Goal: Information Seeking & Learning: Compare options

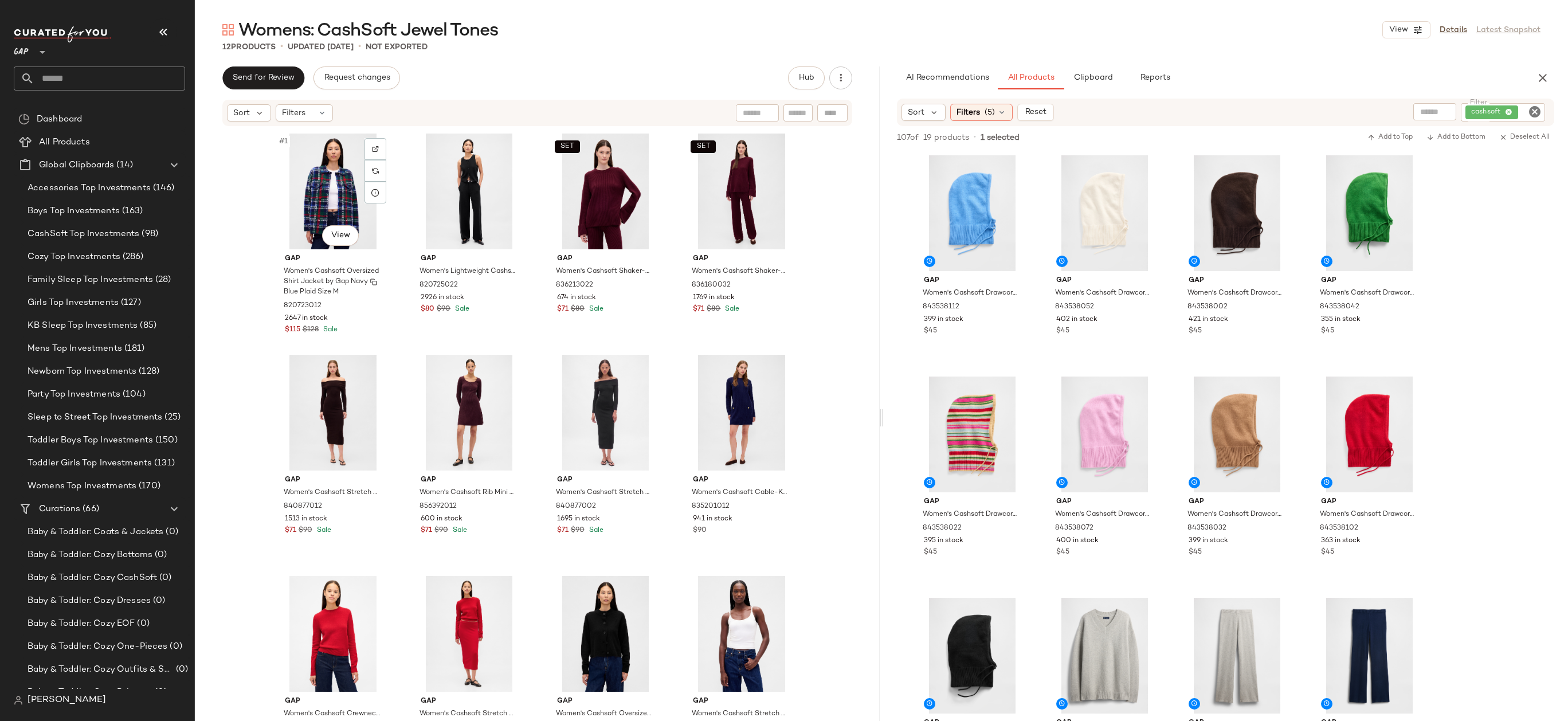
scroll to position [738, 0]
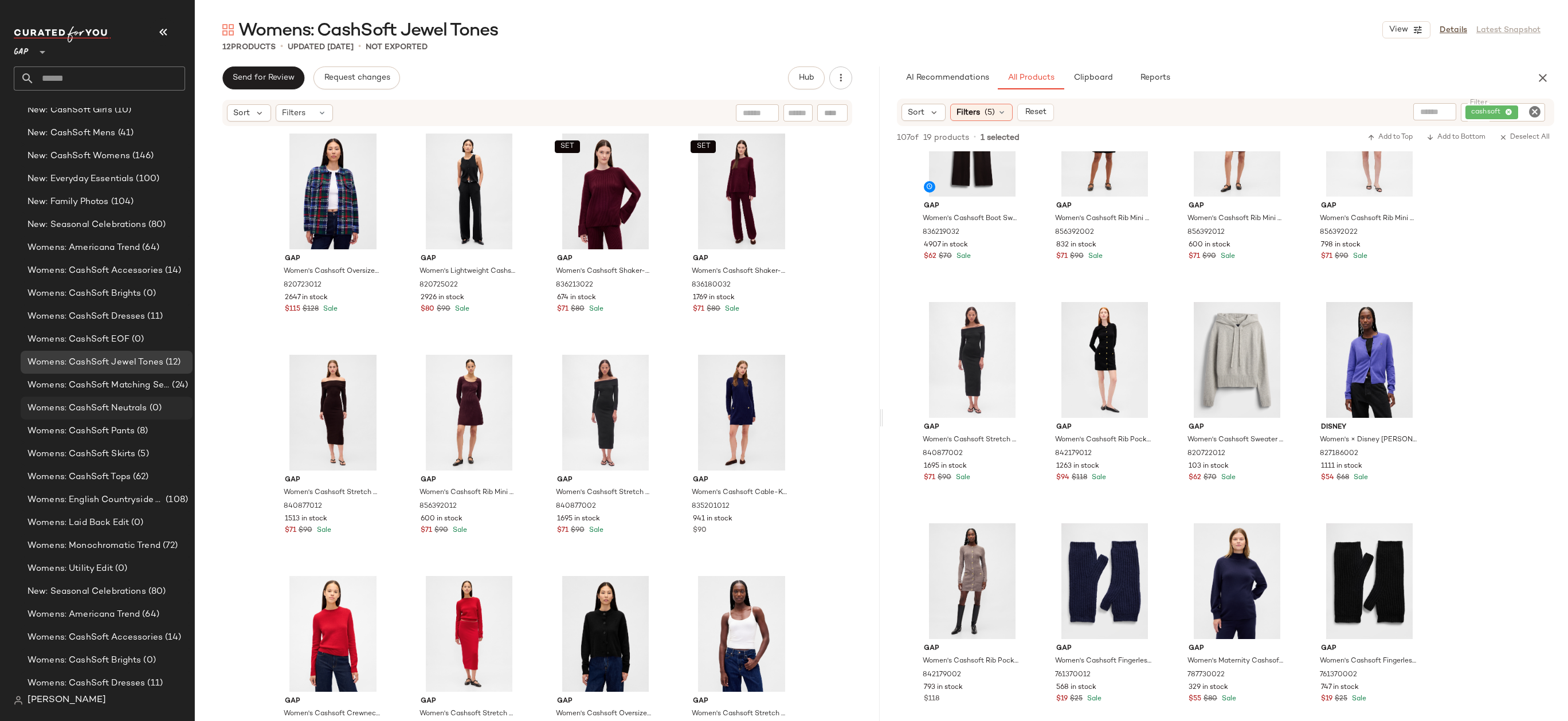
click at [156, 412] on span "(0)" at bounding box center [154, 408] width 14 height 13
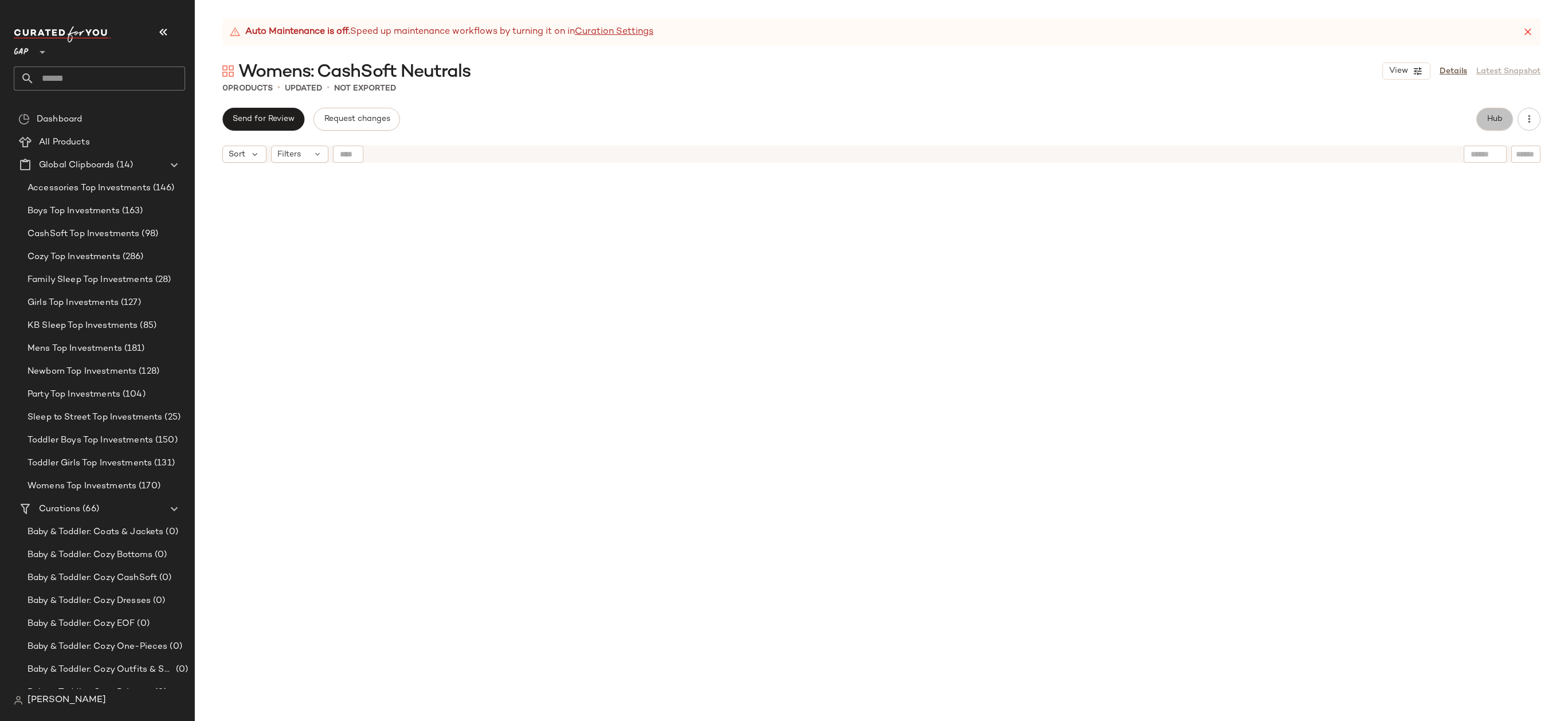
click at [1492, 119] on span "Hub" at bounding box center [1494, 118] width 16 height 9
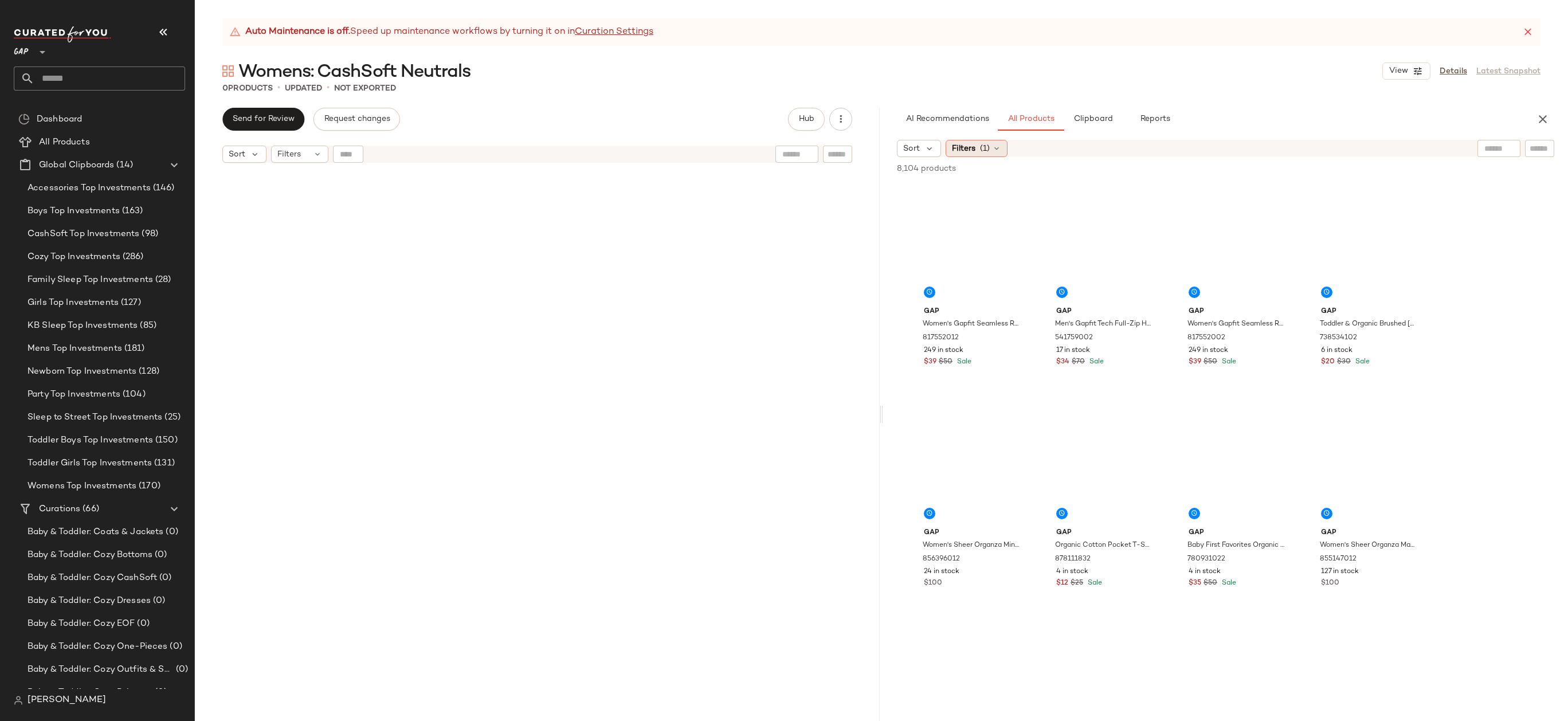
click at [988, 148] on span "(1)" at bounding box center [985, 149] width 10 height 12
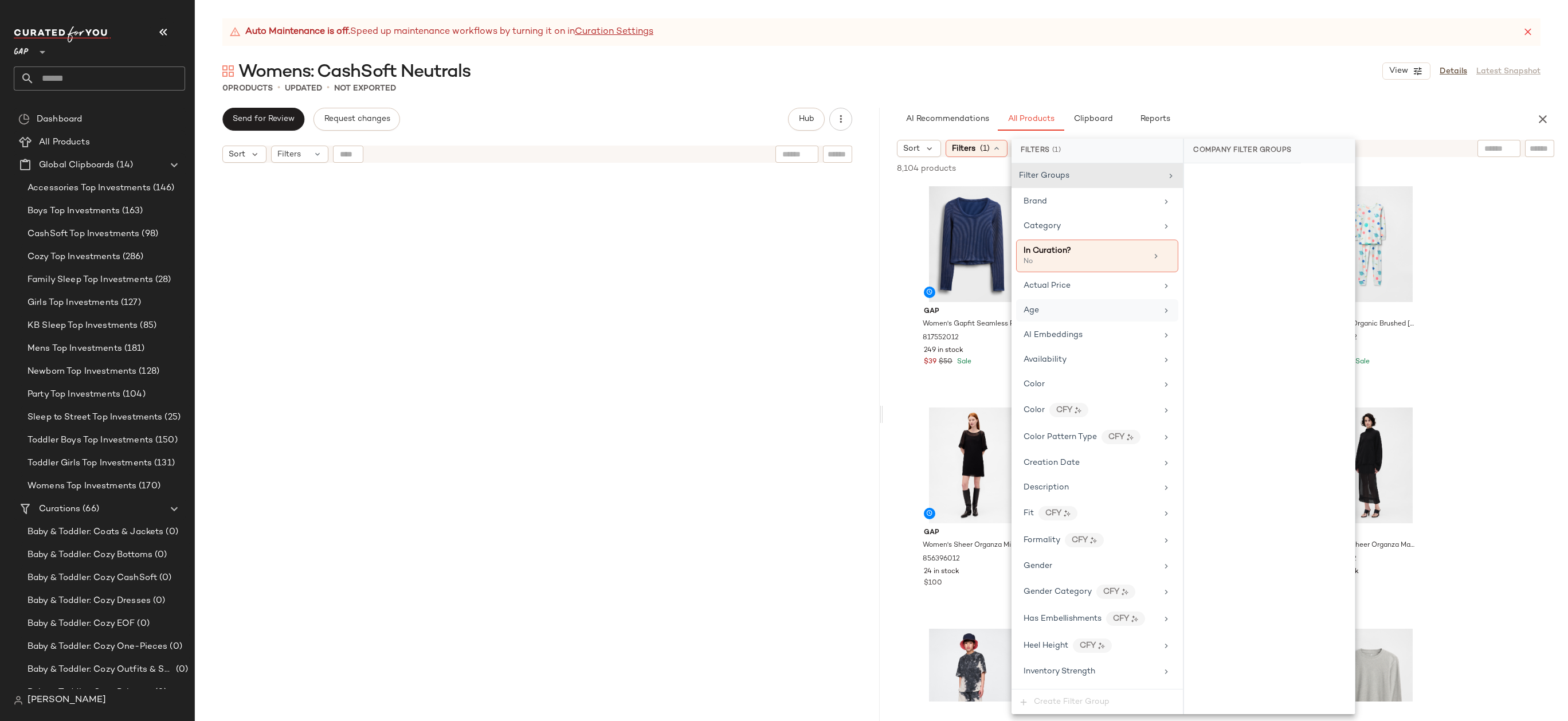
click at [1073, 316] on div "Age" at bounding box center [1090, 310] width 134 height 12
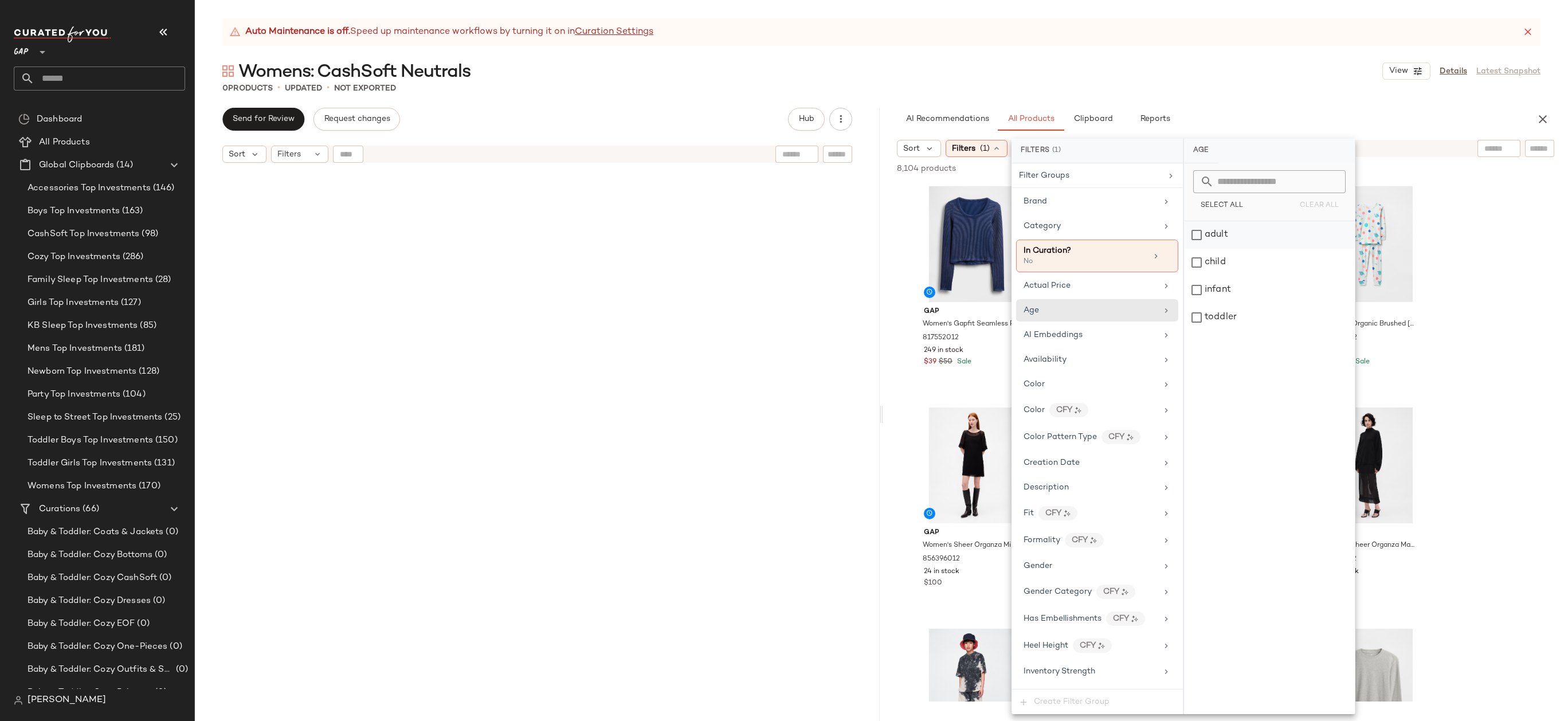
click at [1217, 231] on div "adult" at bounding box center [1269, 234] width 171 height 28
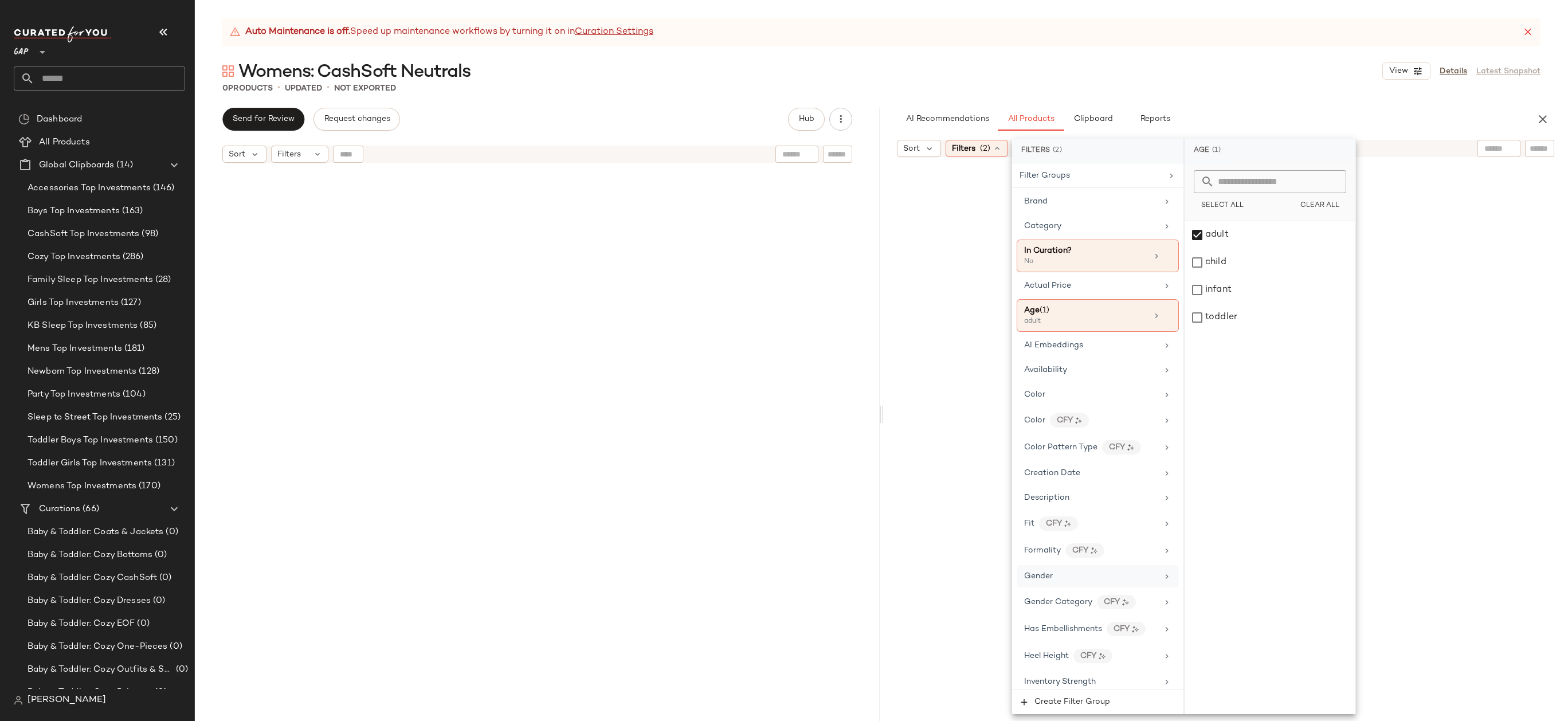
click at [1075, 581] on div "Gender" at bounding box center [1090, 576] width 134 height 12
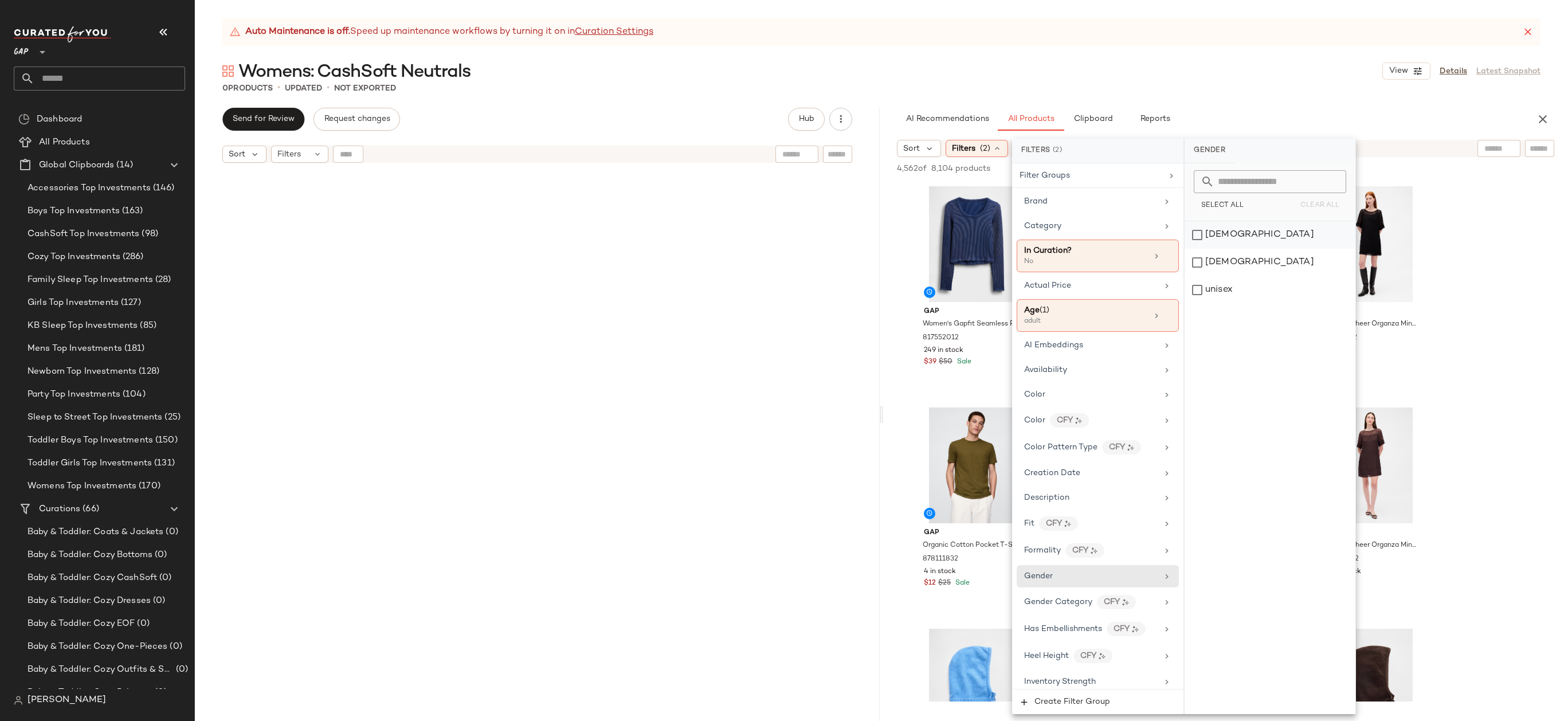
click at [1222, 239] on div "[DEMOGRAPHIC_DATA]" at bounding box center [1270, 234] width 171 height 28
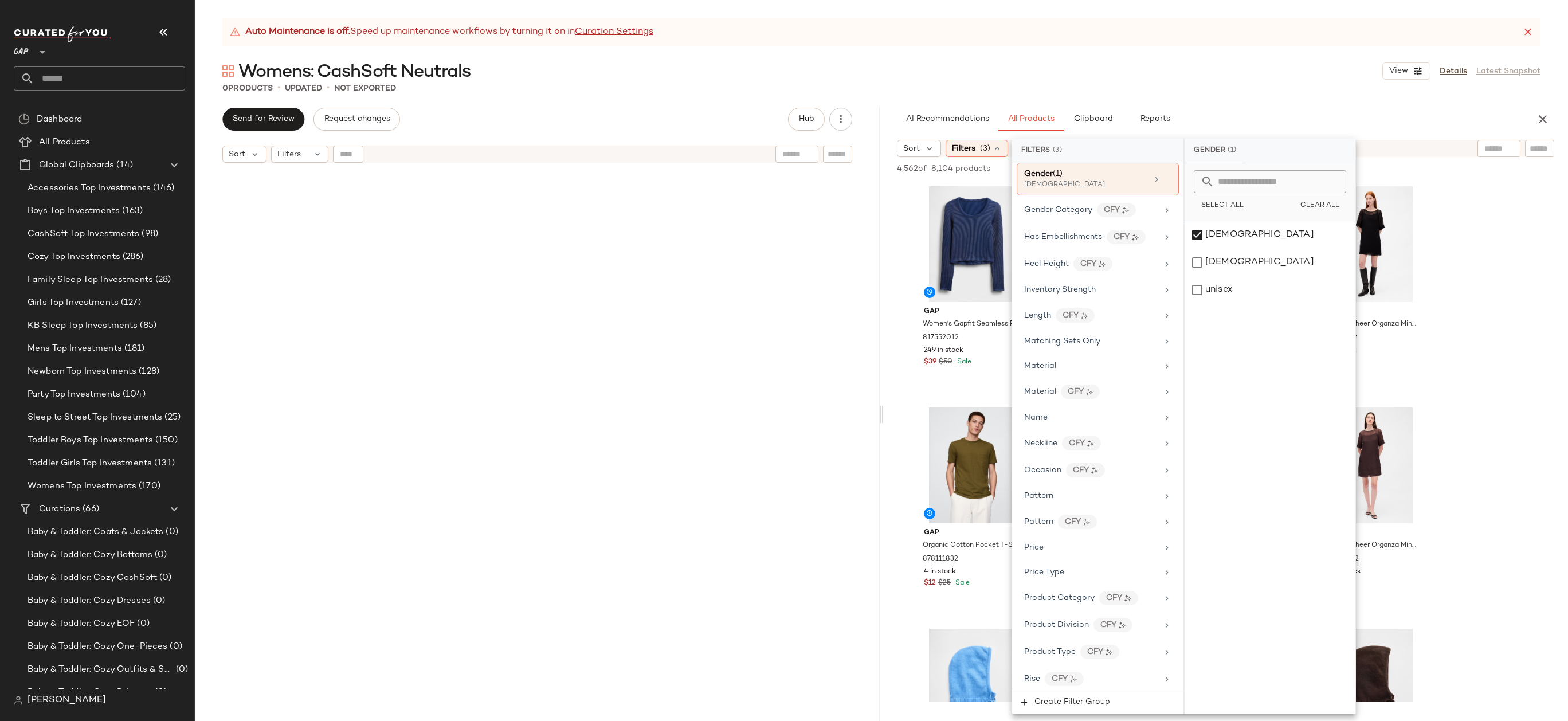
scroll to position [442, 0]
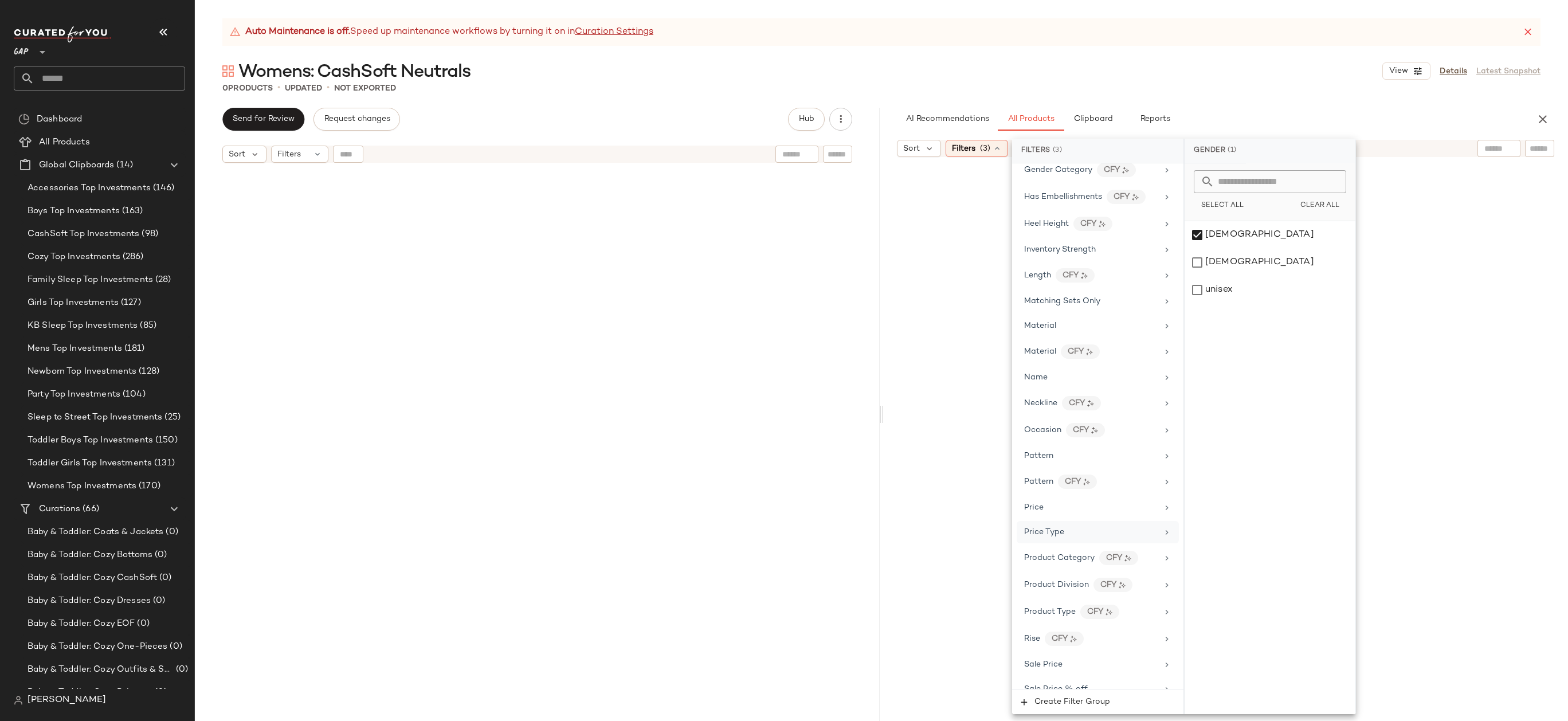
click at [1080, 538] on div "Price Type" at bounding box center [1097, 532] width 162 height 23
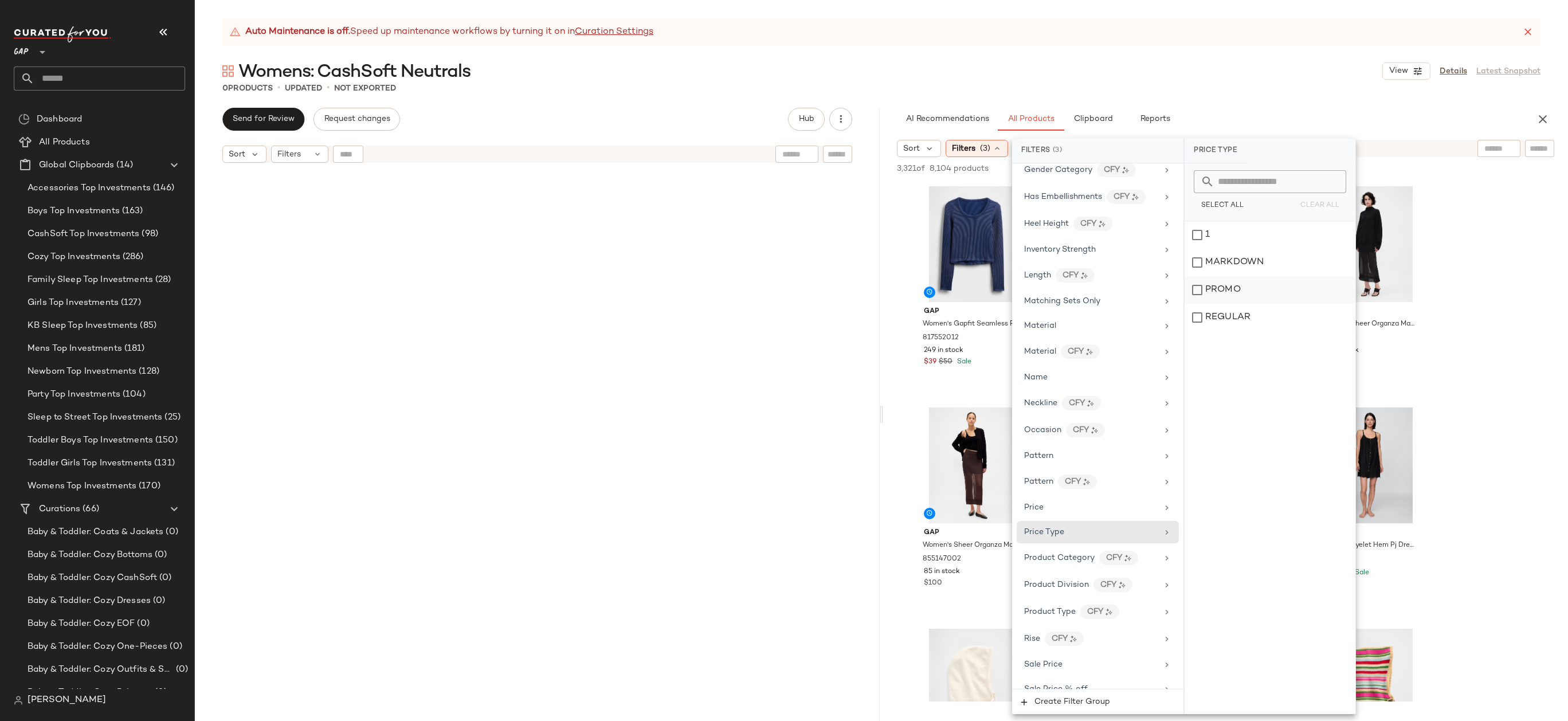
click at [1204, 293] on div "PROMO" at bounding box center [1270, 290] width 171 height 28
click at [1204, 313] on div "REGULAR" at bounding box center [1270, 317] width 171 height 28
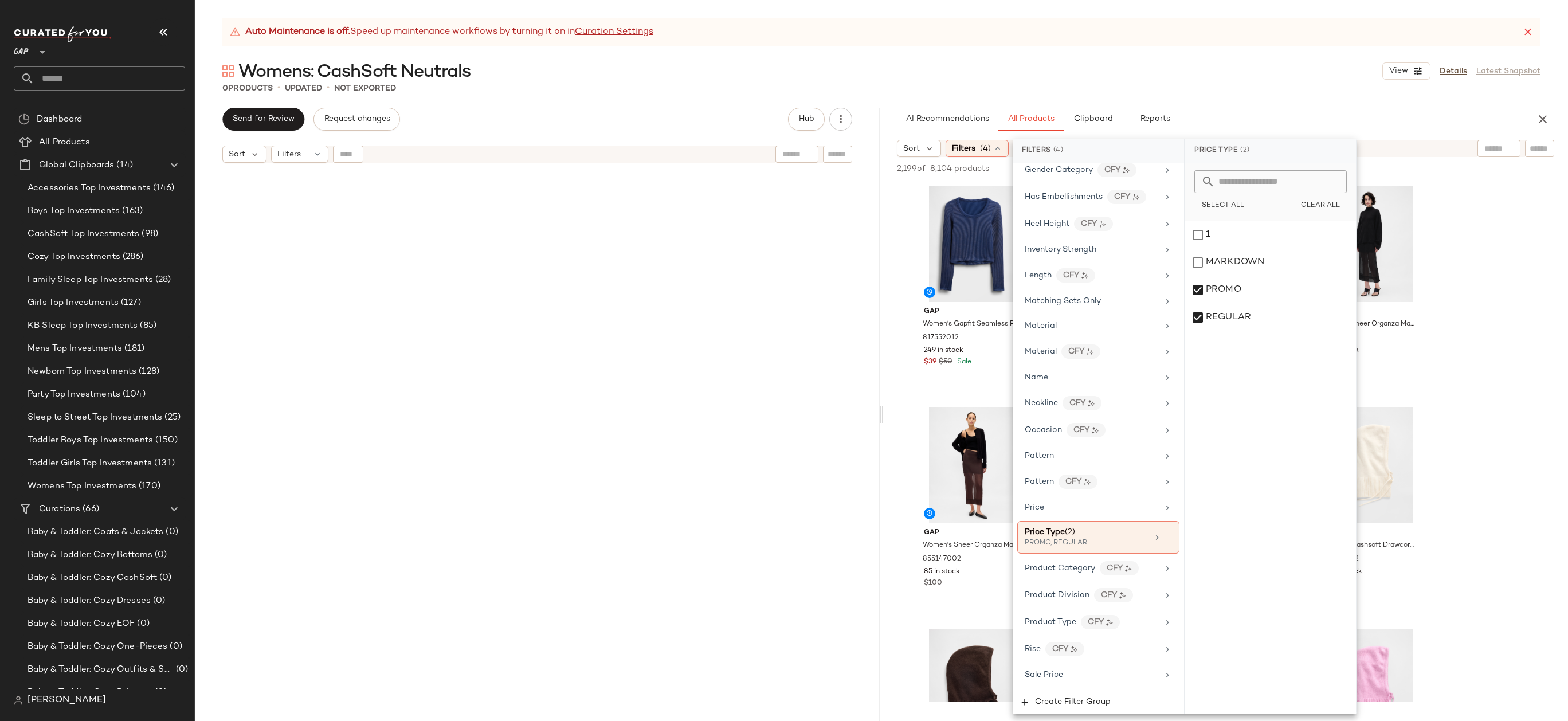
click at [1313, 46] on div "Auto Maintenance is off. Speed up maintenance workflows by turning it on in Cur…" at bounding box center [881, 370] width 1373 height 703
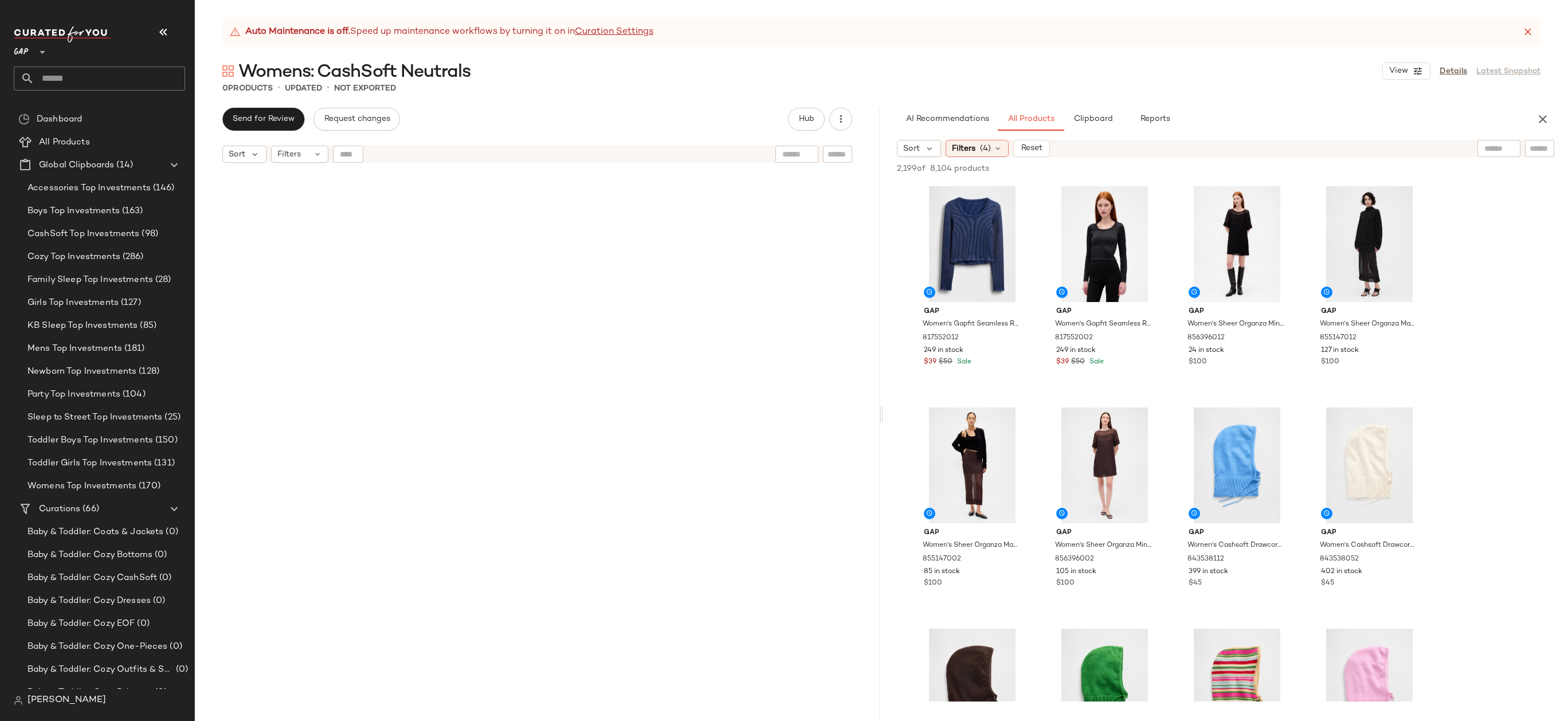
scroll to position [482, 0]
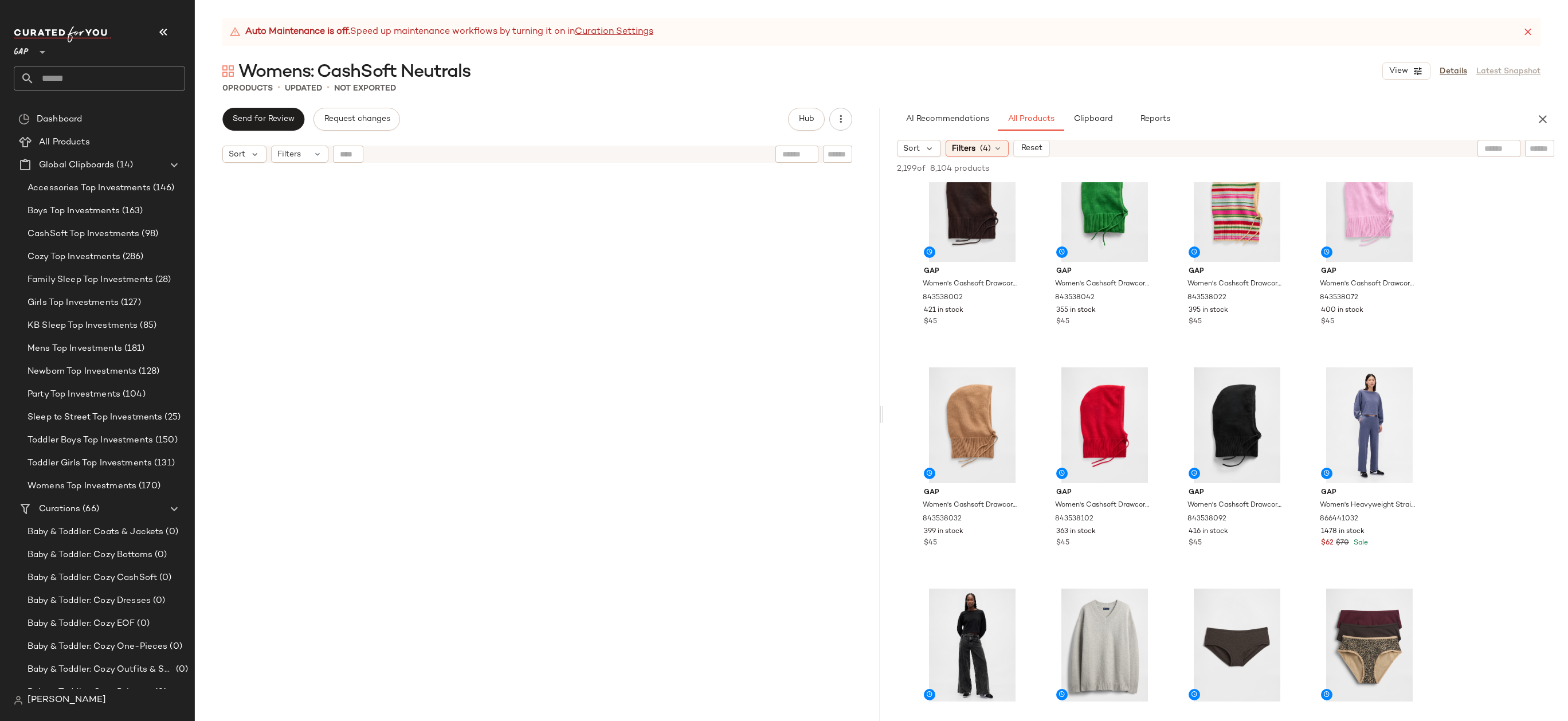
click at [1526, 144] on div at bounding box center [1539, 148] width 29 height 17
type input "*********"
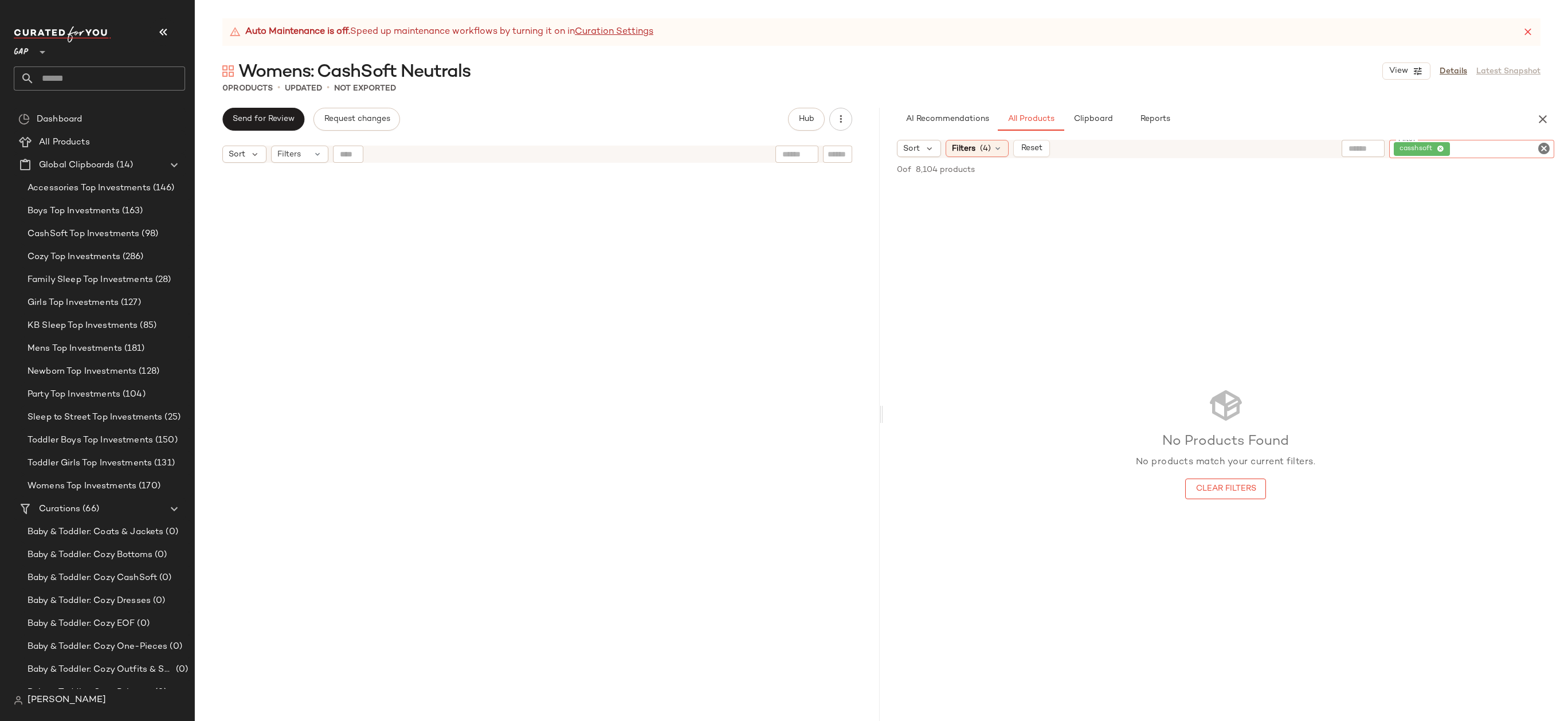
click at [1545, 143] on icon "Clear Filter" at bounding box center [1544, 148] width 13 height 13
type input "********"
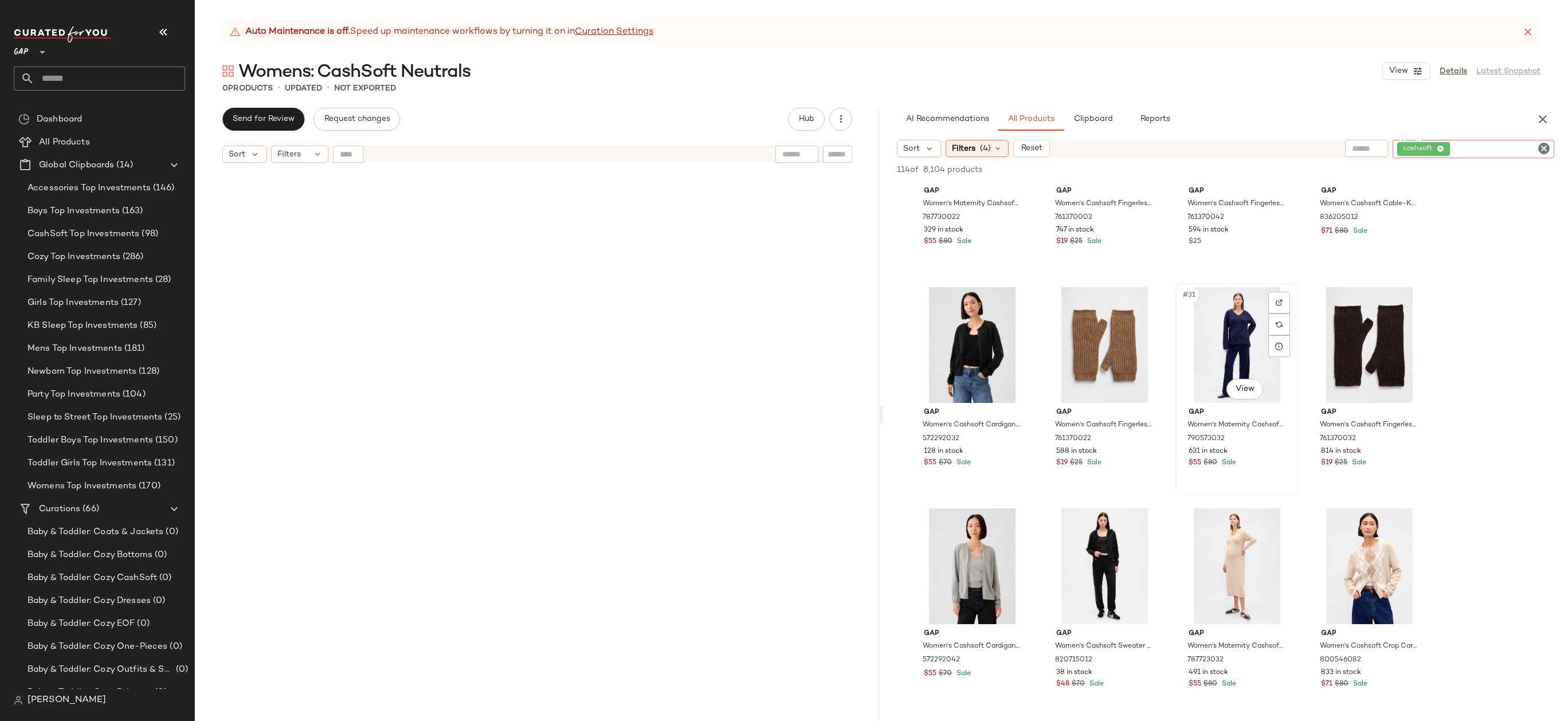
scroll to position [1454, 0]
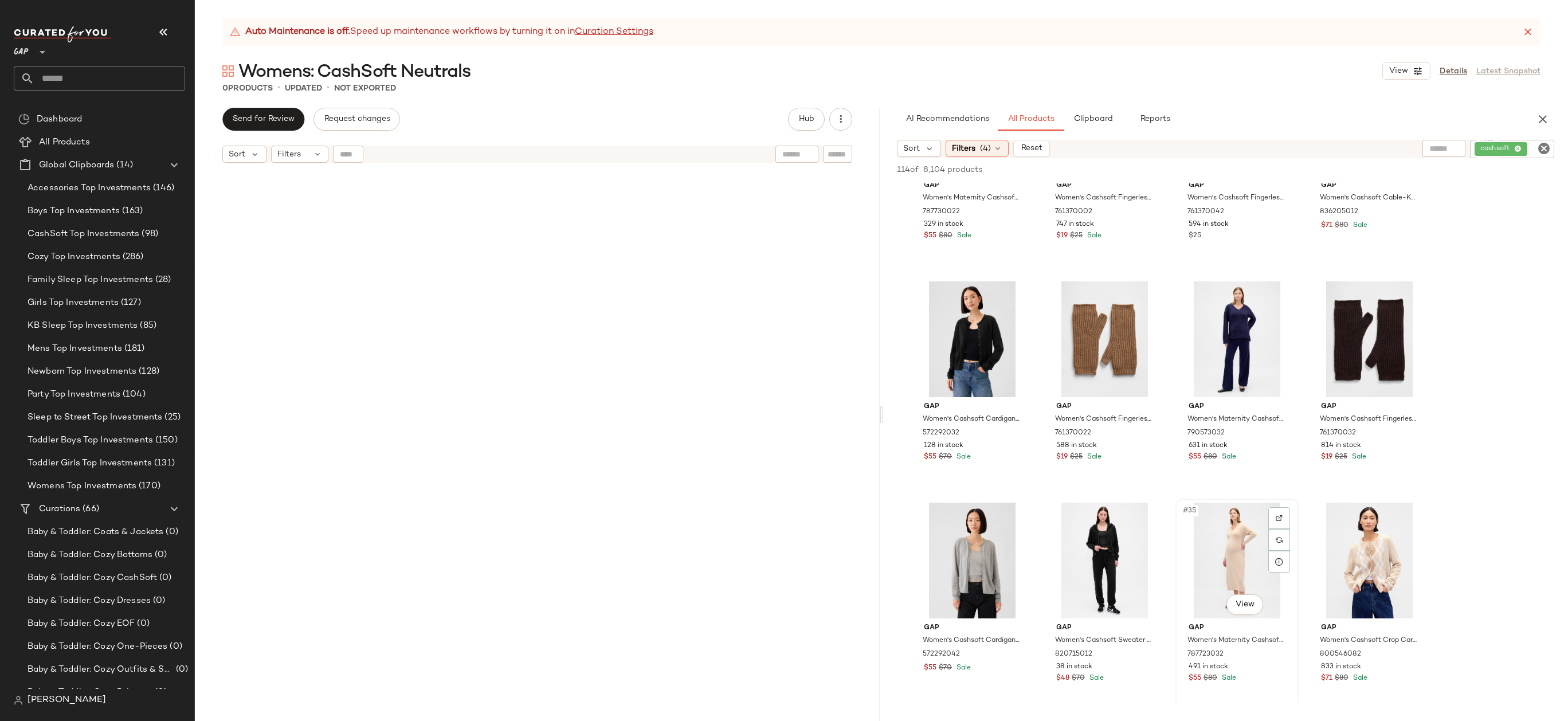
click at [1222, 539] on div "#35 View" at bounding box center [1237, 560] width 115 height 116
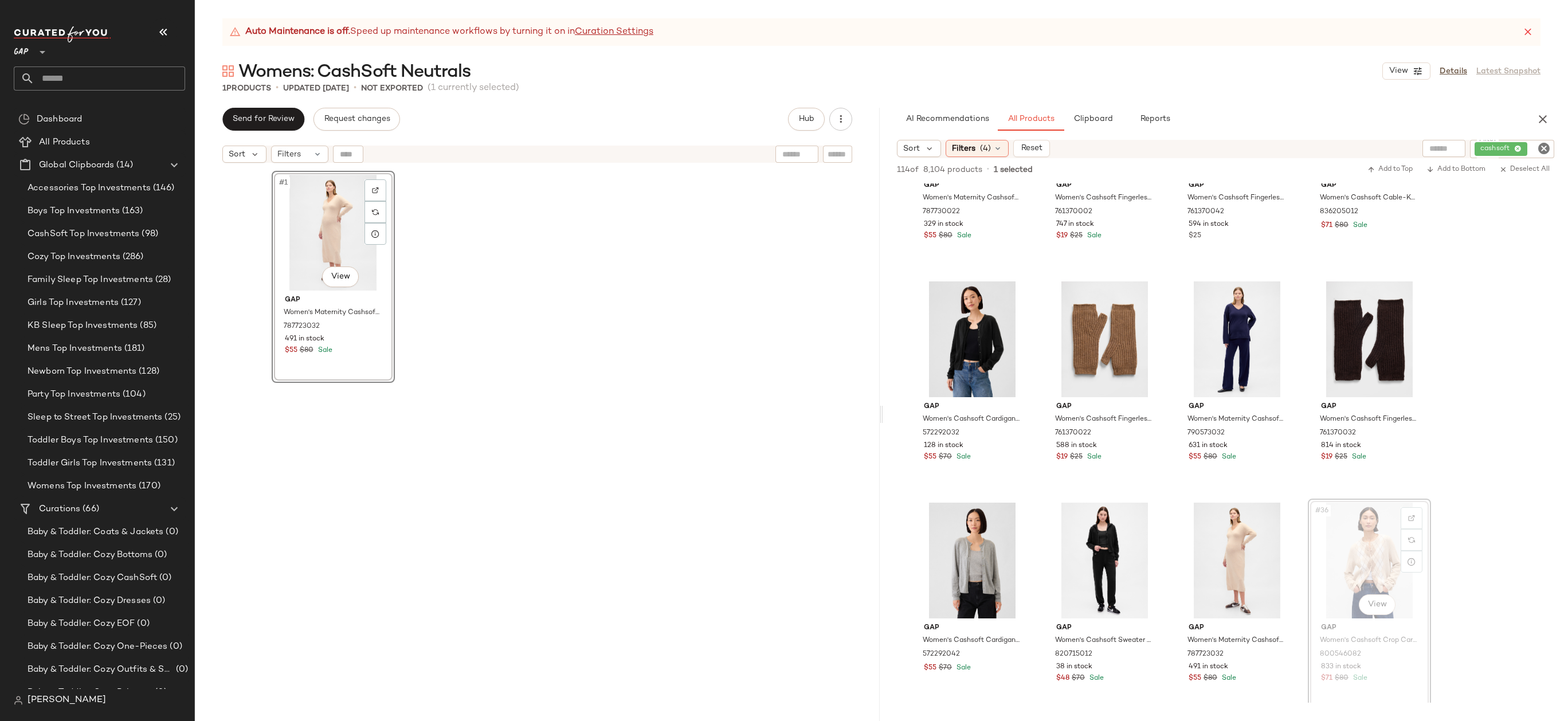
drag, startPoint x: 1377, startPoint y: 529, endPoint x: 647, endPoint y: 376, distance: 745.9
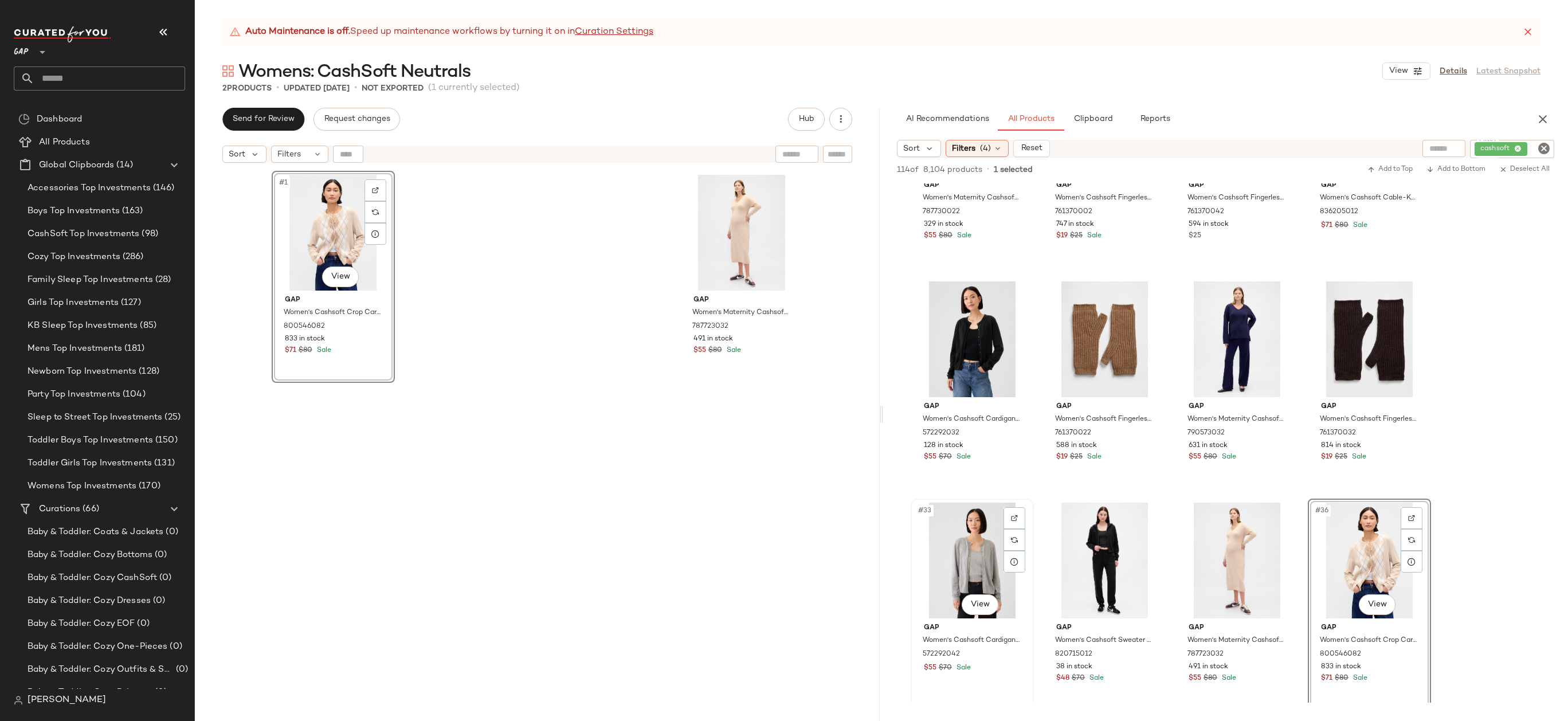
scroll to position [1802, 0]
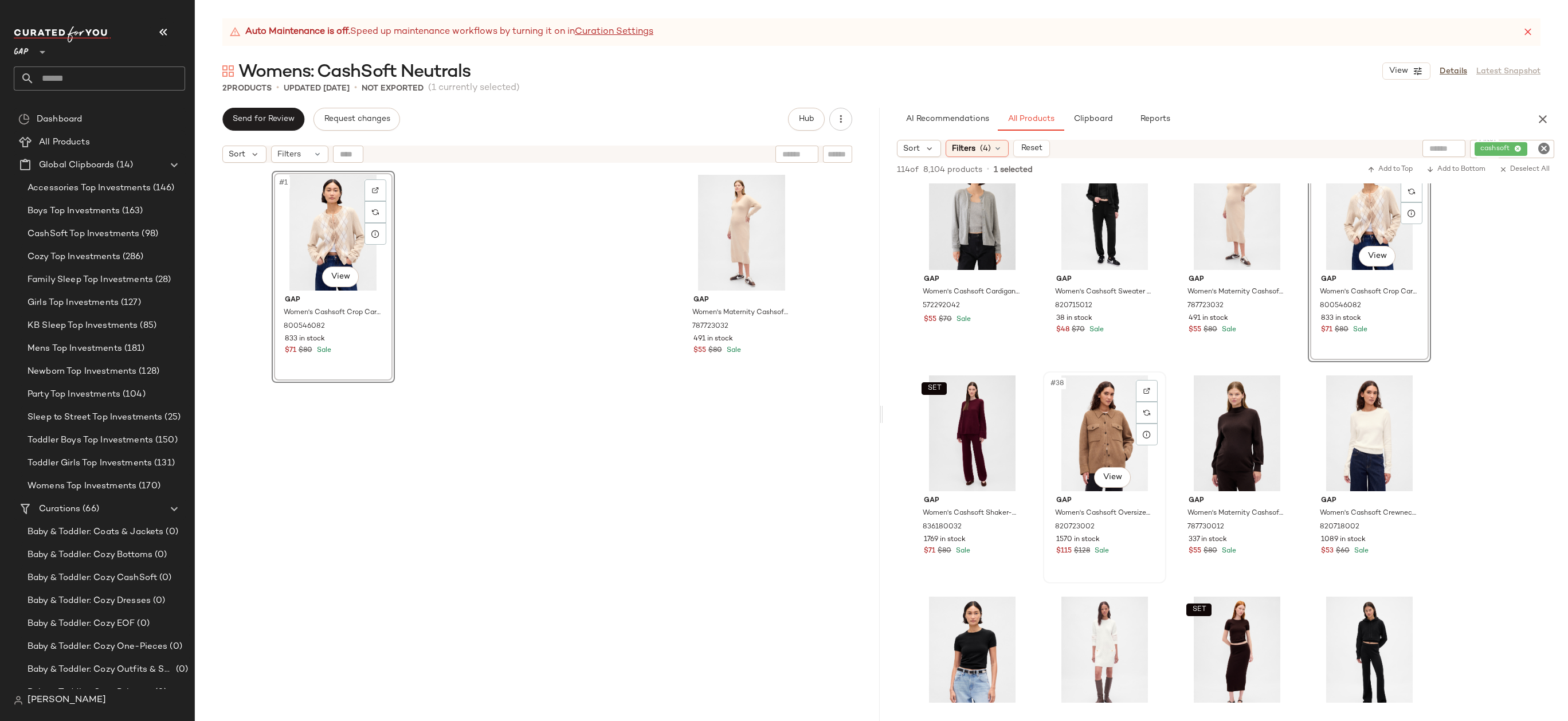
click at [1101, 445] on div "#38 View" at bounding box center [1104, 434] width 115 height 116
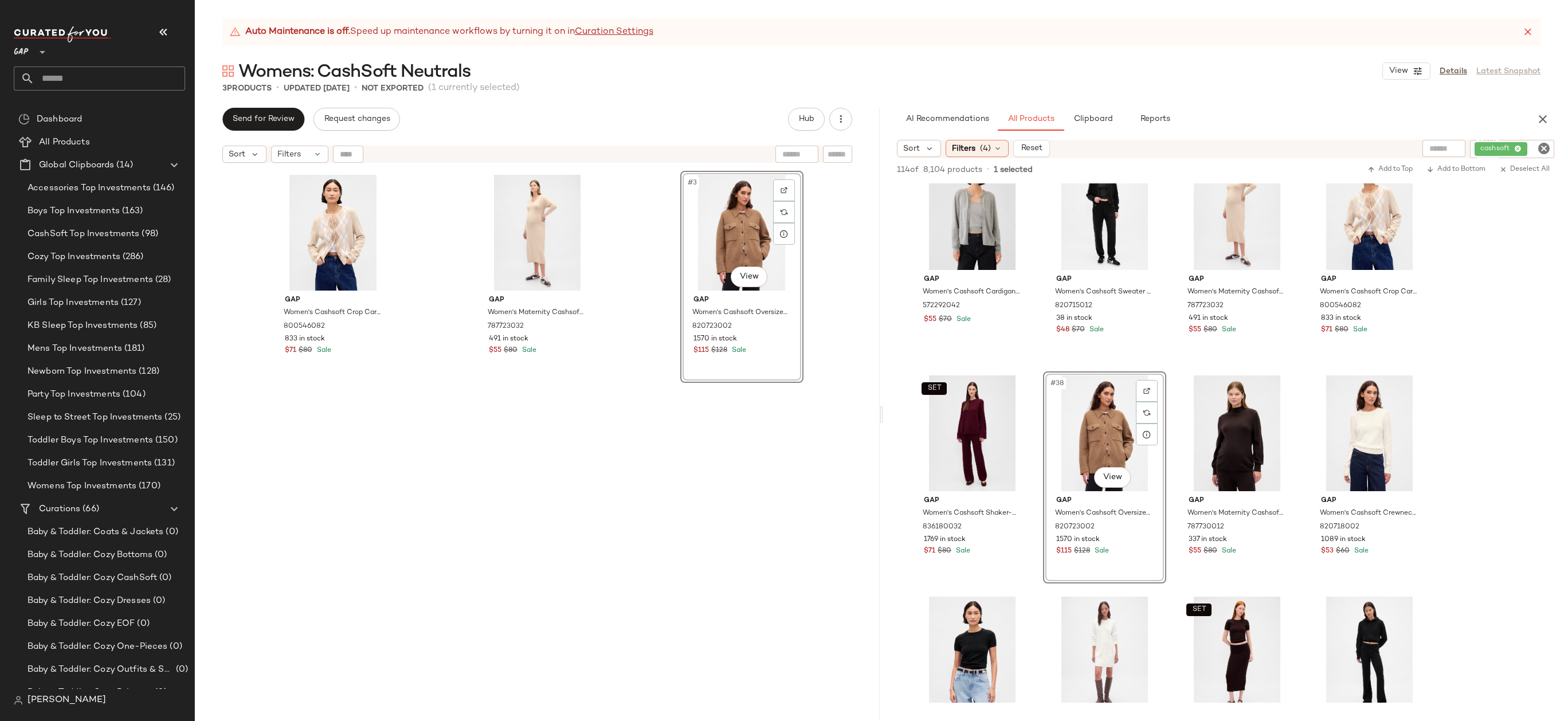
click at [1083, 420] on div "#38 View" at bounding box center [1104, 434] width 115 height 116
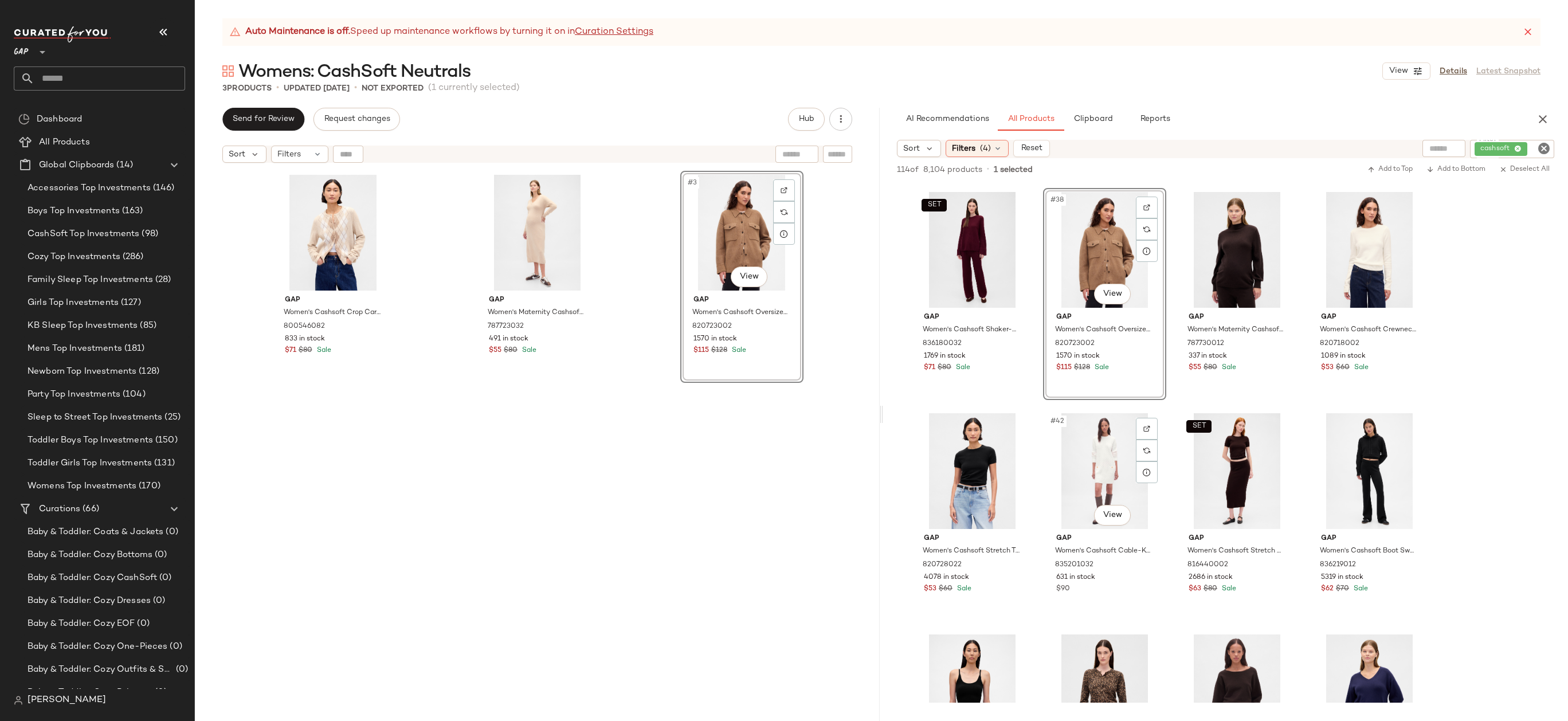
scroll to position [1992, 0]
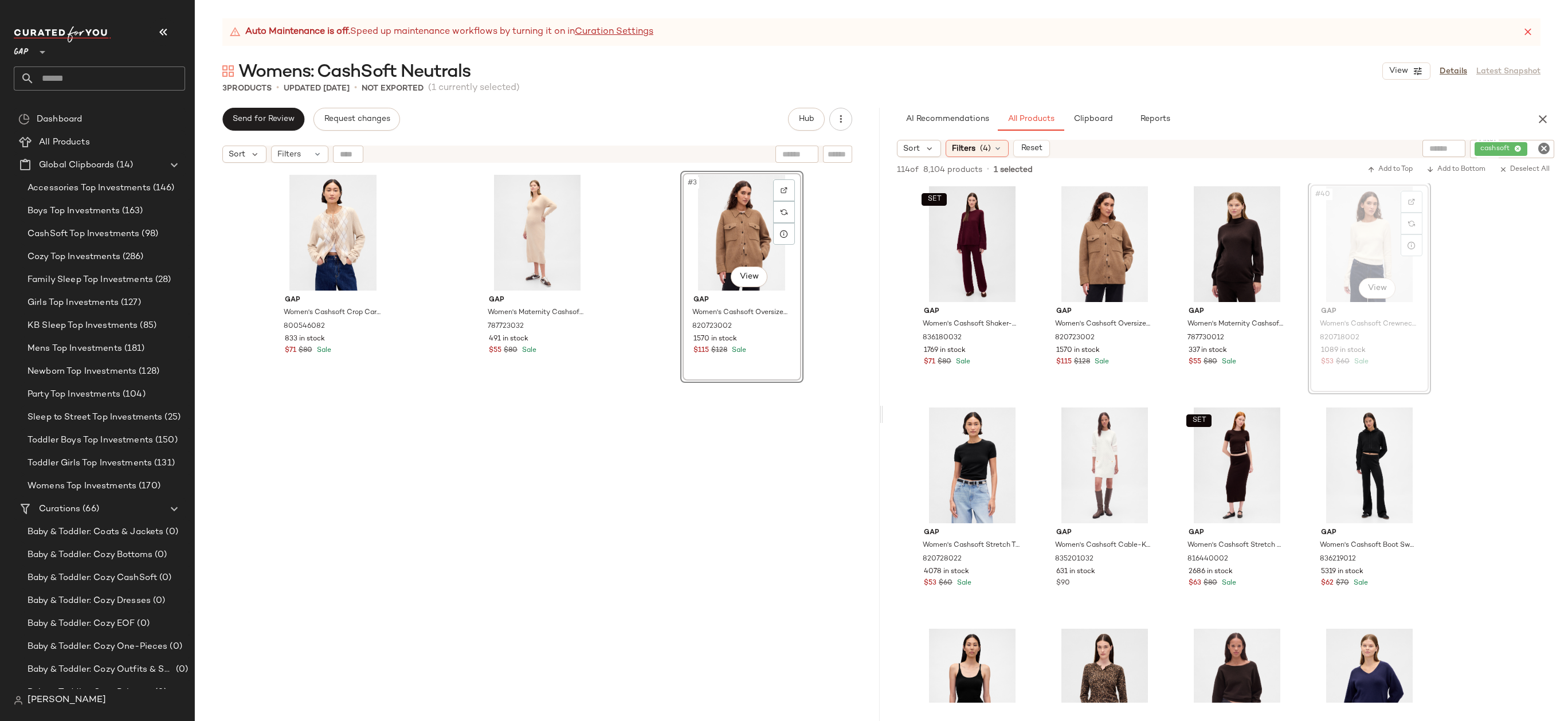
drag, startPoint x: 1348, startPoint y: 255, endPoint x: 804, endPoint y: 318, distance: 547.6
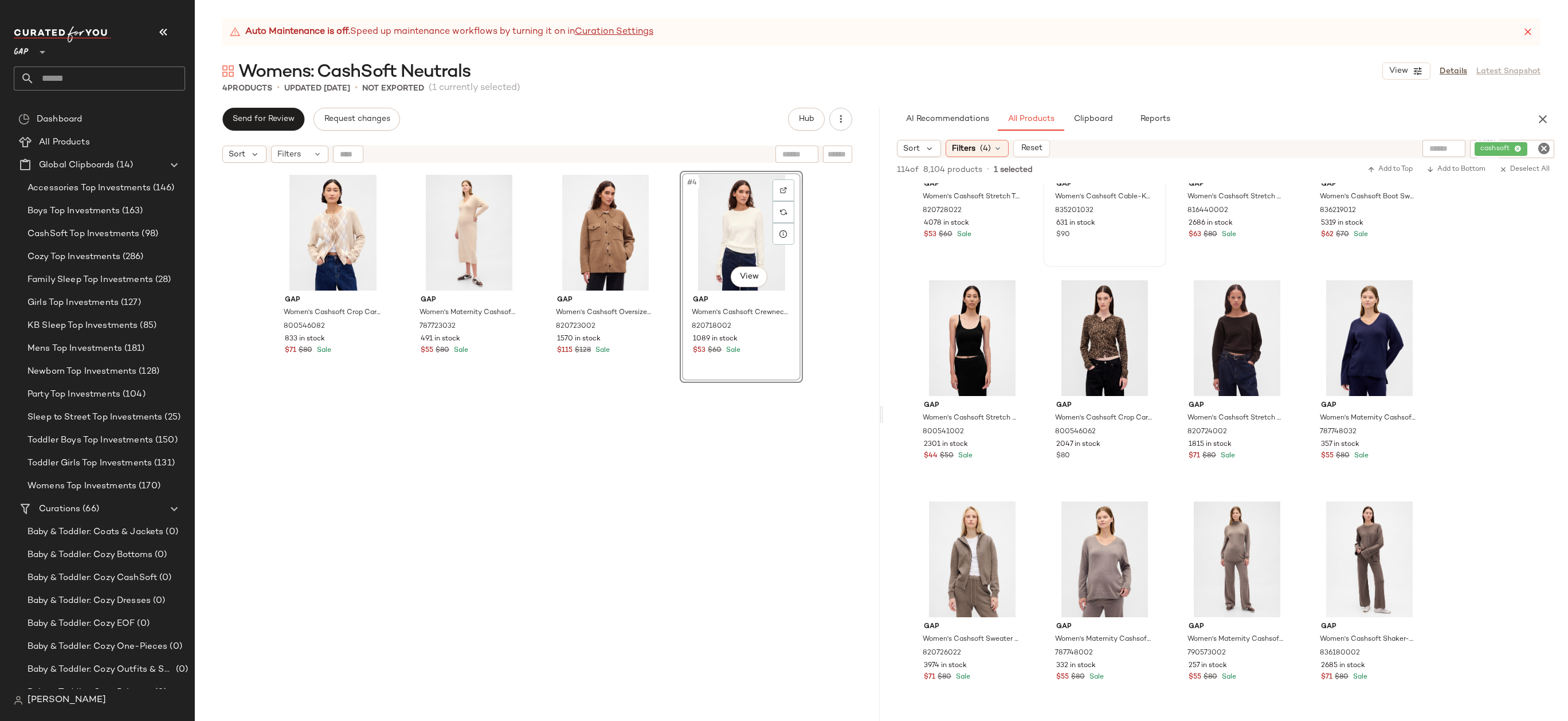
scroll to position [2118, 0]
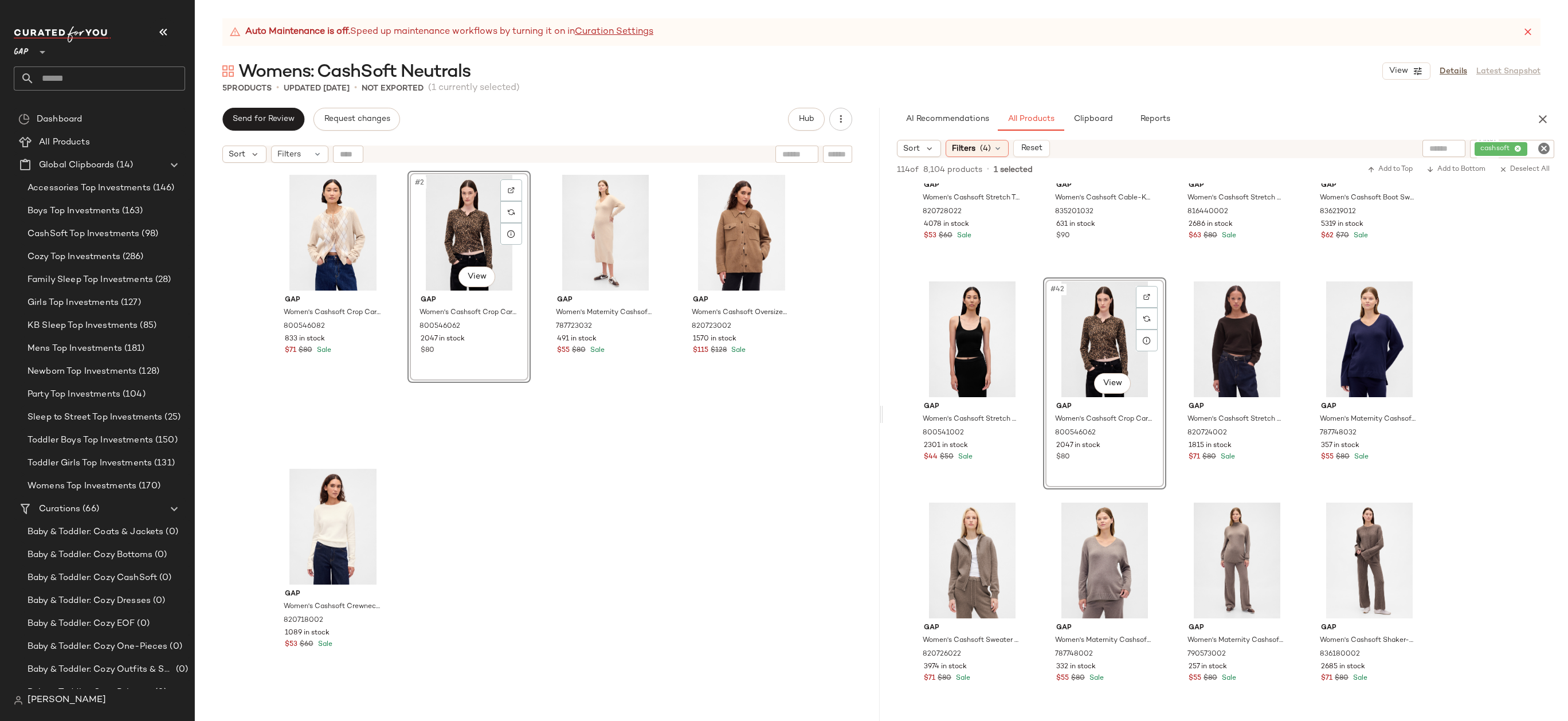
click at [457, 236] on div "#2 View" at bounding box center [468, 233] width 115 height 116
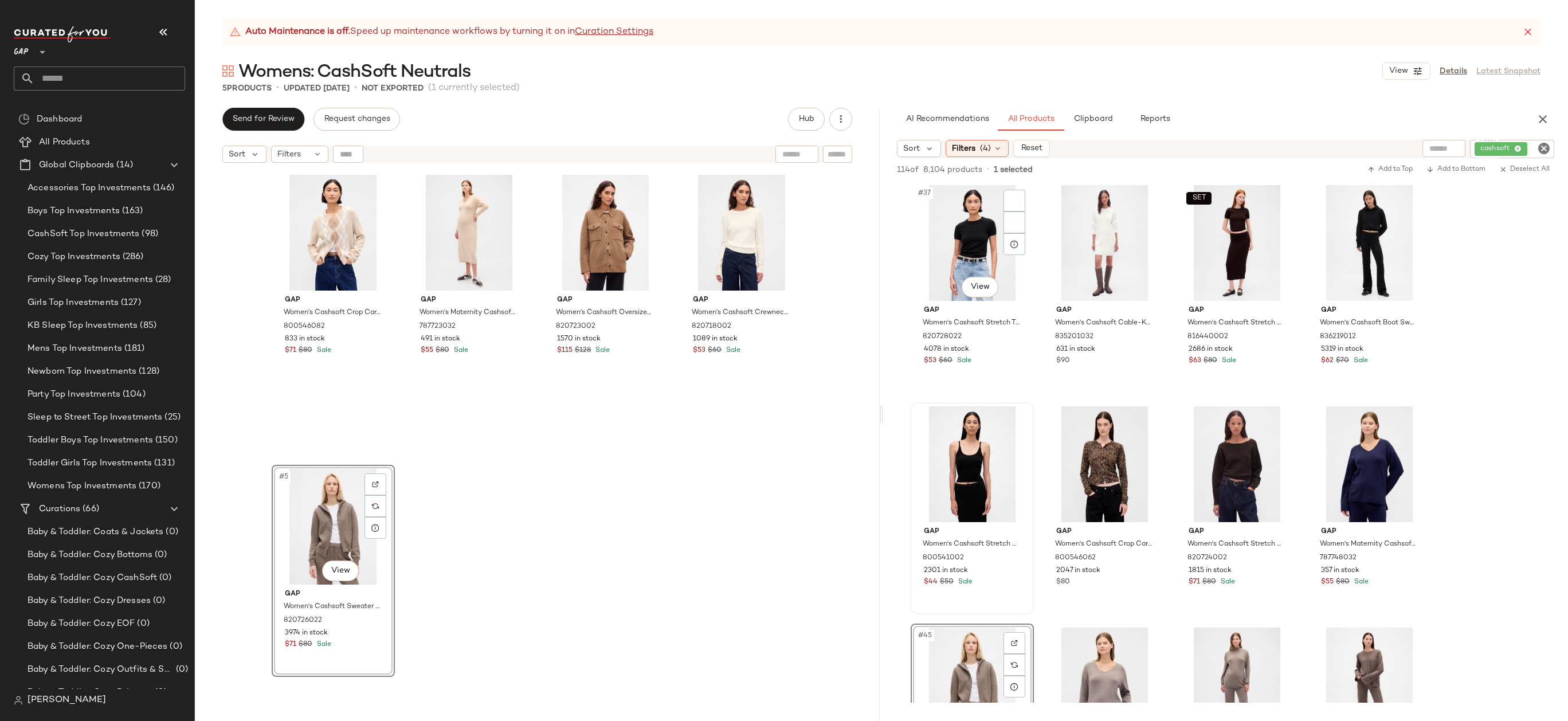
scroll to position [1908, 0]
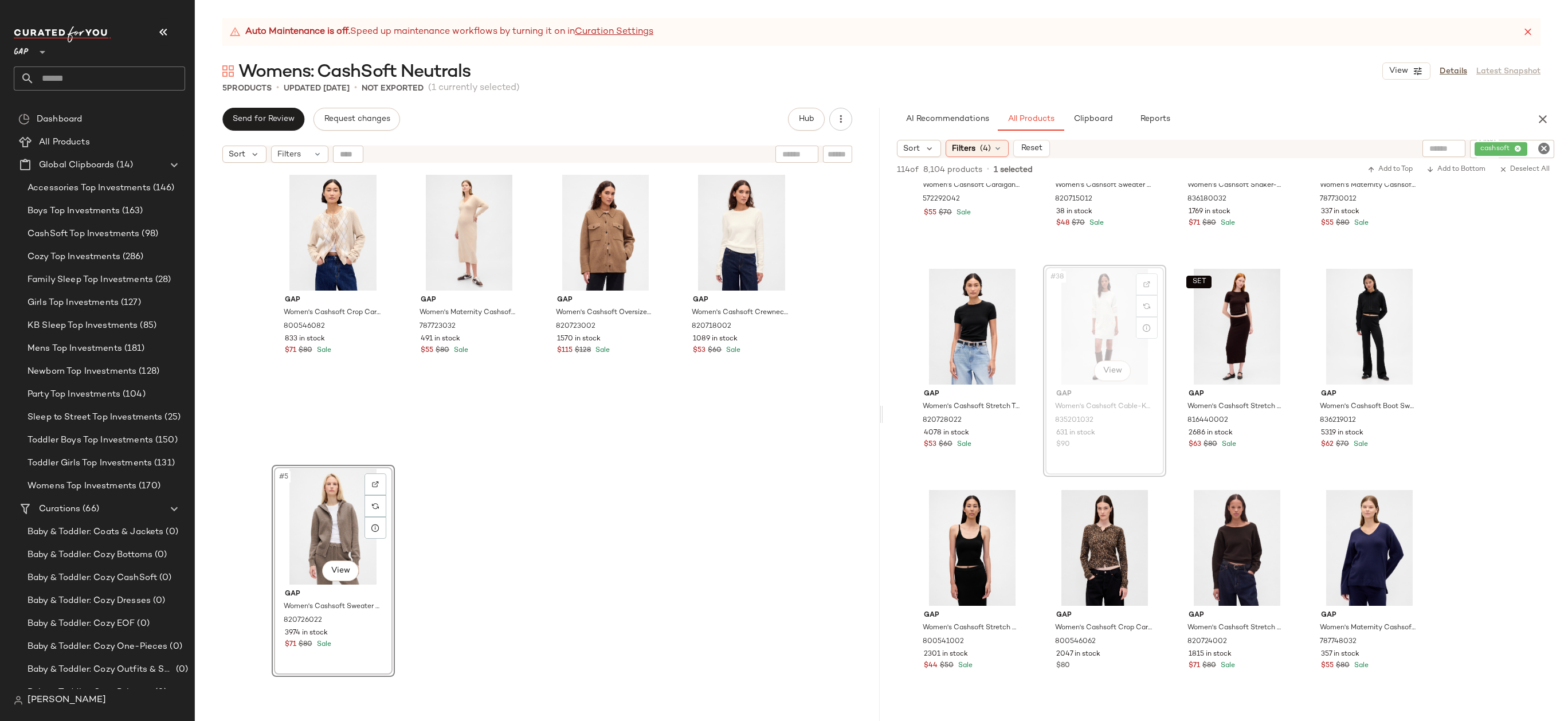
drag, startPoint x: 1094, startPoint y: 294, endPoint x: 1079, endPoint y: 297, distance: 15.3
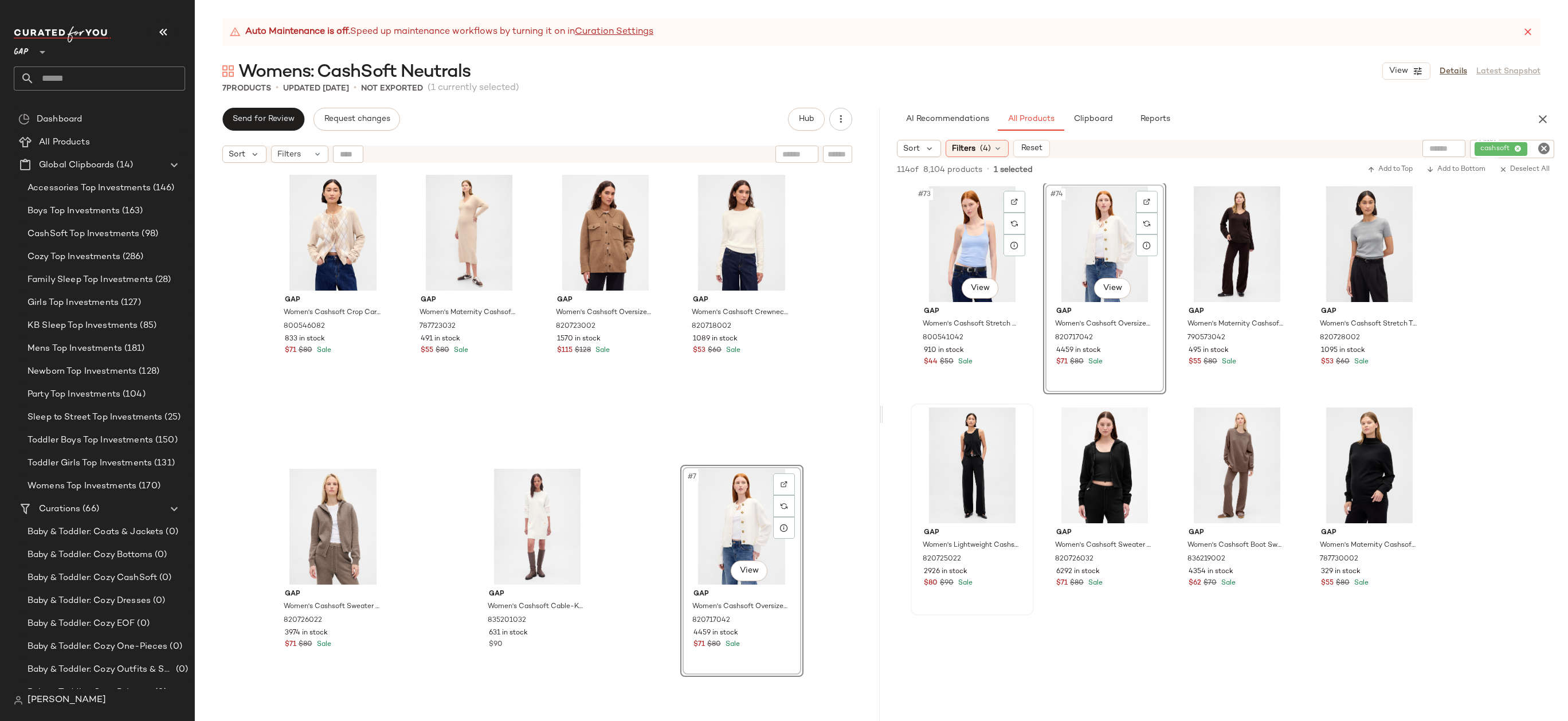
scroll to position [4066, 0]
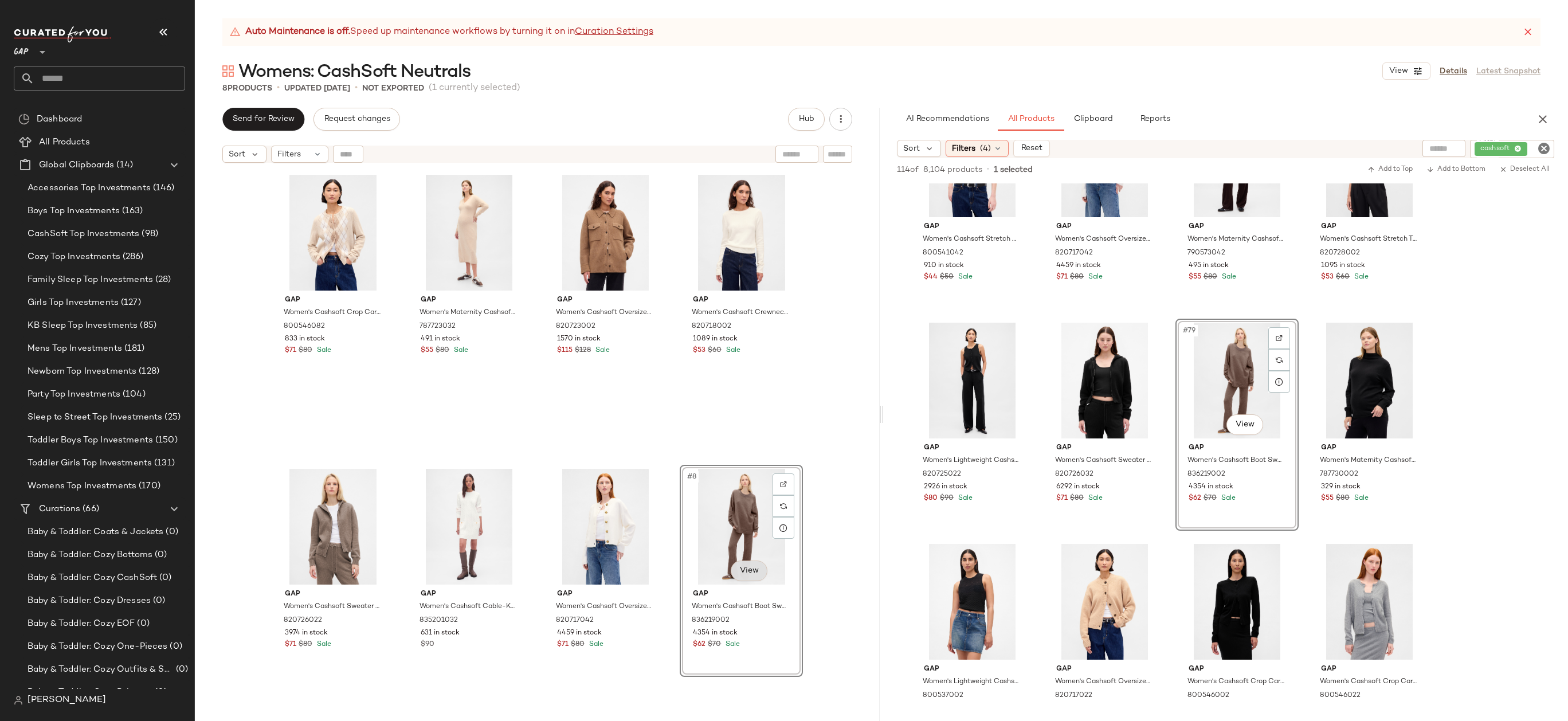
click at [753, 560] on body "GAP ** Dashboard All Products Global Clipboards (14) Accessories Top Investment…" at bounding box center [784, 360] width 1568 height 721
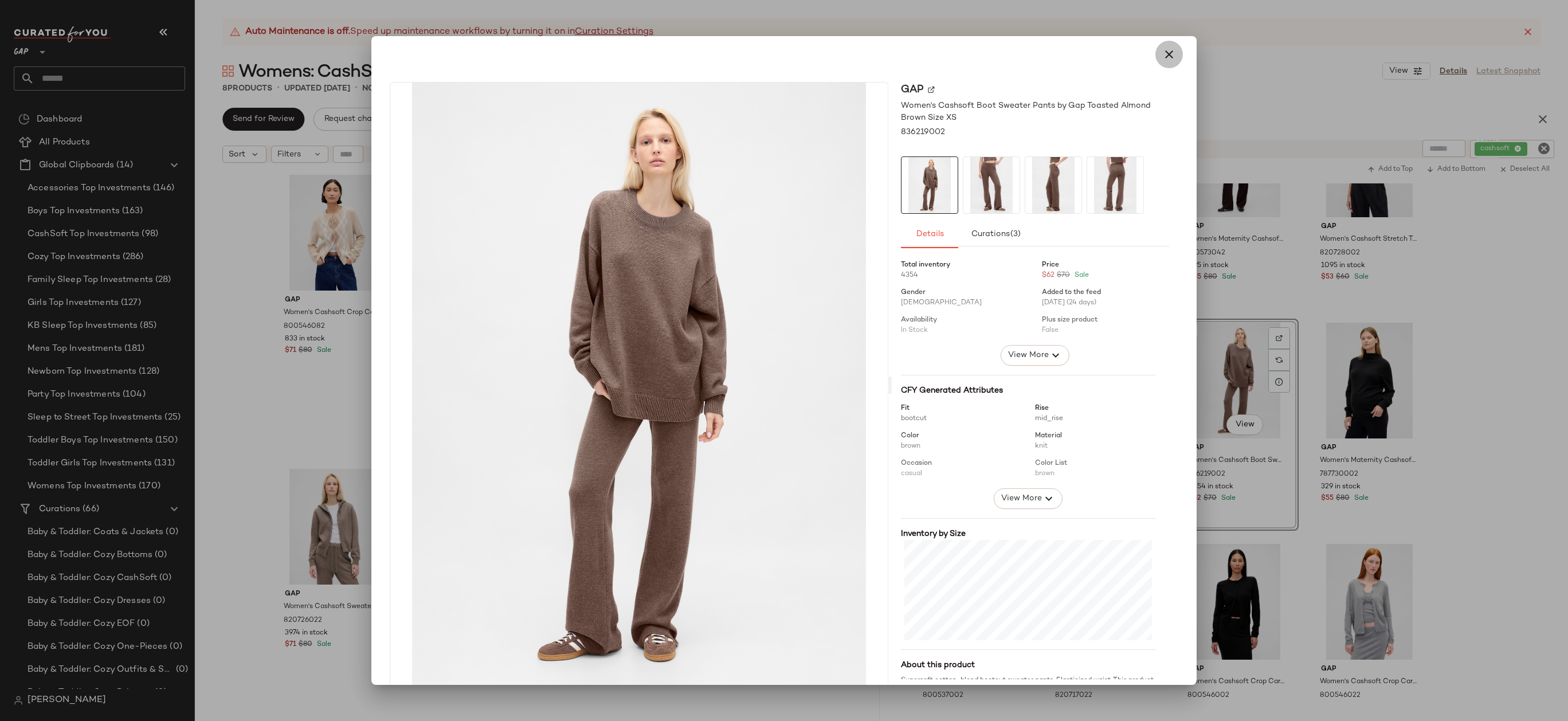
click at [1170, 55] on button "button" at bounding box center [1169, 54] width 28 height 28
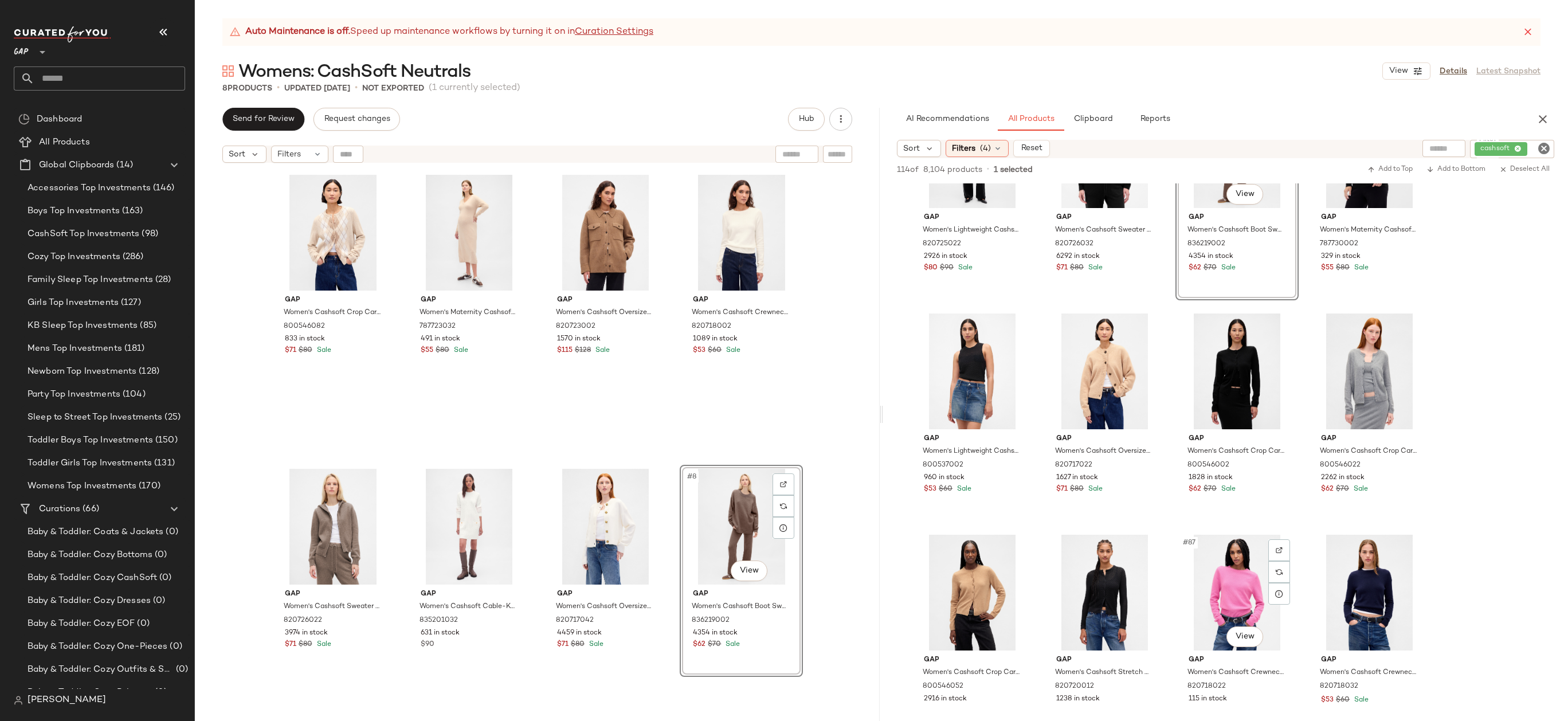
scroll to position [4436, 0]
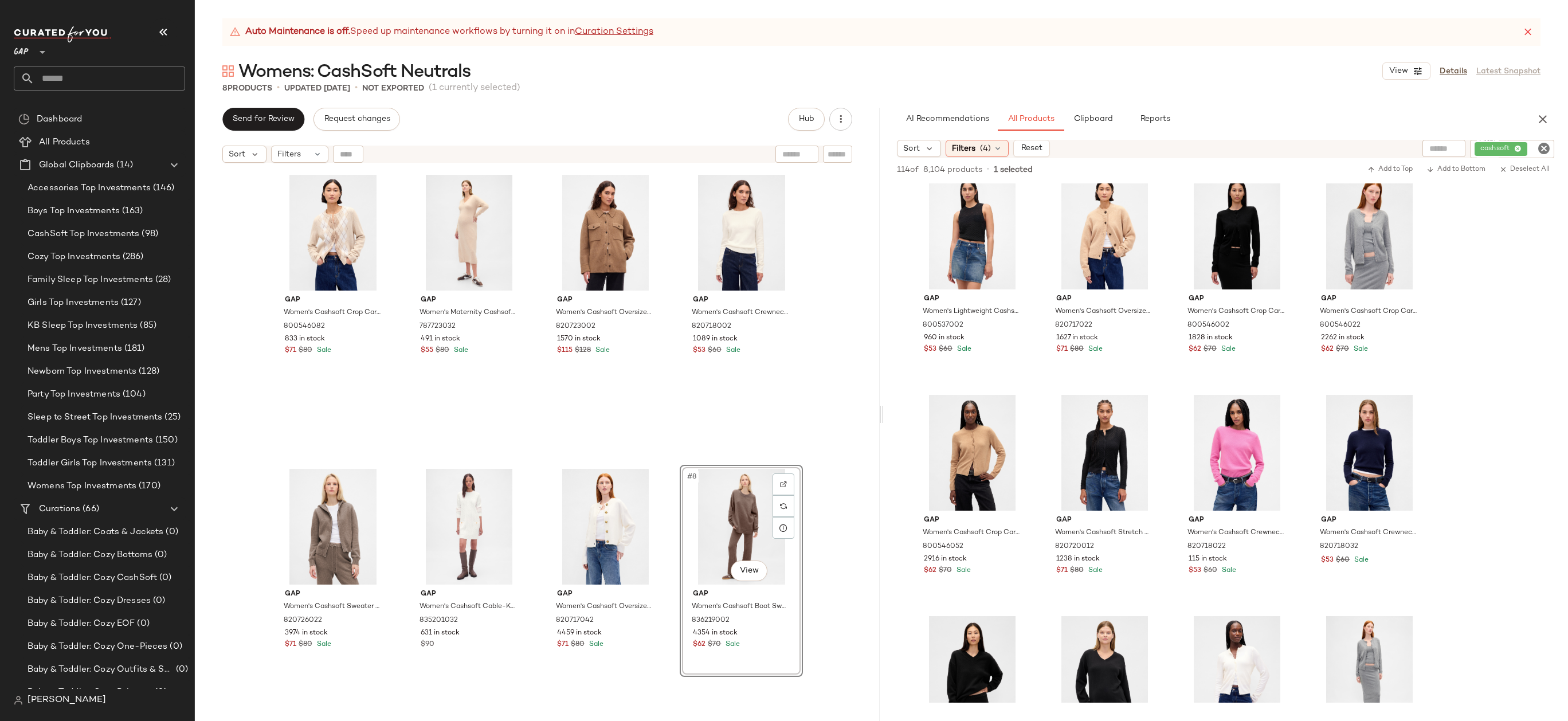
click at [725, 508] on div "#8 View" at bounding box center [741, 527] width 115 height 116
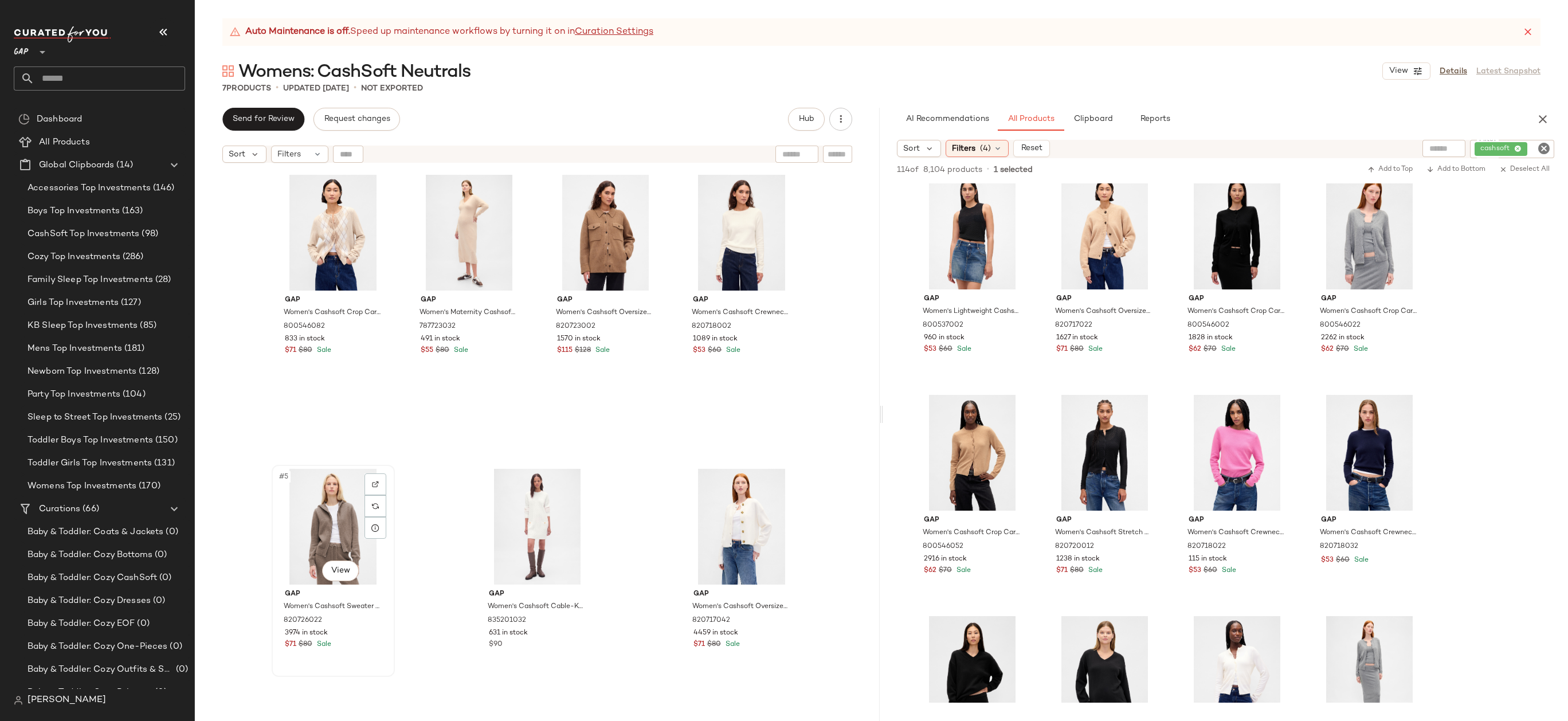
click at [325, 491] on div "#5 View" at bounding box center [333, 527] width 115 height 116
click at [1098, 117] on span "Clipboard" at bounding box center [1092, 118] width 40 height 9
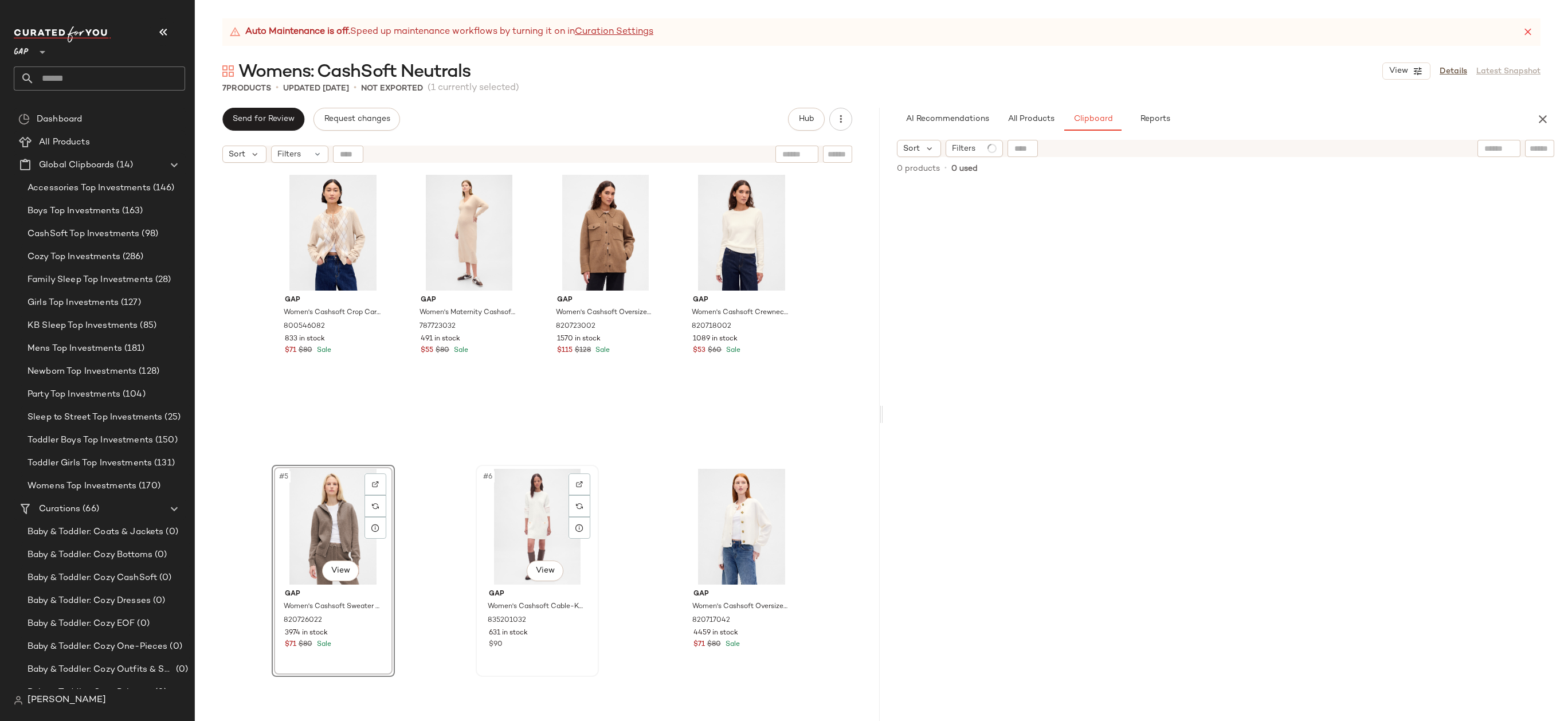
click at [538, 503] on div "#6 View" at bounding box center [537, 527] width 115 height 116
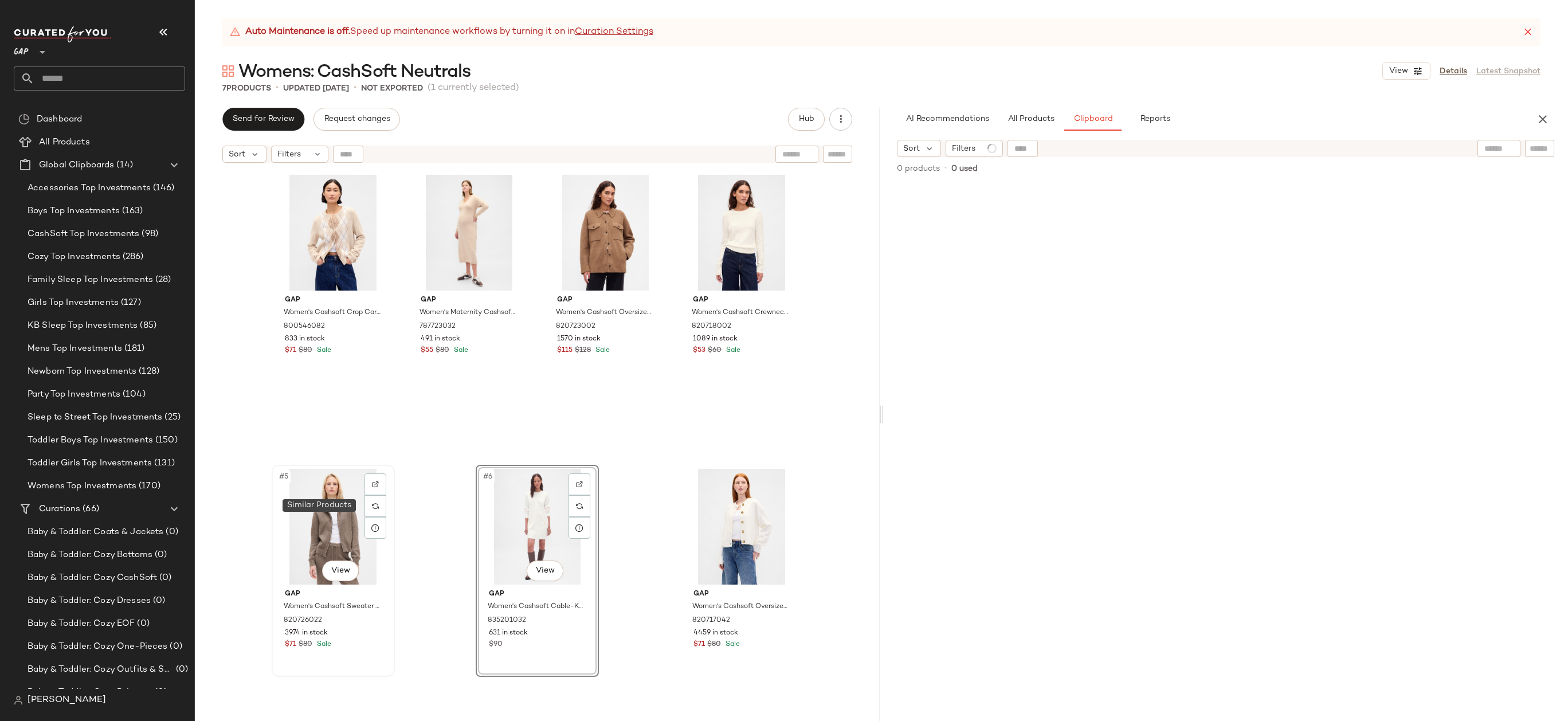
click at [347, 505] on div "#5 View" at bounding box center [333, 527] width 115 height 116
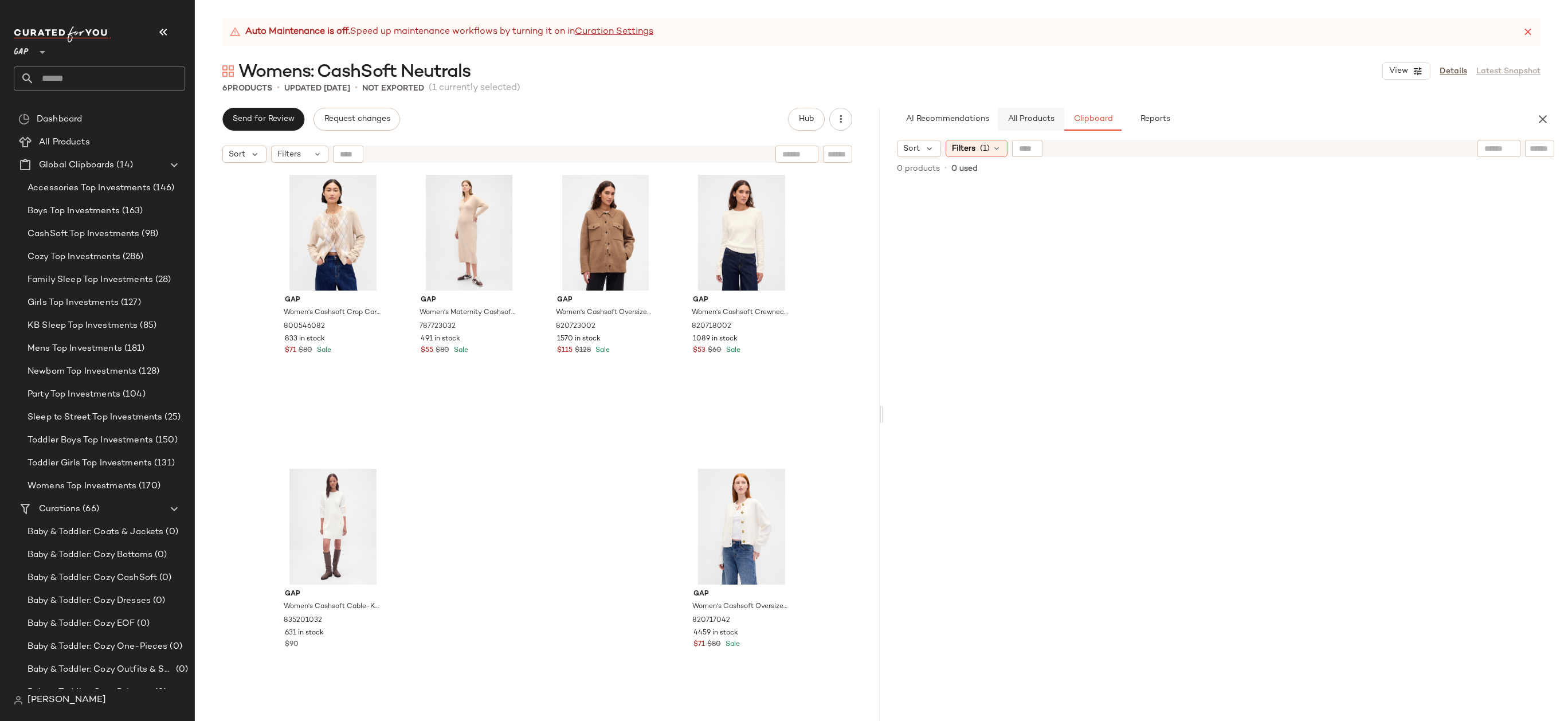
click at [1018, 116] on span "All Products" at bounding box center [1031, 118] width 47 height 9
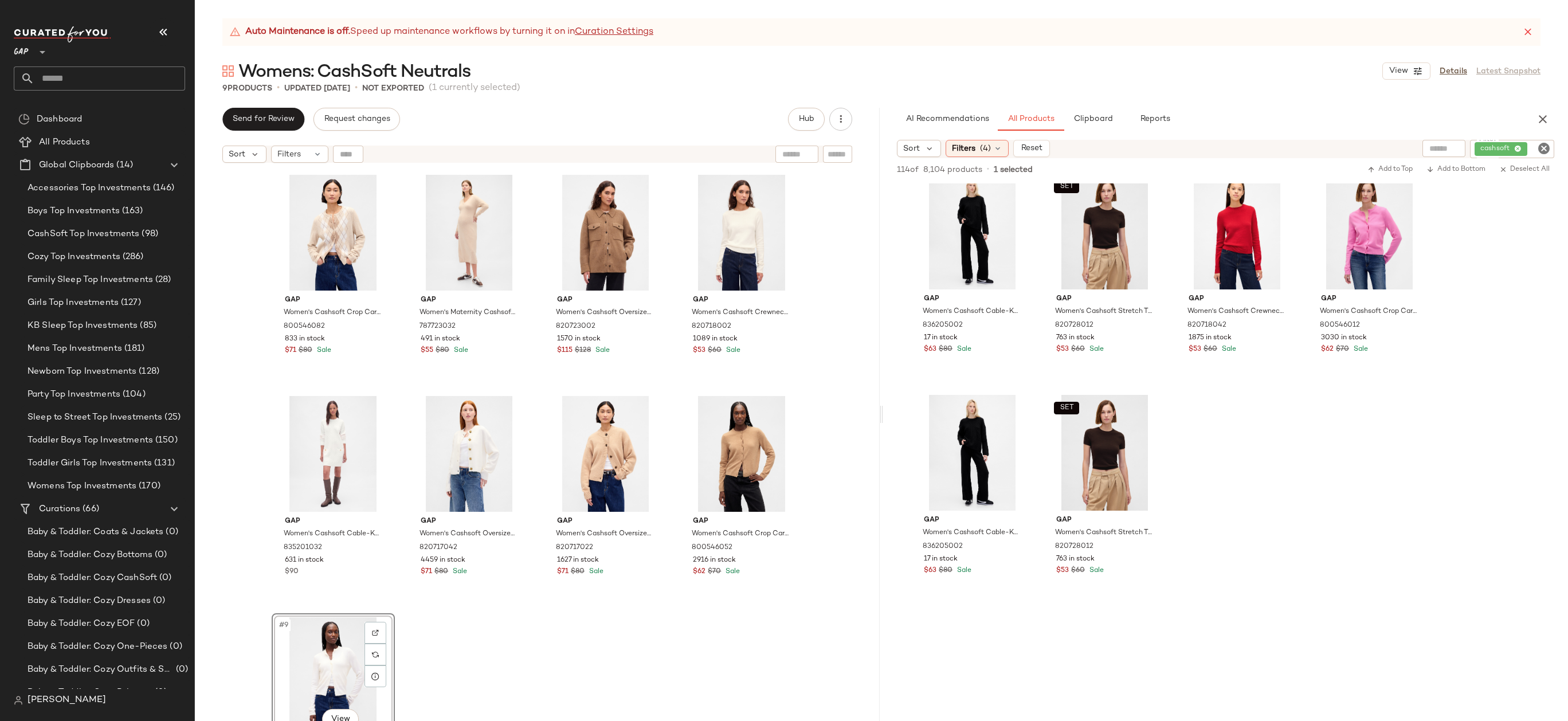
scroll to position [5879, 0]
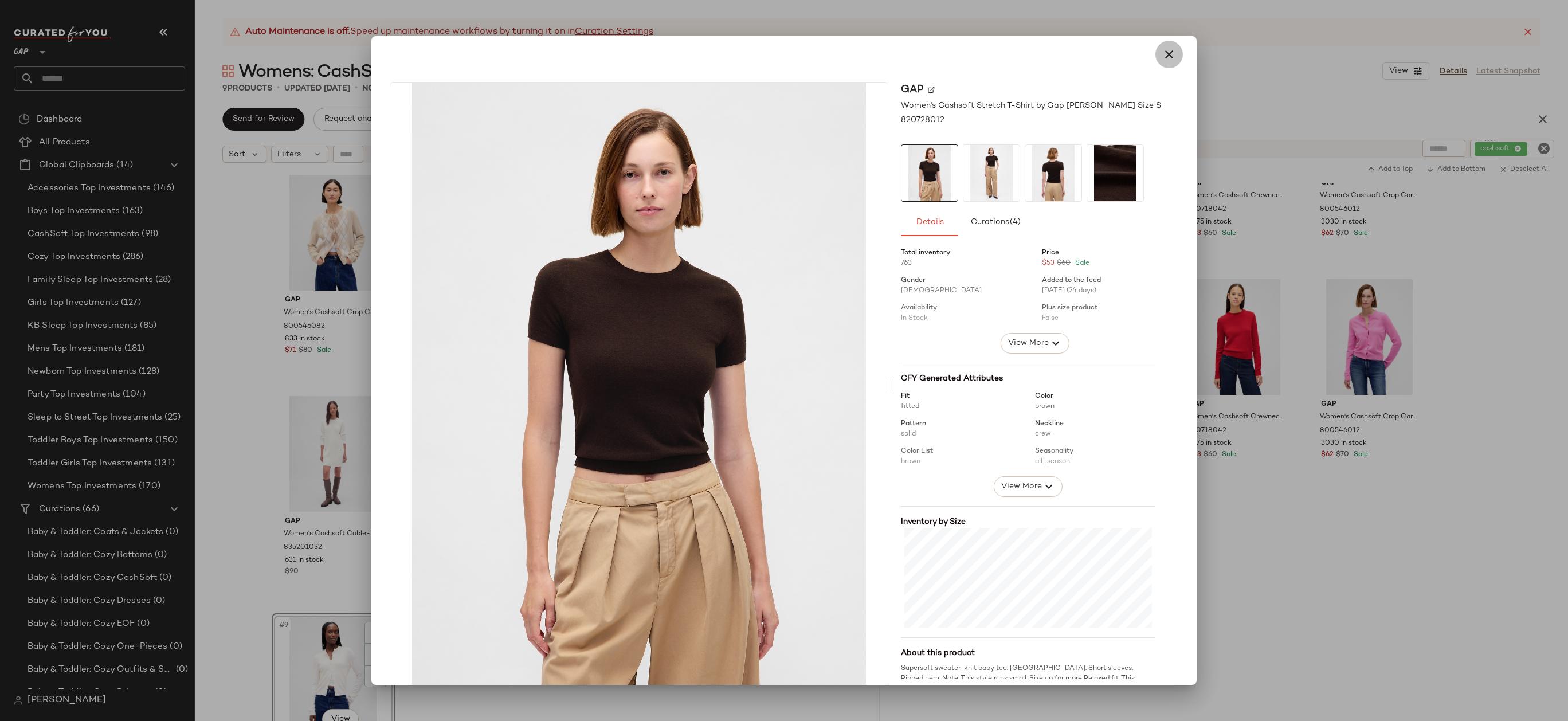
click at [1166, 57] on icon "button" at bounding box center [1169, 55] width 13 height 13
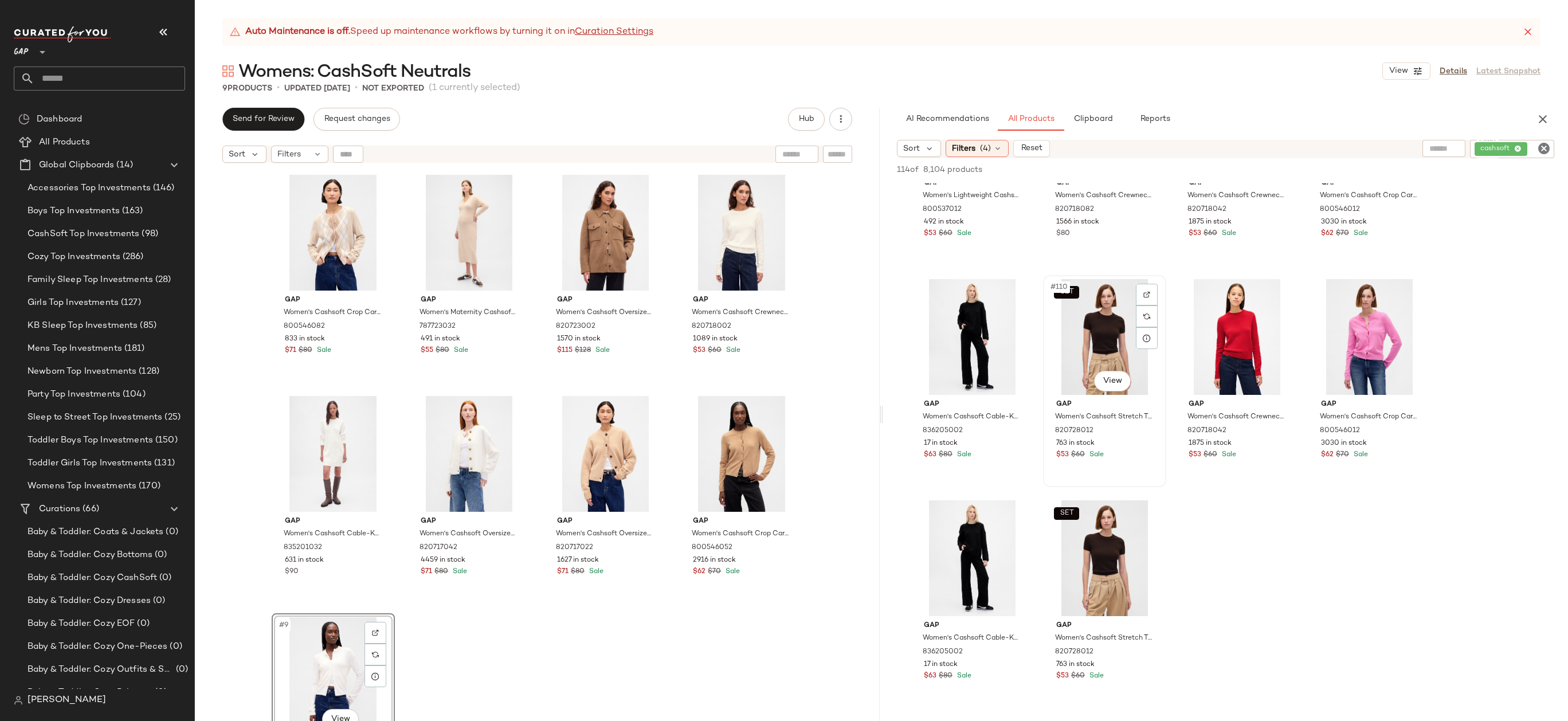
click at [1091, 317] on div "SET #110 View" at bounding box center [1104, 337] width 115 height 116
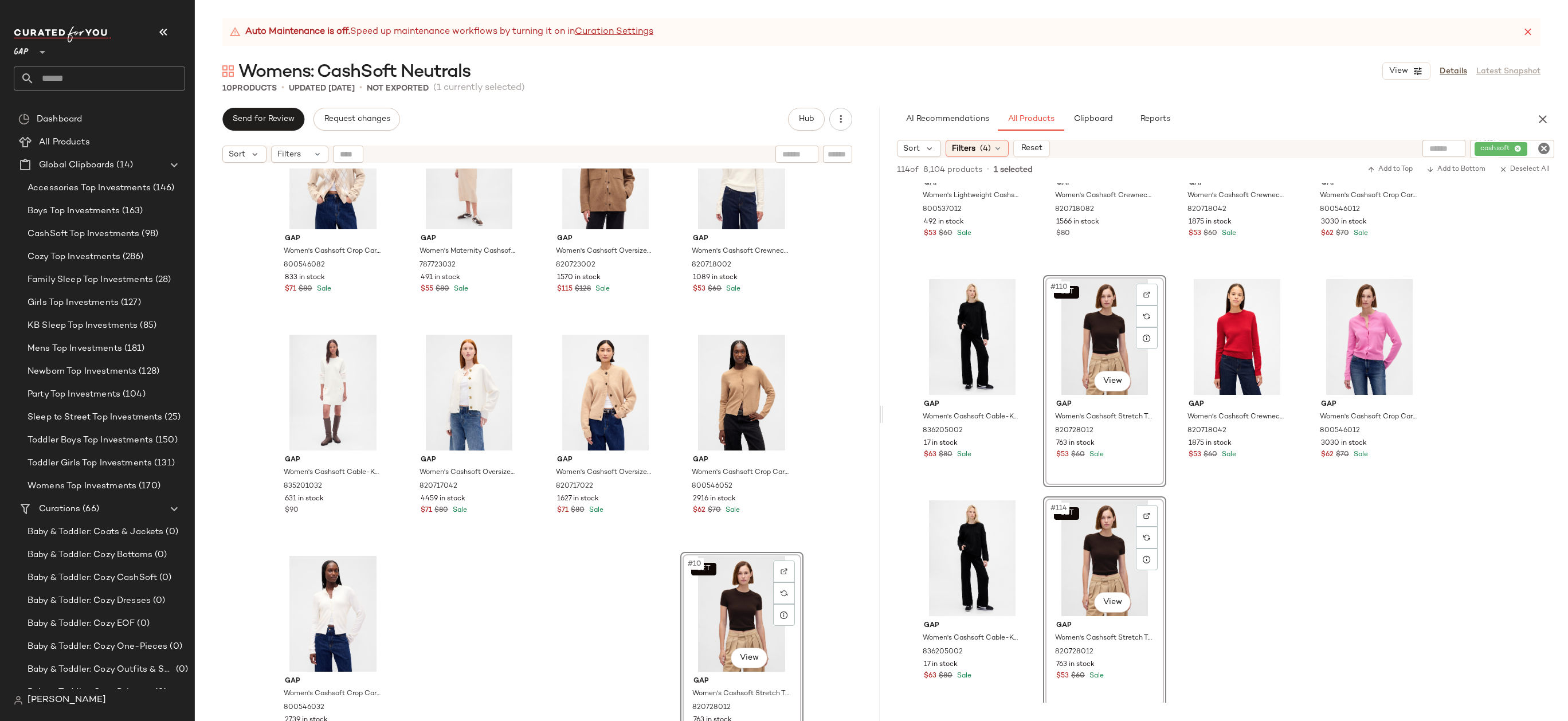
scroll to position [5868, 0]
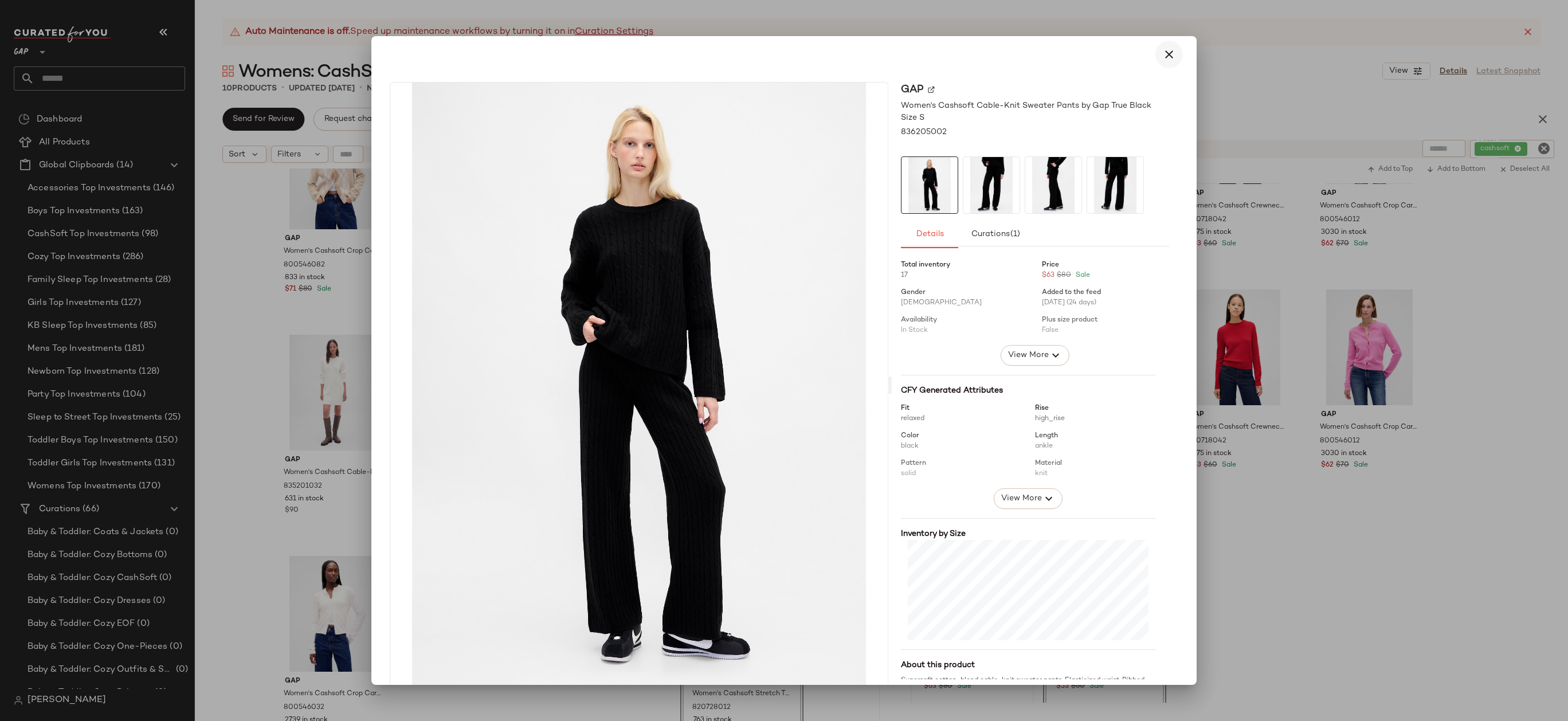
click at [1164, 54] on icon "button" at bounding box center [1169, 55] width 13 height 13
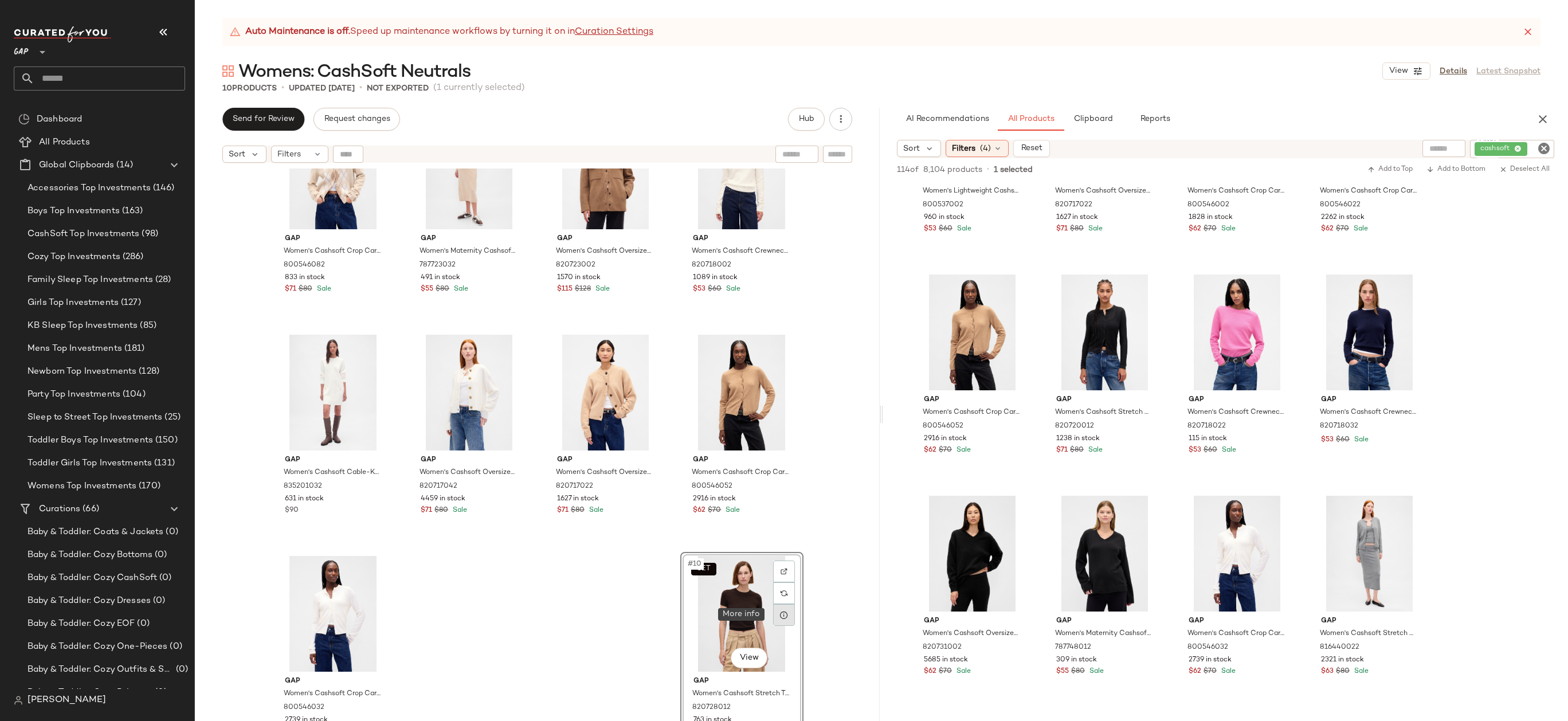
scroll to position [0, 0]
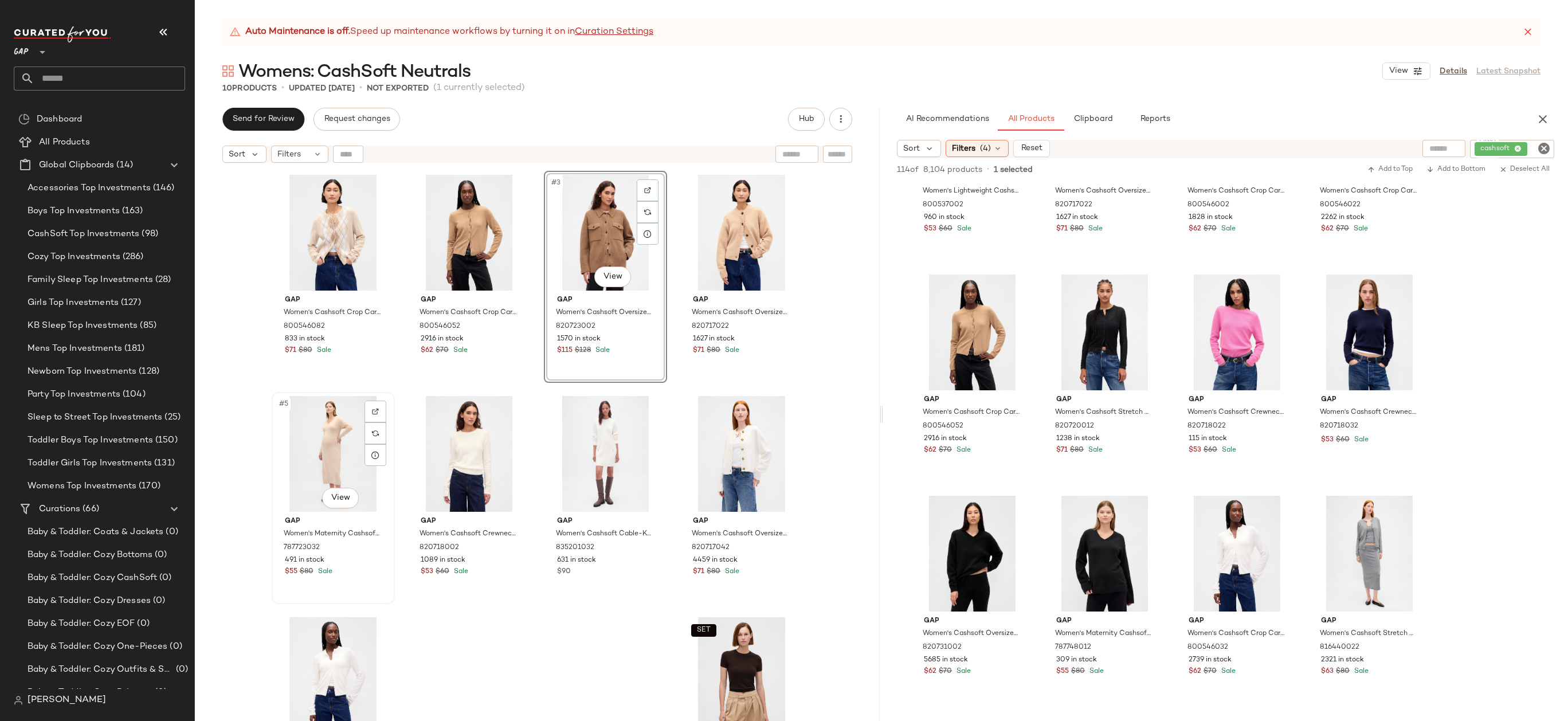
click at [333, 440] on div "#5 View" at bounding box center [333, 454] width 115 height 116
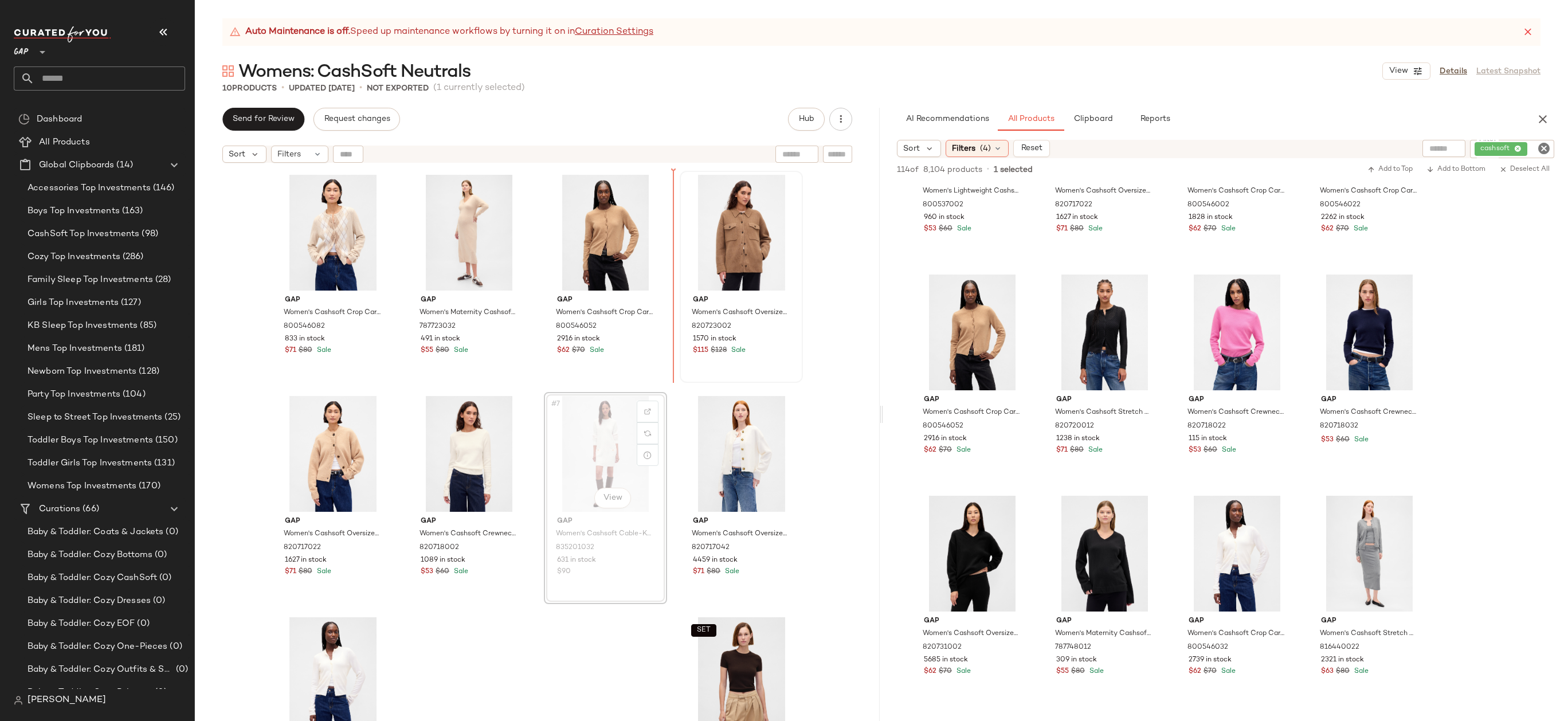
drag, startPoint x: 601, startPoint y: 475, endPoint x: 680, endPoint y: 311, distance: 182.0
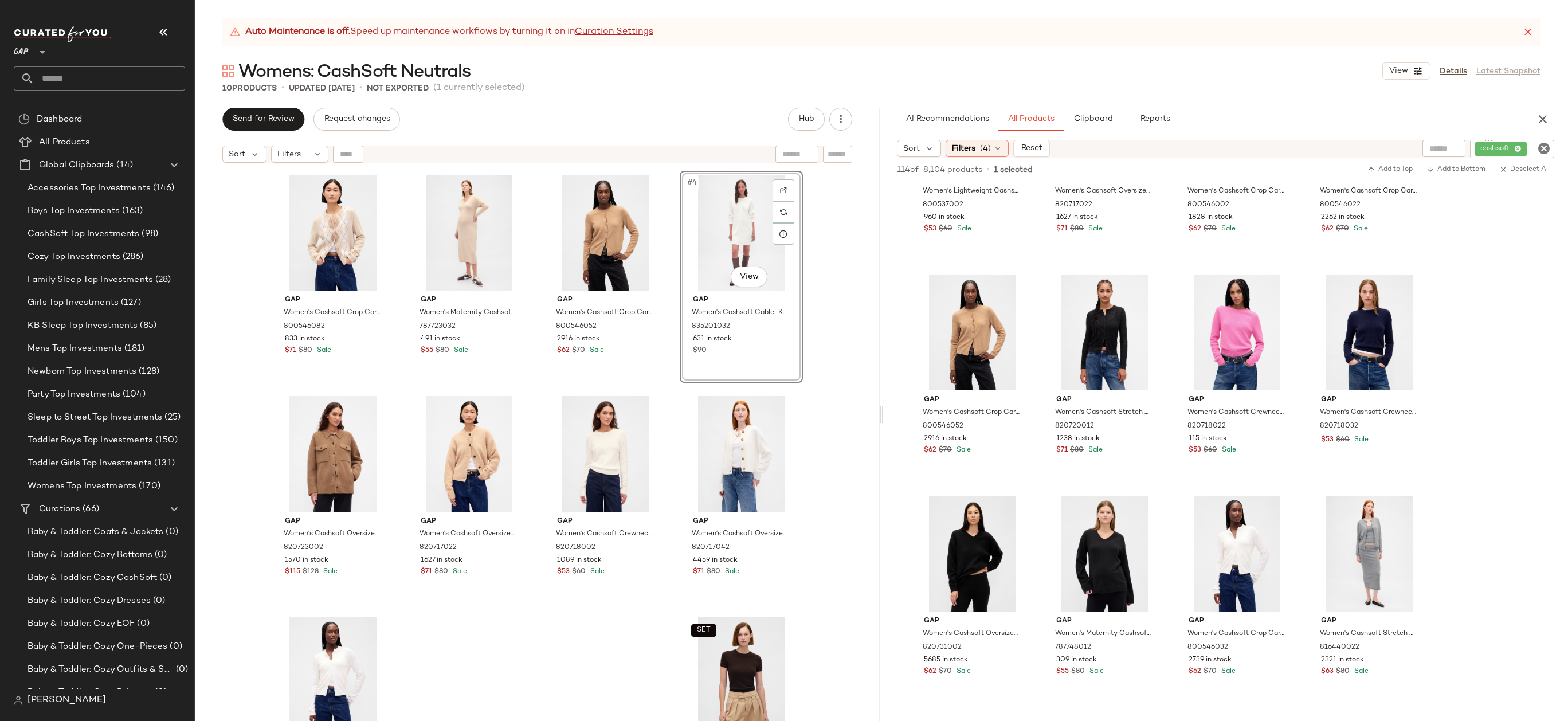
click at [822, 388] on div "Gap Women's Cashsoft Crop Cardigan by Gap Winter Green Argyle Size S 800546082 …" at bounding box center [537, 458] width 685 height 581
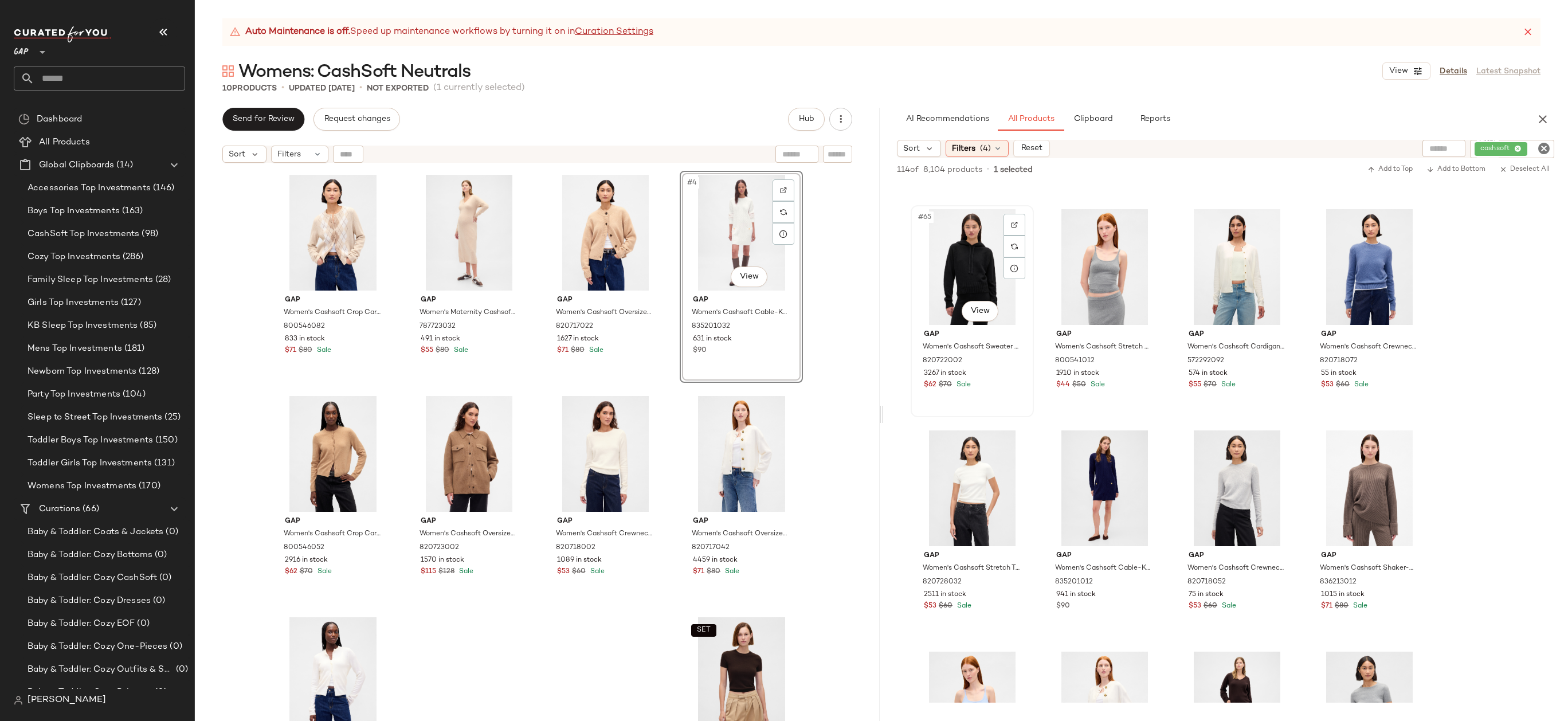
scroll to position [3518, 0]
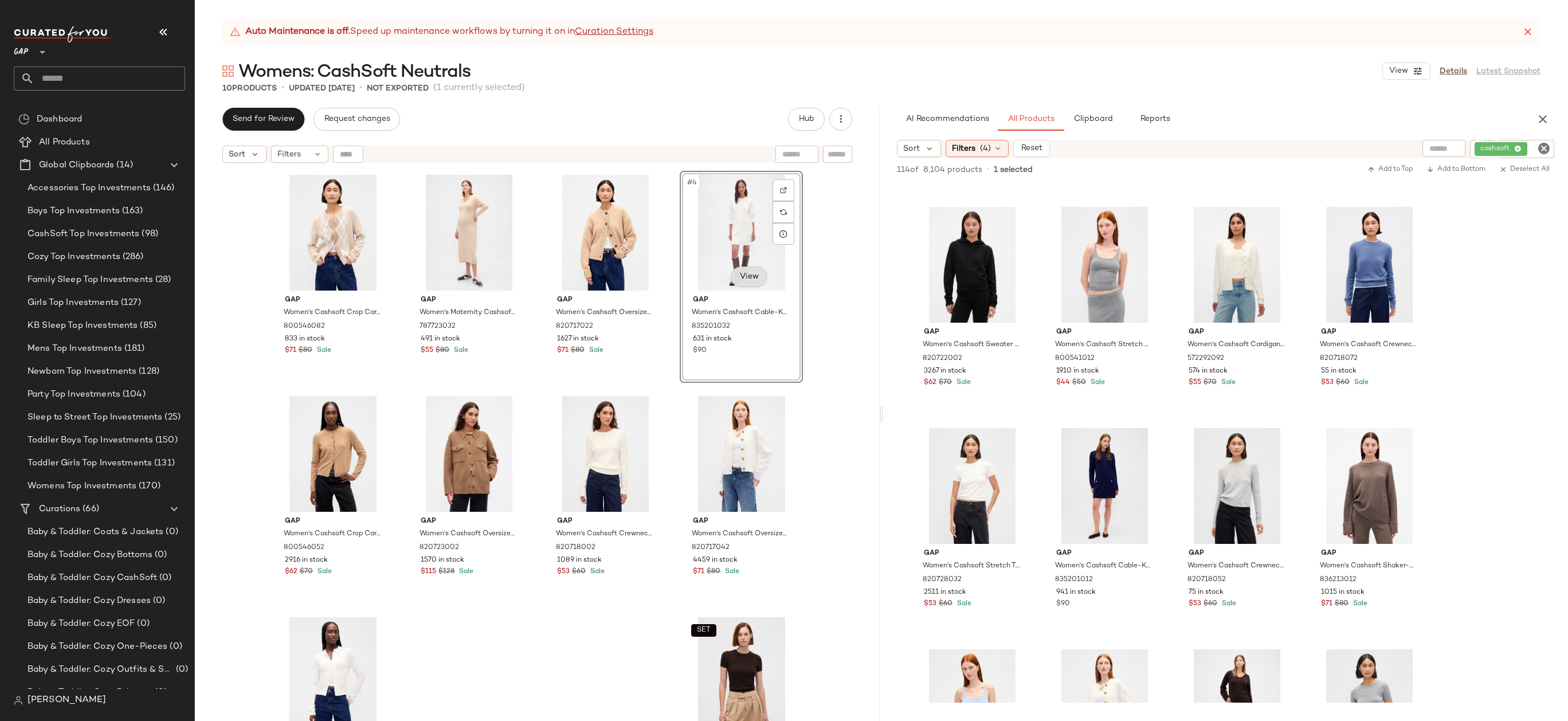
click at [750, 282] on body "GAP ** Dashboard All Products Global Clipboards (14) Accessories Top Investment…" at bounding box center [784, 360] width 1568 height 721
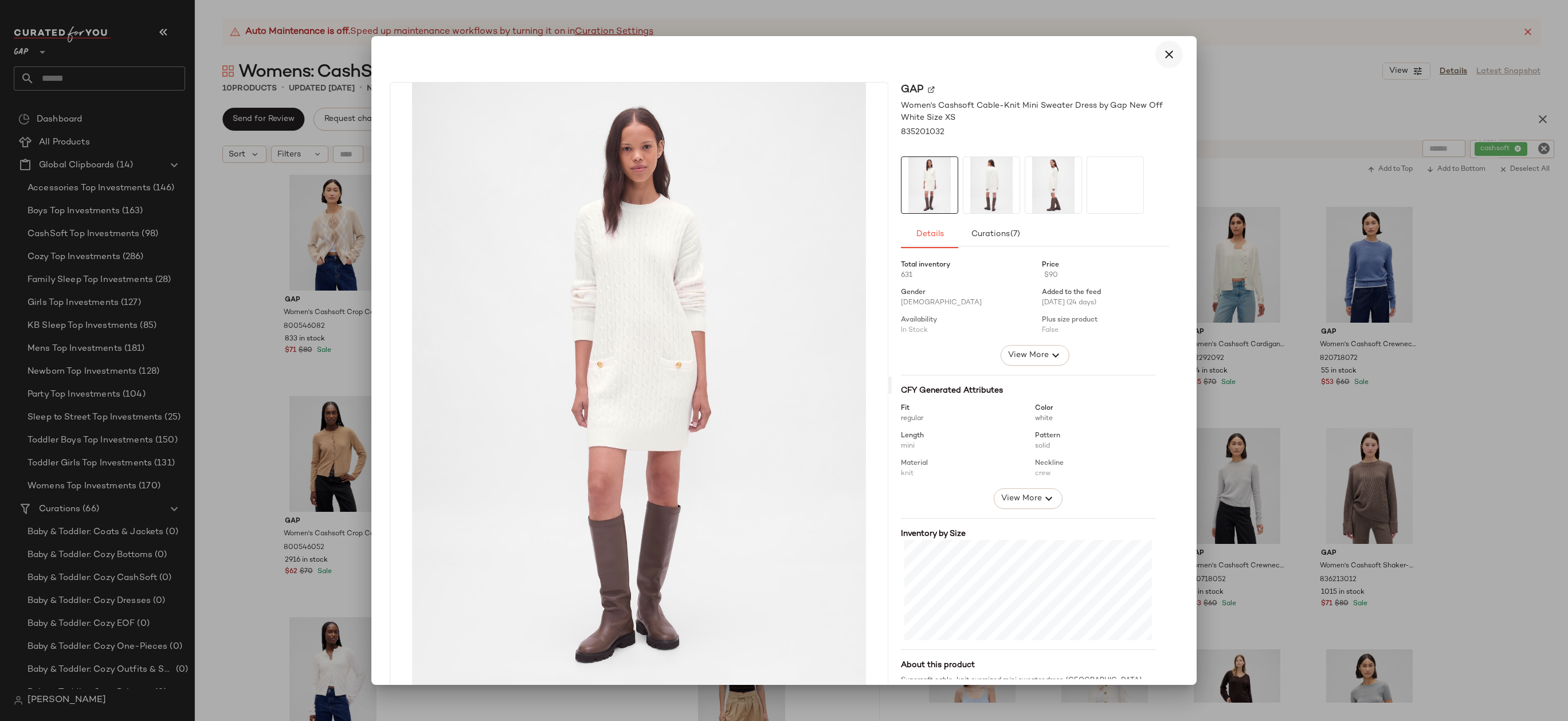
click at [1165, 56] on icon "button" at bounding box center [1169, 55] width 13 height 13
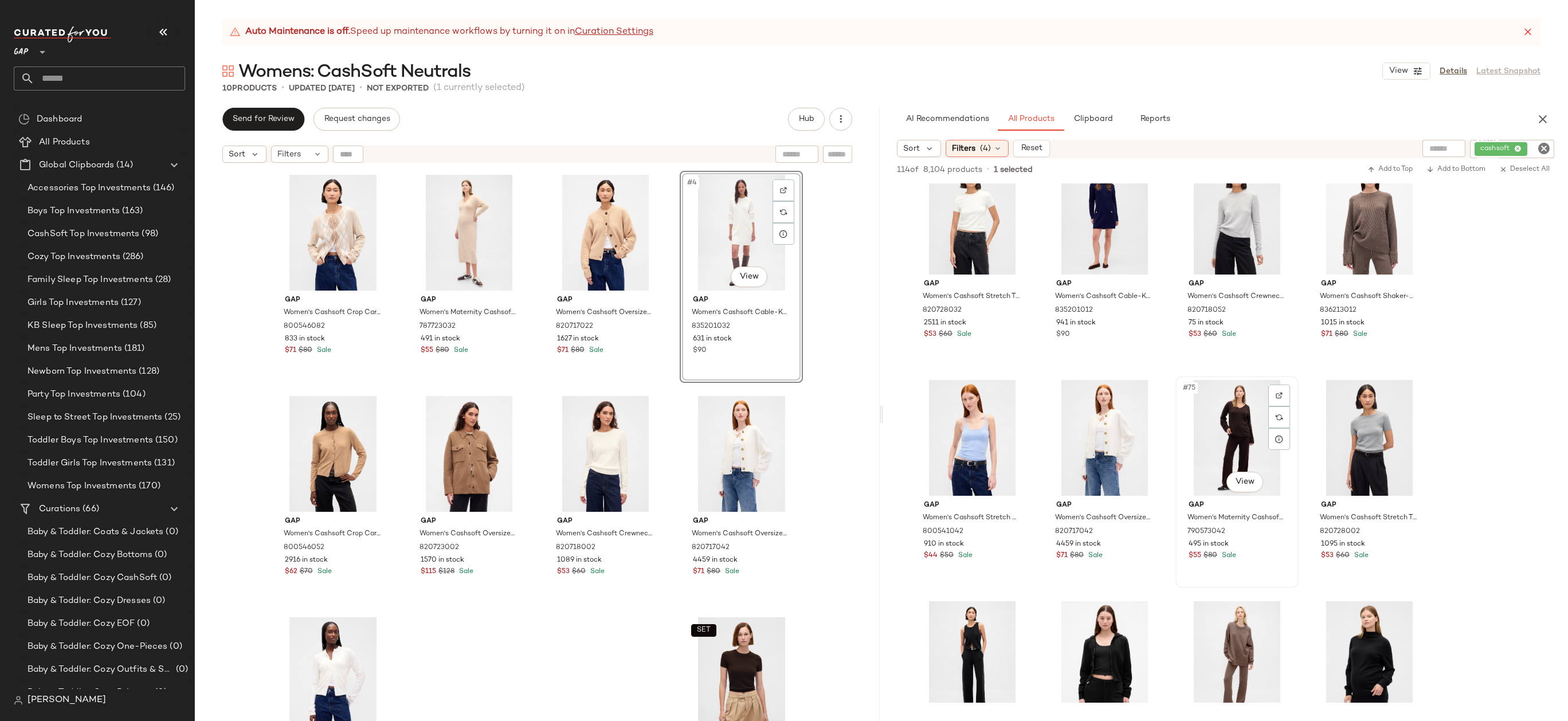
scroll to position [3790, 0]
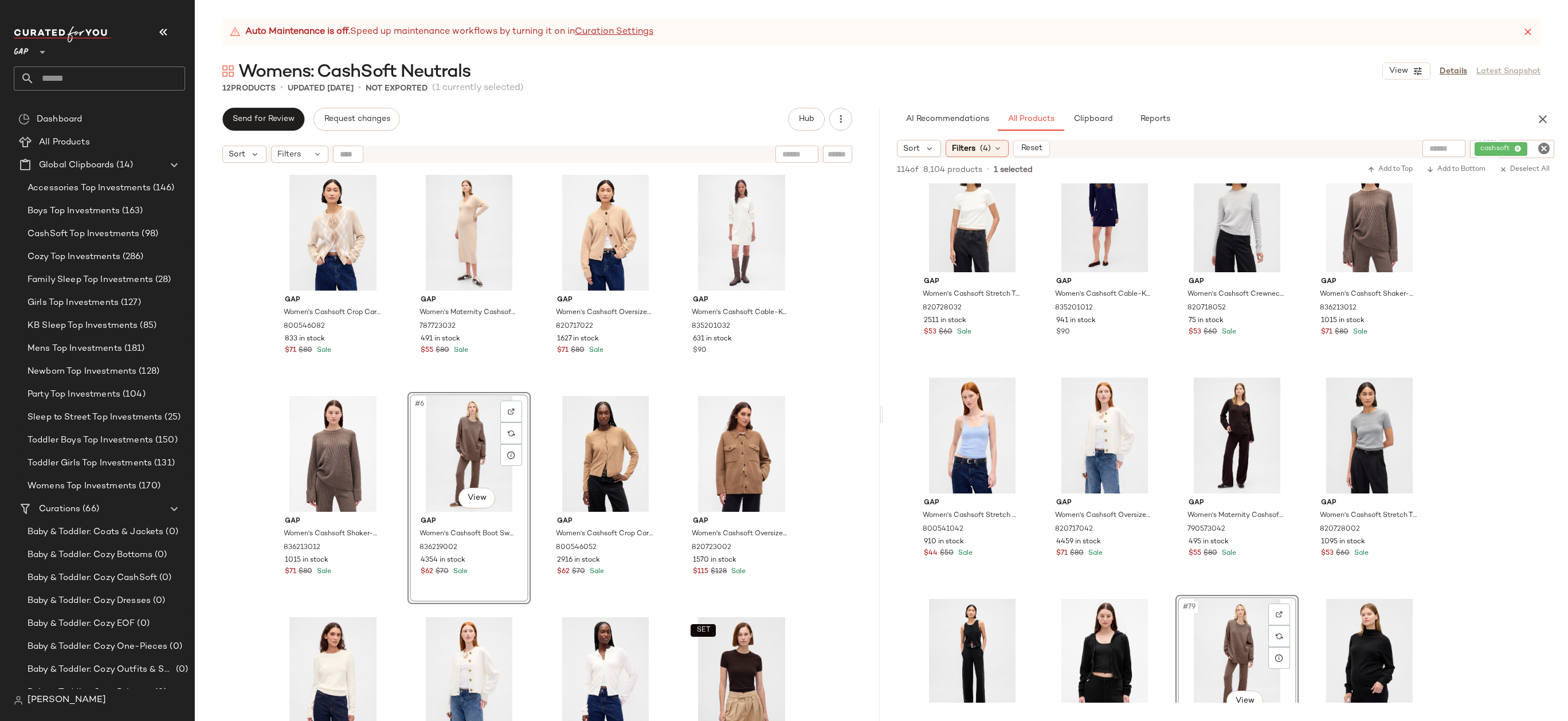
click at [835, 408] on div "Gap Women's Cashsoft Crop Cardigan by Gap Winter Green Argyle Size S 800546082 …" at bounding box center [537, 458] width 685 height 581
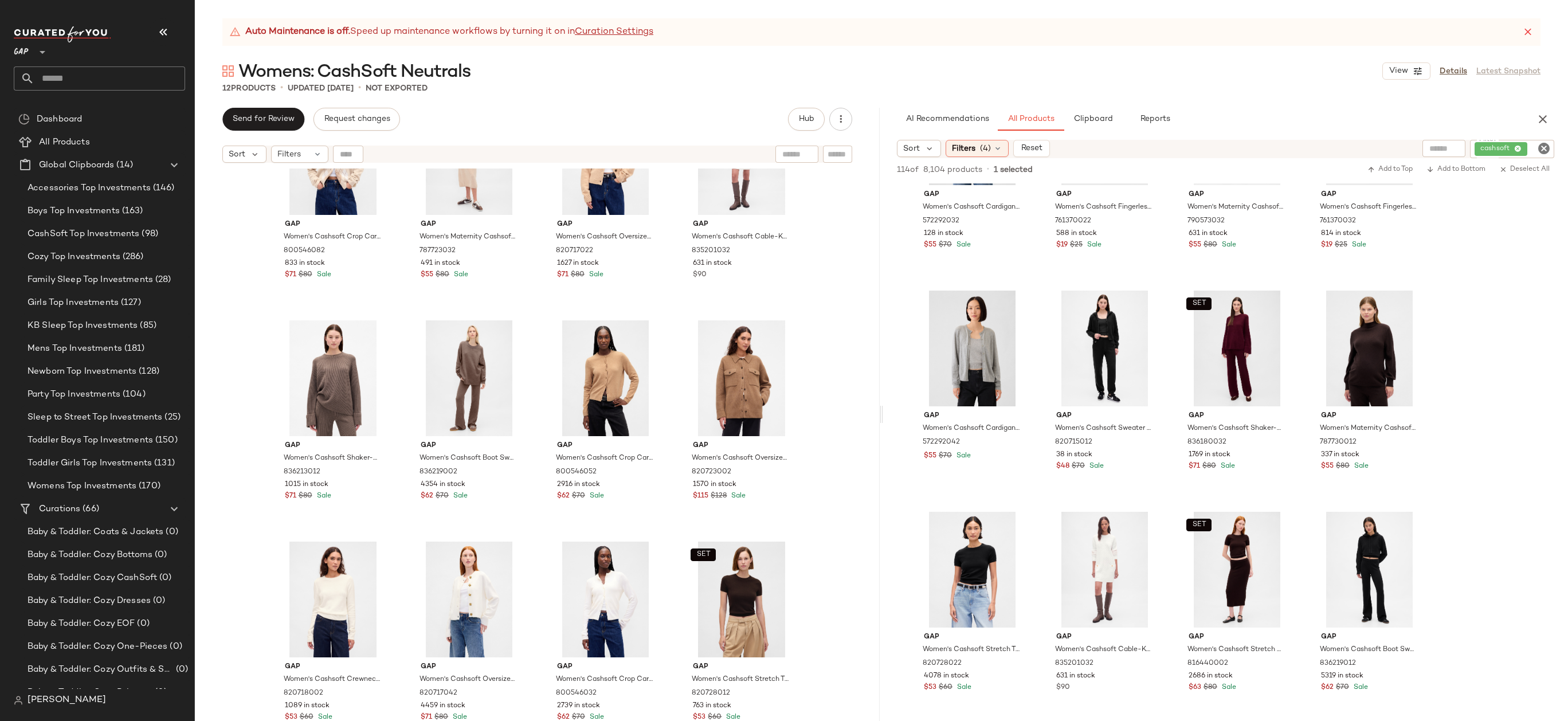
scroll to position [1671, 0]
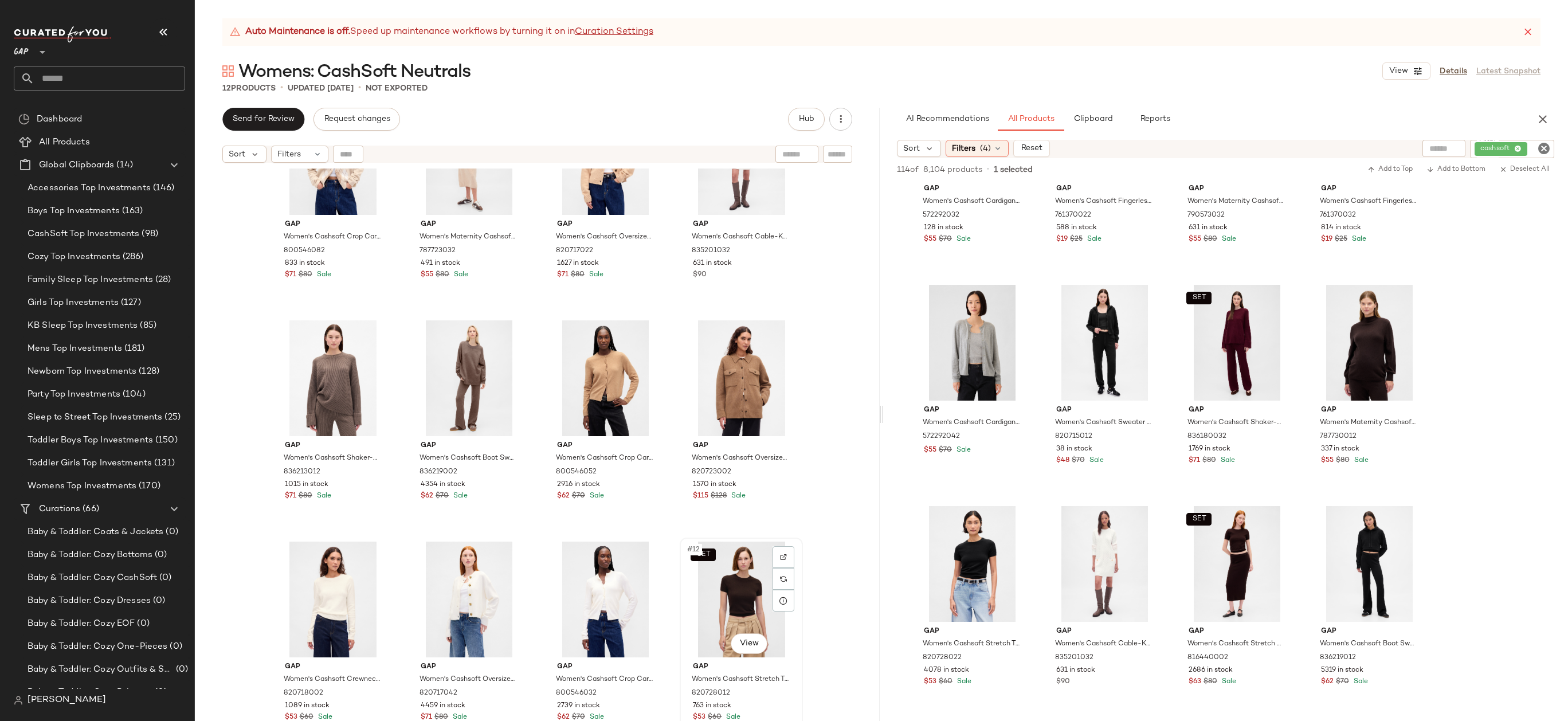
click at [739, 582] on div "SET #12 View" at bounding box center [741, 599] width 115 height 116
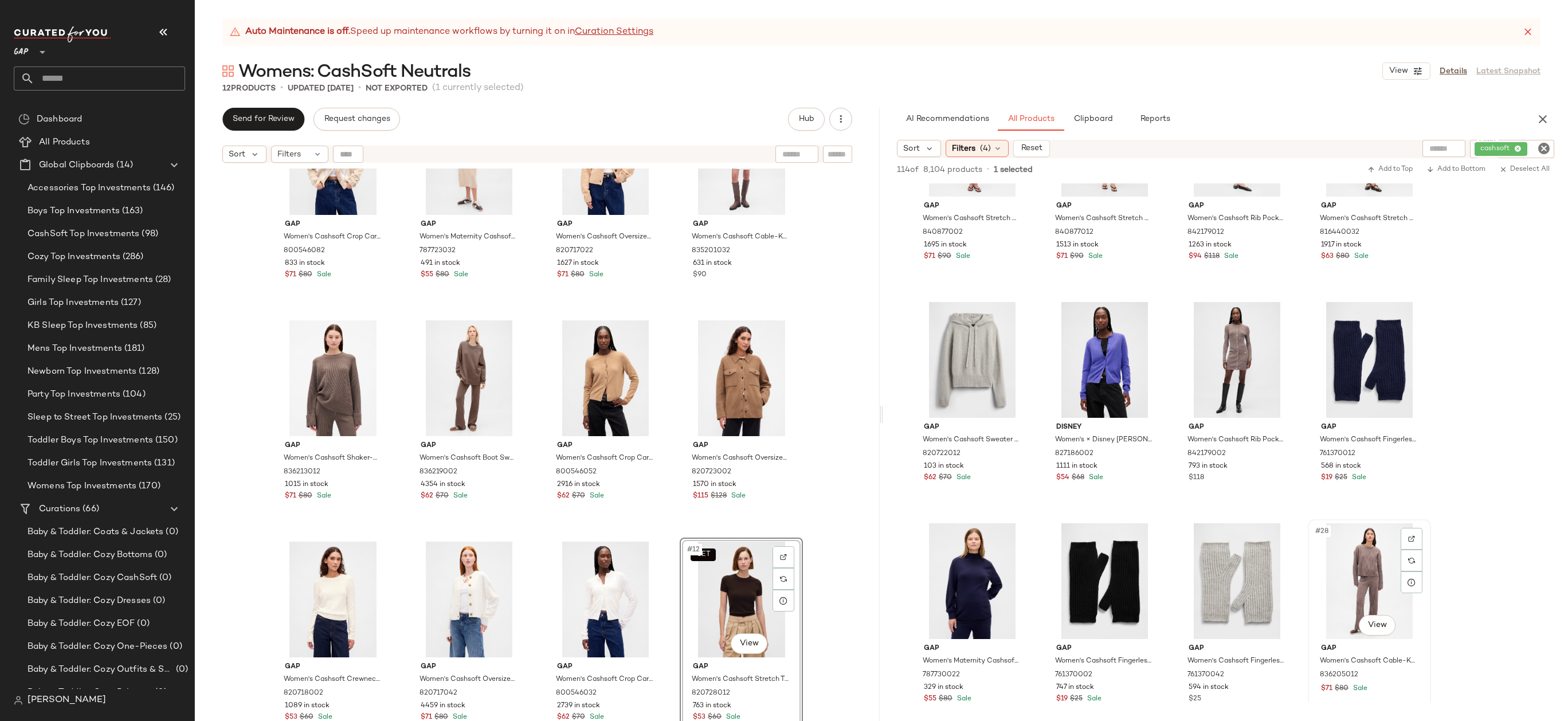
scroll to position [998, 0]
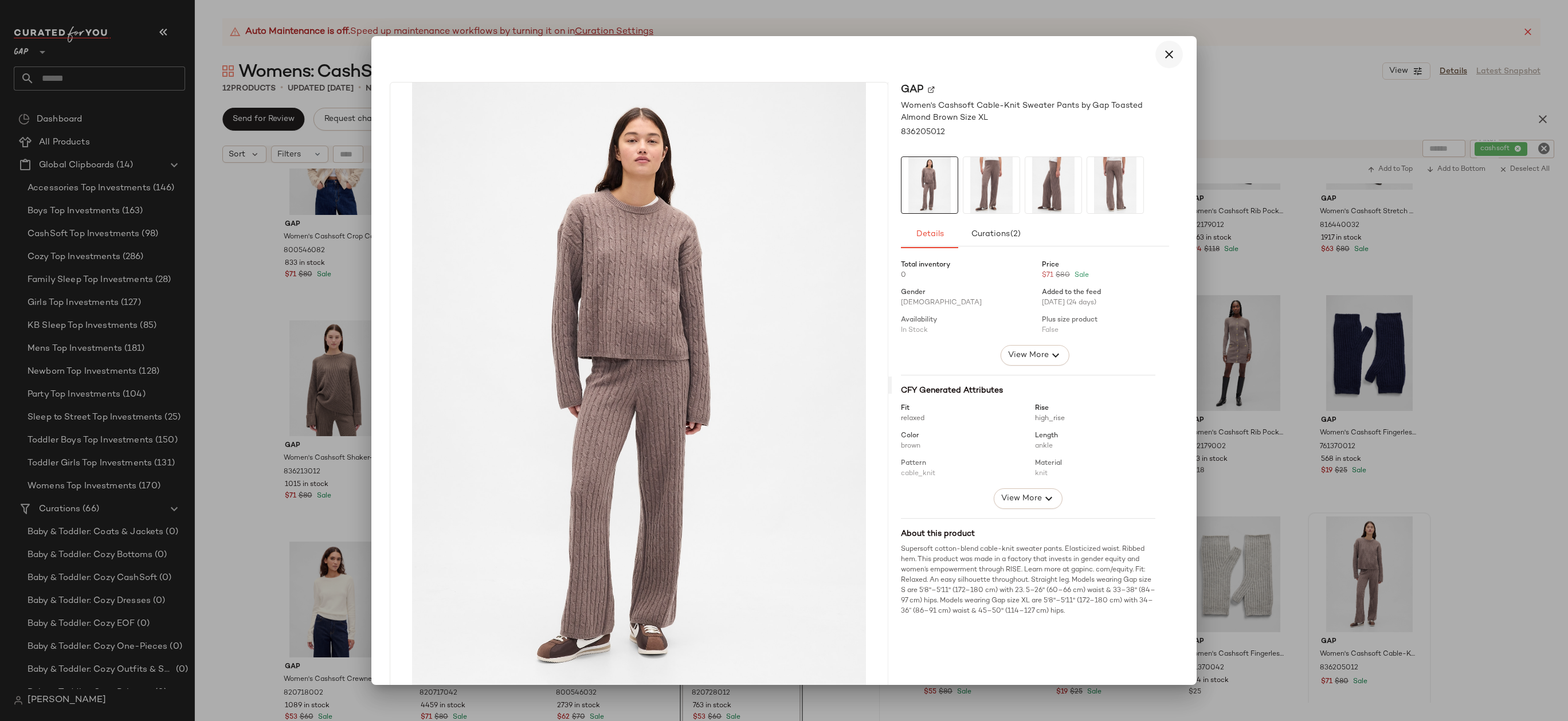
click at [1169, 50] on icon "button" at bounding box center [1169, 55] width 13 height 13
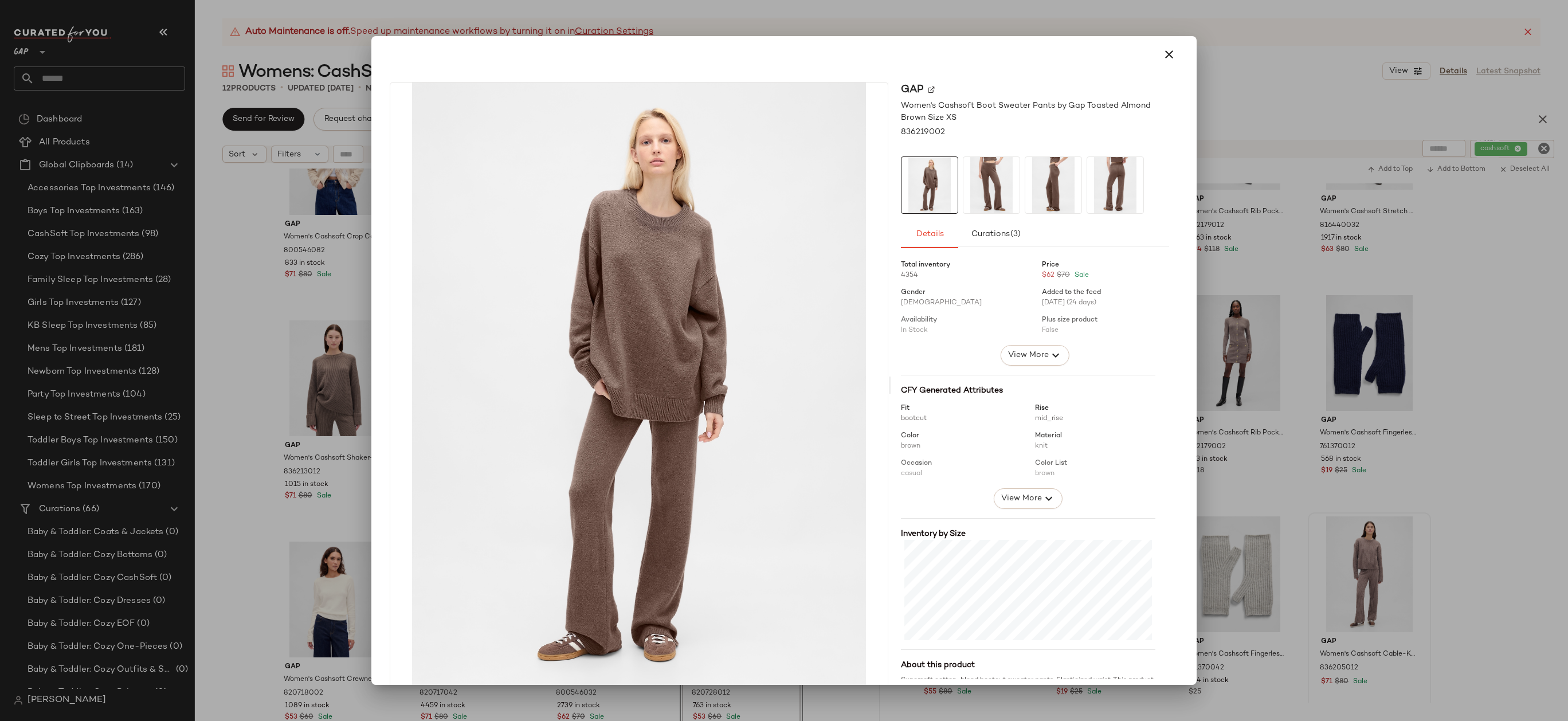
click at [308, 524] on div at bounding box center [784, 360] width 1568 height 721
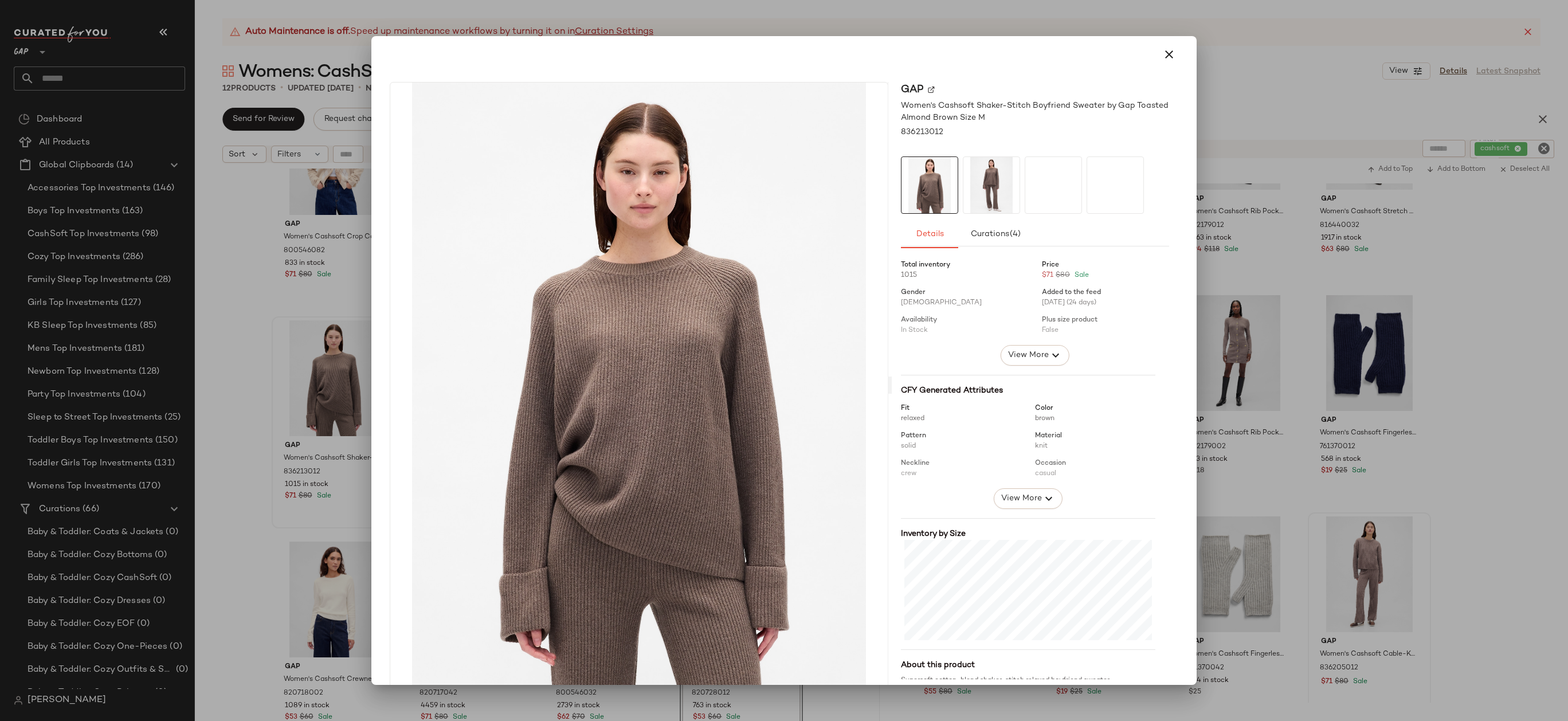
click at [325, 545] on div at bounding box center [784, 360] width 1568 height 721
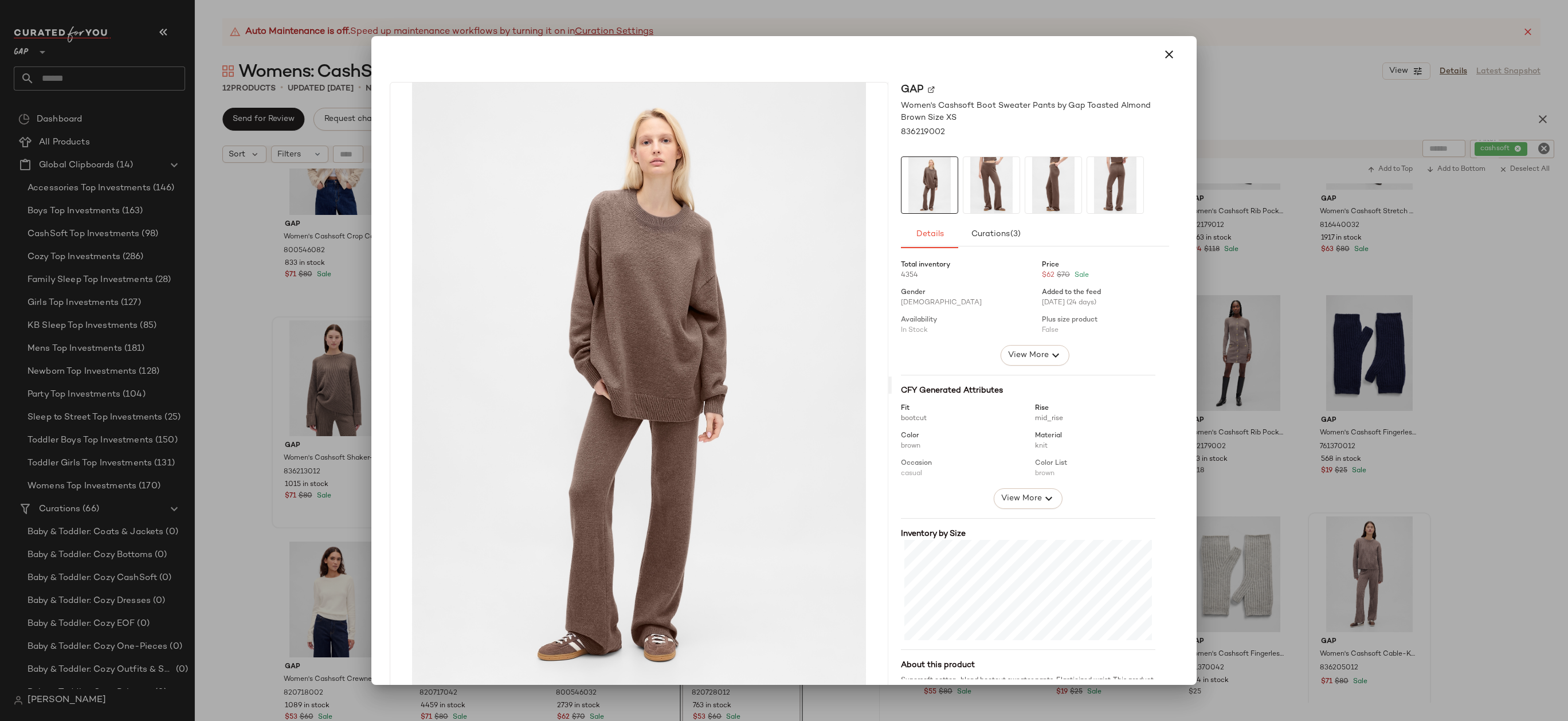
click at [309, 503] on div at bounding box center [784, 360] width 1568 height 721
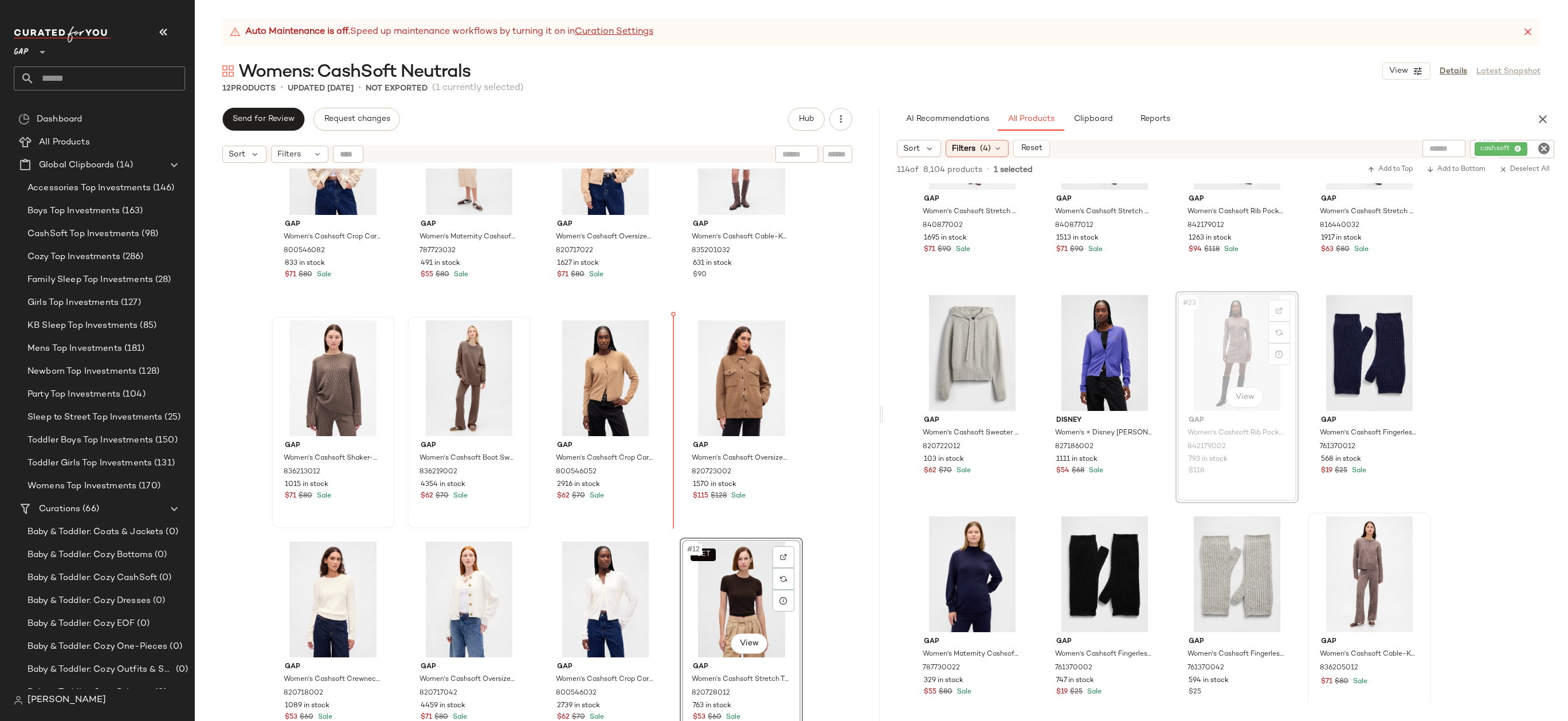
drag, startPoint x: 1230, startPoint y: 342, endPoint x: 668, endPoint y: 455, distance: 573.2
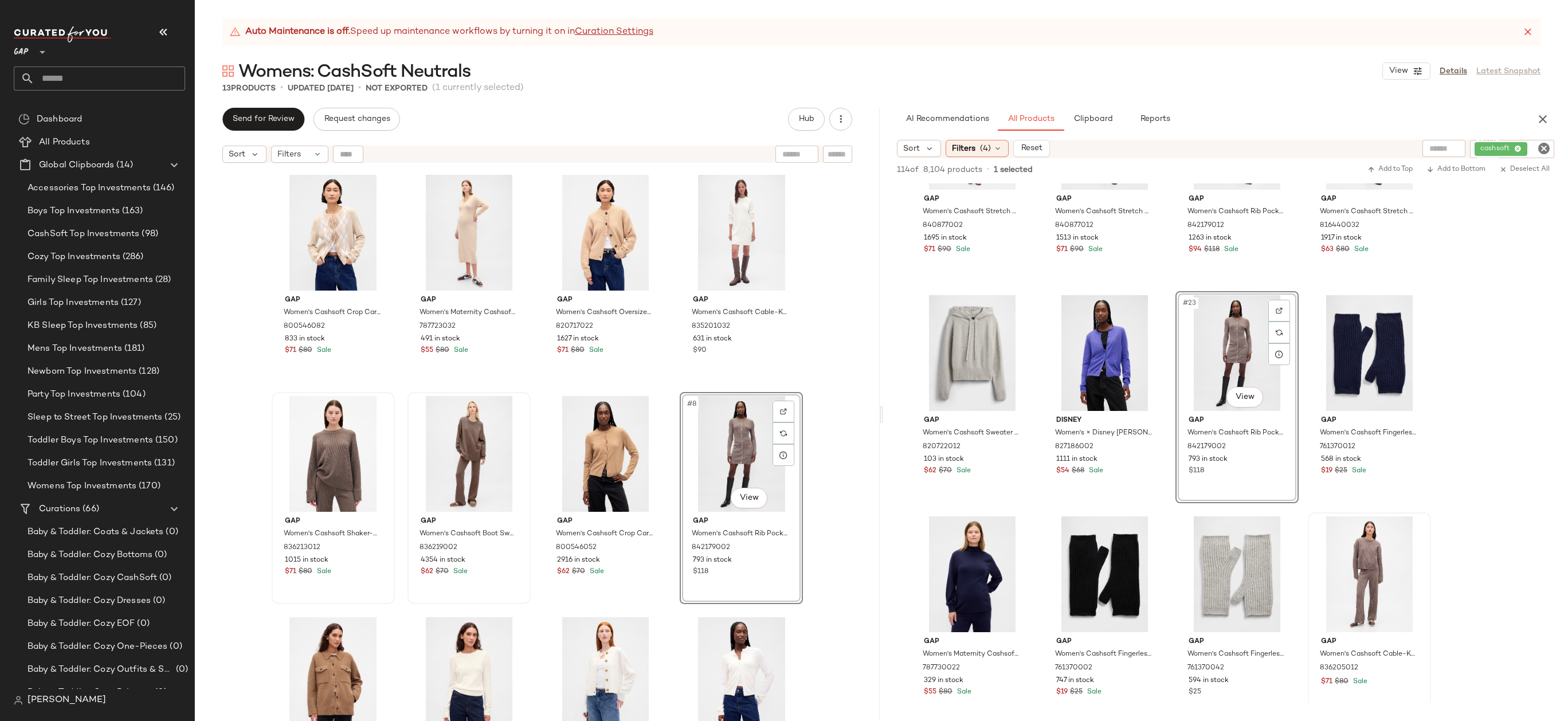
click at [829, 422] on div "Gap Women's Cashsoft Crop Cardigan by Gap Winter Green Argyle Size S 800546082 …" at bounding box center [537, 458] width 685 height 581
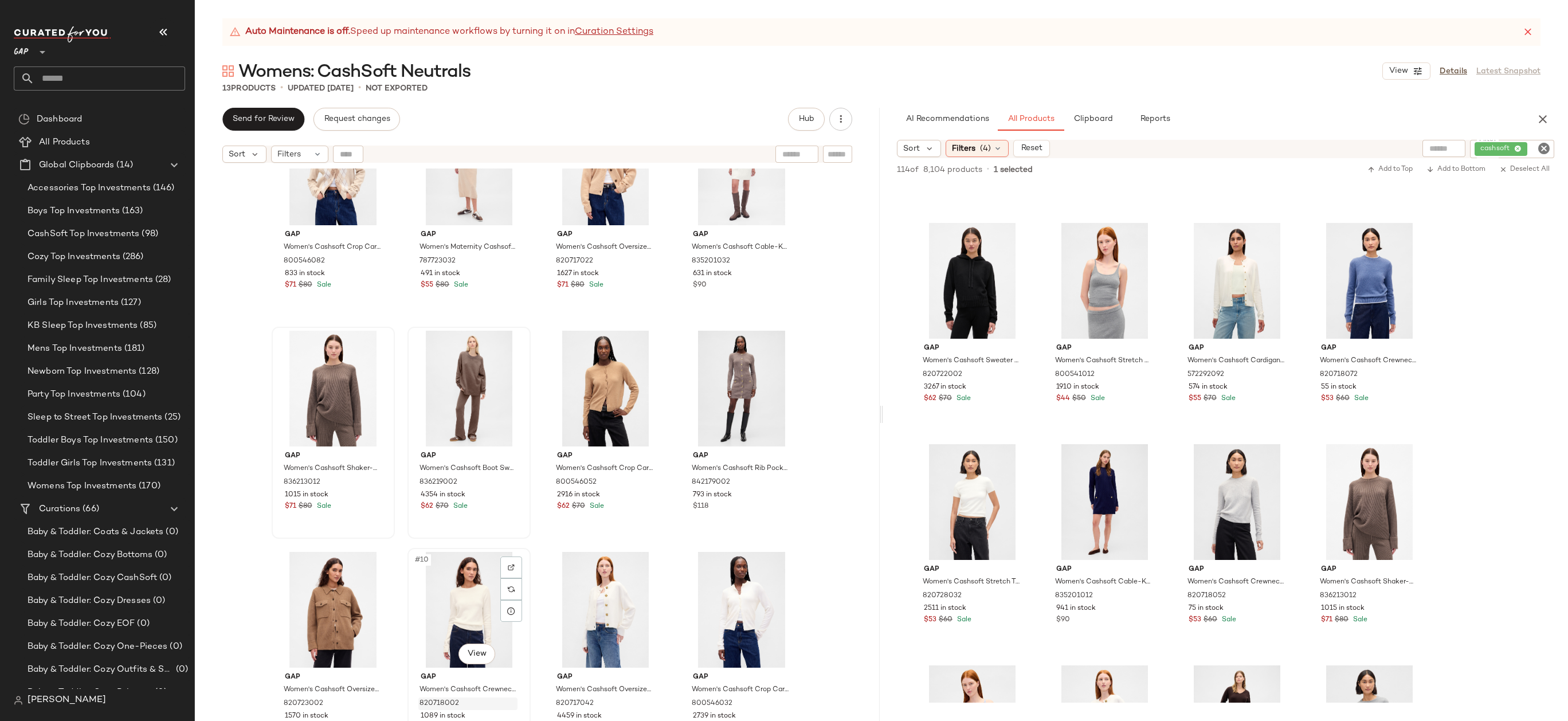
scroll to position [24, 0]
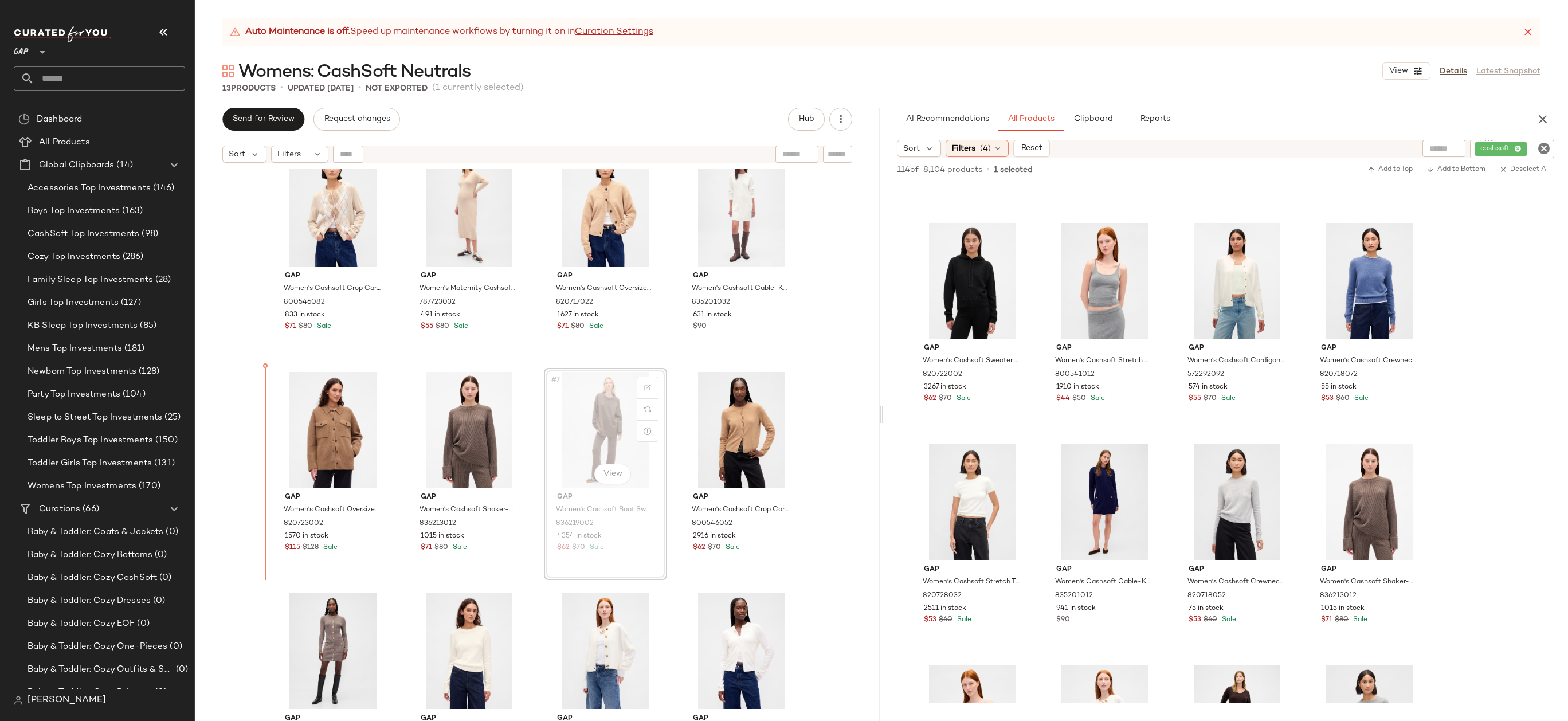
drag, startPoint x: 619, startPoint y: 439, endPoint x: 346, endPoint y: 418, distance: 273.8
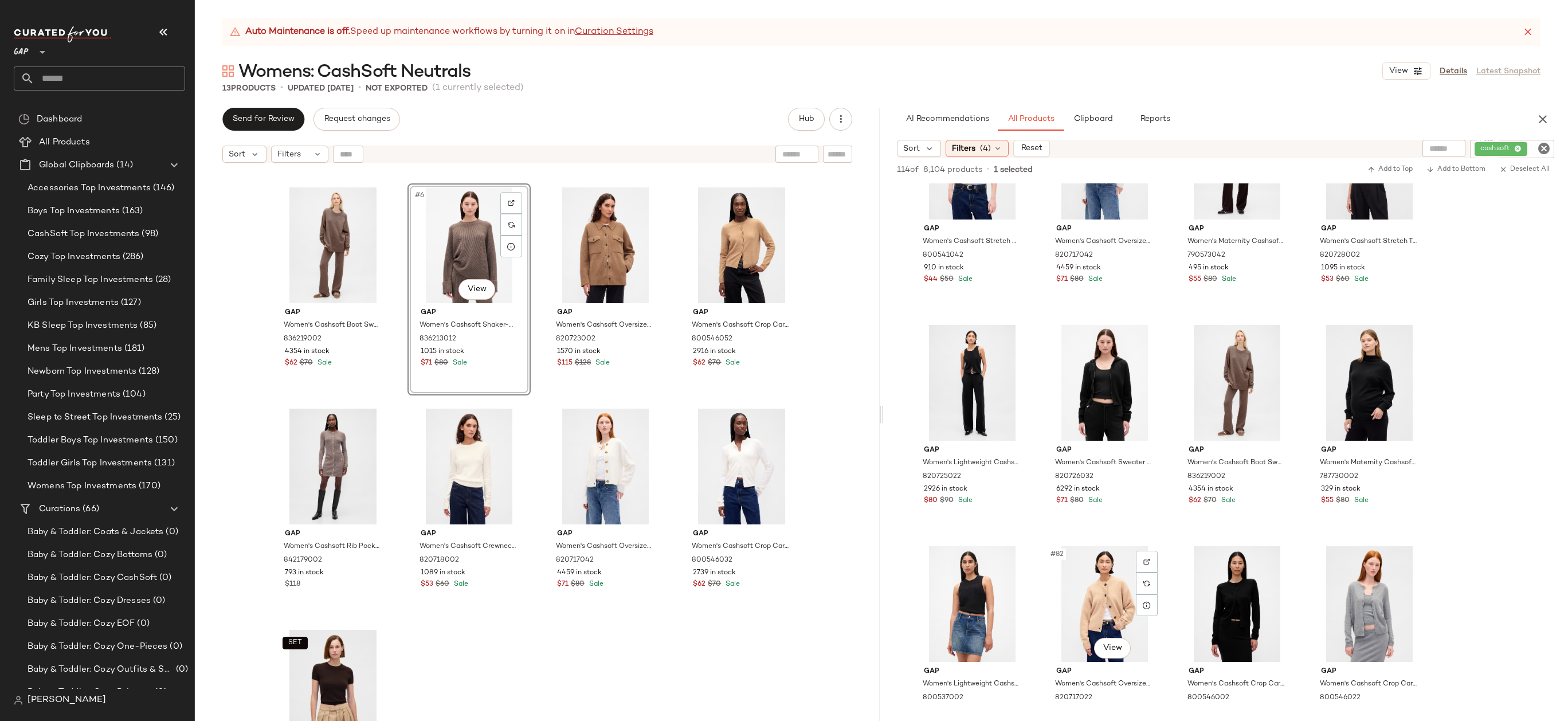
scroll to position [4202, 0]
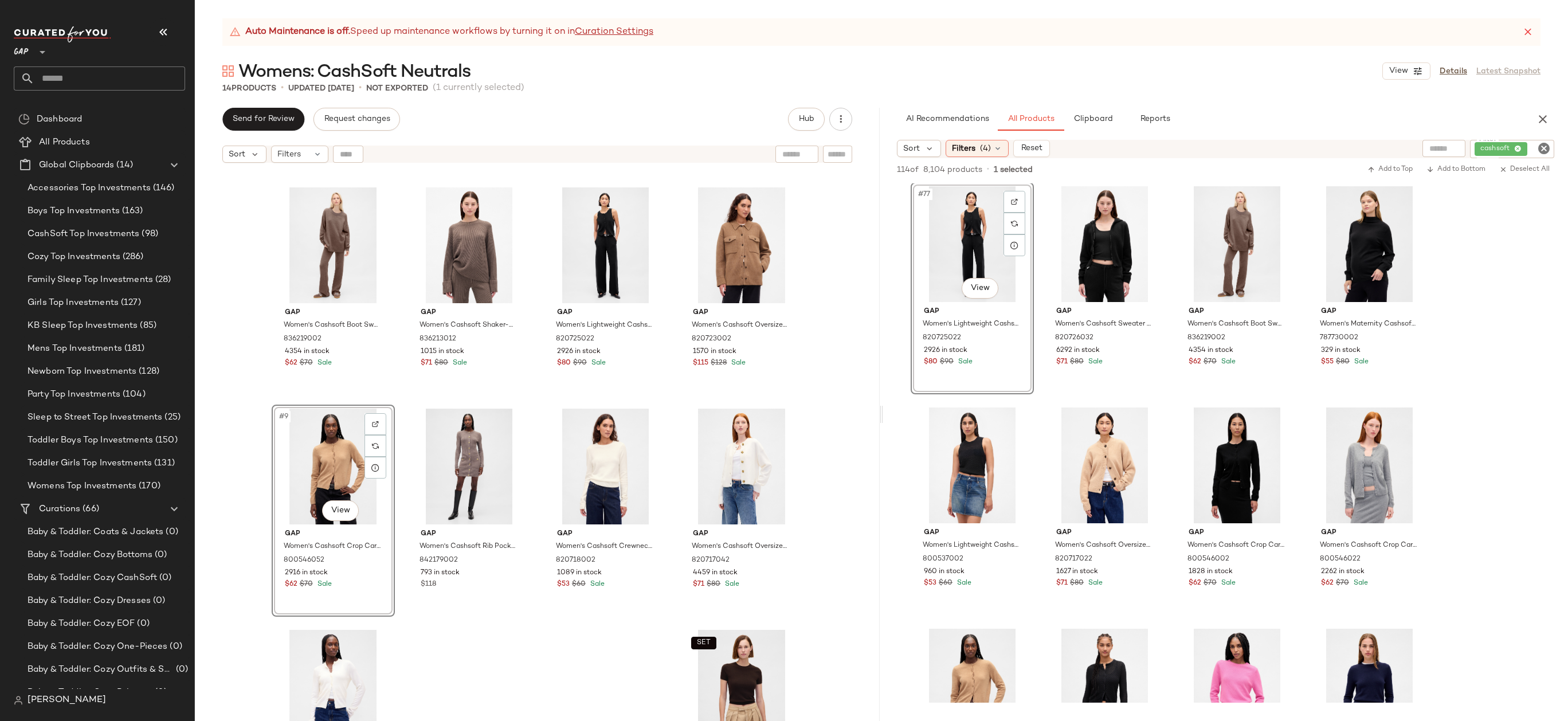
scroll to position [208, 0]
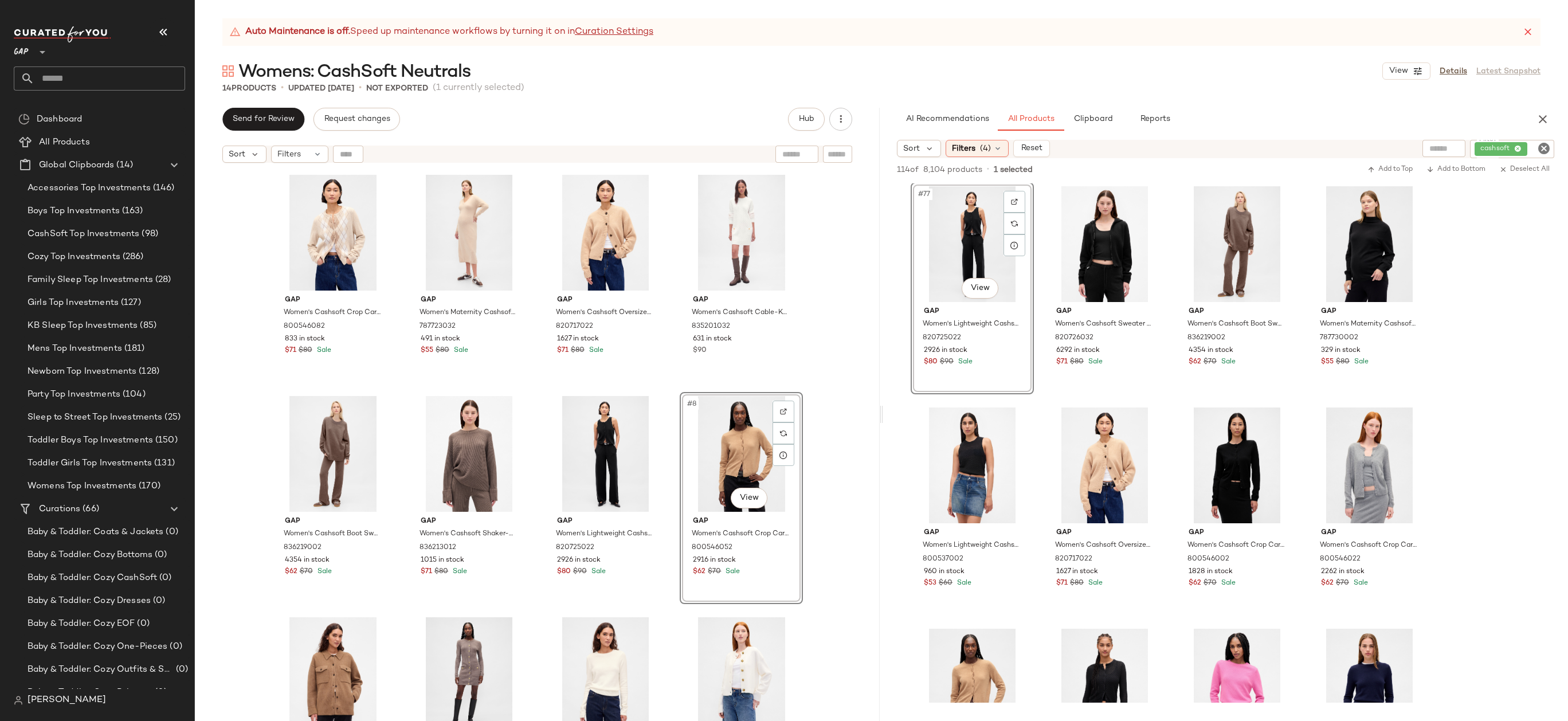
click at [813, 550] on div "Gap Women's Cashsoft Crop Cardigan by Gap Winter Green Argyle Size S 800546082 …" at bounding box center [537, 458] width 685 height 581
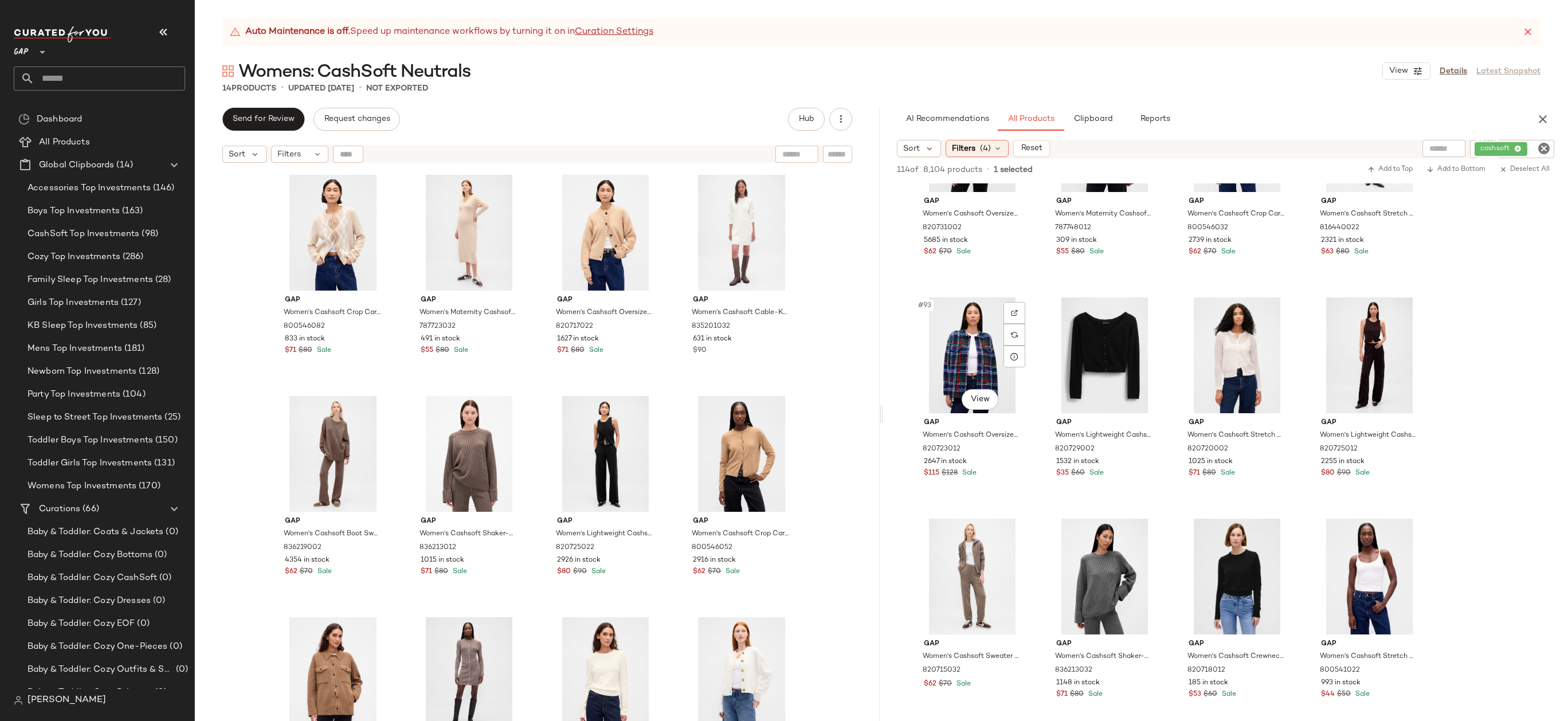
scroll to position [4985, 0]
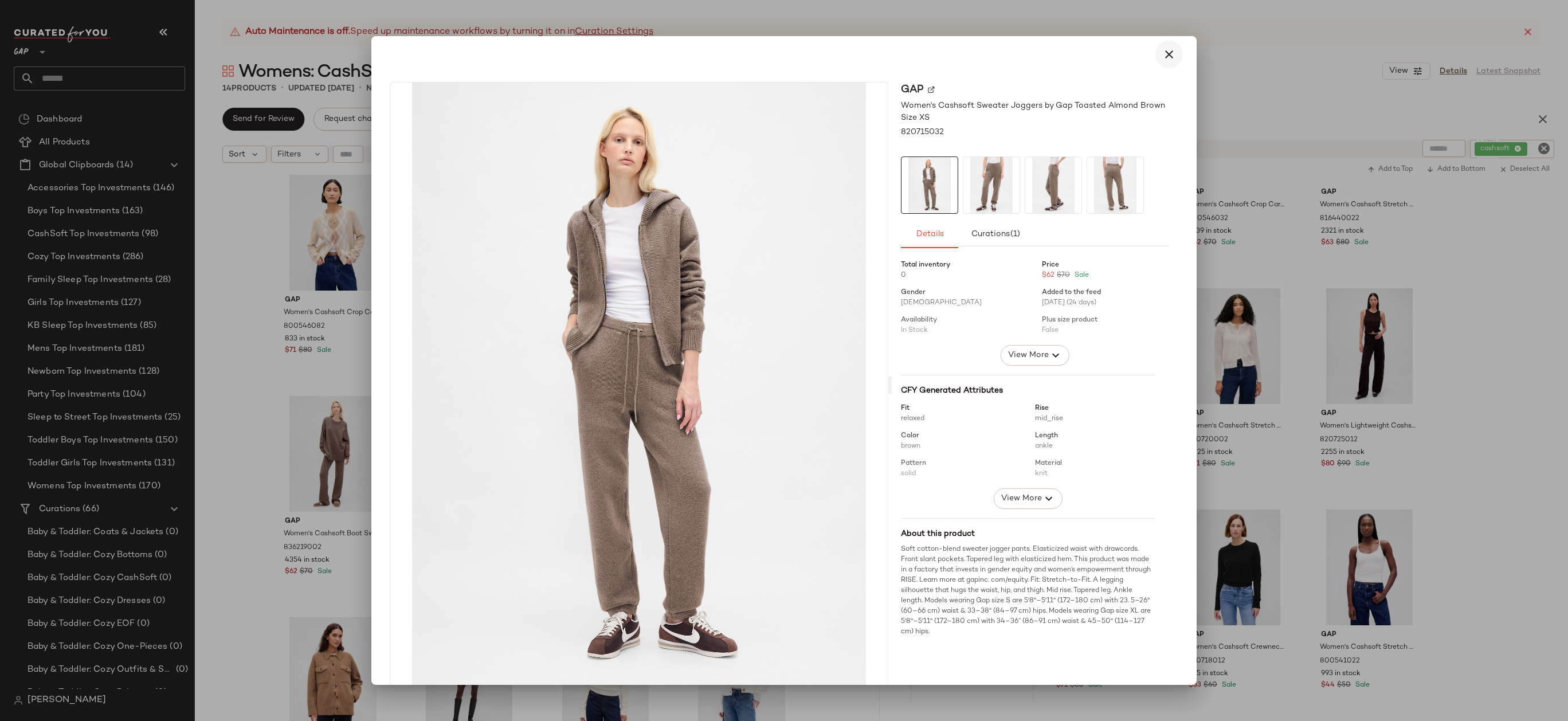
click at [1169, 56] on button "button" at bounding box center [1169, 54] width 28 height 28
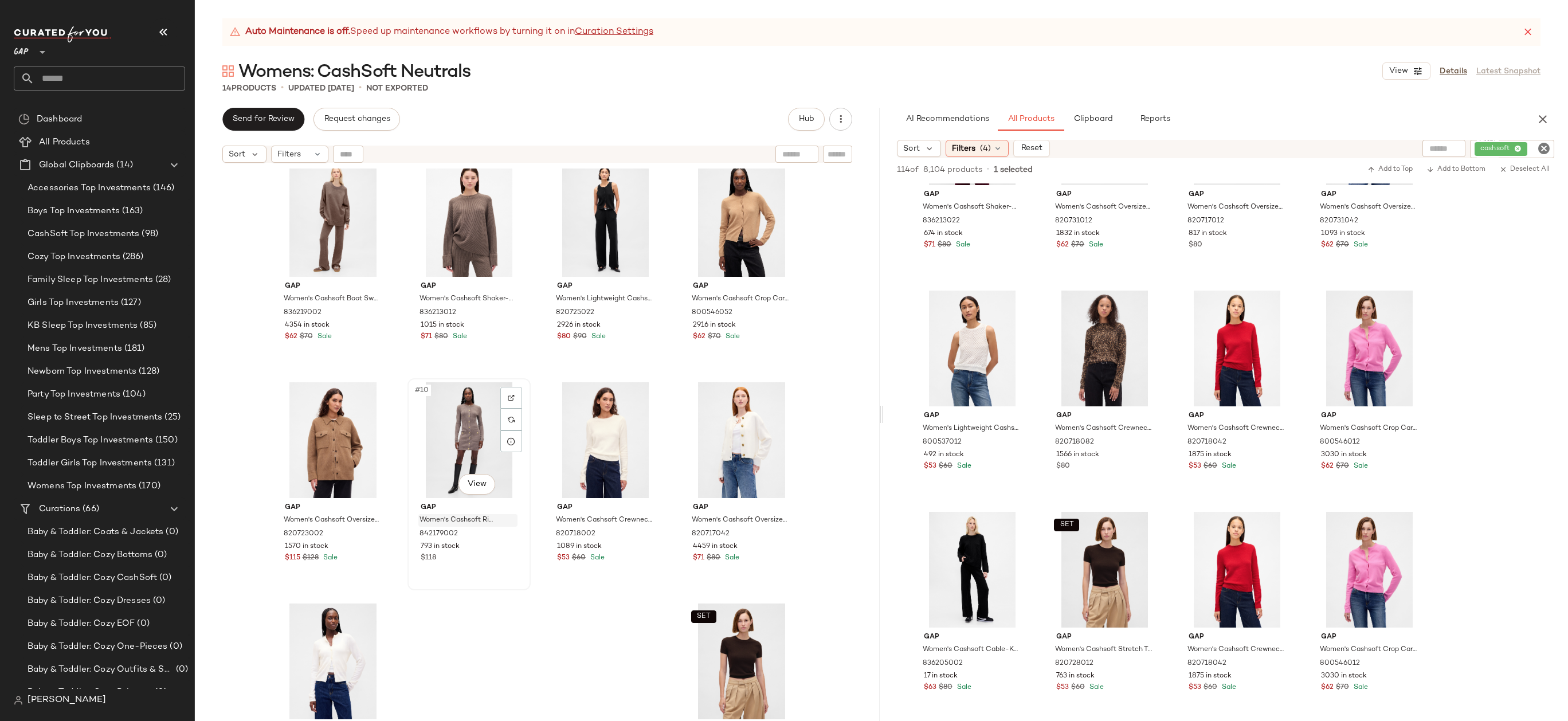
scroll to position [167, 0]
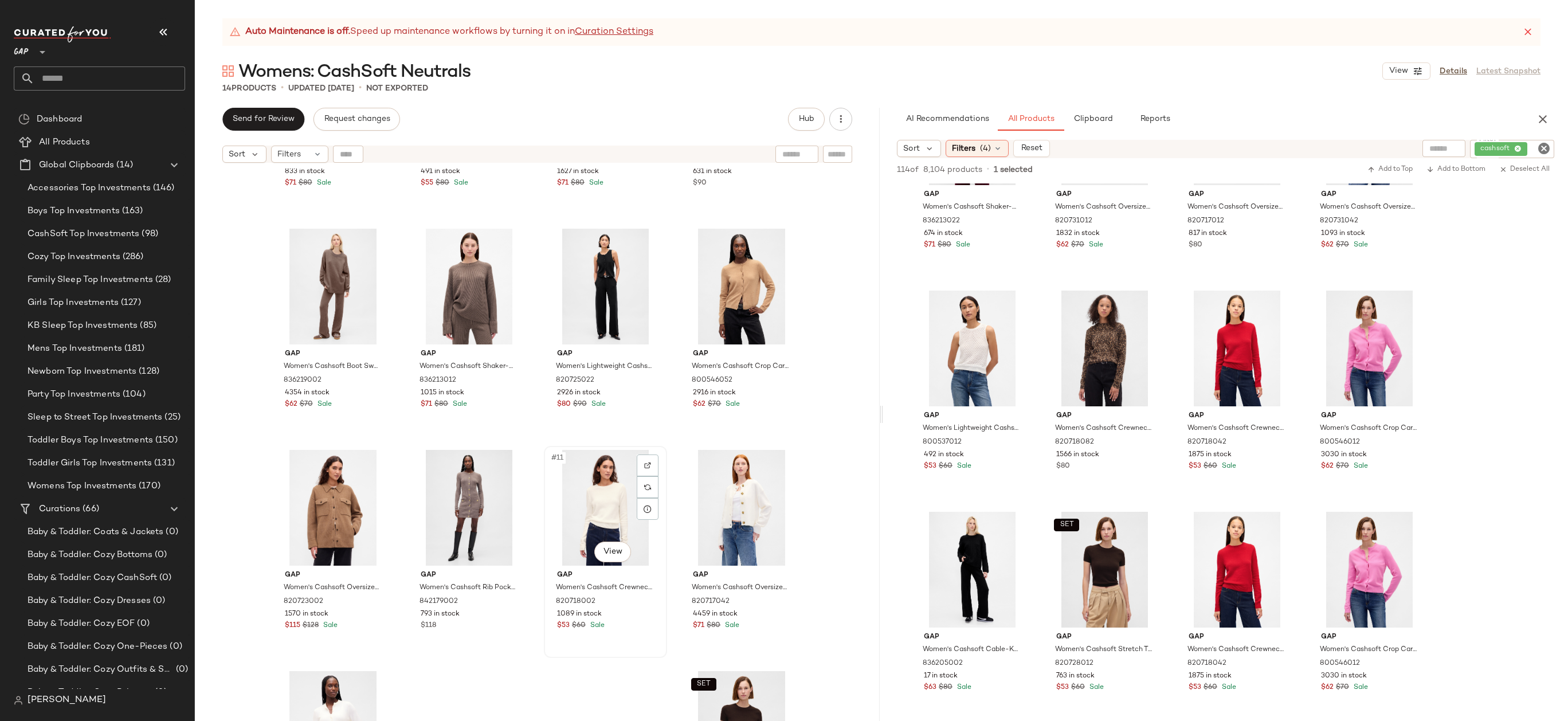
click at [599, 497] on div "#11 View" at bounding box center [605, 508] width 115 height 116
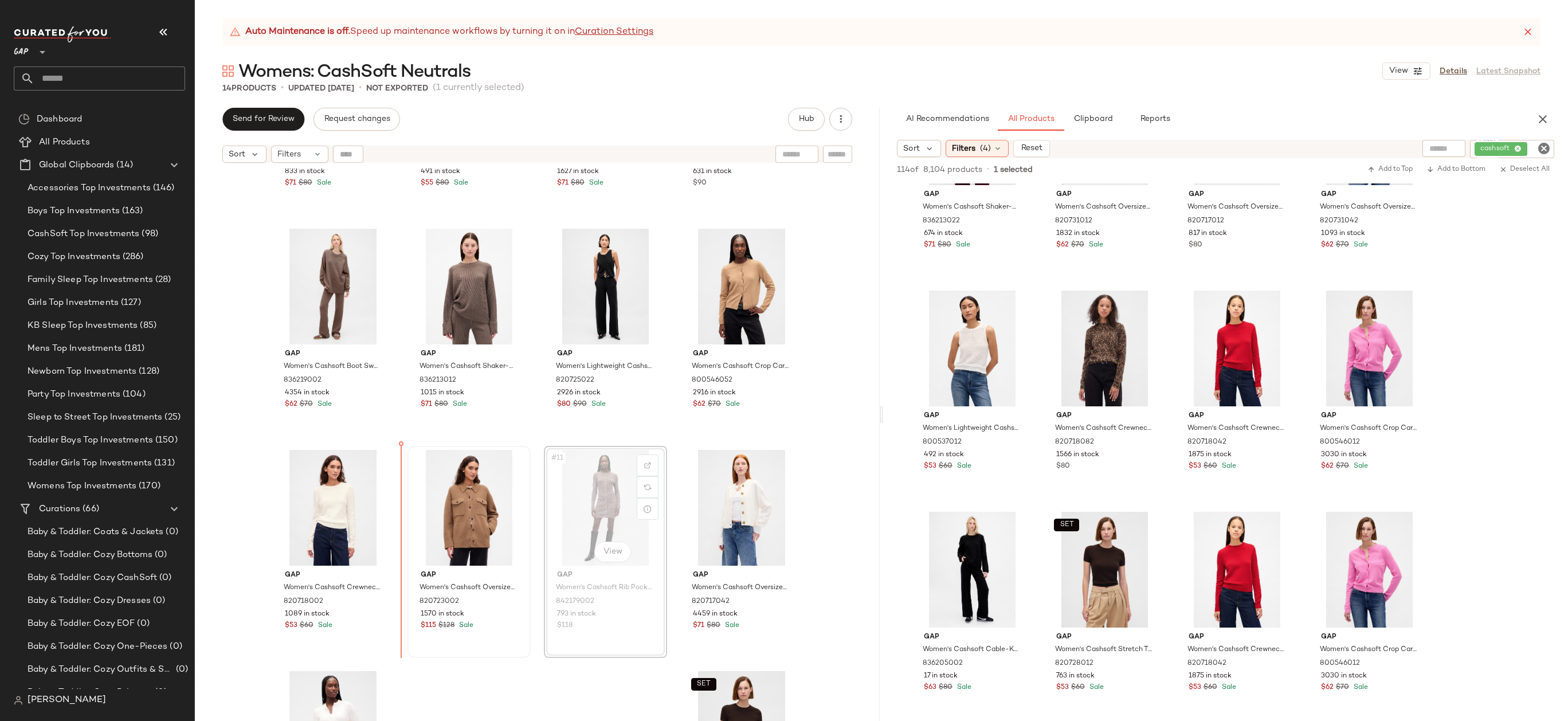
drag, startPoint x: 624, startPoint y: 508, endPoint x: 406, endPoint y: 508, distance: 218.0
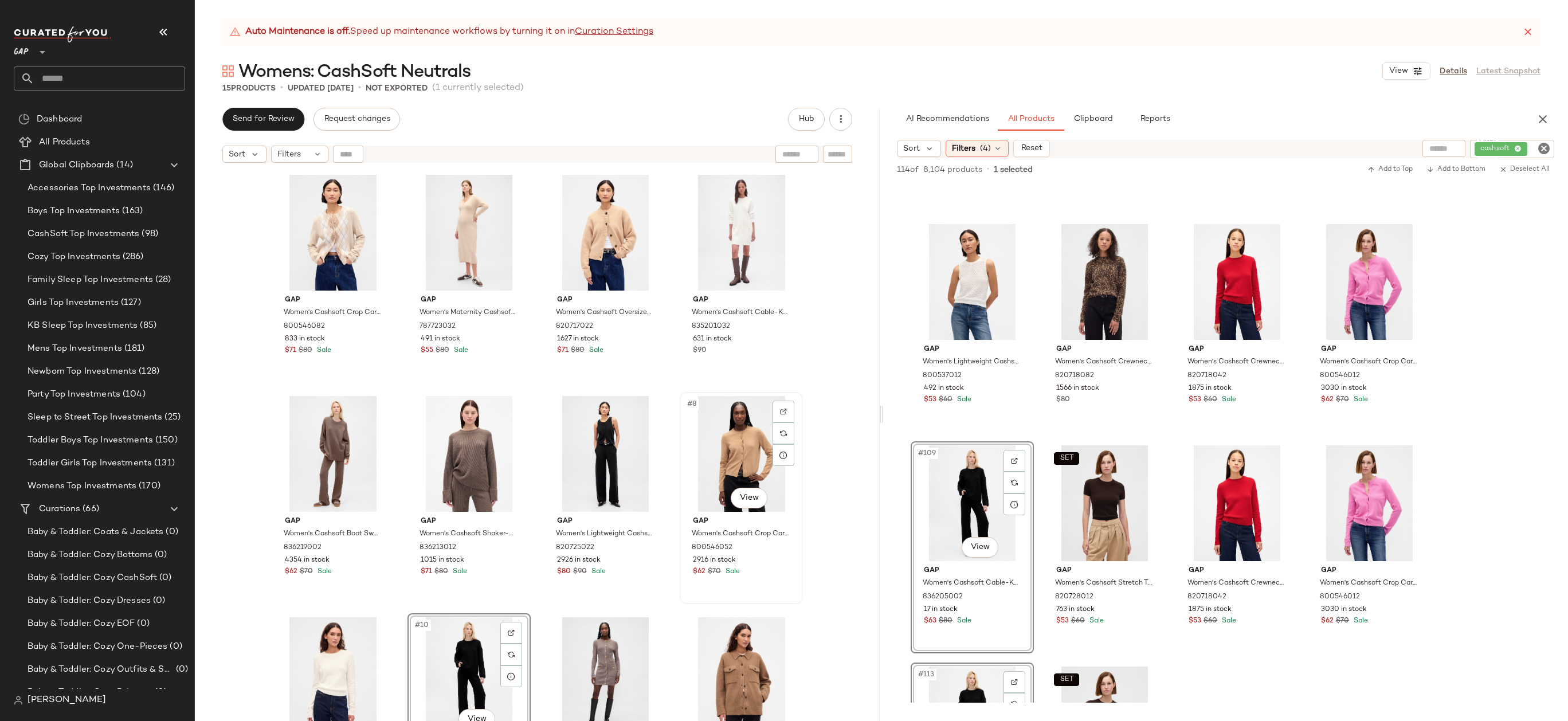
scroll to position [176, 0]
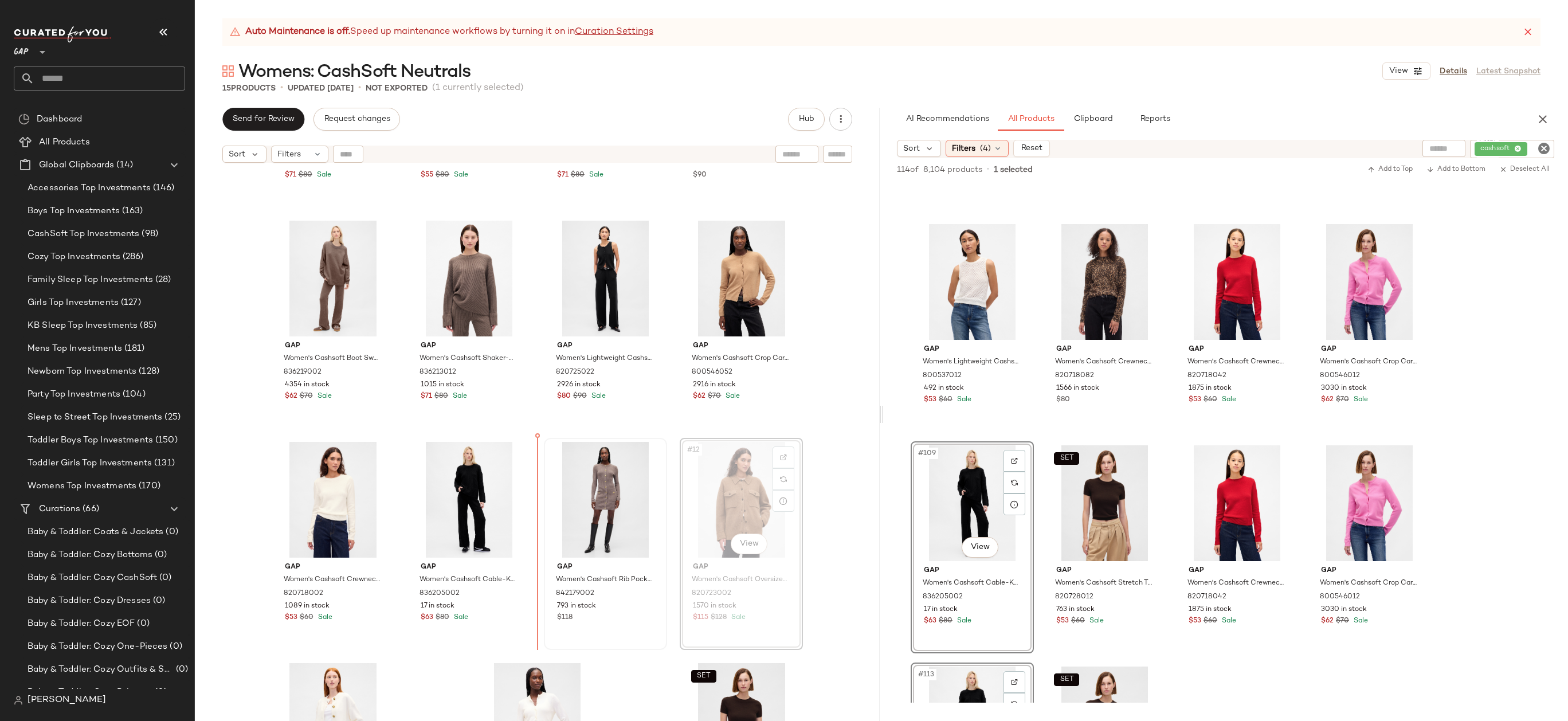
drag, startPoint x: 721, startPoint y: 496, endPoint x: 550, endPoint y: 499, distance: 171.0
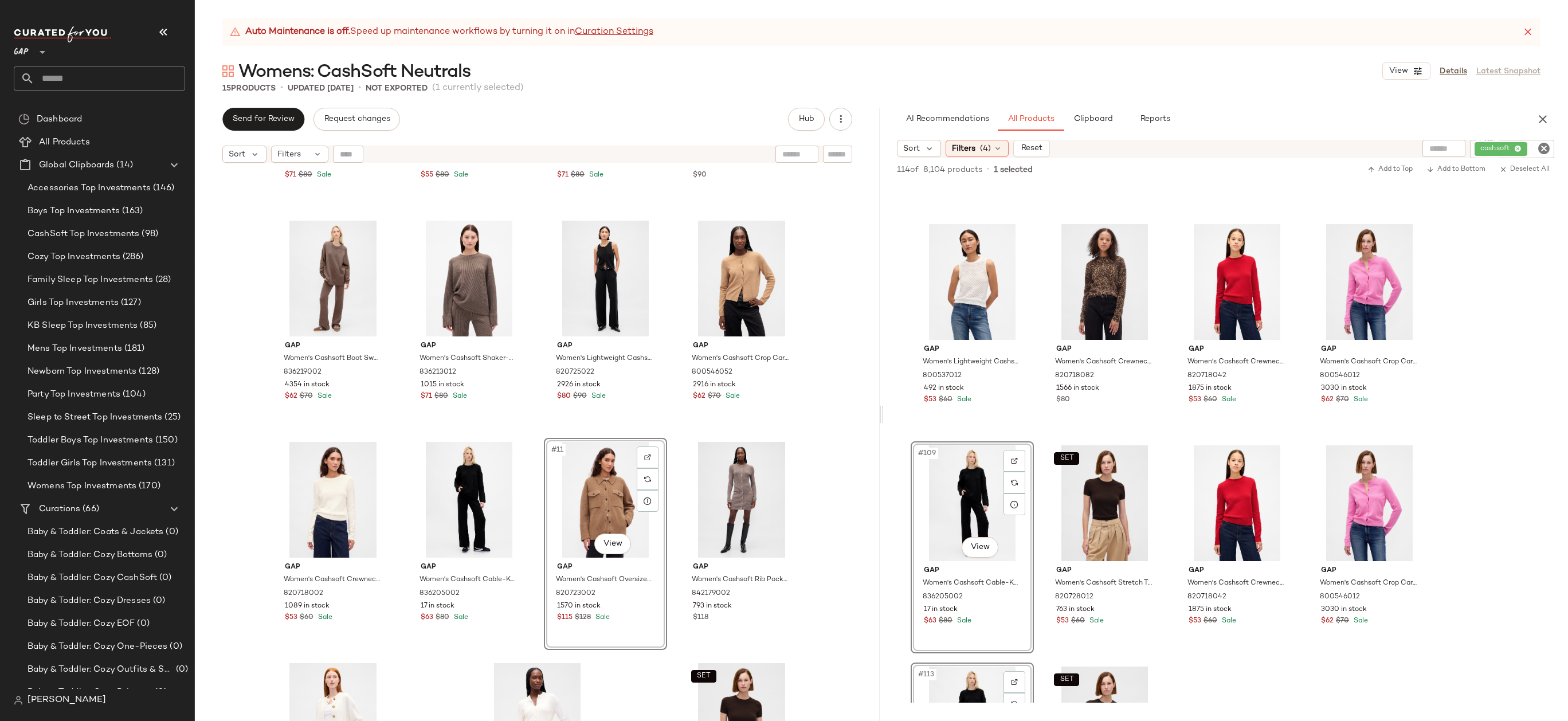
click at [842, 453] on div "Gap Women's Cashsoft Crop Cardigan by Gap Winter Green Argyle Size S 800546082 …" at bounding box center [537, 458] width 685 height 581
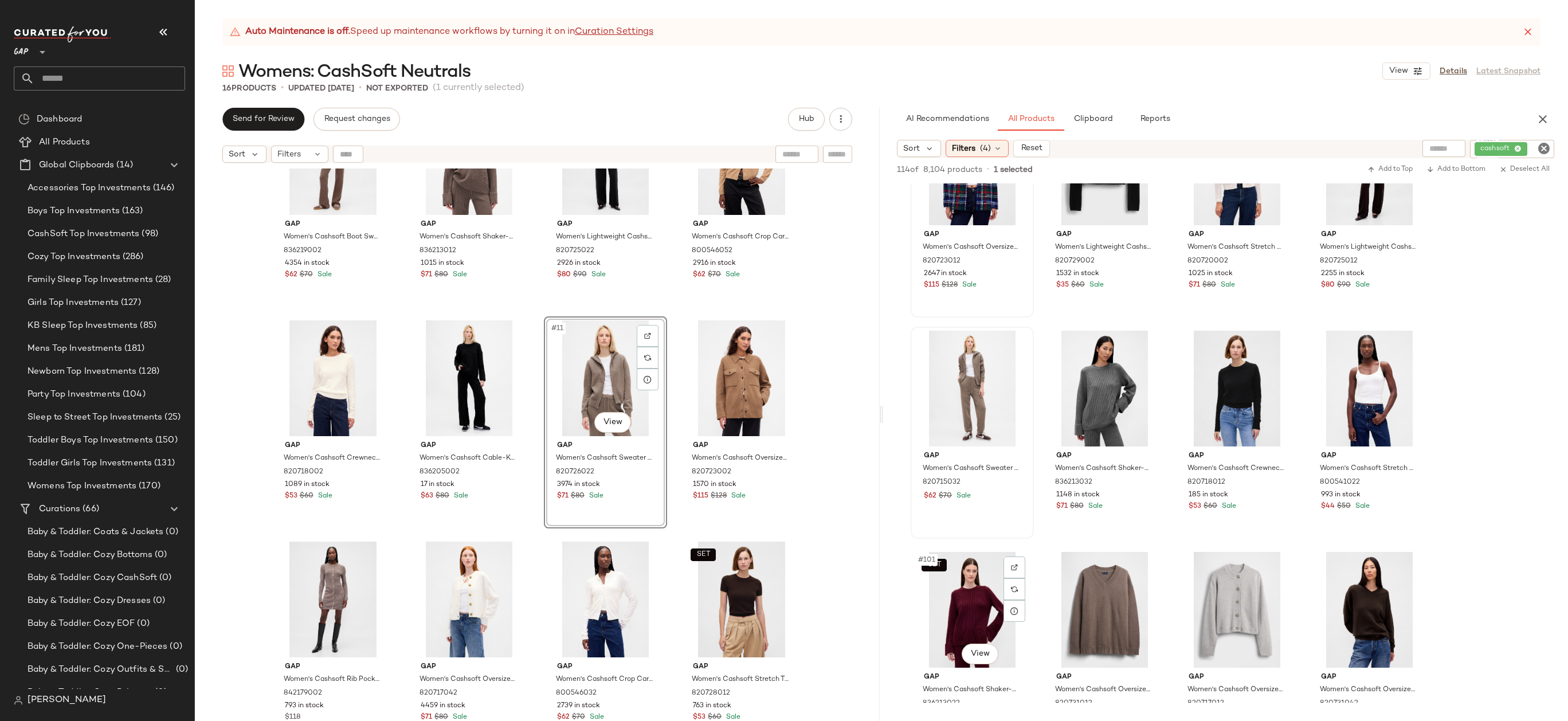
scroll to position [5334, 0]
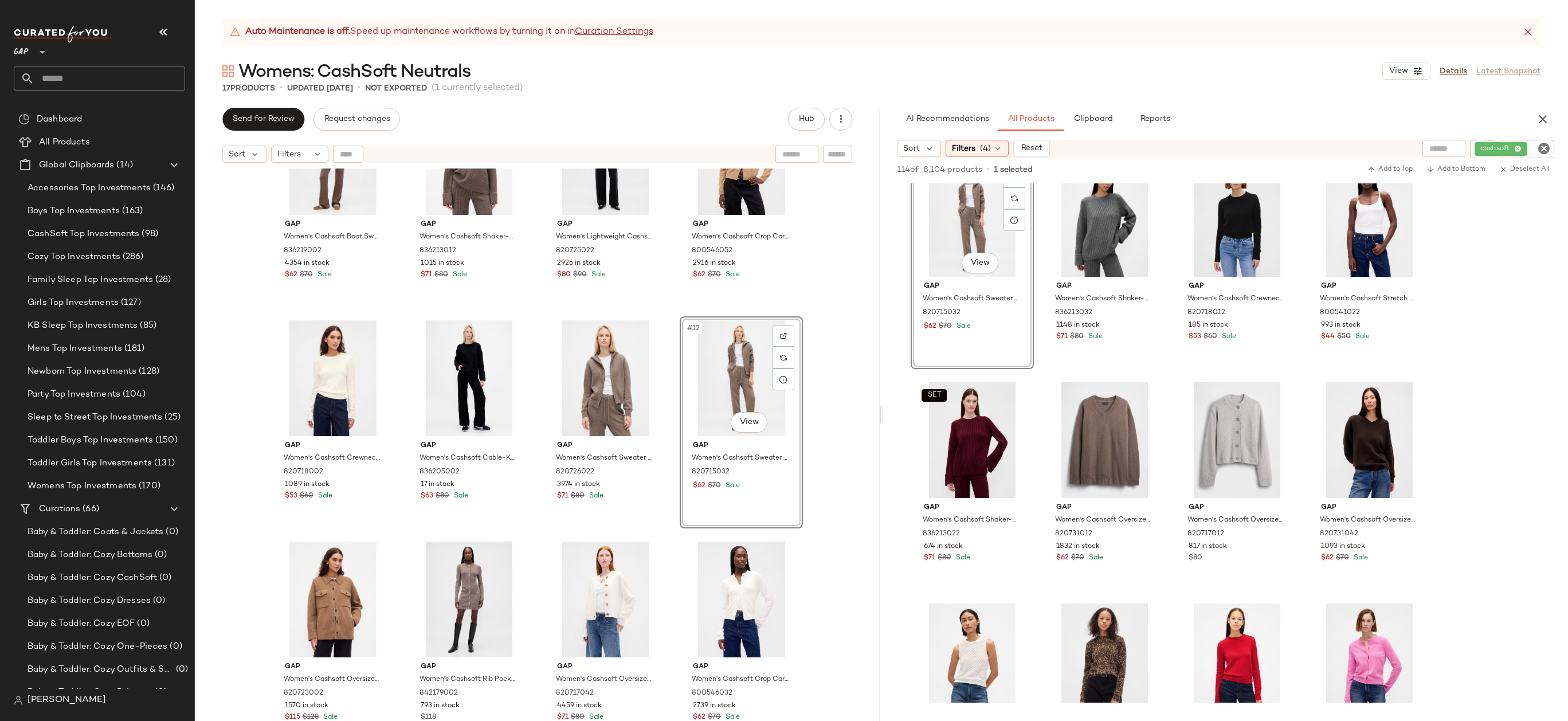
click at [843, 467] on div "Gap Women's Cashsoft Boot Sweater Pants by Gap Toasted Almond Brown Size XS 836…" at bounding box center [537, 458] width 685 height 581
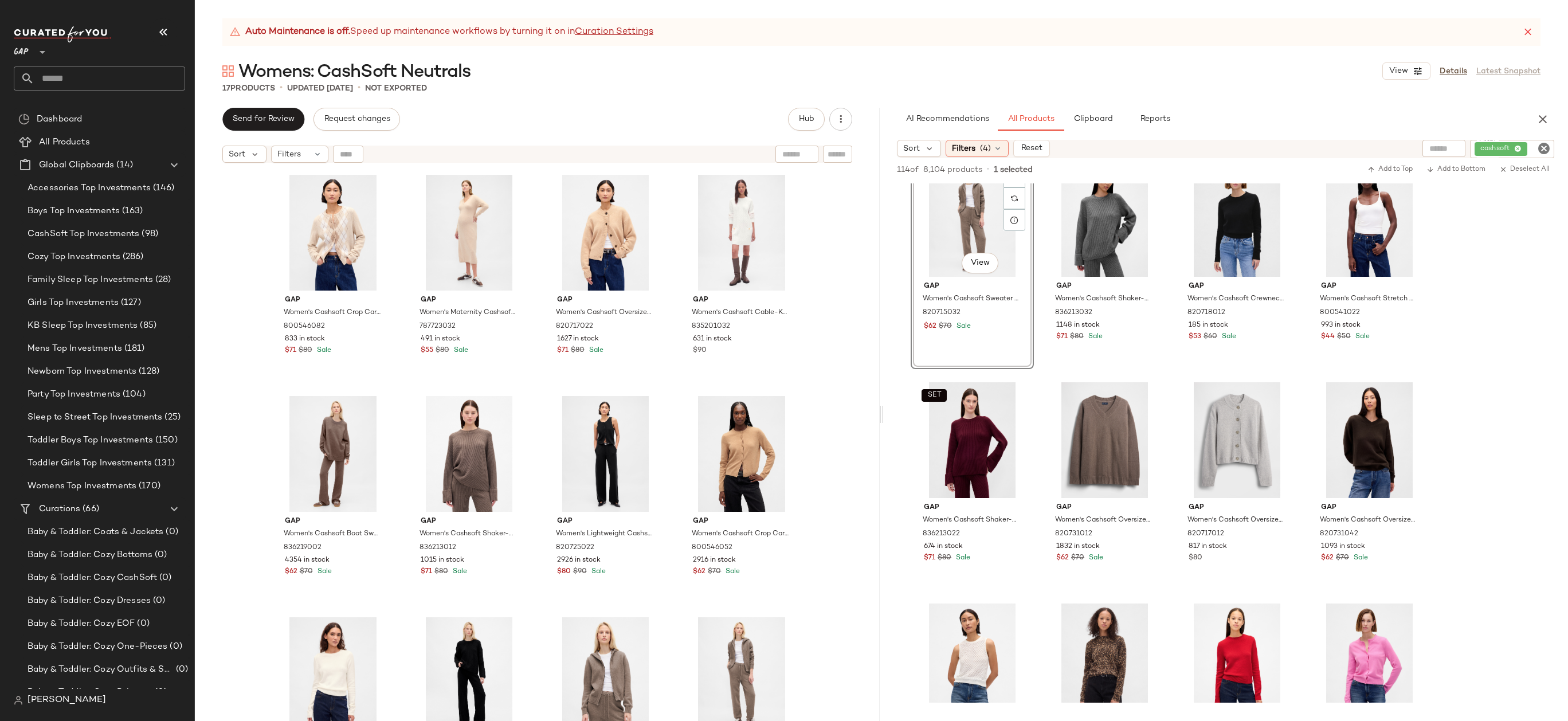
scroll to position [527, 0]
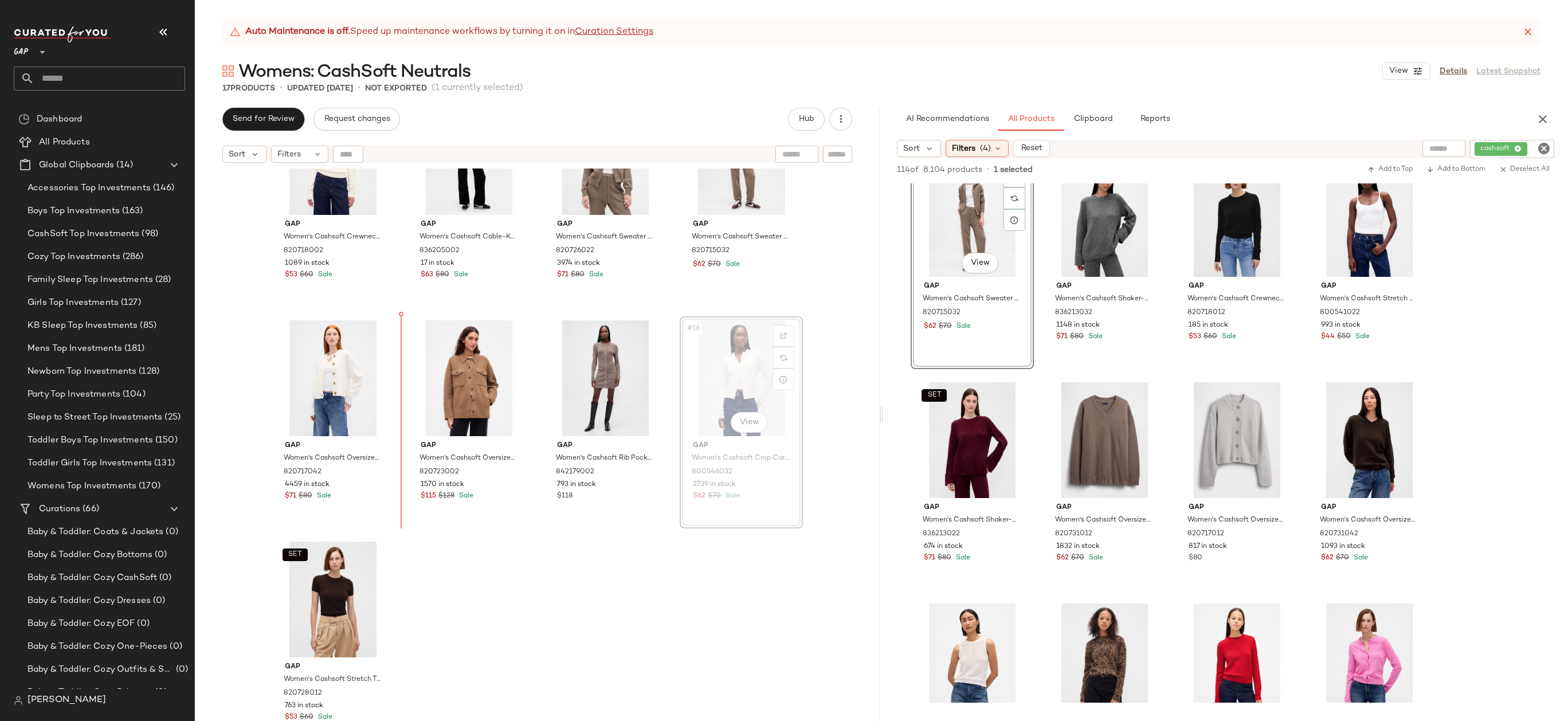
drag, startPoint x: 714, startPoint y: 366, endPoint x: 395, endPoint y: 389, distance: 319.8
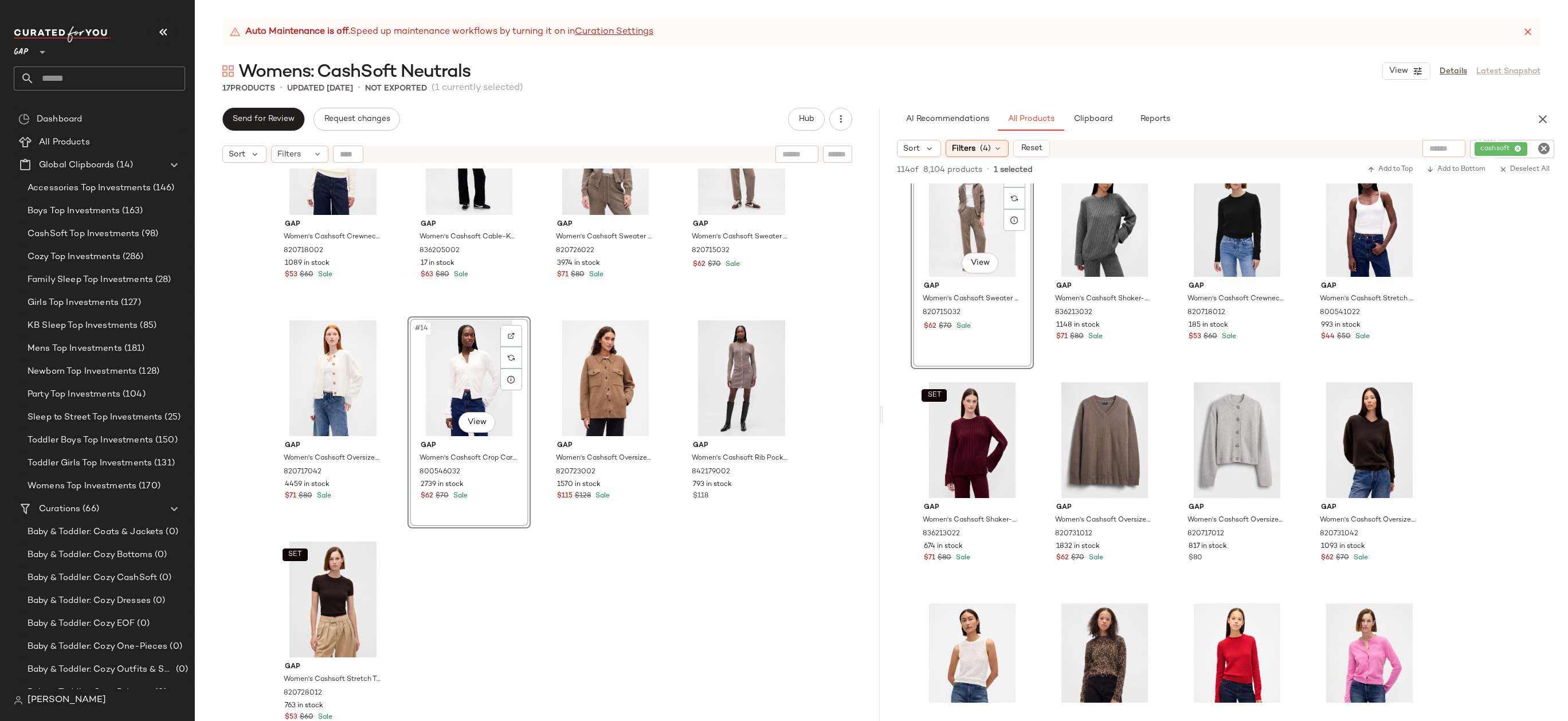
click at [510, 590] on div "Gap Women's Cashsoft Crewneck Sweater by Gap Ivory Beige Frost Tall Size S 8207…" at bounding box center [537, 458] width 685 height 581
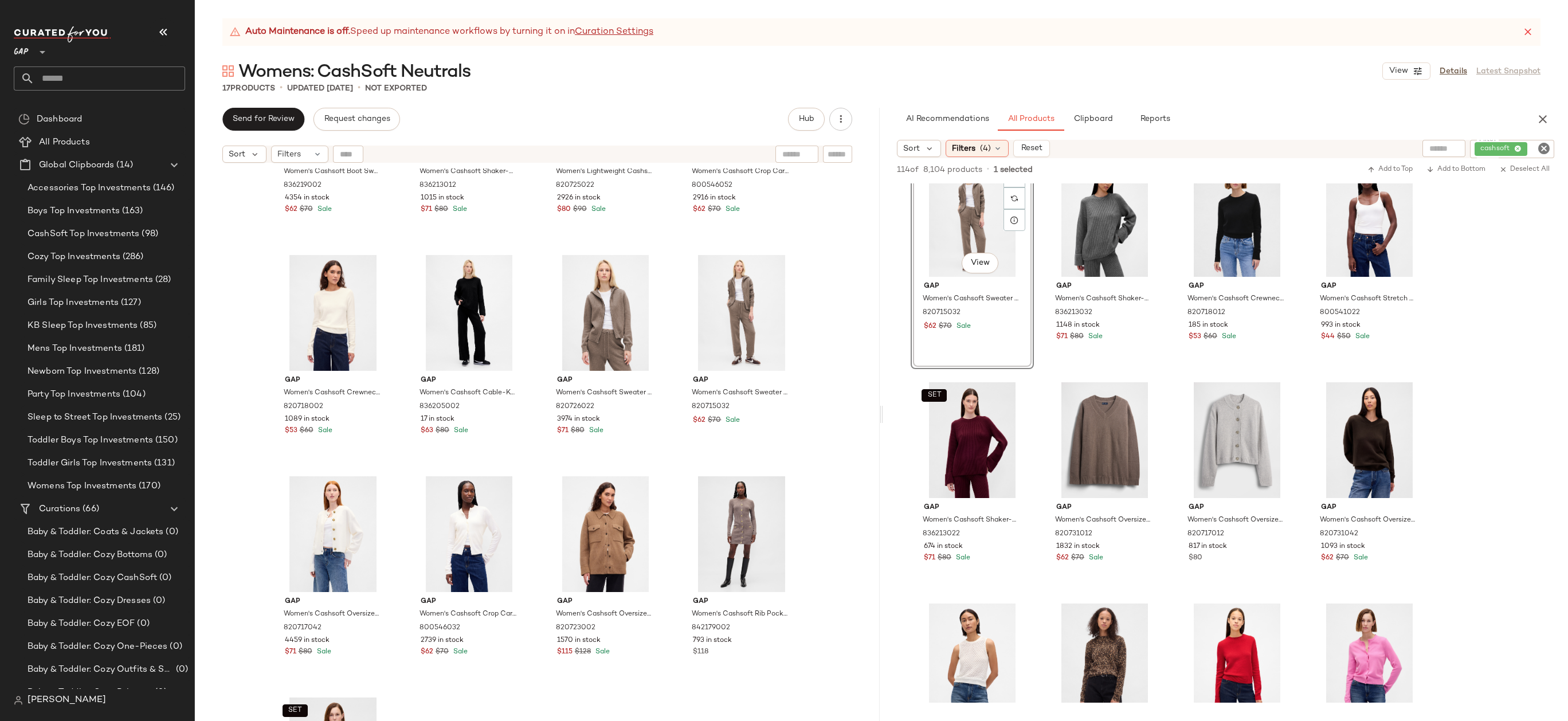
scroll to position [408, 0]
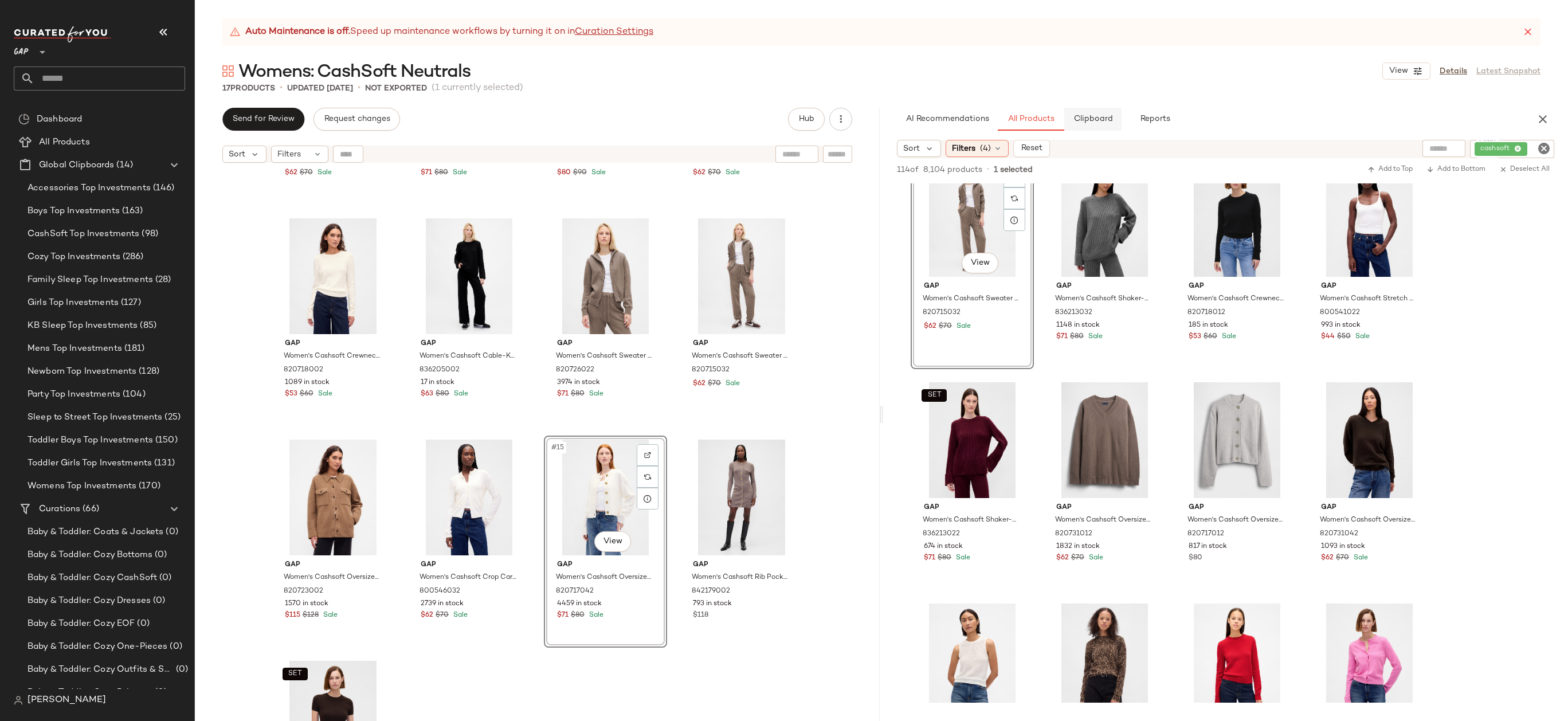
click at [1101, 111] on button "Clipboard" at bounding box center [1093, 118] width 57 height 23
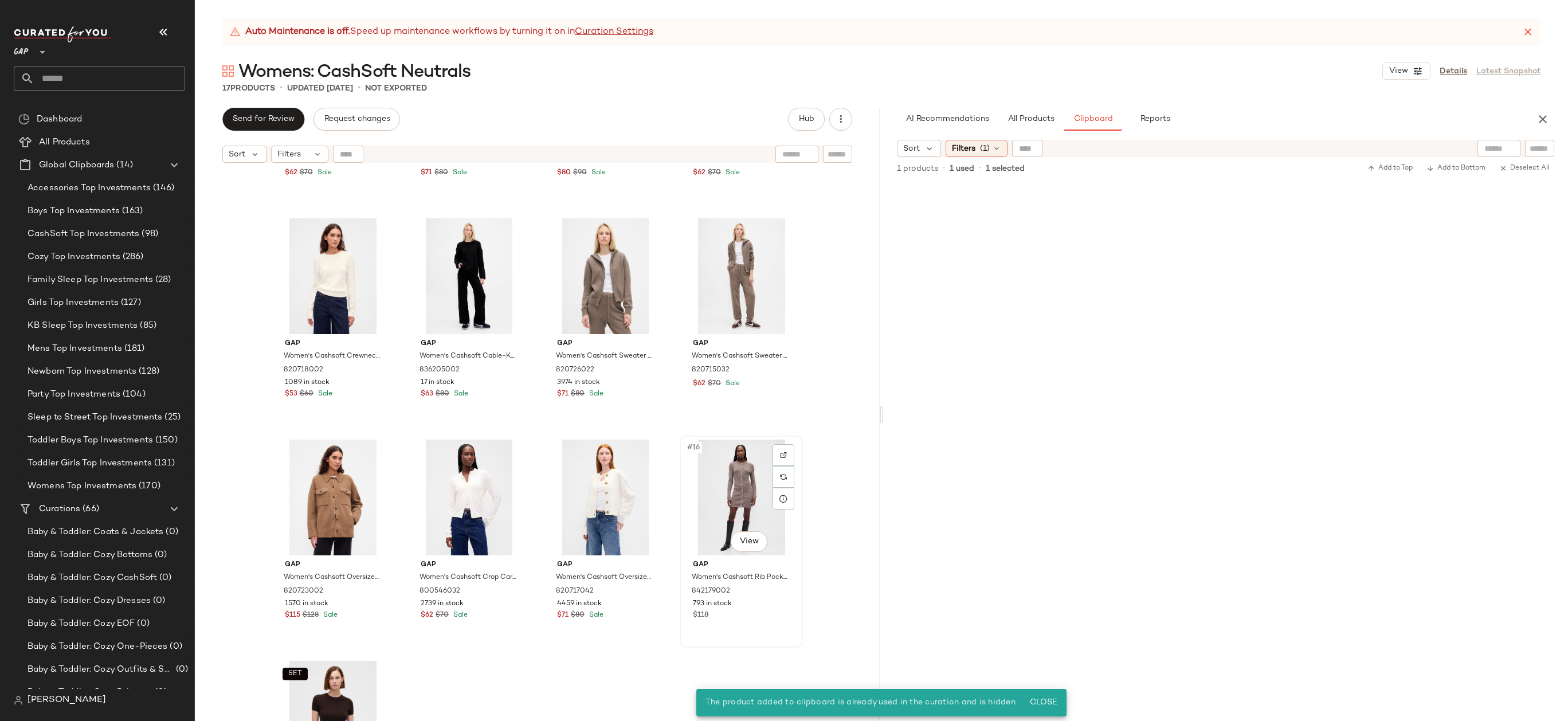
click at [720, 448] on div "#16 View" at bounding box center [741, 497] width 115 height 116
click at [591, 496] on div "#15 View" at bounding box center [605, 497] width 115 height 116
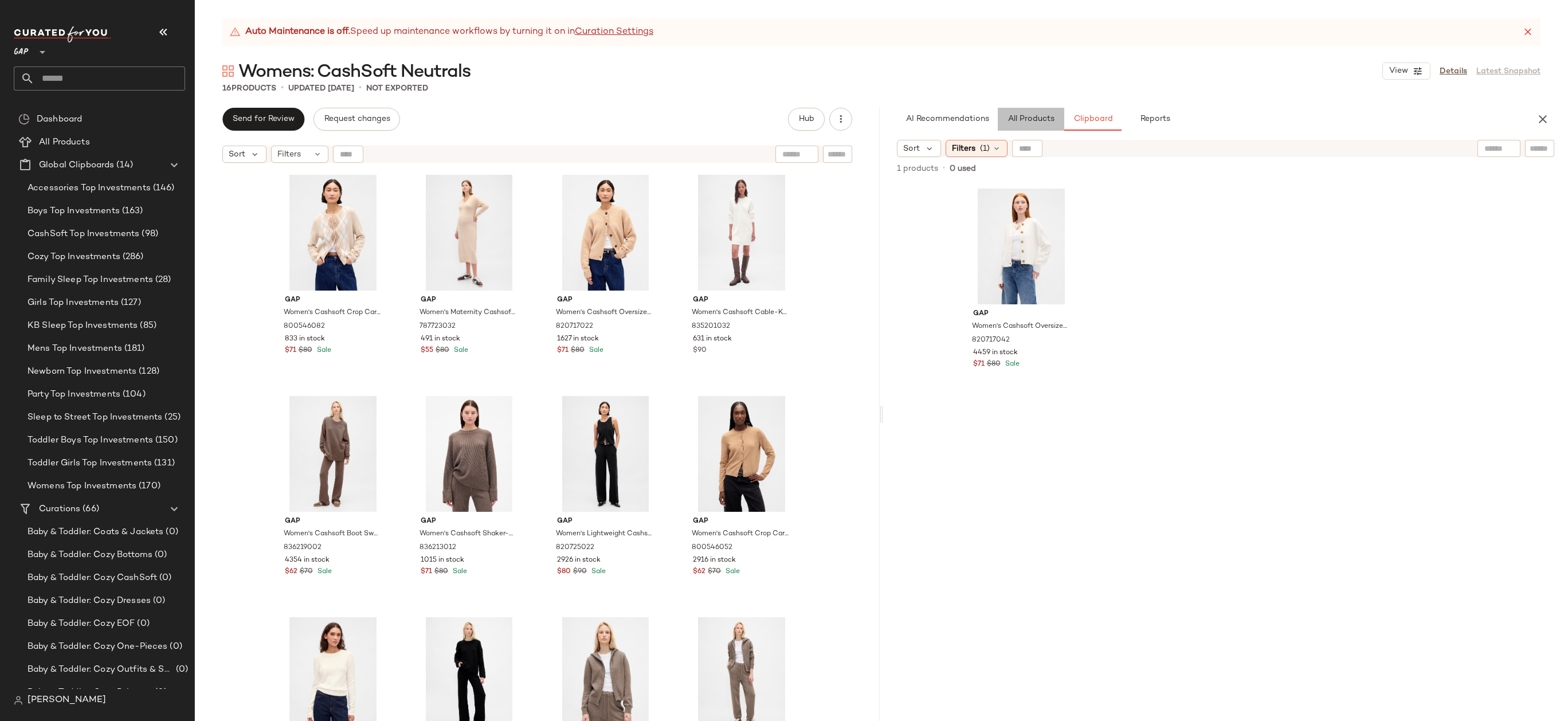
click at [1032, 114] on span "All Products" at bounding box center [1031, 118] width 47 height 9
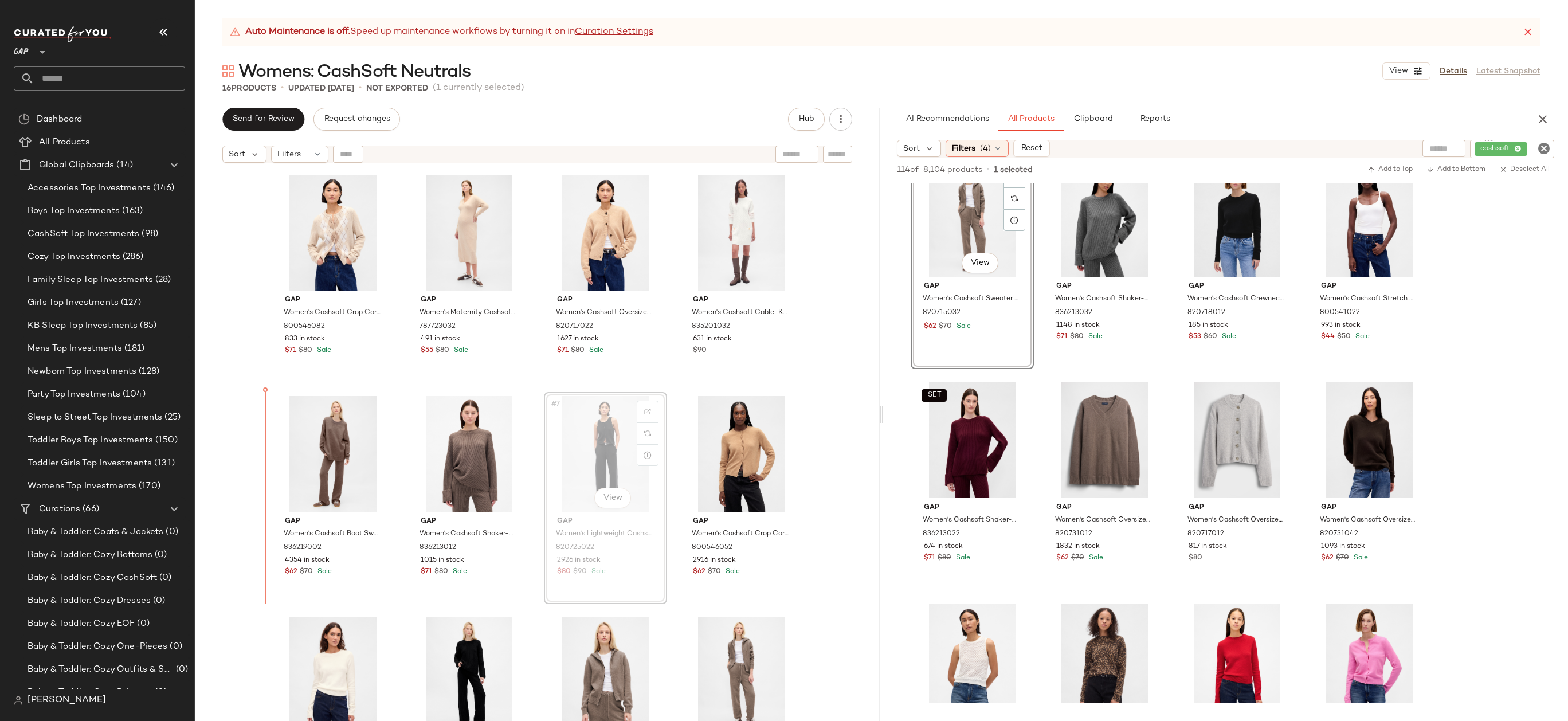
drag, startPoint x: 604, startPoint y: 433, endPoint x: 344, endPoint y: 442, distance: 260.2
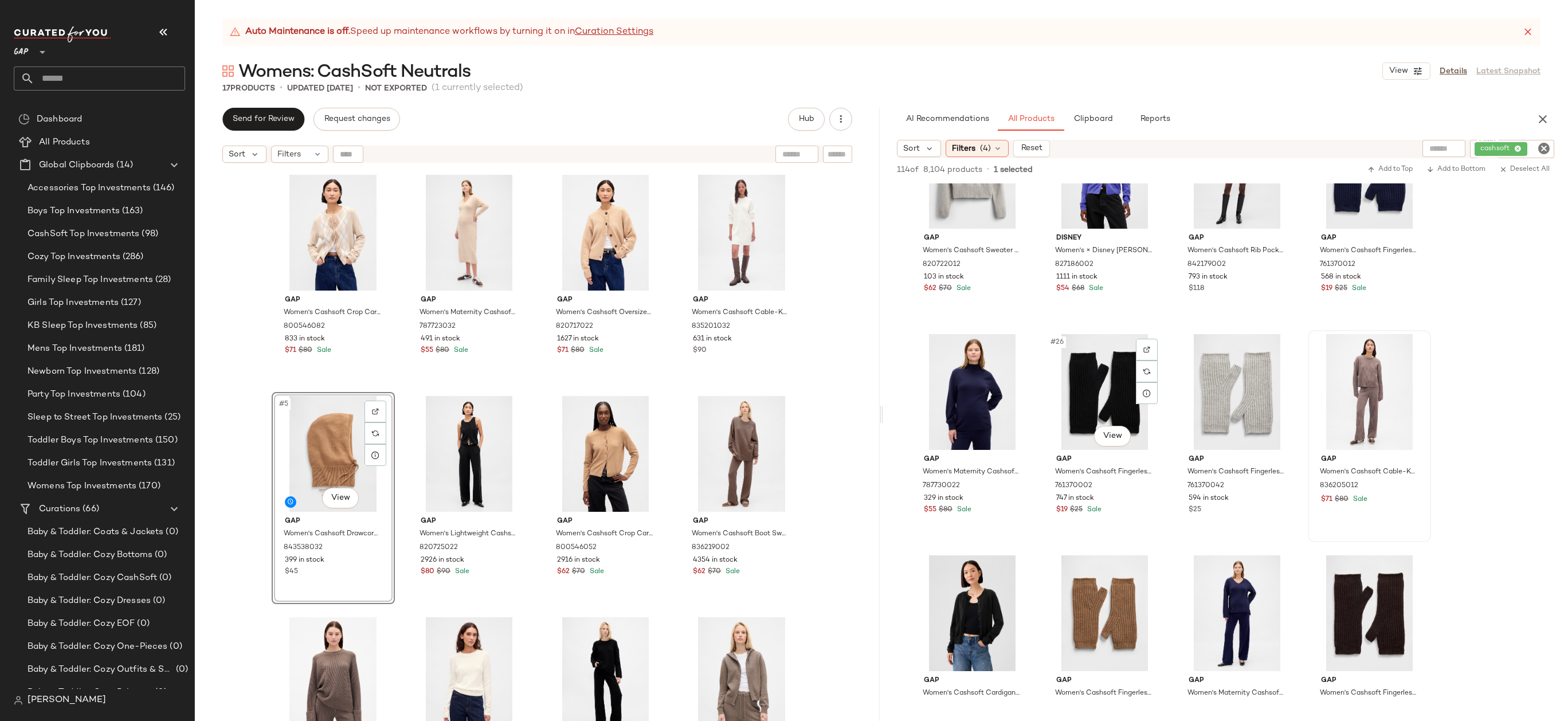
scroll to position [1273, 0]
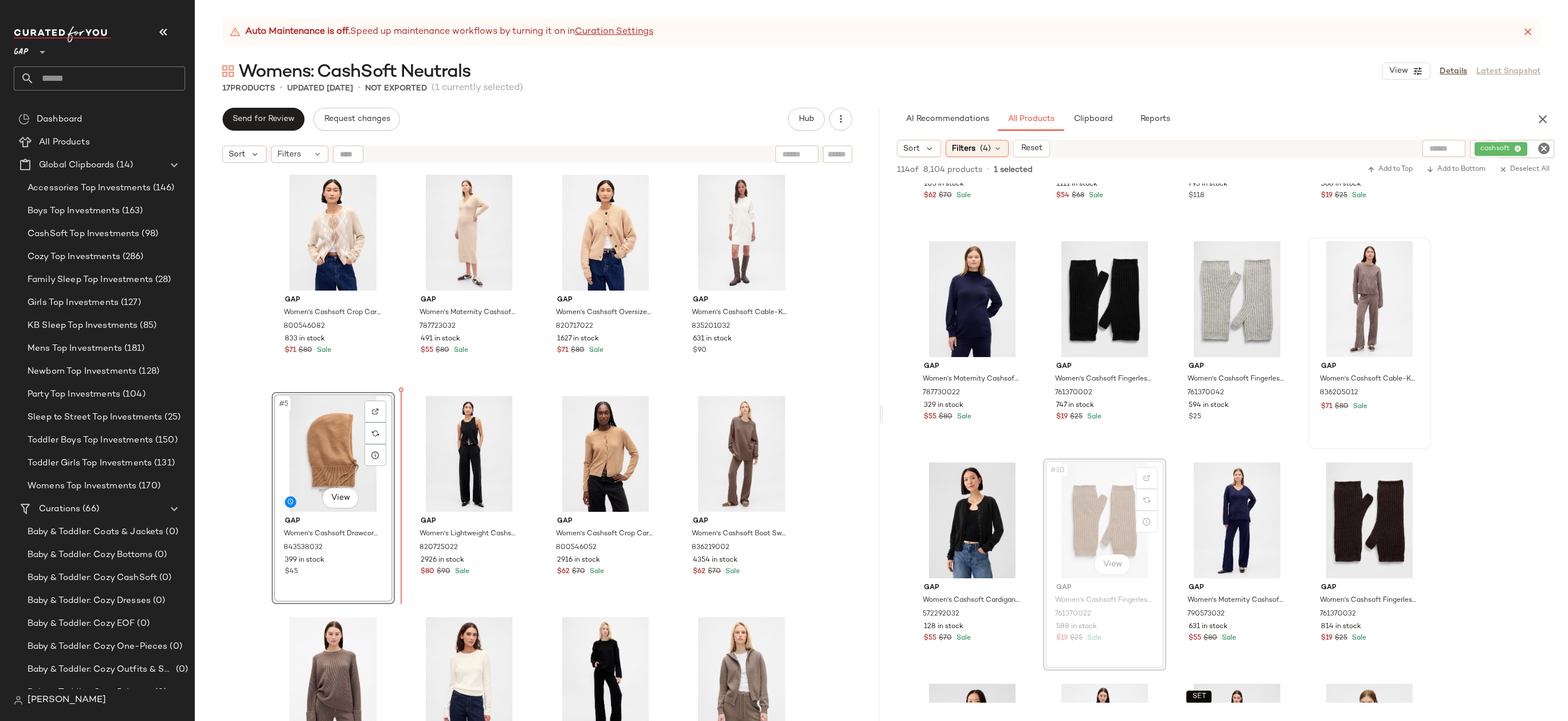
drag, startPoint x: 1114, startPoint y: 517, endPoint x: 359, endPoint y: 460, distance: 757.1
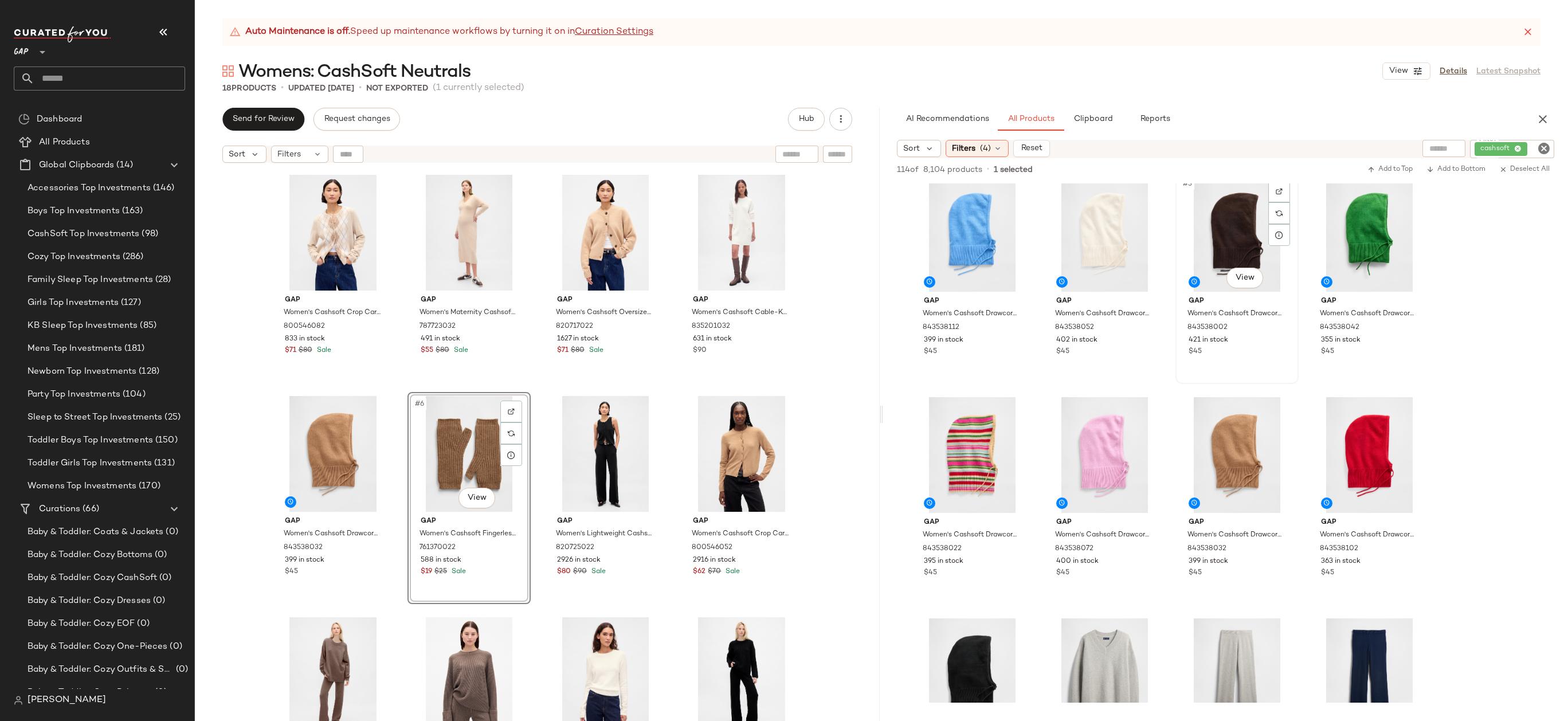
scroll to position [0, 0]
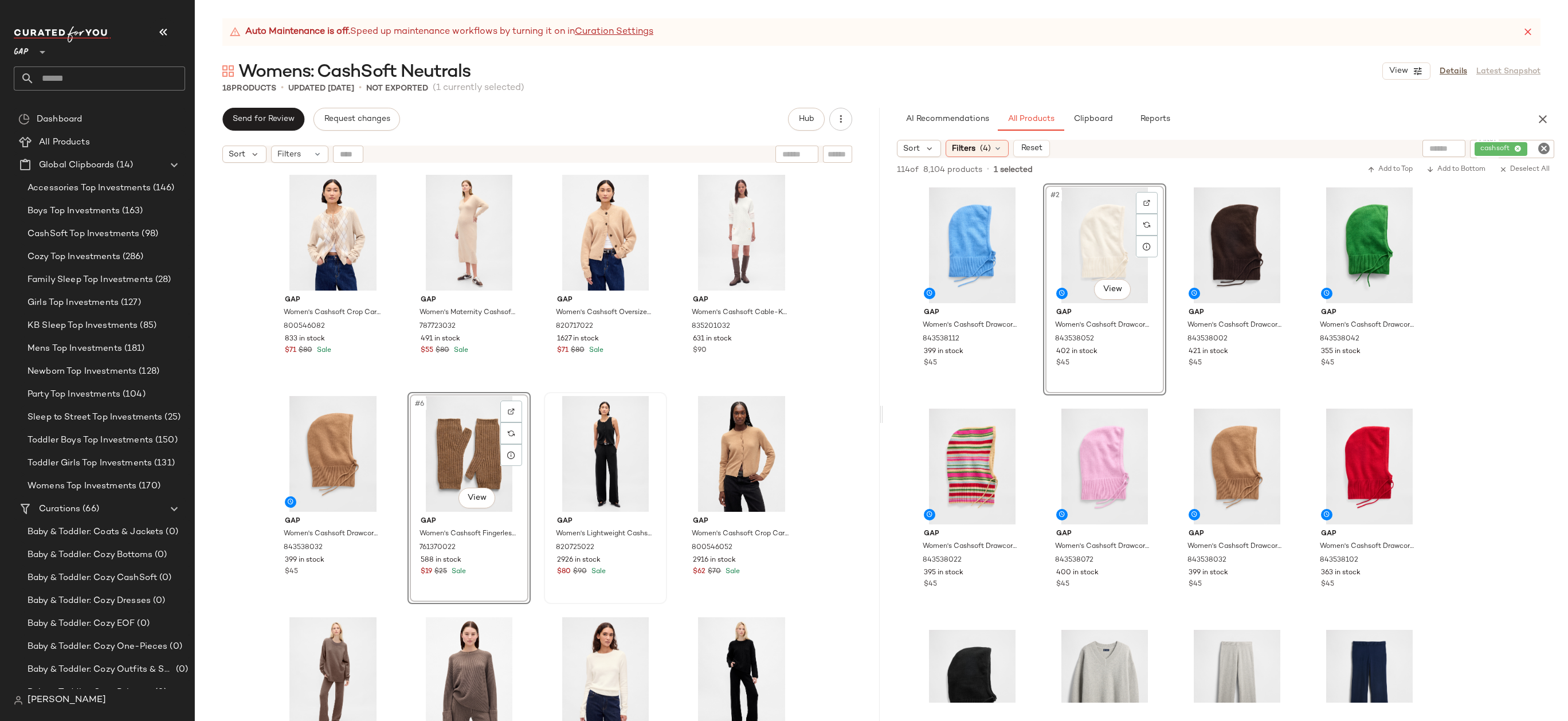
drag, startPoint x: 1102, startPoint y: 230, endPoint x: 559, endPoint y: 503, distance: 607.8
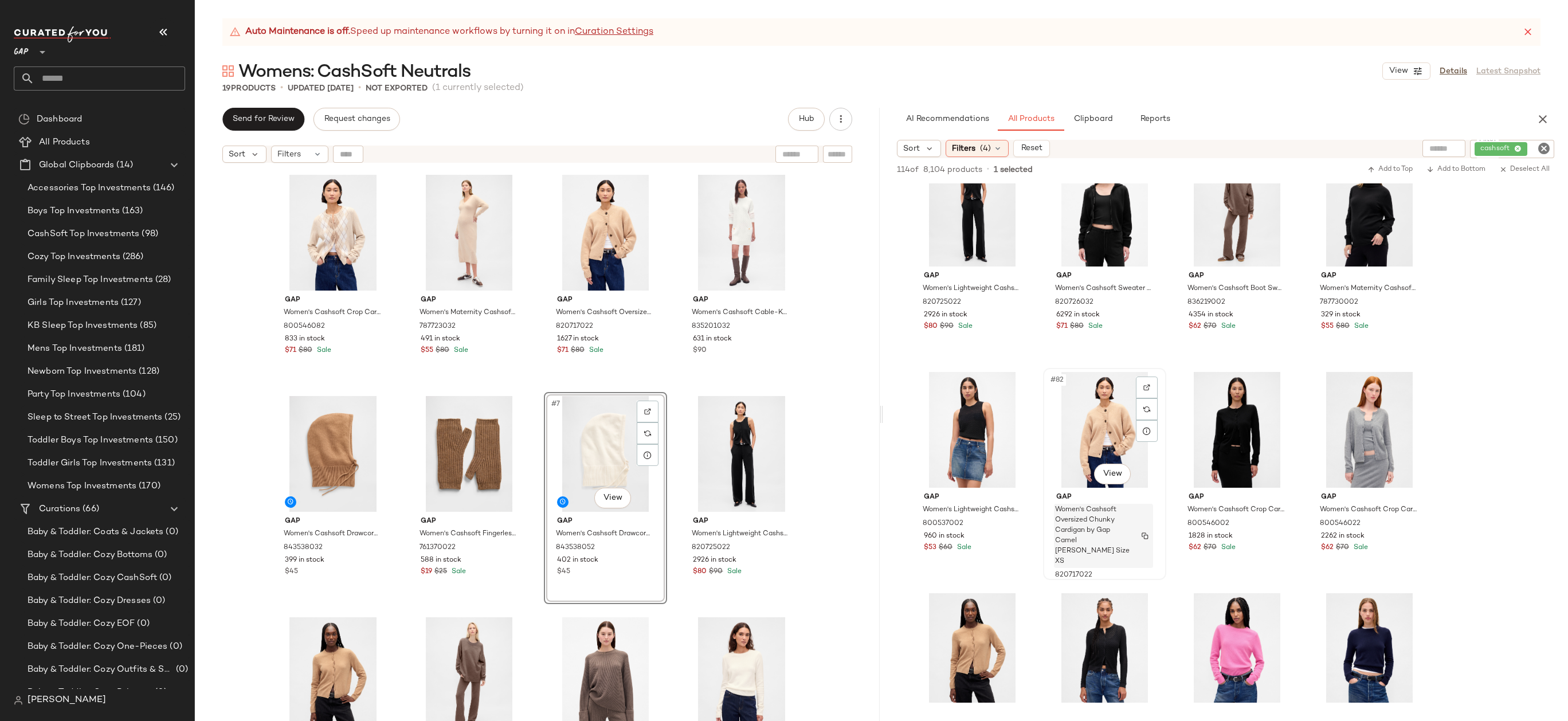
scroll to position [4376, 0]
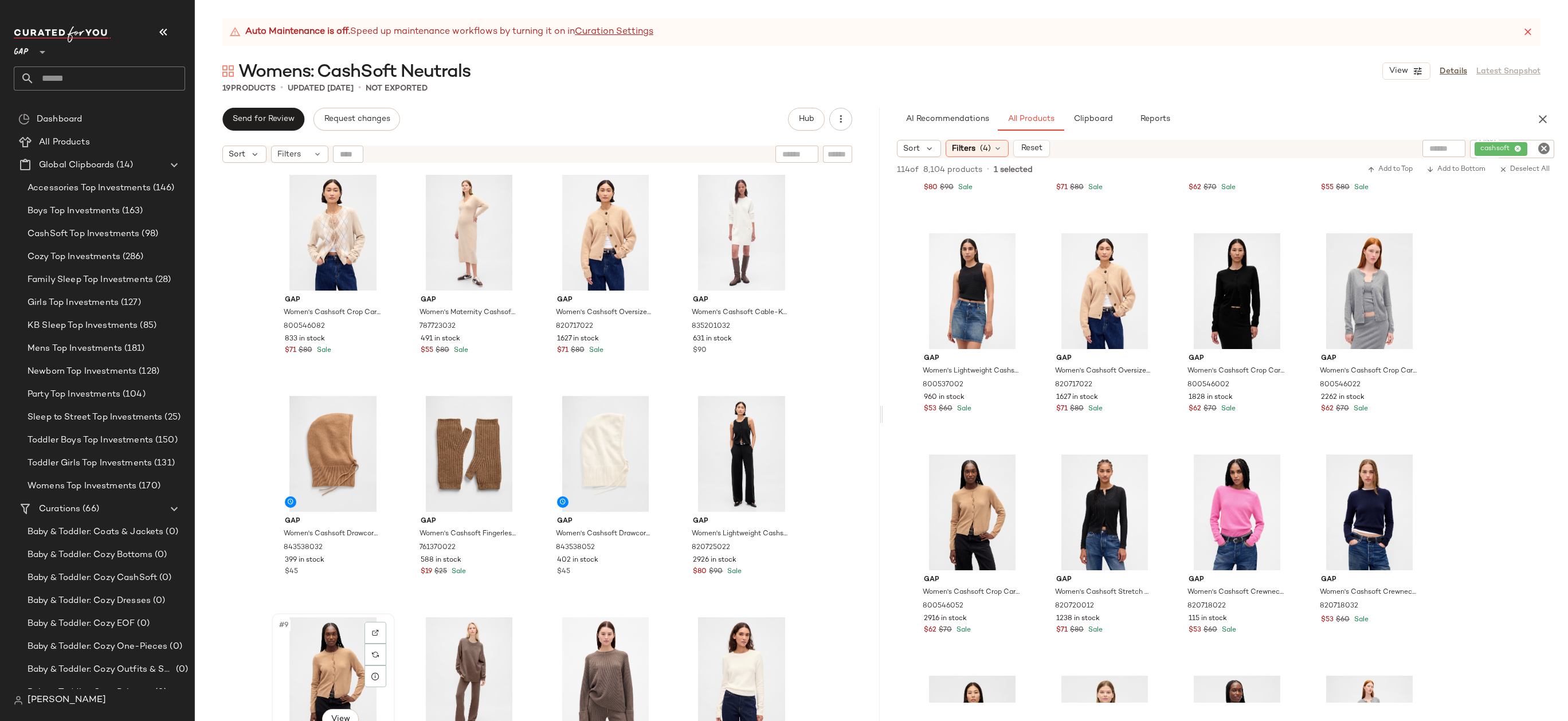
click at [330, 642] on div "#9 View" at bounding box center [333, 675] width 115 height 116
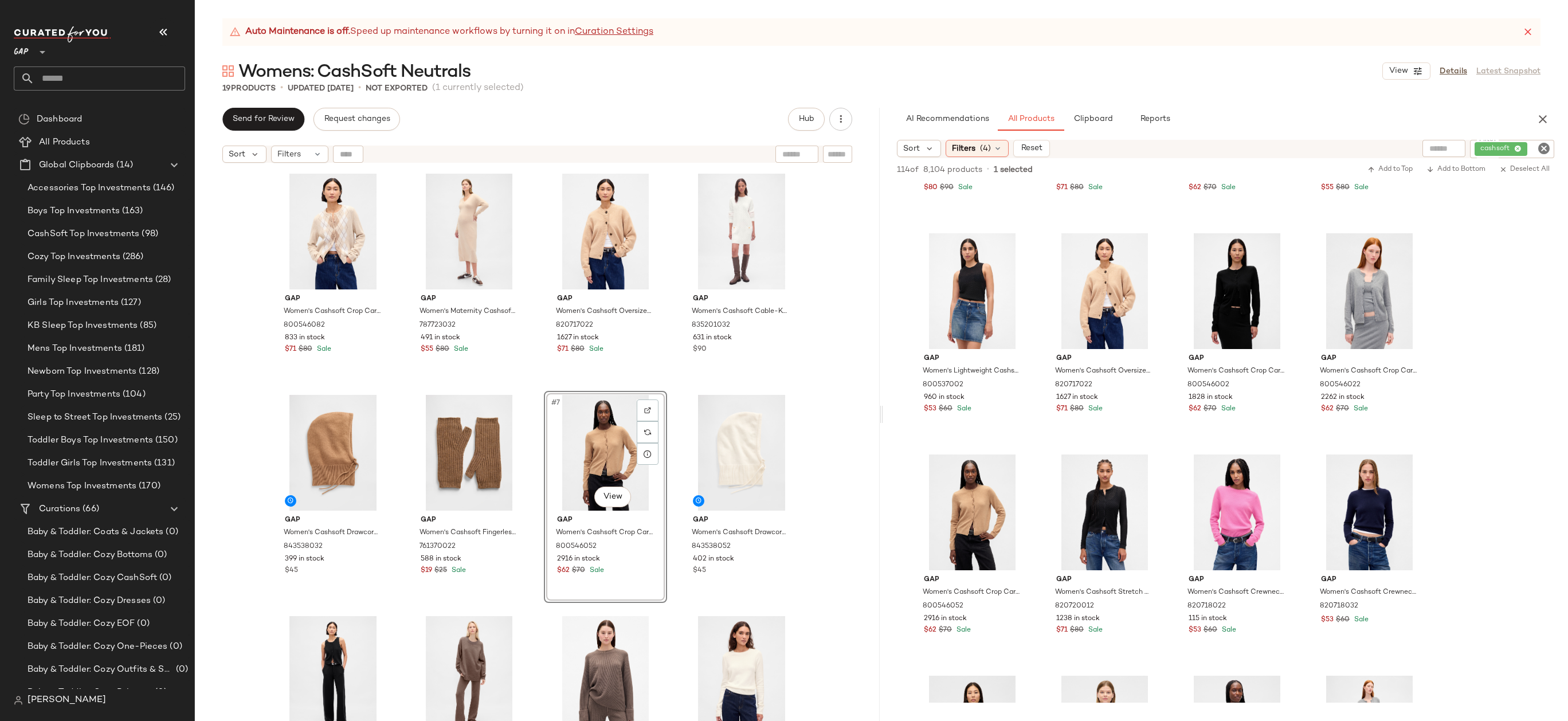
click at [810, 381] on div "Gap Women's Cashsoft Crop Cardigan by Gap Winter Green Argyle Size S 800546082 …" at bounding box center [537, 458] width 685 height 581
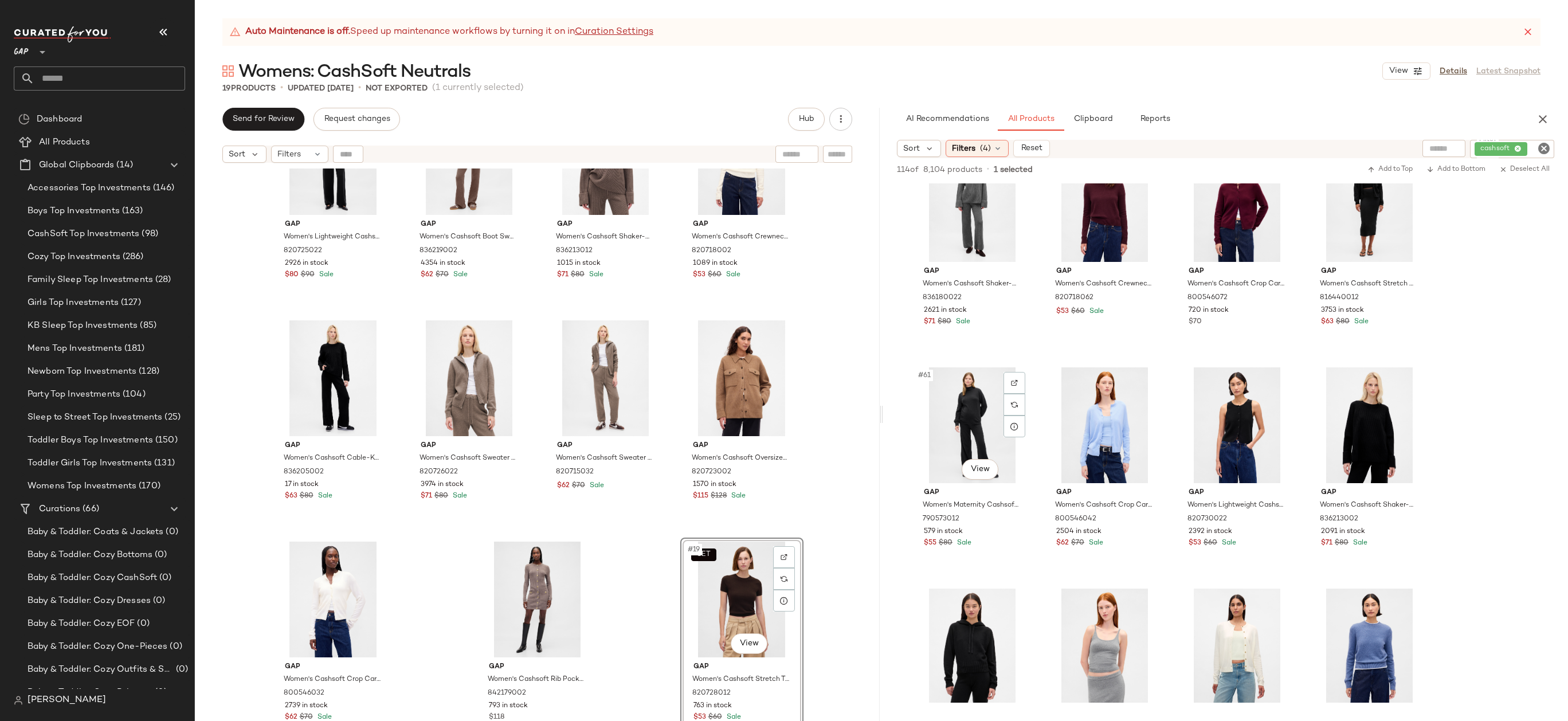
scroll to position [2690, 0]
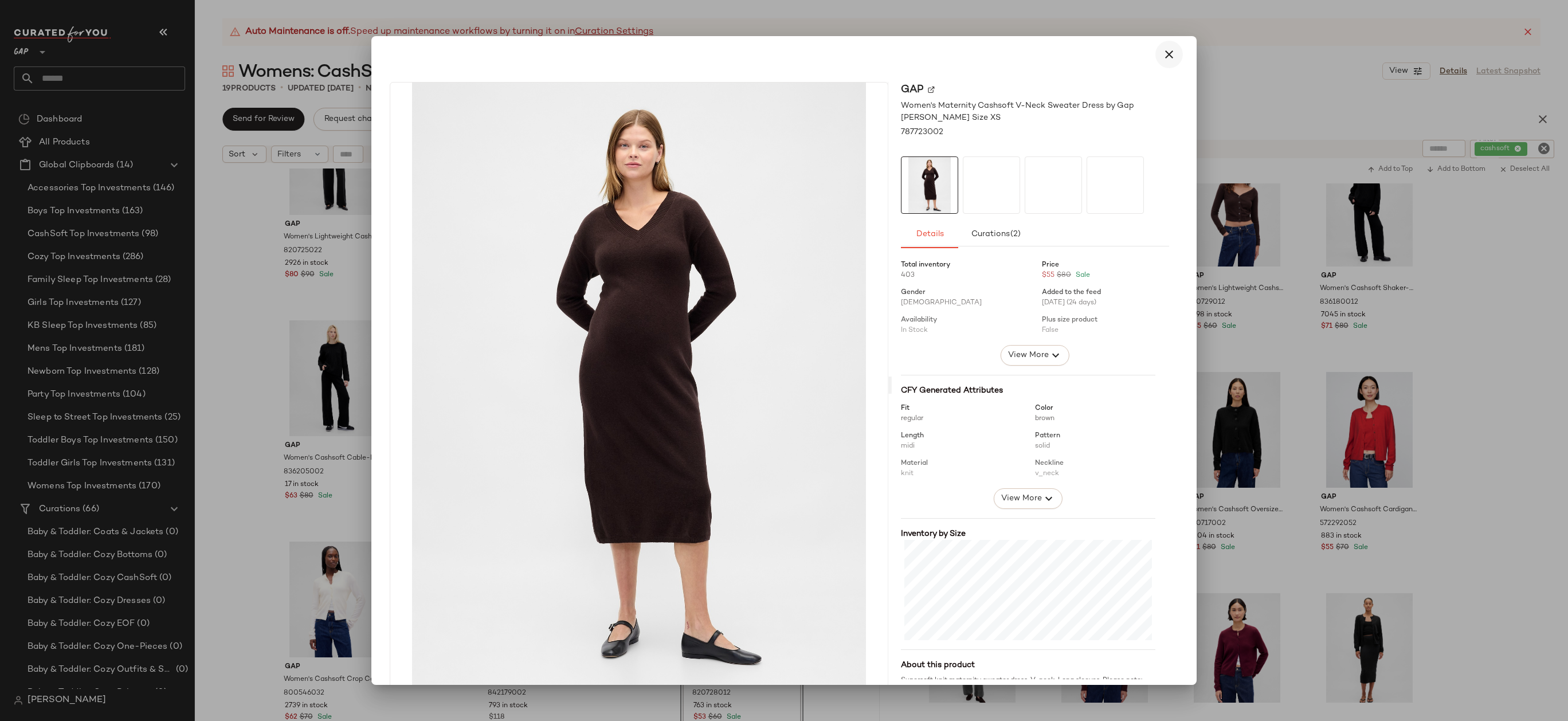
click at [1169, 51] on button "button" at bounding box center [1169, 54] width 28 height 28
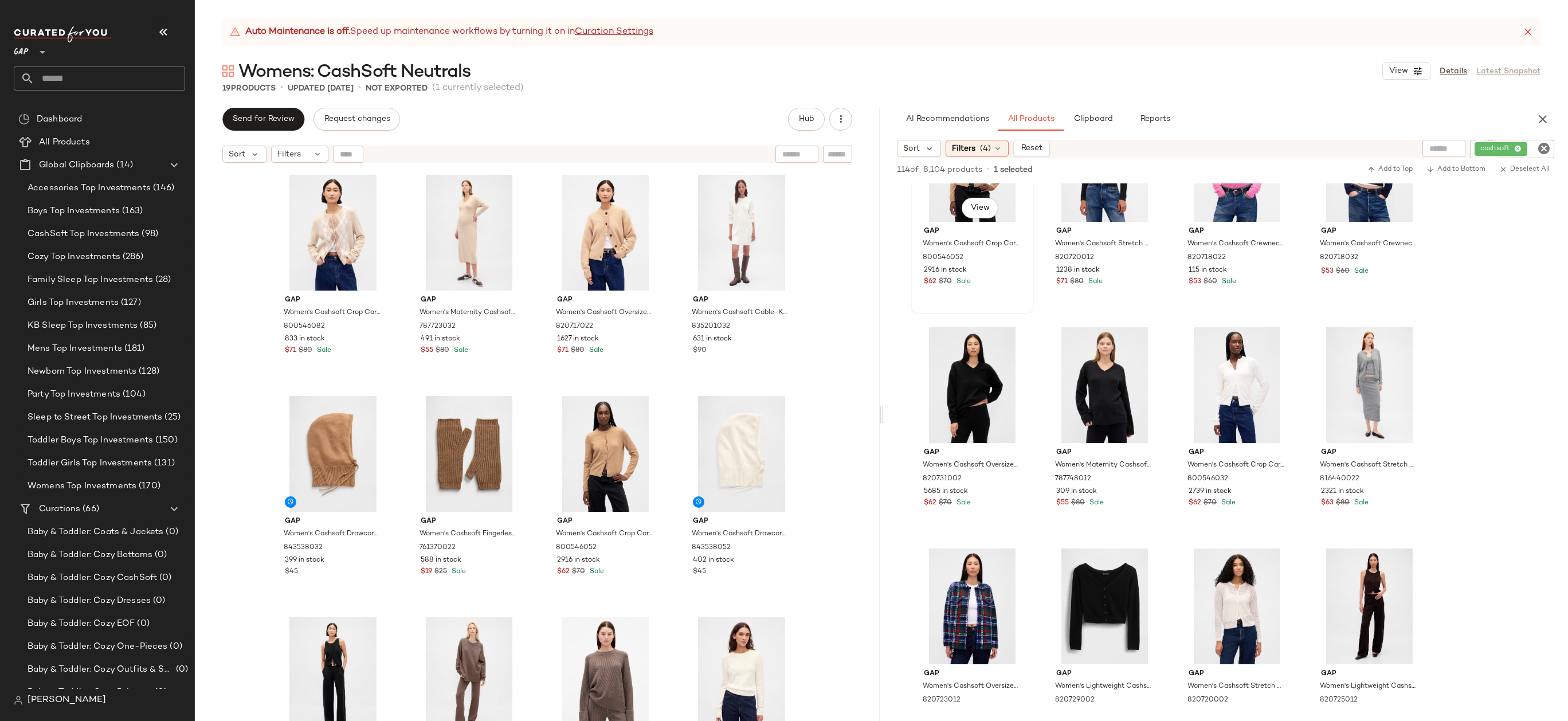
scroll to position [4925, 0]
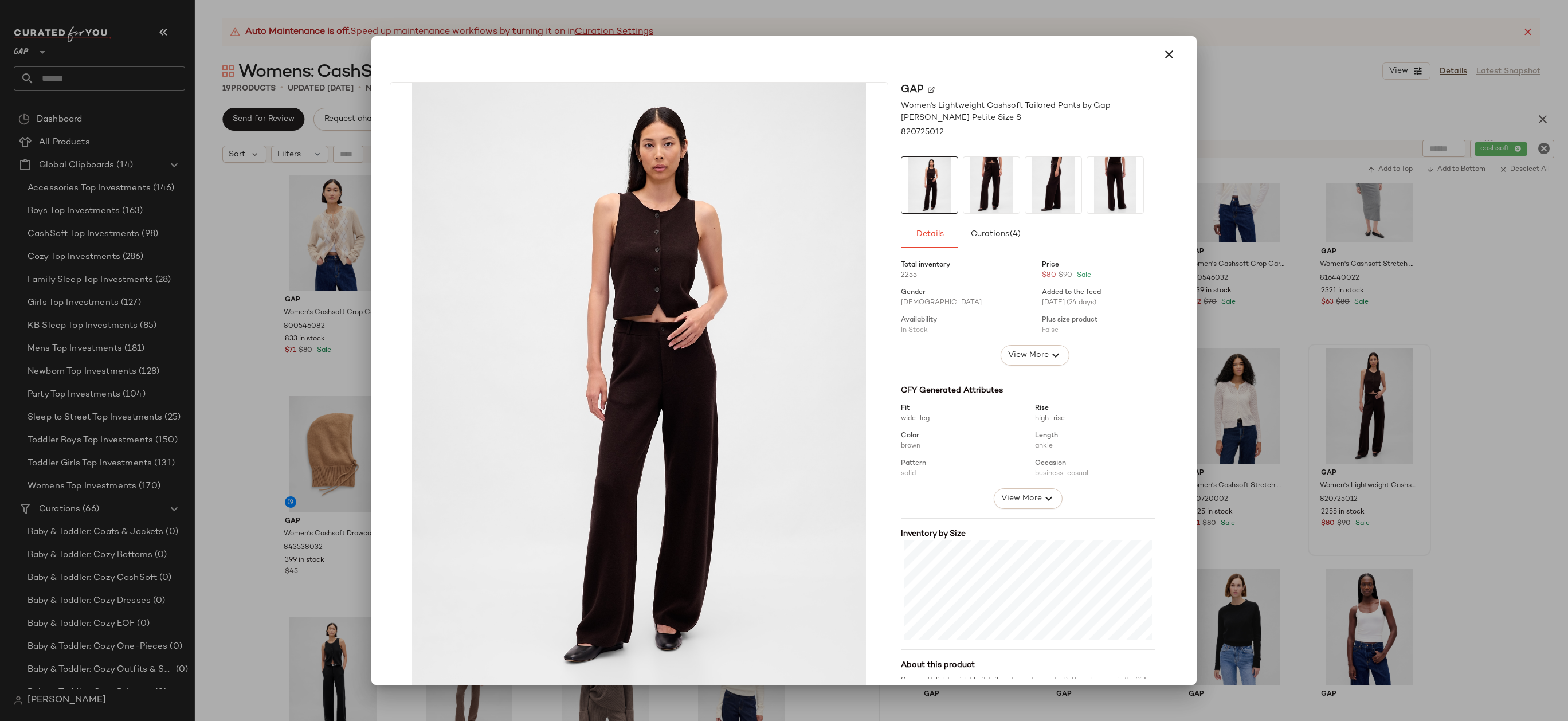
click at [1298, 318] on div at bounding box center [784, 360] width 1568 height 721
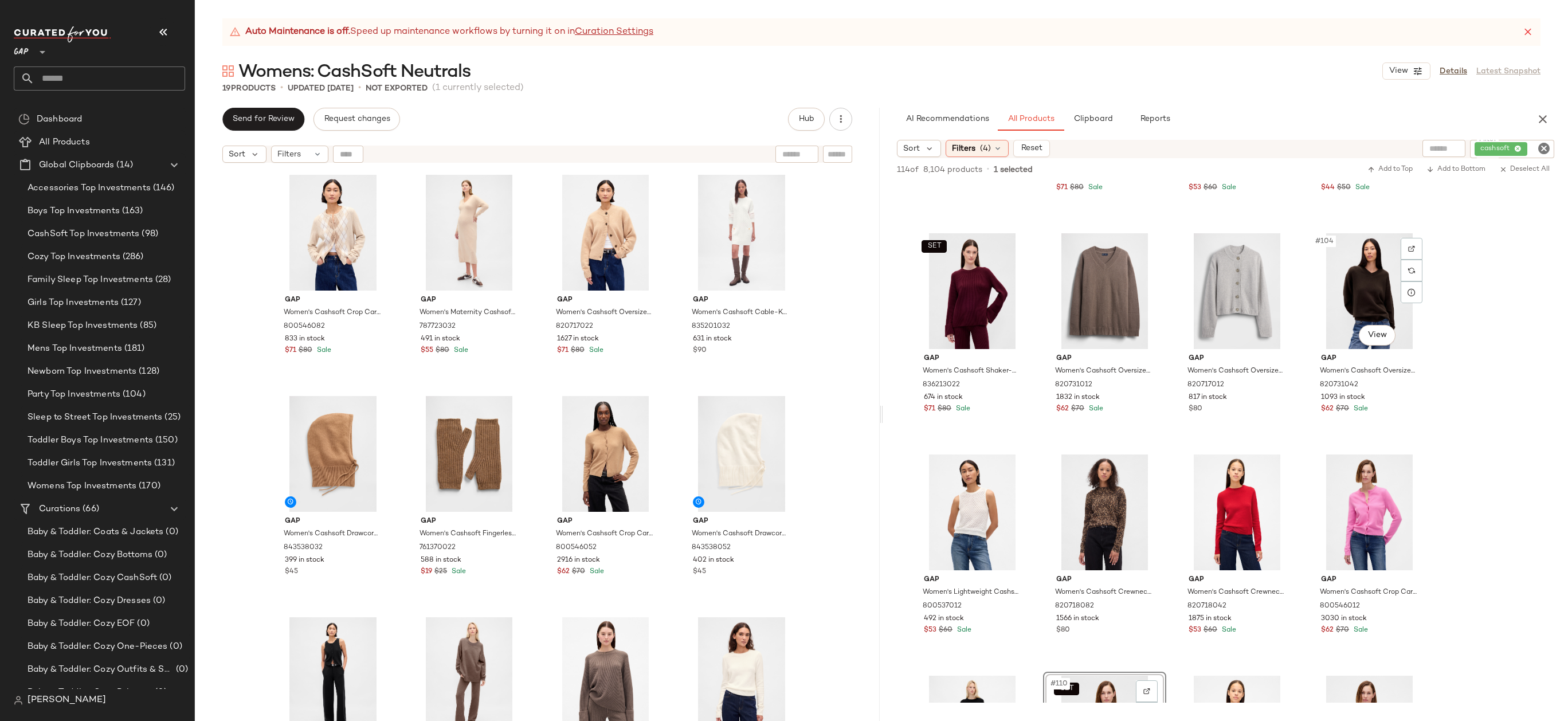
scroll to position [4946, 0]
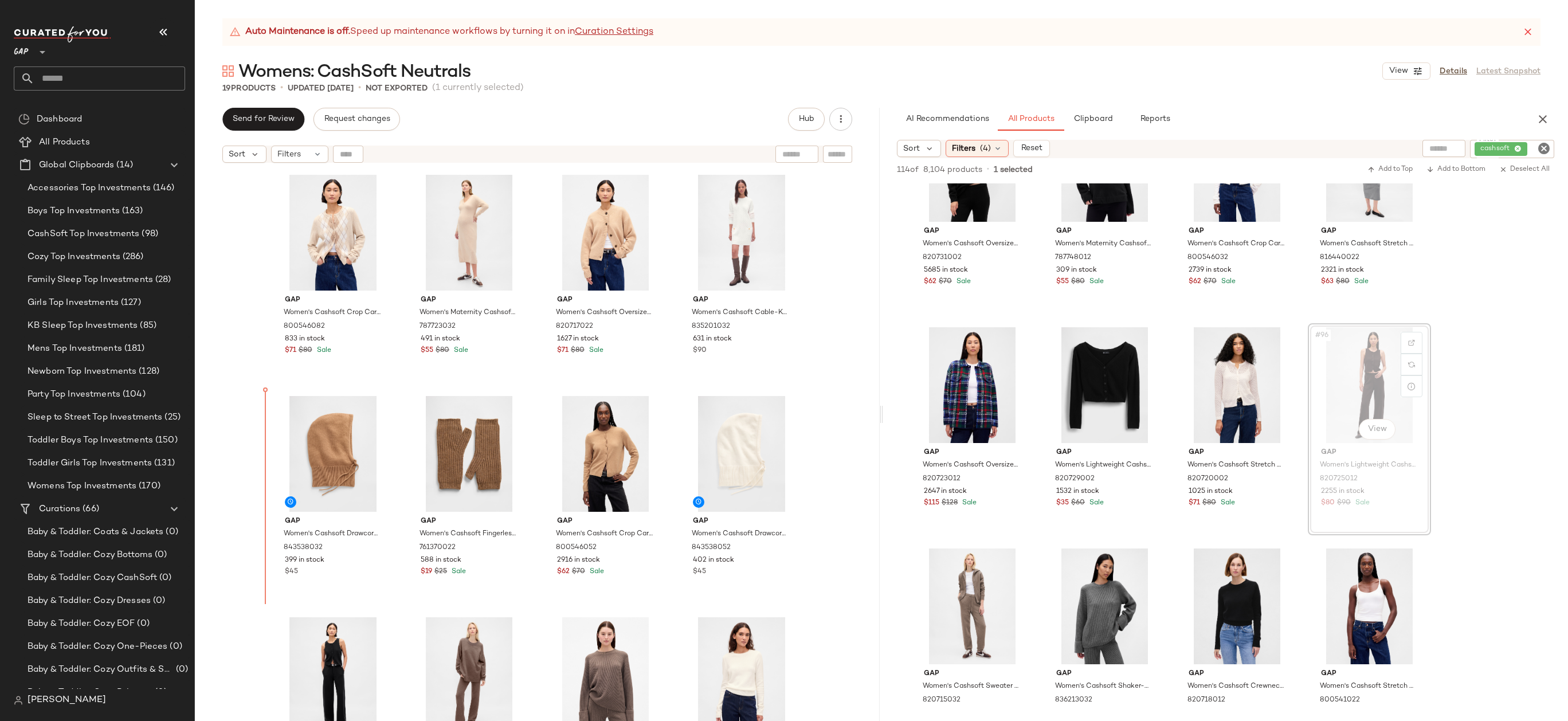
drag, startPoint x: 1371, startPoint y: 344, endPoint x: 1360, endPoint y: 344, distance: 11.0
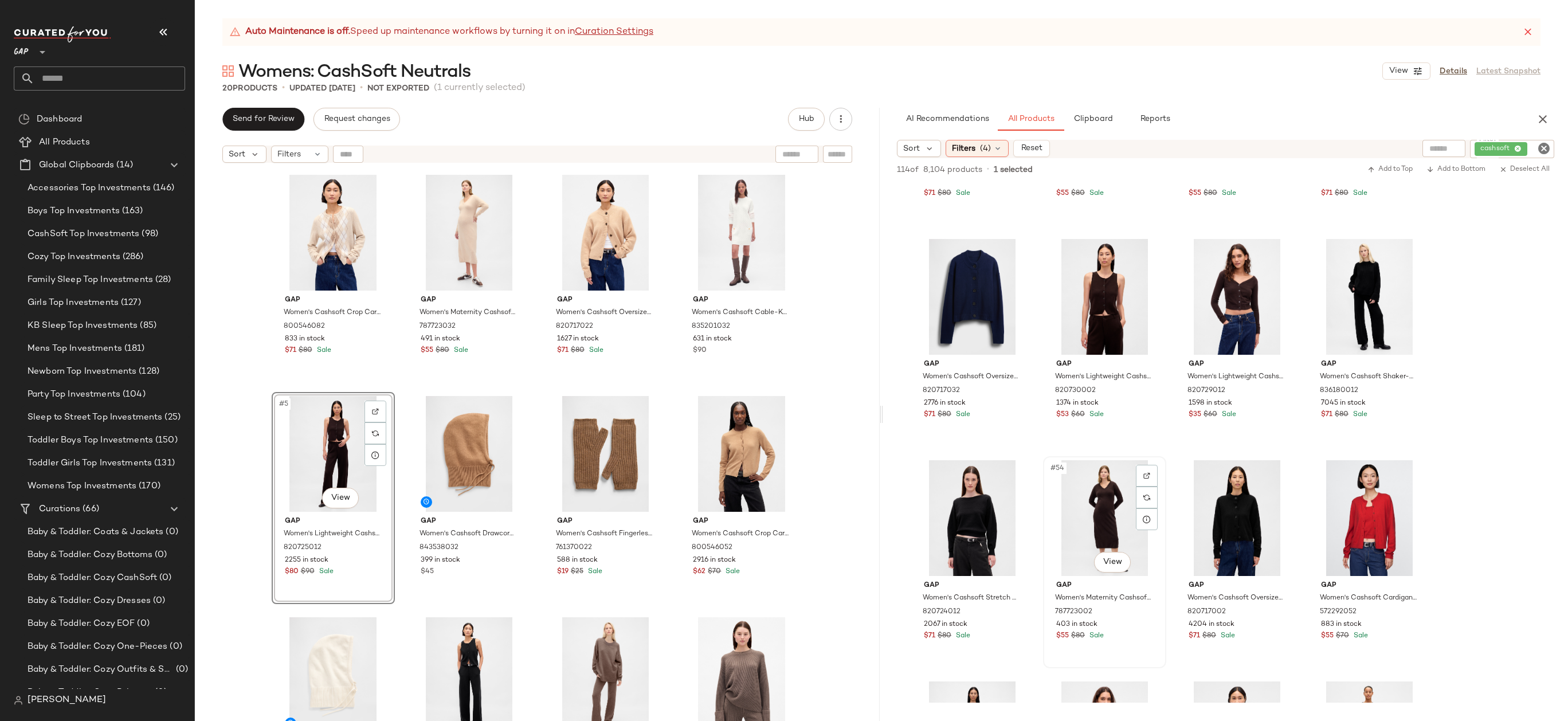
scroll to position [2463, 0]
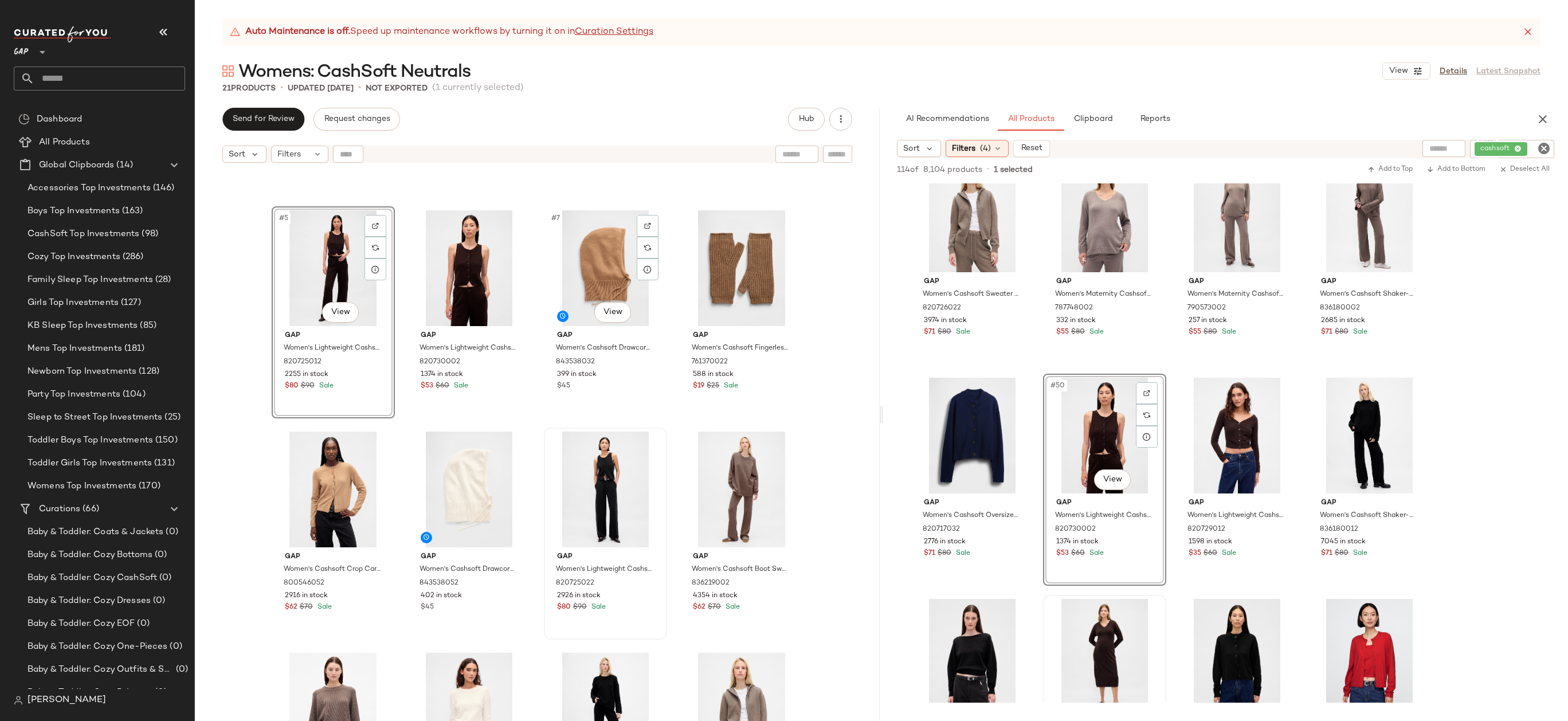
scroll to position [170, 0]
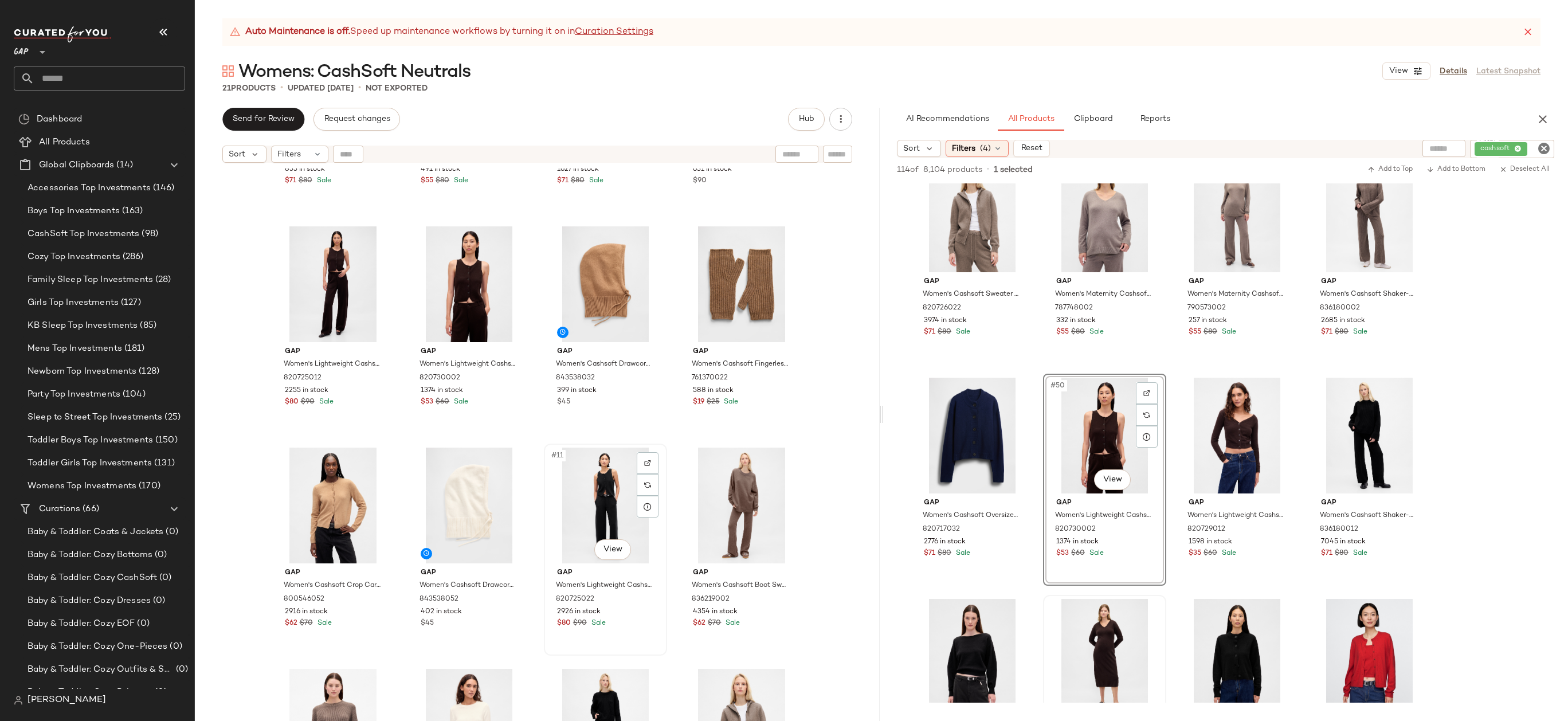
click at [615, 482] on div "#11 View" at bounding box center [605, 505] width 115 height 116
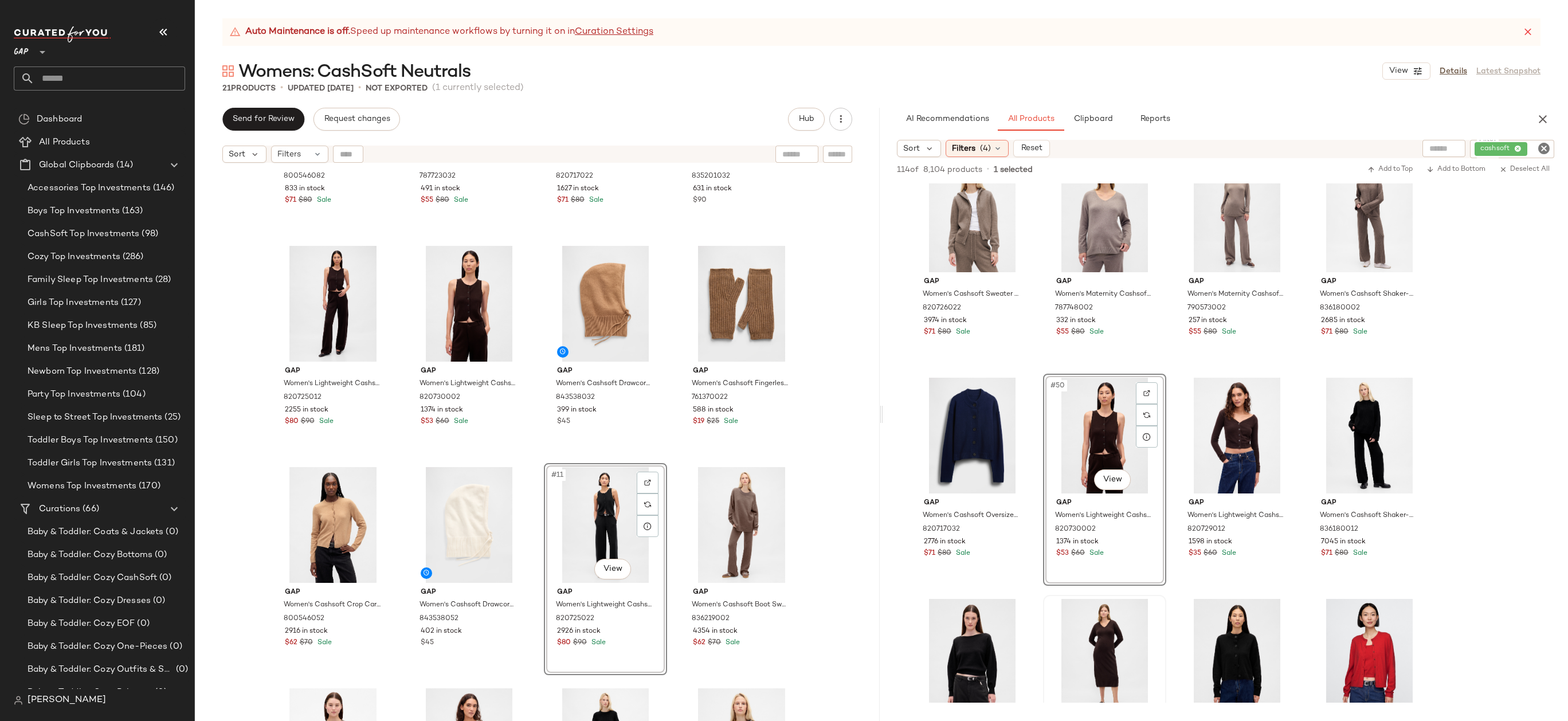
scroll to position [145, 0]
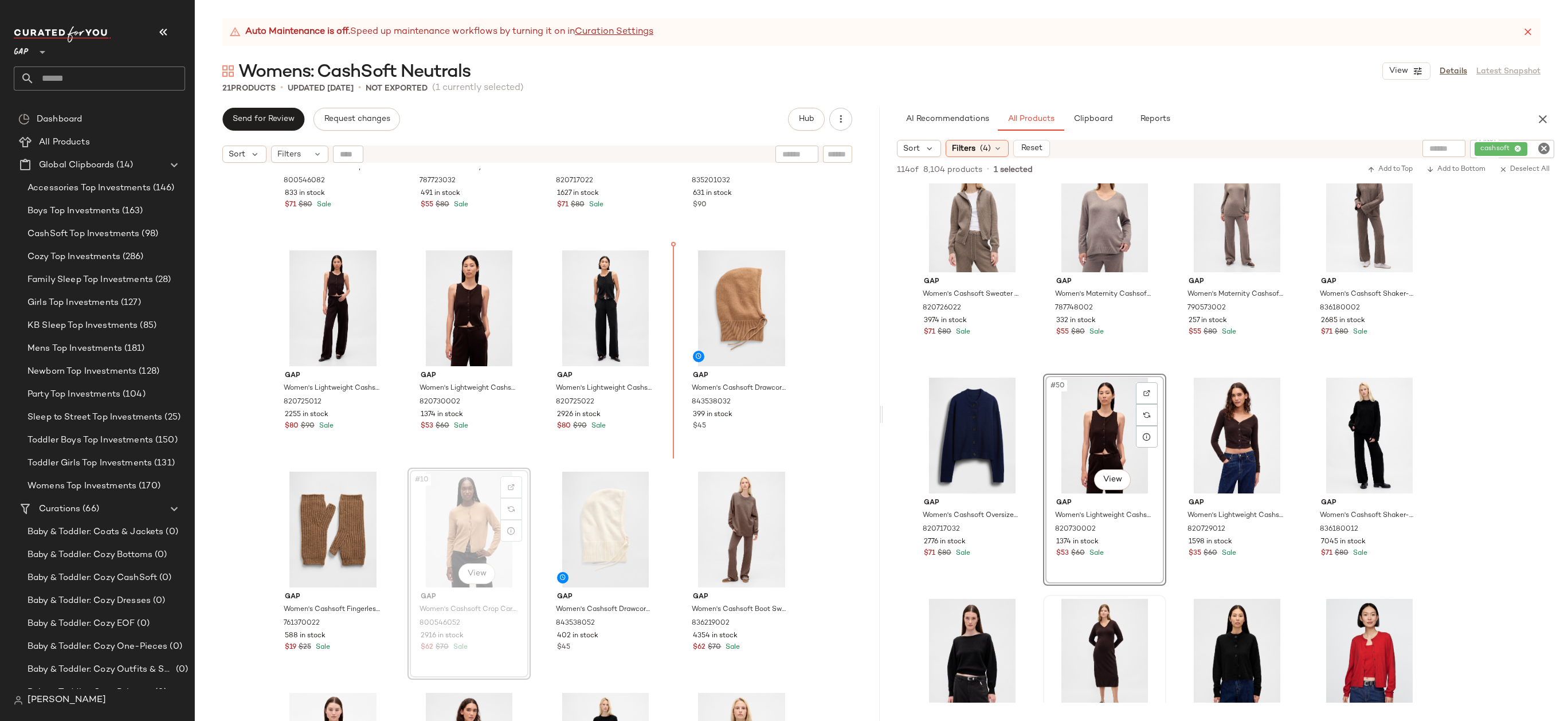
drag, startPoint x: 446, startPoint y: 529, endPoint x: 663, endPoint y: 369, distance: 269.6
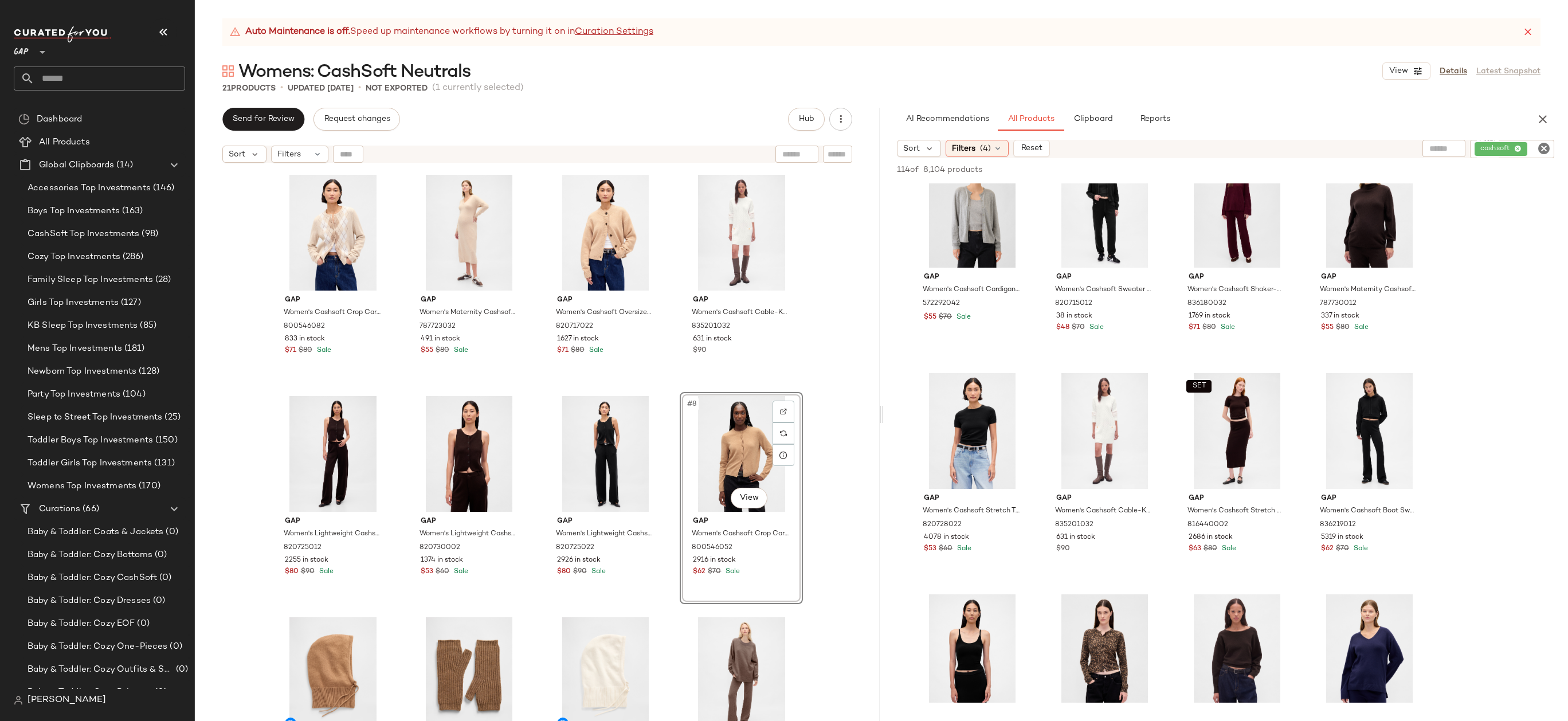
click at [829, 483] on div "Gap Women's Cashsoft Crop Cardigan by Gap Winter Green Argyle Size S 800546082 …" at bounding box center [537, 458] width 685 height 581
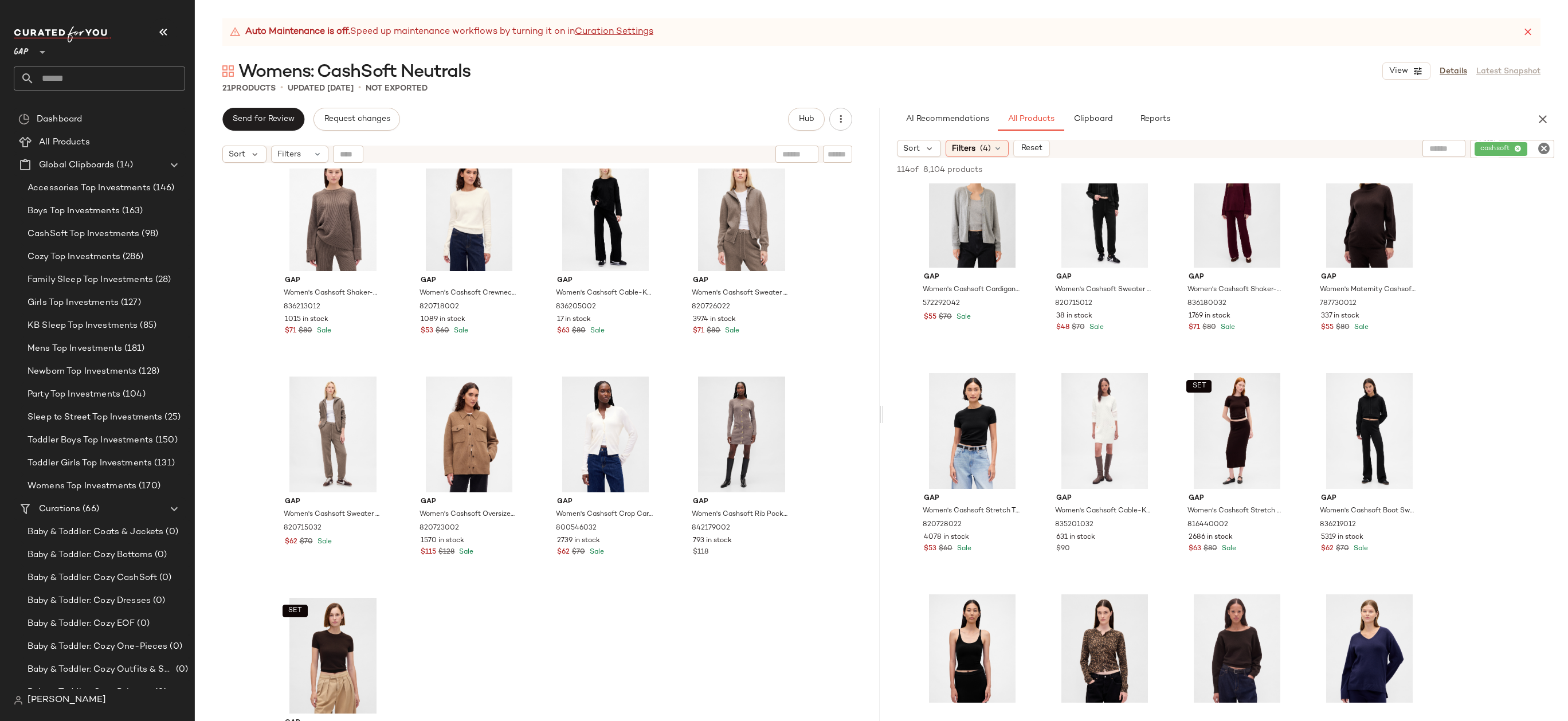
scroll to position [564, 0]
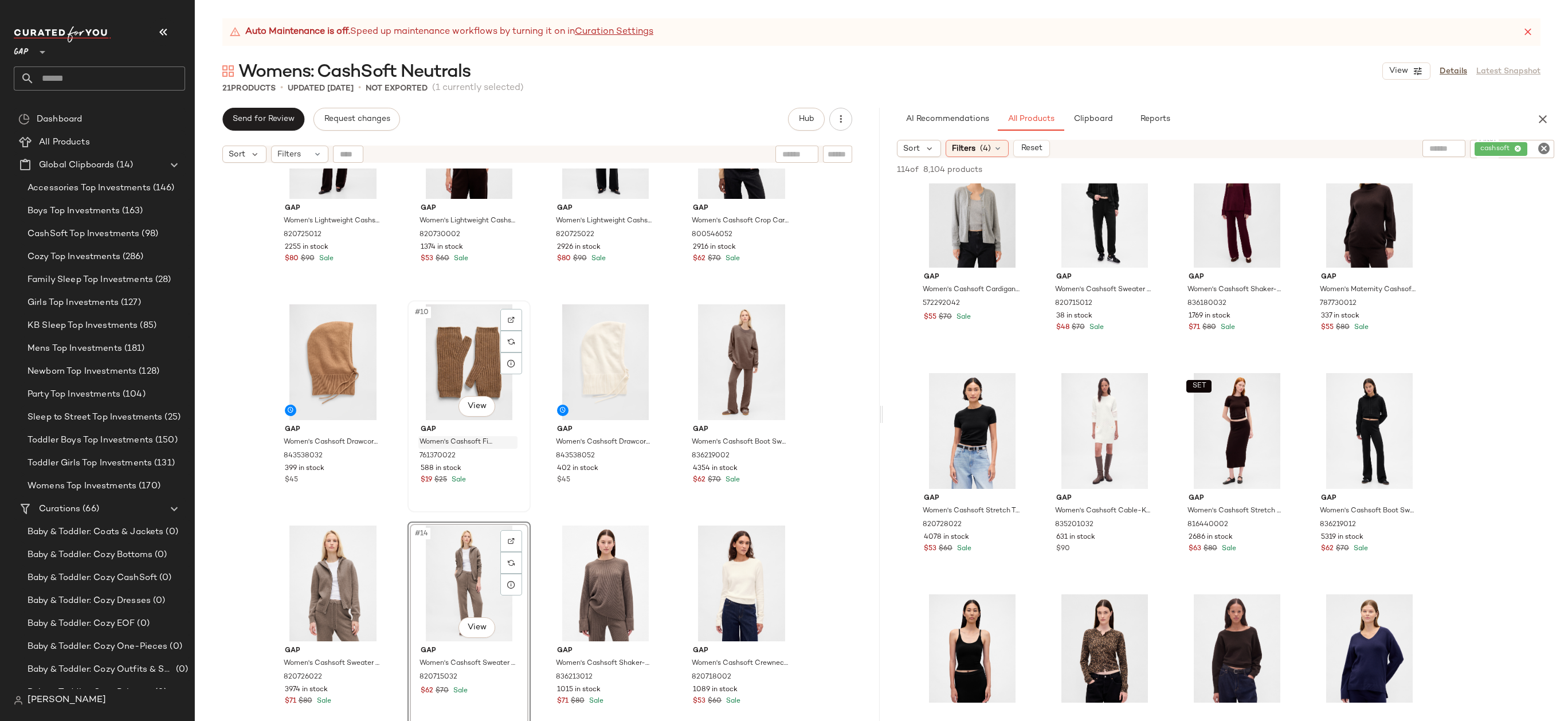
scroll to position [234, 0]
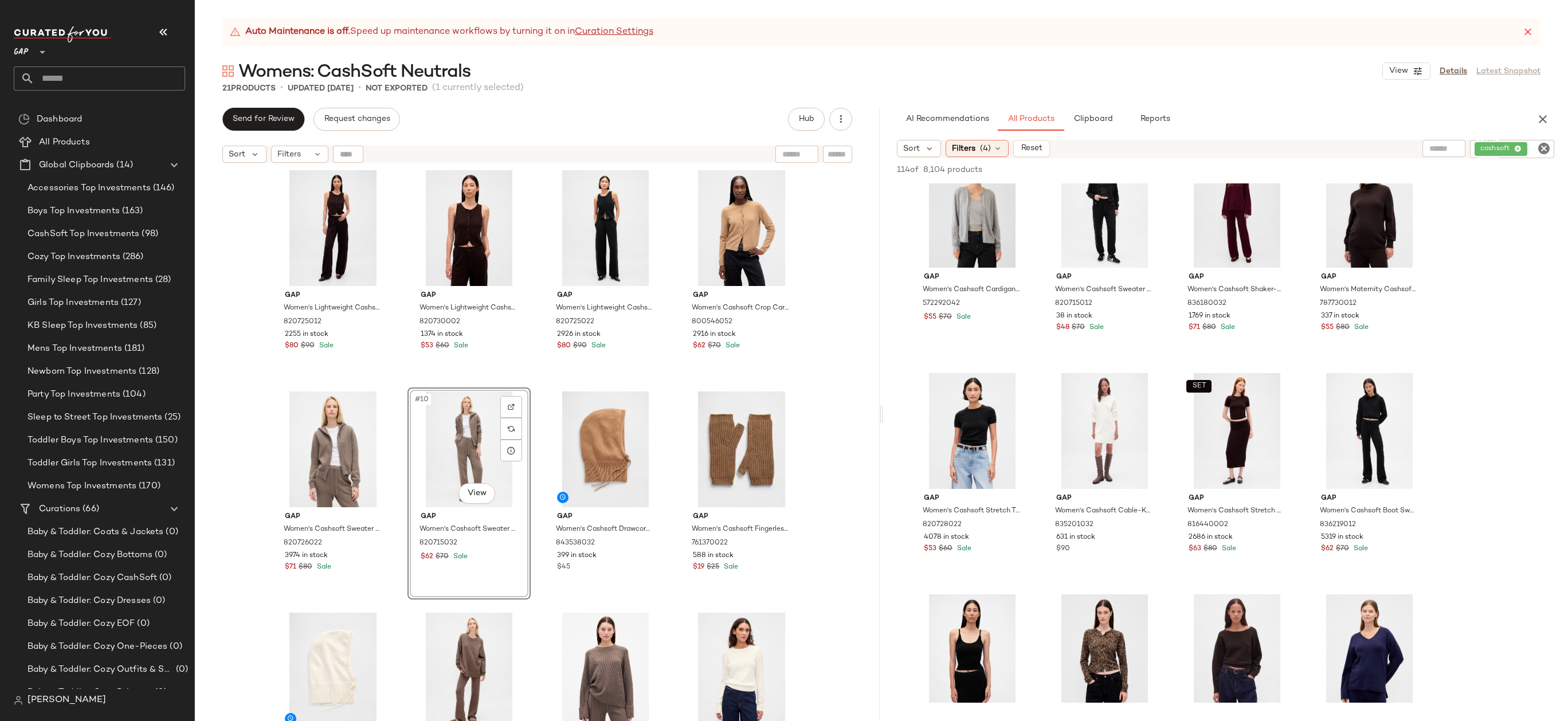
click at [821, 439] on div "Gap Women's Lightweight Cashsoft Tailored Pants by Gap Terra Brown Petite Size …" at bounding box center [537, 458] width 685 height 581
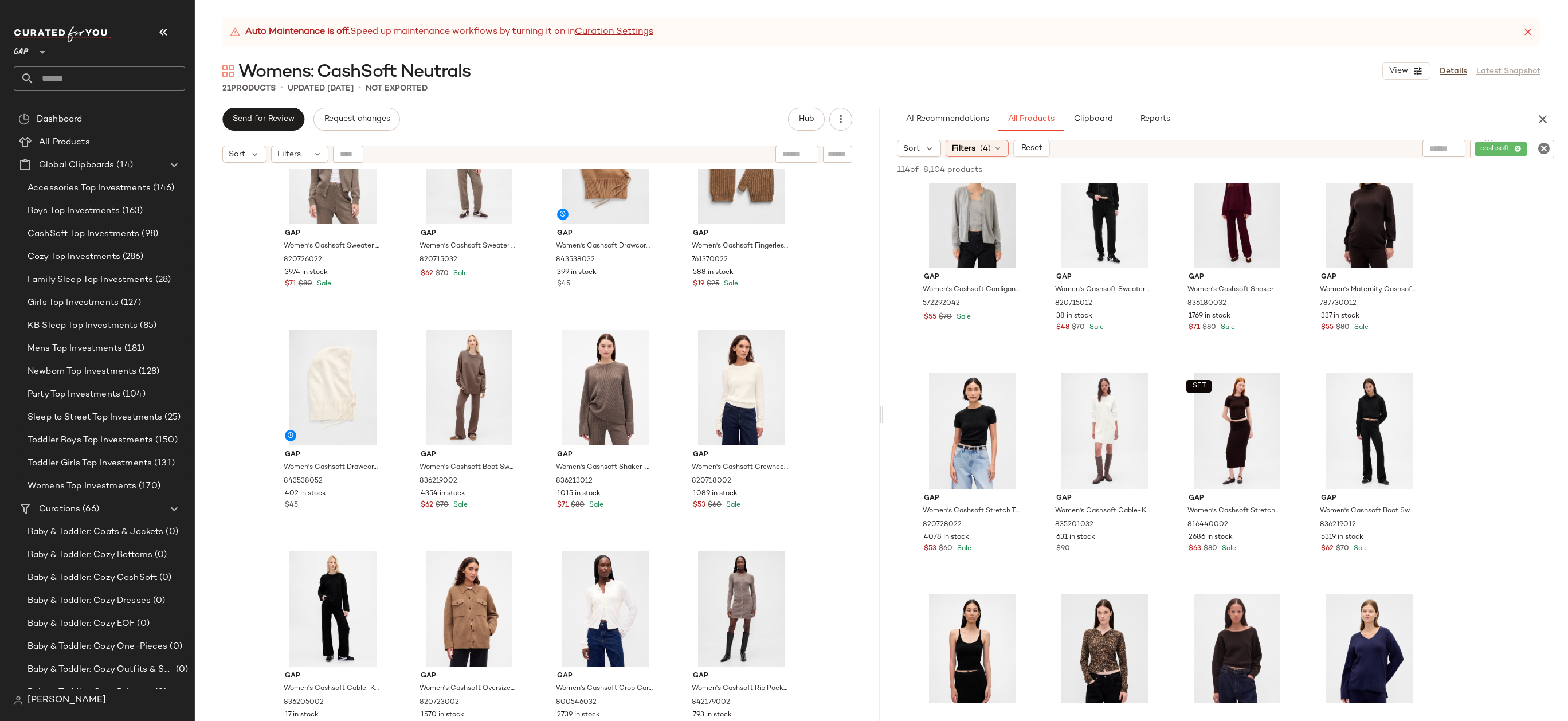
scroll to position [502, 0]
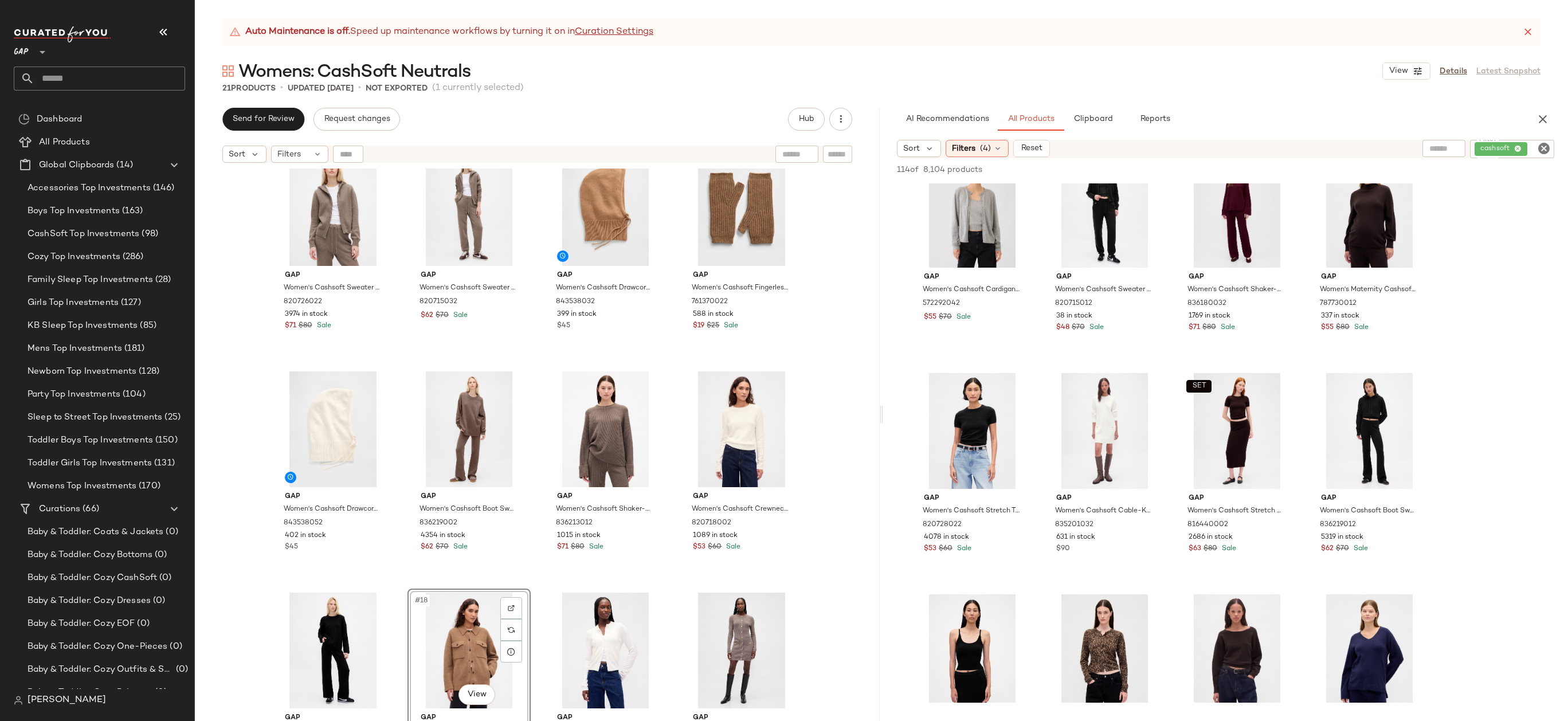
scroll to position [462, 0]
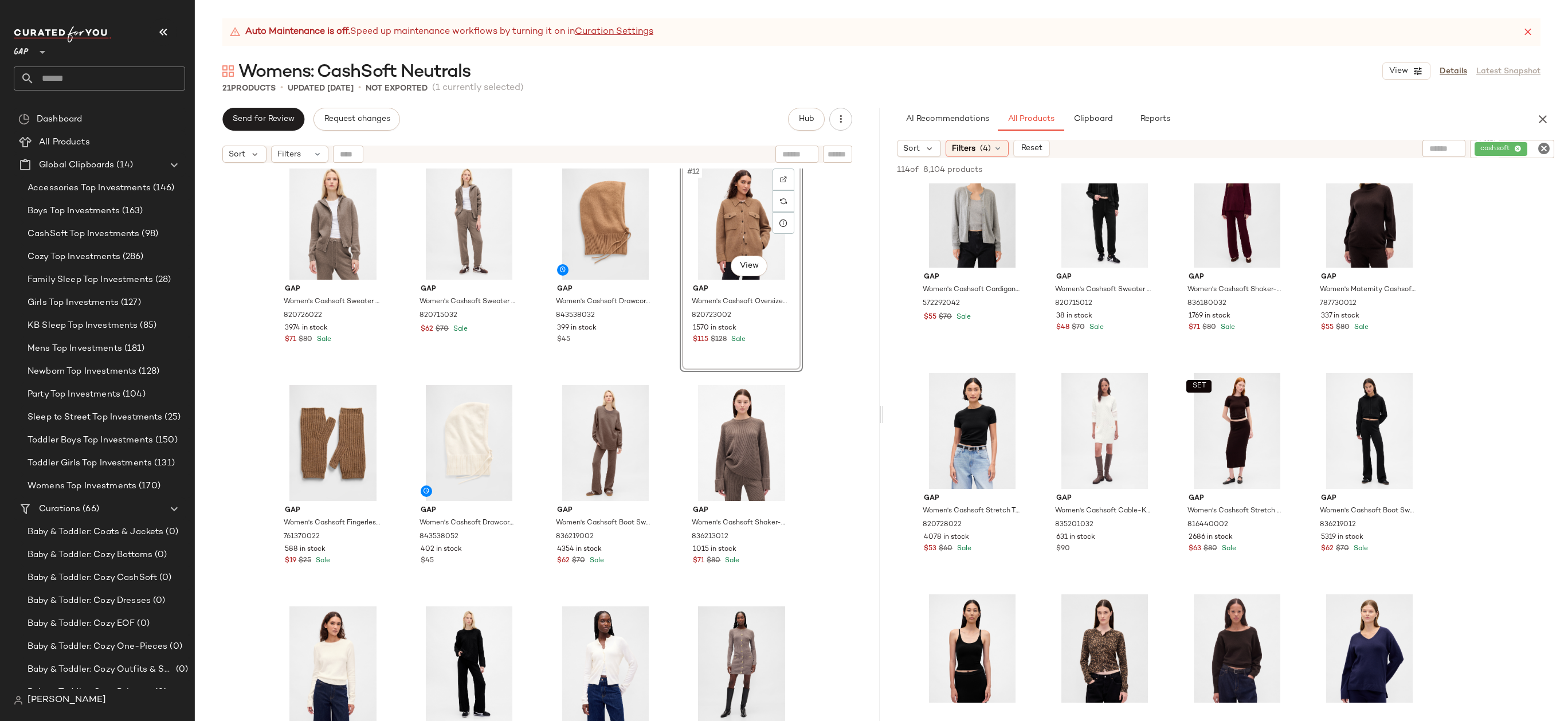
click at [824, 328] on div "Gap Women's Cashsoft Sweater Zip Hoodie by Gap Toasted Almond Brown Size XS 820…" at bounding box center [537, 458] width 685 height 581
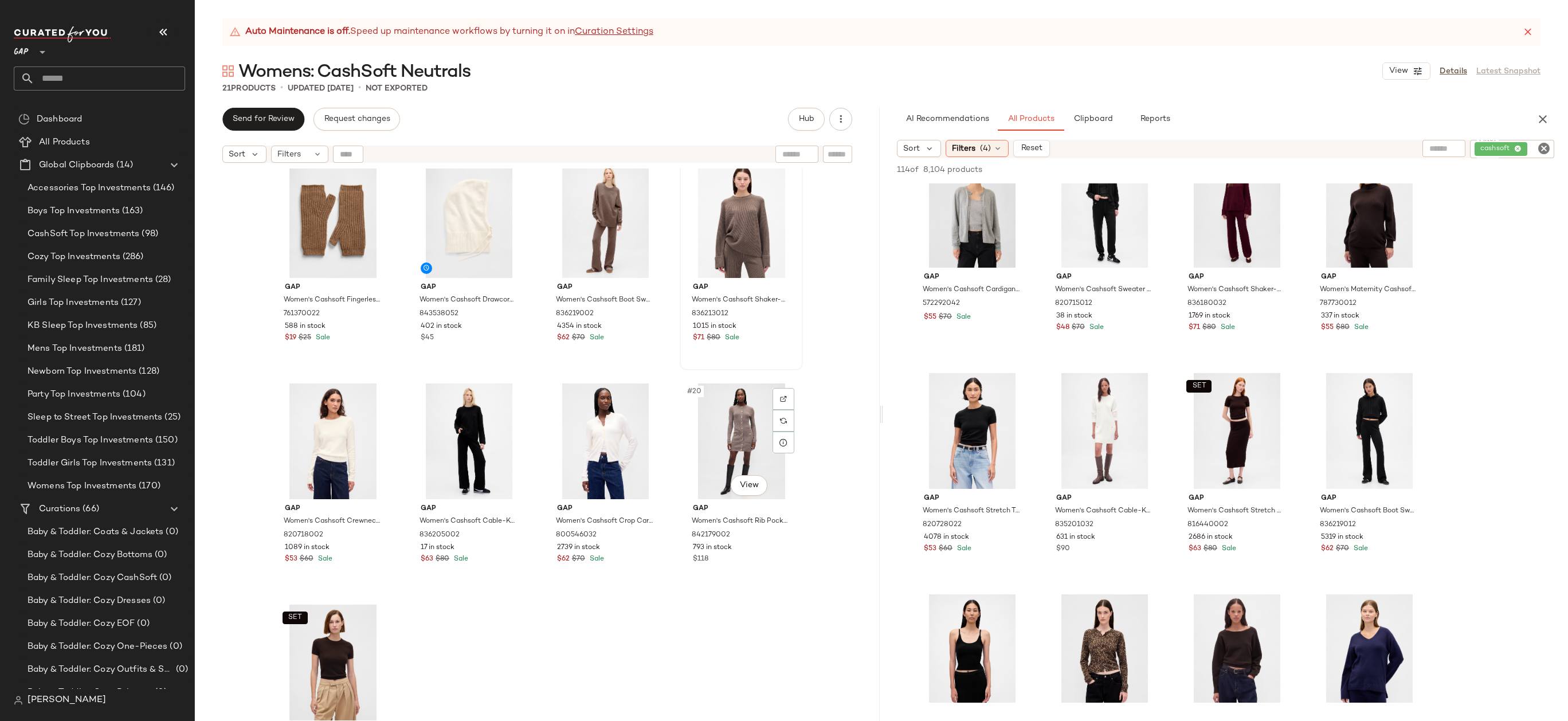
scroll to position [679, 0]
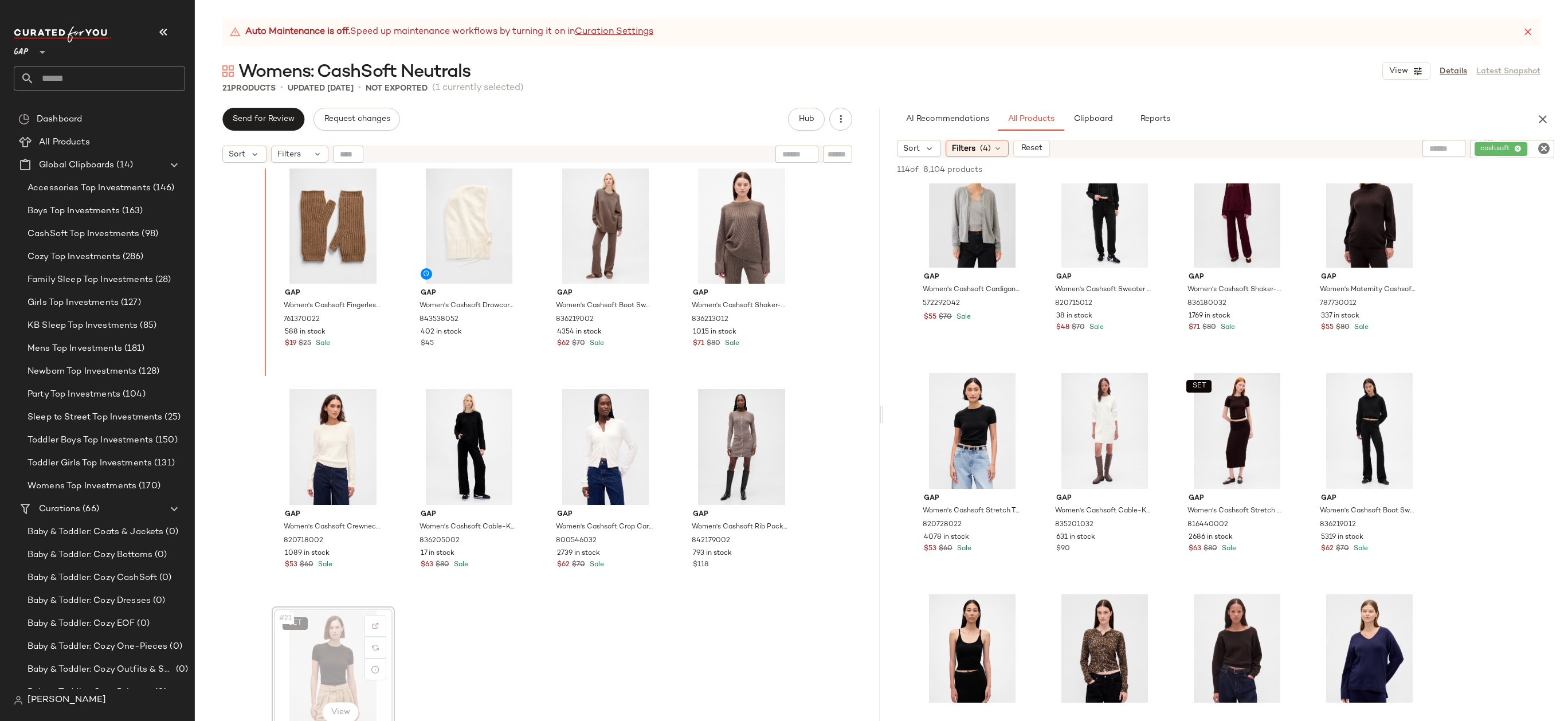
drag, startPoint x: 341, startPoint y: 636, endPoint x: 341, endPoint y: 629, distance: 7.0
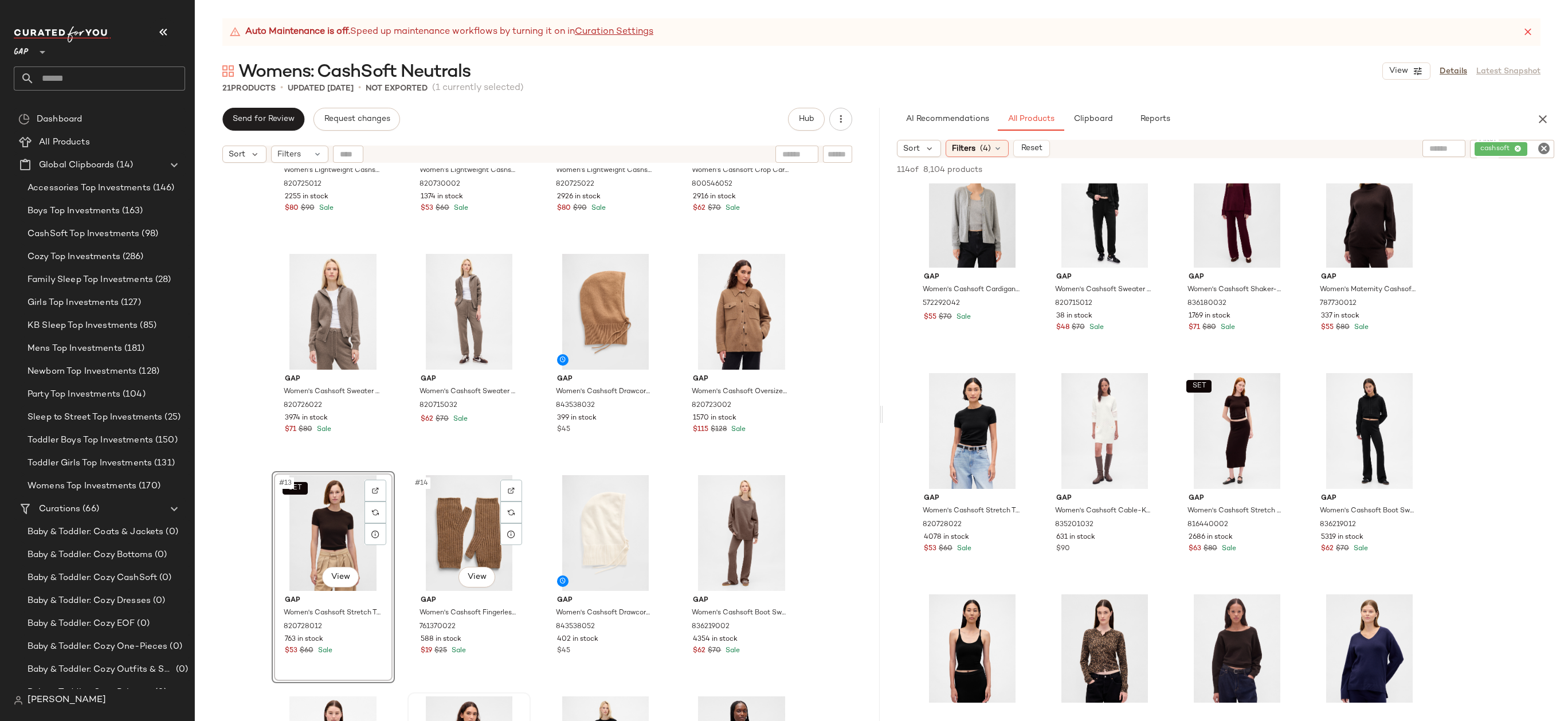
scroll to position [476, 0]
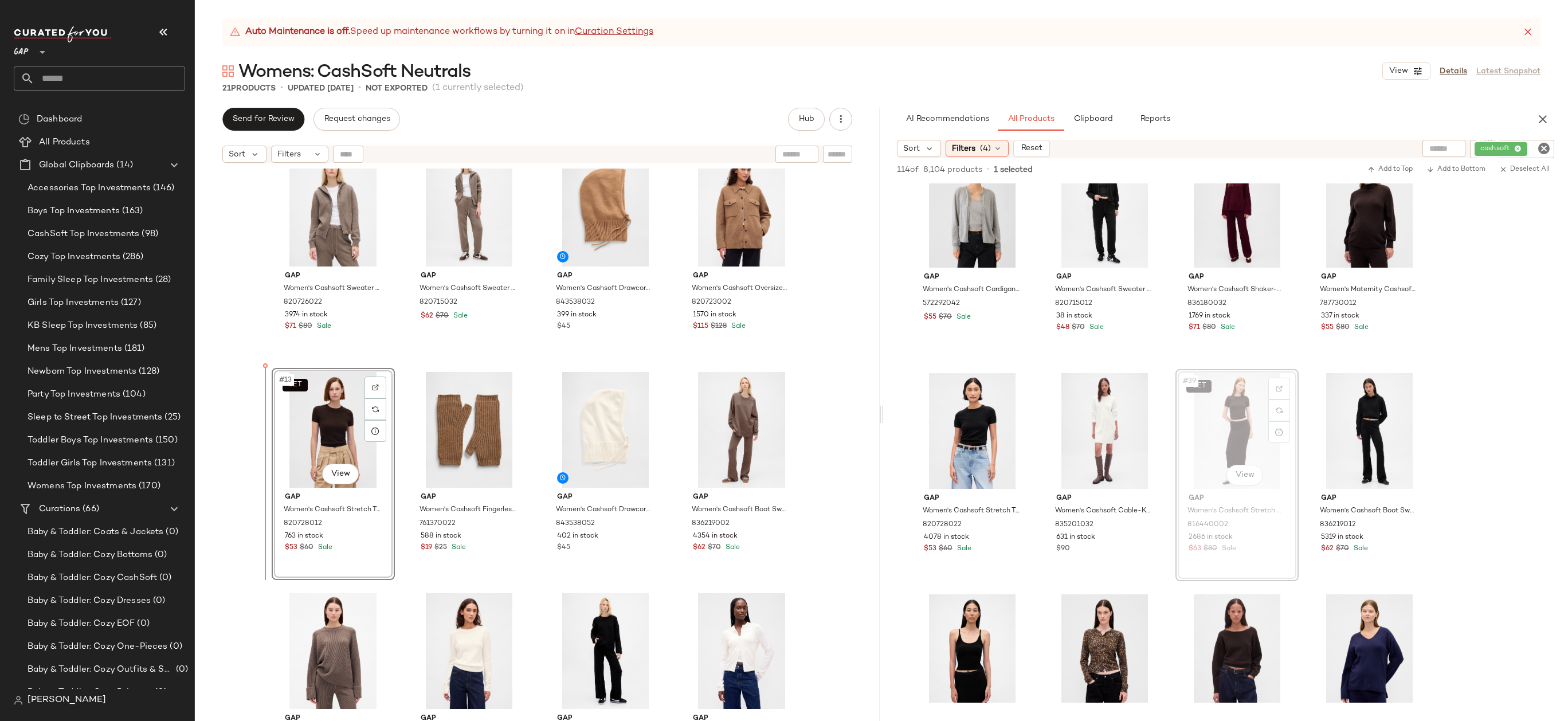
drag, startPoint x: 1242, startPoint y: 415, endPoint x: 293, endPoint y: 444, distance: 949.4
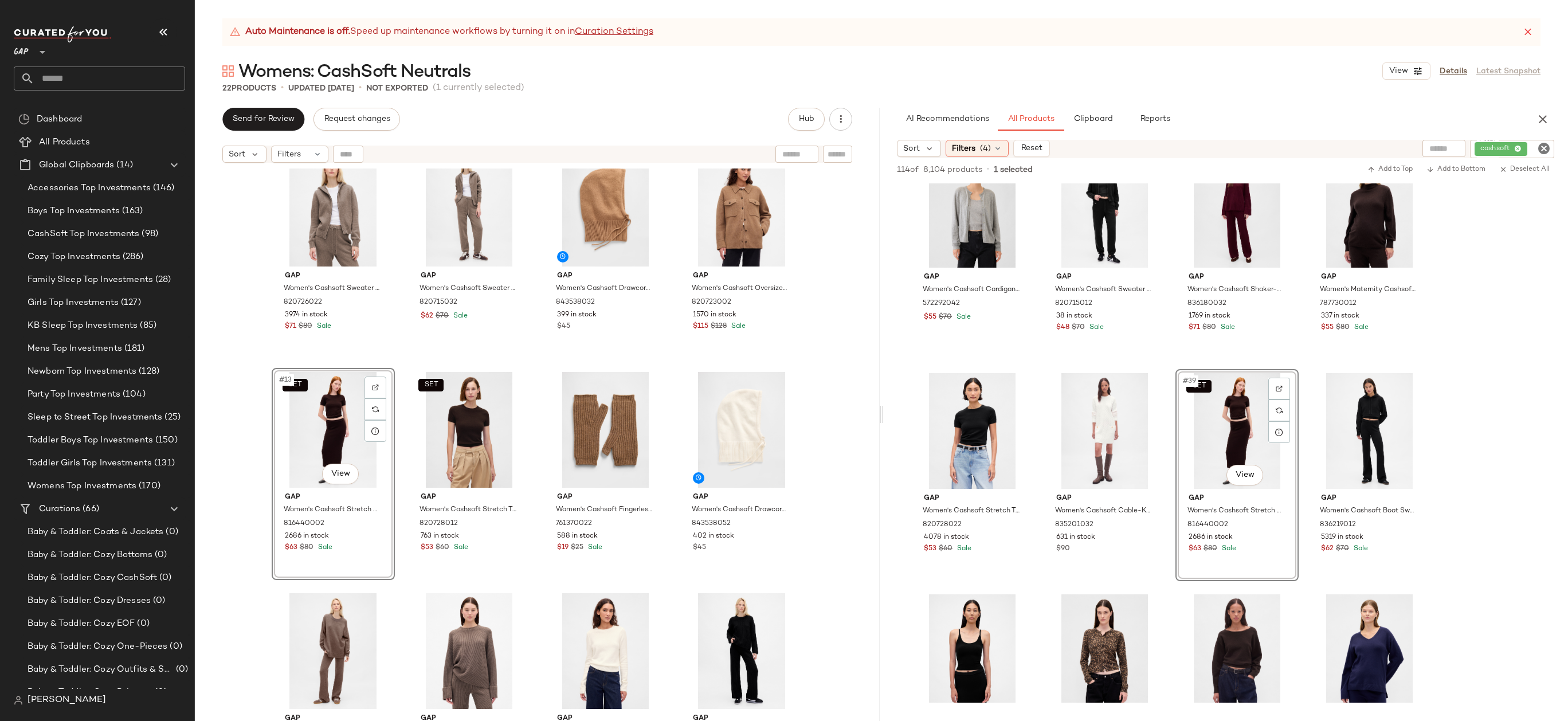
click at [837, 402] on div "Gap Women's Lightweight Cashsoft Tailored Pants by Gap Terra Brown Petite Size …" at bounding box center [537, 458] width 685 height 581
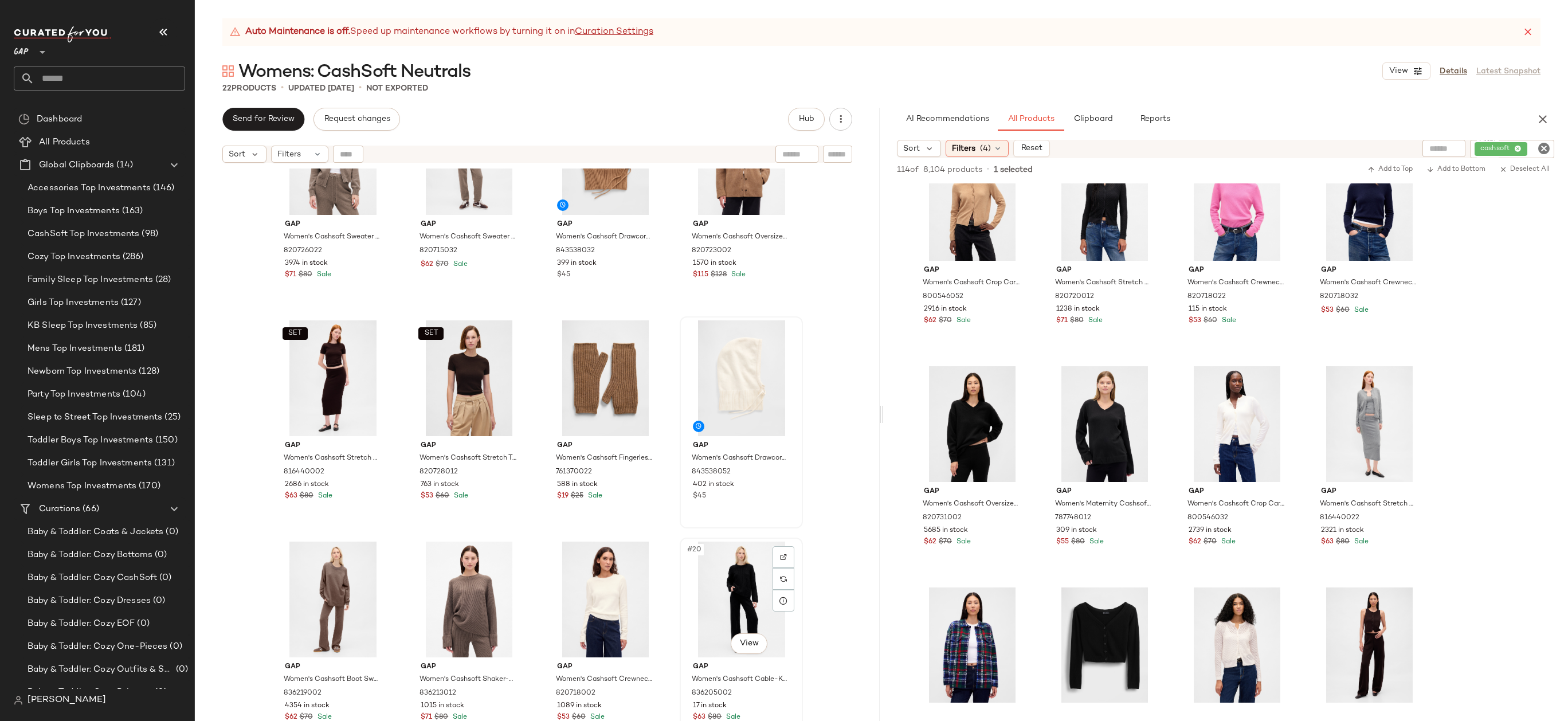
scroll to position [534, 0]
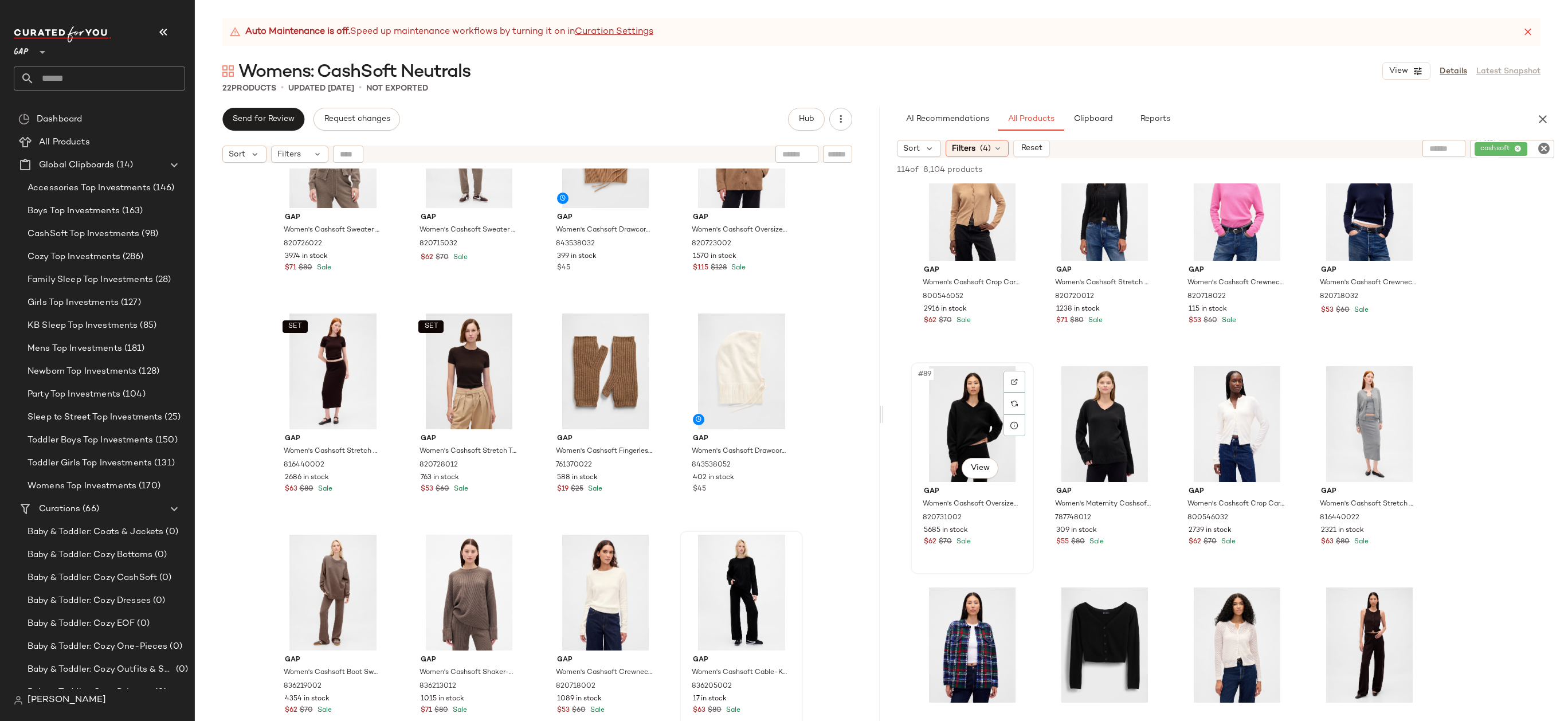
click at [947, 426] on div "#89 View" at bounding box center [972, 424] width 115 height 116
drag, startPoint x: 962, startPoint y: 426, endPoint x: 602, endPoint y: 453, distance: 361.0
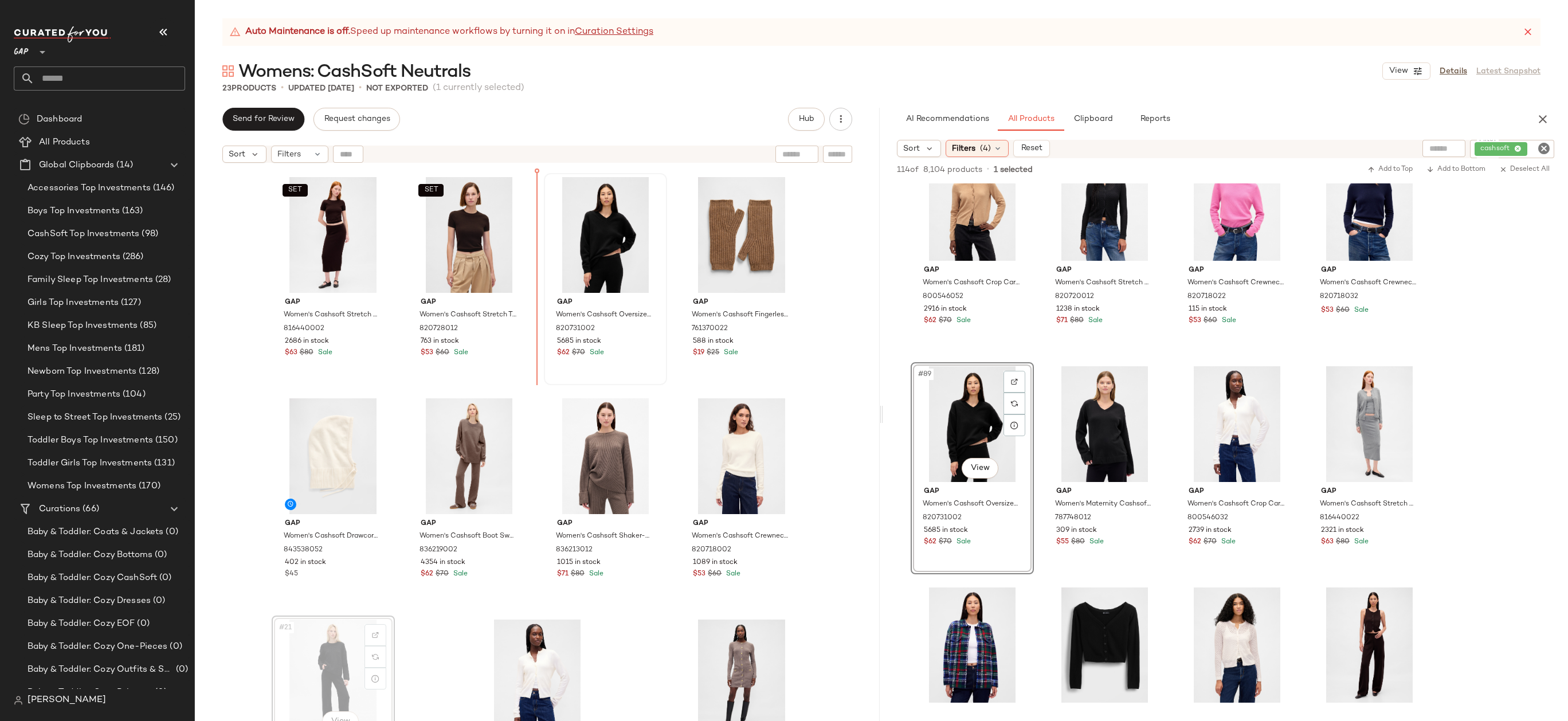
drag, startPoint x: 345, startPoint y: 558, endPoint x: 546, endPoint y: 205, distance: 406.2
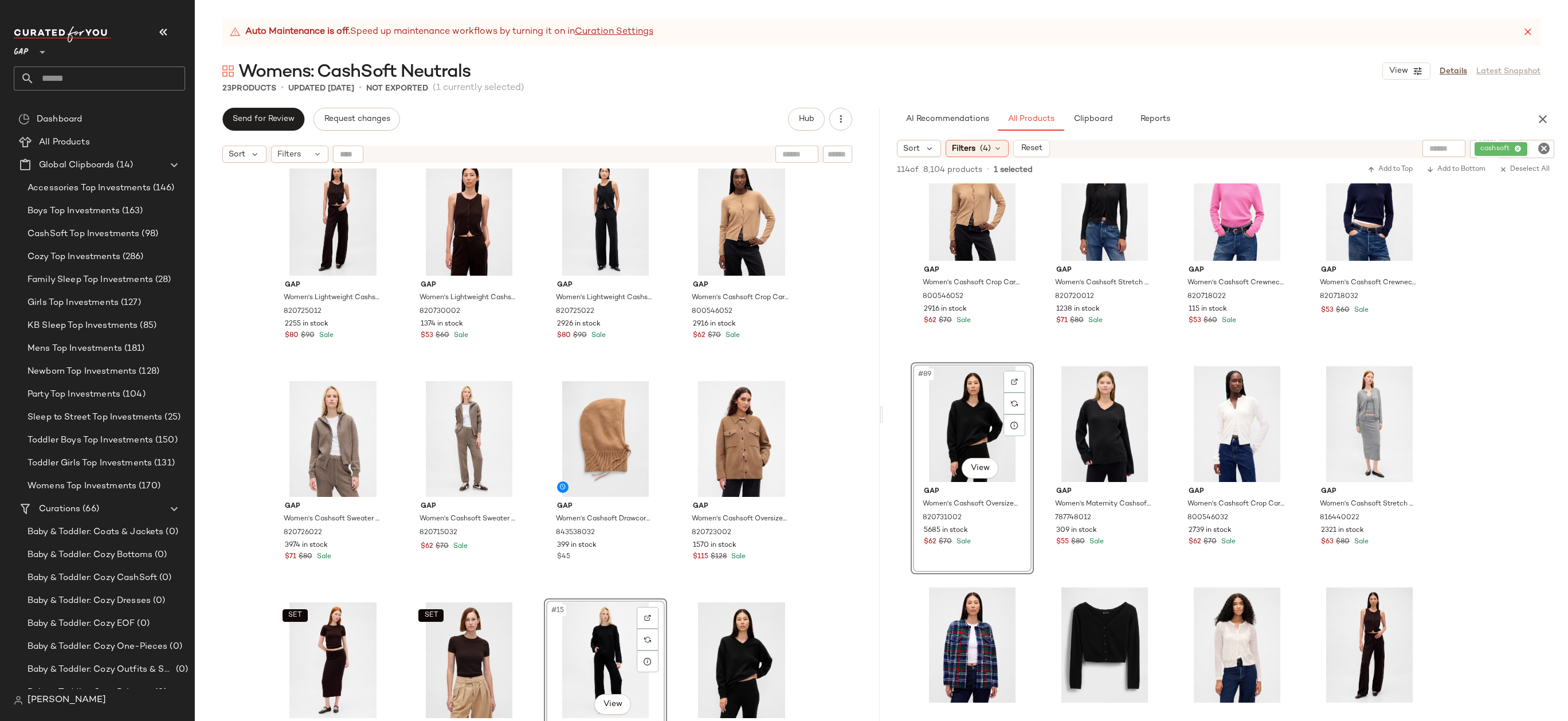
scroll to position [385, 0]
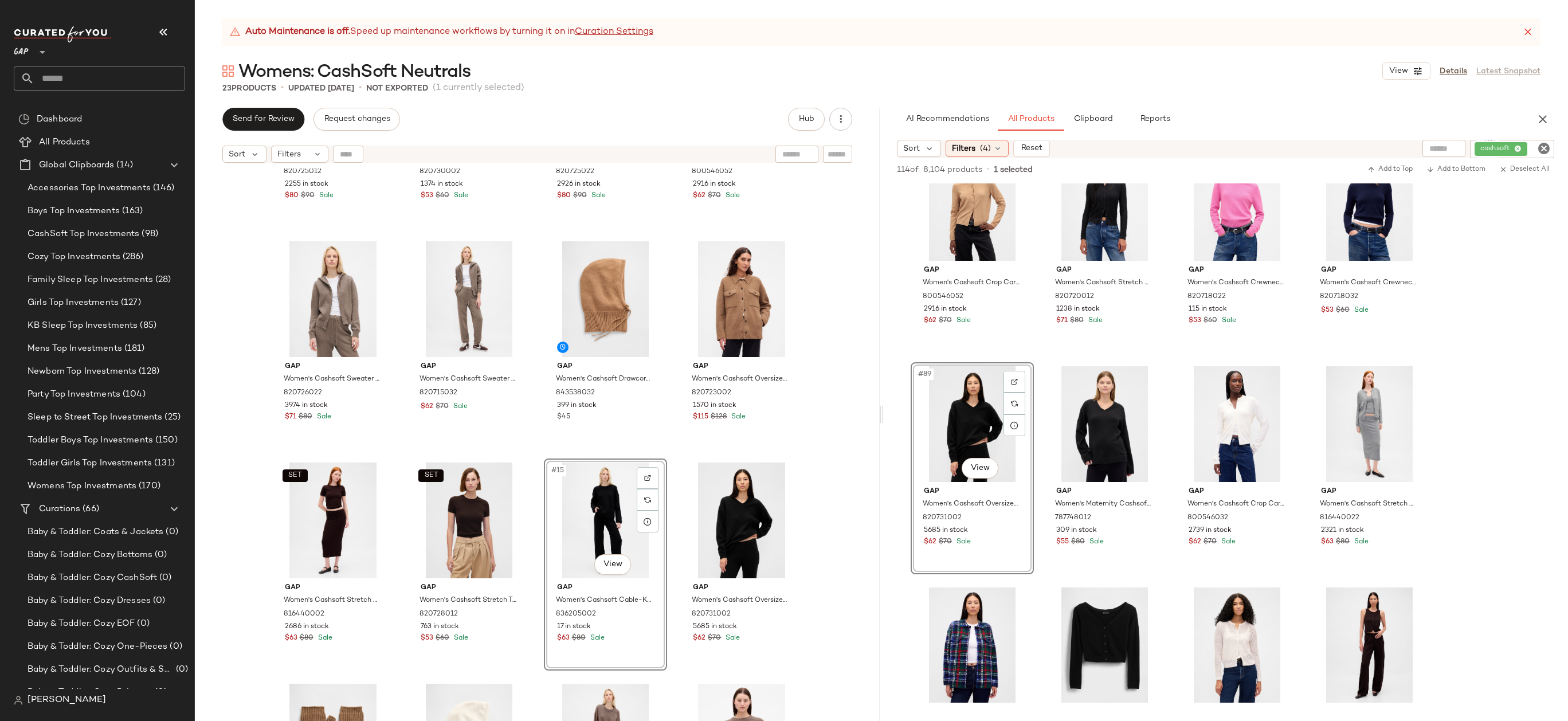
click at [835, 455] on div "Gap Women's Lightweight Cashsoft Tailored Pants by Gap Terra Brown Petite Size …" at bounding box center [537, 458] width 685 height 581
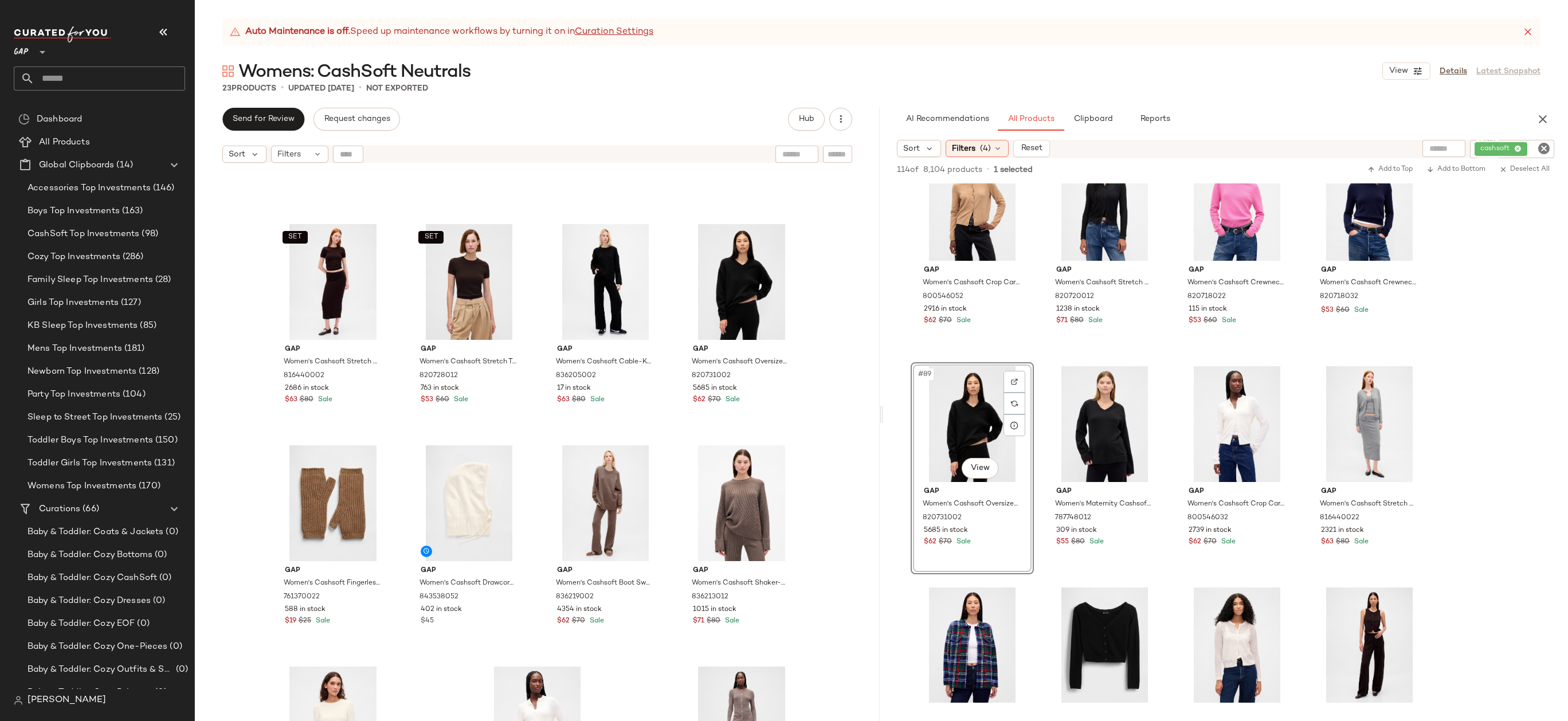
scroll to position [526, 0]
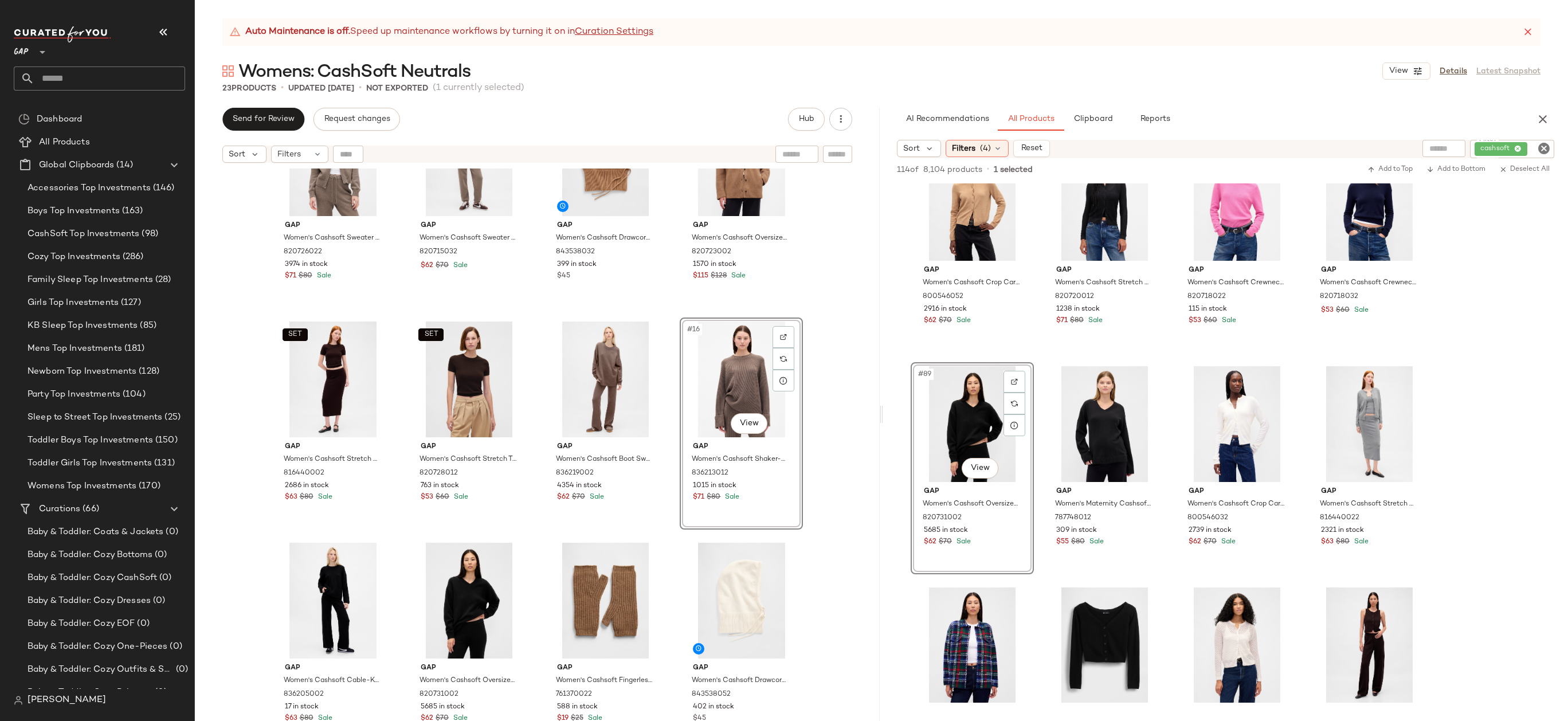
click at [829, 361] on div "Gap Women's Cashsoft Sweater Zip Hoodie by Gap Toasted Almond Brown Size XS 820…" at bounding box center [537, 458] width 685 height 581
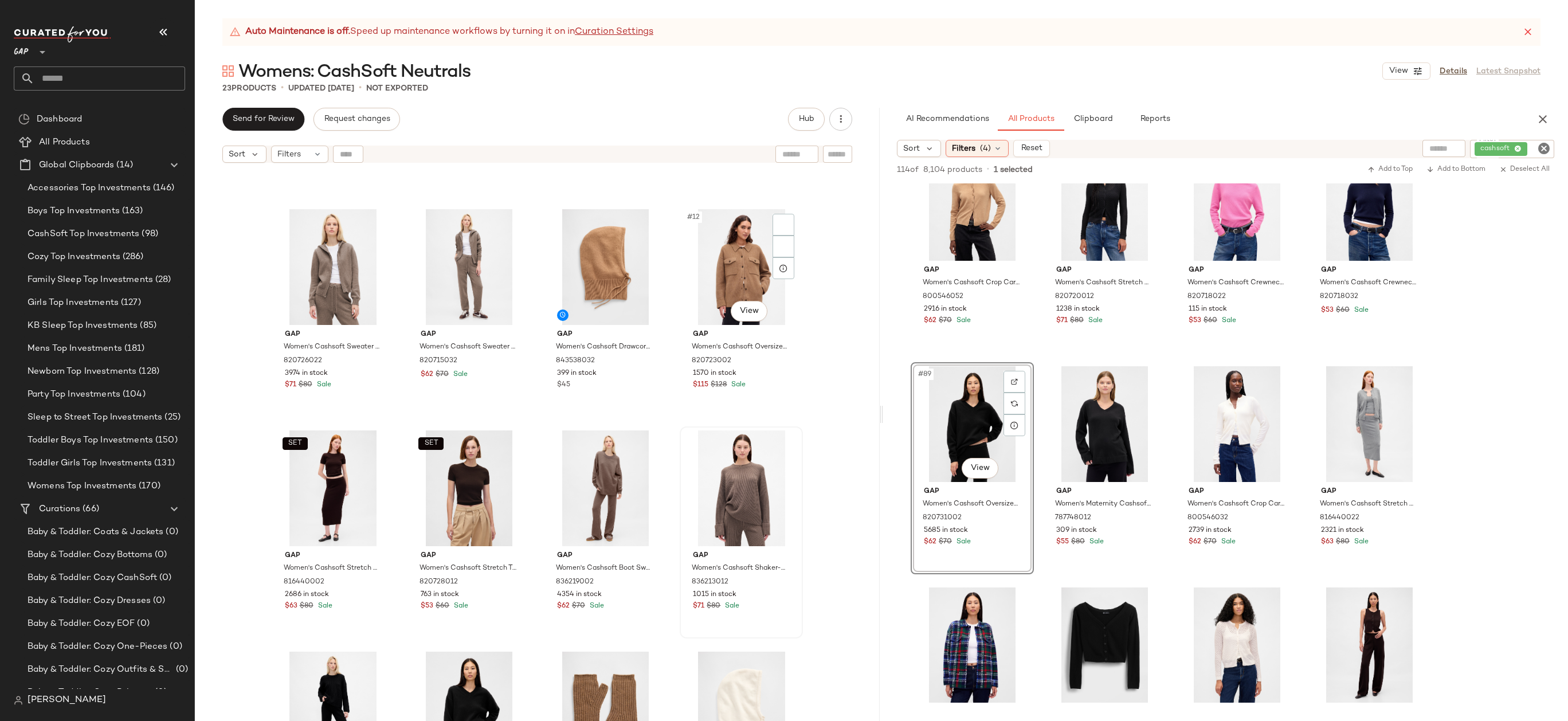
scroll to position [328, 0]
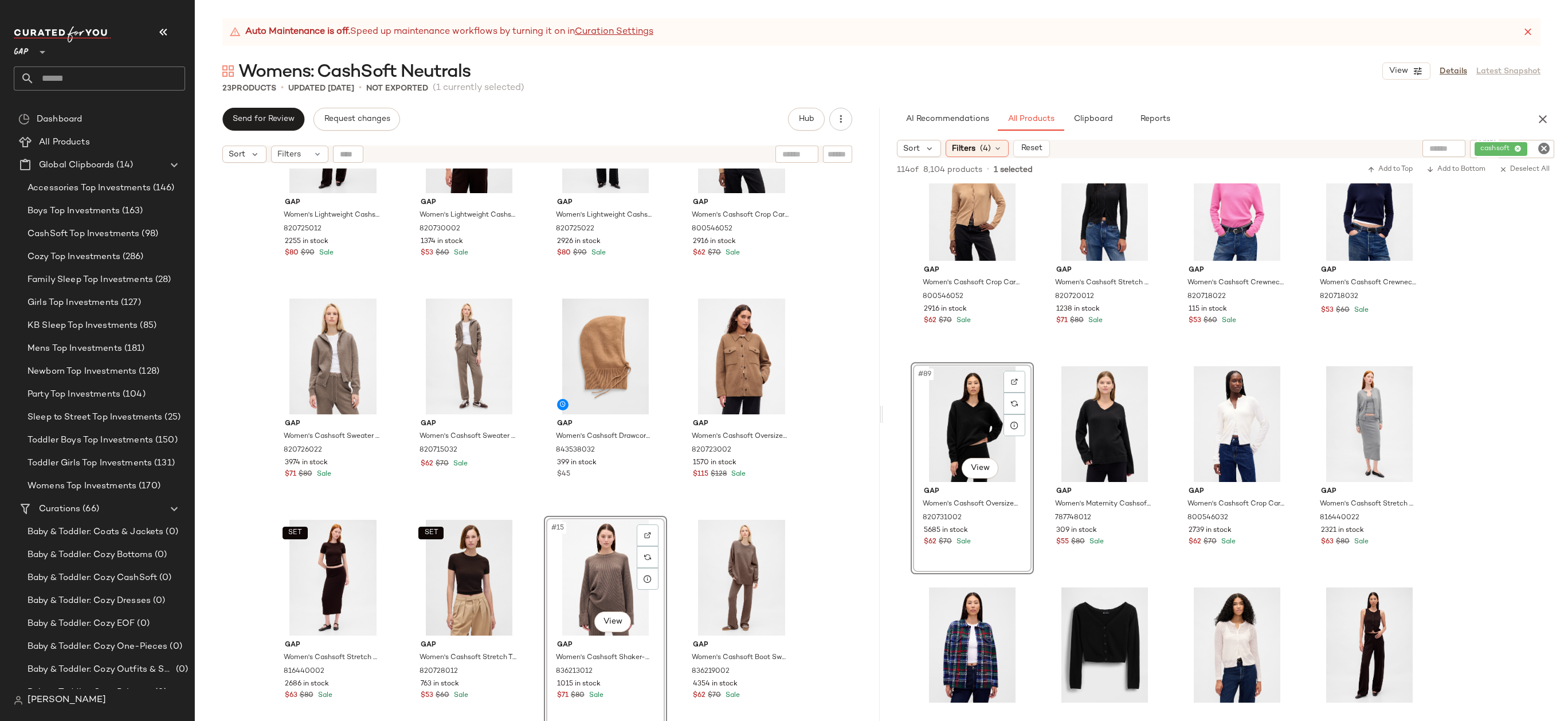
click at [832, 528] on div "Gap Women's Lightweight Cashsoft Tailored Pants by Gap Terra Brown Petite Size …" at bounding box center [537, 458] width 685 height 581
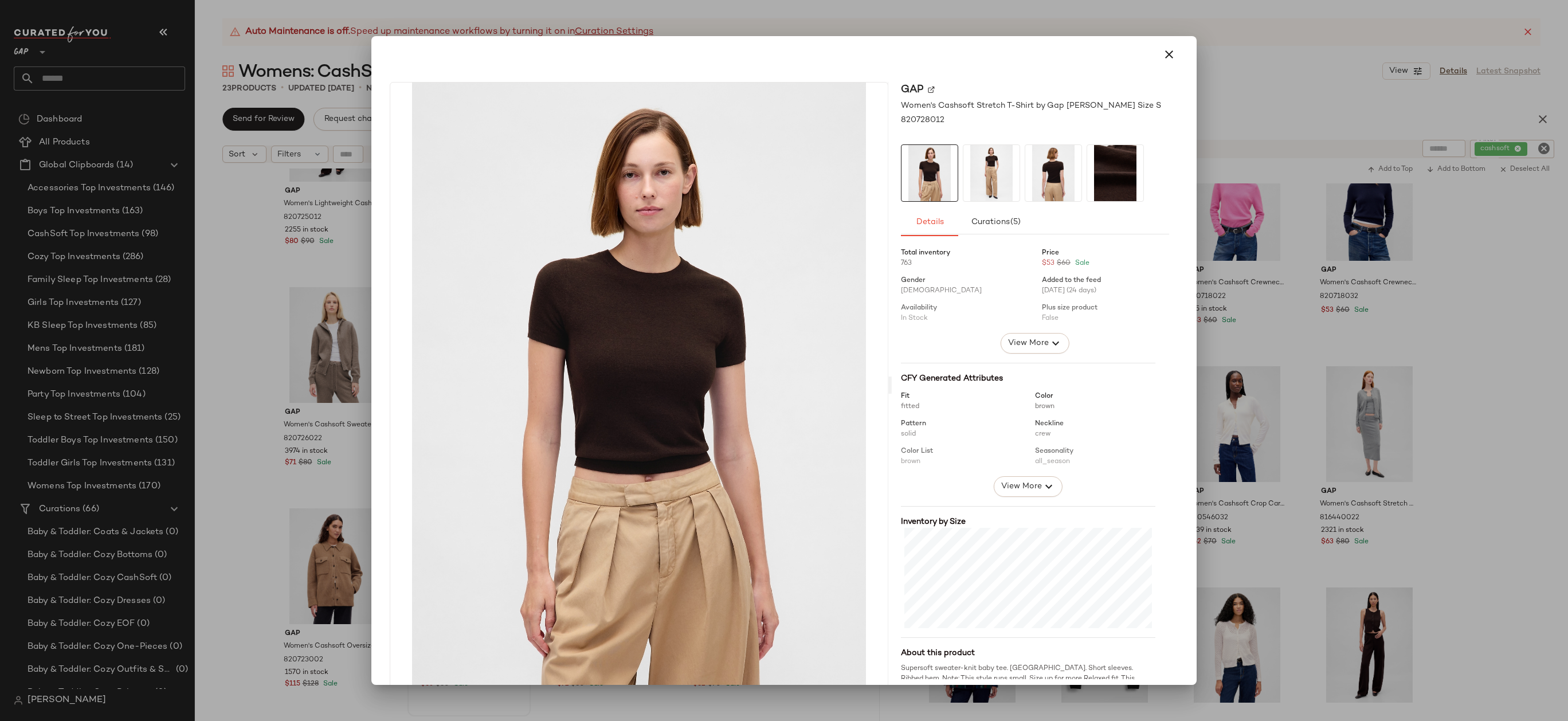
drag, startPoint x: 461, startPoint y: 606, endPoint x: 613, endPoint y: 423, distance: 237.9
click at [1162, 56] on icon "button" at bounding box center [1169, 55] width 13 height 13
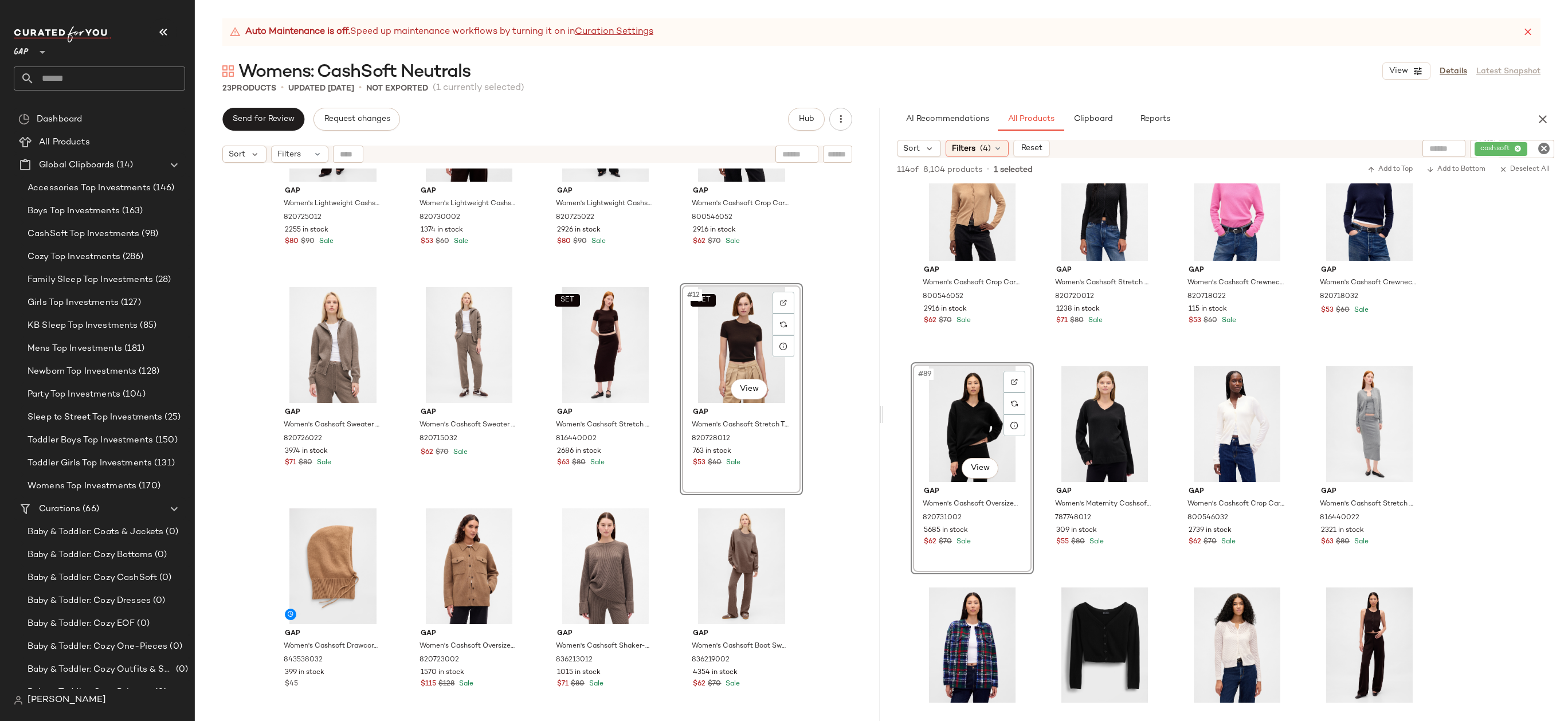
click at [842, 330] on div "Gap Women's Lightweight Cashsoft Tailored Pants by Gap Terra Brown Petite Size …" at bounding box center [537, 458] width 685 height 581
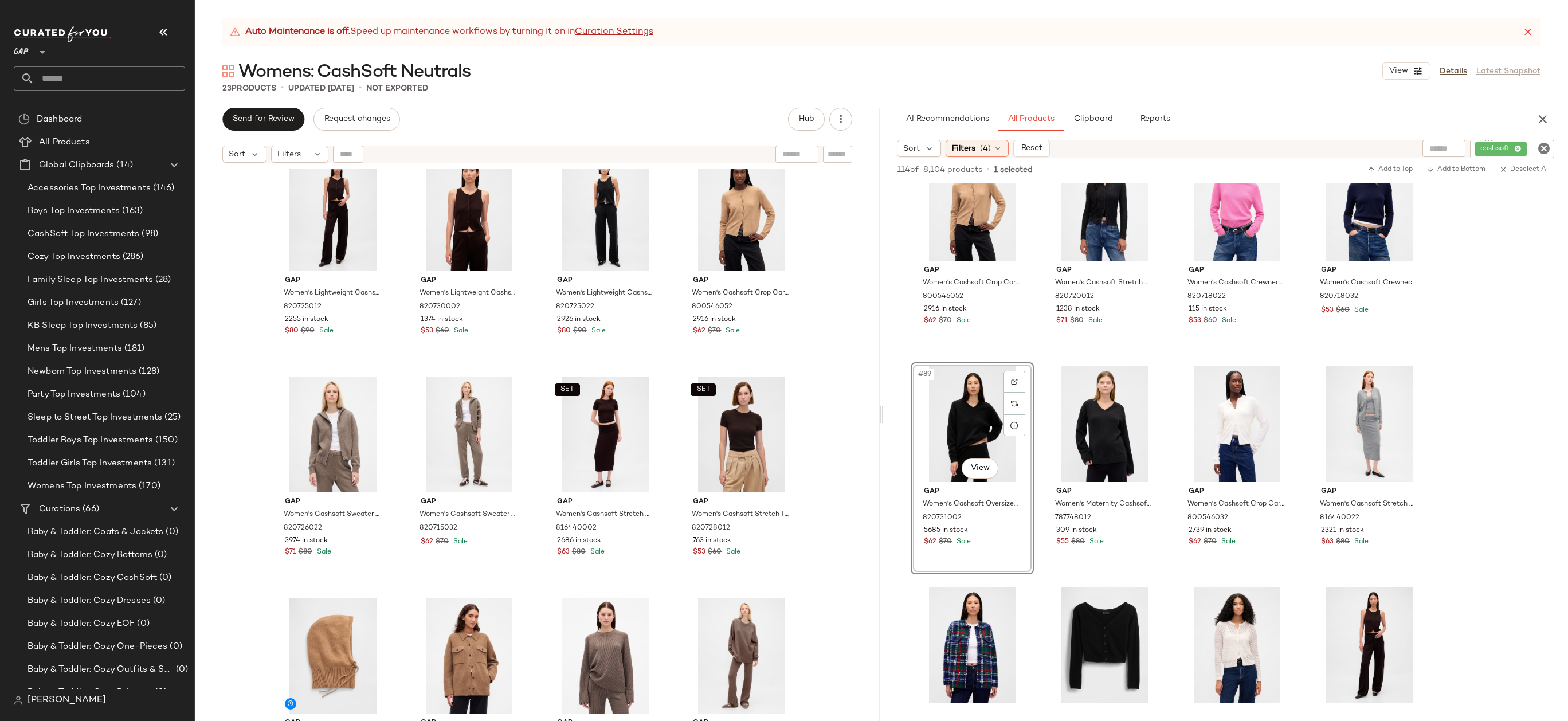
scroll to position [48, 0]
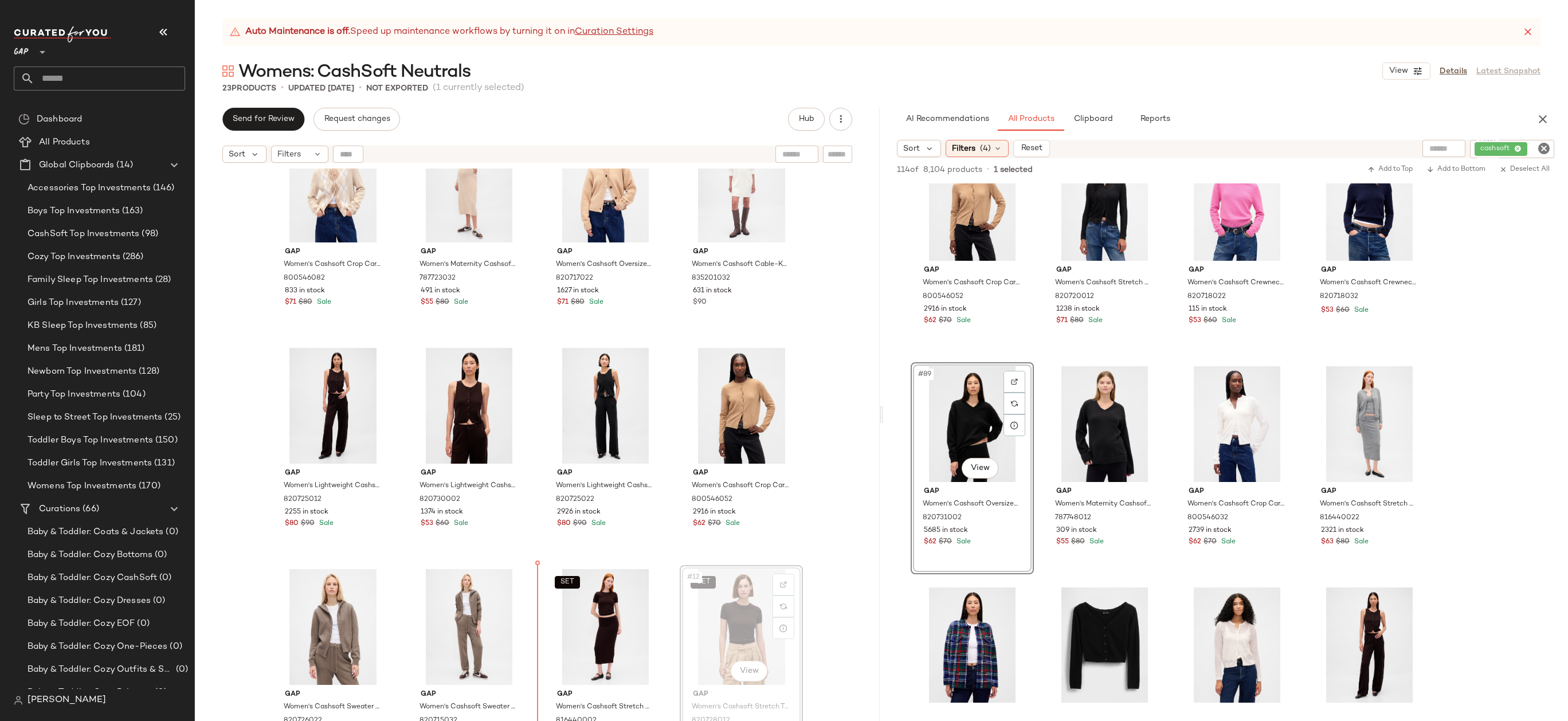
drag, startPoint x: 756, startPoint y: 622, endPoint x: 745, endPoint y: 622, distance: 11.0
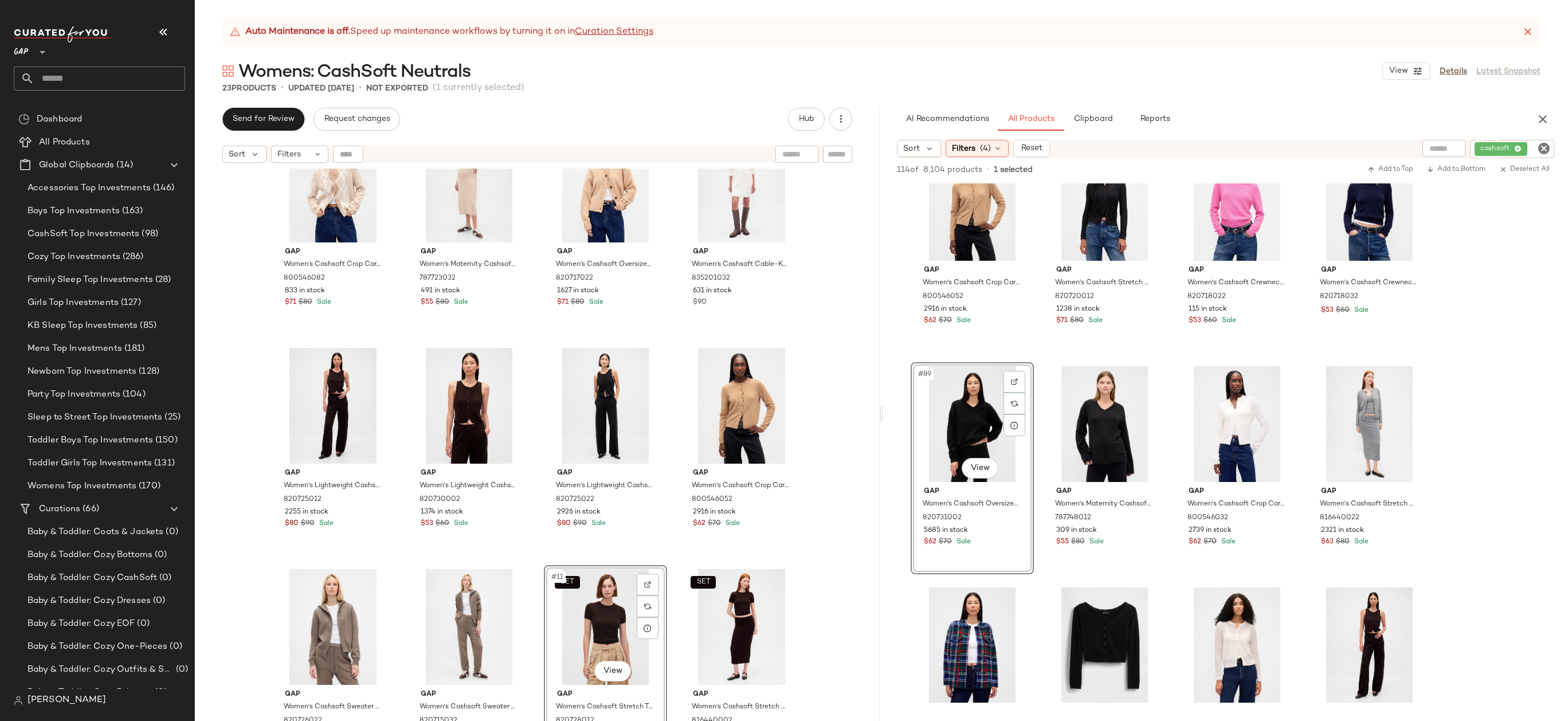
click at [804, 524] on div "Gap Women's Cashsoft Crop Cardigan by Gap Winter Green Argyle Size S 800546082 …" at bounding box center [537, 458] width 685 height 581
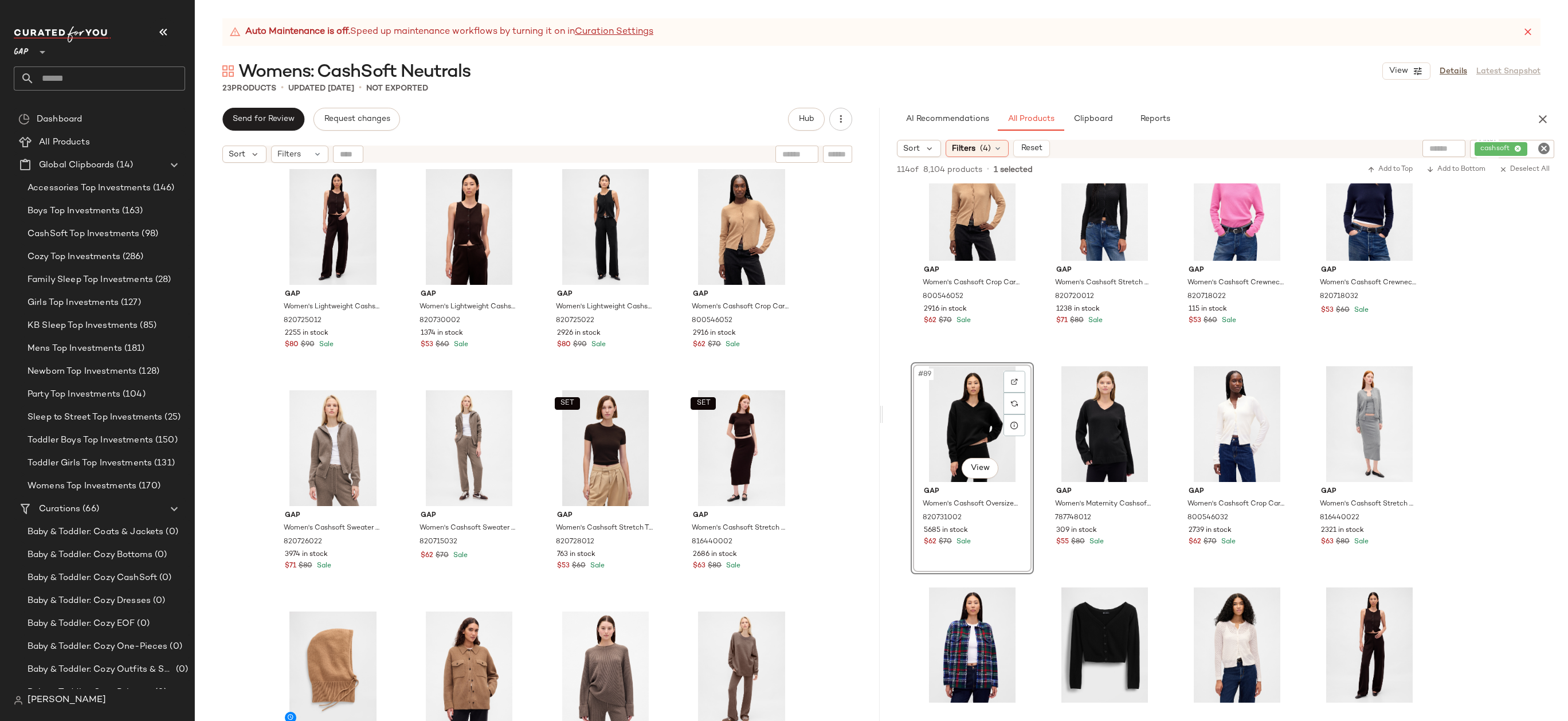
scroll to position [188, 0]
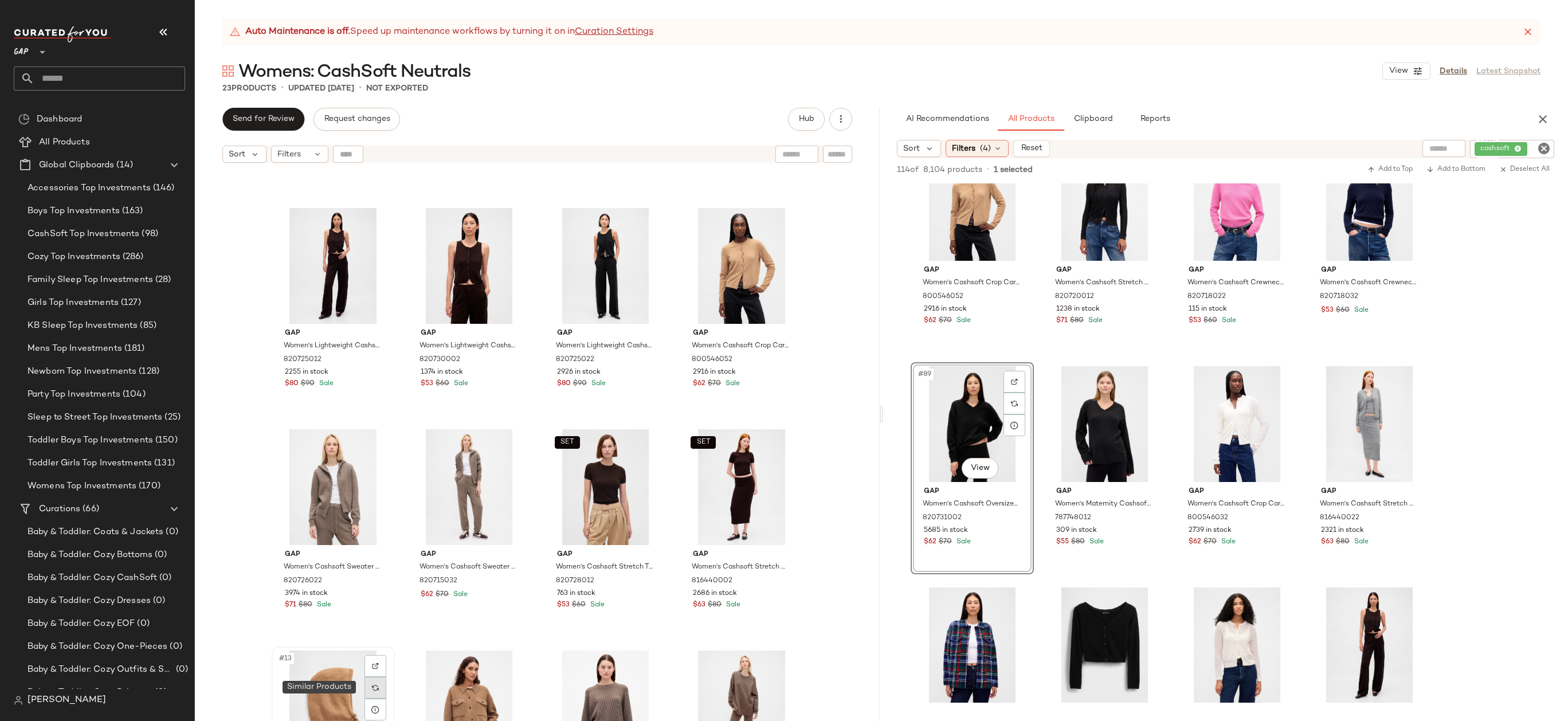
scroll to position [189, 0]
drag, startPoint x: 360, startPoint y: 697, endPoint x: 542, endPoint y: 490, distance: 275.6
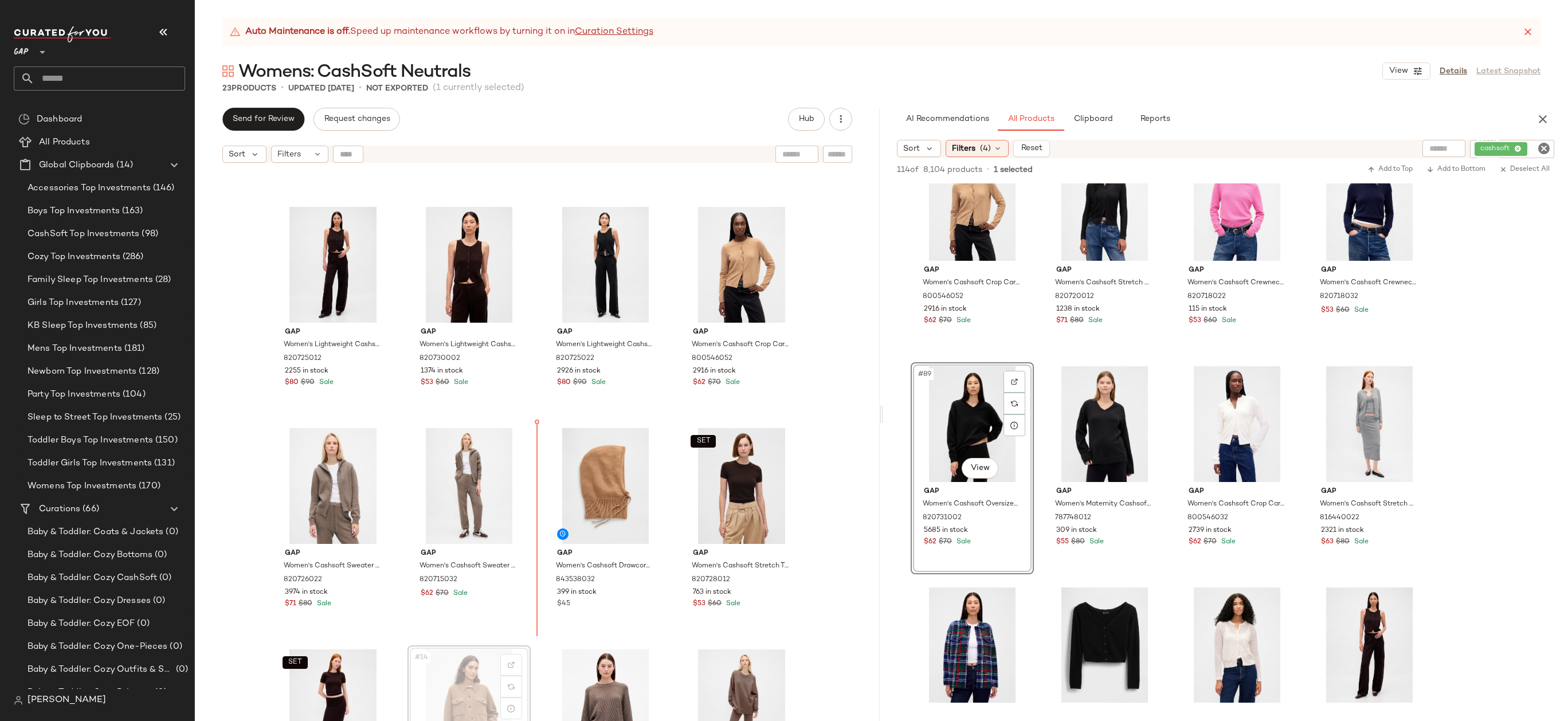
scroll to position [191, 0]
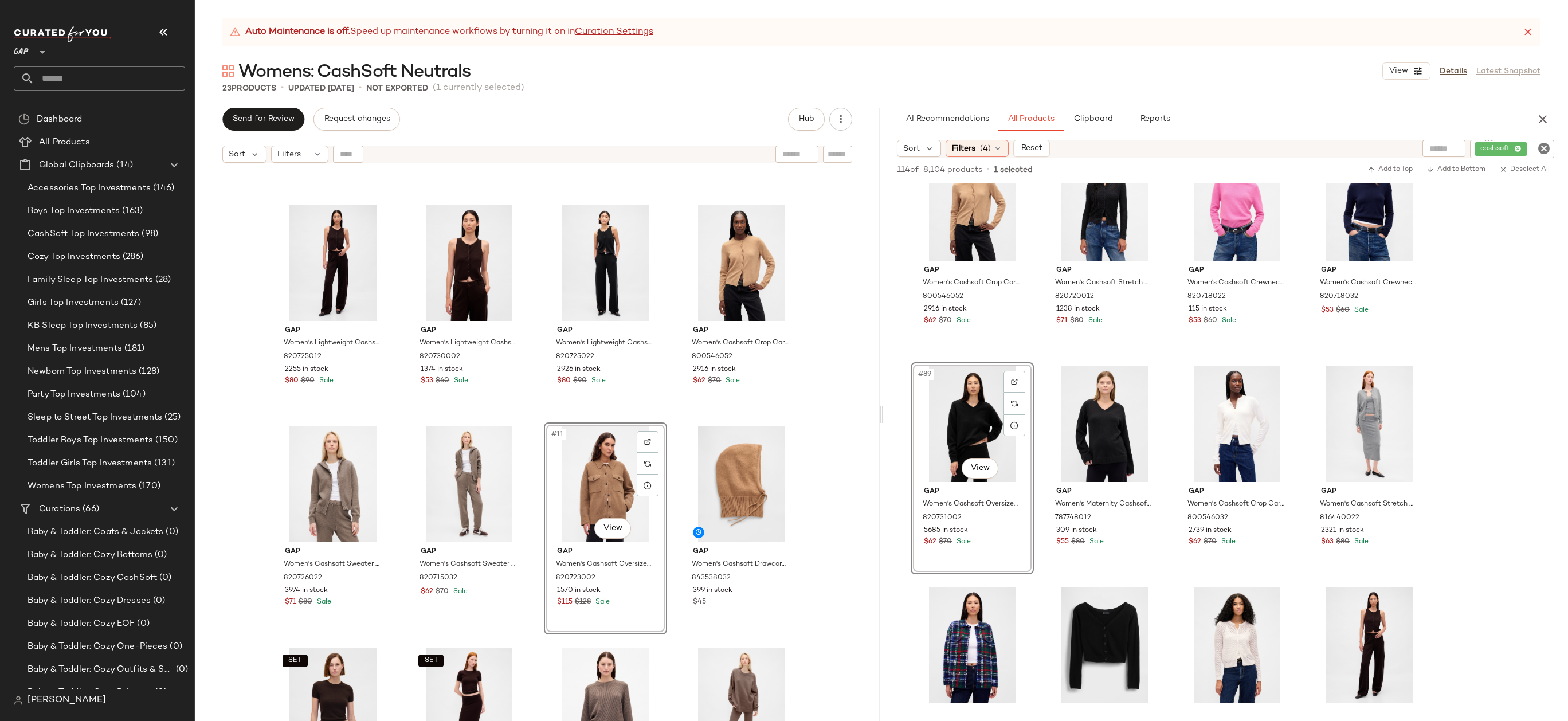
click at [842, 403] on div "Gap Women's Cashsoft Crop Cardigan by Gap Winter Green Argyle Size S 800546082 …" at bounding box center [537, 458] width 685 height 581
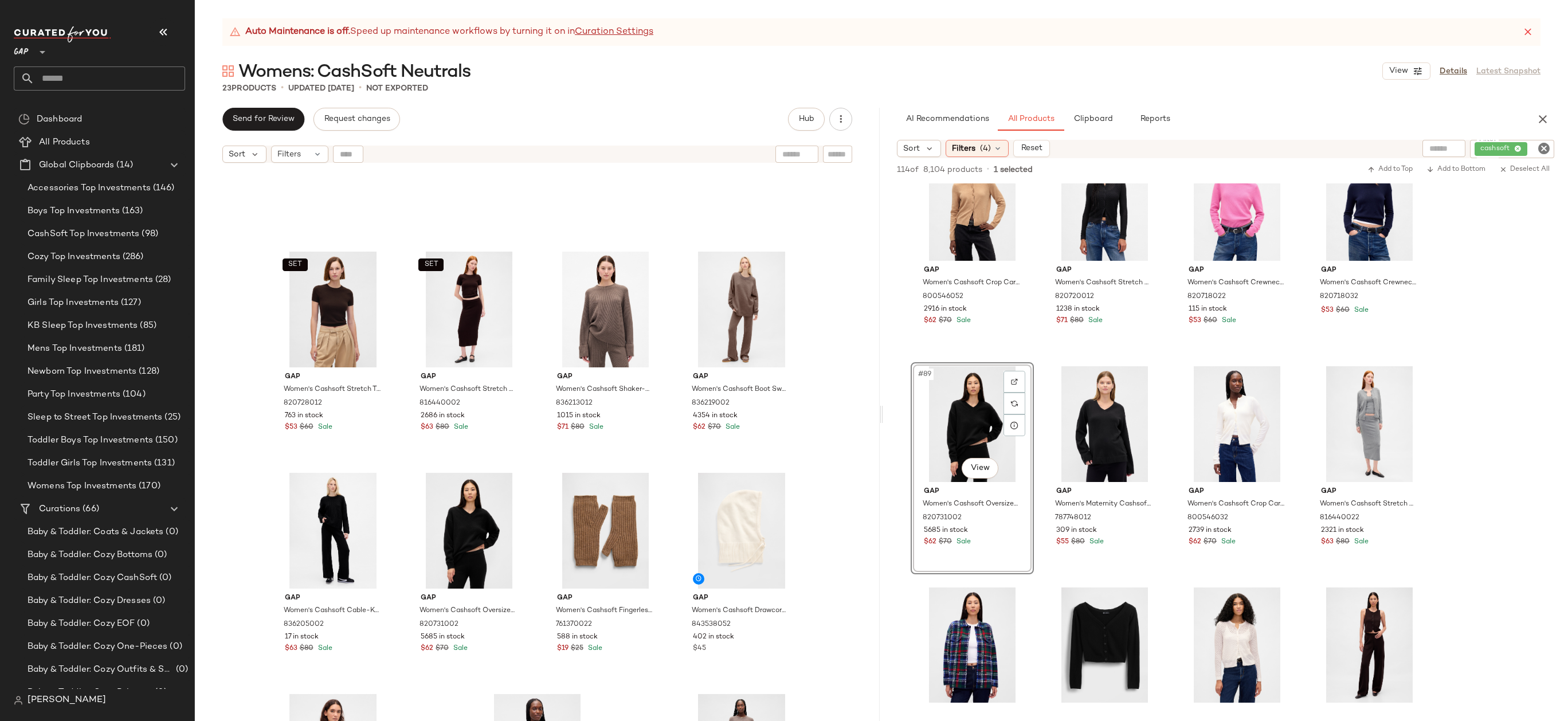
scroll to position [445, 0]
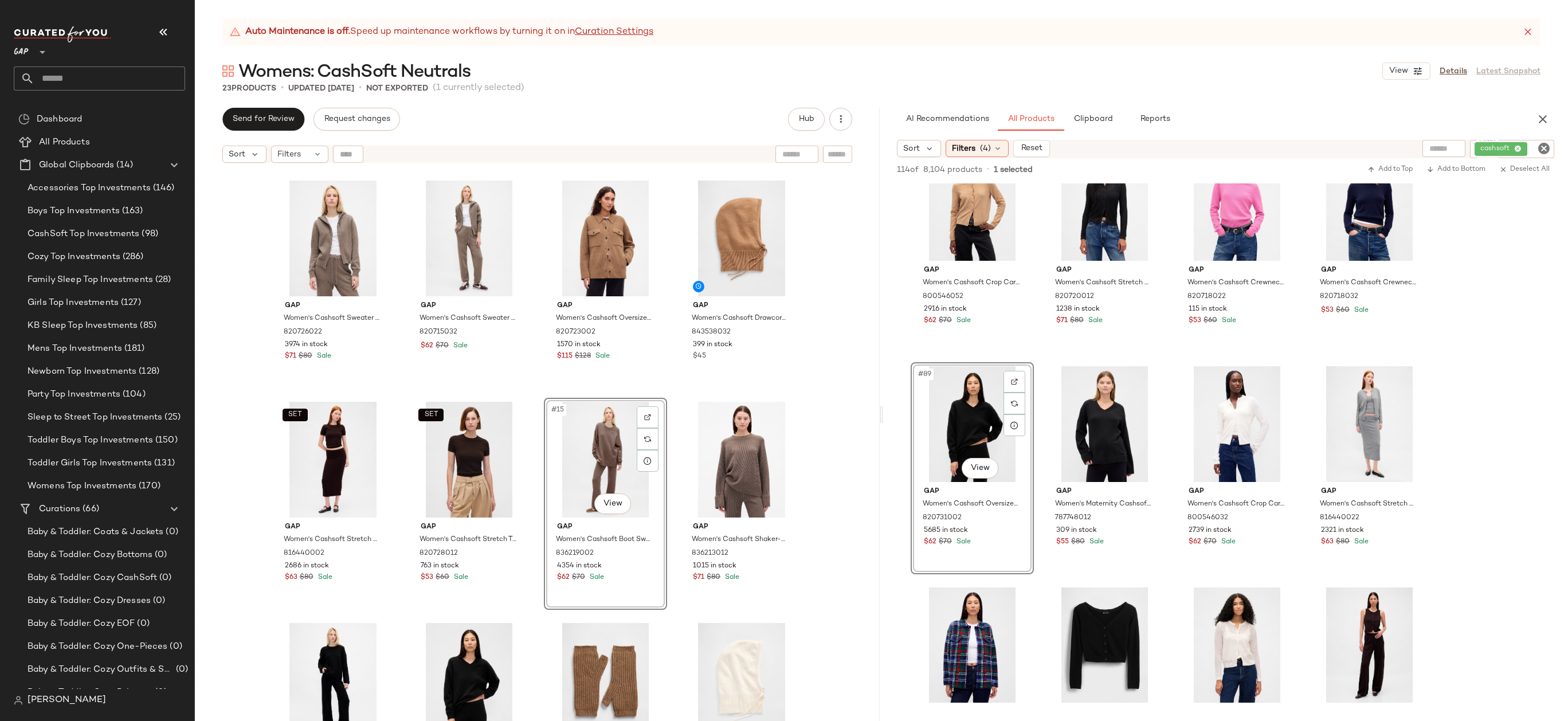
click at [810, 411] on div "Gap Women's Cashsoft Sweater Zip Hoodie by Gap Toasted Almond Brown Size XS 820…" at bounding box center [537, 458] width 685 height 581
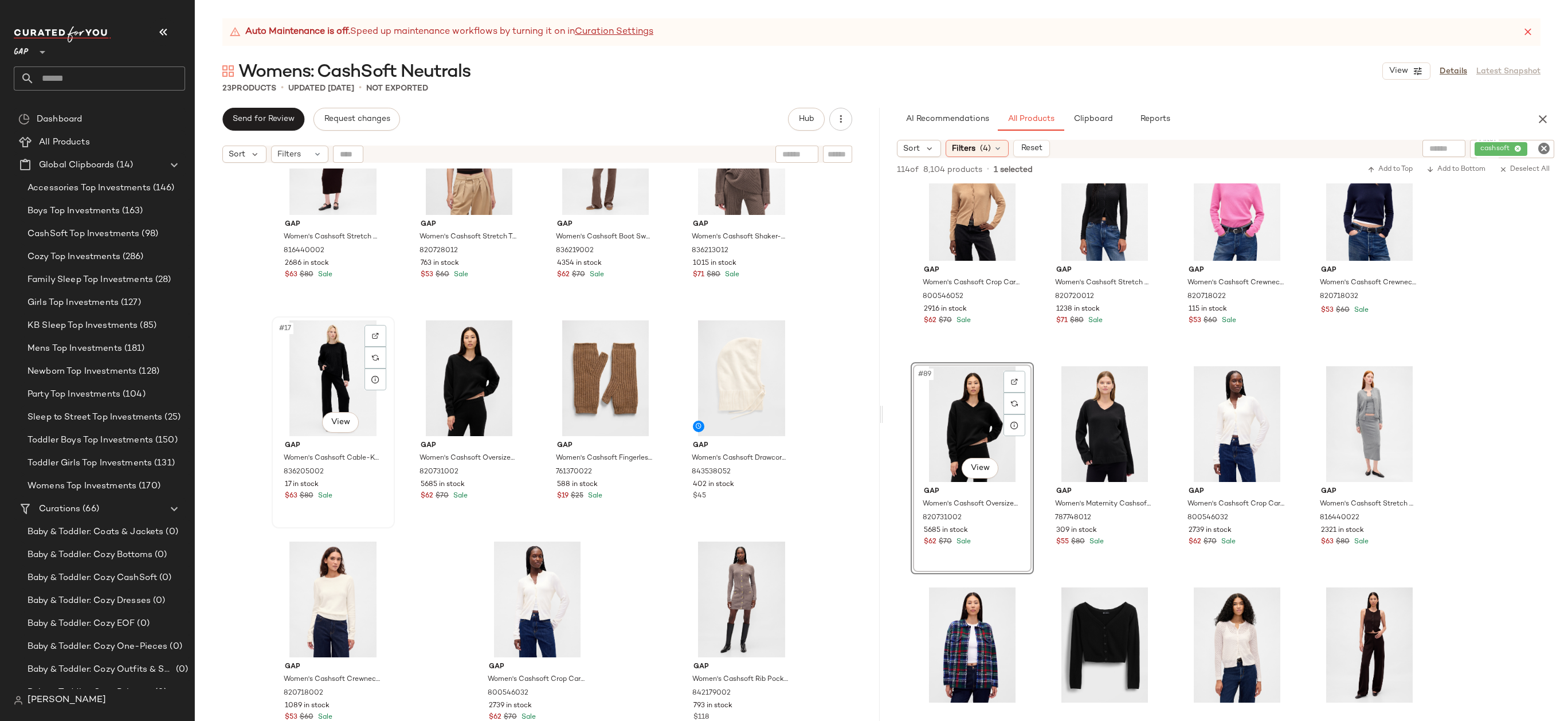
click at [319, 338] on div "#17 View" at bounding box center [333, 378] width 115 height 116
click at [1105, 108] on button "Clipboard" at bounding box center [1093, 118] width 57 height 23
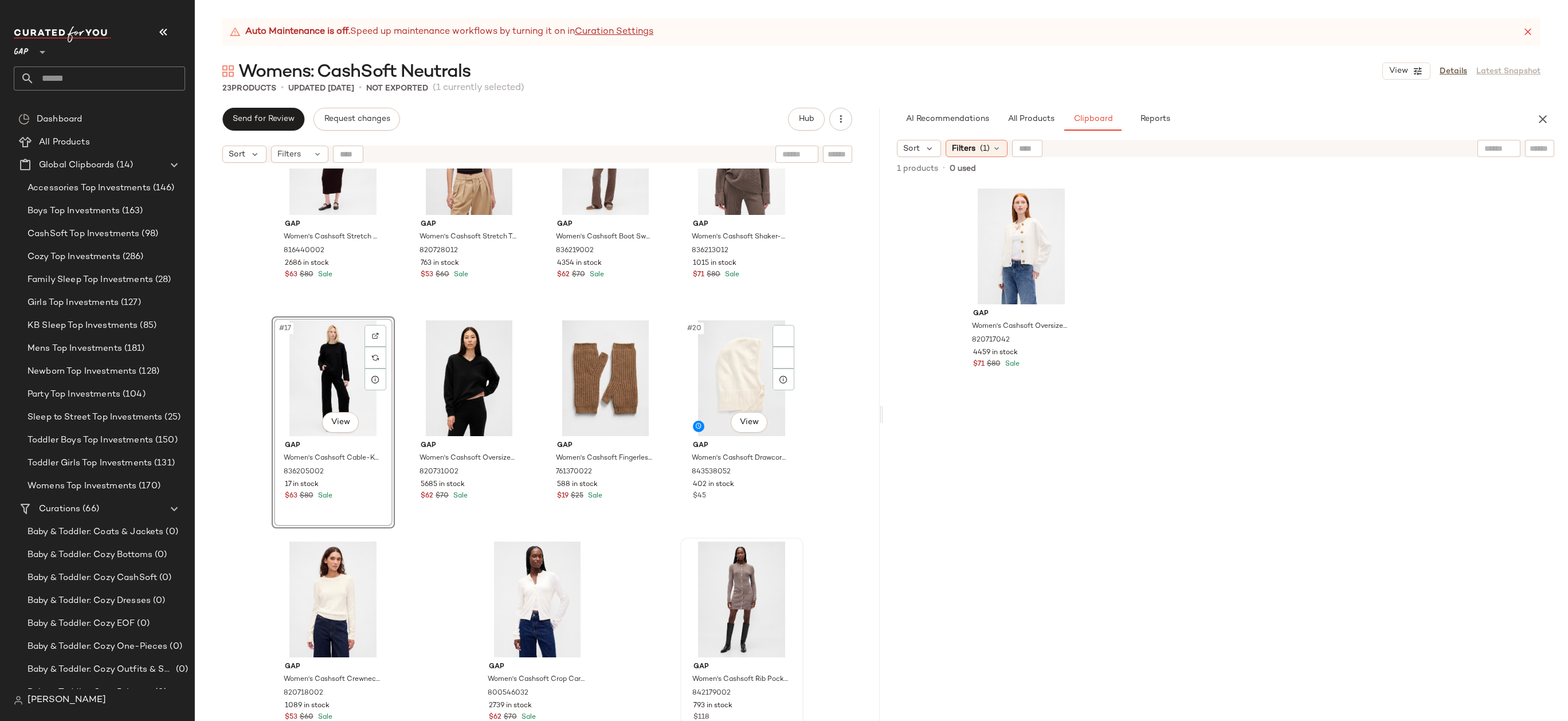
type button "Clipboard"
click at [736, 597] on div "#23 View" at bounding box center [742, 599] width 115 height 116
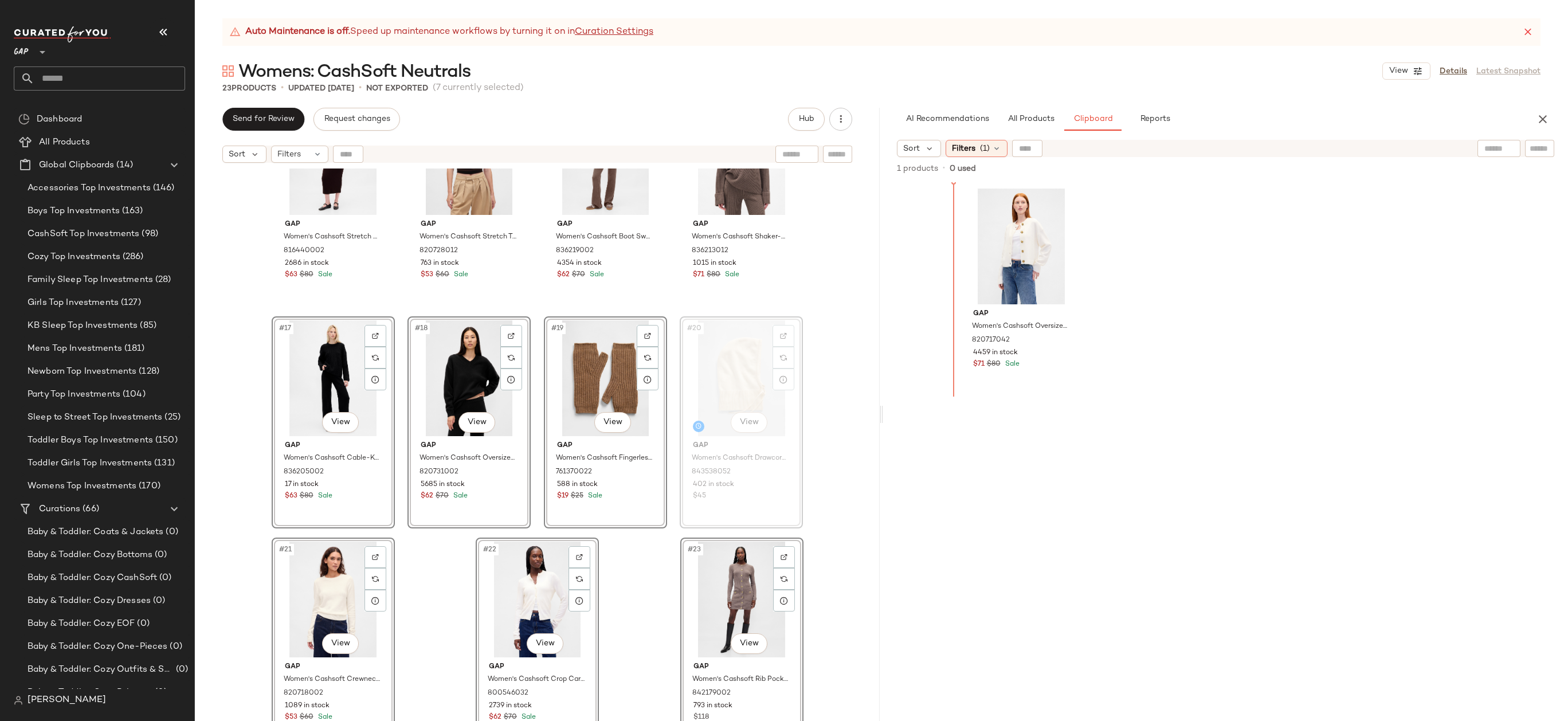
drag, startPoint x: 730, startPoint y: 398, endPoint x: 942, endPoint y: 267, distance: 249.2
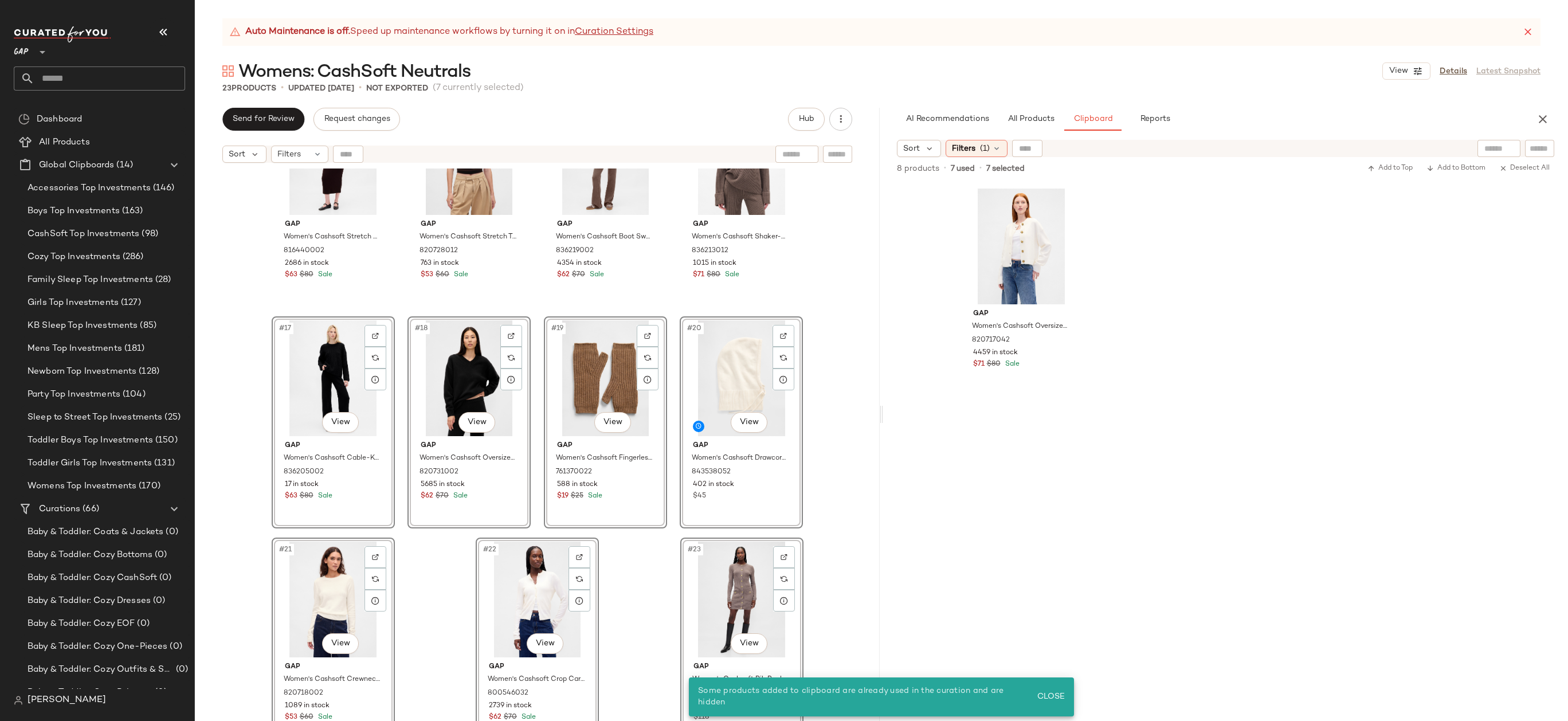
click at [827, 234] on div "Gap Women's Cashsoft Sweater Zip Hoodie by Gap Toasted Almond Brown Size XS 820…" at bounding box center [537, 458] width 685 height 581
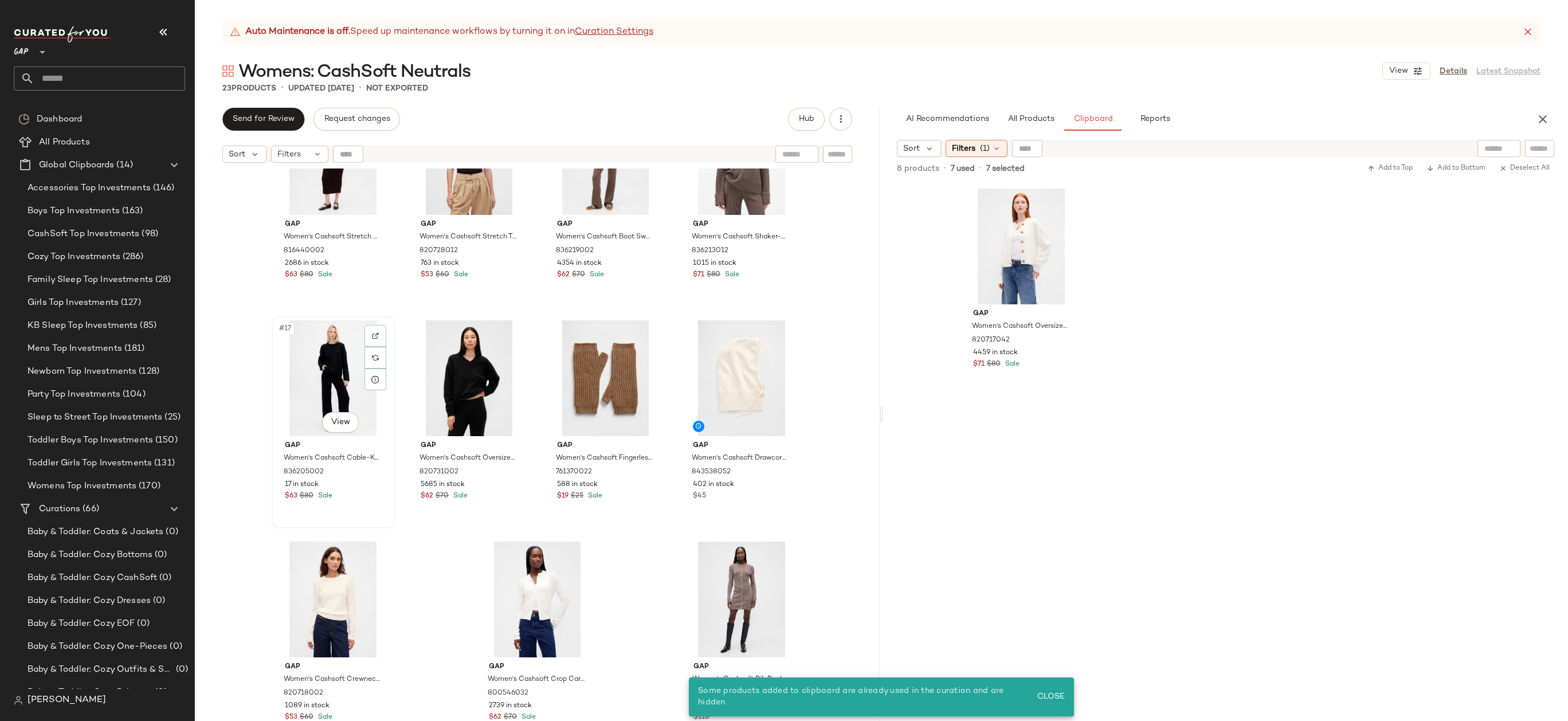
click at [310, 367] on div "#17 View" at bounding box center [333, 378] width 115 height 116
click at [764, 543] on div "#23 View" at bounding box center [742, 599] width 115 height 116
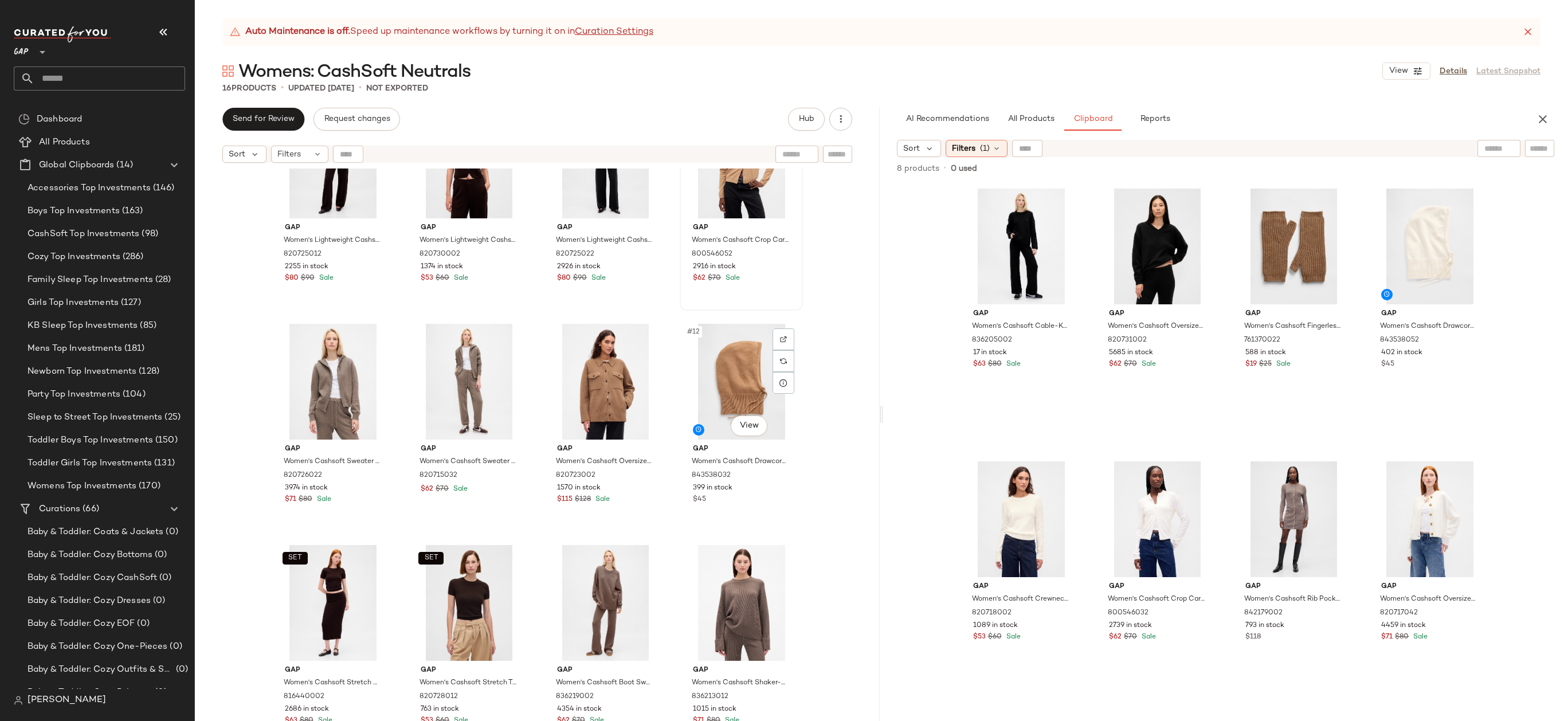
scroll to position [297, 0]
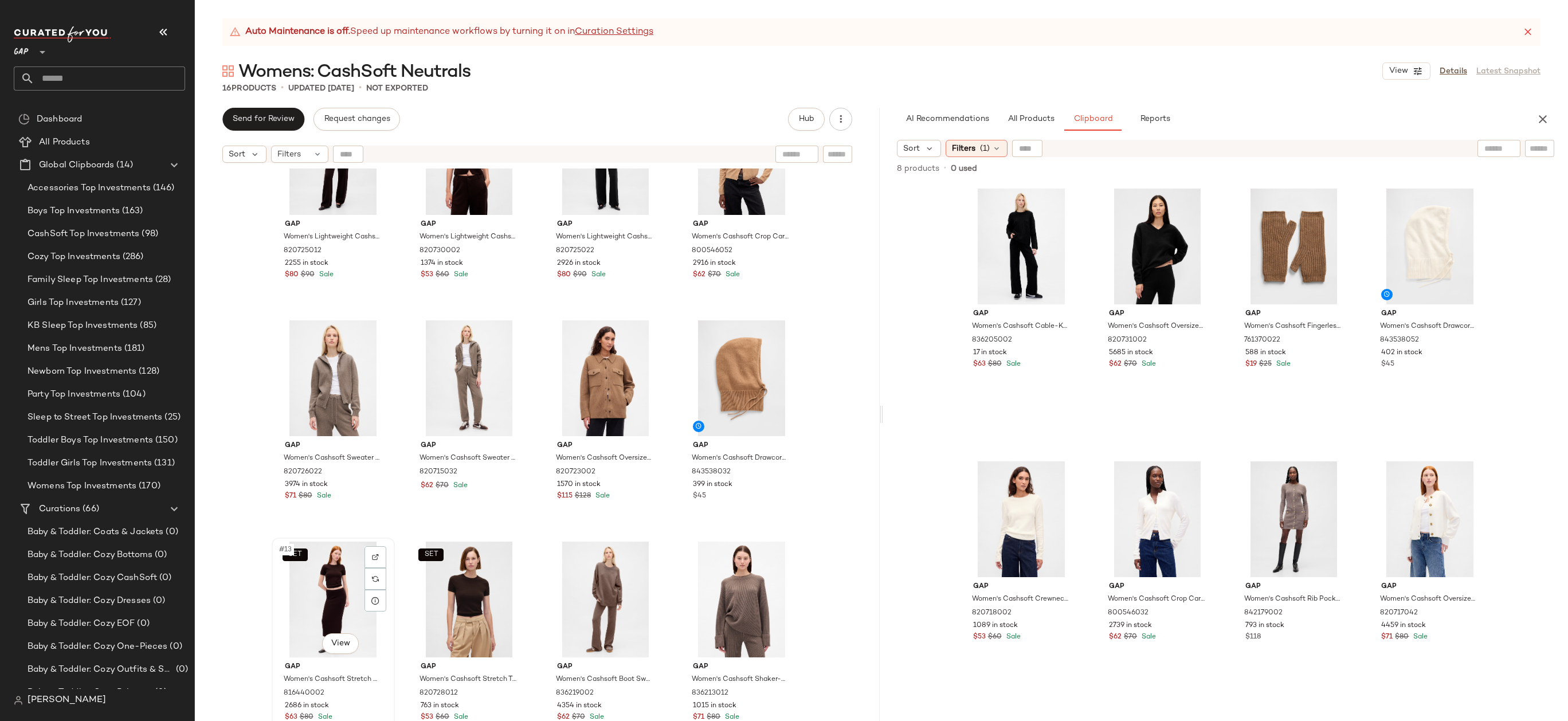
click at [305, 622] on div "SET #13 View" at bounding box center [333, 599] width 115 height 116
click at [717, 592] on div "#16 View" at bounding box center [741, 599] width 115 height 116
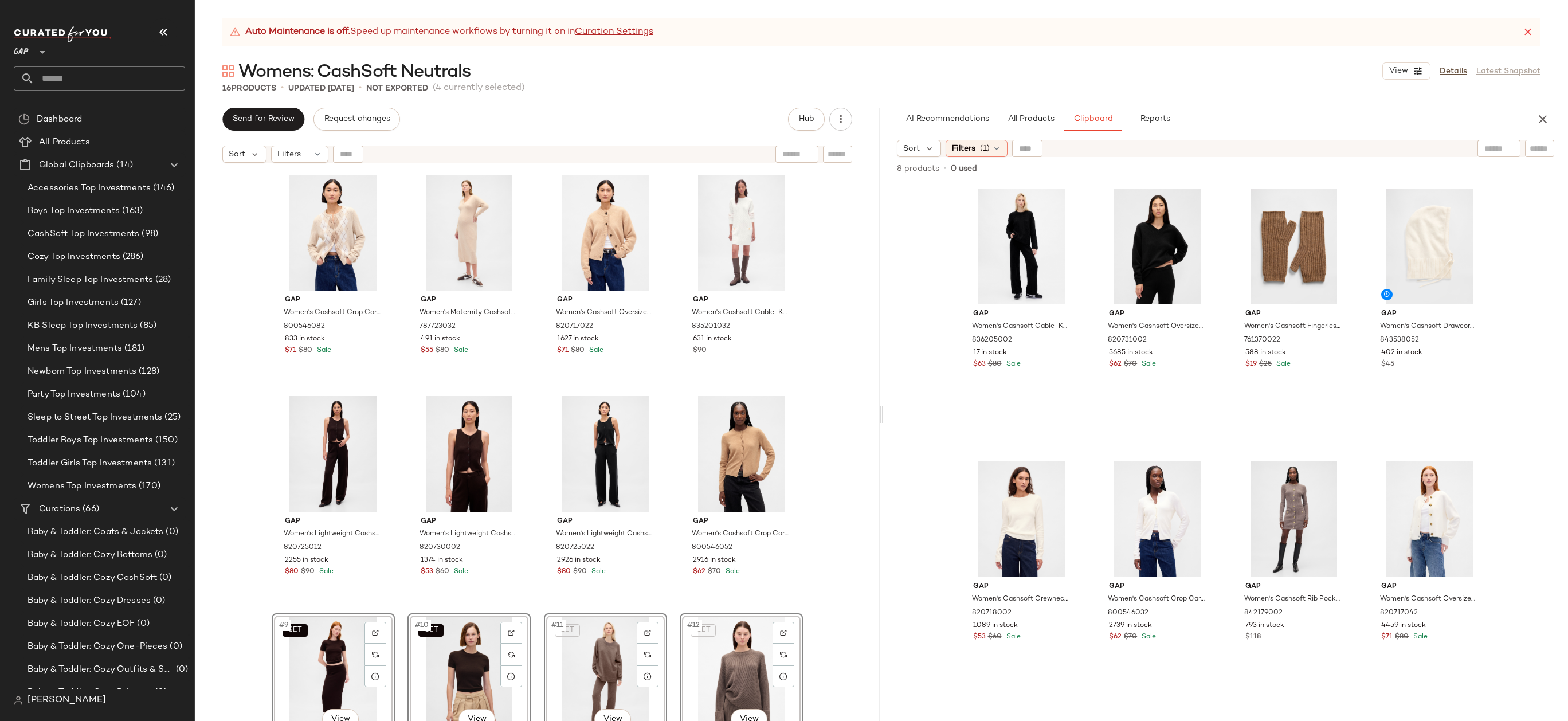
click at [830, 449] on div "Gap Women's Cashsoft Crop Cardigan by Gap Winter Green Argyle Size S 800546082 …" at bounding box center [537, 458] width 685 height 581
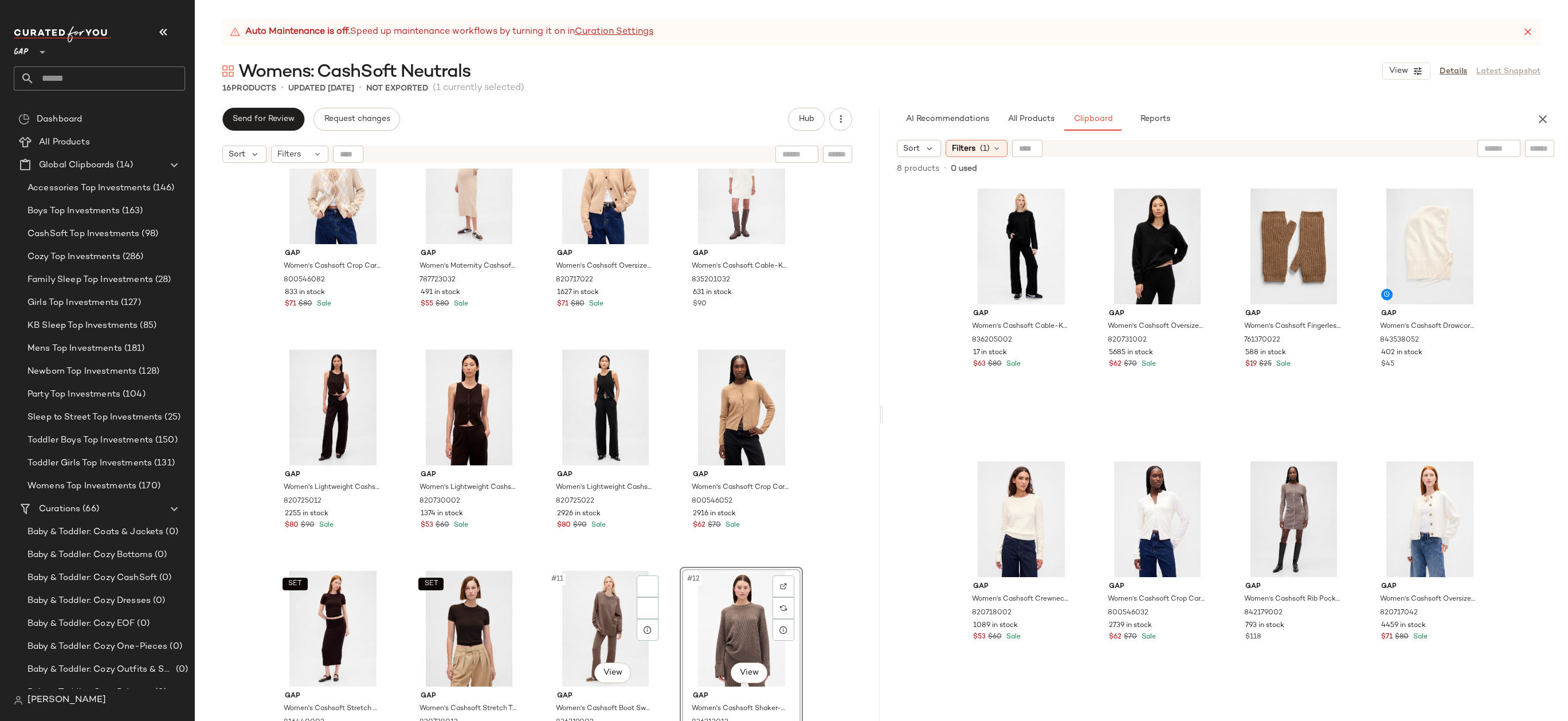
scroll to position [46, 0]
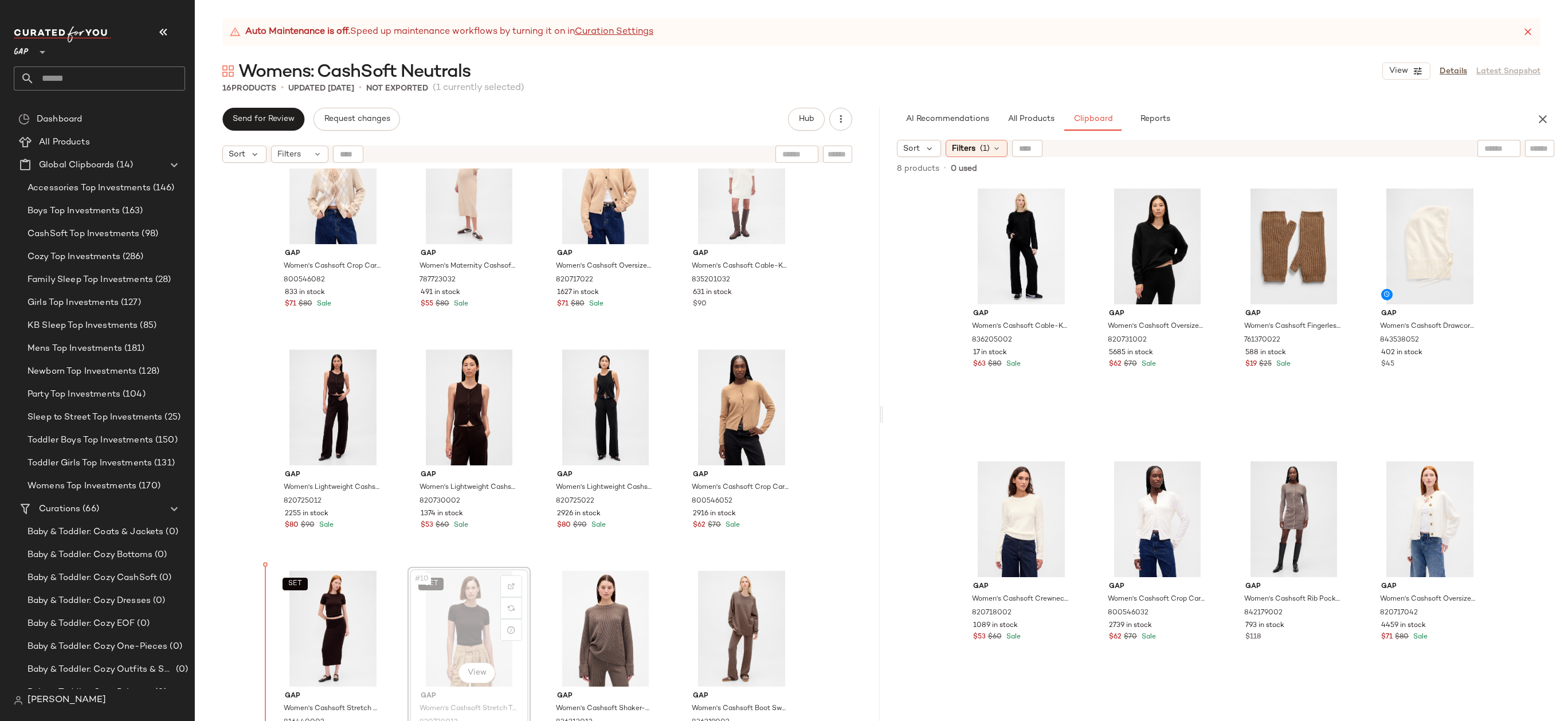
drag, startPoint x: 431, startPoint y: 621, endPoint x: 239, endPoint y: 620, distance: 192.0
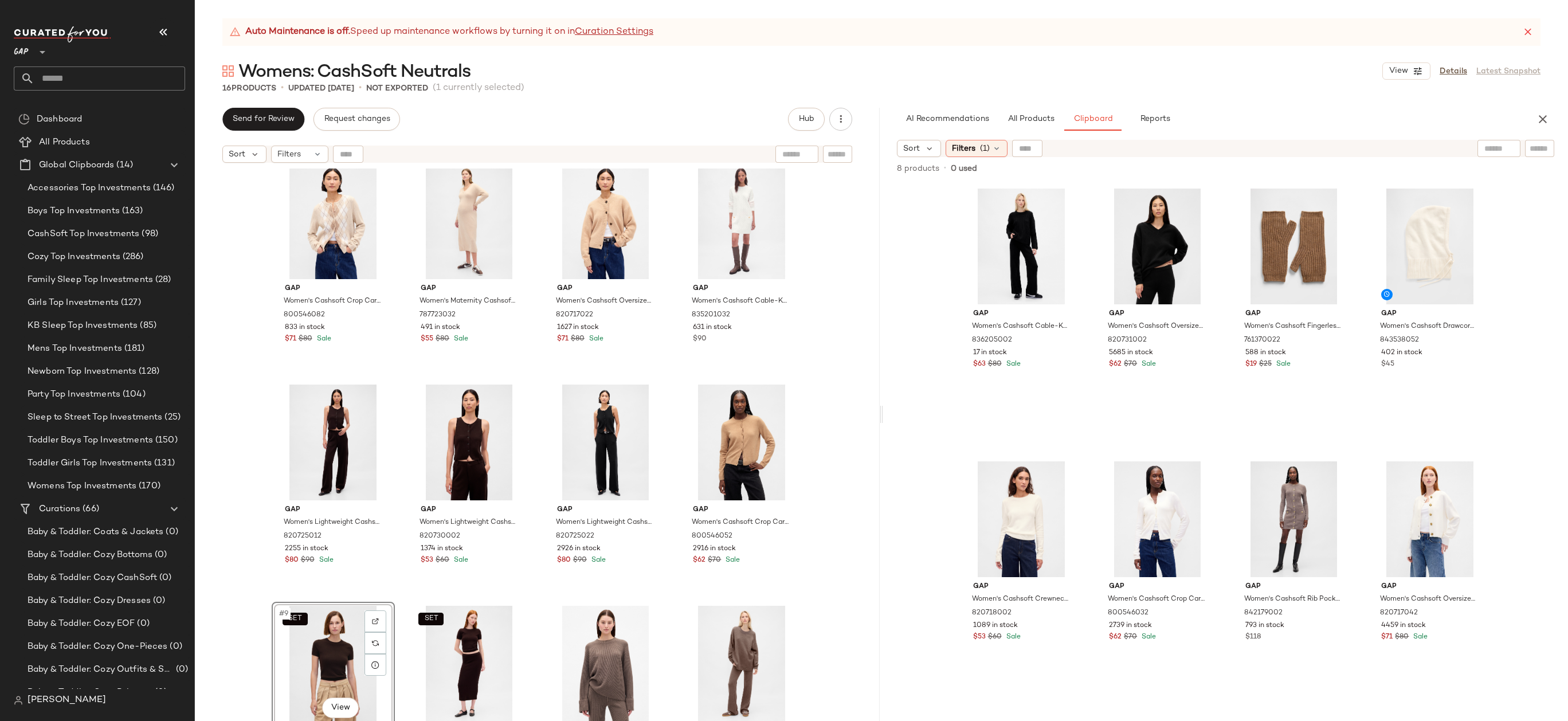
scroll to position [297, 0]
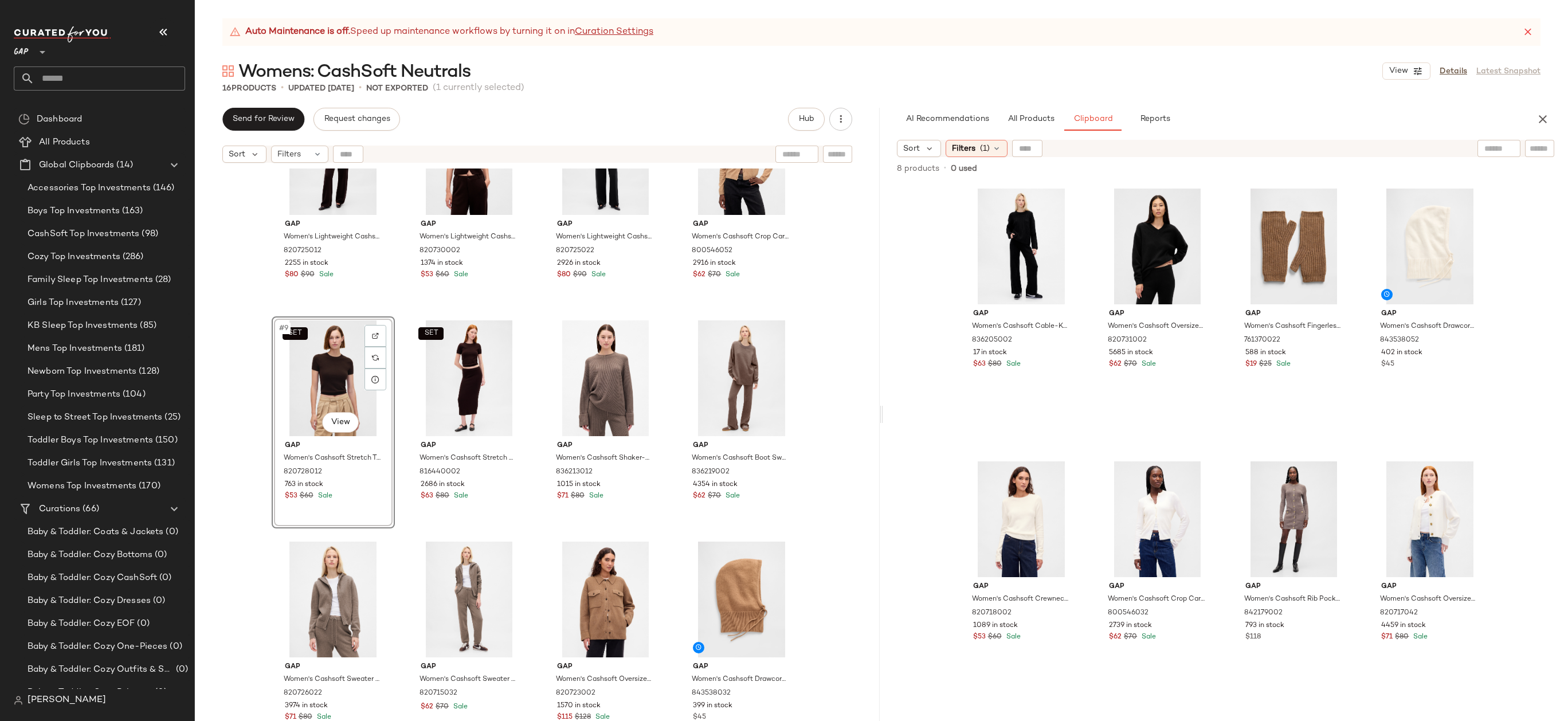
click at [821, 357] on div "Gap Women's Cashsoft Crop Cardigan by Gap Winter Green Argyle Size S 800546082 …" at bounding box center [537, 458] width 685 height 581
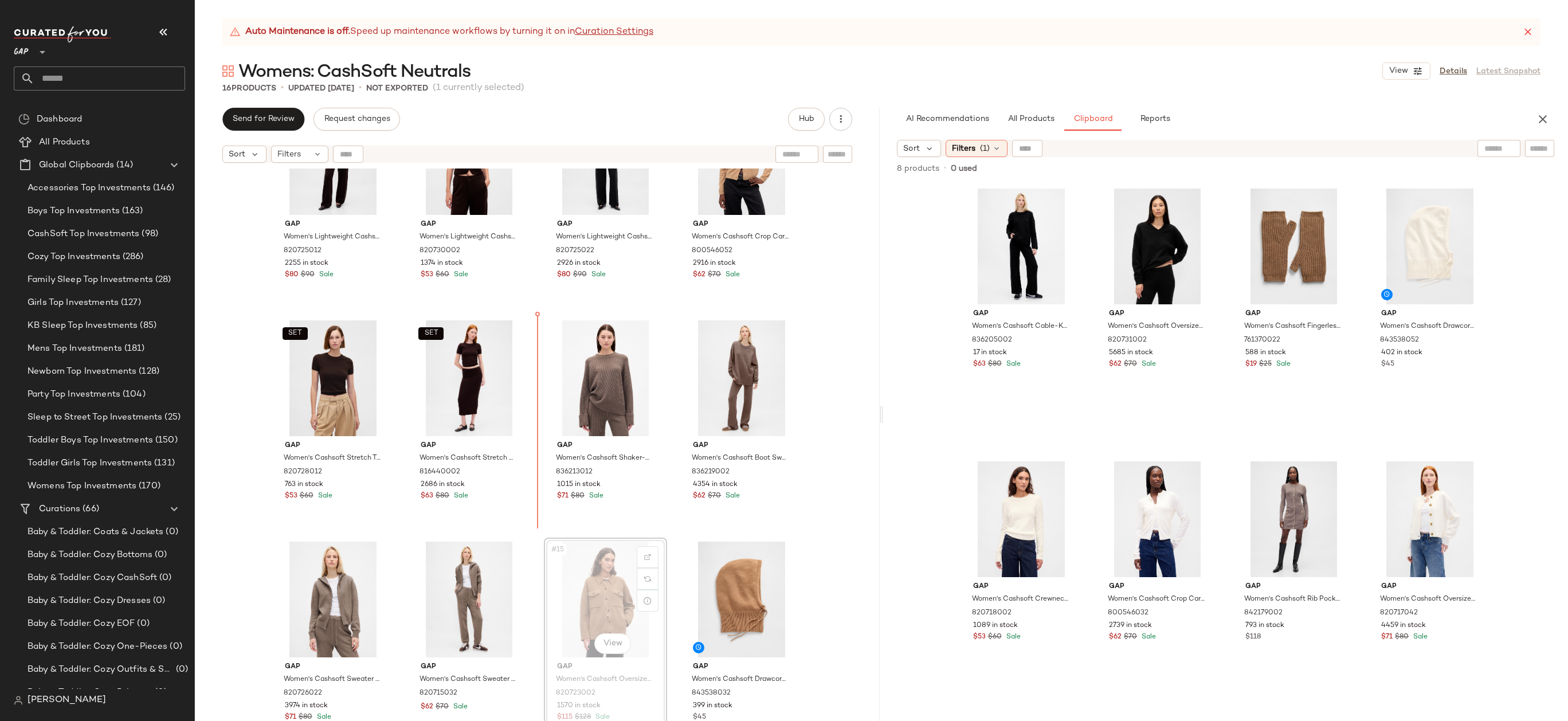
drag, startPoint x: 578, startPoint y: 629, endPoint x: 578, endPoint y: 623, distance: 6.0
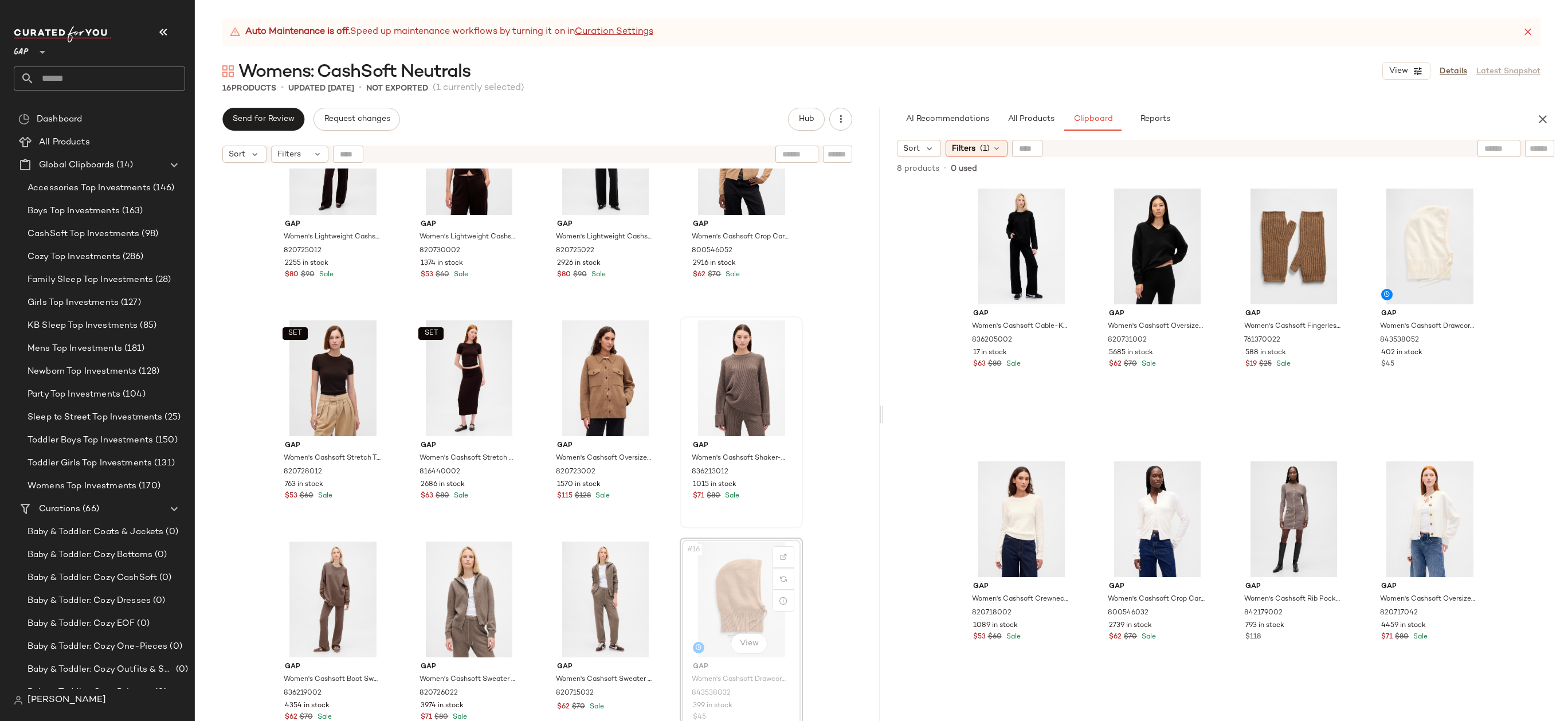
drag, startPoint x: 721, startPoint y: 560, endPoint x: 715, endPoint y: 408, distance: 152.1
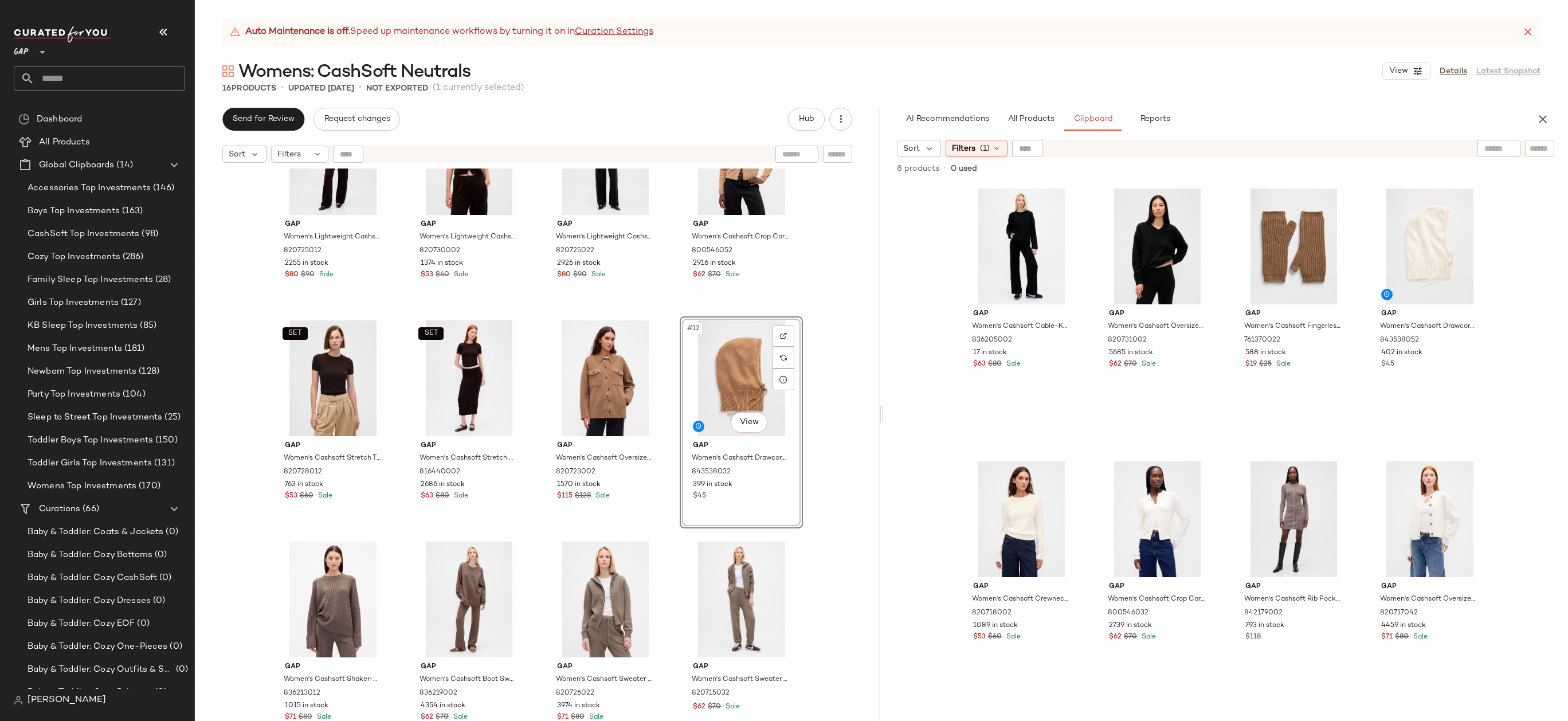
click at [849, 379] on div "Gap Women's Cashsoft Crop Cardigan by Gap Winter Green Argyle Size S 800546082 …" at bounding box center [537, 458] width 685 height 581
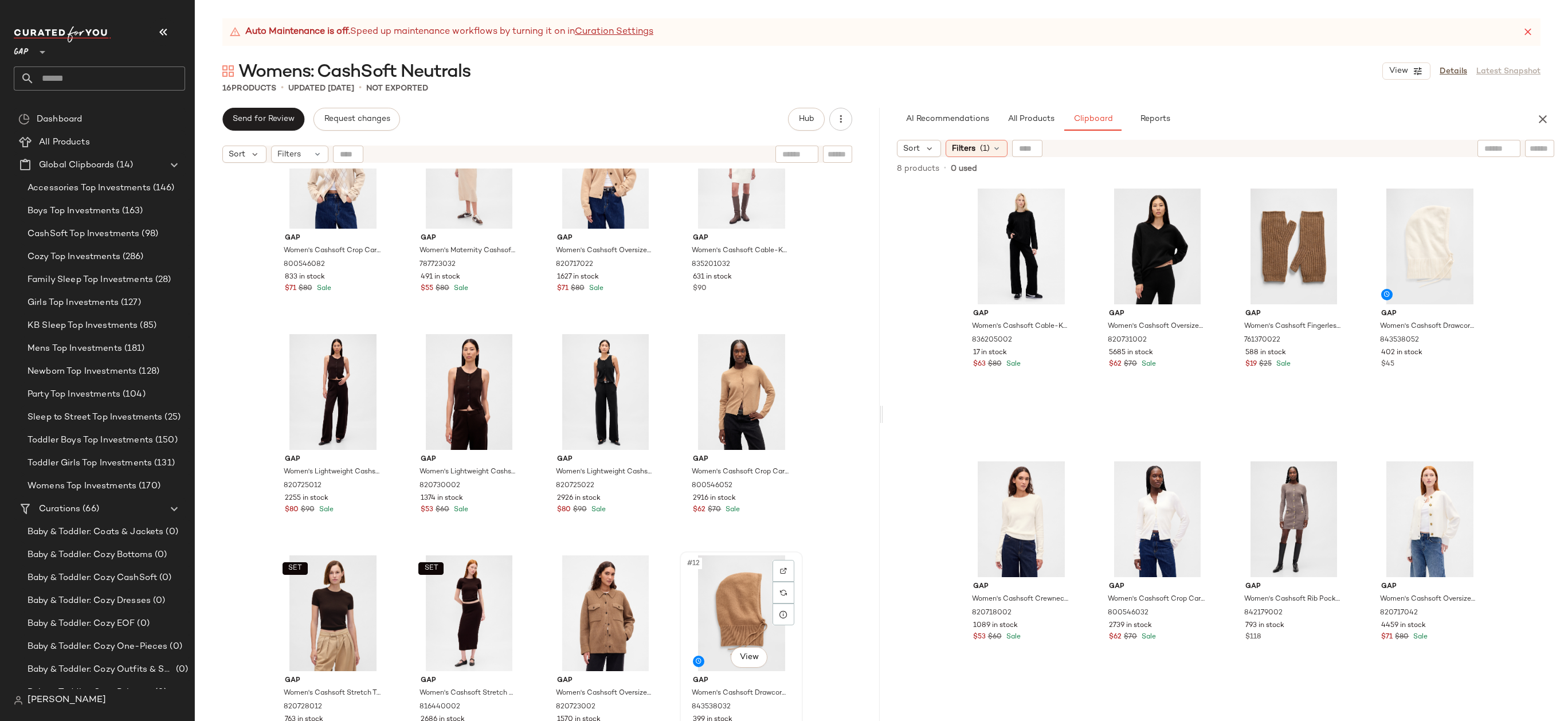
scroll to position [76, 0]
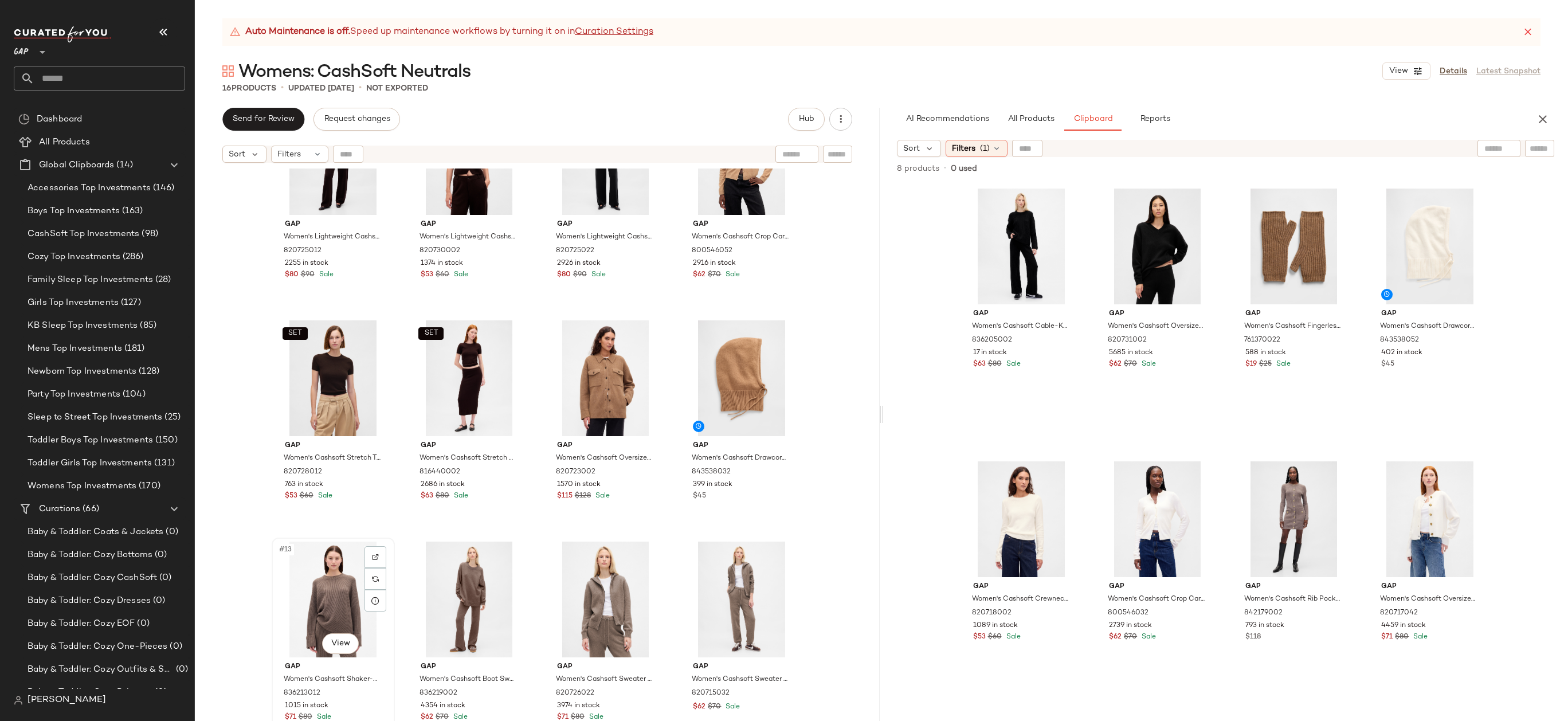
click at [325, 584] on div "#13 View" at bounding box center [333, 599] width 115 height 116
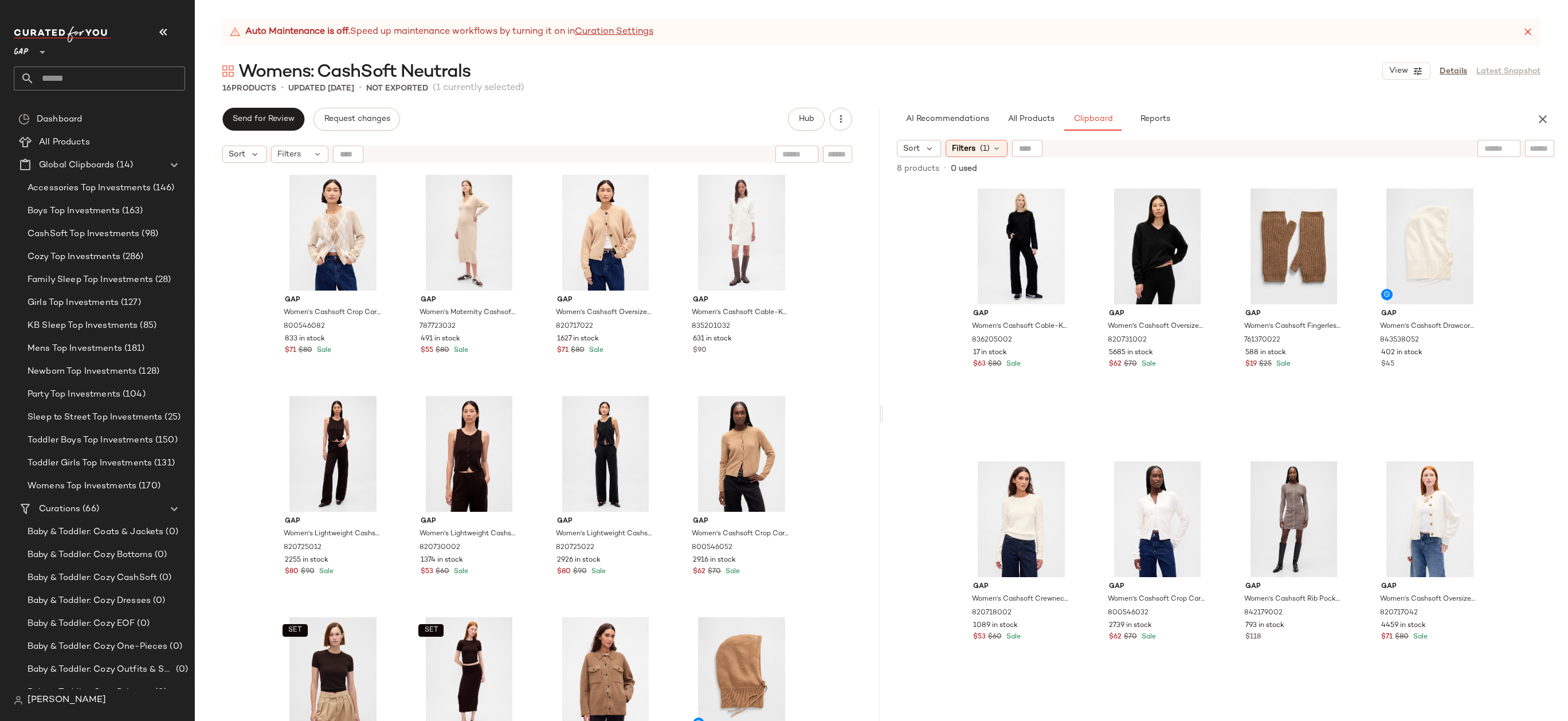
scroll to position [306, 0]
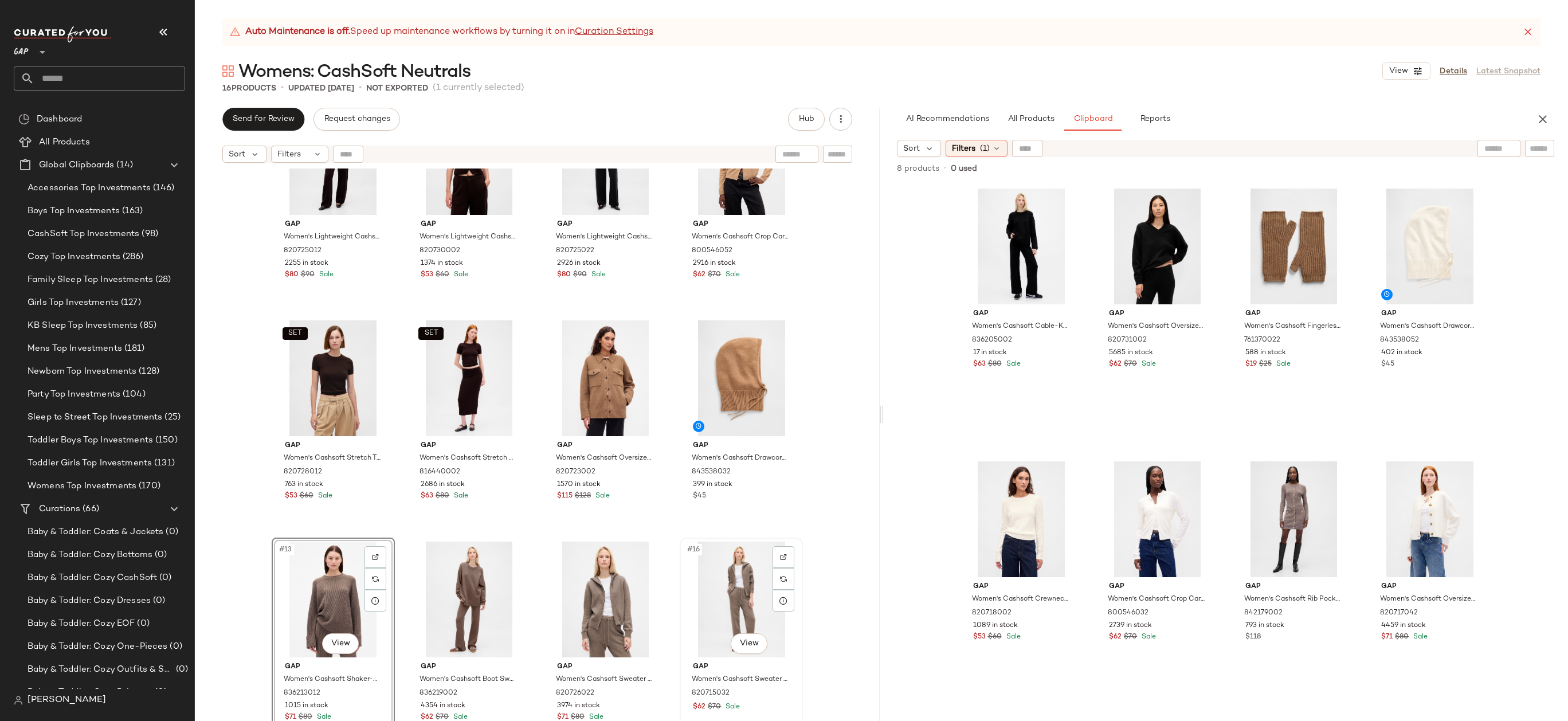
click at [739, 586] on div "#16 View" at bounding box center [741, 599] width 115 height 116
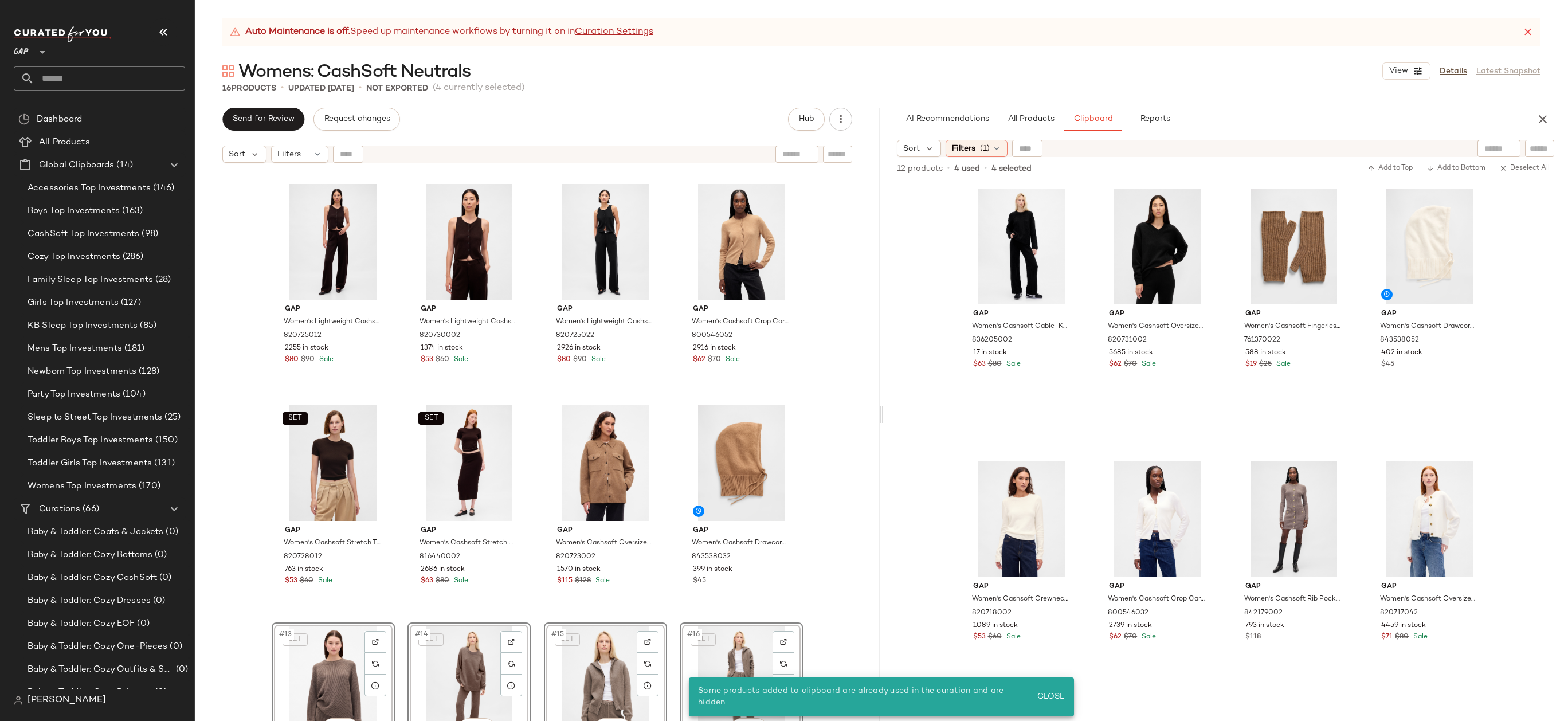
scroll to position [297, 0]
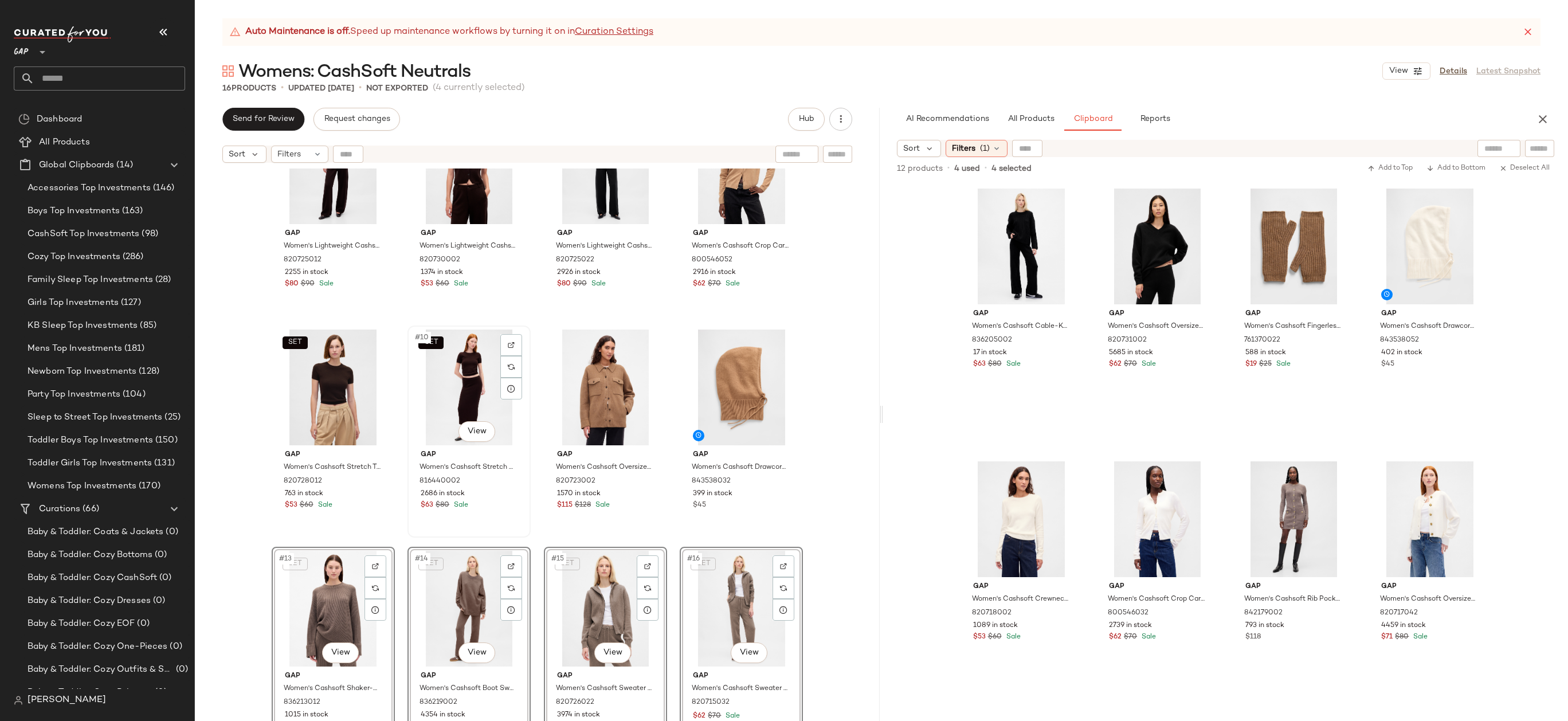
click at [460, 509] on span "Sale" at bounding box center [460, 505] width 17 height 10
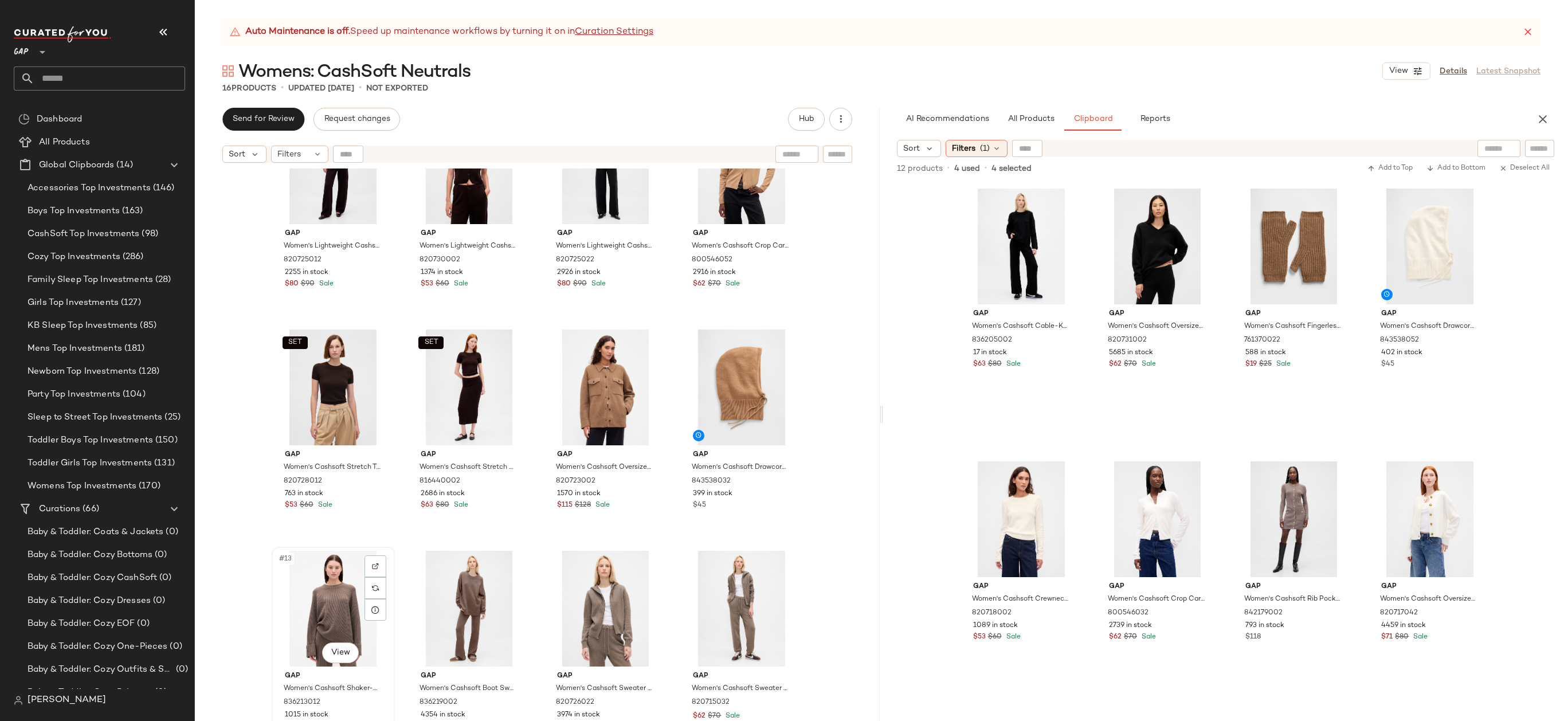
click at [300, 614] on div "#13 View" at bounding box center [333, 608] width 115 height 116
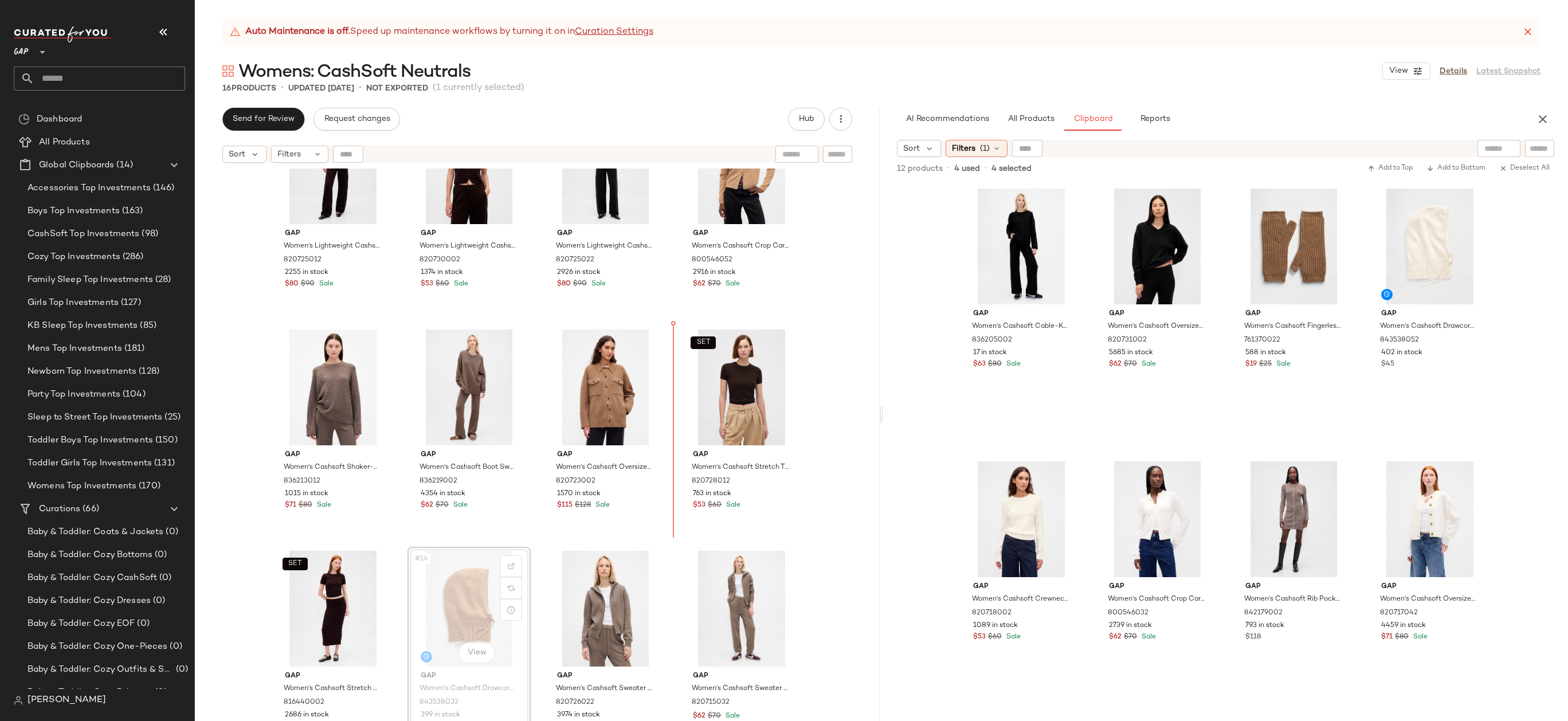
drag, startPoint x: 474, startPoint y: 572, endPoint x: 687, endPoint y: 376, distance: 289.5
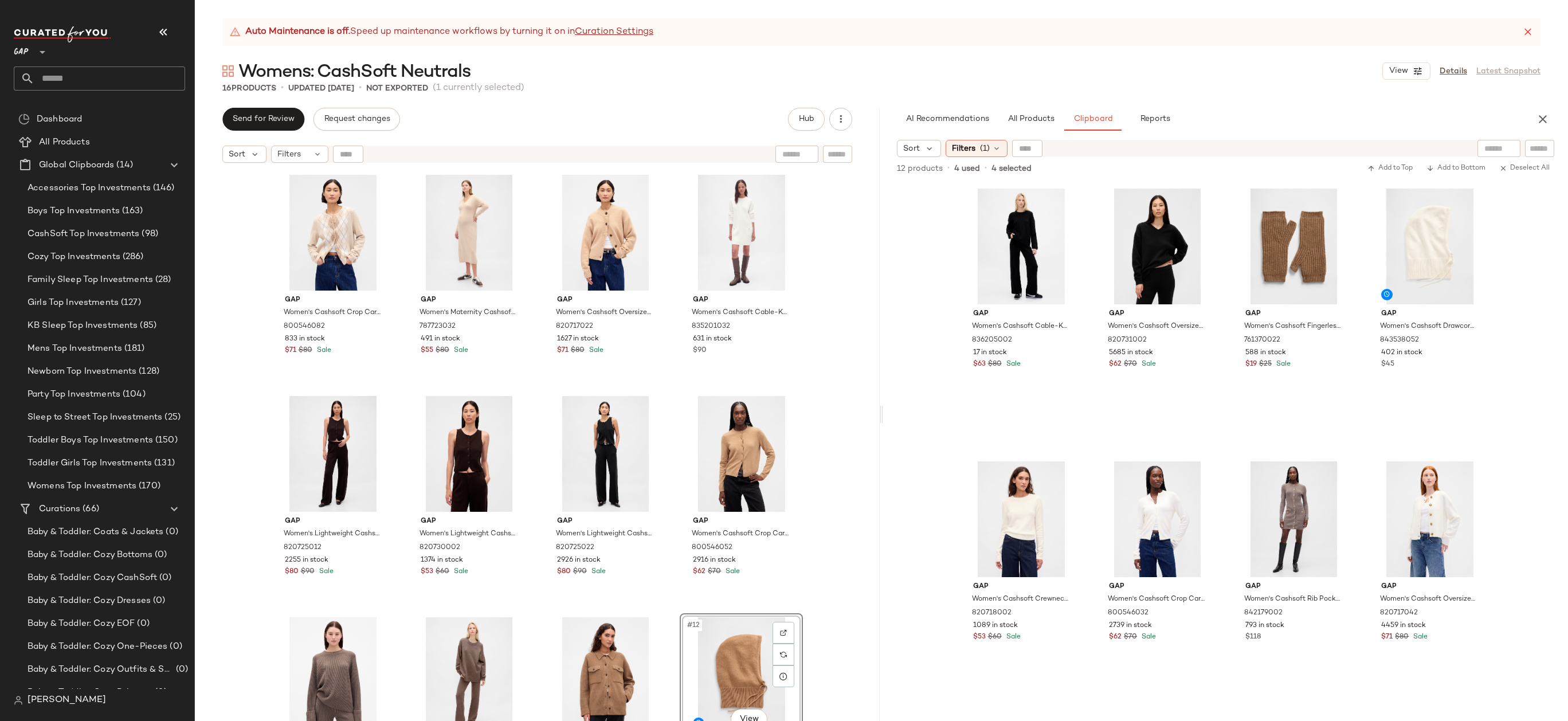
click at [838, 355] on div "Gap Women's Cashsoft Crop Cardigan by Gap Winter Green Argyle Size S 800546082 …" at bounding box center [537, 458] width 685 height 581
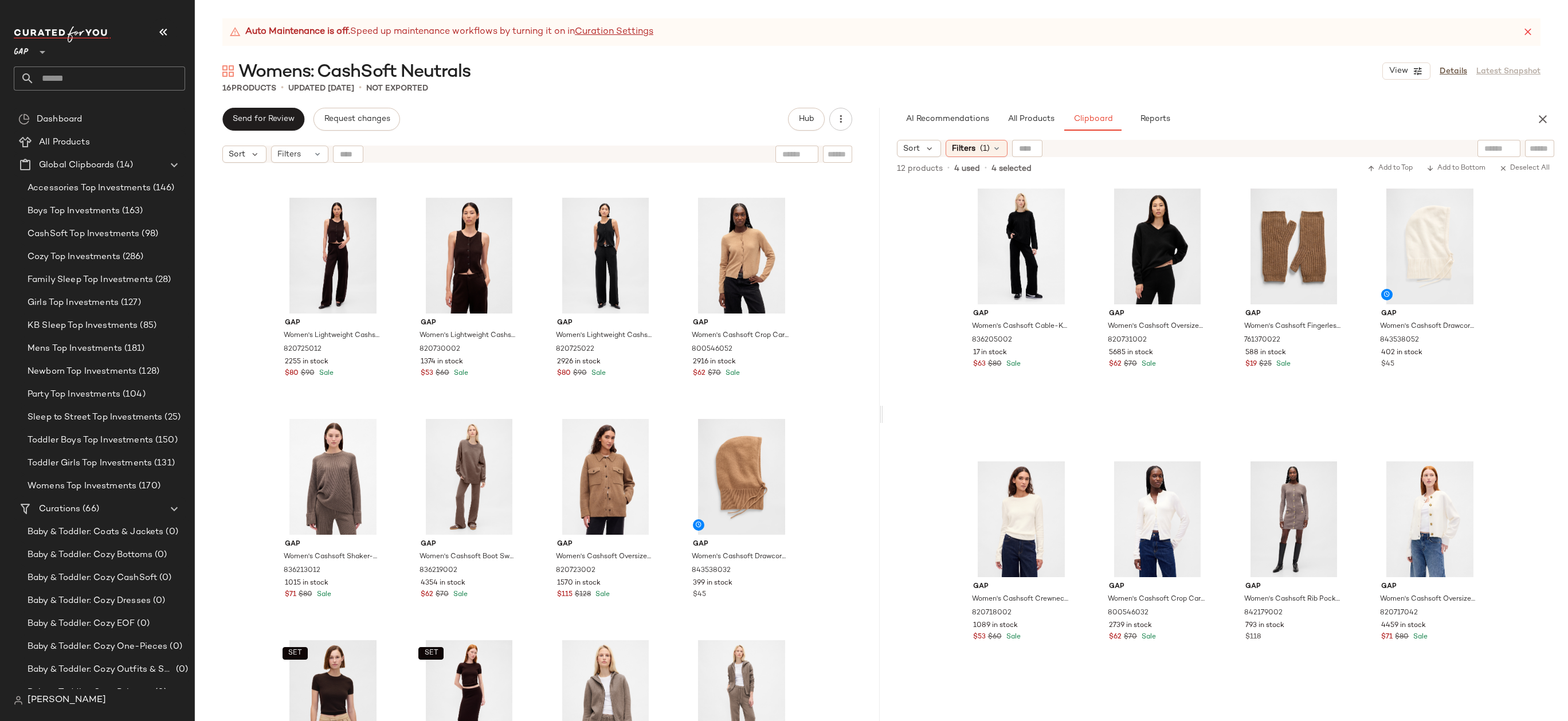
scroll to position [306, 0]
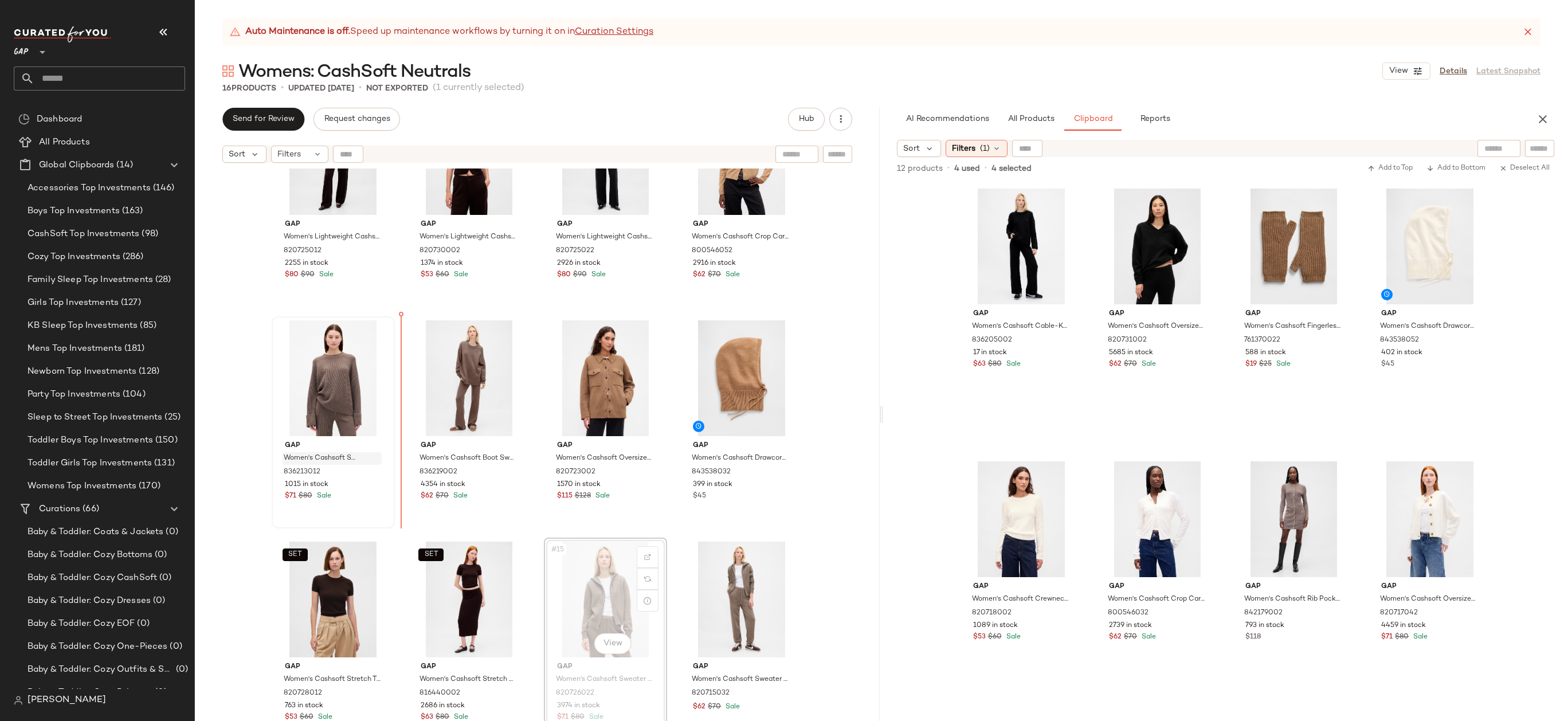
drag, startPoint x: 612, startPoint y: 599, endPoint x: 316, endPoint y: 461, distance: 326.6
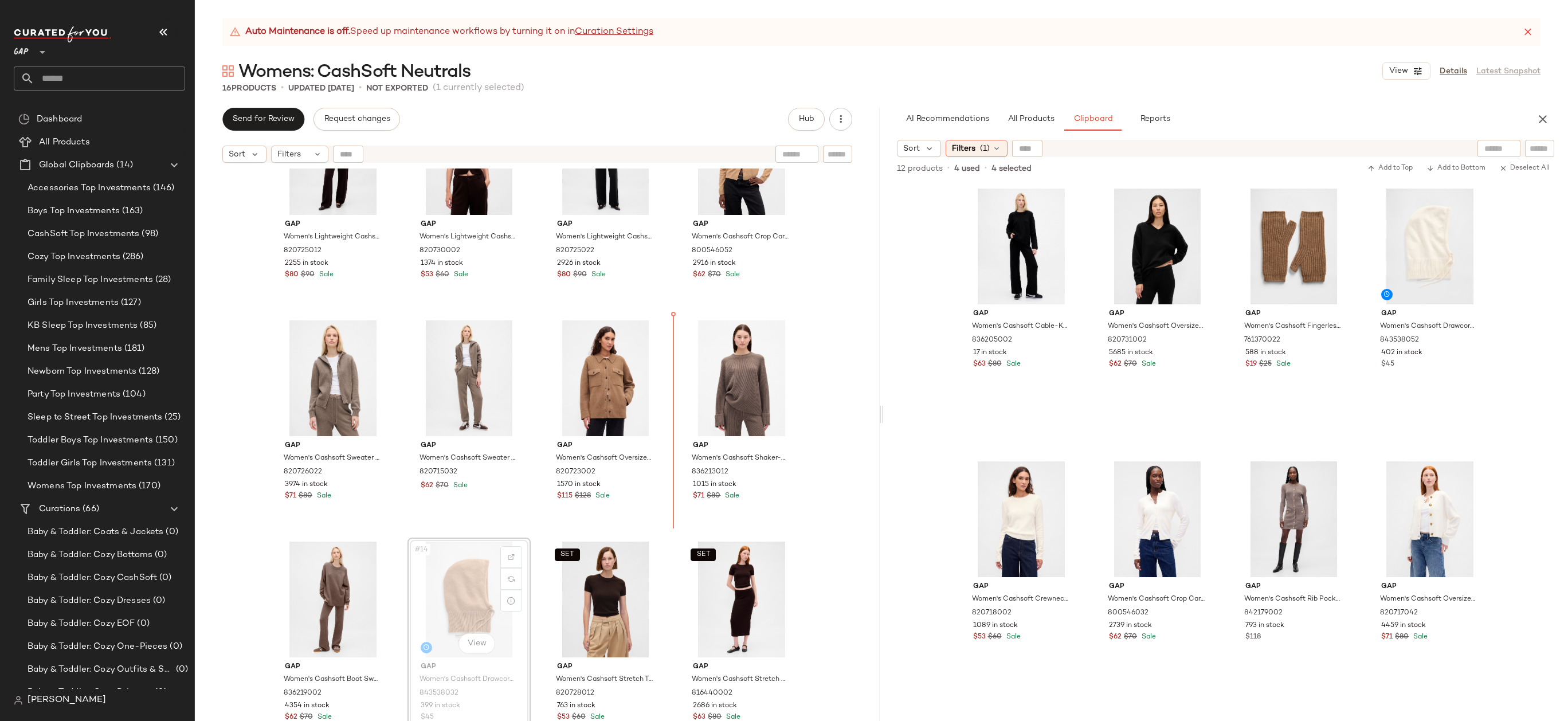
drag, startPoint x: 491, startPoint y: 586, endPoint x: 495, endPoint y: 581, distance: 6.4
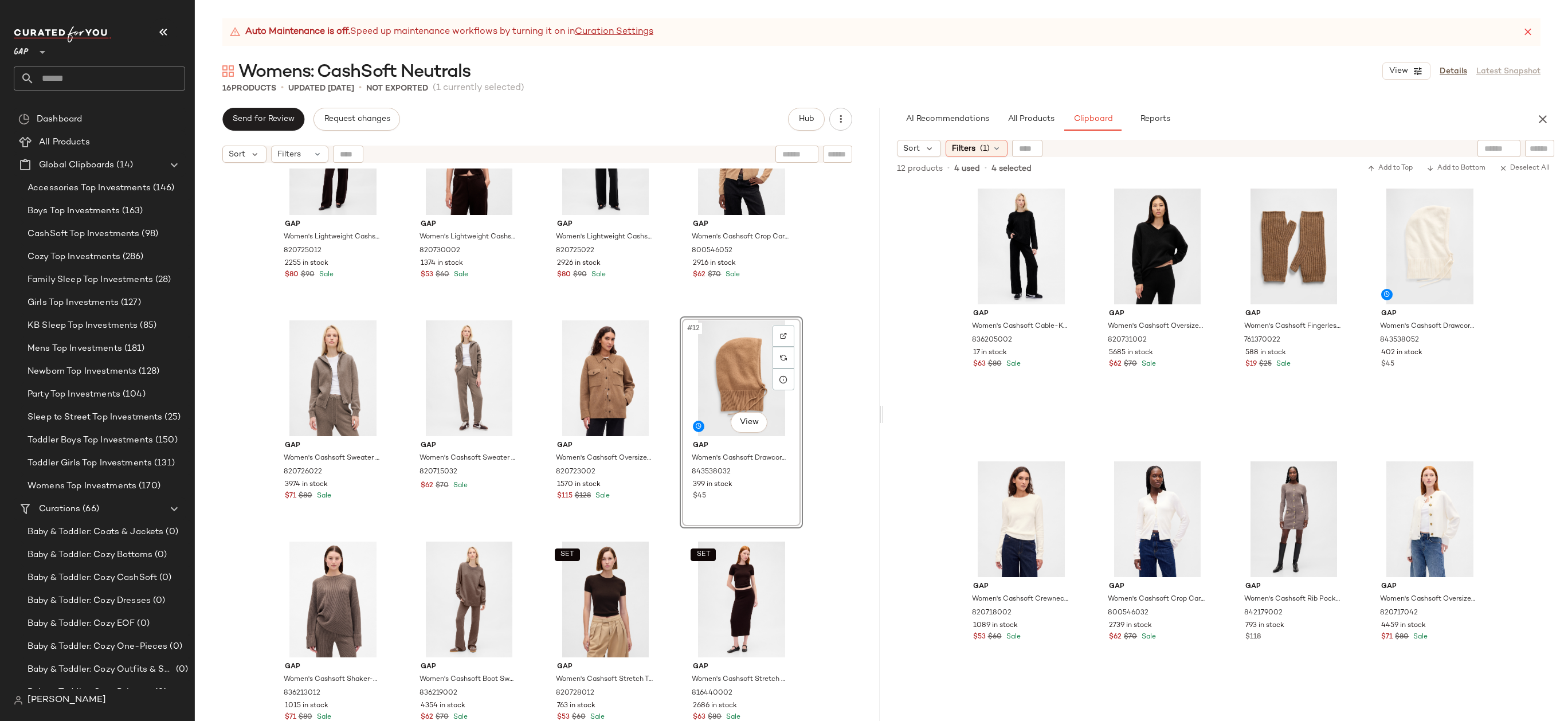
click at [837, 313] on div "Gap Women's Lightweight Cashsoft Tailored Pants by Gap Terra Brown Petite Size …" at bounding box center [537, 458] width 685 height 581
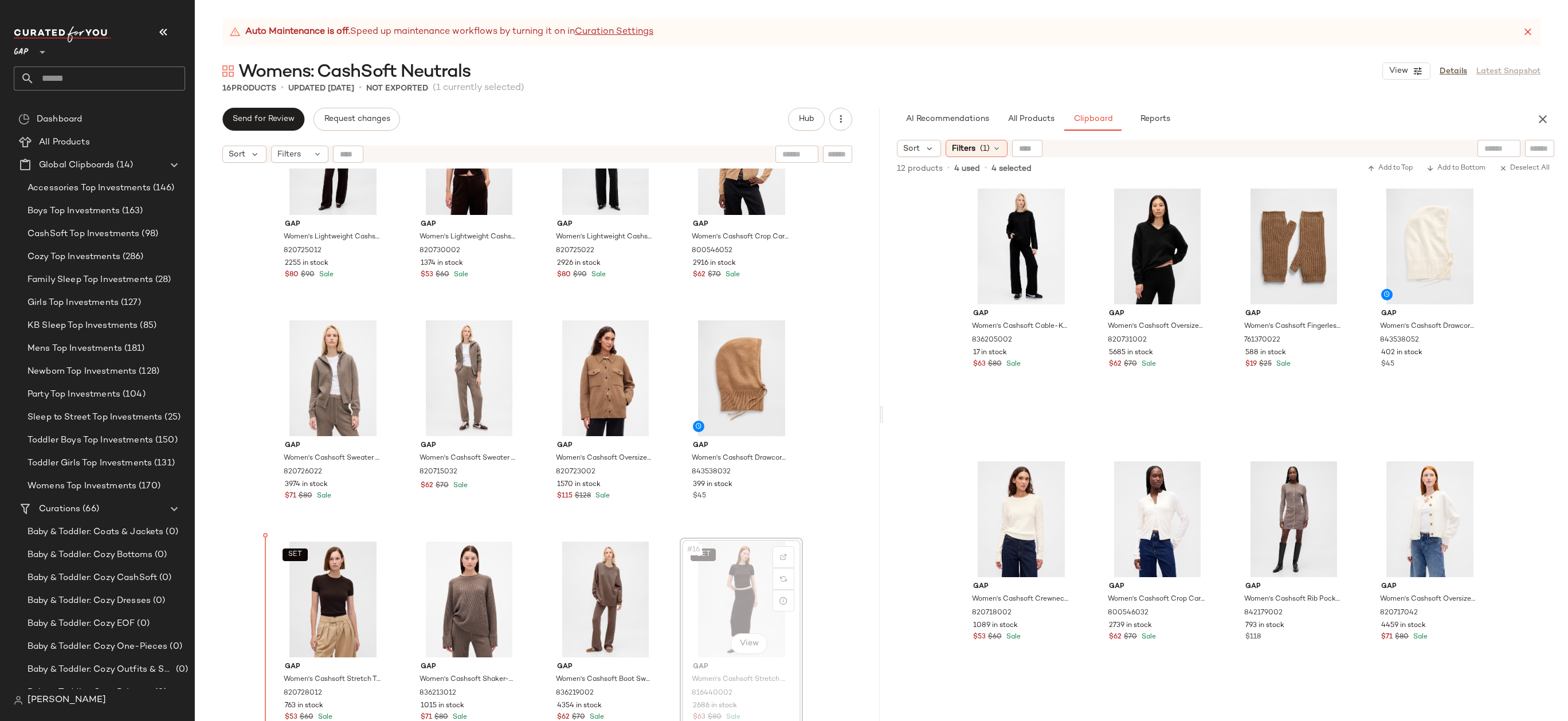
drag, startPoint x: 766, startPoint y: 576, endPoint x: 332, endPoint y: 579, distance: 434.0
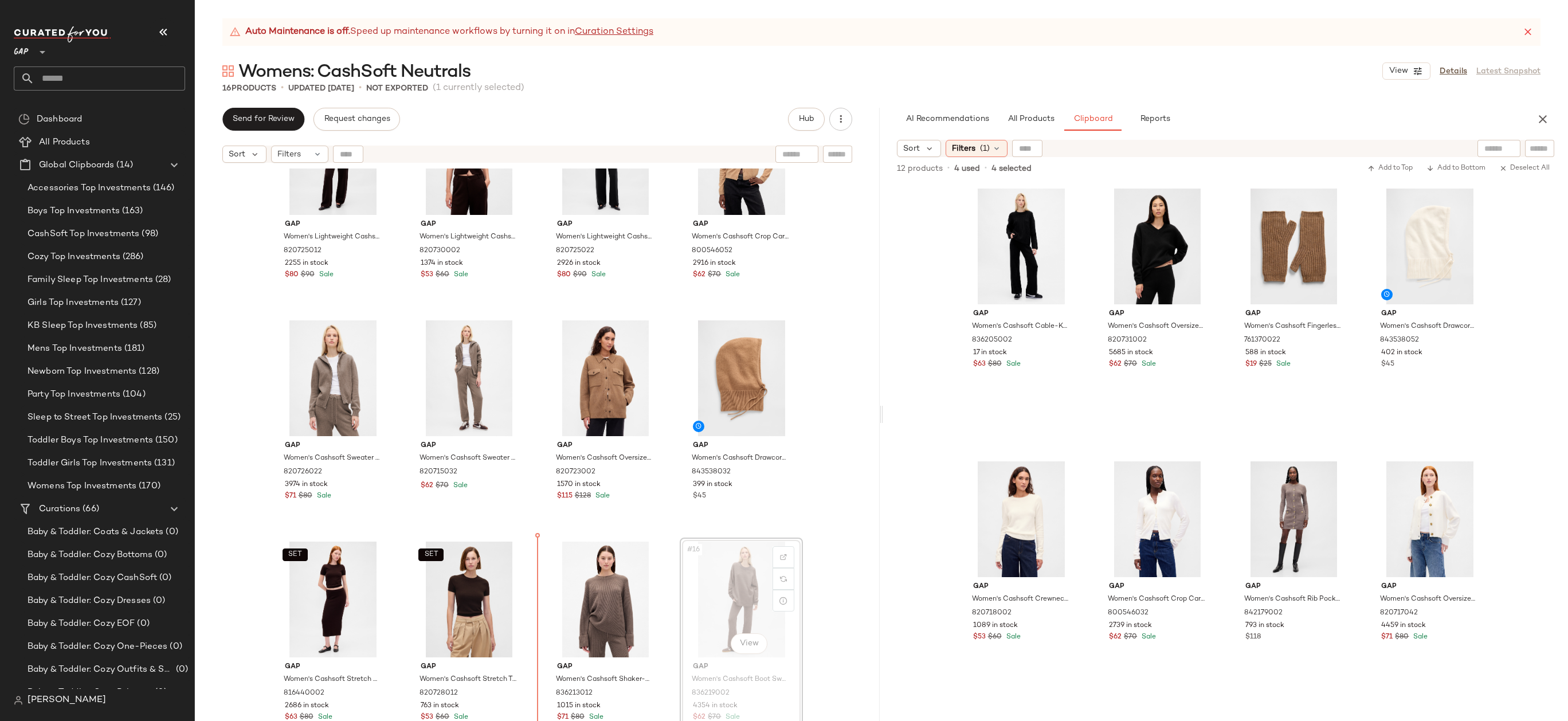
drag, startPoint x: 755, startPoint y: 571, endPoint x: 620, endPoint y: 546, distance: 137.3
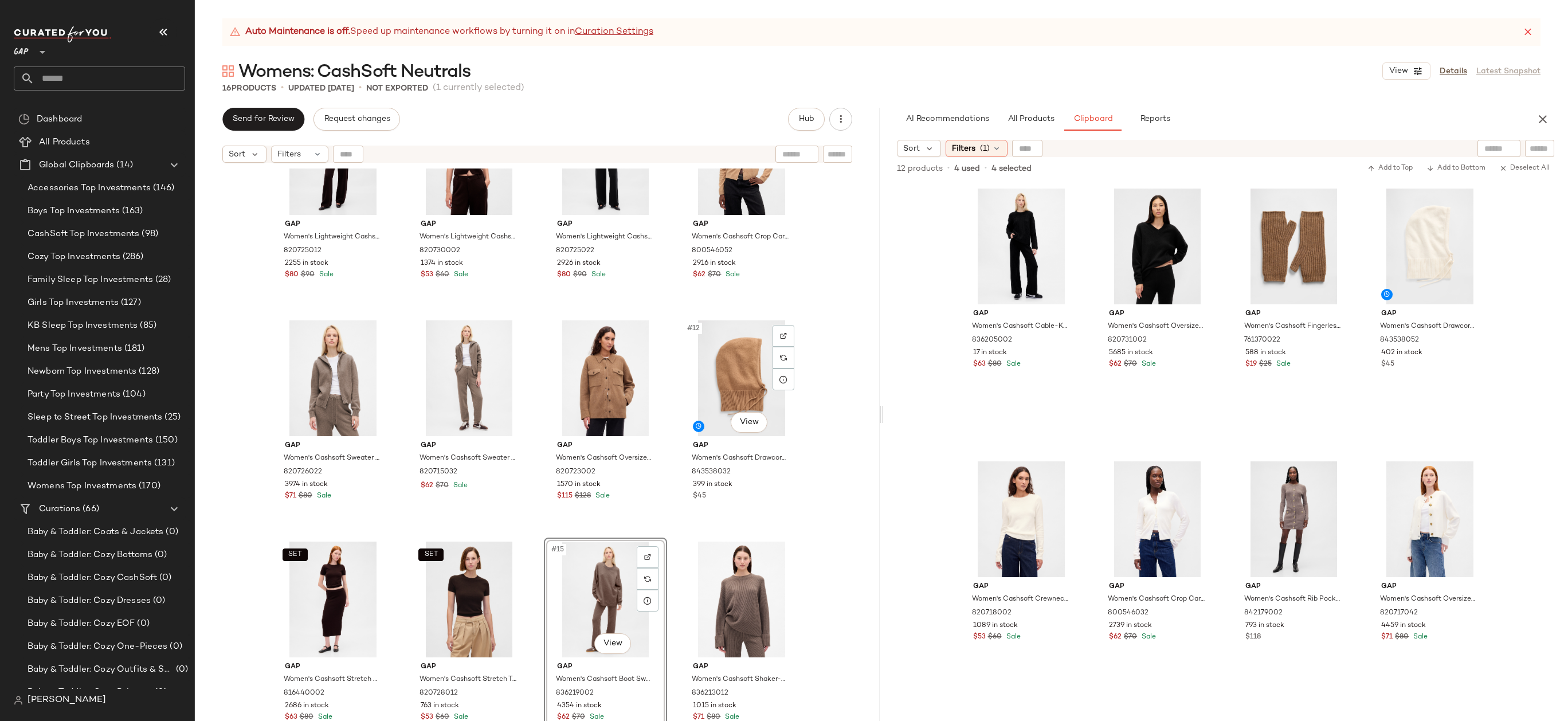
click at [802, 517] on div "Gap Women's Lightweight Cashsoft Tailored Pants by Gap Terra Brown Petite Size …" at bounding box center [537, 458] width 685 height 581
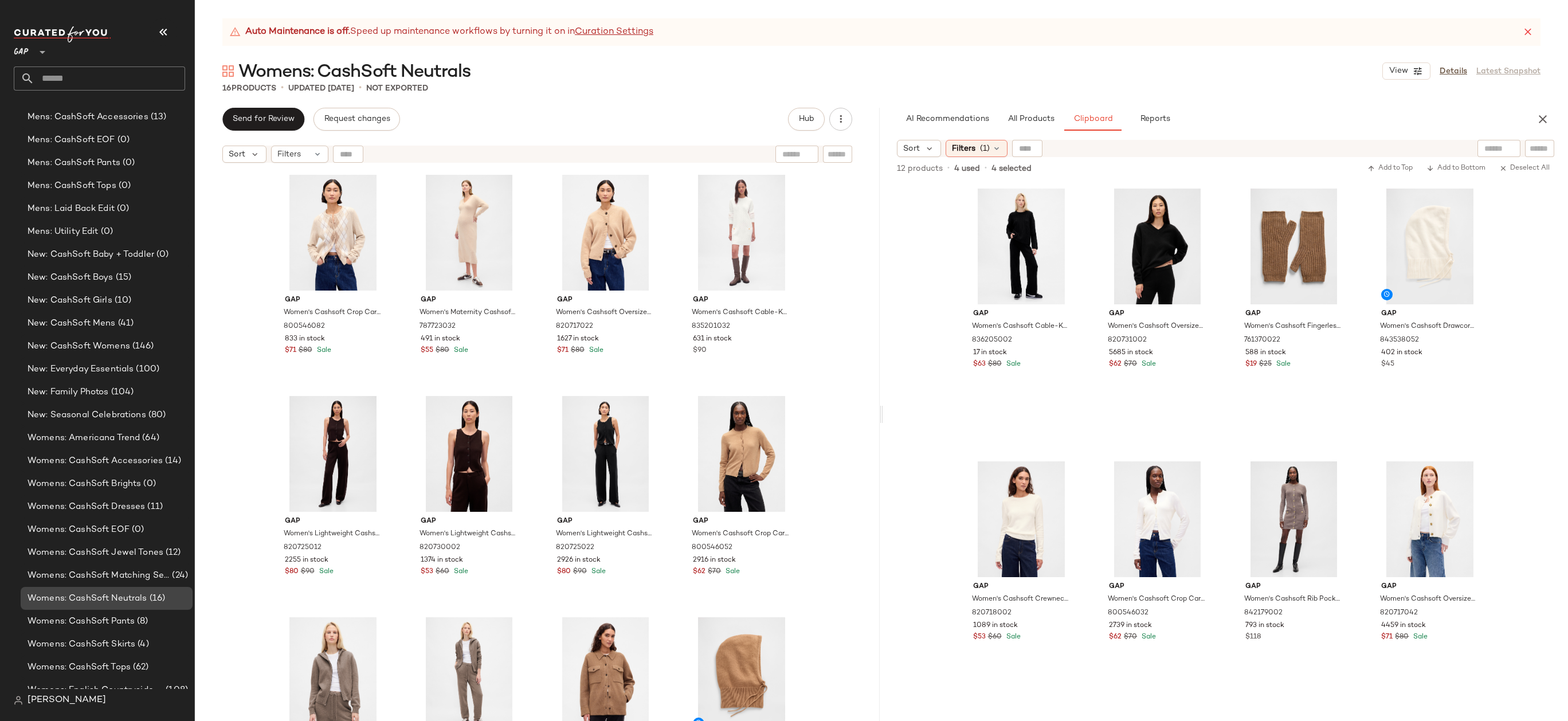
scroll to position [1318, 0]
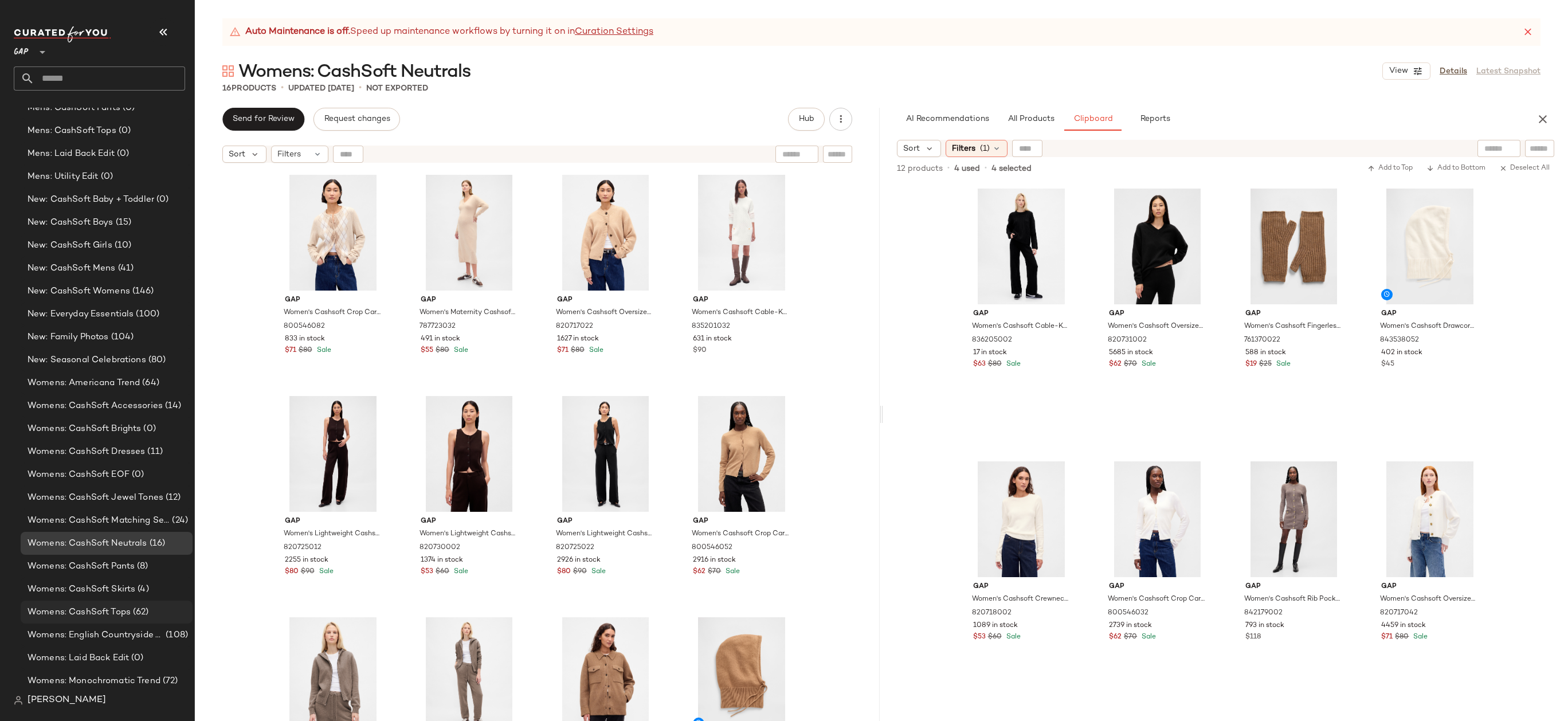
click at [92, 607] on span "Womens: CashSoft Tops" at bounding box center [79, 613] width 103 height 13
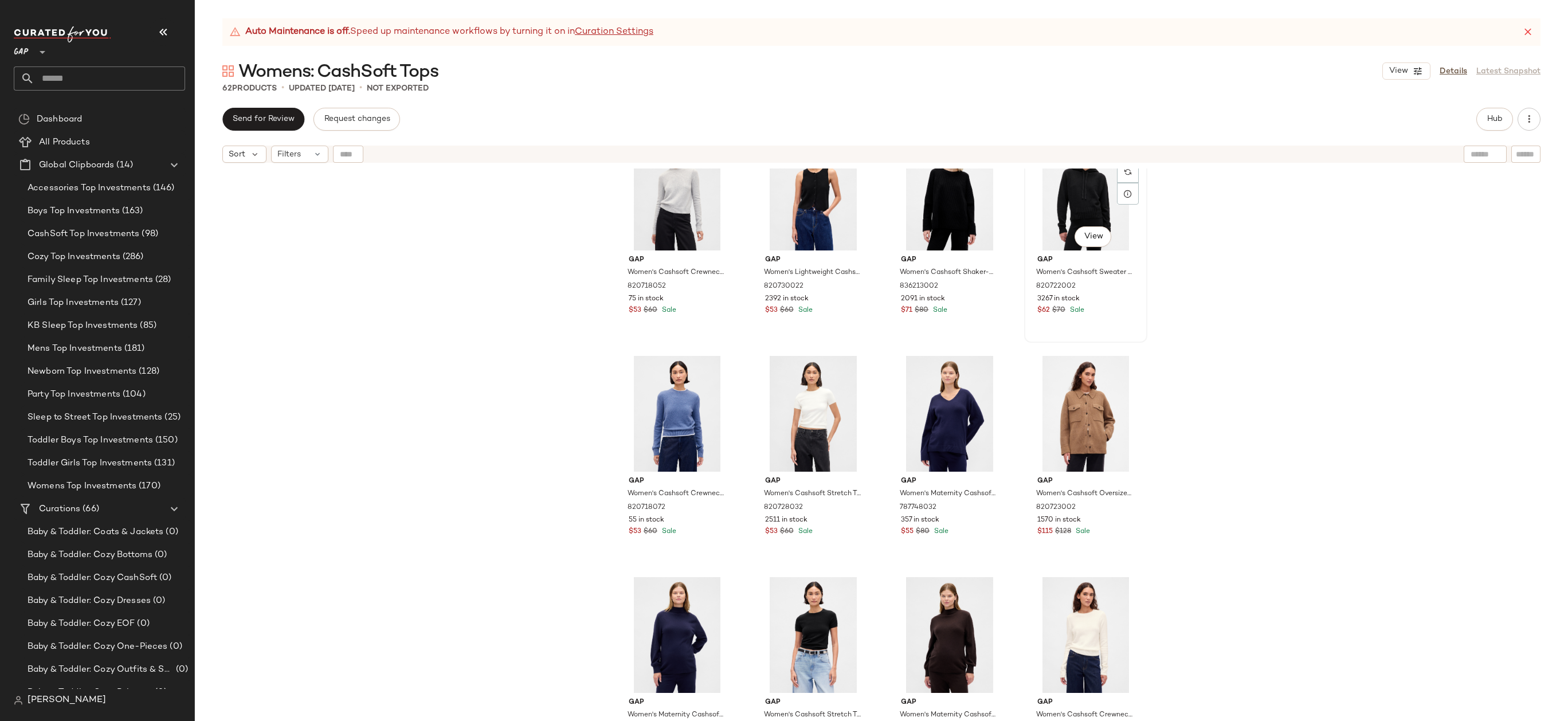
scroll to position [2960, 0]
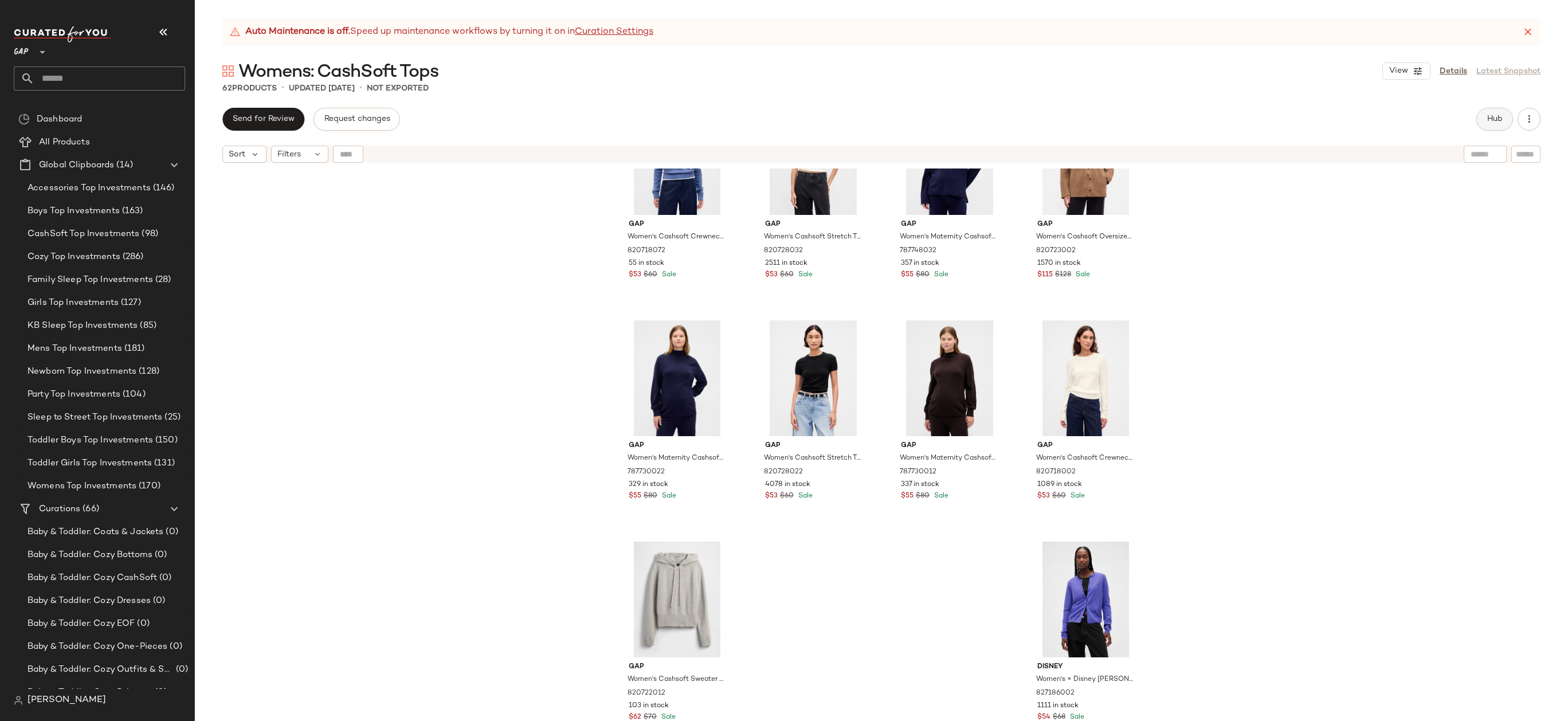
click at [1485, 116] on button "Hub" at bounding box center [1495, 118] width 37 height 23
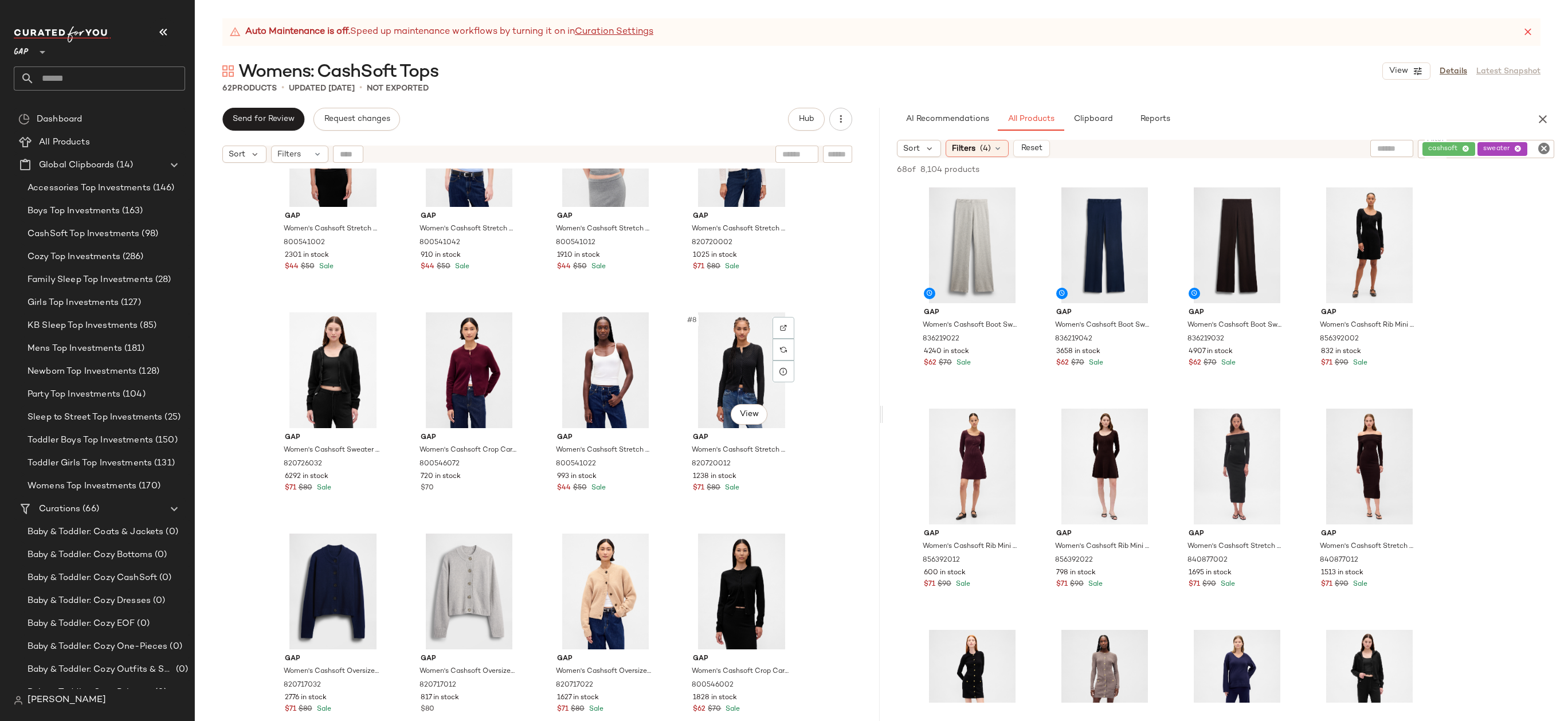
scroll to position [0, 0]
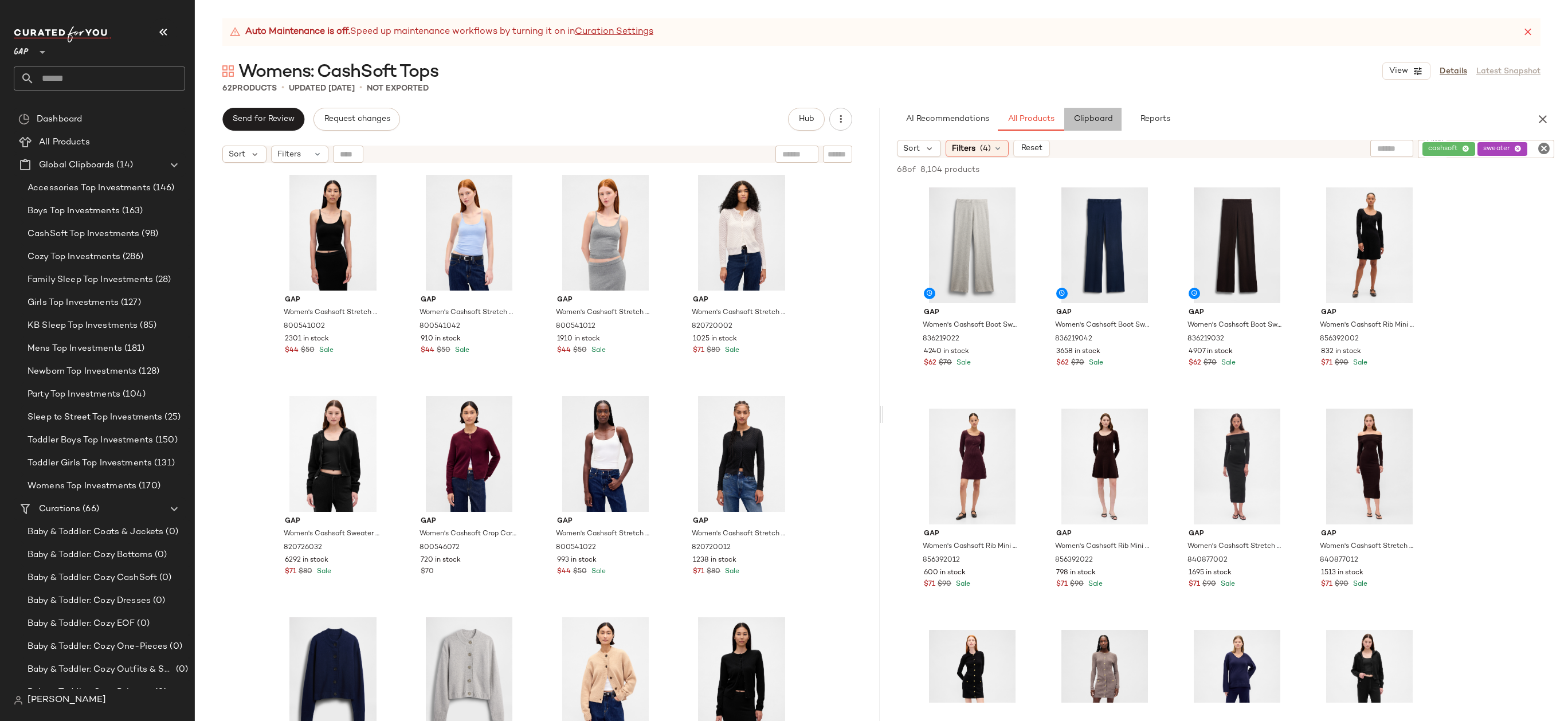
click at [1080, 120] on span "Clipboard" at bounding box center [1092, 118] width 40 height 9
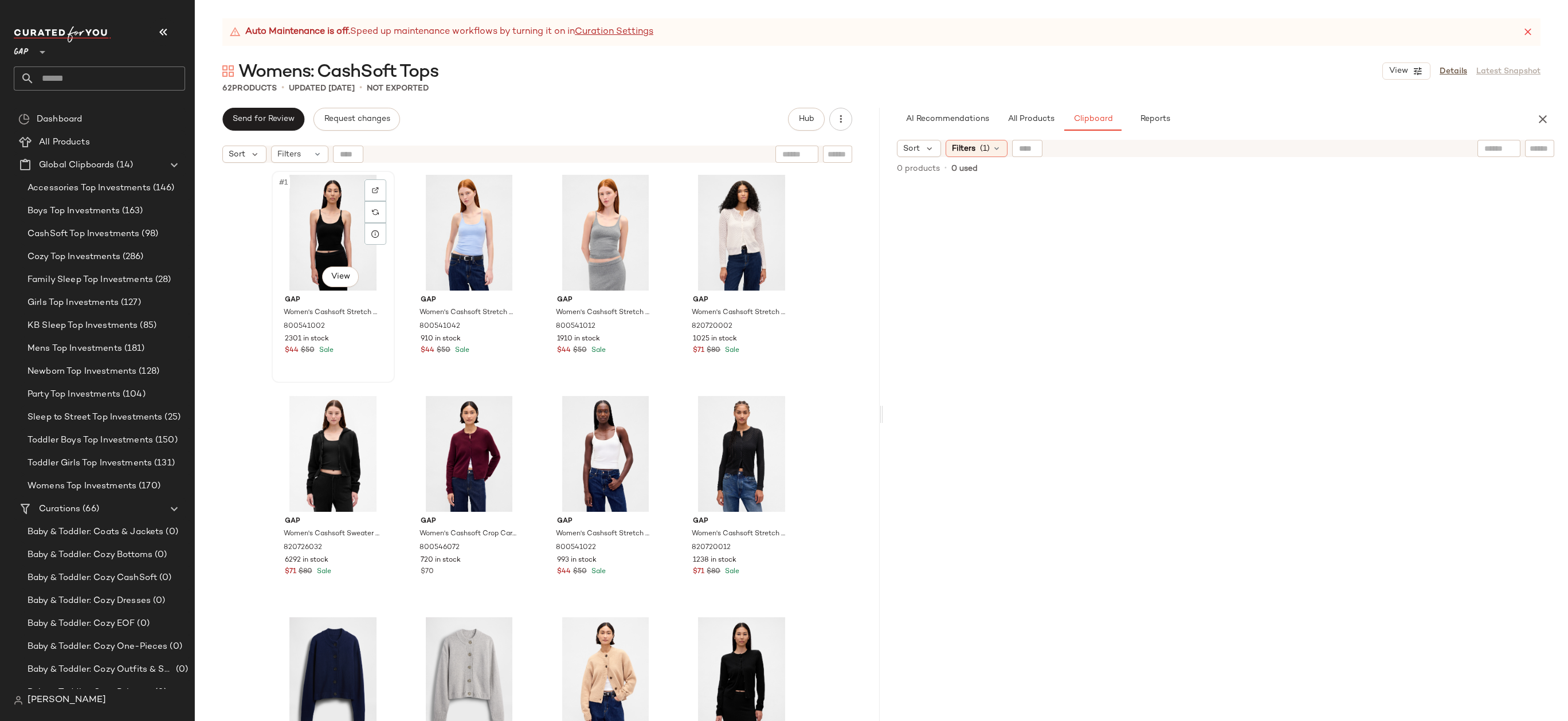
click at [334, 236] on div "#1 View" at bounding box center [333, 233] width 115 height 116
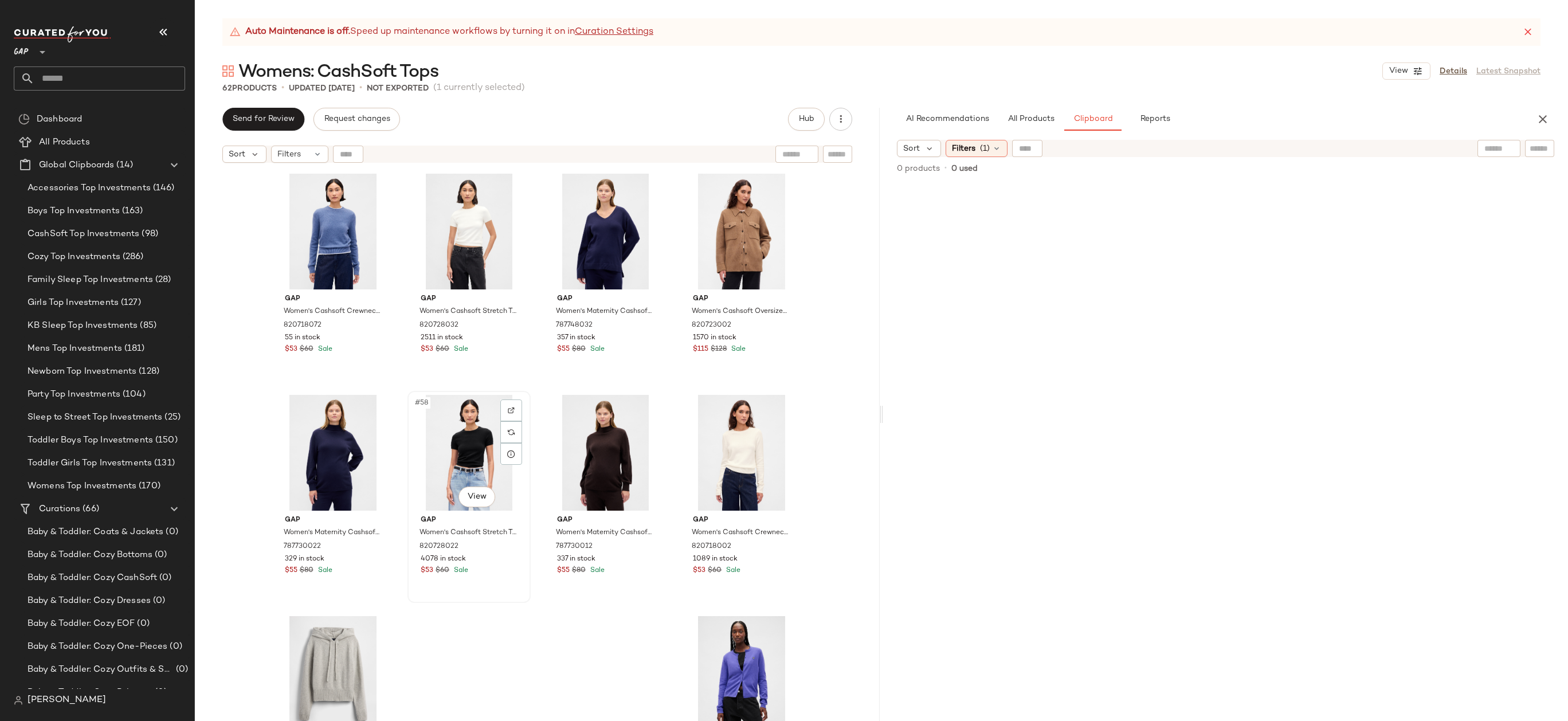
scroll to position [2960, 0]
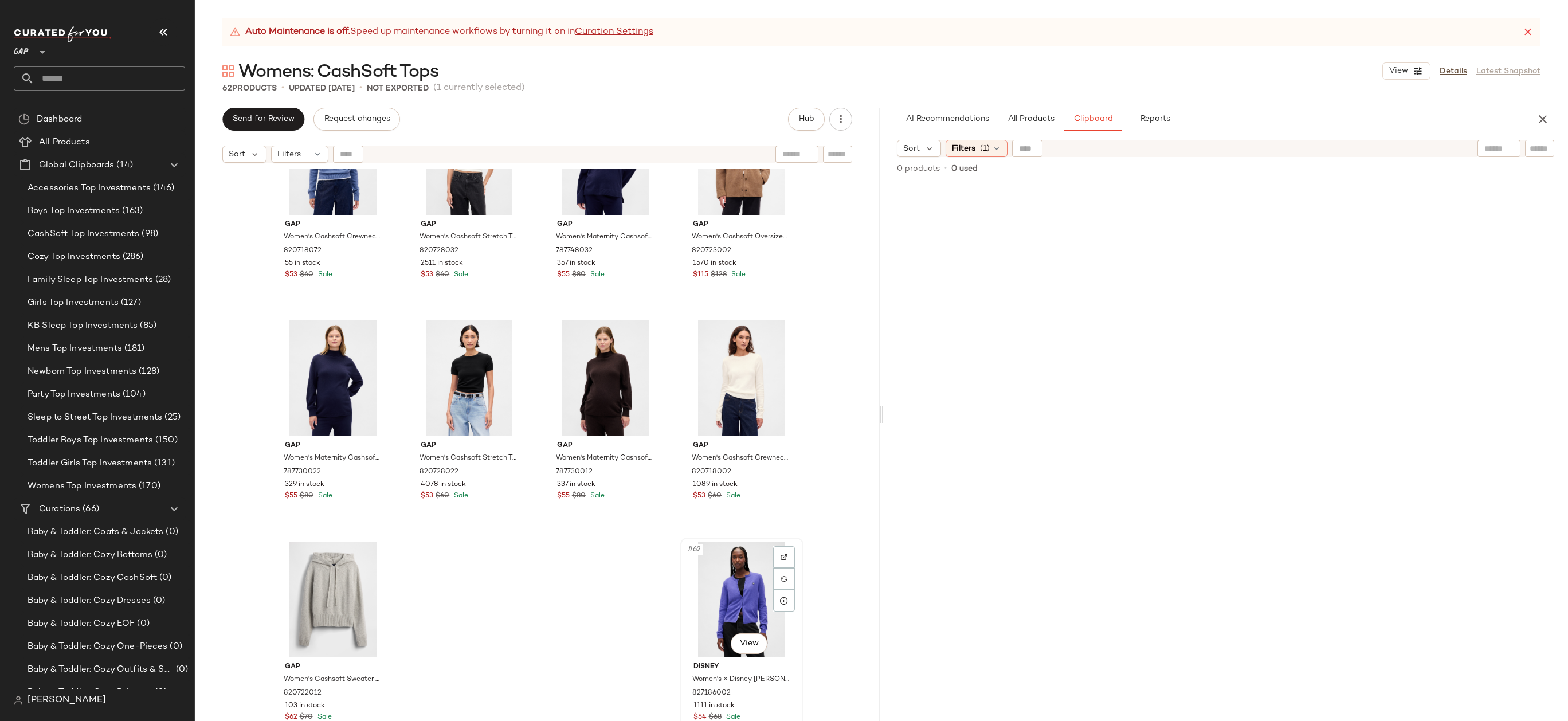
click at [739, 586] on div "#62 View" at bounding box center [742, 599] width 115 height 116
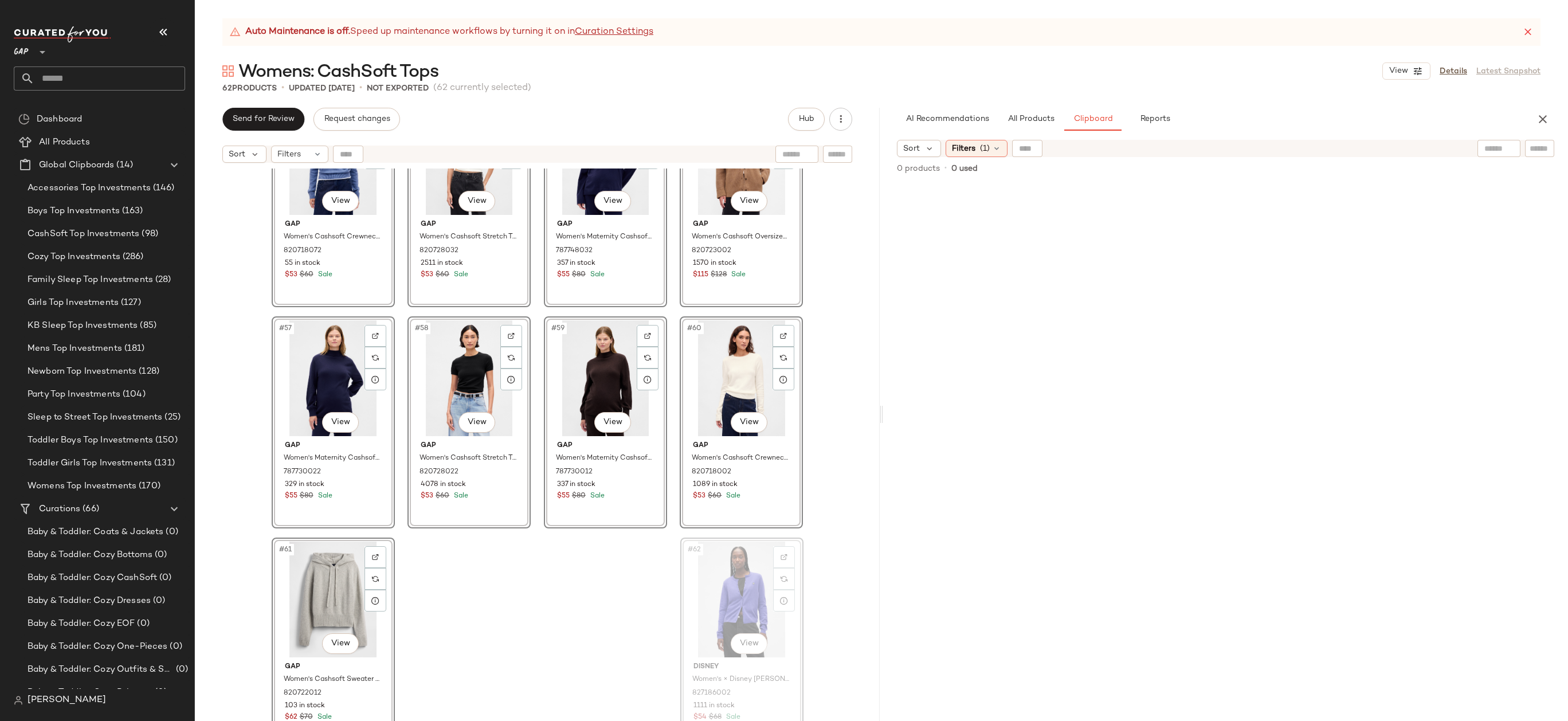
drag, startPoint x: 736, startPoint y: 571, endPoint x: 745, endPoint y: 570, distance: 9.1
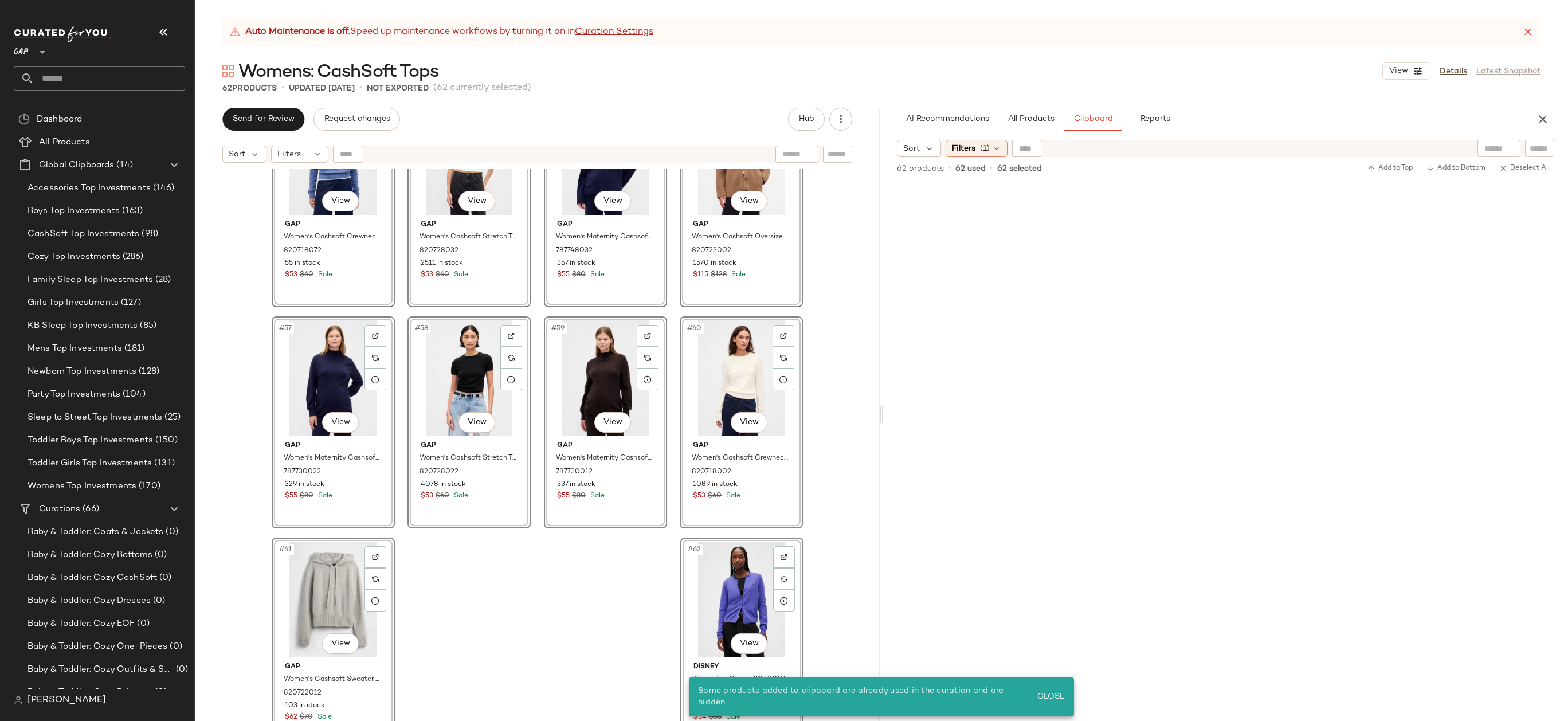
click at [829, 525] on div "#53 View Gap Women's Cashsoft Crewneck Sweater by Gap Blue Heather Size XS 8207…" at bounding box center [537, 458] width 685 height 581
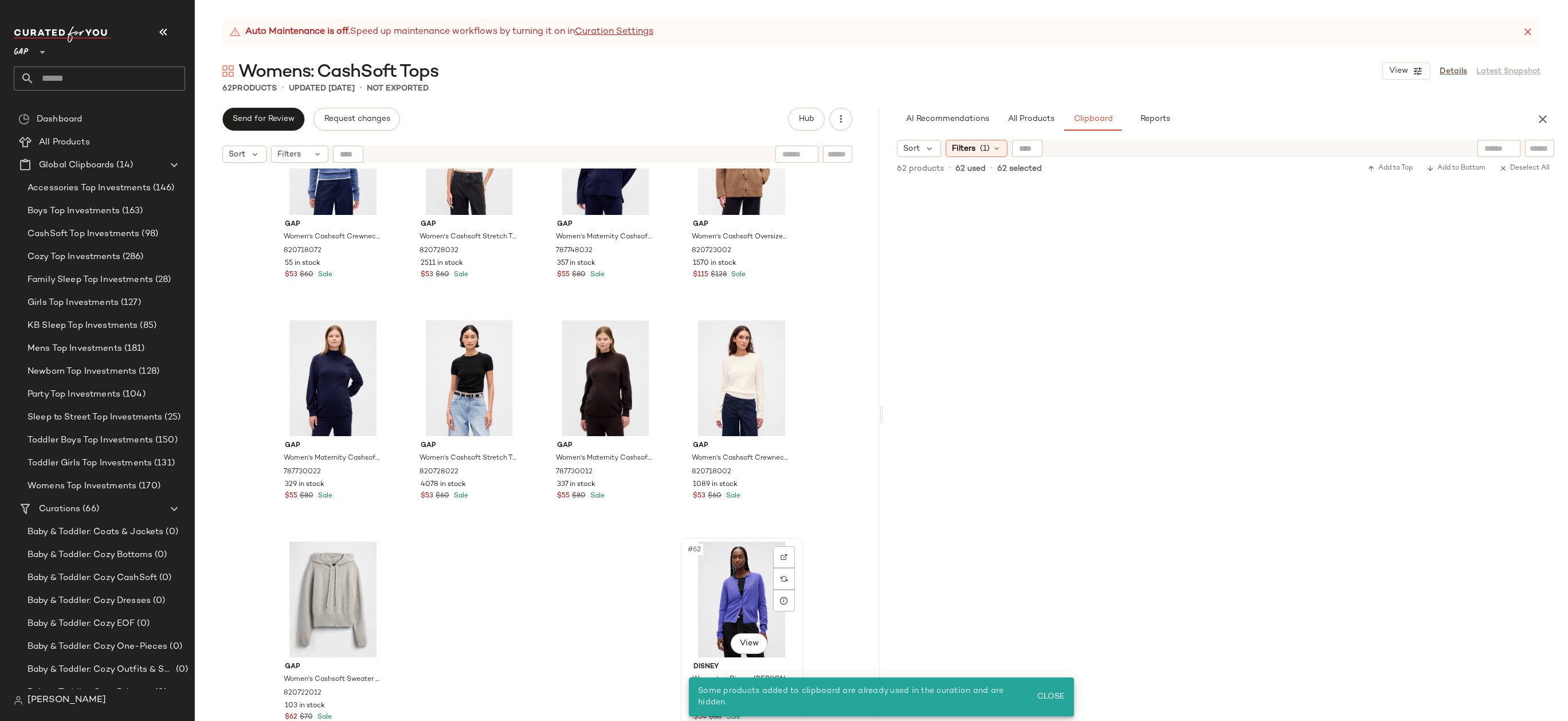
click at [744, 568] on div "#62 View" at bounding box center [742, 599] width 115 height 116
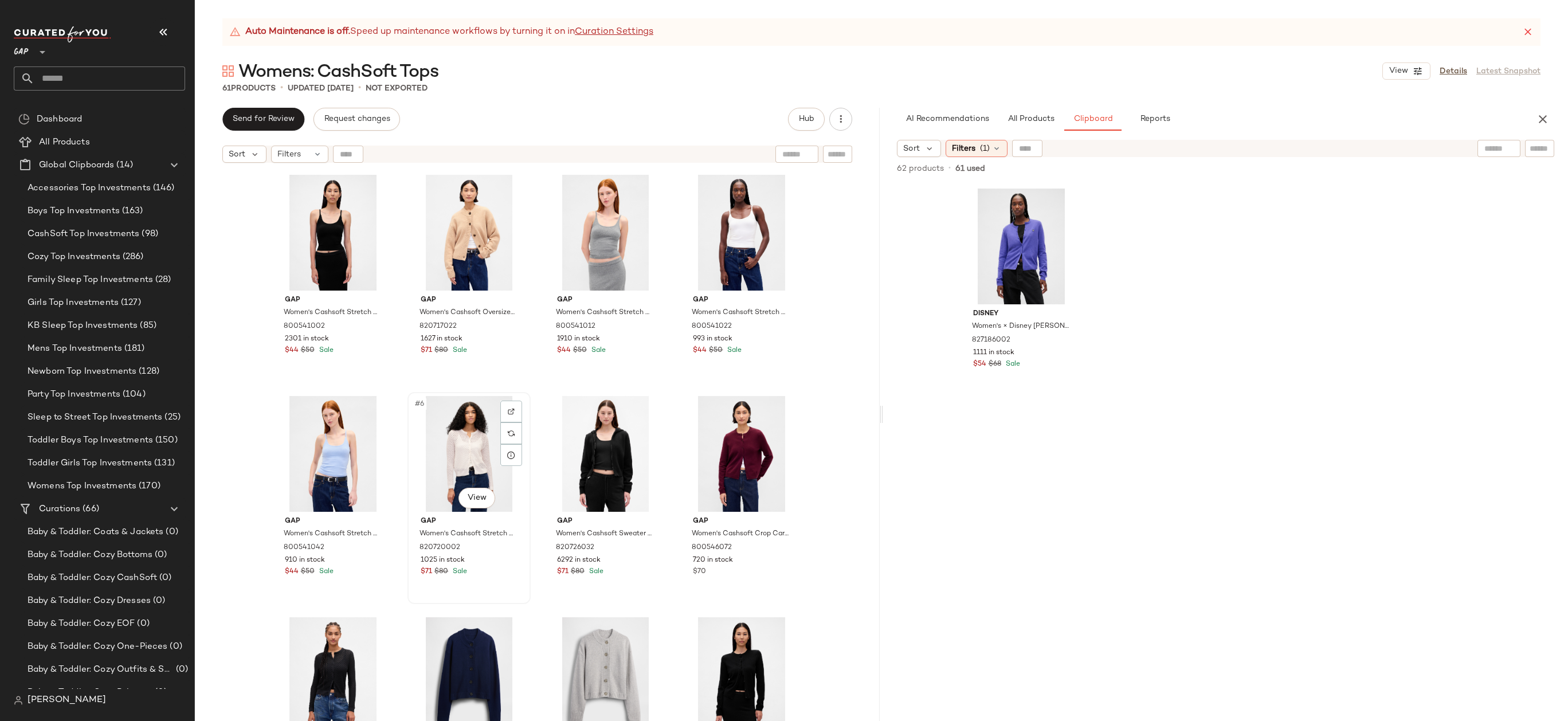
click at [478, 445] on div "#6 View" at bounding box center [468, 454] width 115 height 116
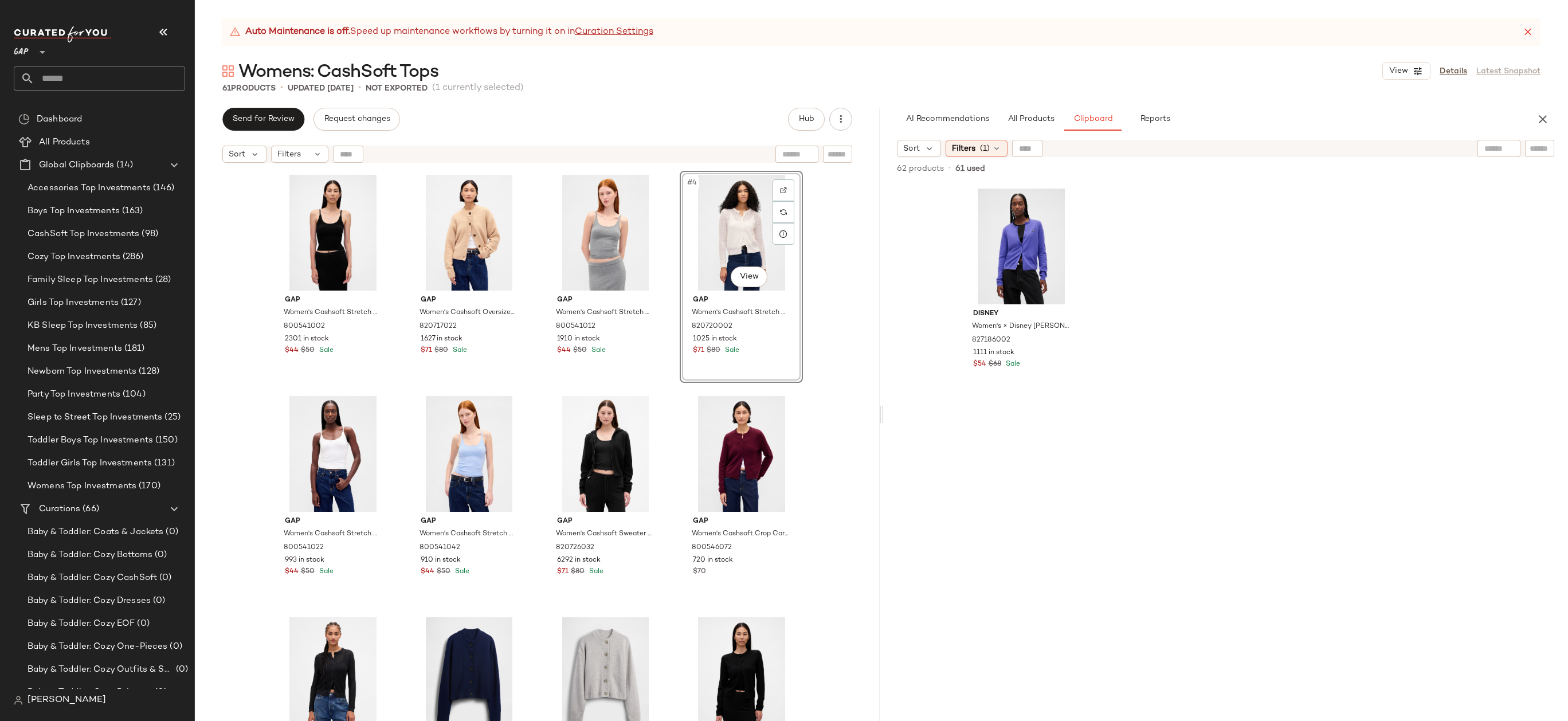
click at [808, 226] on div "Gap Women's Cashsoft Stretch Crop Tank Top by Gap Black Size M 800541002 2301 i…" at bounding box center [537, 458] width 685 height 581
click at [344, 663] on div "#9 View" at bounding box center [333, 675] width 115 height 116
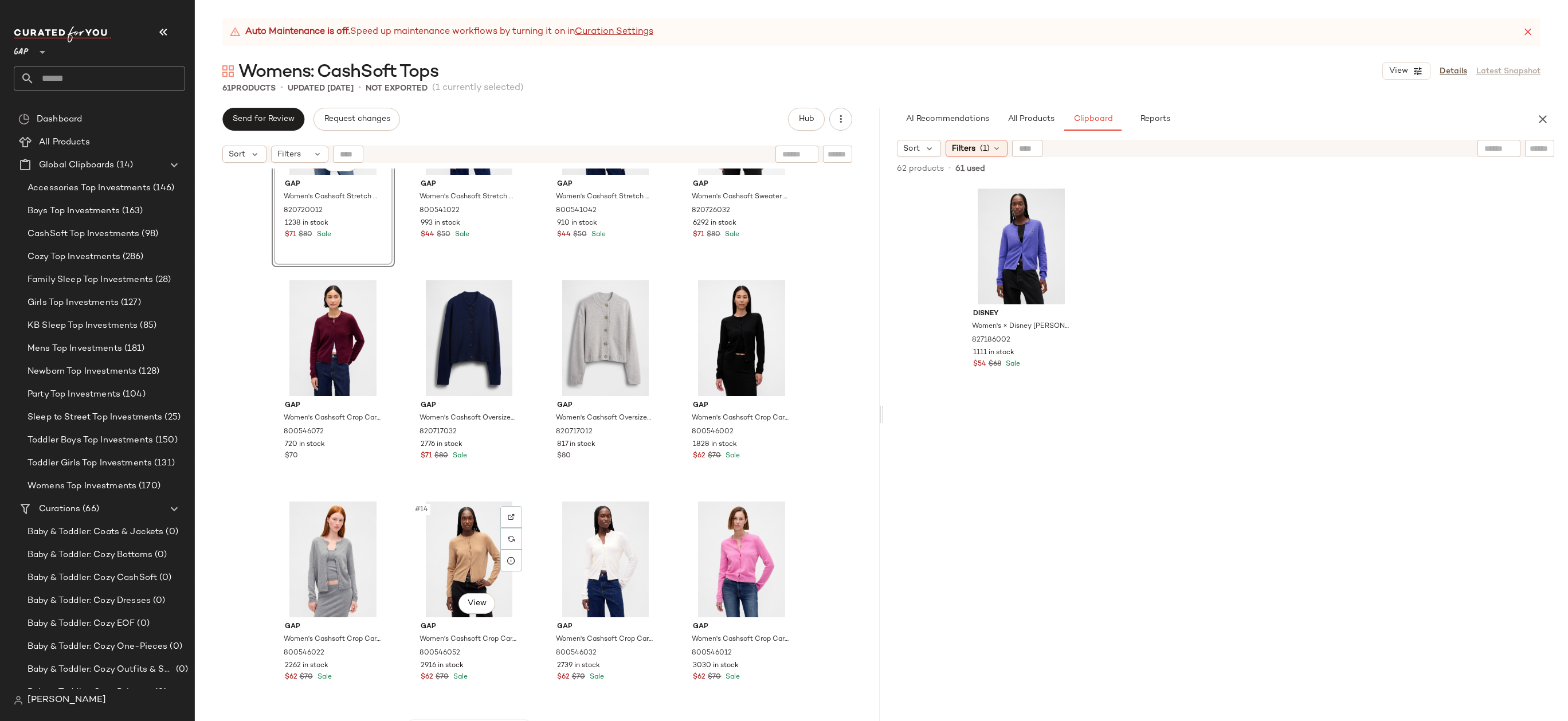
scroll to position [307, 0]
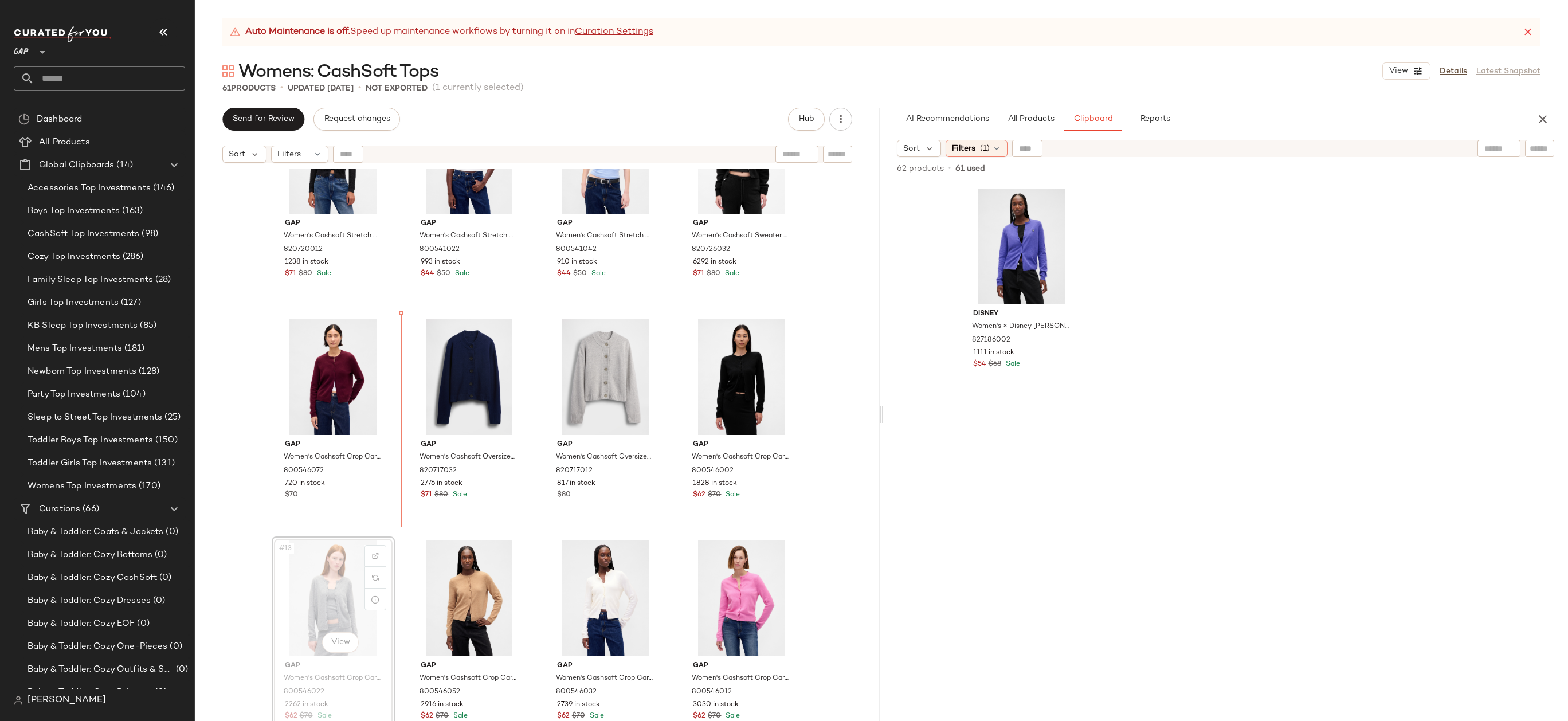
drag, startPoint x: 359, startPoint y: 602, endPoint x: 359, endPoint y: 596, distance: 6.0
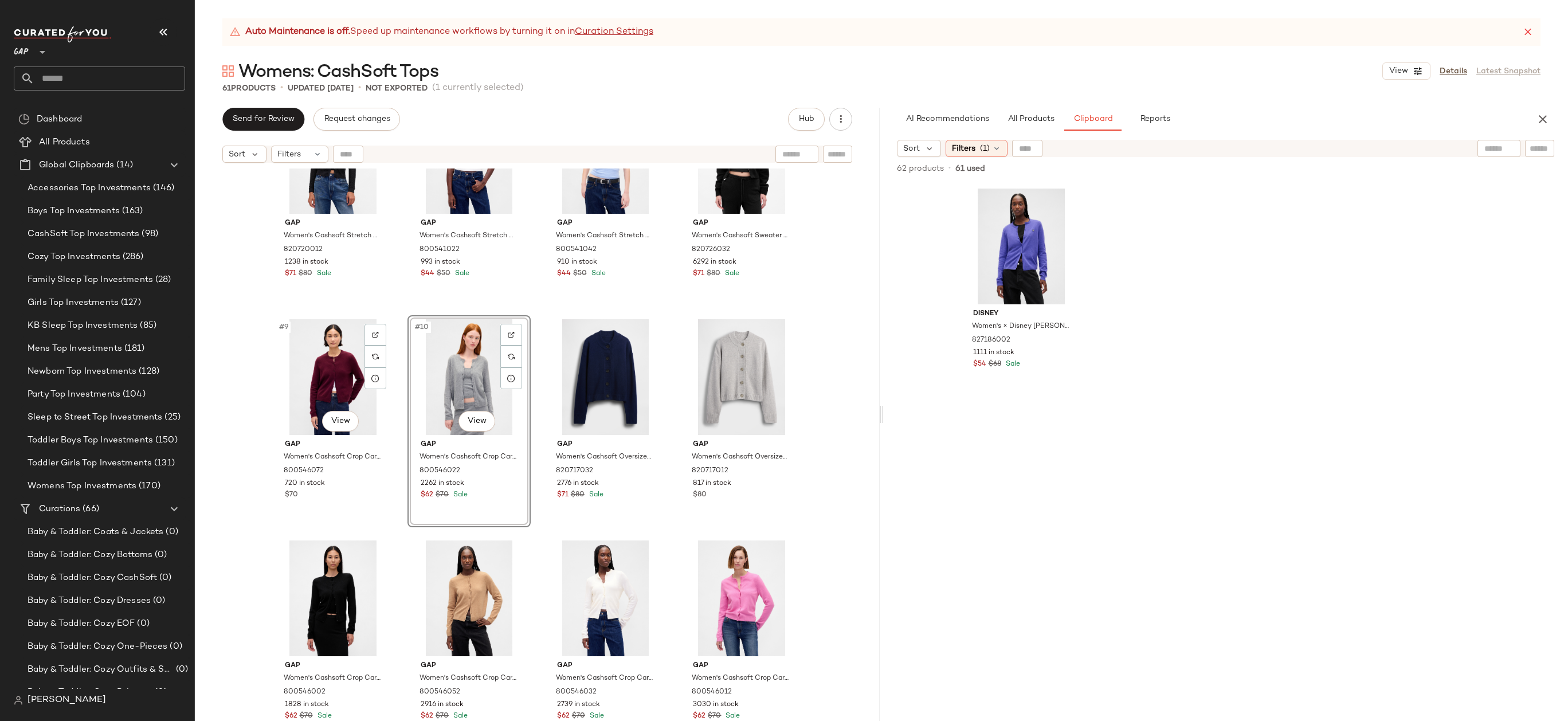
scroll to position [139, 0]
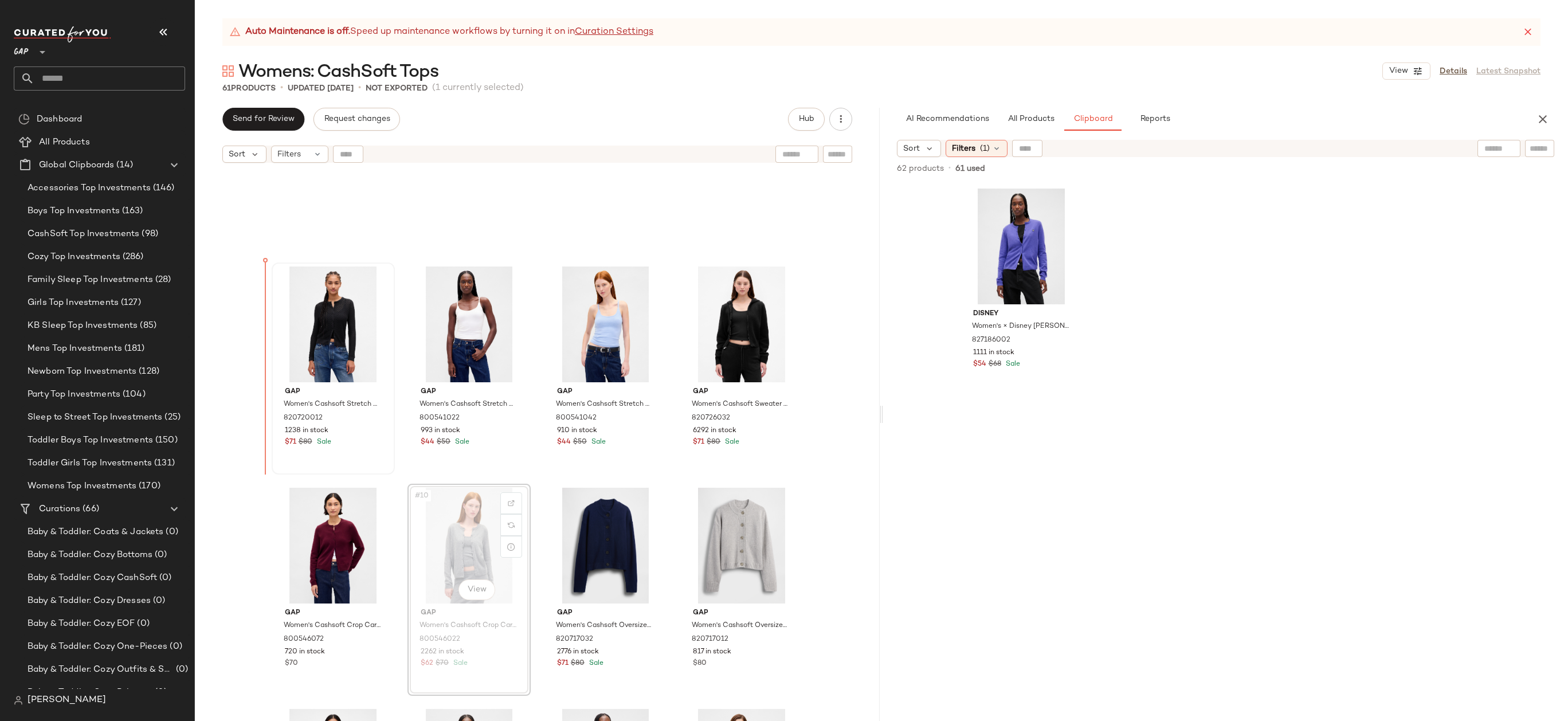
drag, startPoint x: 467, startPoint y: 538, endPoint x: 274, endPoint y: 428, distance: 222.1
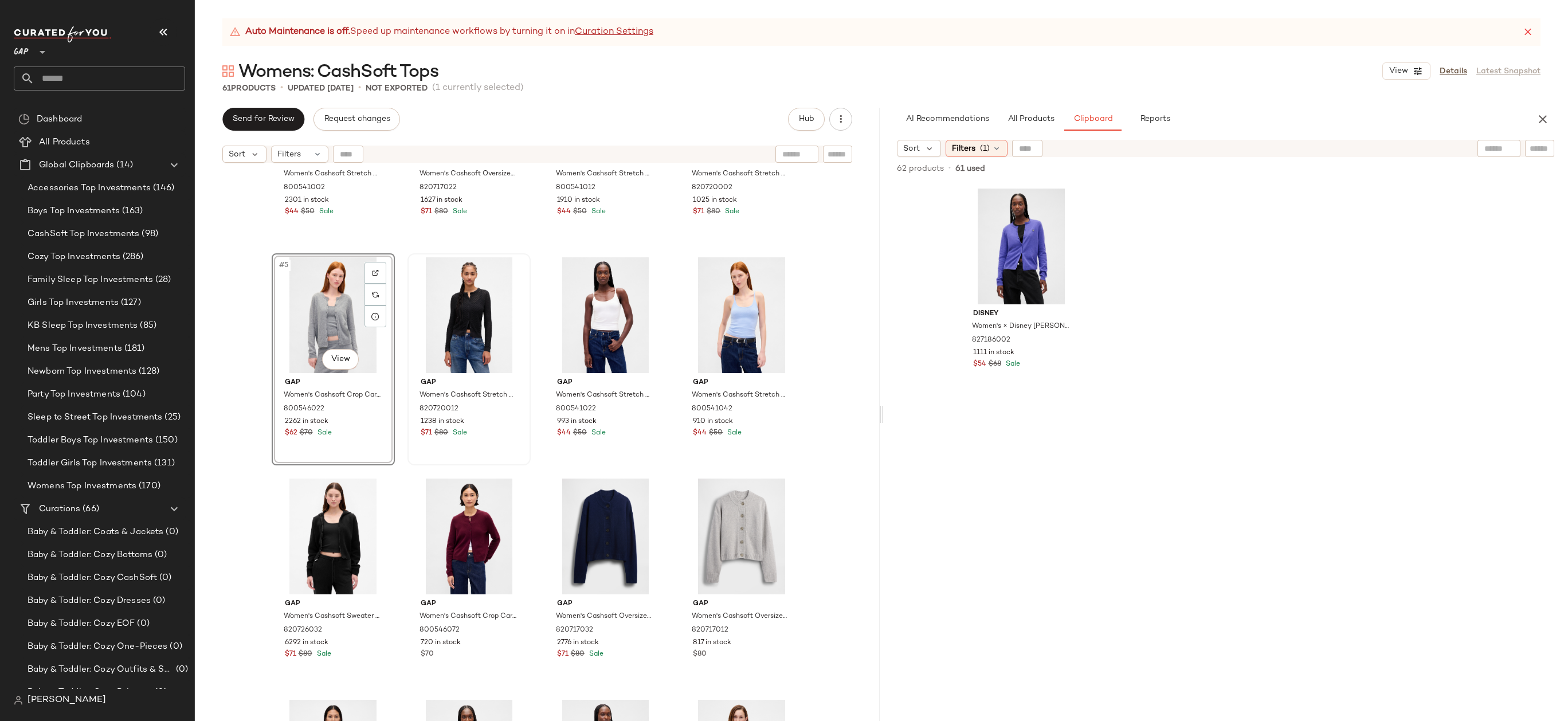
scroll to position [0, 0]
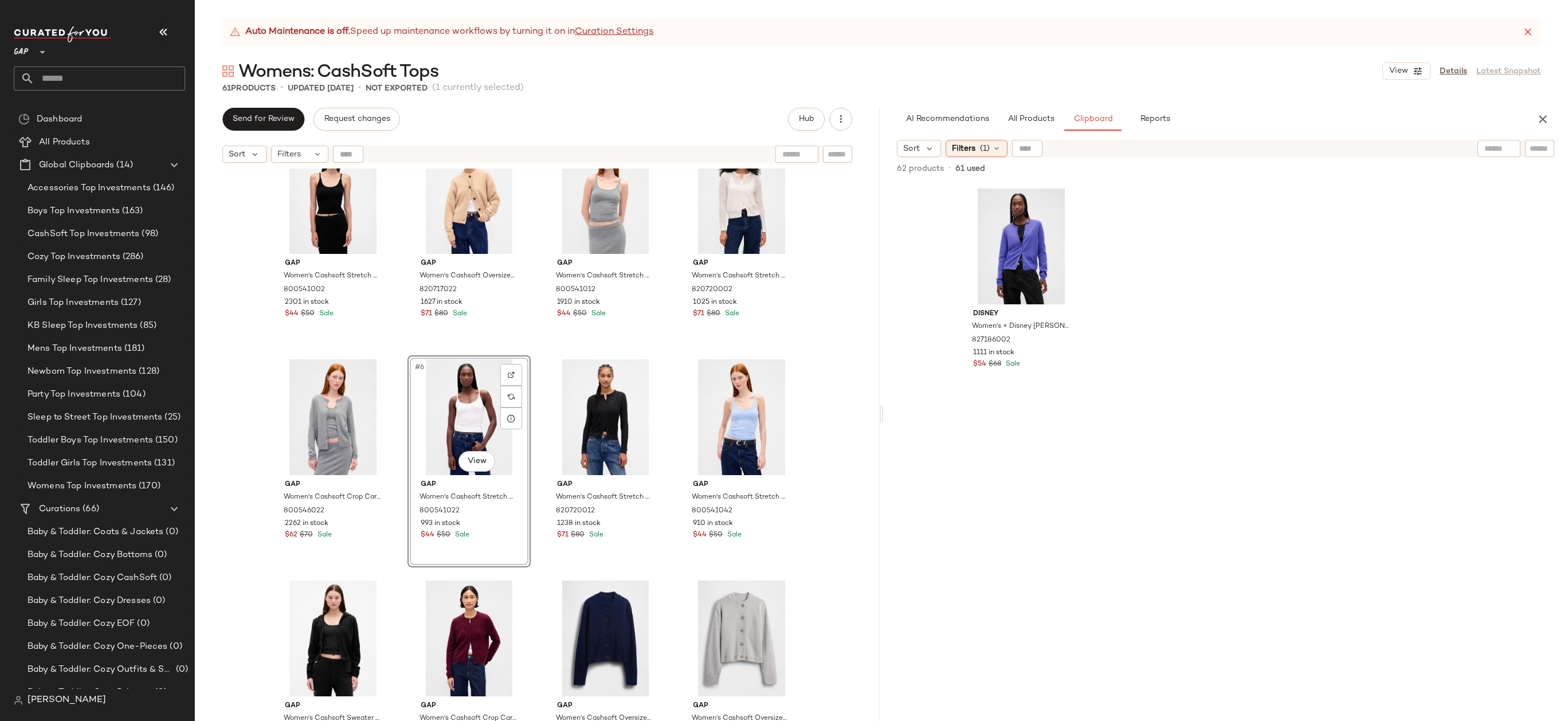
scroll to position [457, 0]
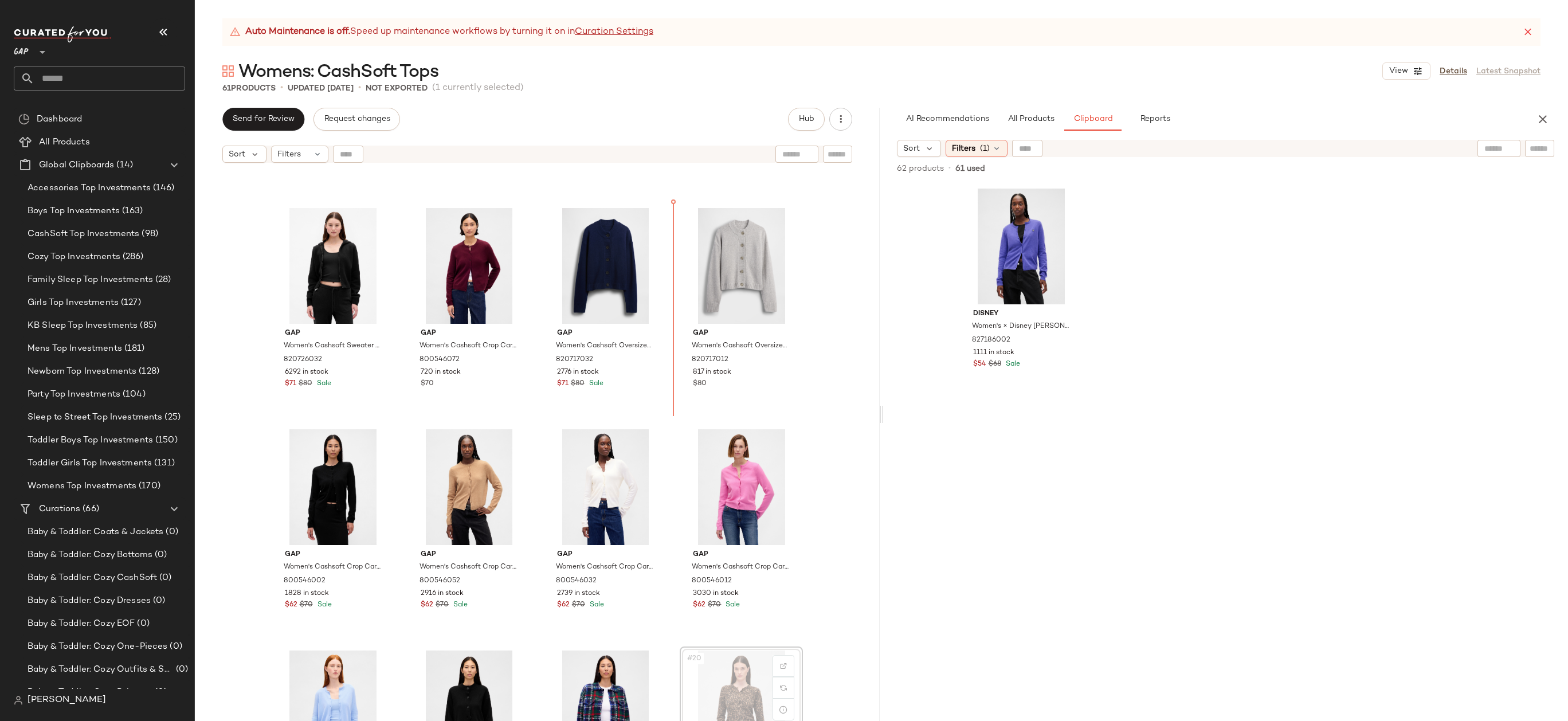
drag, startPoint x: 761, startPoint y: 655, endPoint x: 758, endPoint y: 650, distance: 5.8
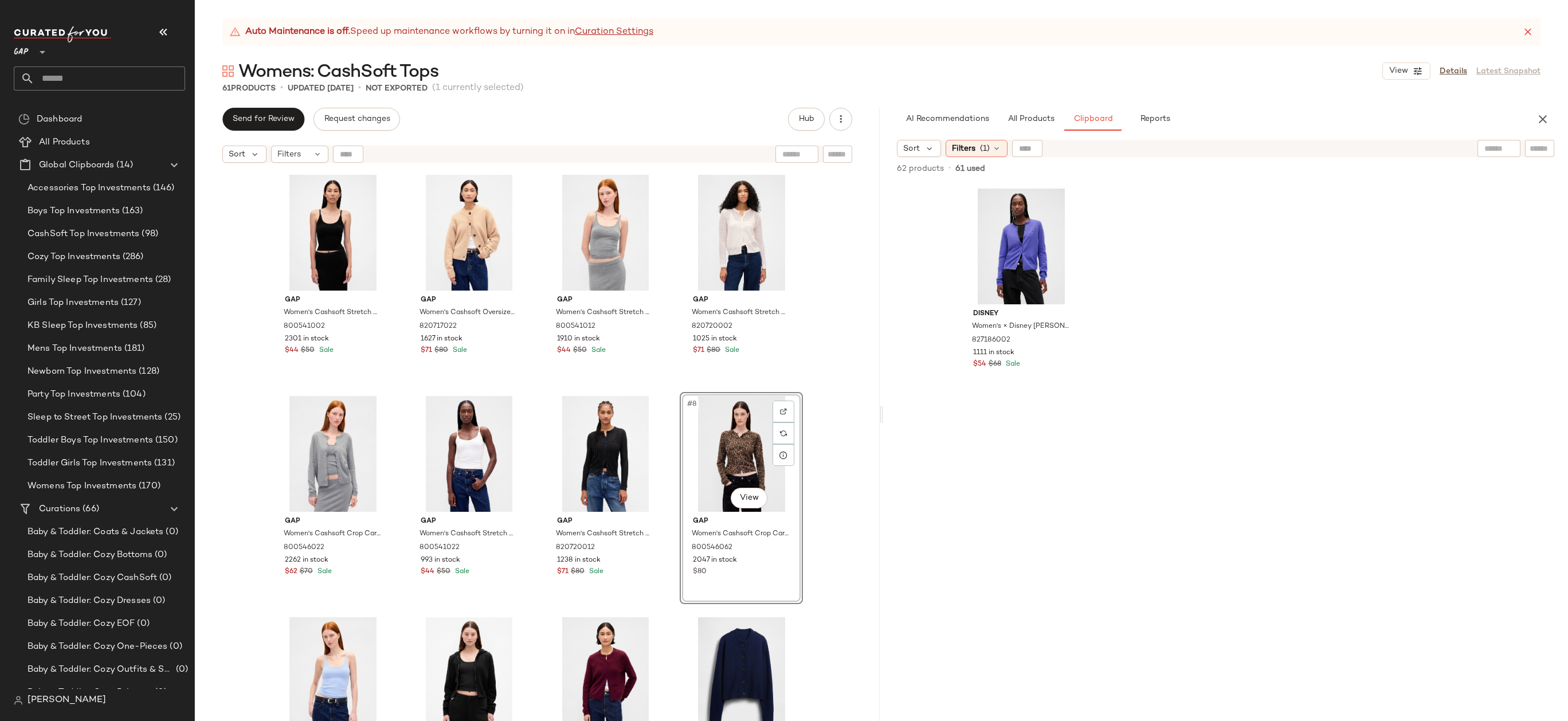
click at [826, 397] on div "Gap Women's Cashsoft Stretch Crop Tank Top by Gap Black Size M 800541002 2301 i…" at bounding box center [537, 458] width 685 height 581
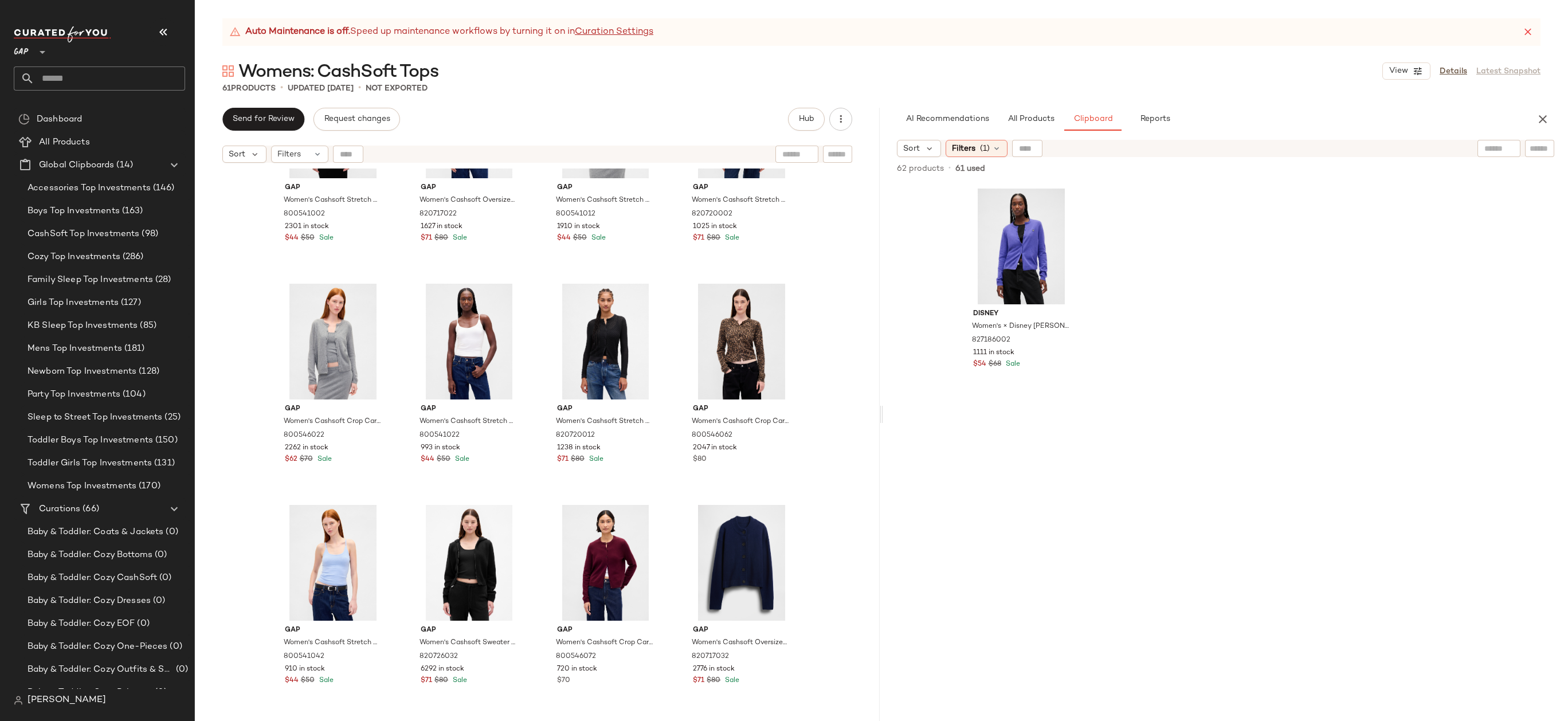
scroll to position [309, 0]
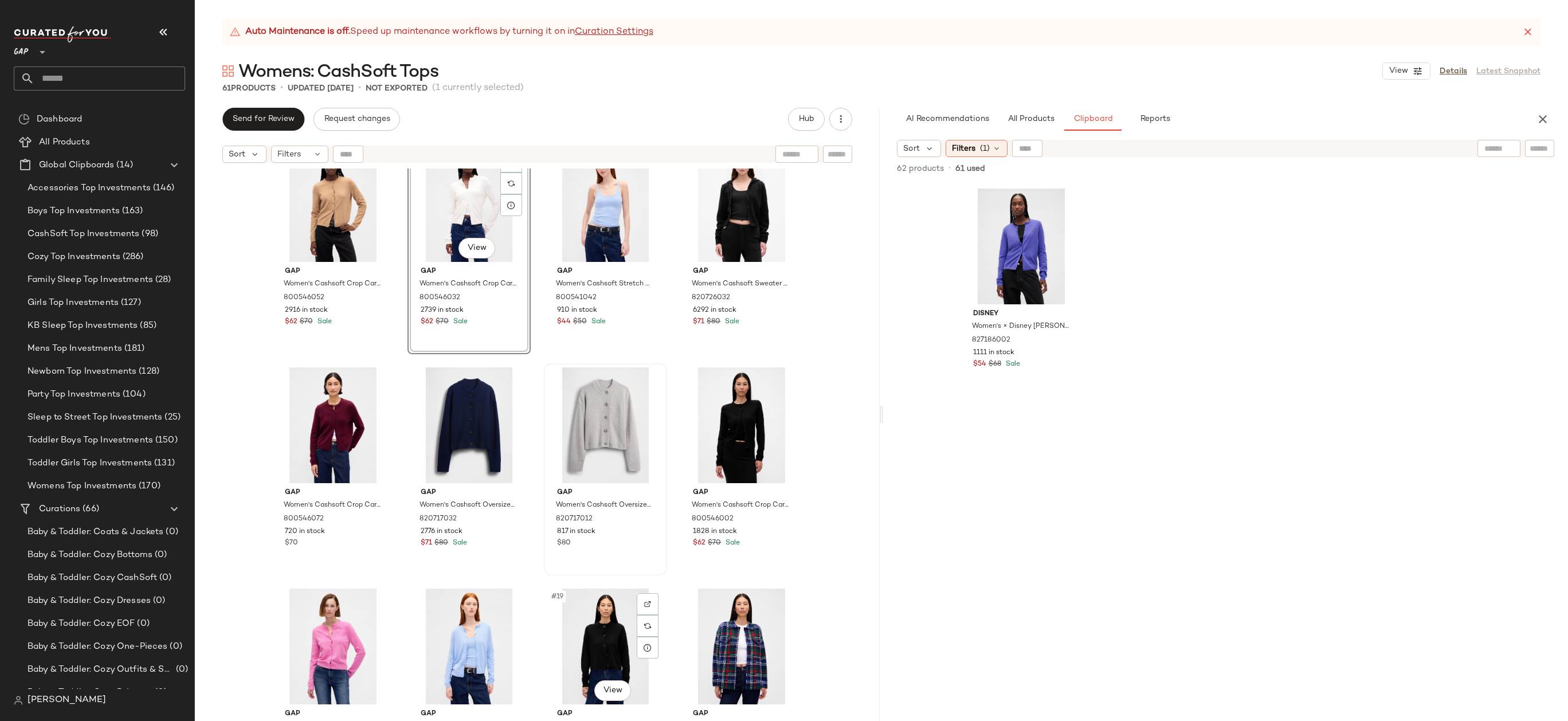
scroll to position [436, 0]
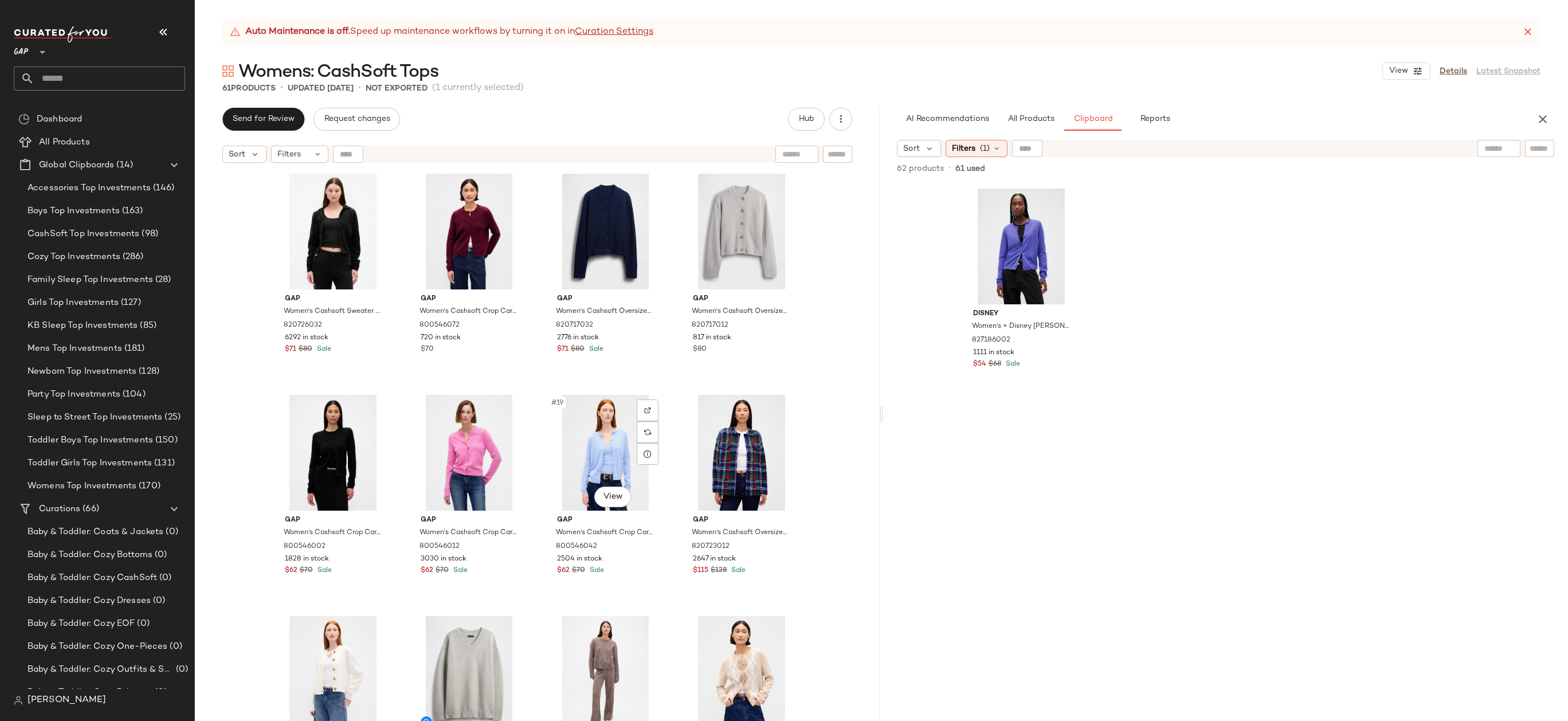
scroll to position [675, 0]
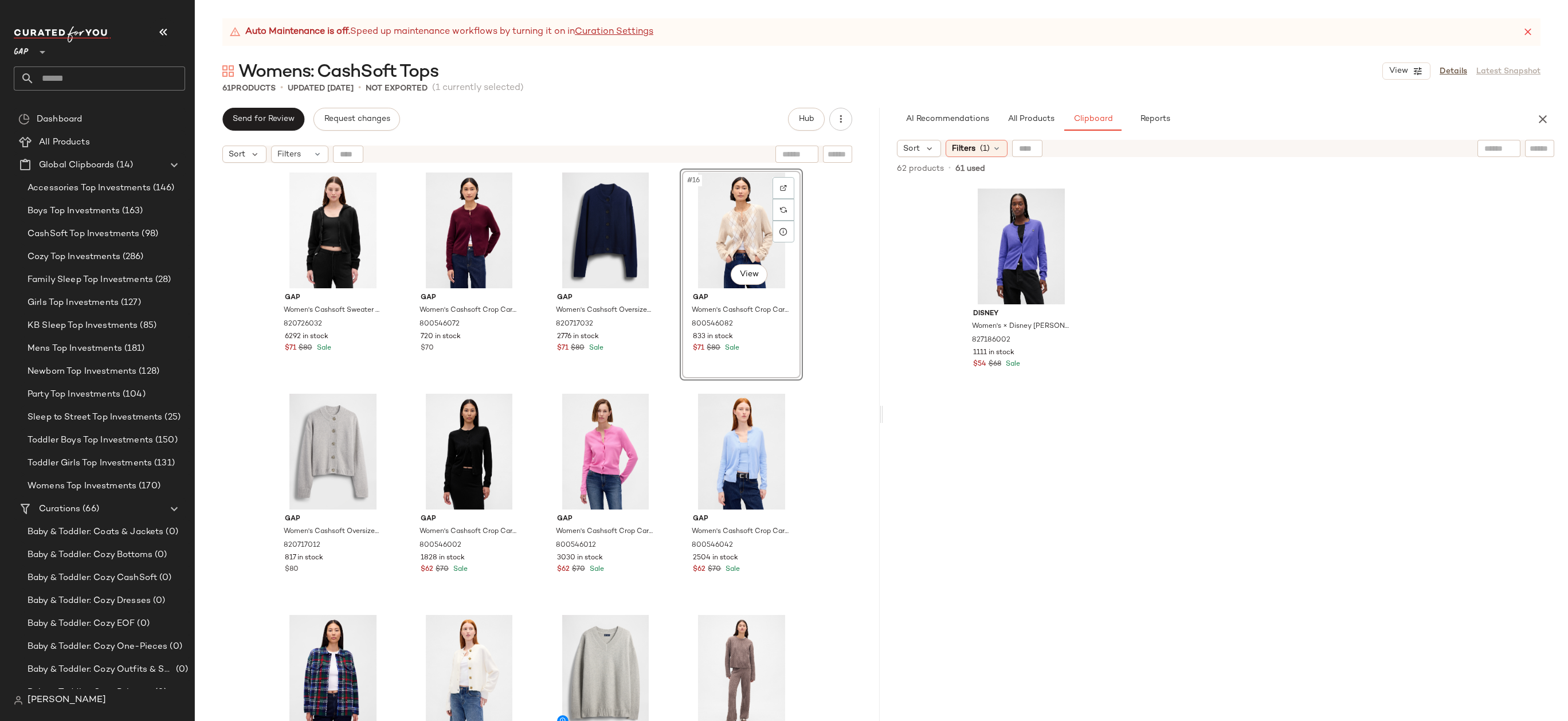
scroll to position [334, 0]
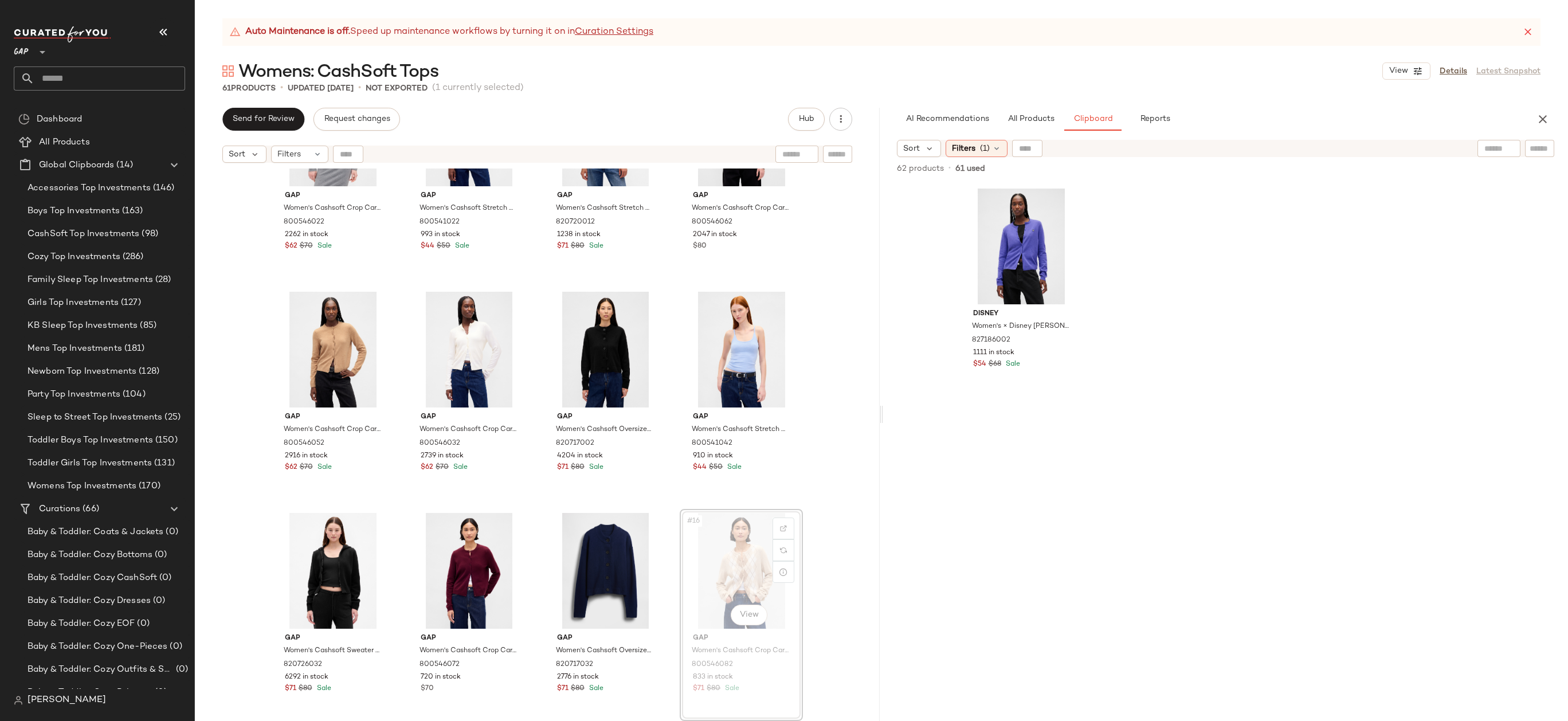
drag, startPoint x: 757, startPoint y: 532, endPoint x: 674, endPoint y: 394, distance: 161.0
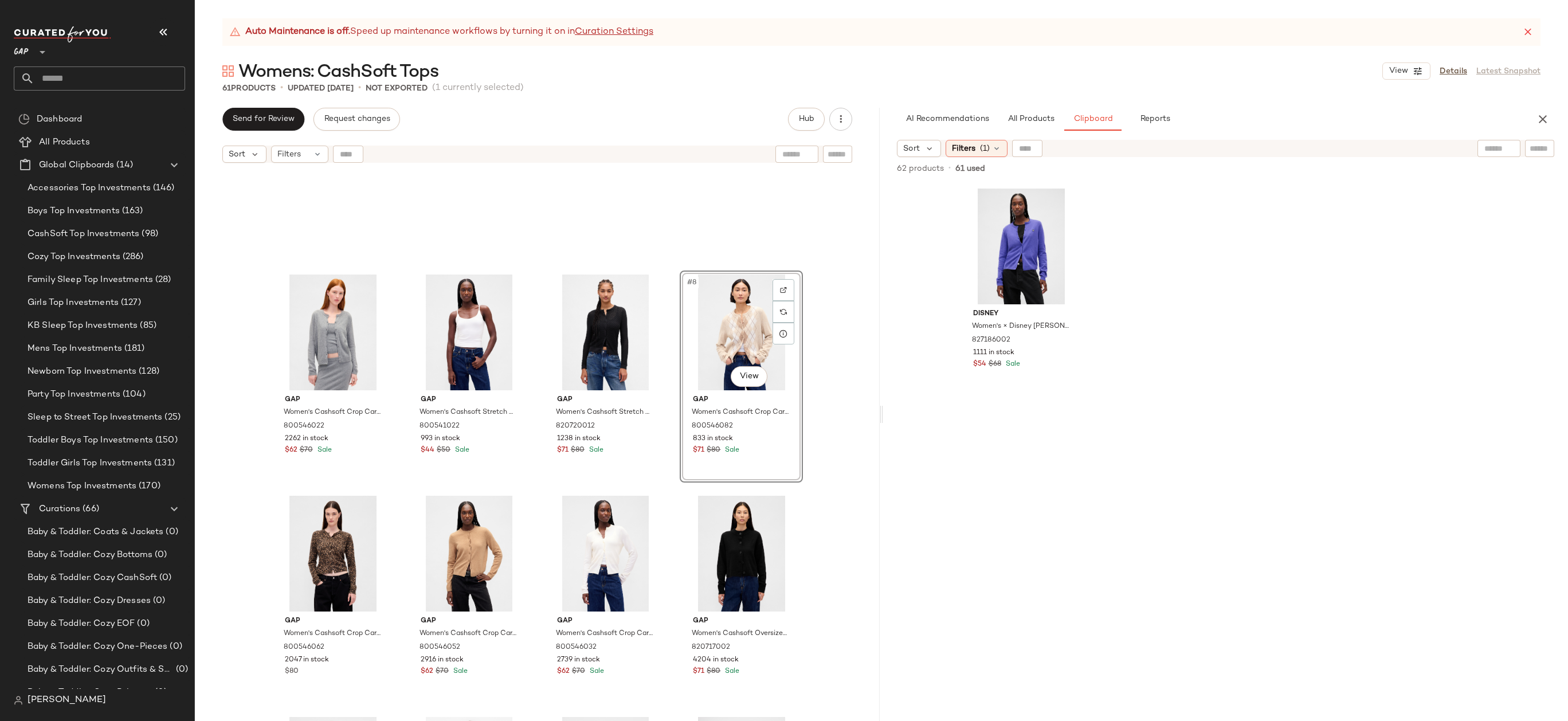
scroll to position [369, 0]
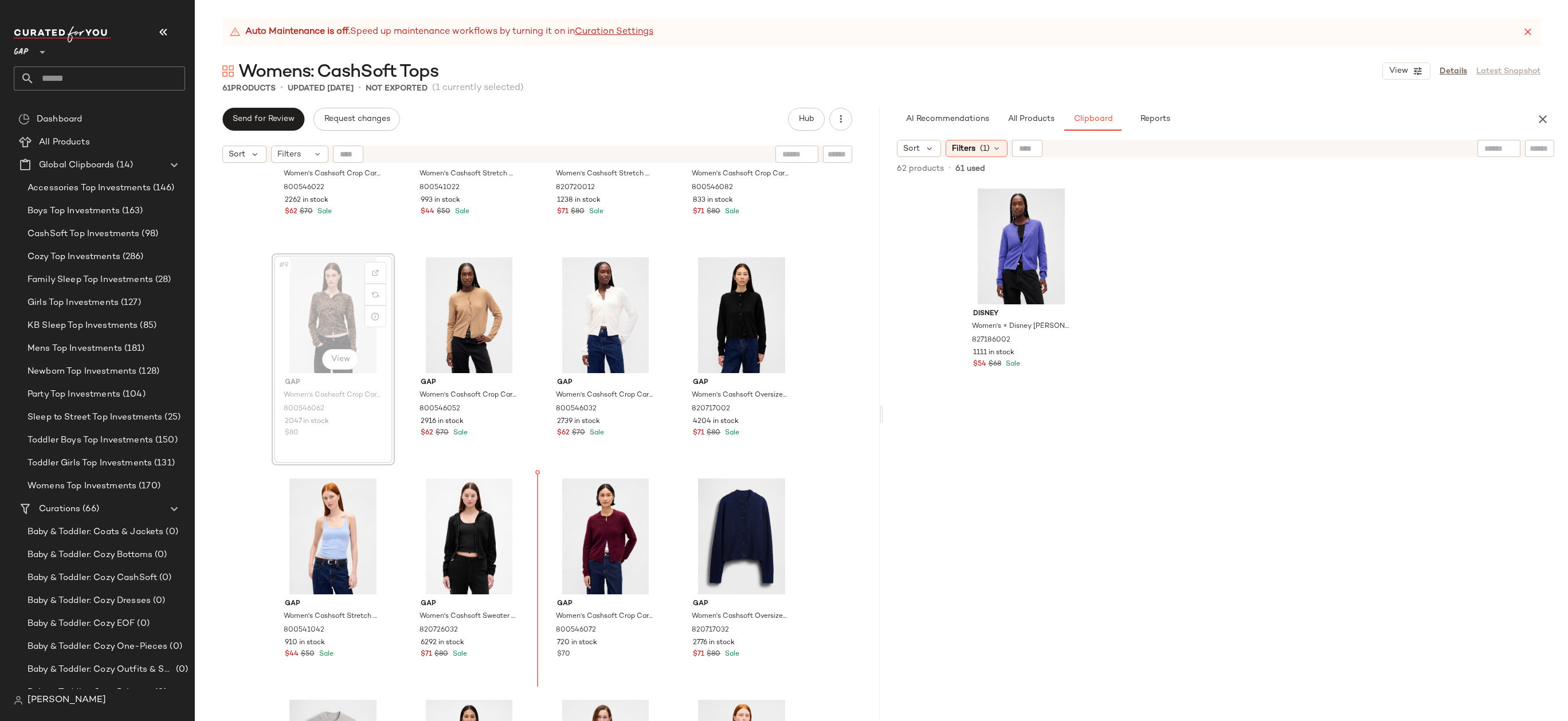
drag, startPoint x: 316, startPoint y: 334, endPoint x: 325, endPoint y: 334, distance: 9.0
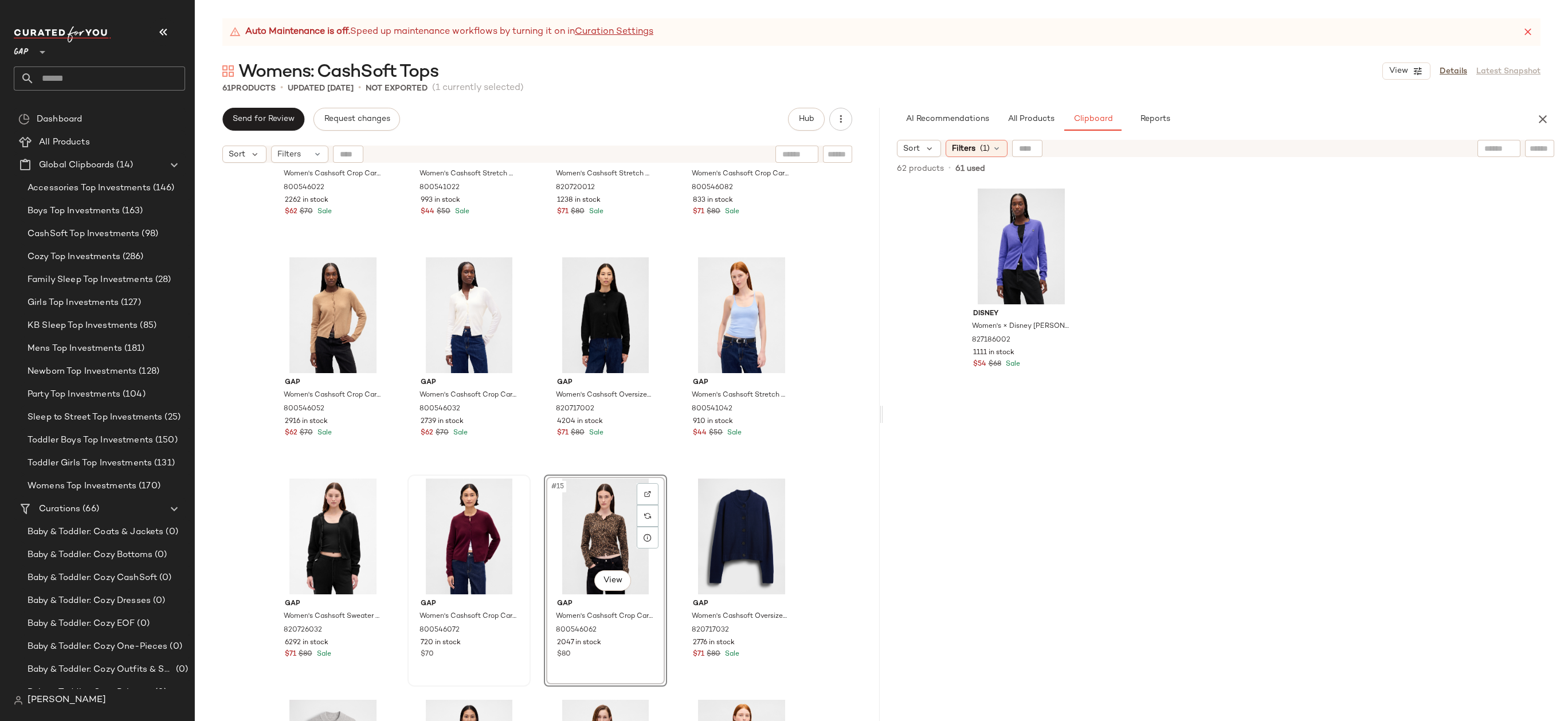
scroll to position [489, 0]
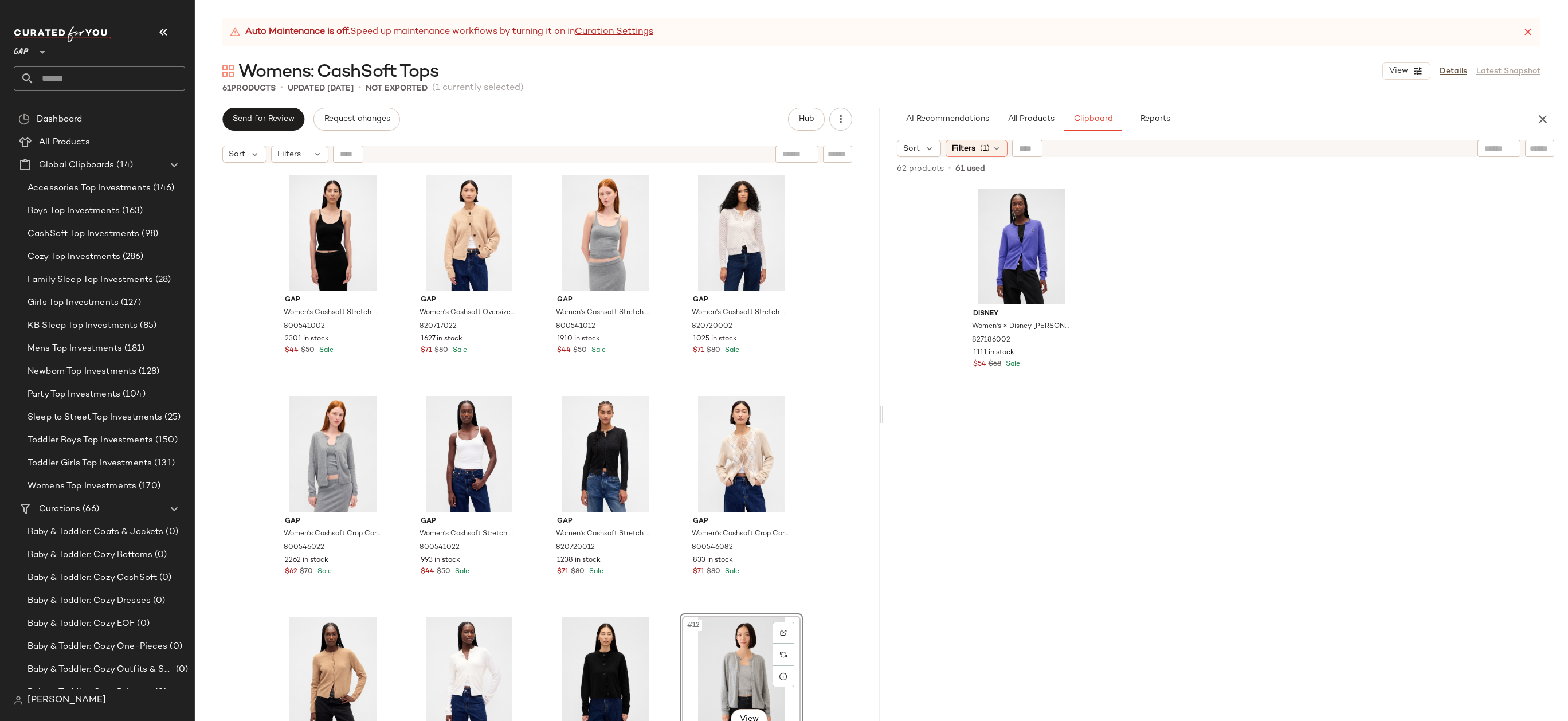
click at [837, 370] on div "Gap Women's Cashsoft Stretch Crop Tank Top by Gap Black Size M 800541002 2301 i…" at bounding box center [537, 458] width 685 height 581
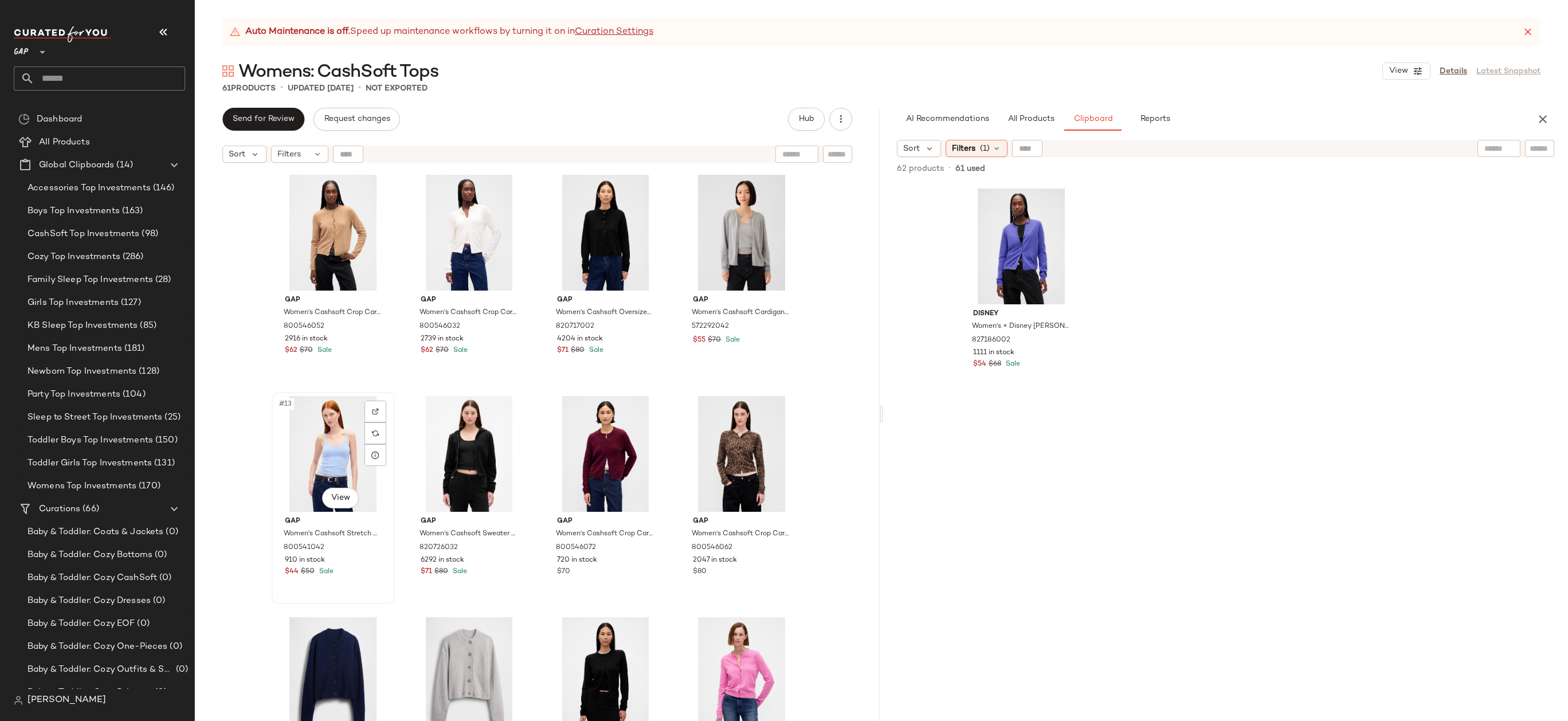
scroll to position [453, 0]
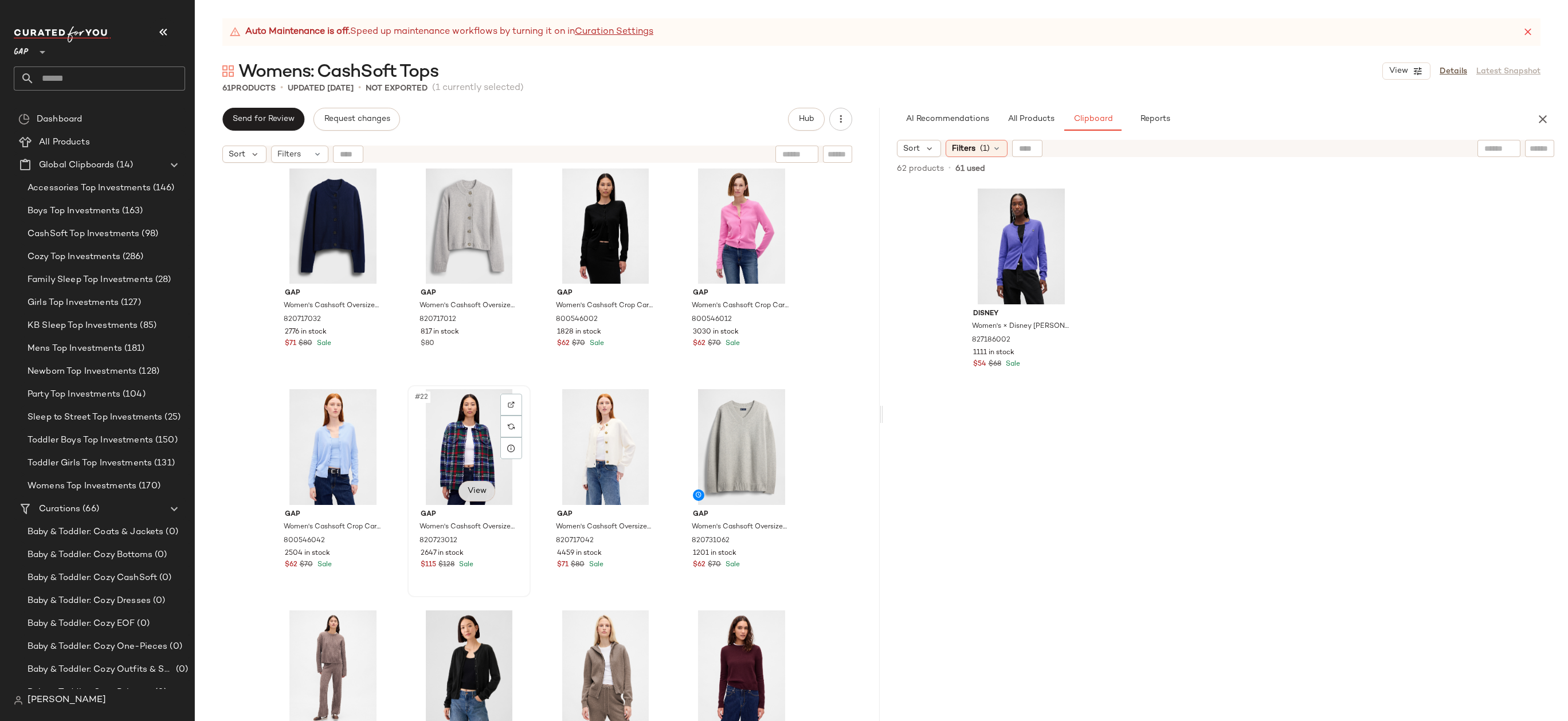
scroll to position [857, 0]
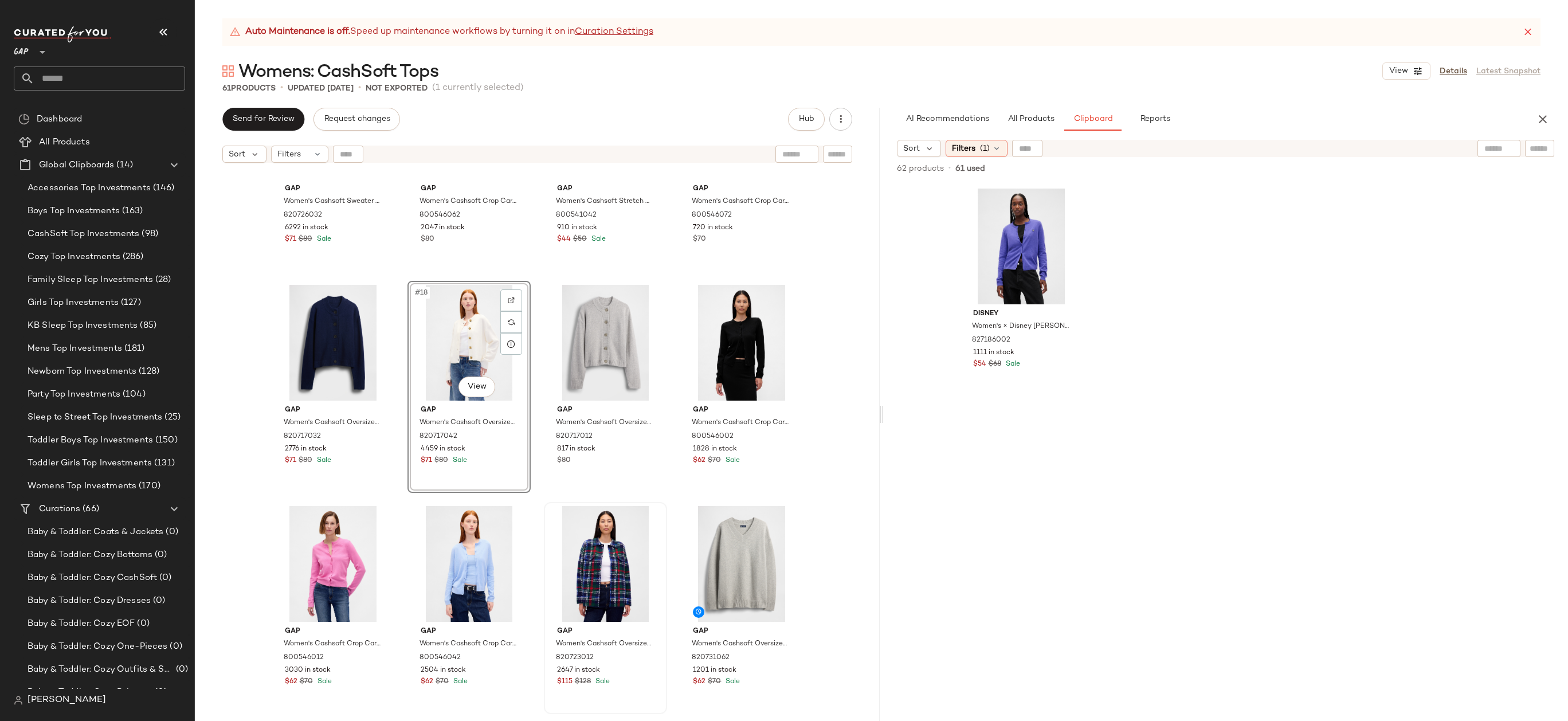
scroll to position [701, 0]
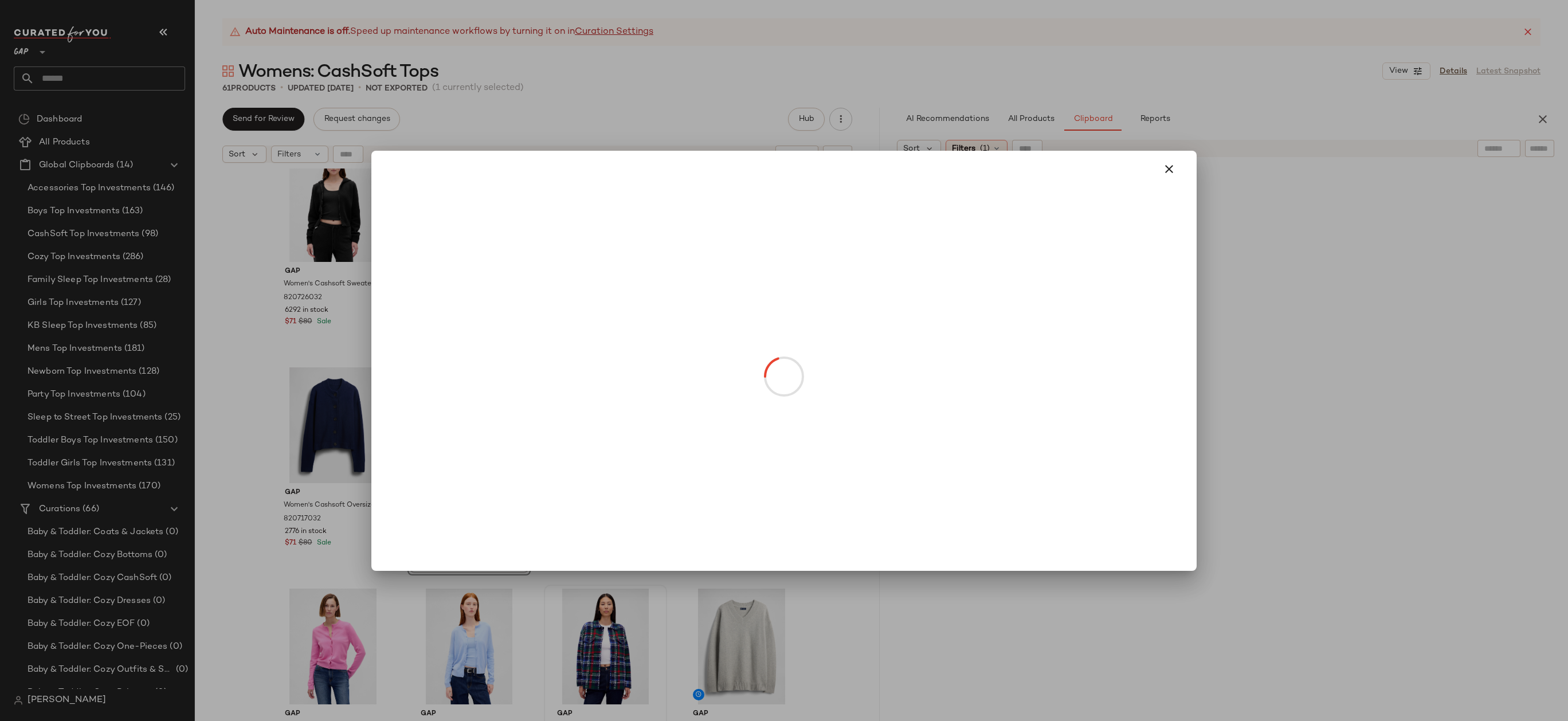
click at [519, 292] on body "GAP ** Dashboard All Products Global Clipboards (14) Accessories Top Investment…" at bounding box center [784, 360] width 1568 height 721
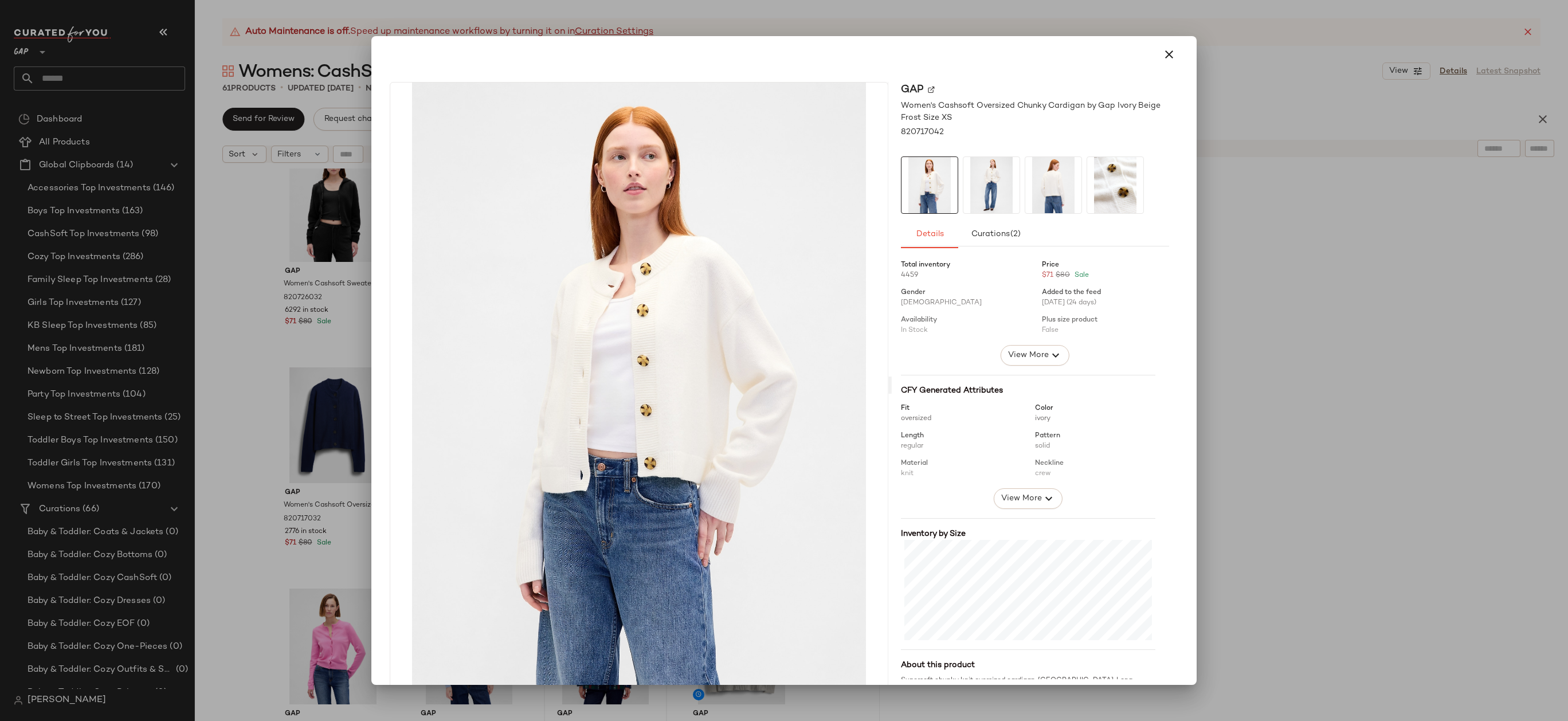
click at [1162, 48] on icon "button" at bounding box center [1169, 55] width 13 height 13
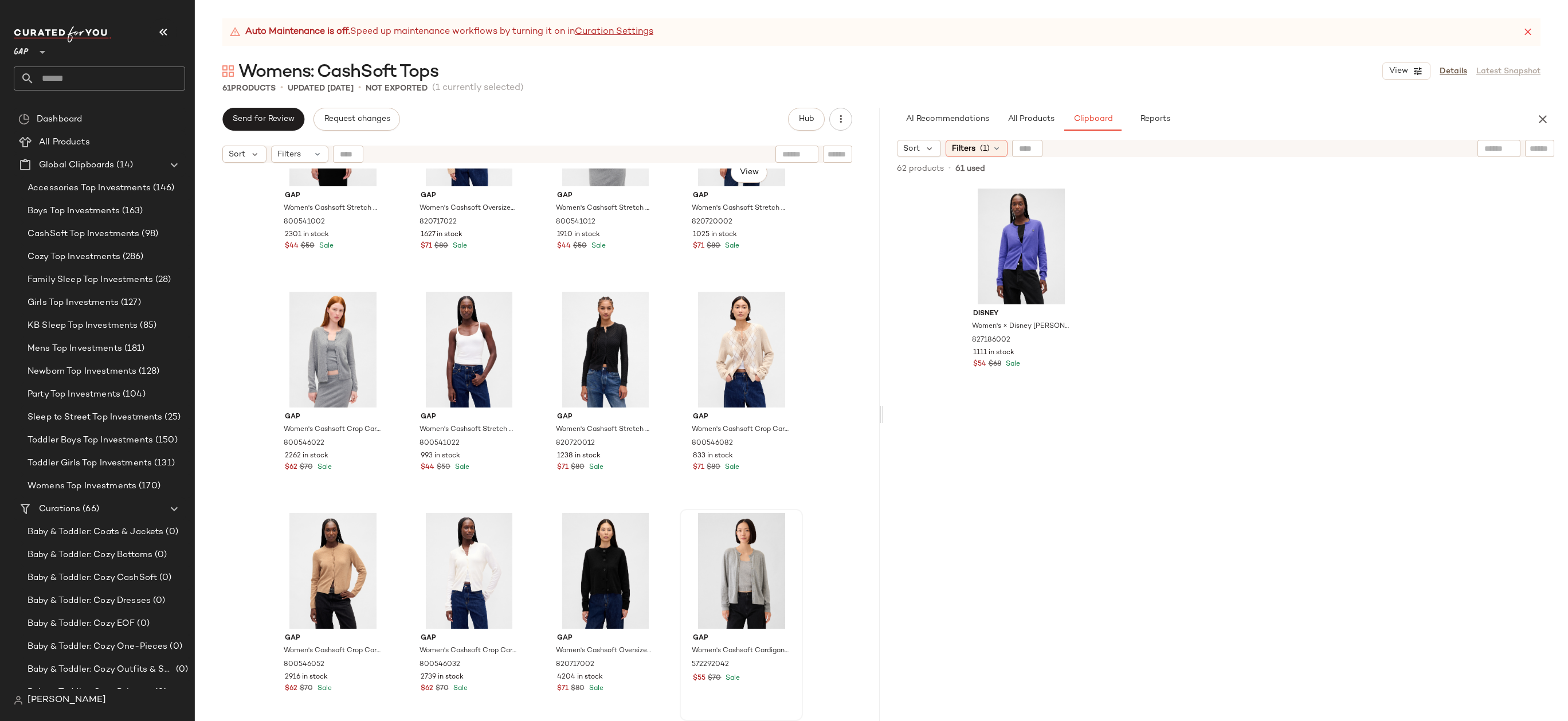
scroll to position [255, 0]
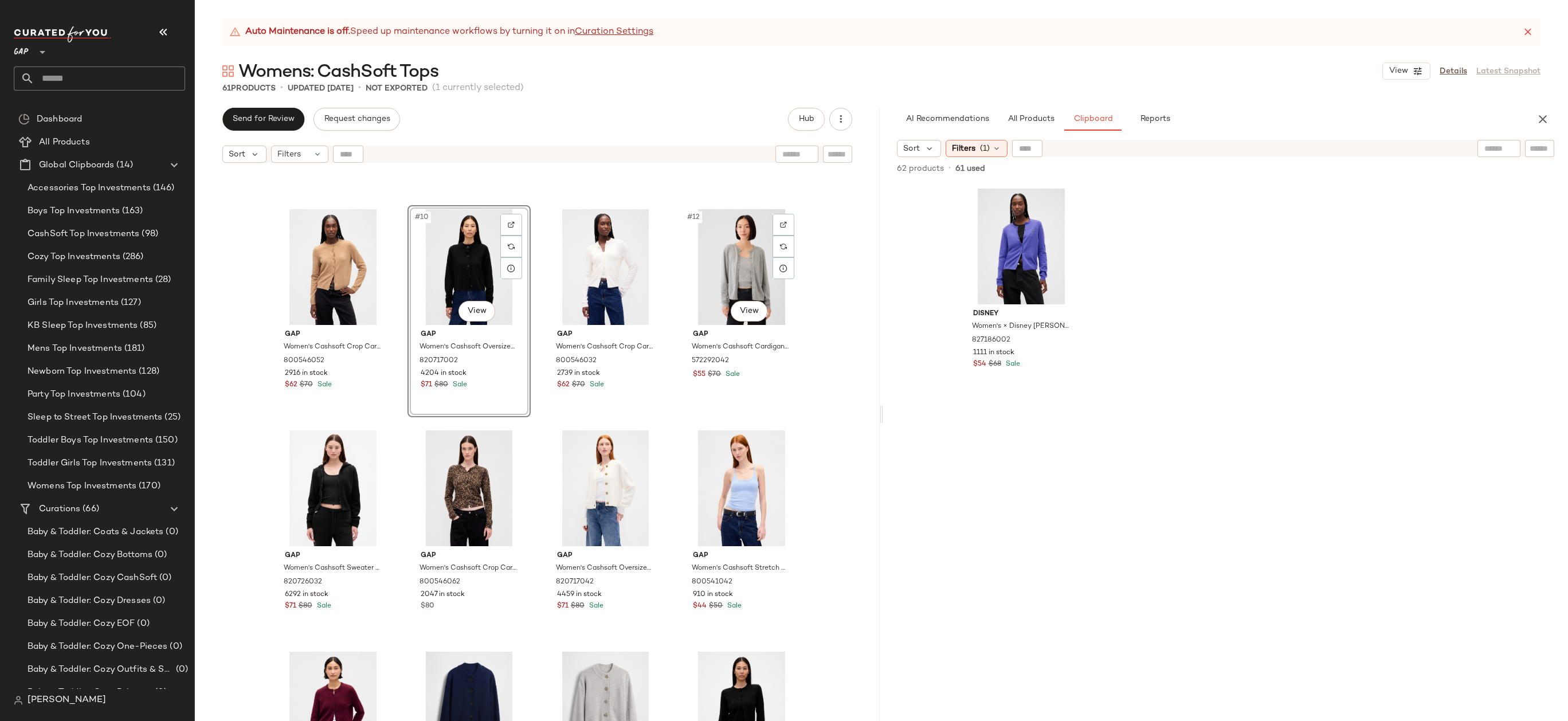
scroll to position [445, 0]
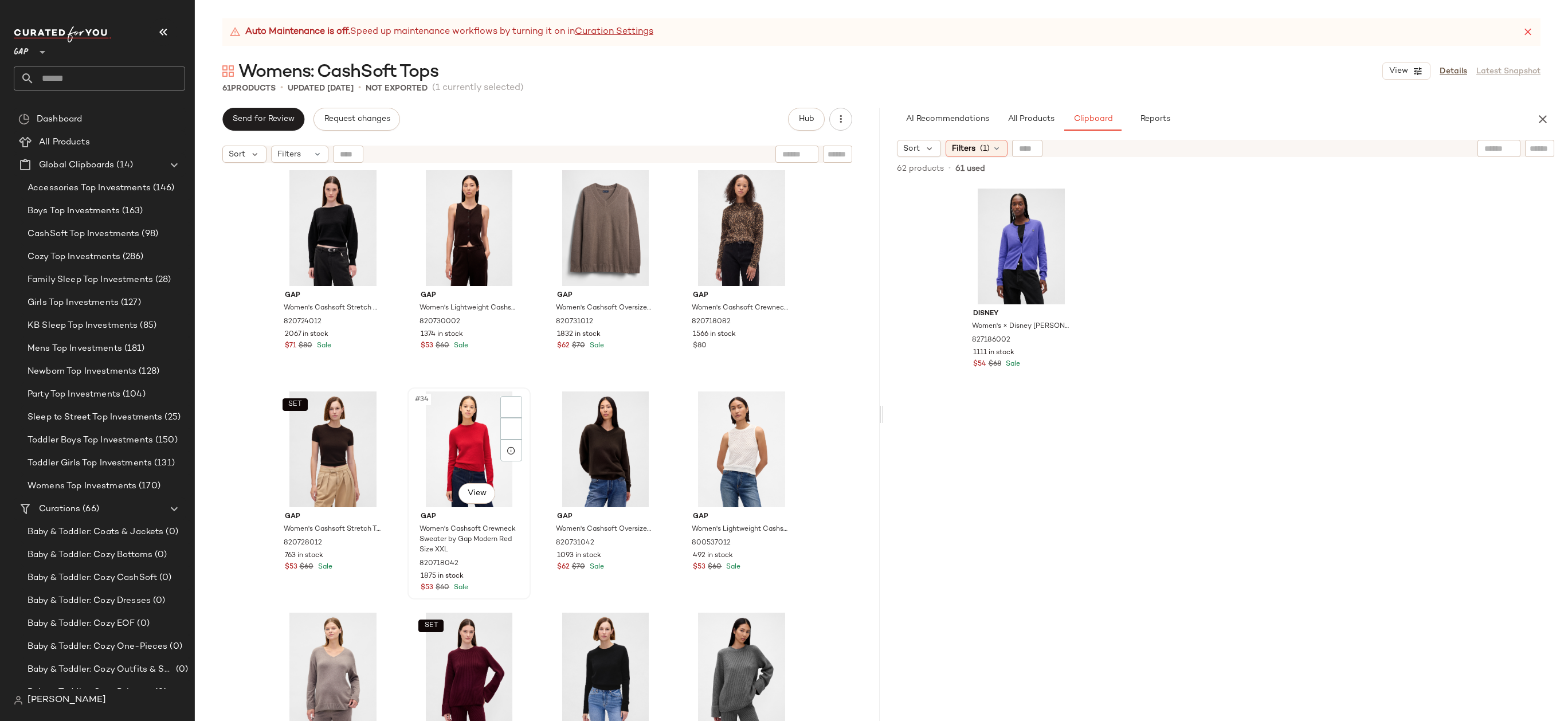
scroll to position [1506, 0]
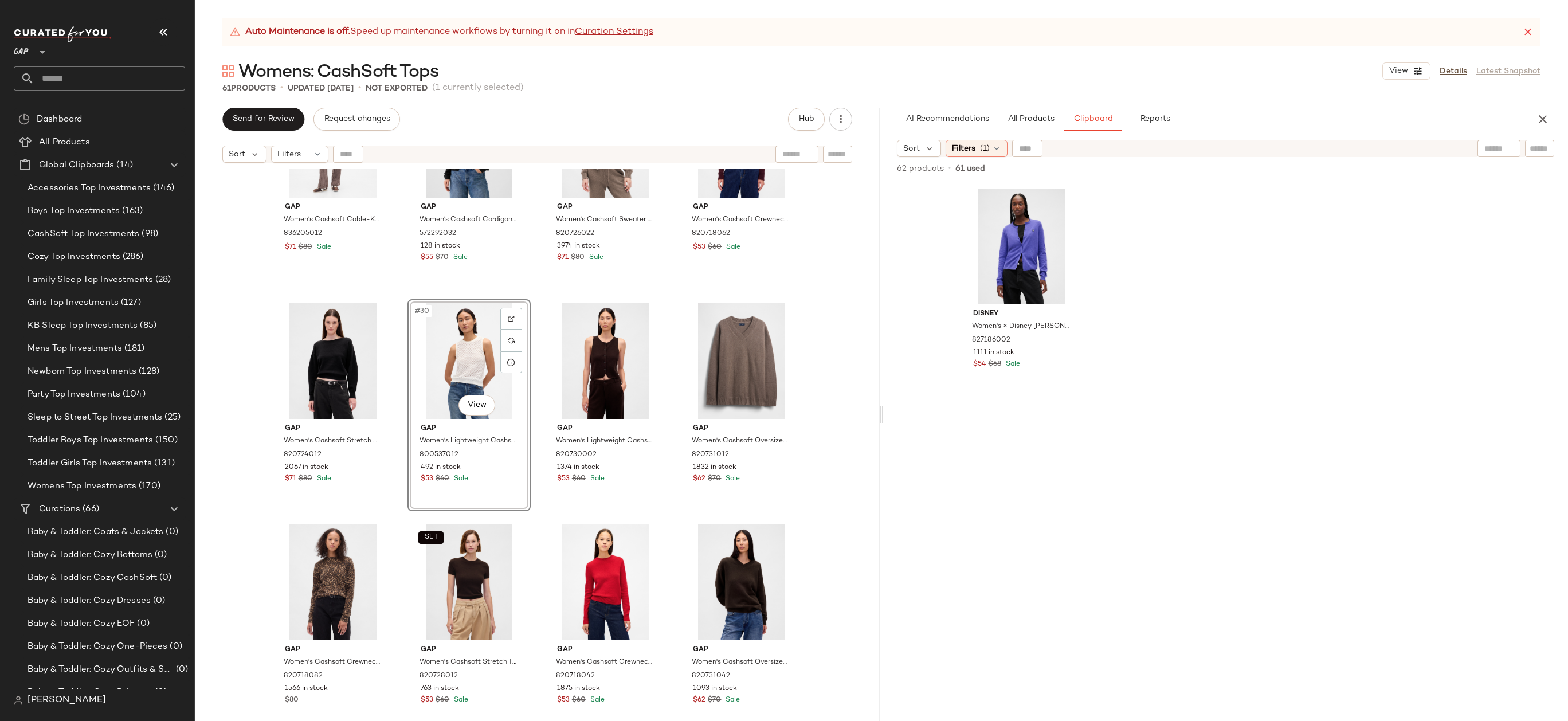
scroll to position [1271, 0]
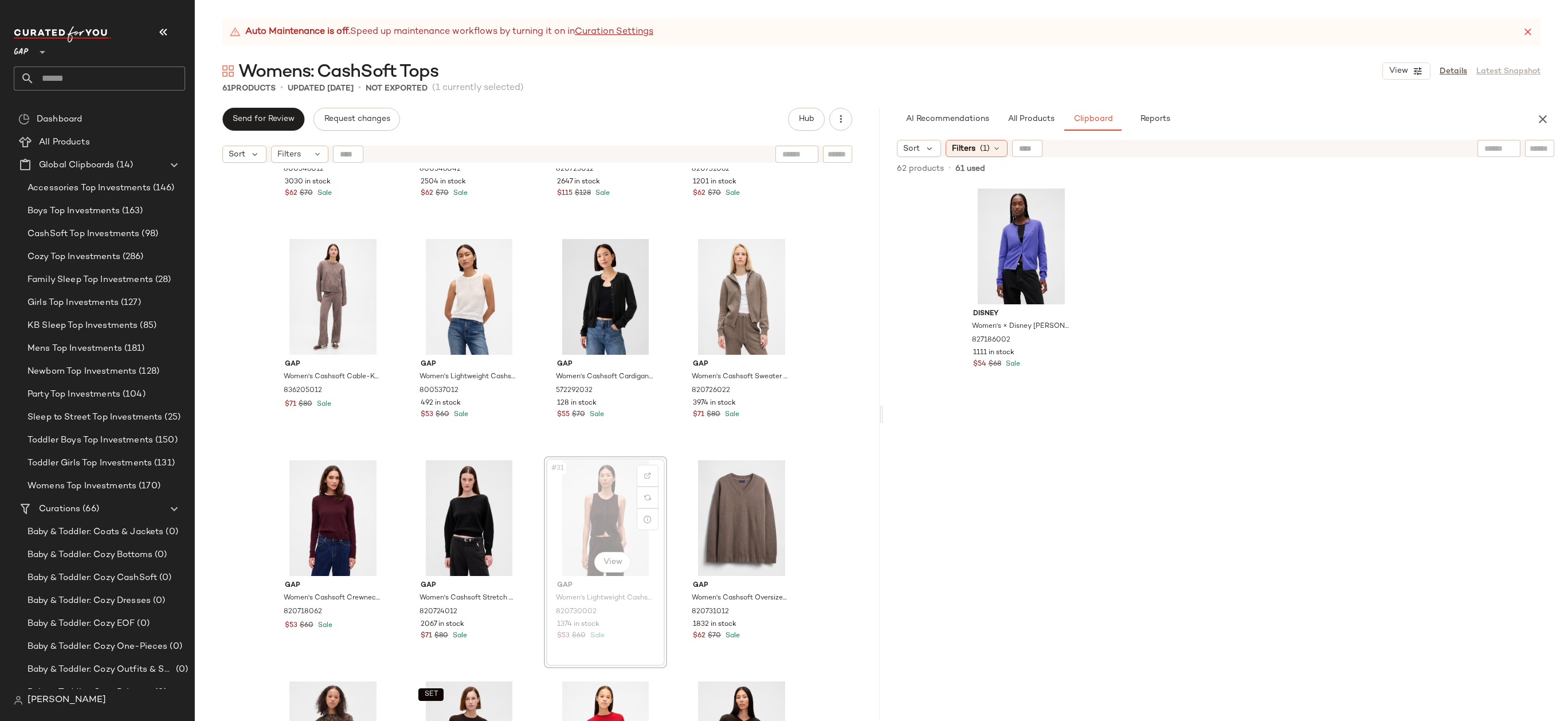
drag, startPoint x: 624, startPoint y: 533, endPoint x: 624, endPoint y: 513, distance: 20.0
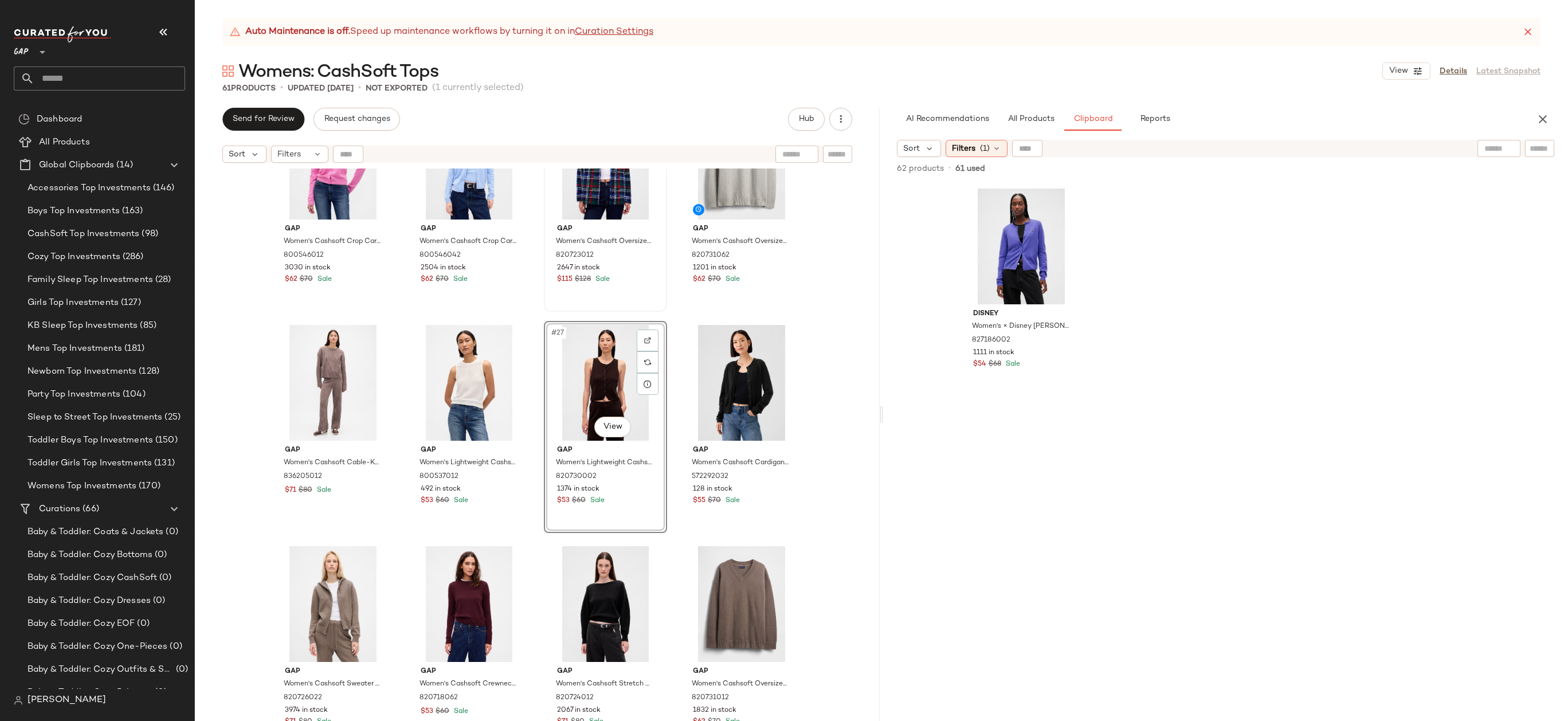
scroll to position [958, 0]
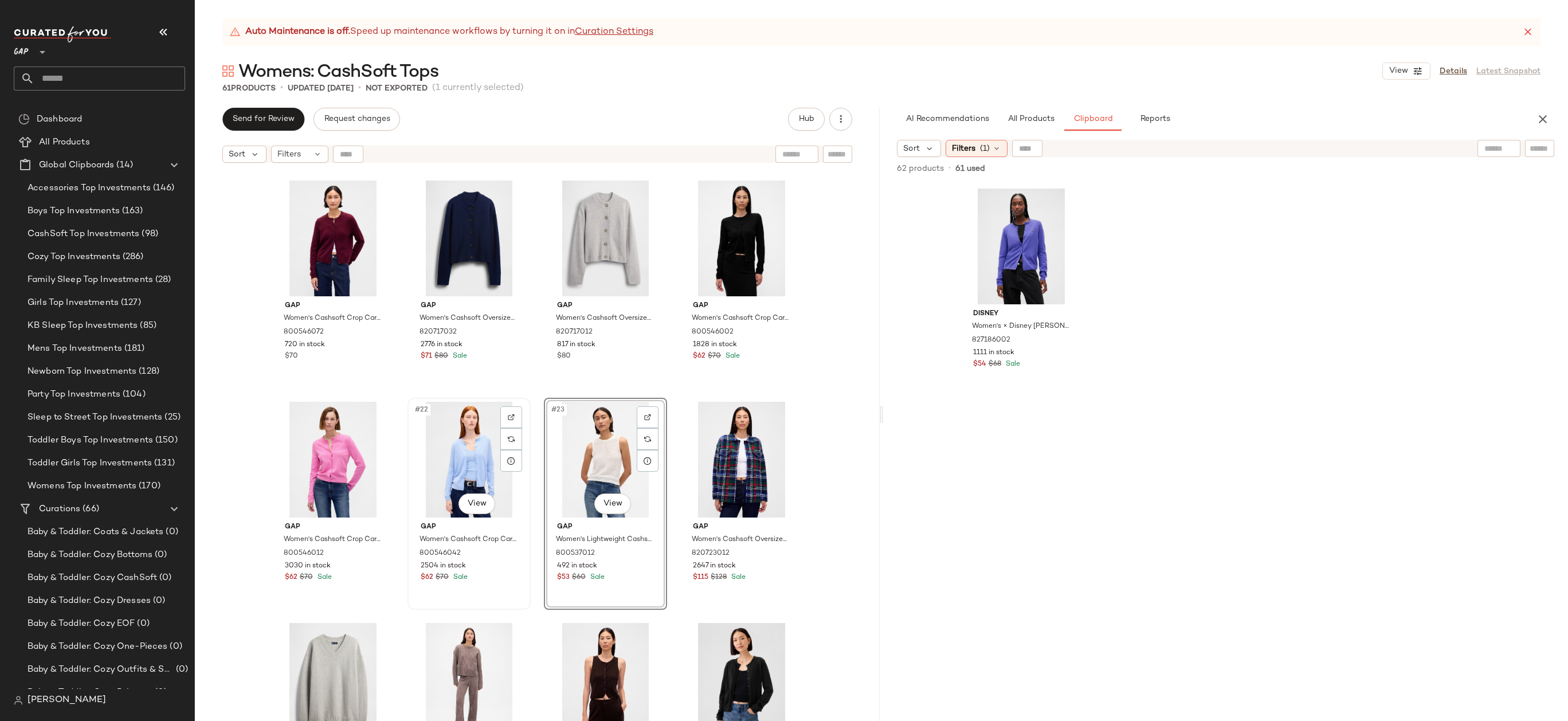
scroll to position [936, 0]
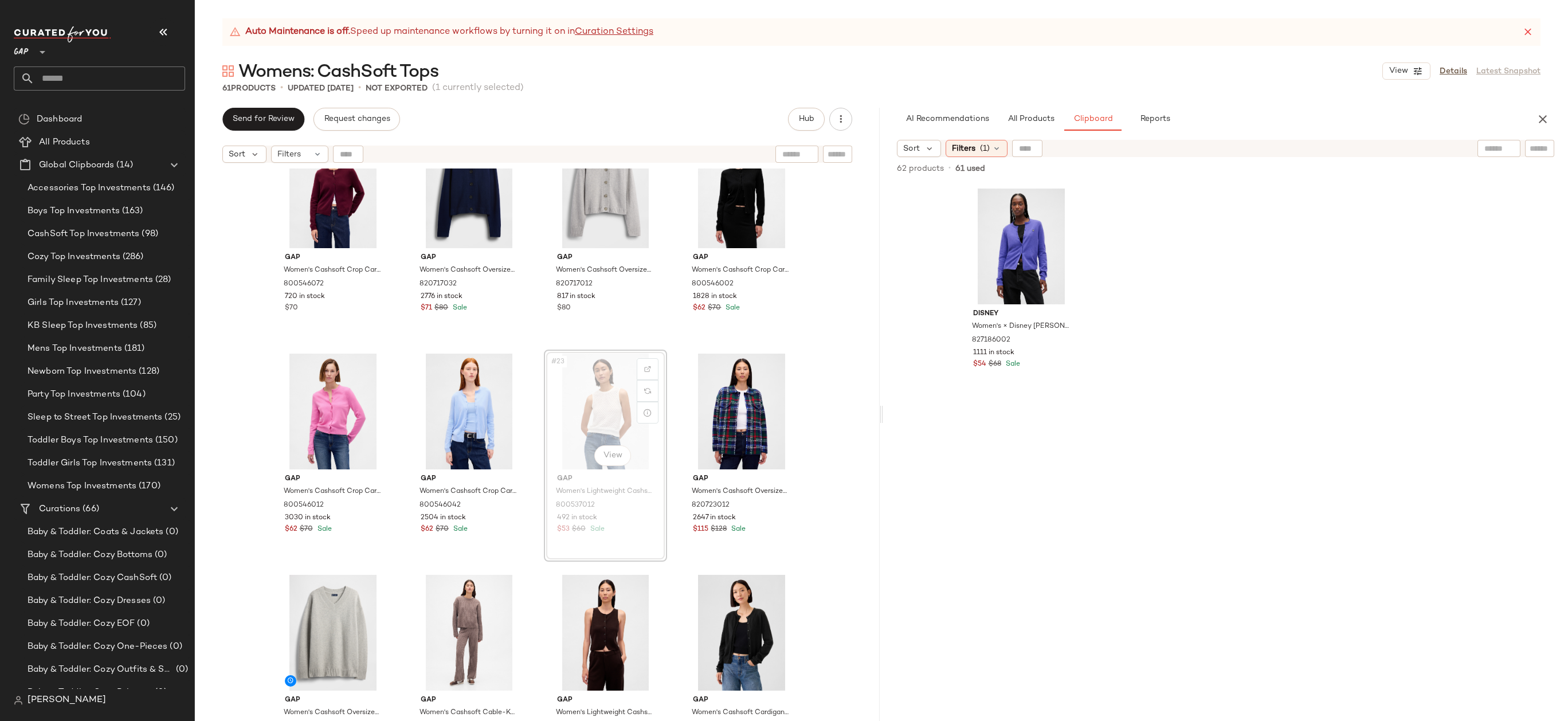
drag, startPoint x: 615, startPoint y: 405, endPoint x: 399, endPoint y: 421, distance: 216.6
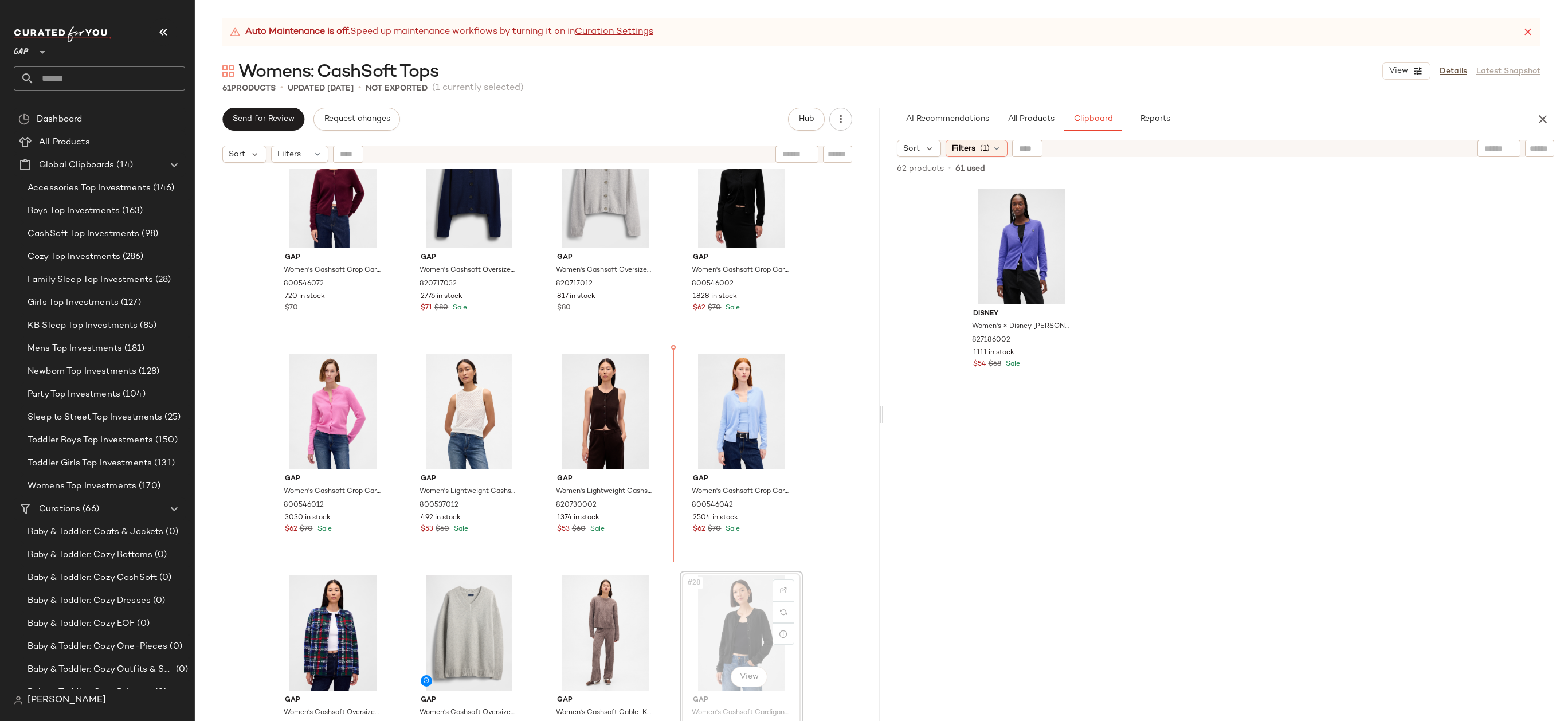
drag, startPoint x: 708, startPoint y: 612, endPoint x: 706, endPoint y: 606, distance: 6.3
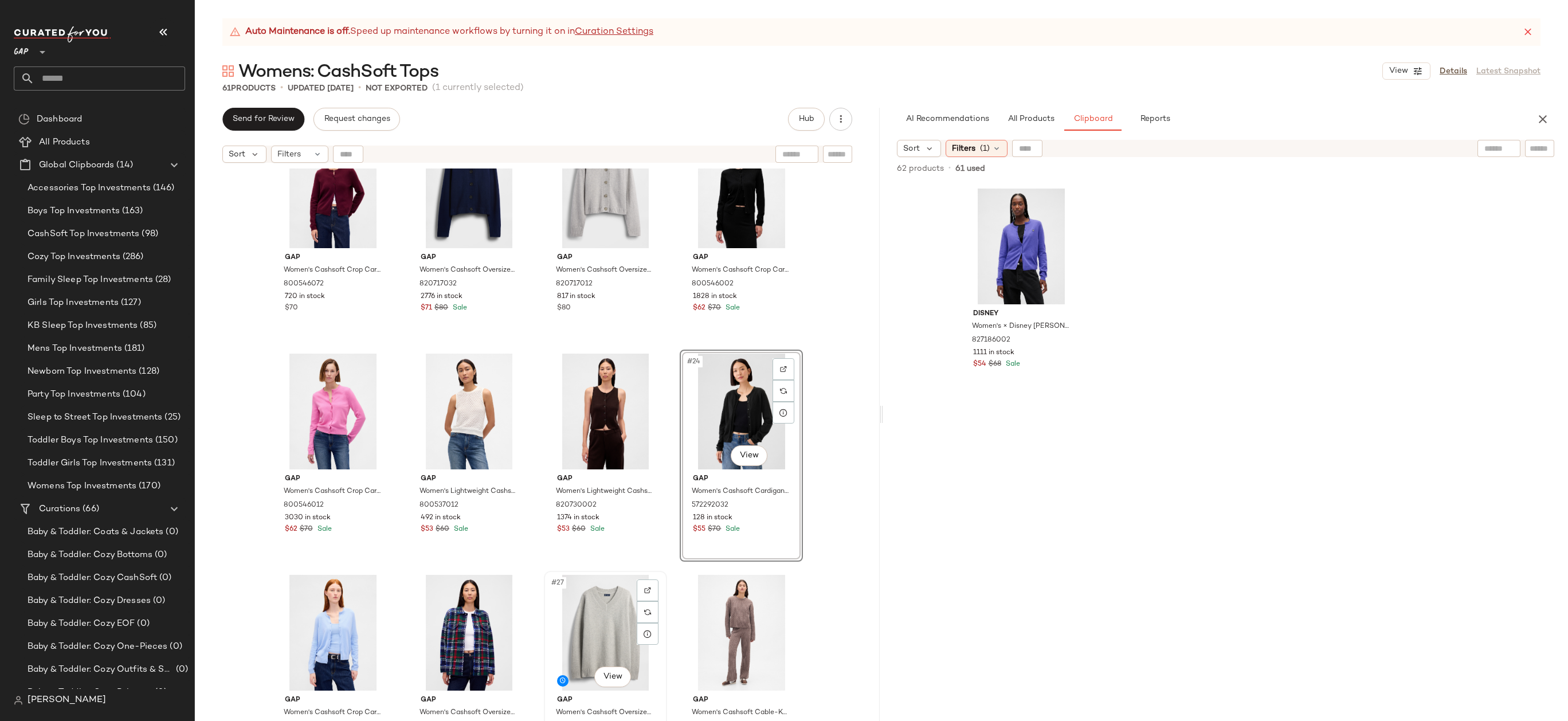
scroll to position [1002, 0]
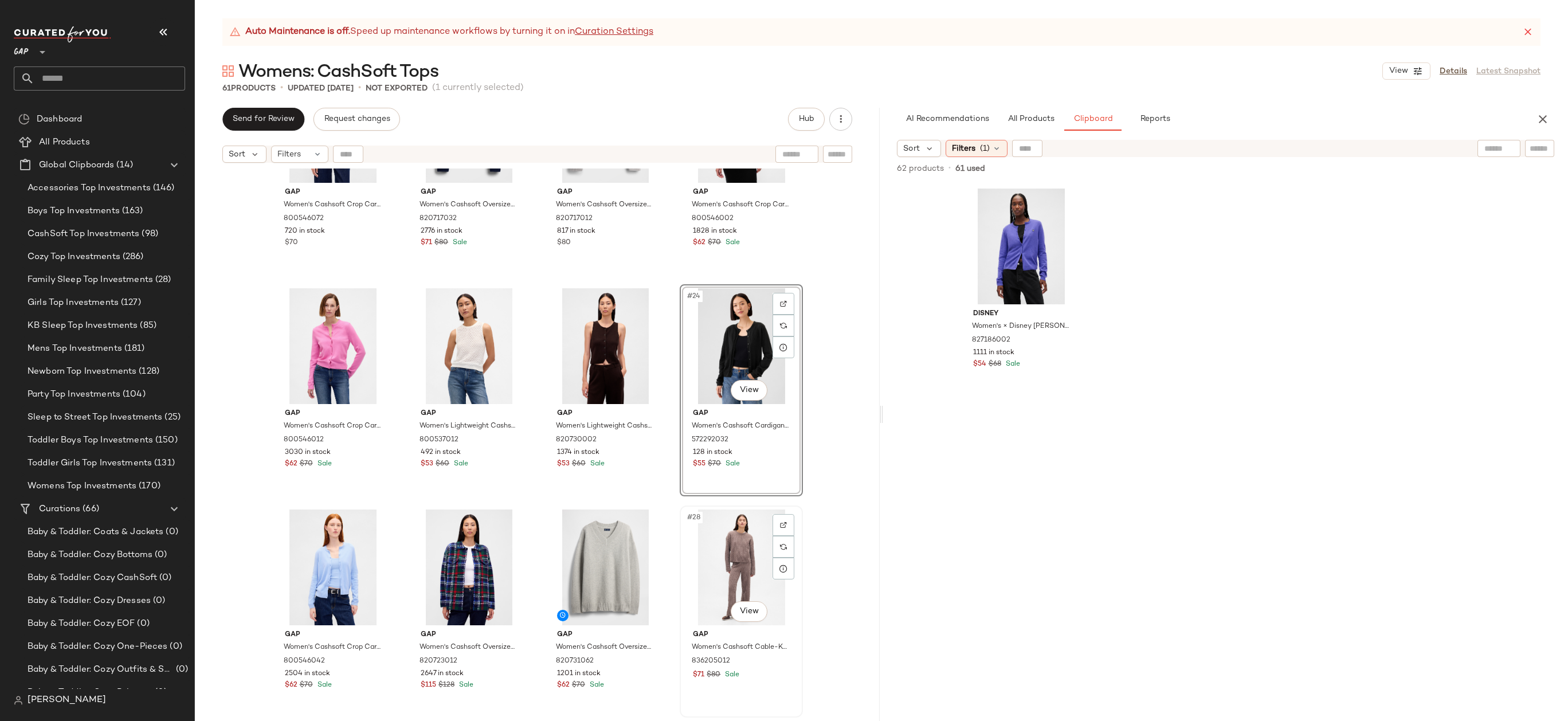
click at [733, 589] on div "#28 View" at bounding box center [741, 567] width 115 height 116
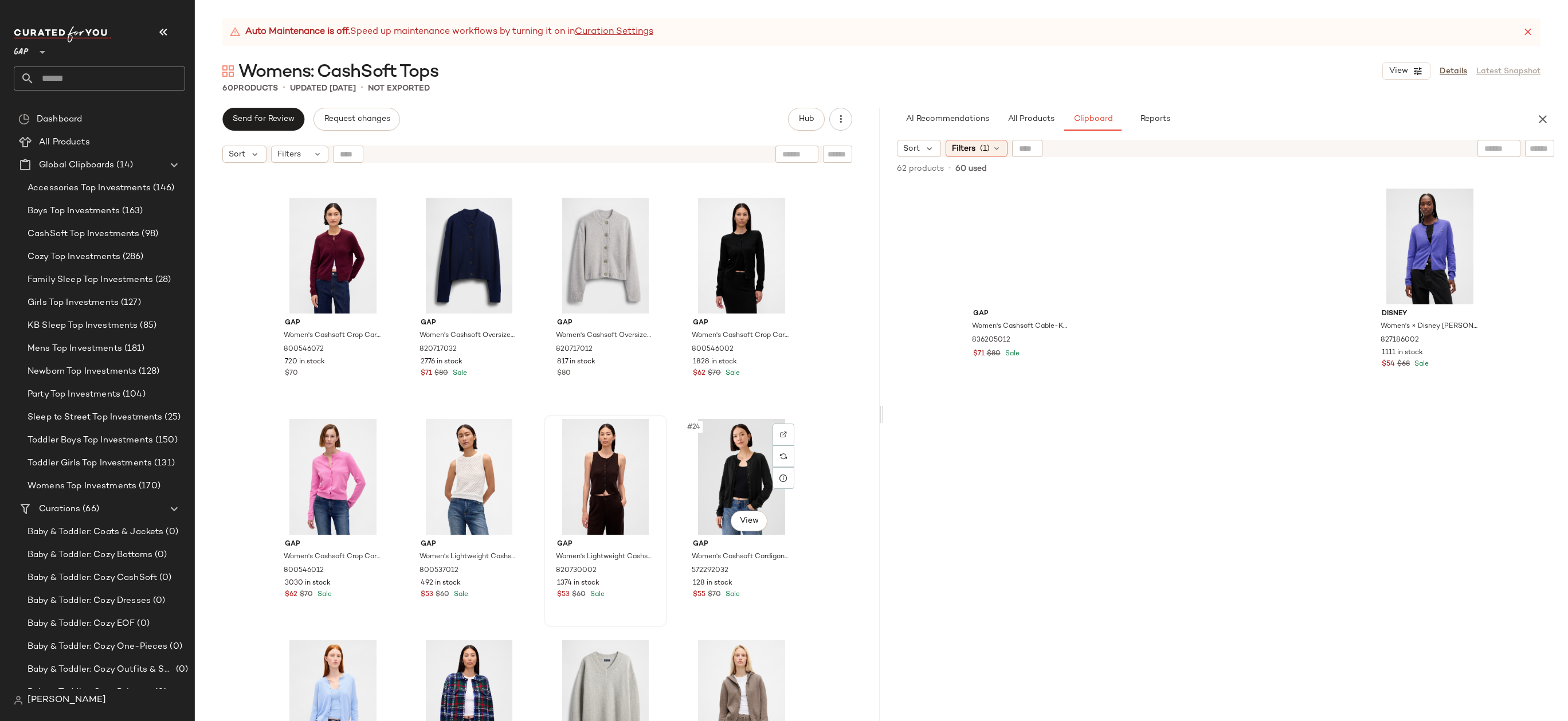
scroll to position [728, 0]
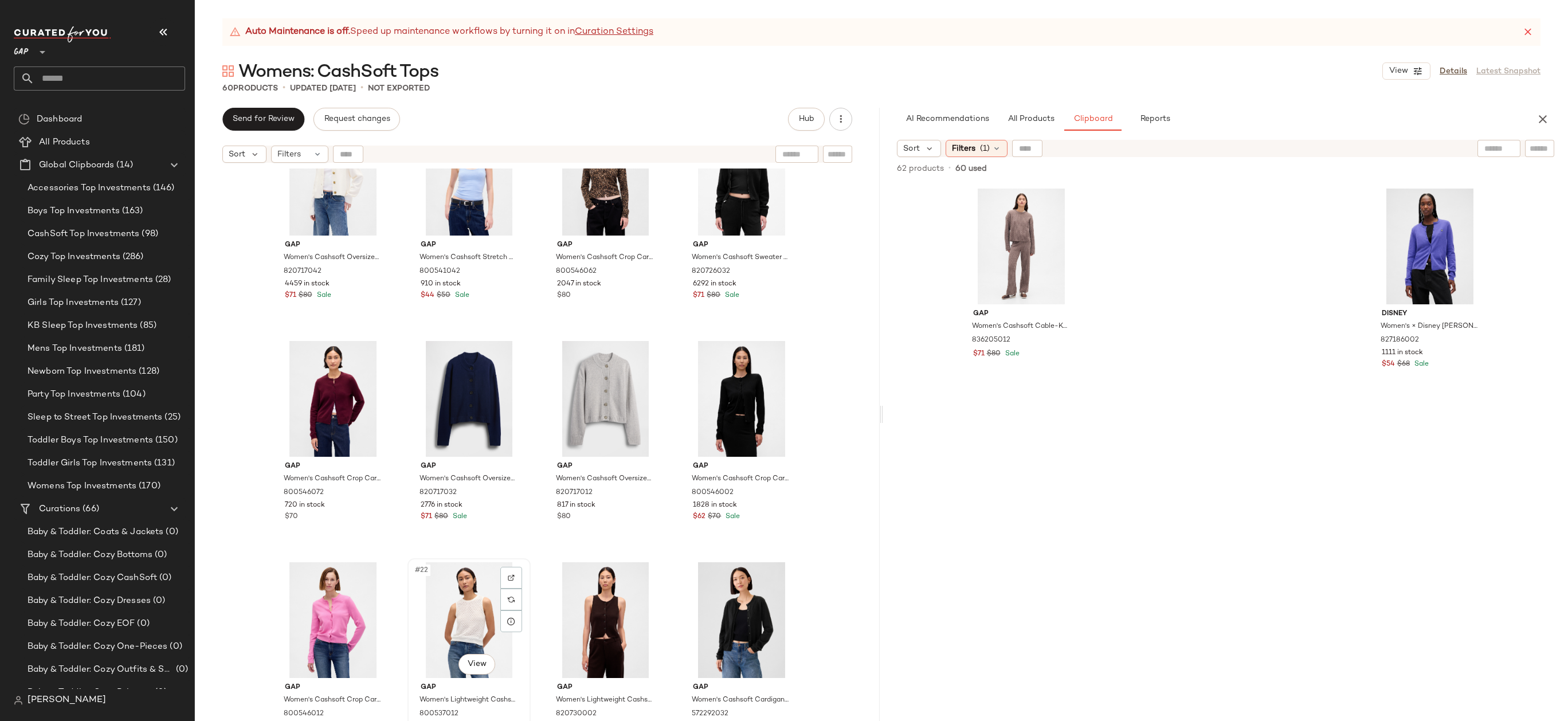
click at [435, 610] on div "#22 View" at bounding box center [468, 620] width 115 height 116
click at [742, 604] on div "#24 View" at bounding box center [741, 620] width 115 height 116
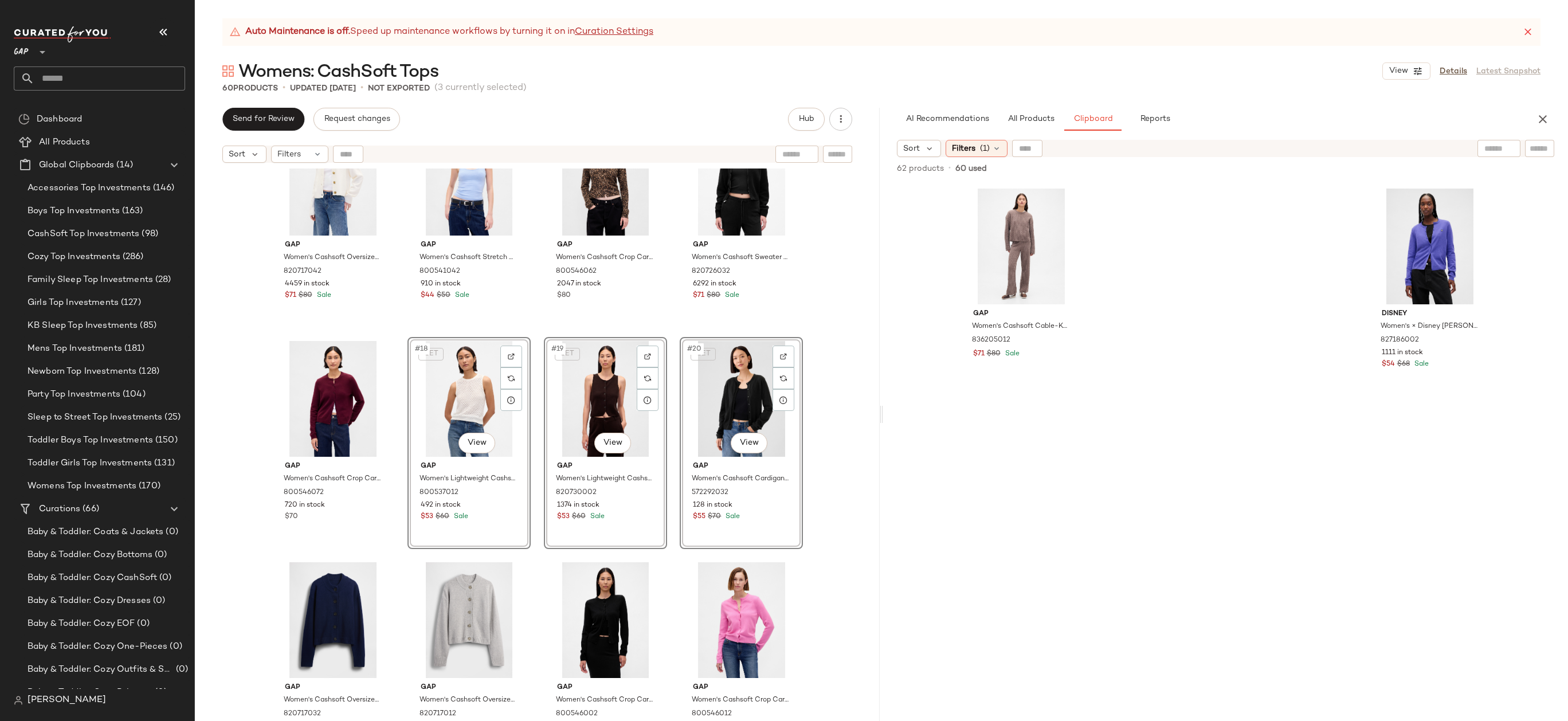
click at [835, 371] on div "Gap Women's Cashsoft Oversized Chunky Cardigan by Gap Ivory Beige Frost Size XS…" at bounding box center [537, 458] width 685 height 581
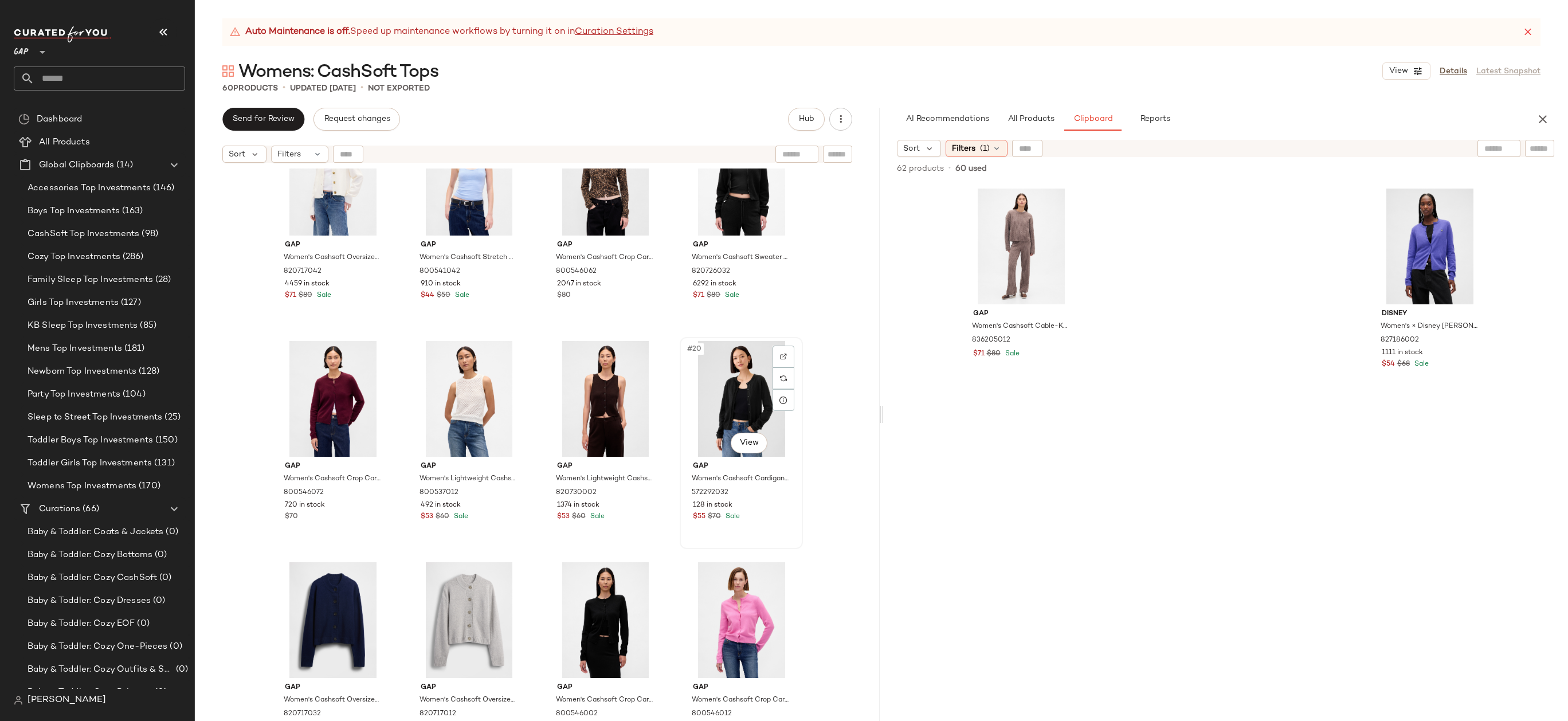
scroll to position [596, 0]
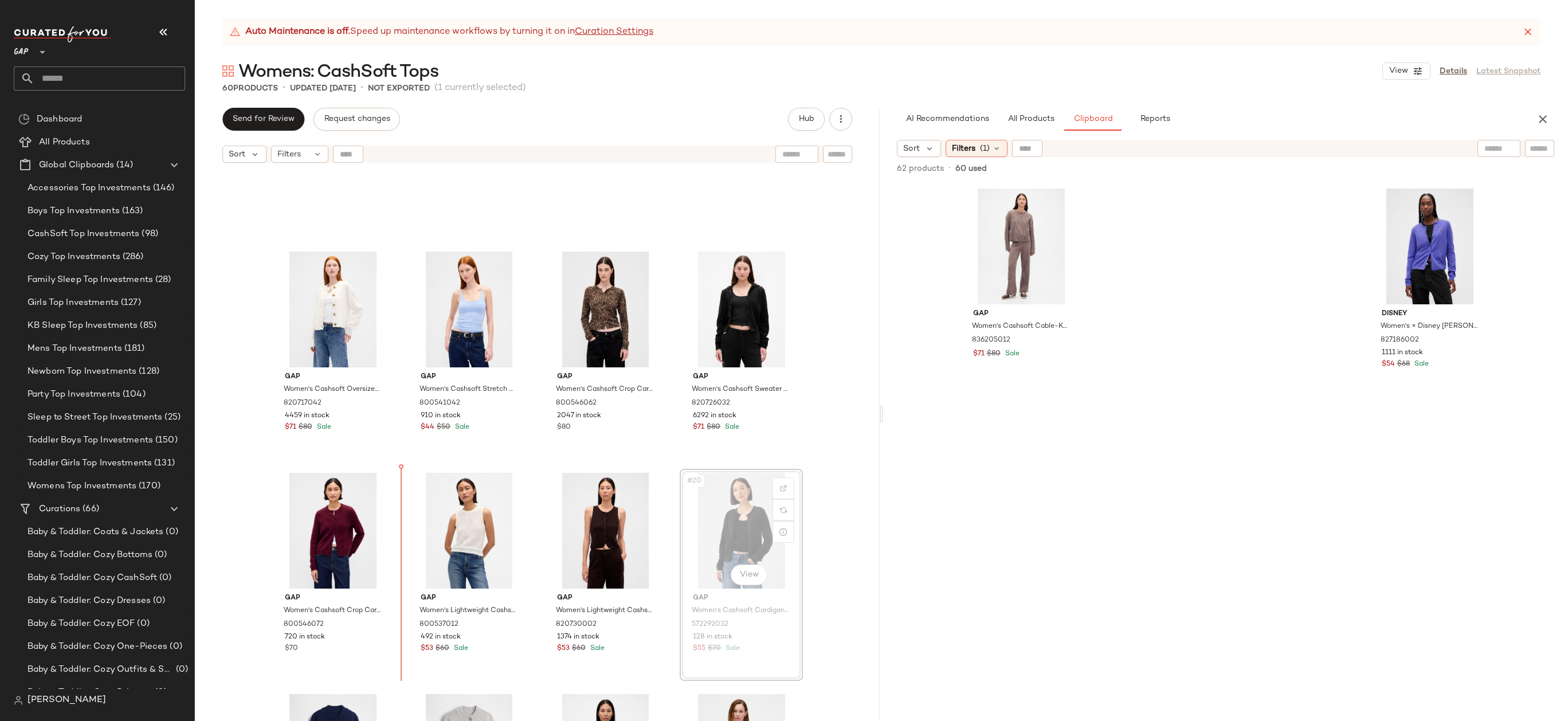
drag, startPoint x: 726, startPoint y: 521, endPoint x: 717, endPoint y: 521, distance: 9.0
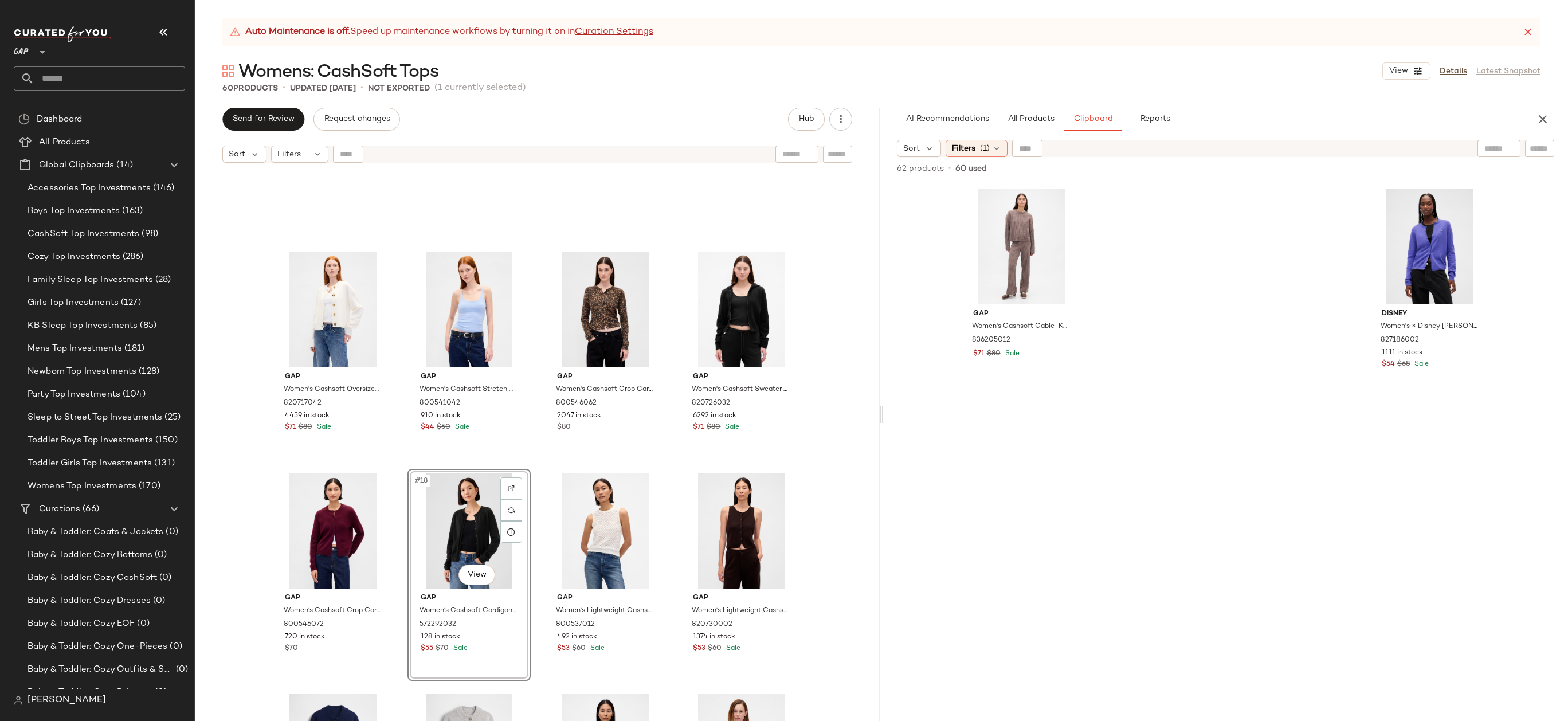
click at [821, 419] on div "Gap Women's Cashsoft Oversized Chunky Cardigan by Gap Ivory Beige Frost Size XS…" at bounding box center [537, 458] width 685 height 581
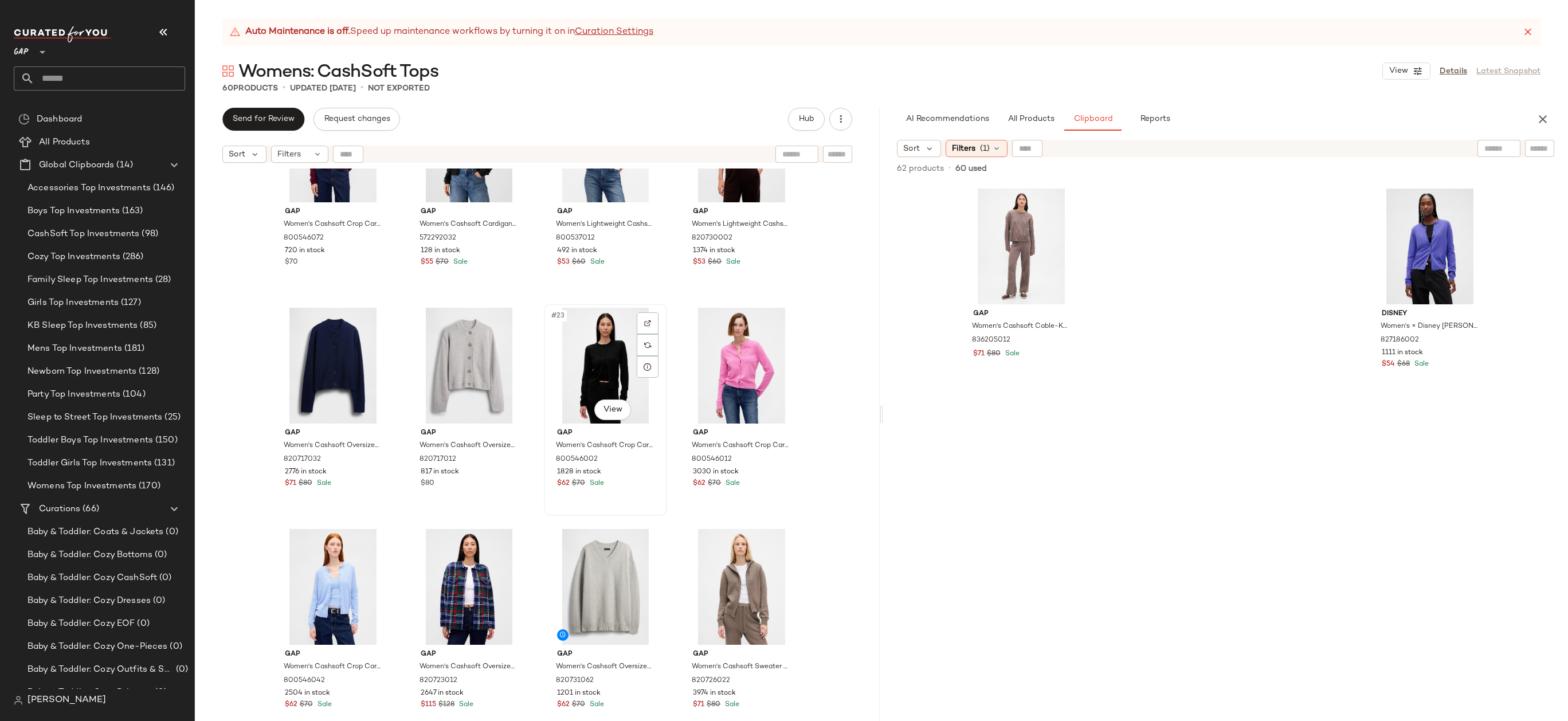
scroll to position [923, 0]
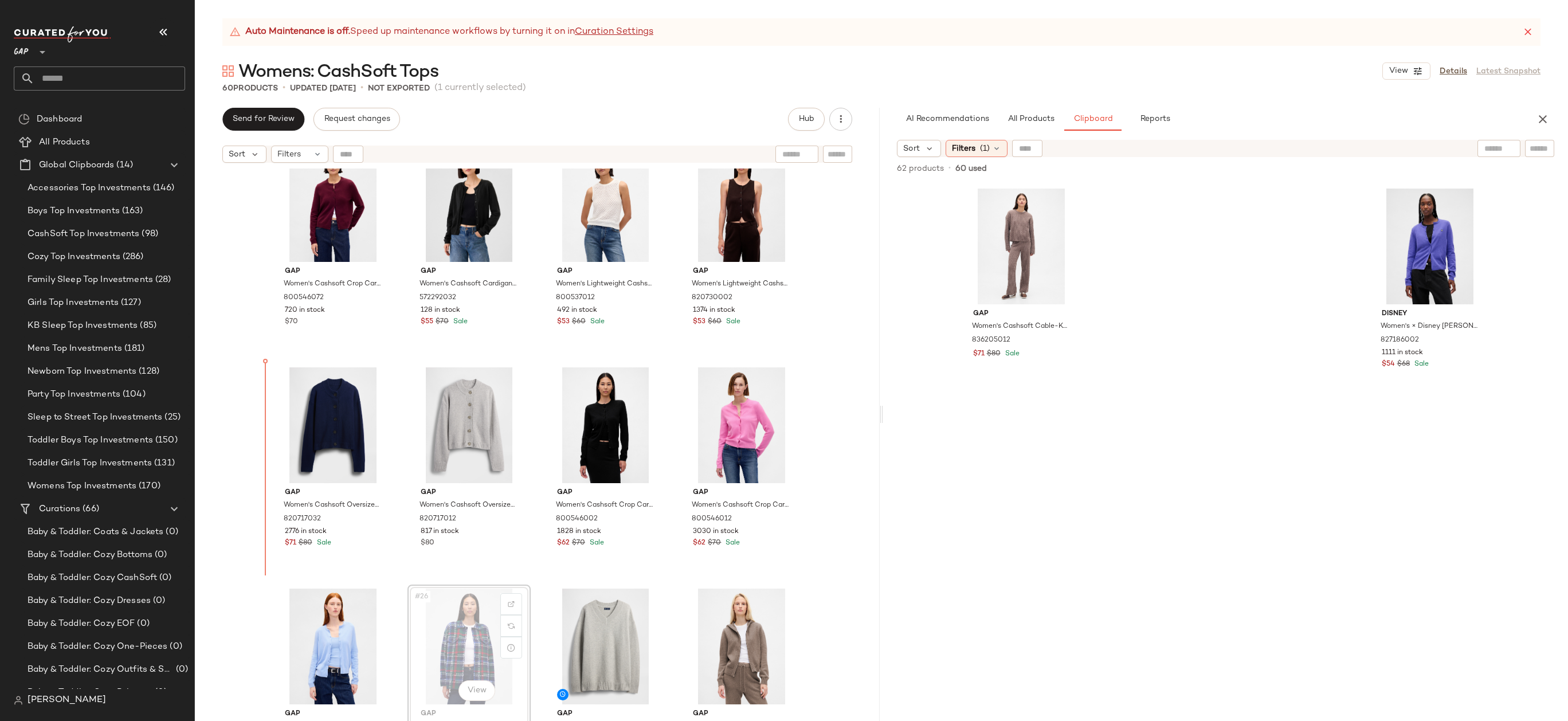
drag, startPoint x: 459, startPoint y: 634, endPoint x: 453, endPoint y: 629, distance: 7.8
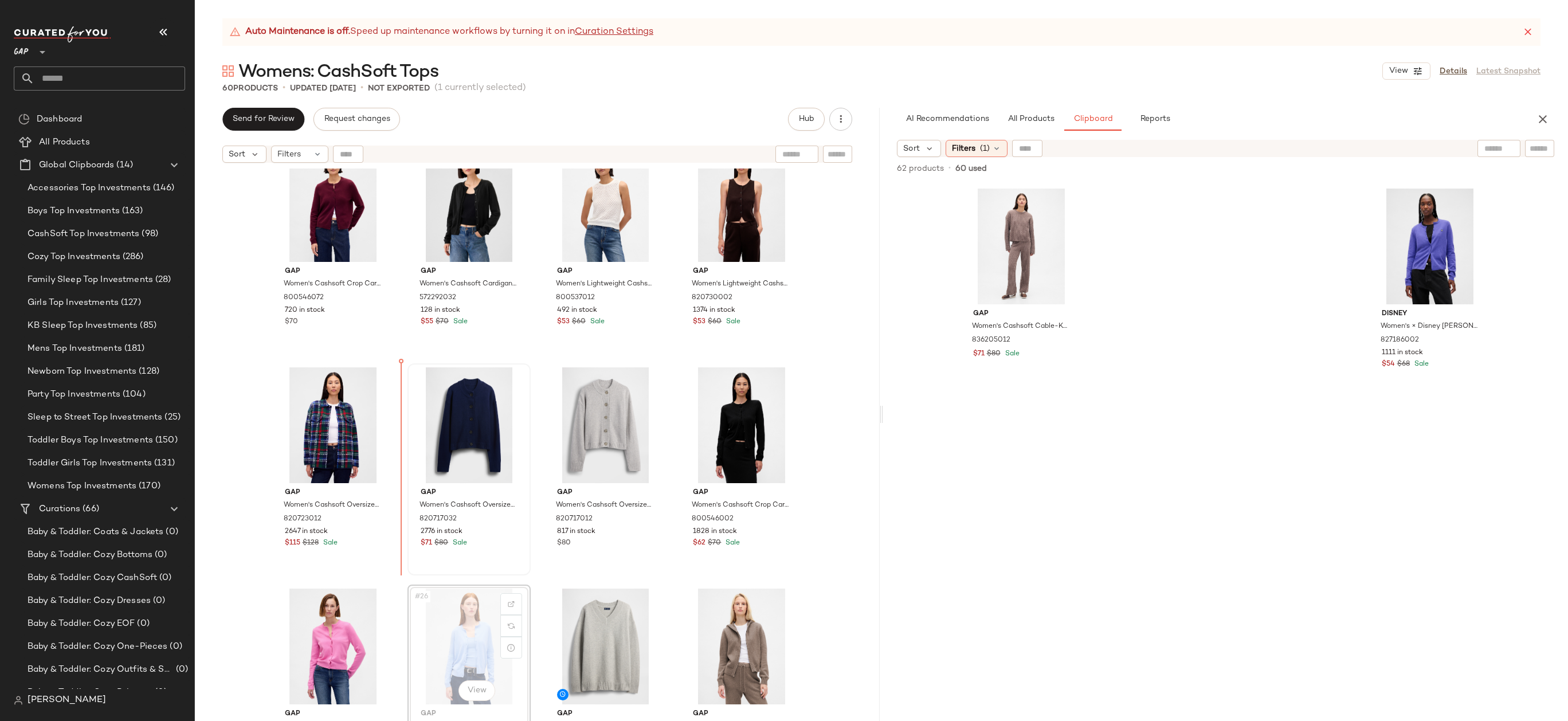
drag, startPoint x: 425, startPoint y: 633, endPoint x: 410, endPoint y: 476, distance: 157.7
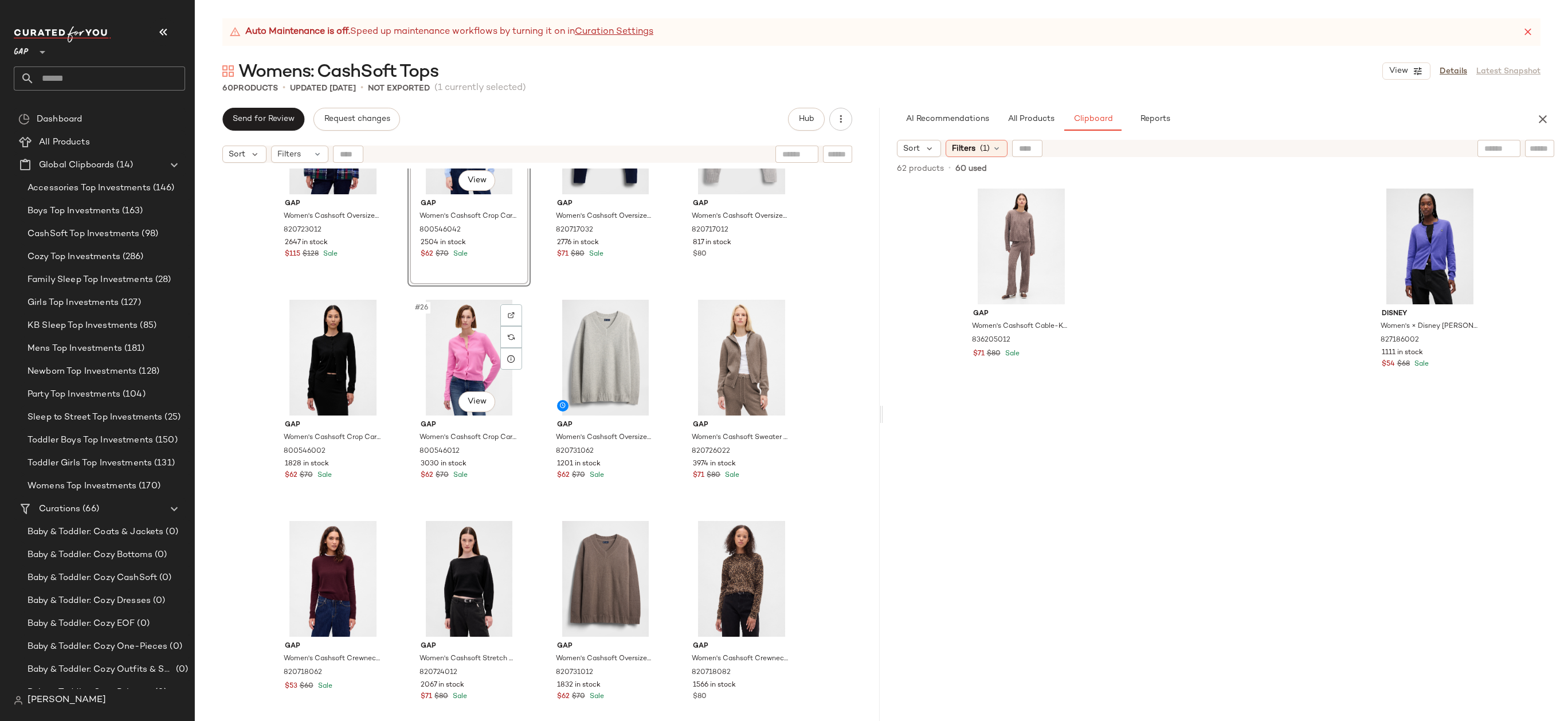
scroll to position [1210, 0]
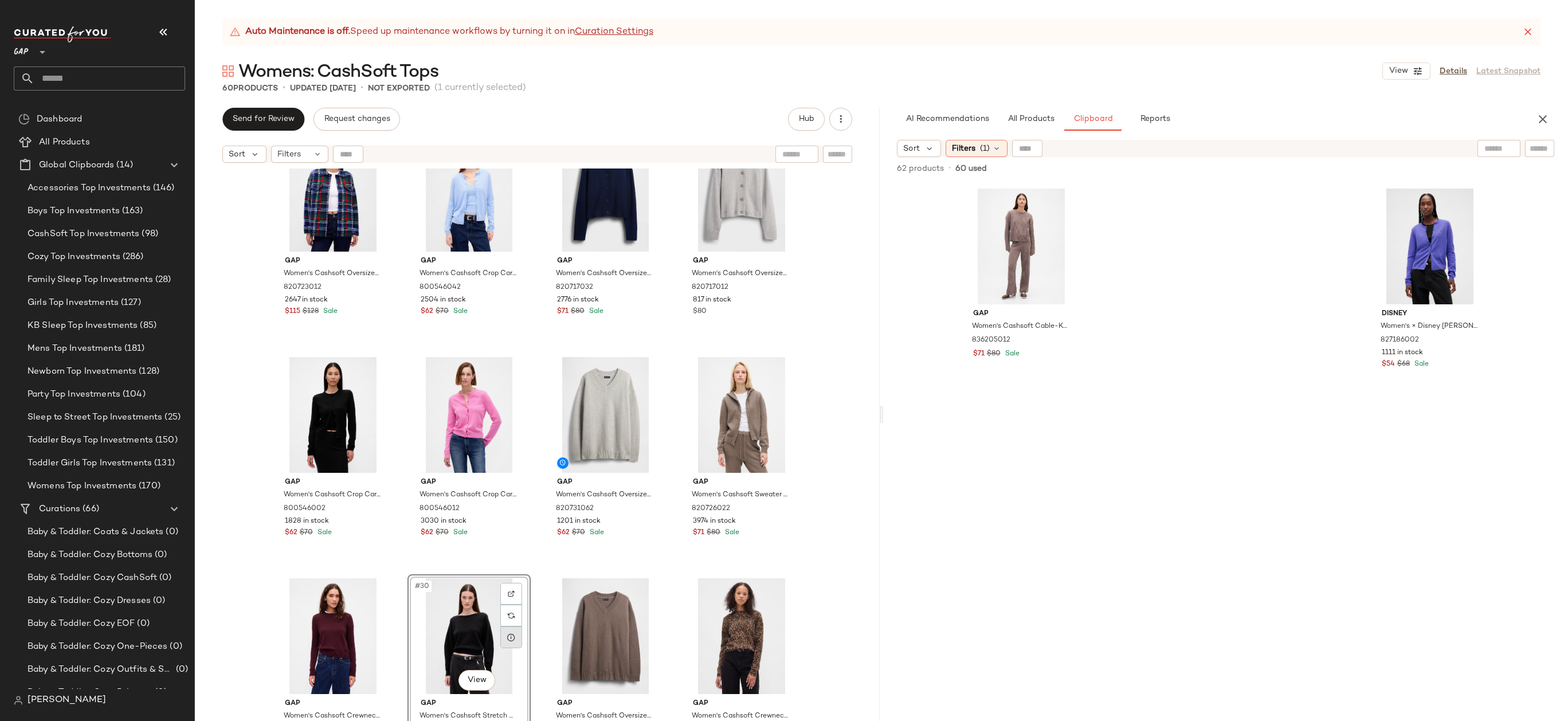
scroll to position [1133, 0]
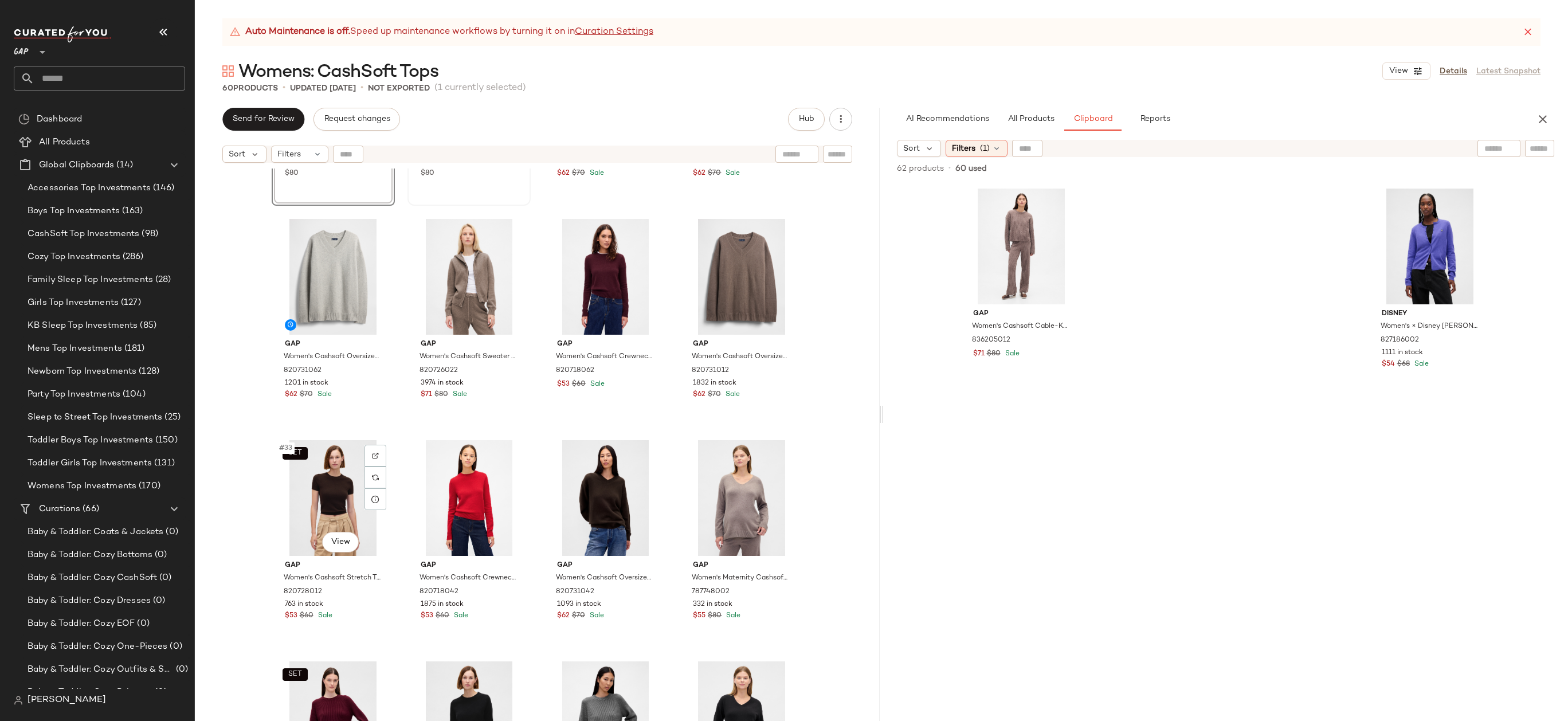
scroll to position [1531, 0]
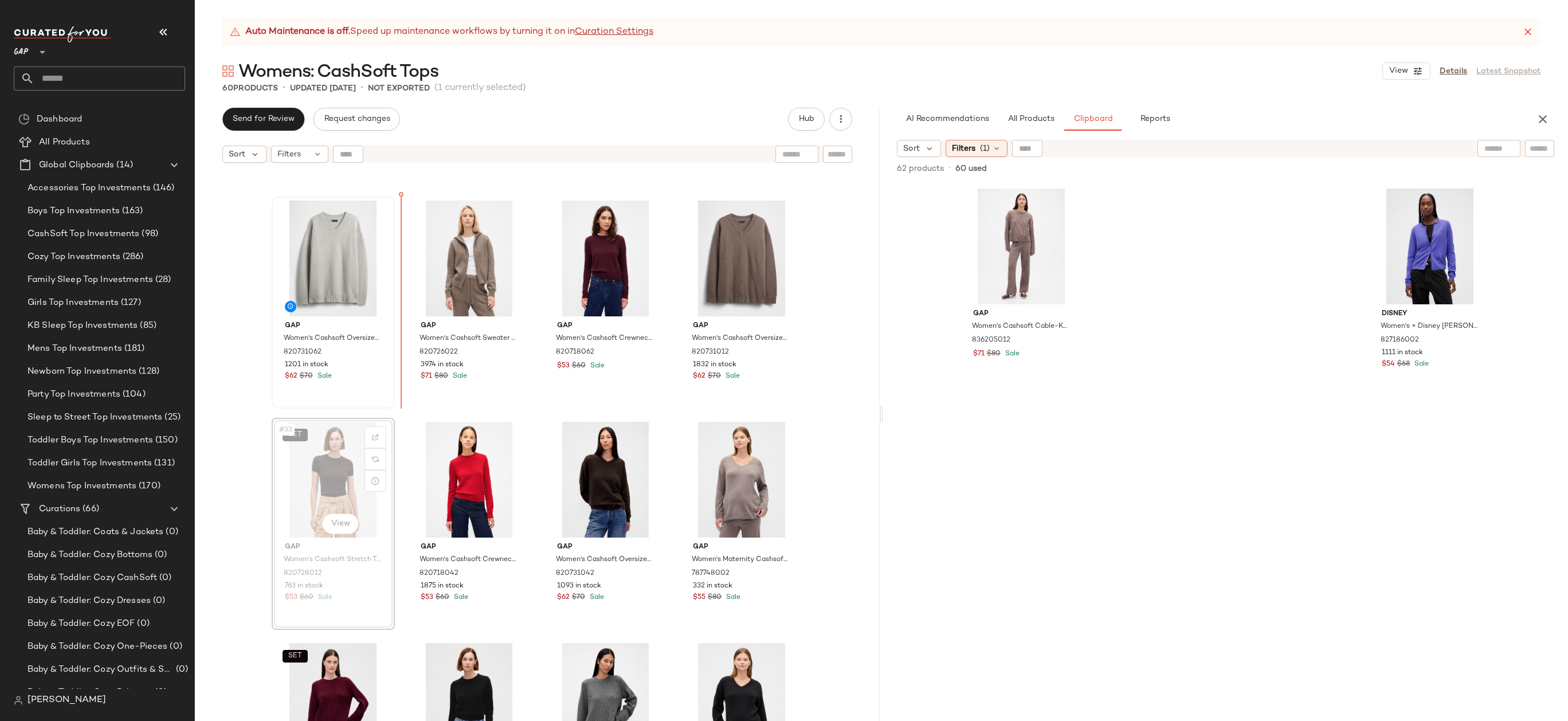
drag, startPoint x: 309, startPoint y: 490, endPoint x: 375, endPoint y: 294, distance: 206.8
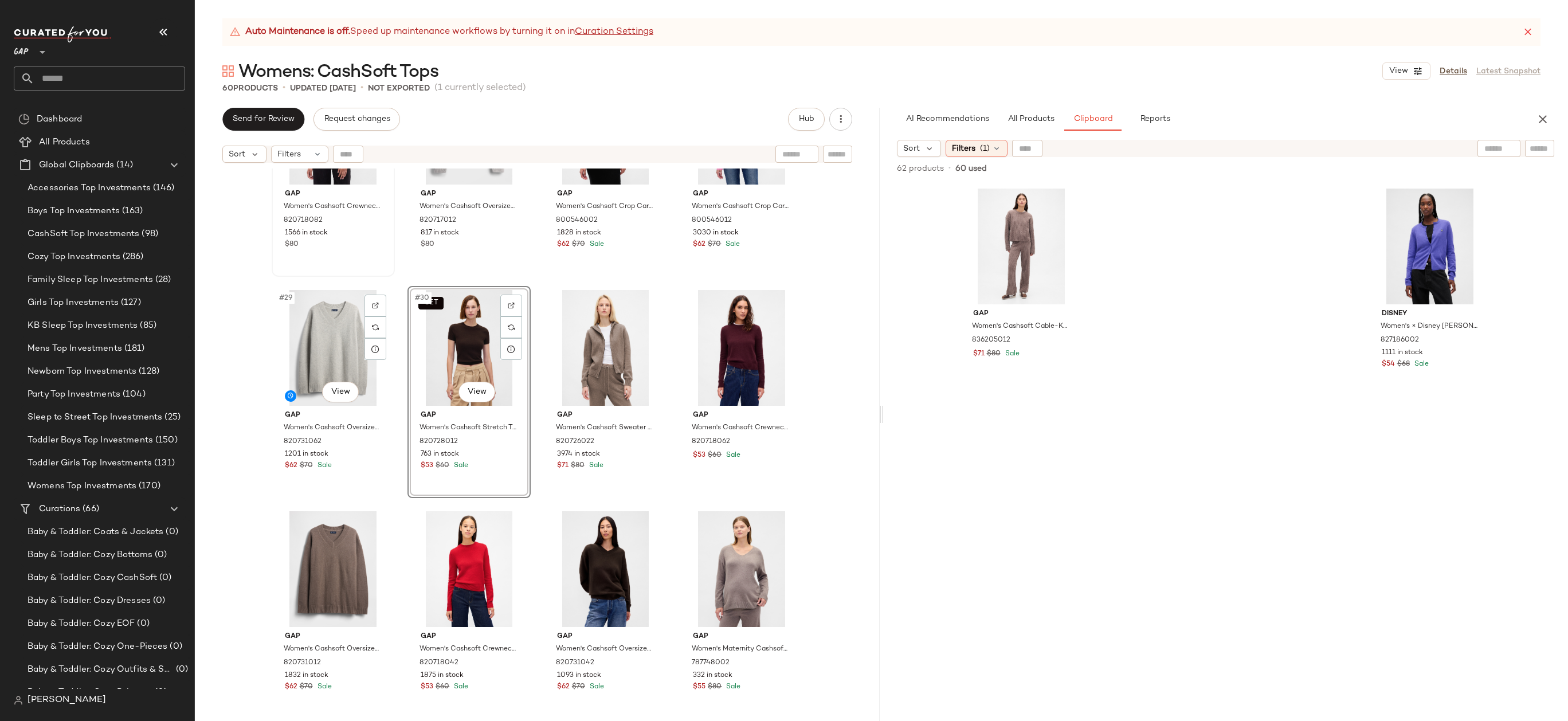
scroll to position [1324, 0]
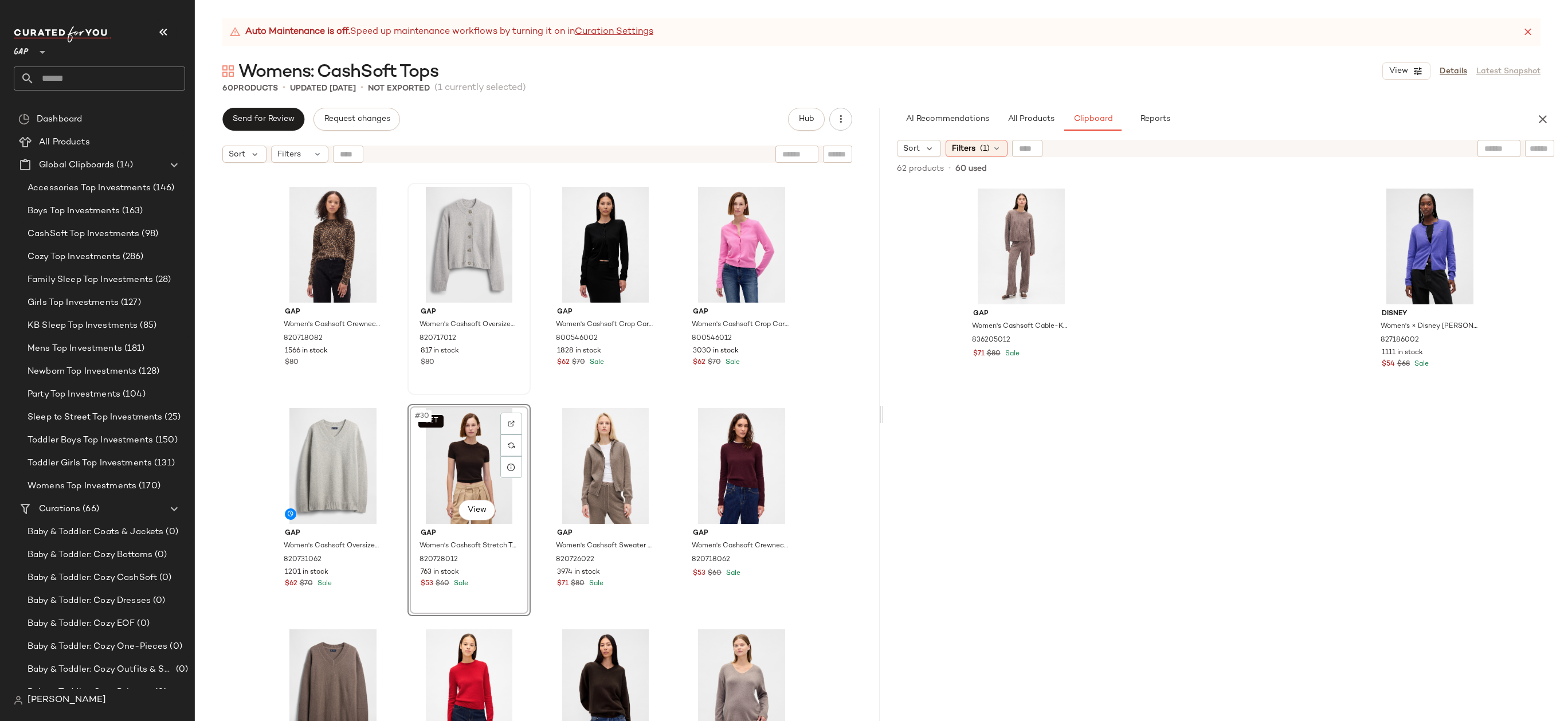
drag, startPoint x: 458, startPoint y: 400, endPoint x: 411, endPoint y: 290, distance: 119.6
click at [411, 290] on div "Gap Women's Cashsoft Crewneck Sweater by Gap Leopard Brown Size XXL 820718082 1…" at bounding box center [537, 458] width 685 height 581
drag, startPoint x: 482, startPoint y: 462, endPoint x: 404, endPoint y: 287, distance: 191.6
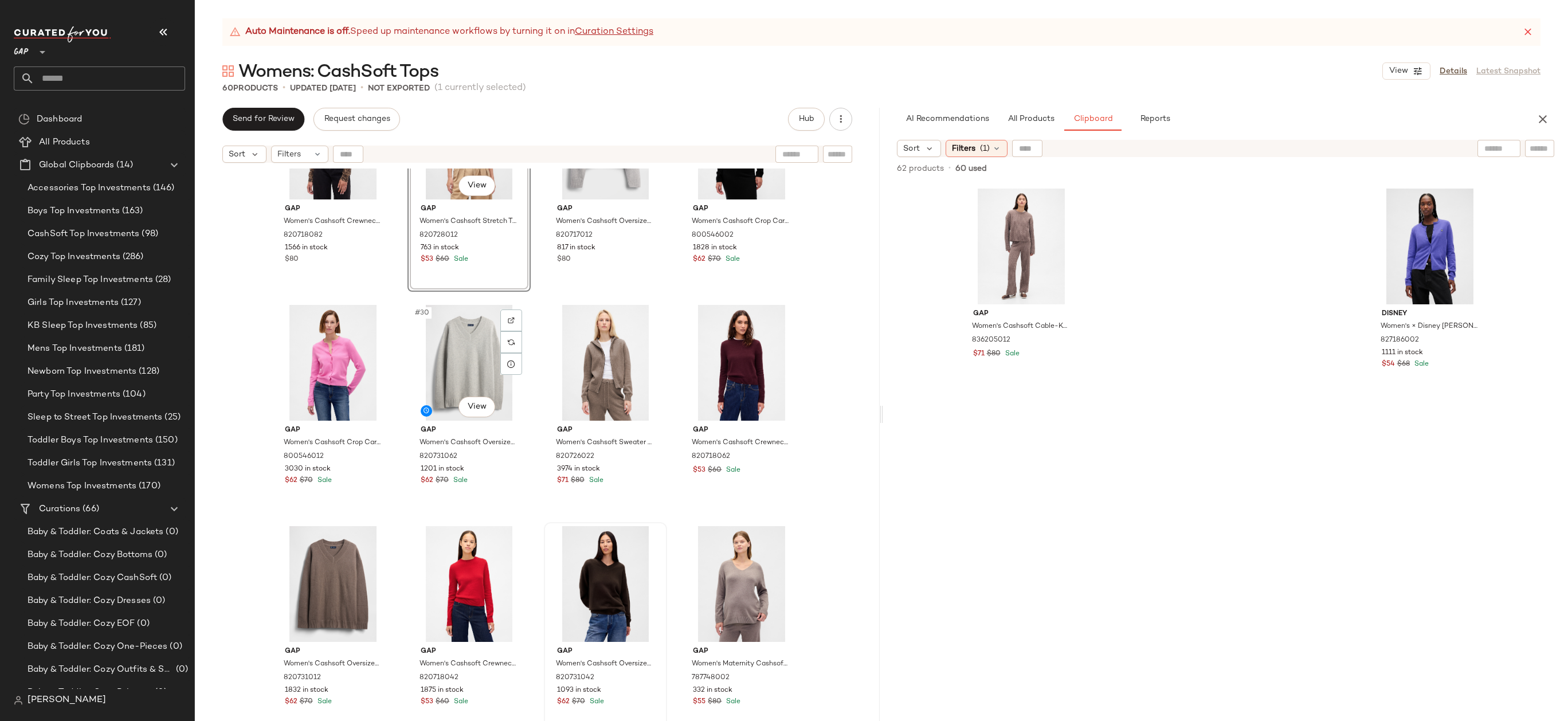
scroll to position [1435, 0]
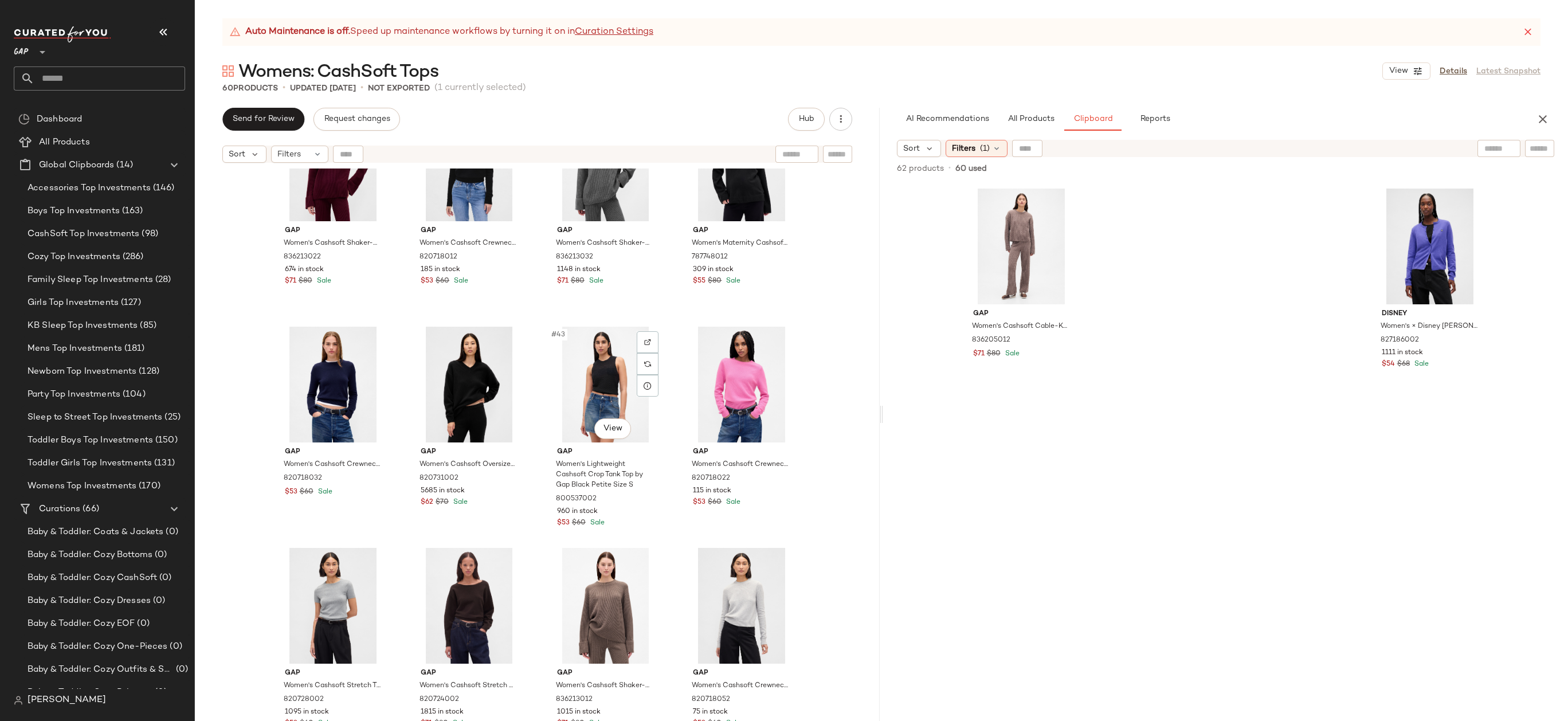
scroll to position [2070, 0]
drag, startPoint x: 742, startPoint y: 589, endPoint x: 736, endPoint y: 589, distance: 6.0
click at [742, 589] on div "#48 View" at bounding box center [741, 604] width 115 height 116
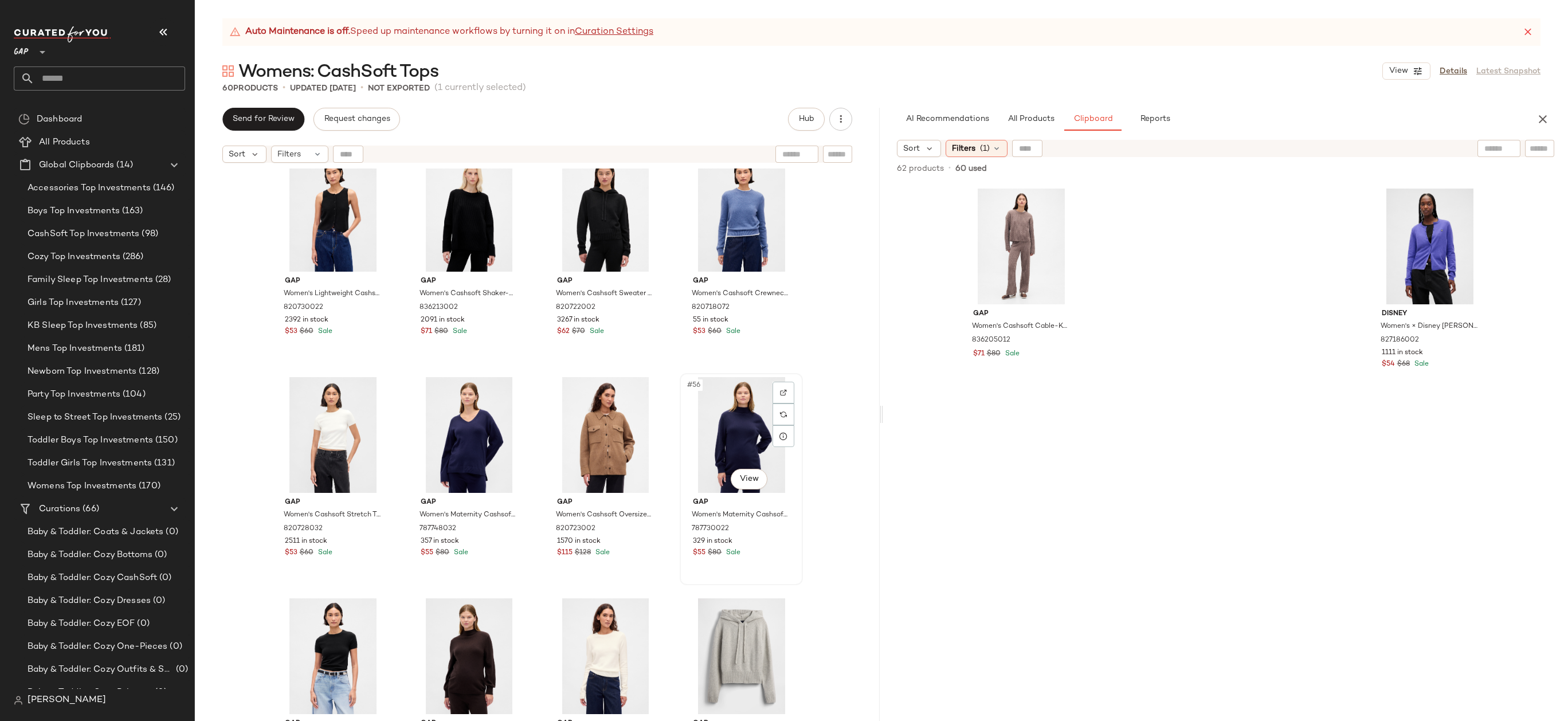
scroll to position [2739, 0]
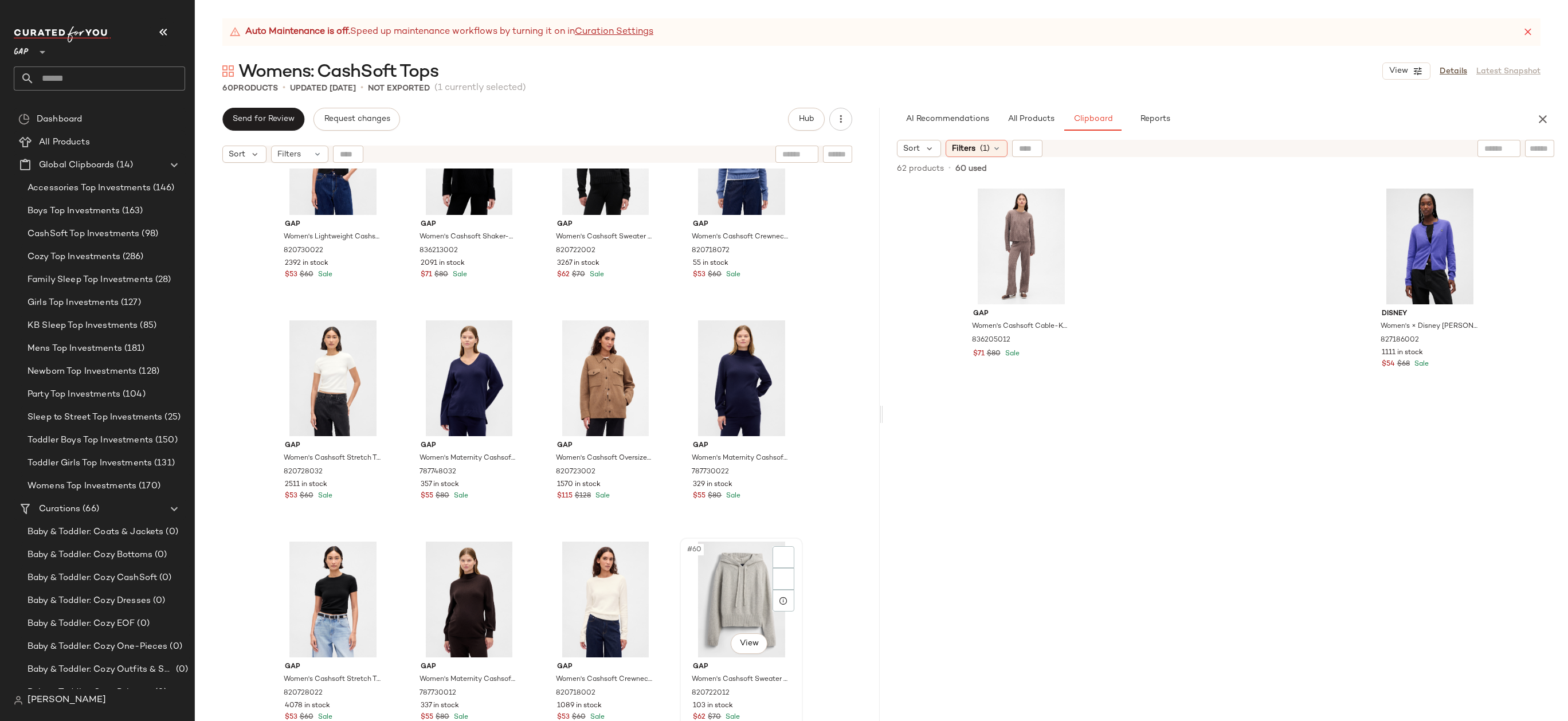
click at [763, 579] on div "#60 View" at bounding box center [741, 599] width 115 height 116
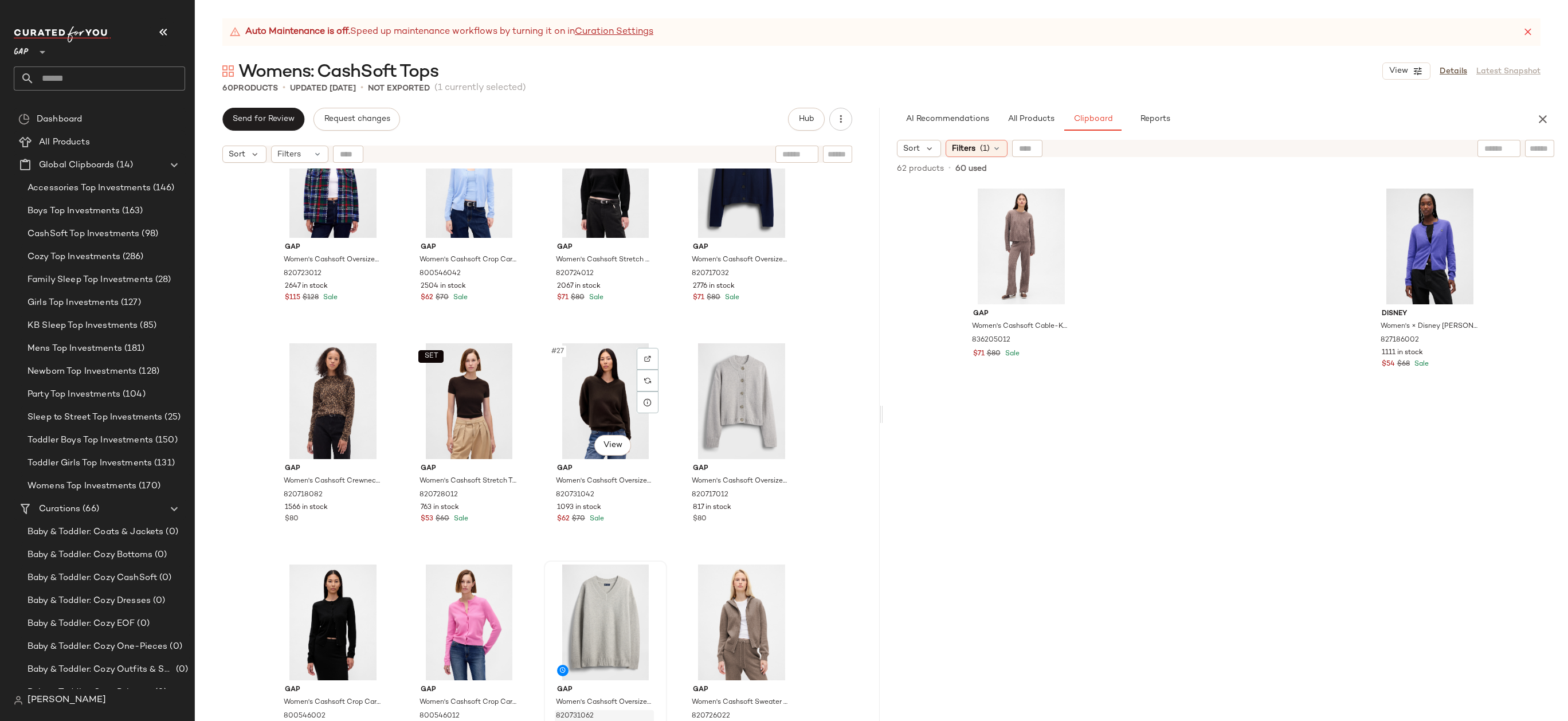
scroll to position [1322, 0]
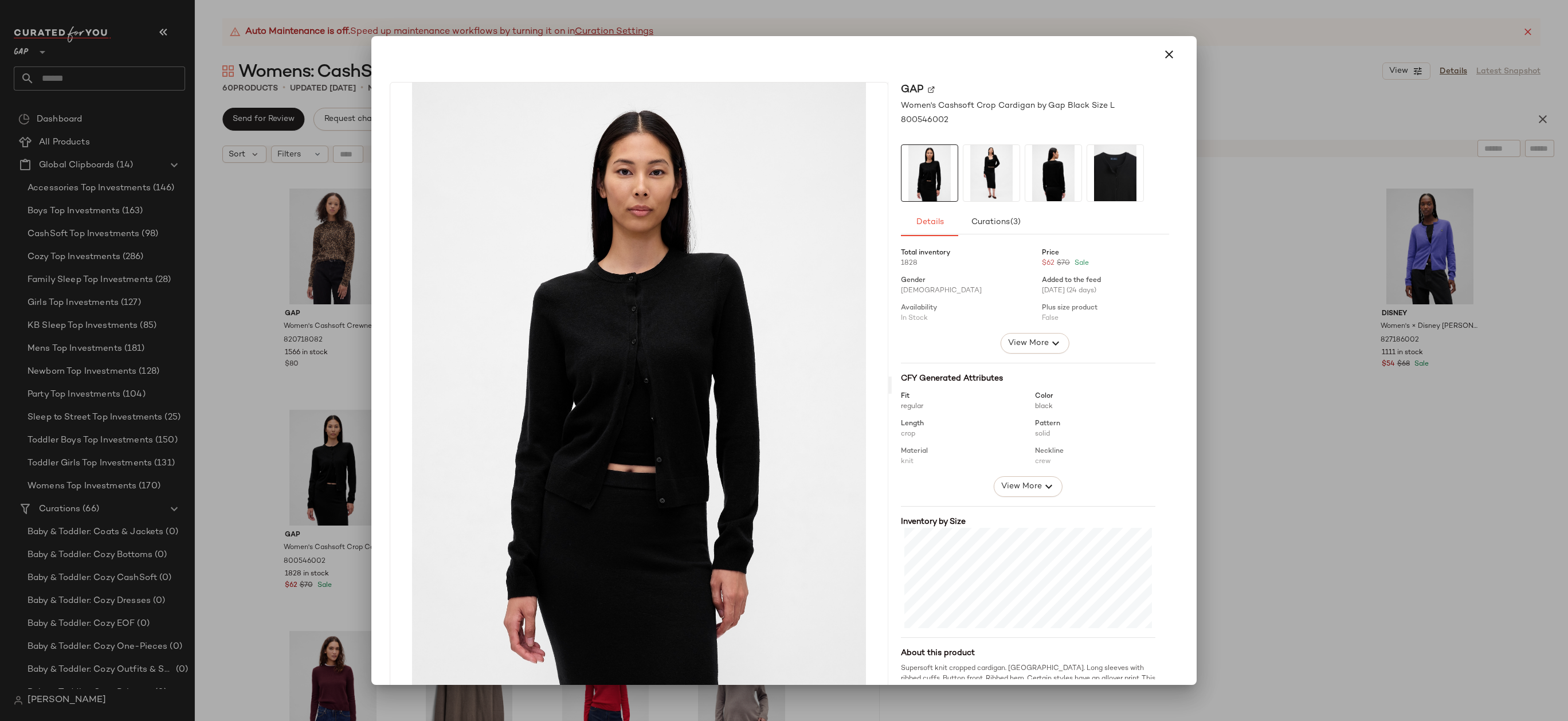
click at [1177, 52] on div at bounding box center [784, 55] width 816 height 37
click at [1164, 53] on icon "button" at bounding box center [1169, 55] width 13 height 13
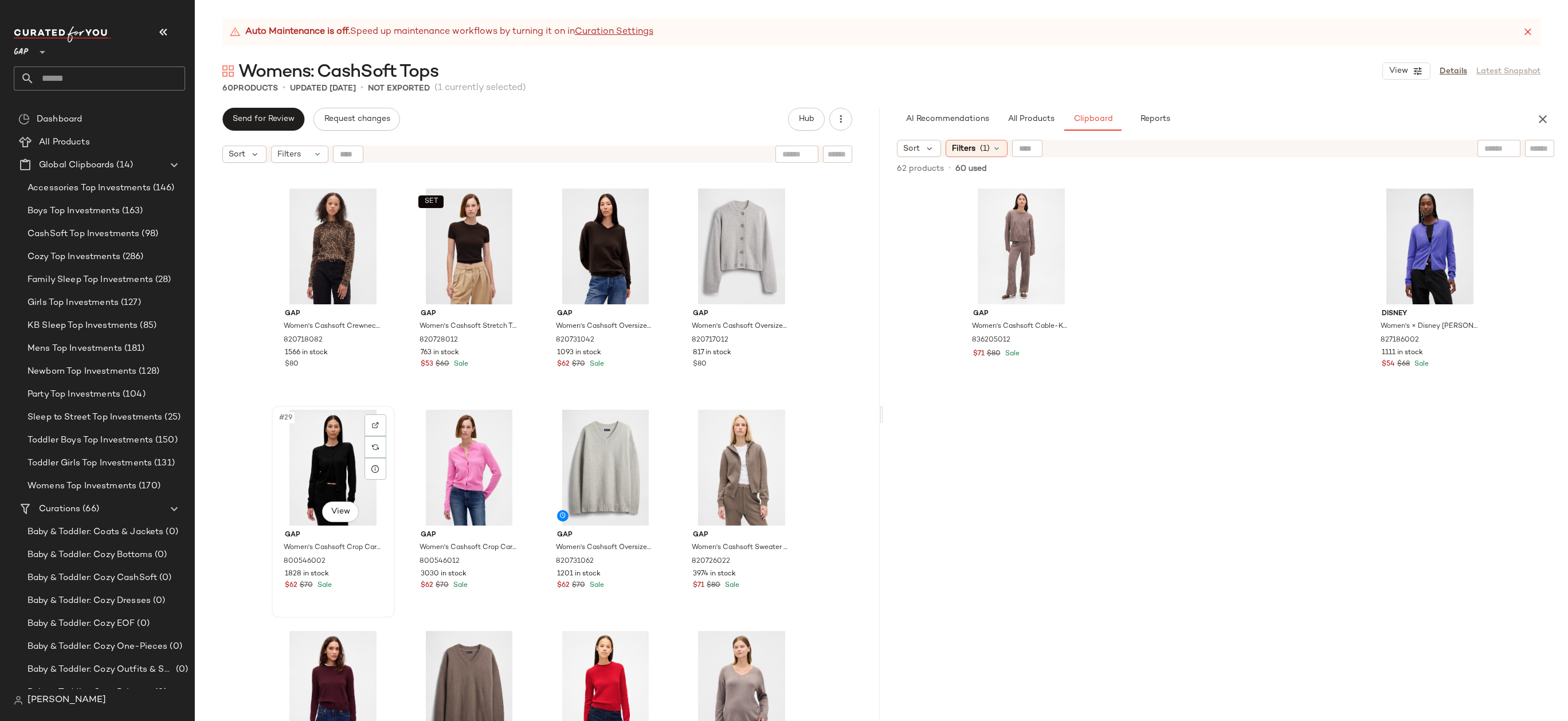
click at [322, 450] on div "#29 View" at bounding box center [333, 467] width 115 height 116
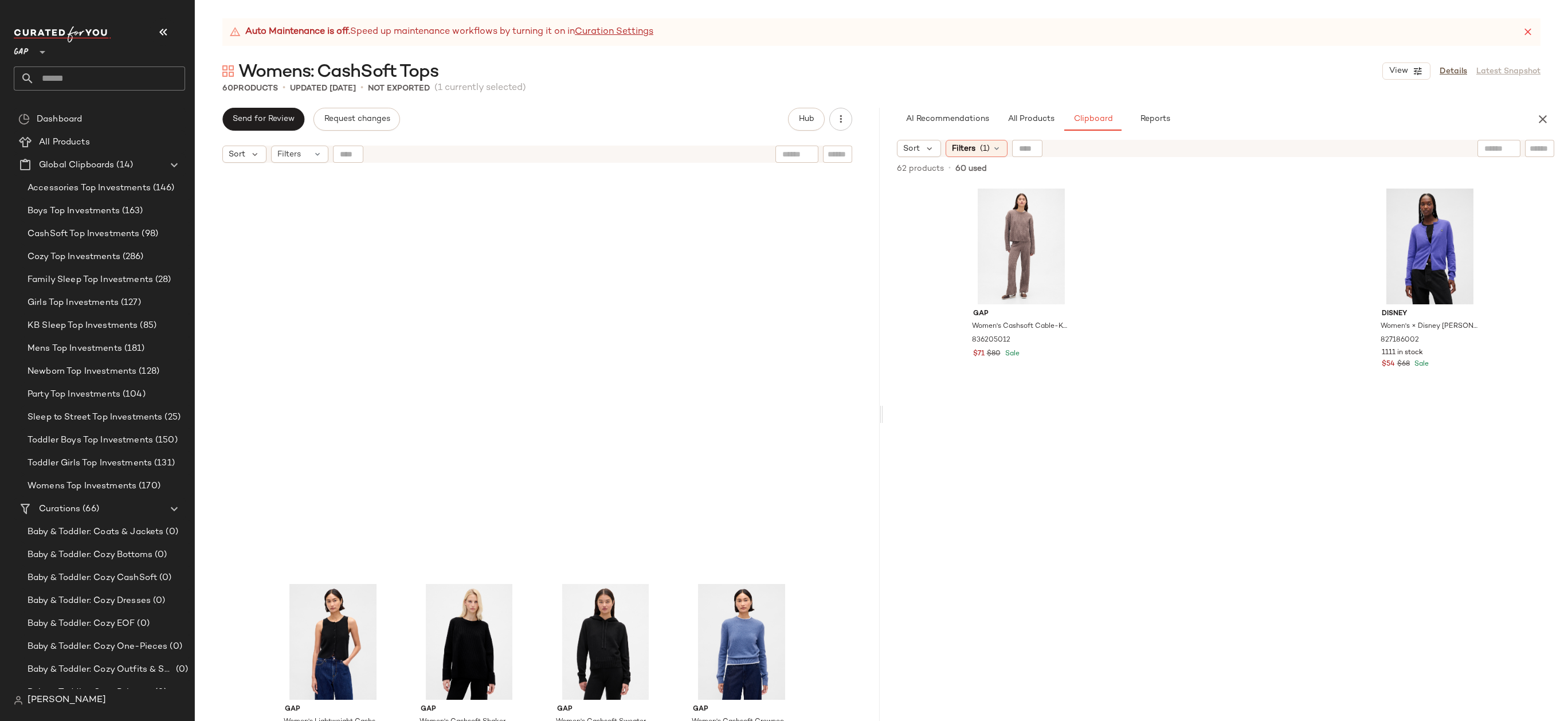
scroll to position [2739, 0]
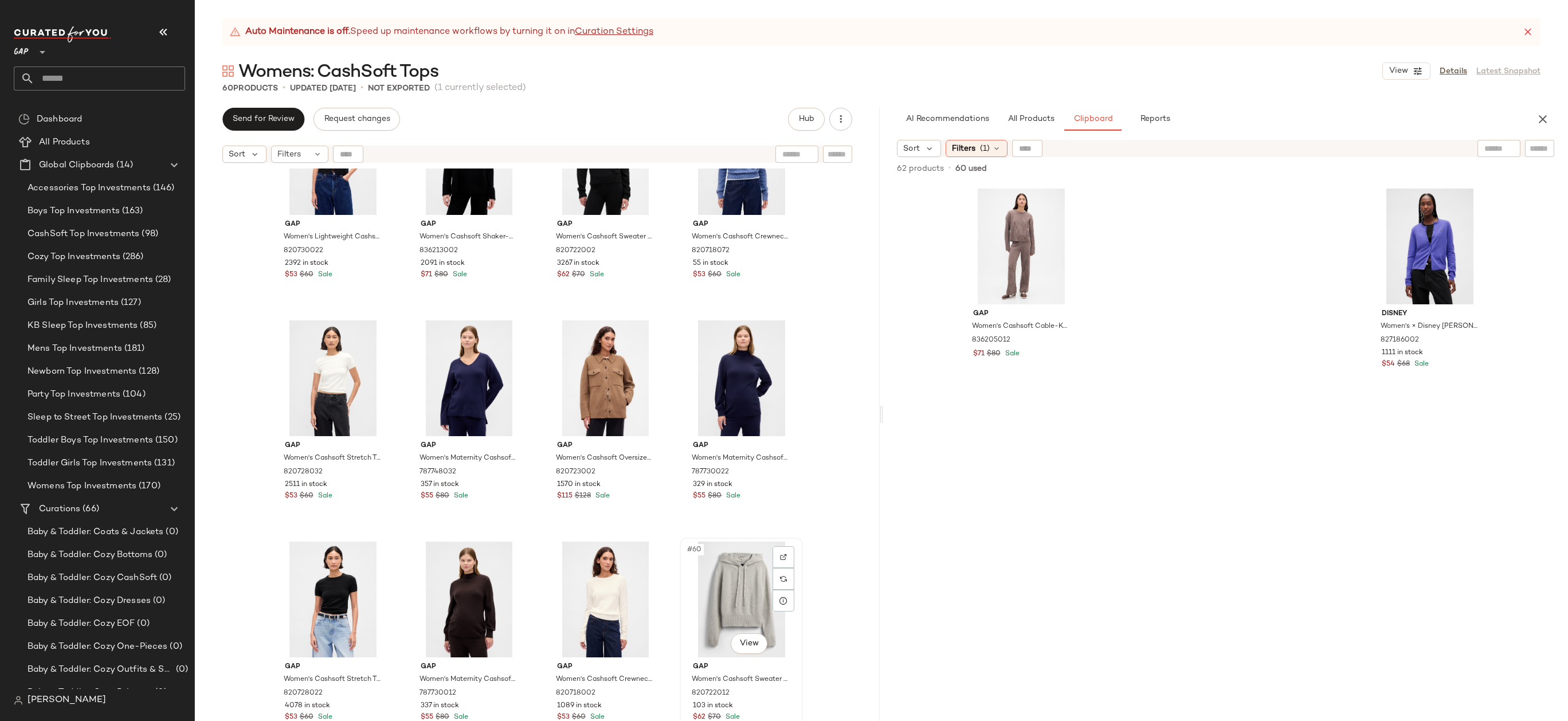
click at [715, 587] on div "#60 View" at bounding box center [741, 599] width 115 height 116
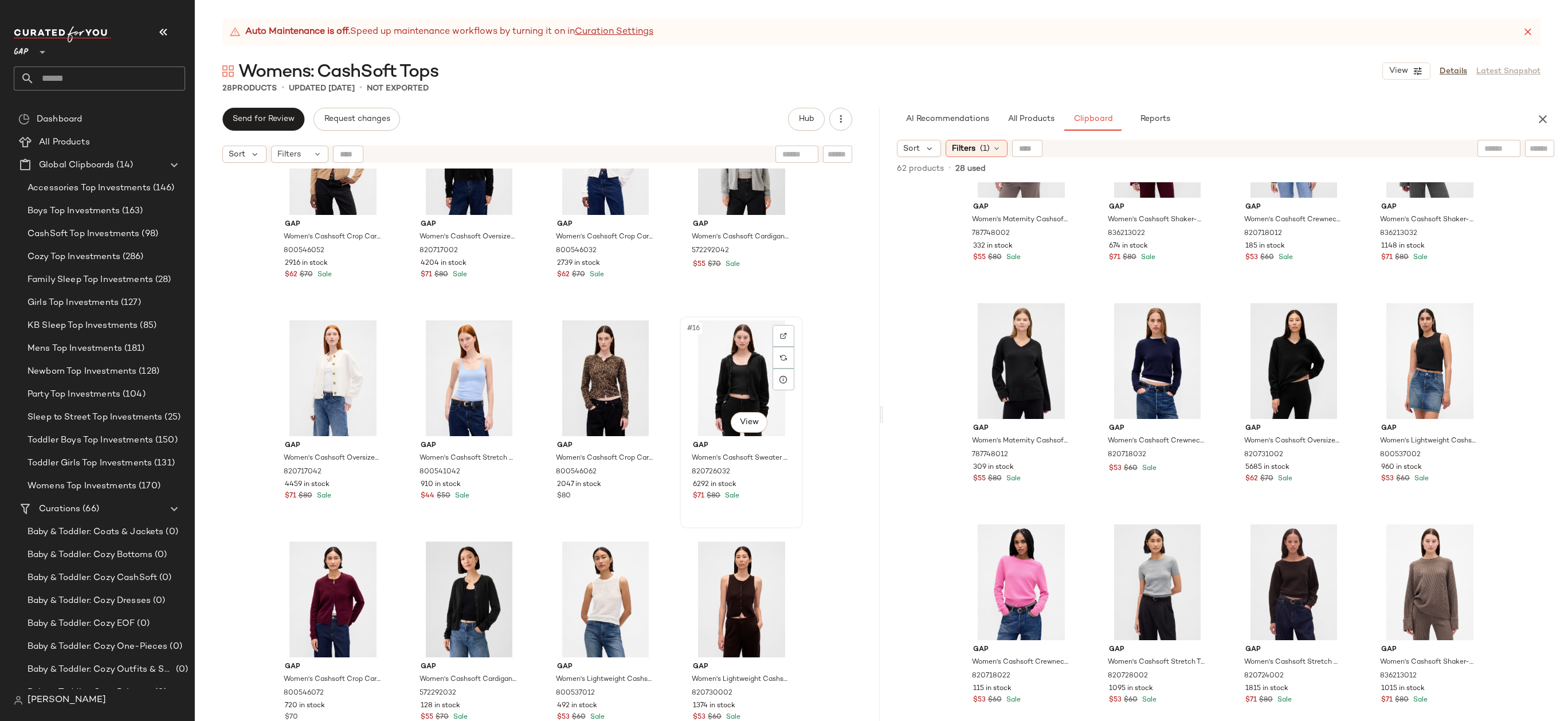
scroll to position [529, 0]
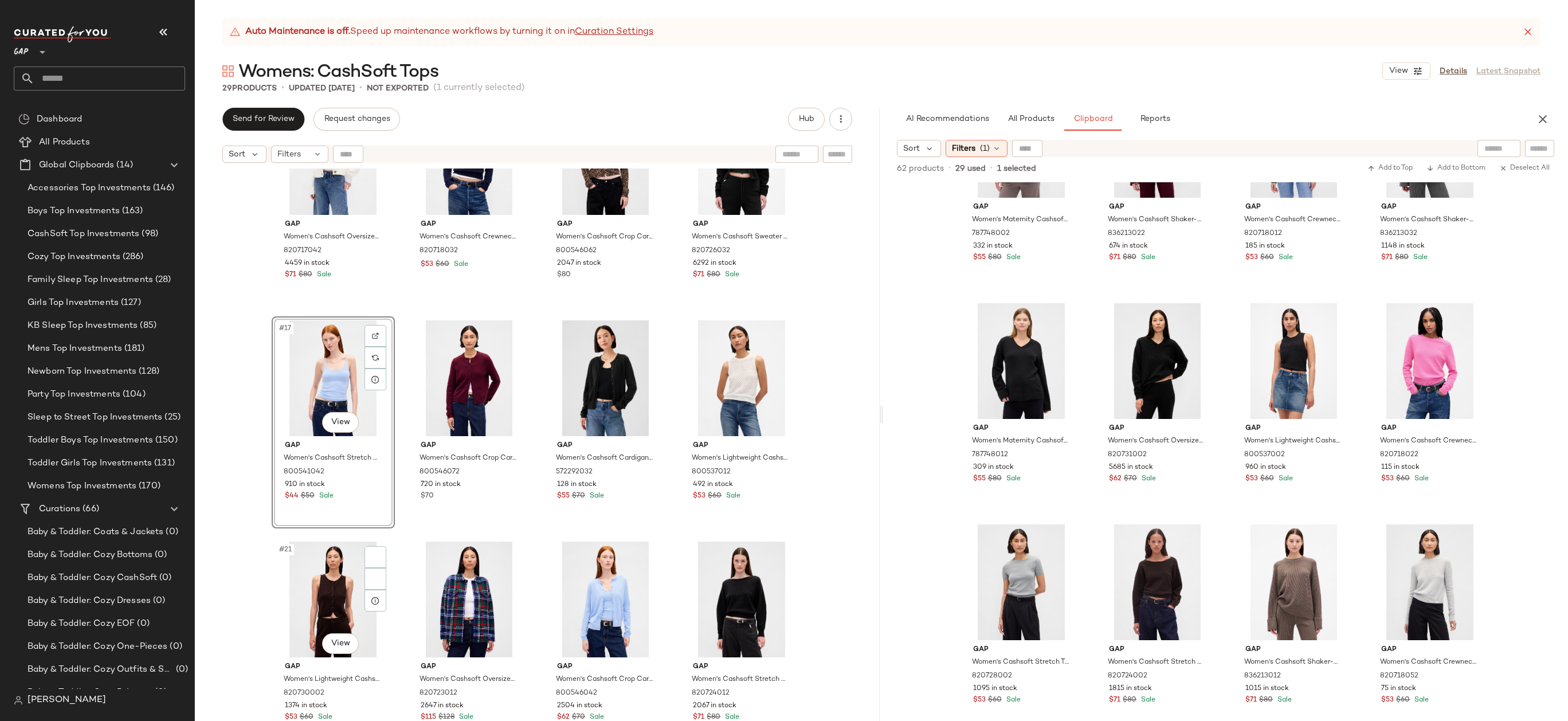
scroll to position [888, 0]
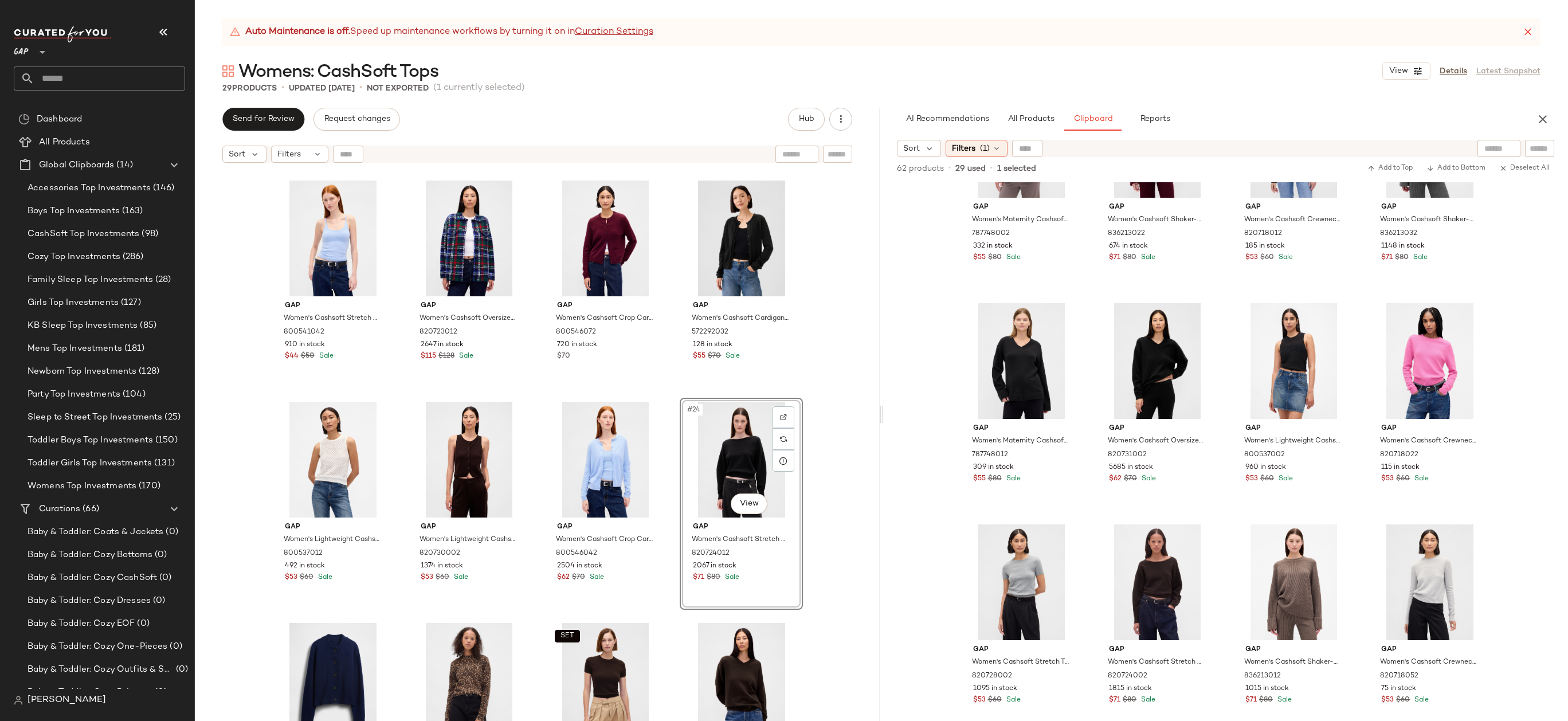
drag, startPoint x: 737, startPoint y: 456, endPoint x: 676, endPoint y: 285, distance: 181.6
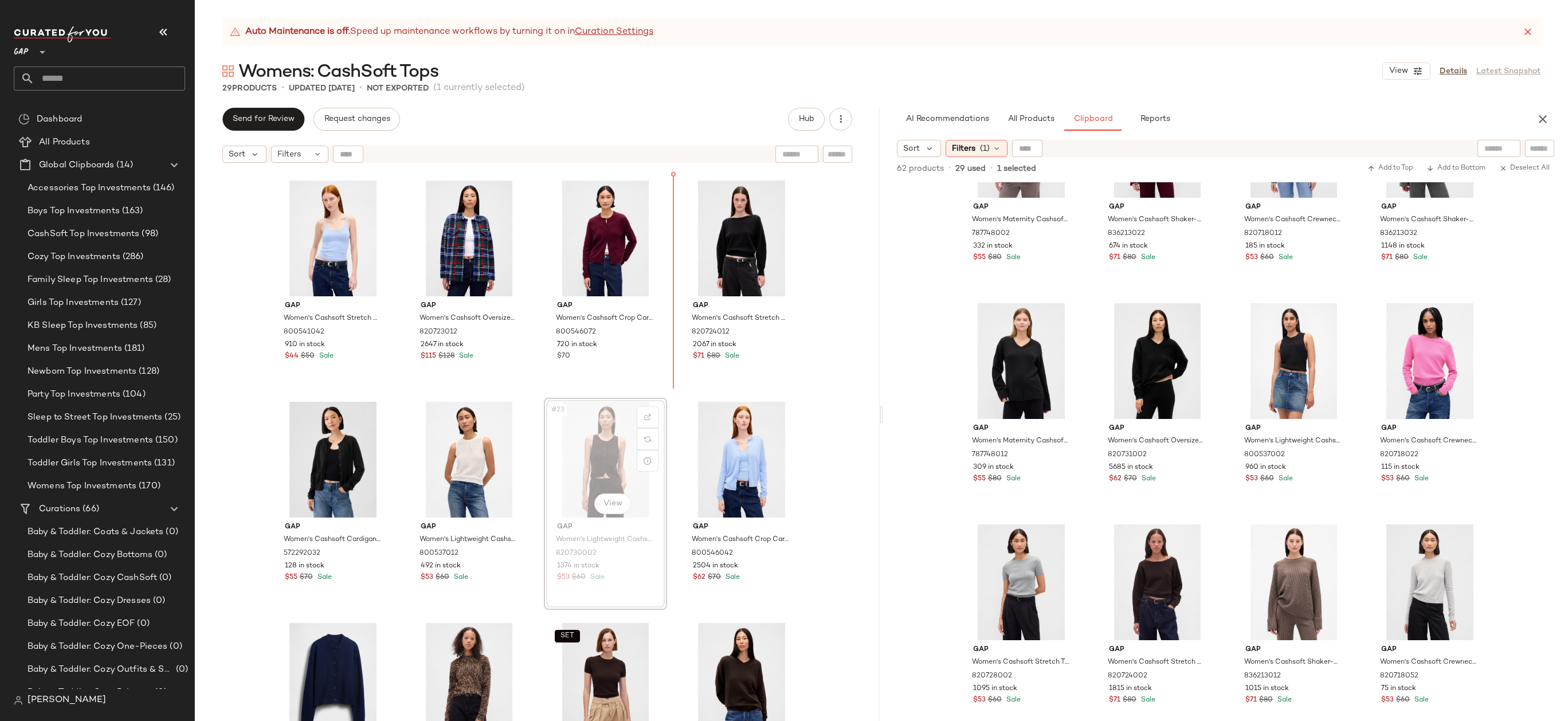
drag, startPoint x: 589, startPoint y: 463, endPoint x: 671, endPoint y: 309, distance: 174.5
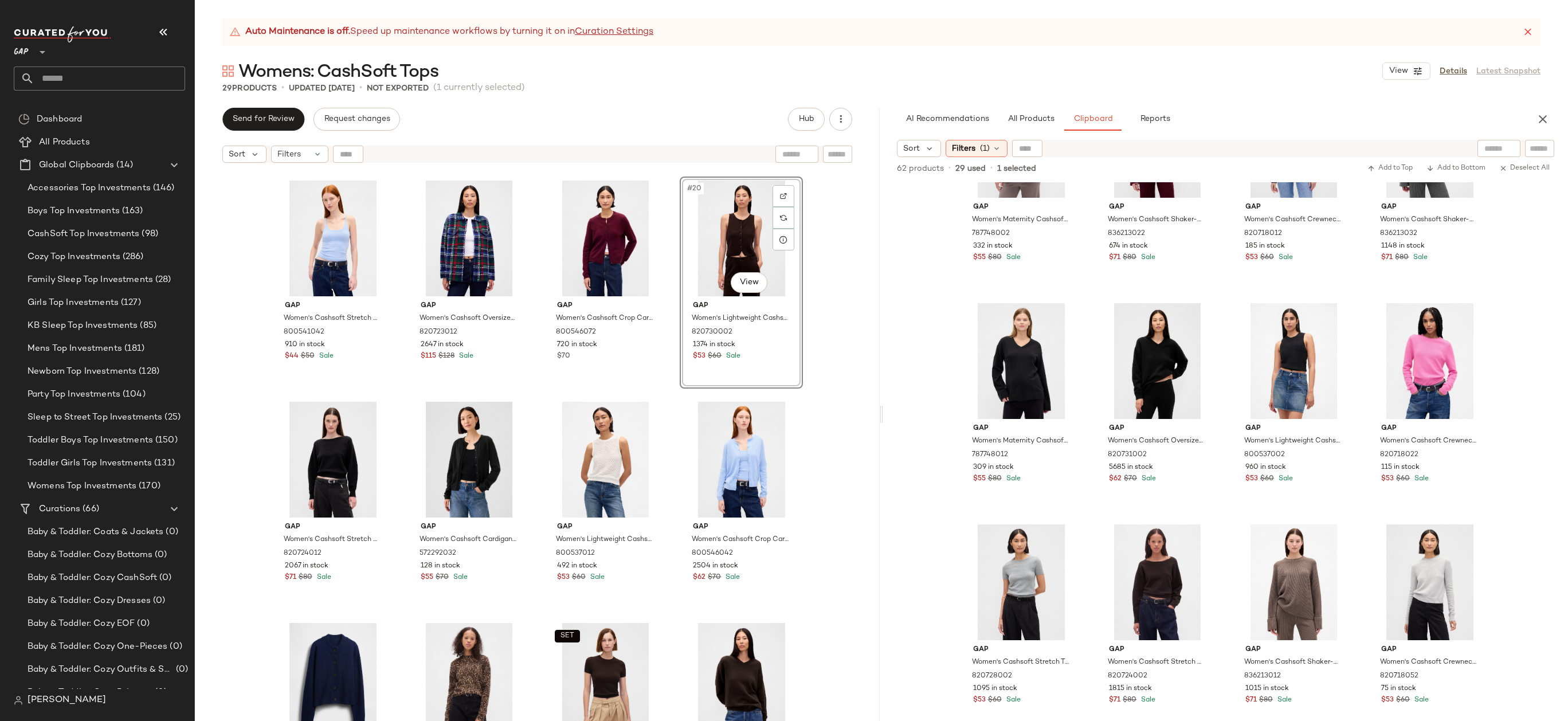
click at [824, 294] on div "Gap Women's Cashsoft Oversized Chunky Cardigan by Gap Ivory Beige Frost Size XS…" at bounding box center [537, 458] width 685 height 581
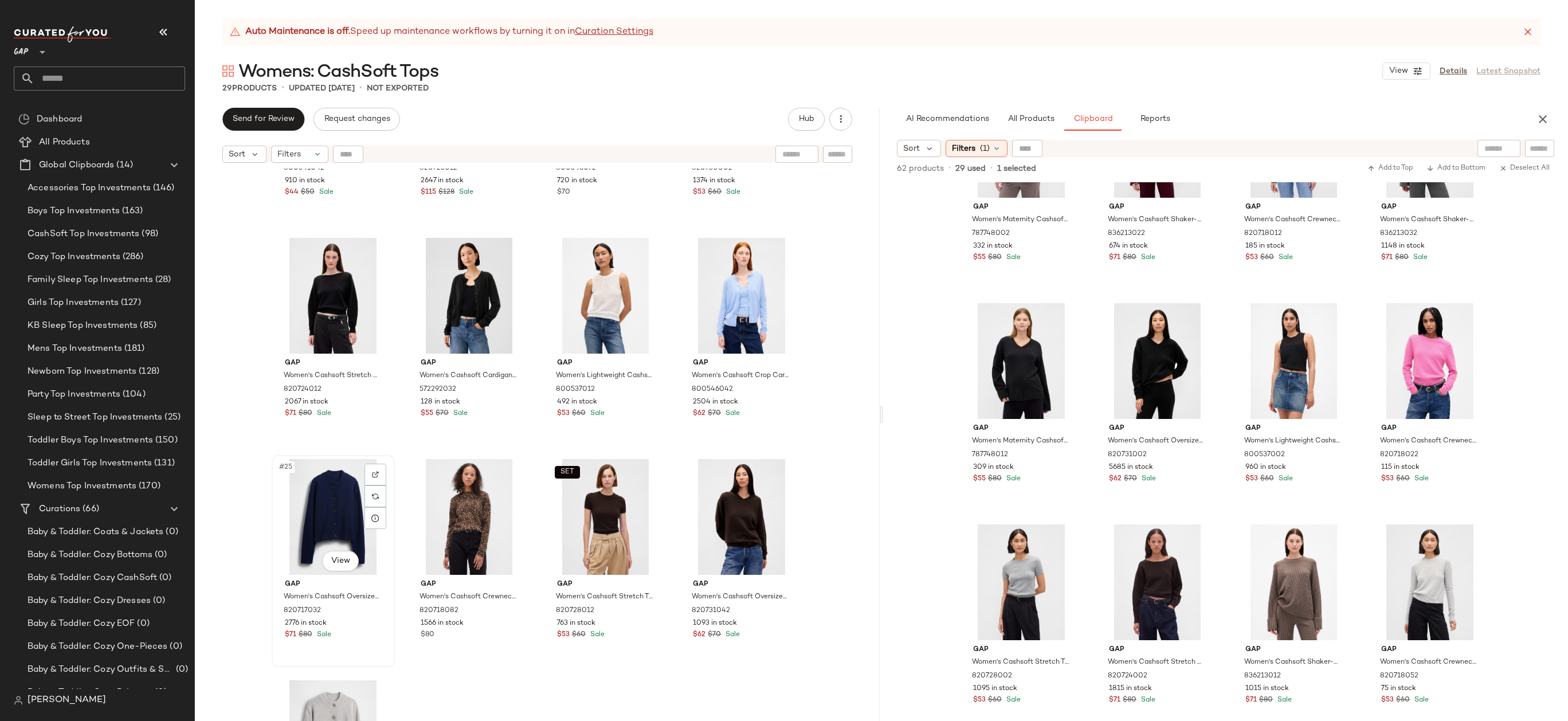
click at [285, 555] on div "#25 View" at bounding box center [333, 517] width 115 height 116
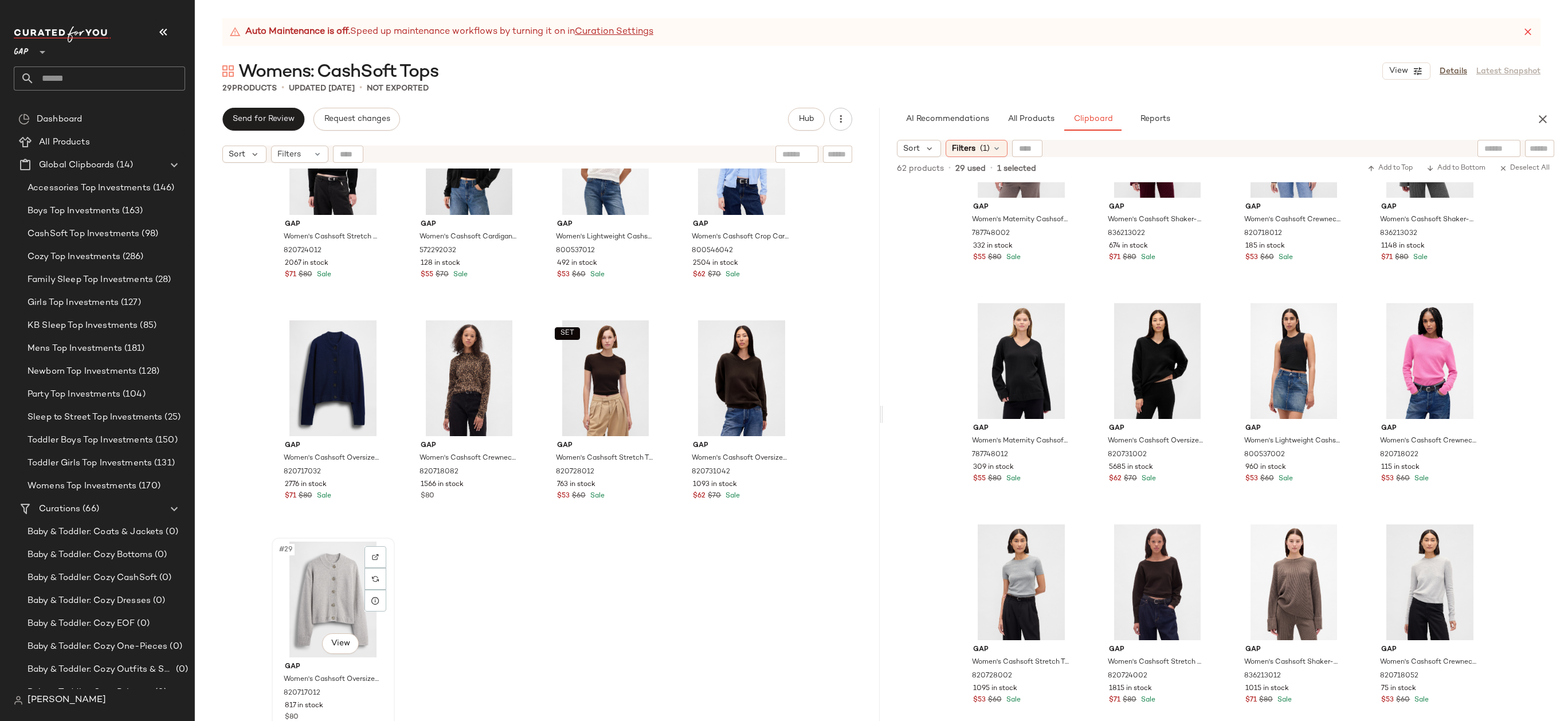
click at [305, 582] on div "#29 View" at bounding box center [333, 599] width 115 height 116
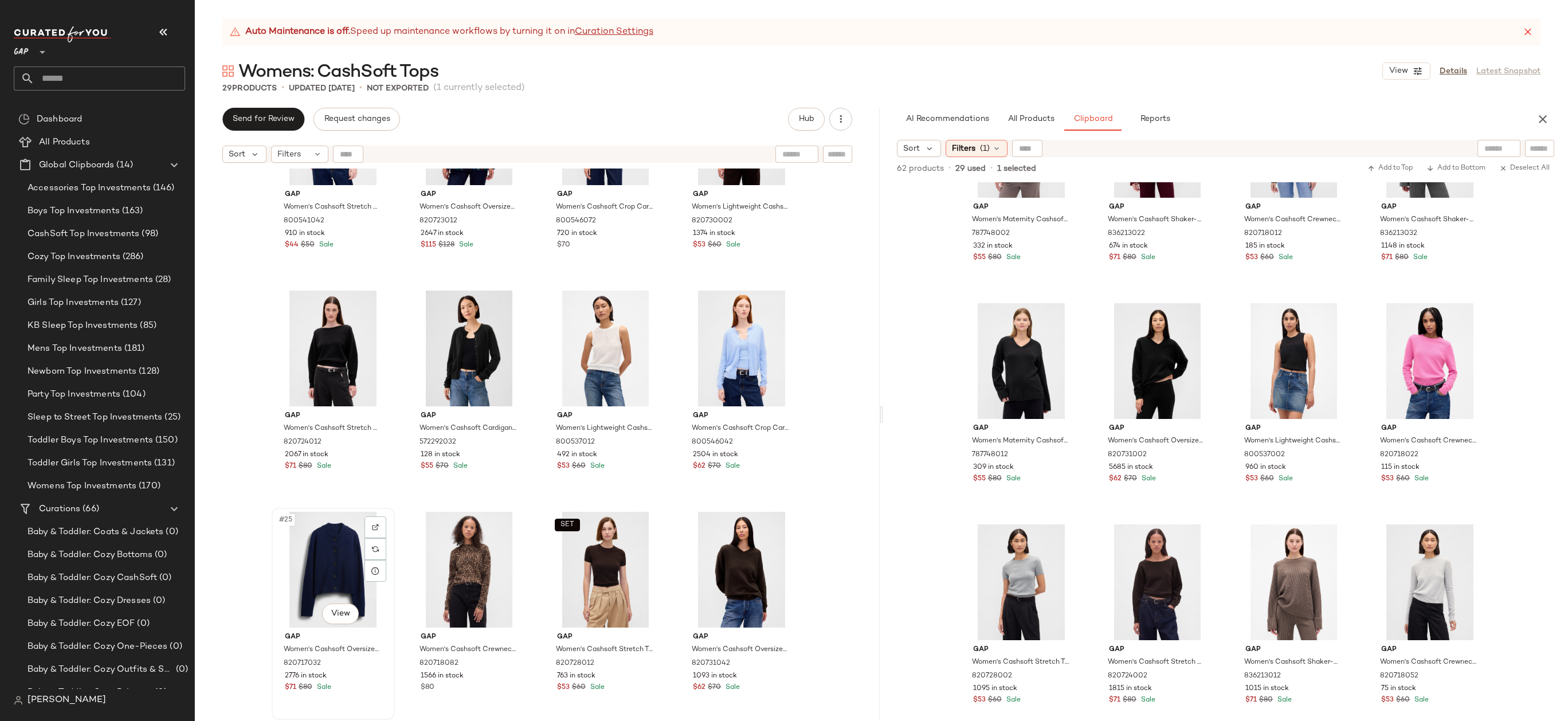
scroll to position [879, 0]
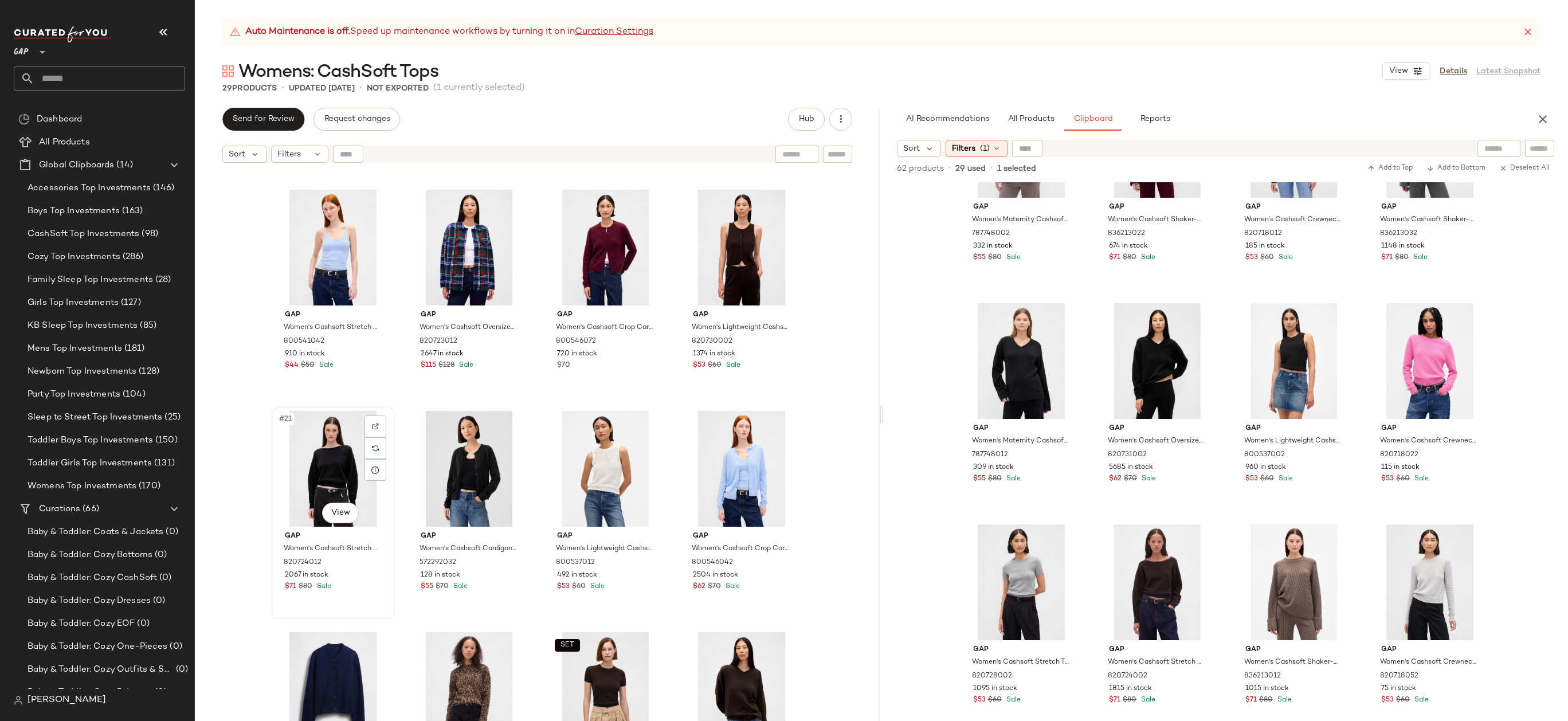
click at [339, 467] on div "#21 View" at bounding box center [333, 469] width 115 height 116
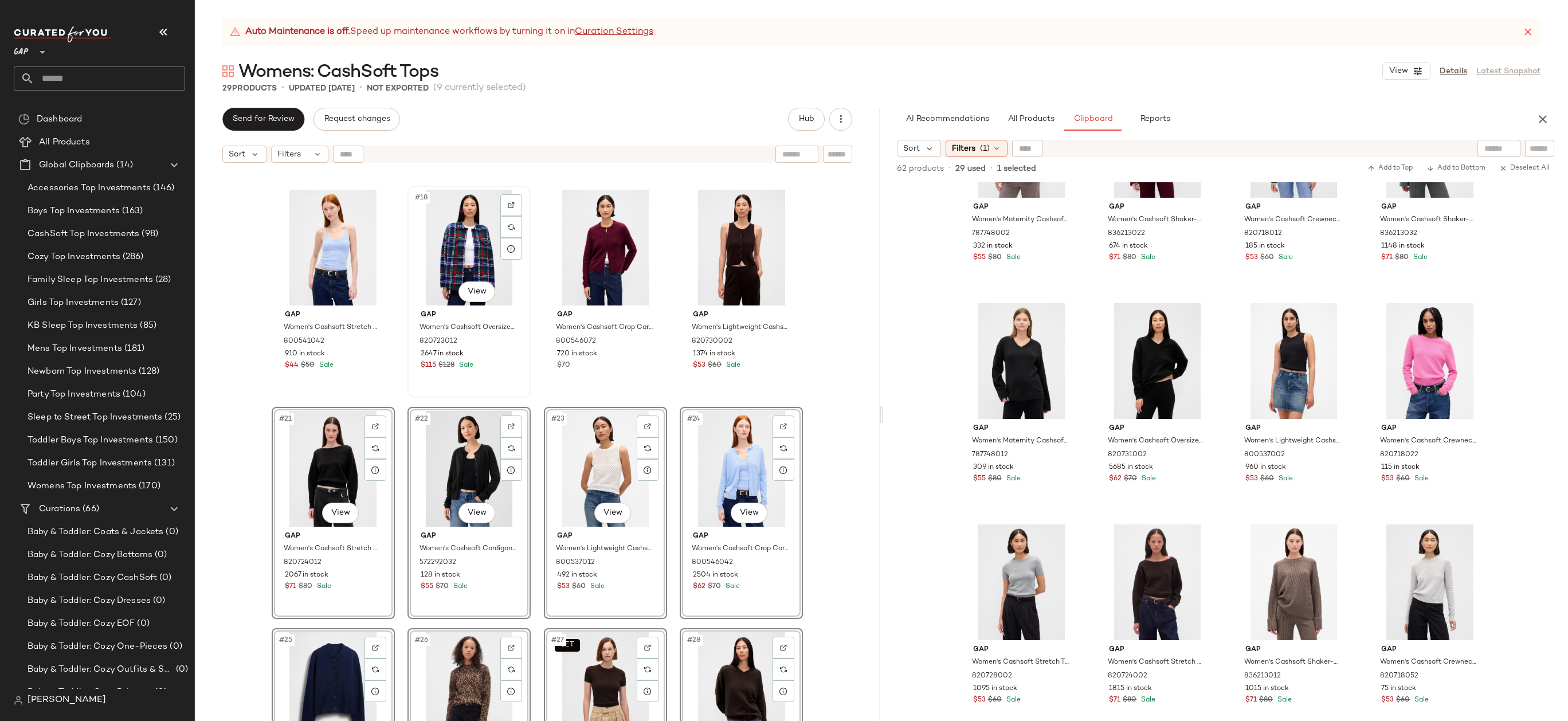
click at [477, 374] on div "#18 View Gap Women's Cashsoft Oversized Shirt Jacket by Gap Navy Blue Plaid Siz…" at bounding box center [469, 292] width 121 height 210
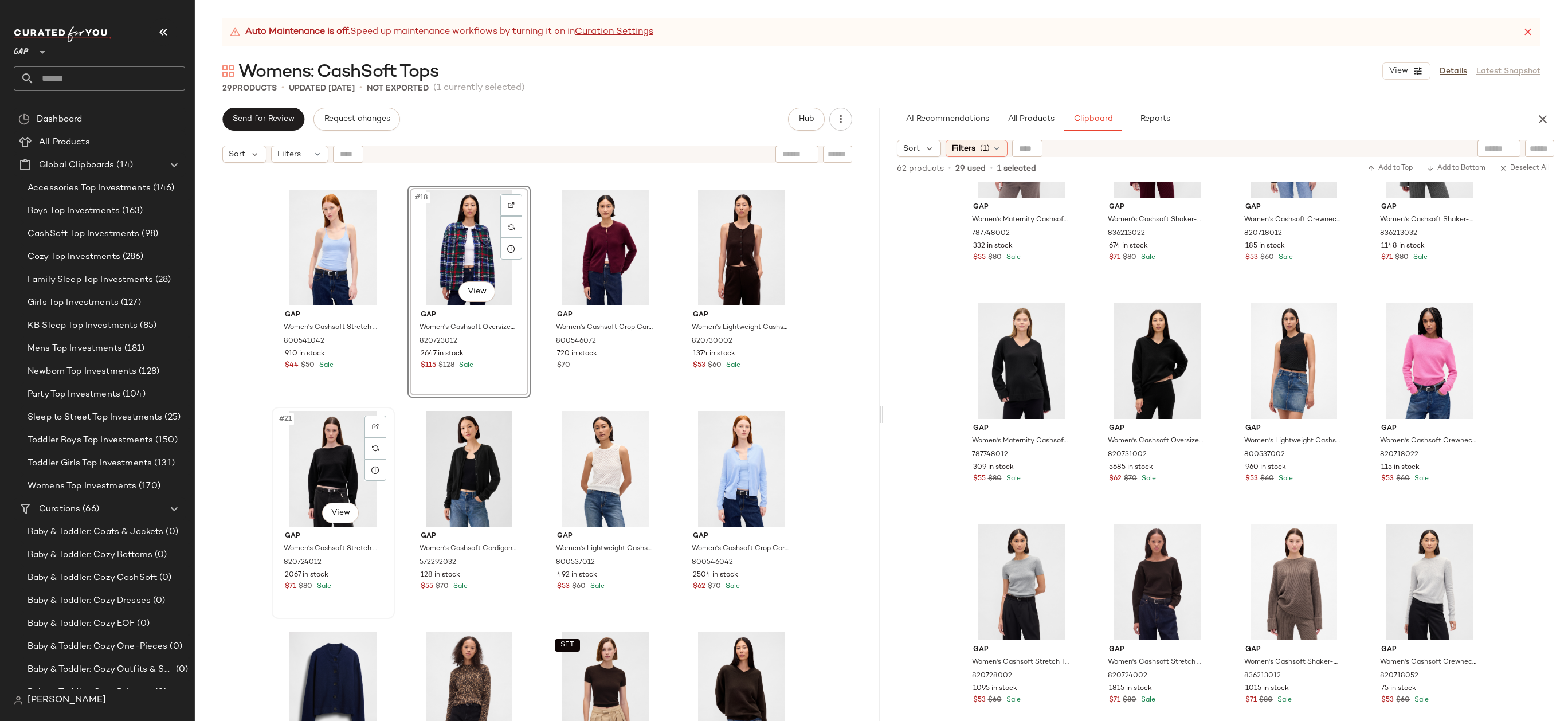
click at [293, 479] on div "#21 View" at bounding box center [333, 469] width 115 height 116
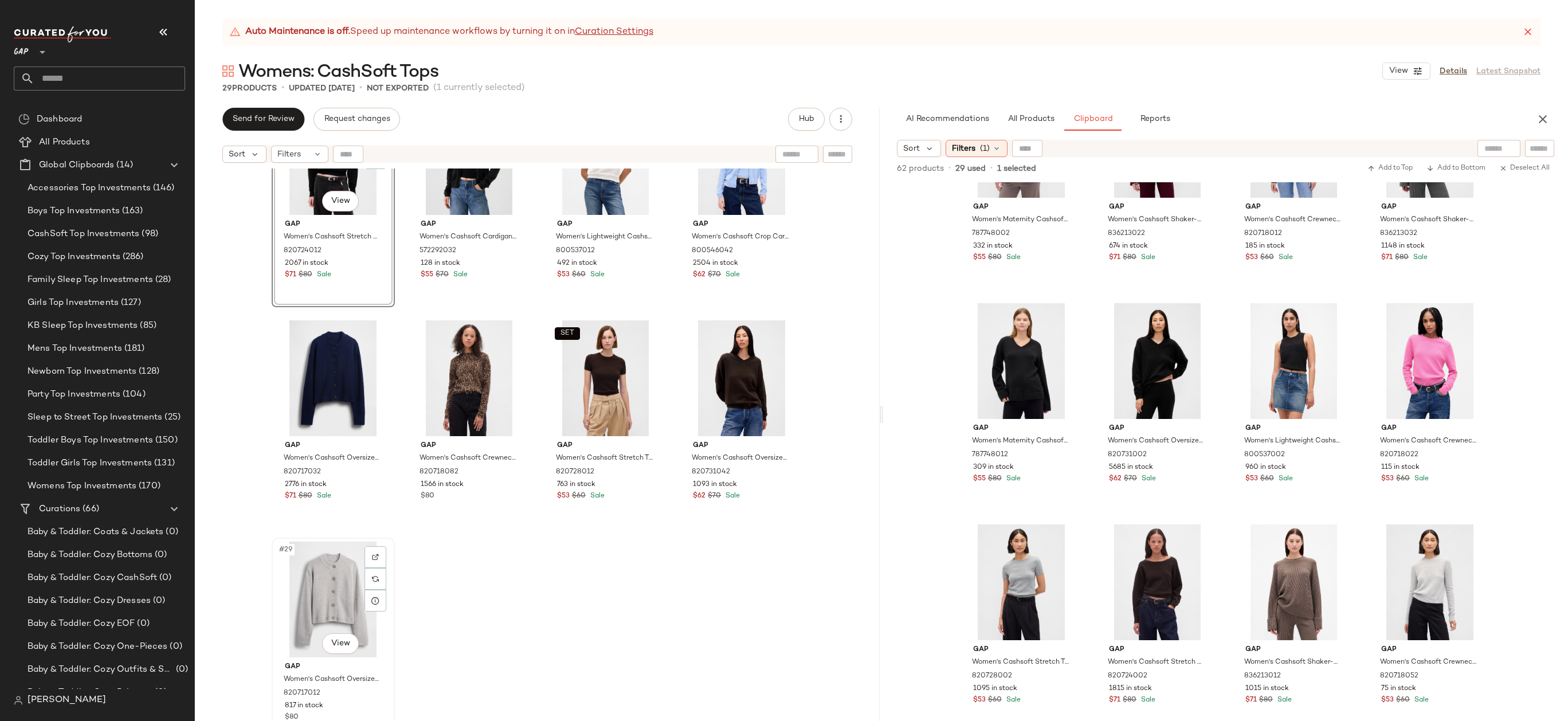
click at [316, 610] on div "#29 View" at bounding box center [333, 599] width 115 height 116
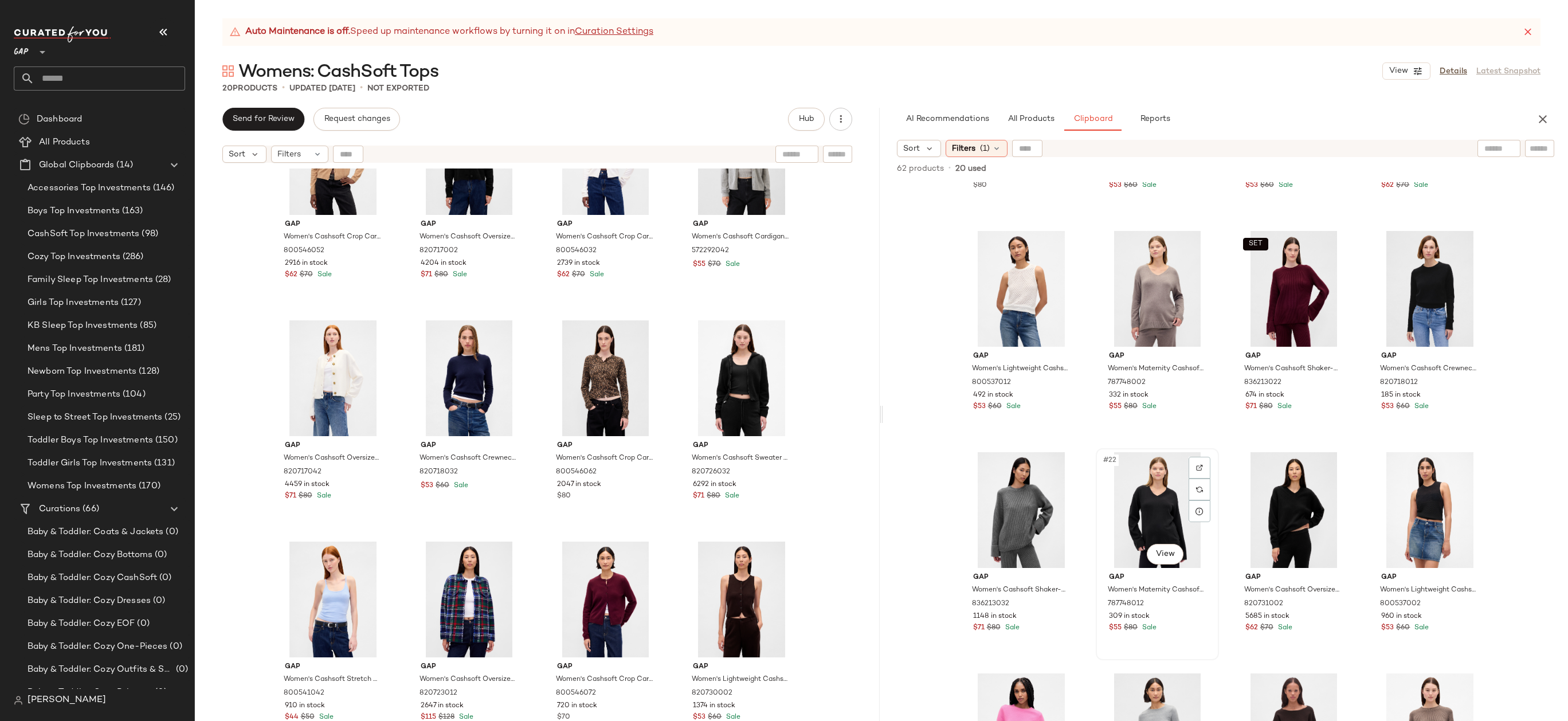
scroll to position [958, 0]
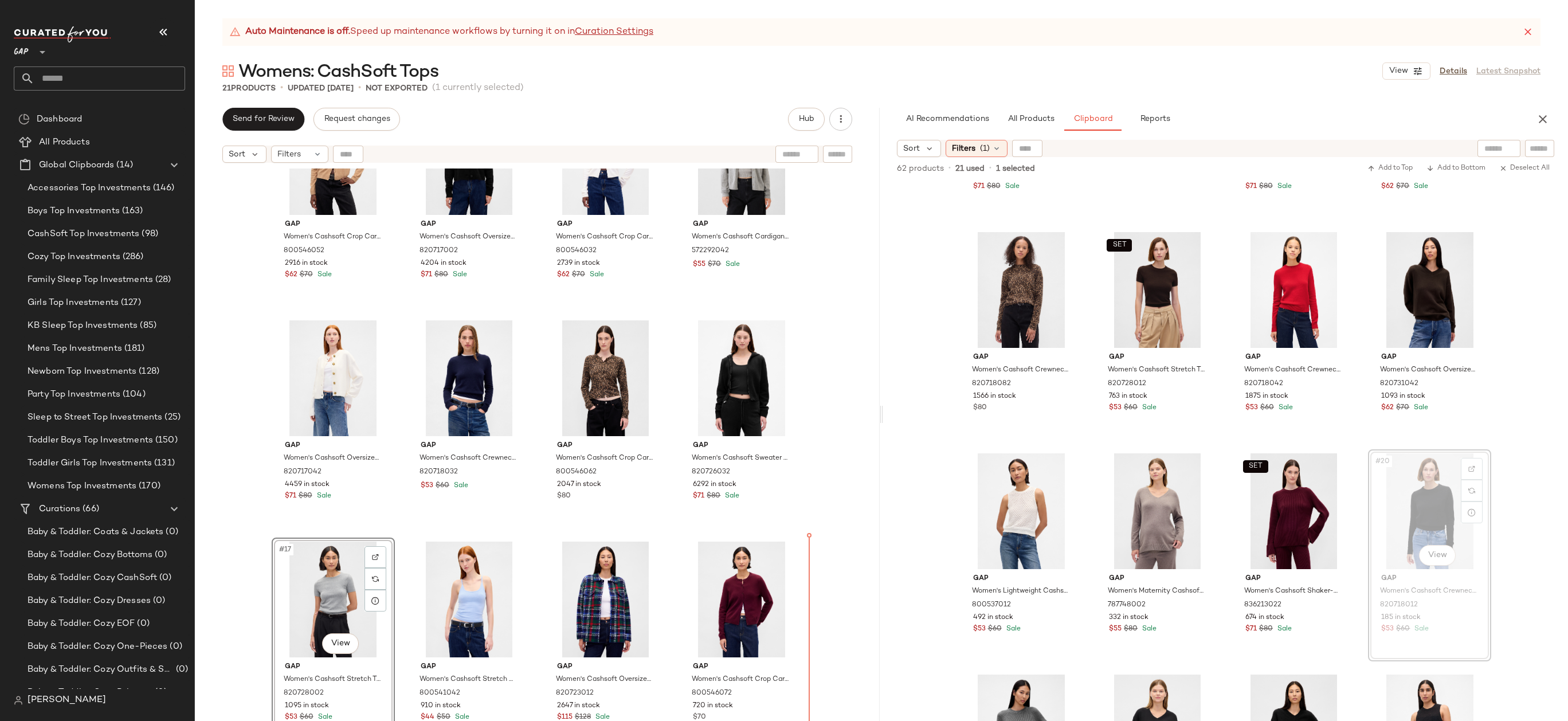
scroll to position [532, 0]
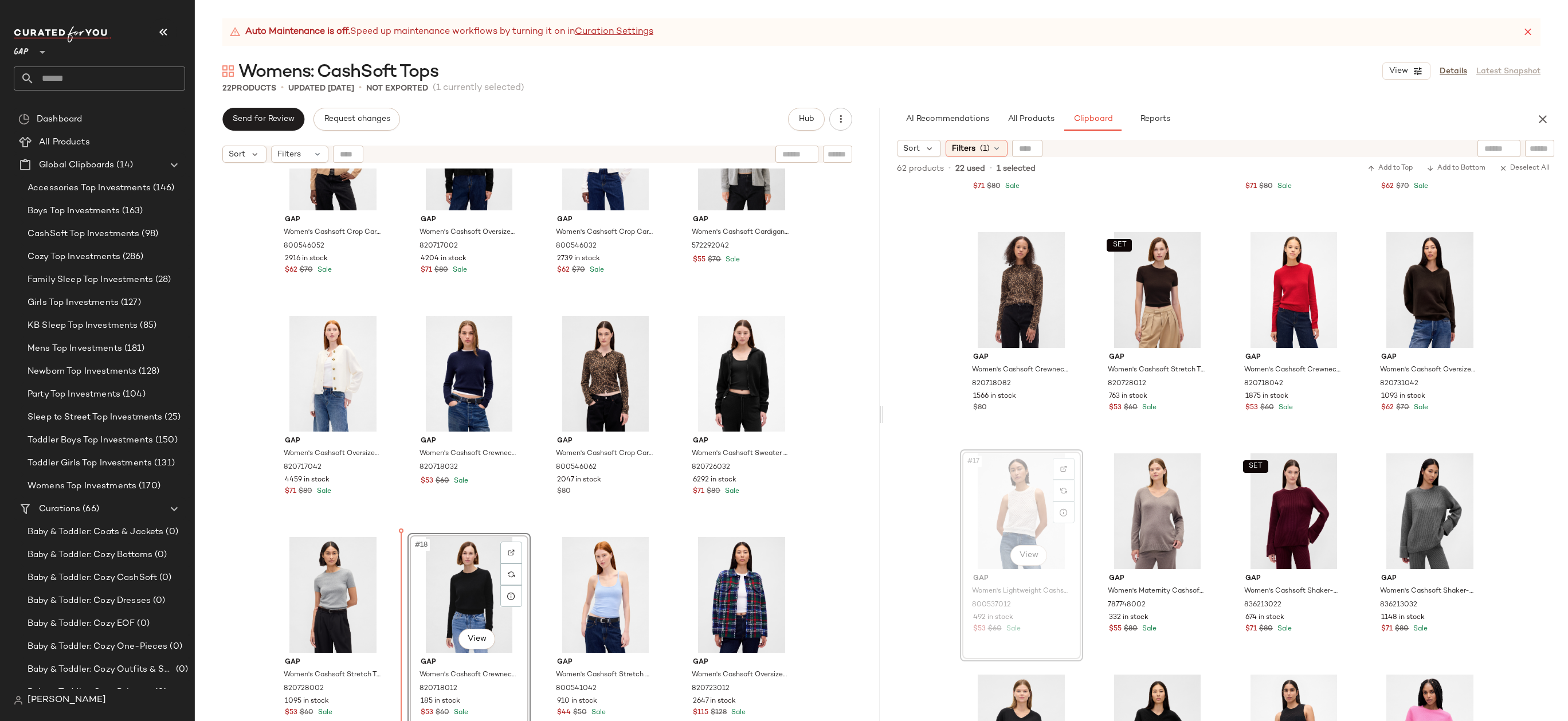
drag, startPoint x: 1001, startPoint y: 519, endPoint x: 989, endPoint y: 519, distance: 12.0
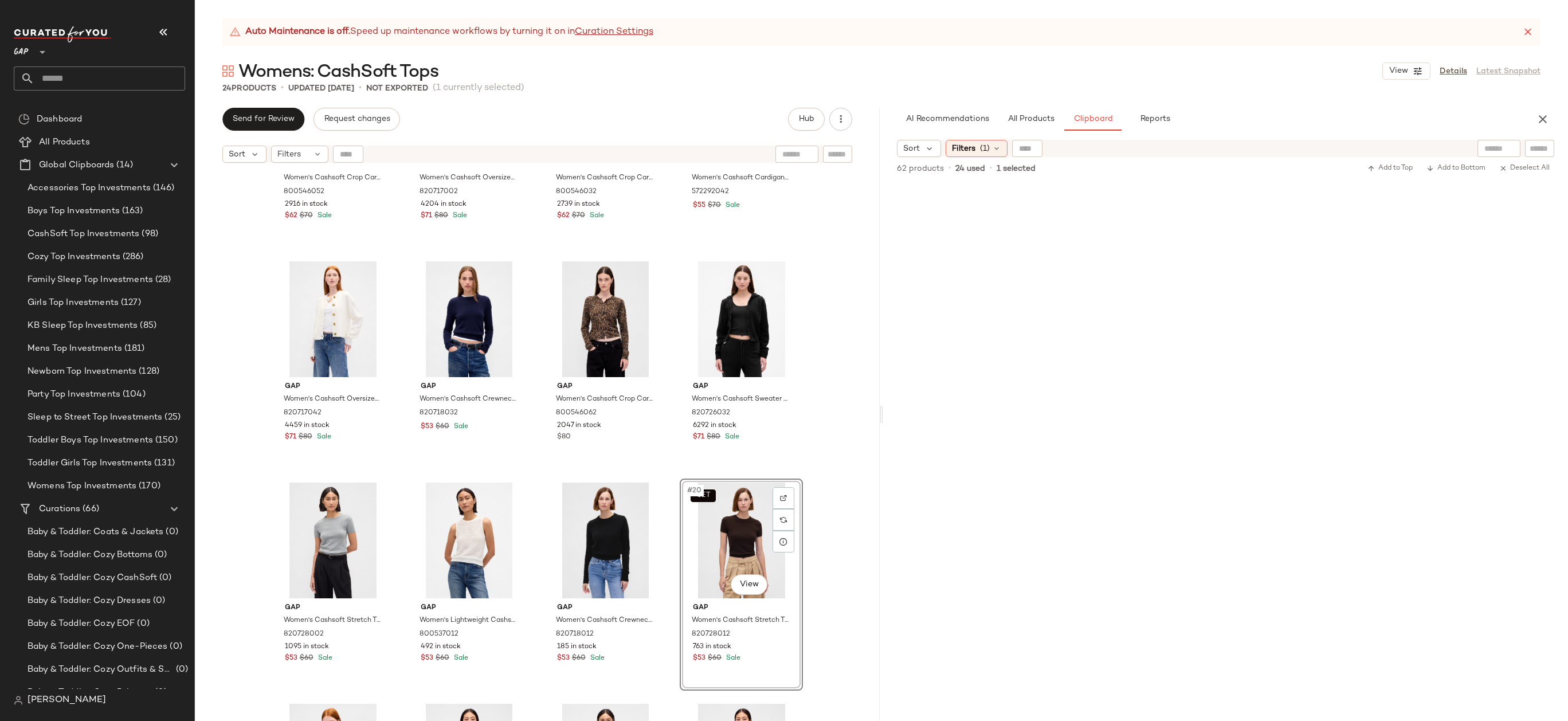
scroll to position [1350, 0]
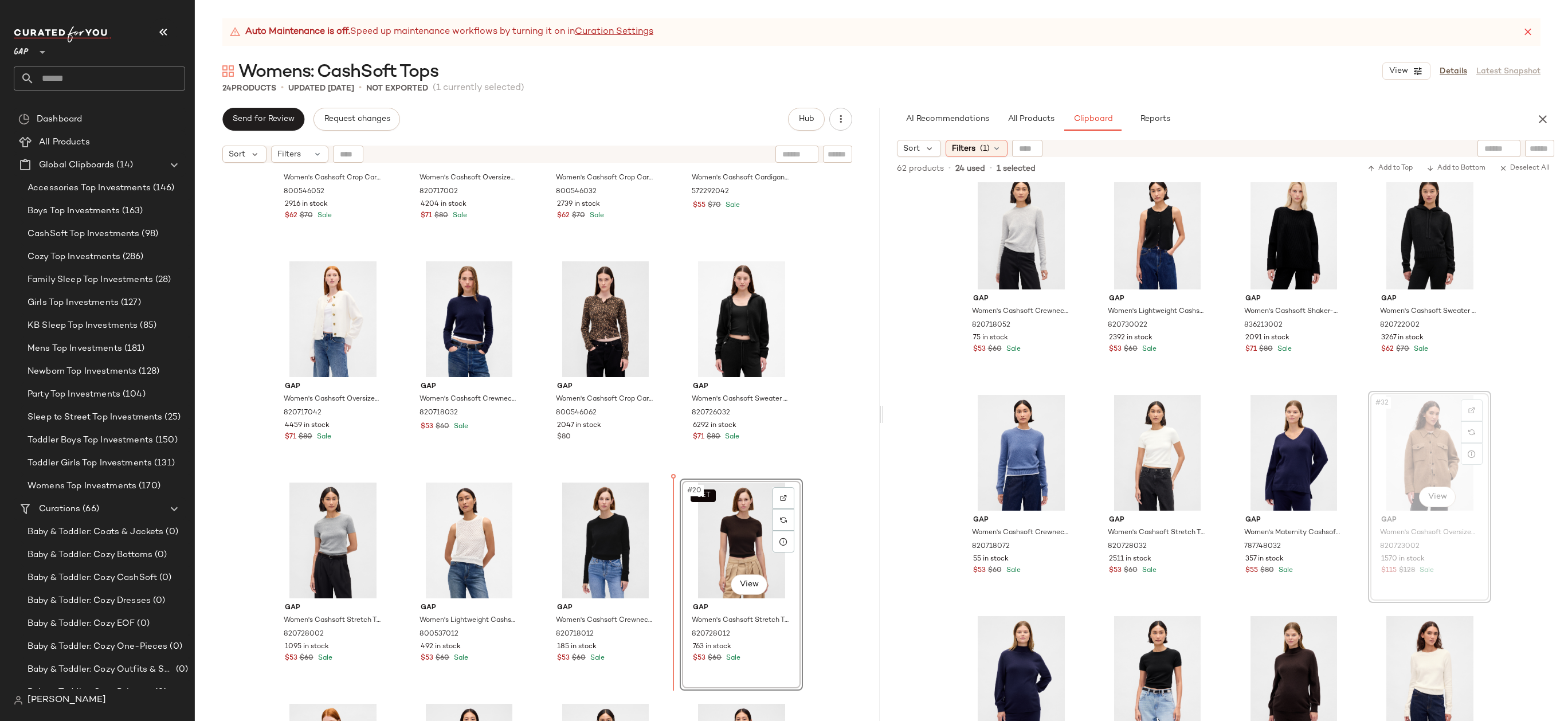
drag, startPoint x: 1418, startPoint y: 428, endPoint x: 1397, endPoint y: 429, distance: 21.0
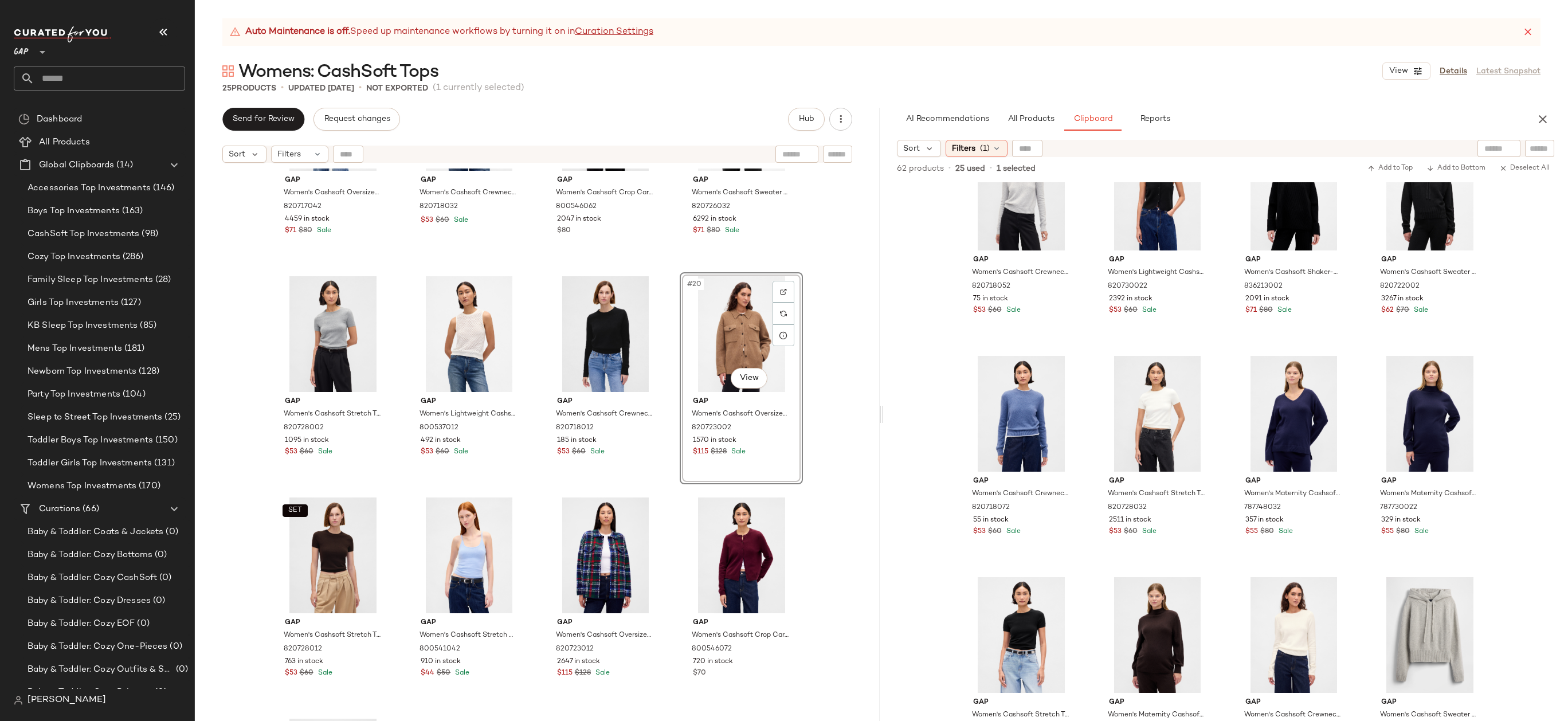
scroll to position [1401, 0]
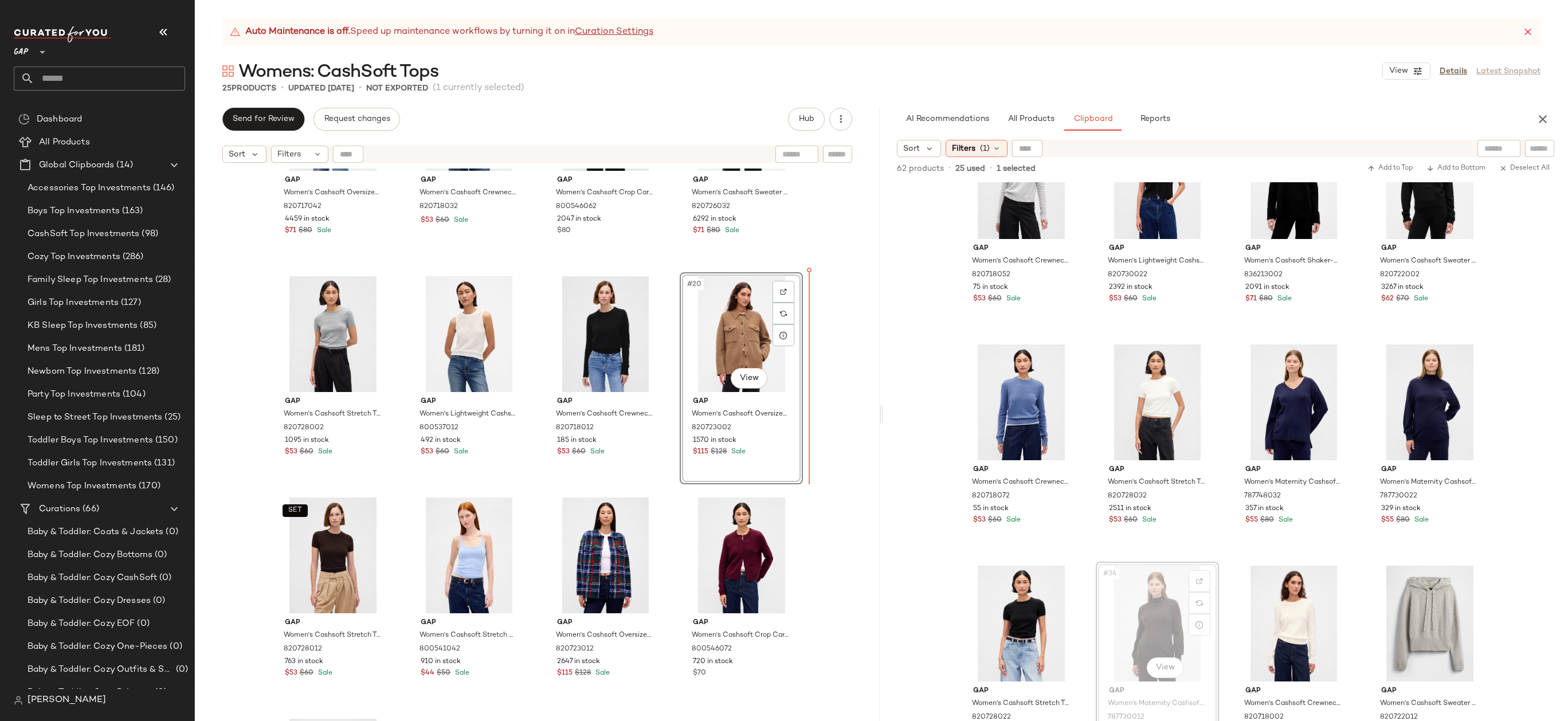
drag, startPoint x: 1171, startPoint y: 611, endPoint x: 1165, endPoint y: 608, distance: 6.7
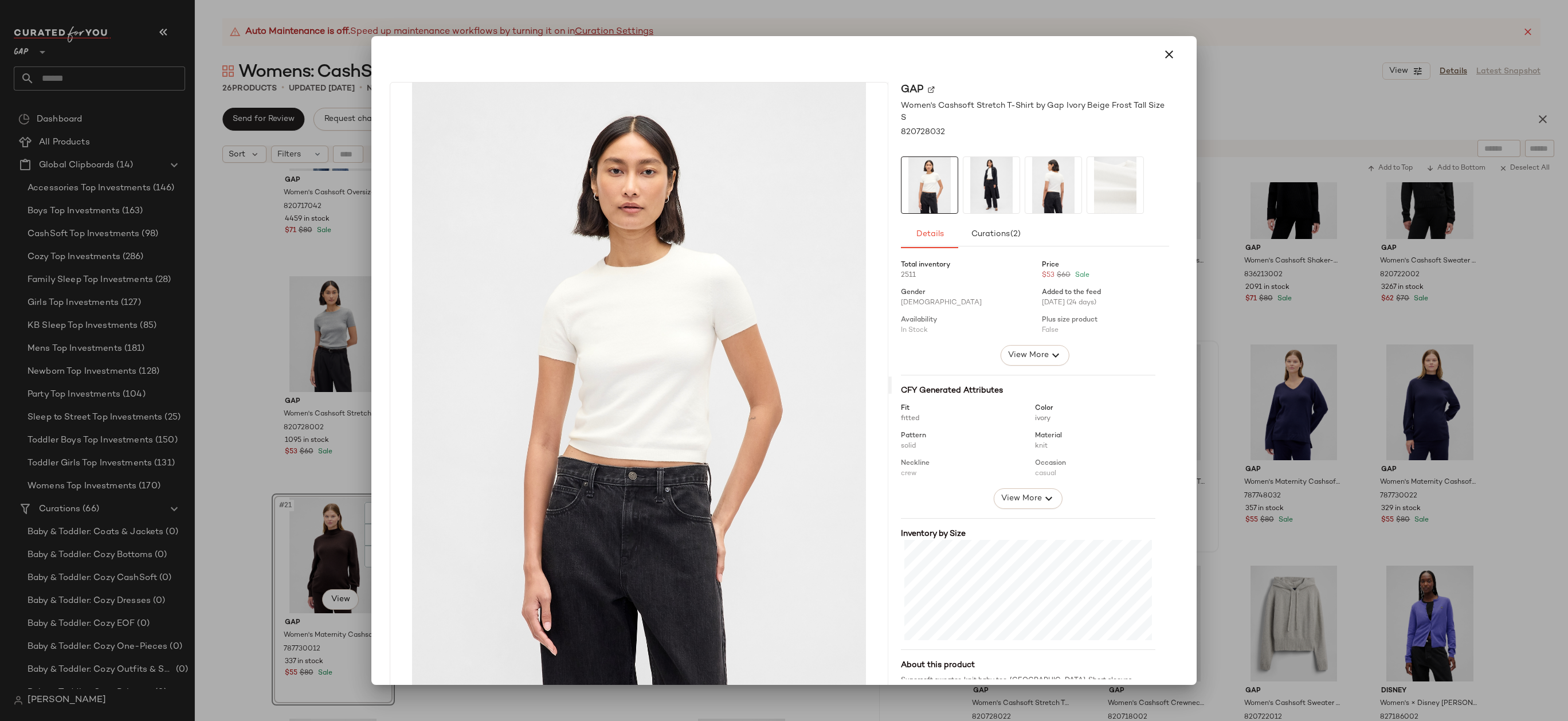
click at [1152, 34] on div at bounding box center [784, 360] width 1568 height 721
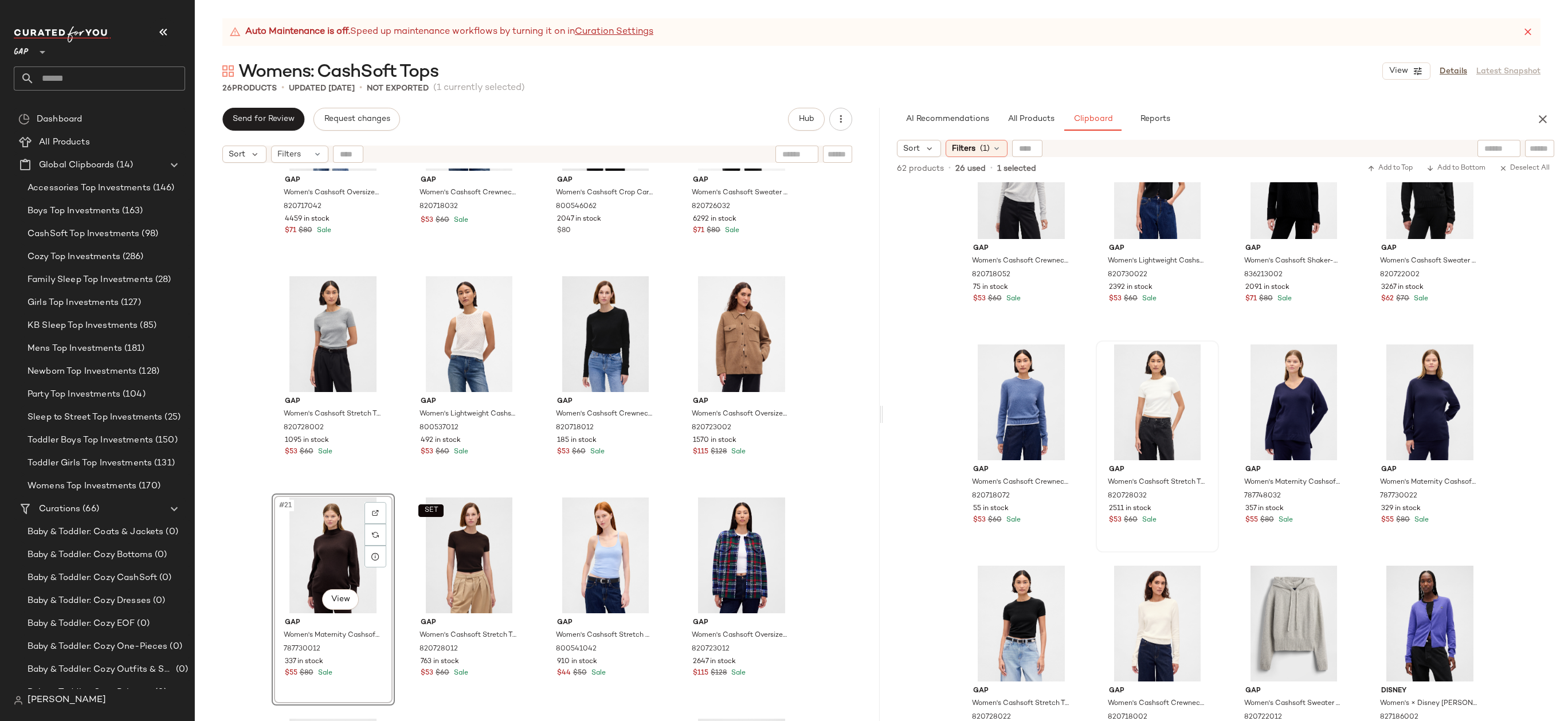
click at [1165, 50] on div "Auto Maintenance is off. Speed up maintenance workflows by turning it on in Cur…" at bounding box center [881, 370] width 1373 height 703
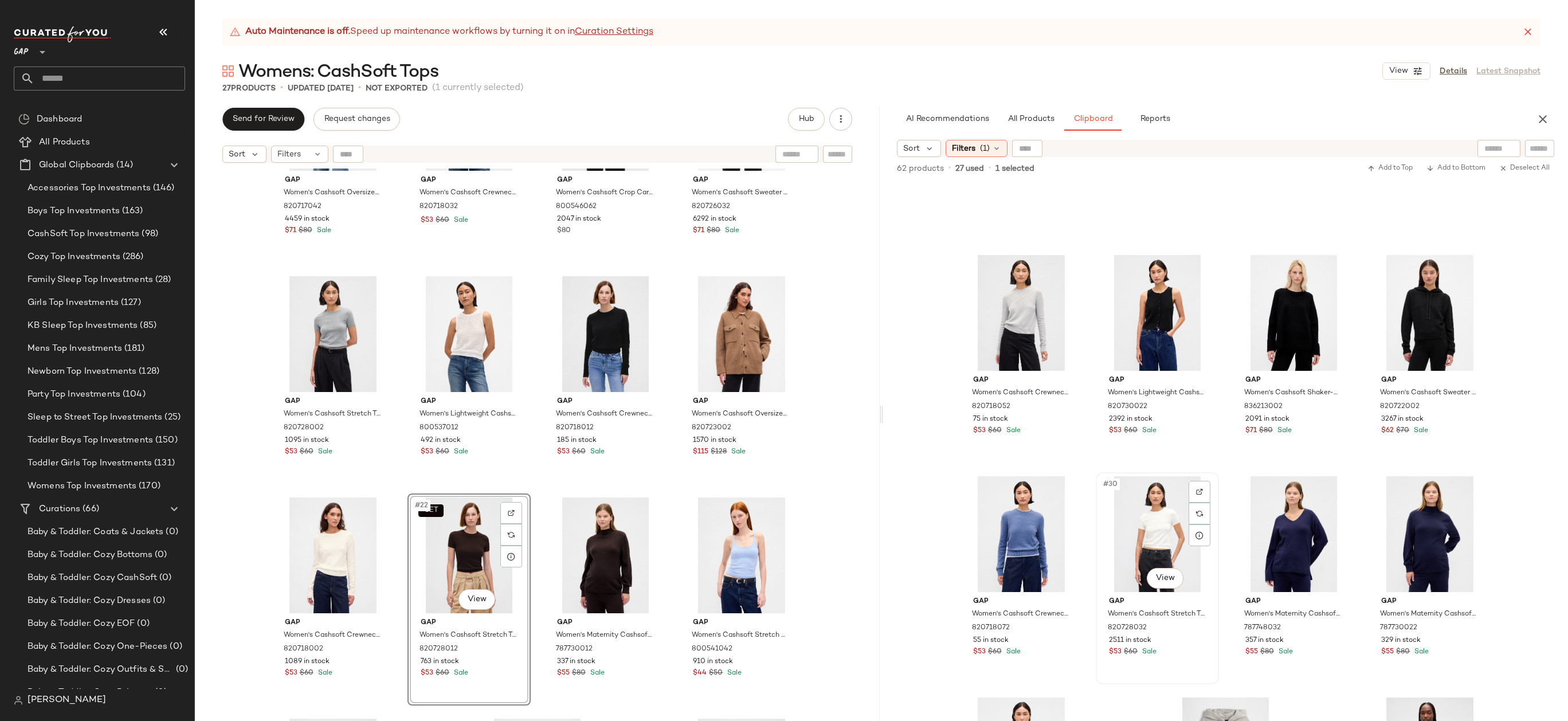
scroll to position [1246, 0]
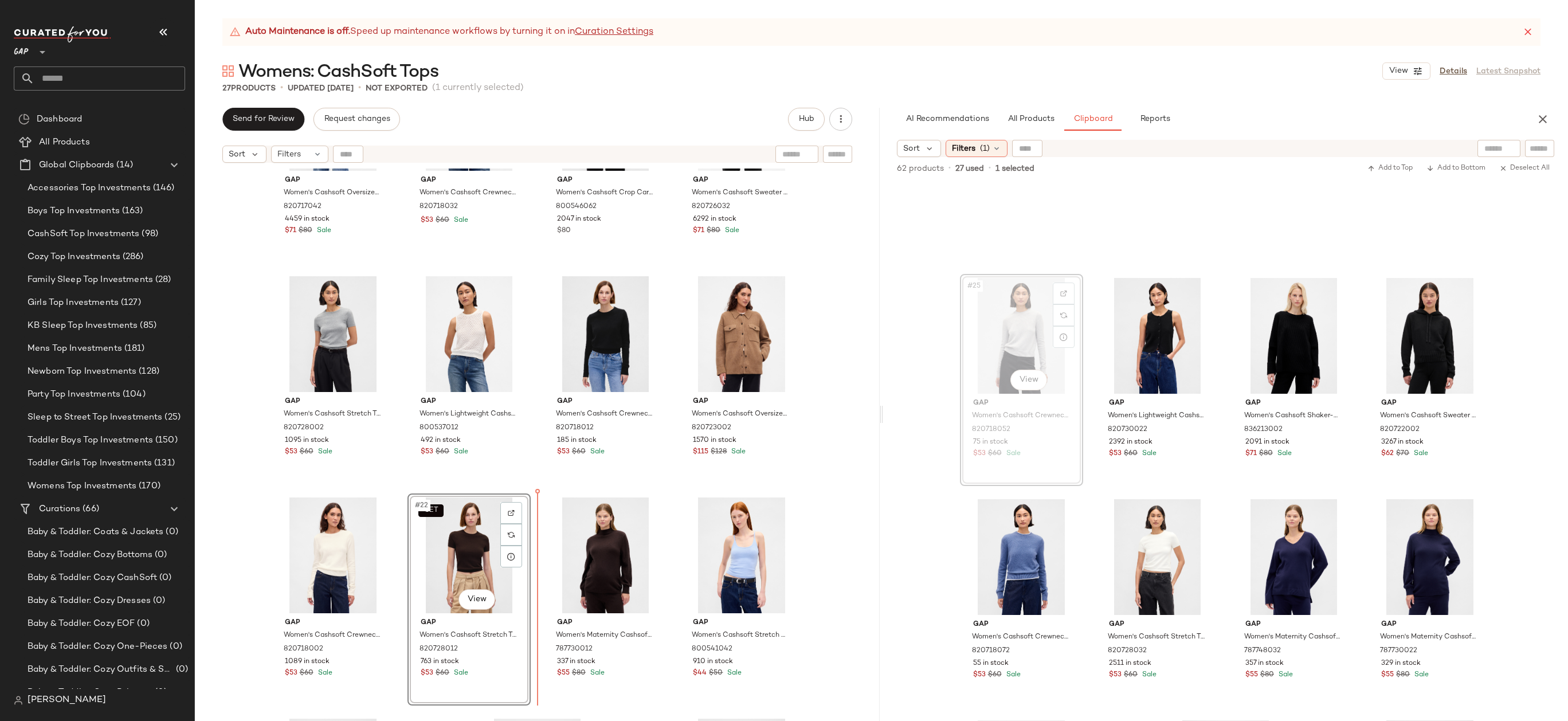
drag, startPoint x: 1004, startPoint y: 346, endPoint x: 989, endPoint y: 348, distance: 15.1
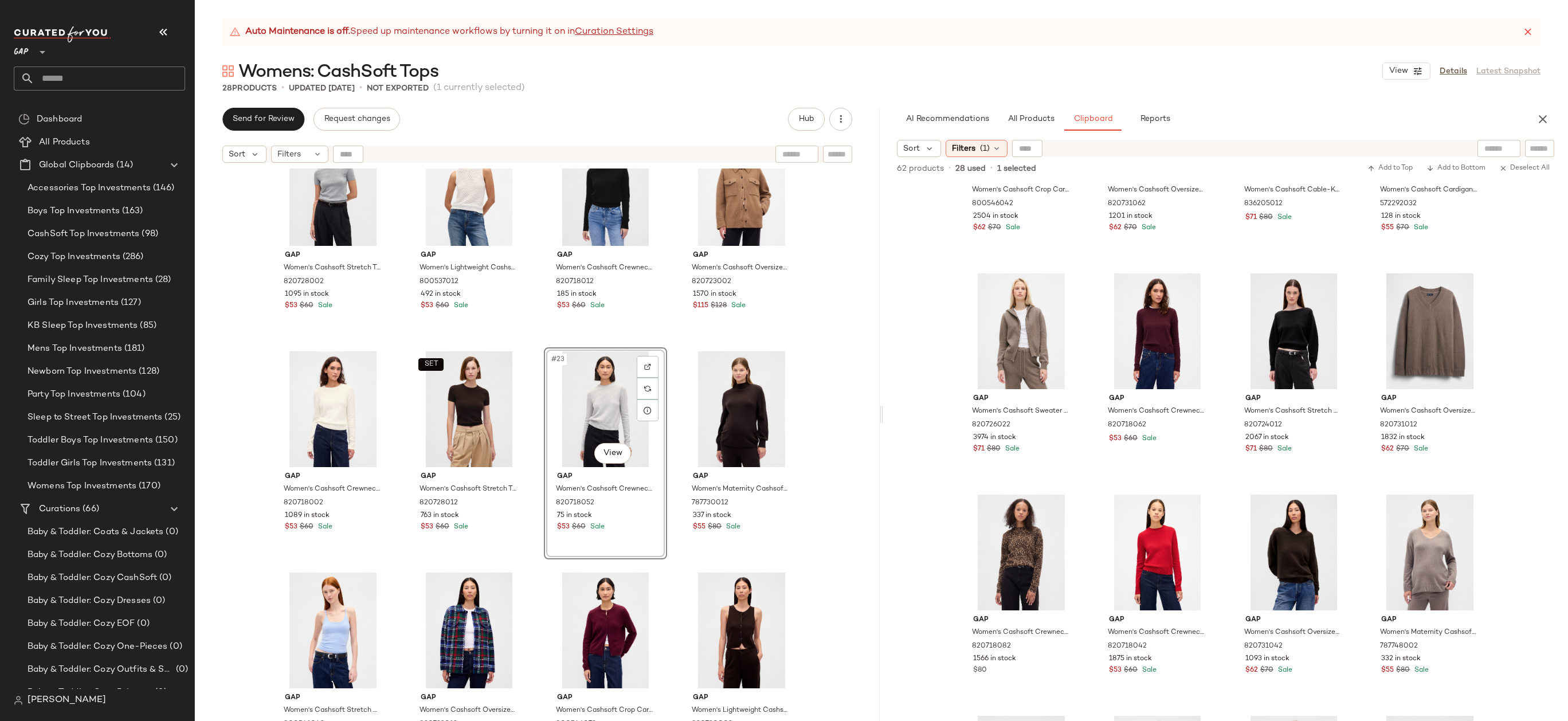
scroll to position [940, 0]
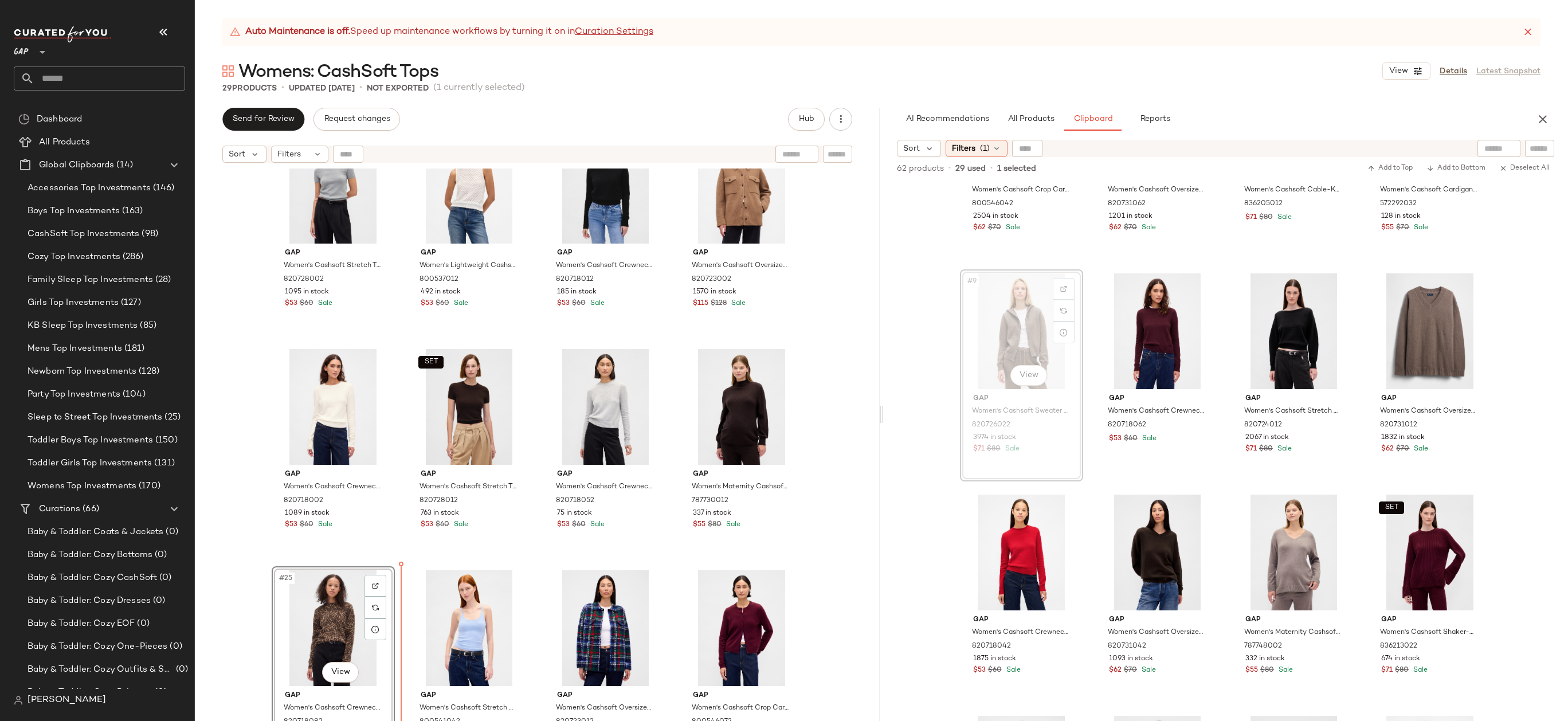
drag, startPoint x: 1004, startPoint y: 346, endPoint x: 990, endPoint y: 348, distance: 14.1
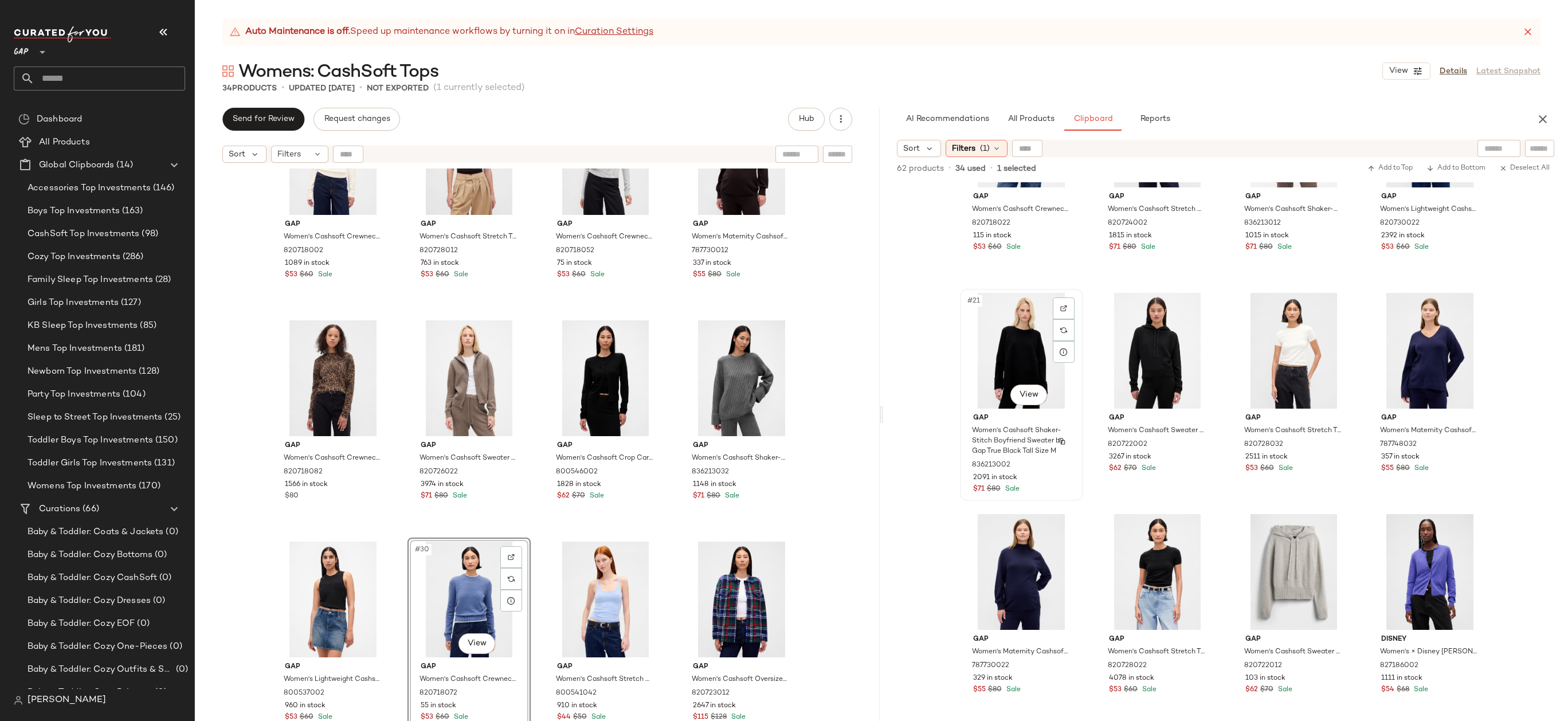
scroll to position [1012, 0]
click at [1022, 357] on div "#21 View" at bounding box center [1022, 350] width 115 height 116
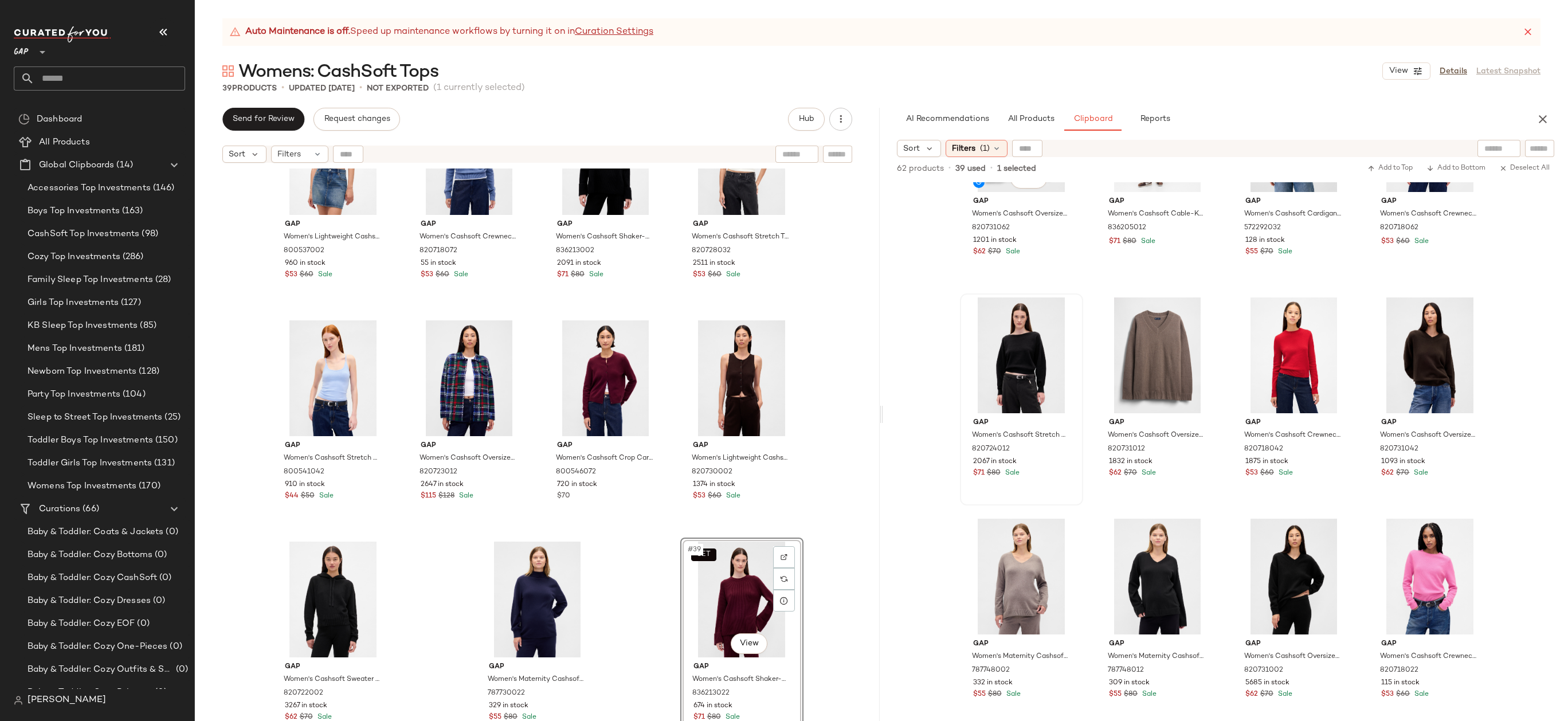
scroll to position [202, 0]
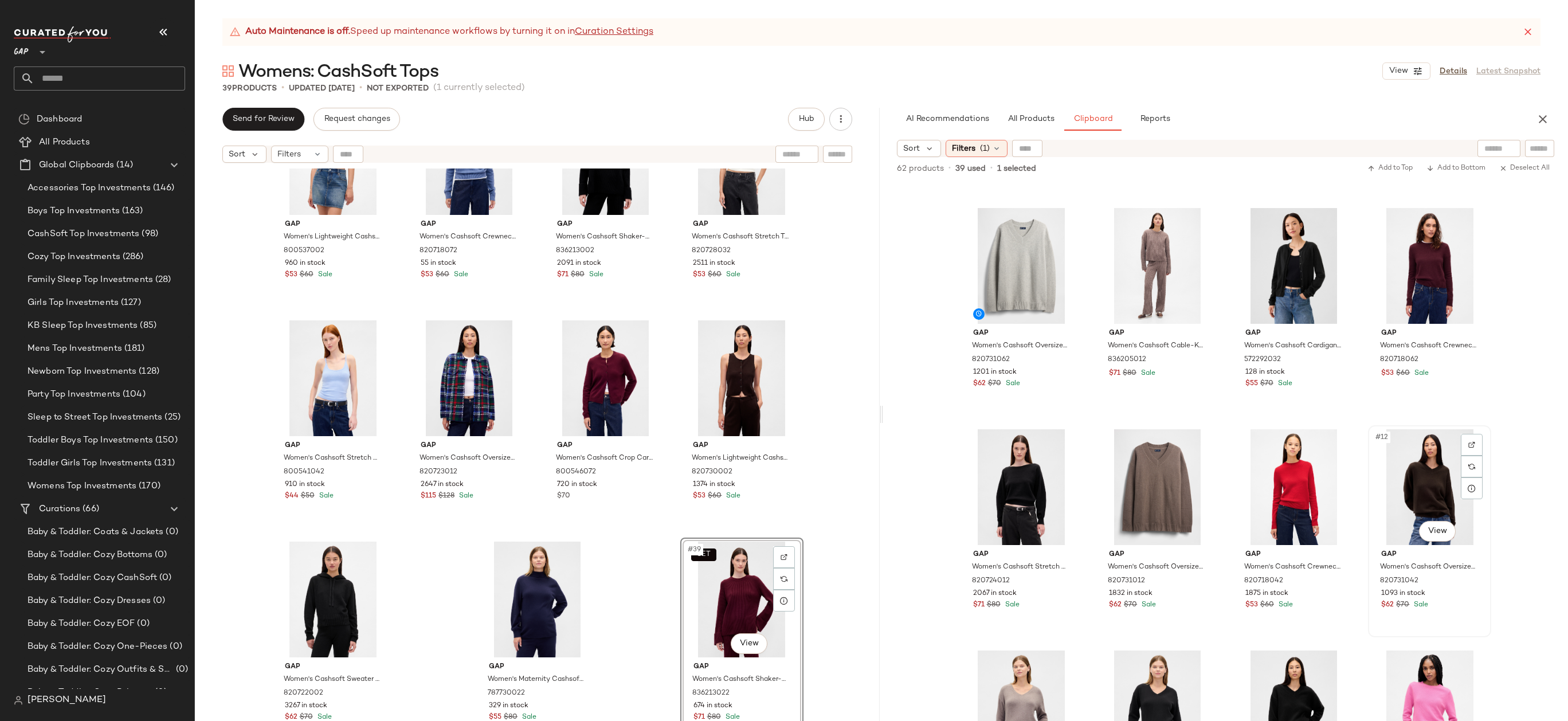
click at [1406, 463] on div "#12 View" at bounding box center [1429, 487] width 115 height 116
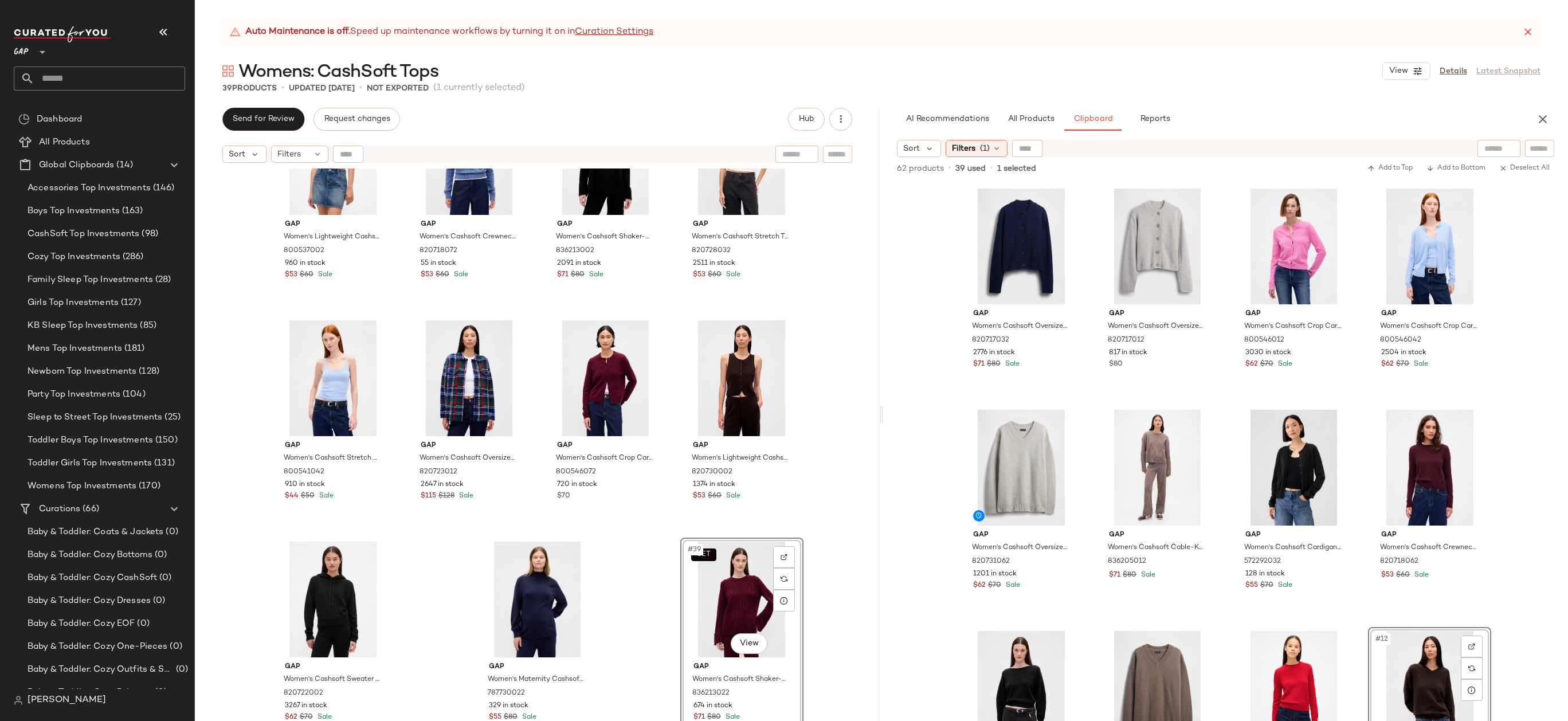
scroll to position [139, 0]
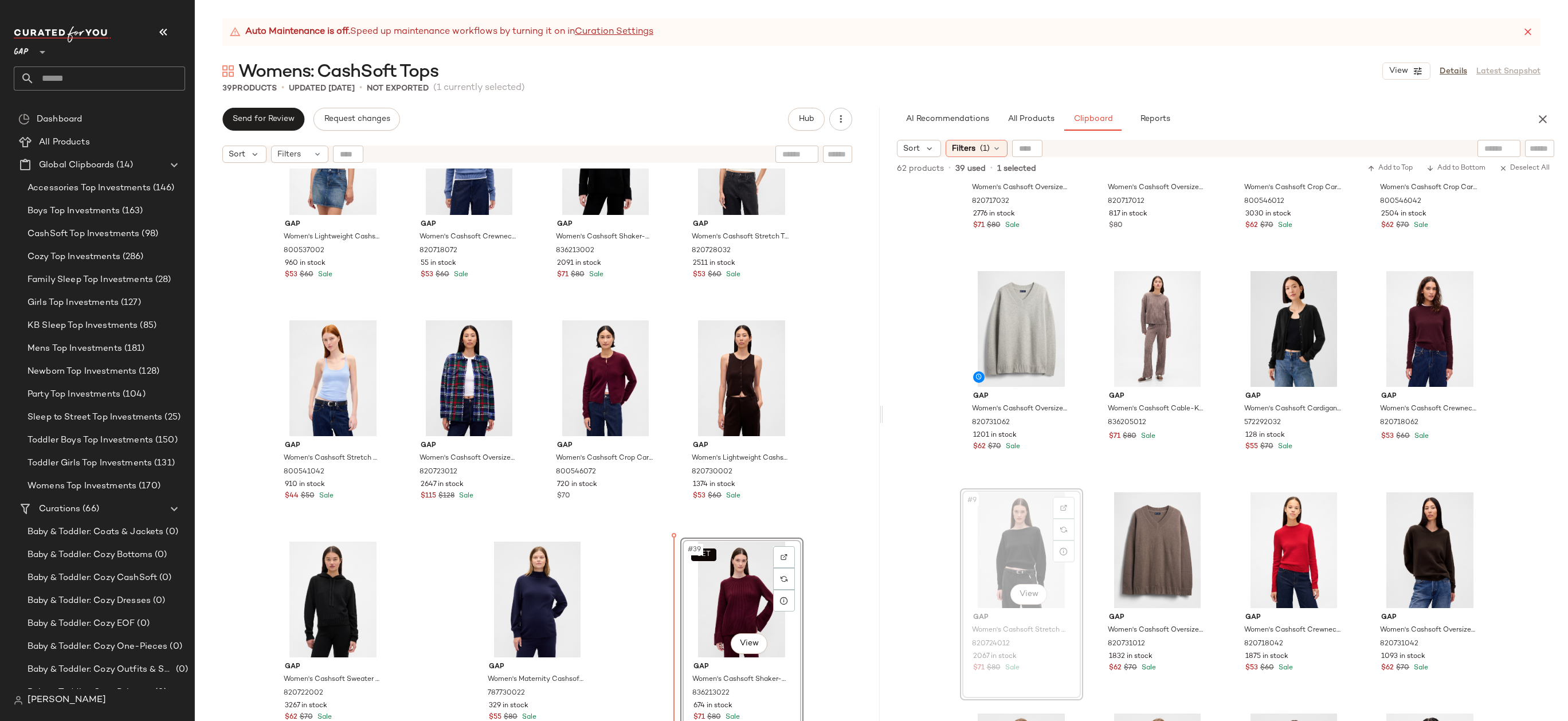
drag, startPoint x: 1017, startPoint y: 554, endPoint x: 1011, endPoint y: 554, distance: 6.0
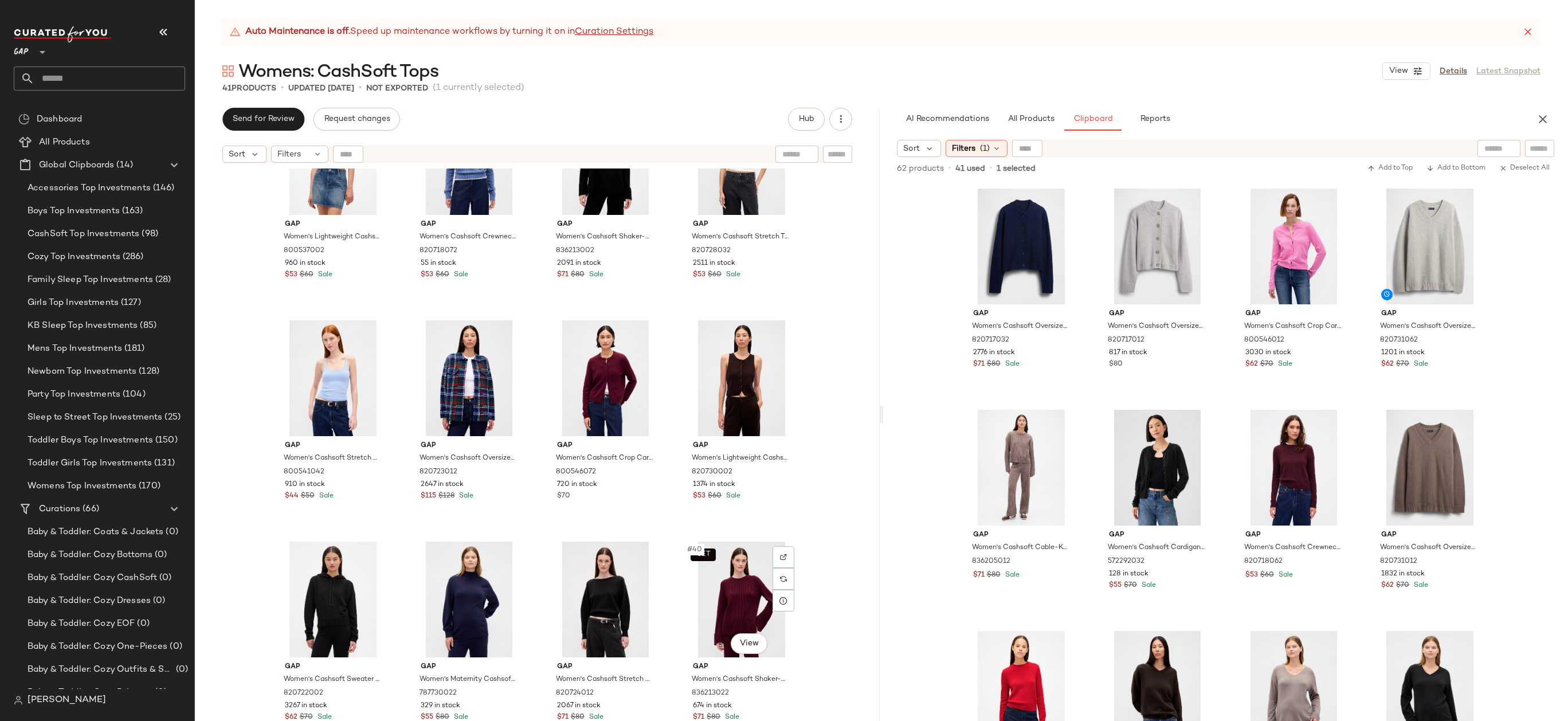
scroll to position [1854, 0]
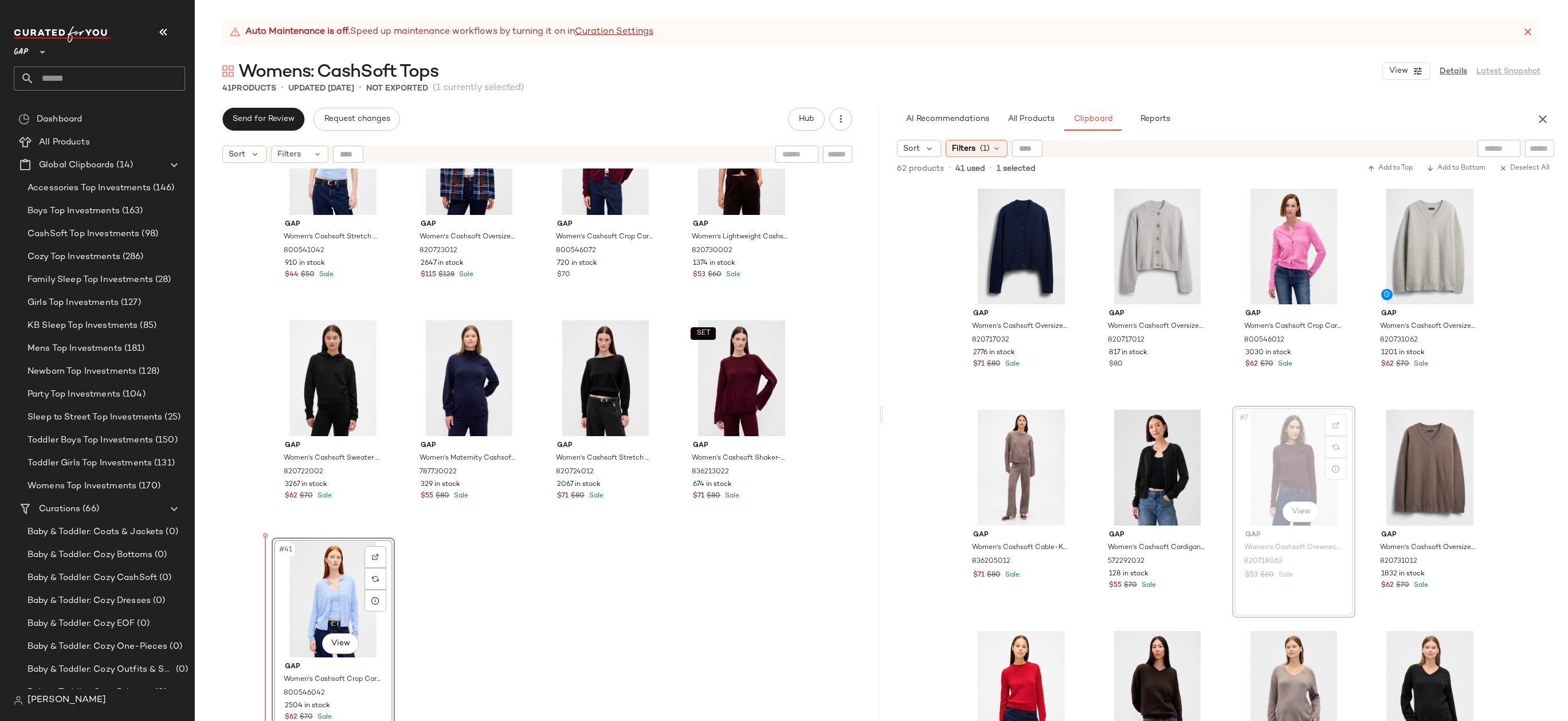
drag, startPoint x: 1291, startPoint y: 455, endPoint x: 319, endPoint y: 547, distance: 976.3
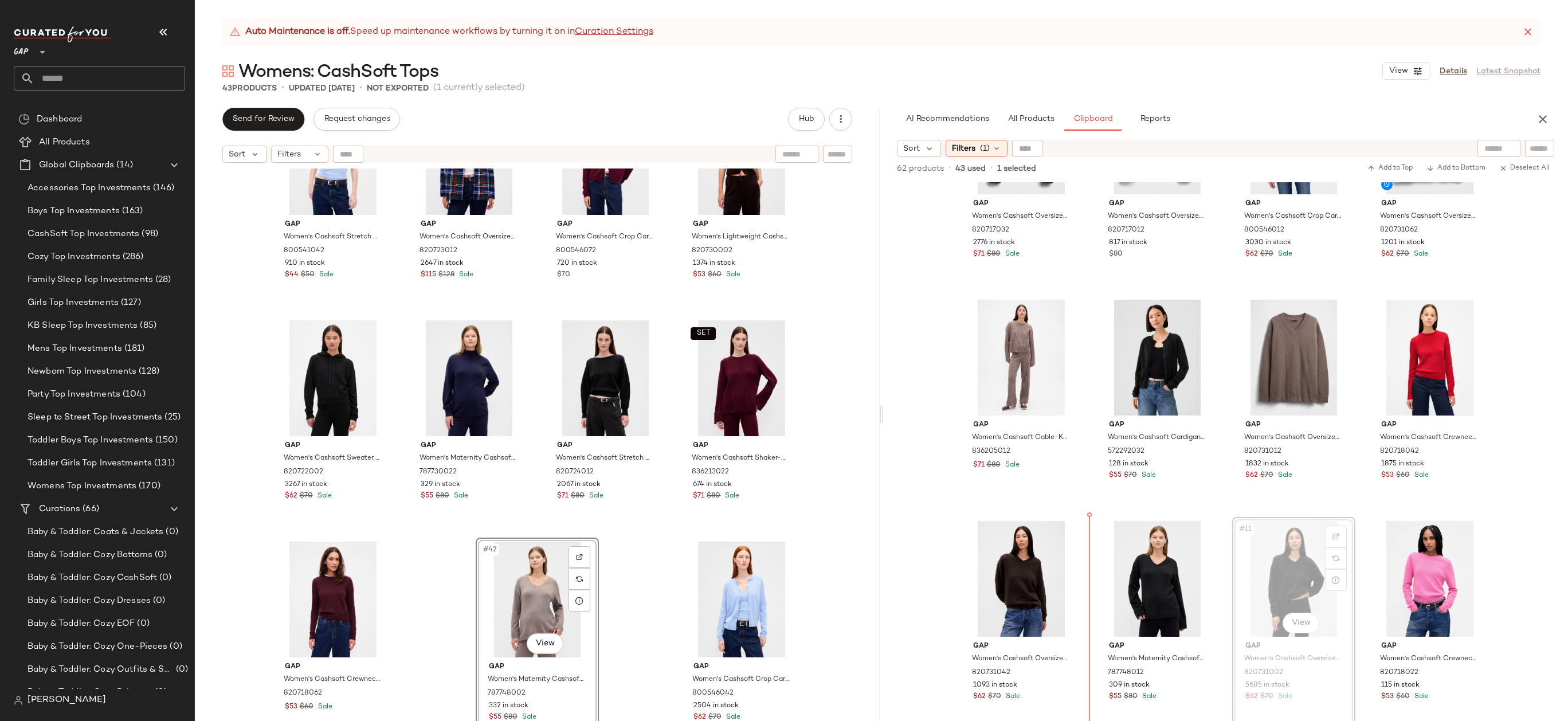
scroll to position [111, 0]
drag, startPoint x: 1280, startPoint y: 548, endPoint x: 1265, endPoint y: 548, distance: 15.0
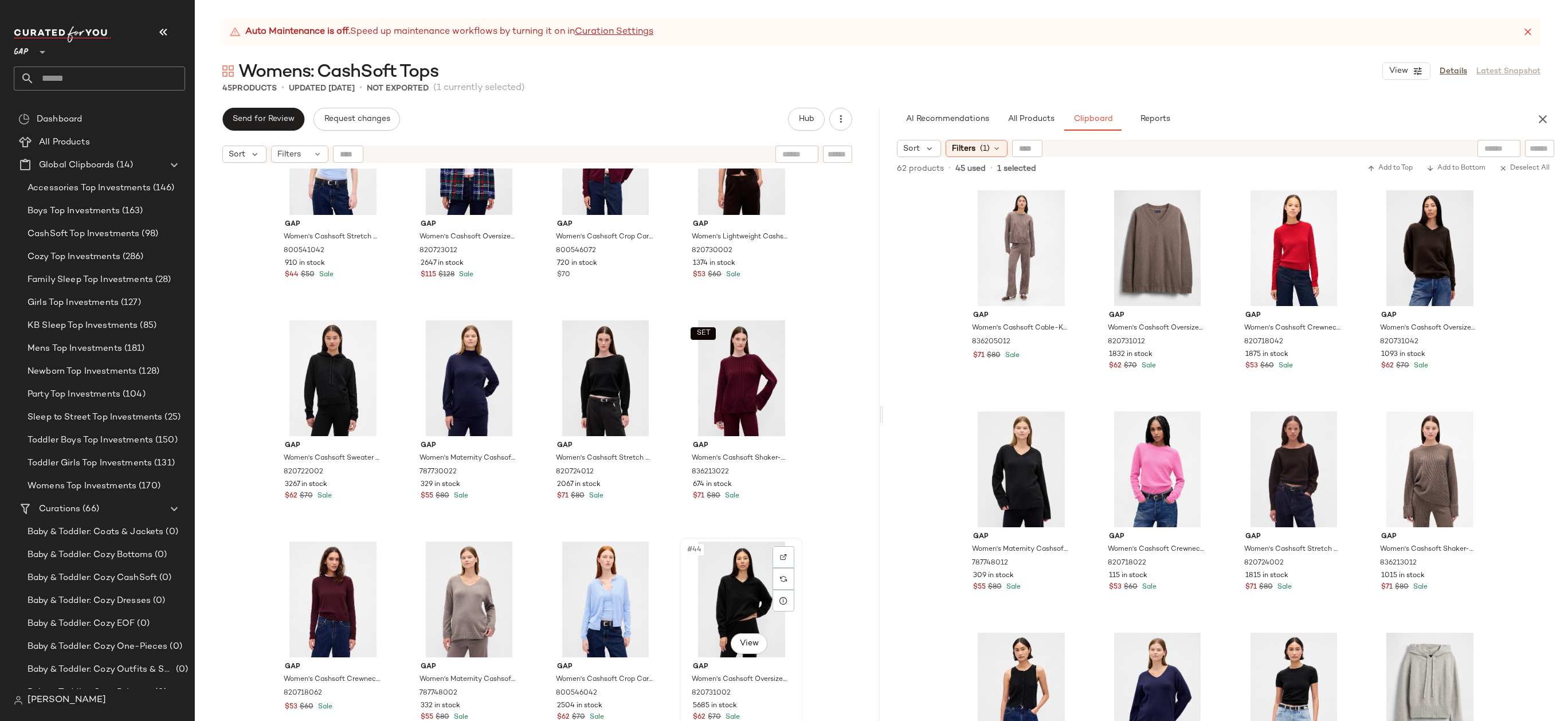
scroll to position [2075, 0]
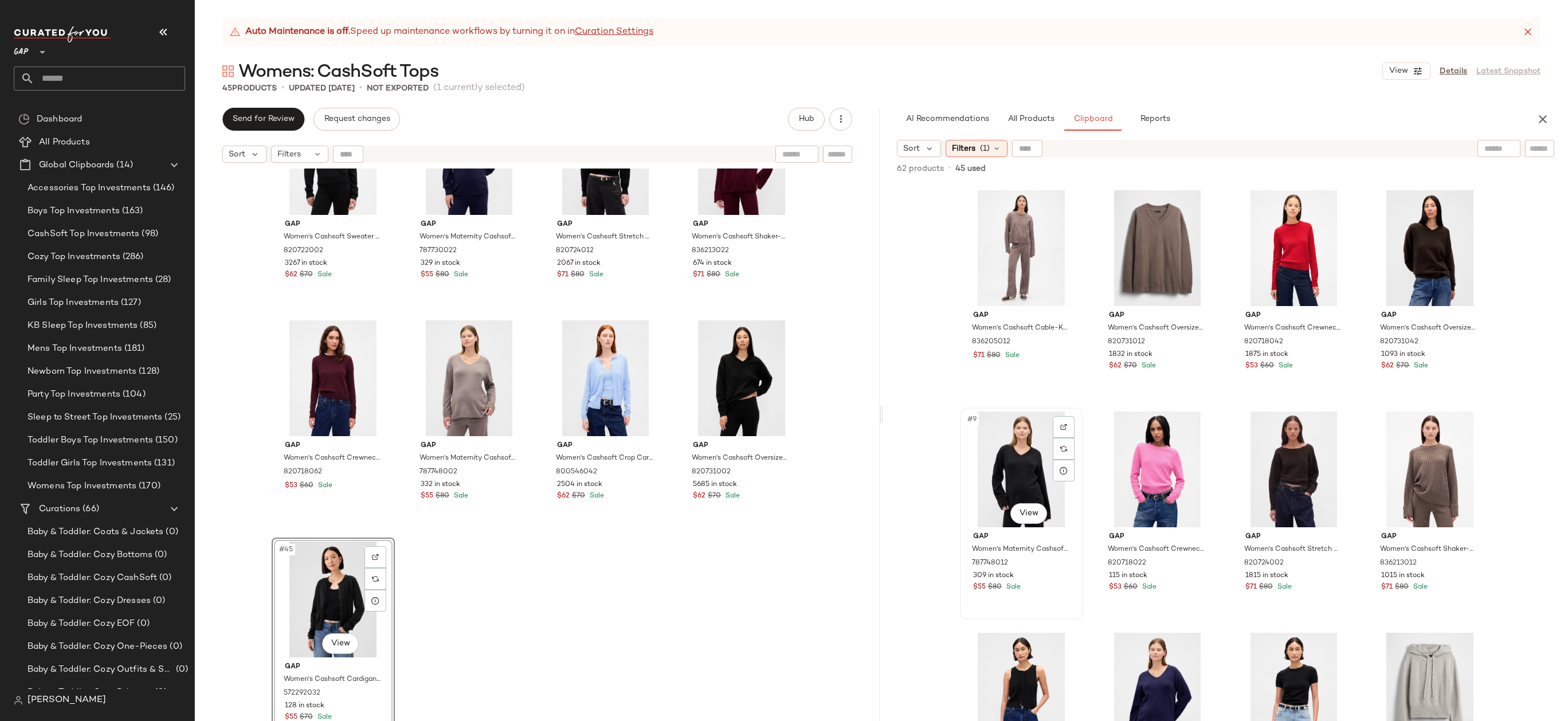
click at [1017, 448] on div "#9 View" at bounding box center [1022, 469] width 115 height 116
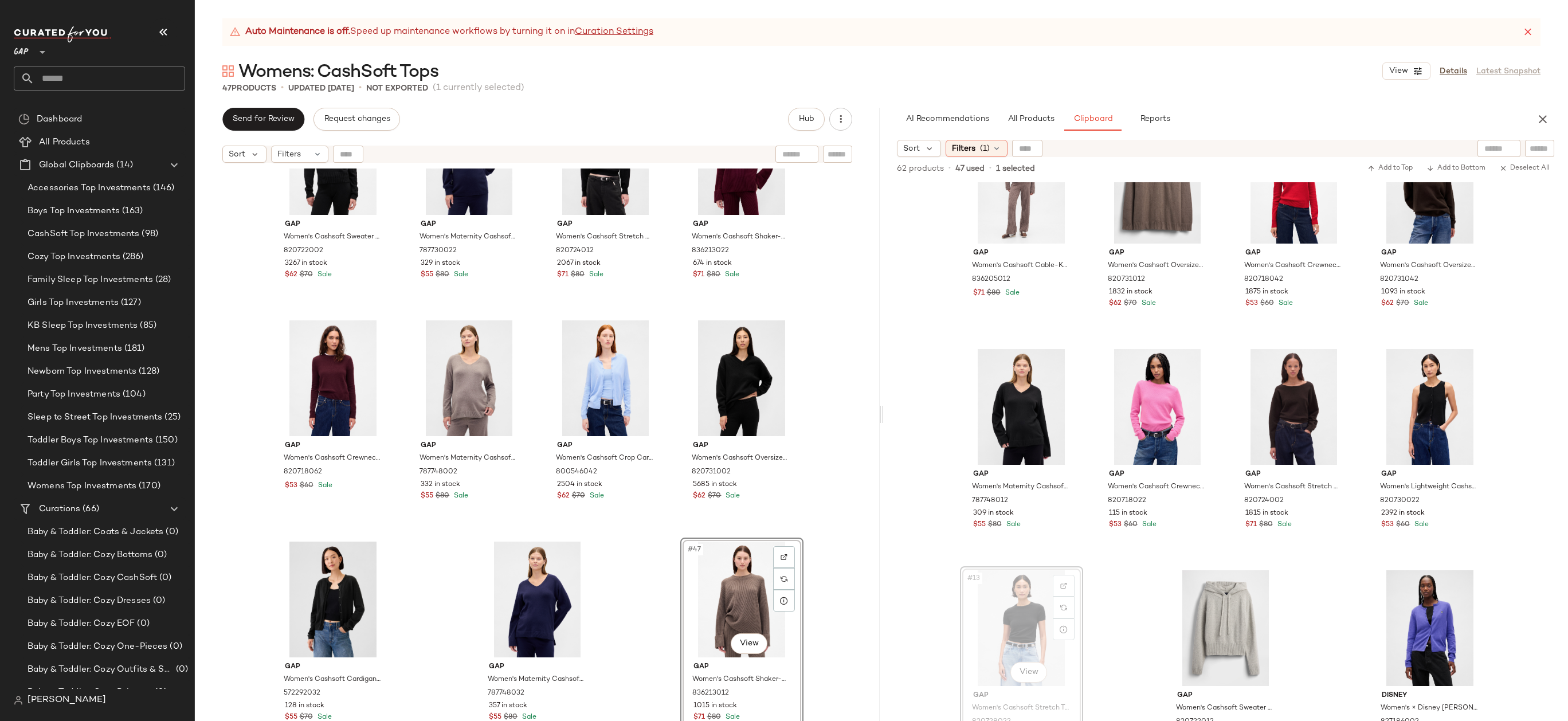
scroll to position [283, 0]
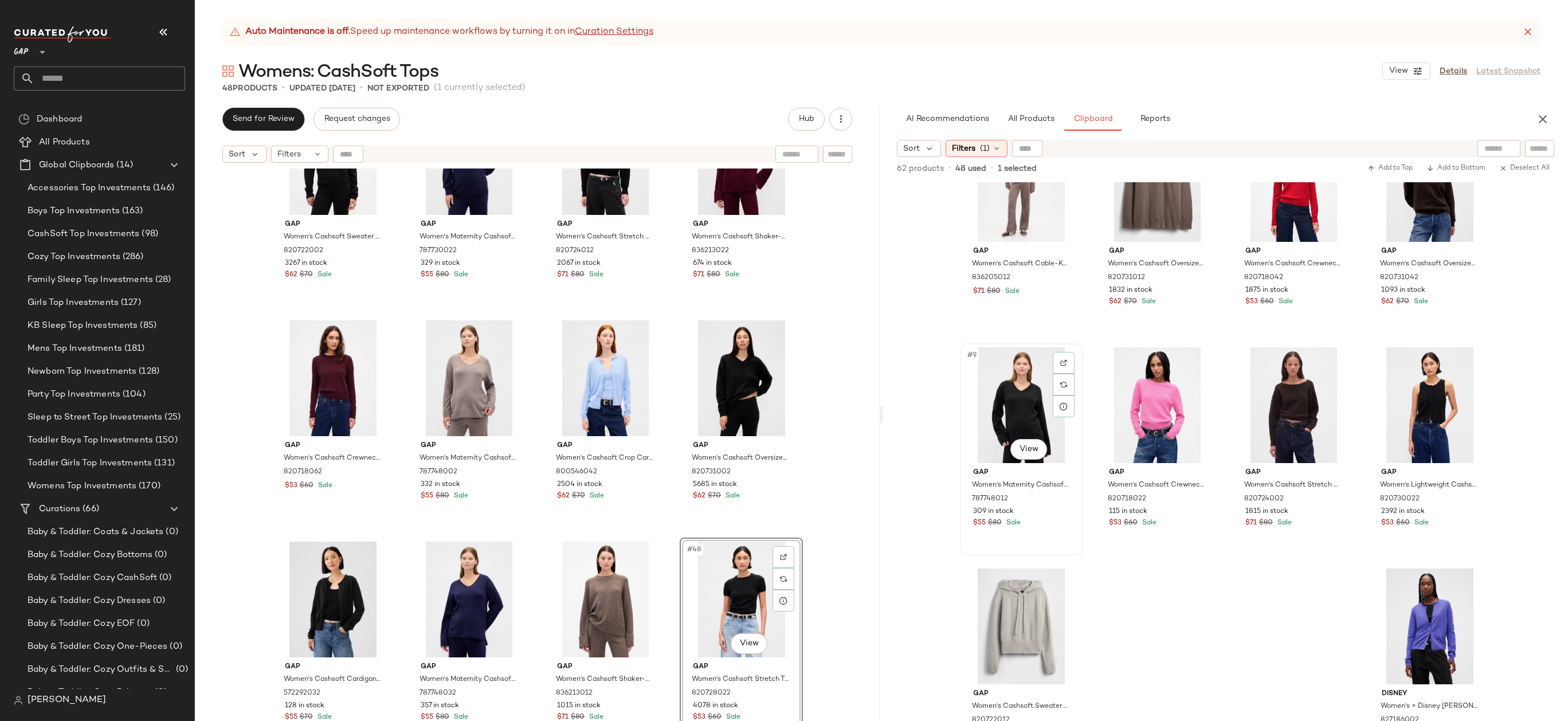
click at [1028, 380] on div "#9 View" at bounding box center [1022, 405] width 115 height 116
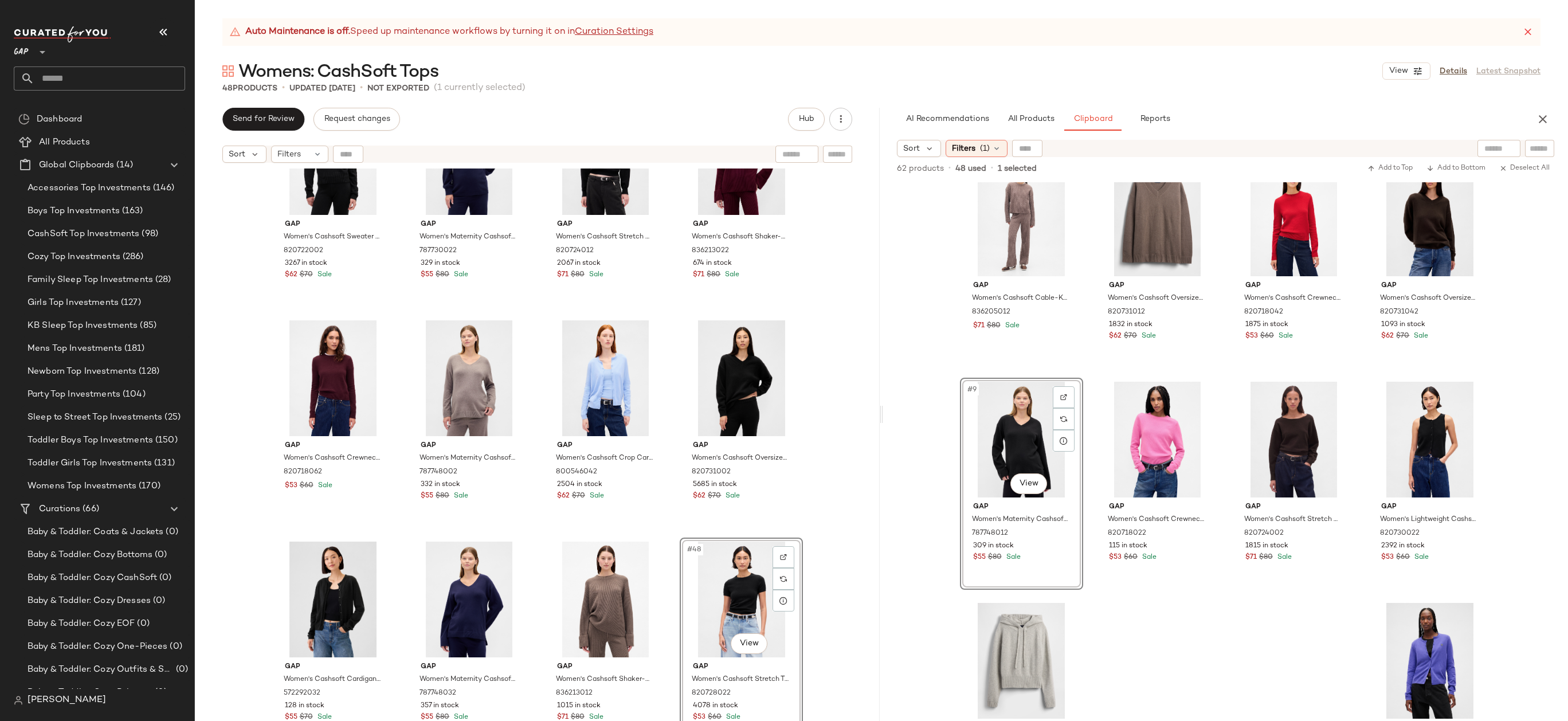
scroll to position [215, 0]
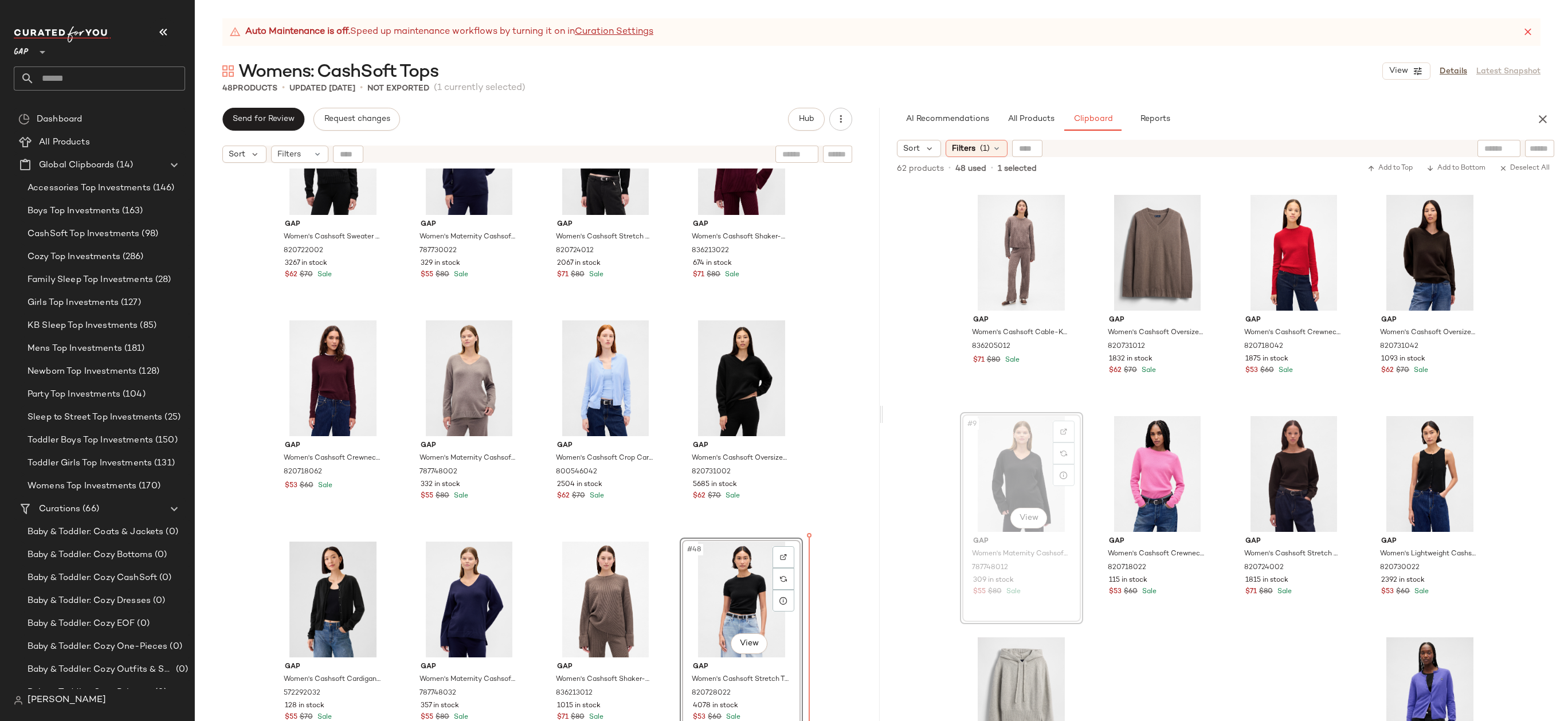
drag, startPoint x: 1049, startPoint y: 449, endPoint x: 1043, endPoint y: 450, distance: 6.1
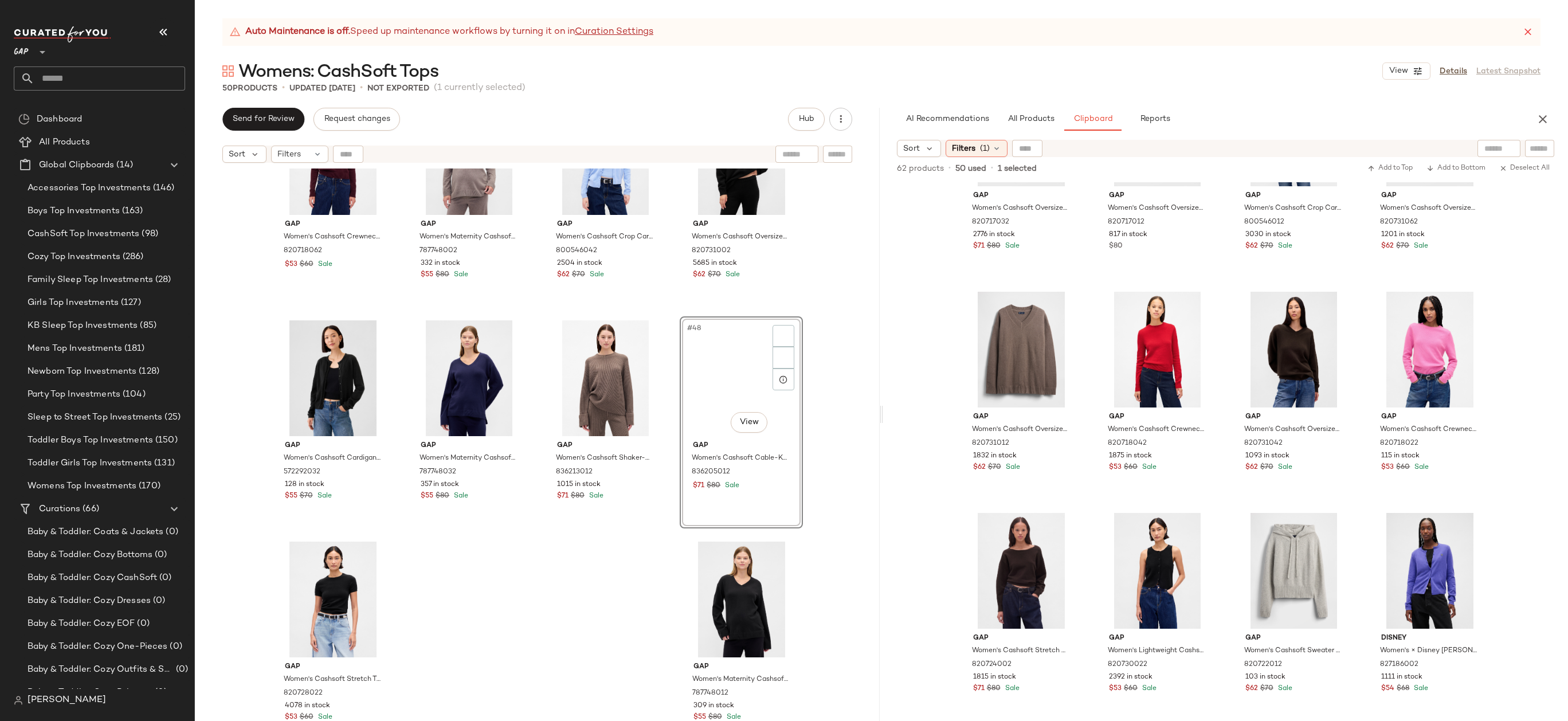
scroll to position [118, 0]
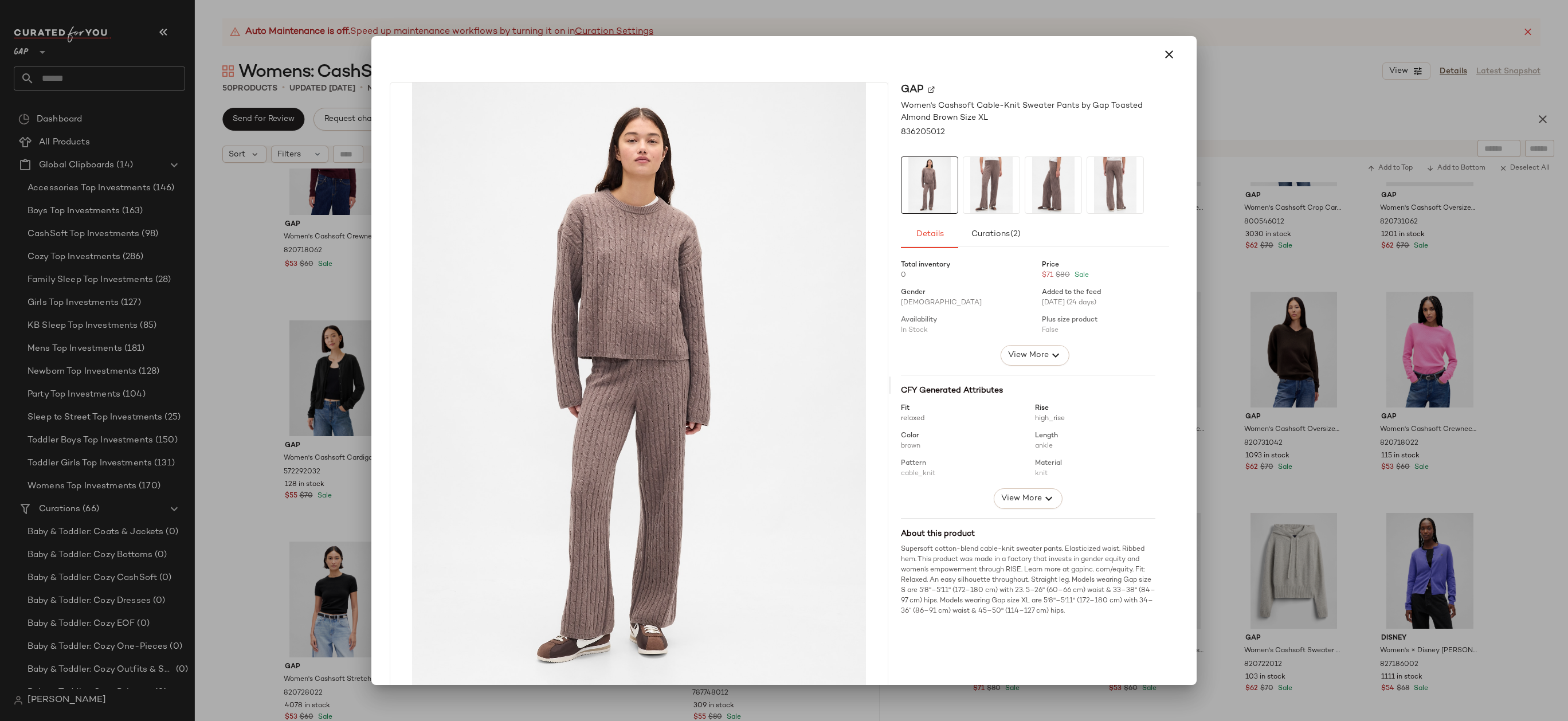
drag, startPoint x: 755, startPoint y: 418, endPoint x: 796, endPoint y: 575, distance: 162.3
click at [796, 575] on body "GAP ** Dashboard All Products Global Clipboards (14) Accessories Top Investment…" at bounding box center [784, 360] width 1568 height 721
click at [1166, 55] on icon "button" at bounding box center [1169, 55] width 13 height 13
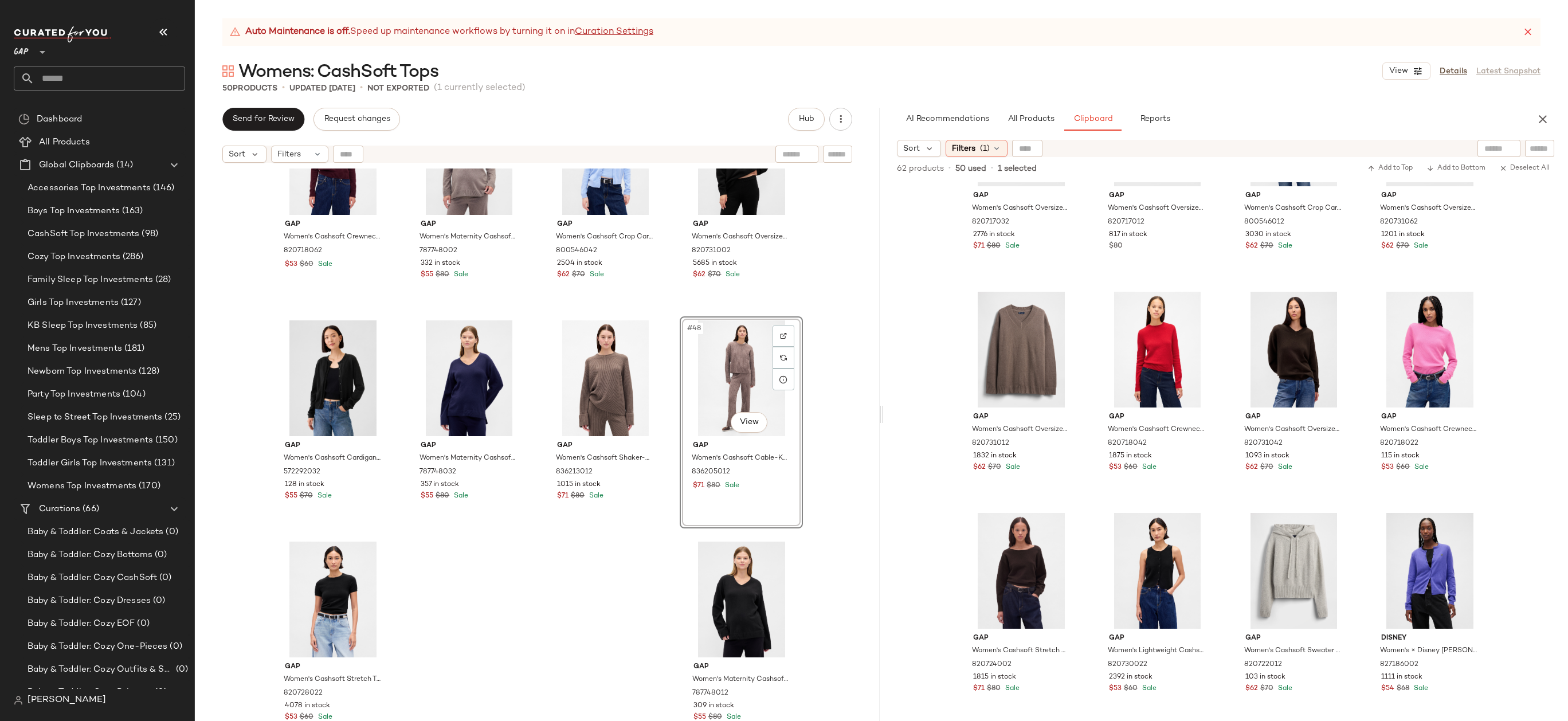
click at [715, 376] on div "#48 View" at bounding box center [741, 378] width 115 height 116
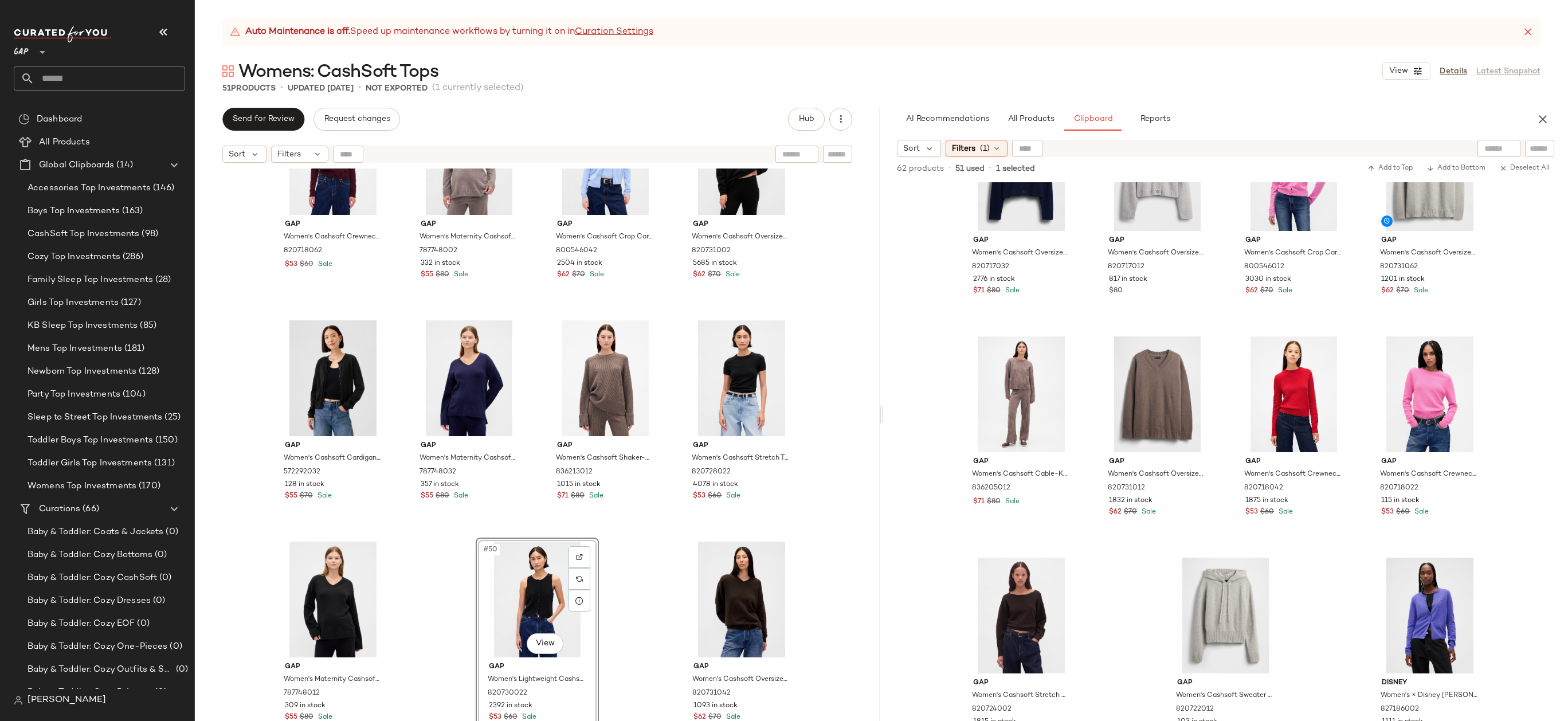
scroll to position [76, 0]
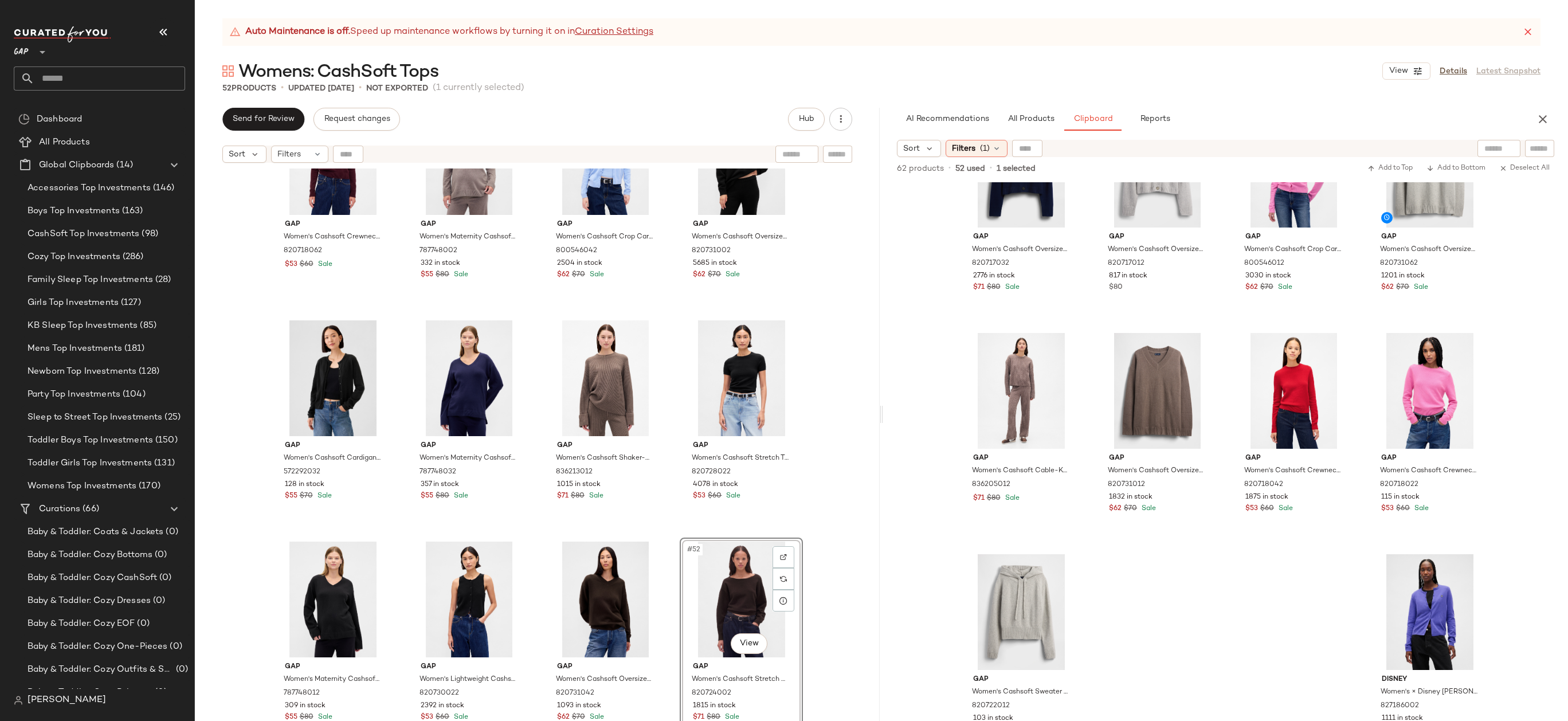
click at [858, 531] on div "Gap Women's Cashsoft Crewneck Sweater by Gap Tuscan Red Size XXL 820718062 $53 …" at bounding box center [537, 458] width 685 height 581
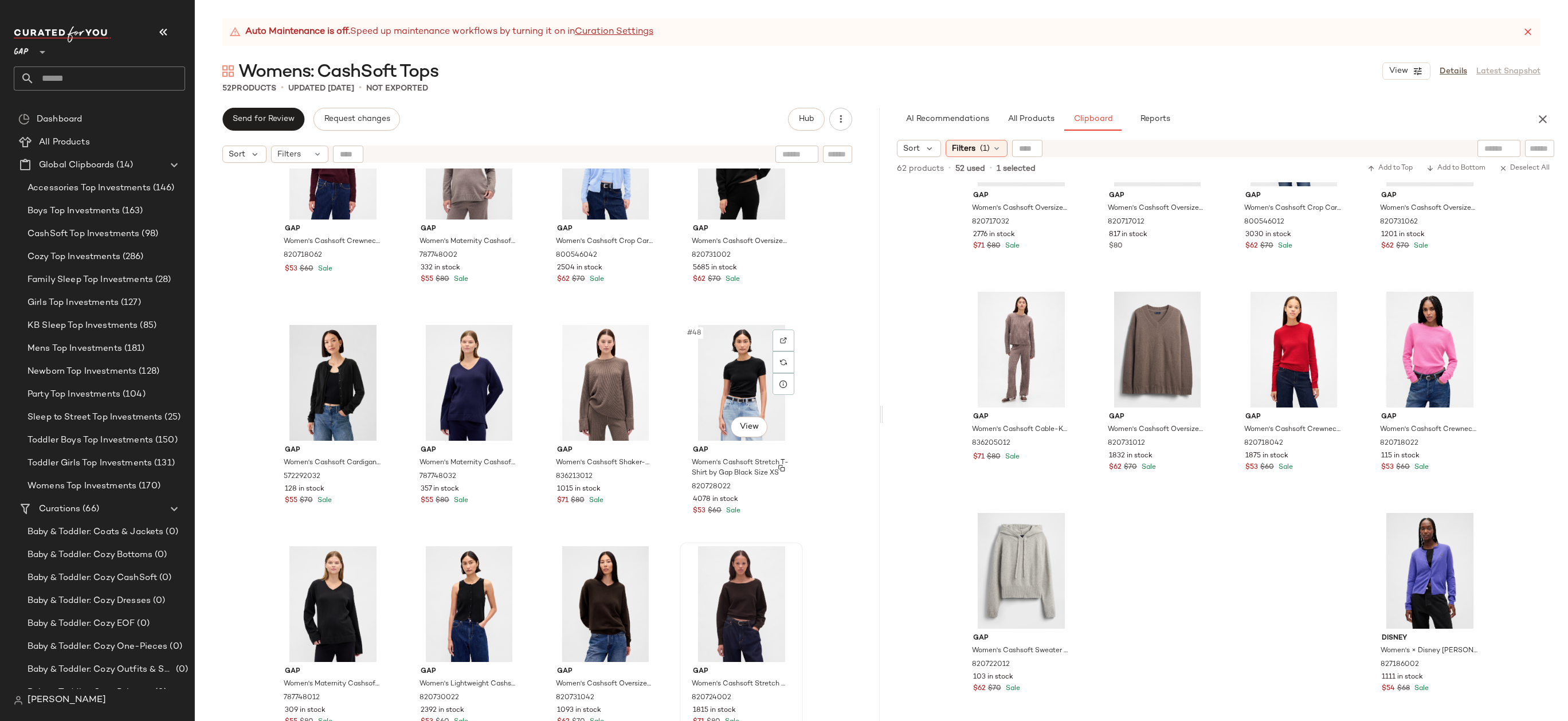
scroll to position [2296, 0]
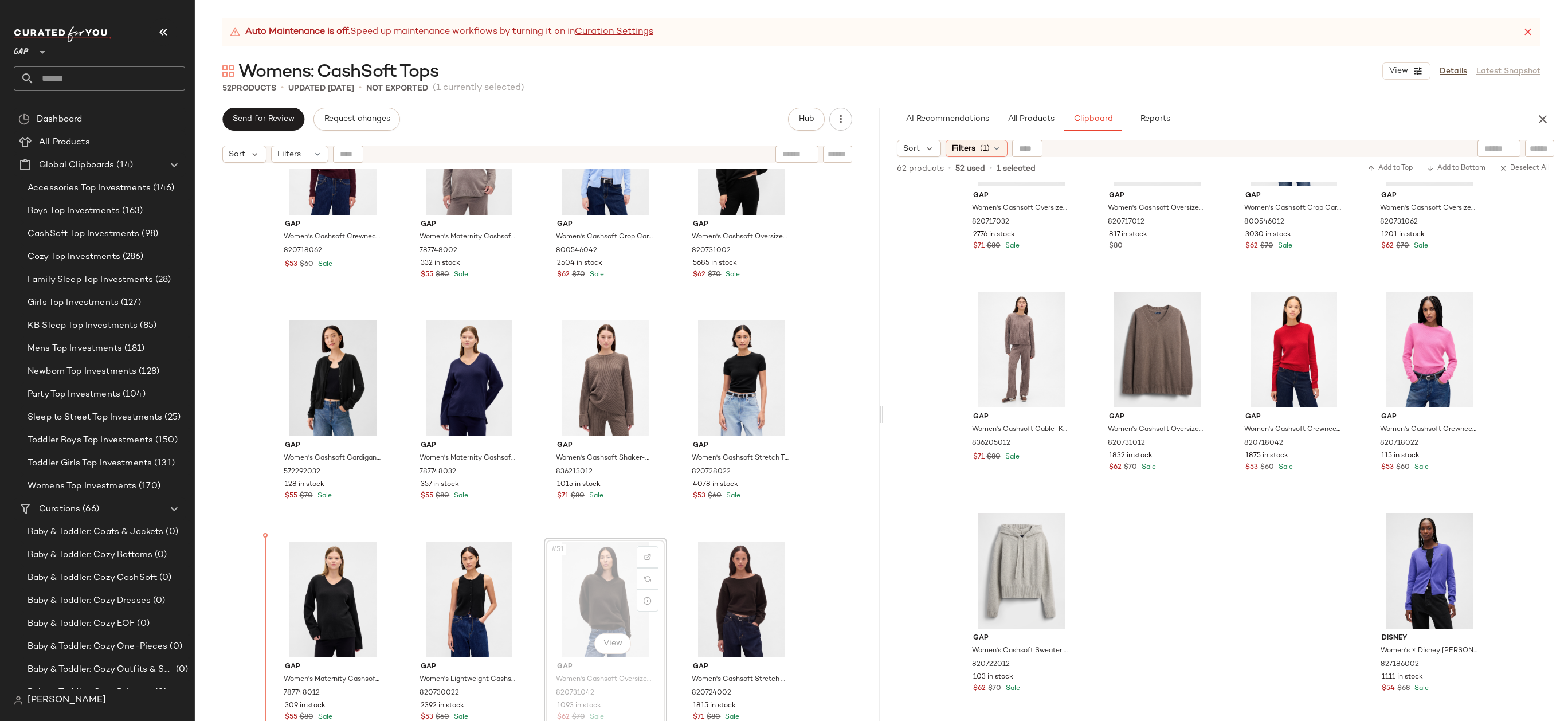
drag, startPoint x: 593, startPoint y: 597, endPoint x: 286, endPoint y: 609, distance: 307.2
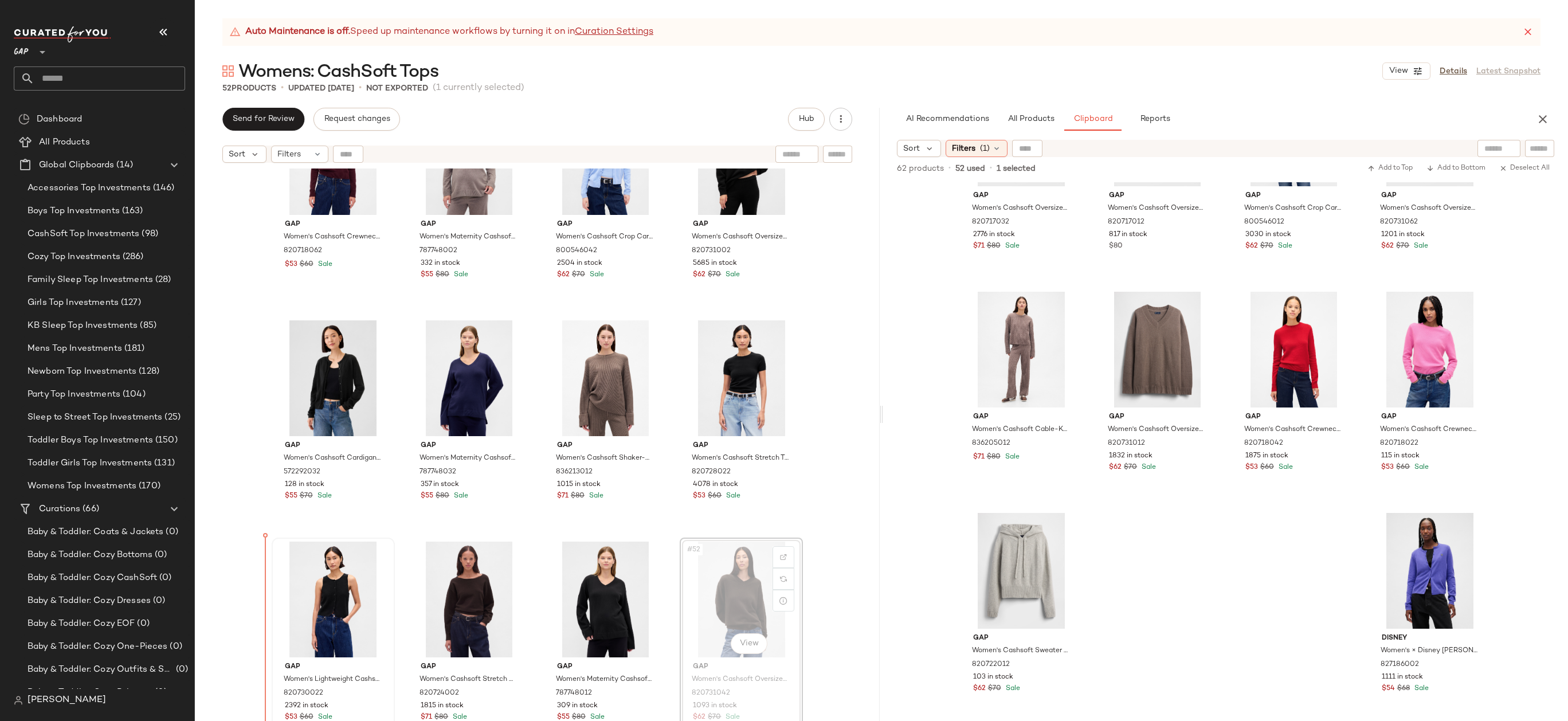
drag, startPoint x: 710, startPoint y: 573, endPoint x: 294, endPoint y: 621, distance: 418.8
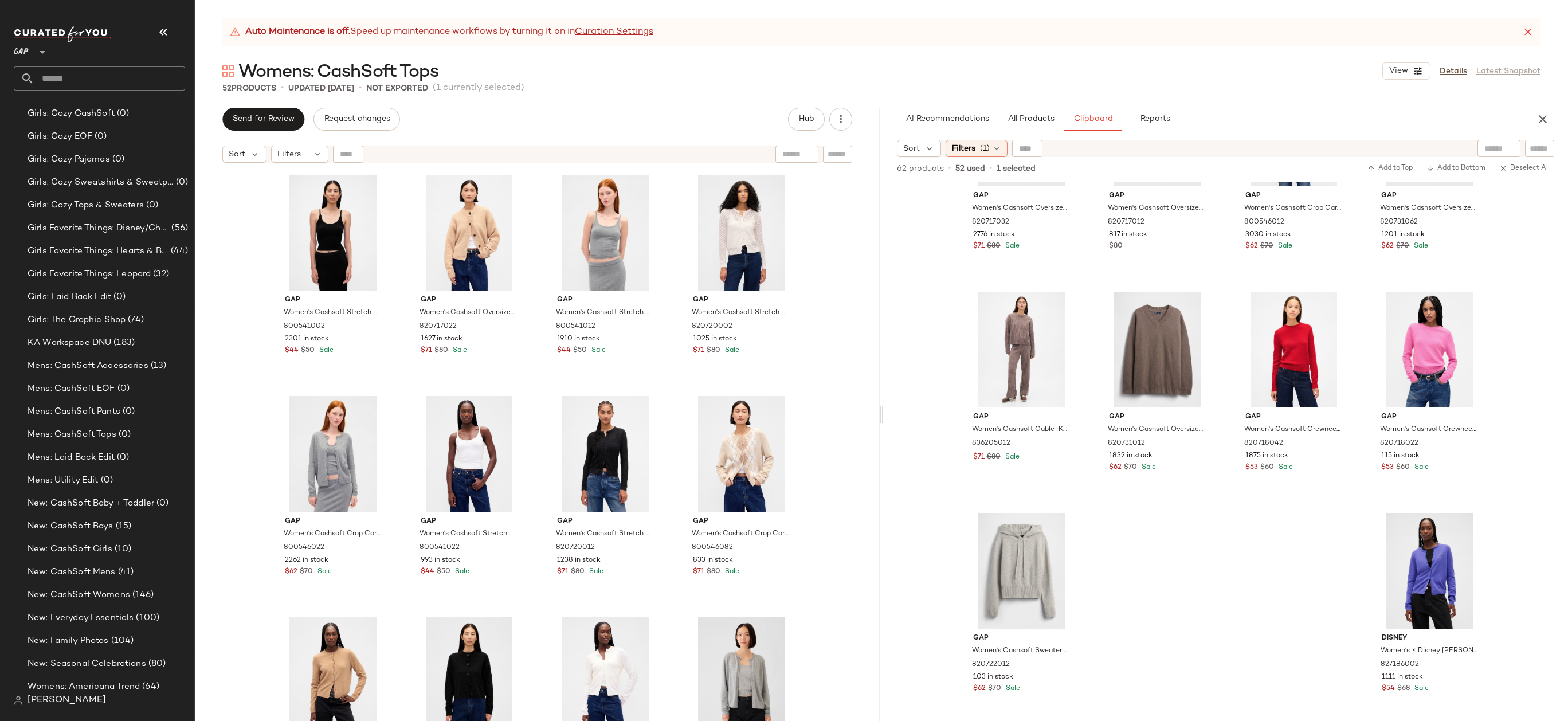
scroll to position [1344, 0]
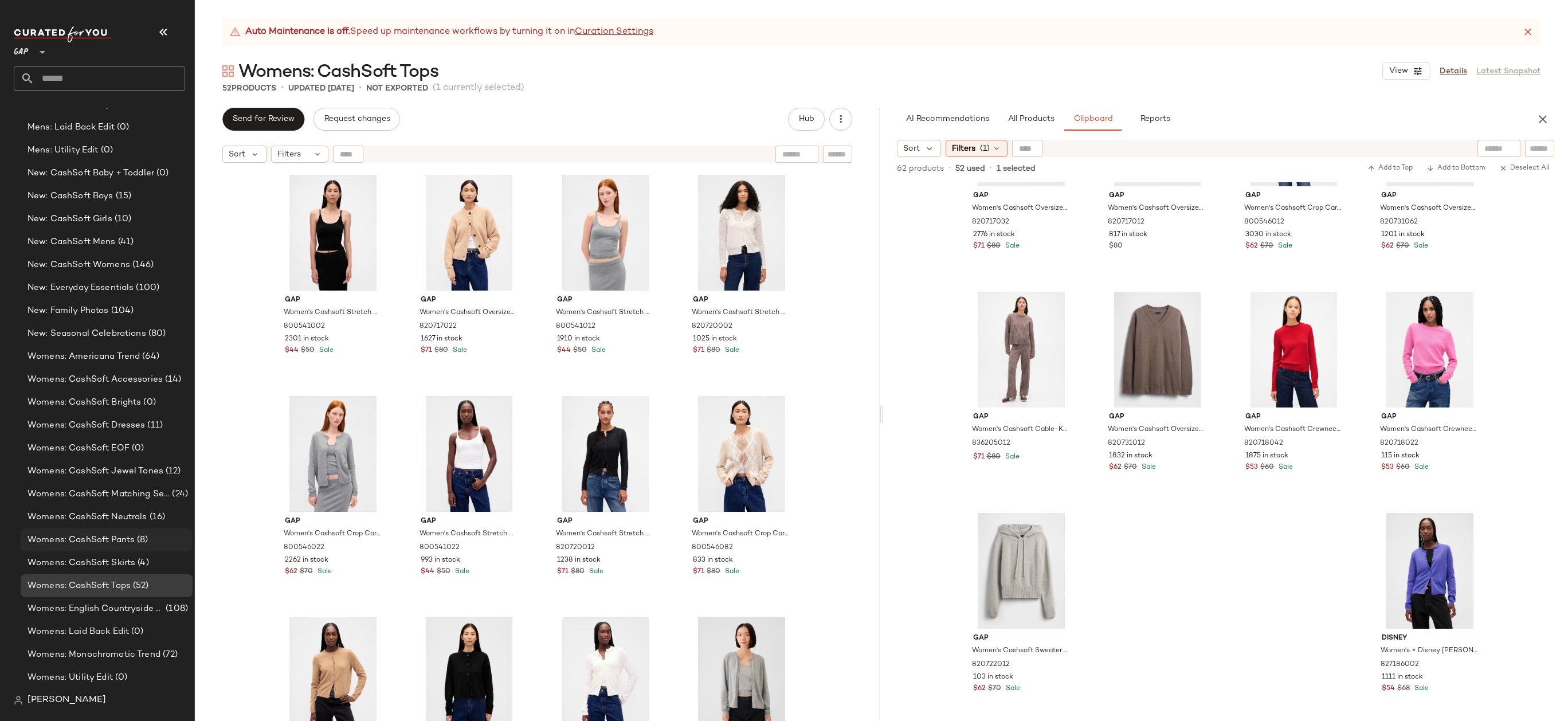
click at [82, 534] on span "Womens: CashSoft Pants" at bounding box center [81, 540] width 107 height 13
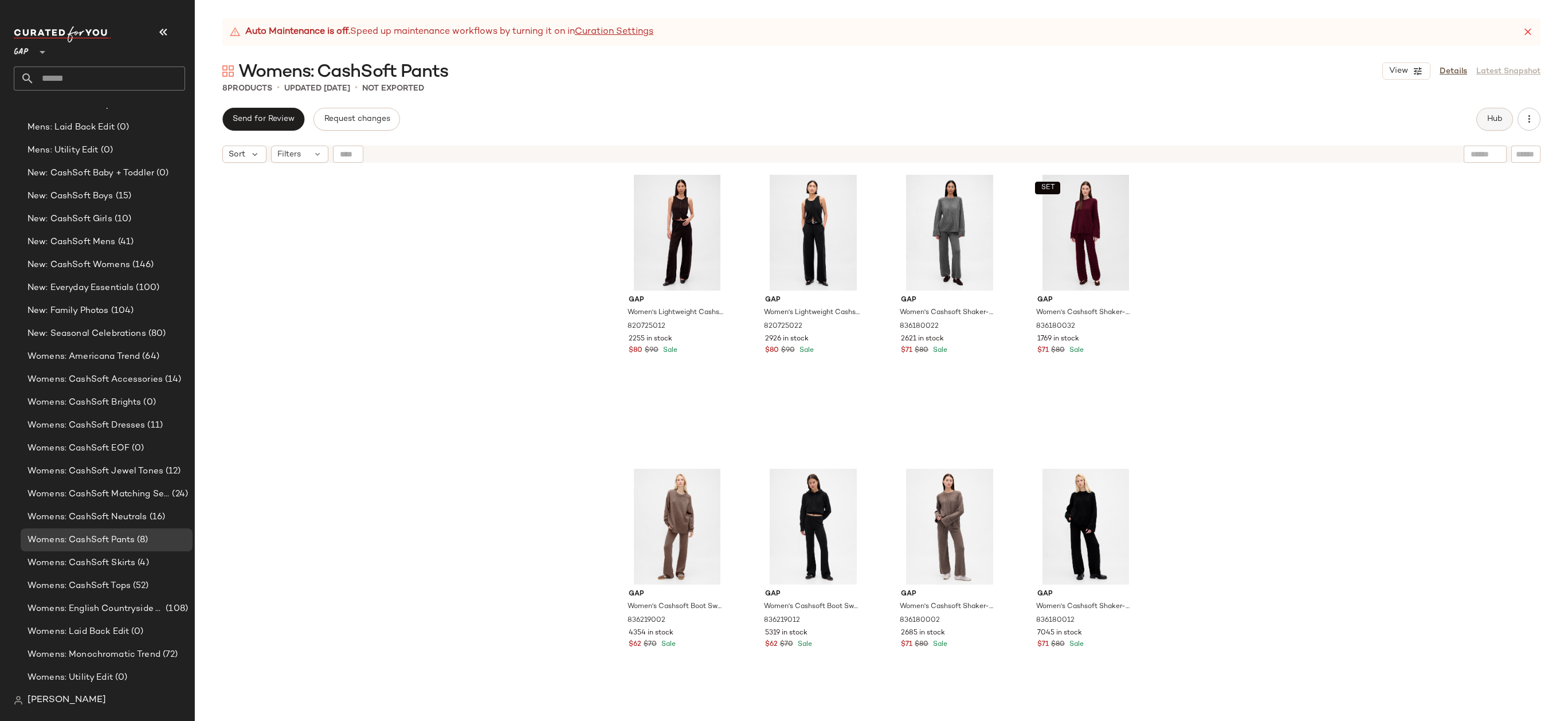
click at [1496, 118] on span "Hub" at bounding box center [1494, 118] width 16 height 9
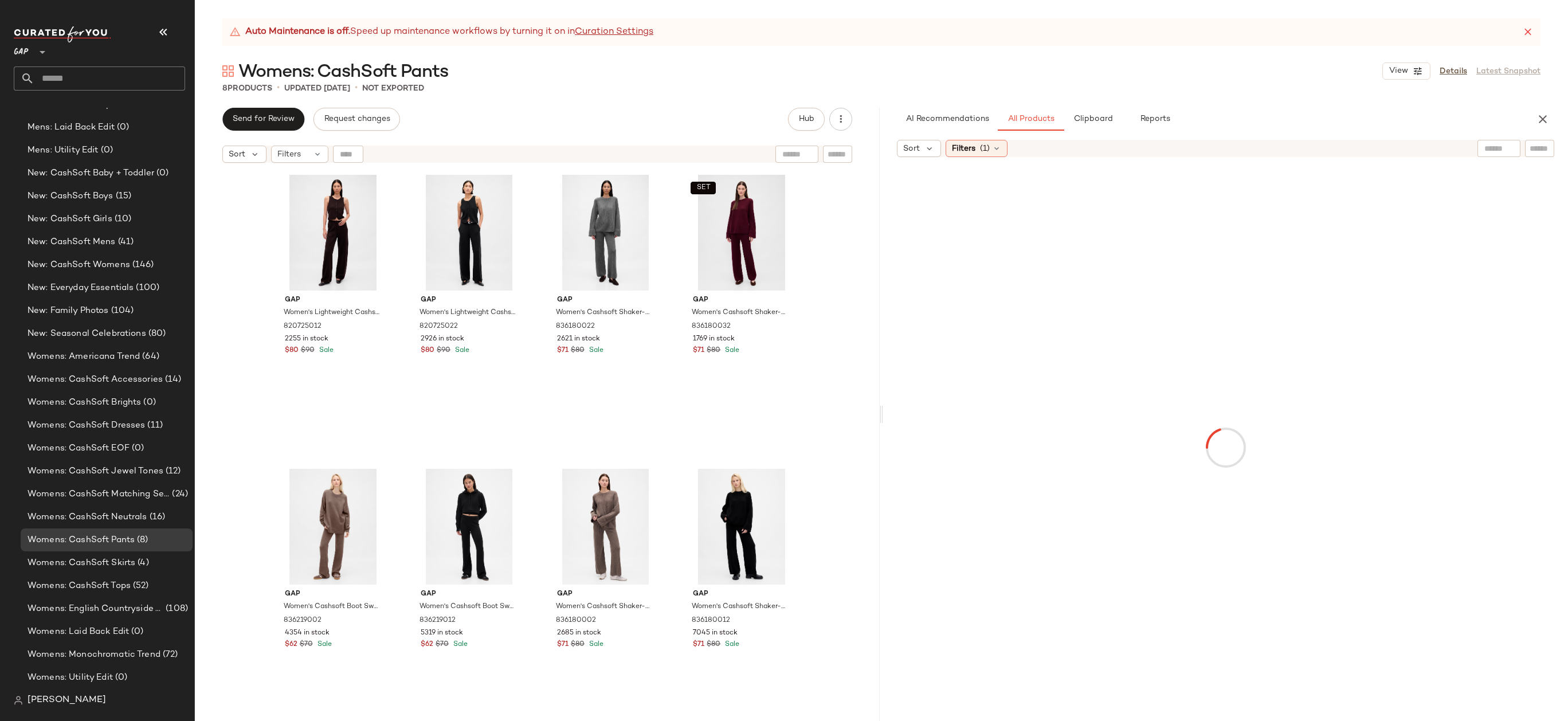
click at [1539, 35] on div "Auto Maintenance is off. Speed up maintenance workflows by turning it on in Cur…" at bounding box center [881, 32] width 1318 height 28
click at [1536, 35] on div "Auto Maintenance is off. Speed up maintenance workflows by turning it on in Cur…" at bounding box center [881, 32] width 1318 height 28
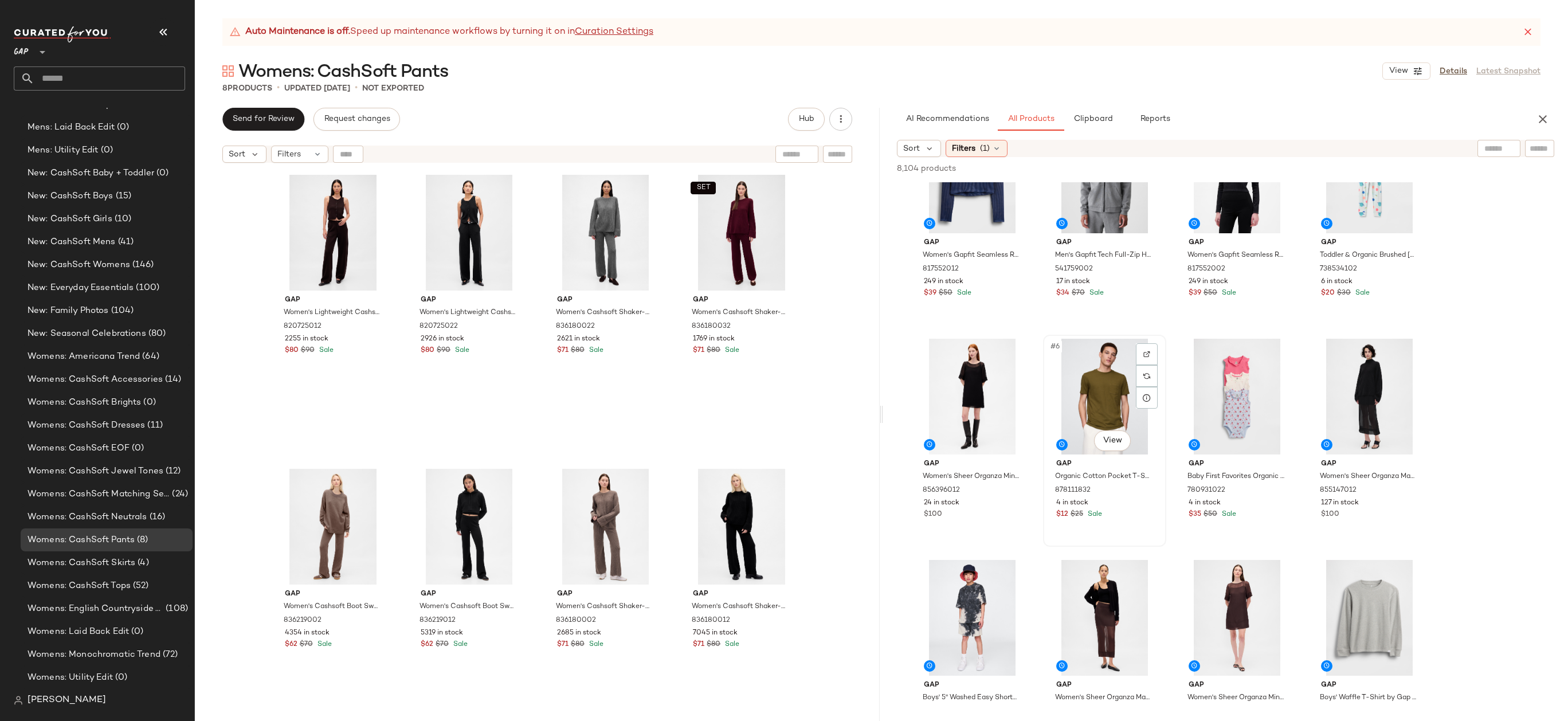
scroll to position [155, 0]
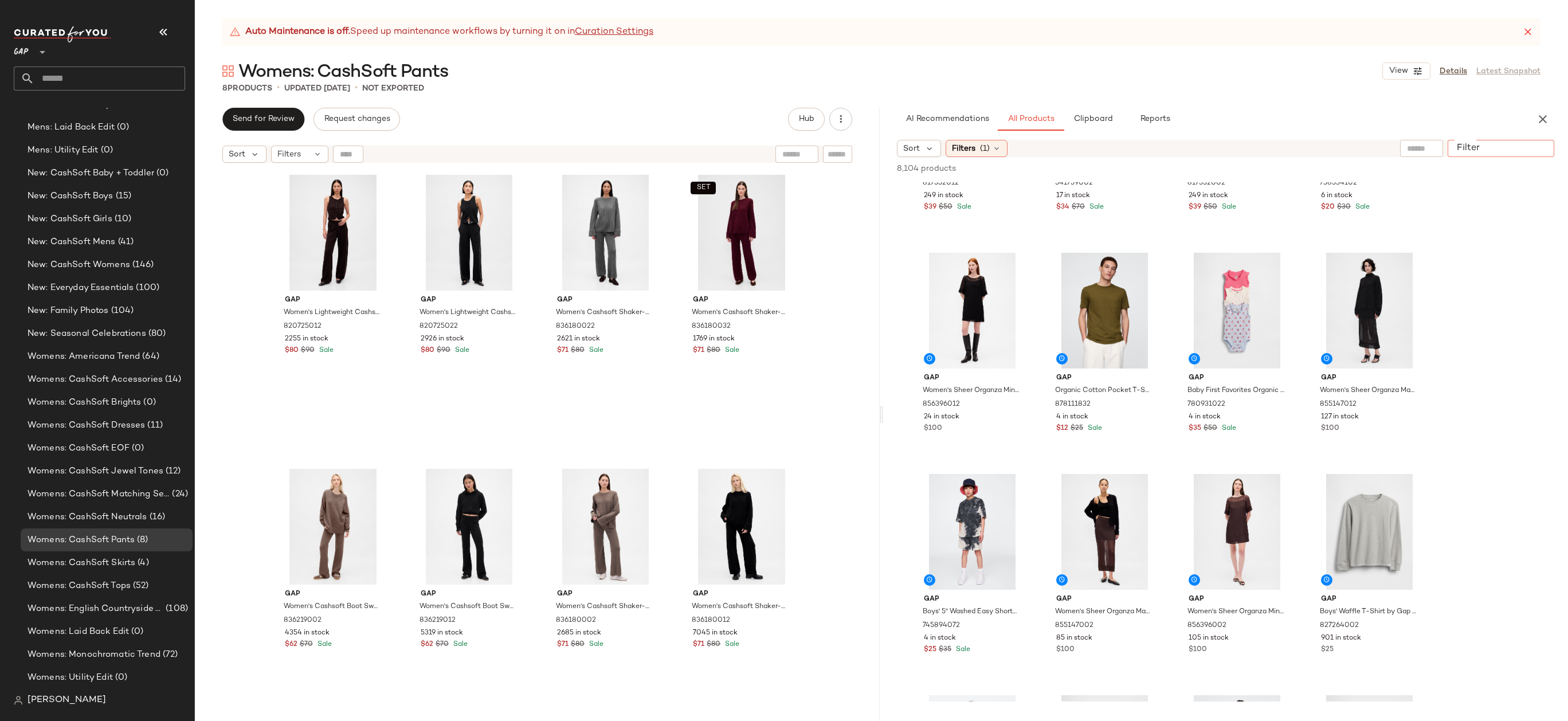
click at [1548, 145] on input "Filter" at bounding box center [1501, 149] width 98 height 12
type input "********"
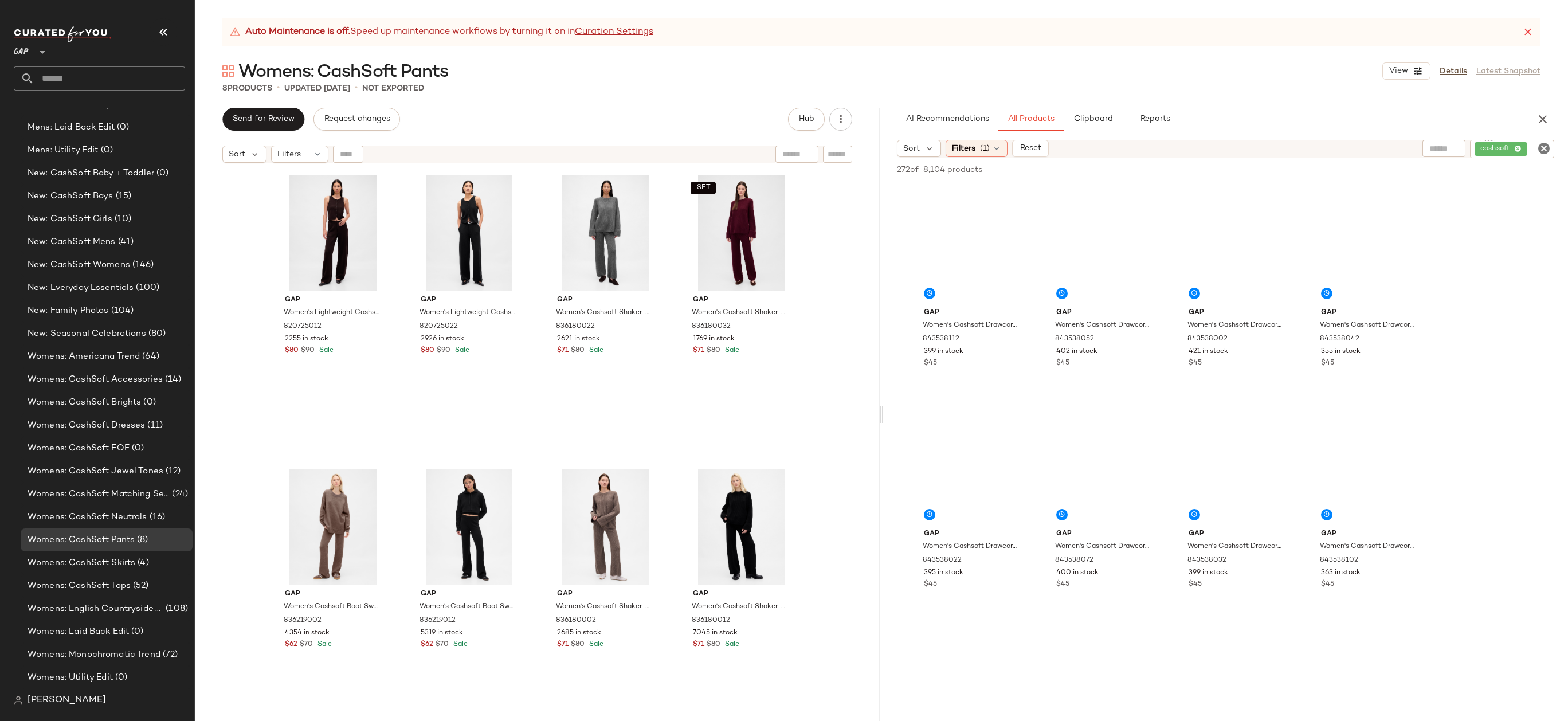
click at [1523, 28] on icon at bounding box center [1528, 32] width 12 height 12
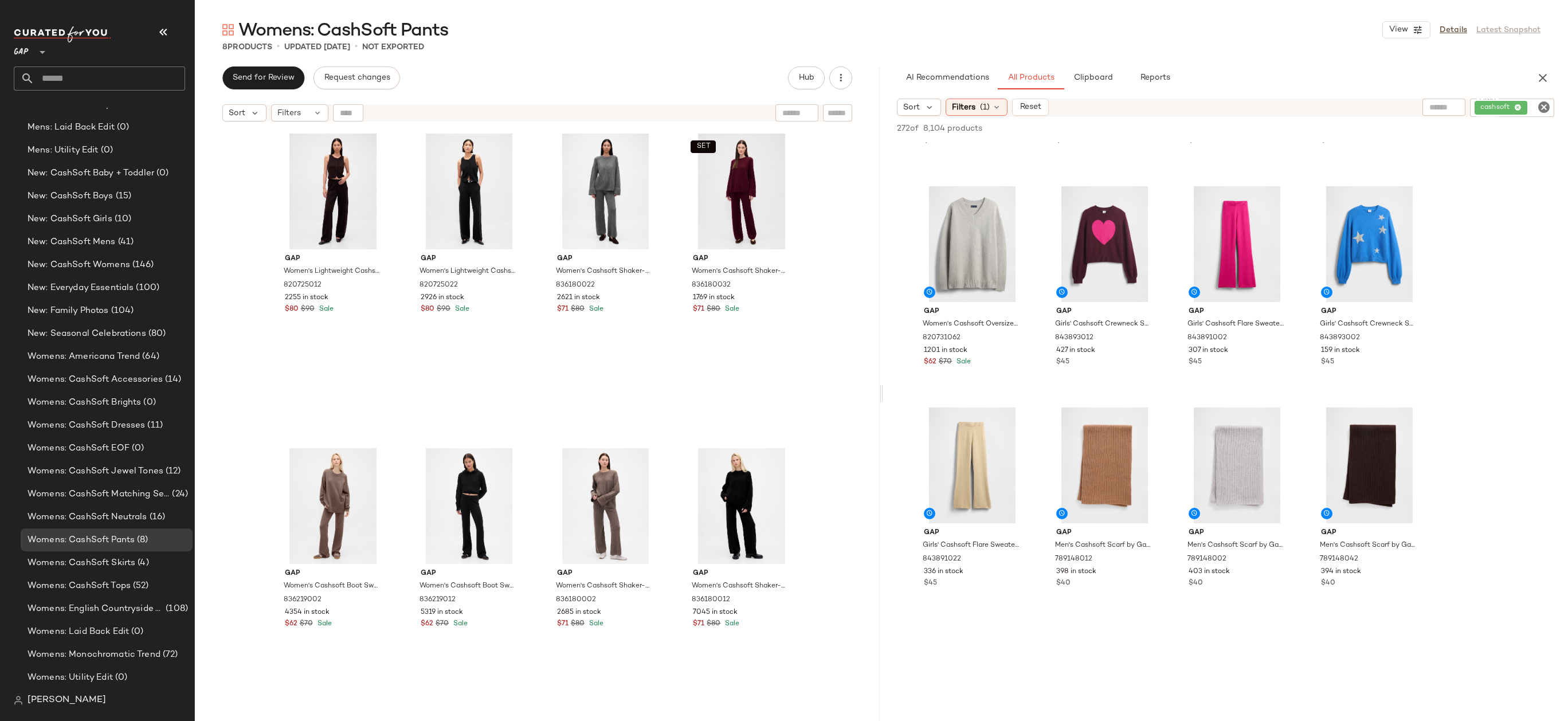
scroll to position [647, 0]
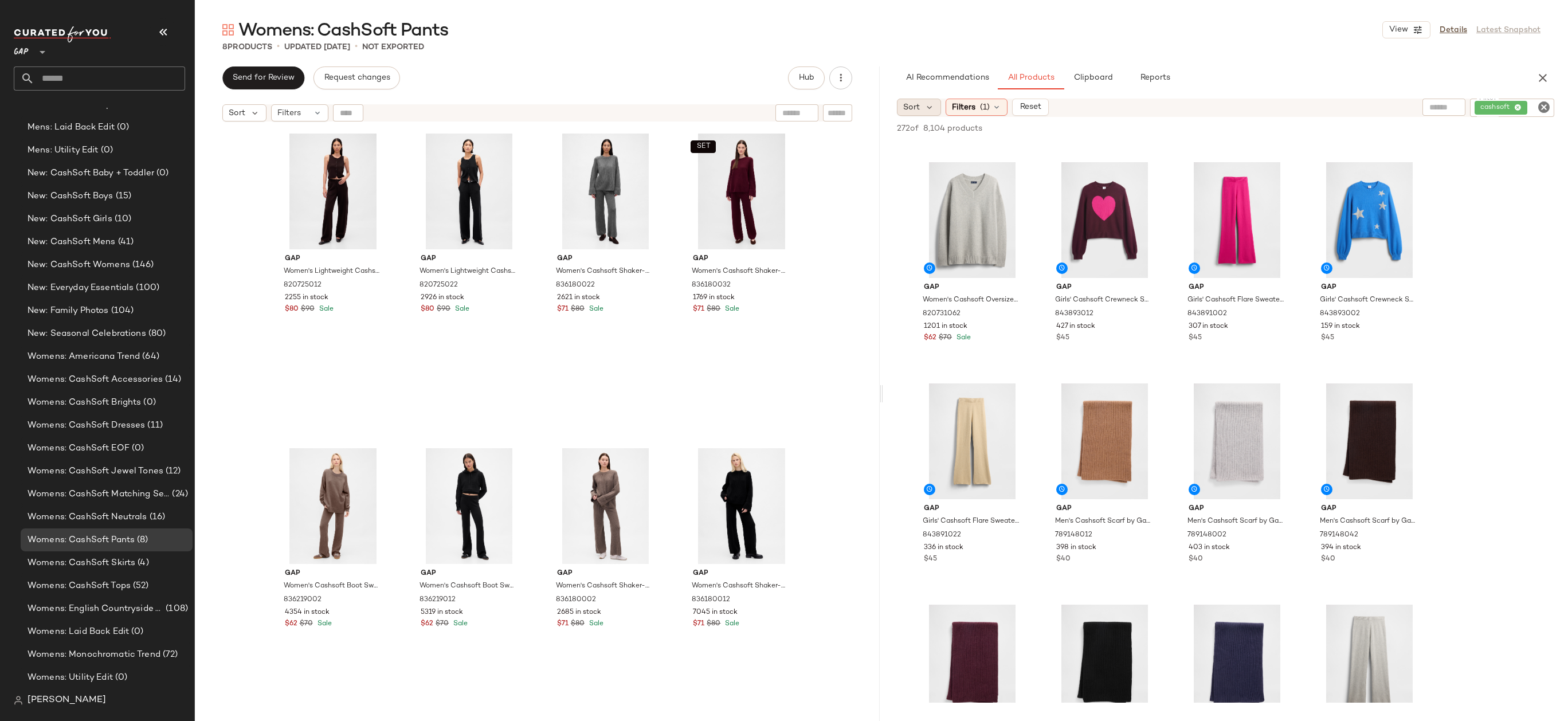
click at [923, 112] on div "Sort" at bounding box center [919, 107] width 44 height 17
click at [981, 100] on div "Filters (1)" at bounding box center [977, 107] width 62 height 17
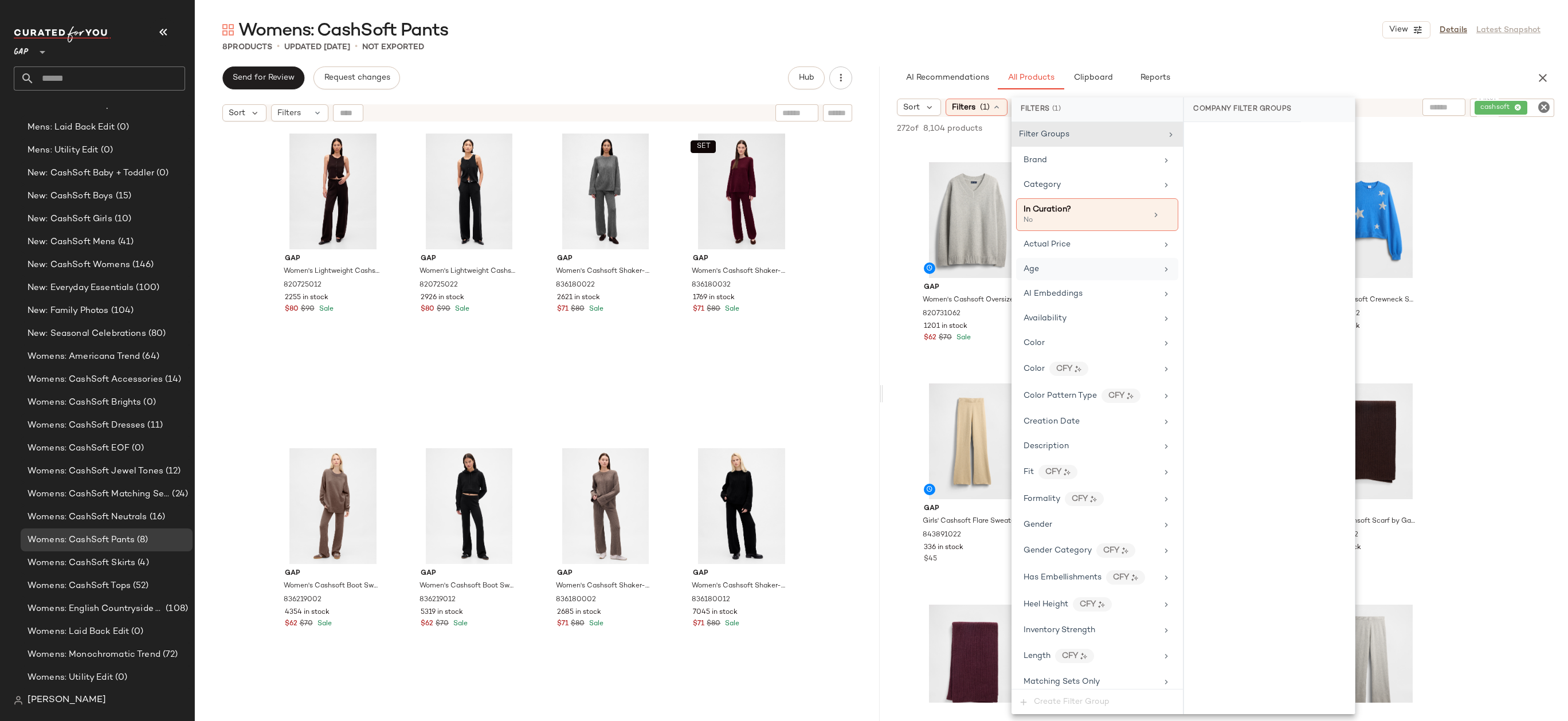
click at [1075, 271] on div "Age" at bounding box center [1090, 269] width 134 height 12
click at [1218, 195] on div "adult" at bounding box center [1269, 193] width 171 height 28
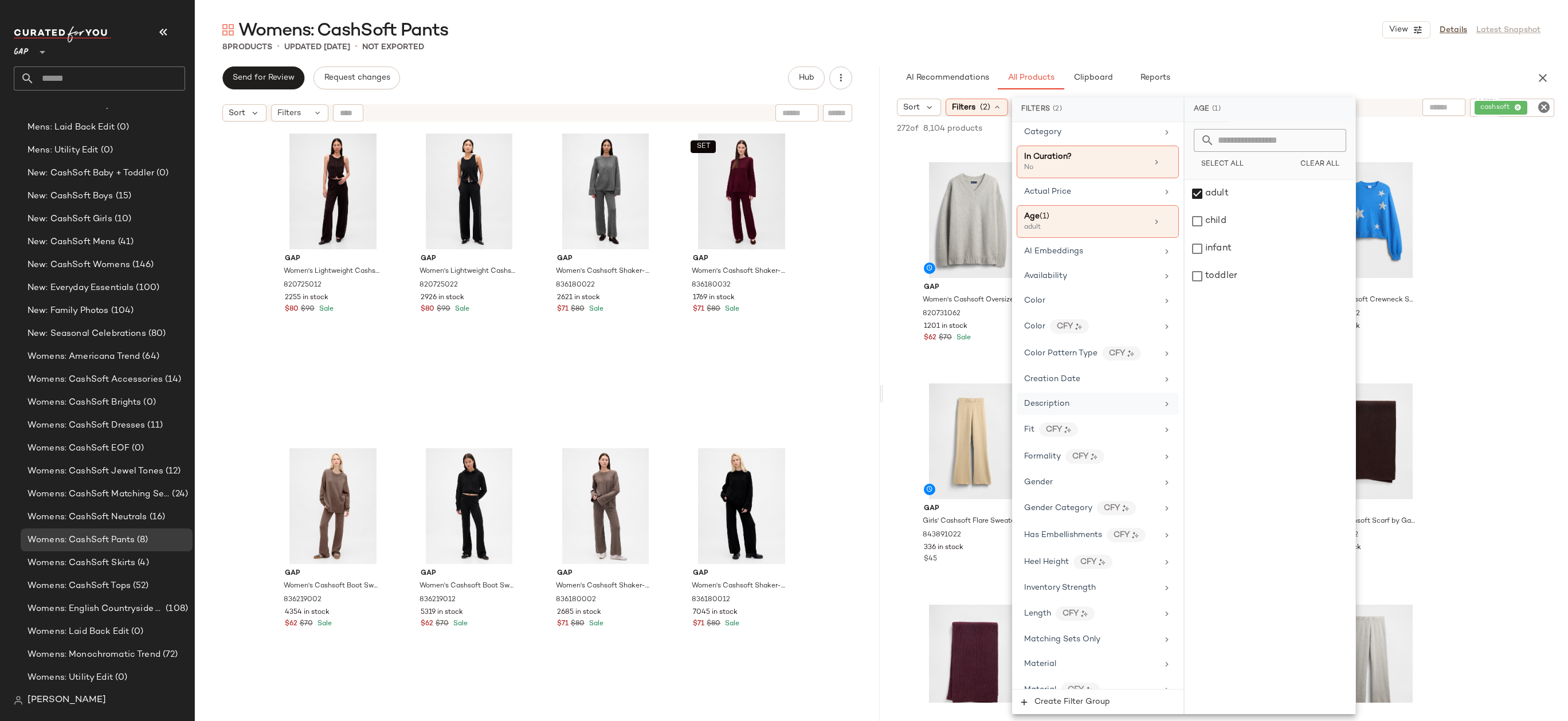
scroll to position [80, 0]
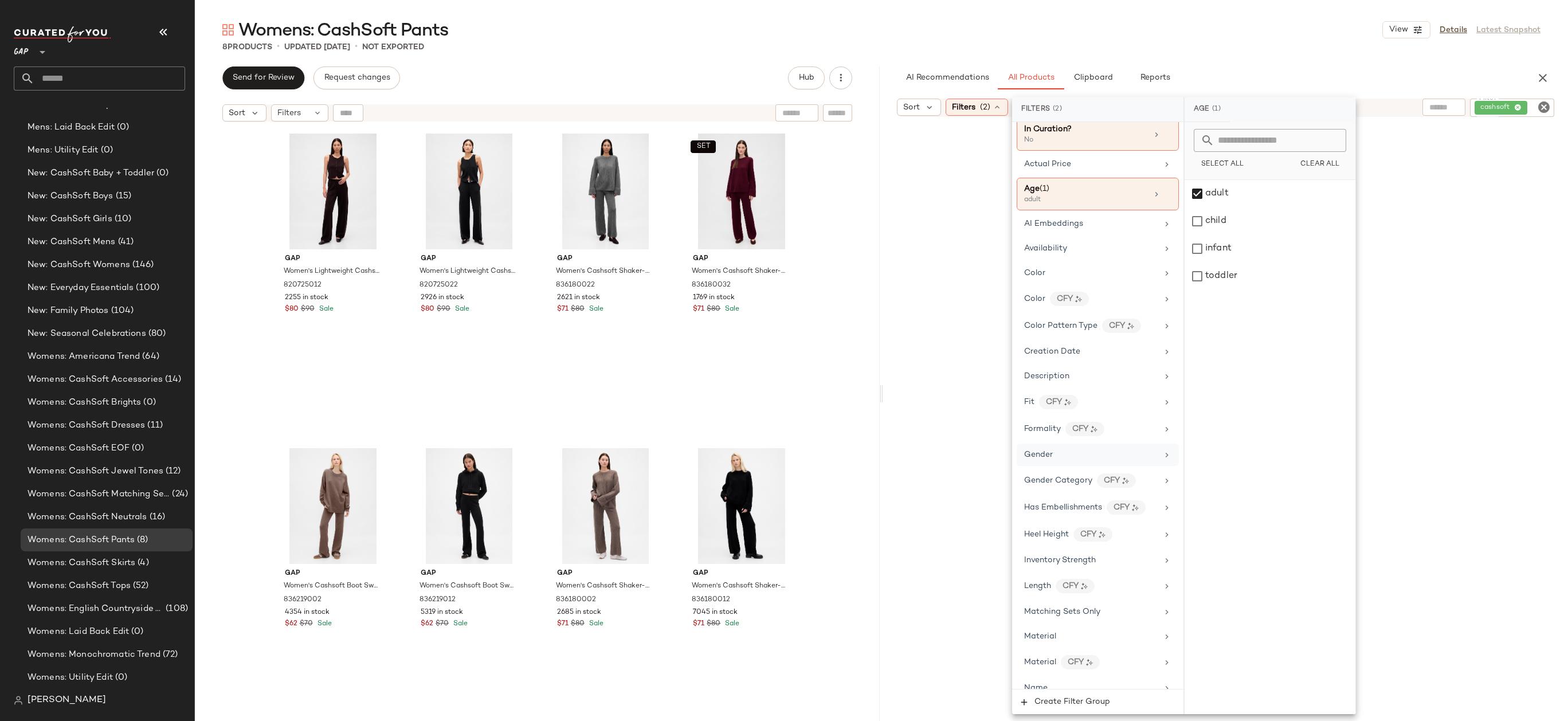
click at [1078, 450] on div "Gender" at bounding box center [1090, 455] width 134 height 12
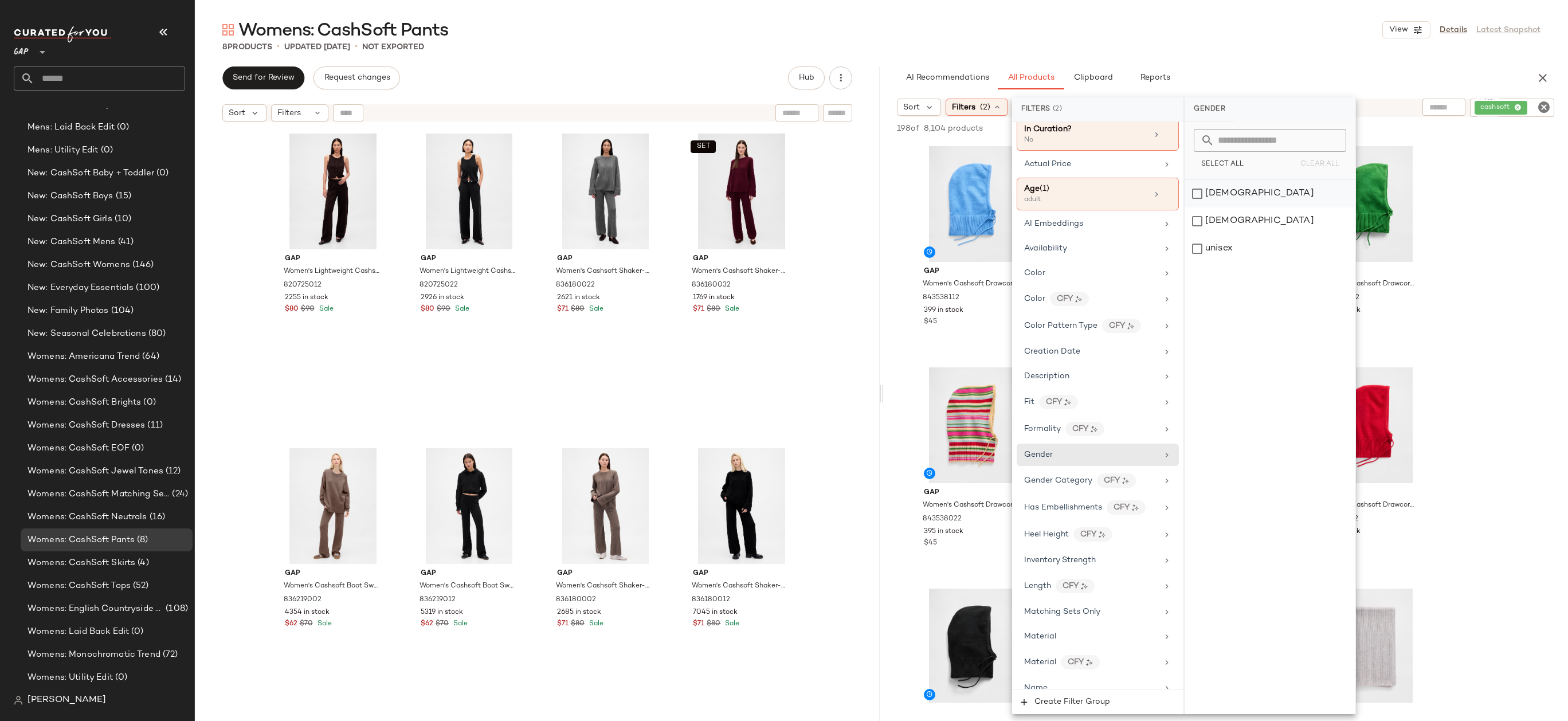
click at [1224, 199] on div "female" at bounding box center [1270, 193] width 171 height 28
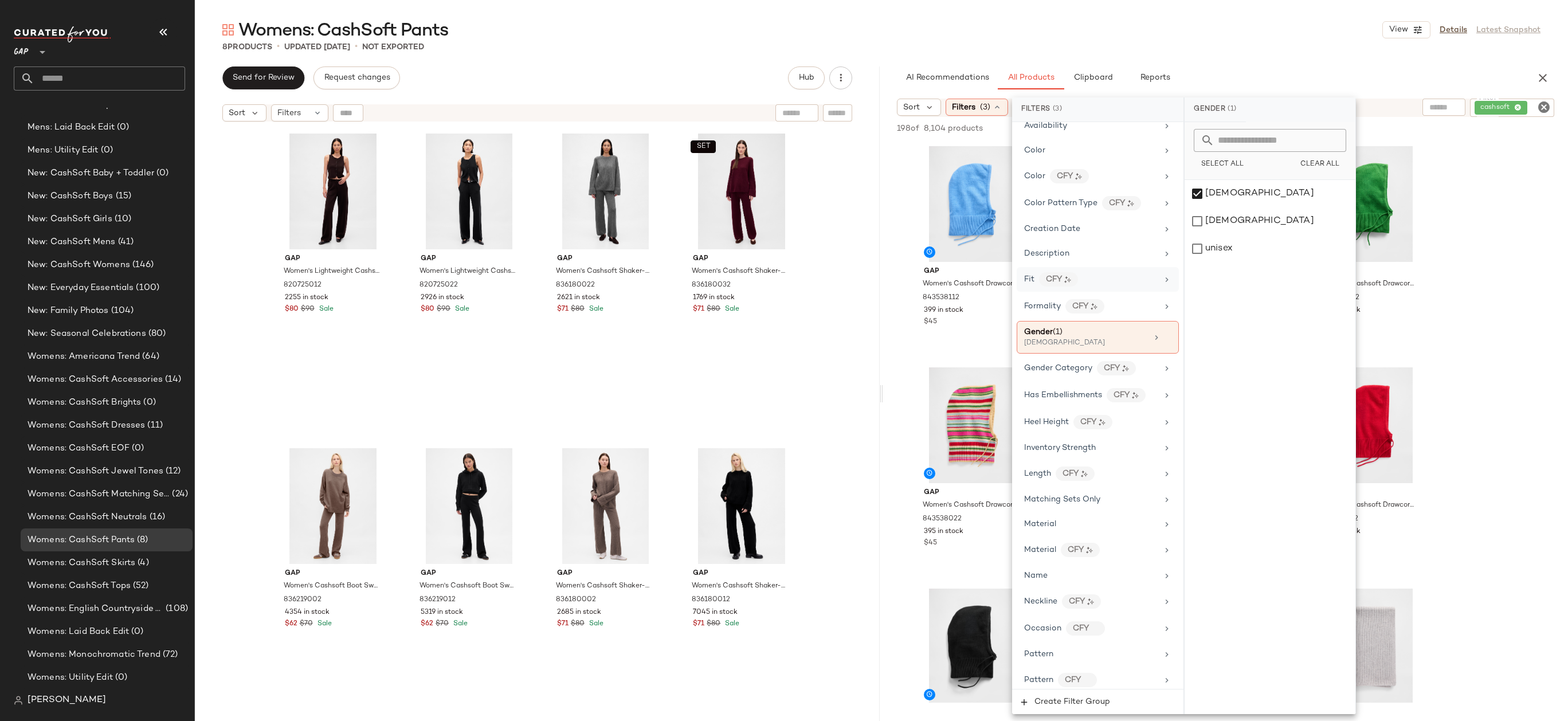
scroll to position [384, 0]
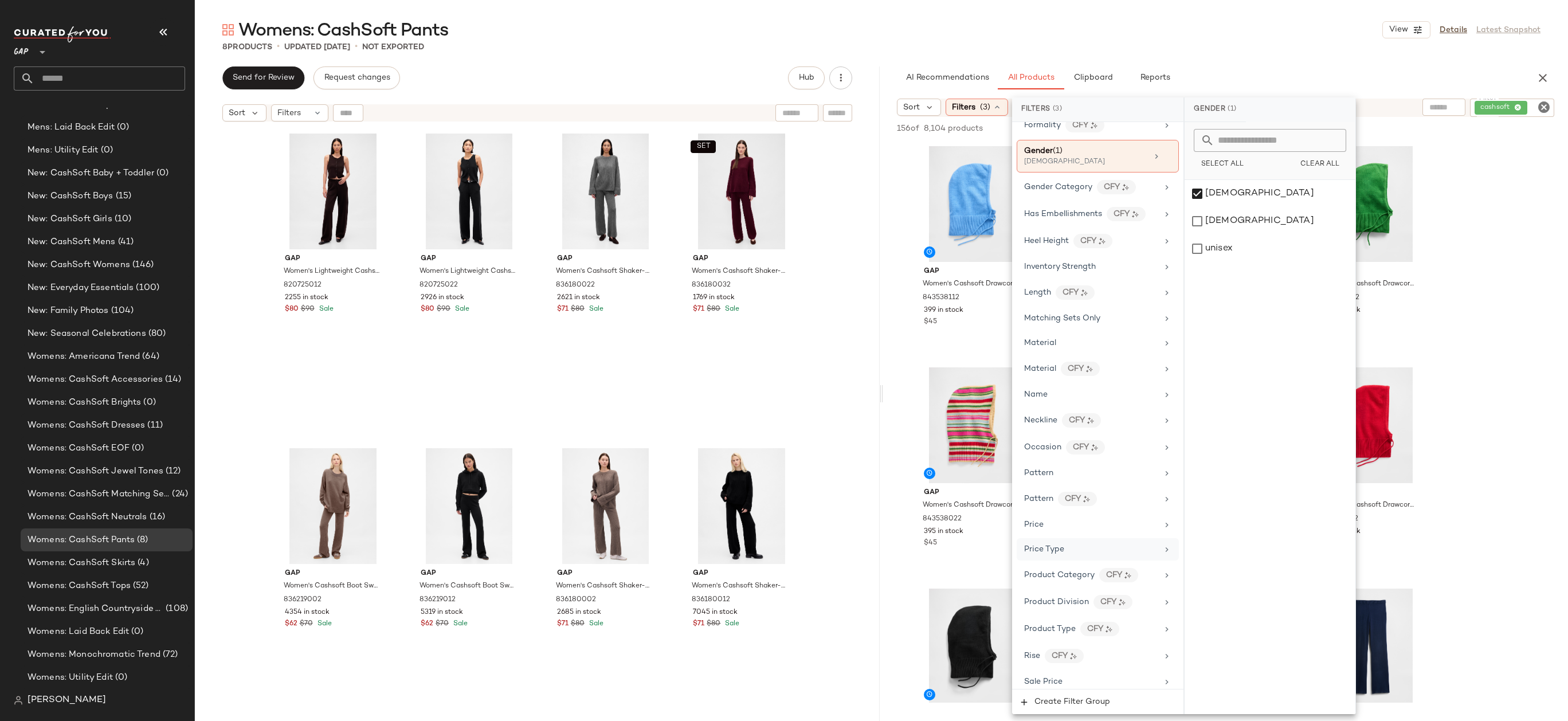
click at [1081, 550] on div "Price Type" at bounding box center [1090, 549] width 134 height 12
click at [1220, 255] on div "PROMO" at bounding box center [1270, 248] width 171 height 28
click at [1211, 282] on div "REGULAR" at bounding box center [1270, 276] width 171 height 28
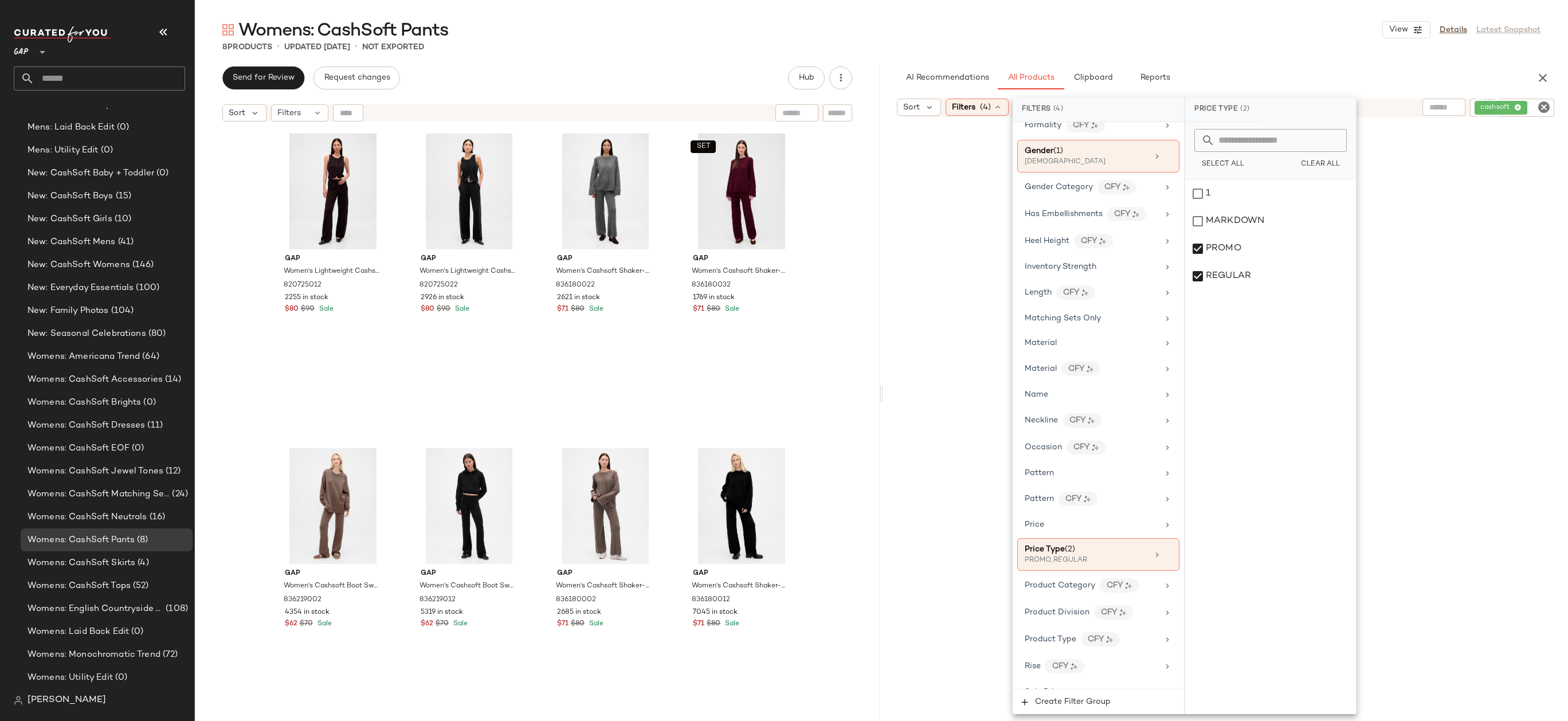
click at [1286, 64] on div "Womens: CashSoft Pants View Details Latest Snapshot 8 Products • updated Sep 23…" at bounding box center [881, 370] width 1373 height 703
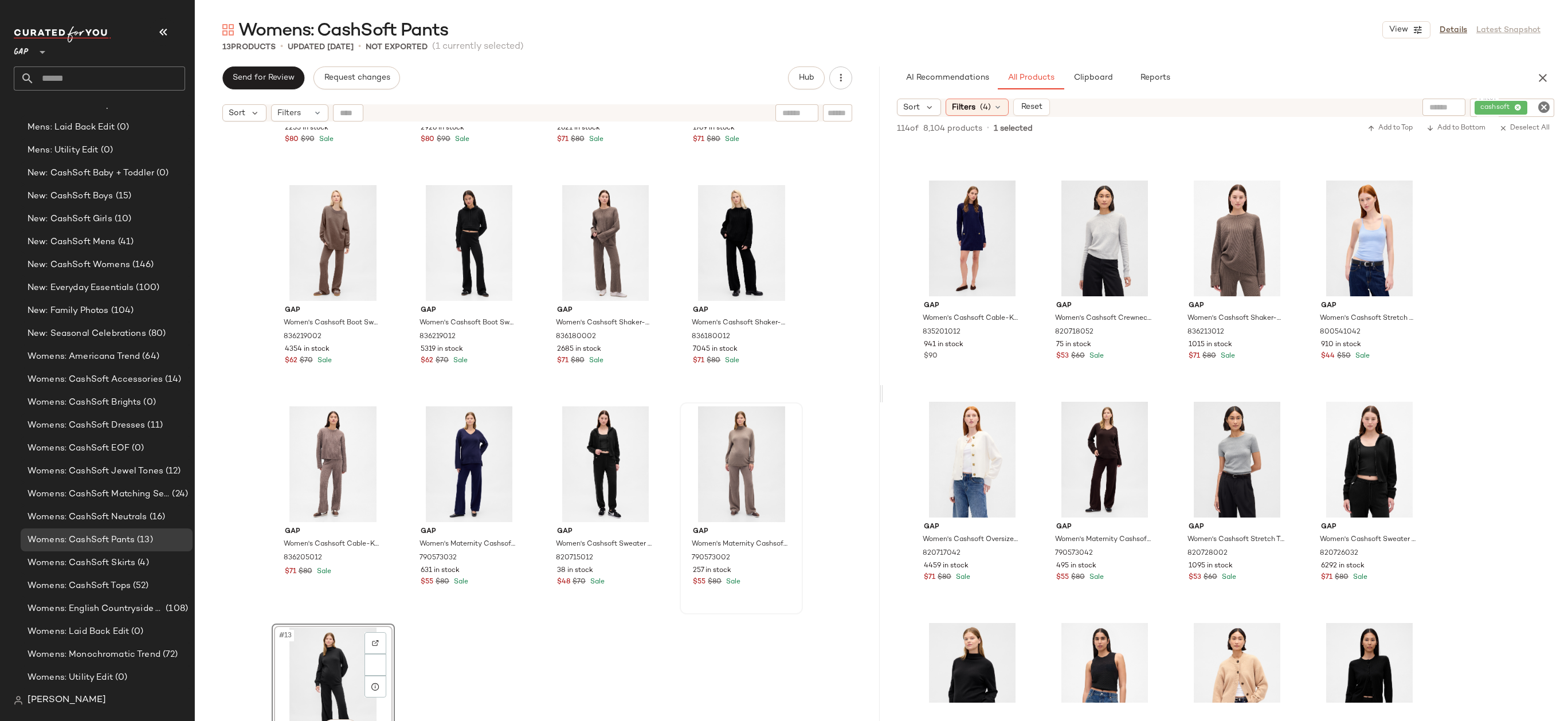
scroll to position [265, 0]
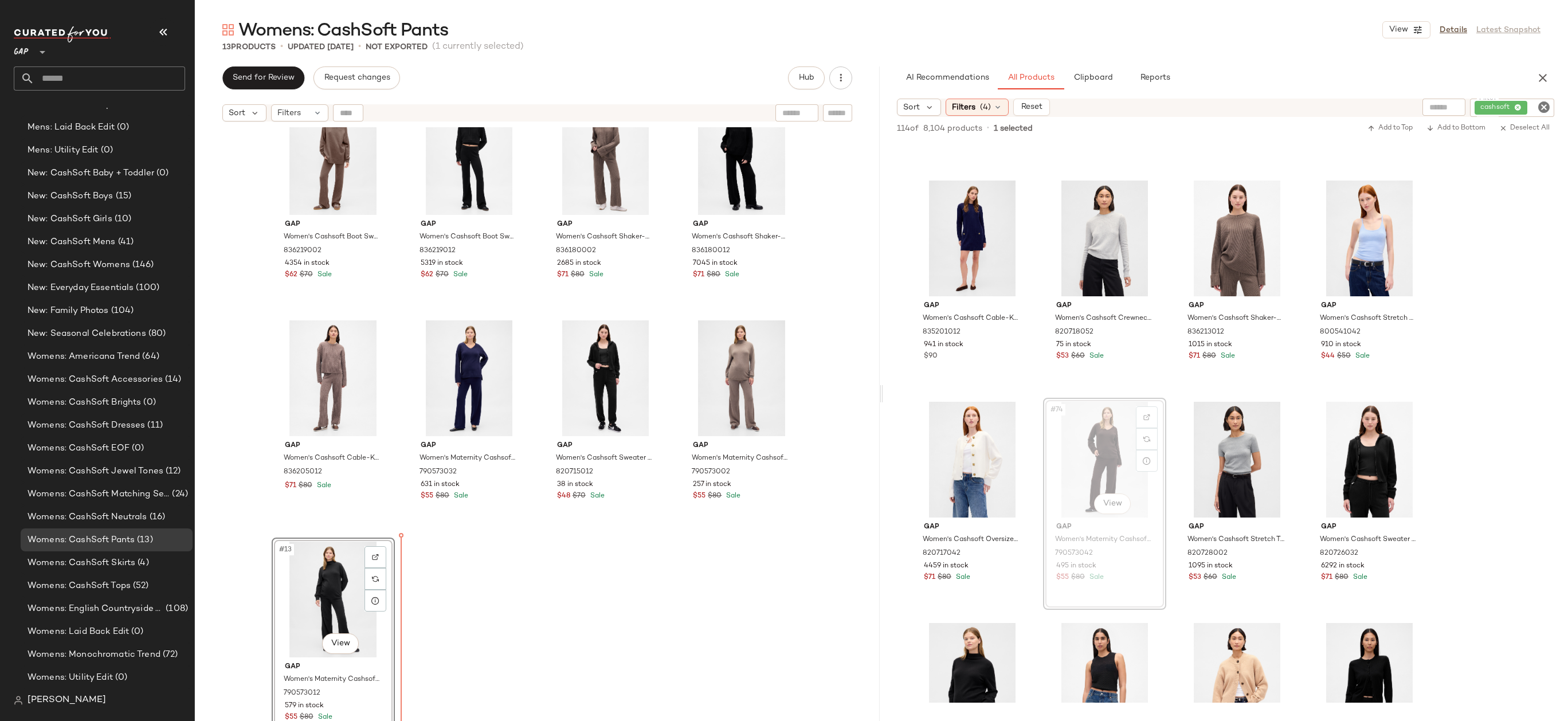
drag, startPoint x: 1108, startPoint y: 461, endPoint x: 1101, endPoint y: 461, distance: 7.0
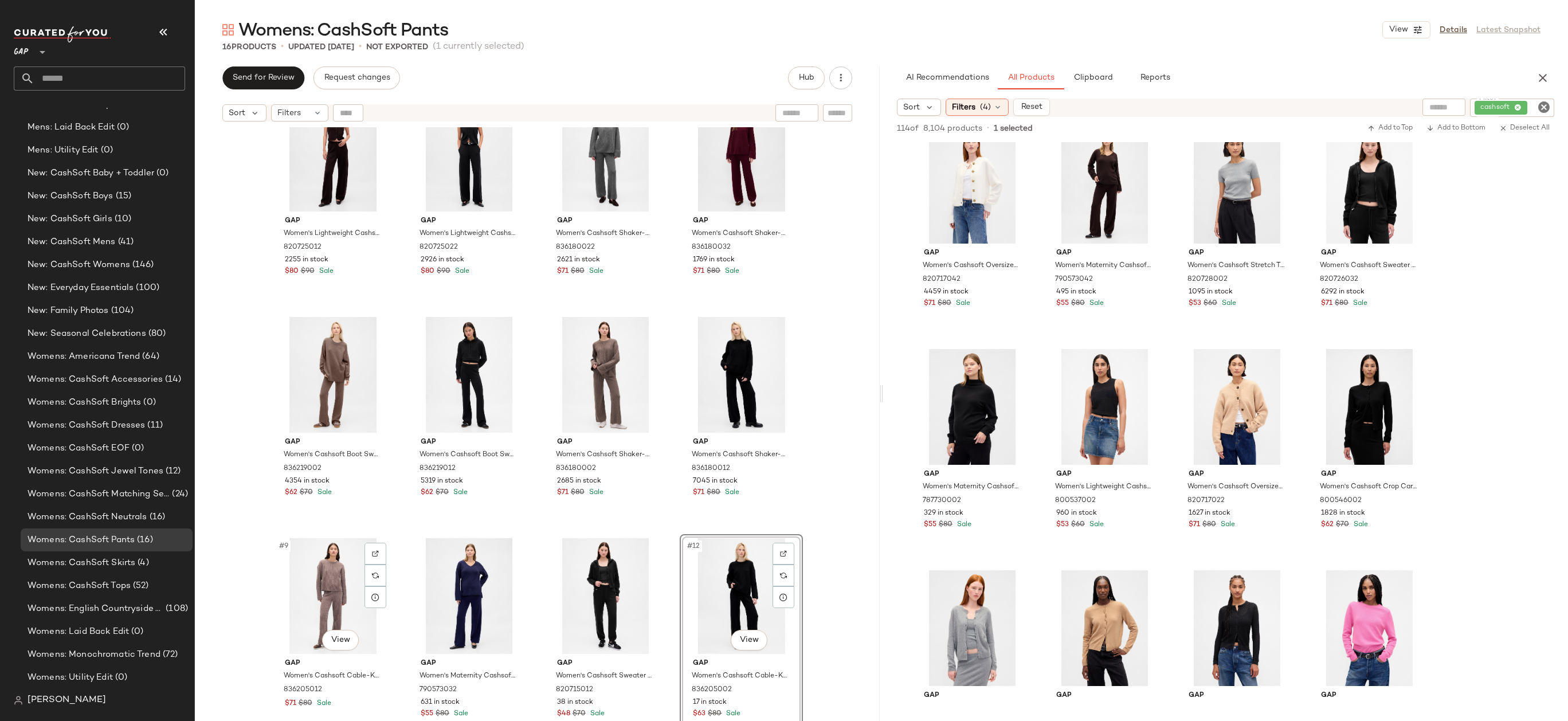
scroll to position [0, 0]
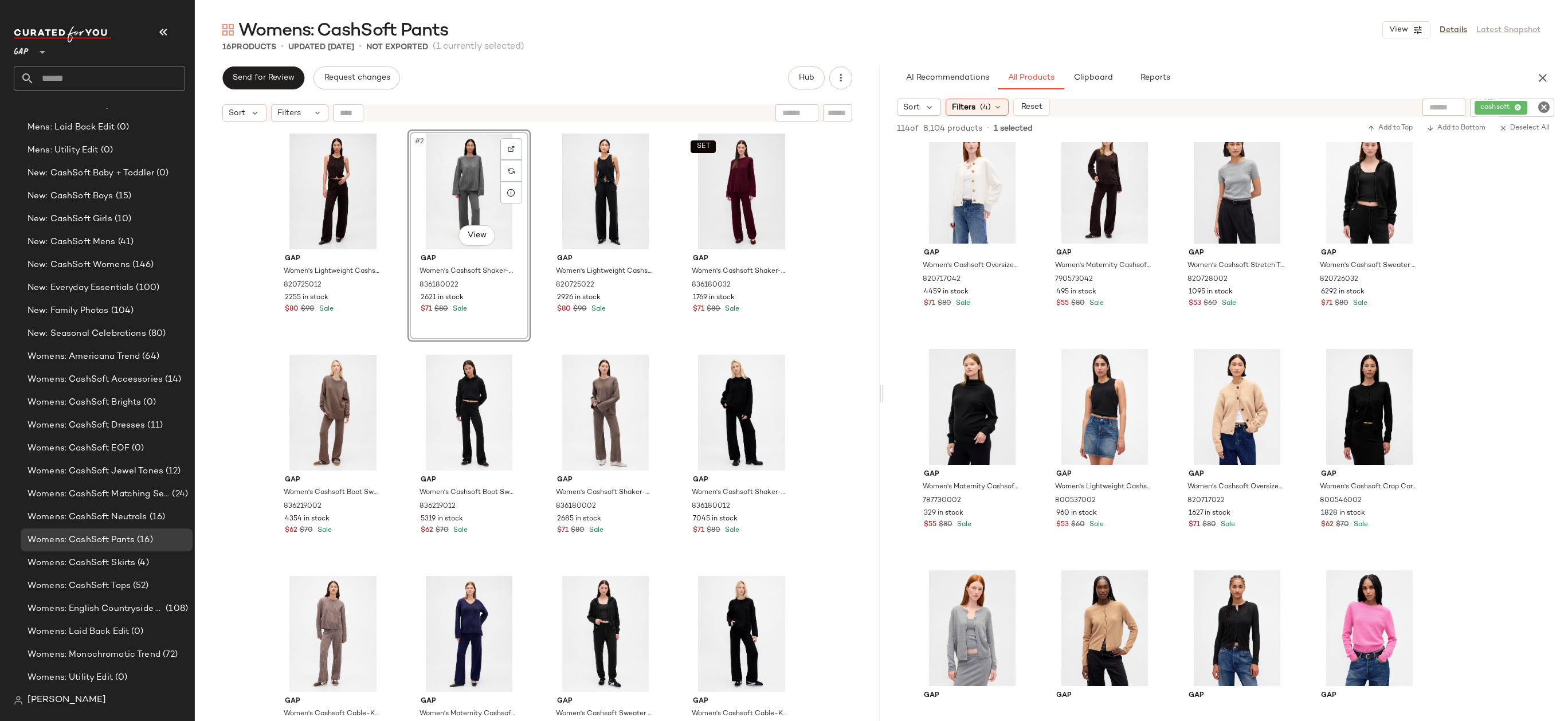
click at [804, 245] on div "Gap Women's Lightweight Cashsoft Tailored Pants by Gap Terra Brown Petite Size …" at bounding box center [537, 438] width 685 height 622
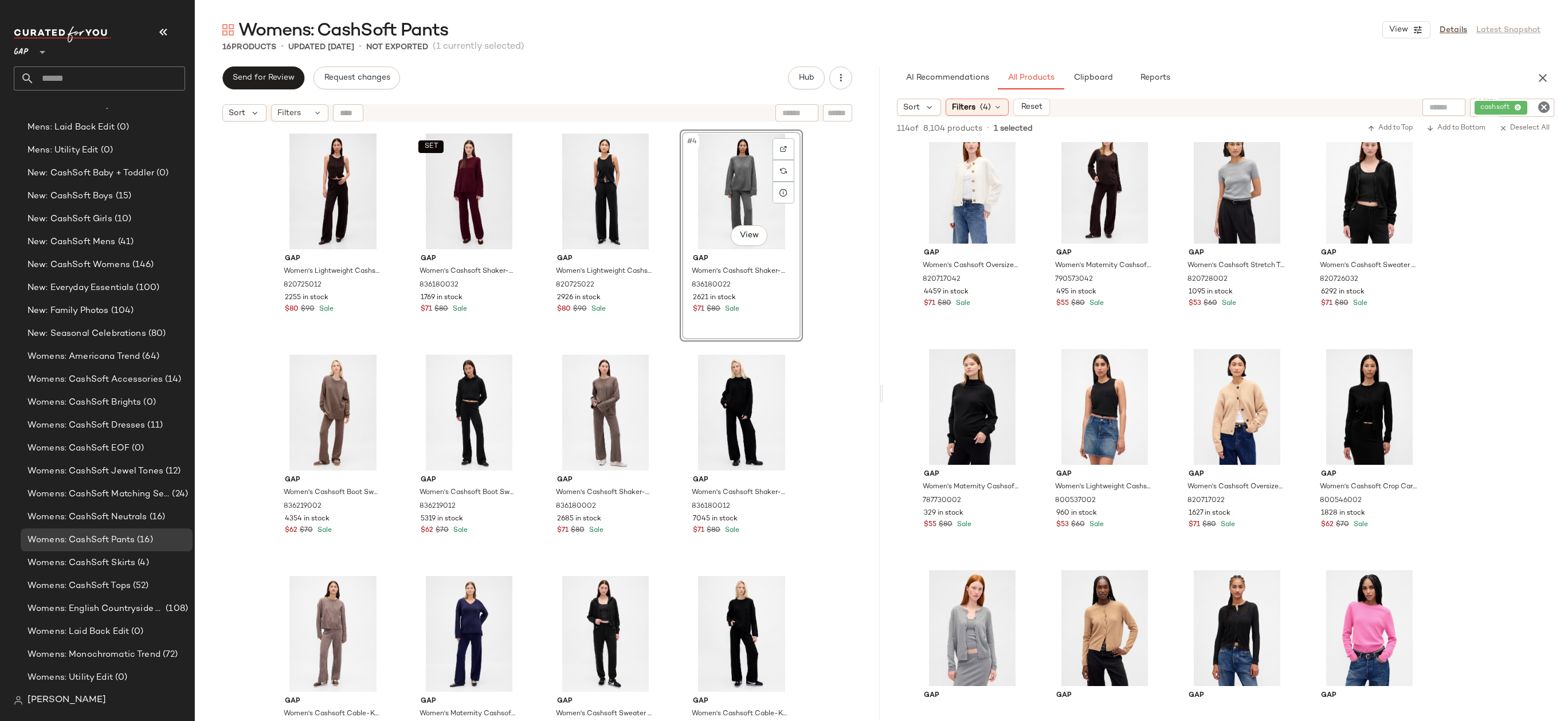
click at [826, 220] on div "Gap Women's Lightweight Cashsoft Tailored Pants by Gap Terra Brown Petite Size …" at bounding box center [537, 438] width 685 height 622
click at [828, 218] on div "Gap Women's Lightweight Cashsoft Tailored Pants by Gap Terra Brown Petite Size …" at bounding box center [537, 438] width 685 height 622
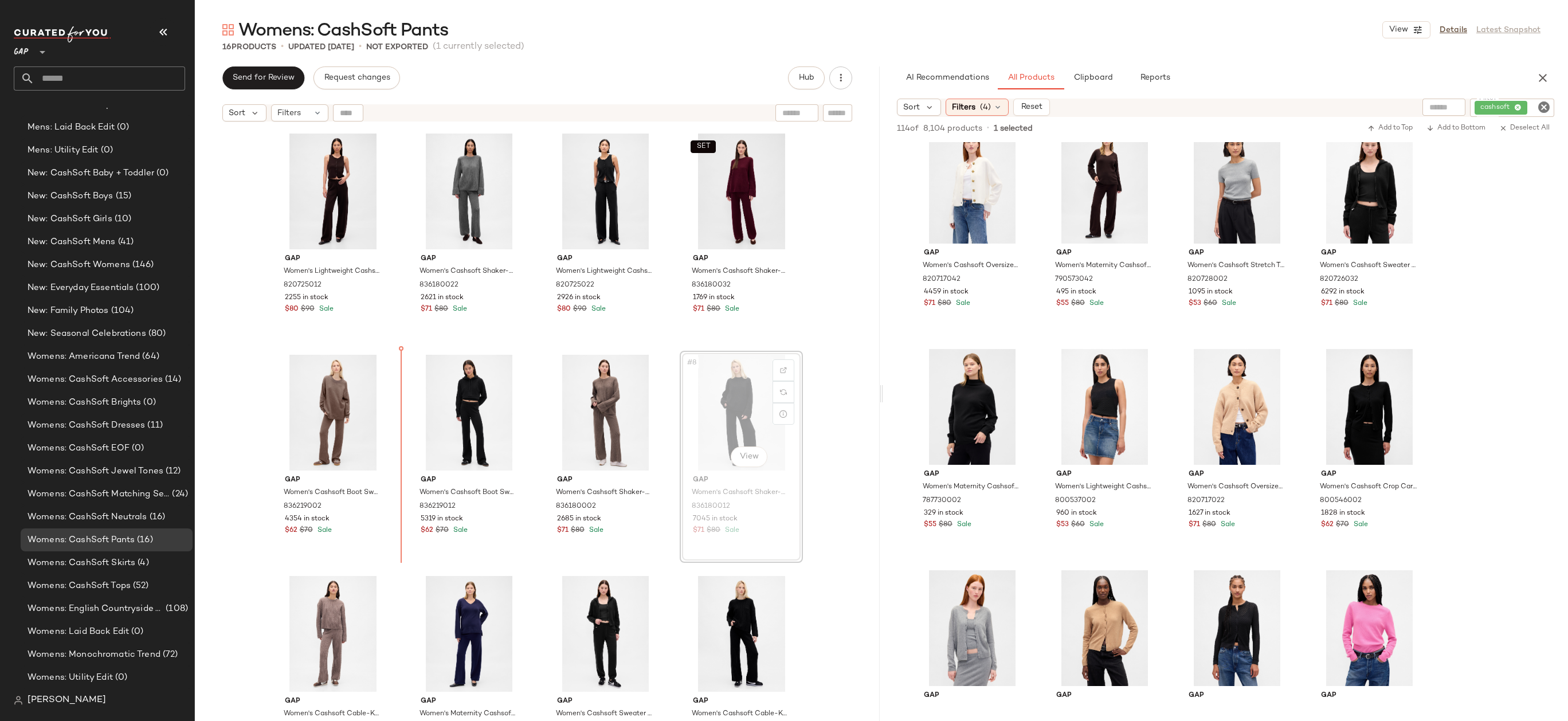
drag, startPoint x: 741, startPoint y: 416, endPoint x: 732, endPoint y: 416, distance: 9.0
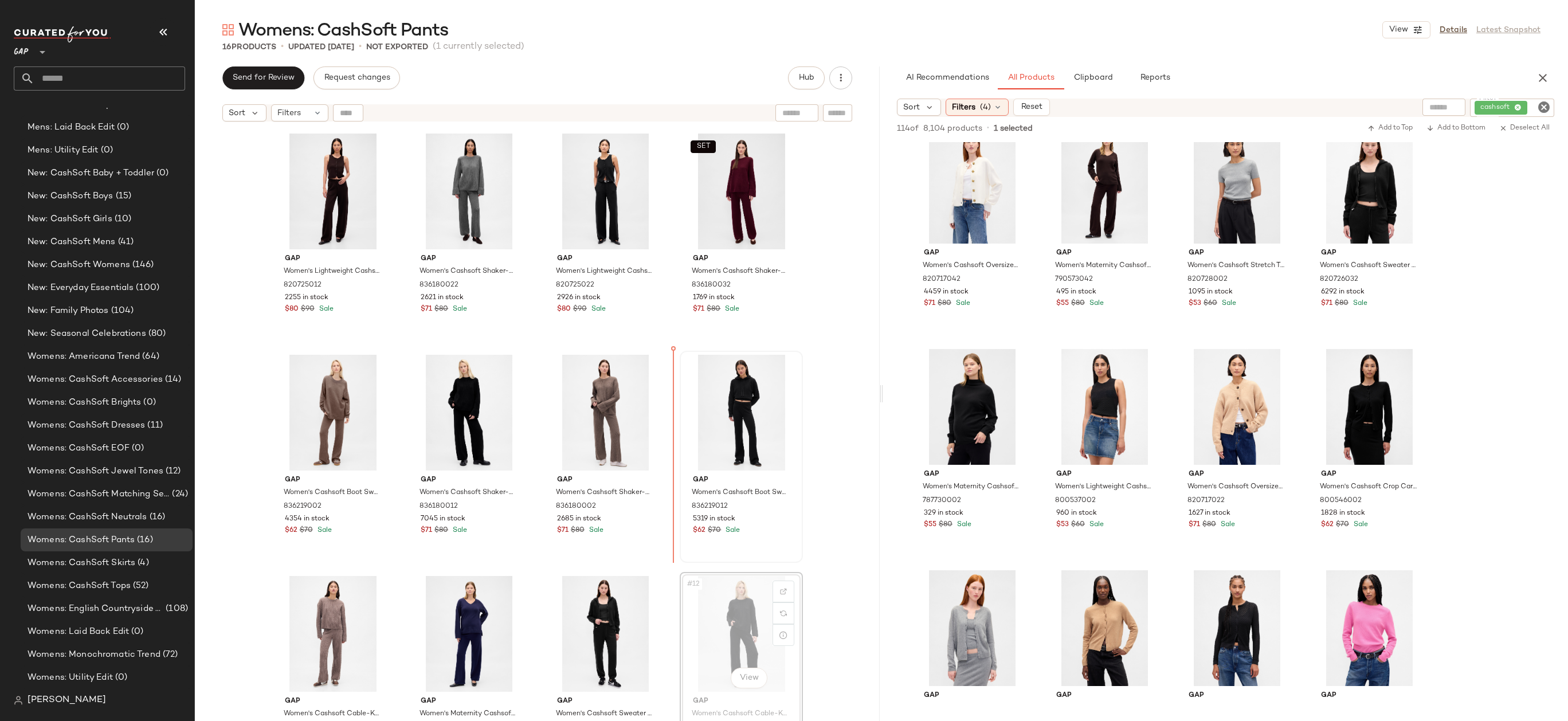
drag, startPoint x: 741, startPoint y: 627, endPoint x: 715, endPoint y: 427, distance: 201.7
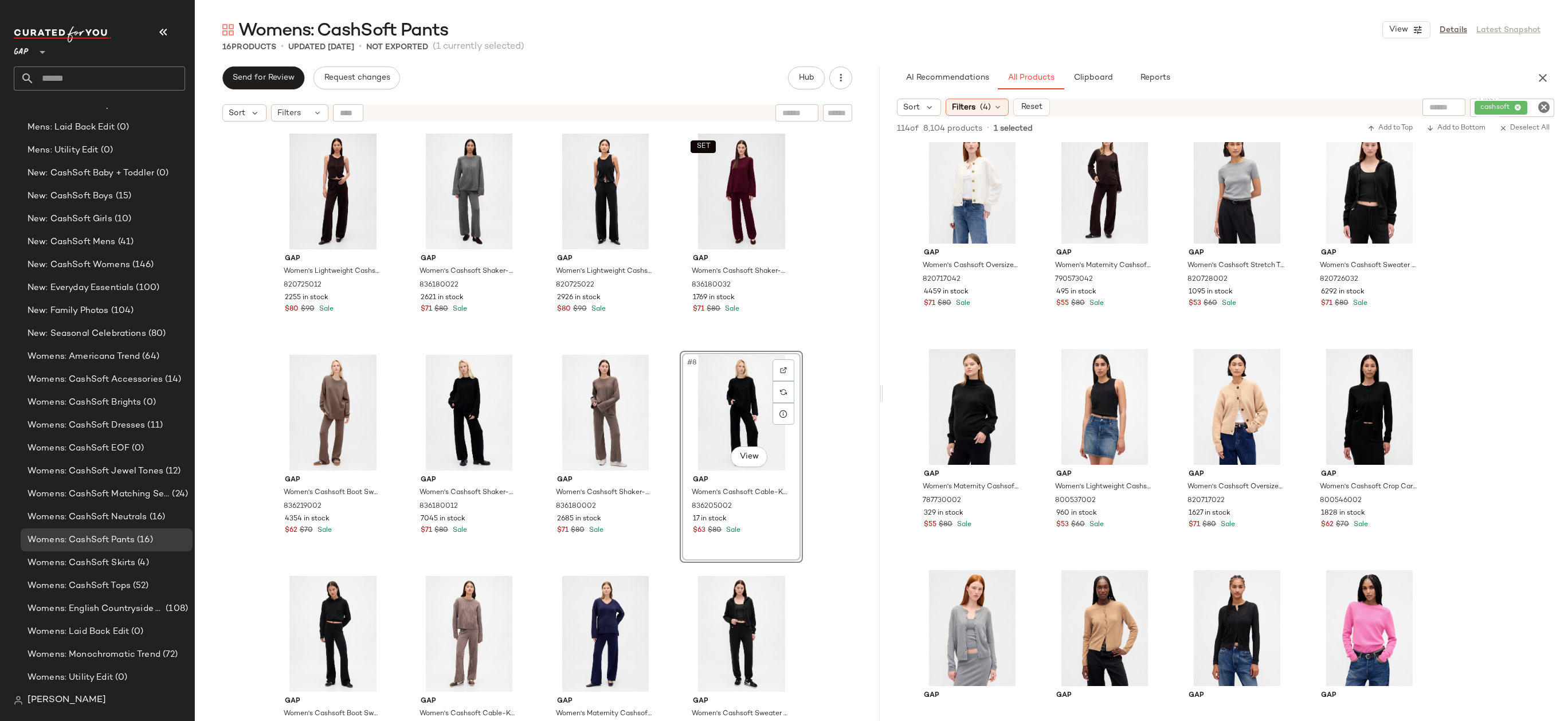
click at [831, 429] on div "Gap Women's Lightweight Cashsoft Tailored Pants by Gap Terra Brown Petite Size …" at bounding box center [537, 438] width 685 height 622
click at [583, 629] on div "#11 View" at bounding box center [605, 634] width 115 height 116
drag, startPoint x: 700, startPoint y: 629, endPoint x: 698, endPoint y: 450, distance: 179.0
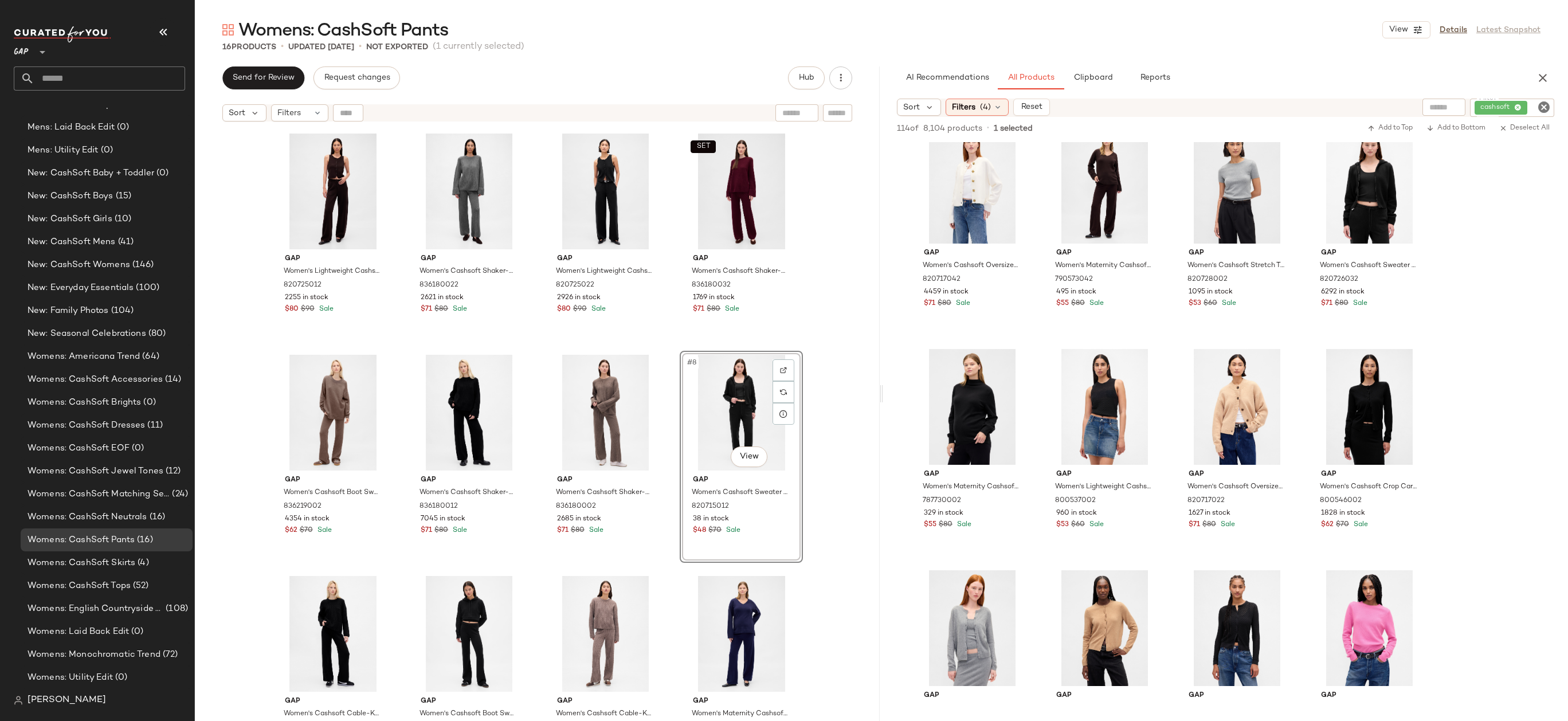
click at [841, 449] on div "Gap Women's Lightweight Cashsoft Tailored Pants by Gap Terra Brown Petite Size …" at bounding box center [537, 438] width 685 height 622
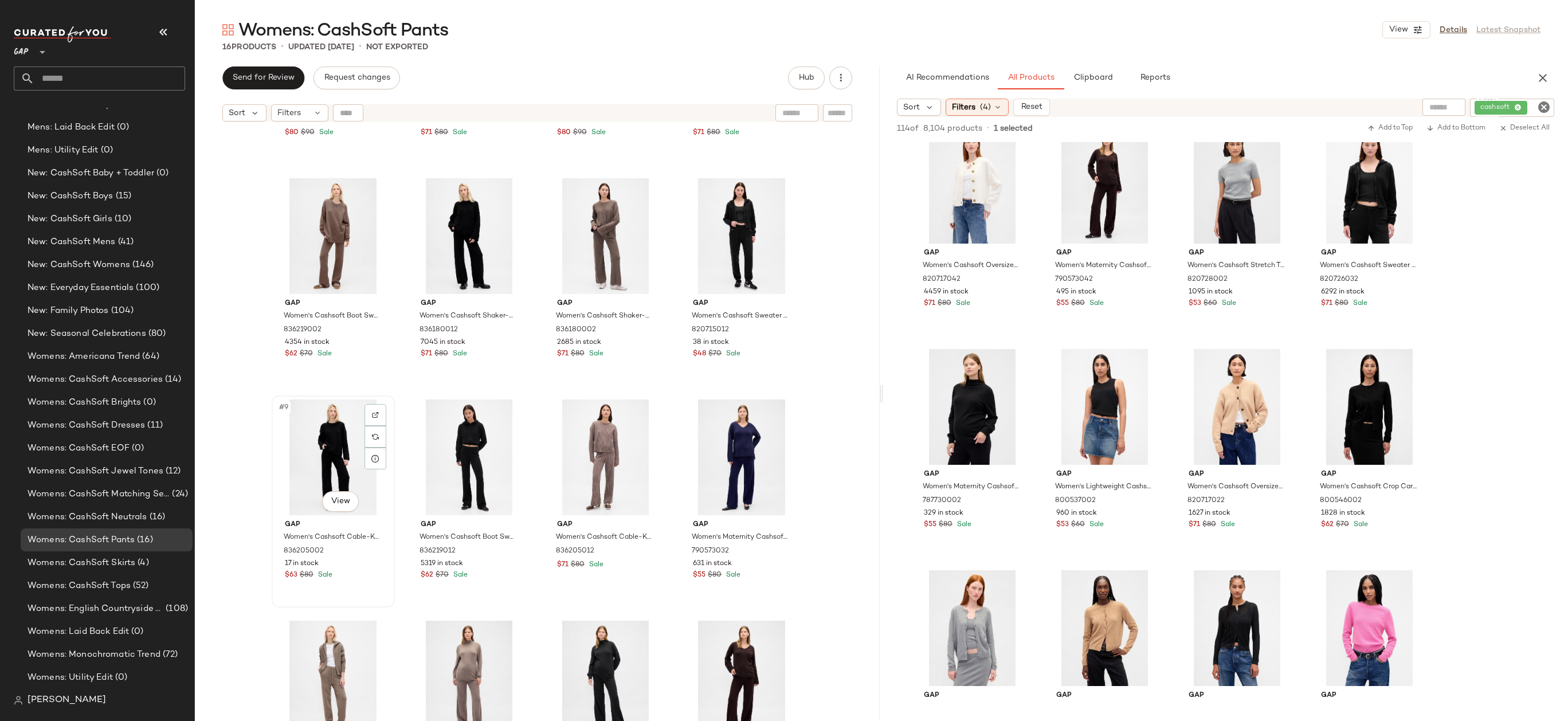
scroll to position [221, 0]
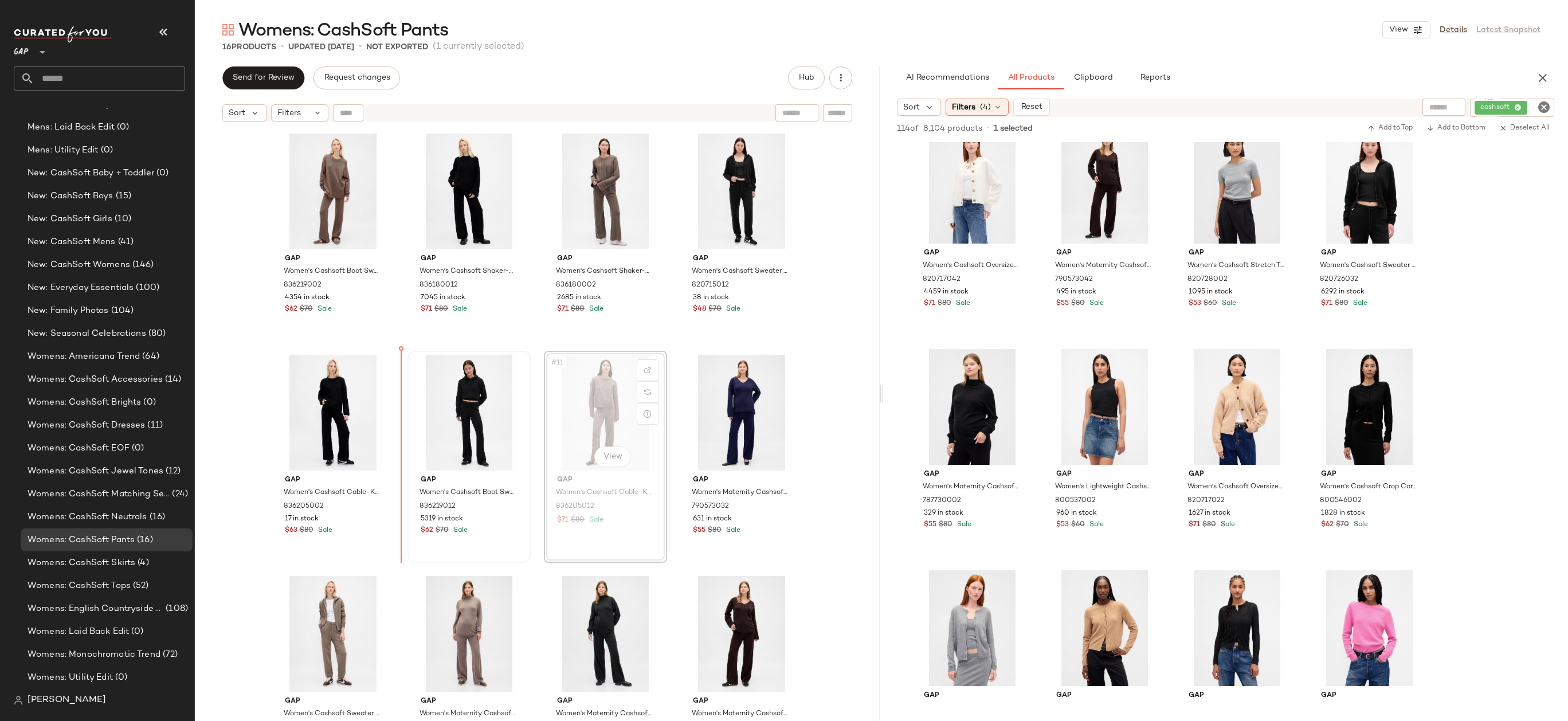
drag, startPoint x: 590, startPoint y: 434, endPoint x: 410, endPoint y: 427, distance: 180.1
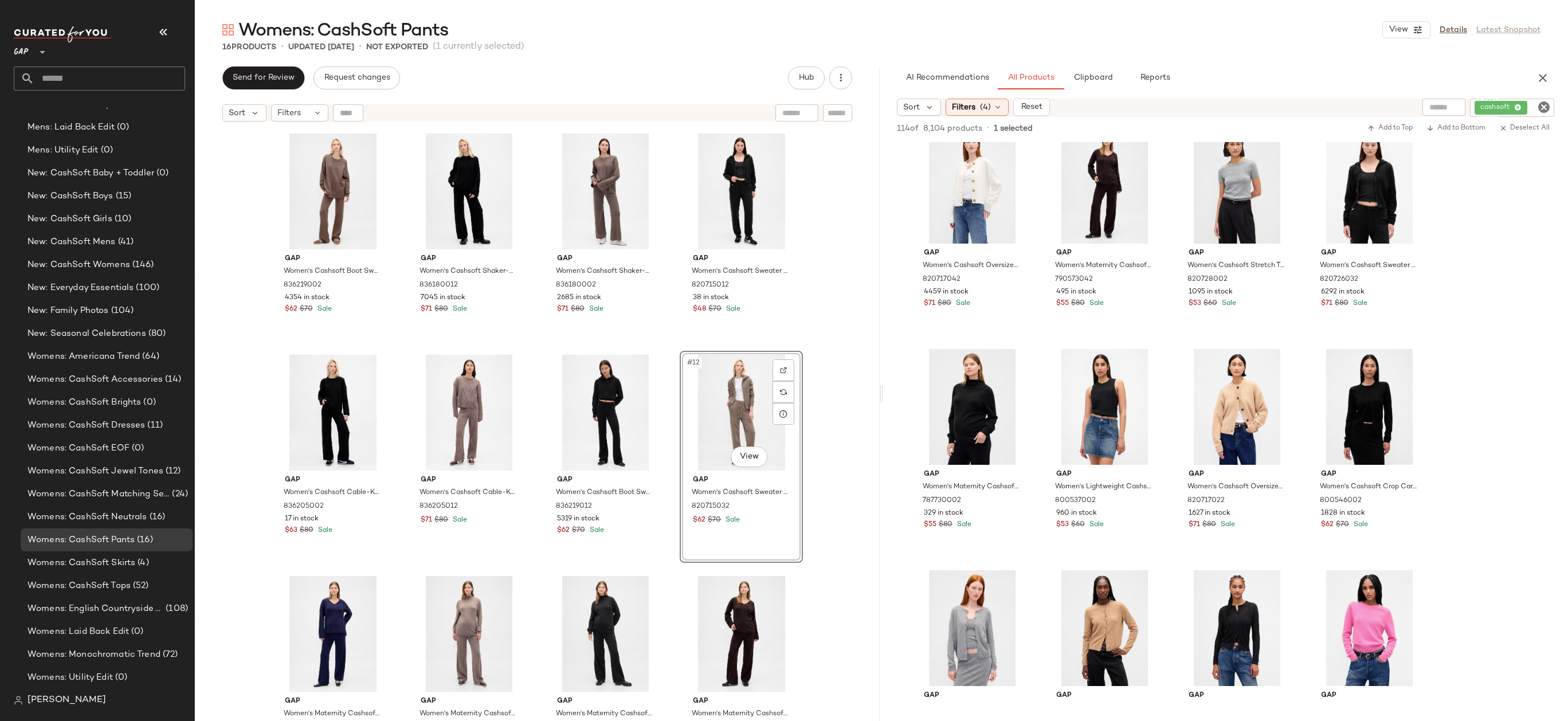
click at [829, 412] on div "Gap Women's Lightweight Cashsoft Tailored Pants by Gap Terra Brown Petite Size …" at bounding box center [537, 438] width 685 height 622
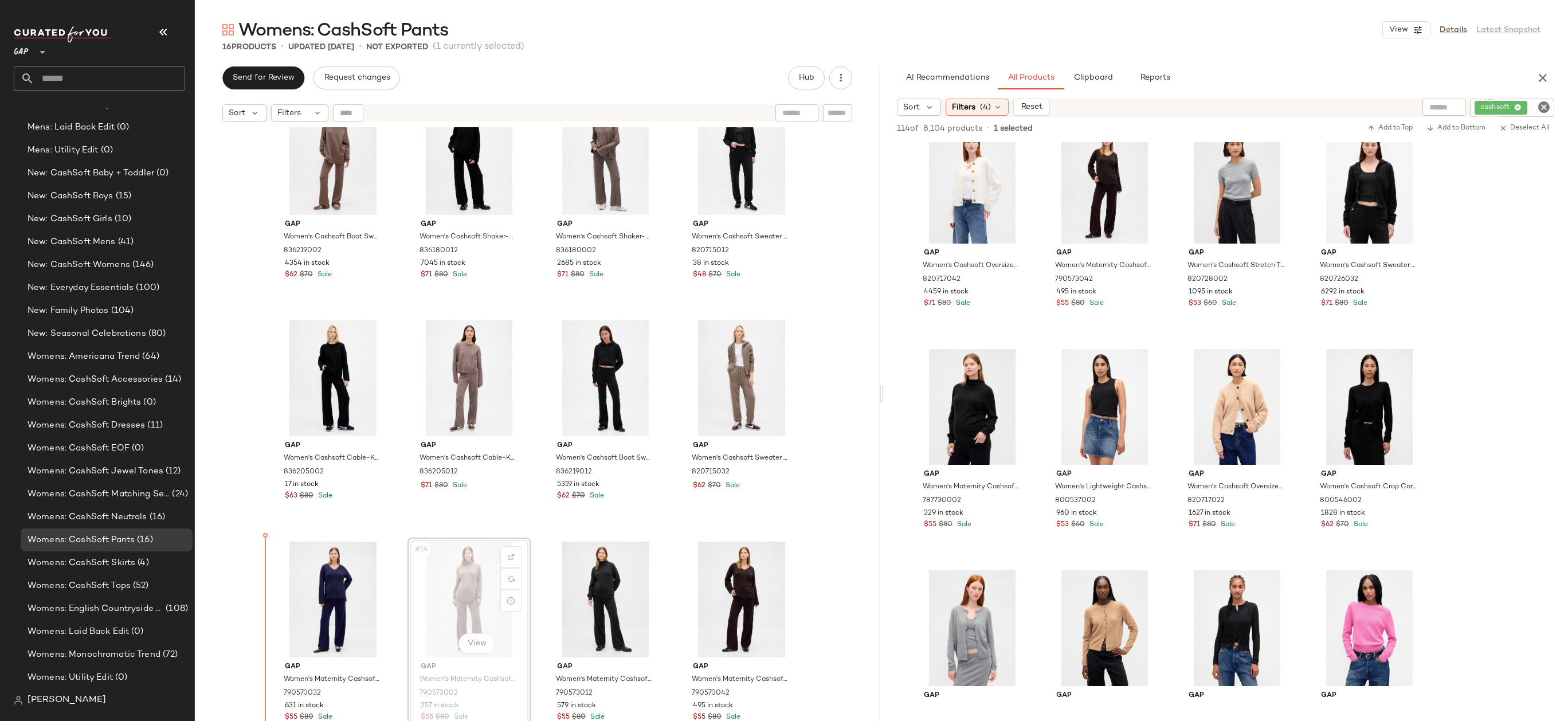
drag, startPoint x: 484, startPoint y: 589, endPoint x: 472, endPoint y: 589, distance: 12.0
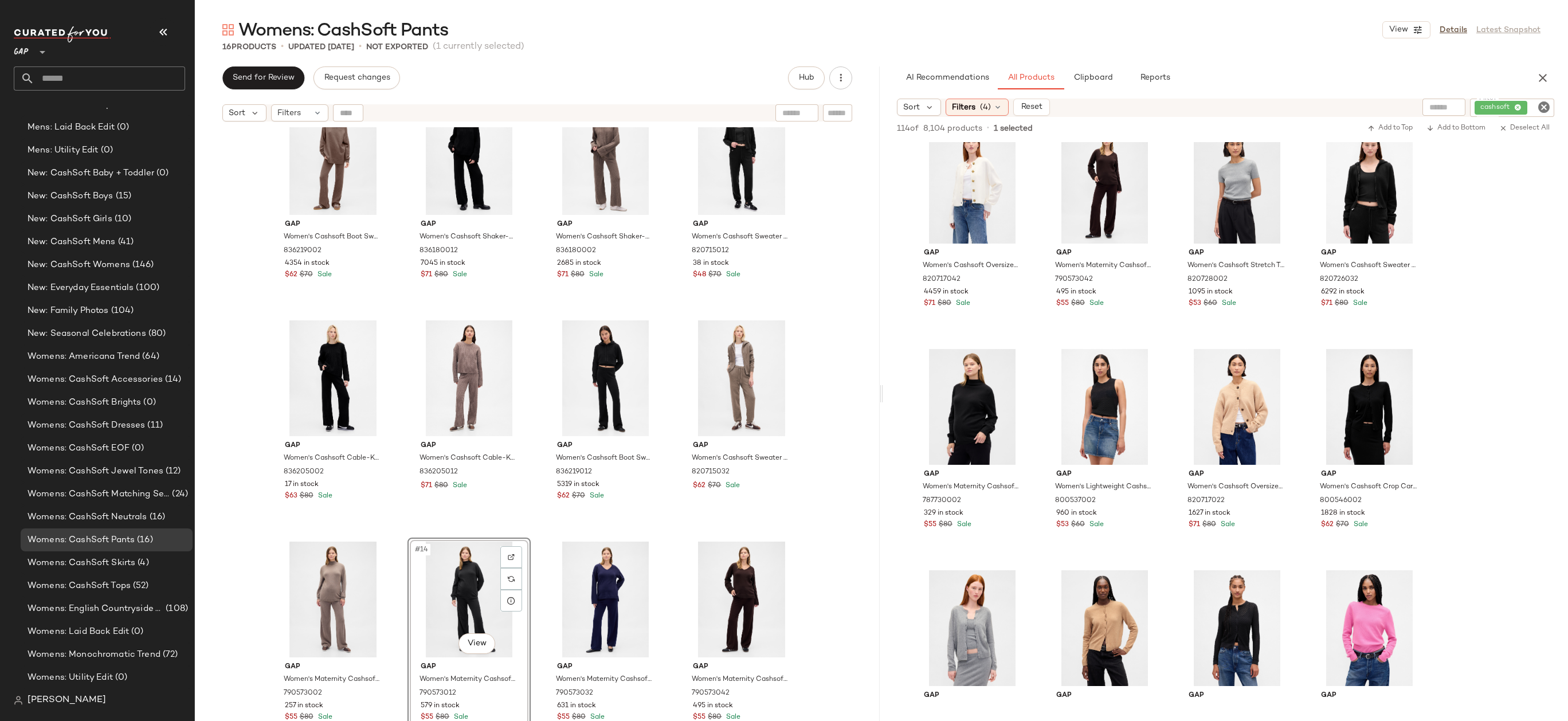
click at [816, 597] on div "Gap Women's Cashsoft Boot Sweater Pants by Gap Toasted Almond Brown Size XS 836…" at bounding box center [537, 438] width 685 height 622
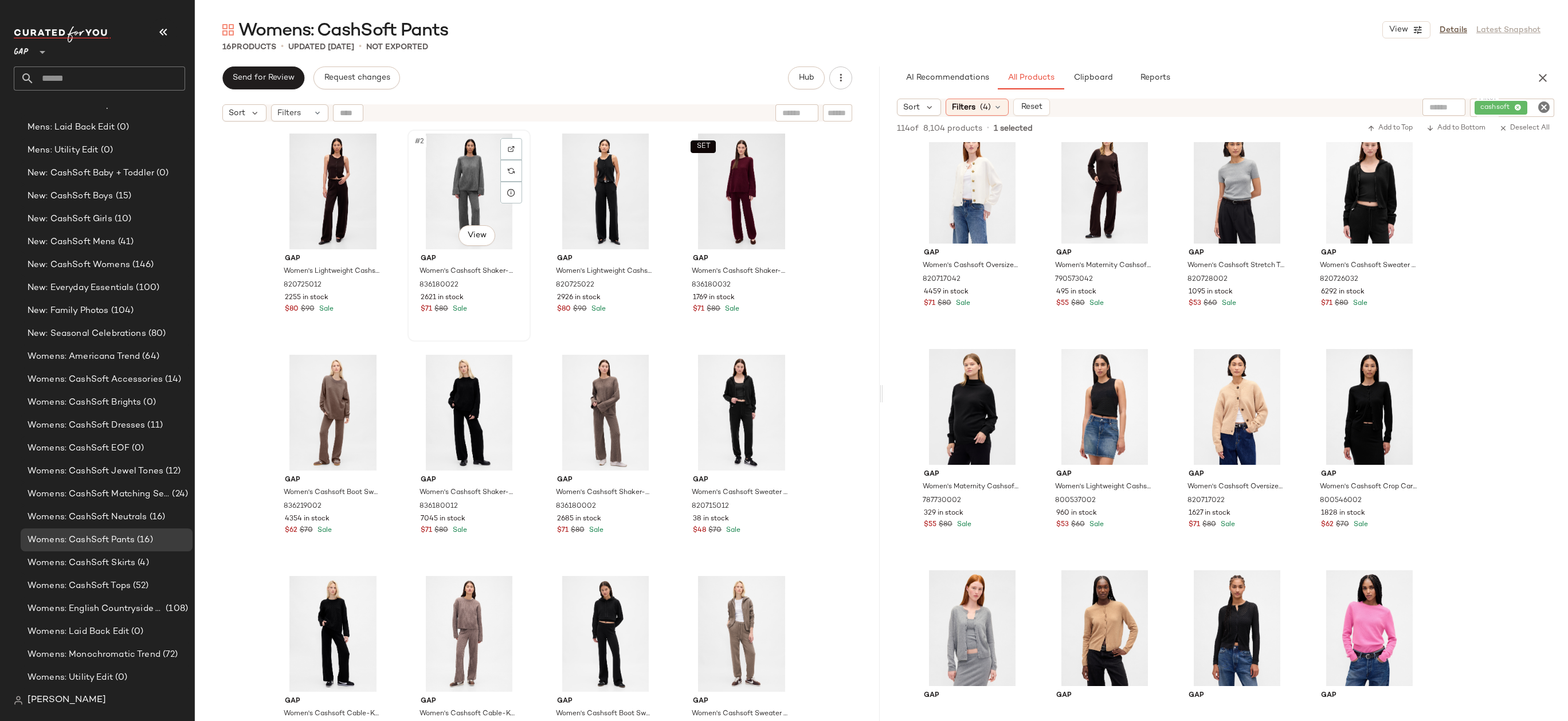
scroll to position [265, 0]
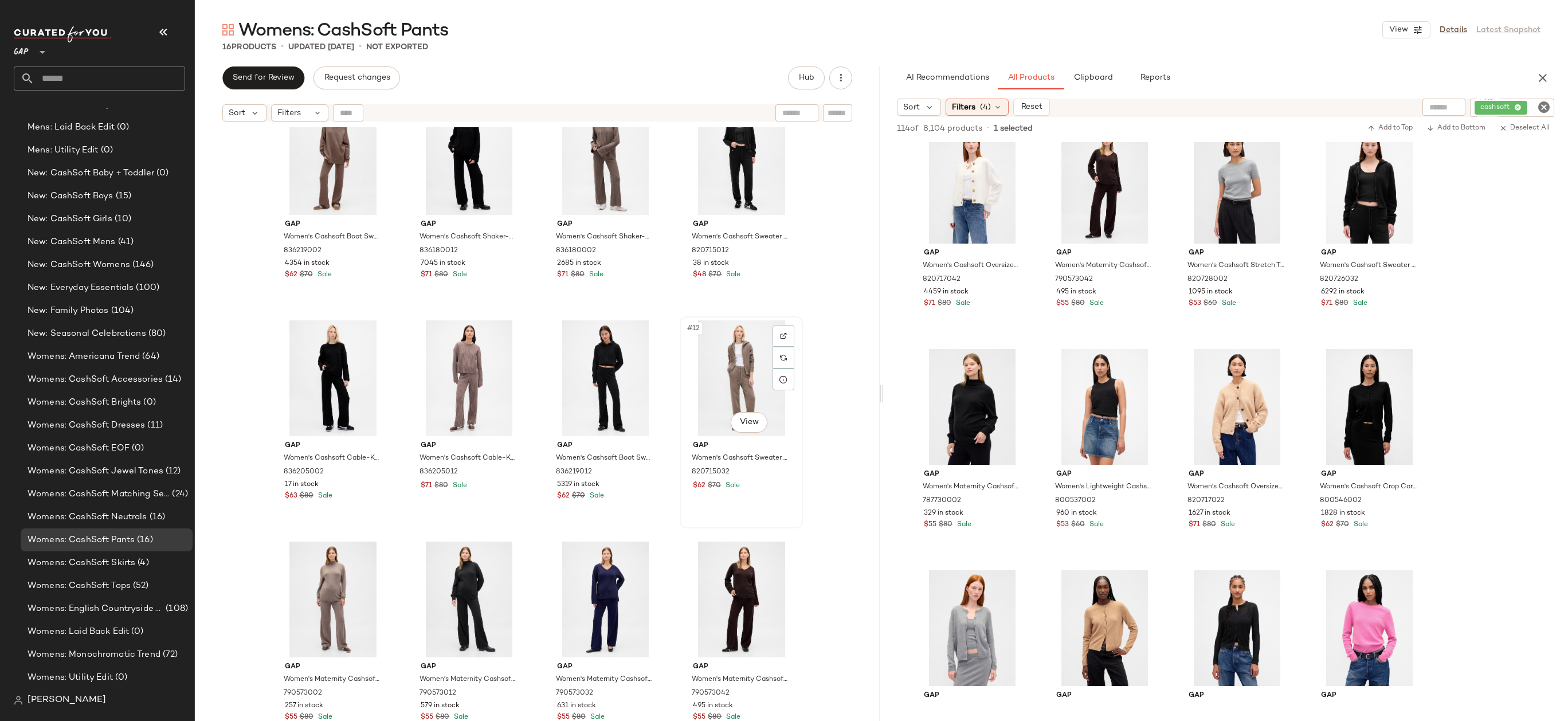
click at [701, 387] on div "#12 View" at bounding box center [741, 378] width 115 height 116
click at [786, 337] on div at bounding box center [784, 336] width 22 height 22
click at [713, 339] on div "#12 View" at bounding box center [741, 378] width 115 height 116
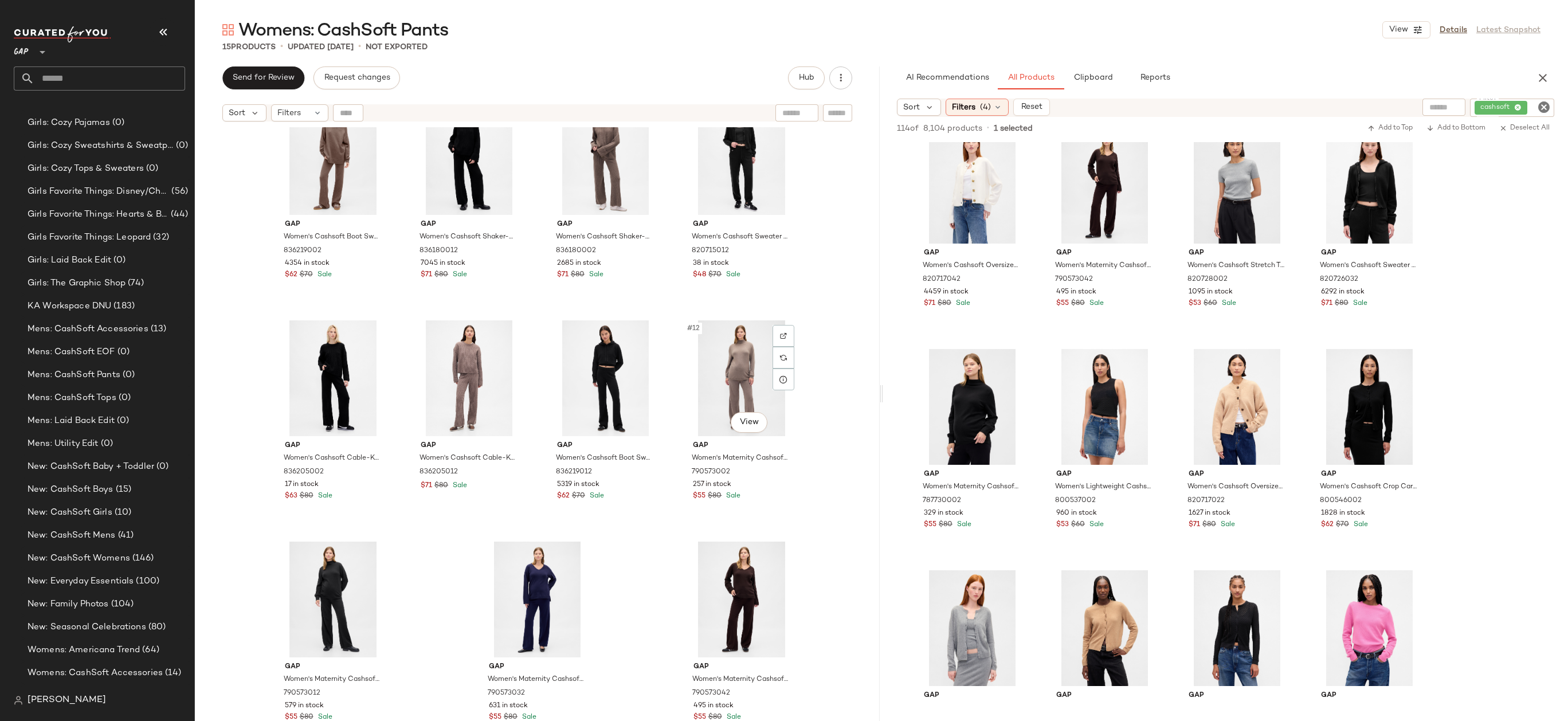
scroll to position [1344, 0]
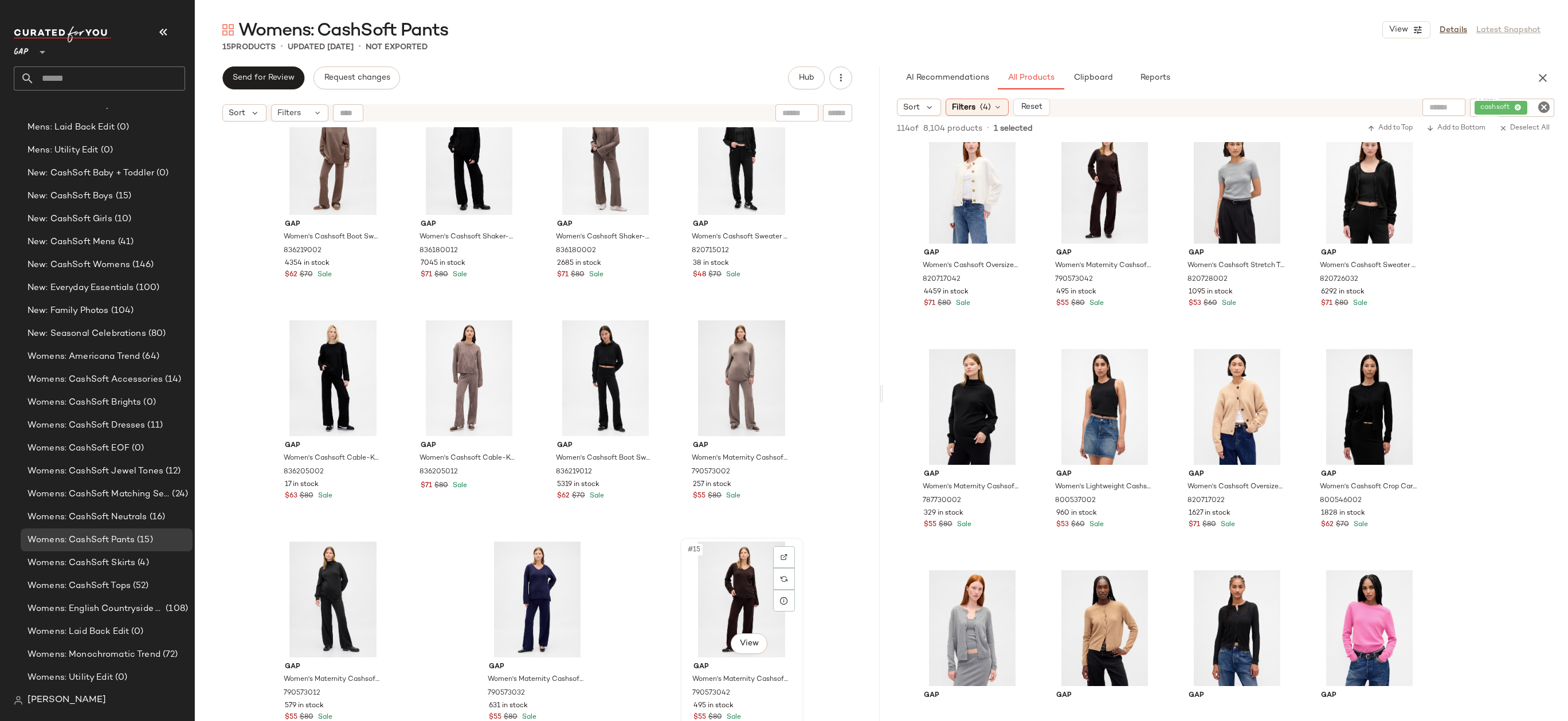
click at [721, 549] on div "#15 View" at bounding box center [742, 599] width 115 height 116
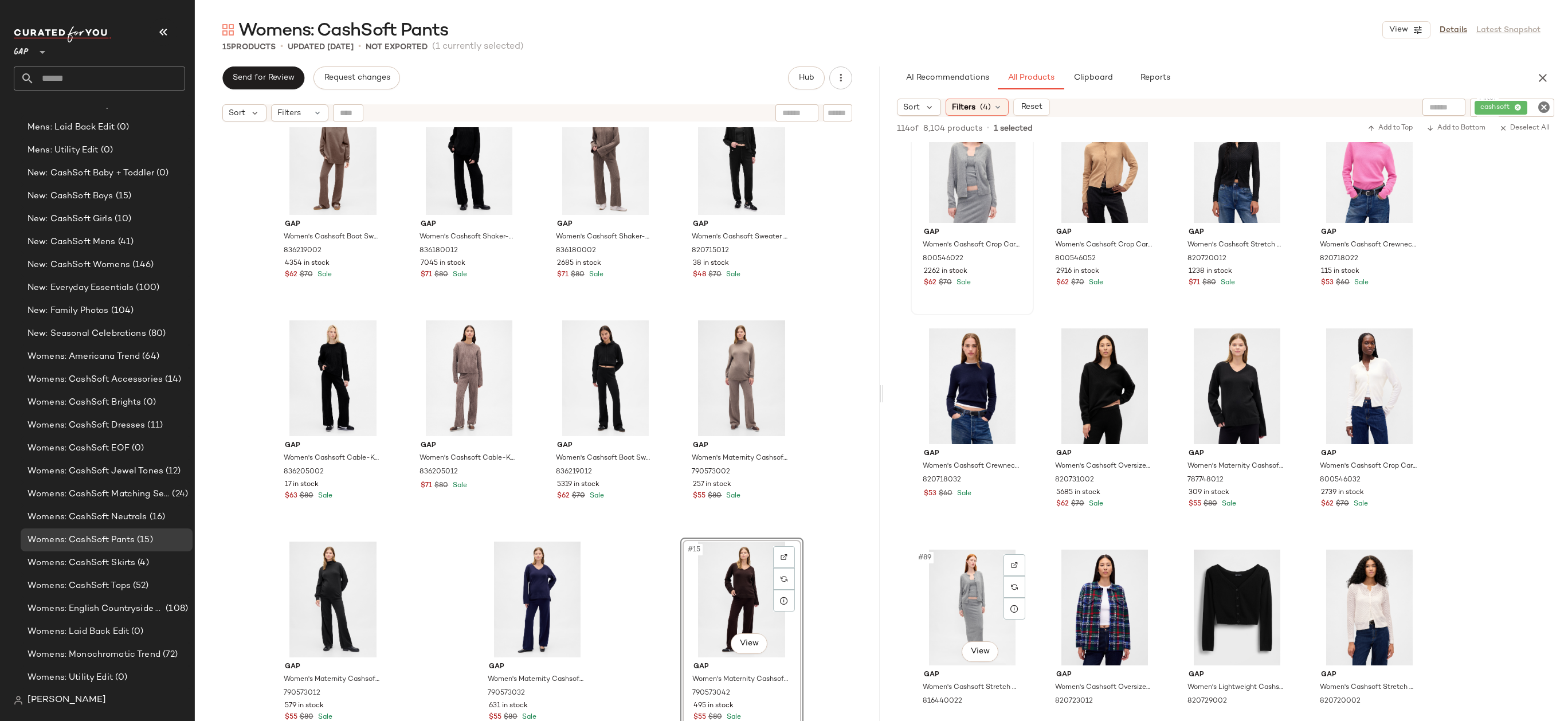
scroll to position [4460, 0]
click at [969, 107] on span "Filters" at bounding box center [964, 108] width 24 height 12
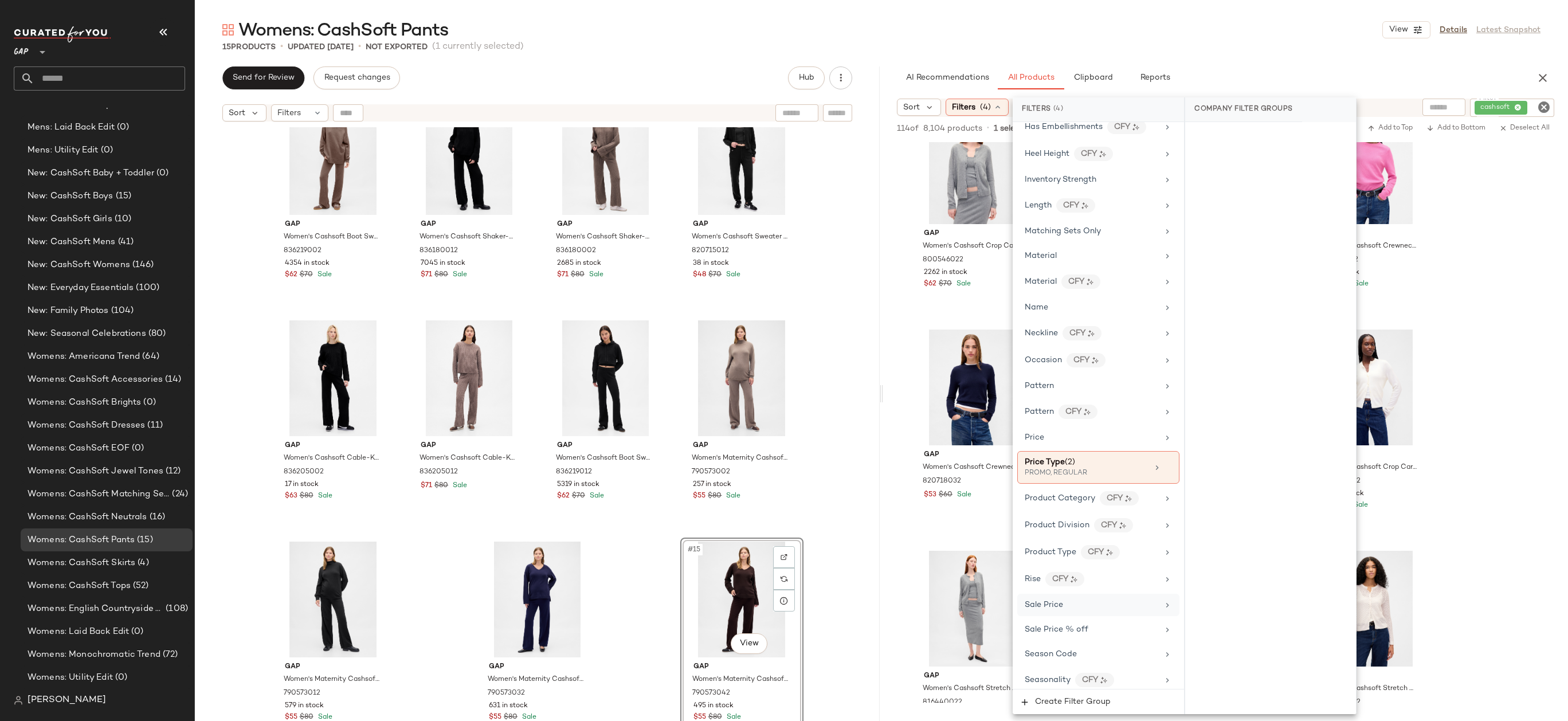
scroll to position [555, 0]
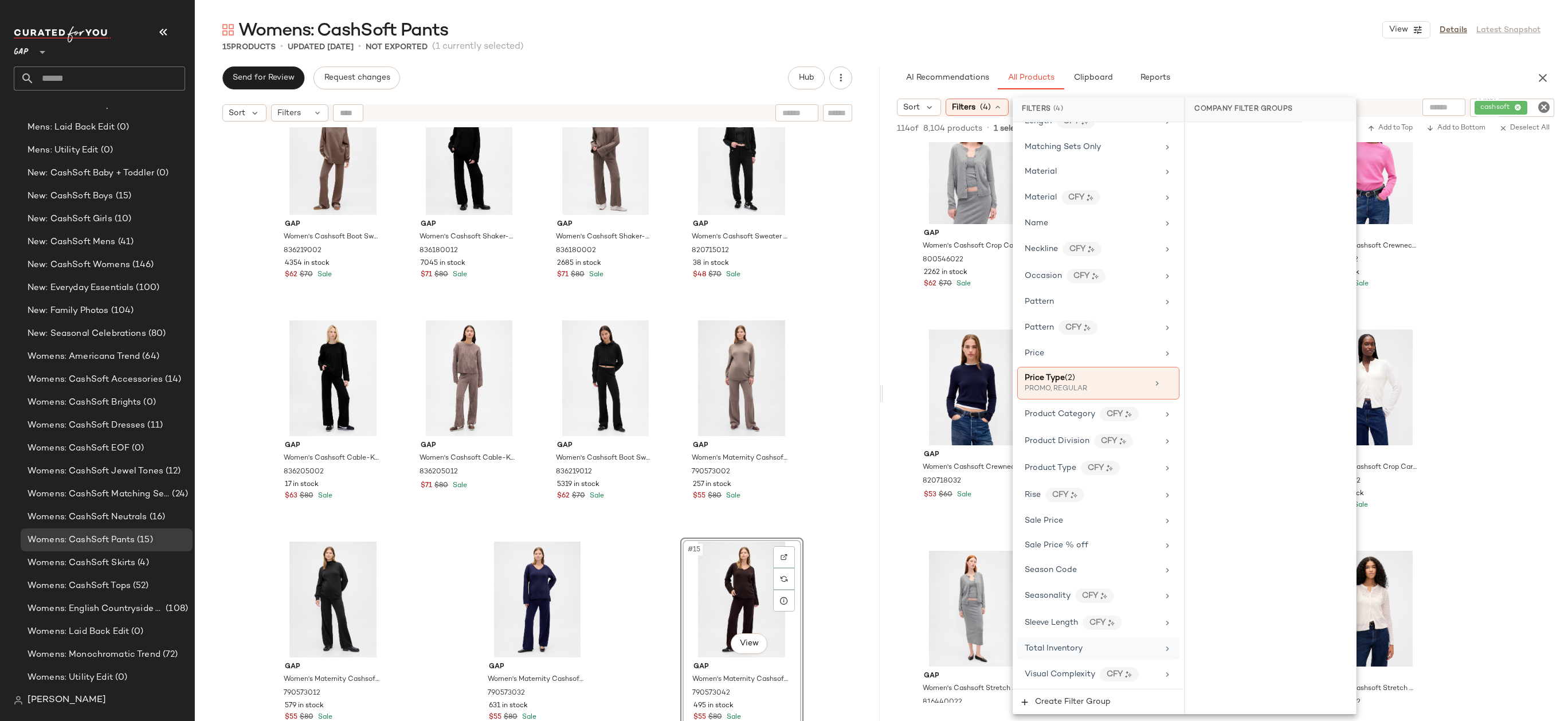
click at [1111, 645] on div "Total Inventory" at bounding box center [1091, 648] width 134 height 12
click at [1224, 226] on input "Min" at bounding box center [1229, 215] width 69 height 23
type input "**"
click at [1202, 251] on button "Apply" at bounding box center [1213, 245] width 37 height 22
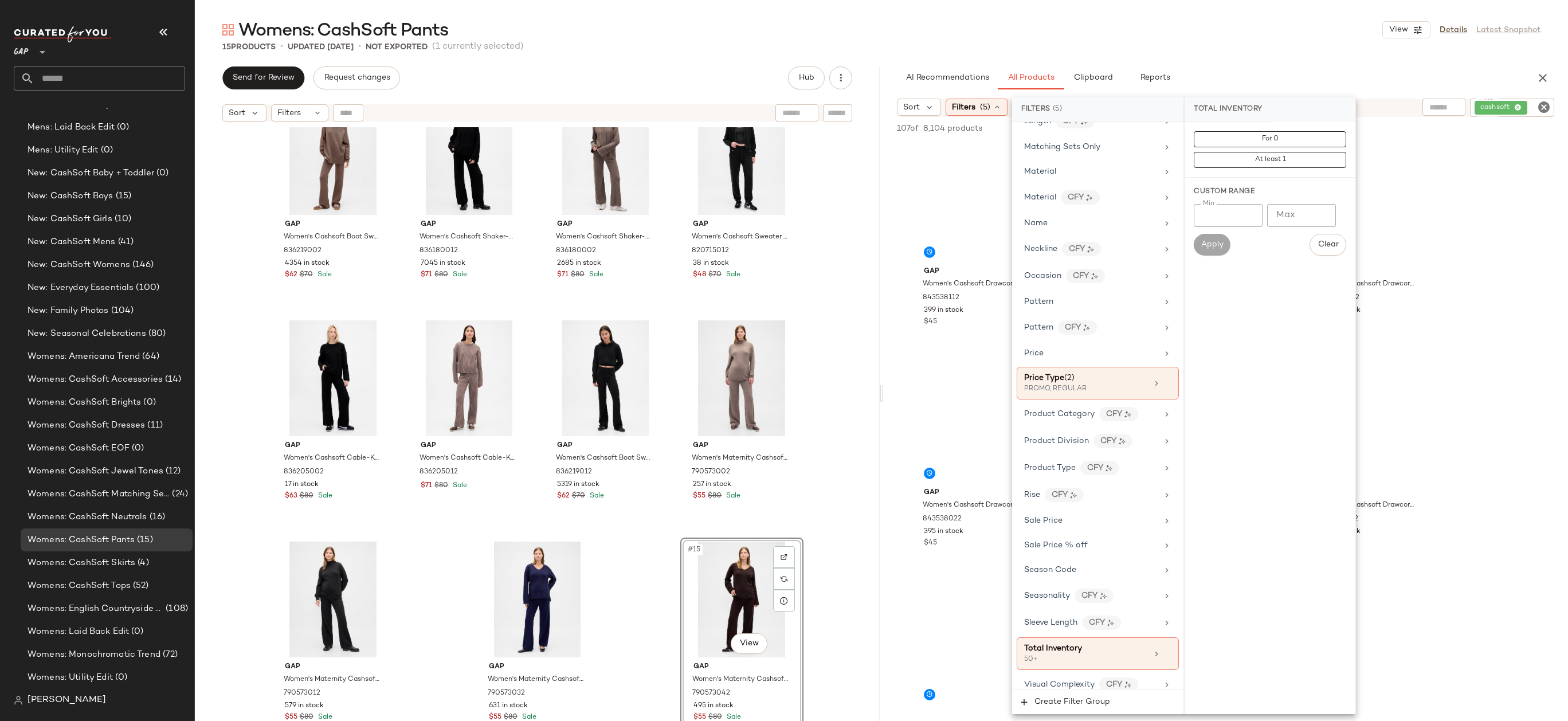
click at [1165, 27] on div "Womens: CashSoft Pants View Details Latest Snapshot" at bounding box center [881, 29] width 1373 height 23
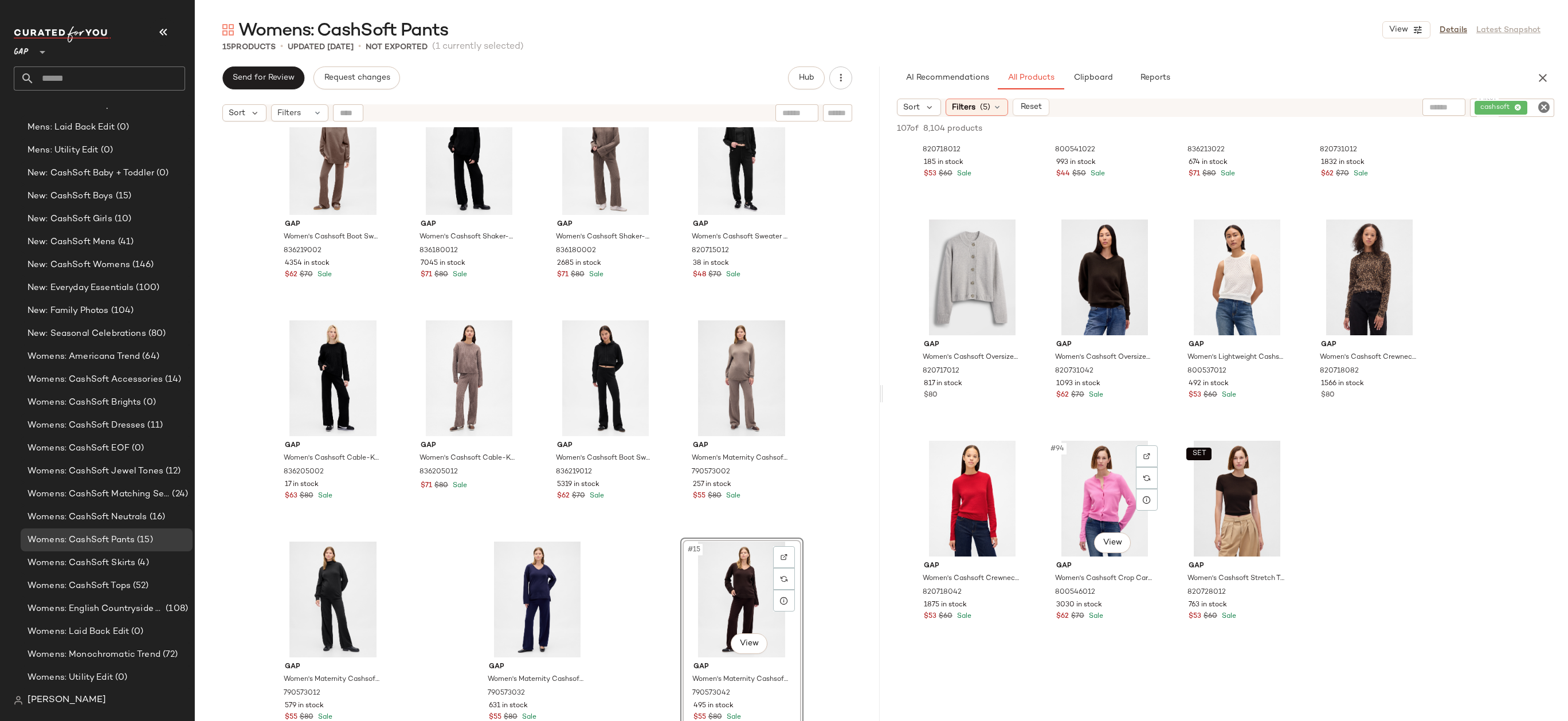
scroll to position [5096, 0]
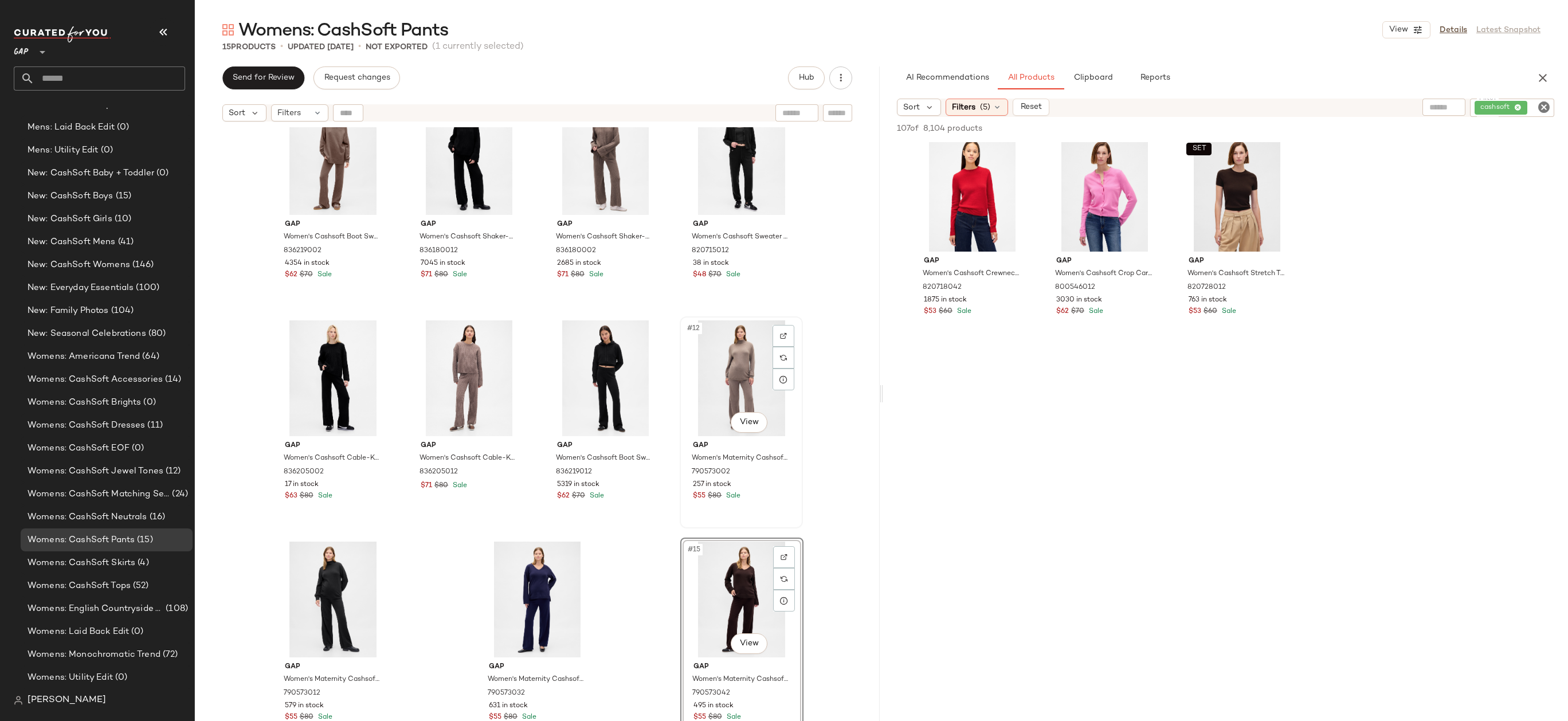
click at [721, 397] on div "#12 View" at bounding box center [741, 378] width 115 height 116
click at [730, 609] on div "#15 View" at bounding box center [742, 599] width 115 height 116
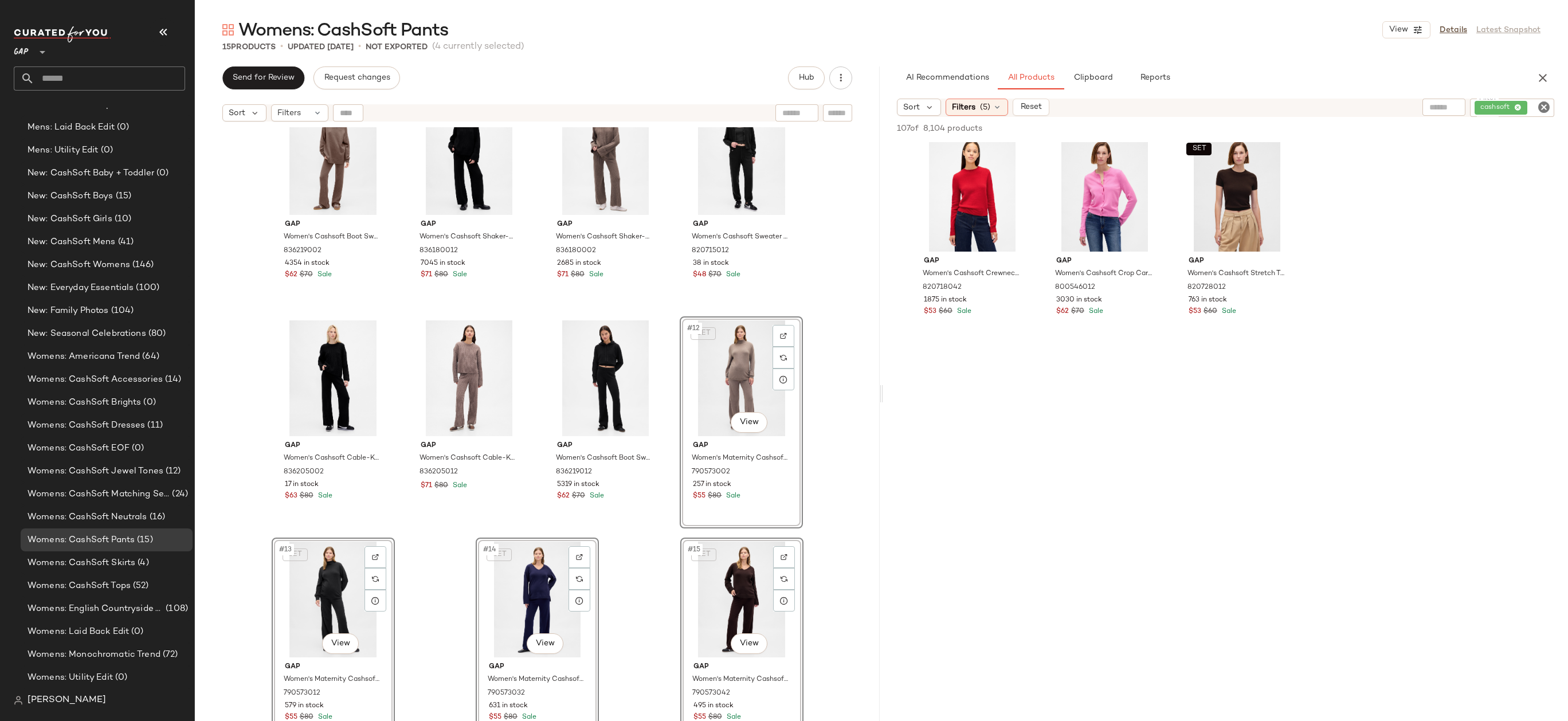
click at [833, 433] on div "Gap Women's Cashsoft Boot Sweater Pants by Gap Toasted Almond Brown Size XS 836…" at bounding box center [537, 438] width 685 height 622
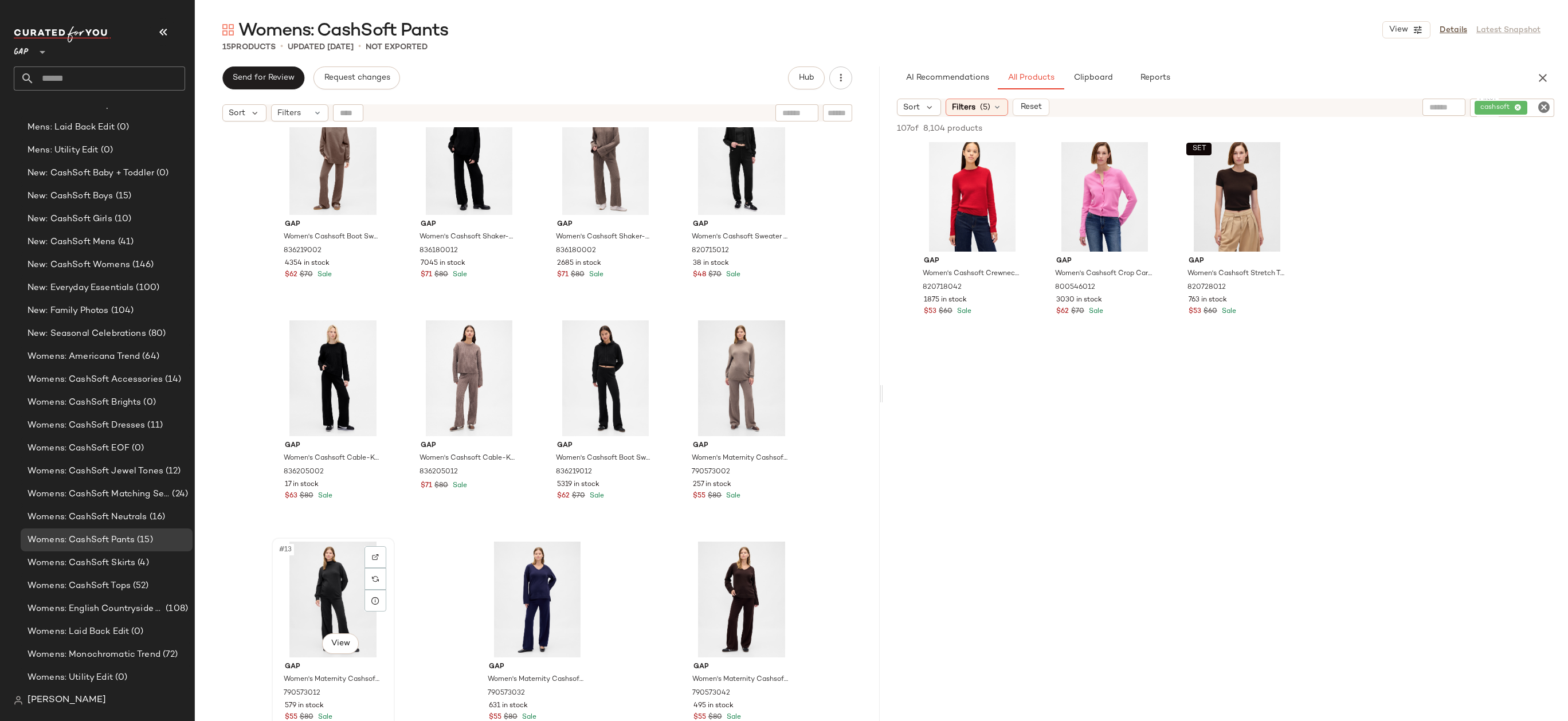
click at [319, 592] on div "#13 View" at bounding box center [333, 599] width 115 height 116
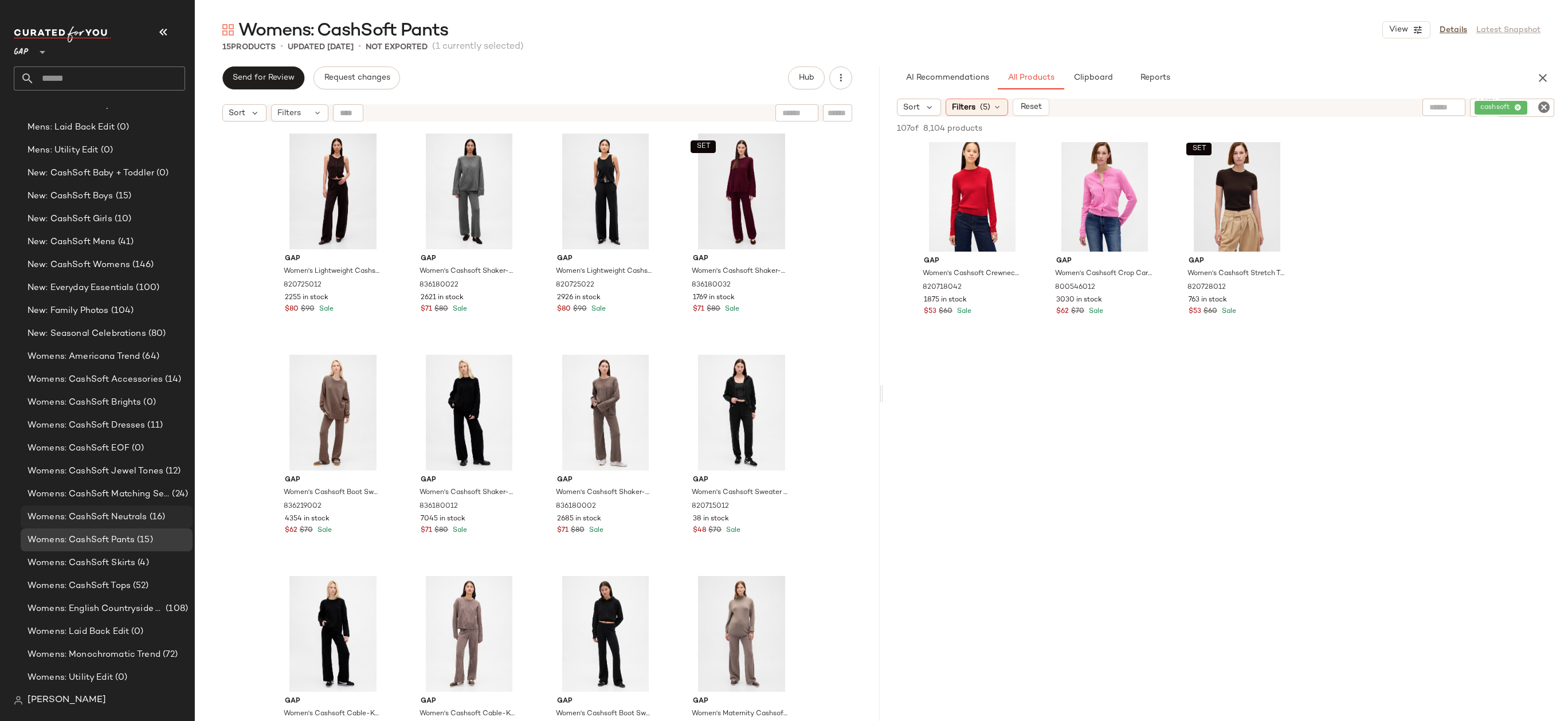
click at [87, 520] on span "Womens: CashSoft Neutrals" at bounding box center [87, 517] width 119 height 13
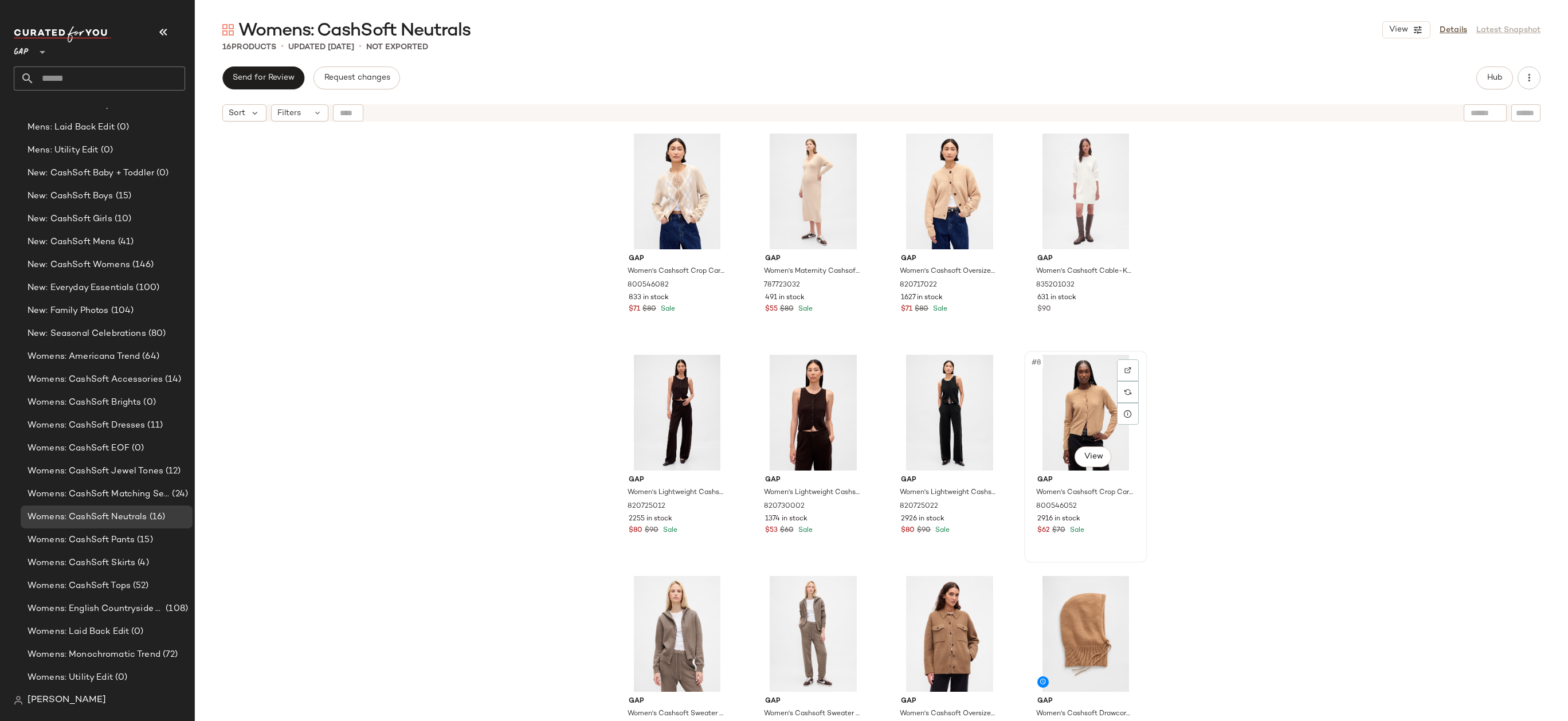
scroll to position [103, 0]
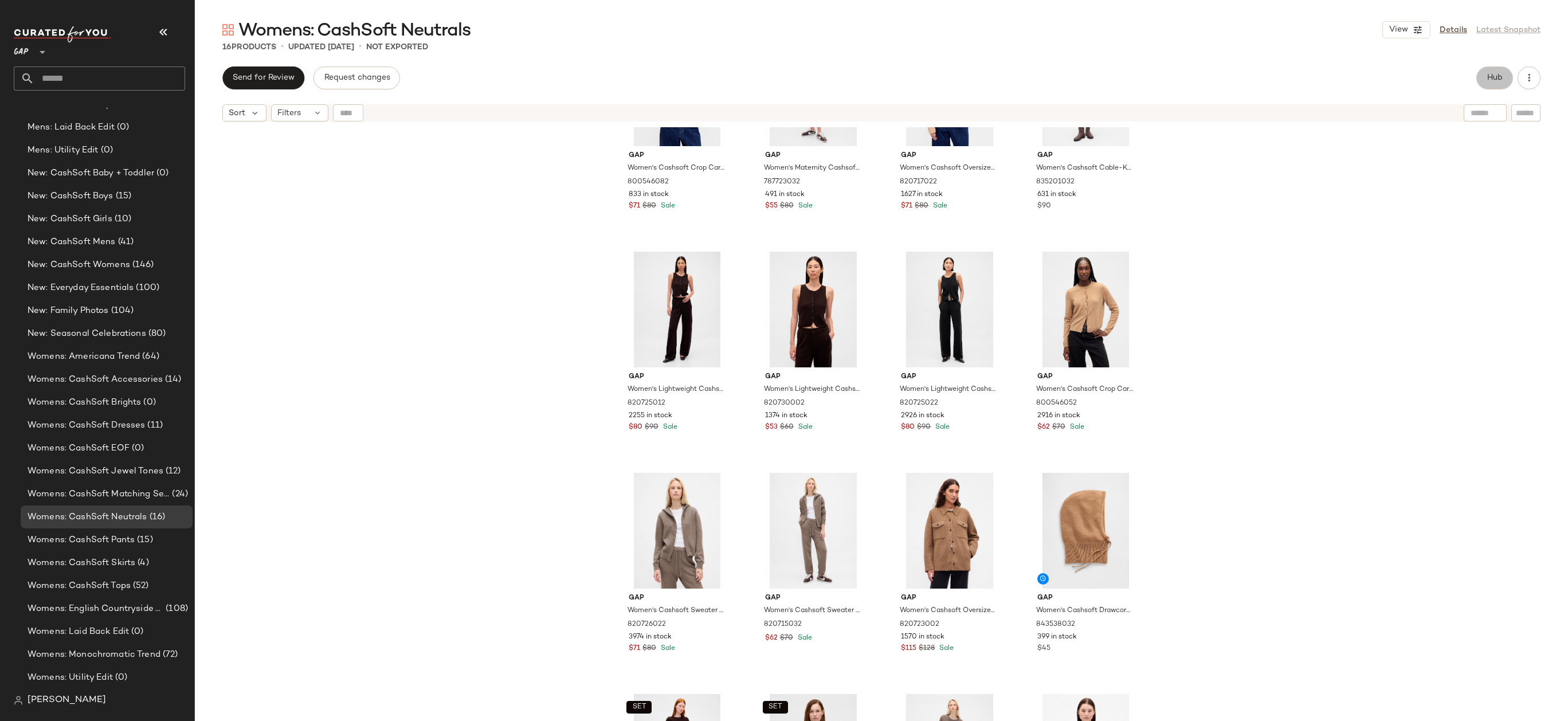
click at [1483, 79] on button "Hub" at bounding box center [1495, 77] width 37 height 23
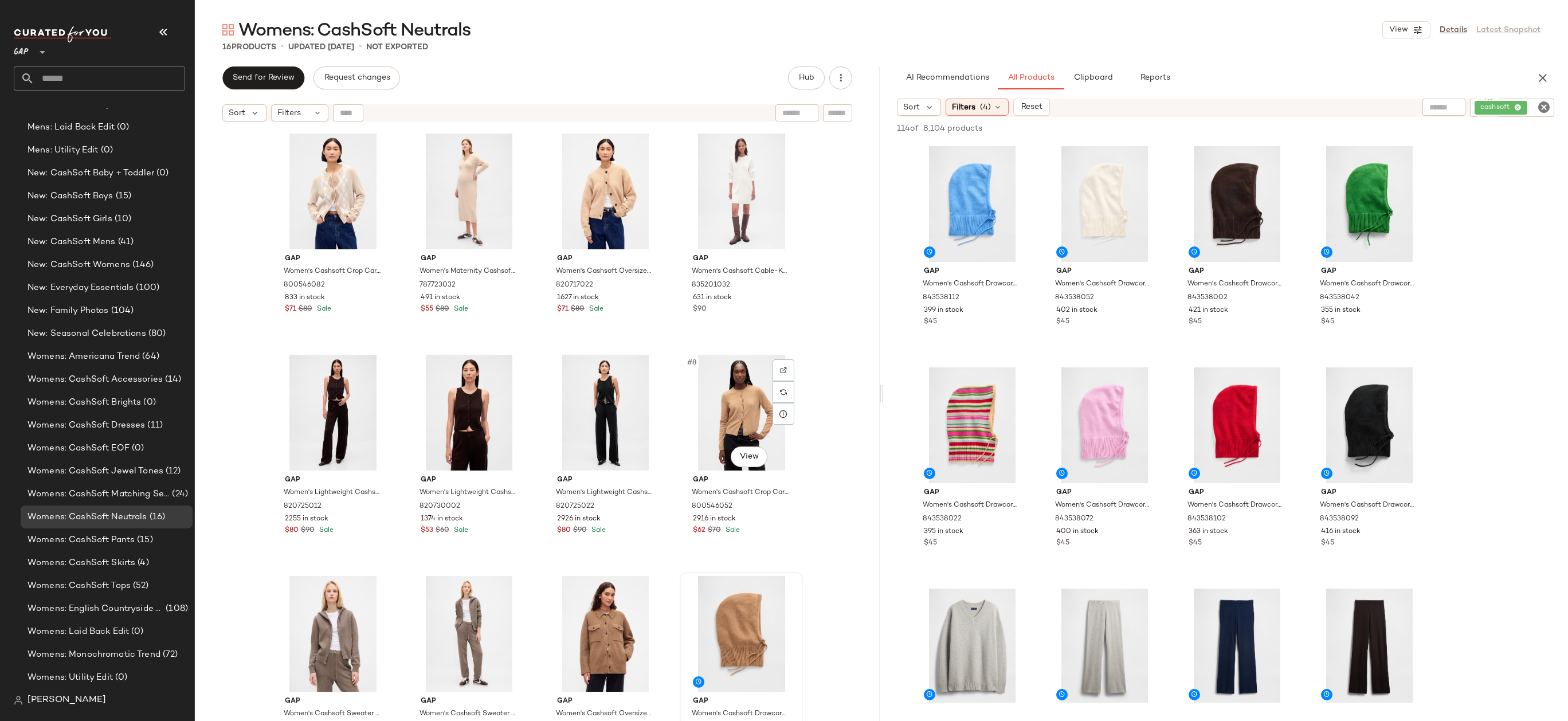
scroll to position [255, 0]
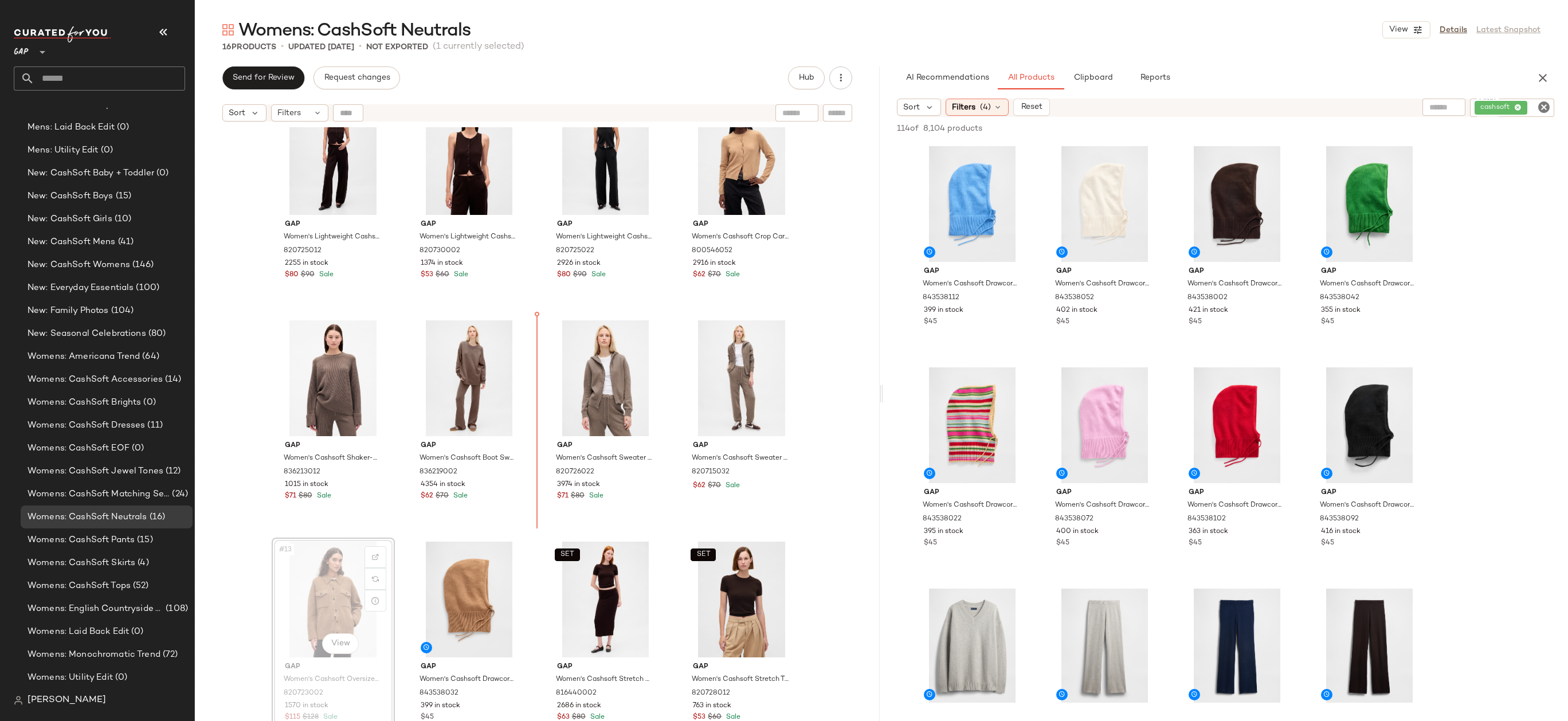
drag, startPoint x: 323, startPoint y: 613, endPoint x: 332, endPoint y: 597, distance: 18.4
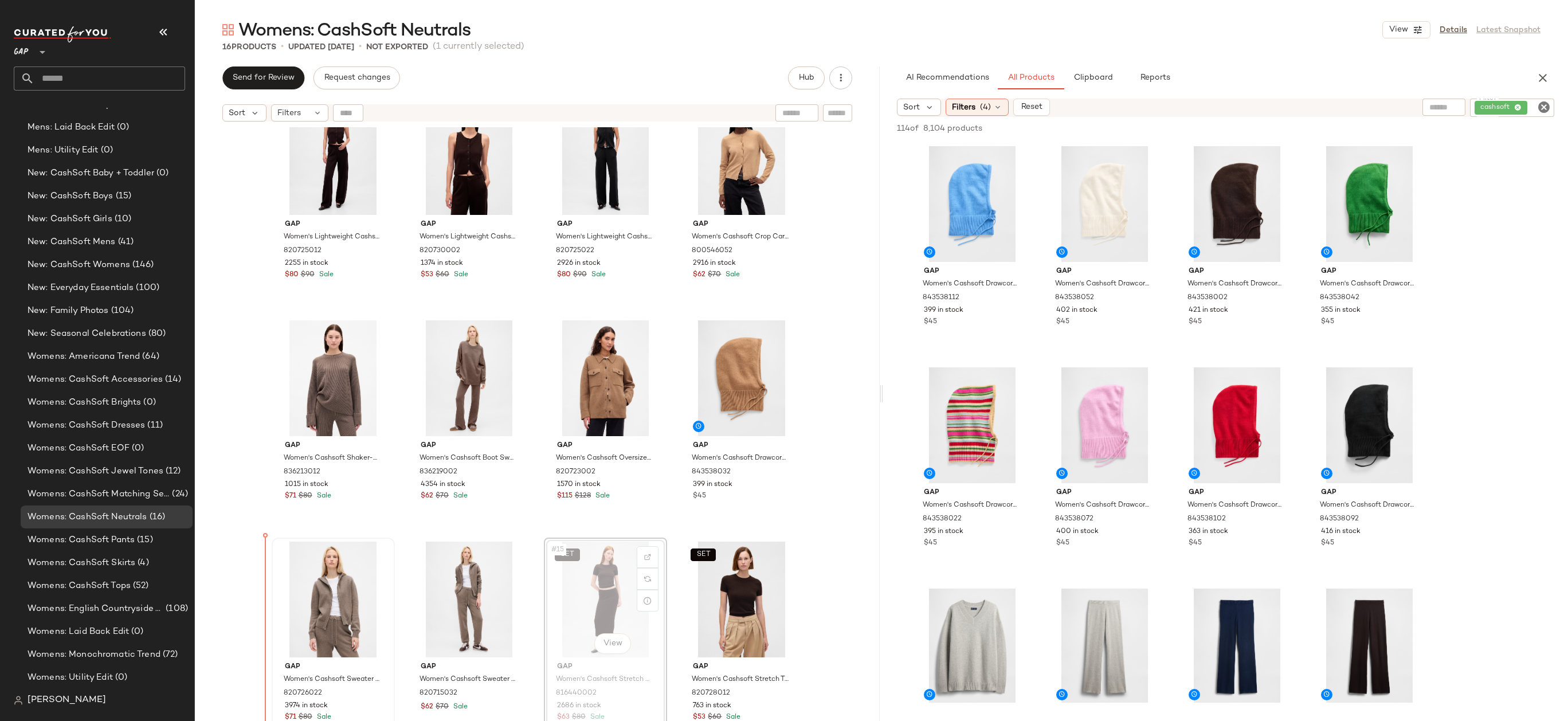
drag, startPoint x: 617, startPoint y: 593, endPoint x: 433, endPoint y: 581, distance: 184.4
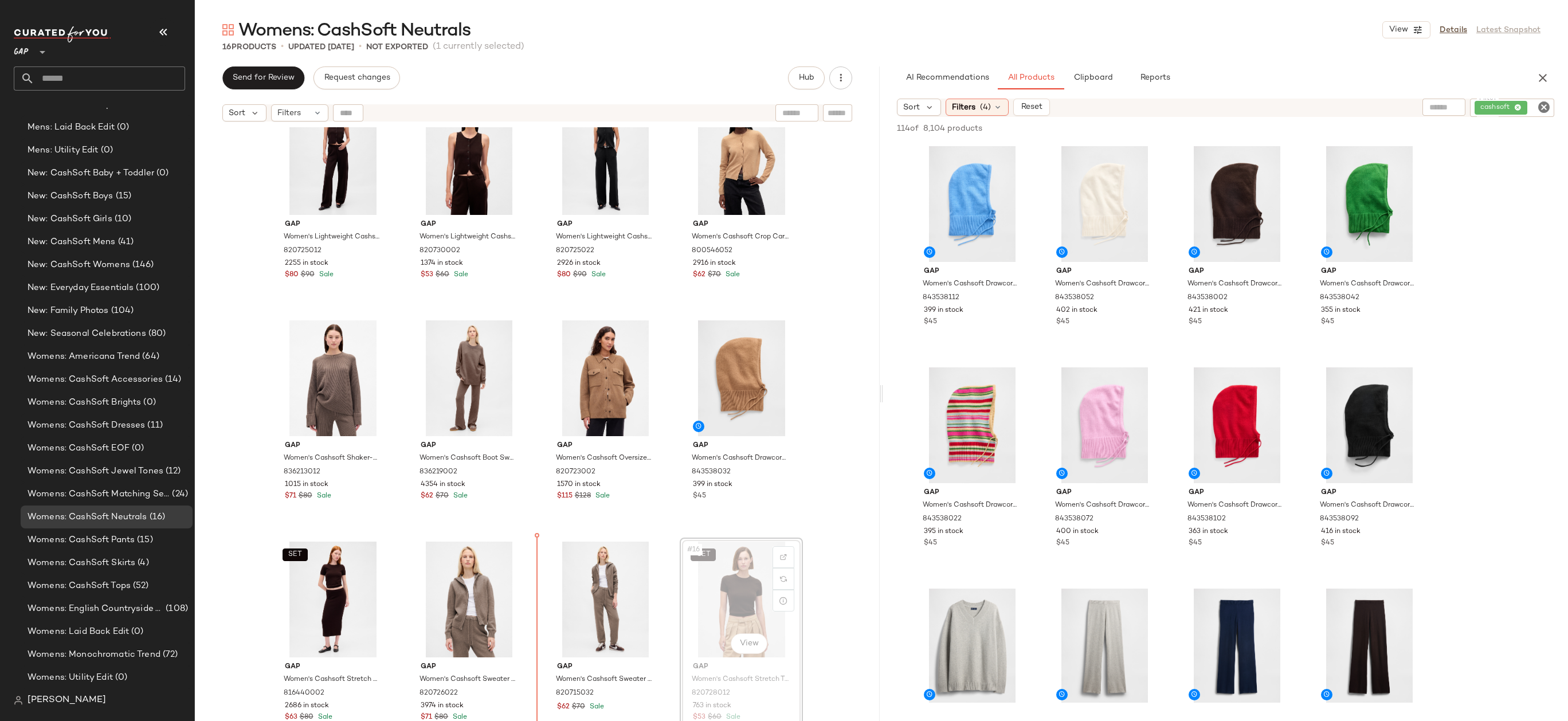
drag, startPoint x: 726, startPoint y: 598, endPoint x: 718, endPoint y: 598, distance: 8.0
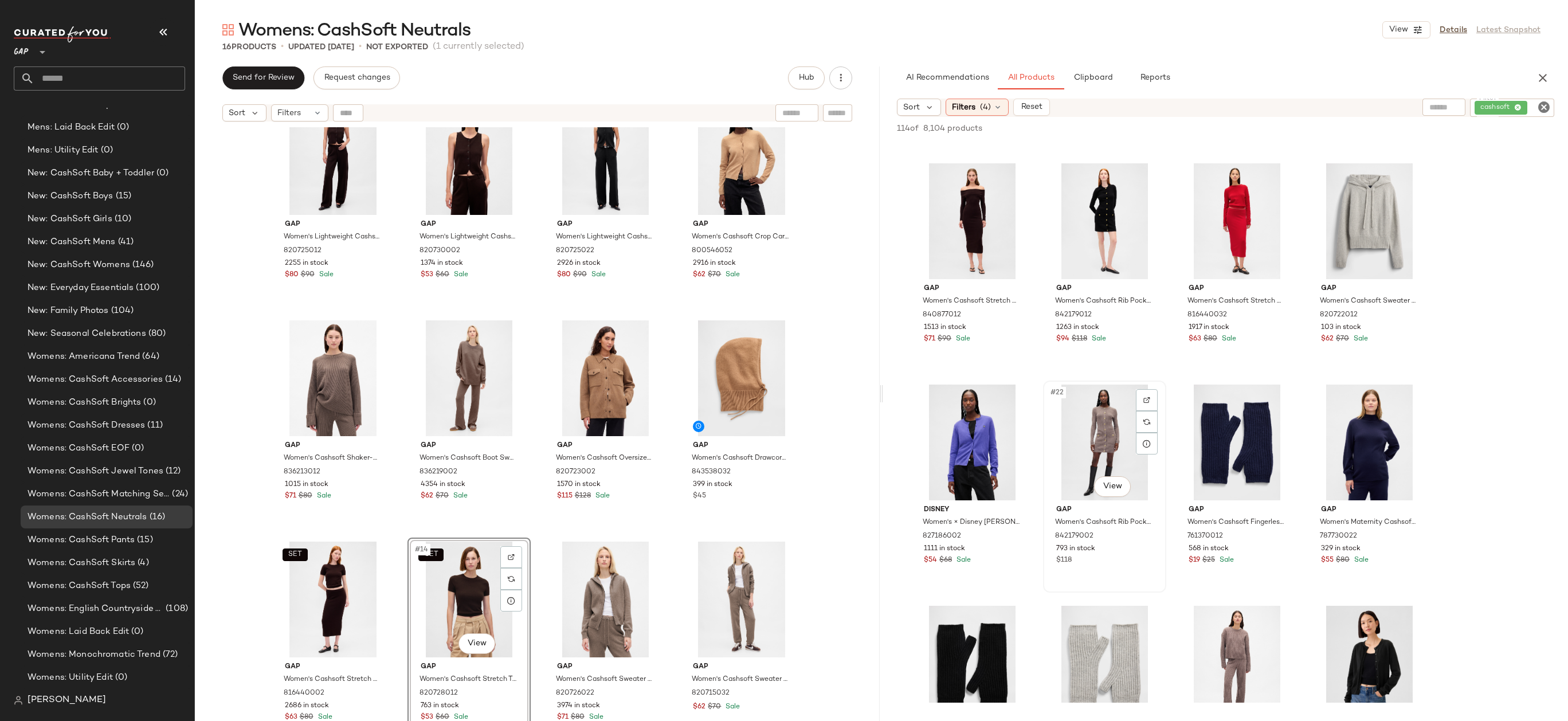
scroll to position [931, 0]
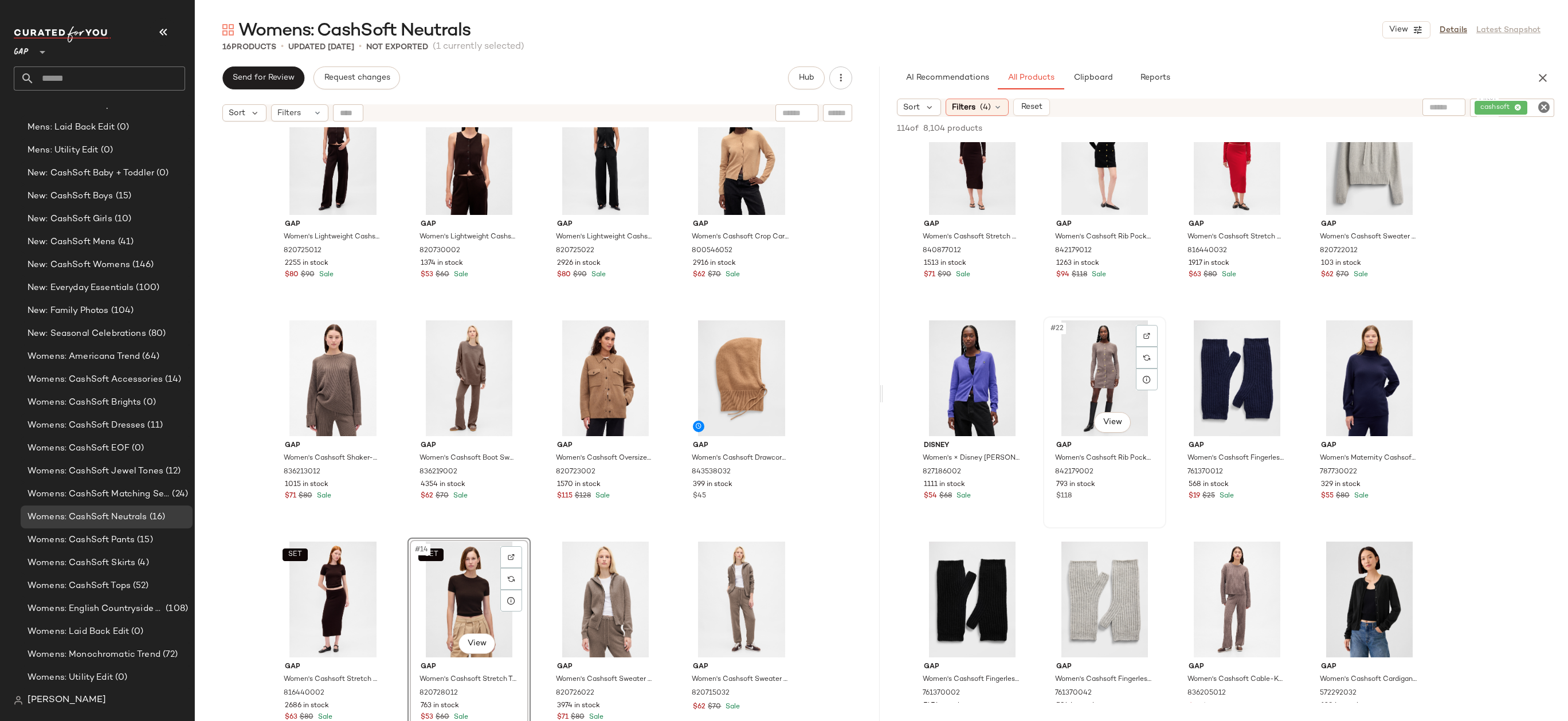
click at [1090, 370] on div "#22 View" at bounding box center [1104, 378] width 115 height 116
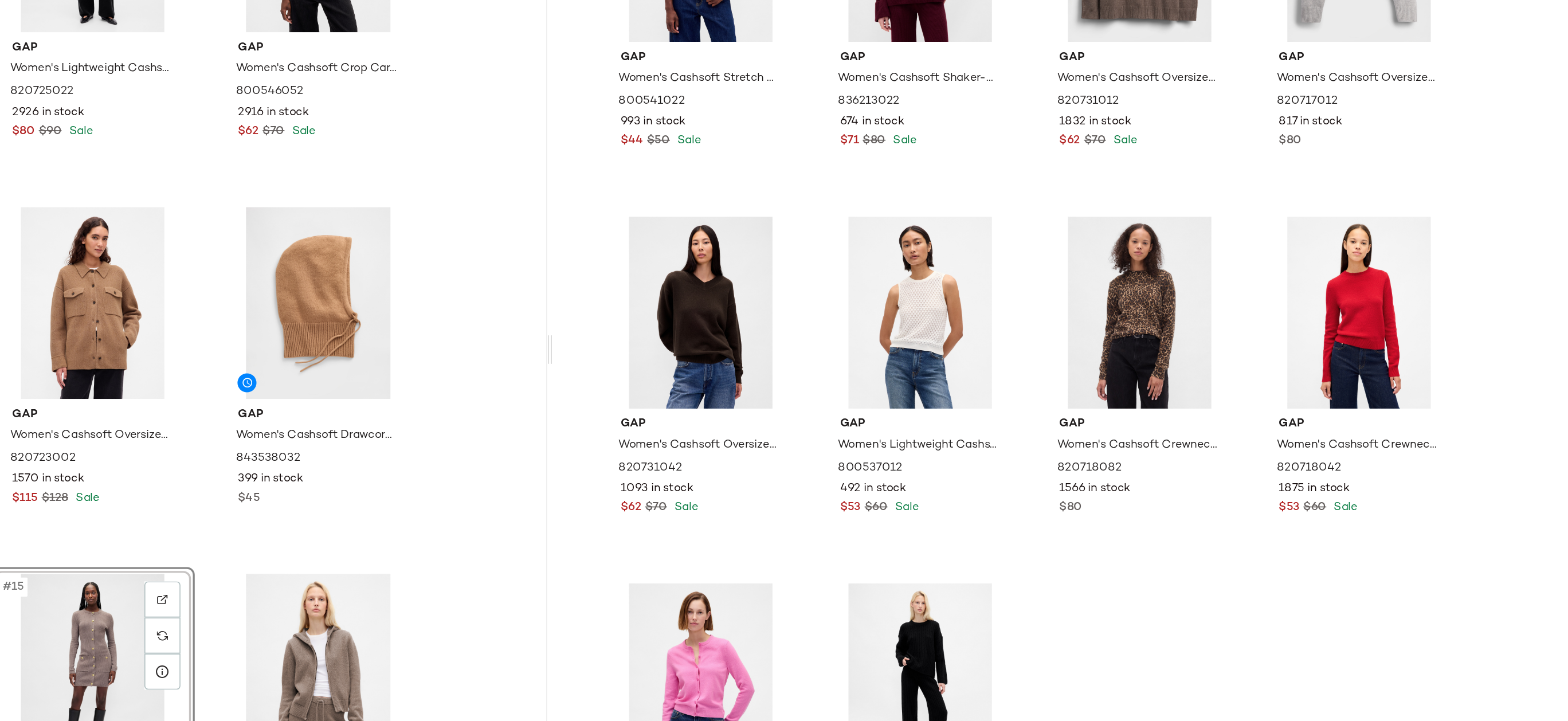
scroll to position [0, 0]
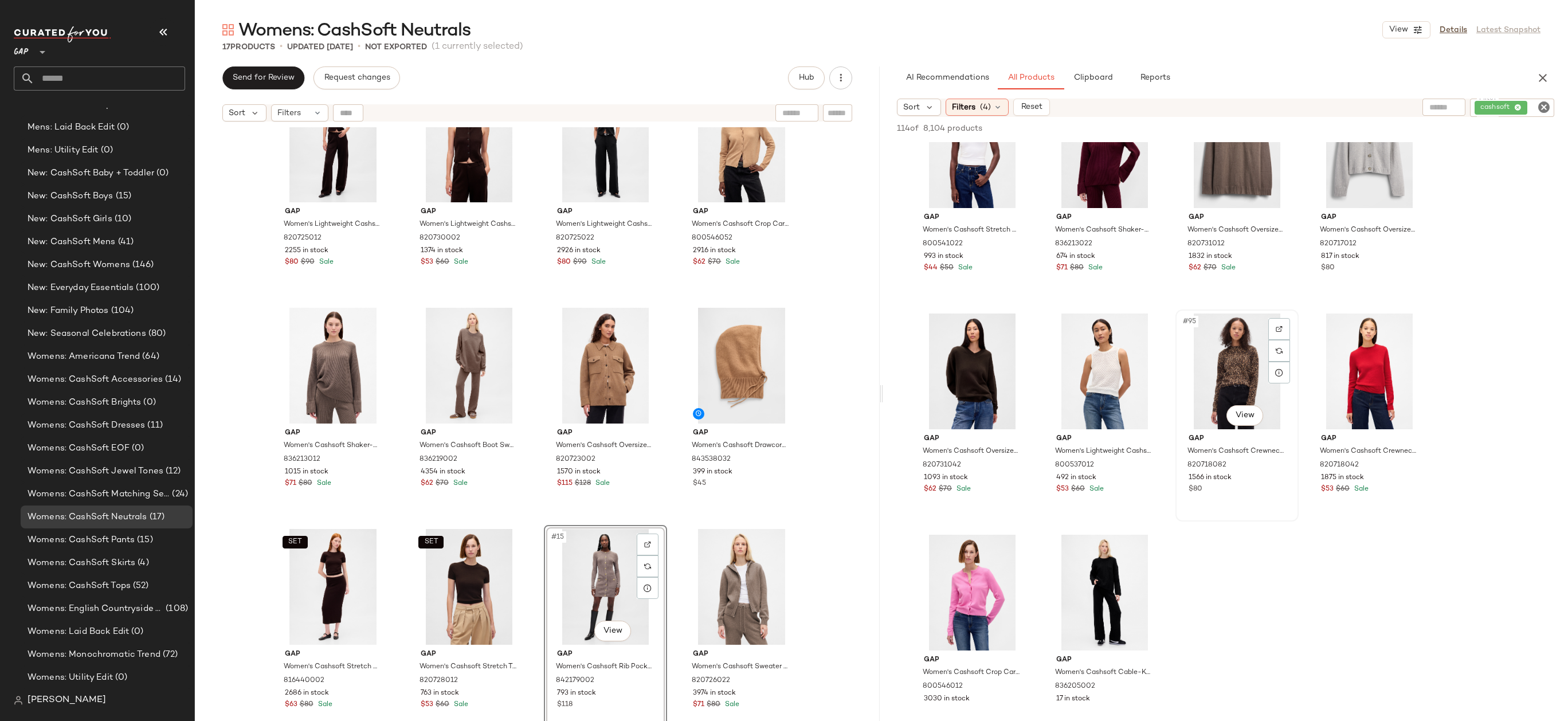
click at [1184, 389] on div "#95 View" at bounding box center [1237, 371] width 115 height 116
click at [1240, 410] on body "GAP ** Dashboard All Products Global Clipboards (14) Accessories Top Investment…" at bounding box center [784, 360] width 1568 height 721
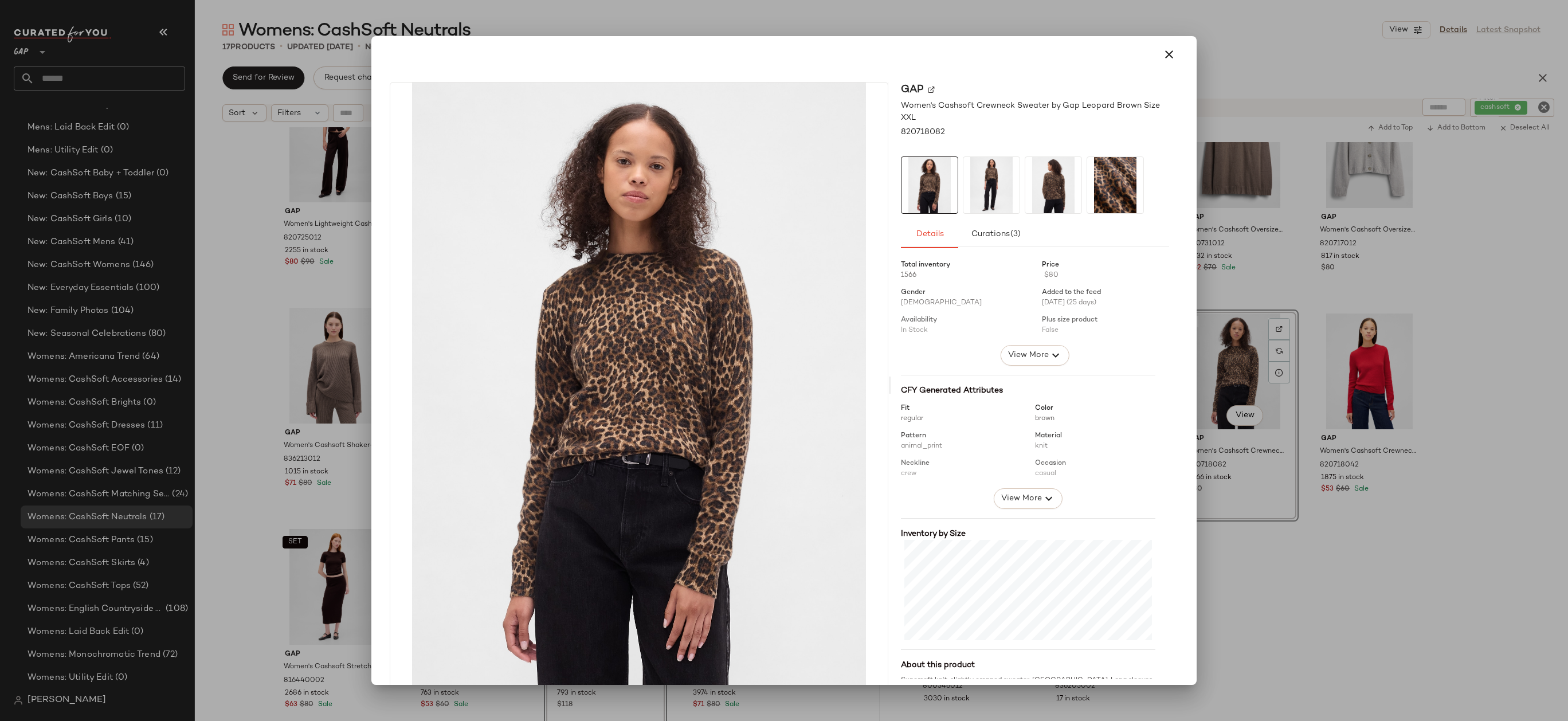
click at [1250, 222] on div at bounding box center [784, 360] width 1568 height 721
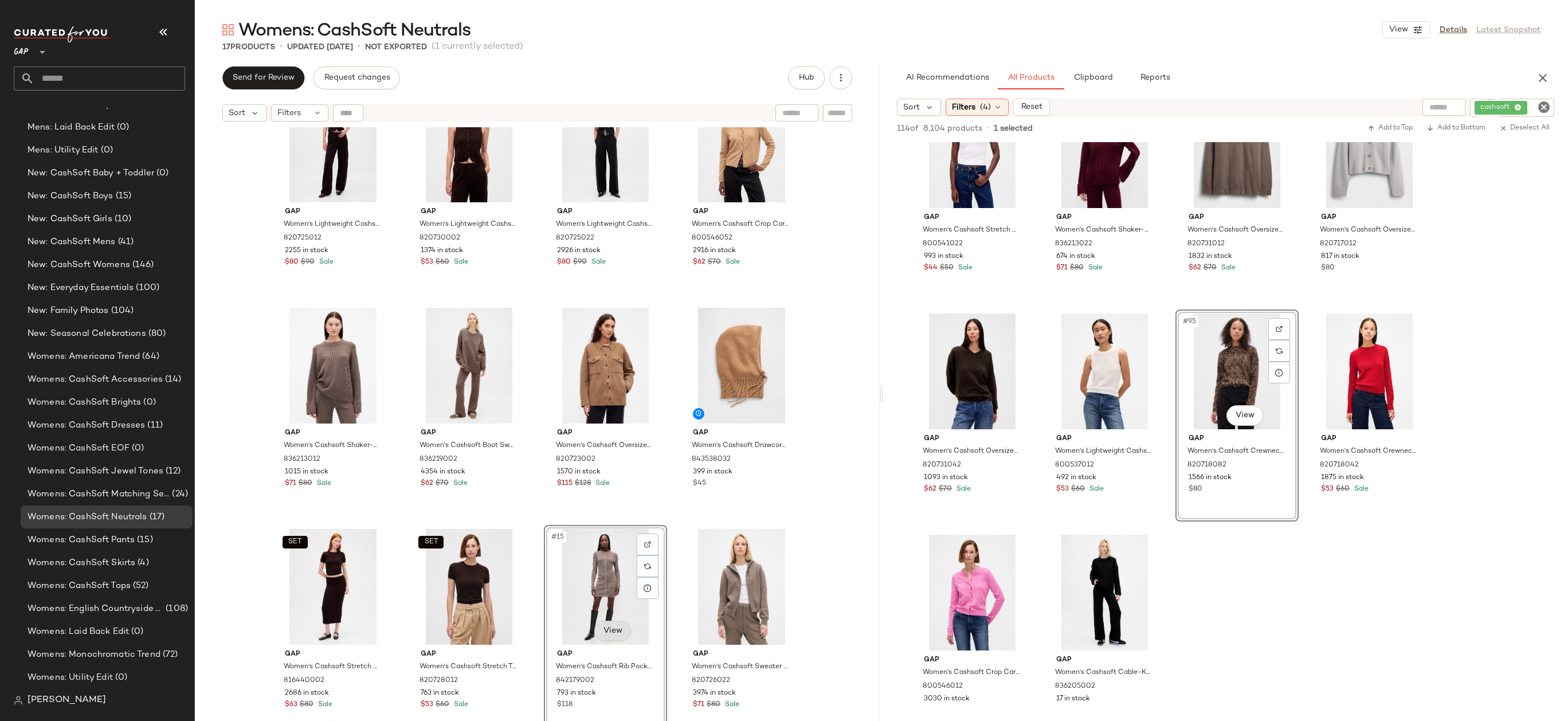
click at [598, 631] on body "GAP ** Dashboard All Products Global Clipboards (14) Accessories Top Investment…" at bounding box center [784, 360] width 1568 height 721
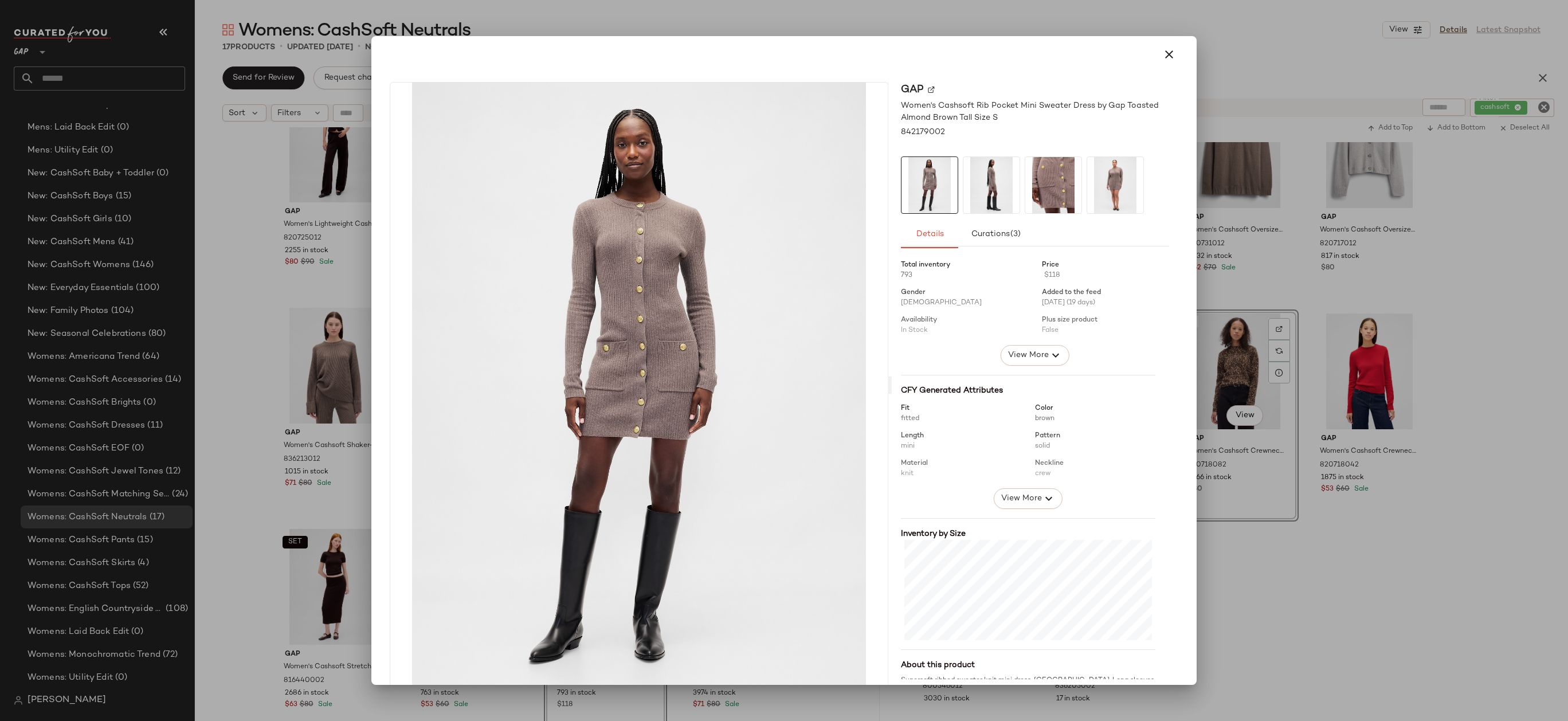
click at [1212, 365] on div at bounding box center [784, 360] width 1568 height 721
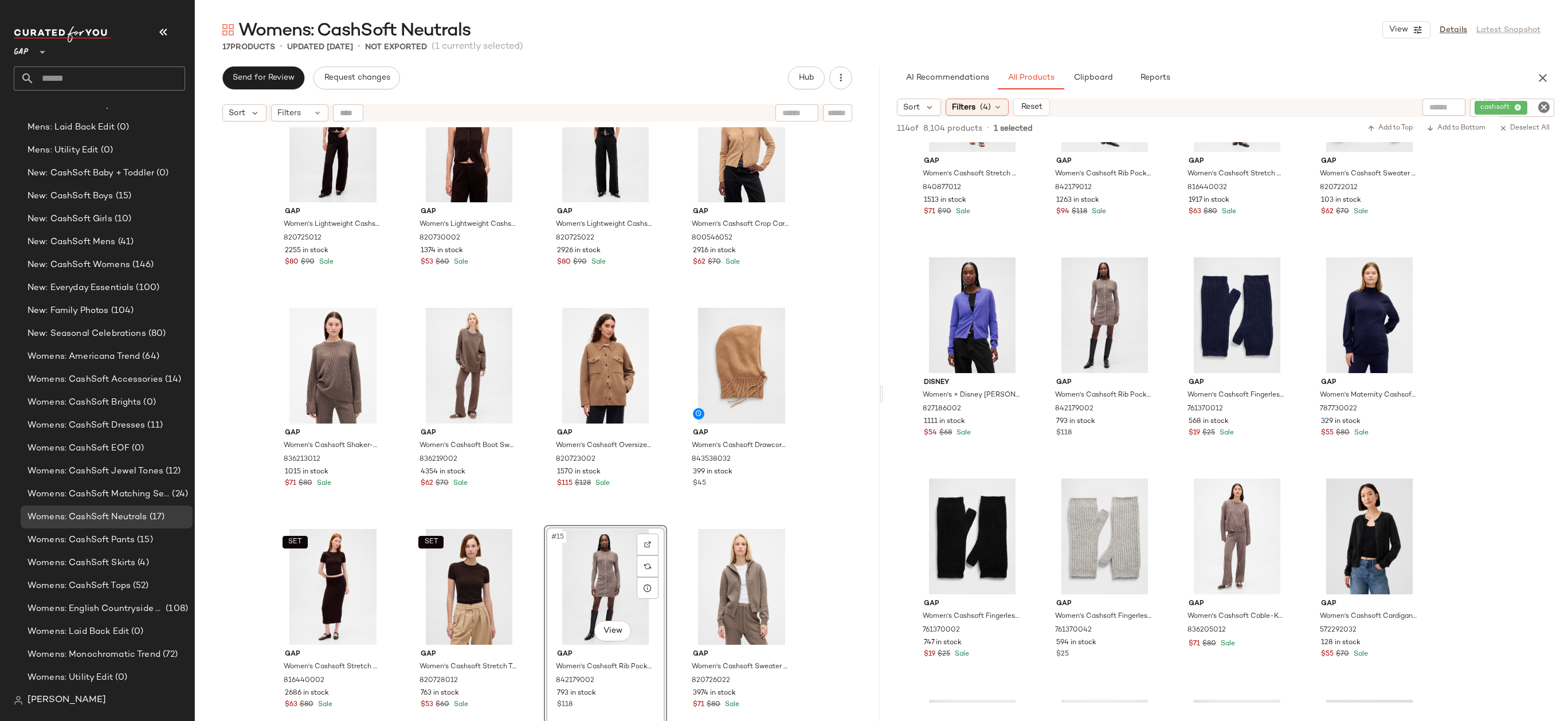
scroll to position [770, 0]
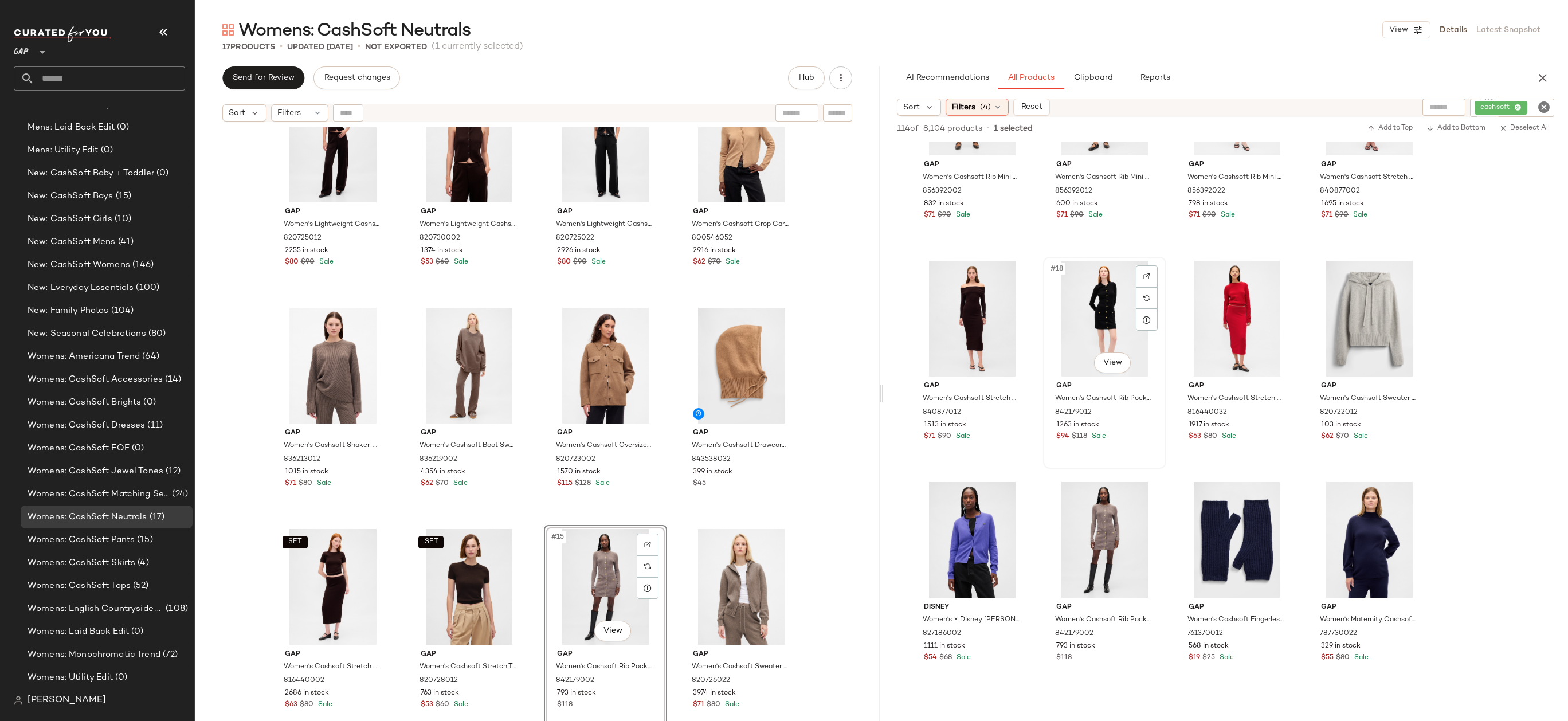
click at [1080, 297] on div "#18 View" at bounding box center [1104, 318] width 115 height 116
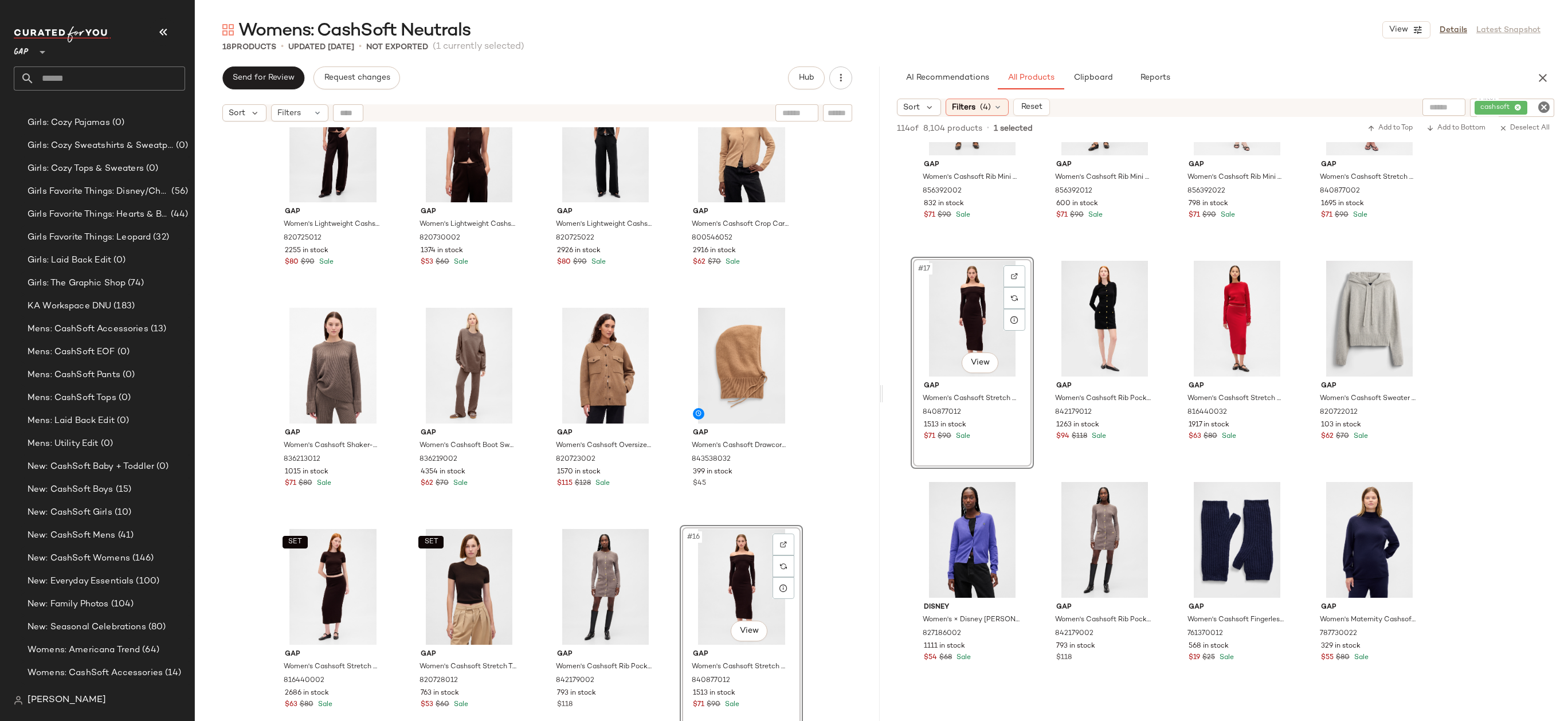
scroll to position [1344, 0]
click at [826, 579] on div "Gap Women's Lightweight Cashsoft Tailored Pants by Gap Terra Brown Petite Size …" at bounding box center [537, 438] width 685 height 622
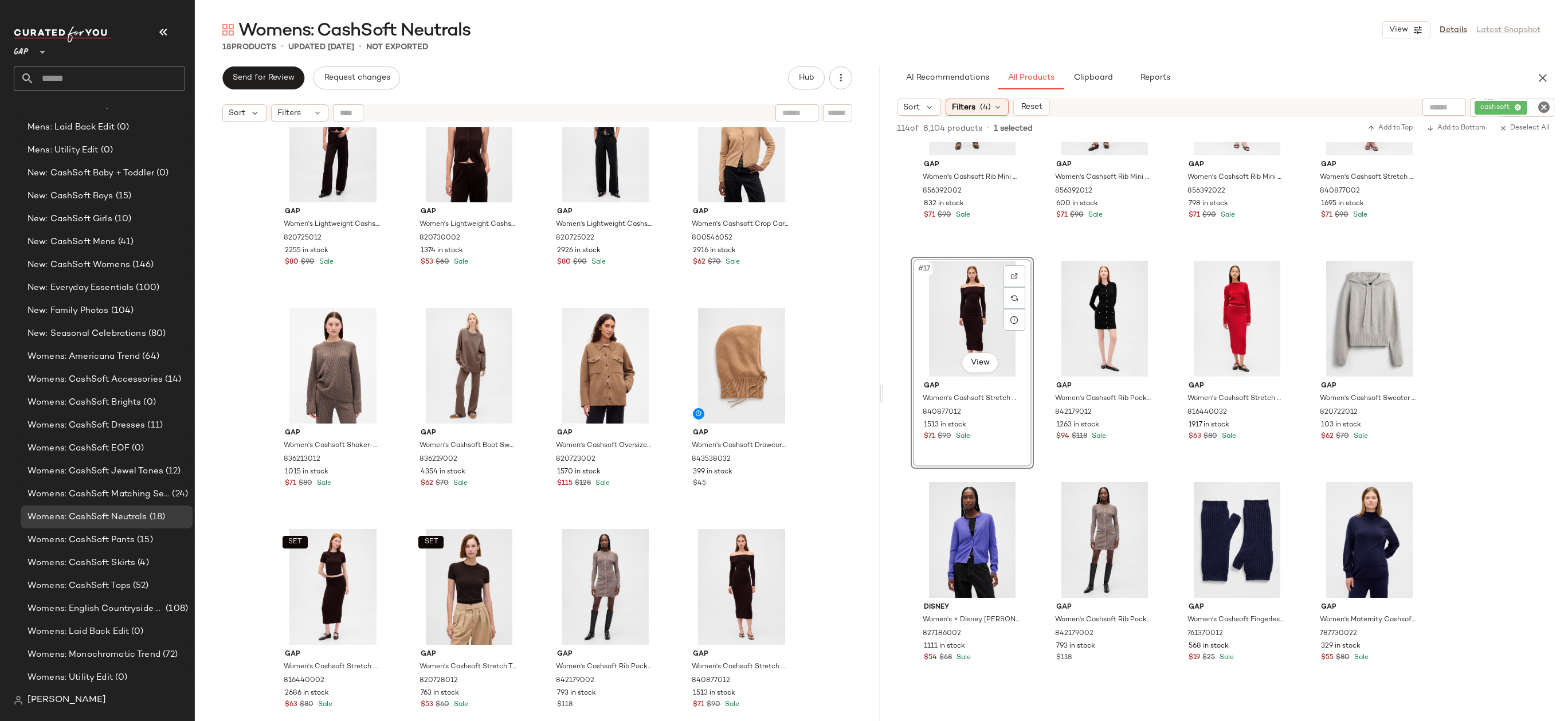
scroll to position [486, 0]
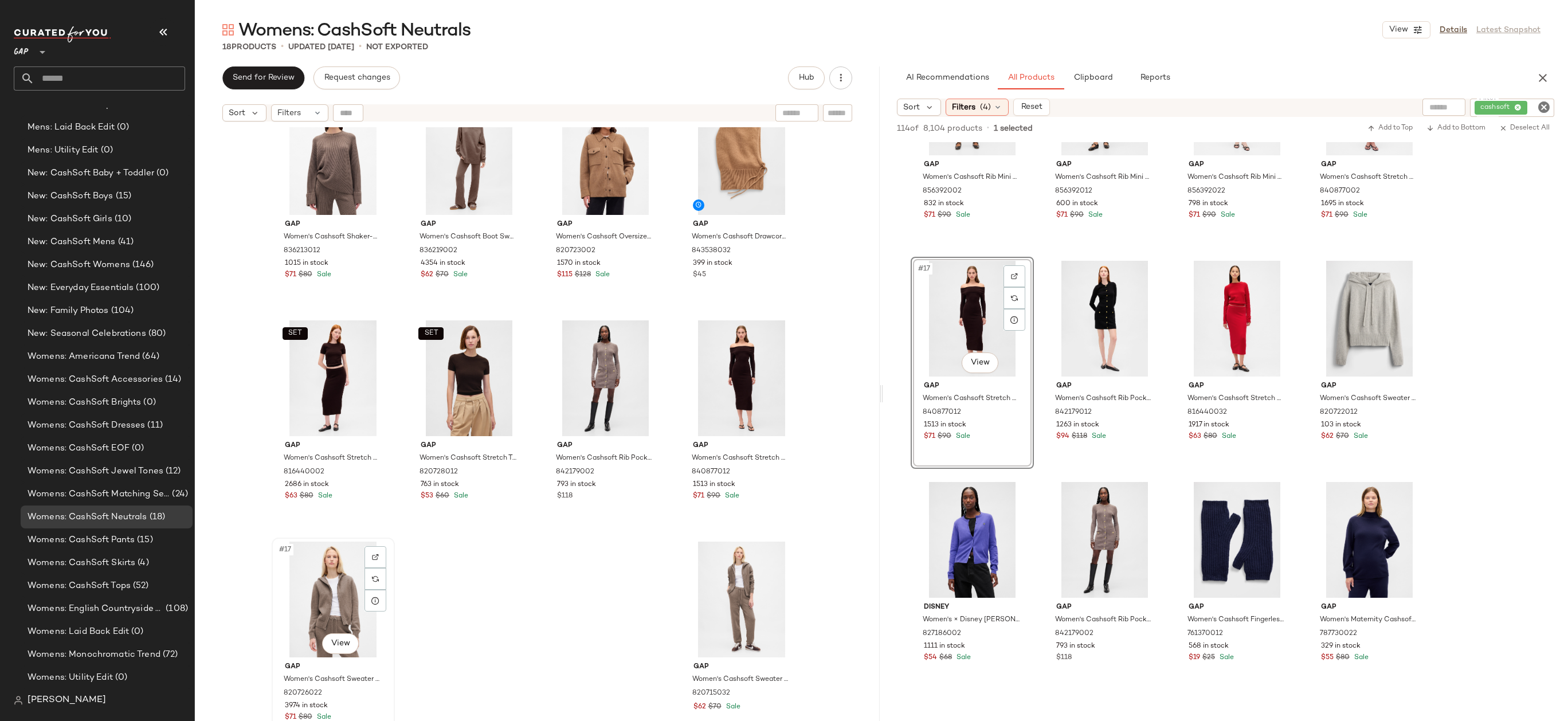
click at [323, 592] on div "#17 View" at bounding box center [333, 599] width 115 height 116
click at [753, 589] on div "#18 View" at bounding box center [742, 599] width 115 height 116
click at [1095, 78] on span "Clipboard" at bounding box center [1092, 77] width 40 height 9
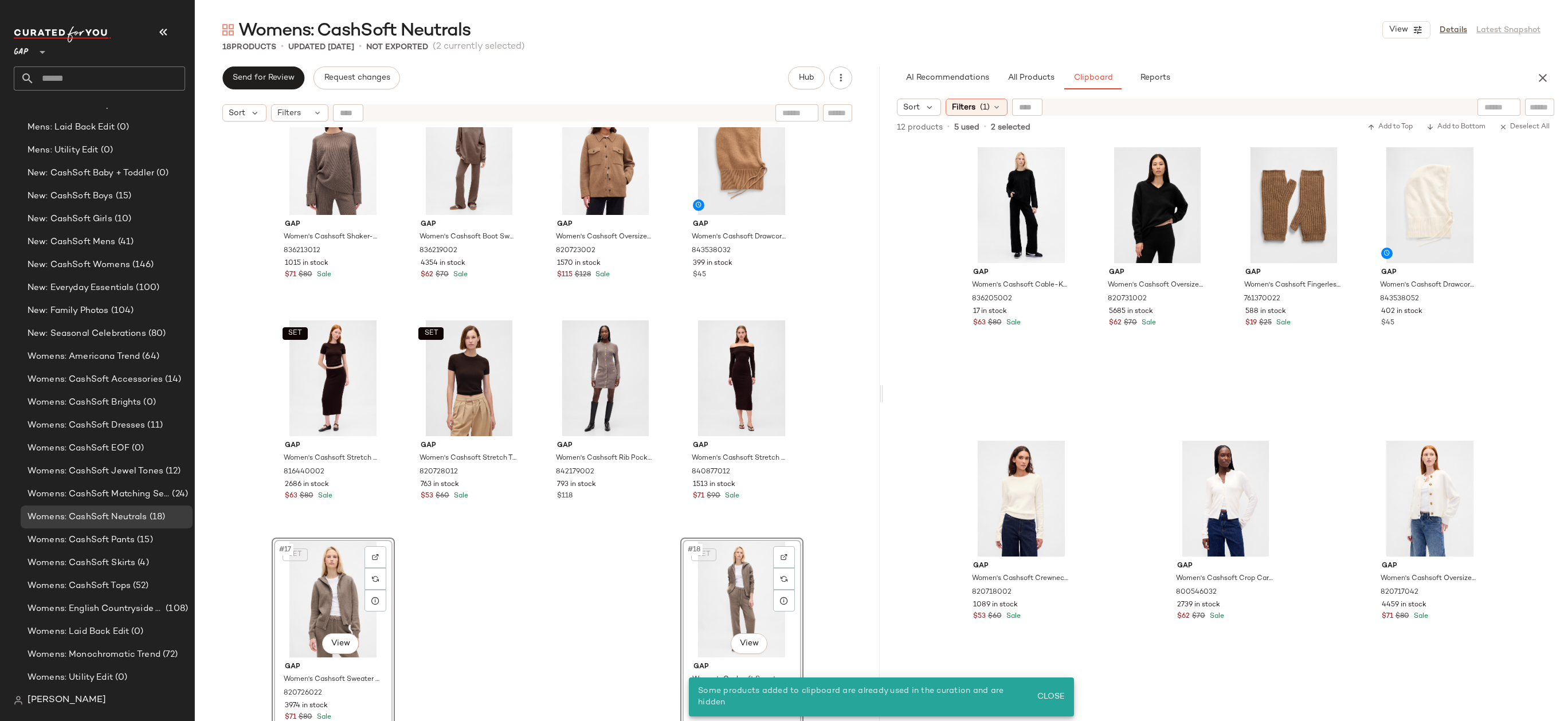
click at [824, 370] on div "Gap Women's Cashsoft Shaker-Stitch Boyfriend Sweater by Gap Toasted Almond Brow…" at bounding box center [537, 438] width 685 height 622
click at [346, 581] on div "#17 View" at bounding box center [333, 599] width 115 height 116
click at [704, 576] on div "#18 View" at bounding box center [742, 599] width 115 height 116
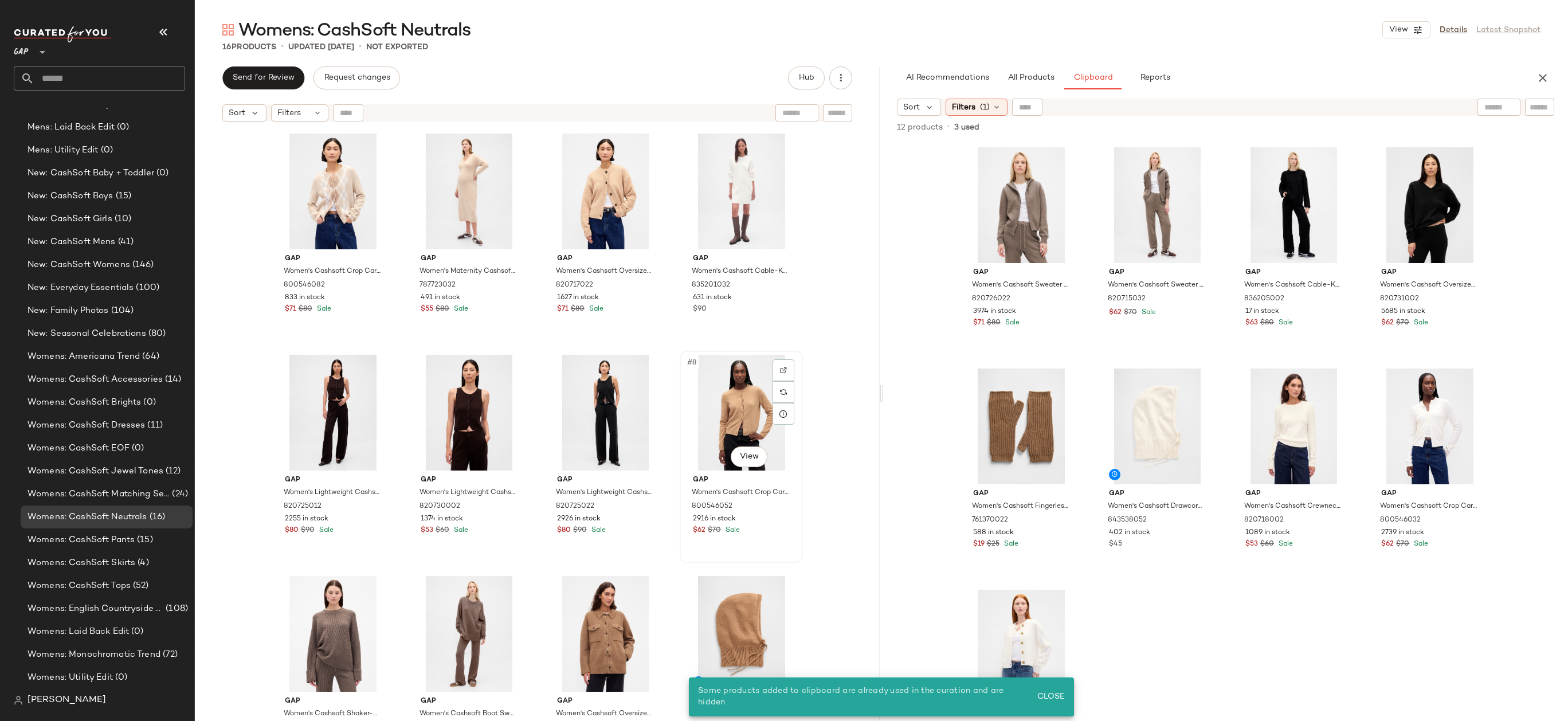
scroll to position [265, 0]
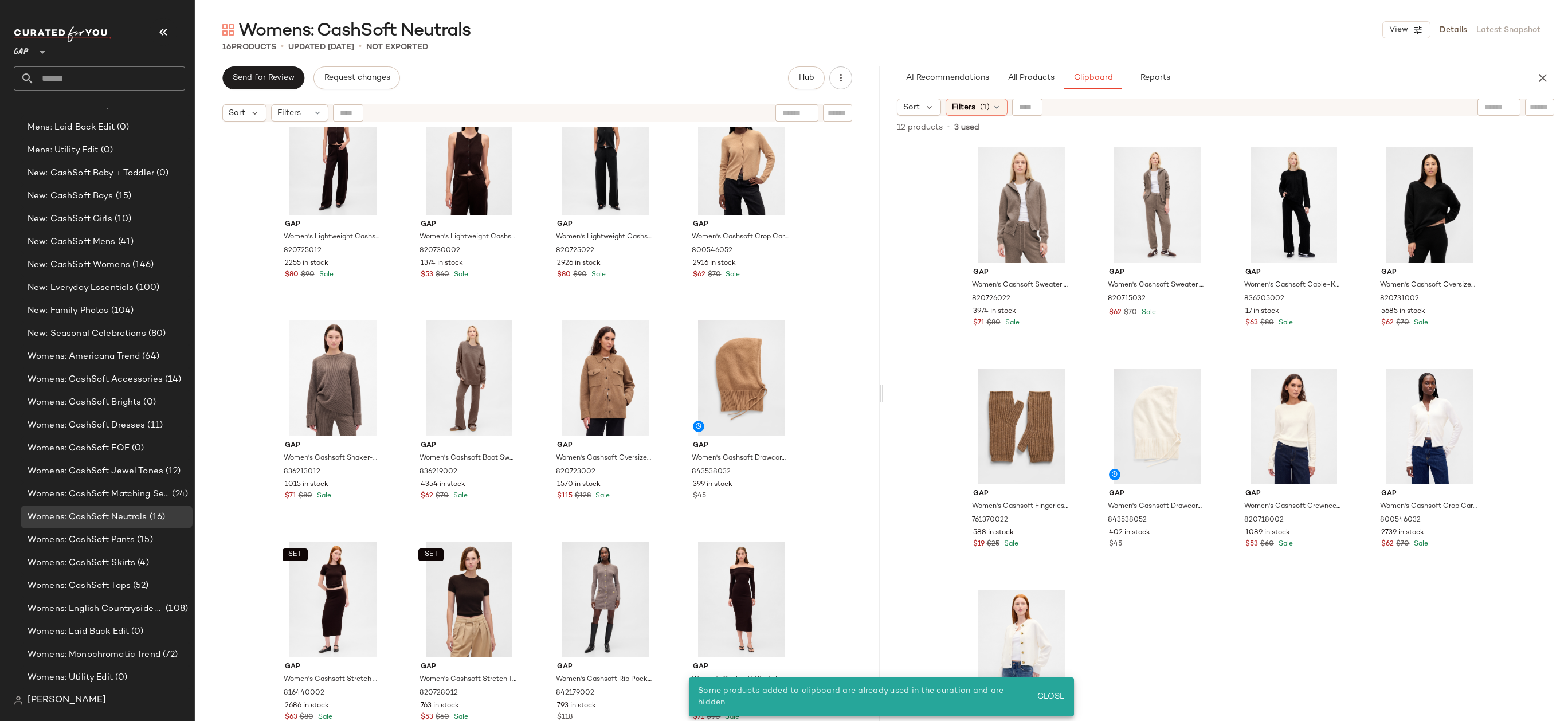
click at [818, 536] on div "Gap Women's Lightweight Cashsoft Tailored Pants by Gap Terra Brown Petite Size …" at bounding box center [537, 438] width 685 height 622
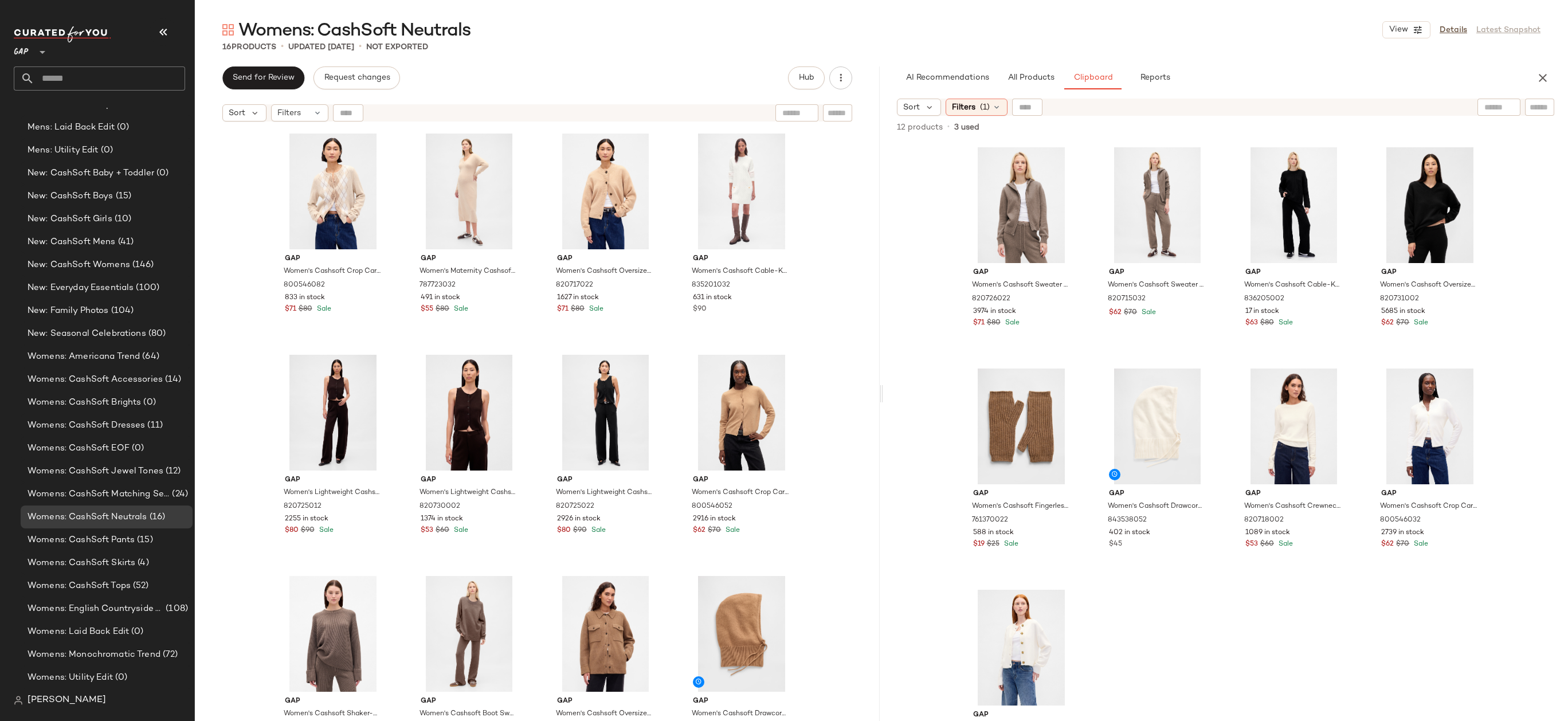
scroll to position [255, 0]
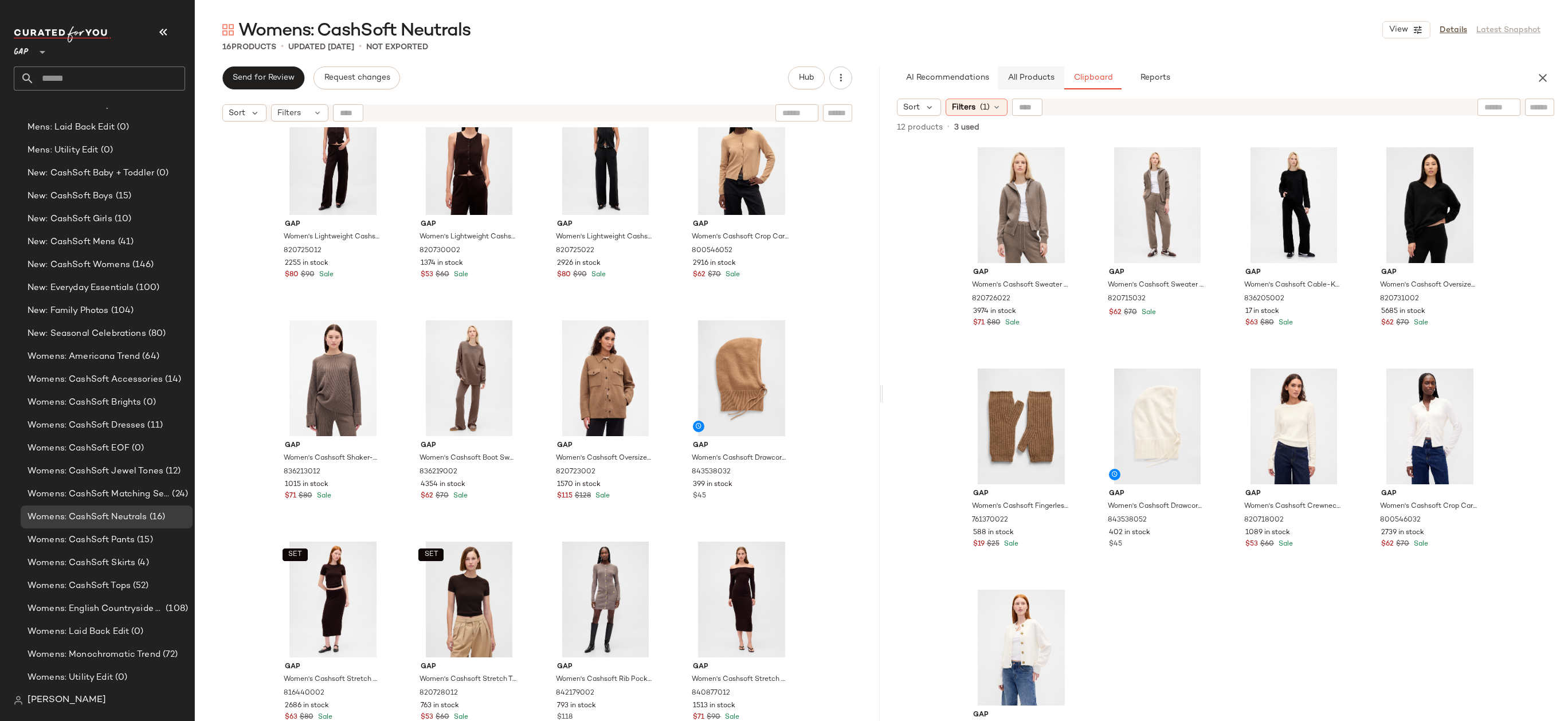
click at [1036, 66] on button "All Products" at bounding box center [1031, 77] width 66 height 23
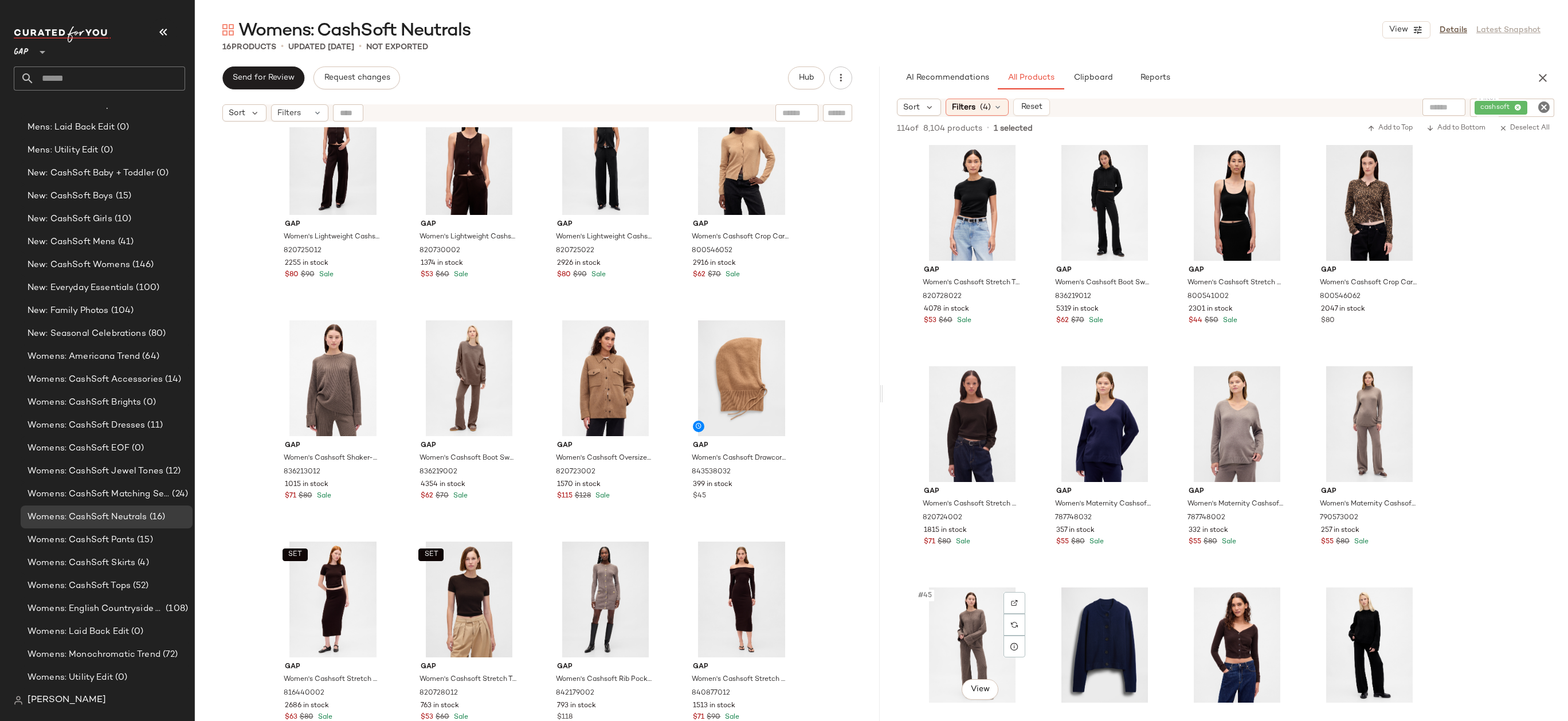
scroll to position [1910, 0]
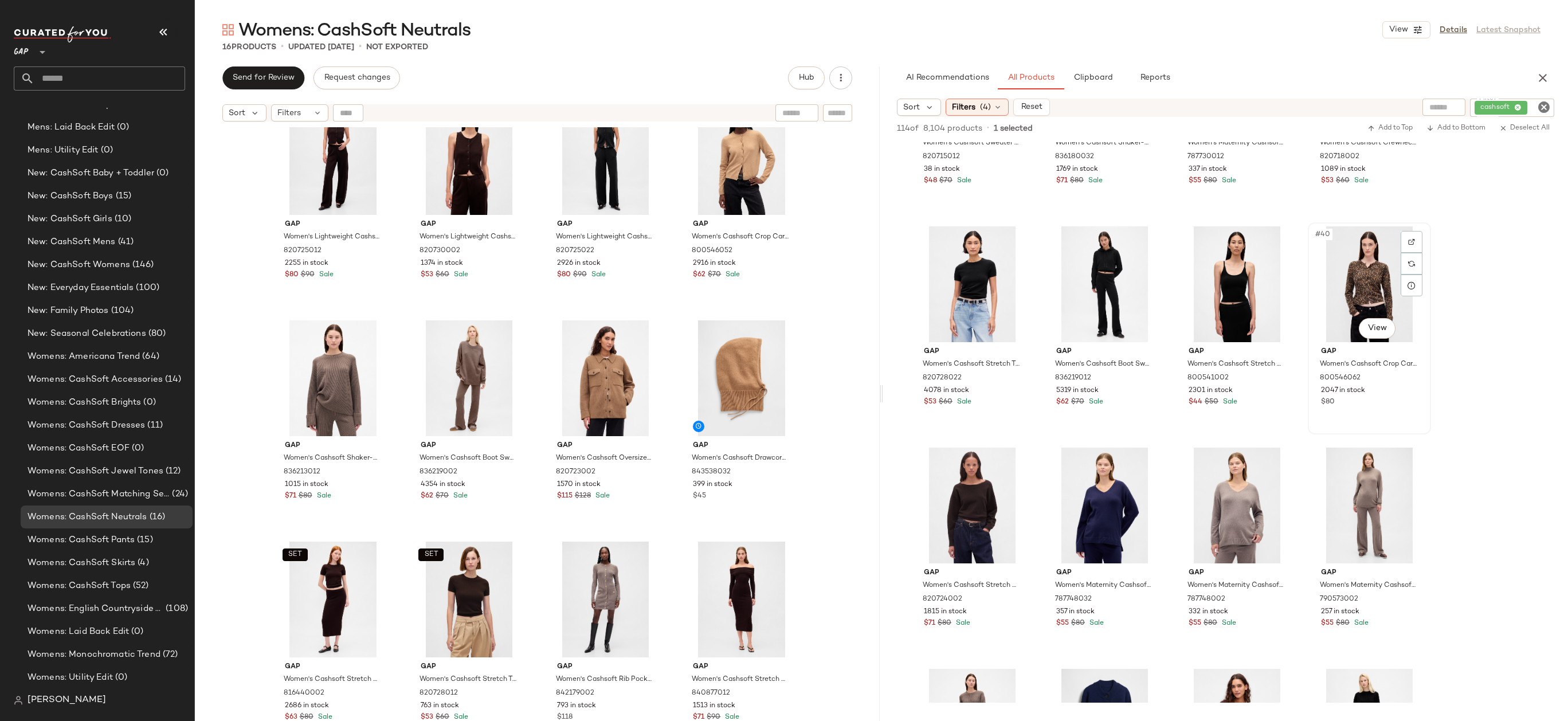
click at [1359, 278] on div "#40 View" at bounding box center [1369, 284] width 115 height 116
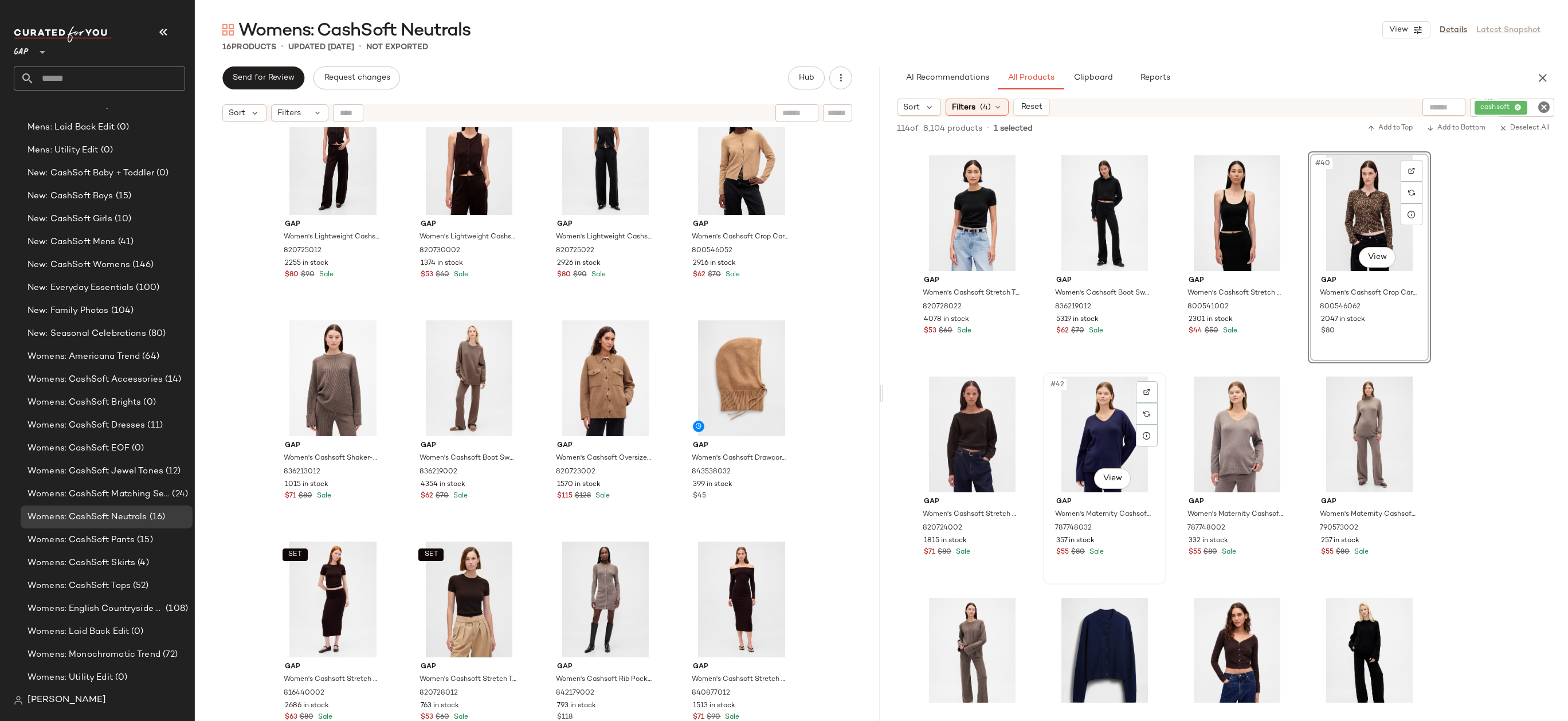
scroll to position [1908, 0]
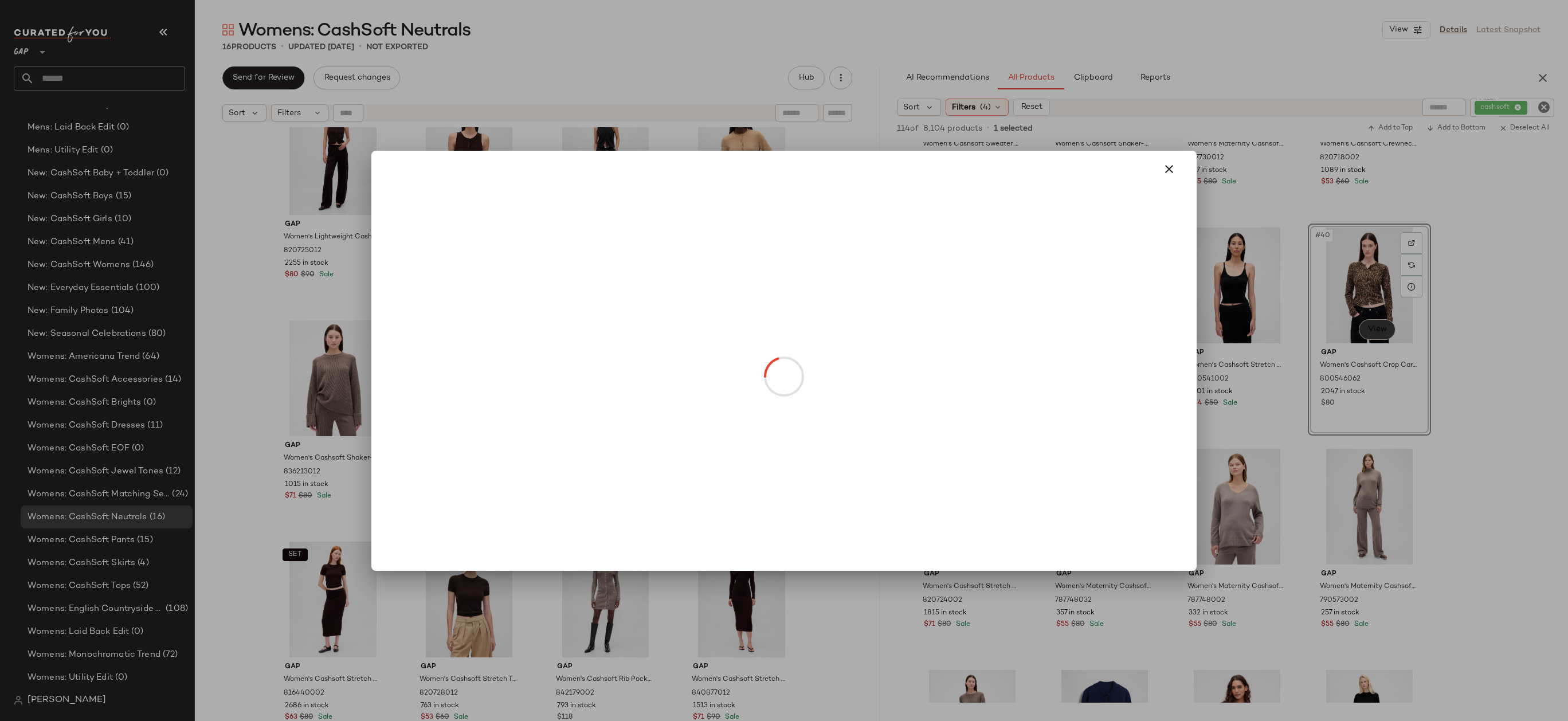
click at [1378, 334] on body "GAP ** Dashboard All Products Global Clipboards (14) Accessories Top Investment…" at bounding box center [784, 360] width 1568 height 721
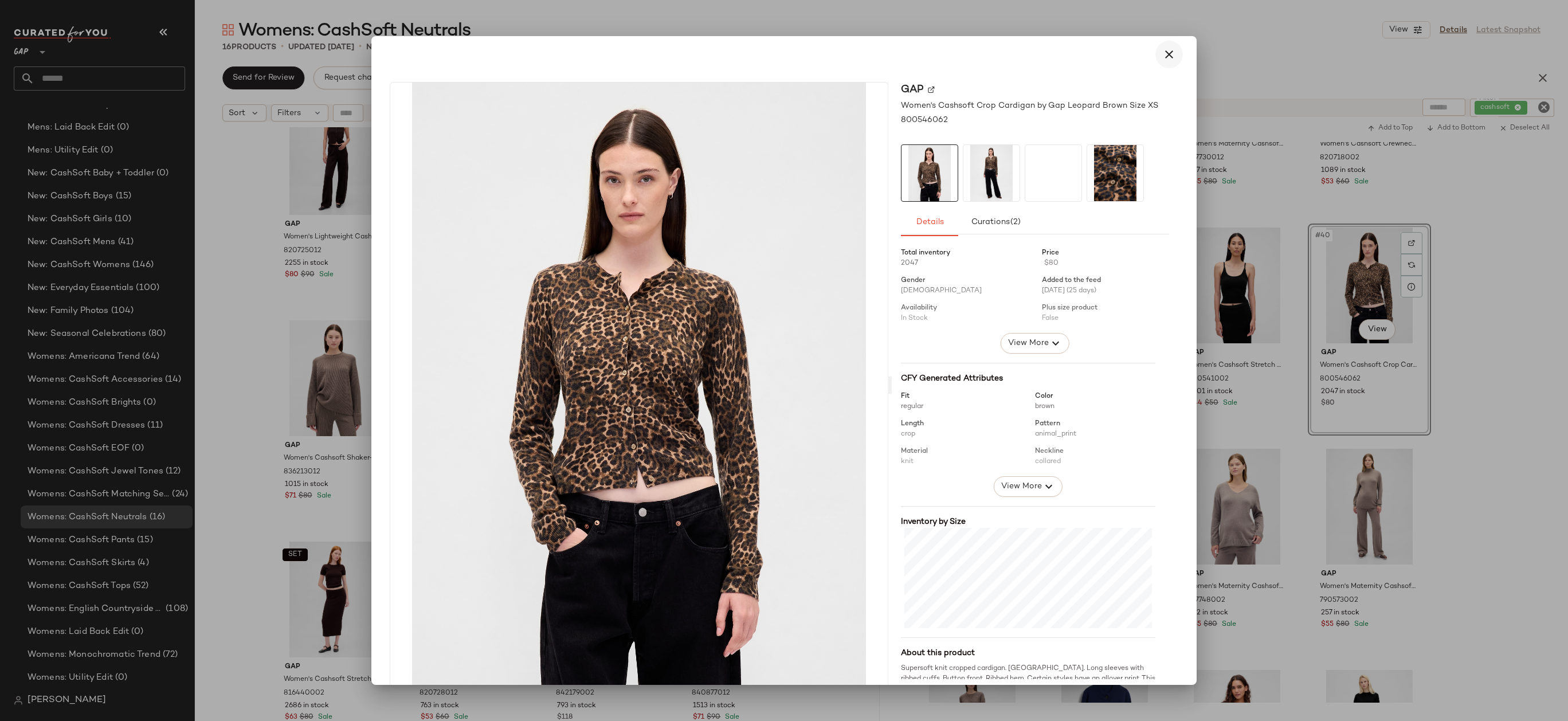
click at [1162, 58] on icon "button" at bounding box center [1169, 55] width 13 height 13
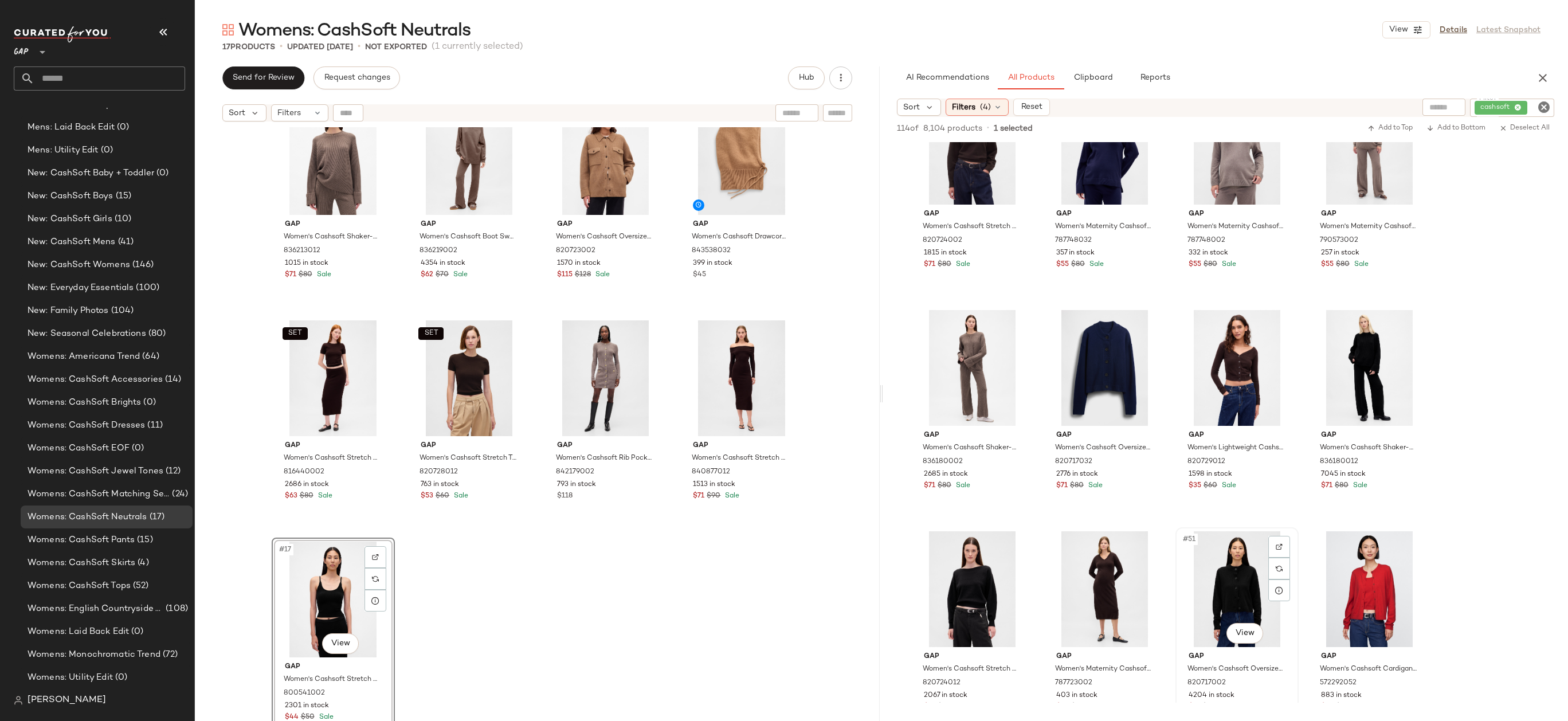
scroll to position [2551, 0]
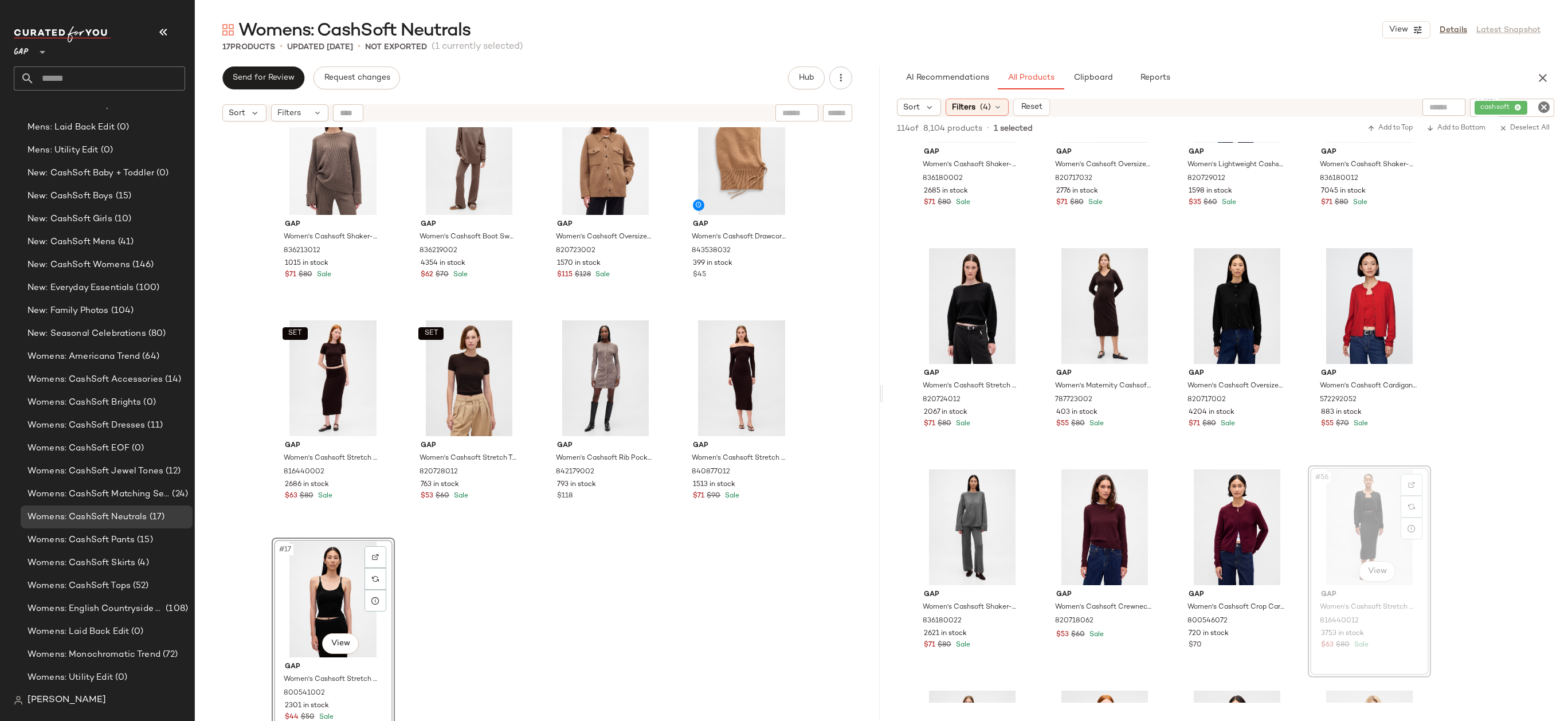
drag, startPoint x: 1343, startPoint y: 508, endPoint x: 1330, endPoint y: 508, distance: 13.0
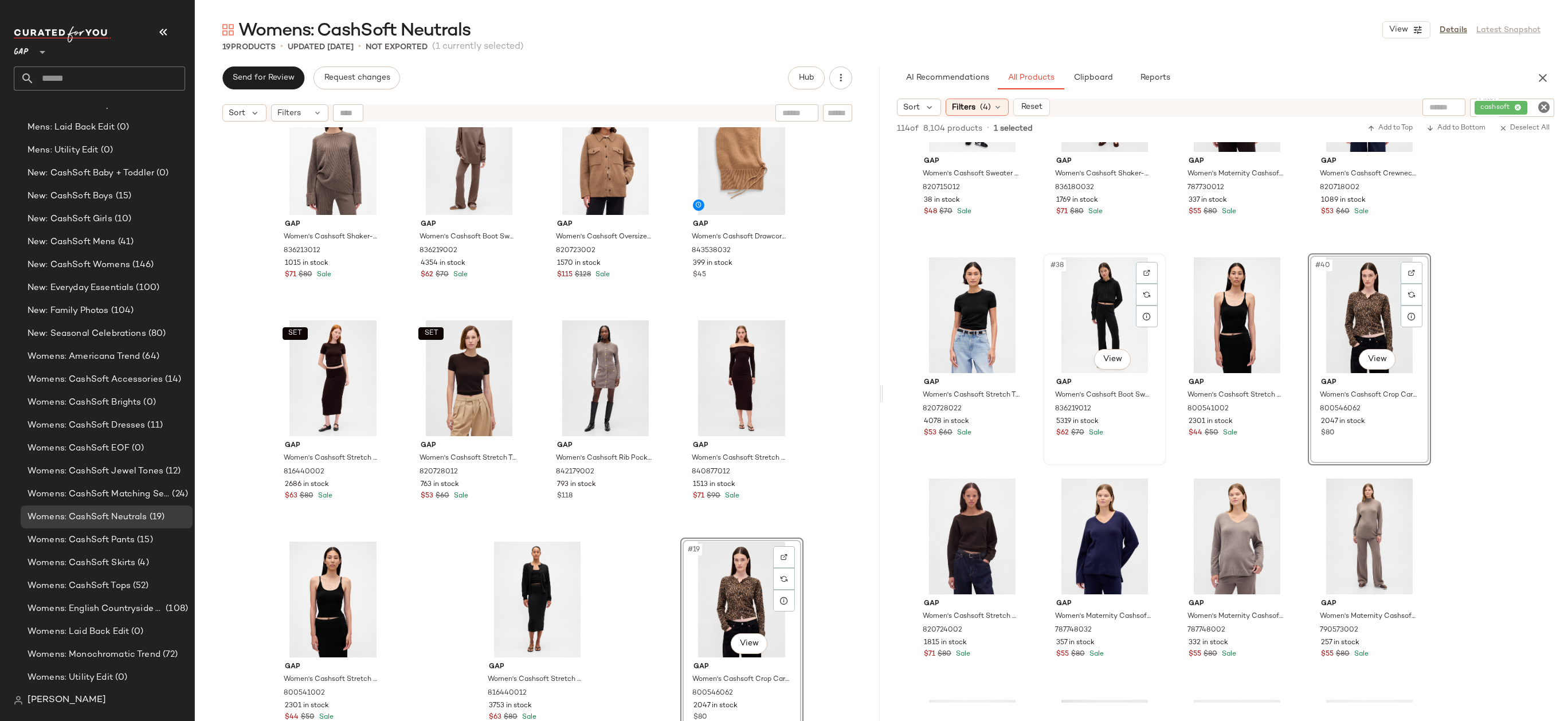
scroll to position [2336, 0]
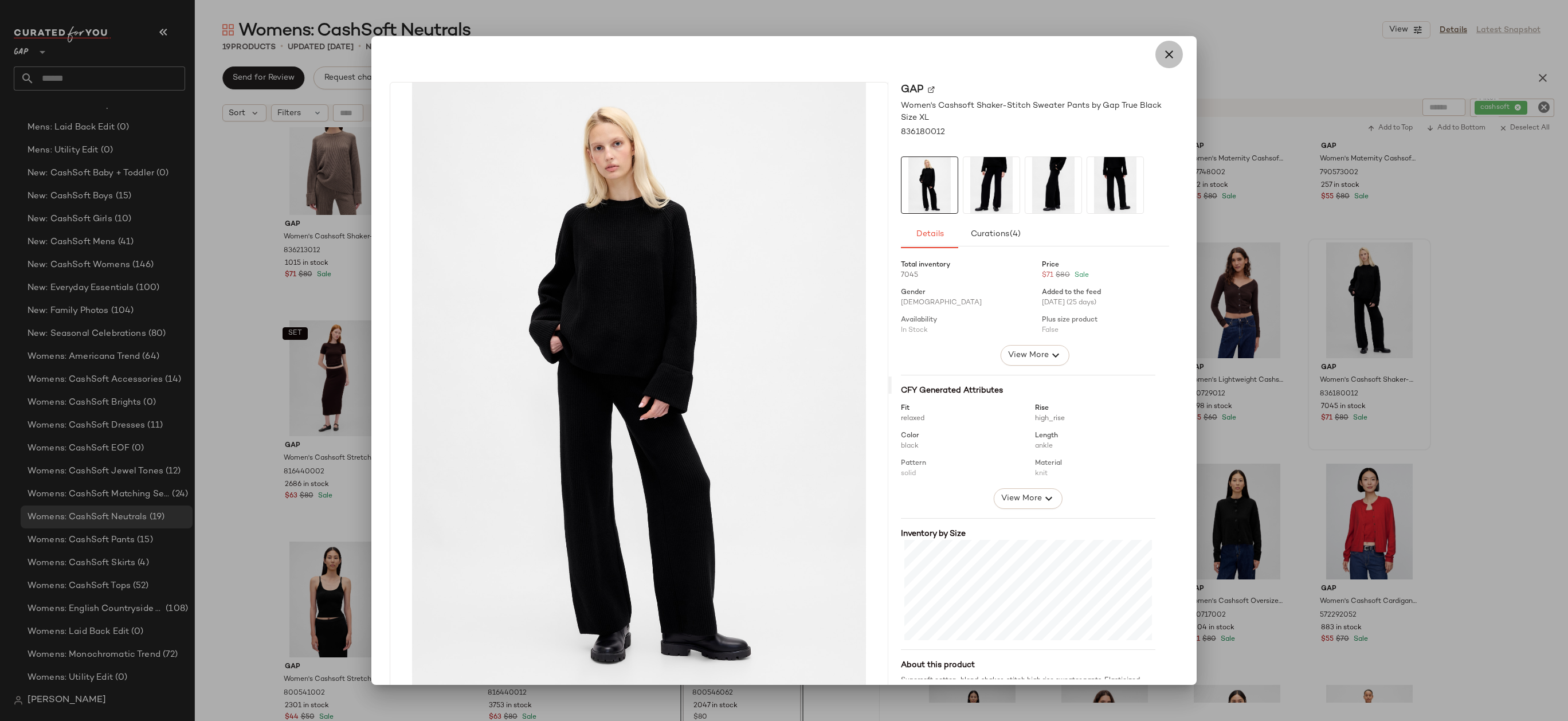
click at [1164, 61] on icon "button" at bounding box center [1169, 55] width 13 height 13
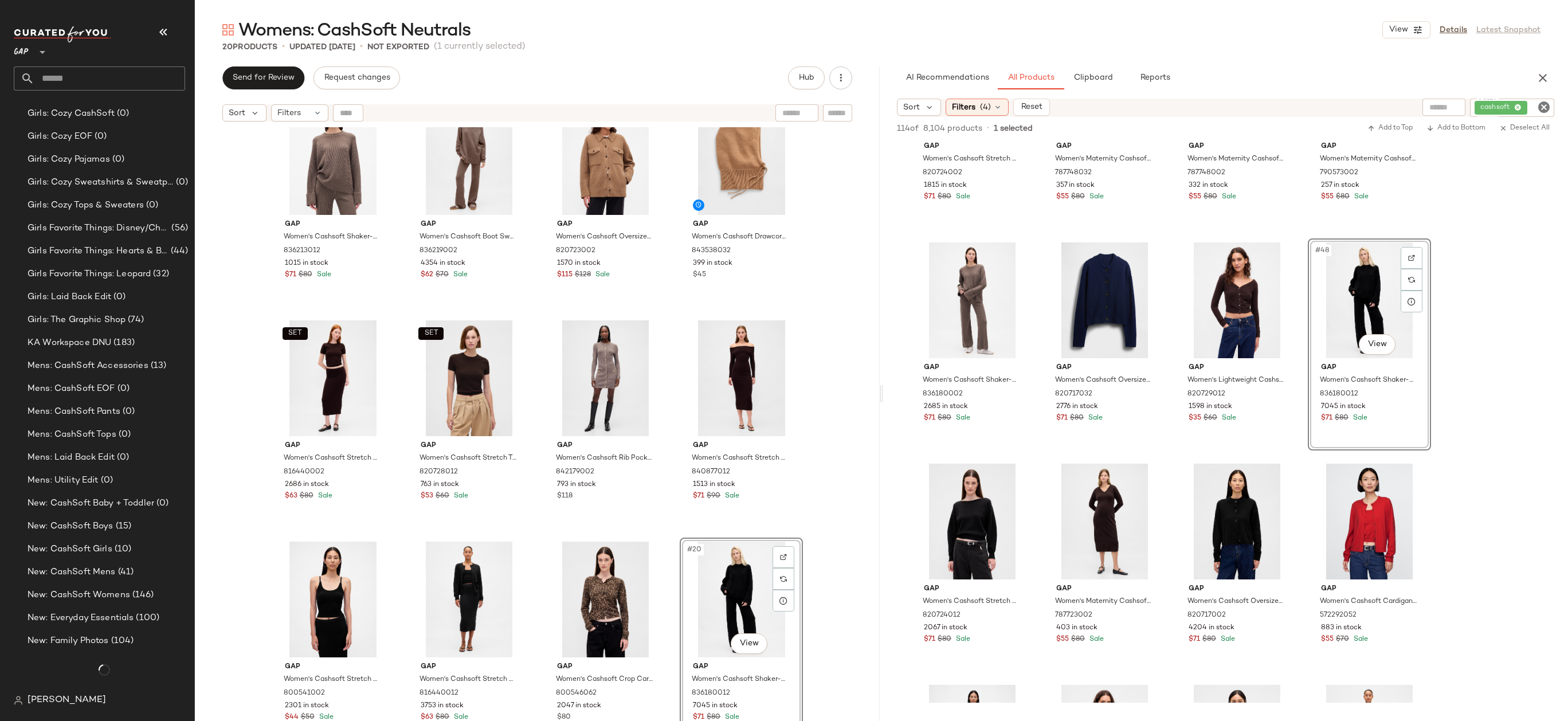
scroll to position [1344, 0]
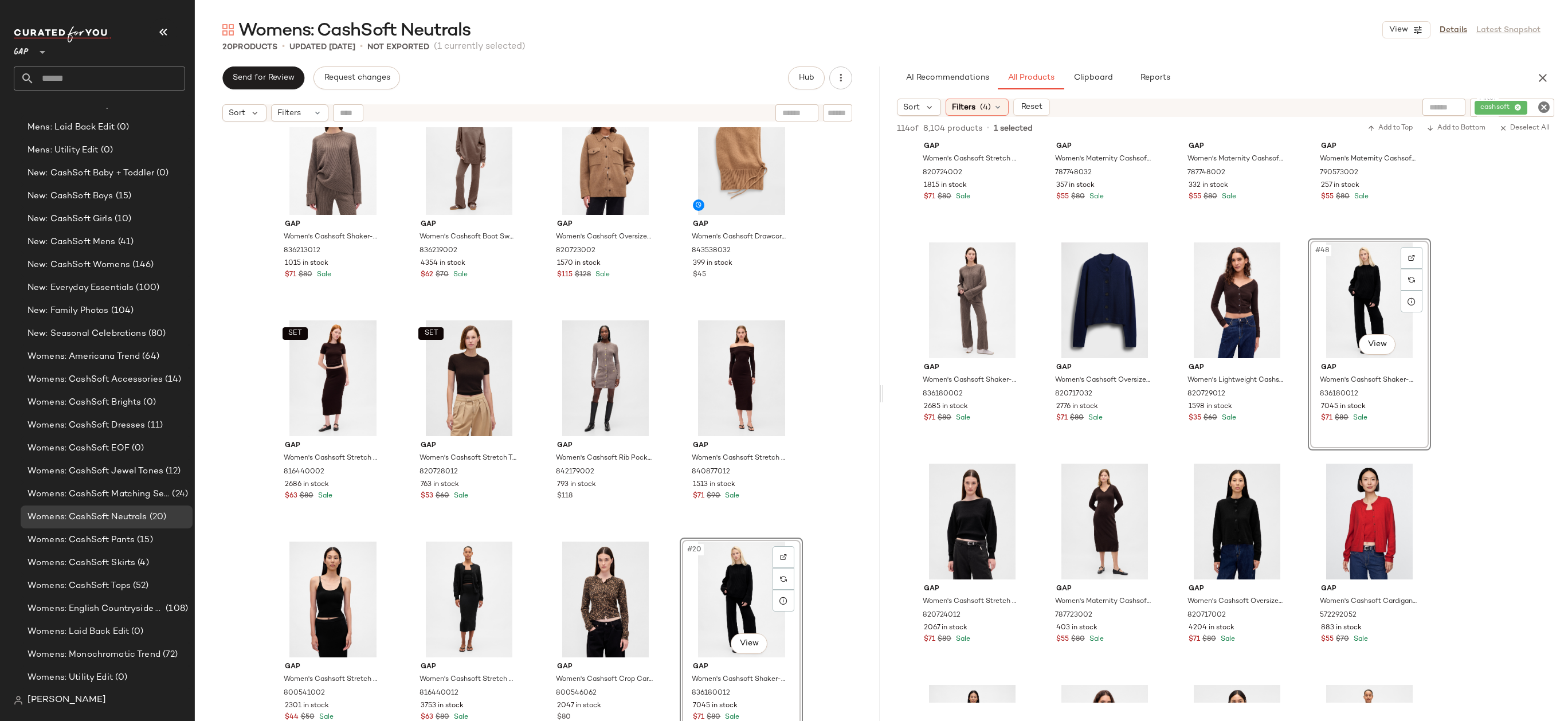
click at [815, 565] on div "Gap Women's Lightweight Cashsoft Tailored Pants by Gap Terra Brown Petite Size …" at bounding box center [537, 438] width 685 height 622
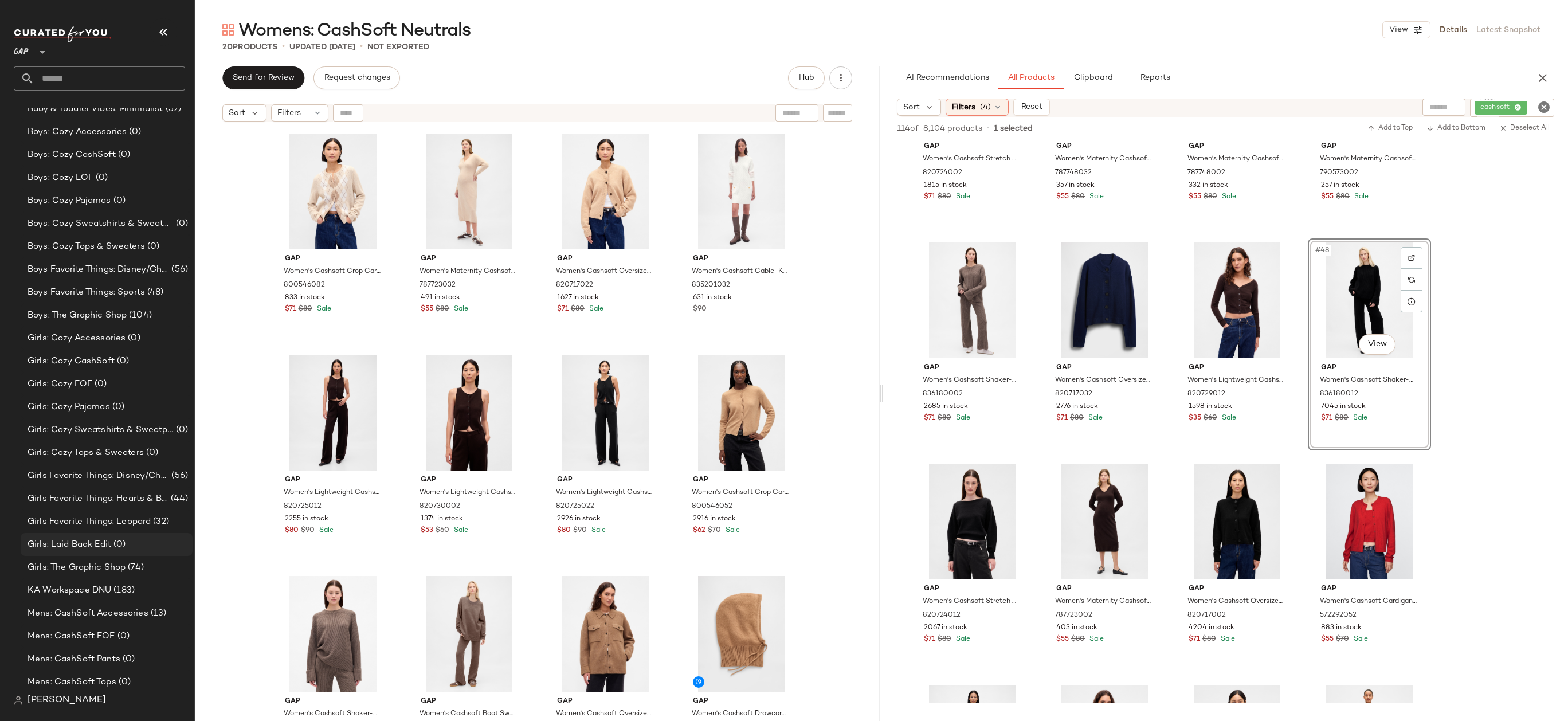
scroll to position [770, 0]
click at [137, 612] on span "Mens: CashSoft Accessories" at bounding box center [88, 610] width 121 height 13
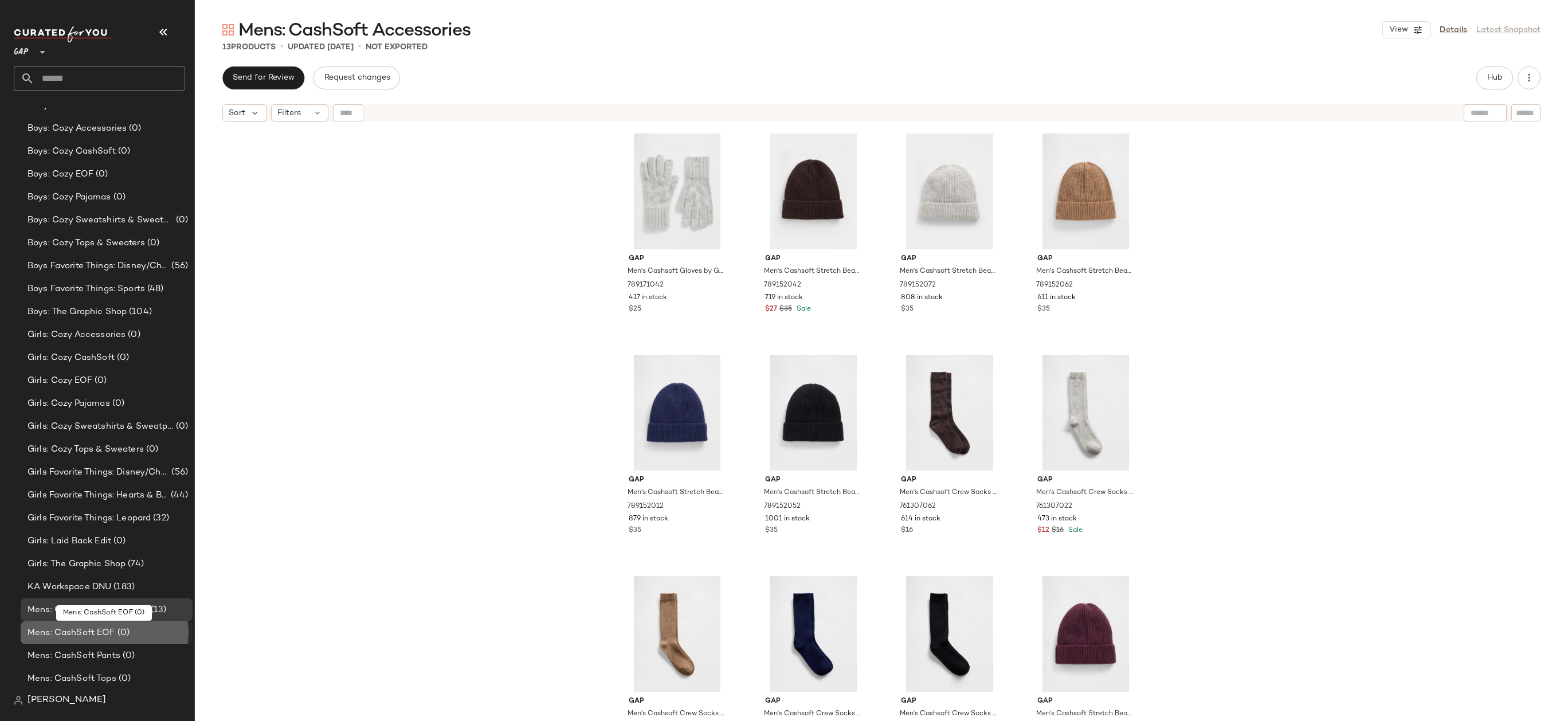
click at [169, 642] on div "Mens: CashSoft EOF (0)" at bounding box center [107, 632] width 172 height 23
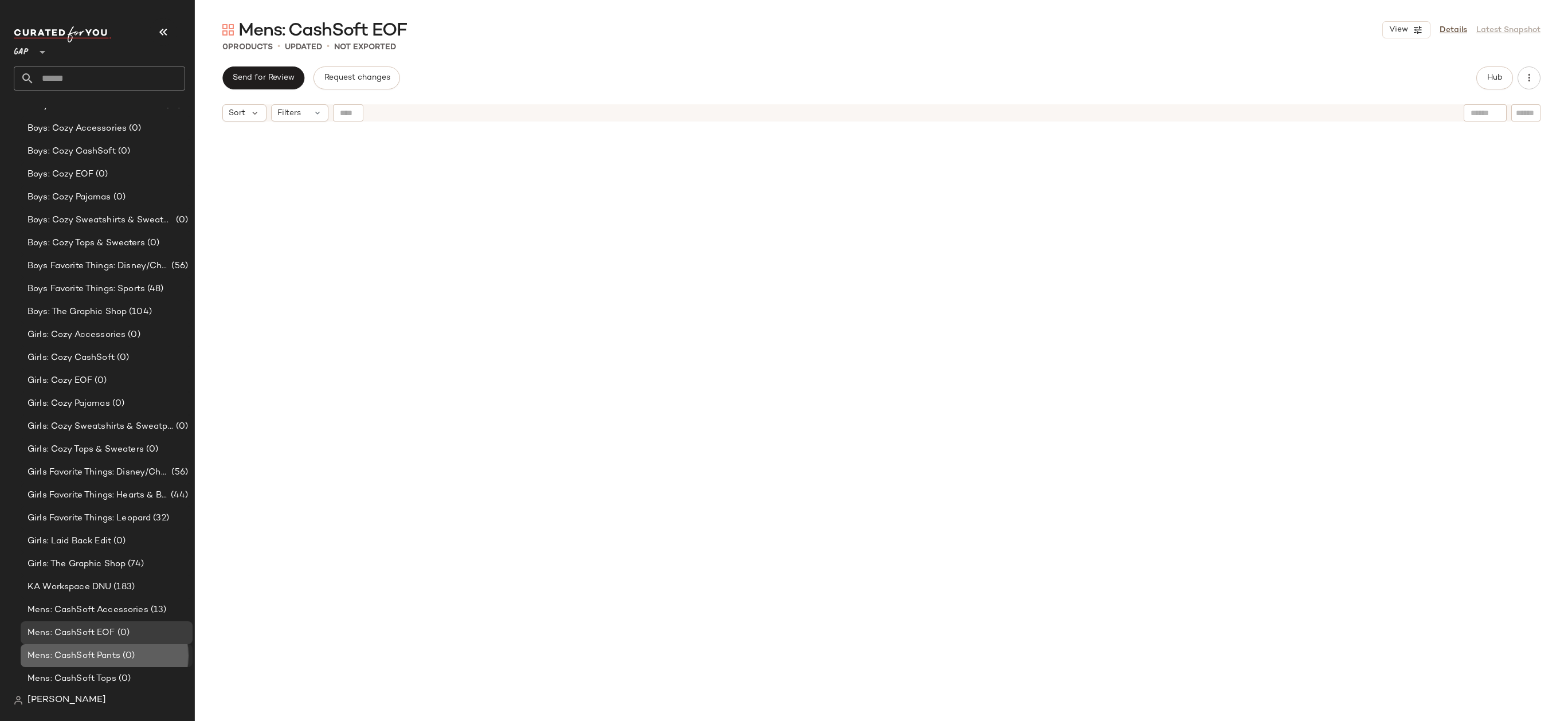
click at [166, 647] on div "Mens: CashSoft Pants (0)" at bounding box center [107, 655] width 172 height 23
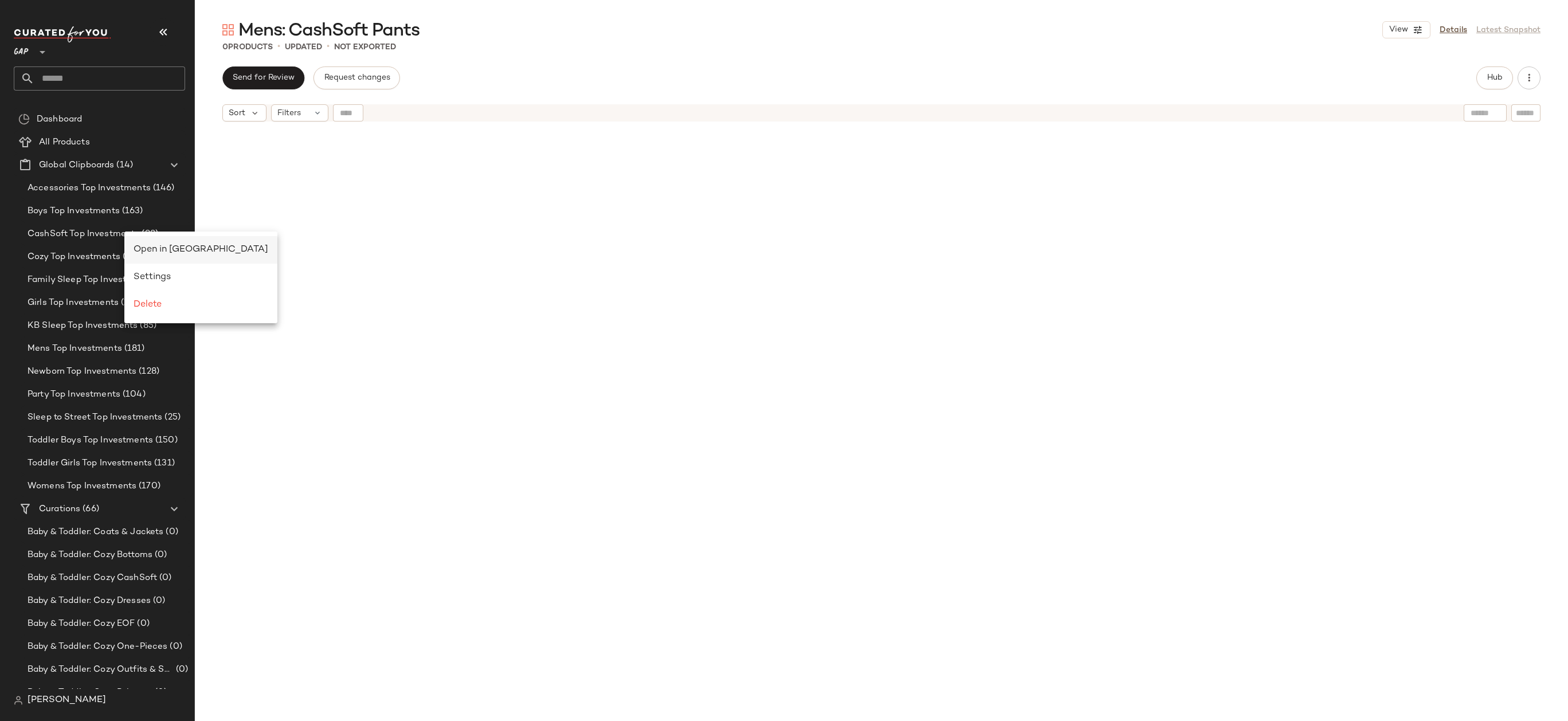
click at [151, 246] on span "Open in Split View" at bounding box center [201, 250] width 135 height 10
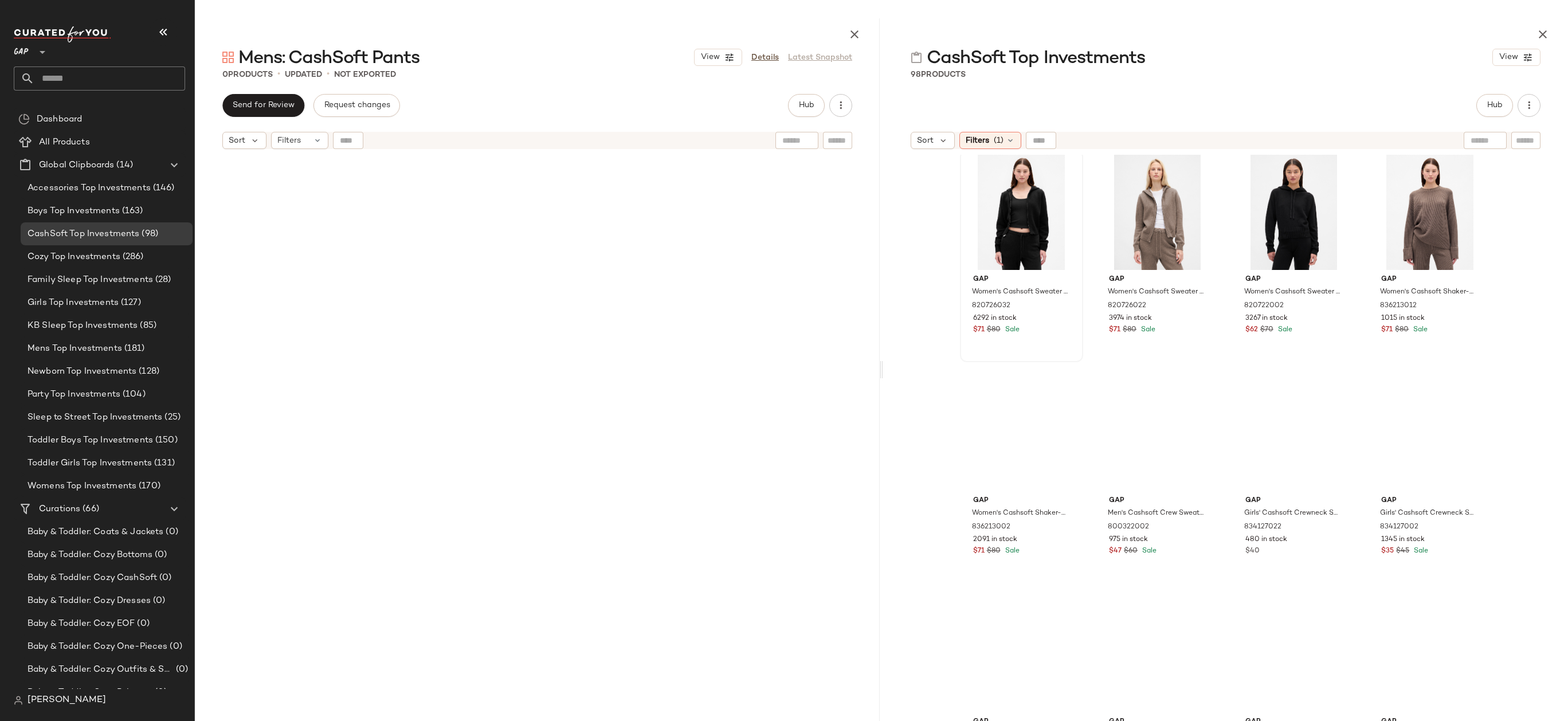
scroll to position [630, 0]
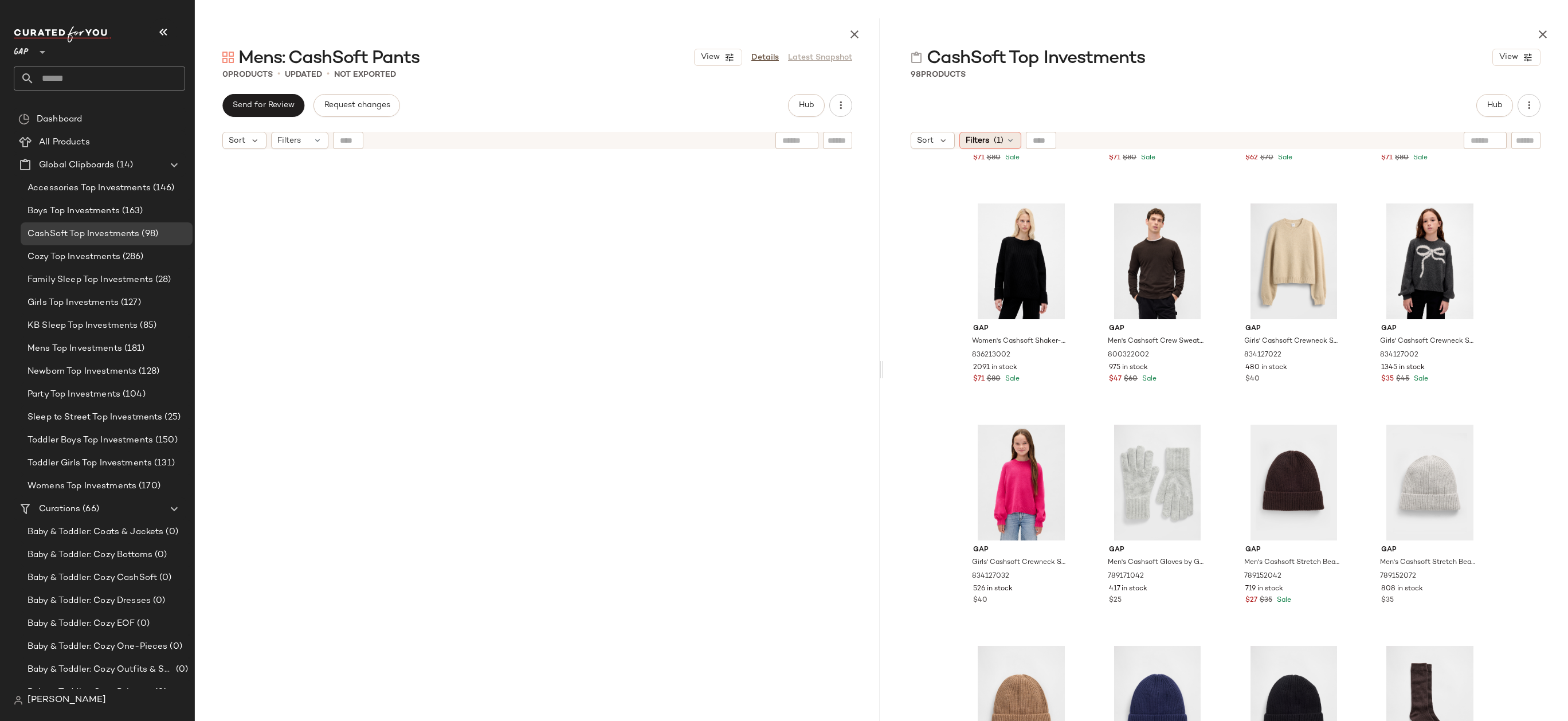
click at [992, 134] on div "Filters (1)" at bounding box center [990, 140] width 62 height 17
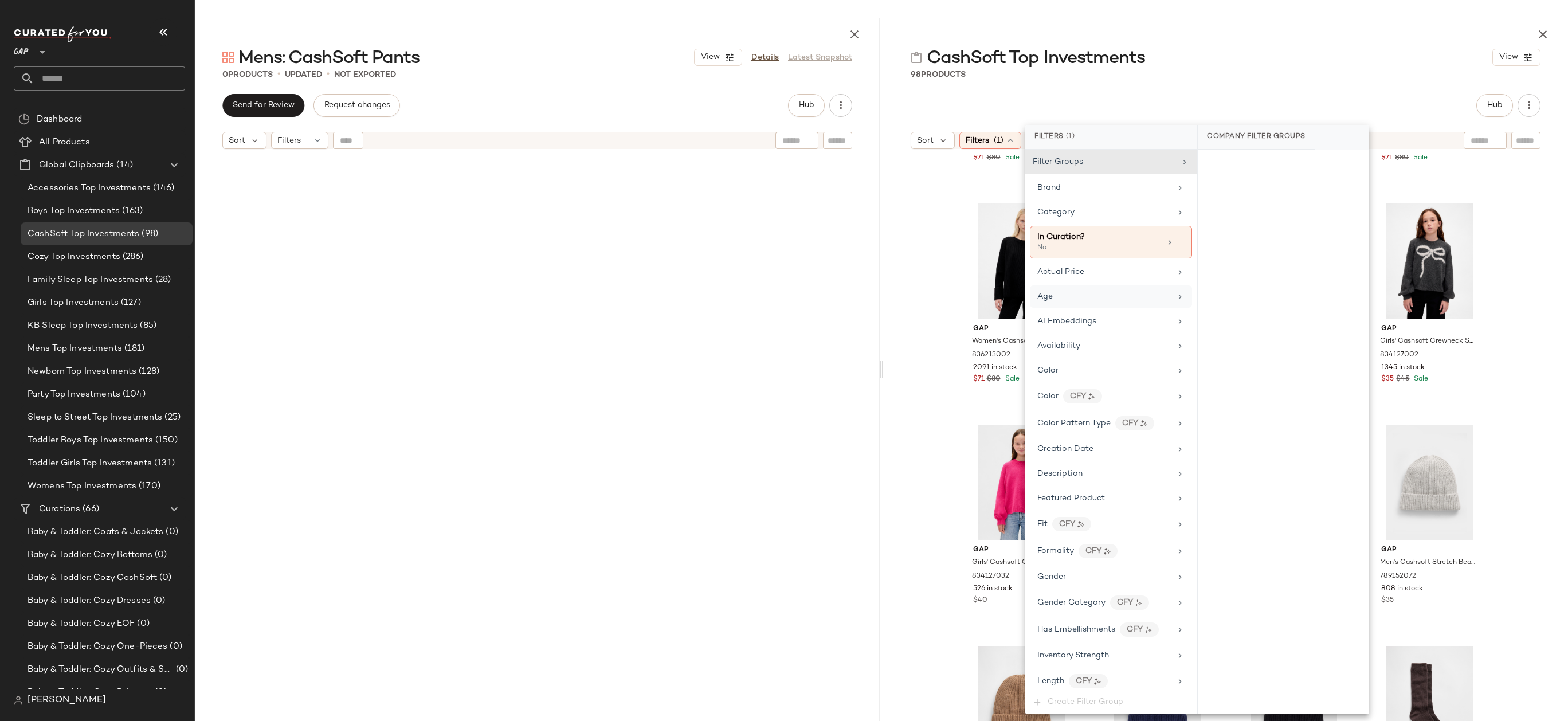
click at [1057, 300] on div "Age" at bounding box center [1104, 297] width 134 height 12
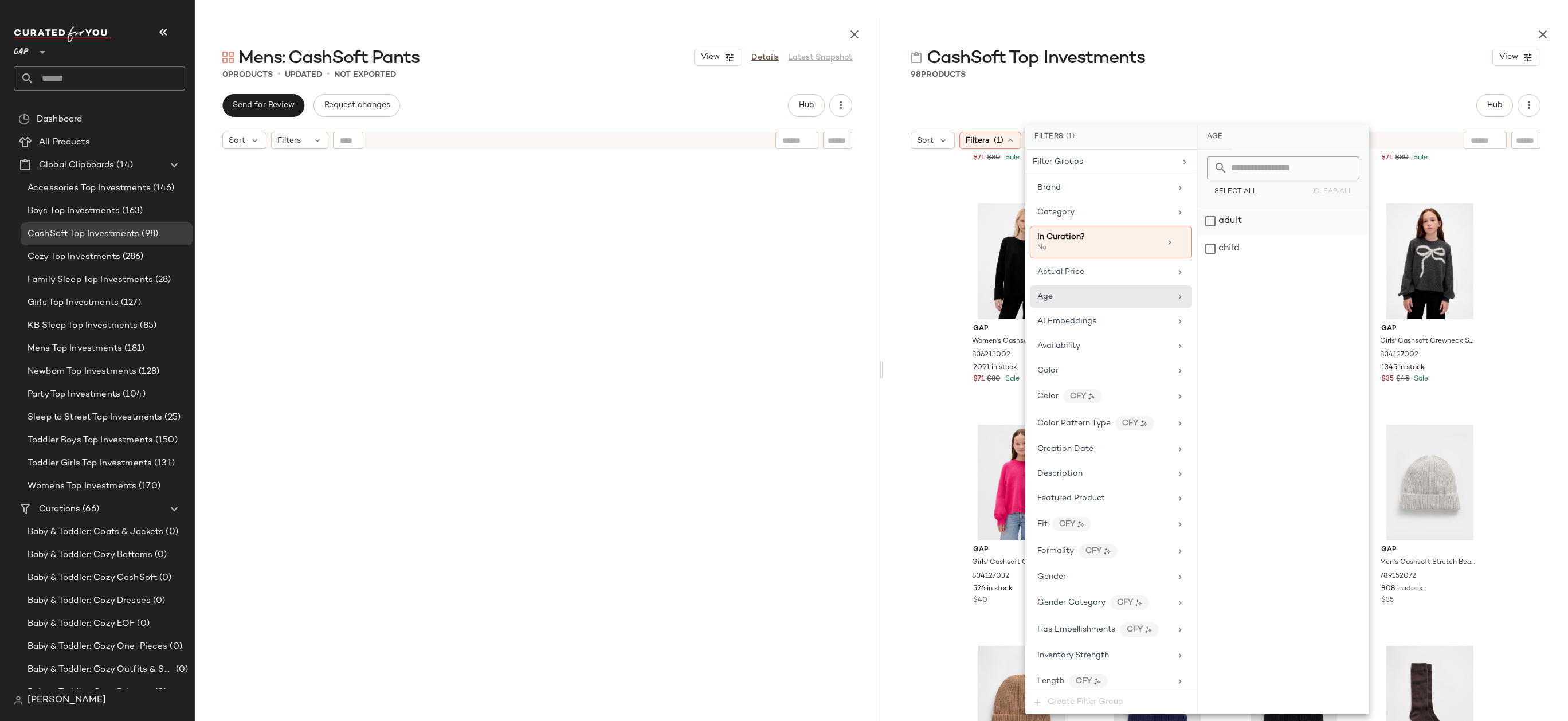
click at [1229, 225] on div "adult" at bounding box center [1283, 221] width 171 height 28
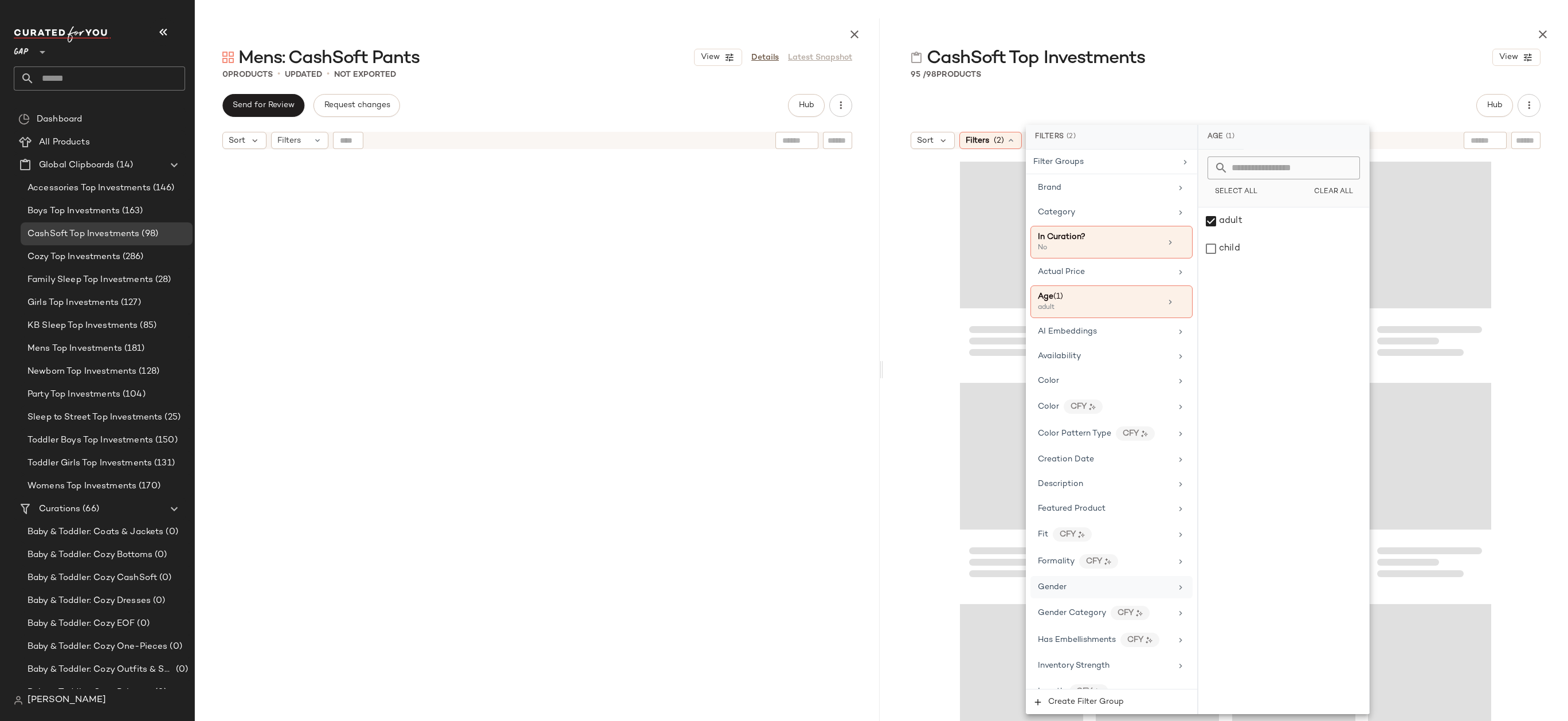
click at [1060, 581] on div "Gender" at bounding box center [1053, 587] width 29 height 12
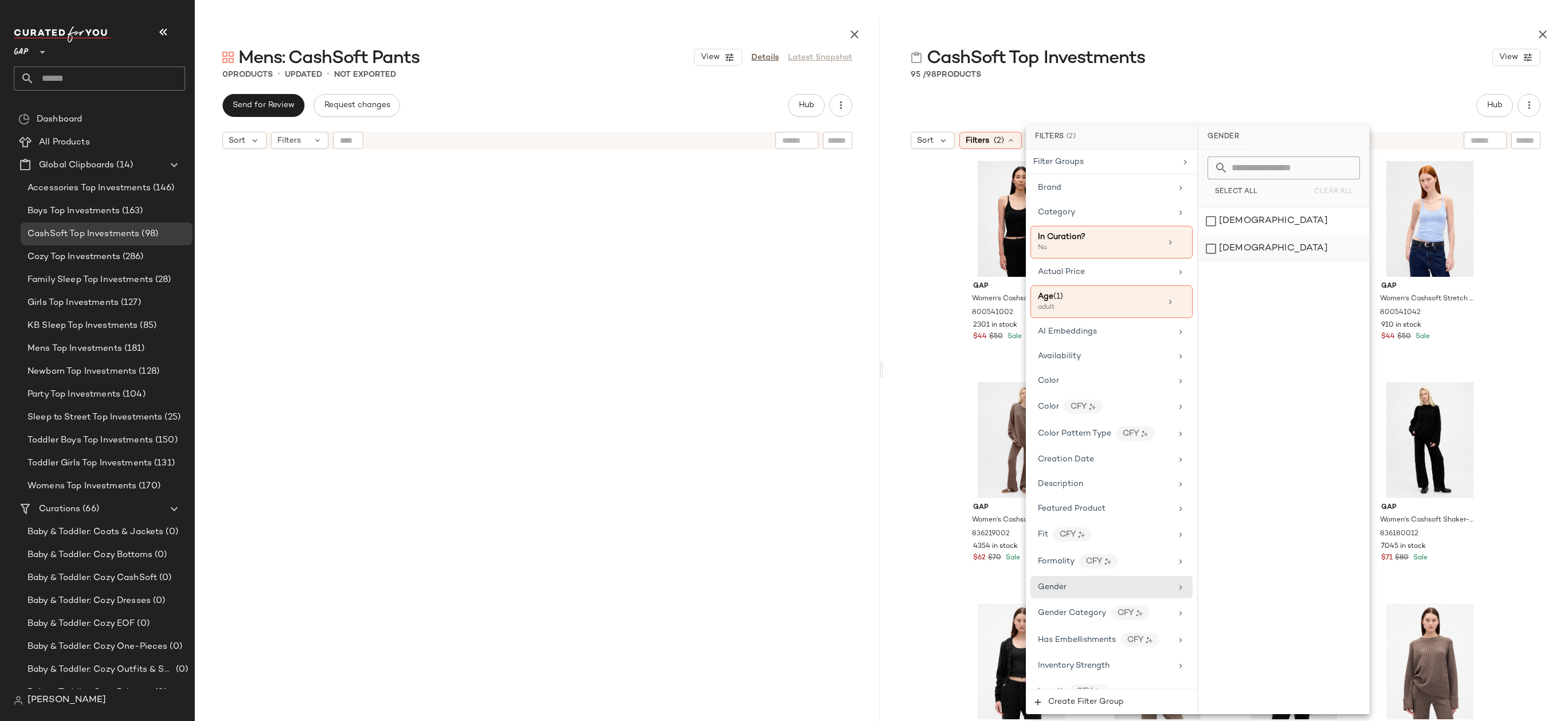
click at [1222, 256] on div "male" at bounding box center [1283, 248] width 171 height 28
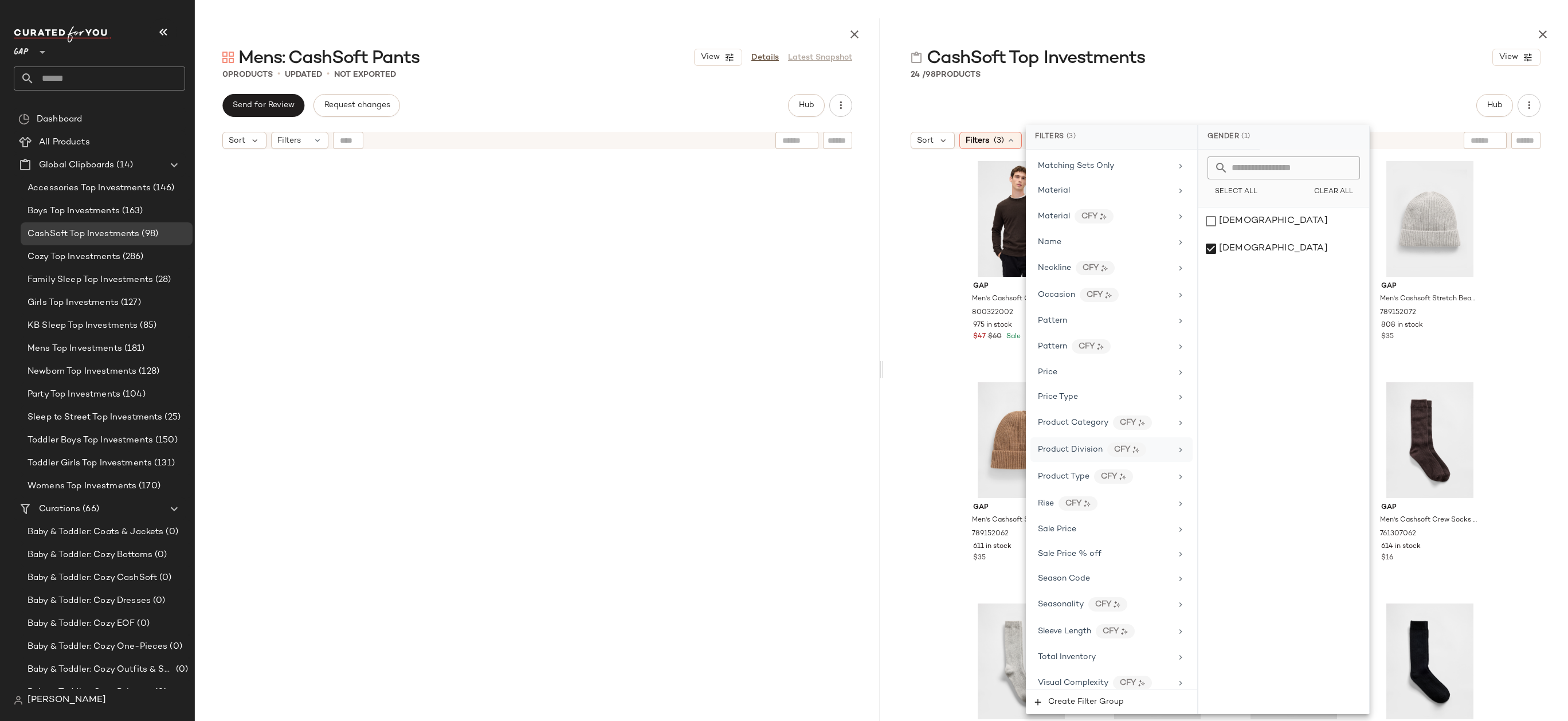
scroll to position [570, 0]
click at [1089, 518] on div "Sale Price" at bounding box center [1105, 520] width 134 height 12
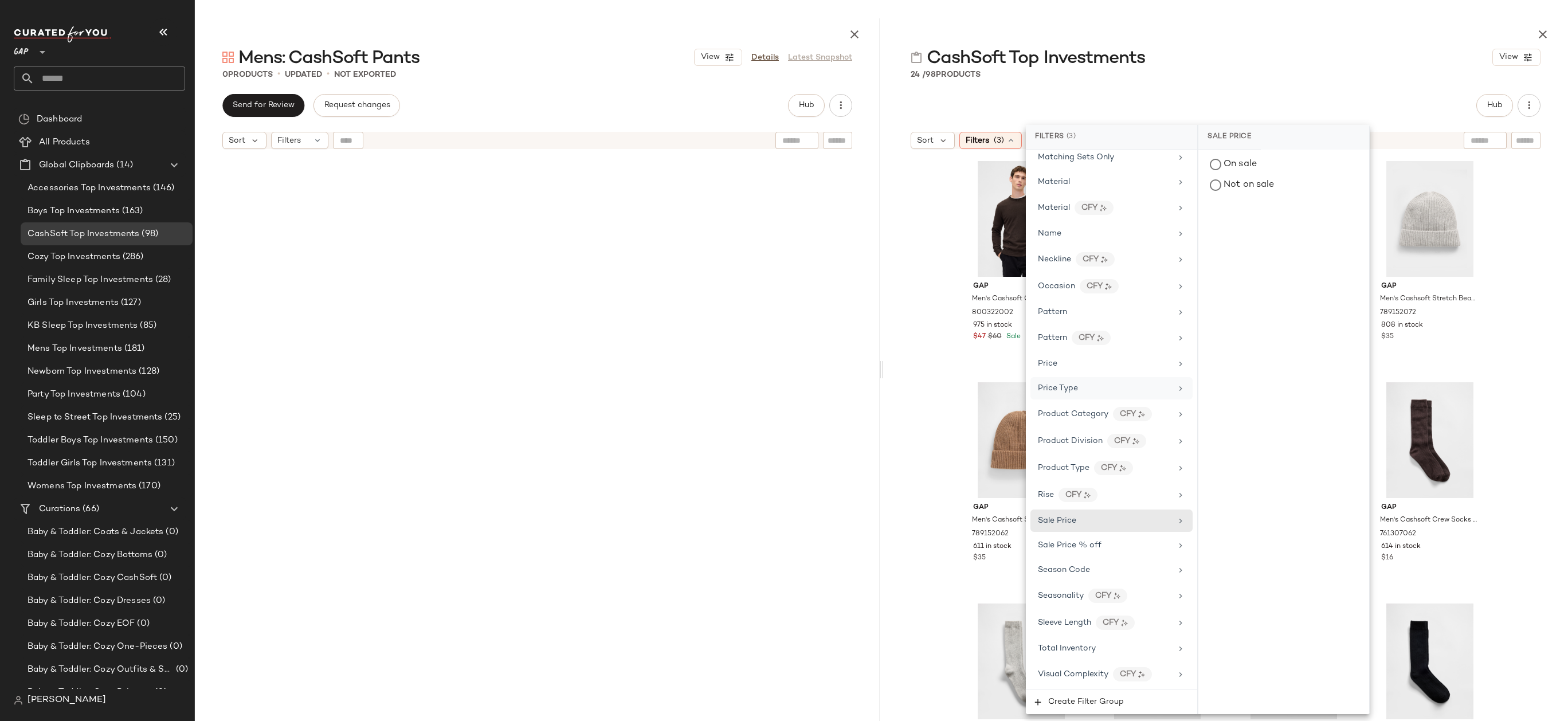
click at [1092, 380] on div "Price Type" at bounding box center [1111, 388] width 162 height 23
click at [1224, 227] on div "PROMO" at bounding box center [1283, 221] width 171 height 28
click at [1224, 245] on div "REGULAR" at bounding box center [1284, 248] width 171 height 28
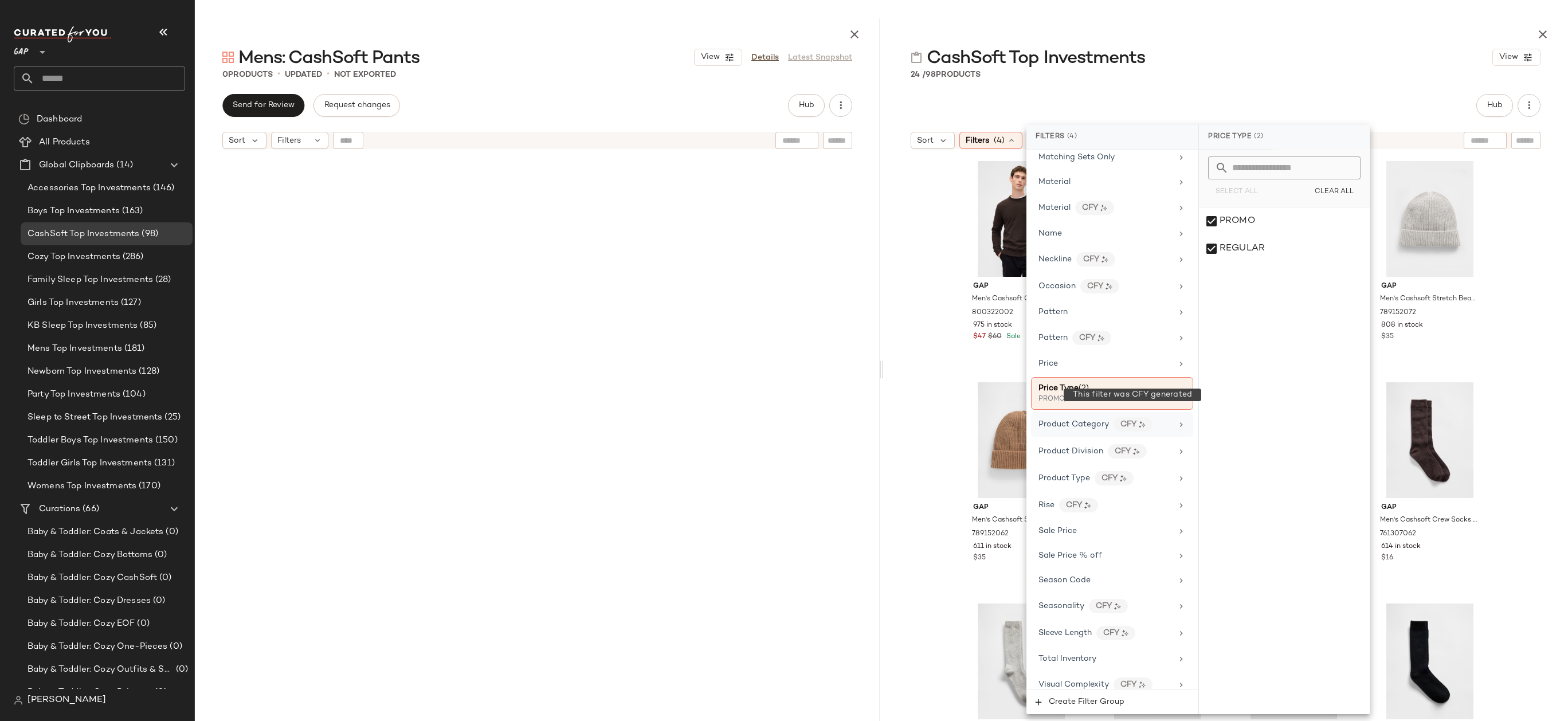
scroll to position [581, 0]
click at [1088, 645] on span "Total Inventory" at bounding box center [1067, 648] width 58 height 8
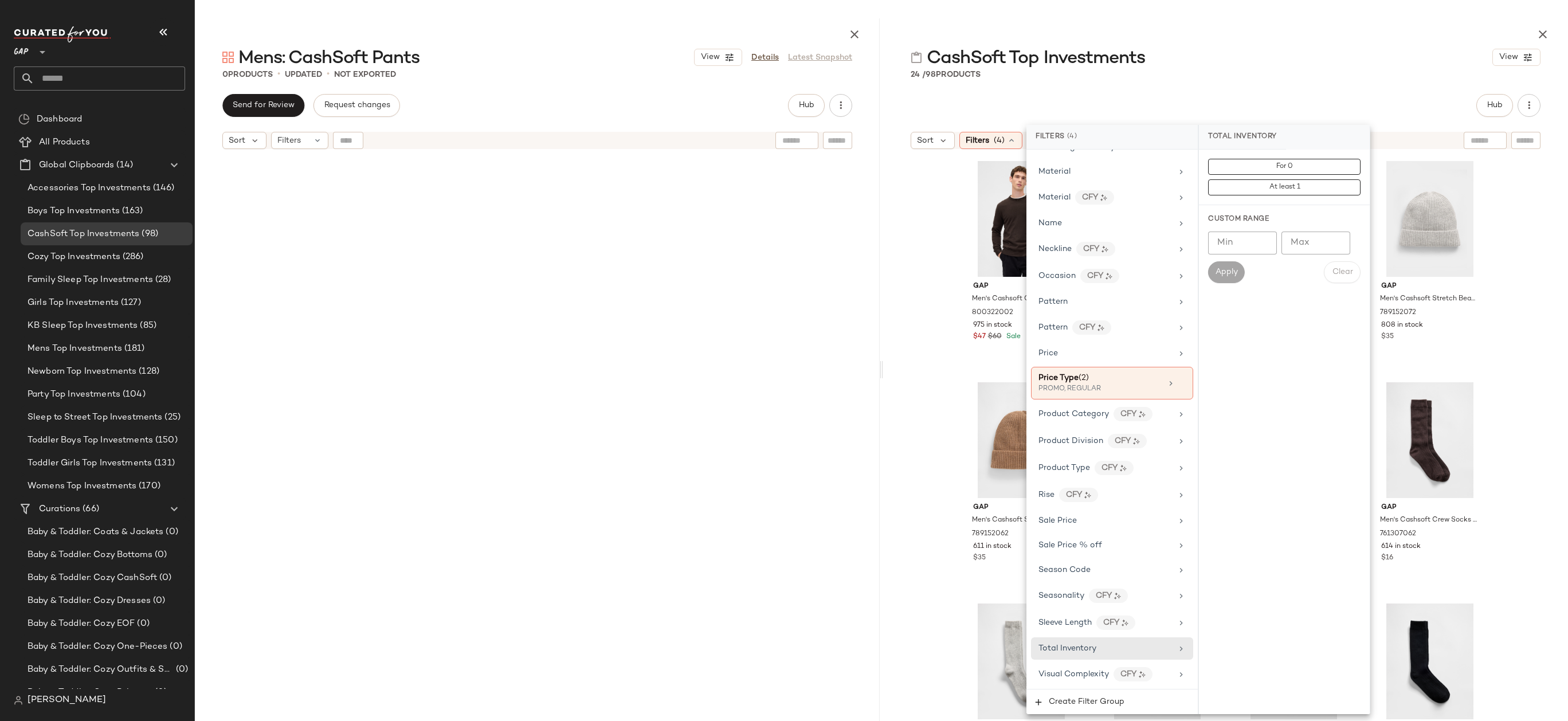
click at [1257, 240] on input "Min" at bounding box center [1243, 242] width 69 height 23
type input "**"
click at [1225, 276] on span "Apply" at bounding box center [1226, 271] width 23 height 9
click at [1286, 36] on div at bounding box center [1225, 32] width 685 height 28
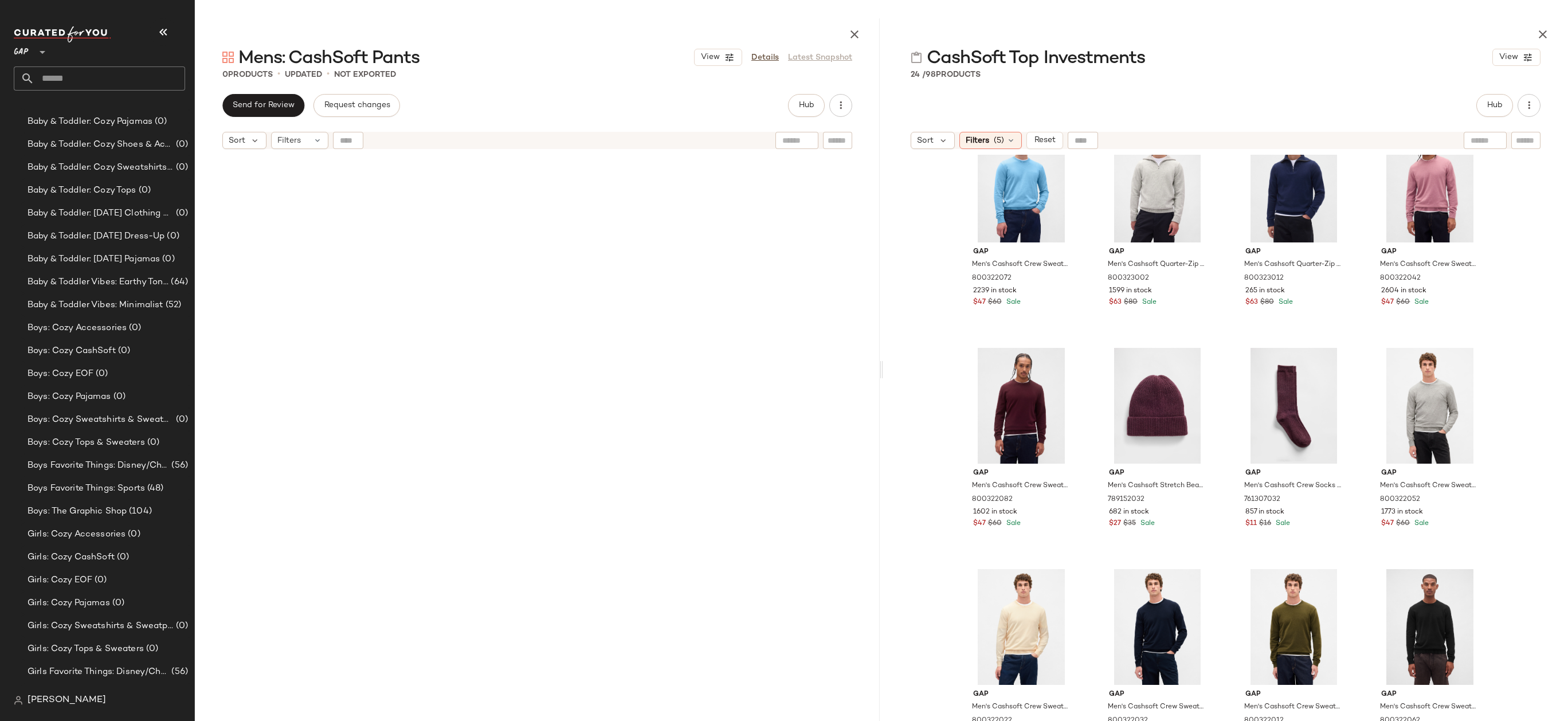
scroll to position [1254, 0]
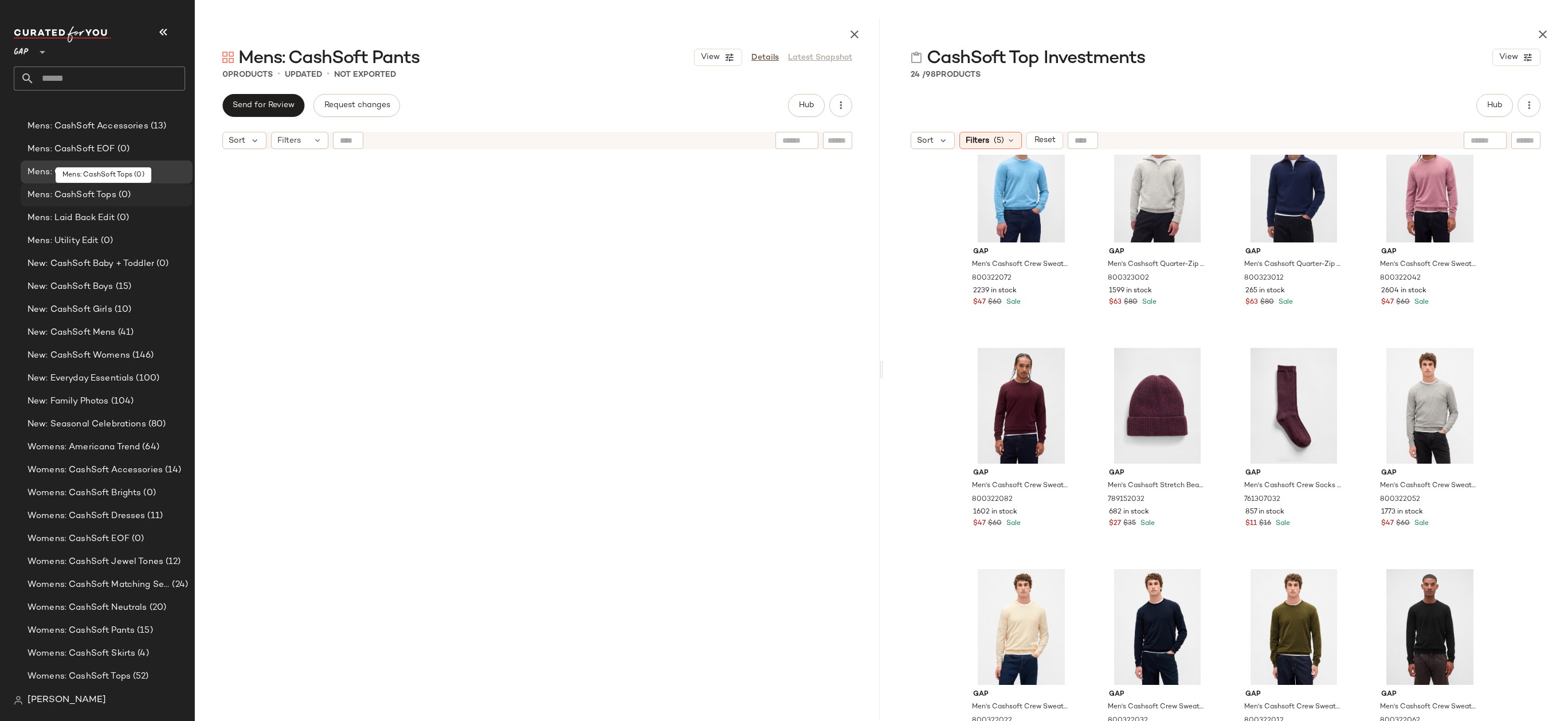
click at [141, 188] on div "Mens: CashSoft Tops (0)" at bounding box center [106, 195] width 164 height 13
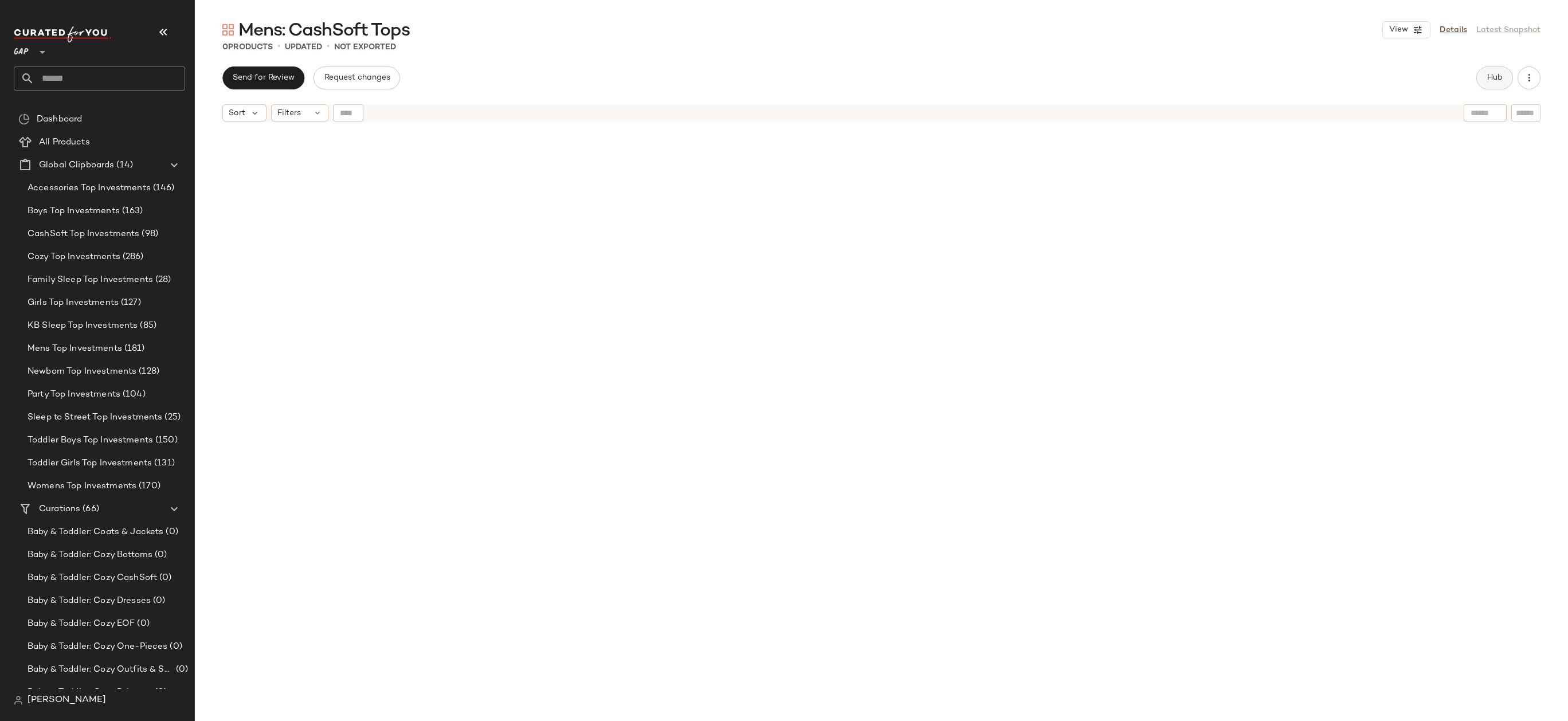
click at [1502, 76] on button "Hub" at bounding box center [1495, 77] width 37 height 23
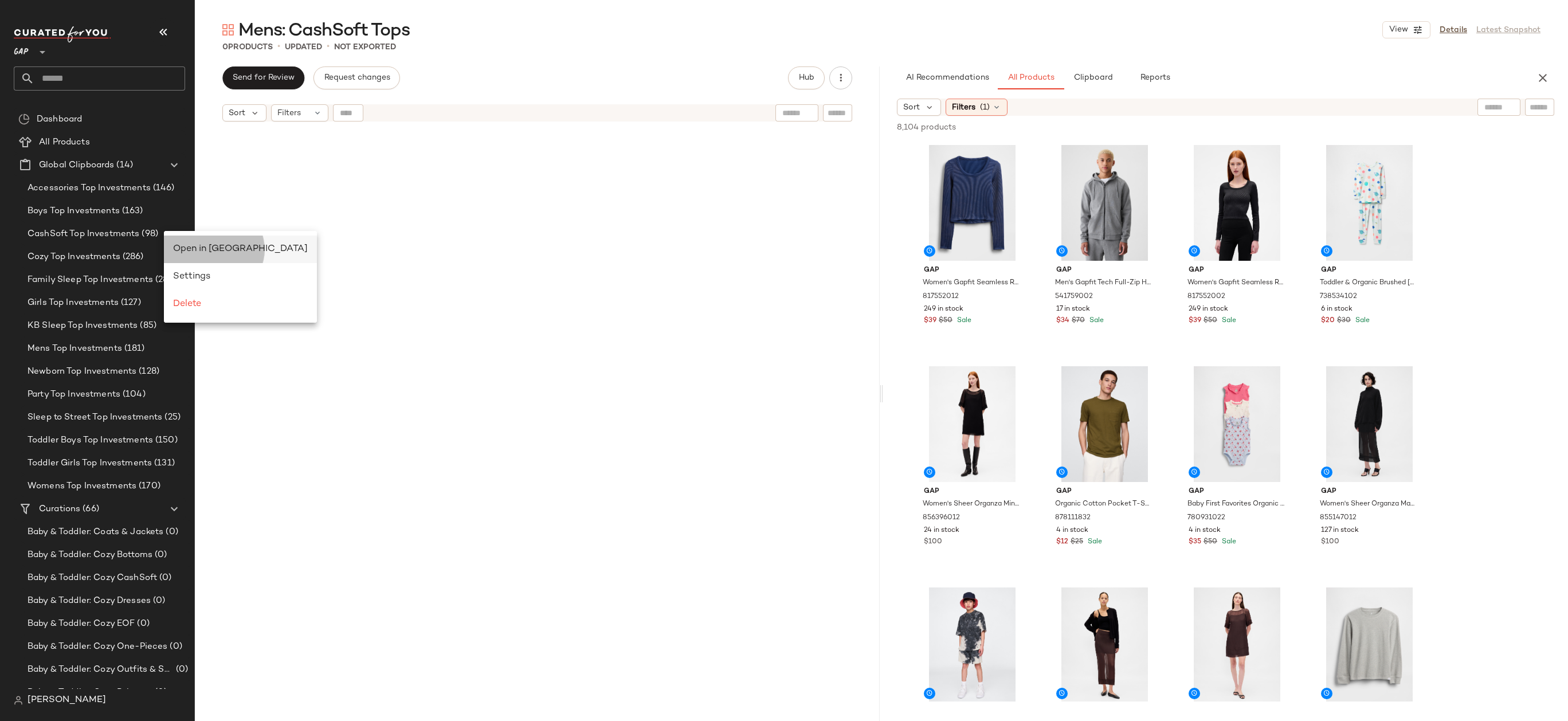
click at [189, 254] on div "Open in Split View" at bounding box center [240, 249] width 135 height 13
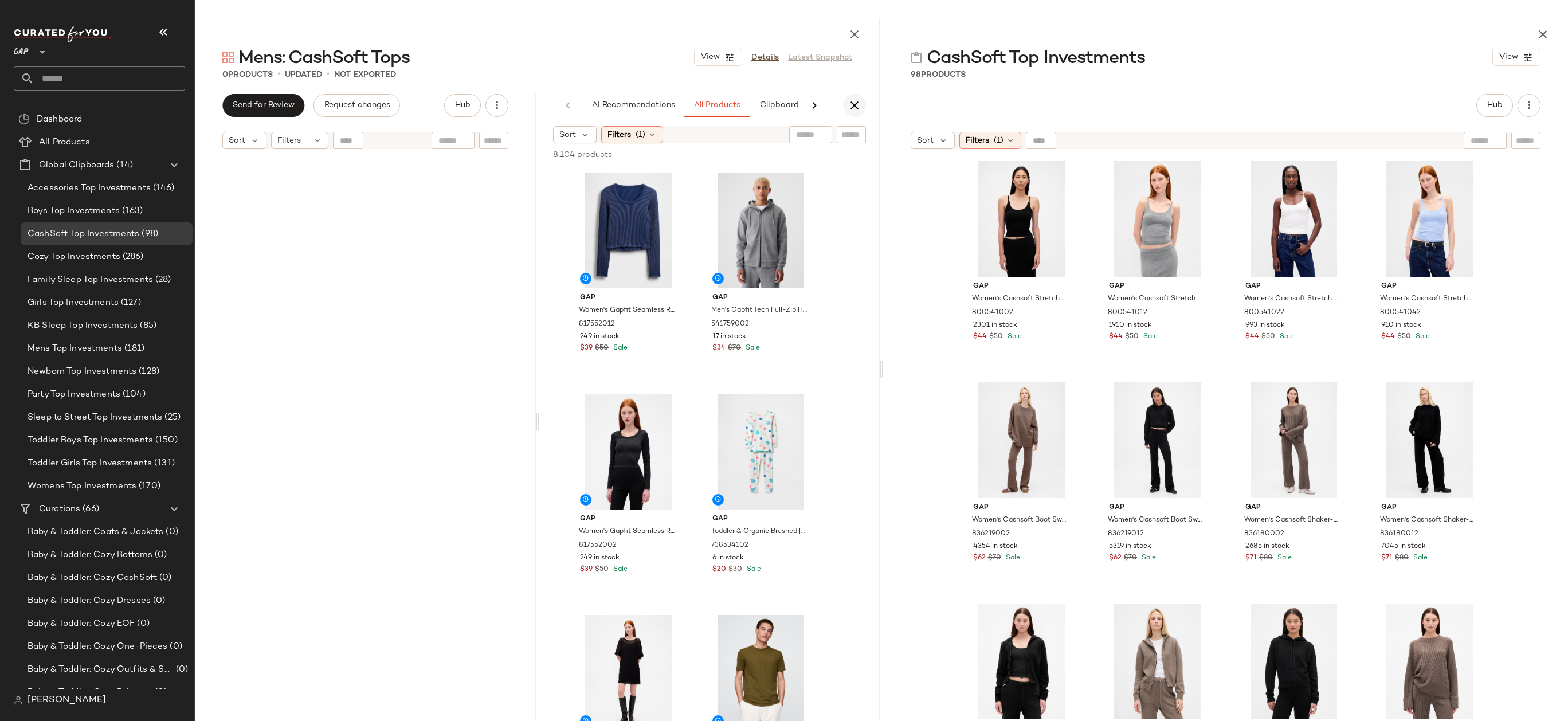
click at [853, 105] on icon "button" at bounding box center [854, 105] width 13 height 13
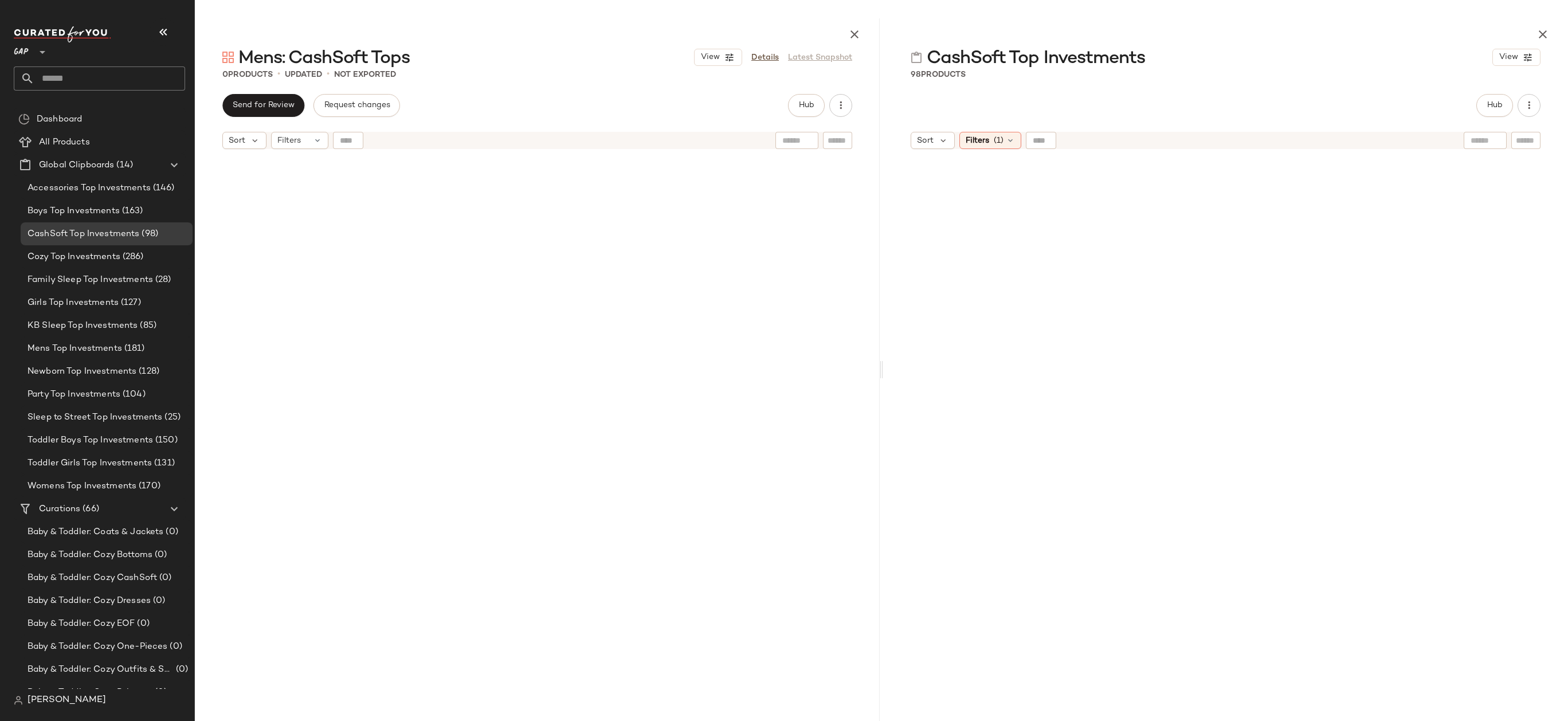
scroll to position [748, 0]
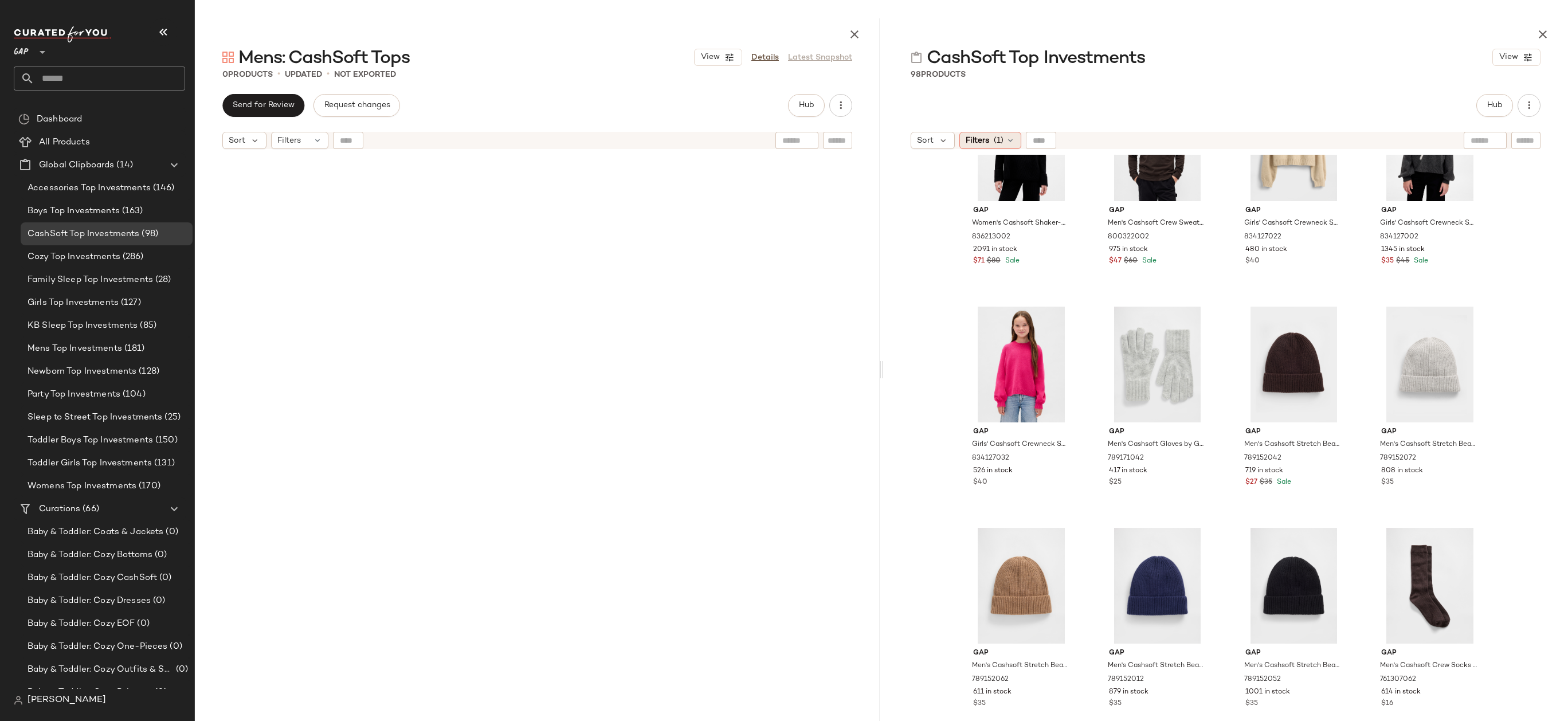
click at [989, 139] on div "Filters (1)" at bounding box center [990, 140] width 62 height 17
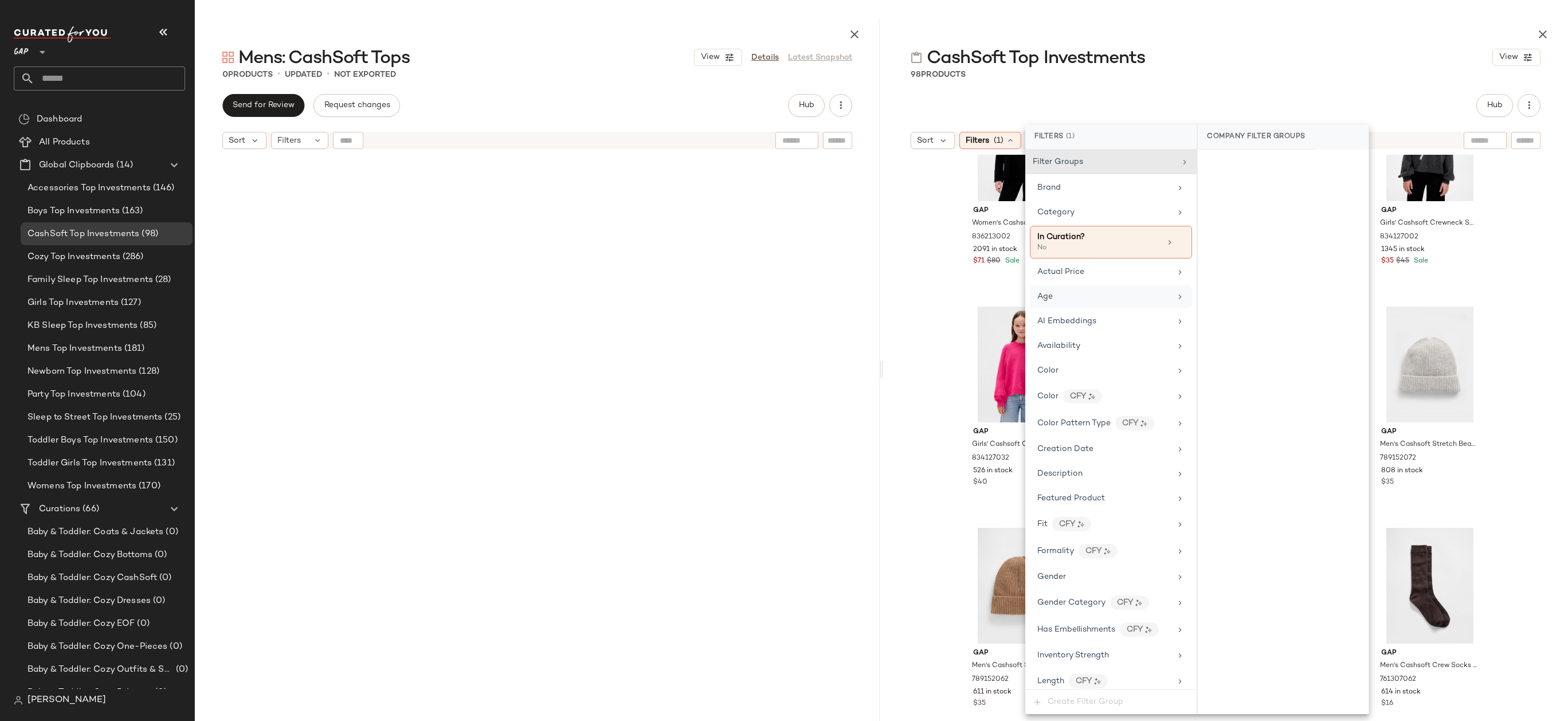
click at [1090, 294] on div "Age" at bounding box center [1104, 297] width 134 height 12
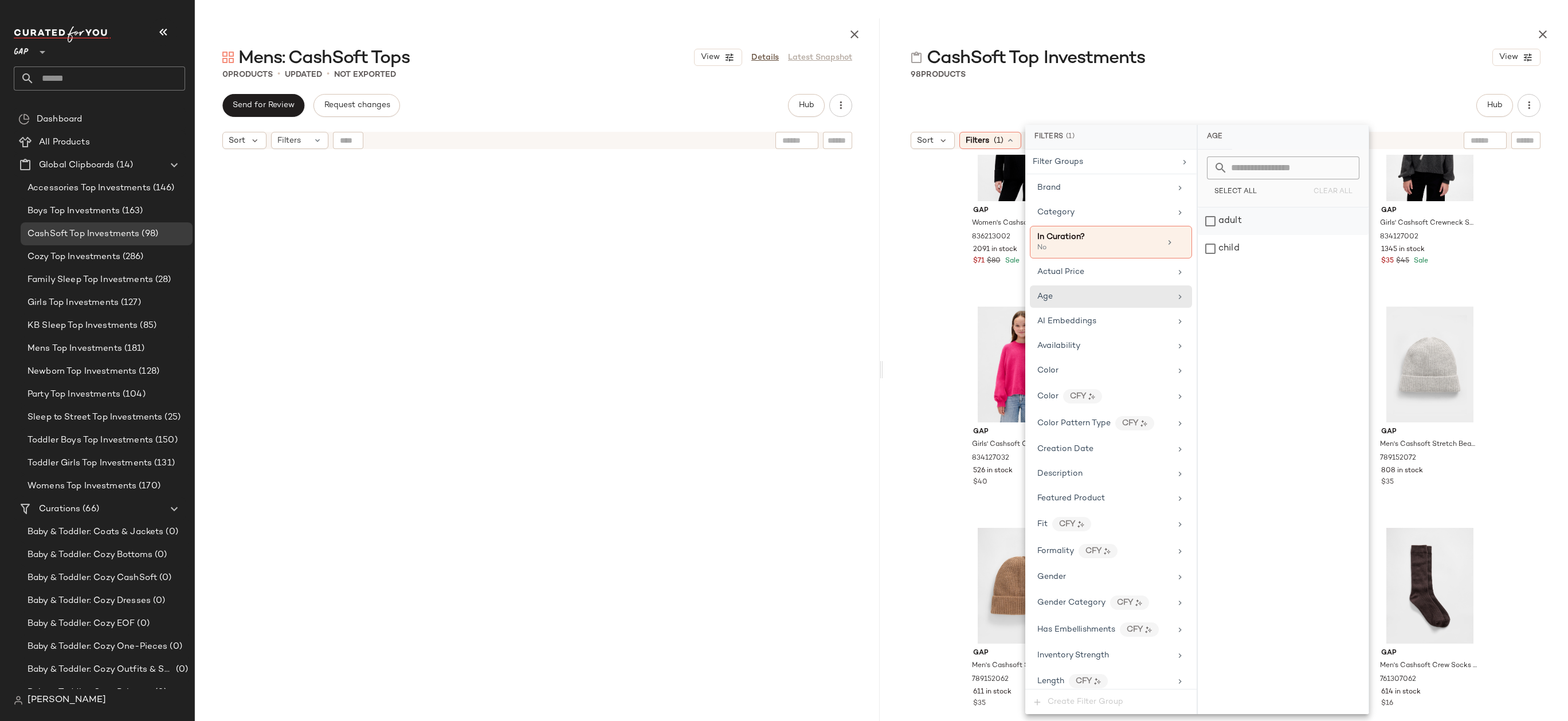
click at [1227, 226] on div "adult" at bounding box center [1283, 221] width 171 height 28
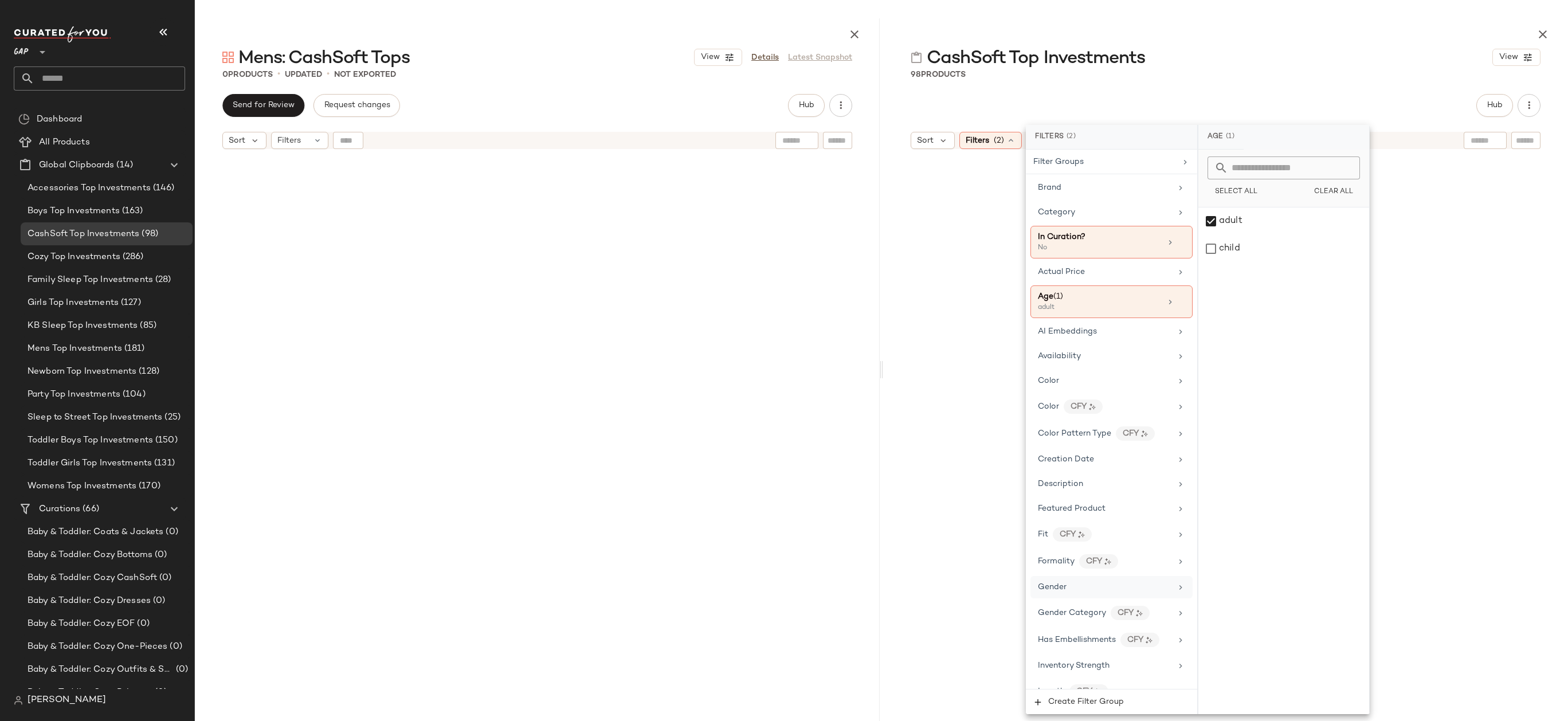
click at [1082, 581] on div "Gender" at bounding box center [1105, 587] width 134 height 12
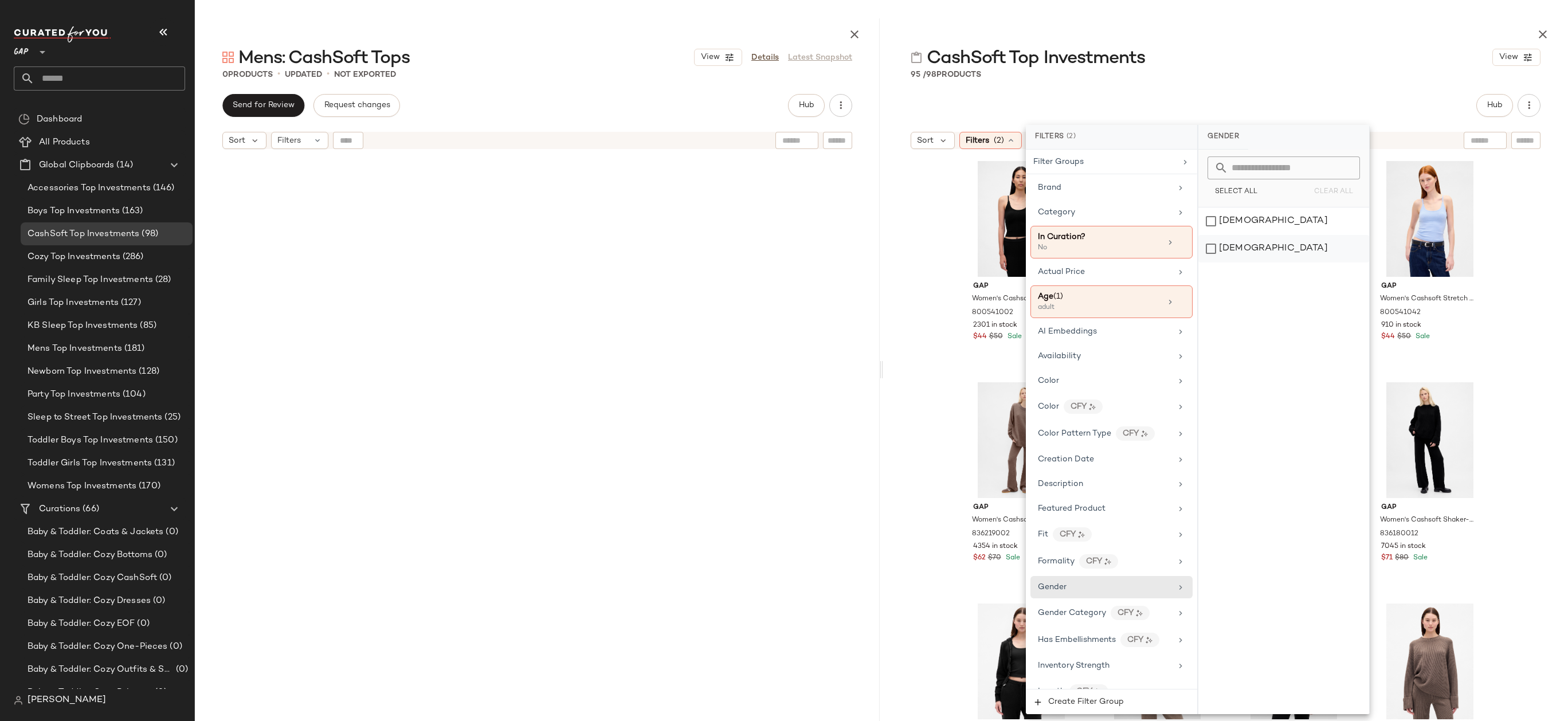
click at [1248, 244] on div "male" at bounding box center [1283, 248] width 171 height 28
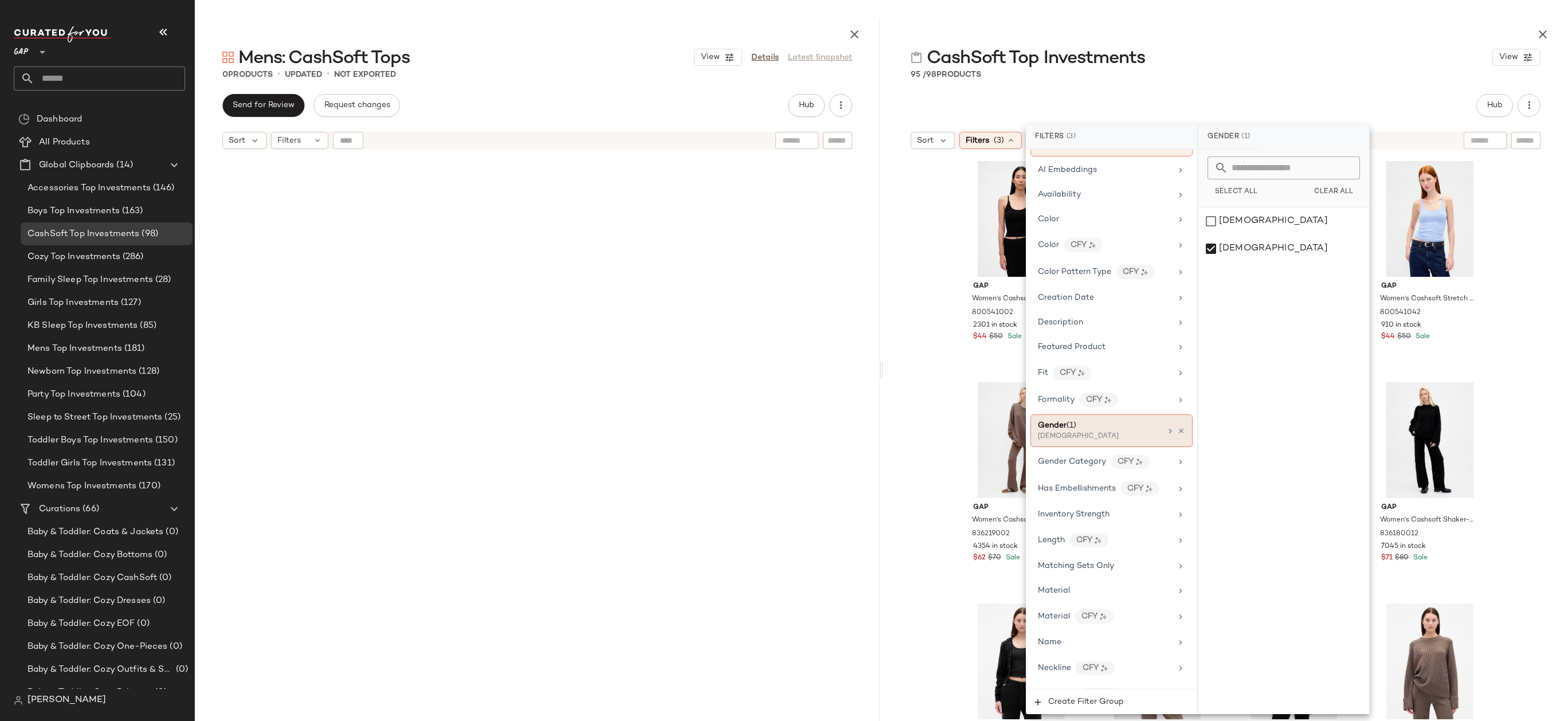
scroll to position [518, 0]
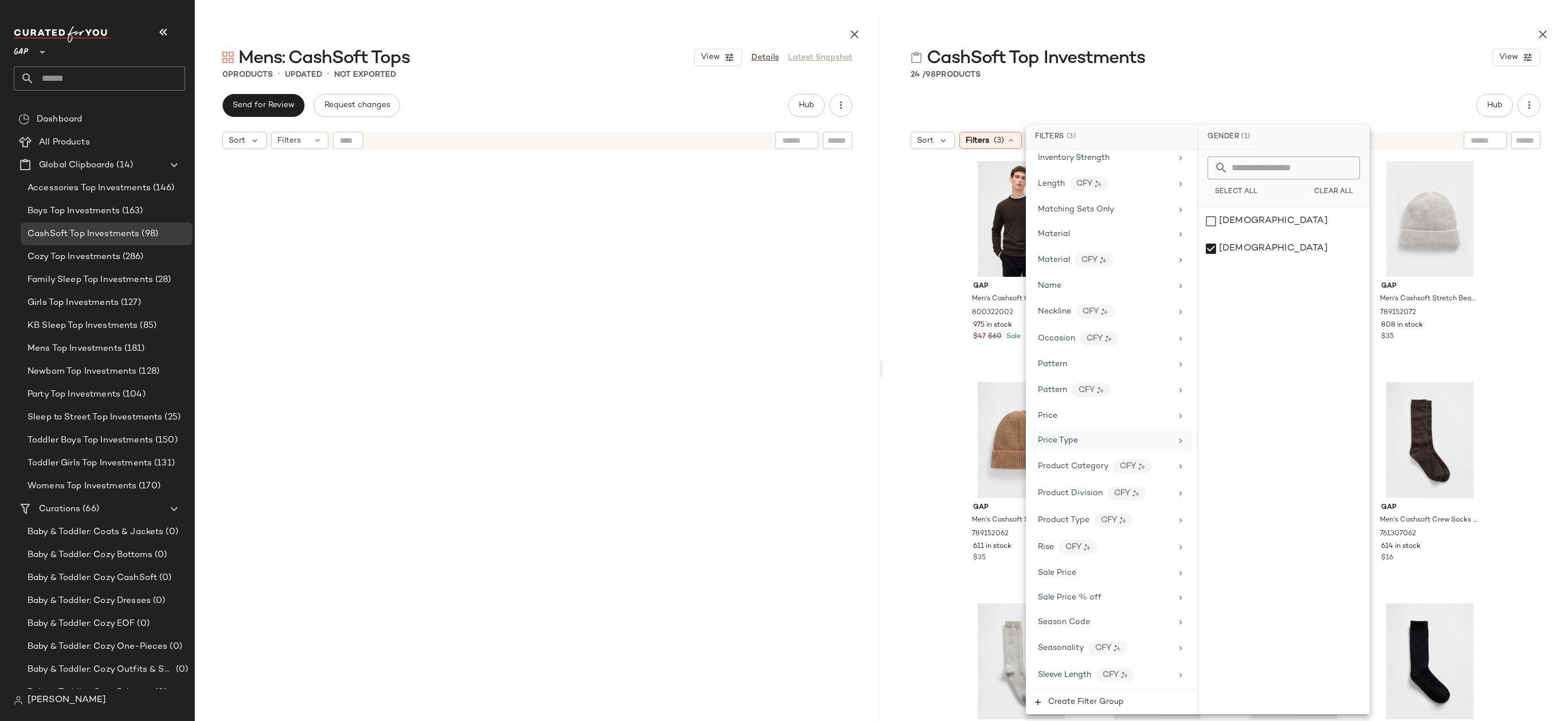
click at [1103, 439] on div "Price Type" at bounding box center [1105, 440] width 134 height 12
click at [1249, 201] on div "Select All Clear All" at bounding box center [1283, 178] width 171 height 58
click at [1249, 214] on div "PROMO" at bounding box center [1283, 221] width 171 height 28
click at [1249, 247] on div "REGULAR" at bounding box center [1284, 248] width 171 height 28
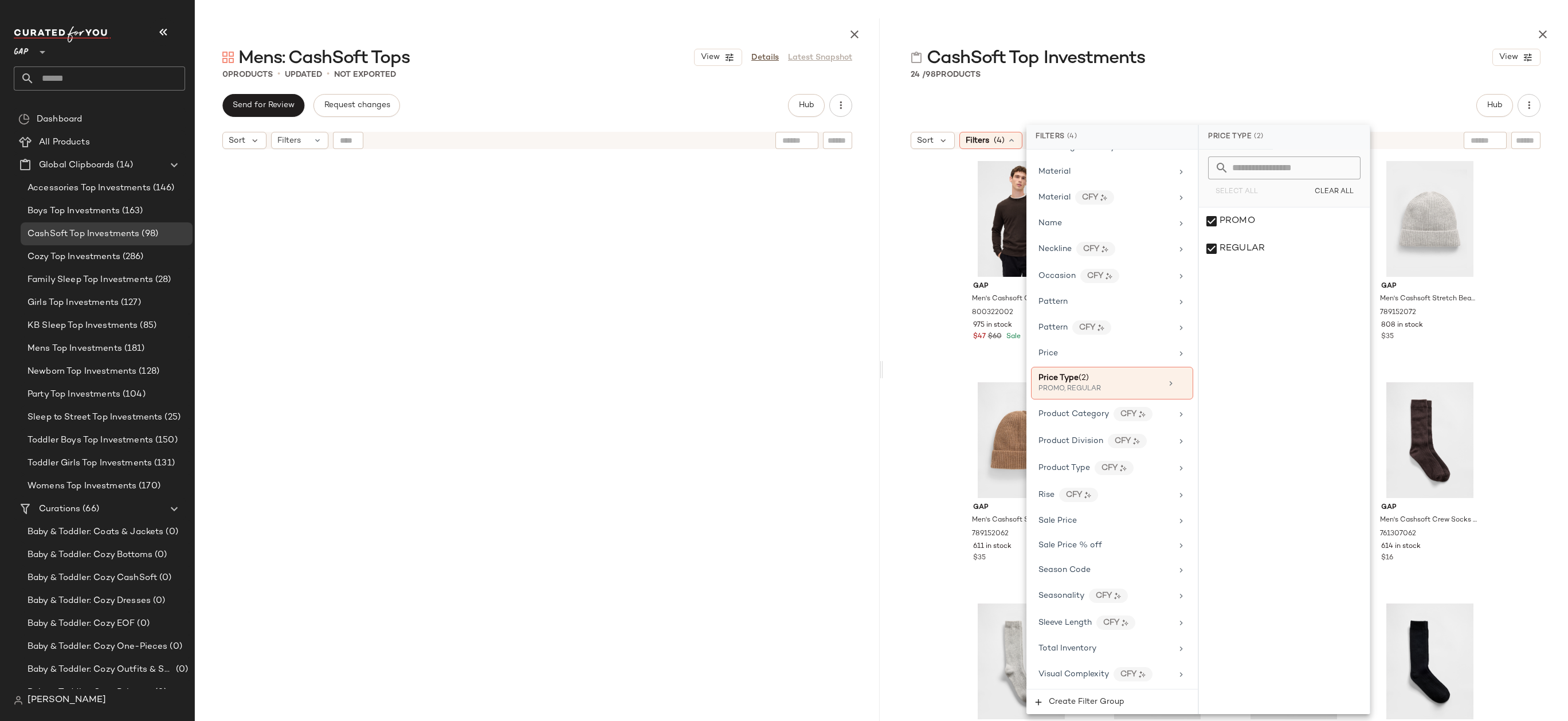
click at [1256, 84] on div "CashSoft Top Investments View 24 / 98 Products Hub Sort Filters (4) Reset Gap M…" at bounding box center [1225, 370] width 685 height 703
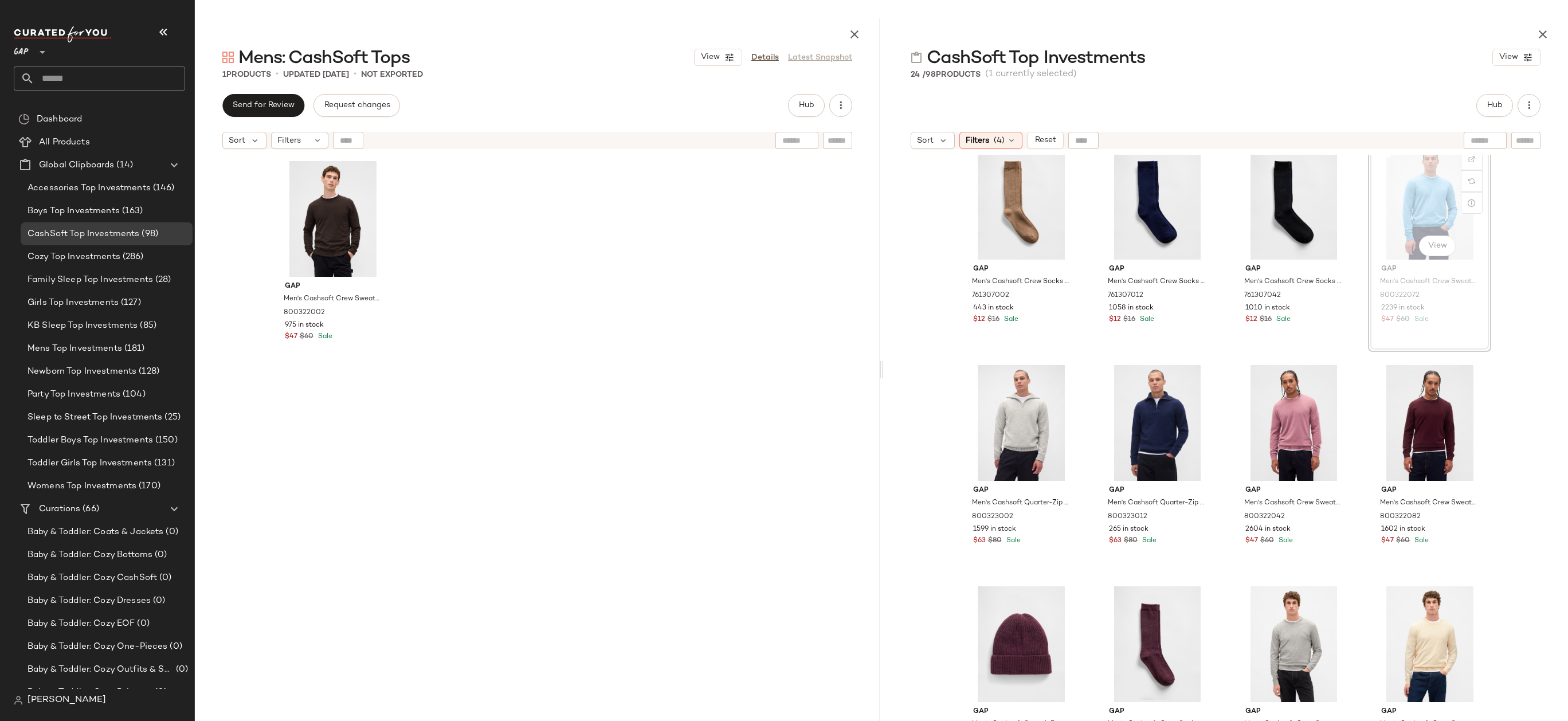
scroll to position [463, 0]
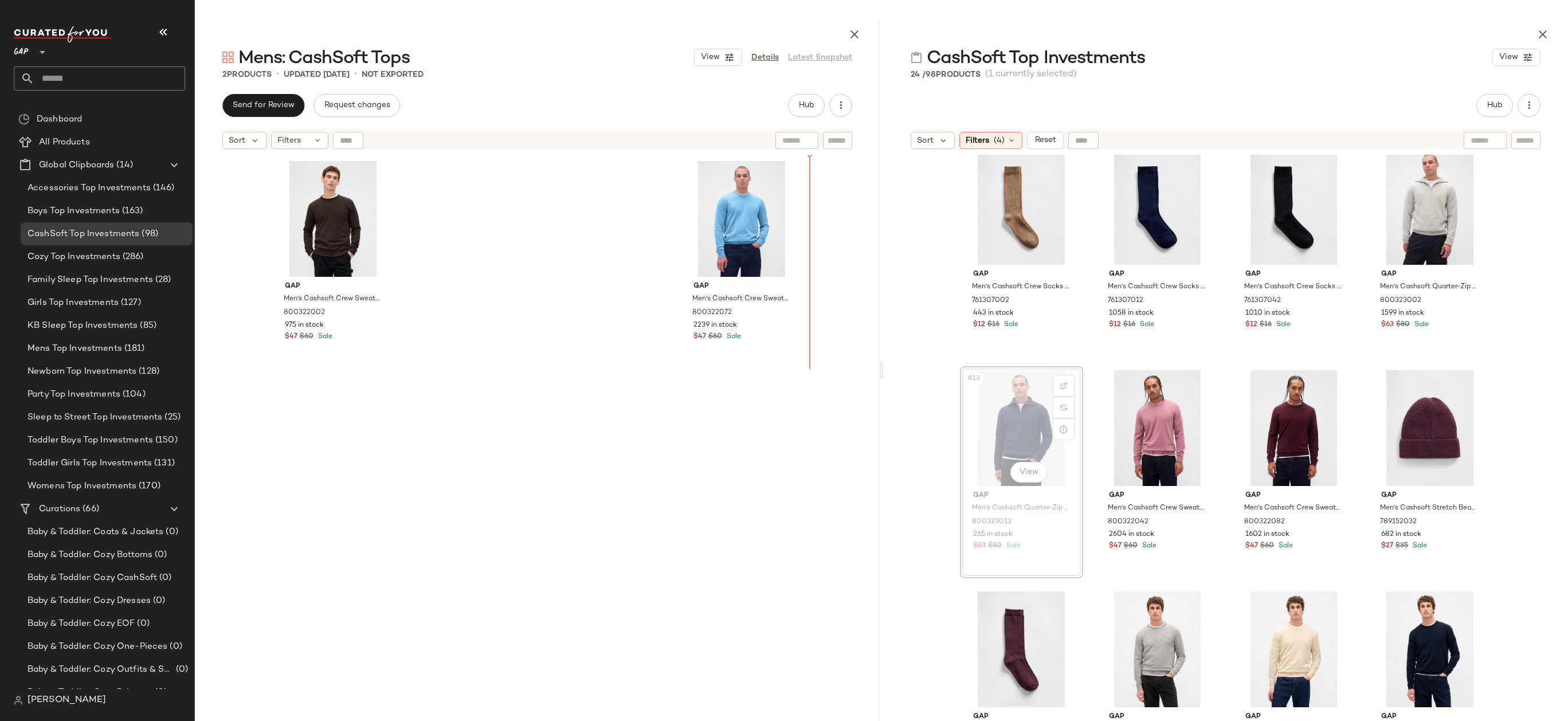
drag, startPoint x: 1018, startPoint y: 440, endPoint x: 1011, endPoint y: 438, distance: 7.3
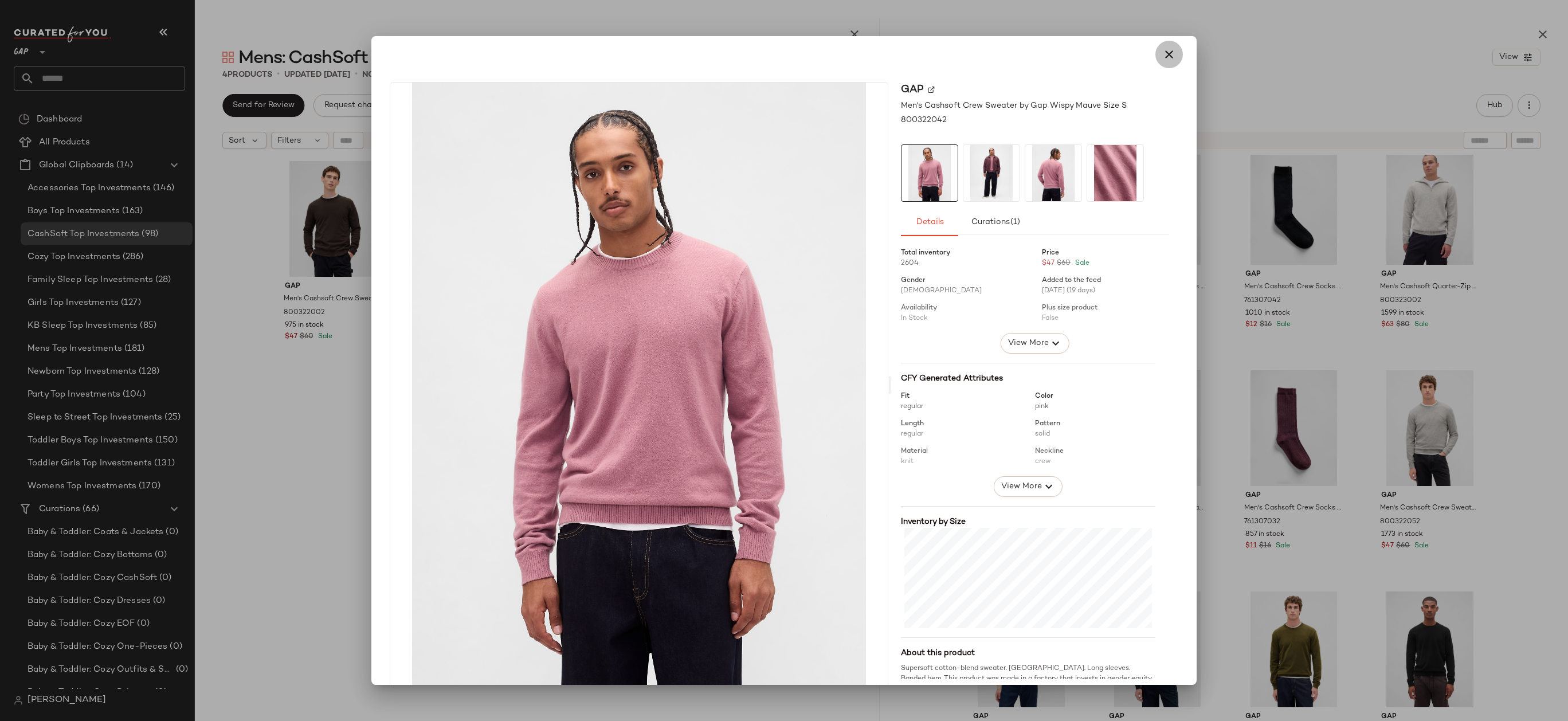
click at [1155, 54] on button "button" at bounding box center [1169, 54] width 28 height 28
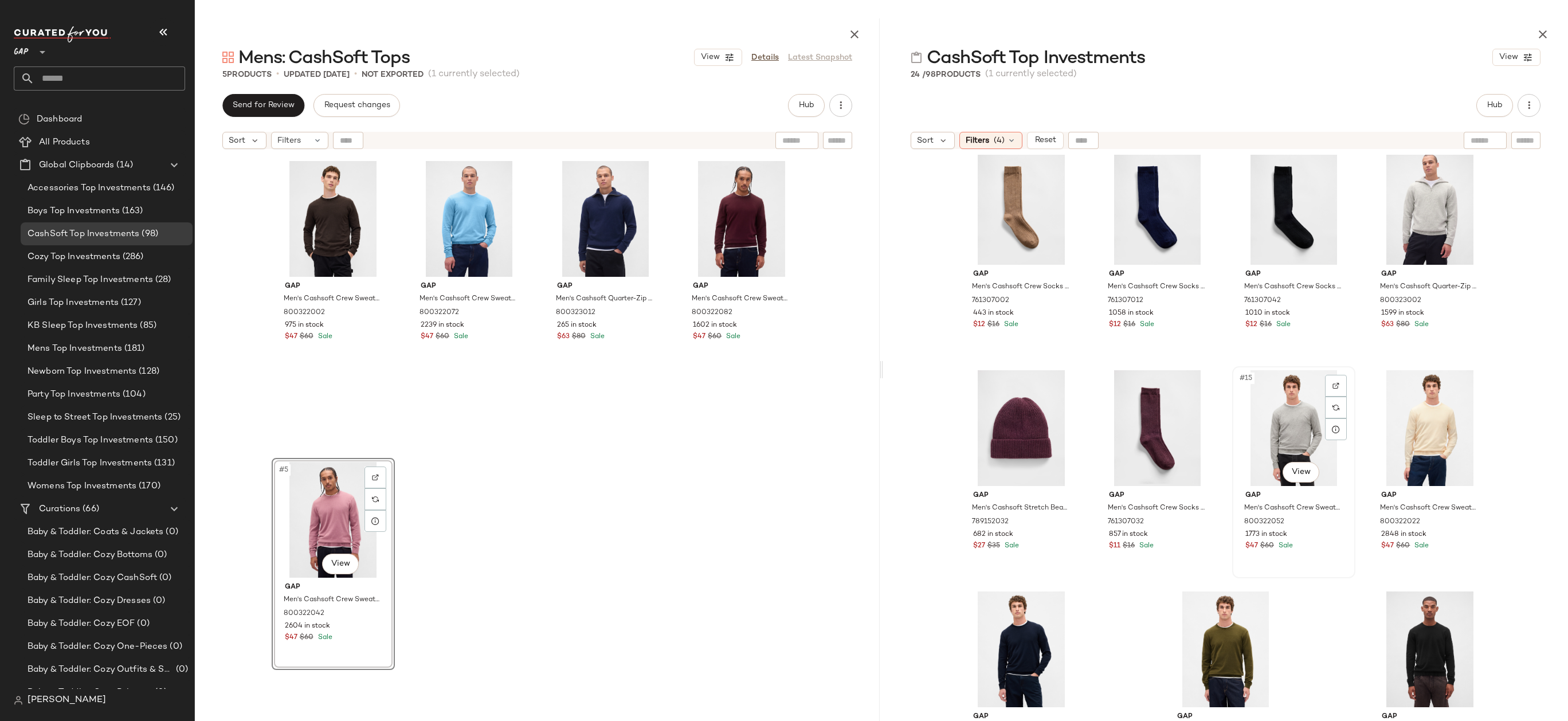
scroll to position [486, 0]
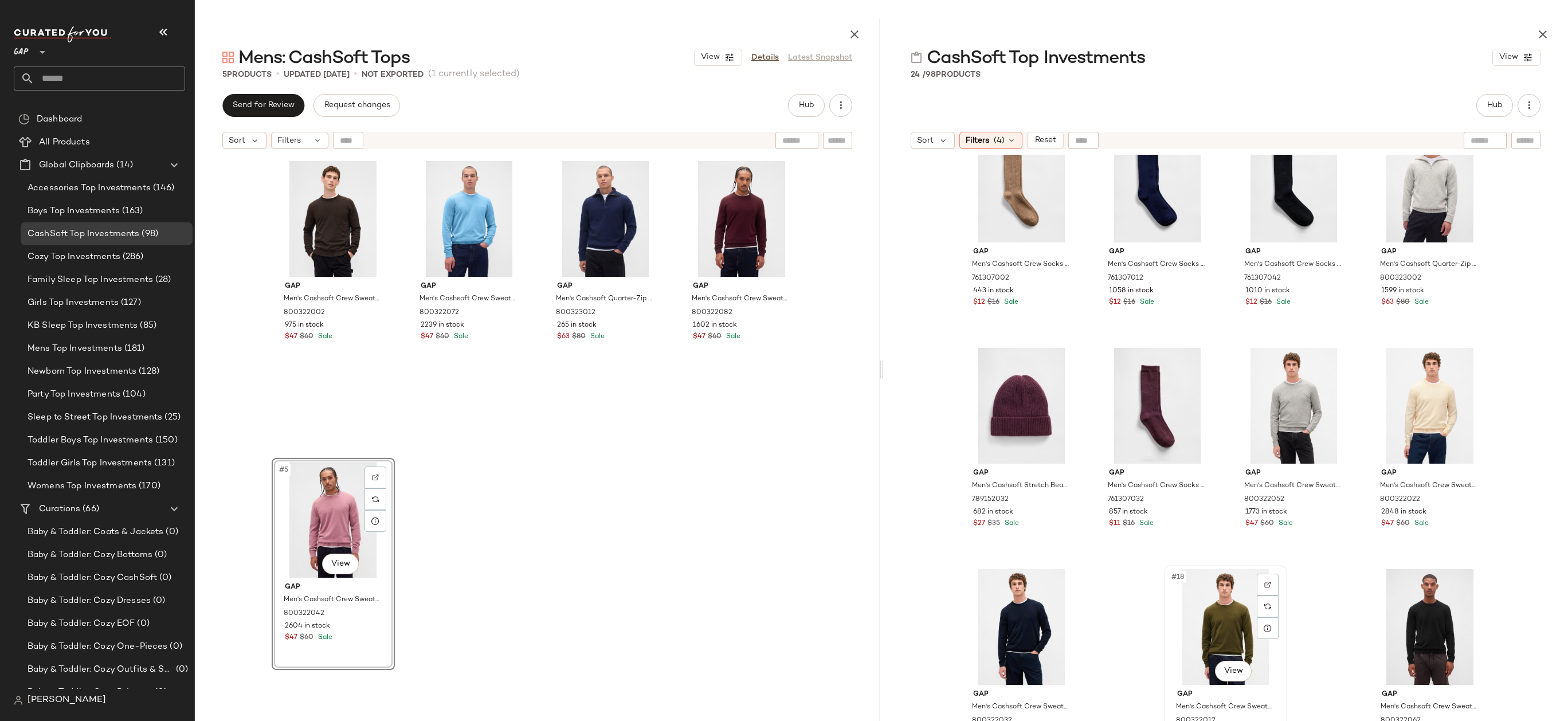
click at [1213, 606] on div "#18 View" at bounding box center [1225, 627] width 115 height 116
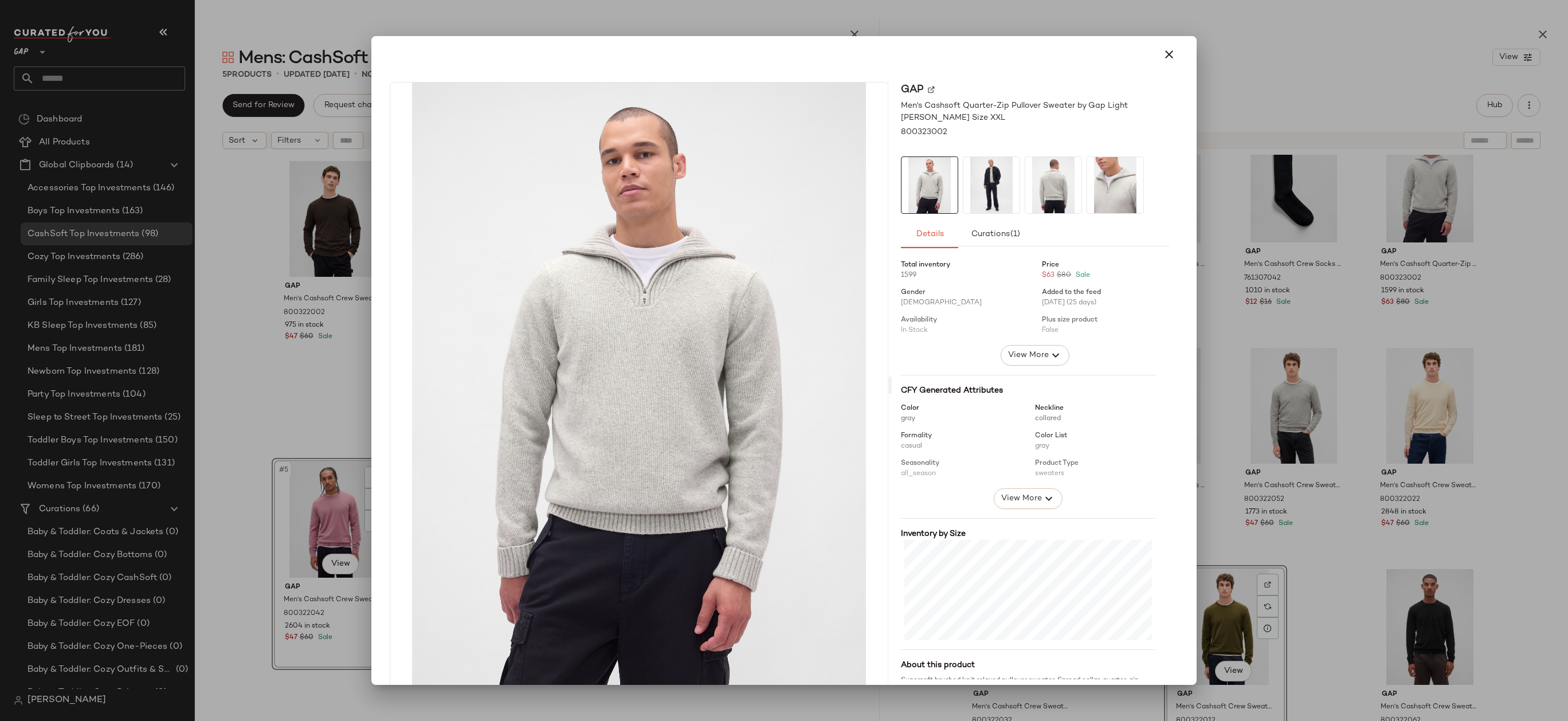
click at [1171, 44] on div at bounding box center [784, 54] width 798 height 28
click at [1162, 54] on icon "button" at bounding box center [1169, 55] width 13 height 13
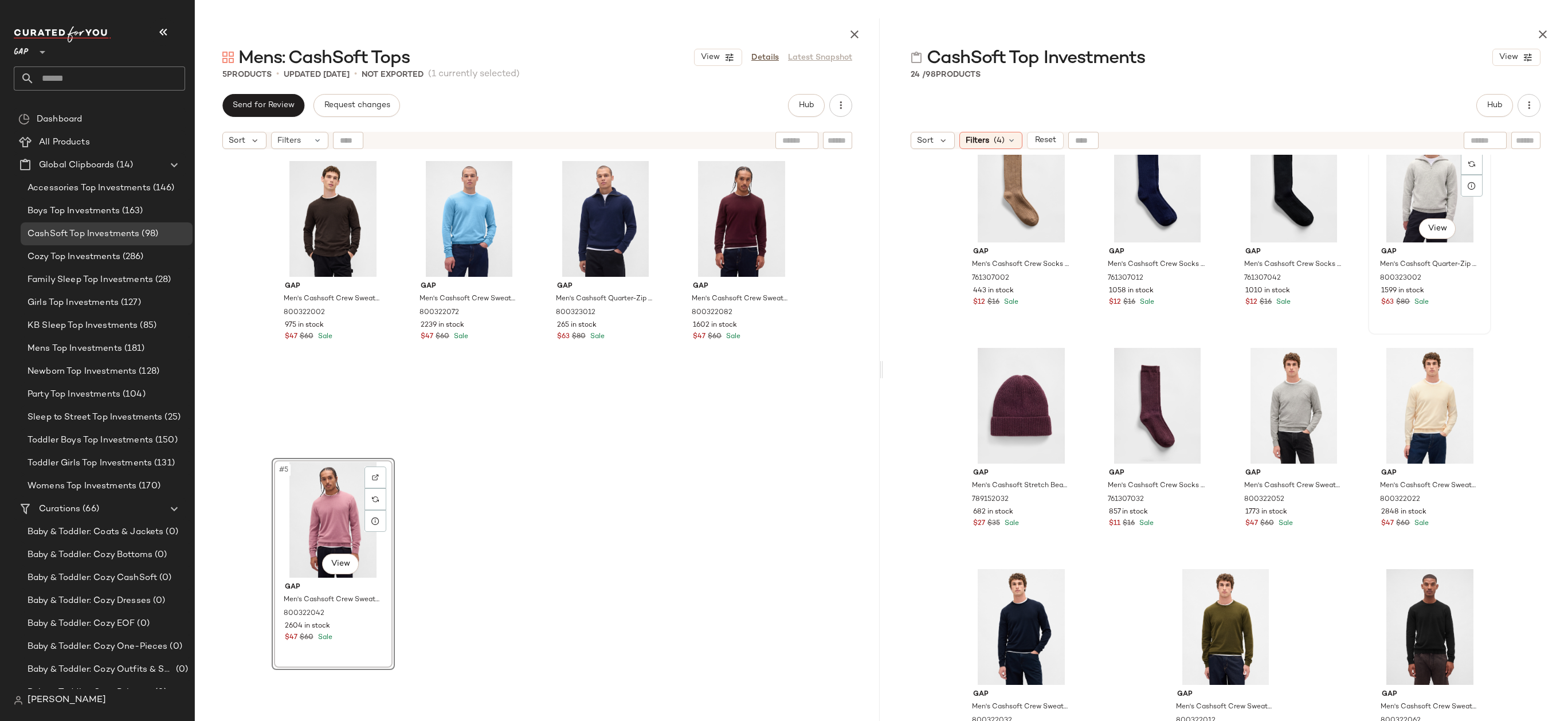
click at [1409, 188] on div "#12 View" at bounding box center [1429, 185] width 115 height 116
click at [1267, 381] on div "#15 View" at bounding box center [1293, 406] width 115 height 116
click at [1409, 392] on div "#16 View" at bounding box center [1429, 406] width 115 height 116
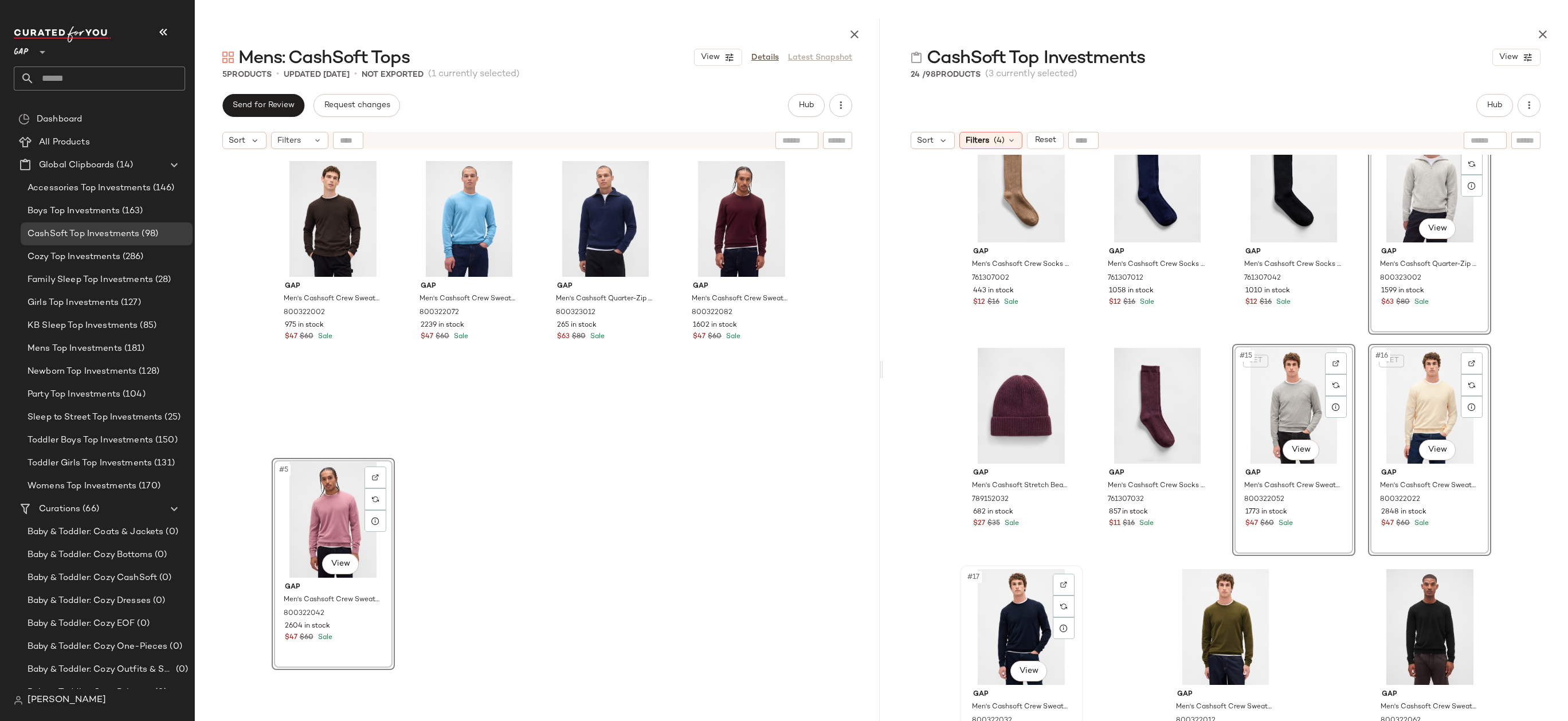
click at [1009, 613] on div "#17 View" at bounding box center [1022, 627] width 115 height 116
click at [1222, 620] on div "#18 View" at bounding box center [1225, 627] width 115 height 116
click at [1449, 608] on div "#19 View" at bounding box center [1430, 627] width 115 height 116
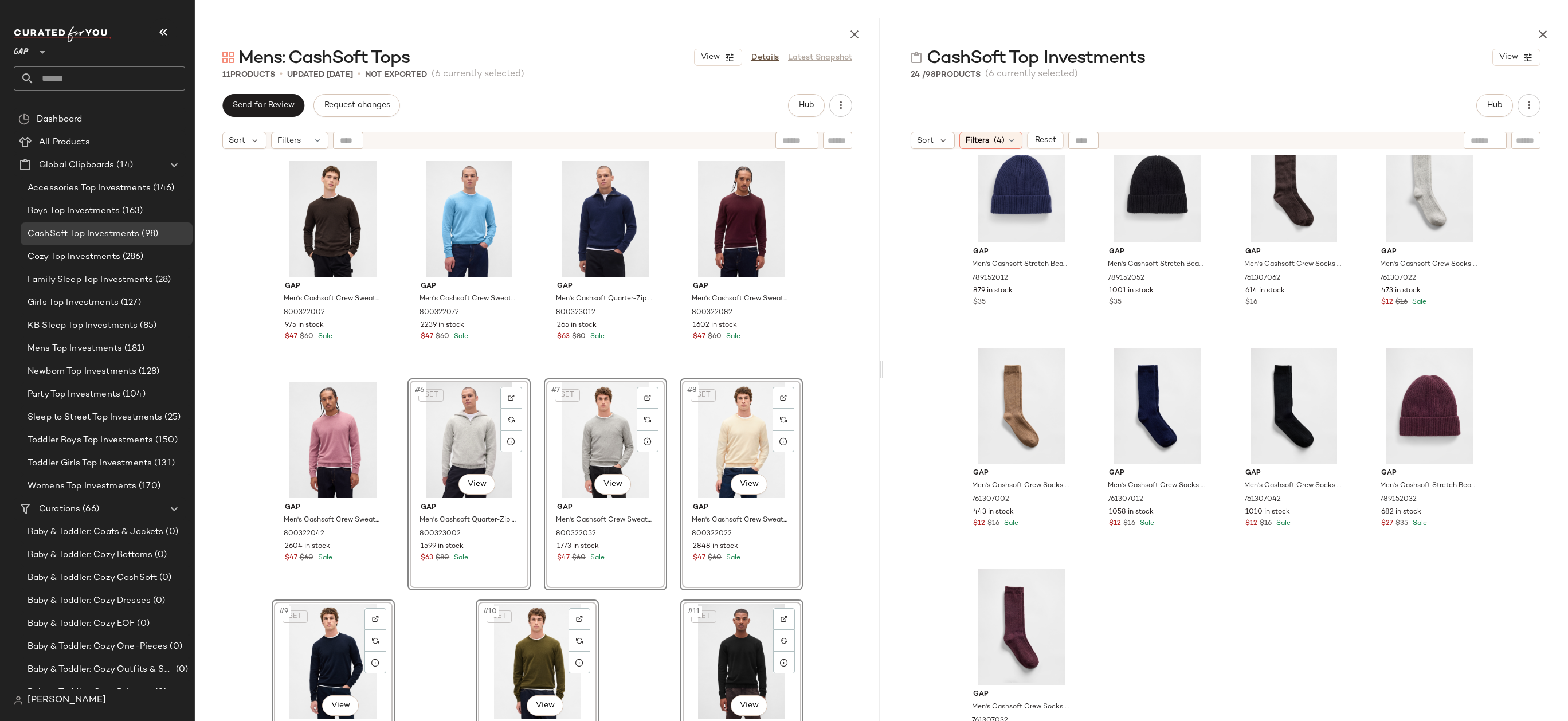
scroll to position [34, 0]
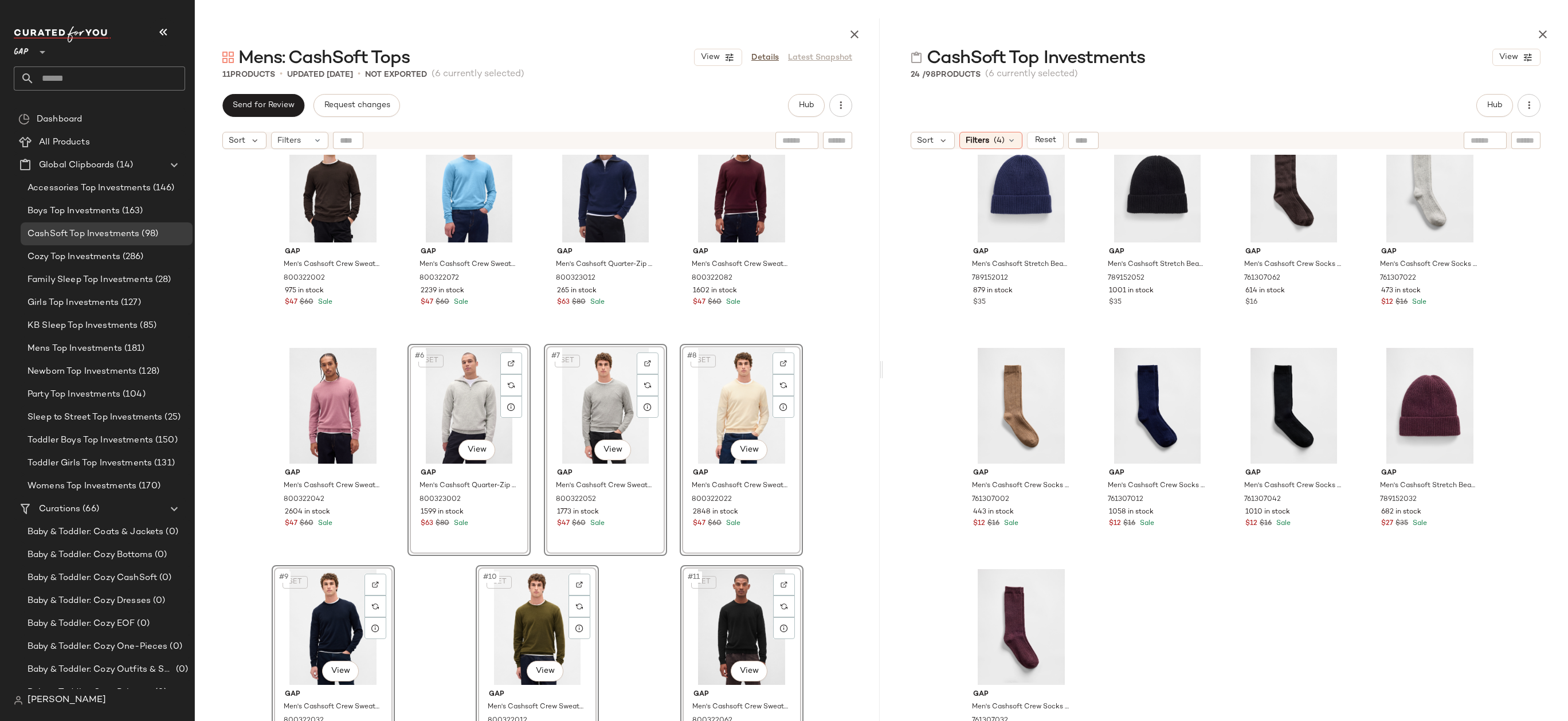
click at [810, 524] on div "Gap Men's Cashsoft Crew Sweater by Gap Terra Brown Tall Size XXXL 800322002 975…" at bounding box center [537, 466] width 685 height 622
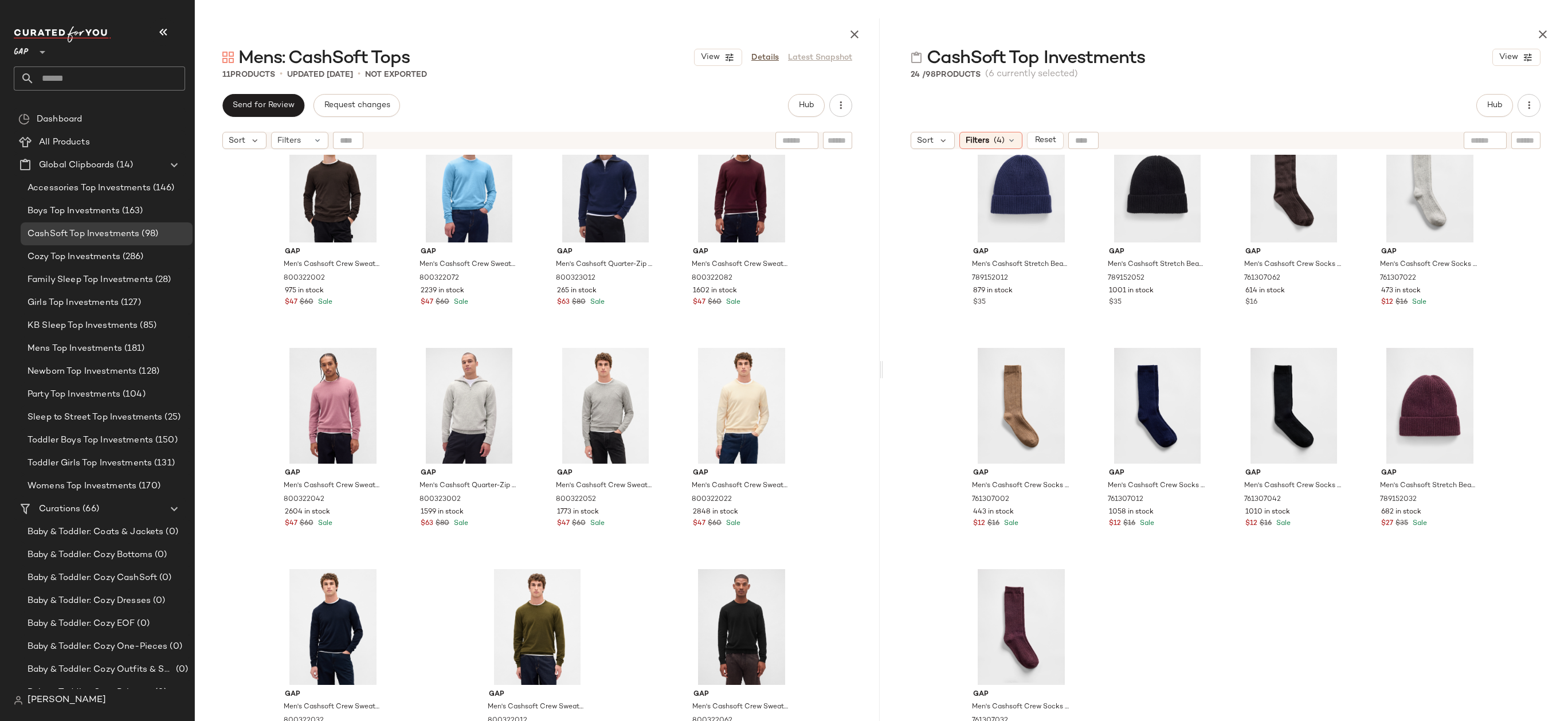
click at [1528, 34] on div at bounding box center [1225, 32] width 685 height 28
click at [1539, 34] on icon "button" at bounding box center [1543, 34] width 13 height 13
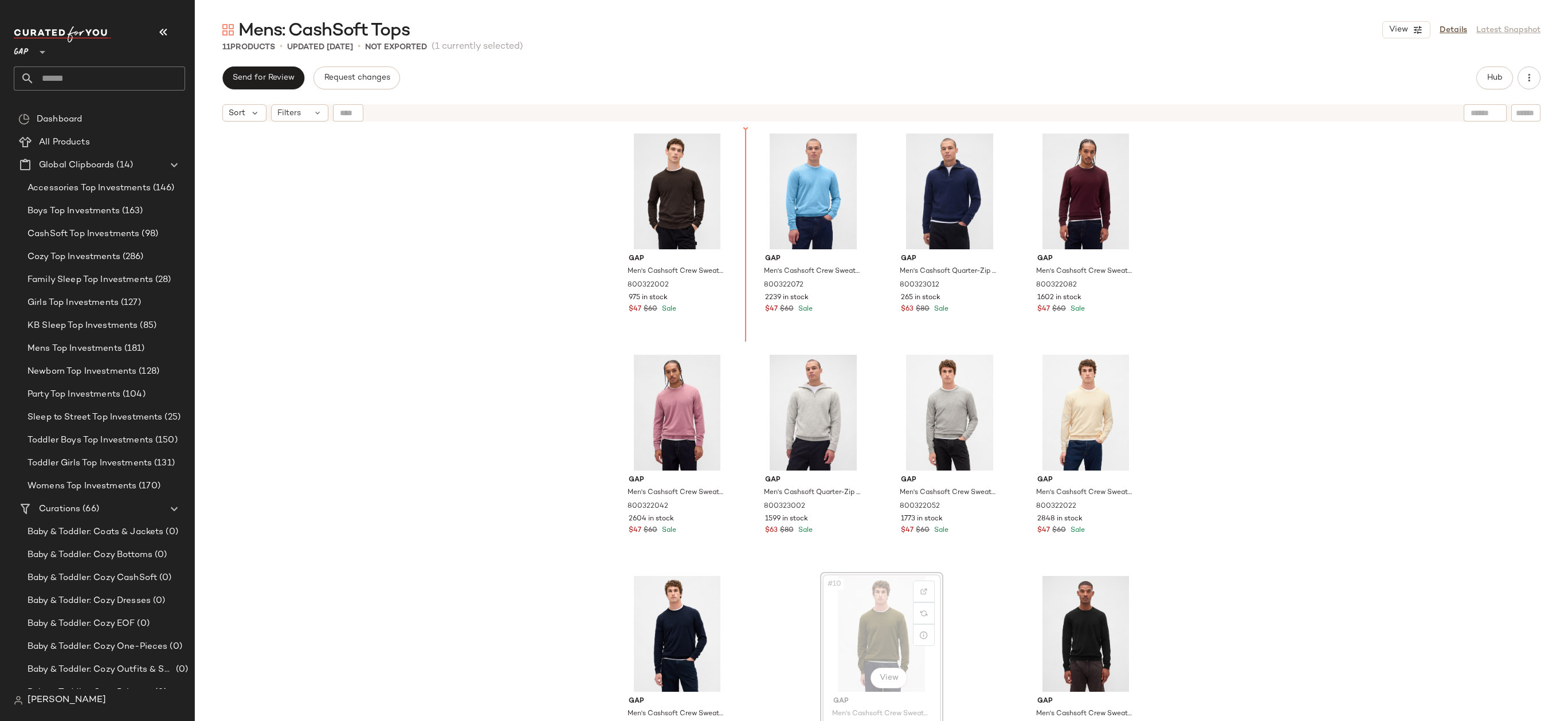
drag, startPoint x: 892, startPoint y: 603, endPoint x: 889, endPoint y: 595, distance: 8.5
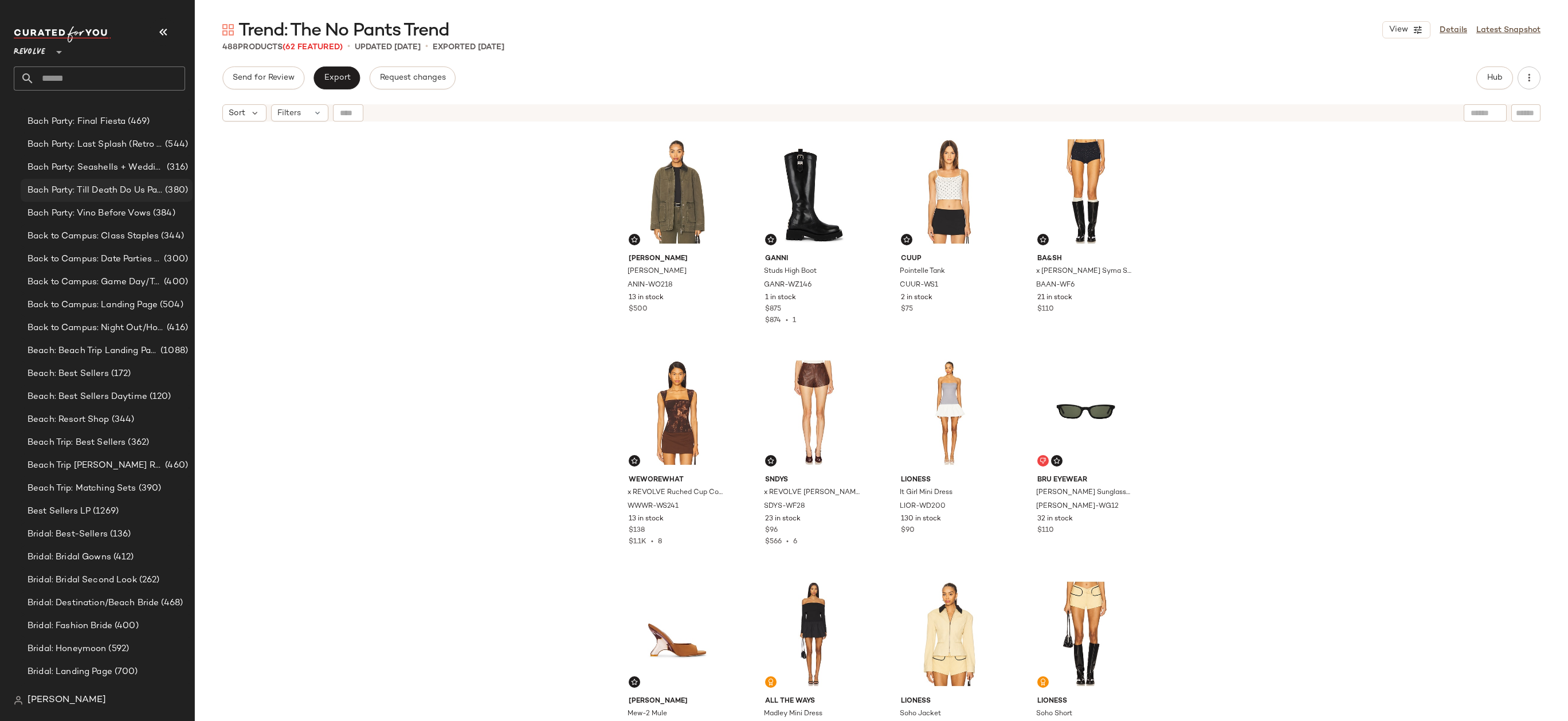
scroll to position [946, 0]
click at [143, 74] on input "text" at bounding box center [109, 78] width 150 height 24
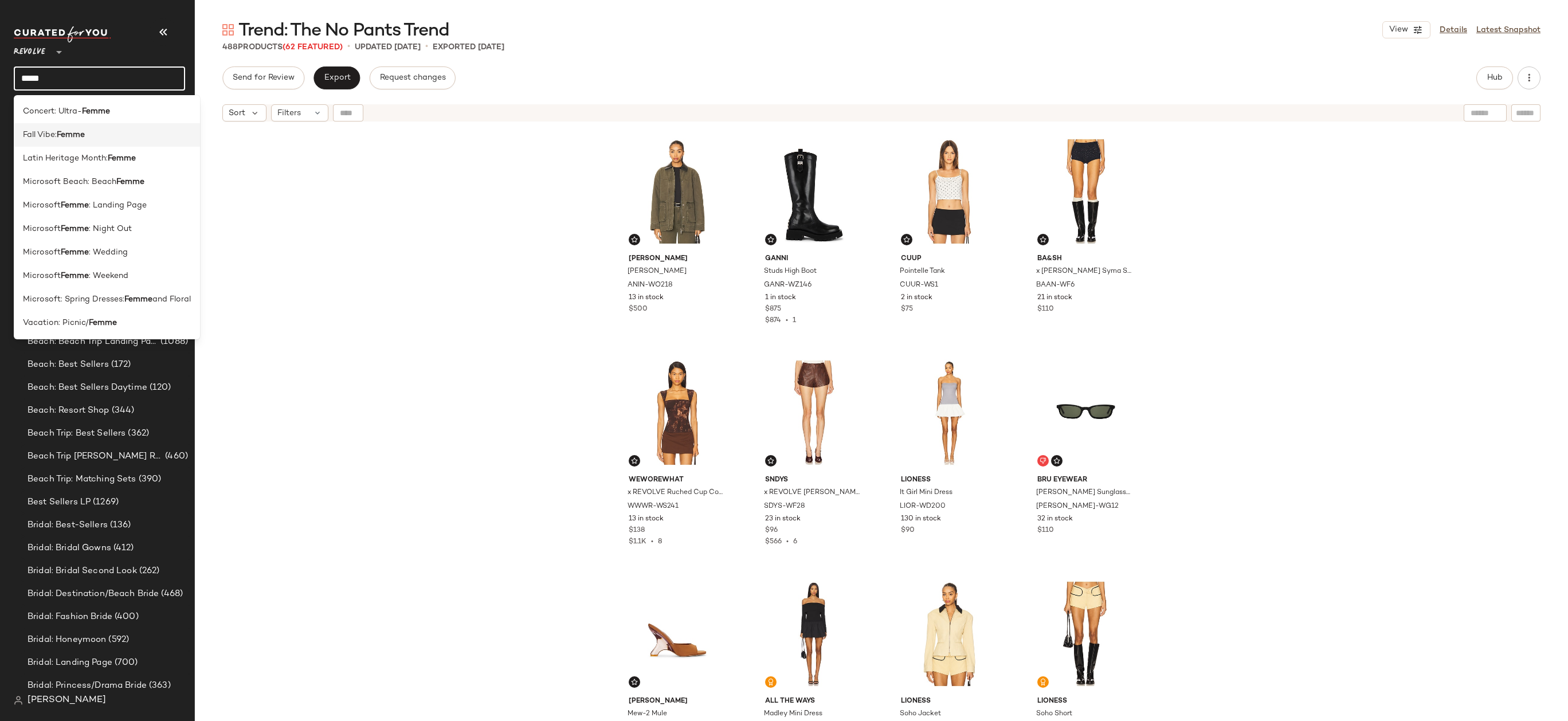
type input "*****"
click at [161, 134] on div "Fall Vibe: Femme" at bounding box center [107, 134] width 168 height 12
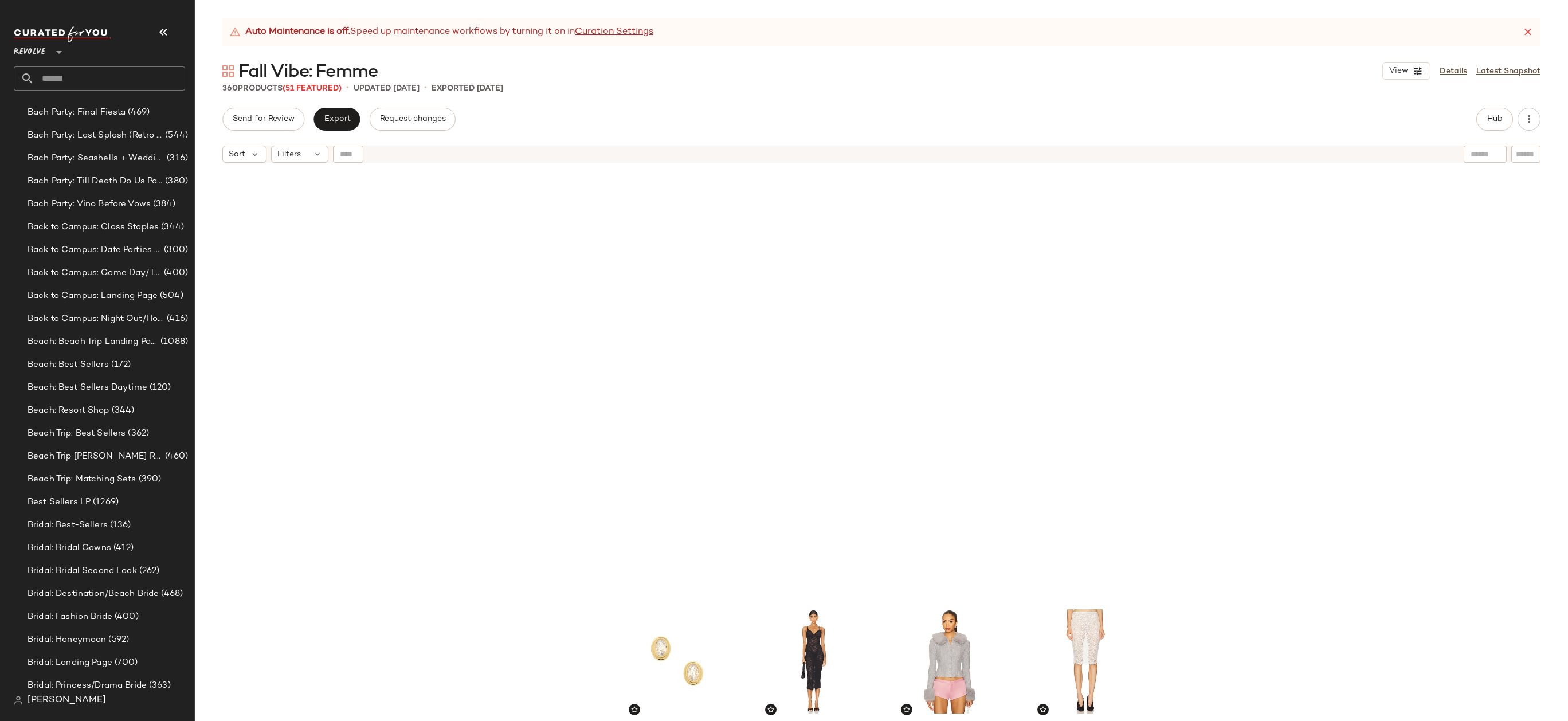
scroll to position [1555, 0]
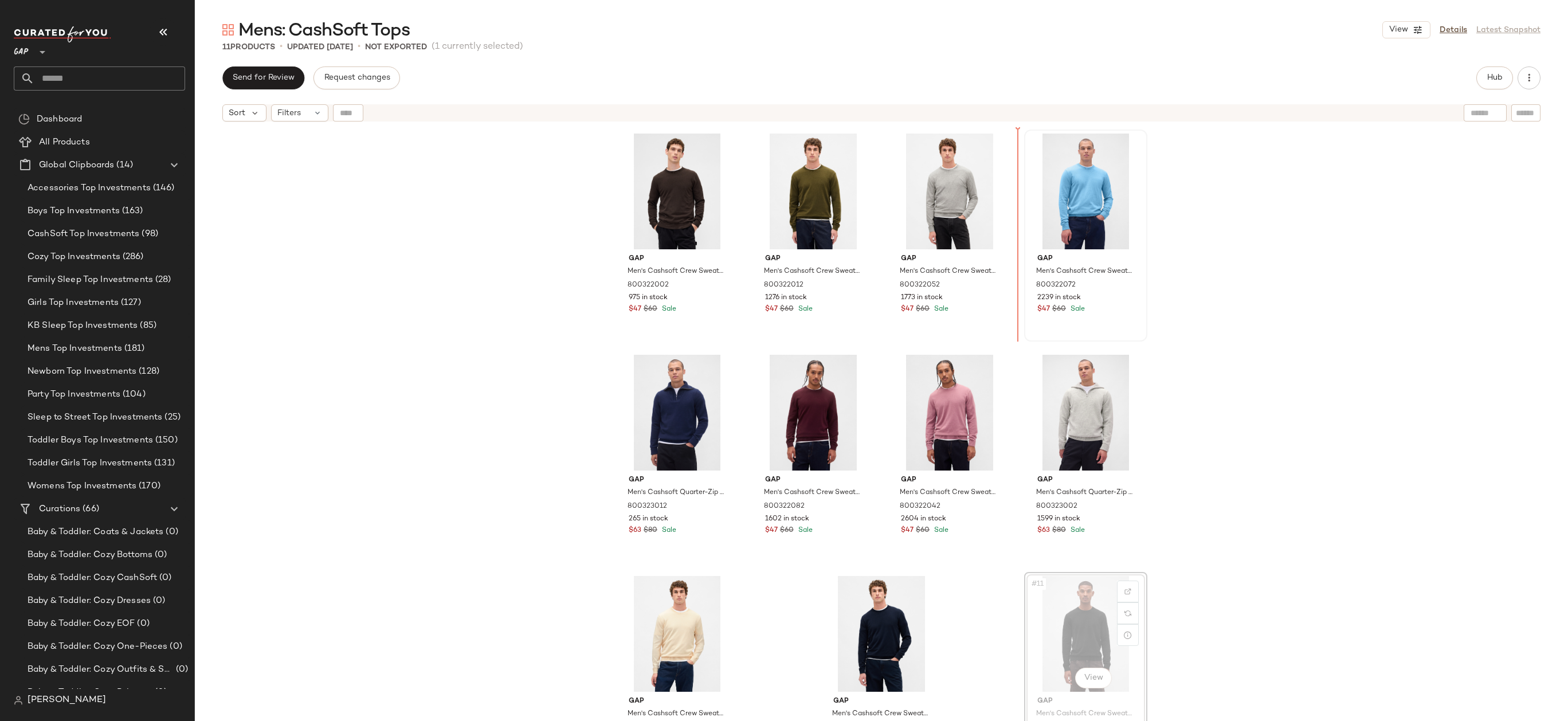
drag, startPoint x: 1035, startPoint y: 621, endPoint x: 1031, endPoint y: 230, distance: 391.0
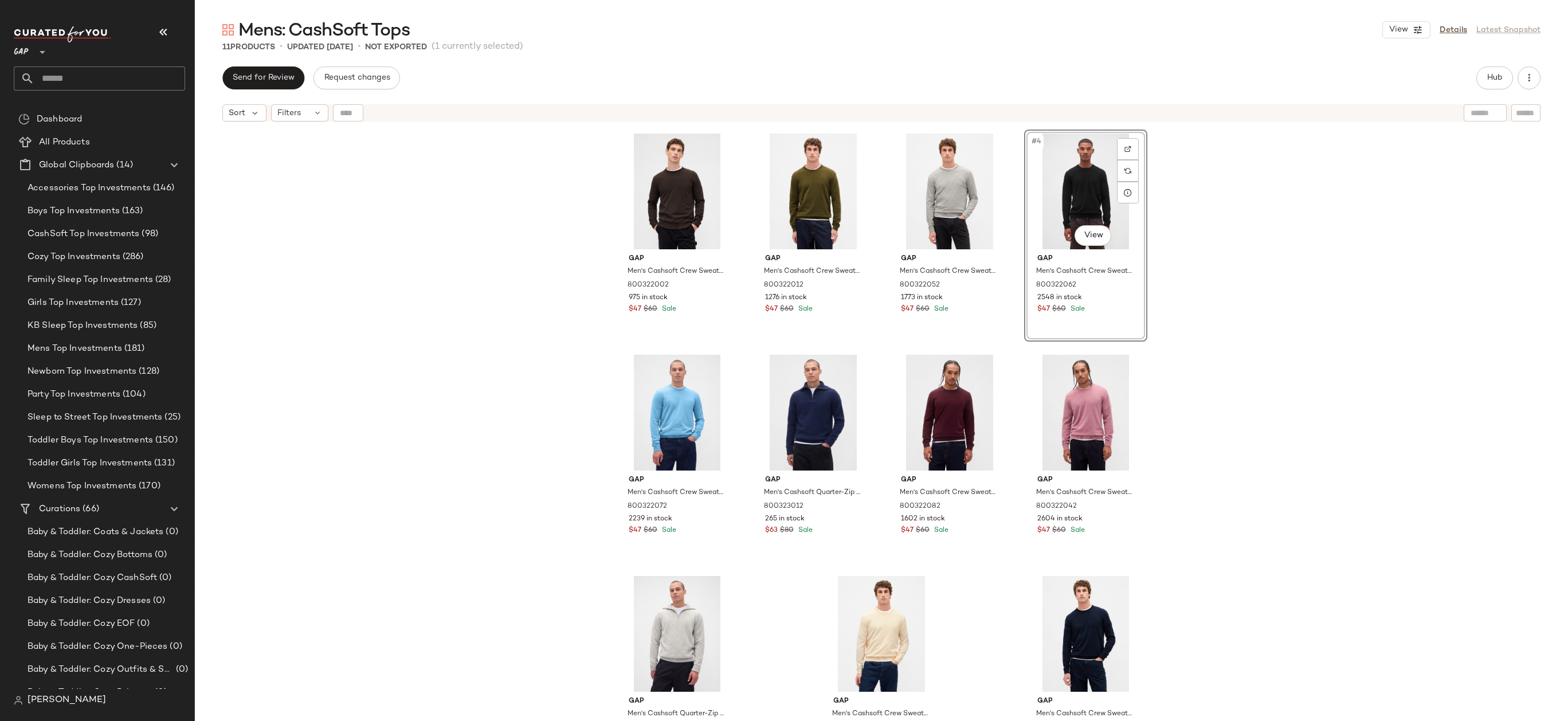
click at [1180, 229] on div "Gap Men's Cashsoft Crew Sweater by Gap [PERSON_NAME] Tall Size XXXL 800322002 9…" at bounding box center [881, 438] width 1373 height 622
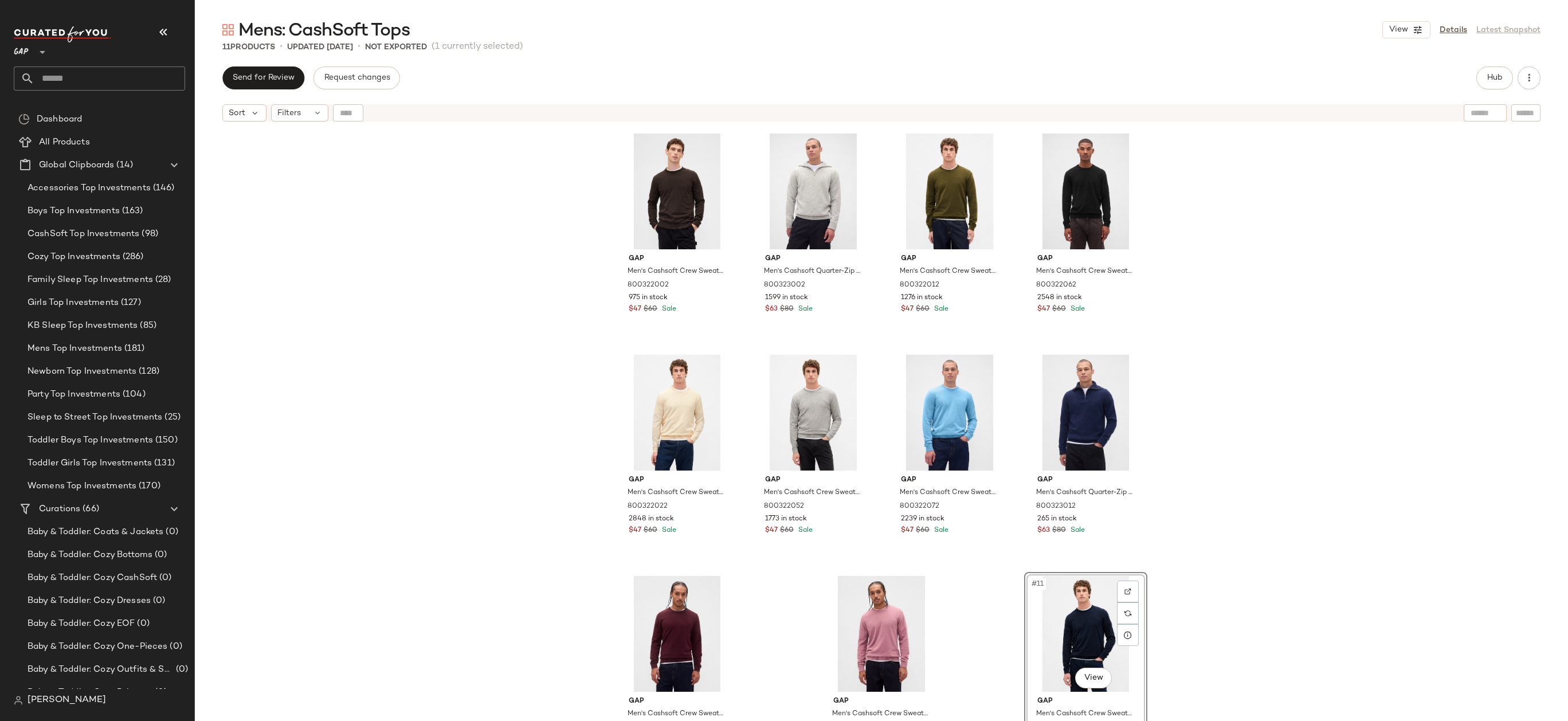
drag, startPoint x: 1059, startPoint y: 645, endPoint x: 1059, endPoint y: 639, distance: 6.0
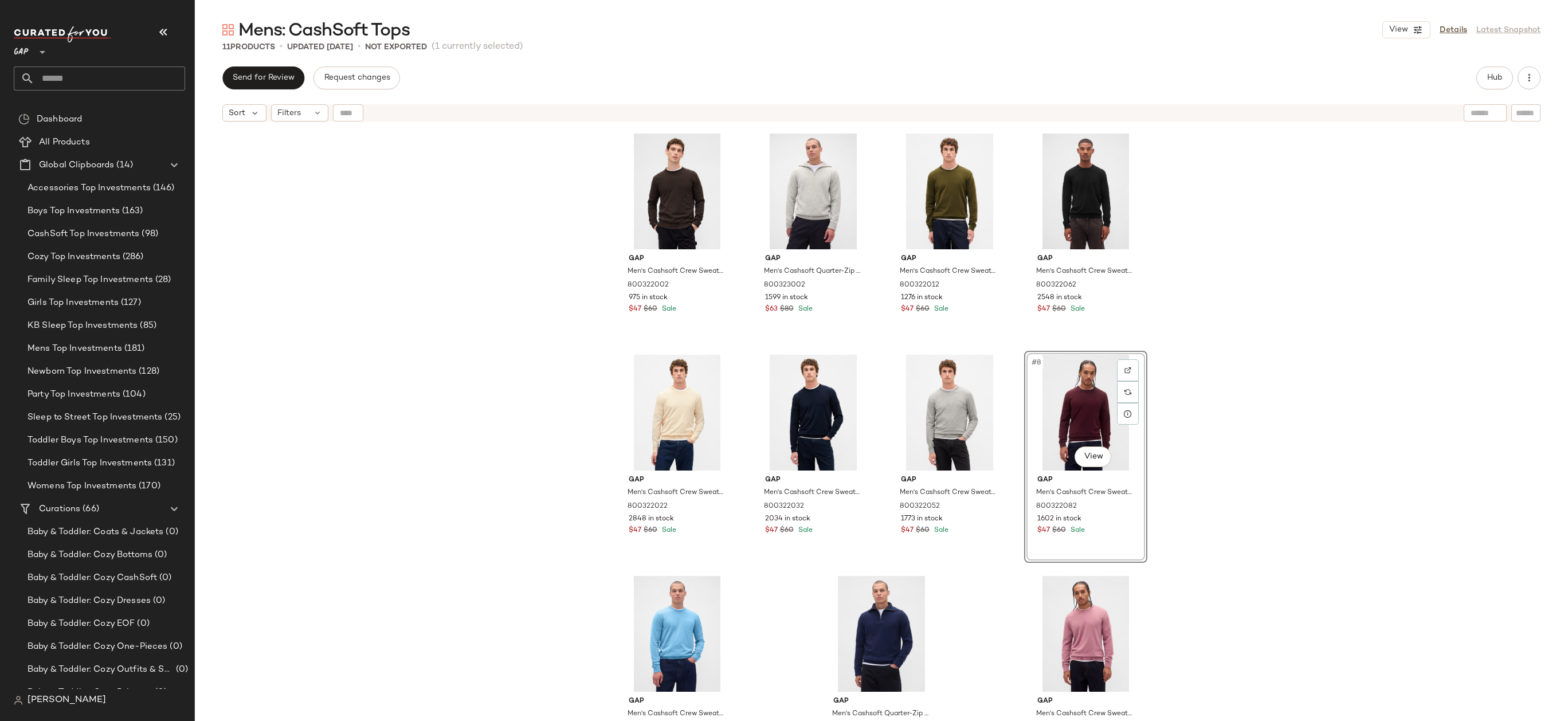
click at [1215, 391] on div "Gap Men's Cashsoft Crew Sweater by Gap [PERSON_NAME] Tall Size XXXL 800322002 9…" at bounding box center [881, 438] width 1373 height 622
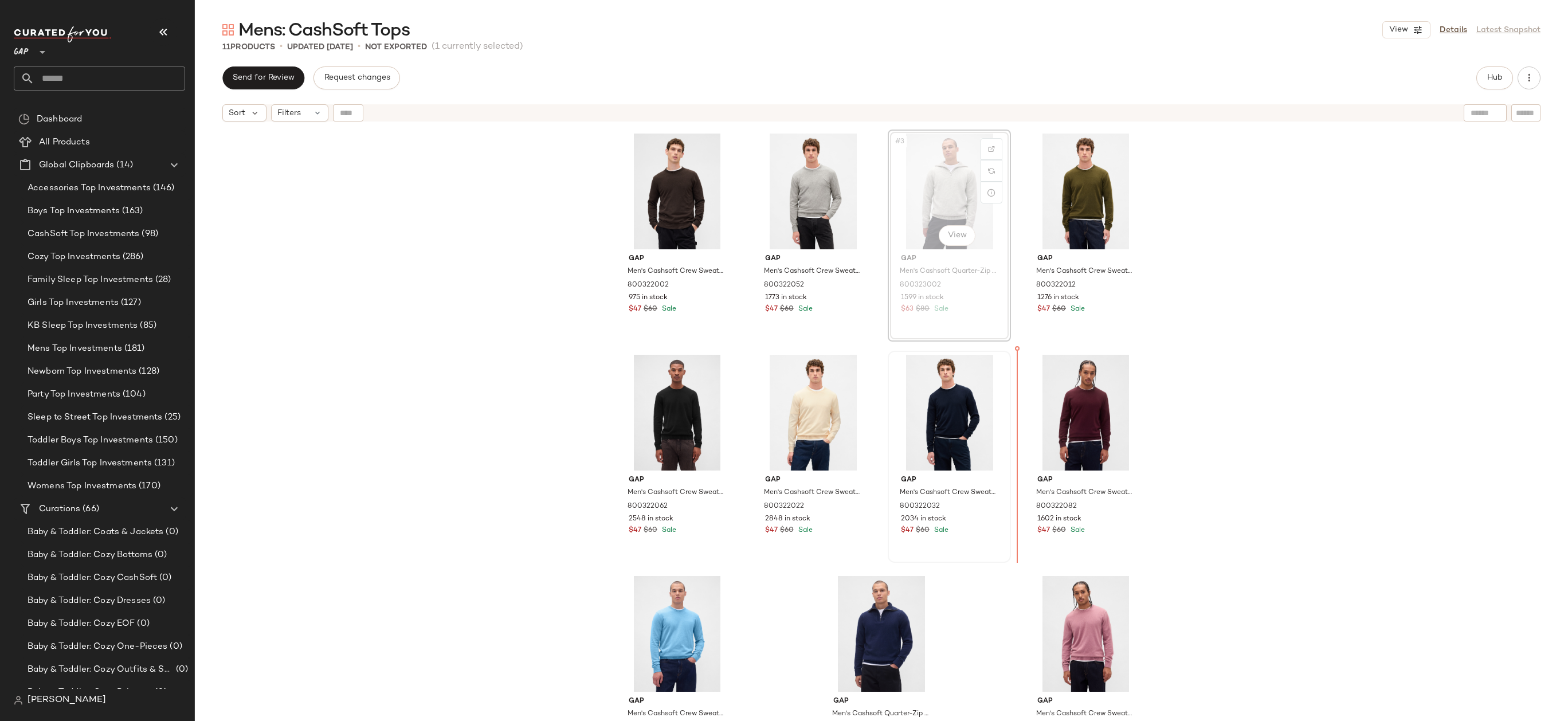
drag, startPoint x: 939, startPoint y: 204, endPoint x: 965, endPoint y: 438, distance: 235.4
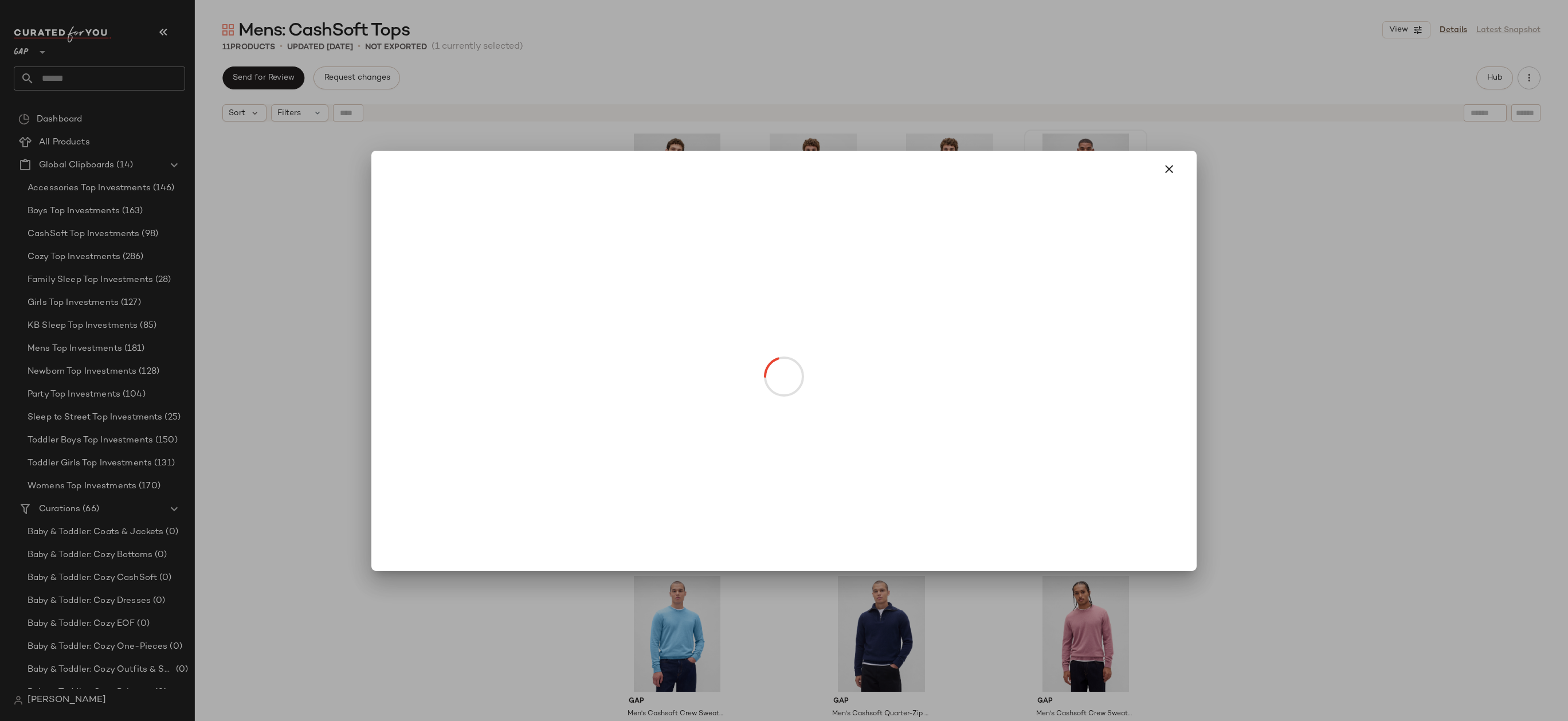
drag, startPoint x: 1092, startPoint y: 226, endPoint x: 868, endPoint y: 226, distance: 224.0
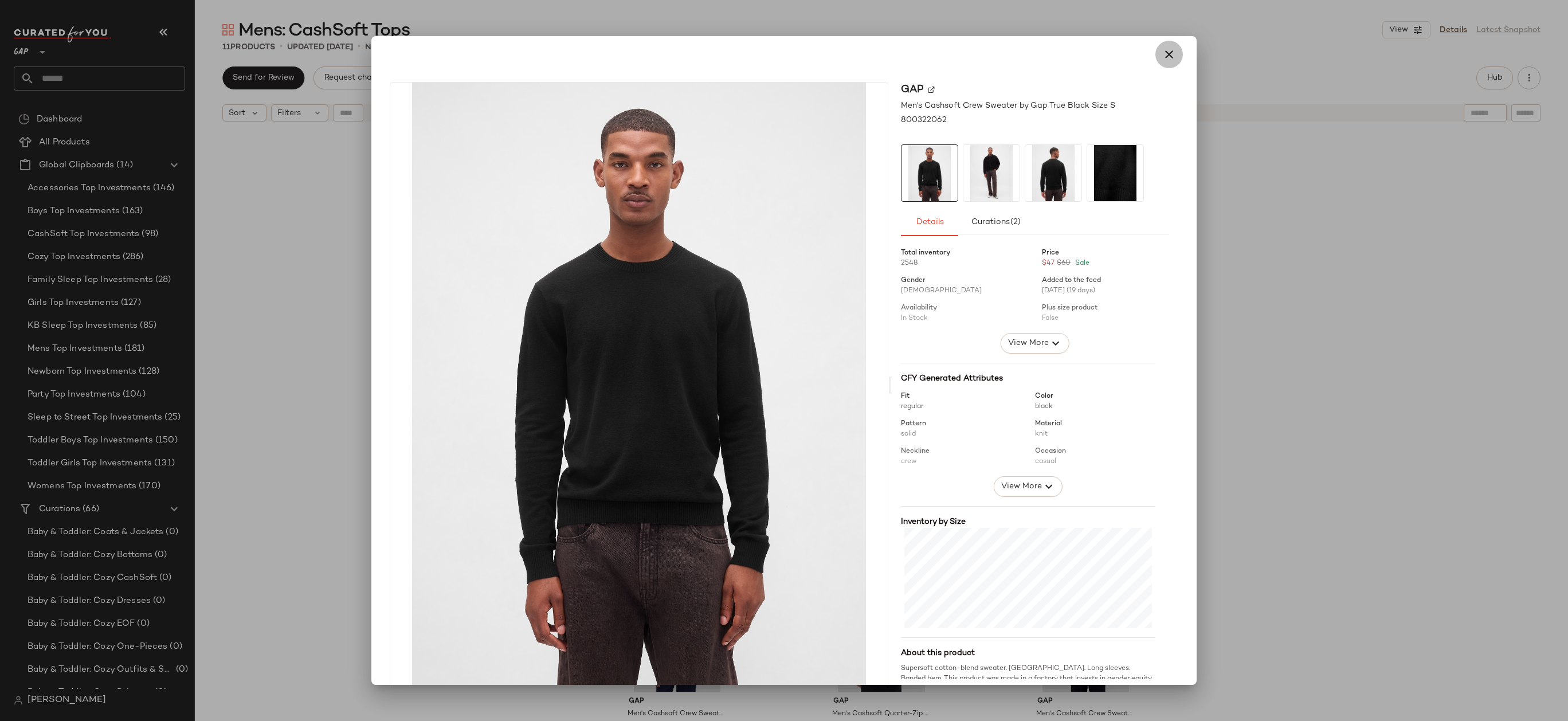
click at [1162, 55] on icon "button" at bounding box center [1169, 55] width 13 height 13
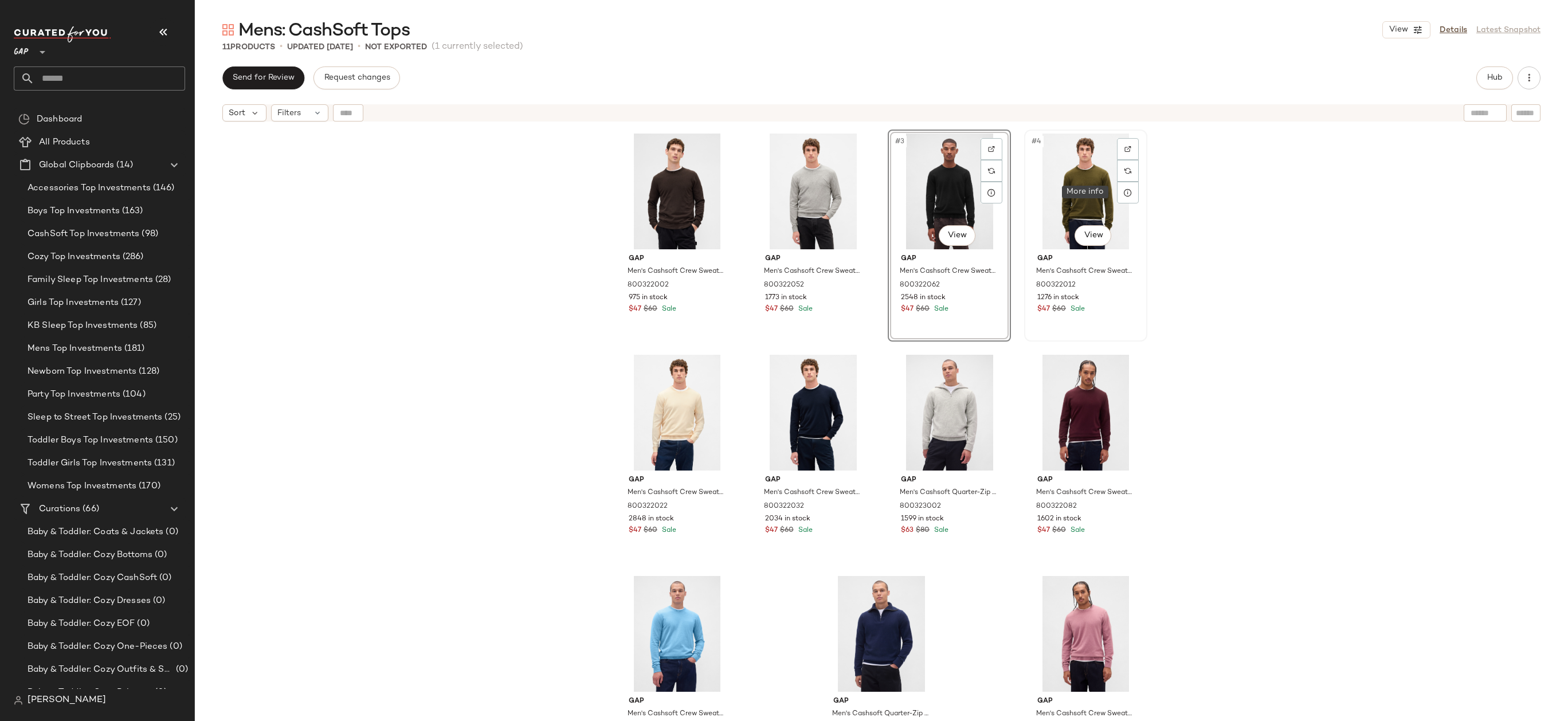
click at [1142, 194] on div "#4 View Gap Men's Cashsoft Crew Sweater by Gap Ripe Olive Size XS 800322012 127…" at bounding box center [1086, 235] width 121 height 210
click at [1190, 308] on div "Gap Men's Cashsoft Crew Sweater by Gap [PERSON_NAME] Tall Size XXXL 800322002 9…" at bounding box center [881, 438] width 1373 height 622
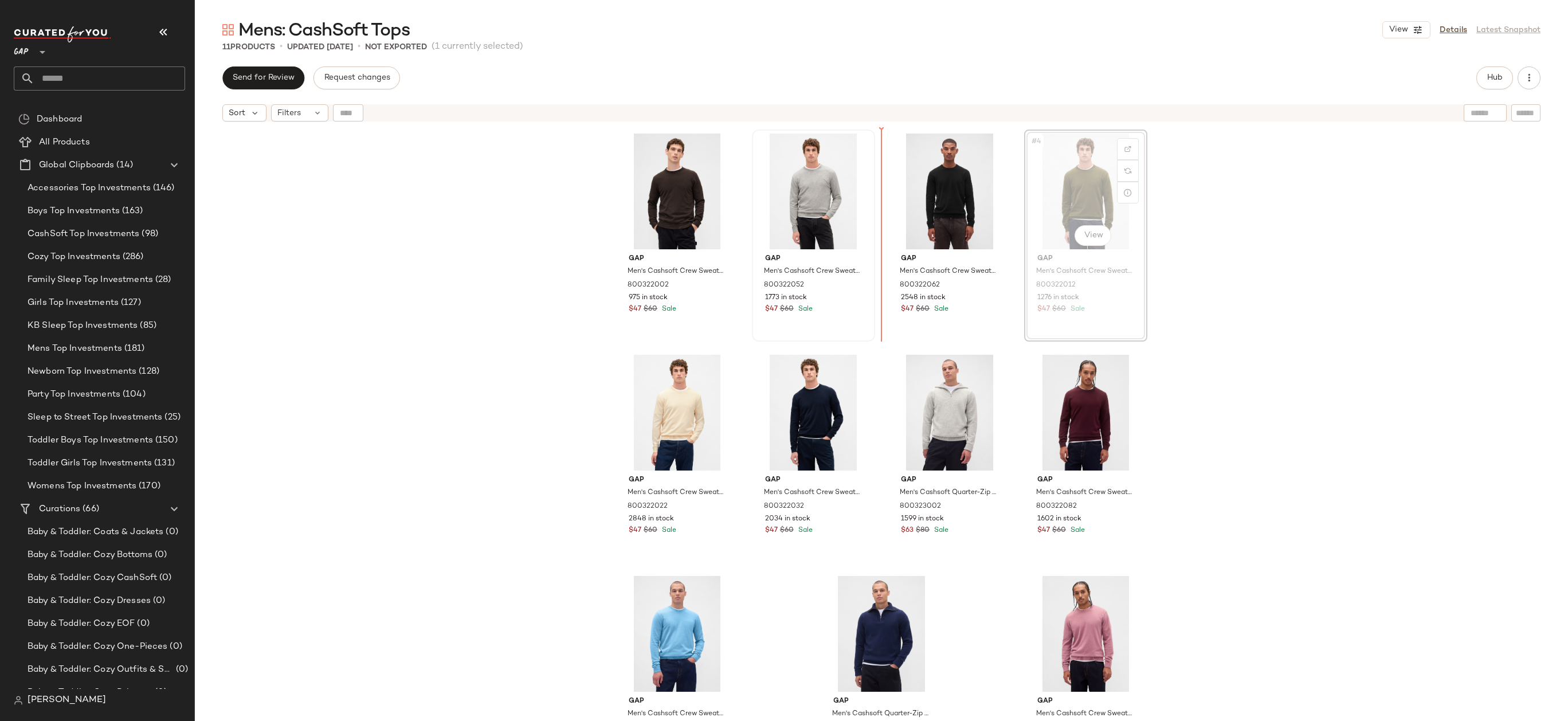
drag, startPoint x: 1042, startPoint y: 172, endPoint x: 814, endPoint y: 185, distance: 228.4
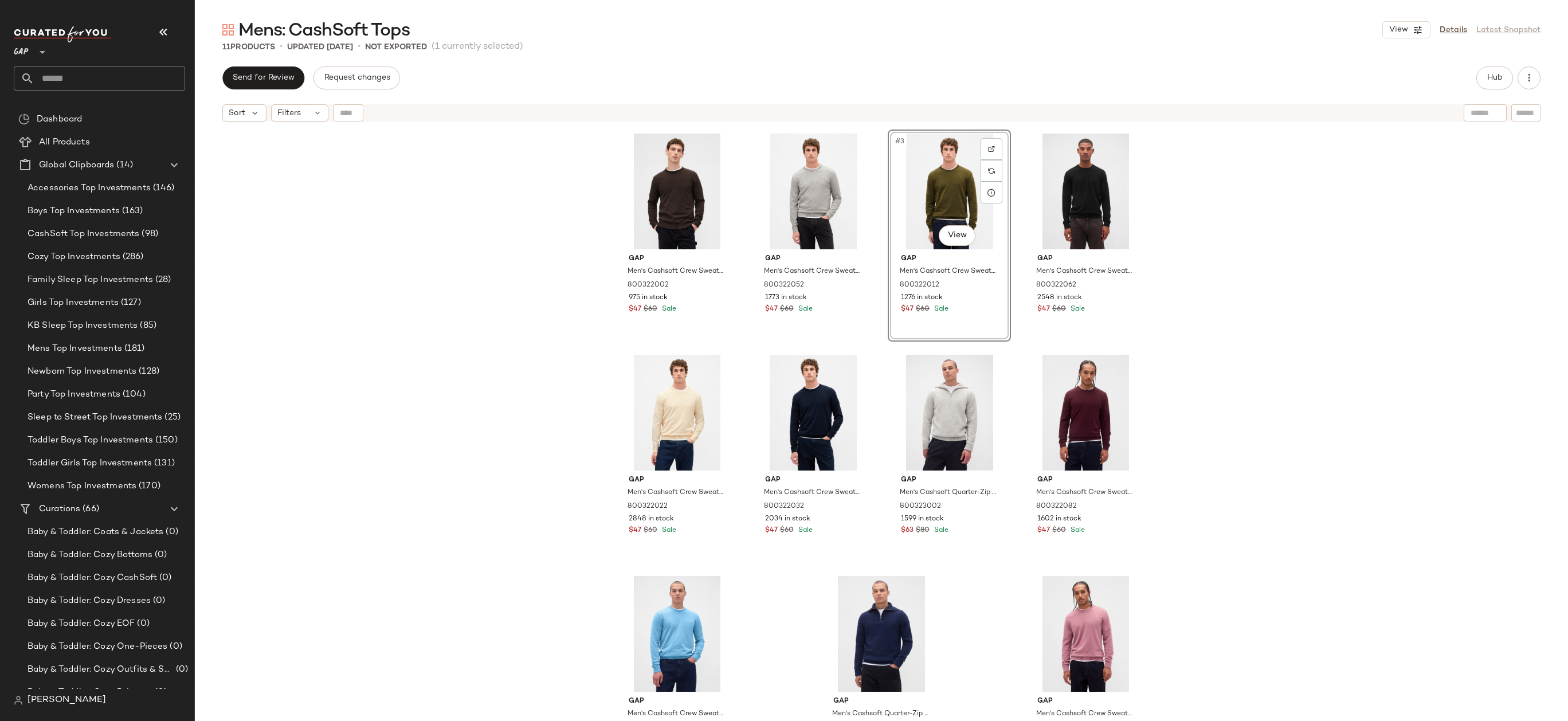
click at [1152, 176] on div "Gap Men's Cashsoft Crew Sweater by Gap [PERSON_NAME] Tall Size XXXL 800322002 9…" at bounding box center [881, 438] width 1373 height 622
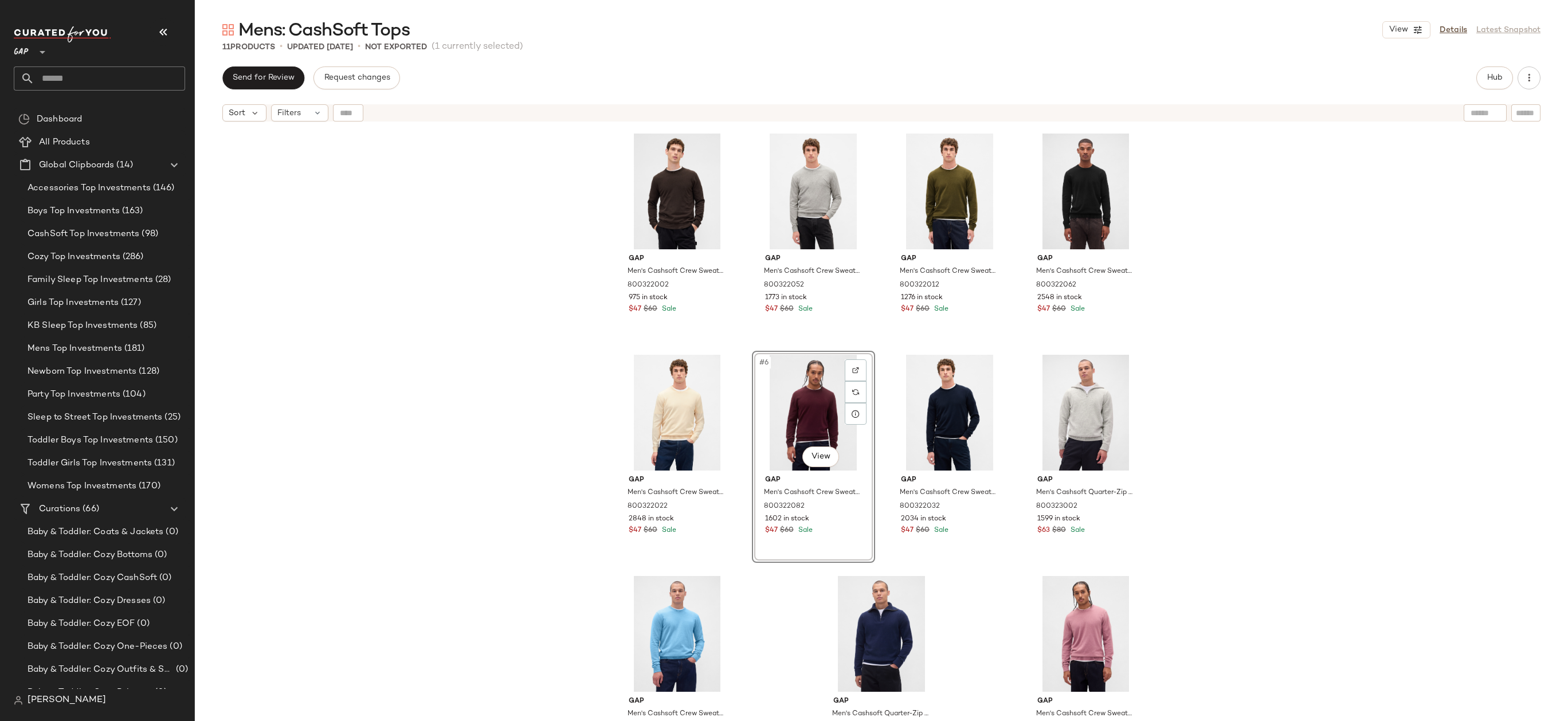
click at [1192, 350] on div "Gap Men's Cashsoft Crew Sweater by Gap [PERSON_NAME] Tall Size XXXL 800322002 9…" at bounding box center [881, 438] width 1373 height 622
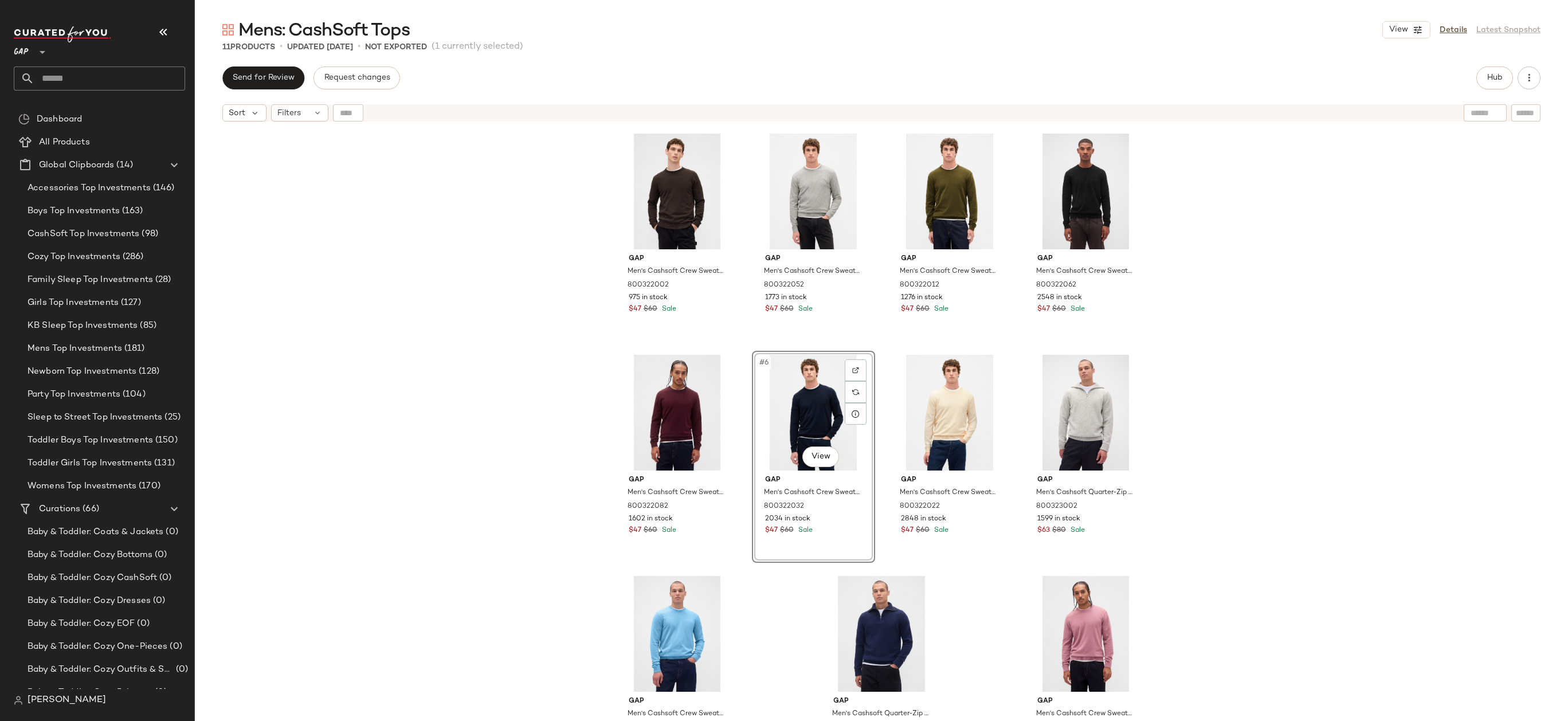
click at [538, 475] on div "Gap Men's Cashsoft Crew Sweater by Gap [PERSON_NAME] Tall Size XXXL 800322002 9…" at bounding box center [881, 438] width 1373 height 622
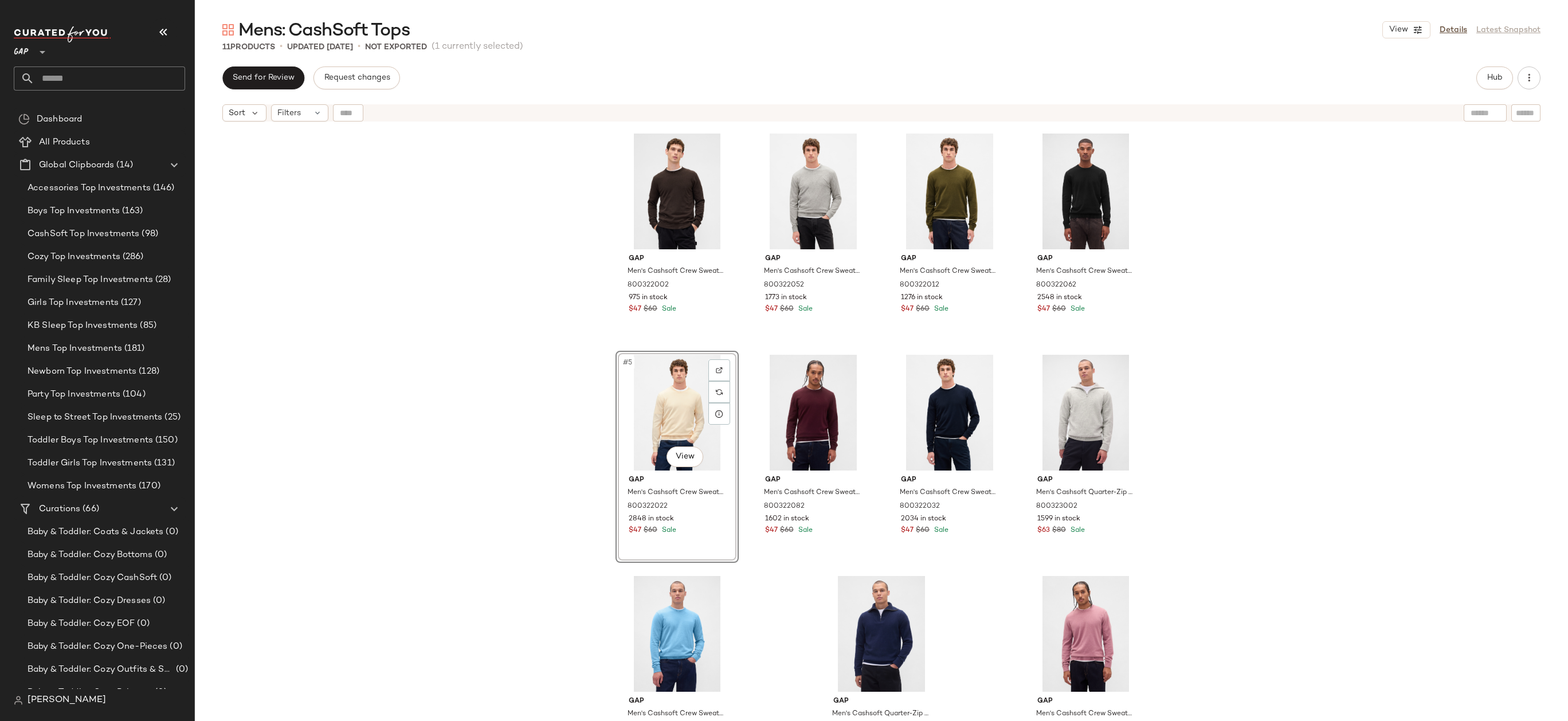
click at [1224, 292] on div "Gap Men's Cashsoft Crew Sweater by Gap [PERSON_NAME] Tall Size XXXL 800322002 9…" at bounding box center [881, 438] width 1373 height 622
click at [1491, 73] on span "Hub" at bounding box center [1494, 77] width 16 height 9
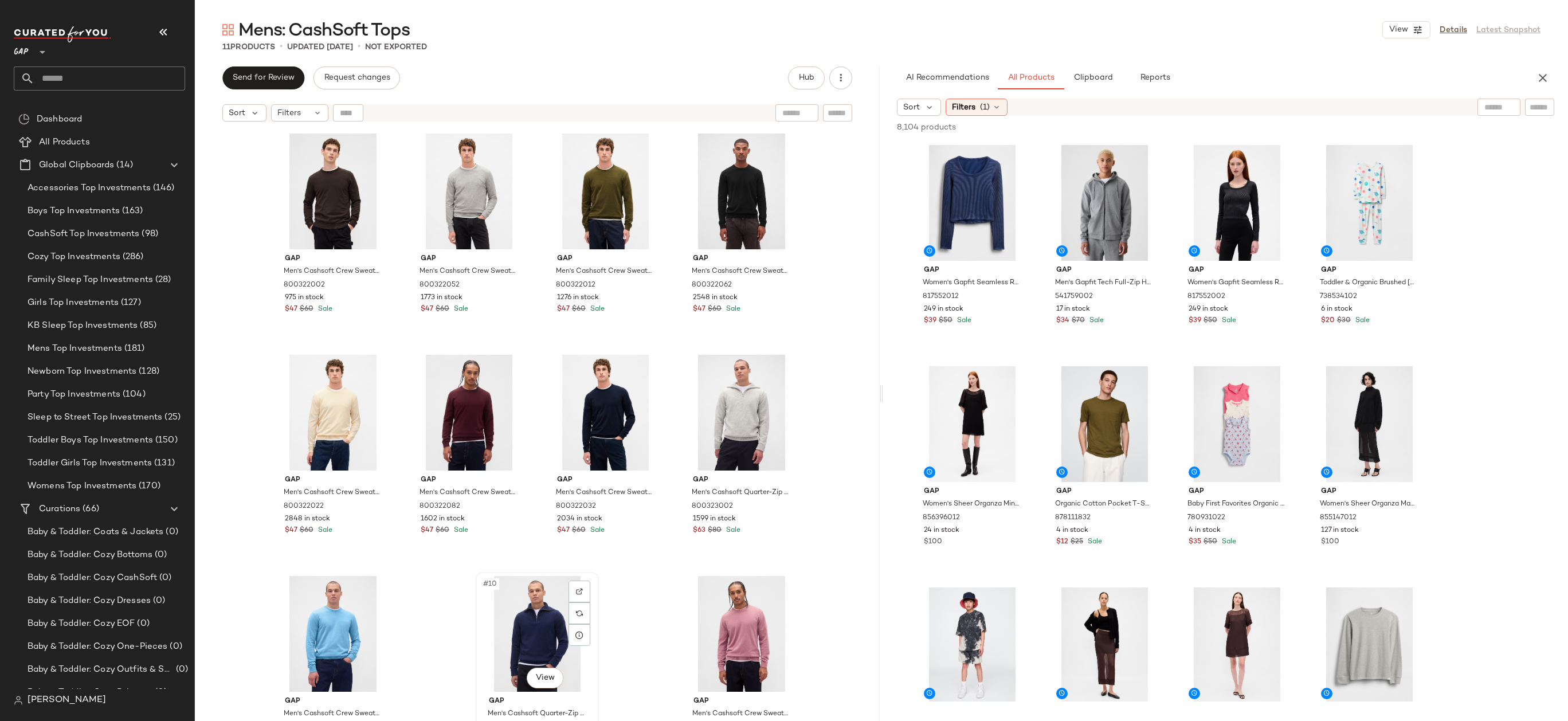
click at [525, 629] on div "#10 View" at bounding box center [537, 634] width 115 height 116
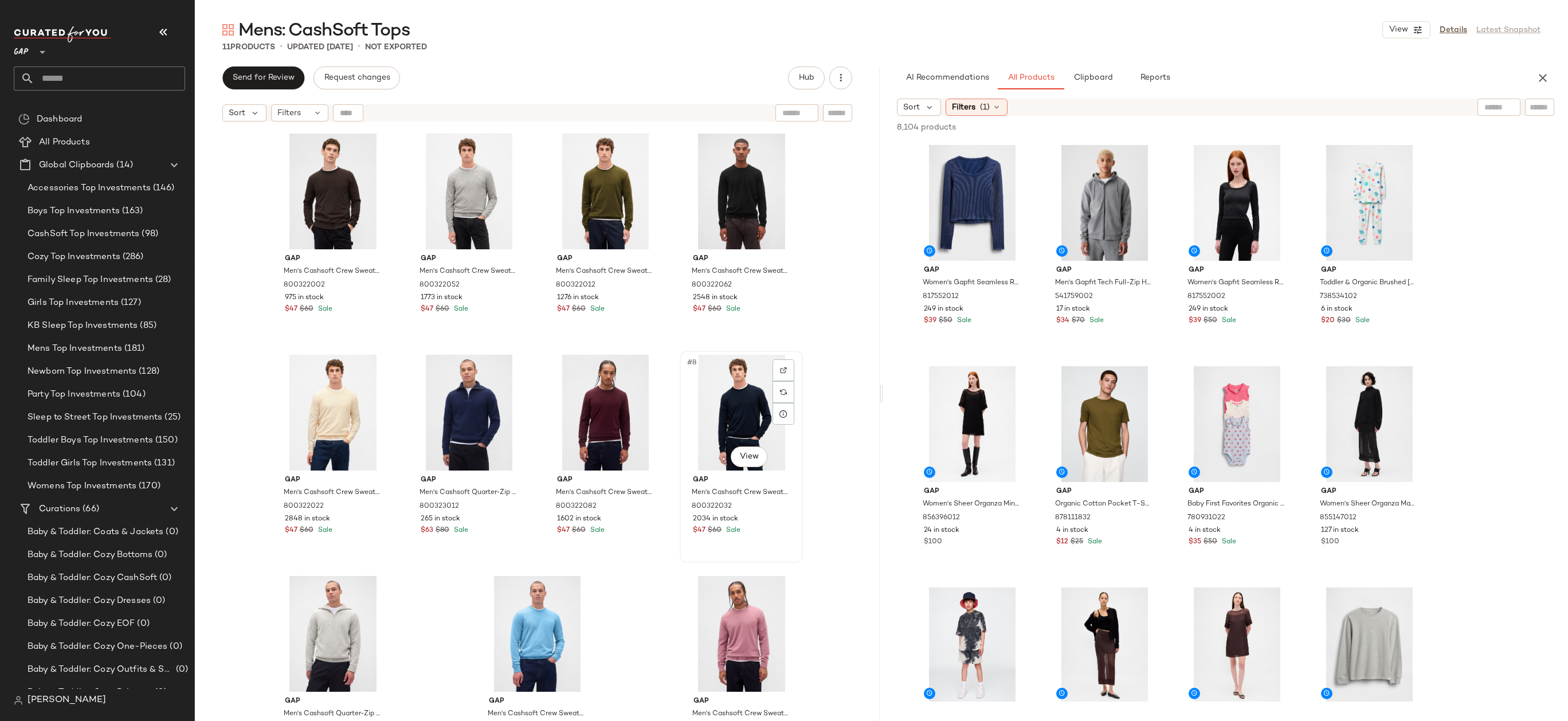
click at [752, 402] on div "#8 View" at bounding box center [741, 413] width 115 height 116
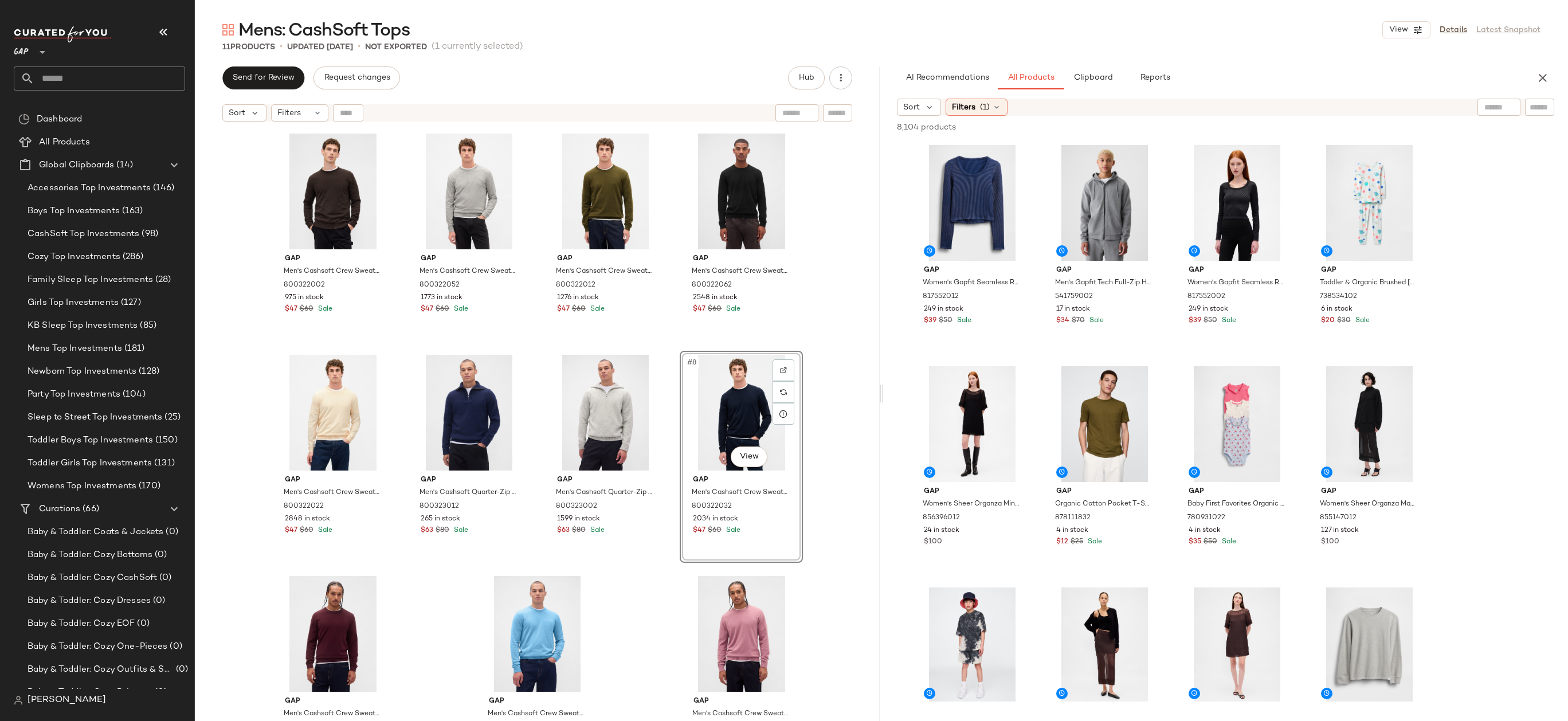
click at [856, 433] on div "Gap Men's Cashsoft Crew Sweater by Gap [PERSON_NAME] Tall Size XXXL 800322002 9…" at bounding box center [537, 438] width 685 height 622
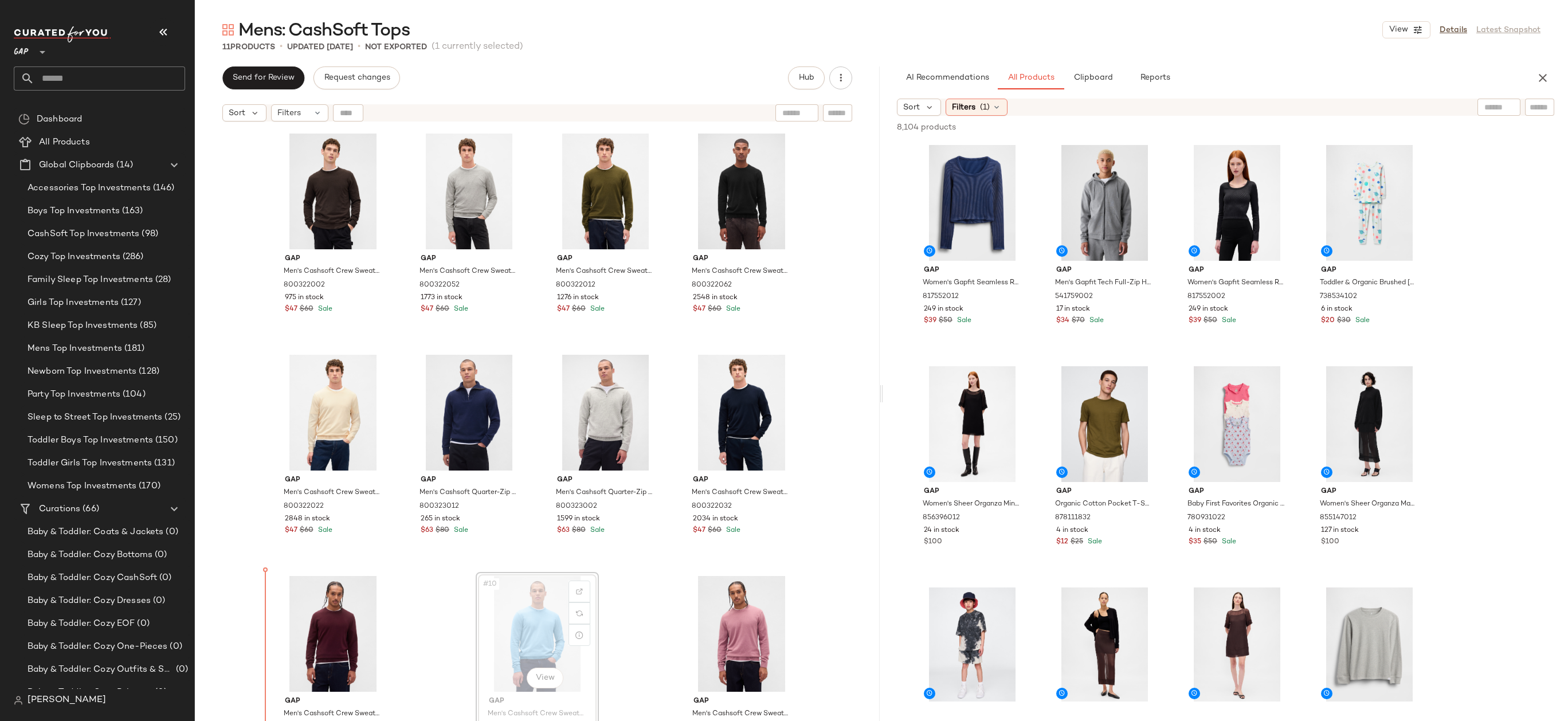
scroll to position [1, 0]
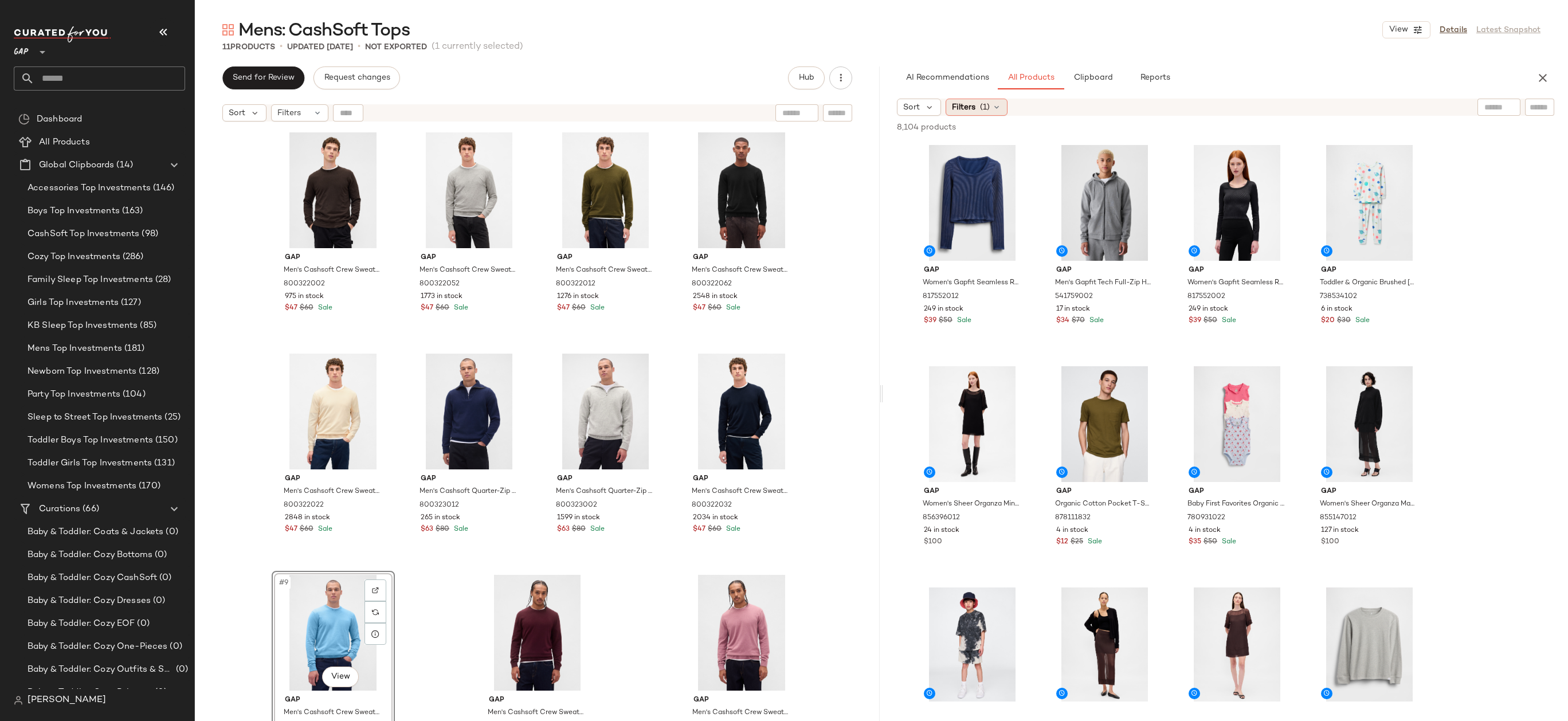
click at [987, 98] on div "Filters (1)" at bounding box center [977, 107] width 62 height 17
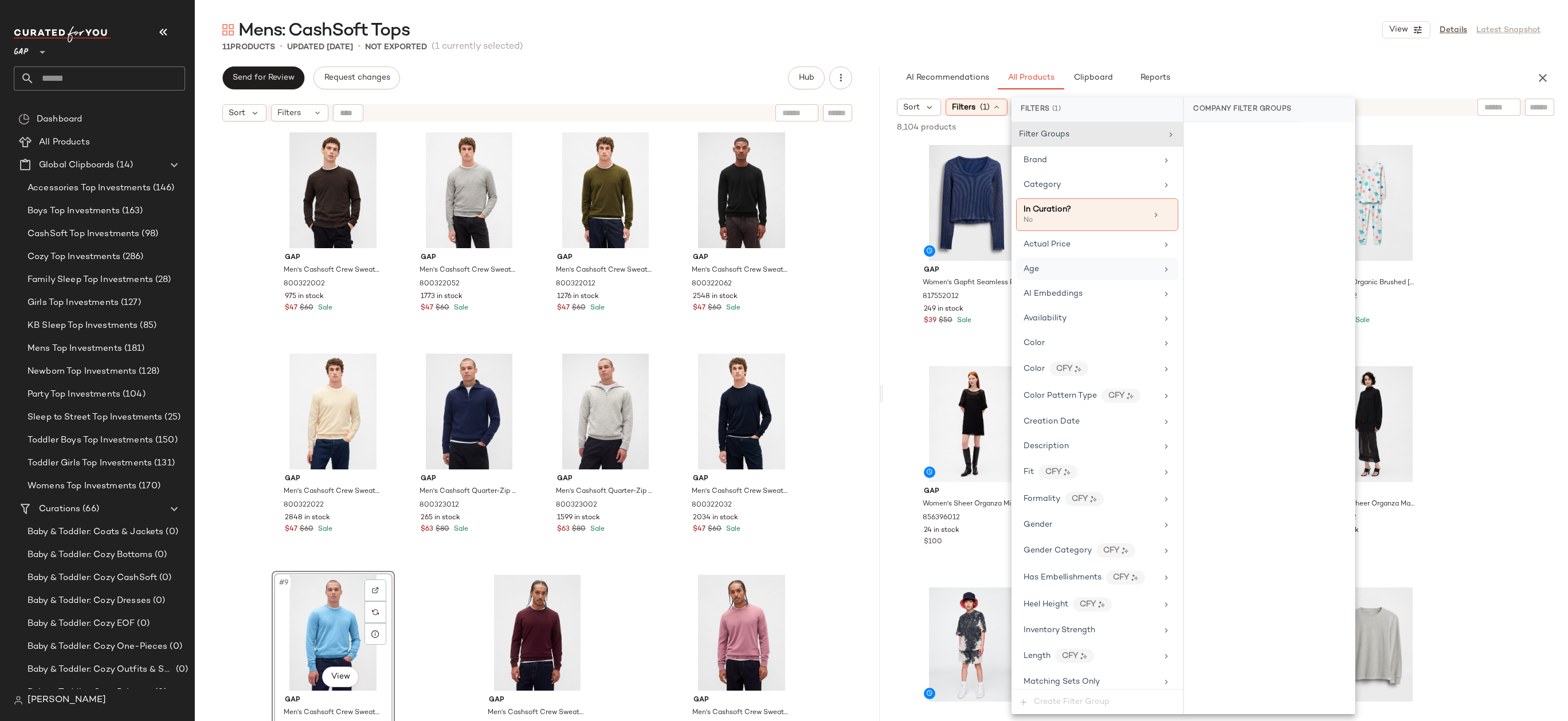
click at [1077, 272] on div "Age" at bounding box center [1090, 269] width 134 height 12
click at [1218, 191] on div "adult" at bounding box center [1269, 193] width 171 height 28
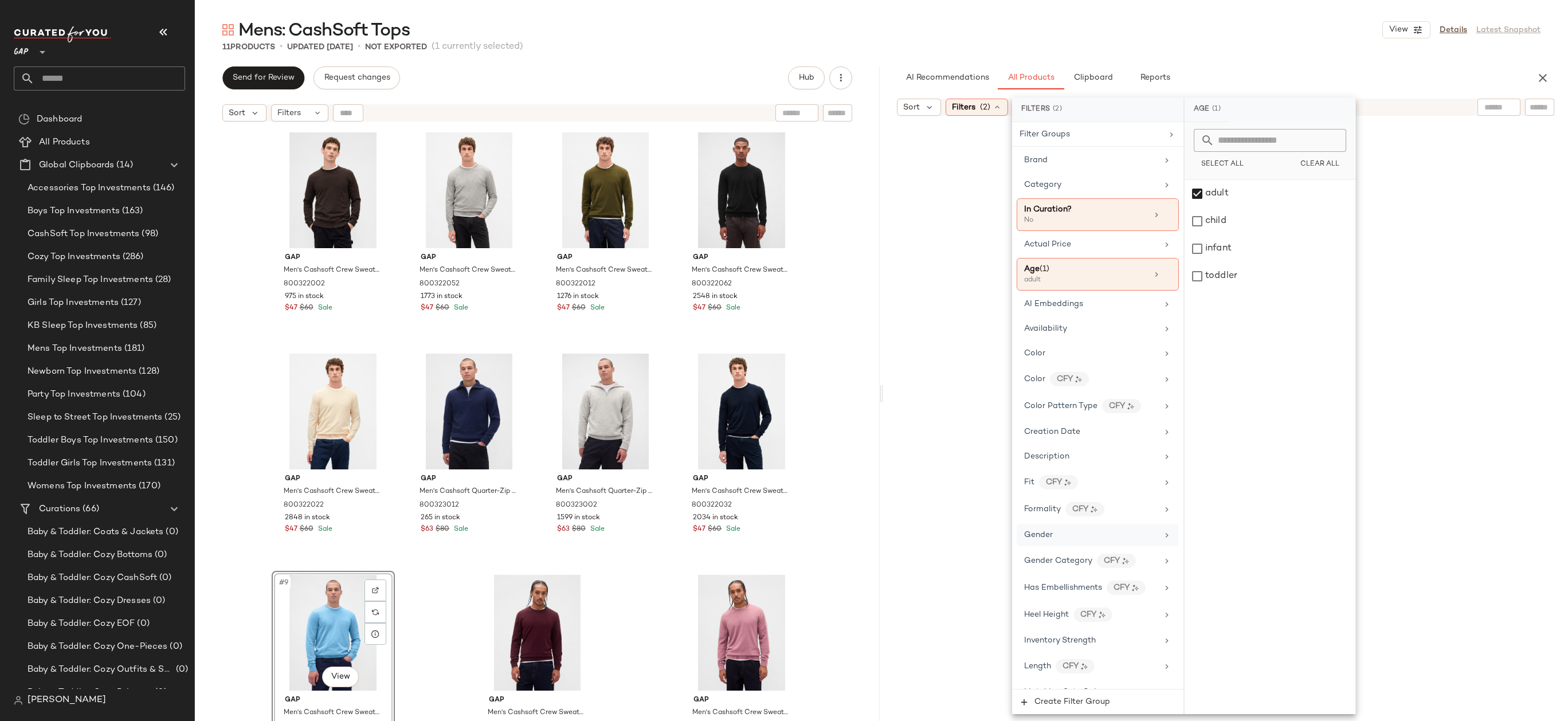
click at [1064, 537] on div "Gender" at bounding box center [1090, 534] width 134 height 12
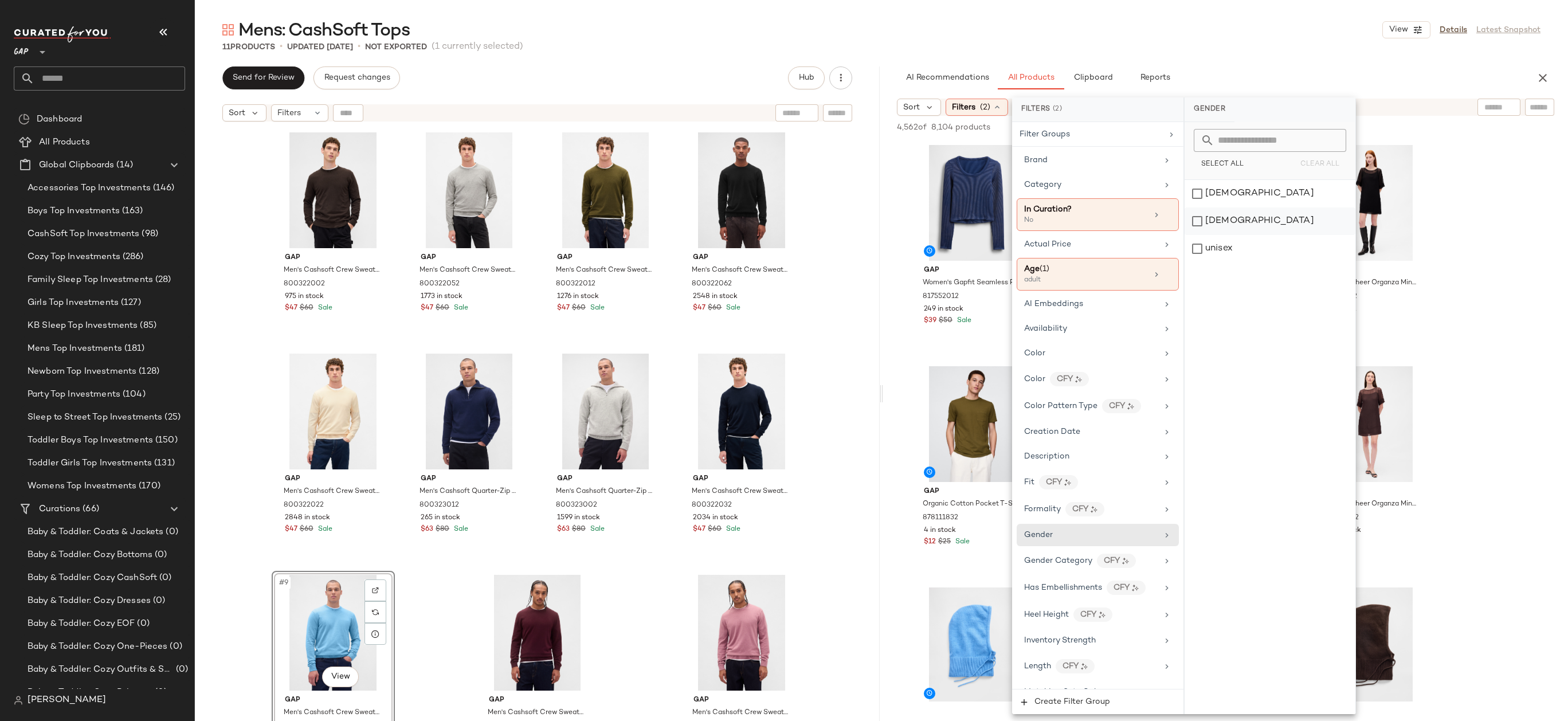
click at [1225, 220] on div "[DEMOGRAPHIC_DATA]" at bounding box center [1270, 221] width 171 height 28
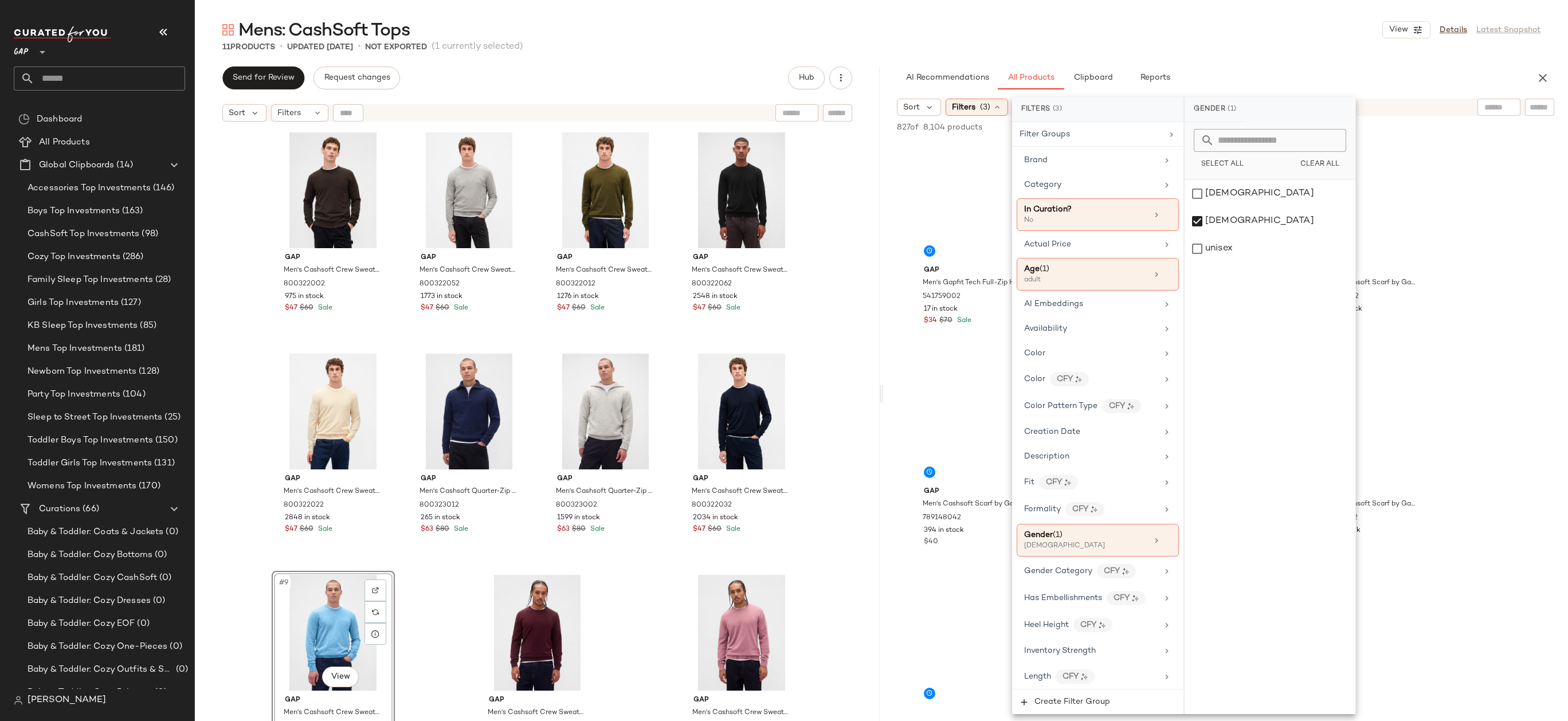
scroll to position [450, 0]
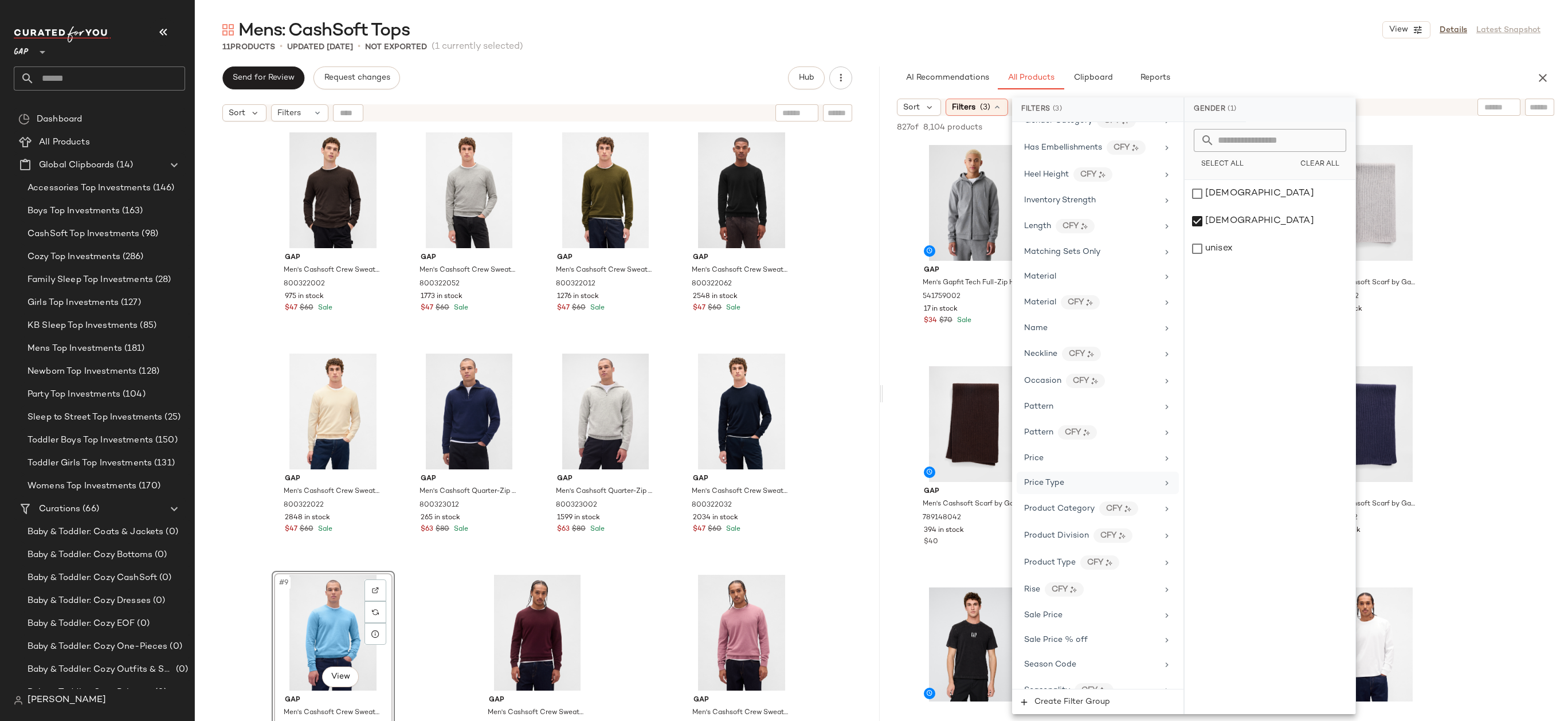
click at [1095, 473] on div "Price Type" at bounding box center [1097, 482] width 162 height 23
click at [1234, 251] on div "PROMO" at bounding box center [1270, 248] width 171 height 28
click at [1234, 278] on div "REGULAR" at bounding box center [1270, 276] width 171 height 28
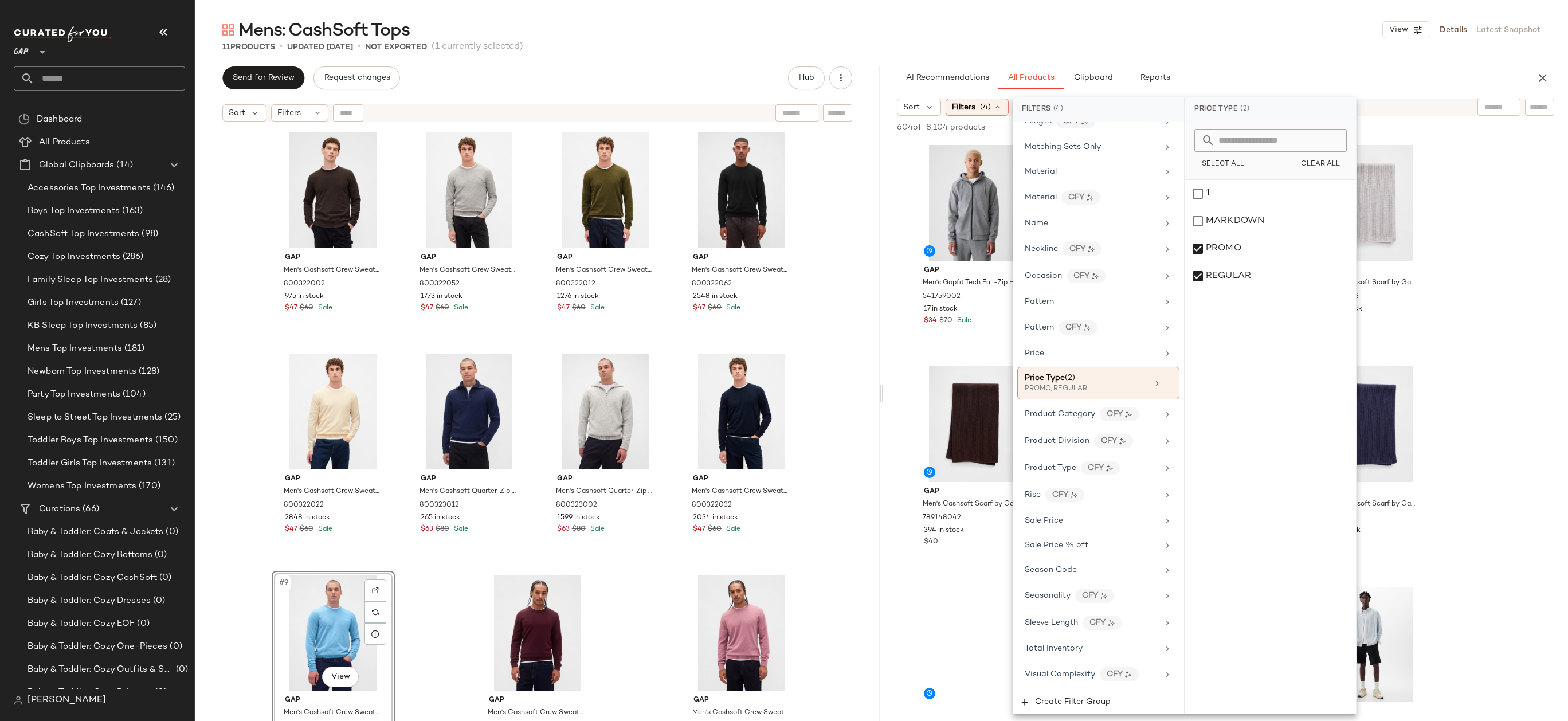
click at [1539, 116] on div "604 of 8,104 products • 0 selected Add to Top Add to Bottom Deselect All" at bounding box center [1225, 129] width 685 height 25
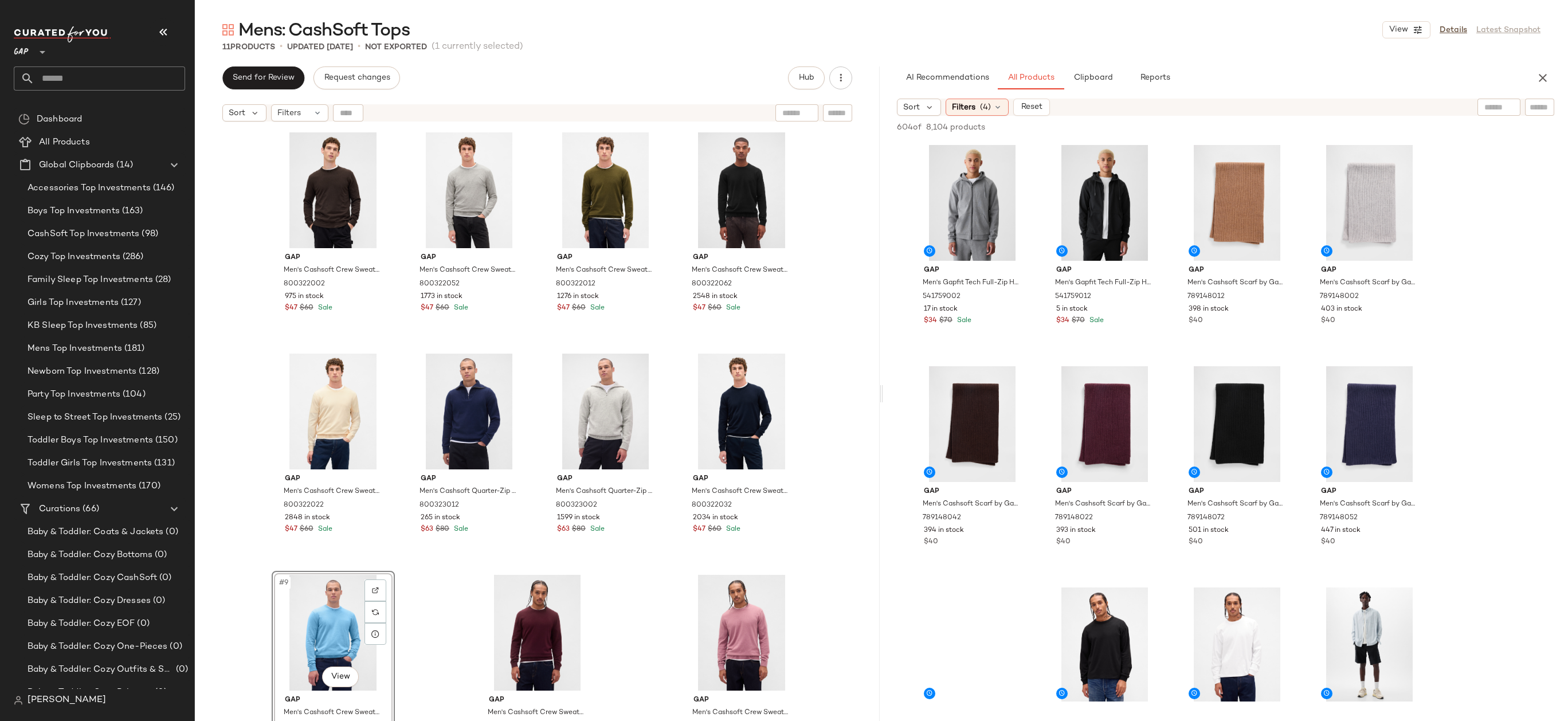
click at [1540, 104] on input "text" at bounding box center [1539, 108] width 20 height 12
type input "********"
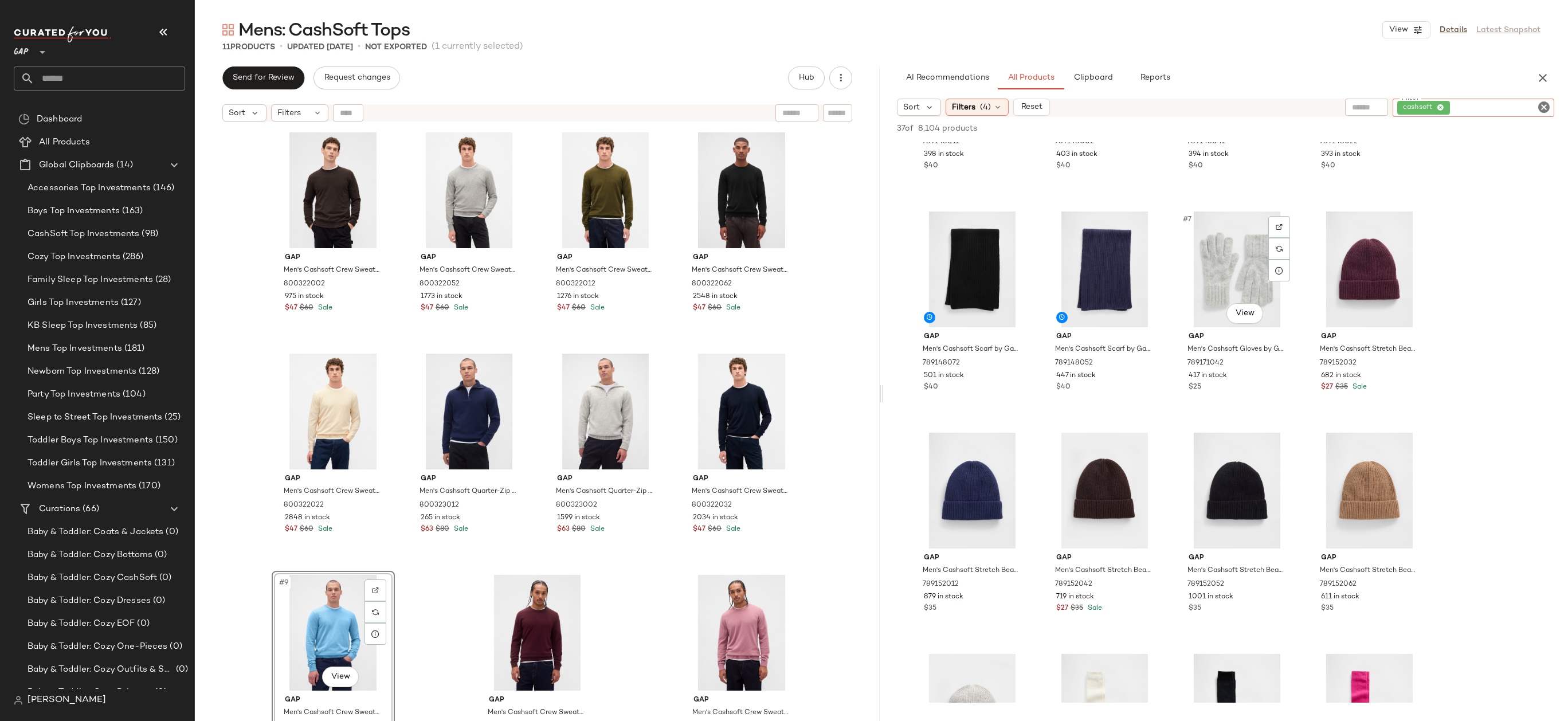
scroll to position [0, 0]
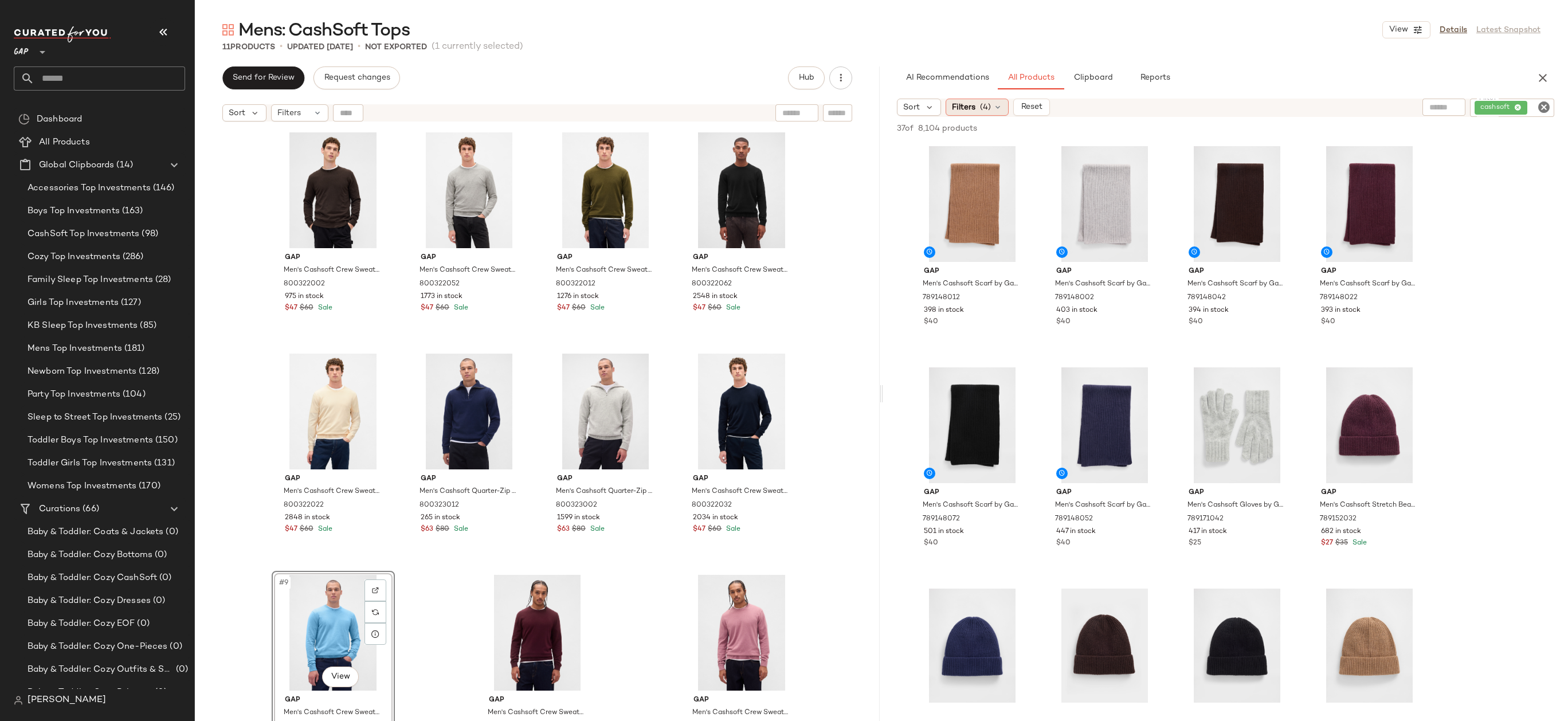
click at [980, 105] on span "(4)" at bounding box center [985, 108] width 11 height 12
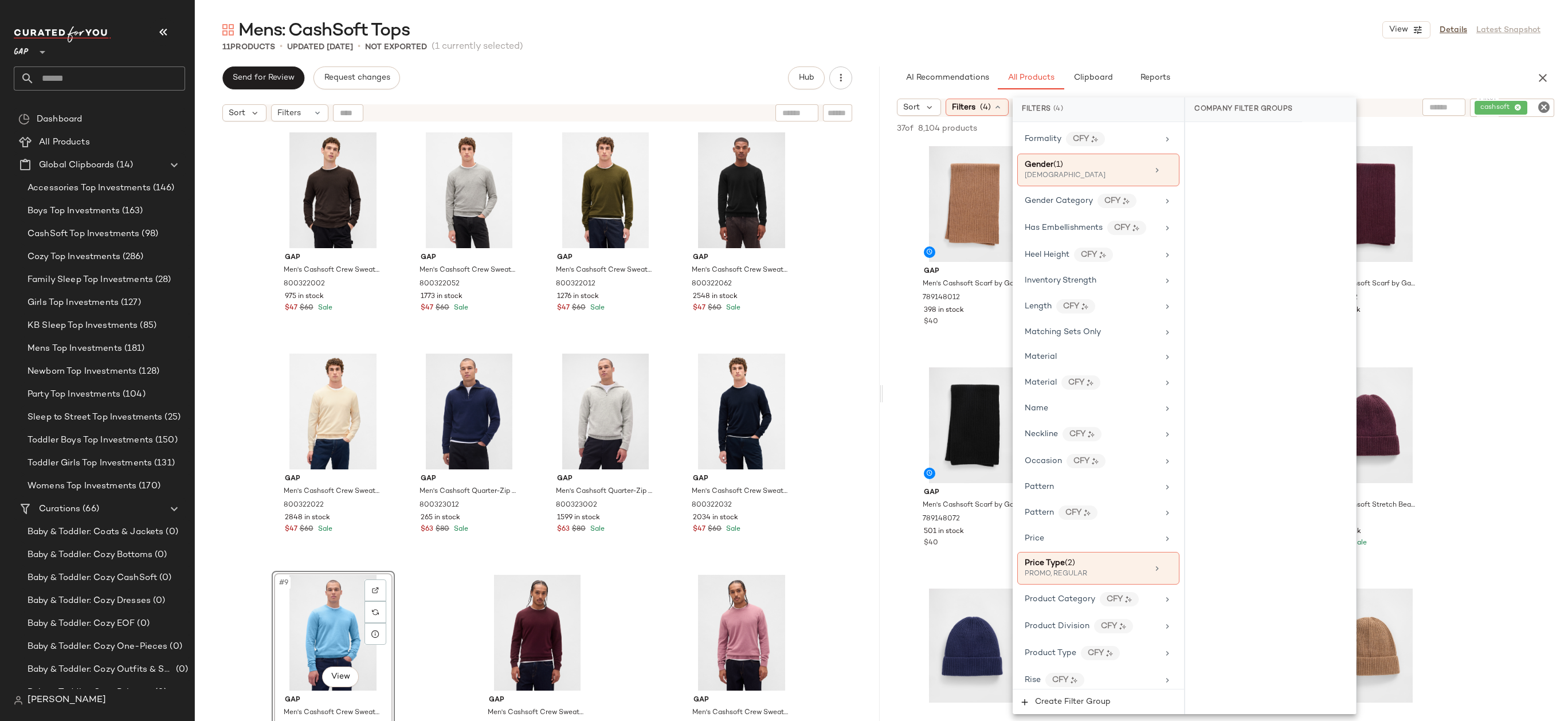
scroll to position [555, 0]
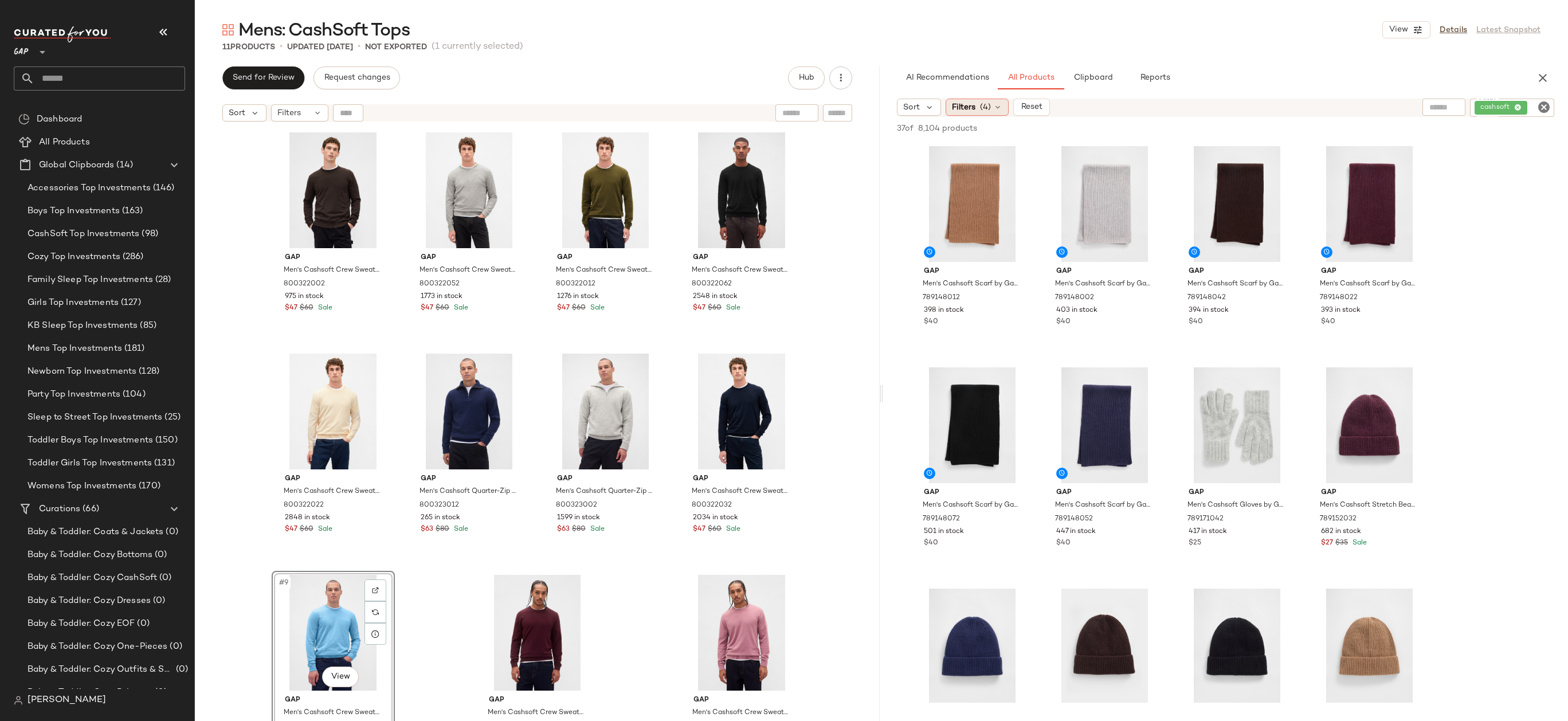
click at [974, 102] on span "Filters" at bounding box center [964, 108] width 24 height 12
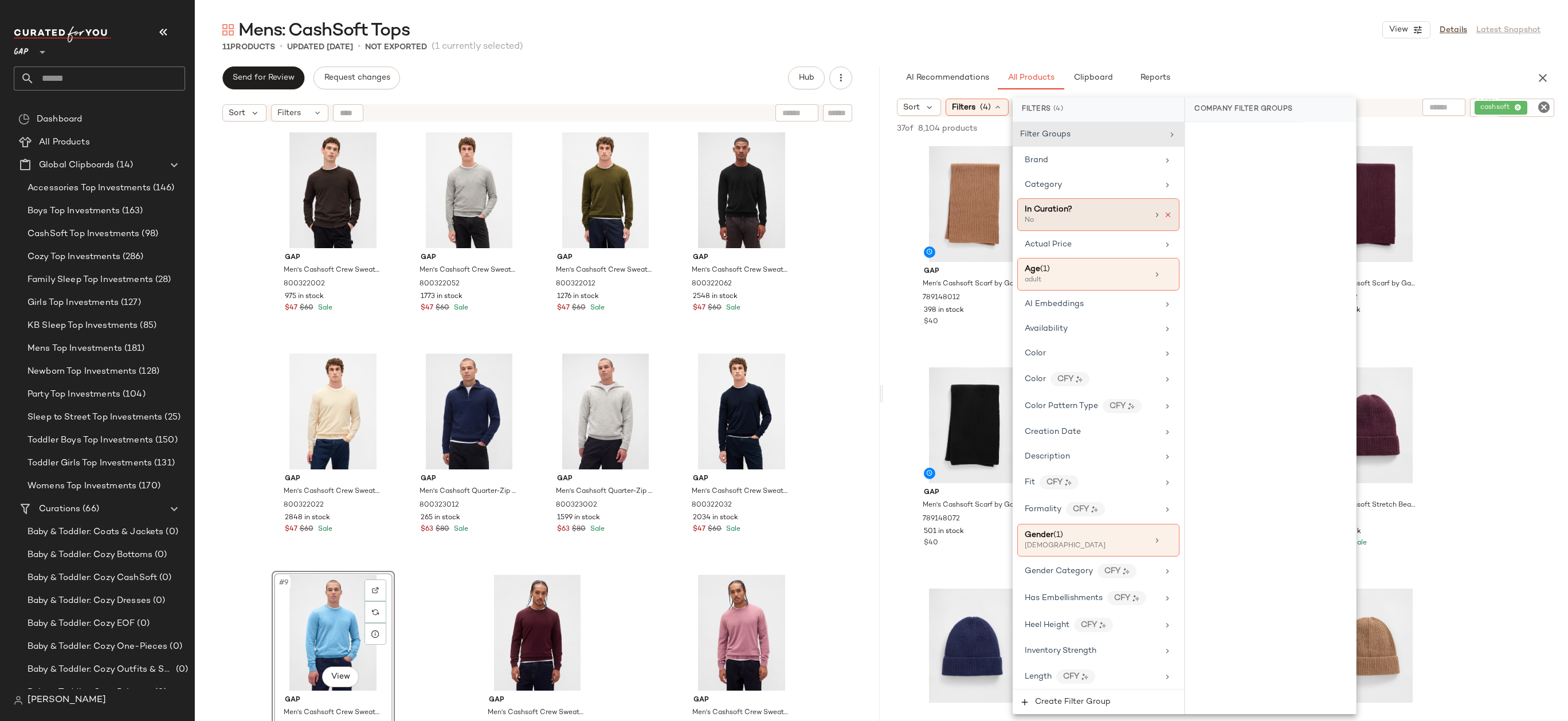
click at [1166, 213] on icon at bounding box center [1169, 215] width 8 height 8
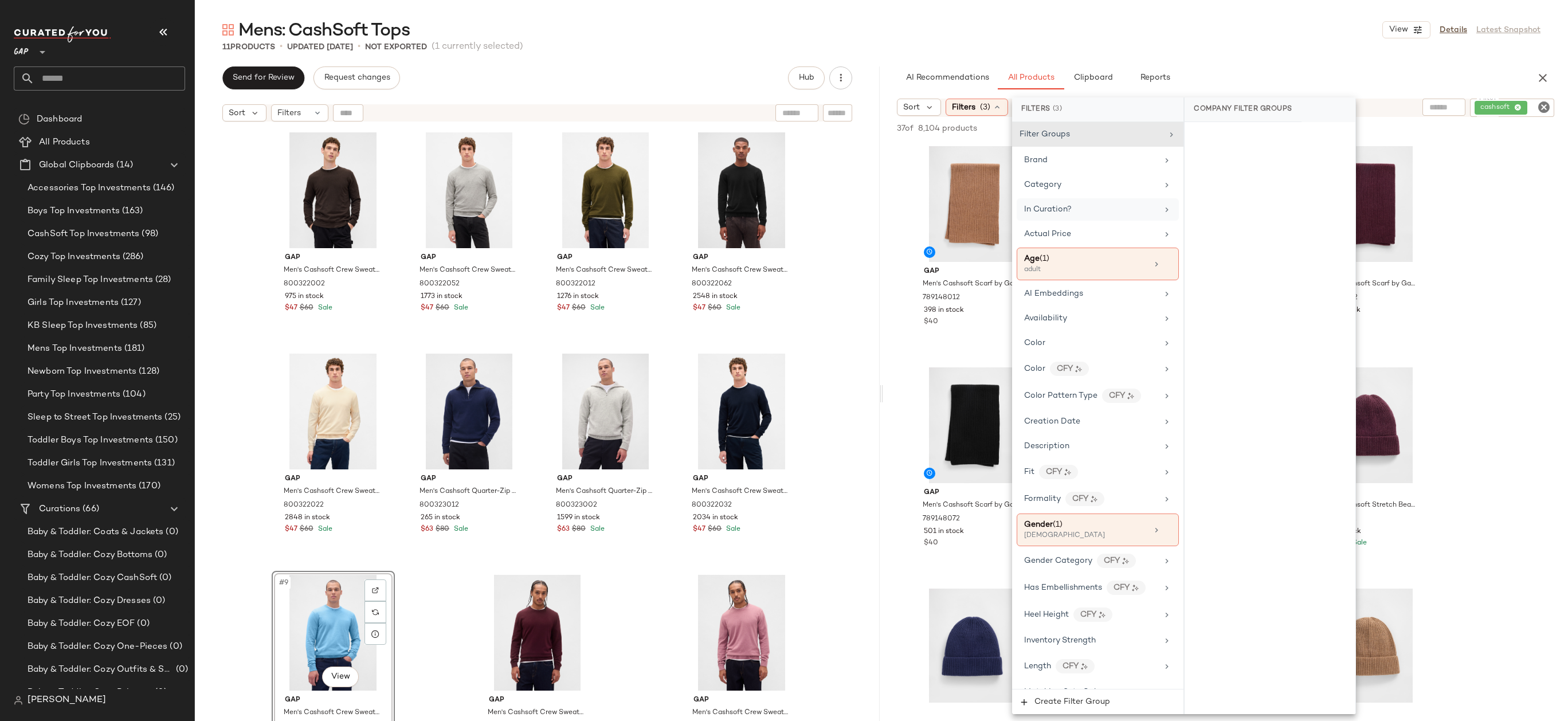
click at [1241, 49] on div "11 Products • updated Sep 23rd • Not Exported (1 currently selected)" at bounding box center [881, 47] width 1373 height 12
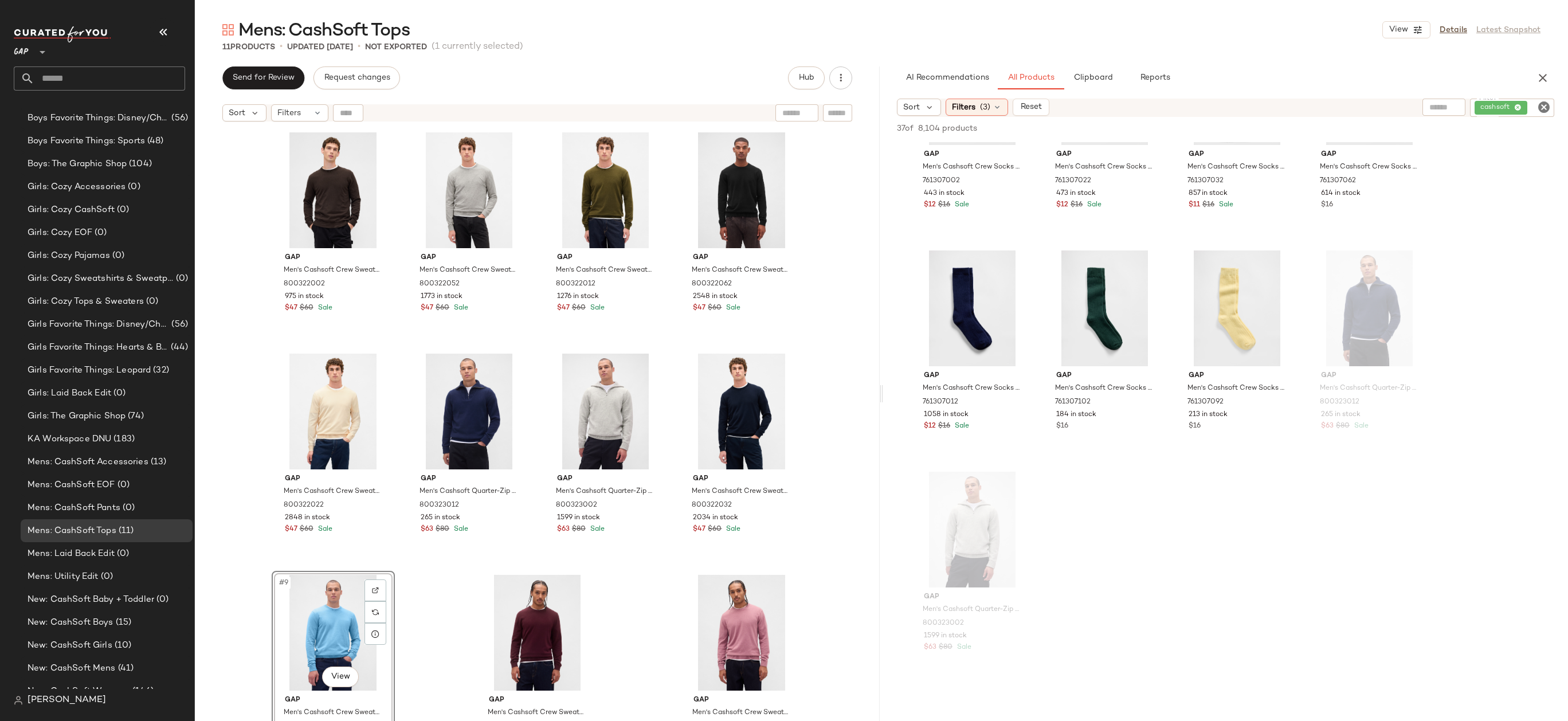
scroll to position [955, 0]
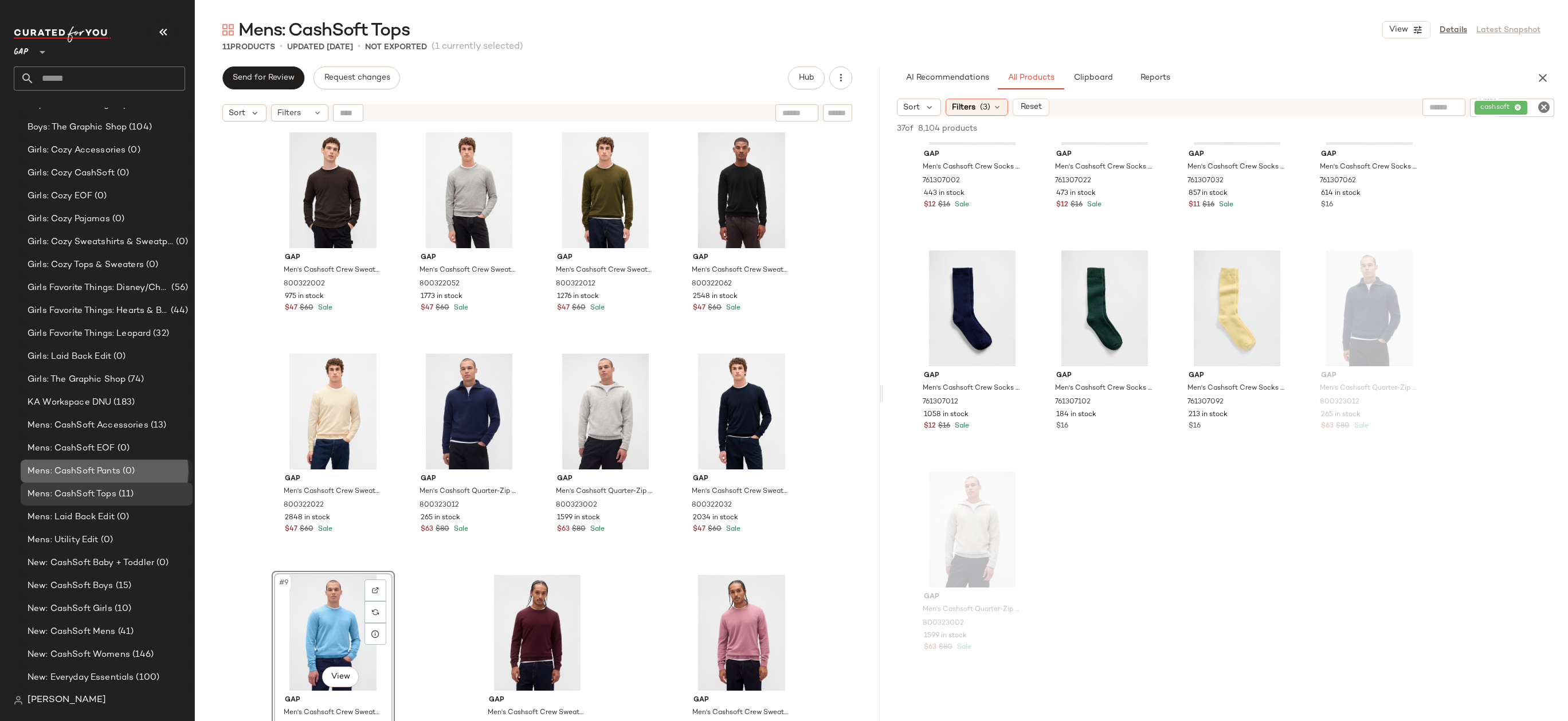
click at [166, 474] on div "Mens: CashSoft Pants (0)" at bounding box center [106, 471] width 164 height 13
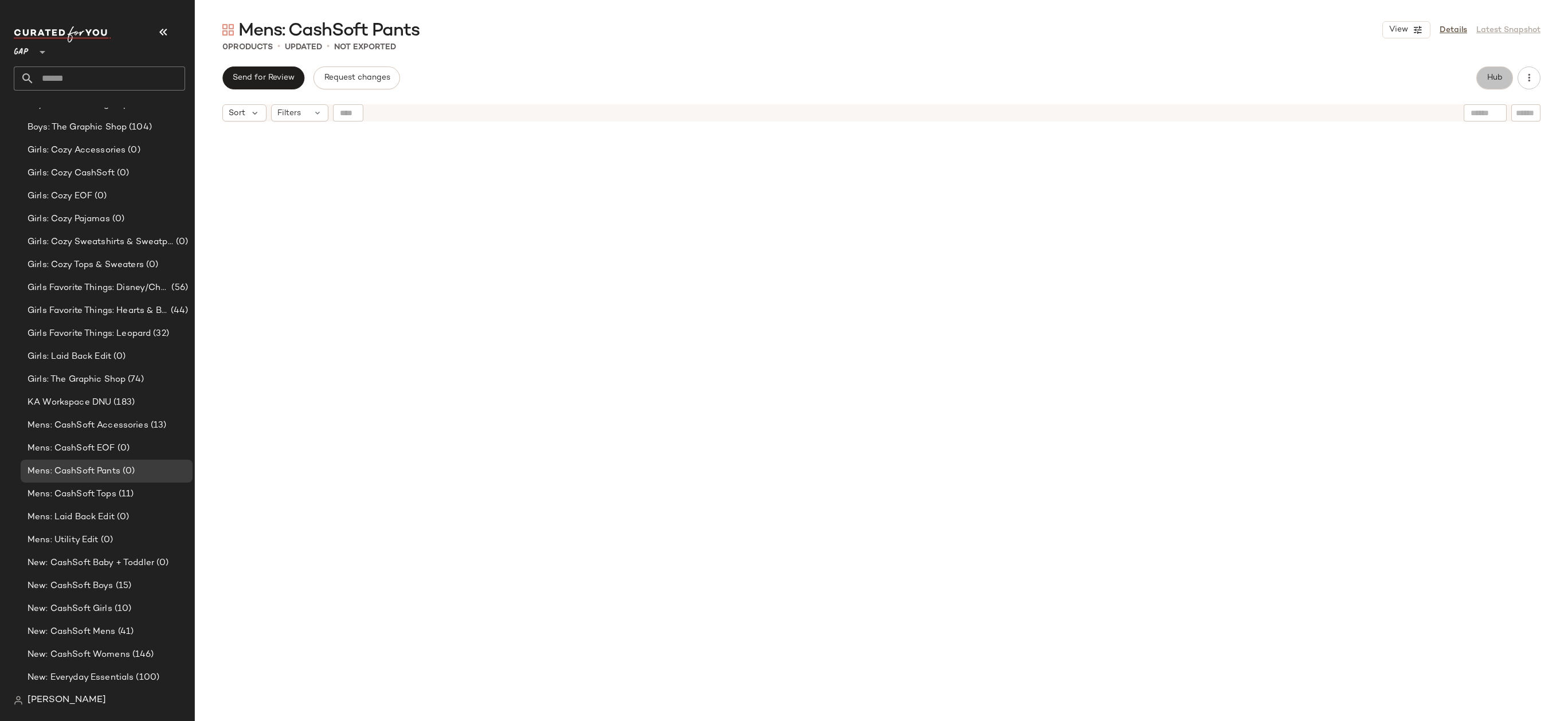
click at [1508, 76] on button "Hub" at bounding box center [1495, 77] width 37 height 23
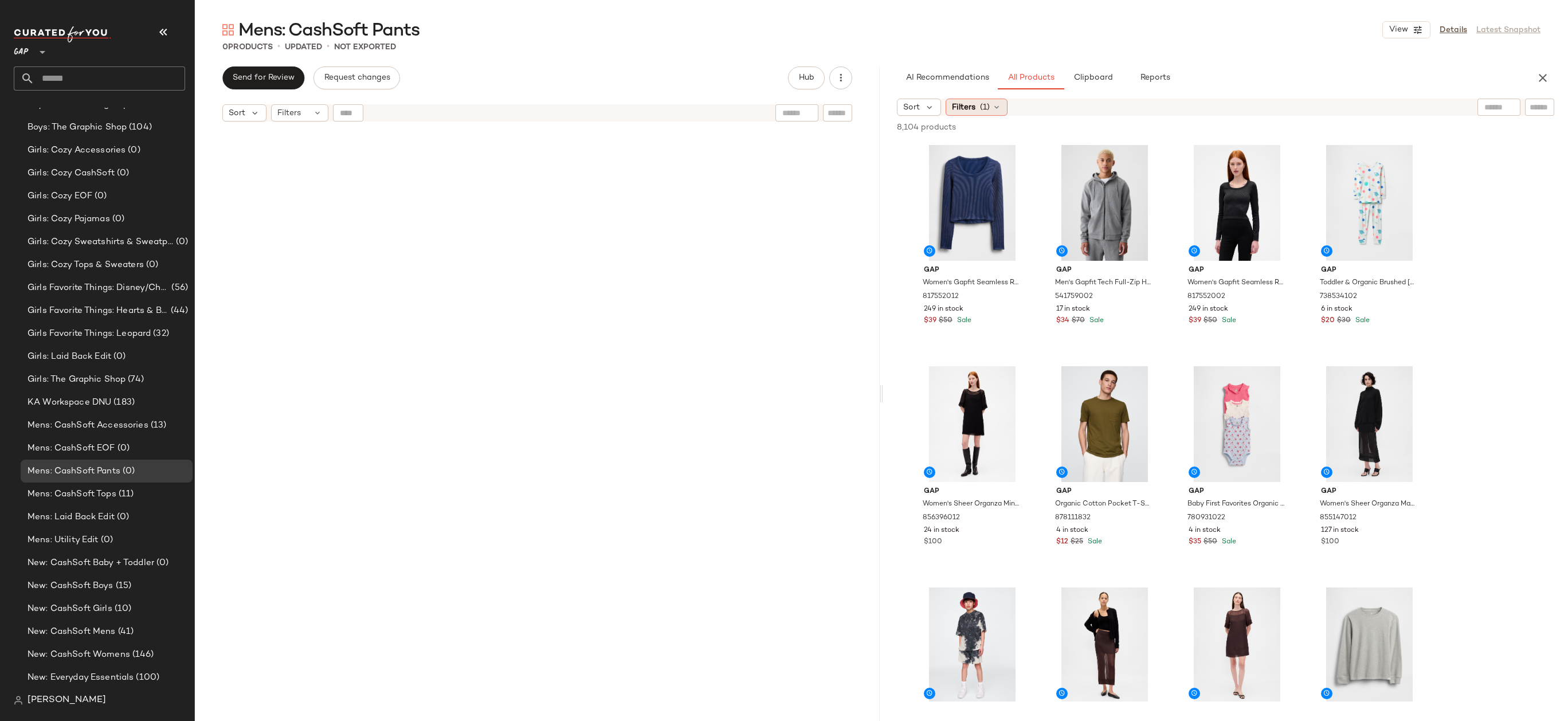
click at [984, 99] on div "Filters (1)" at bounding box center [977, 107] width 62 height 17
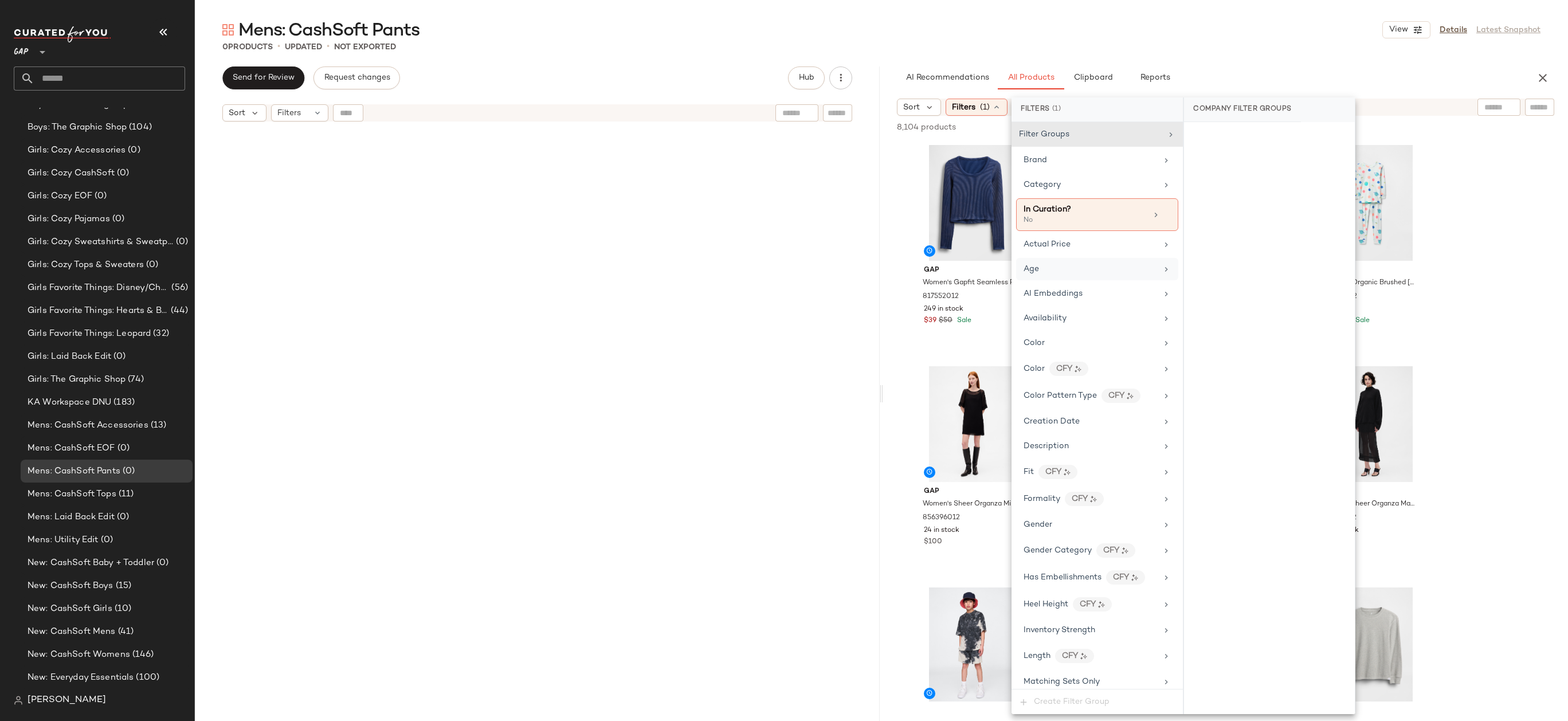
click at [1082, 264] on div "Age" at bounding box center [1090, 269] width 134 height 12
click at [1231, 192] on div "adult" at bounding box center [1269, 193] width 171 height 28
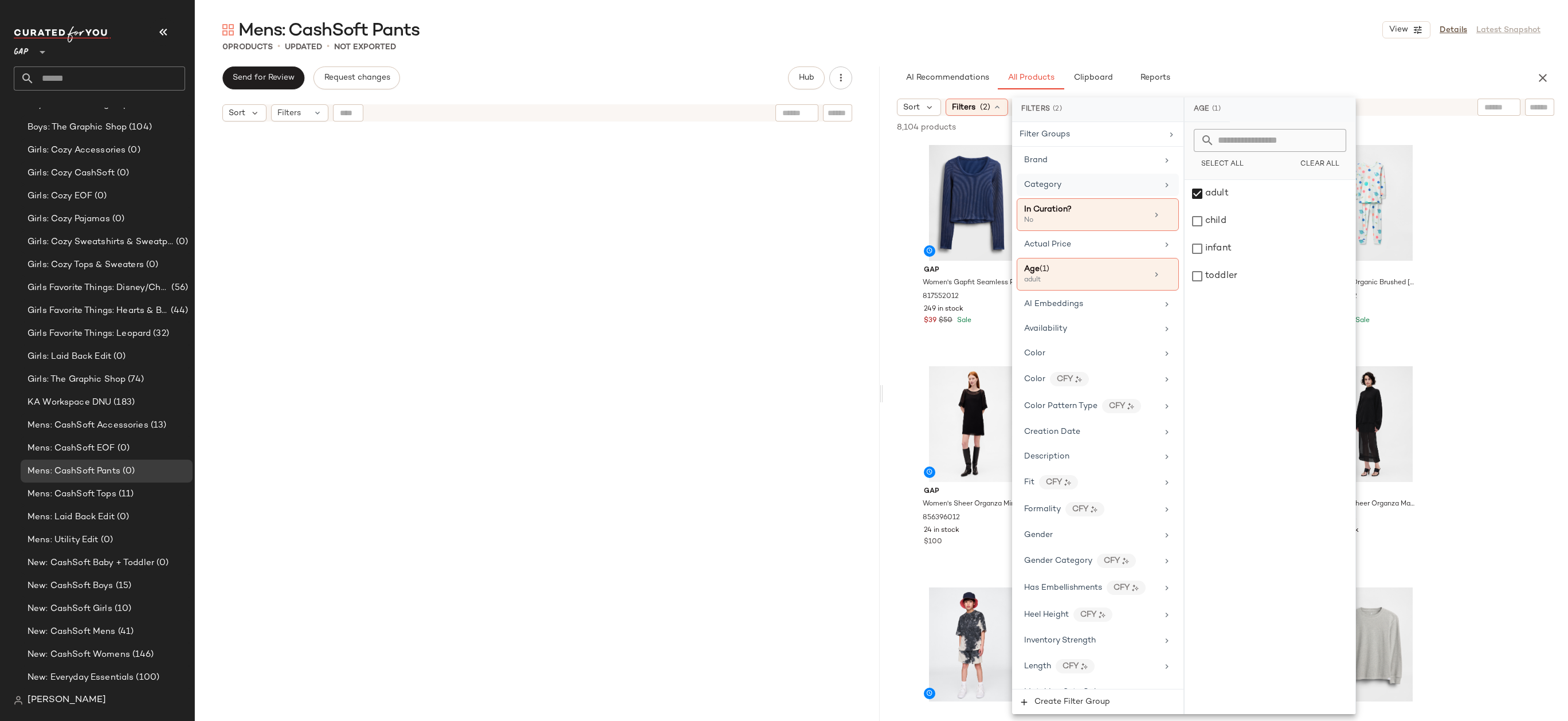
click at [1116, 182] on div "Category" at bounding box center [1090, 185] width 134 height 12
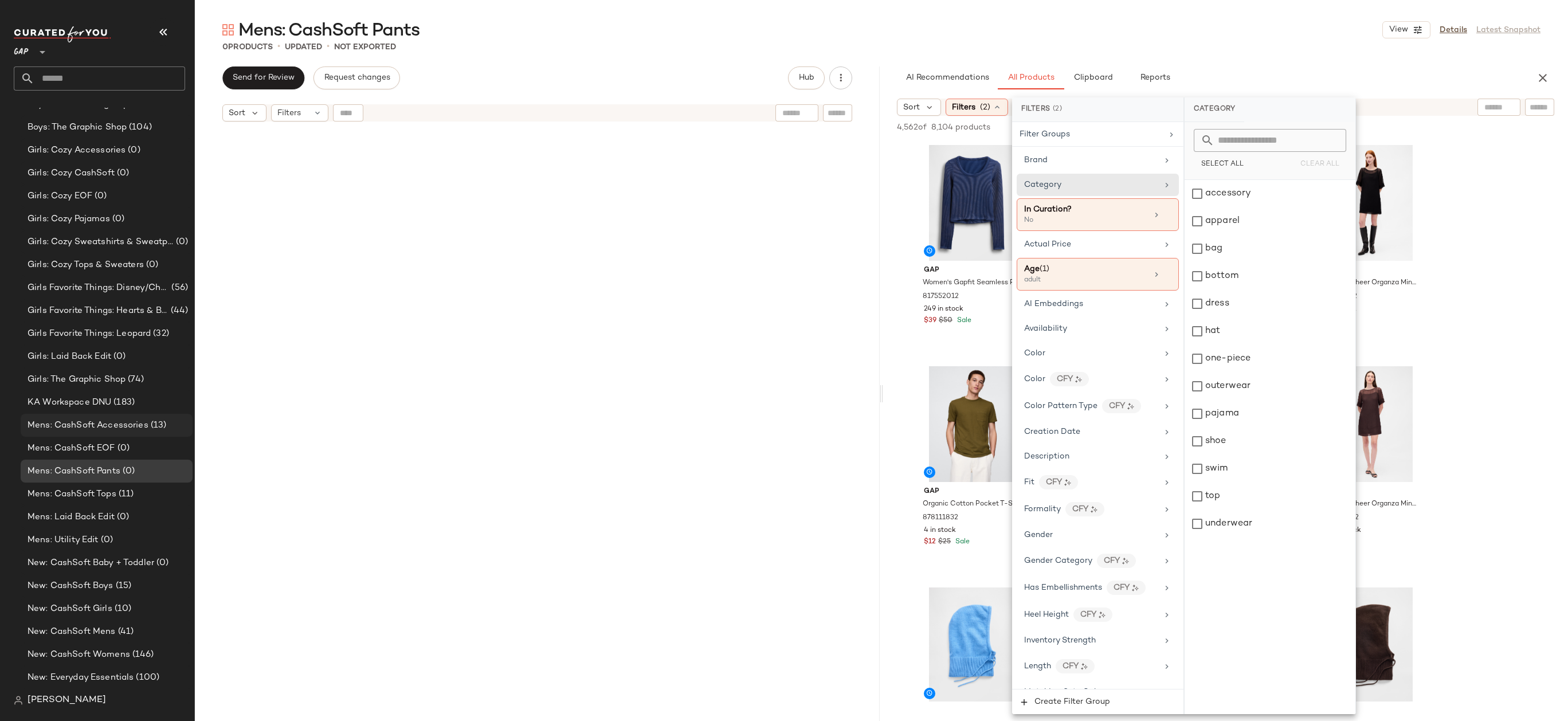
click at [145, 413] on div "Mens: CashSoft Accessories (13)" at bounding box center [107, 424] width 172 height 23
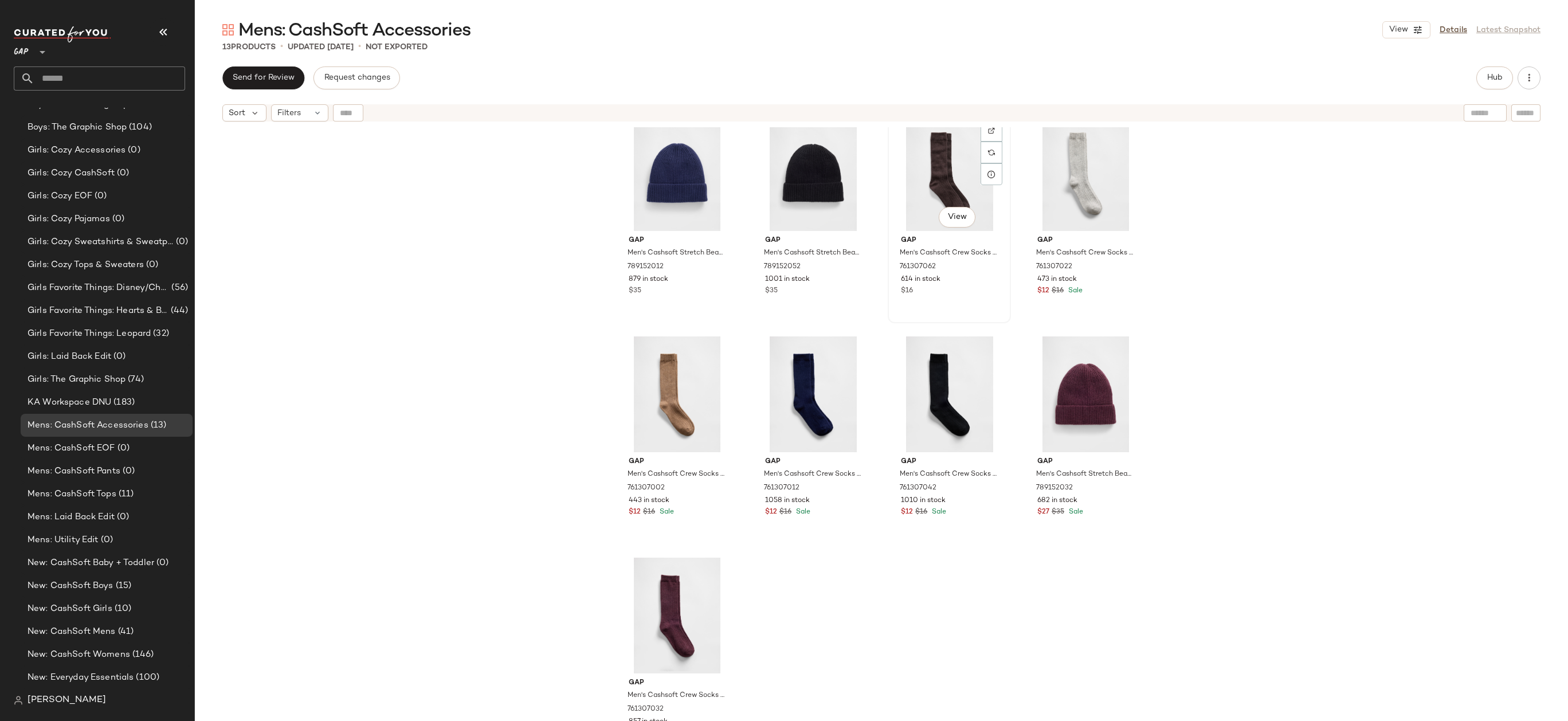
scroll to position [255, 0]
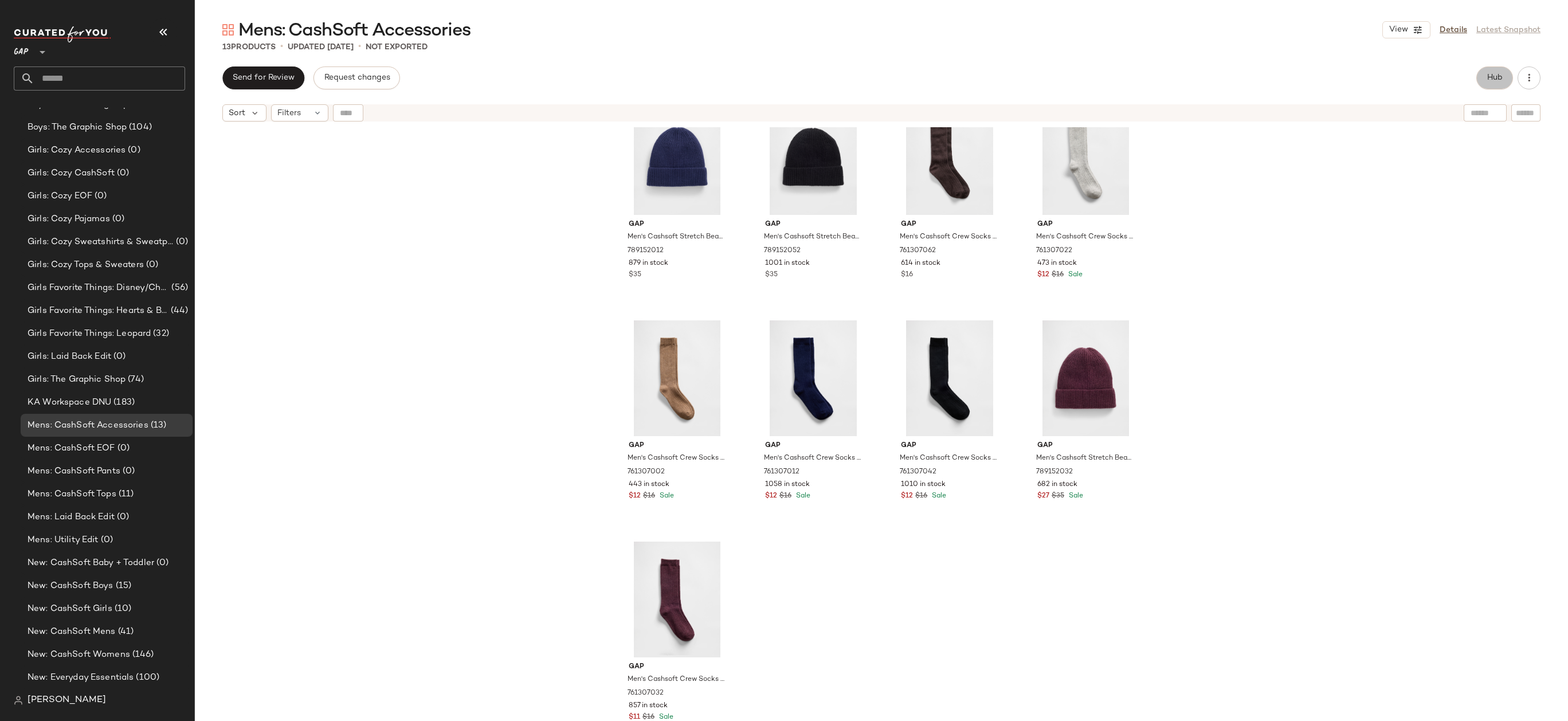
click at [1490, 75] on span "Hub" at bounding box center [1494, 77] width 16 height 9
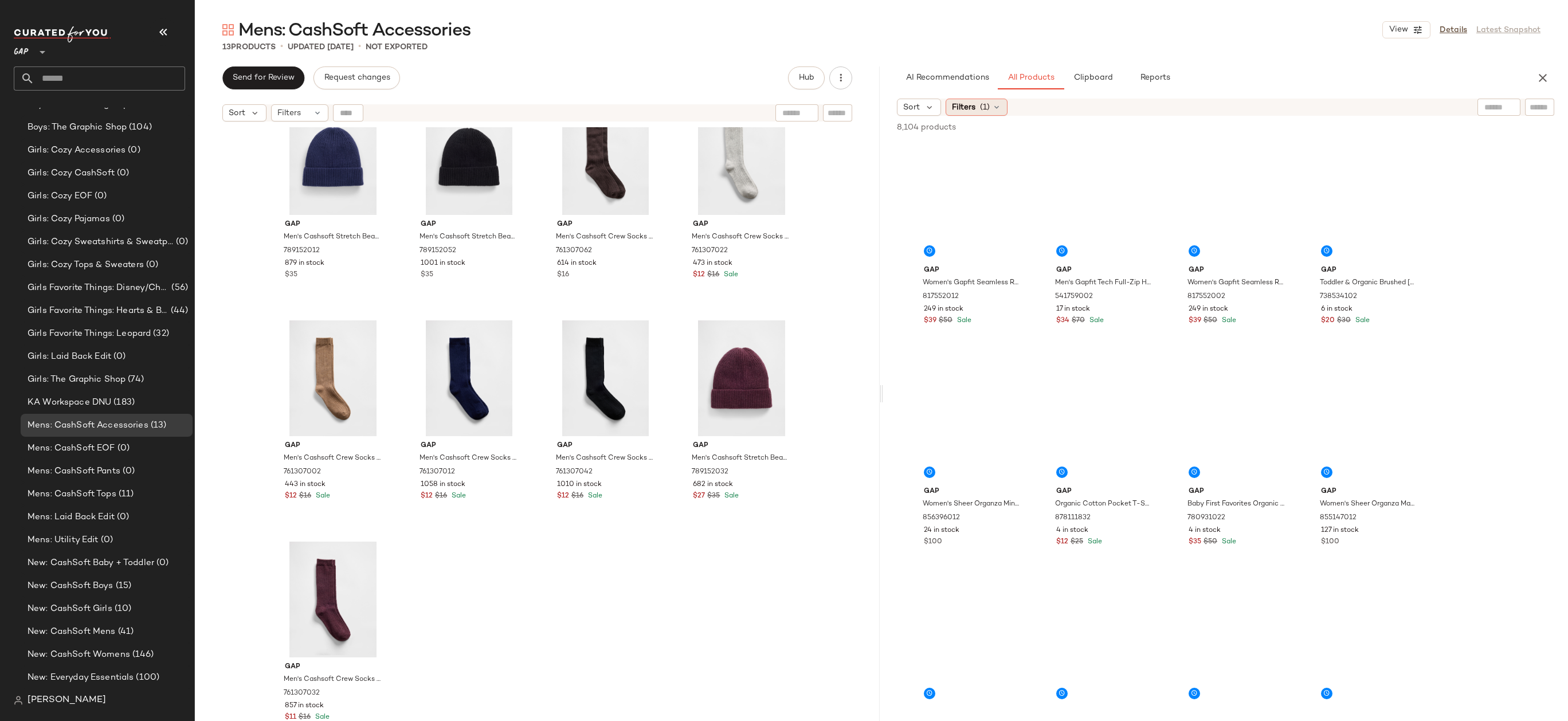
click at [992, 108] on icon at bounding box center [996, 107] width 9 height 9
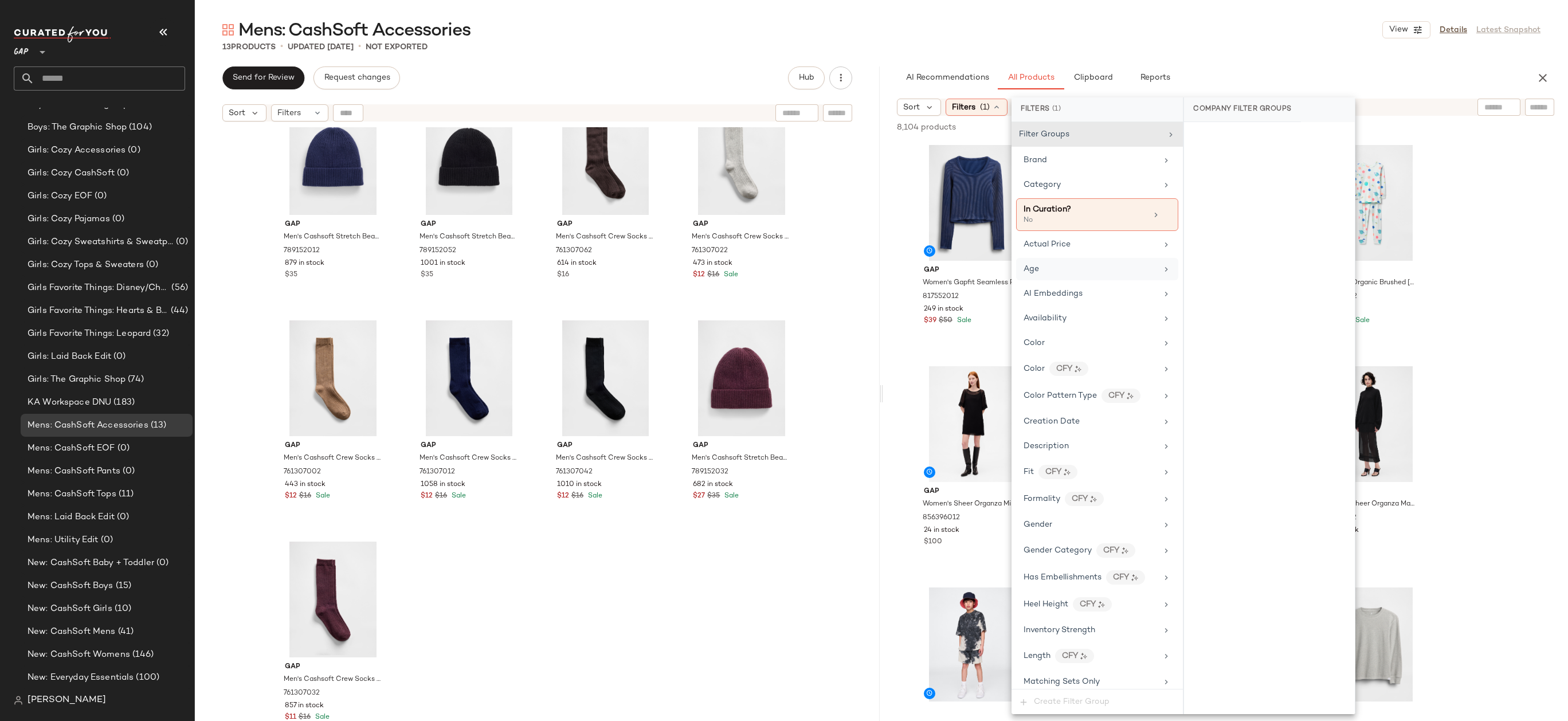
click at [1070, 270] on div "Age" at bounding box center [1090, 269] width 134 height 12
click at [1227, 199] on div "adult" at bounding box center [1269, 193] width 171 height 28
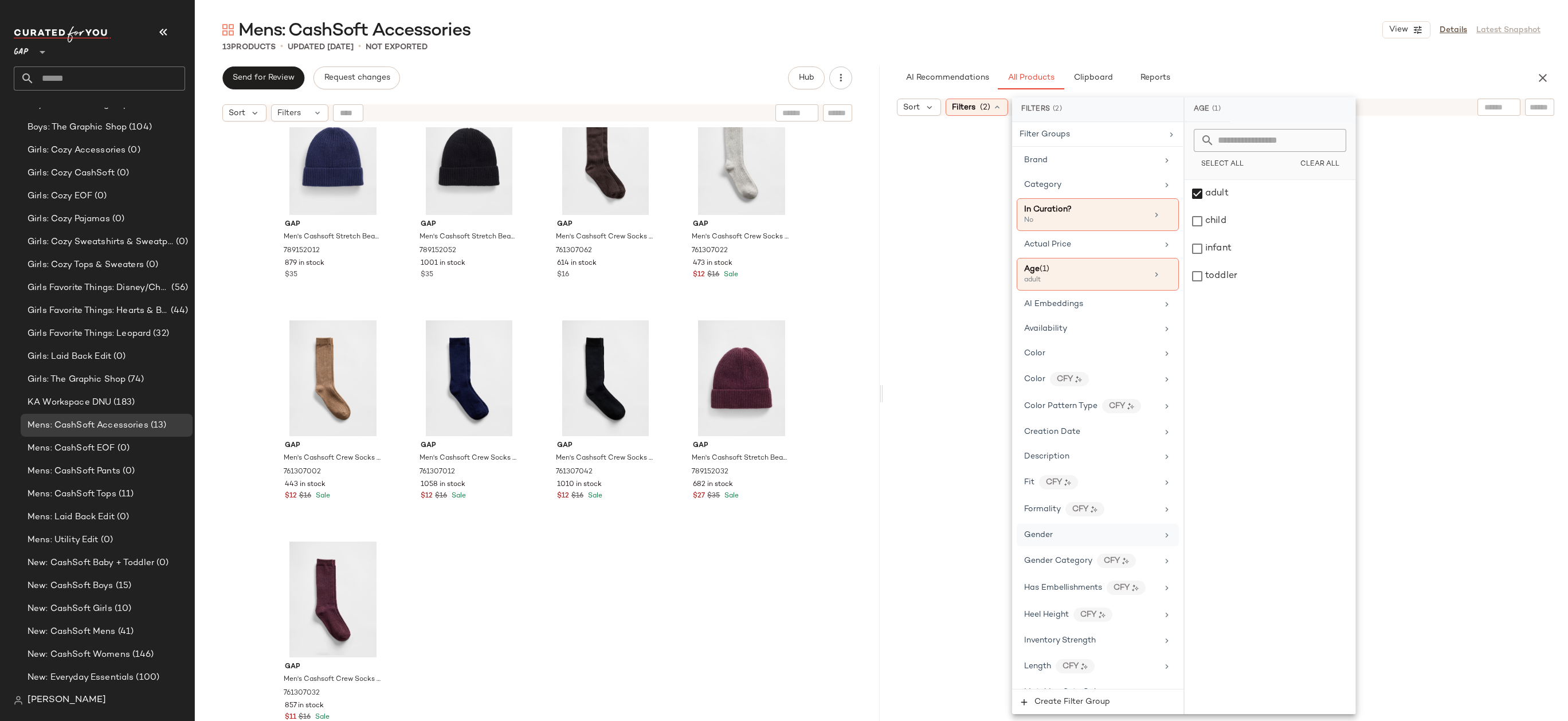
click at [1076, 528] on div "Gender" at bounding box center [1097, 534] width 162 height 23
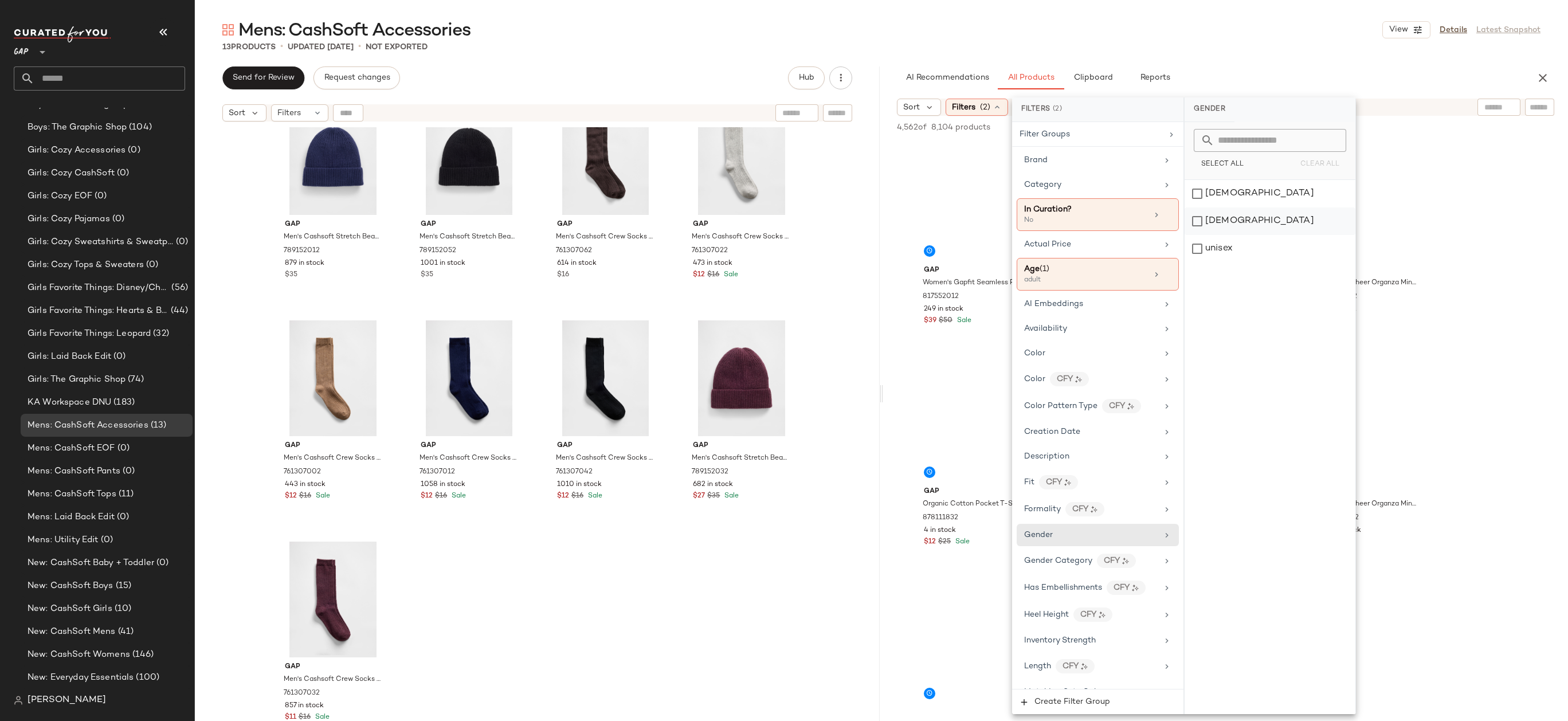
click at [1245, 215] on div "male" at bounding box center [1270, 221] width 171 height 28
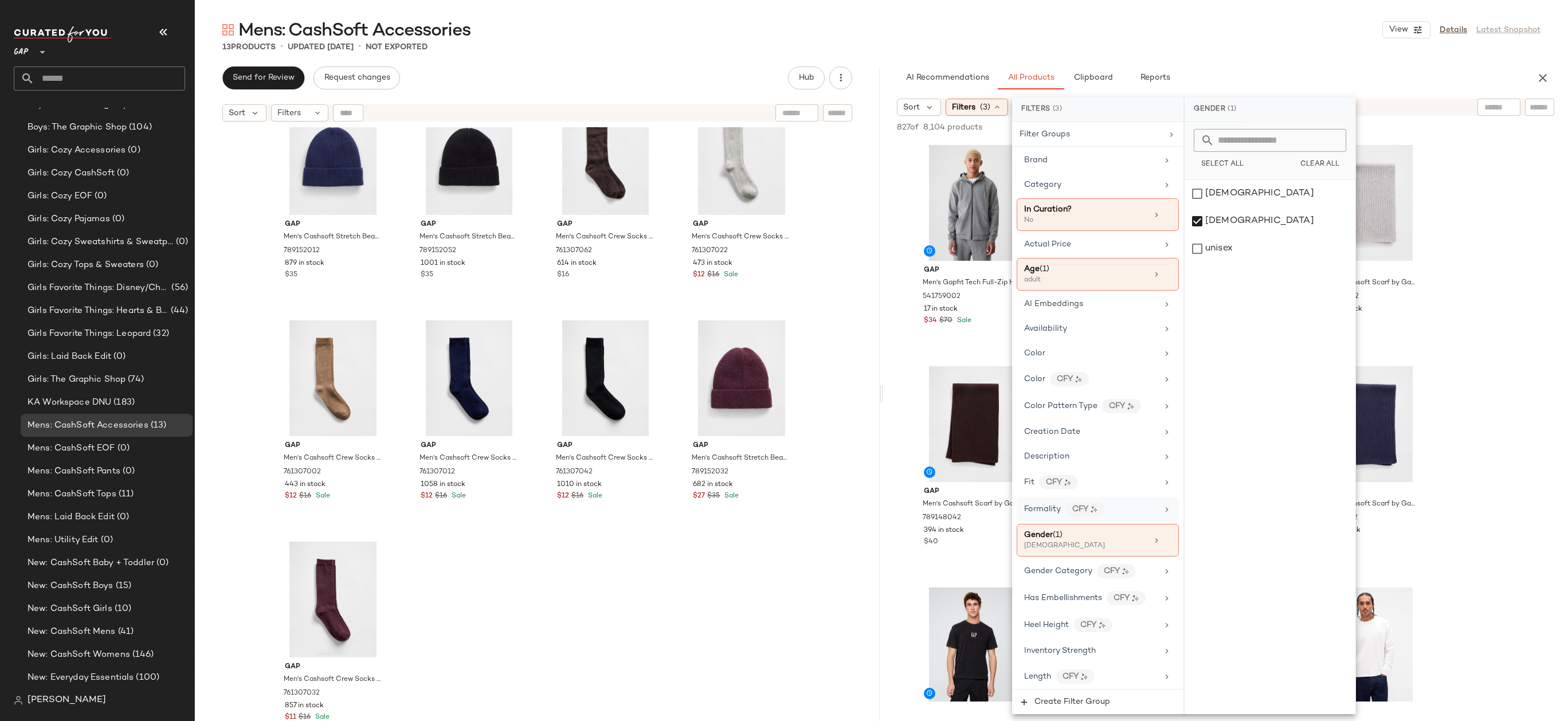
scroll to position [545, 0]
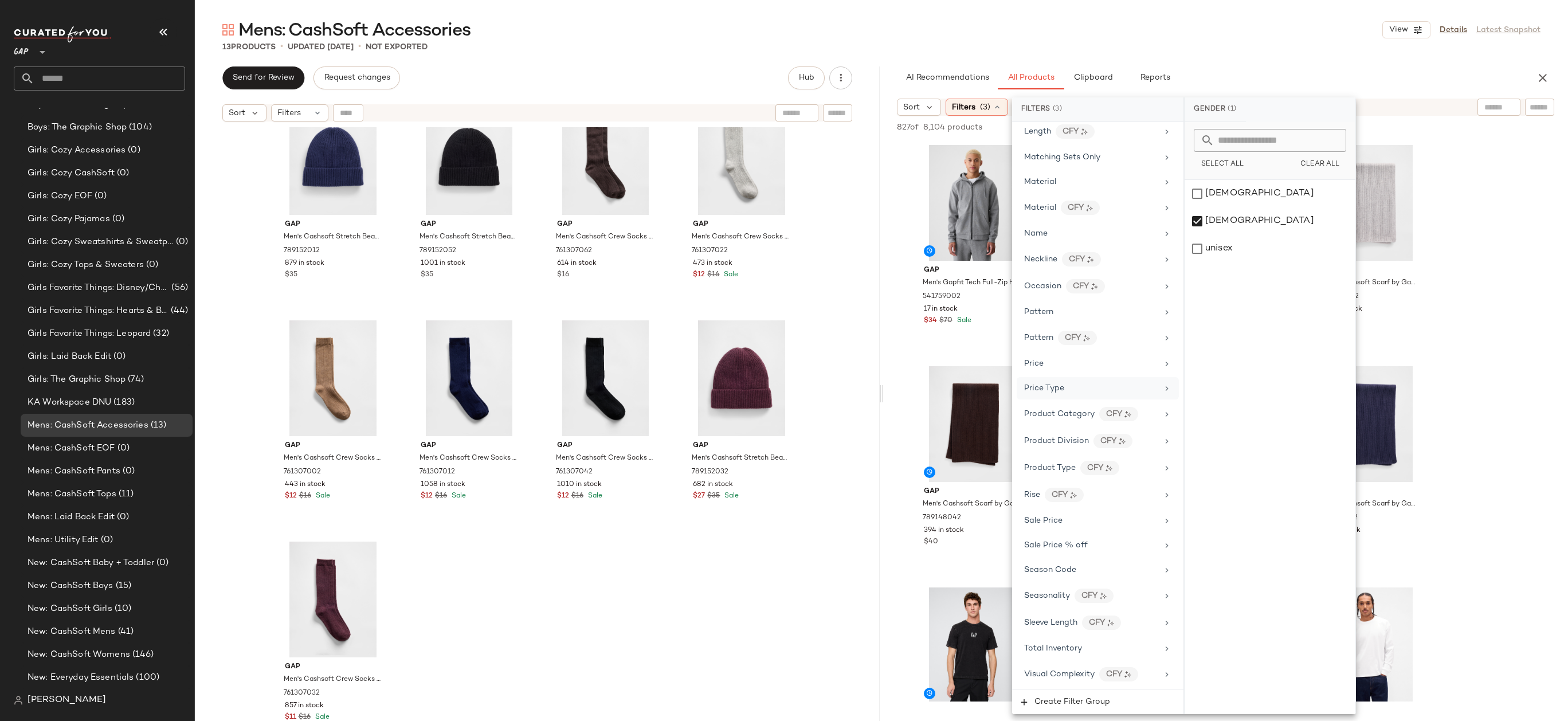
click at [1086, 388] on div "Price Type" at bounding box center [1090, 388] width 134 height 12
click at [1243, 242] on div "PROMO" at bounding box center [1270, 248] width 171 height 28
click at [1245, 273] on div "REGULAR" at bounding box center [1270, 276] width 171 height 28
click at [1555, 103] on div "Sort Filters (4) Reset" at bounding box center [1225, 107] width 685 height 17
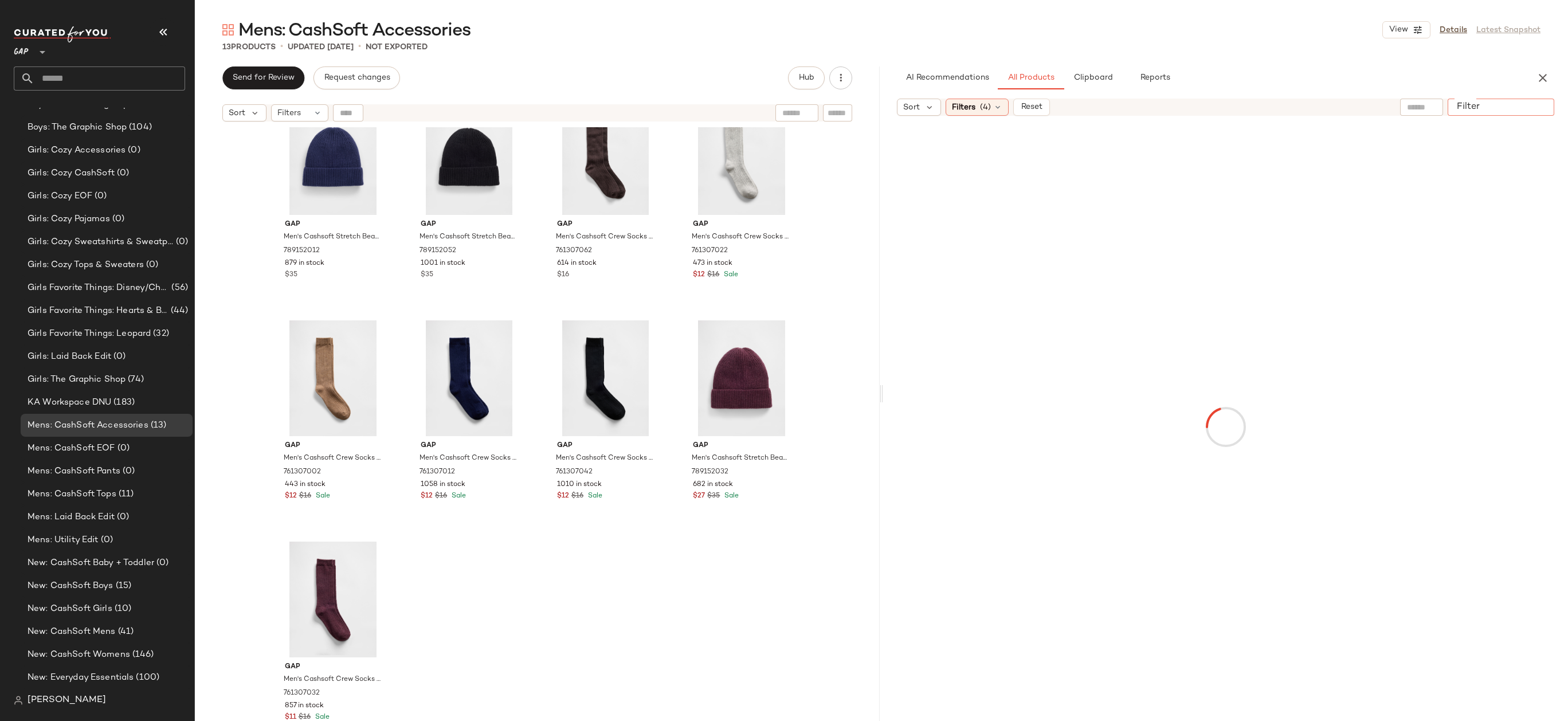
click at [1546, 103] on input "Filter" at bounding box center [1501, 108] width 98 height 12
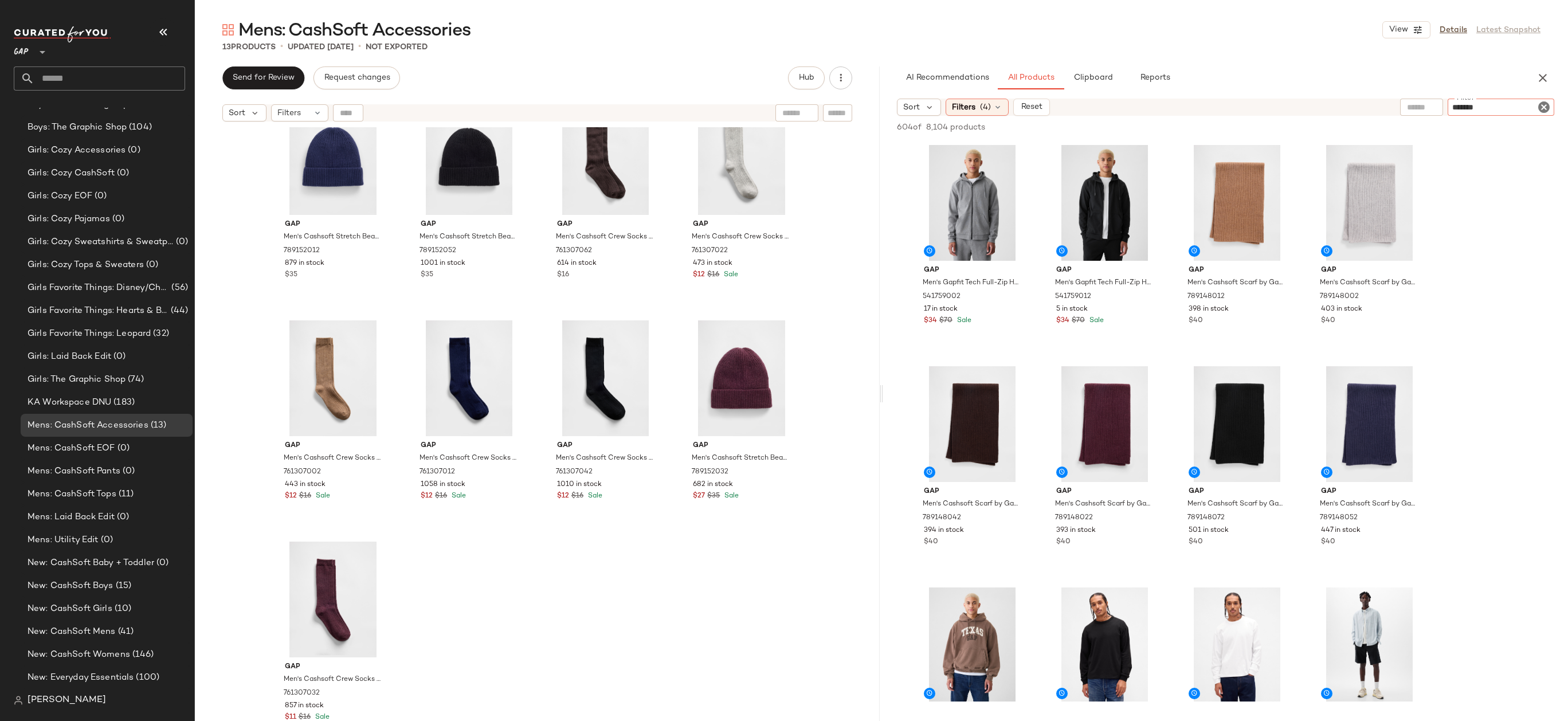
type input "********"
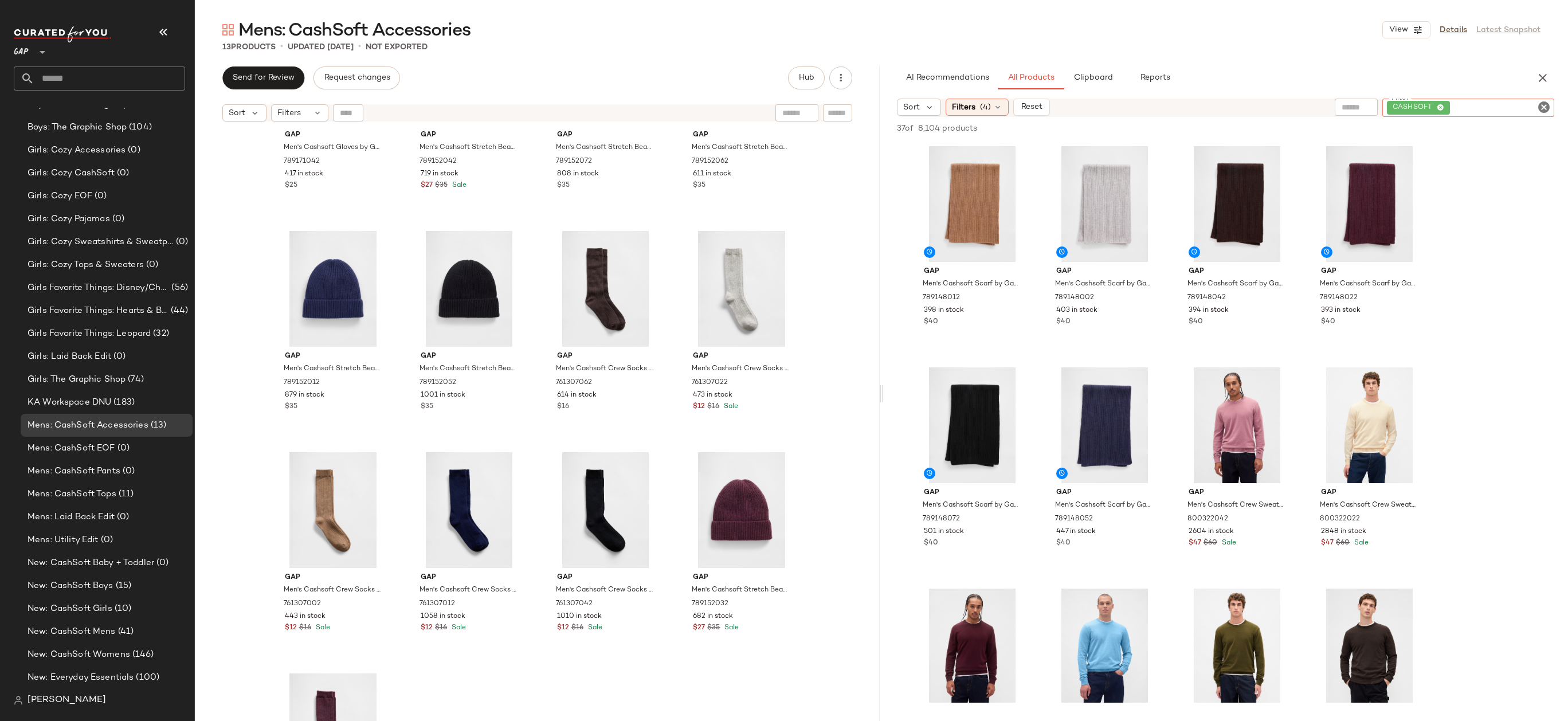
scroll to position [0, 0]
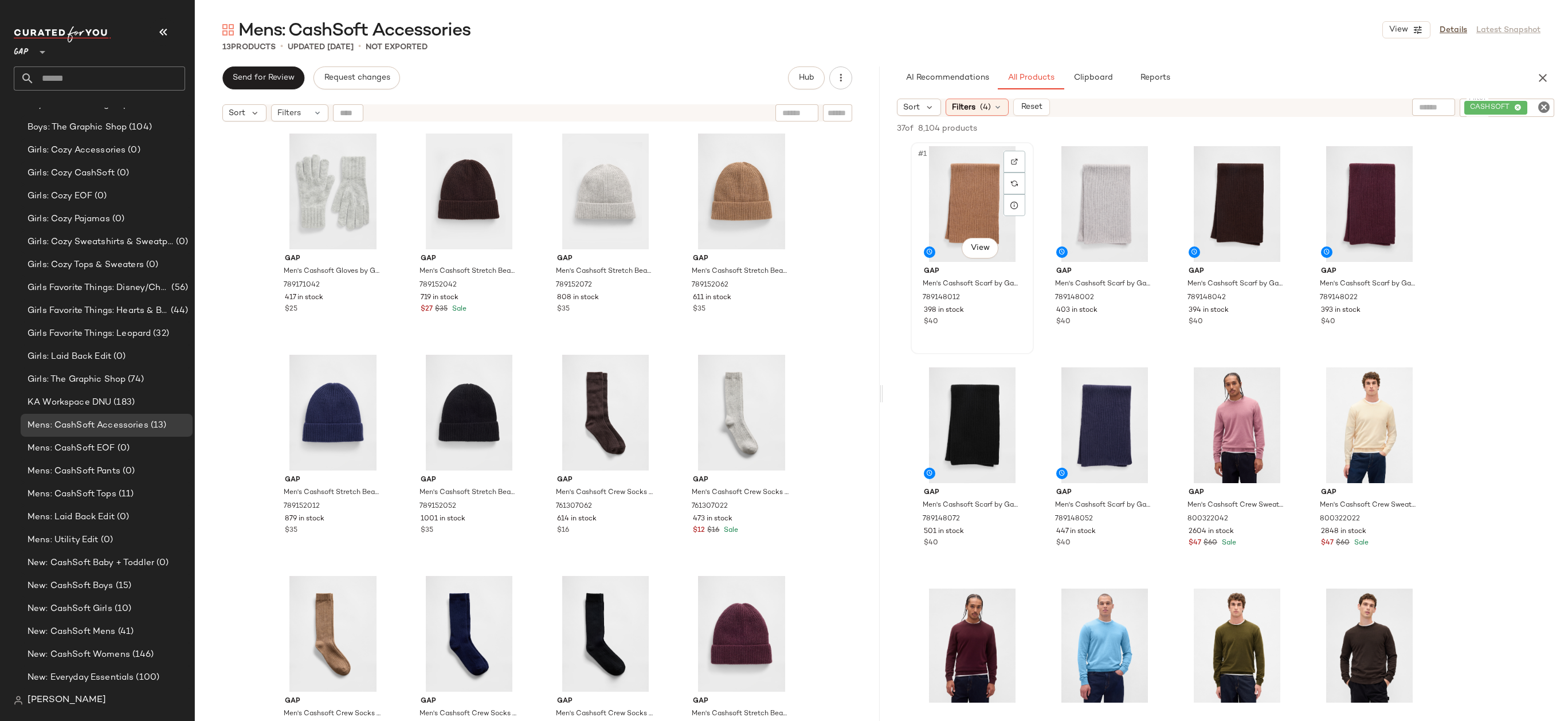
click at [945, 192] on div "#1 View" at bounding box center [972, 204] width 115 height 116
click at [1103, 412] on div "#6 View" at bounding box center [1104, 425] width 115 height 116
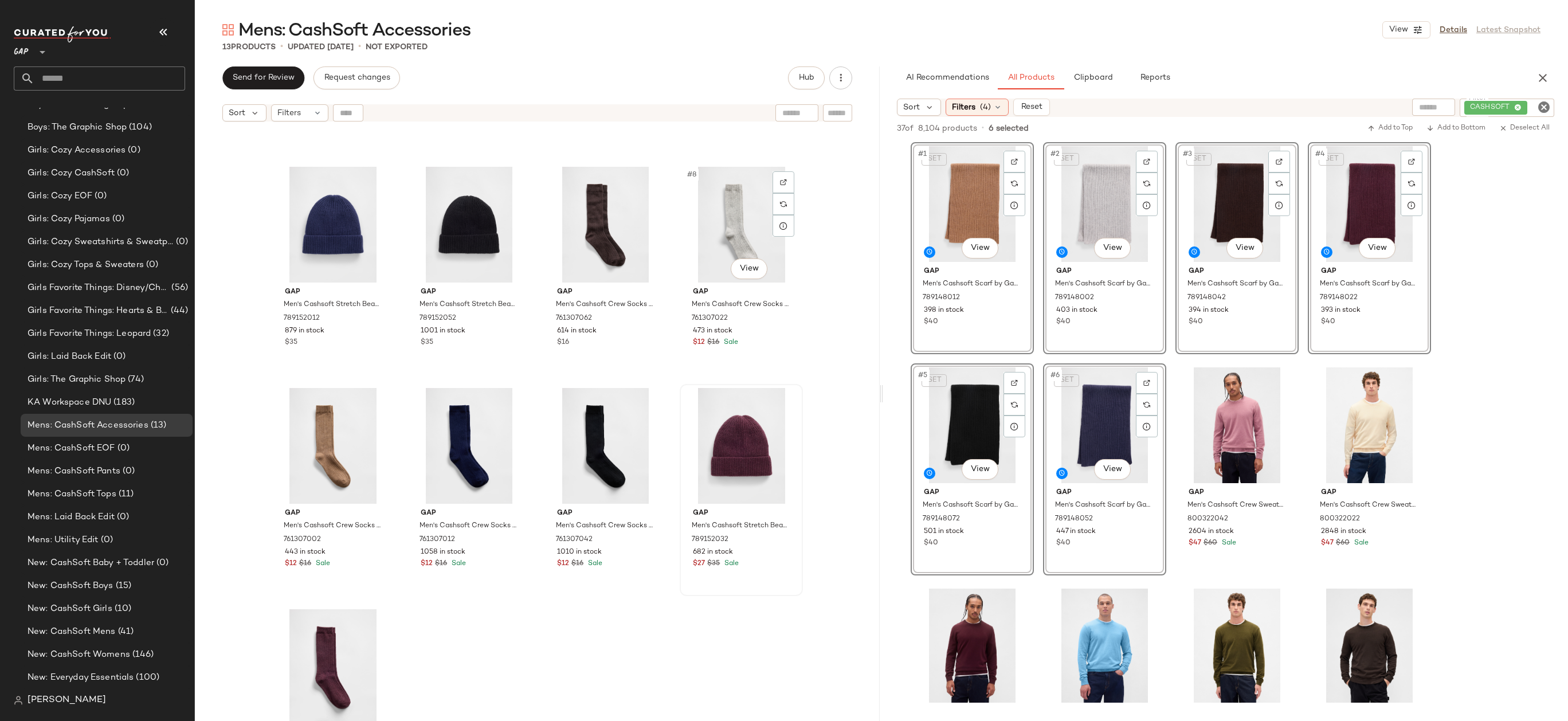
scroll to position [255, 0]
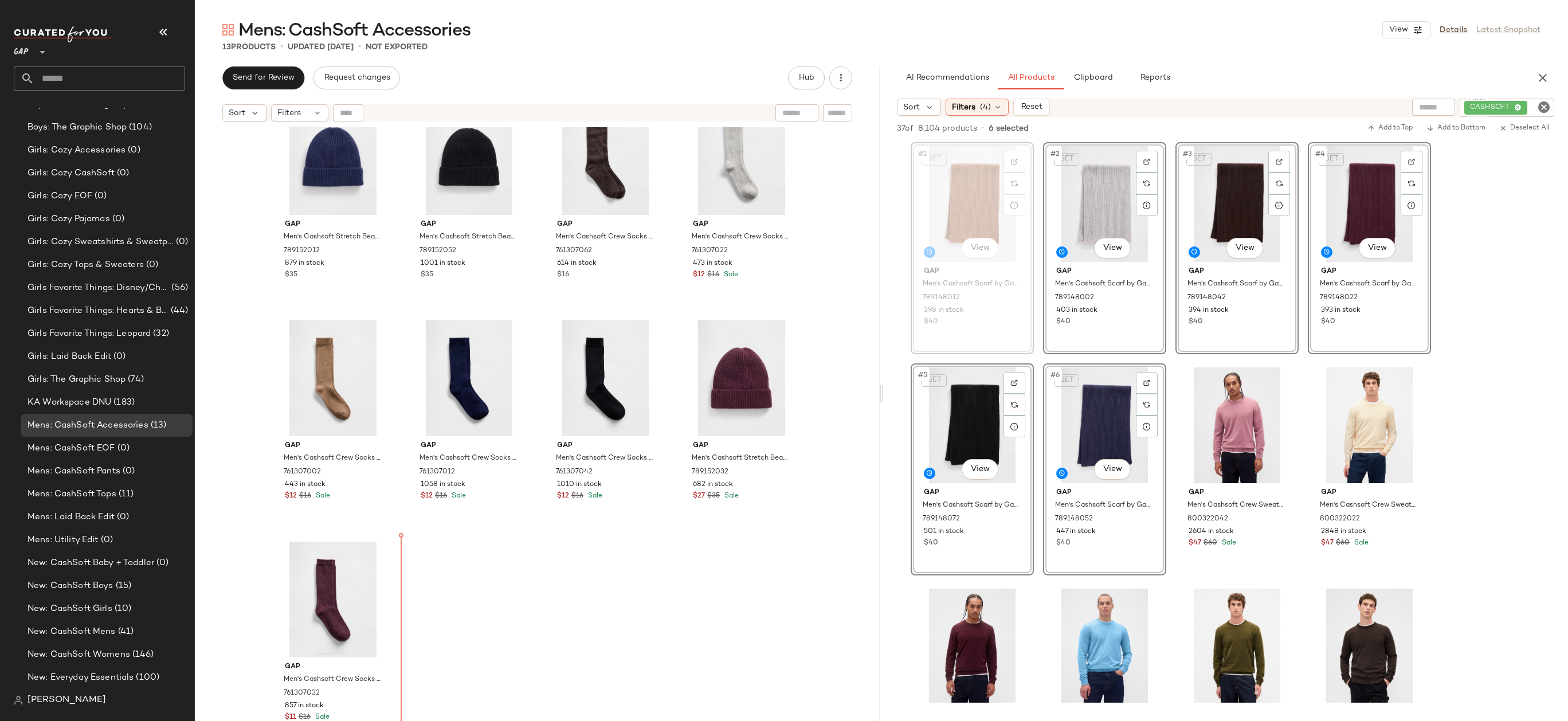
drag, startPoint x: 948, startPoint y: 219, endPoint x: 939, endPoint y: 220, distance: 9.1
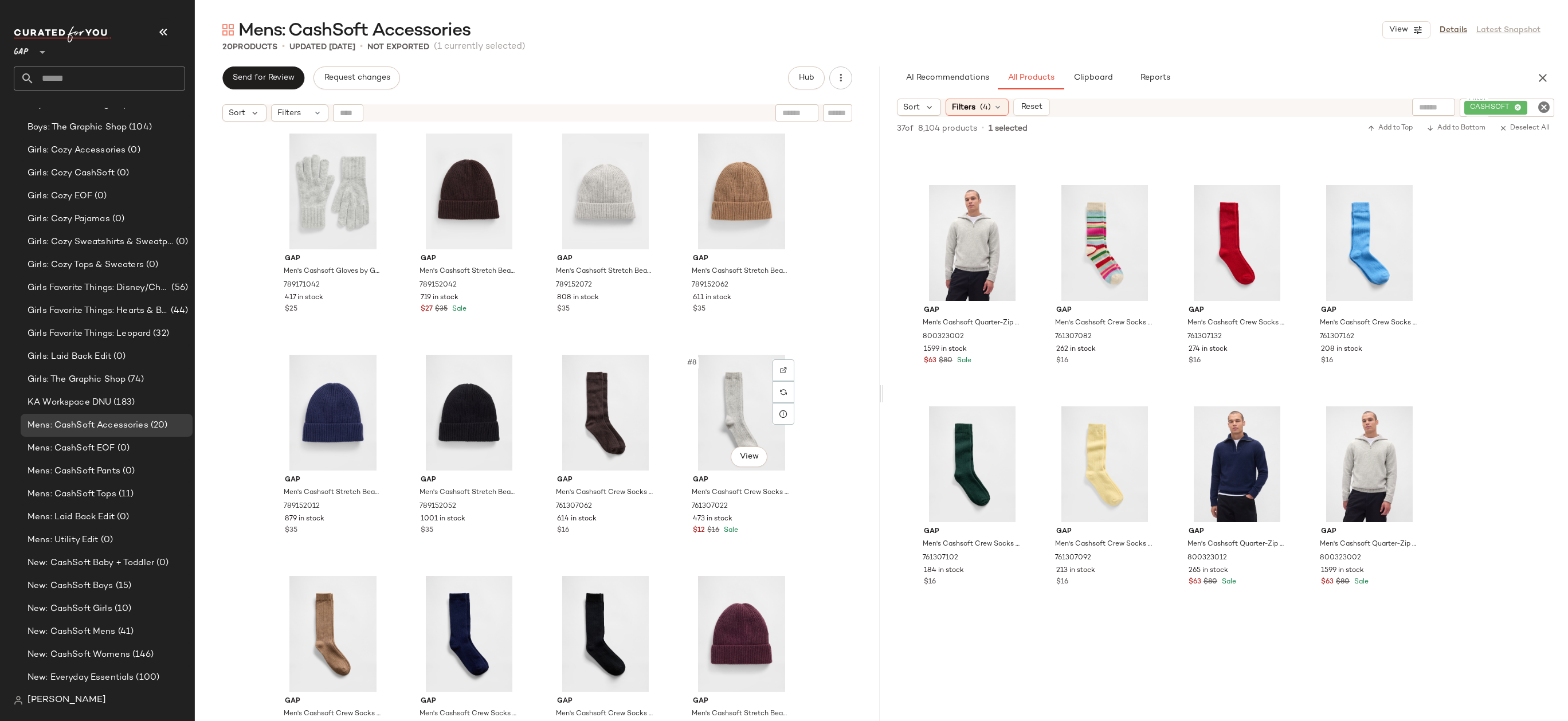
scroll to position [486, 0]
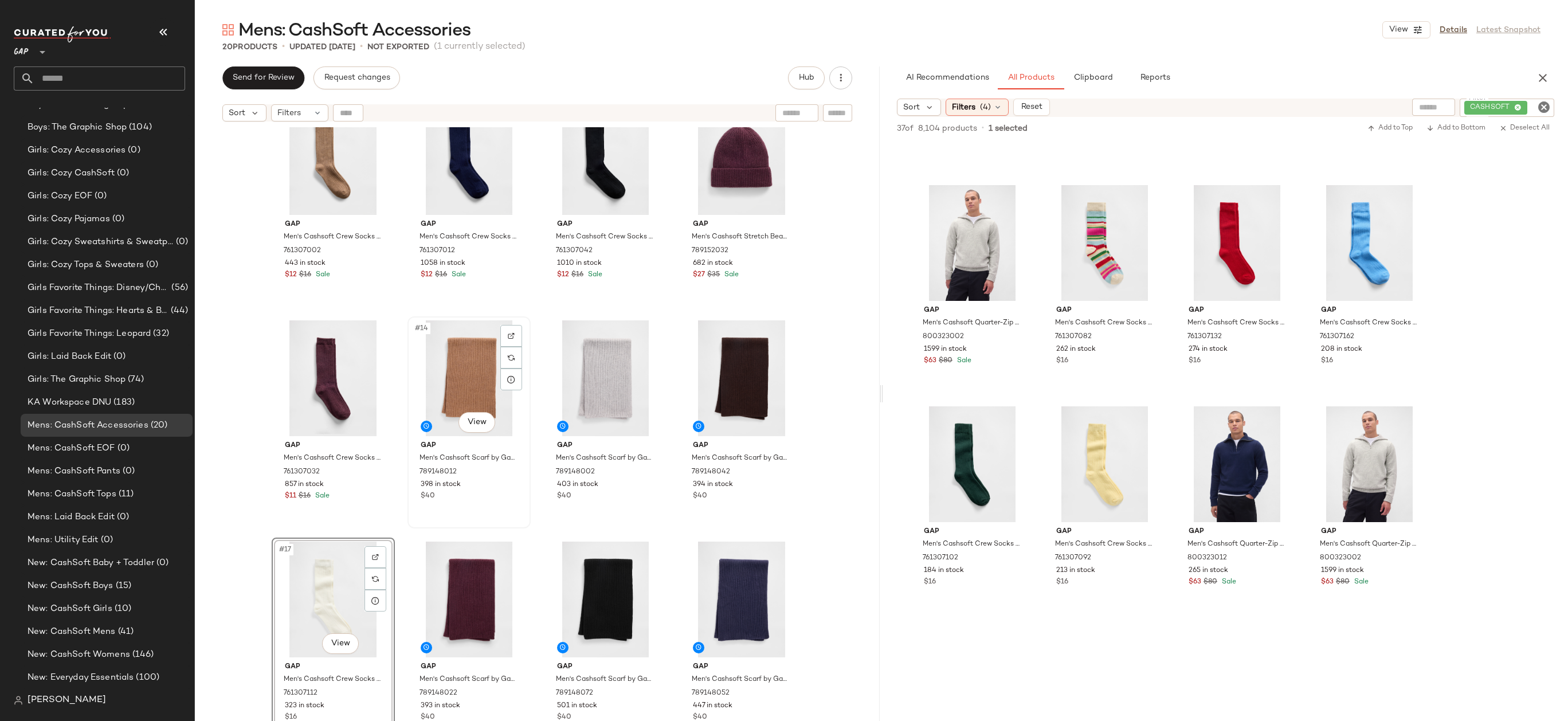
click at [464, 387] on div "#14 View" at bounding box center [468, 378] width 115 height 116
click at [728, 371] on div "#16 View" at bounding box center [741, 378] width 115 height 116
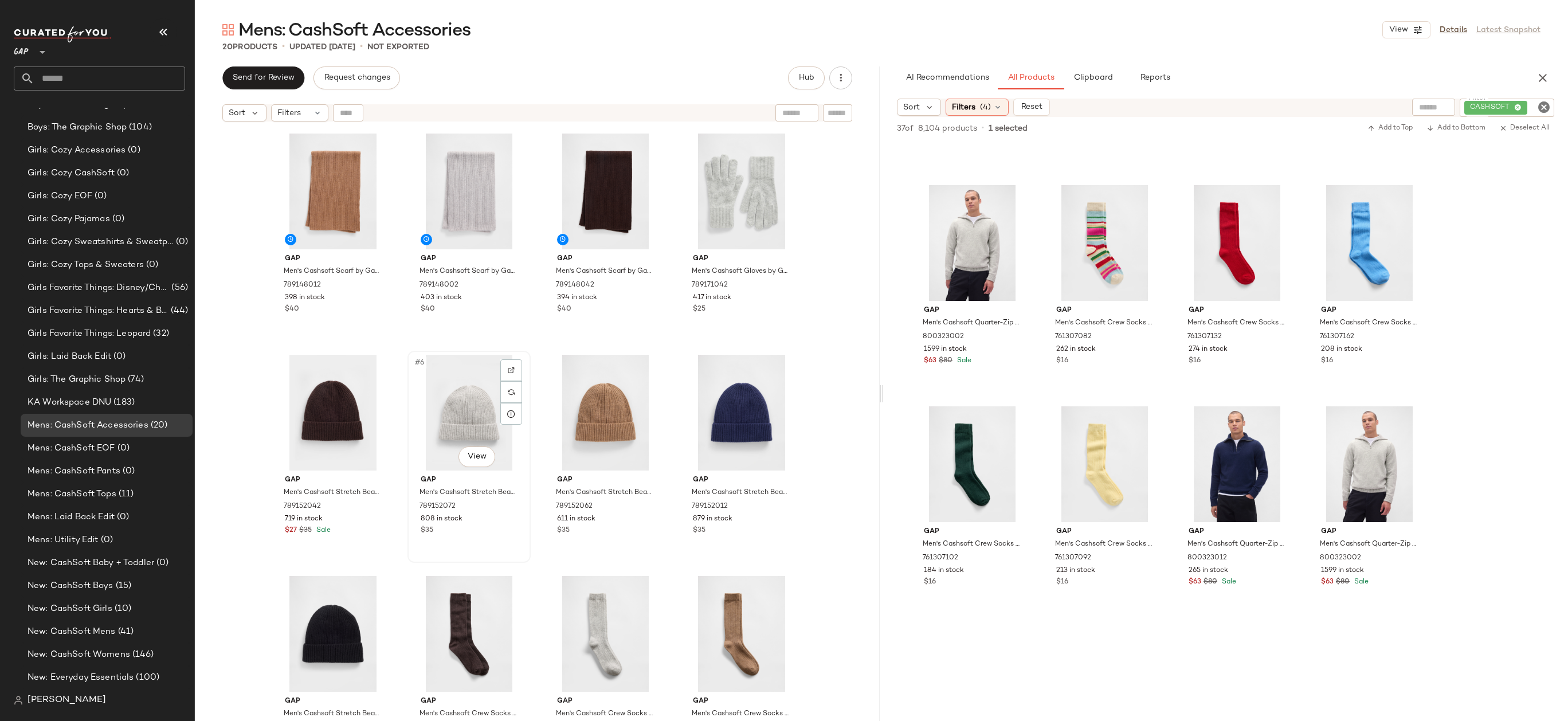
click at [461, 415] on div "#6 View" at bounding box center [468, 413] width 115 height 116
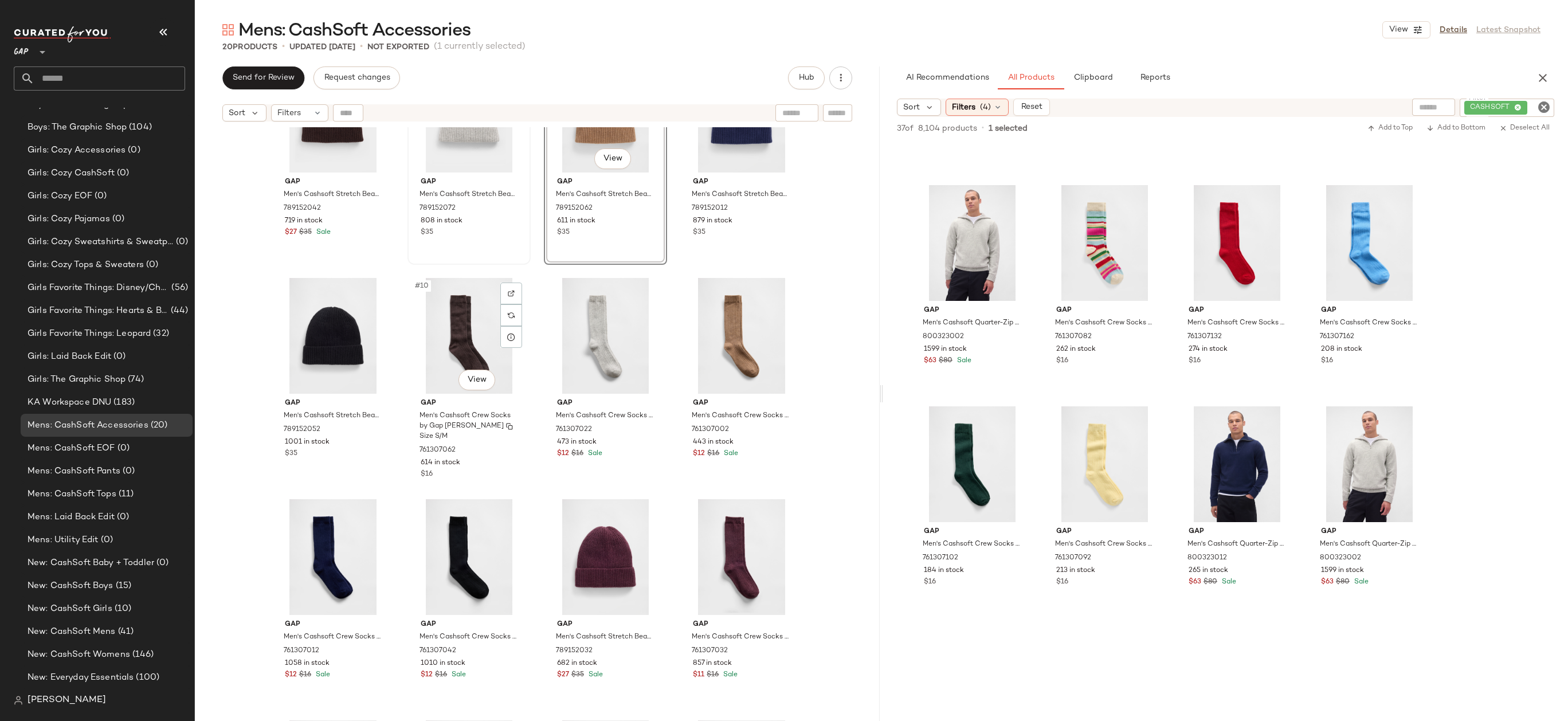
scroll to position [486, 0]
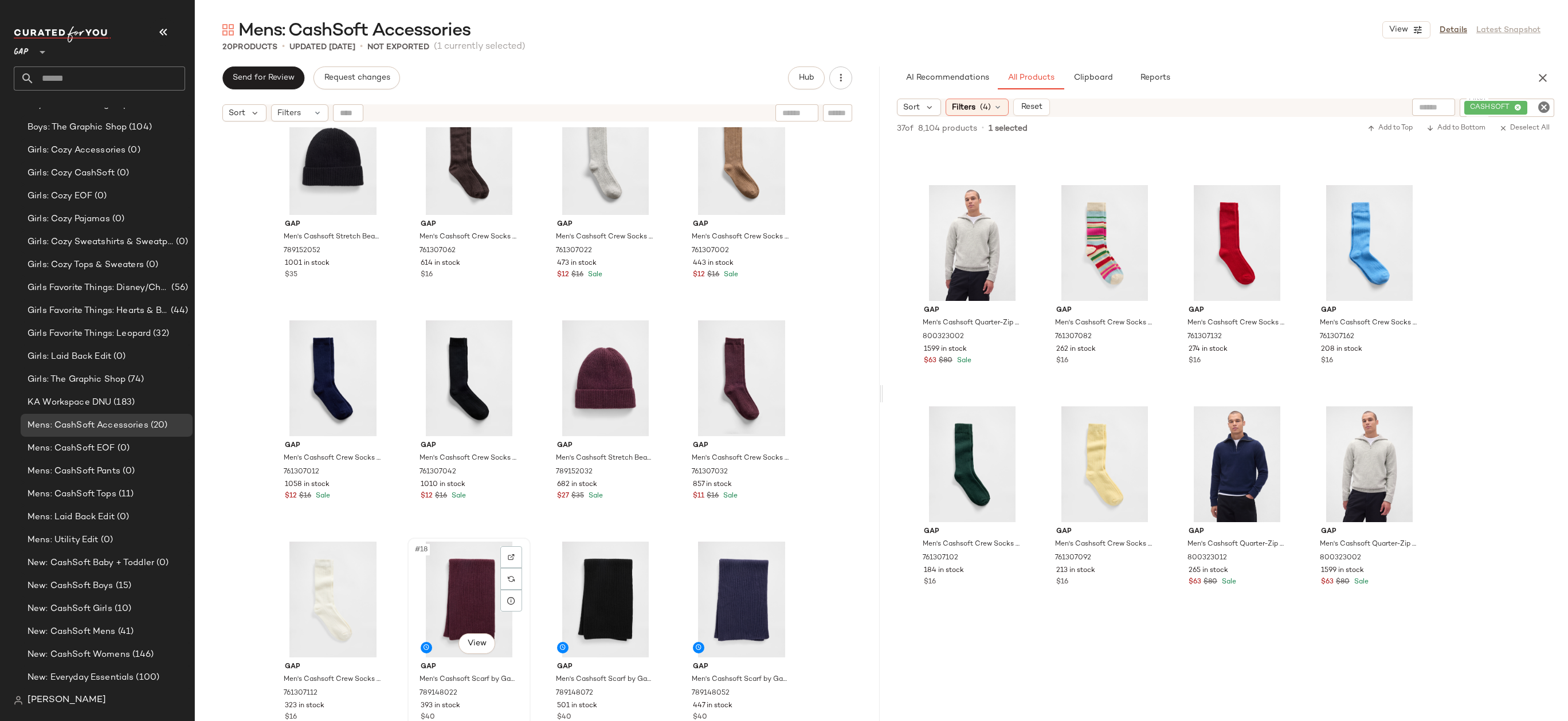
click at [462, 586] on div "#18 View" at bounding box center [468, 599] width 115 height 116
click at [724, 606] on div "#20 View" at bounding box center [741, 599] width 115 height 116
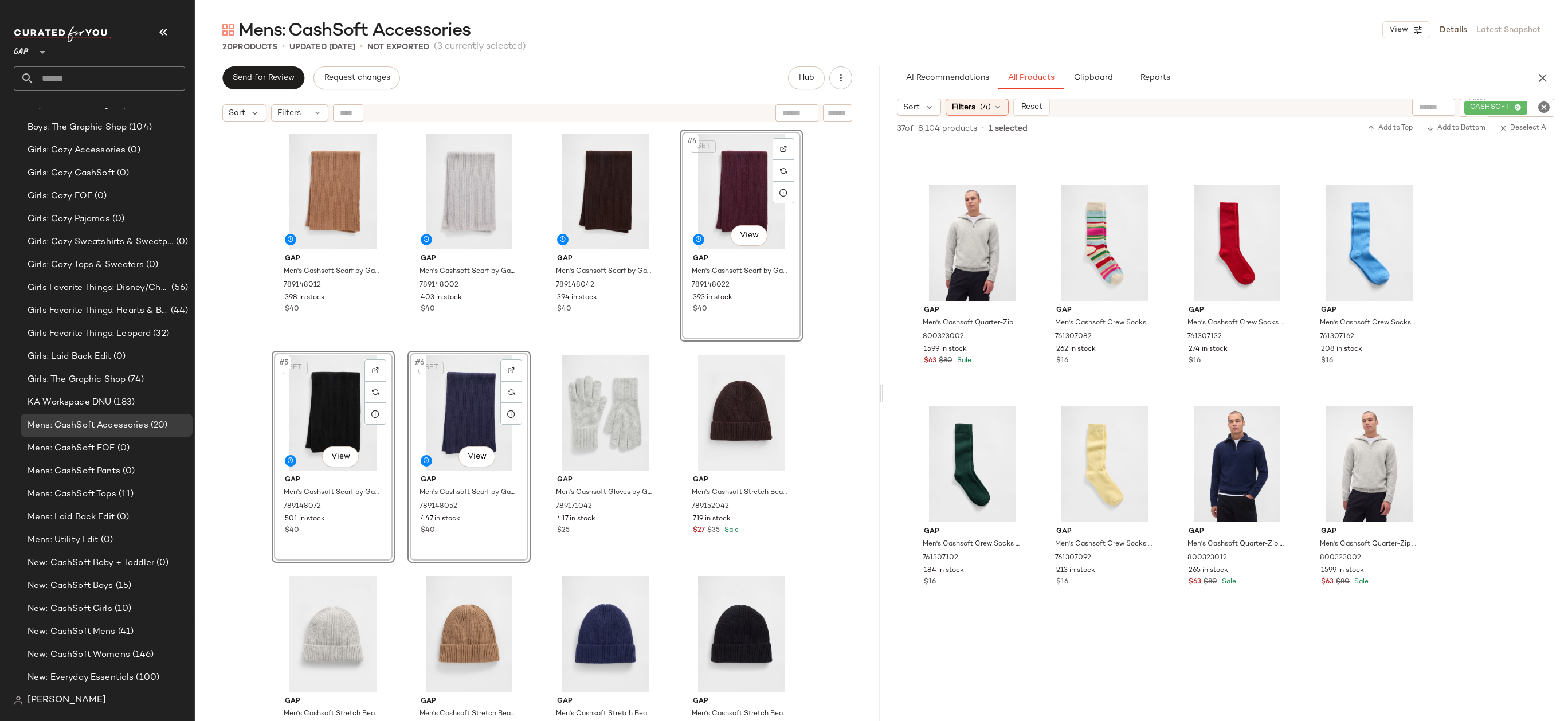
click at [824, 242] on div "Gap Men's Cashsoft Scarf by Gap Kola Nut One Size 789148012 398 in stock $40 Ga…" at bounding box center [537, 438] width 685 height 622
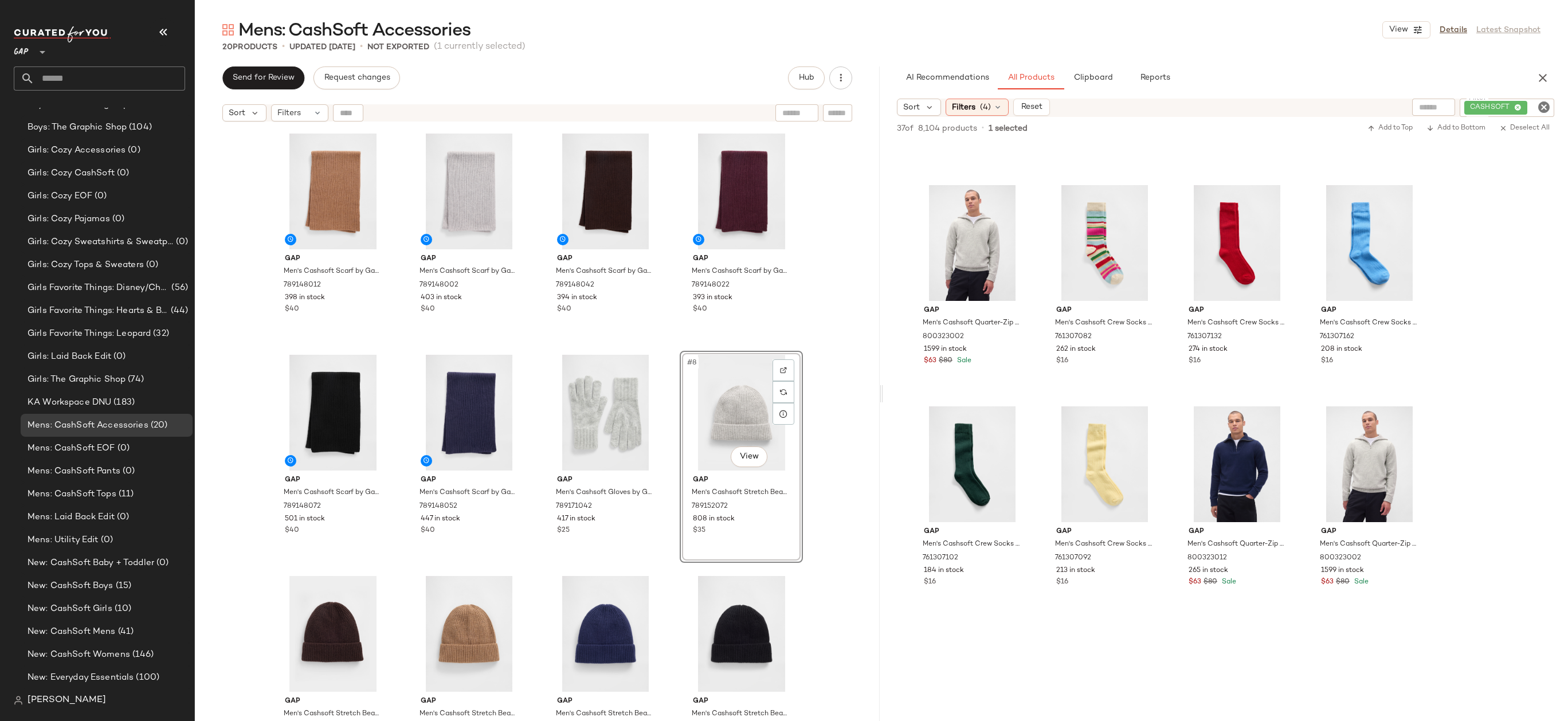
click at [815, 397] on div "Gap Men's Cashsoft Scarf by Gap Kola Nut One Size 789148012 398 in stock $40 Ga…" at bounding box center [537, 438] width 685 height 622
click at [844, 410] on div "Gap Men's Cashsoft Scarf by Gap Kola Nut One Size 789148012 398 in stock $40 Ga…" at bounding box center [537, 438] width 685 height 622
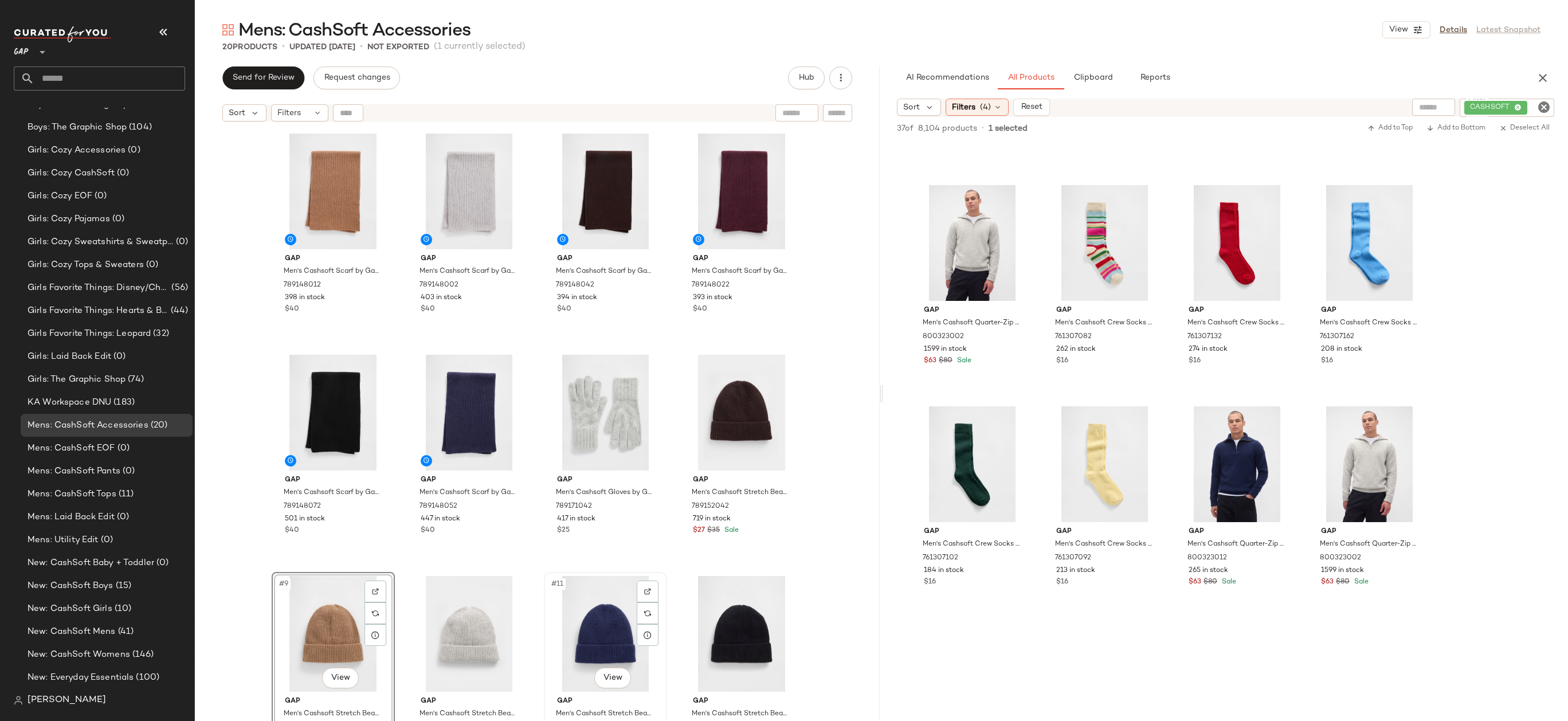
scroll to position [34, 0]
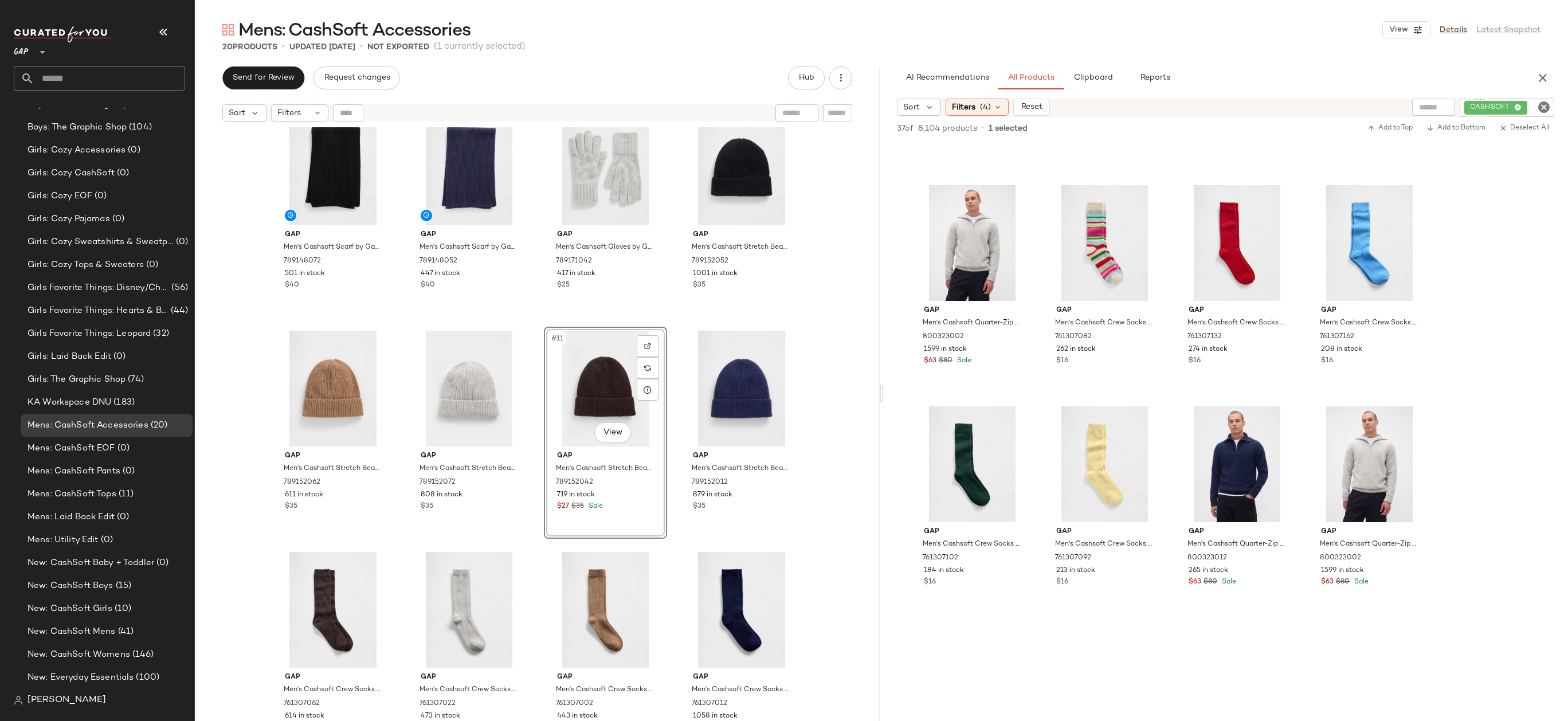
scroll to position [486, 0]
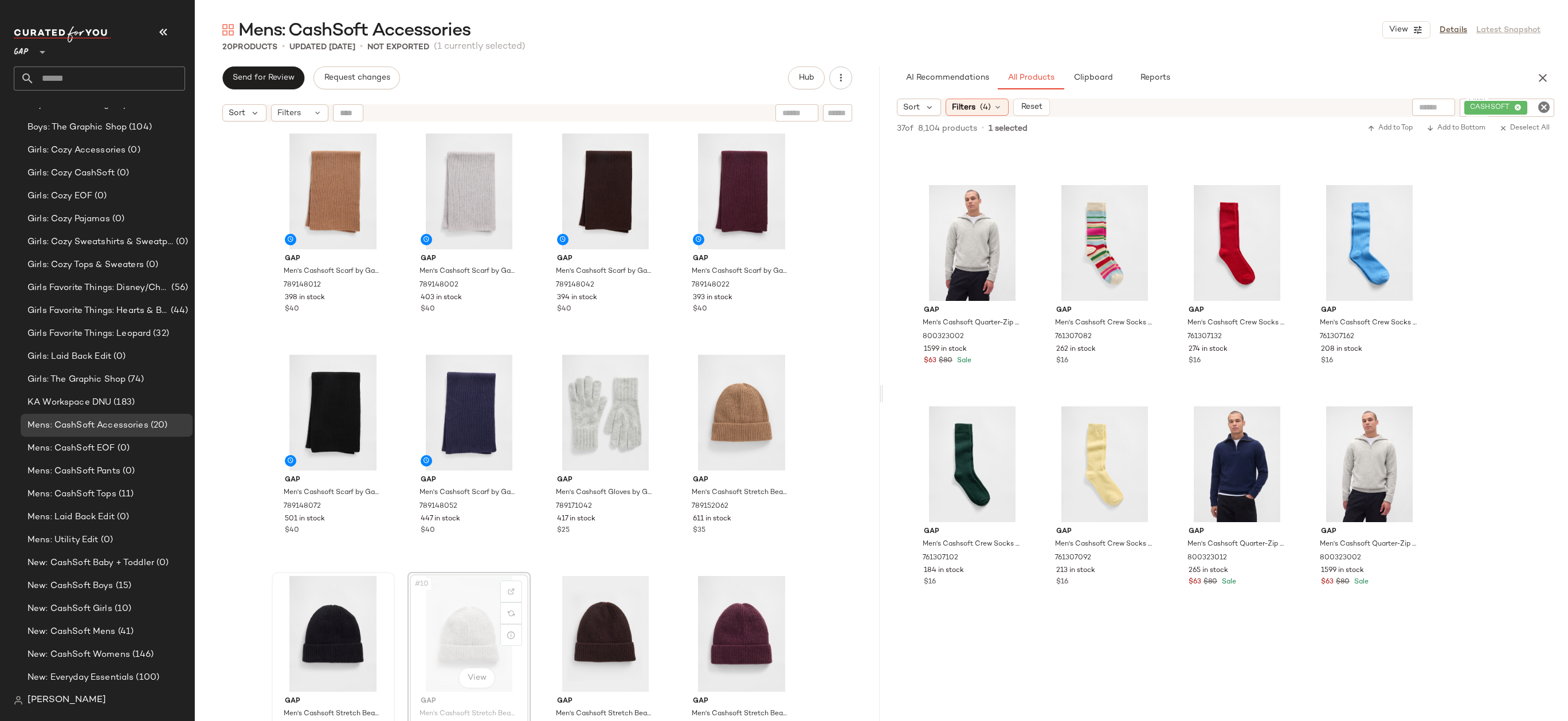
drag, startPoint x: 453, startPoint y: 631, endPoint x: 302, endPoint y: 631, distance: 151.0
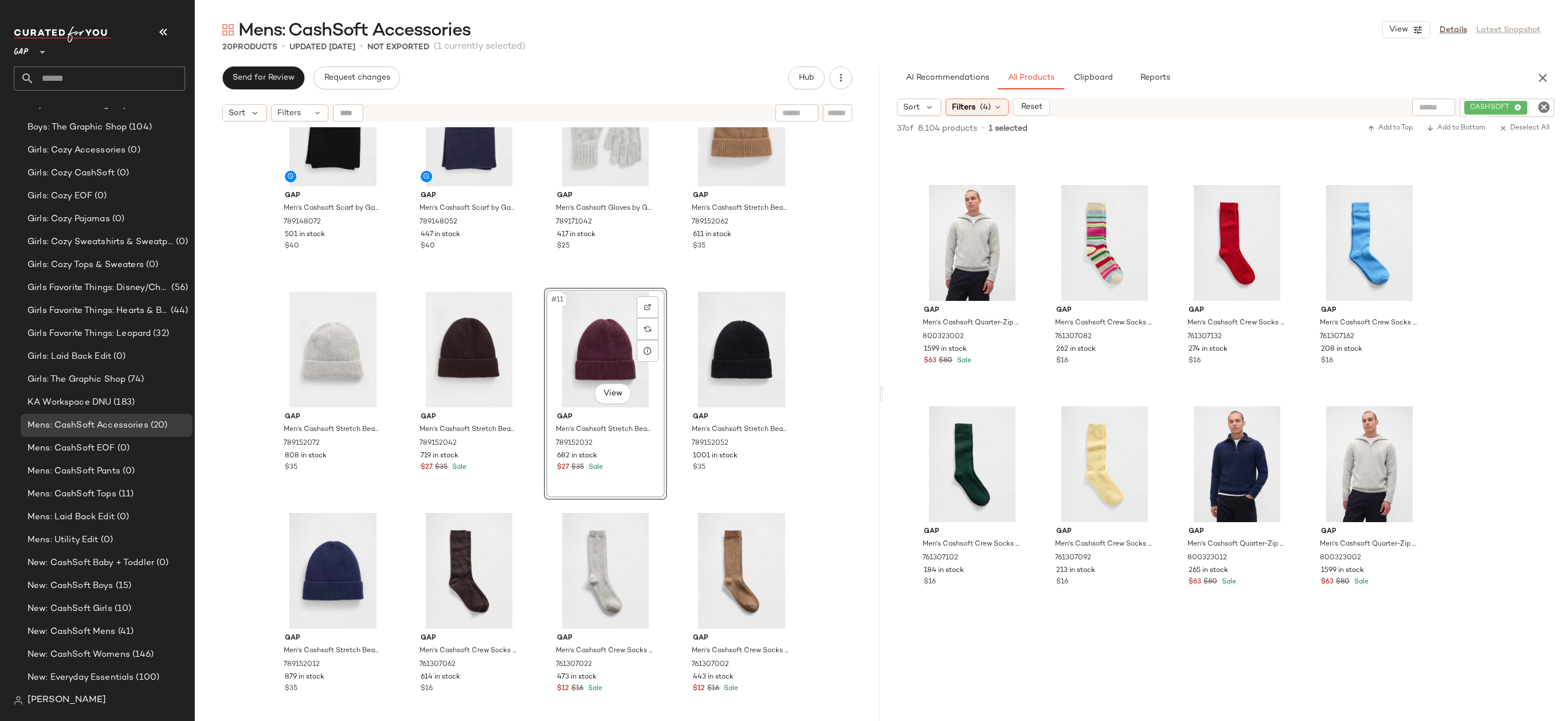
scroll to position [385, 0]
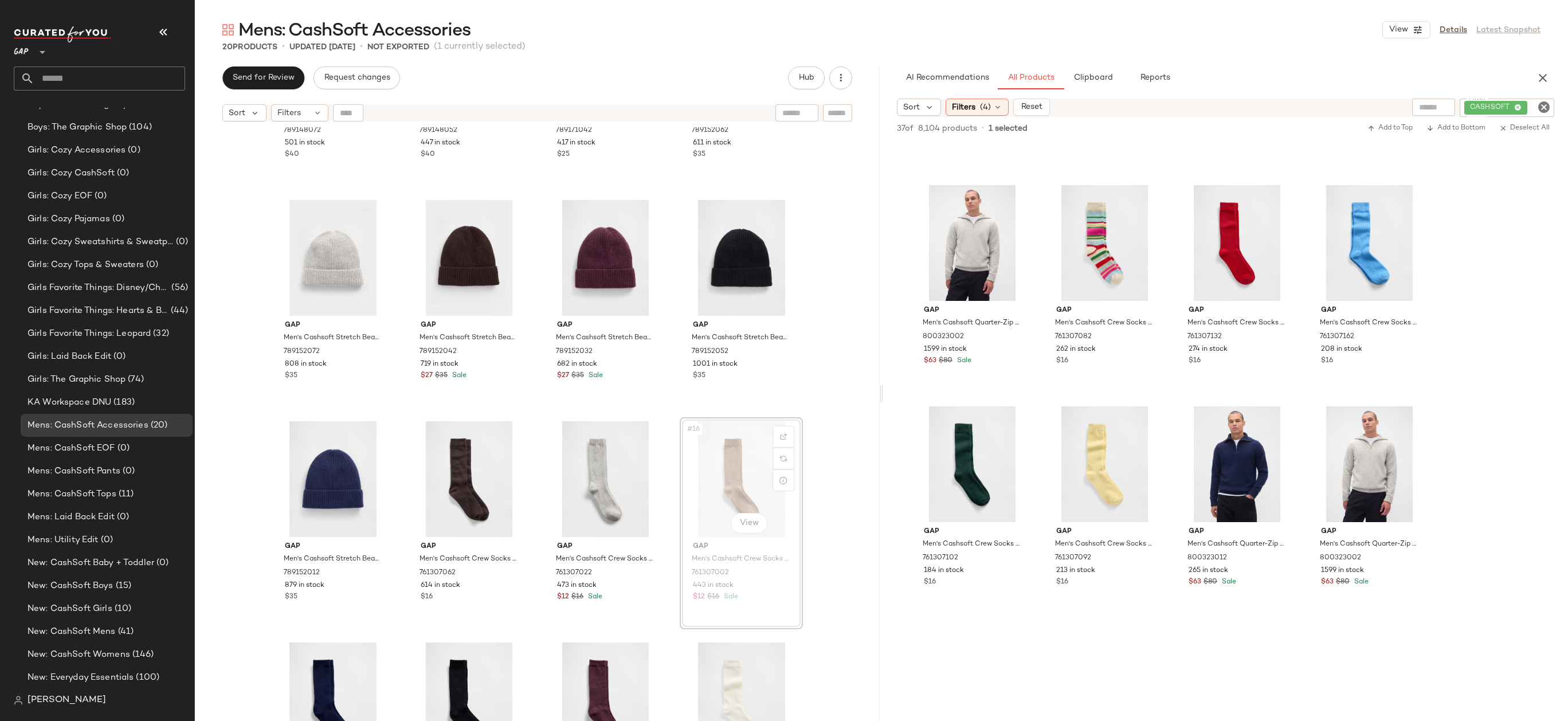
drag, startPoint x: 739, startPoint y: 495, endPoint x: 397, endPoint y: 522, distance: 343.1
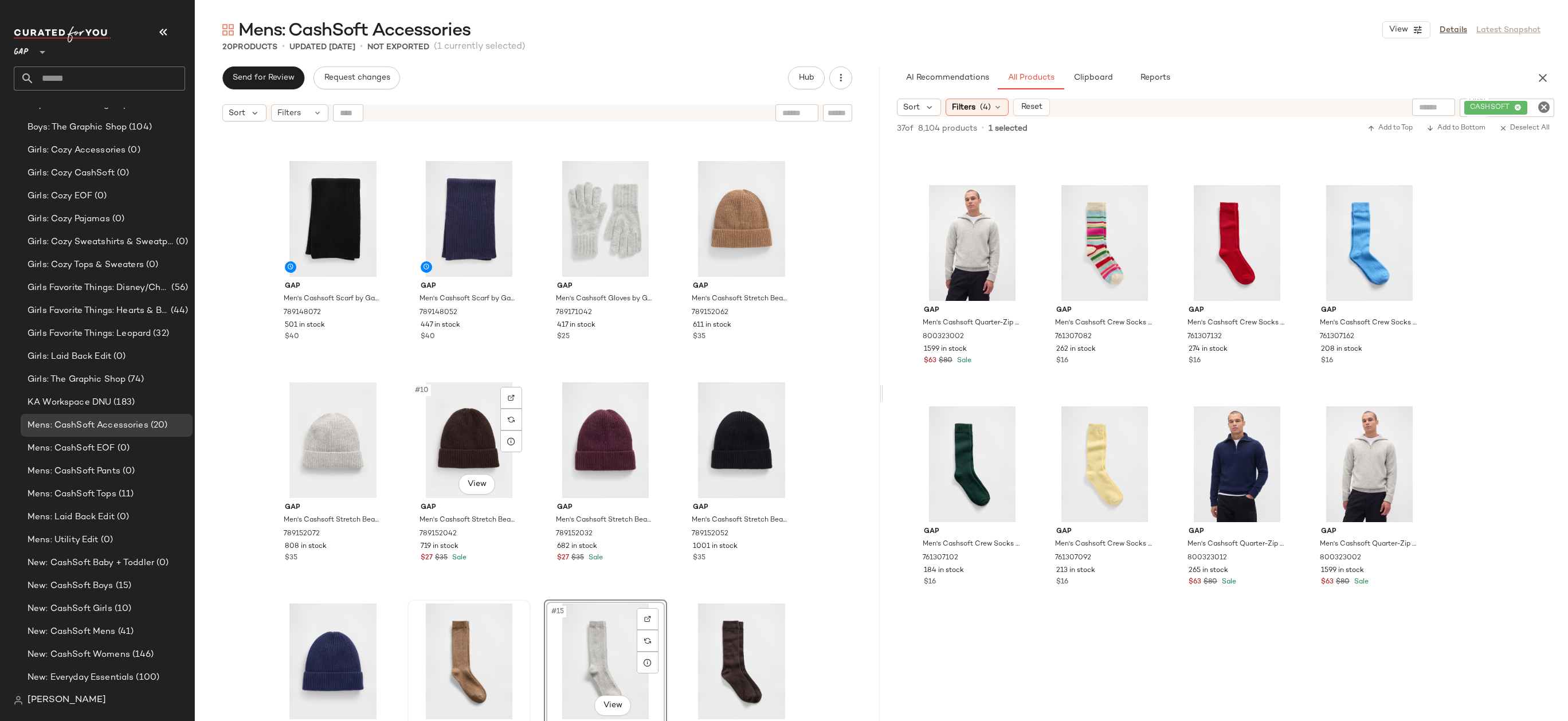
scroll to position [486, 0]
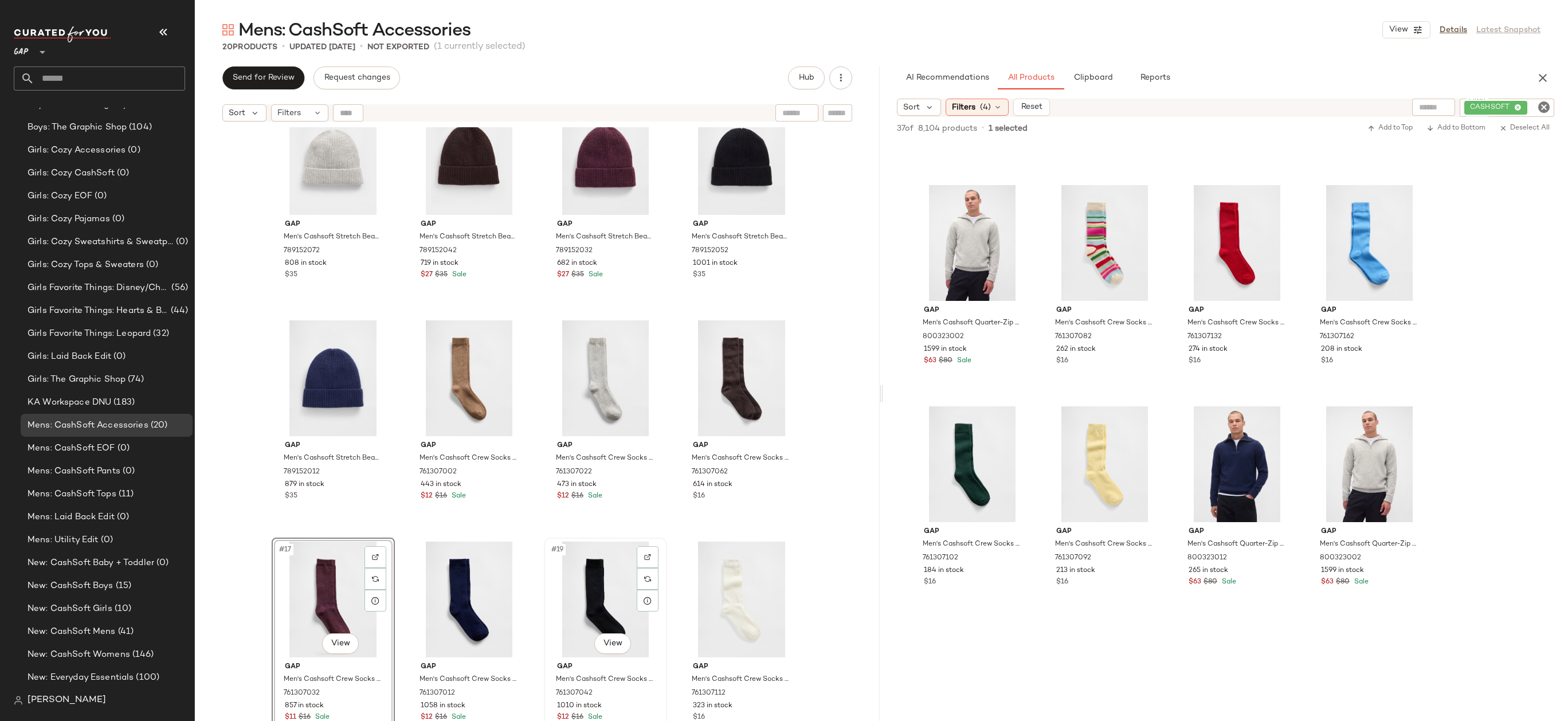
click at [594, 593] on div "#19 View" at bounding box center [605, 599] width 115 height 116
click at [613, 602] on div "#19 View" at bounding box center [605, 599] width 115 height 116
drag, startPoint x: 618, startPoint y: 588, endPoint x: 611, endPoint y: 588, distance: 7.0
click at [820, 550] on div "Gap Men's Cashsoft Scarf by Gap True Black One Size 789148072 501 in stock $40 …" at bounding box center [537, 438] width 685 height 622
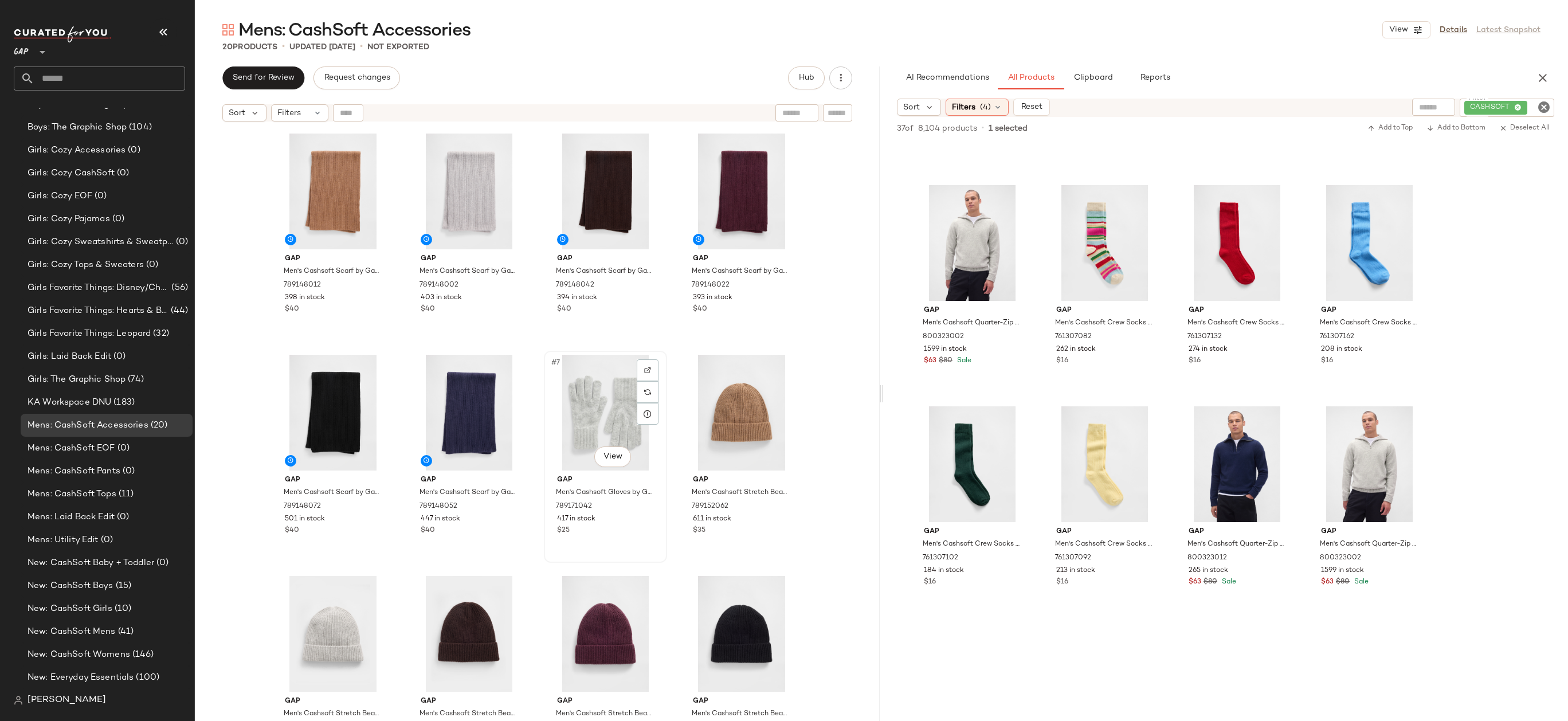
click at [608, 387] on div "#7 View" at bounding box center [605, 413] width 115 height 116
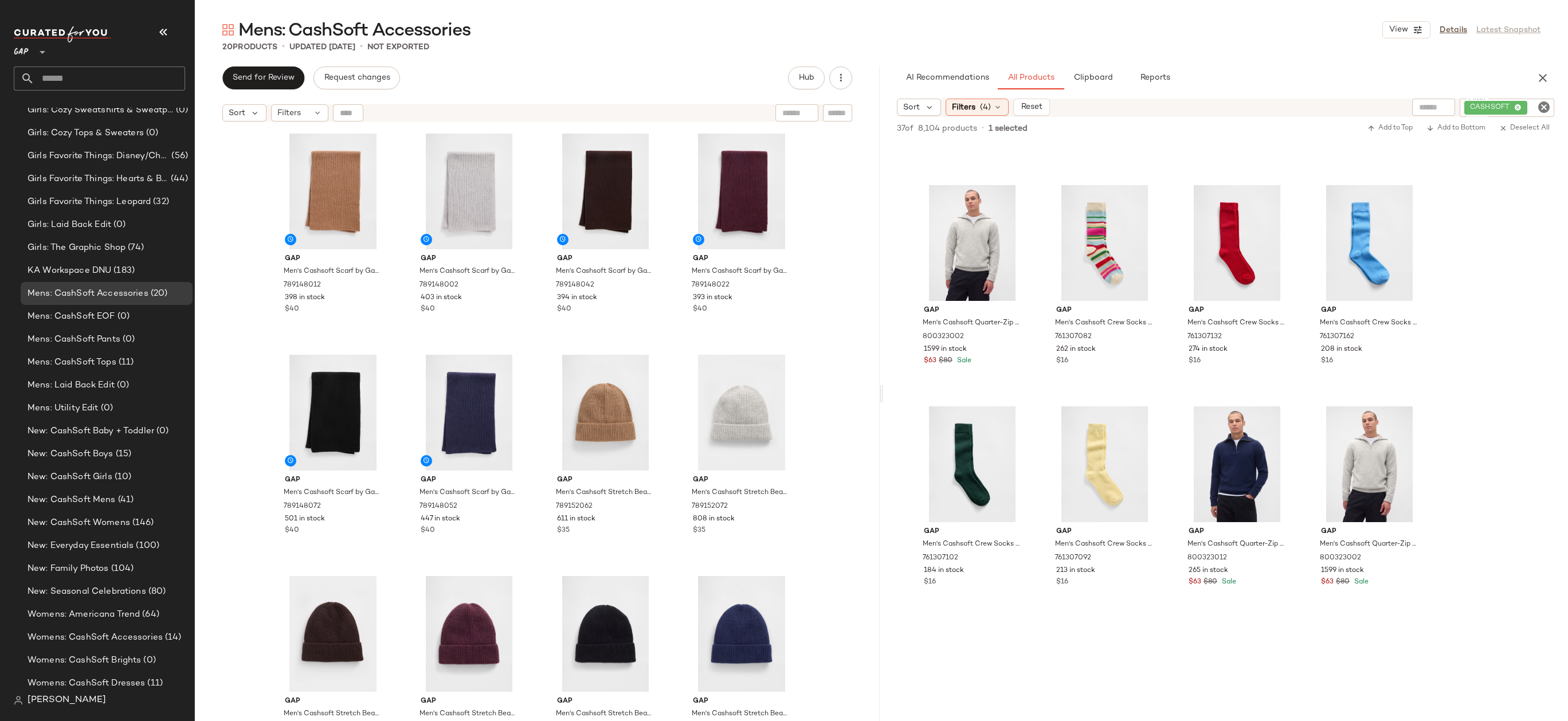
scroll to position [1344, 0]
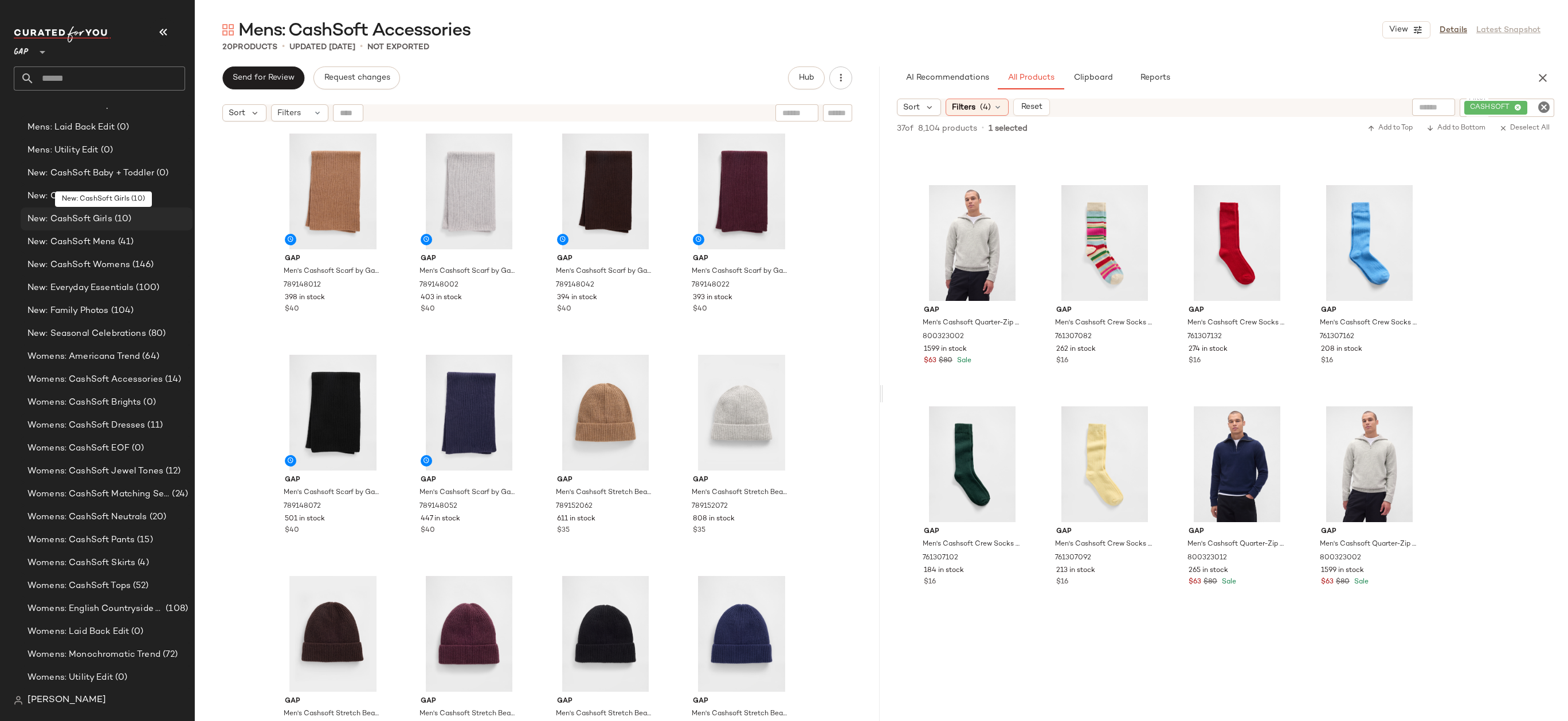
click at [155, 224] on div "New: CashSoft Girls (10)" at bounding box center [106, 219] width 164 height 13
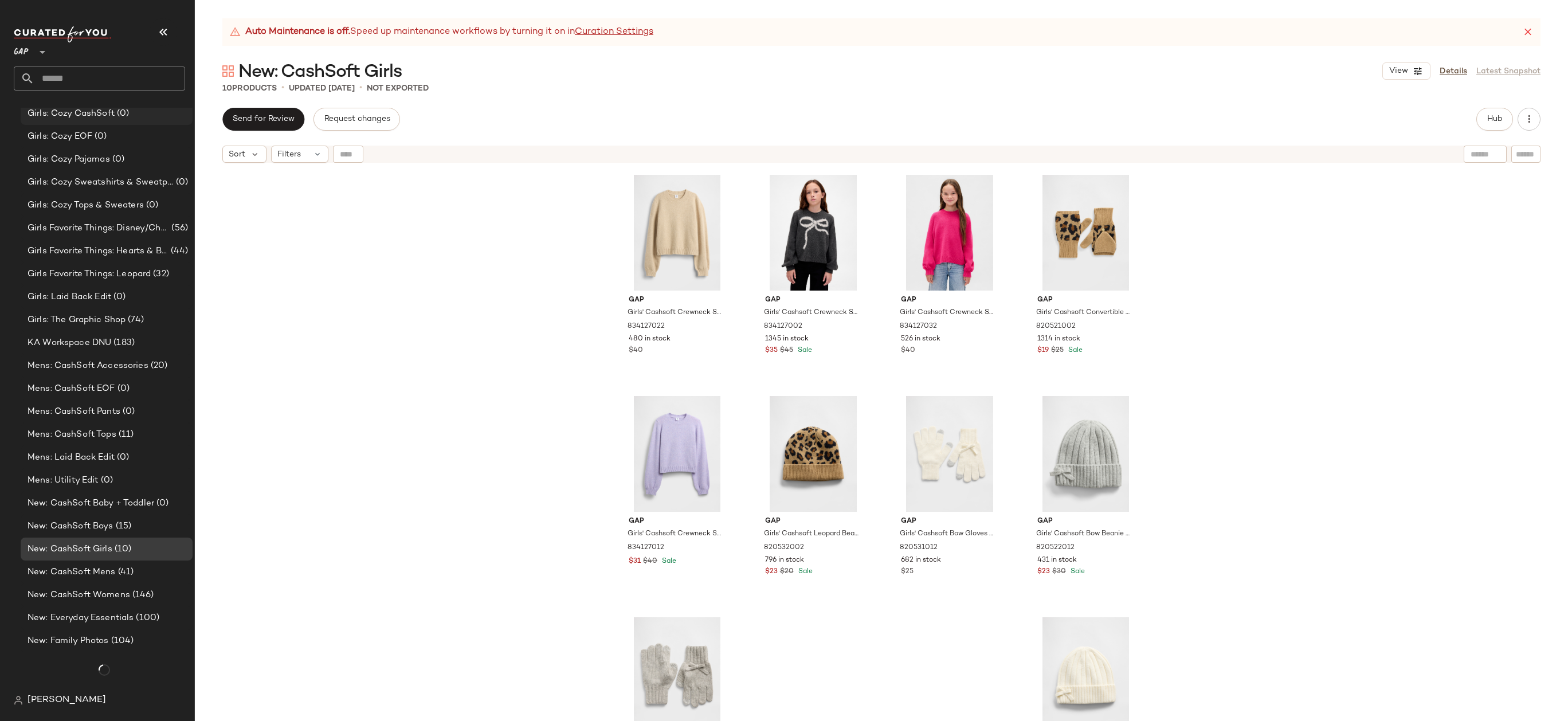
scroll to position [997, 0]
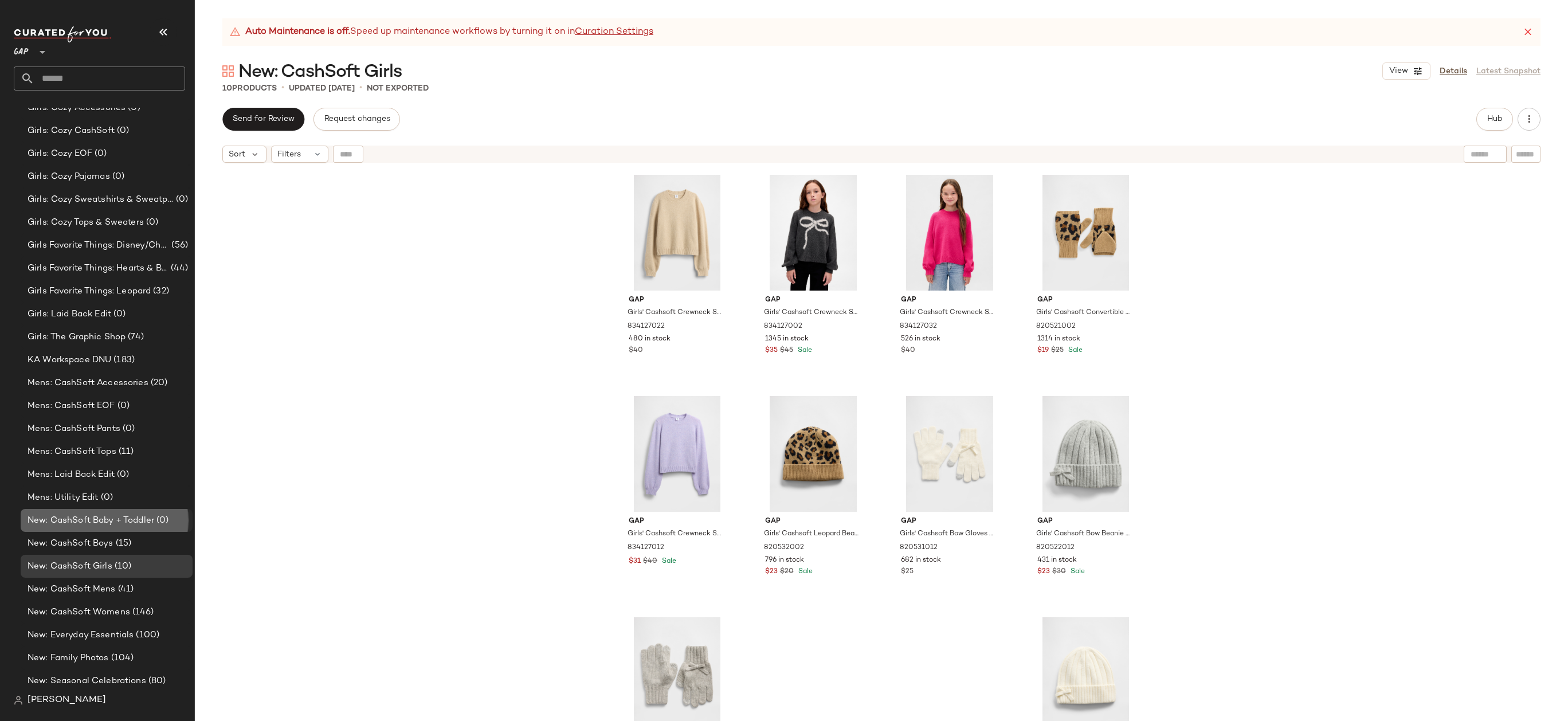
click at [165, 518] on span "(0)" at bounding box center [161, 520] width 14 height 13
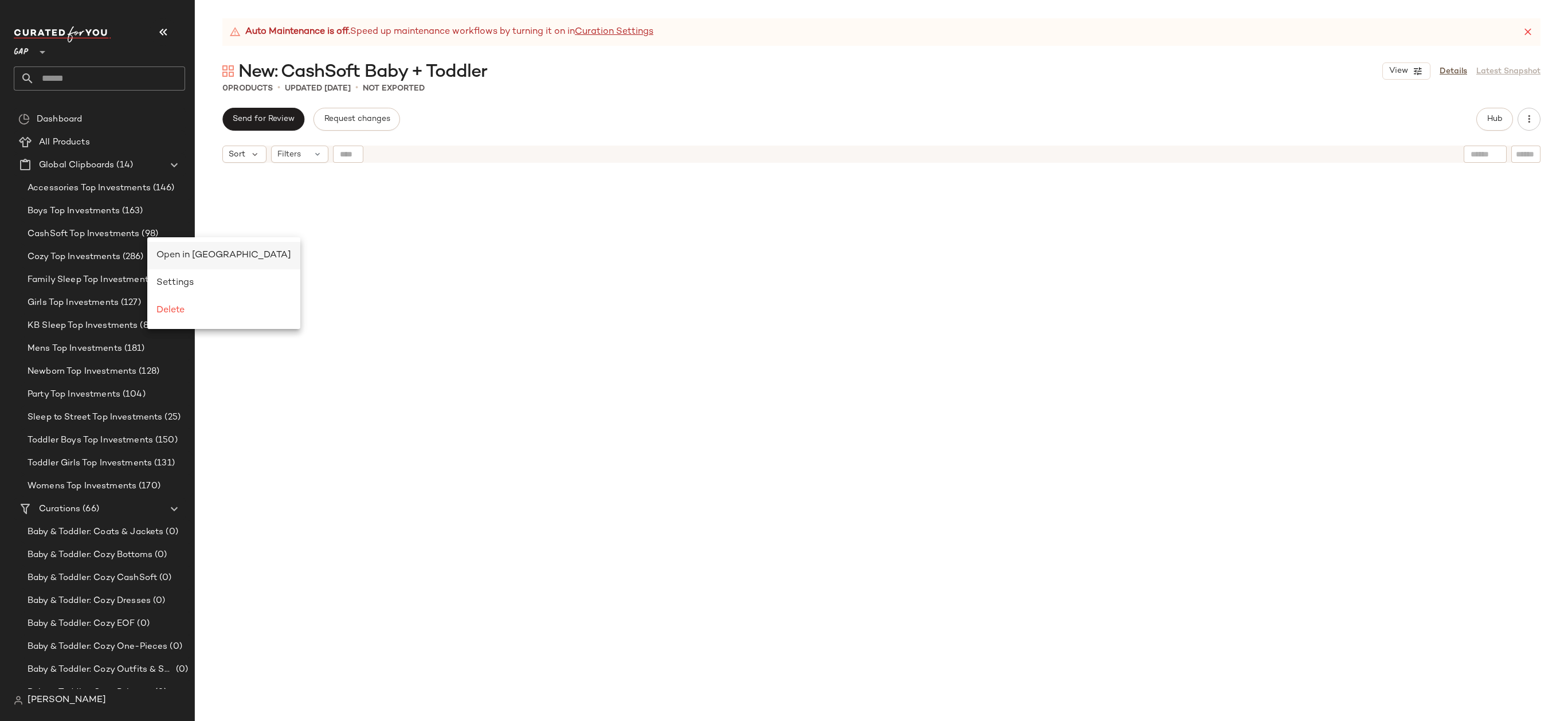
click at [166, 260] on div "Open in [GEOGRAPHIC_DATA]" at bounding box center [224, 255] width 135 height 13
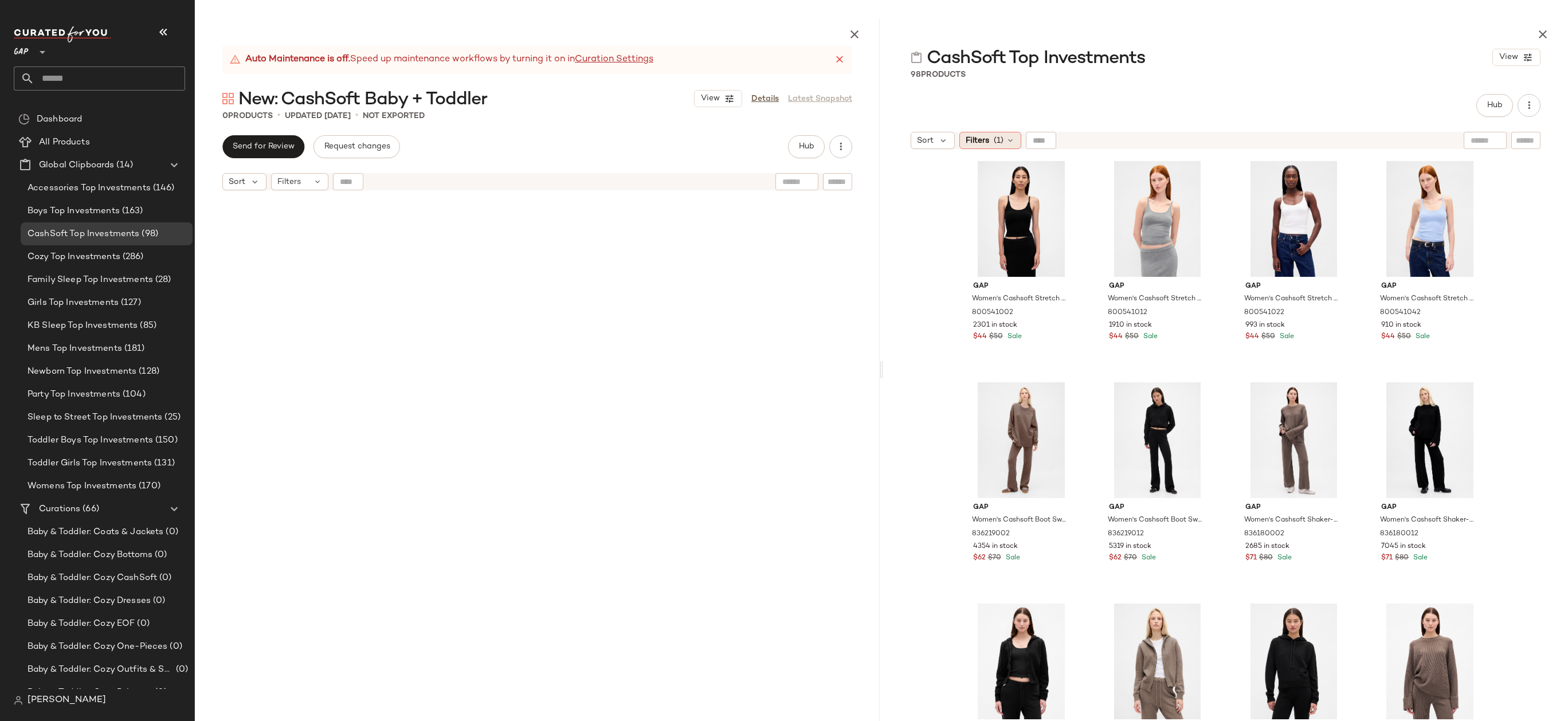
click at [975, 139] on span "Filters" at bounding box center [978, 140] width 24 height 12
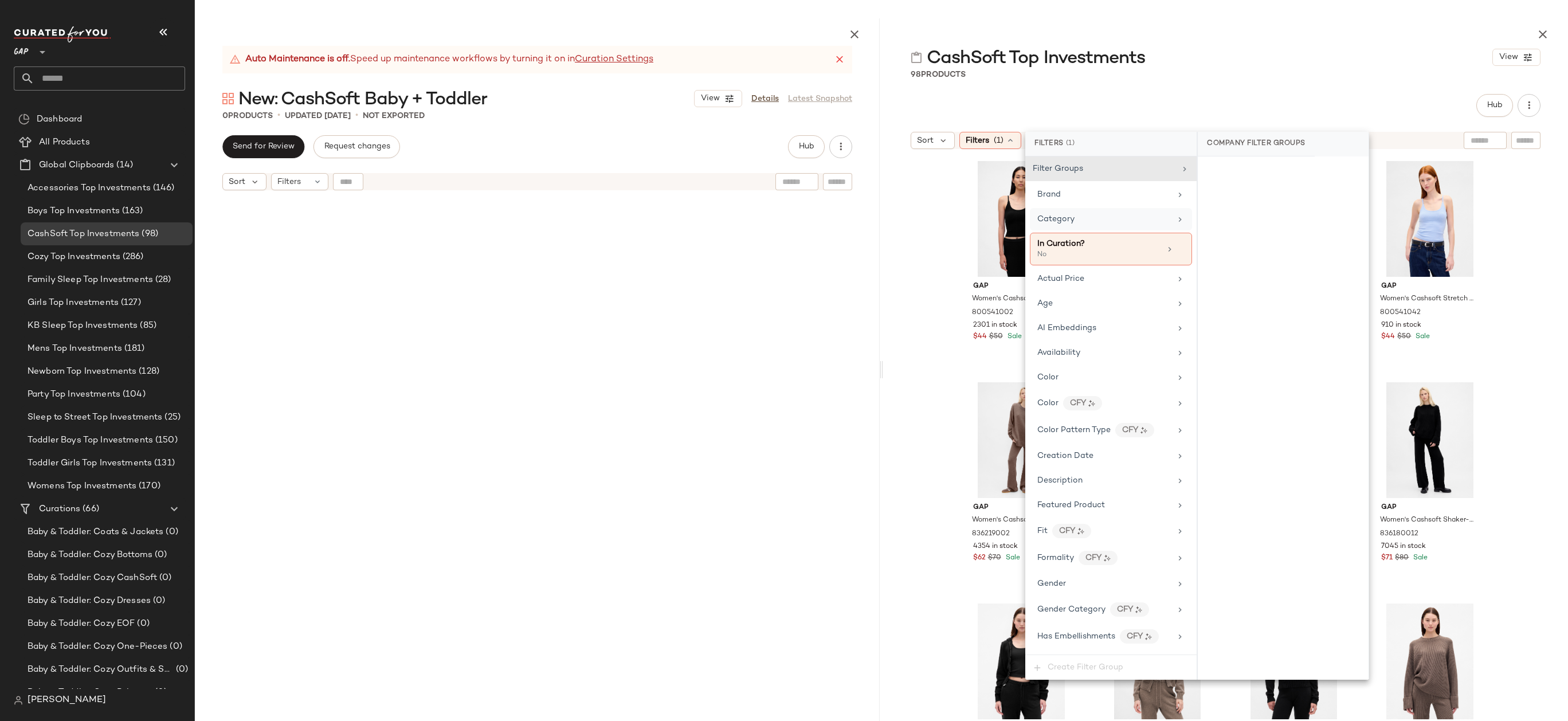
click at [1114, 222] on div "Category" at bounding box center [1104, 219] width 134 height 12
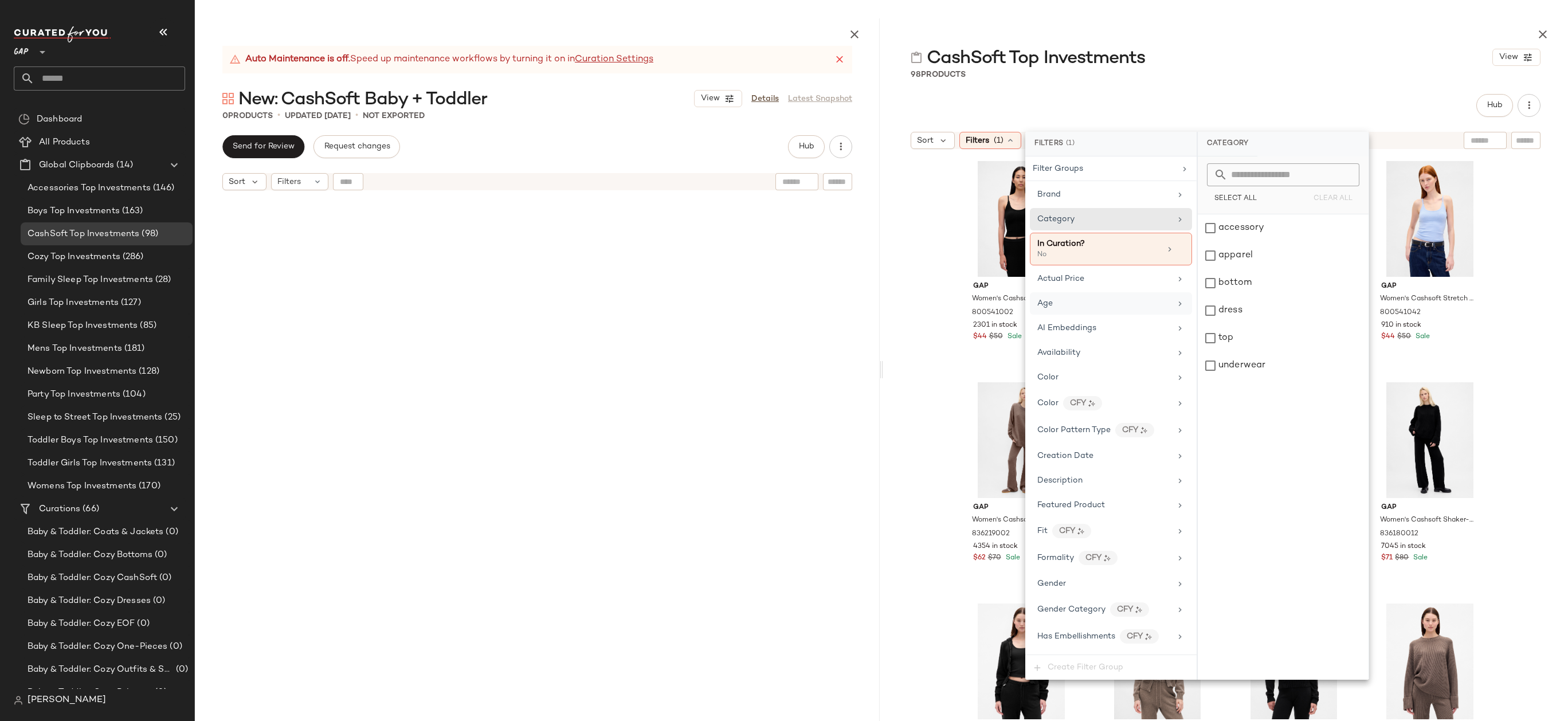
click at [1111, 301] on div "Age" at bounding box center [1104, 303] width 134 height 12
click at [1537, 23] on div at bounding box center [1225, 32] width 685 height 28
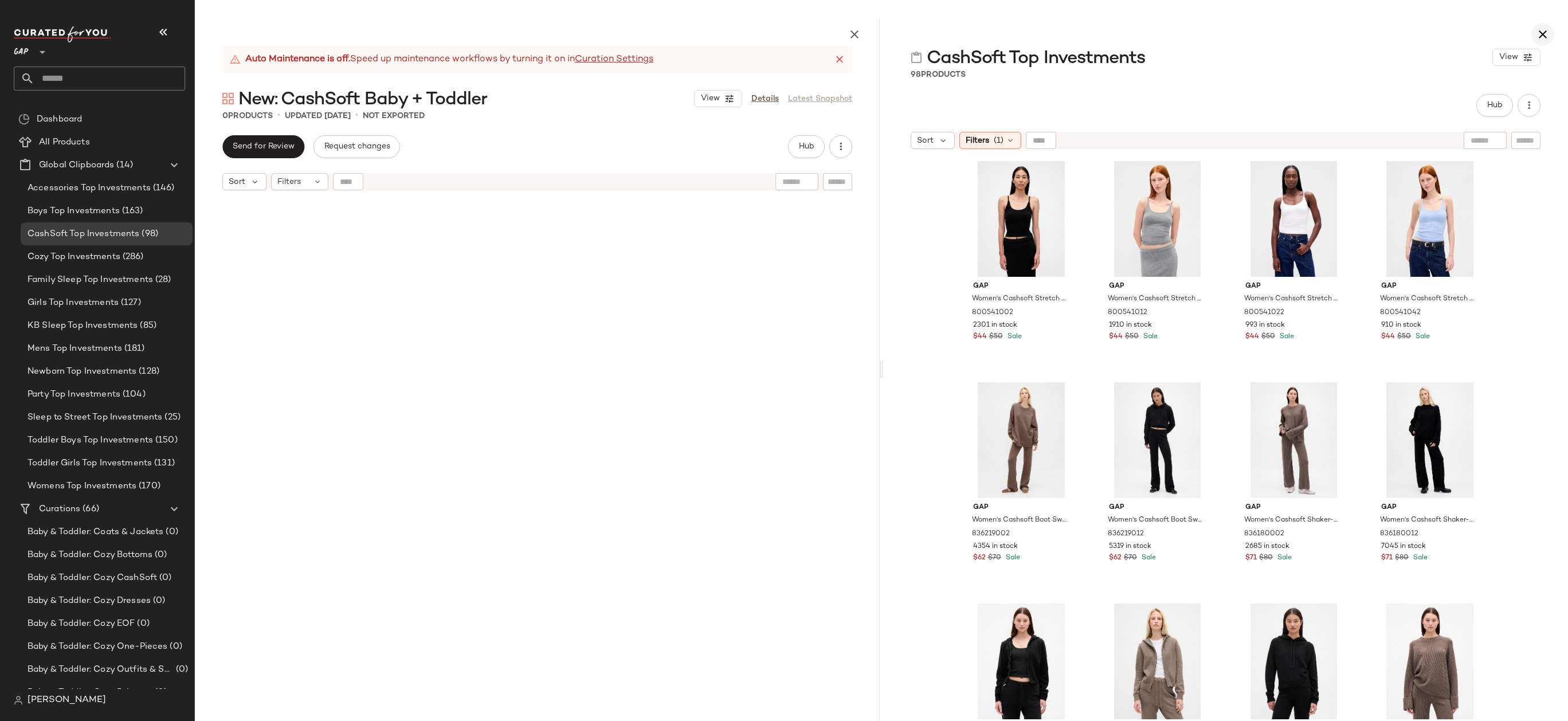
click at [1539, 32] on icon "button" at bounding box center [1543, 34] width 13 height 13
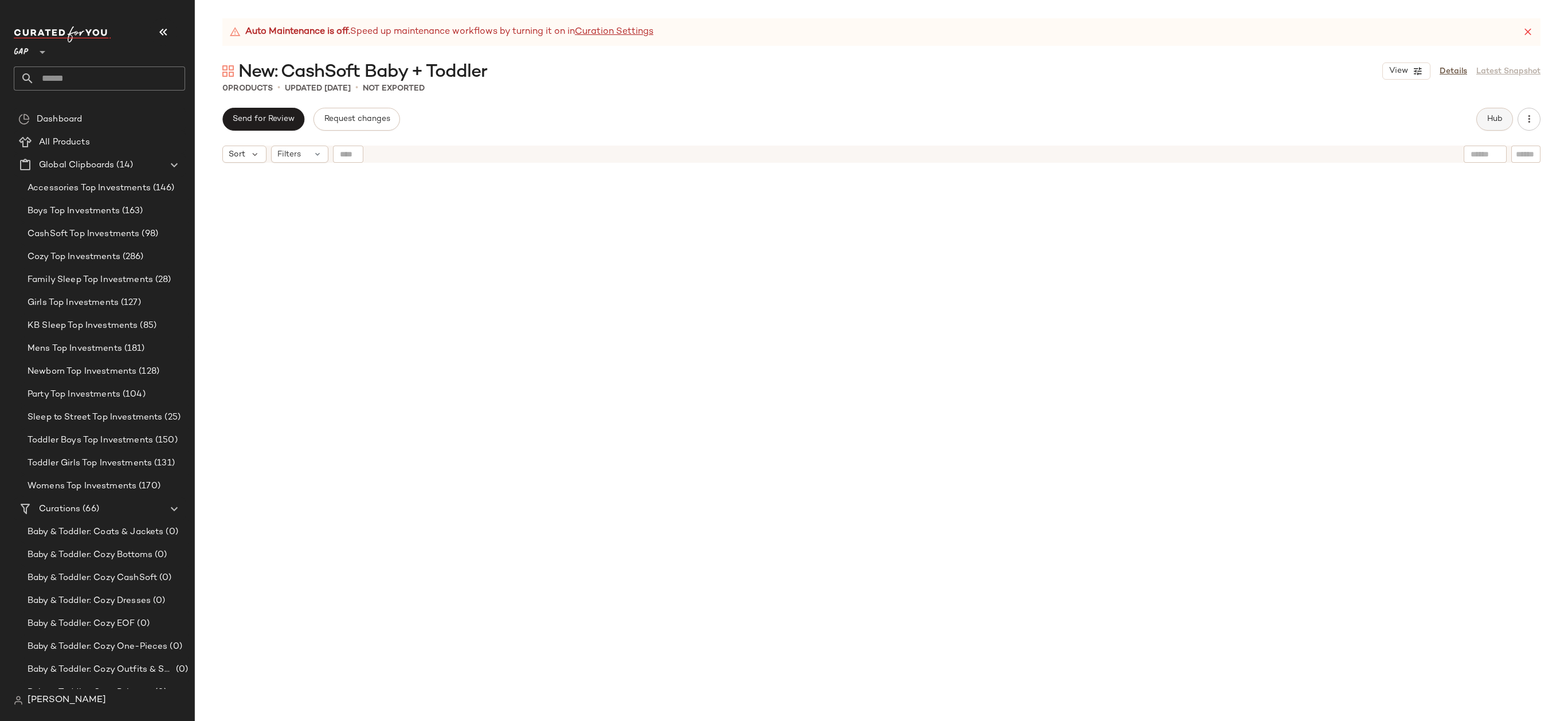
click at [1501, 122] on span "Hub" at bounding box center [1494, 118] width 16 height 9
click at [999, 144] on icon at bounding box center [996, 148] width 9 height 9
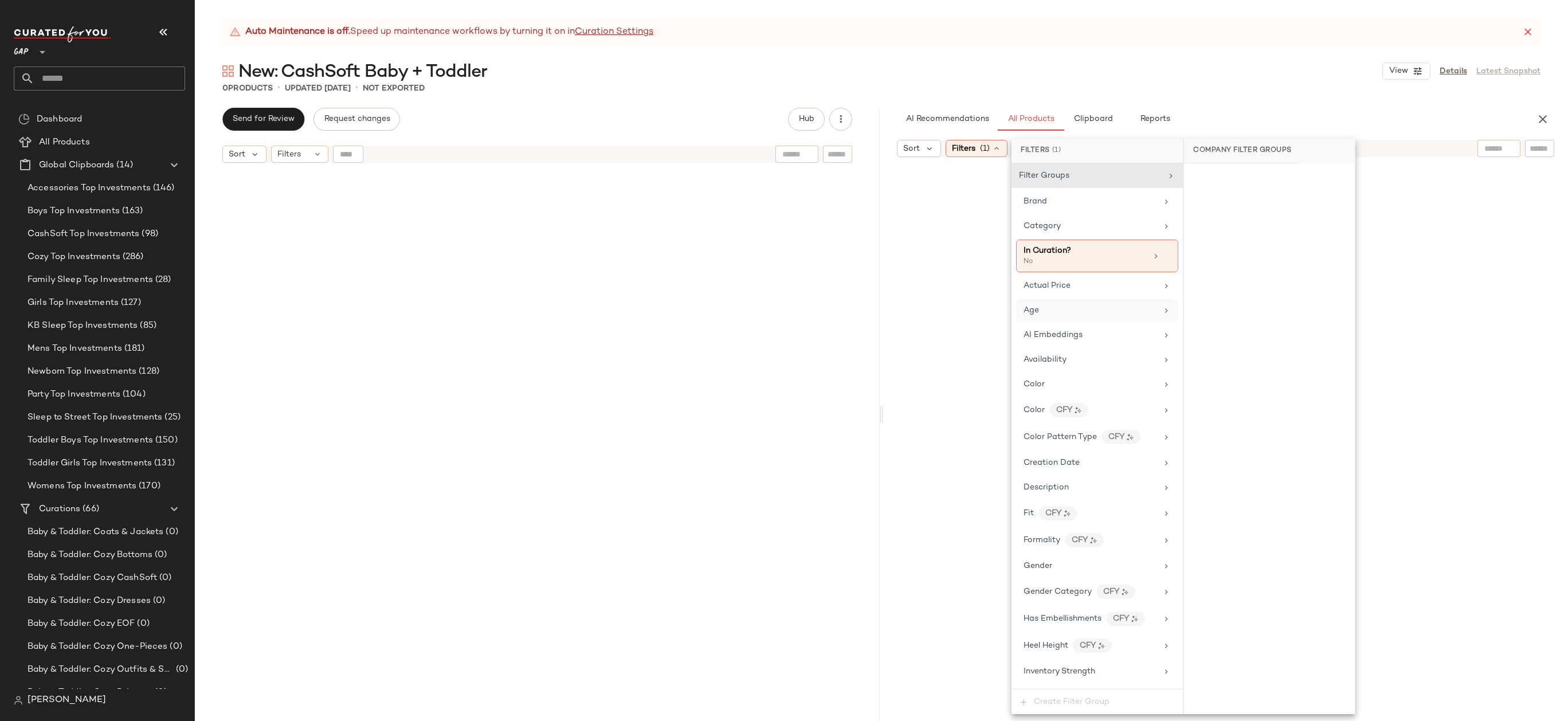
click at [1078, 308] on div "Age" at bounding box center [1090, 310] width 134 height 12
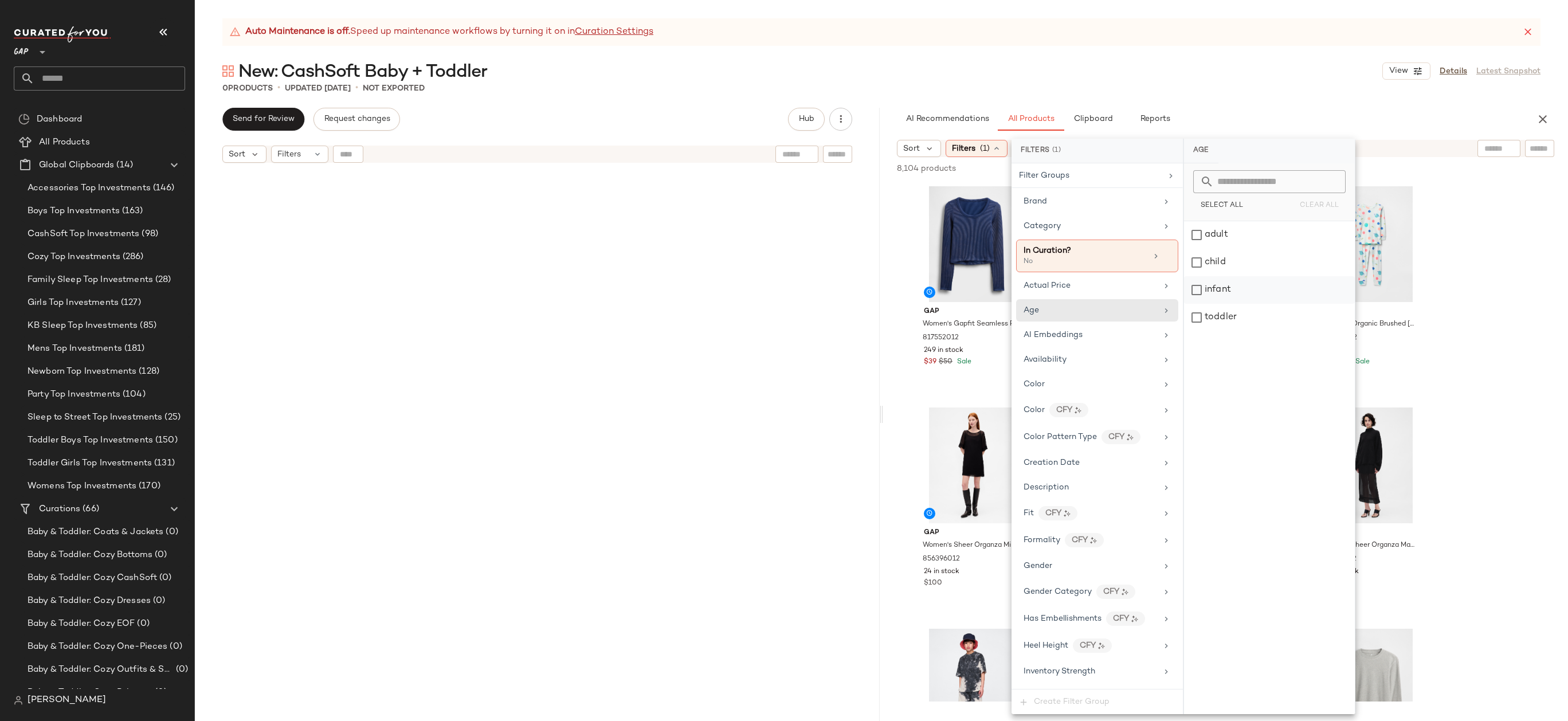
click at [1237, 293] on div "infant" at bounding box center [1269, 290] width 171 height 28
click at [1237, 314] on div "toddler" at bounding box center [1270, 317] width 171 height 28
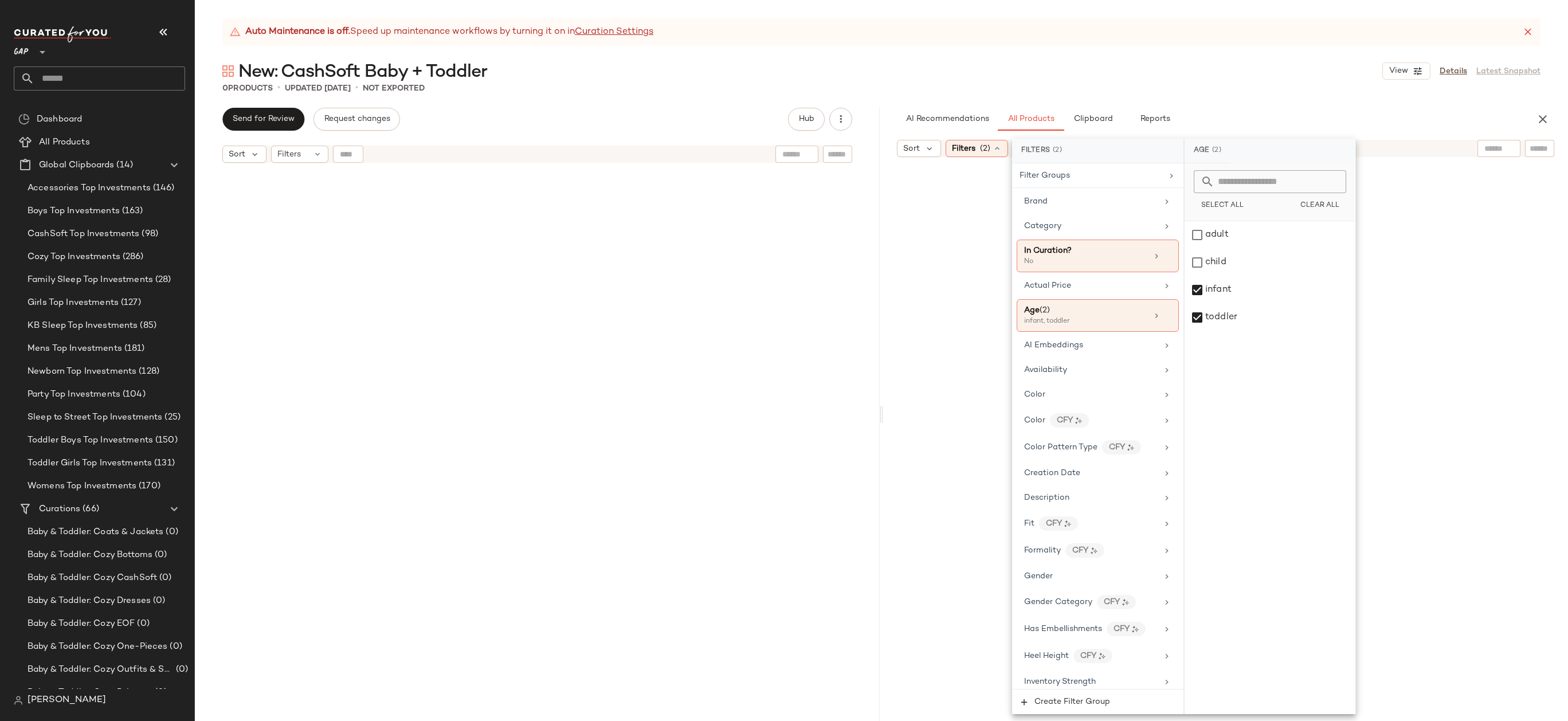
click at [1323, 98] on div "Auto Maintenance is off. Speed up maintenance workflows by turning it on in Cur…" at bounding box center [881, 370] width 1373 height 703
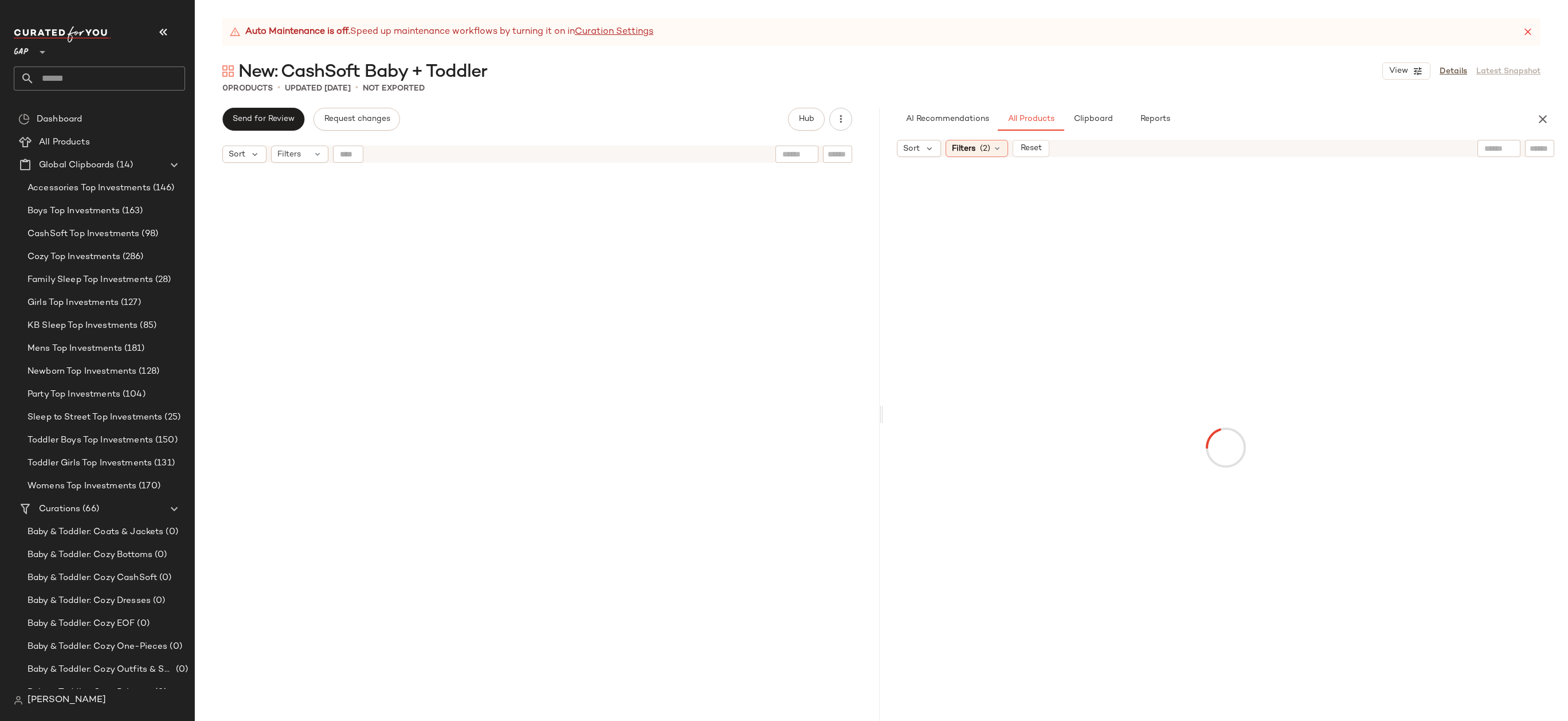
click at [1550, 153] on div at bounding box center [1539, 148] width 29 height 17
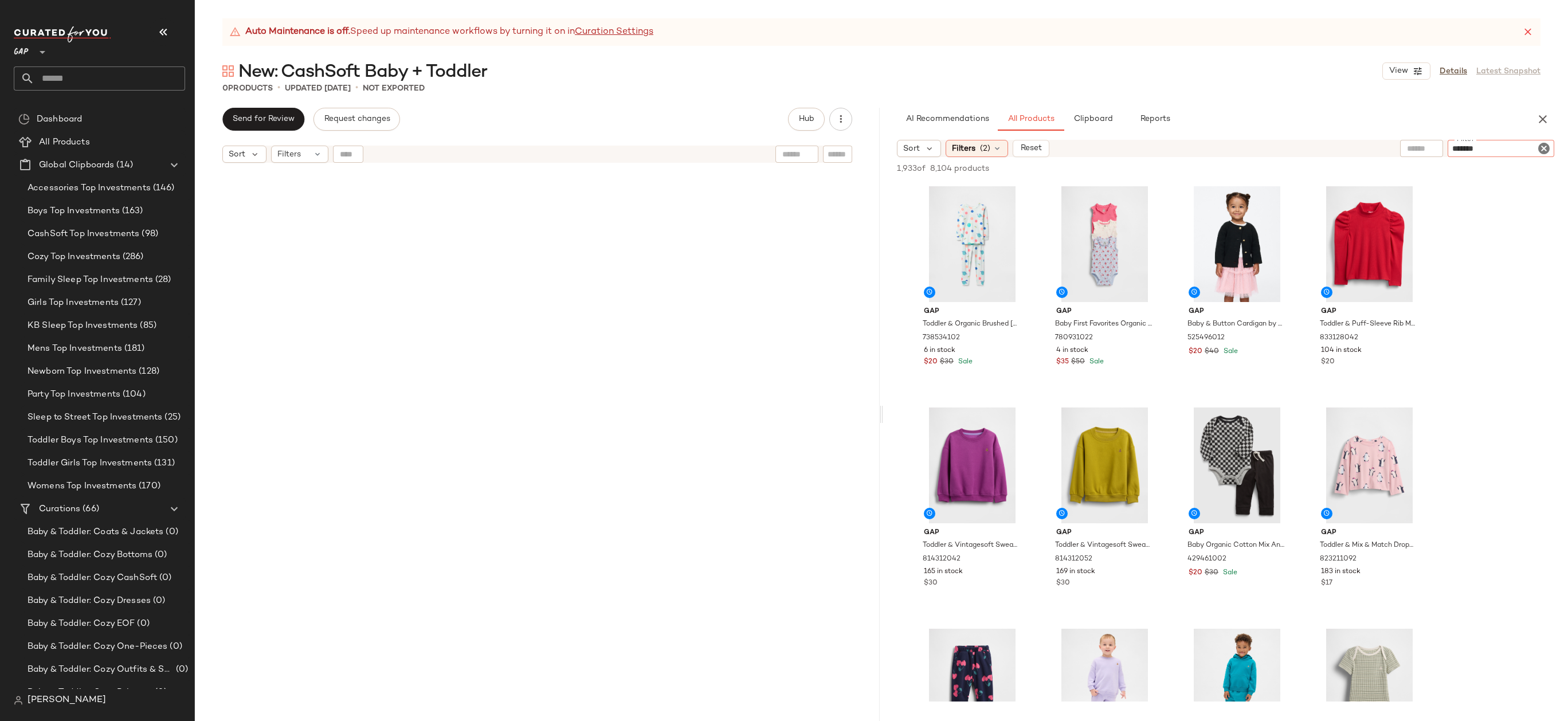
type input "********"
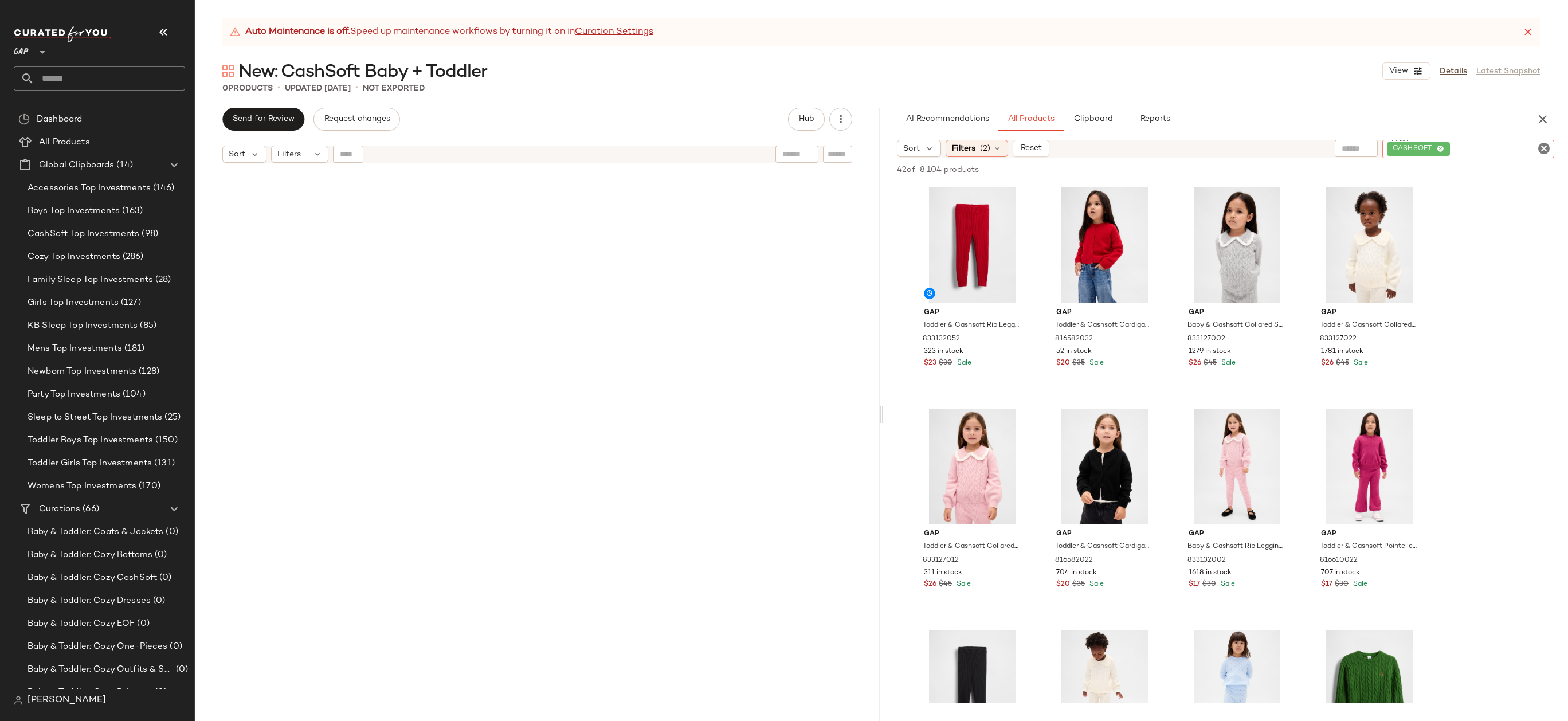
scroll to position [86, 0]
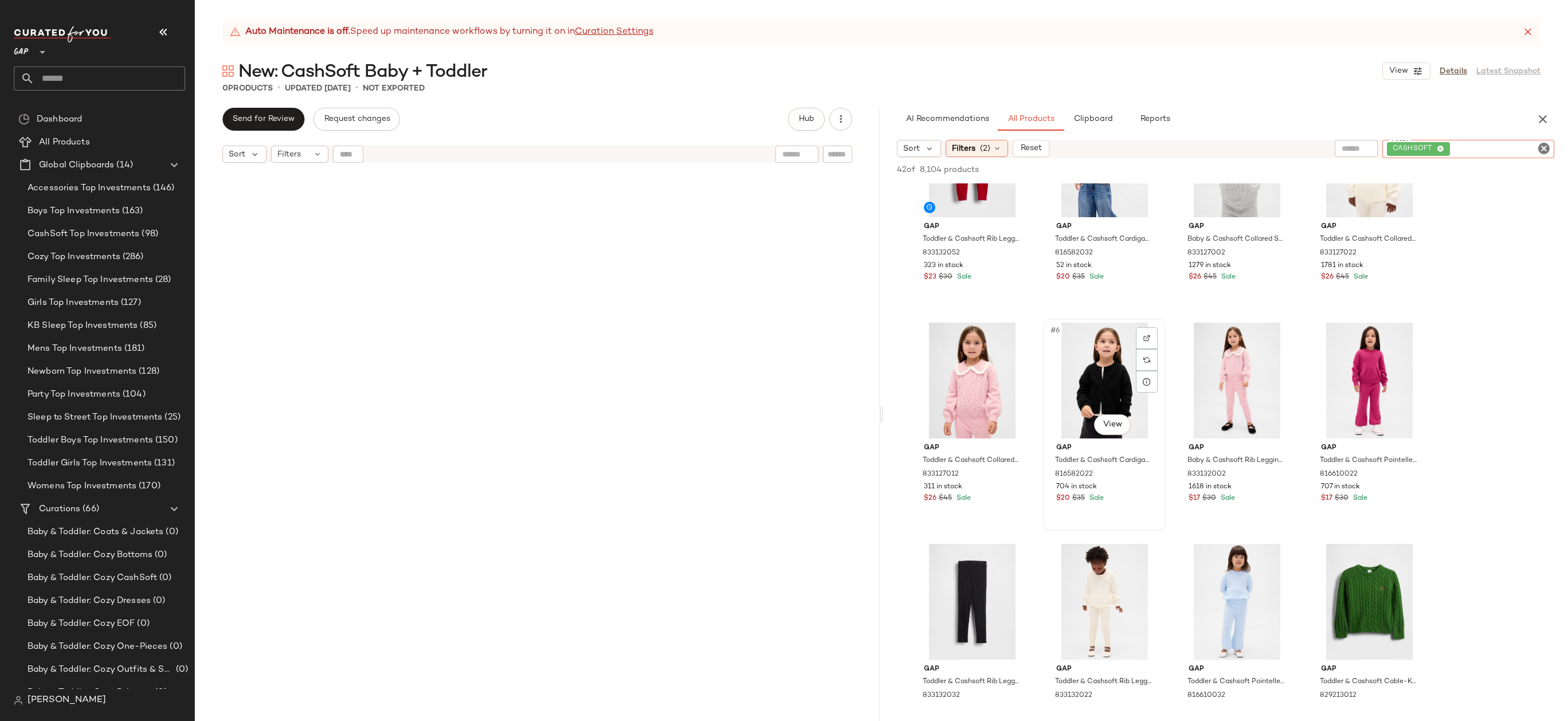
click at [1095, 370] on div "#6 View" at bounding box center [1104, 381] width 115 height 116
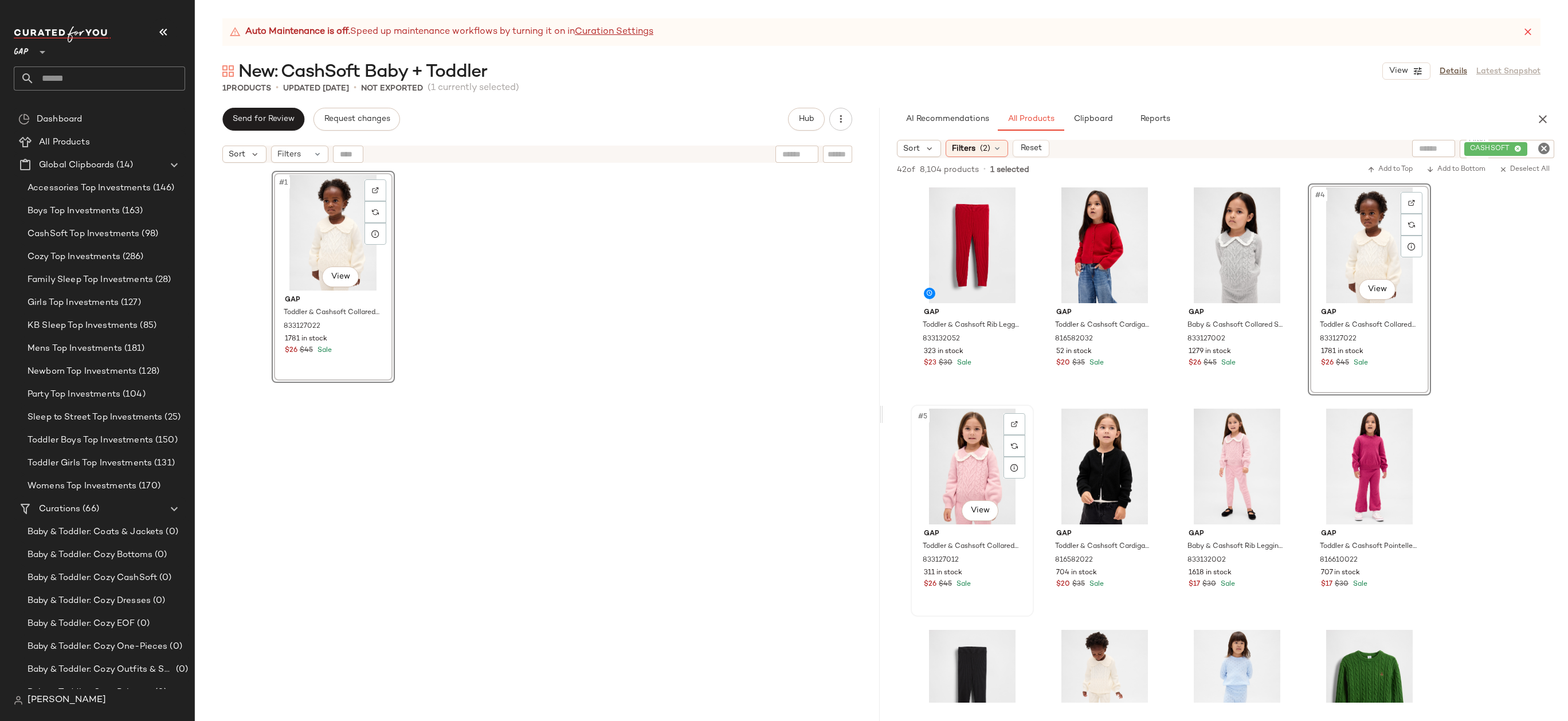
scroll to position [31, 0]
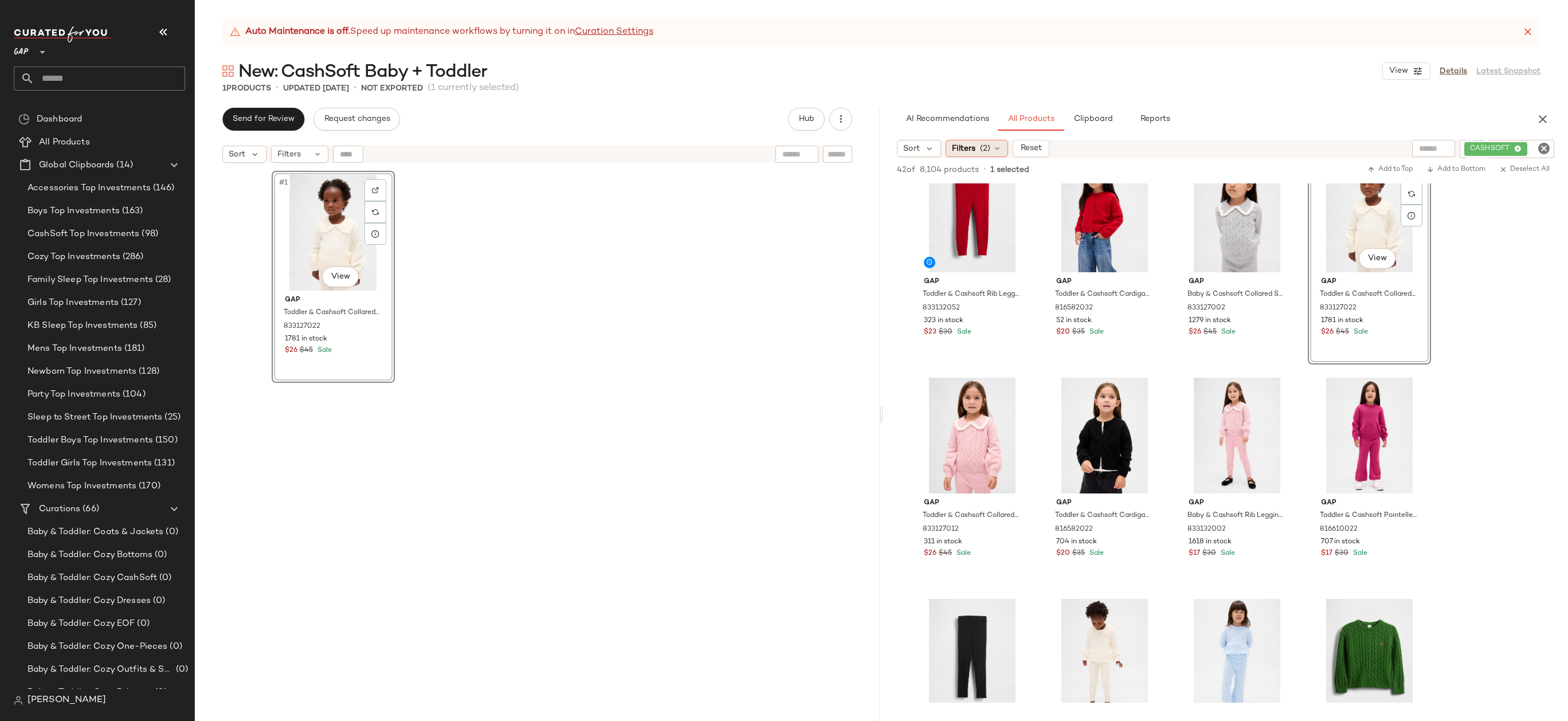
click at [988, 145] on span "(2)" at bounding box center [985, 149] width 10 height 12
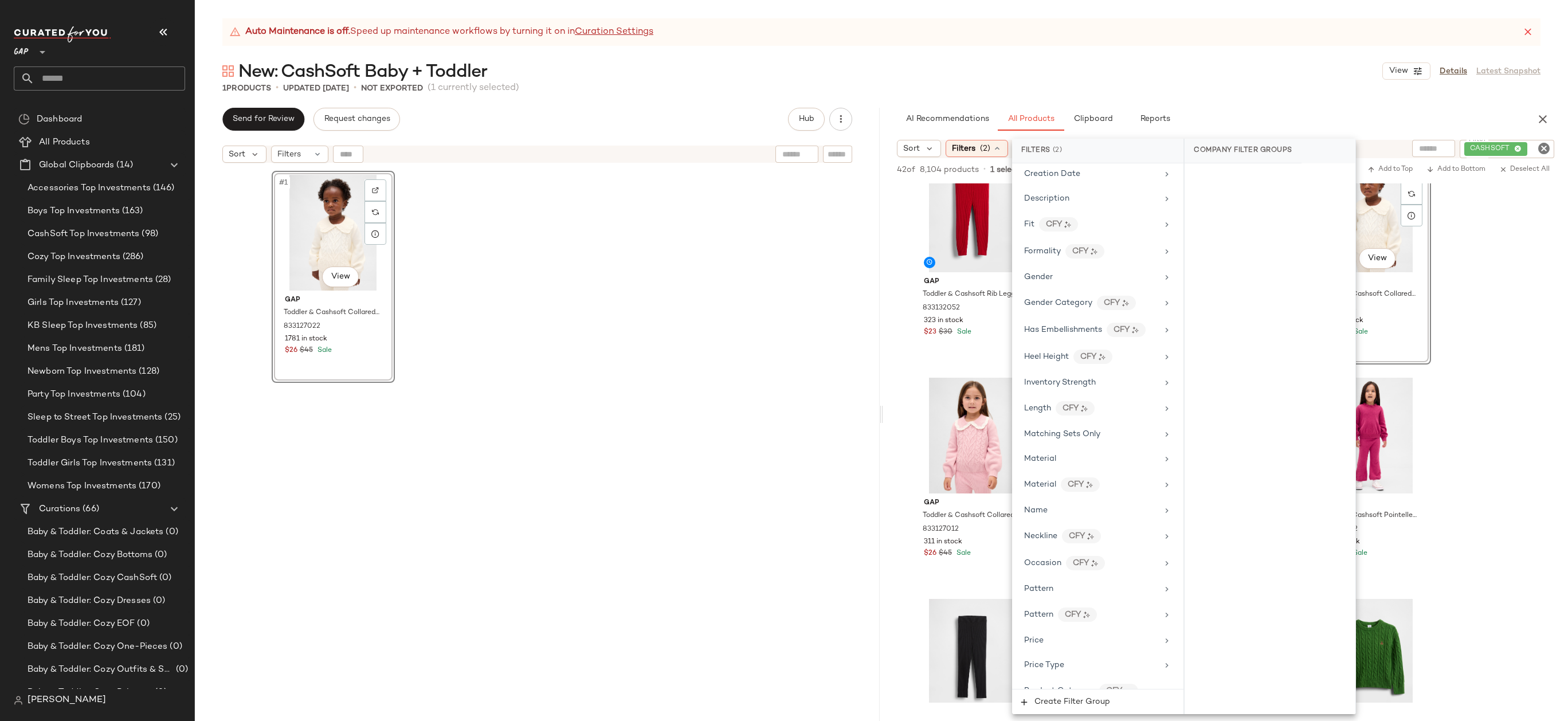
scroll to position [576, 0]
click at [1121, 383] on div "Price Type" at bounding box center [1090, 388] width 134 height 12
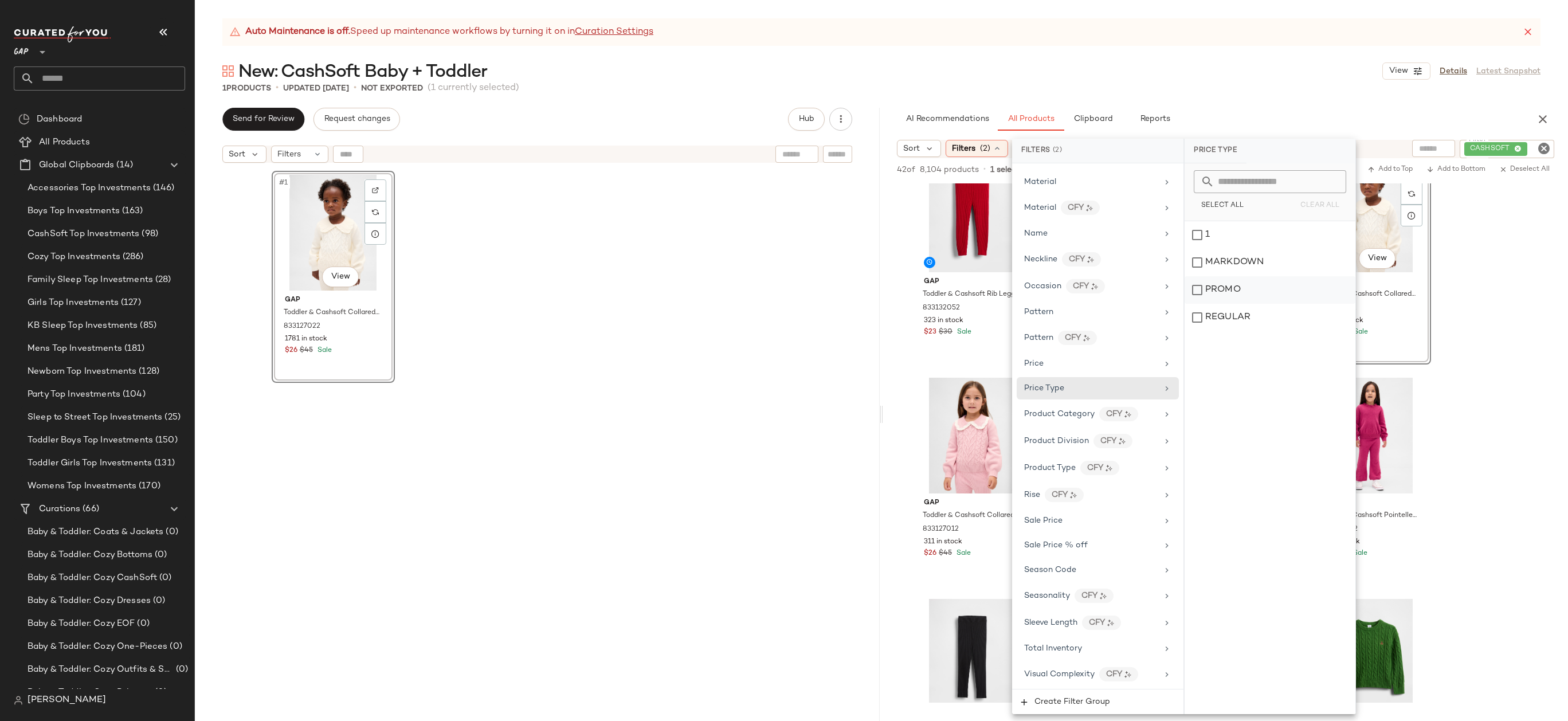
click at [1227, 289] on div "PROMO" at bounding box center [1270, 290] width 171 height 28
click at [1227, 300] on div "PROMO" at bounding box center [1270, 290] width 171 height 28
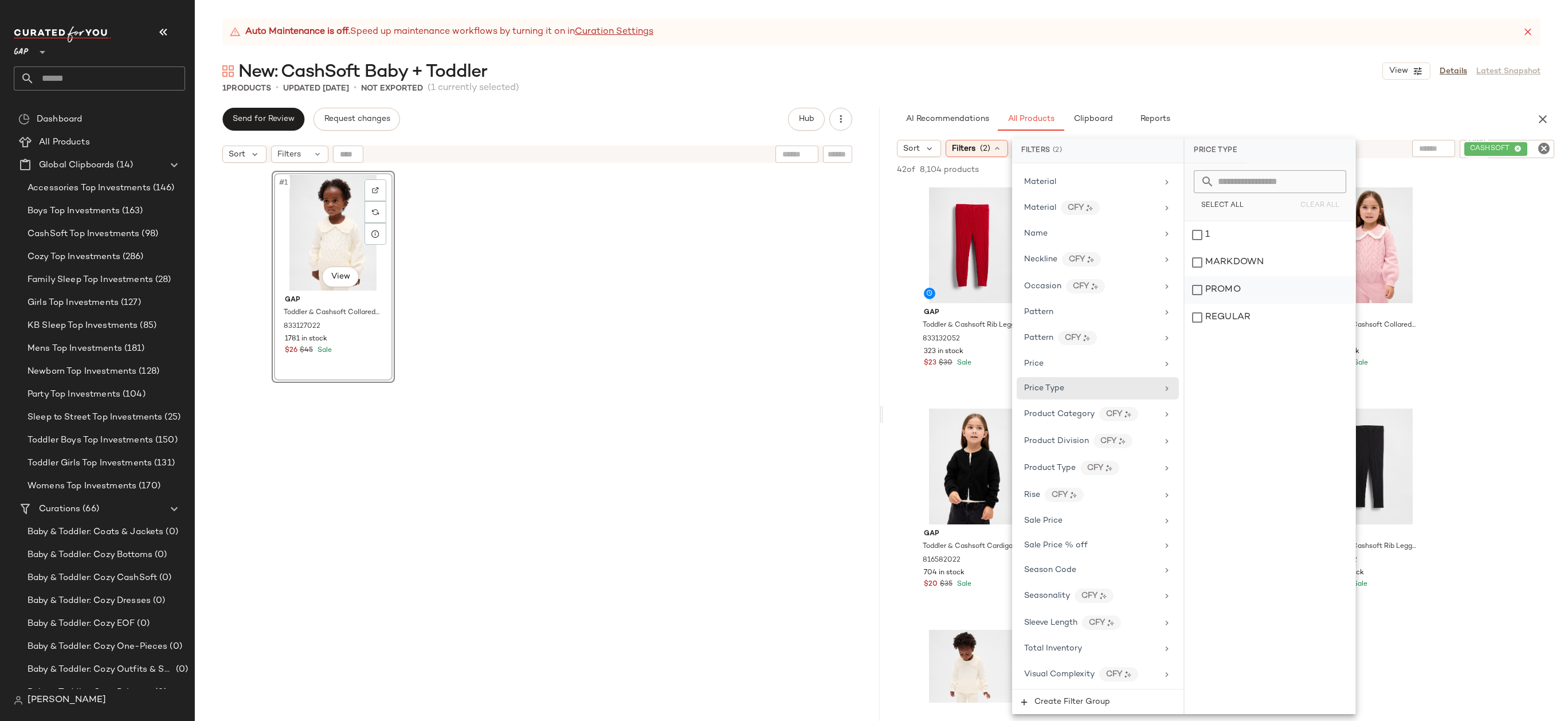
click at [1226, 295] on div "PROMO" at bounding box center [1270, 290] width 171 height 28
click at [1226, 319] on div "REGULAR" at bounding box center [1270, 317] width 171 height 28
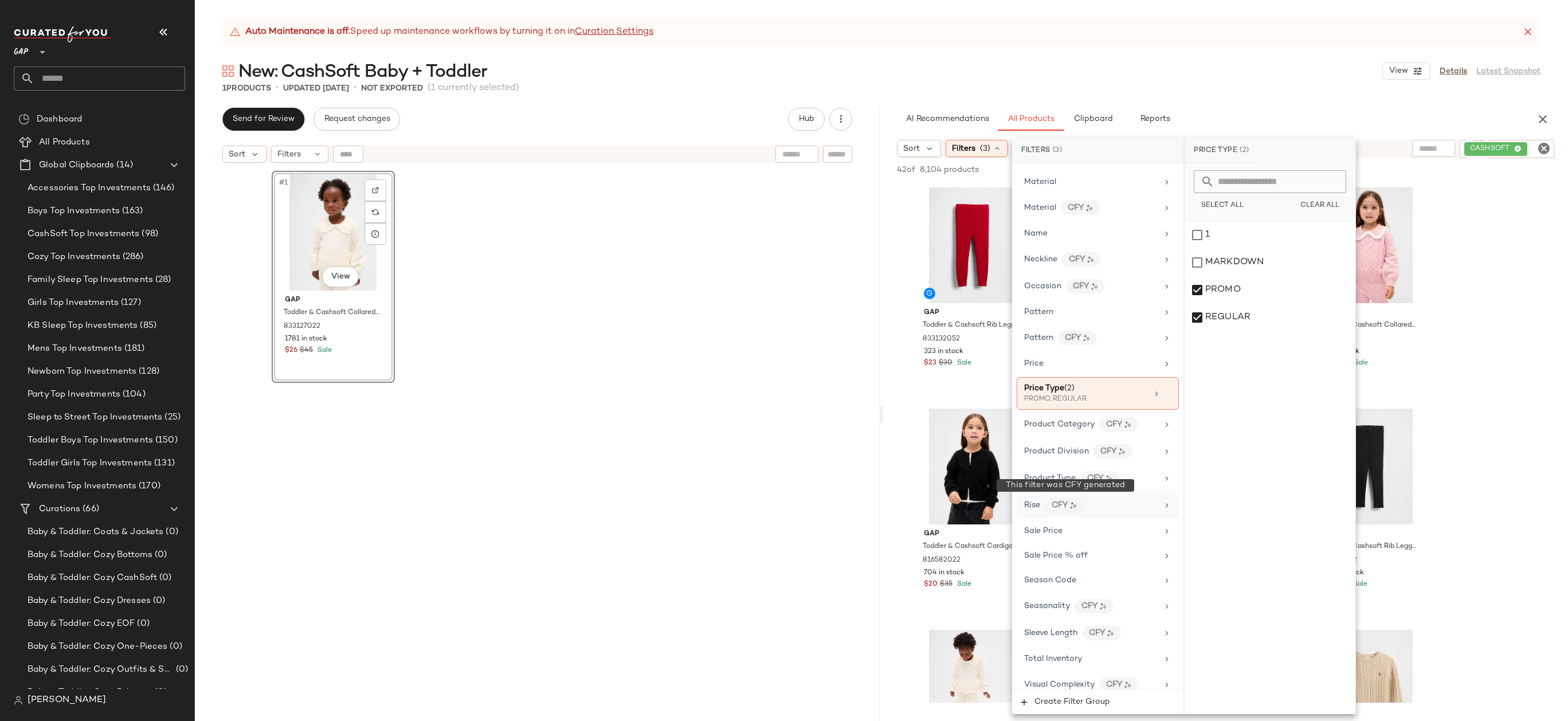
scroll to position [586, 0]
click at [1079, 642] on div "Total Inventory" at bounding box center [1053, 648] width 58 height 12
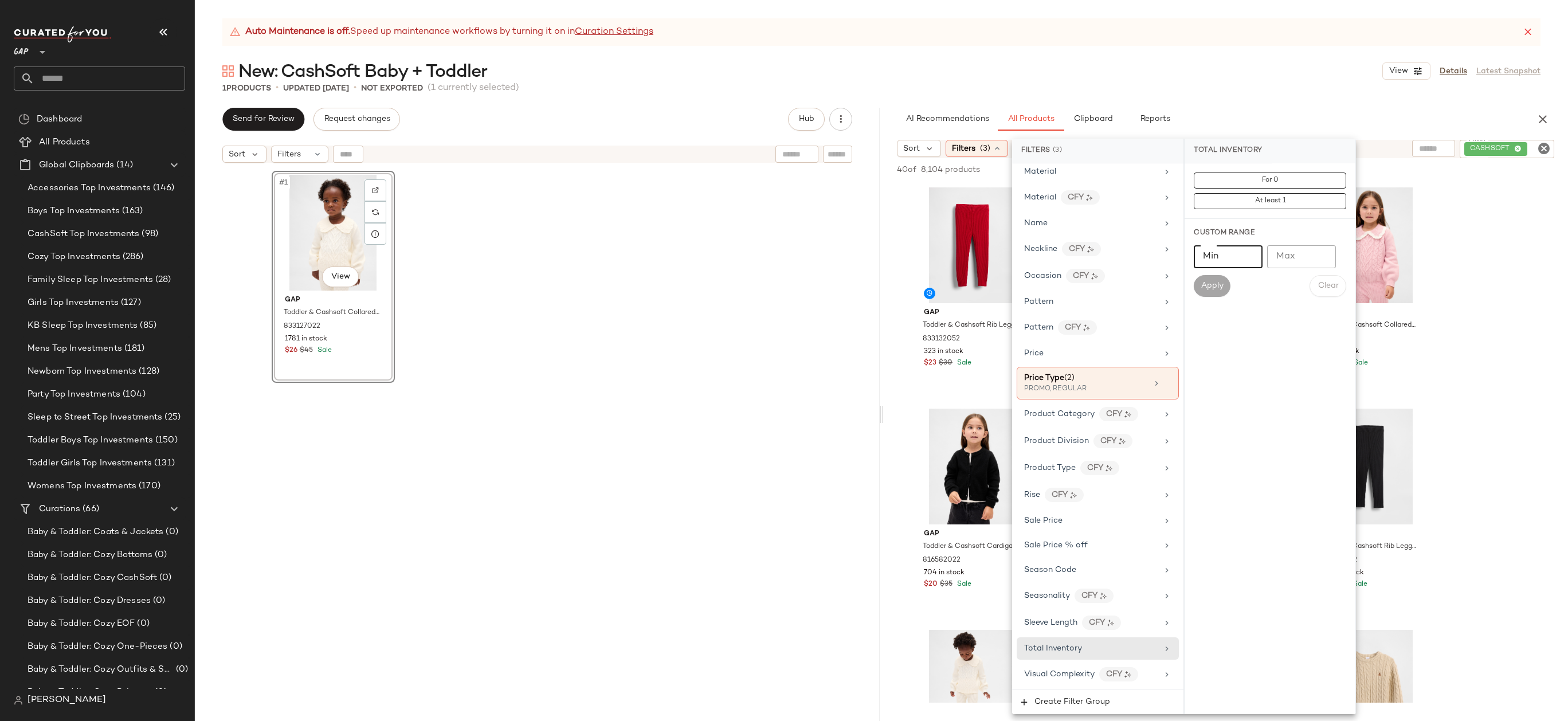
click at [1225, 253] on input "Min" at bounding box center [1228, 256] width 69 height 23
type input "**"
click at [1222, 285] on span "Apply" at bounding box center [1212, 286] width 23 height 9
click at [1015, 29] on div "Auto Maintenance is off. Speed up maintenance workflows by turning it on in Cur…" at bounding box center [881, 32] width 1318 height 28
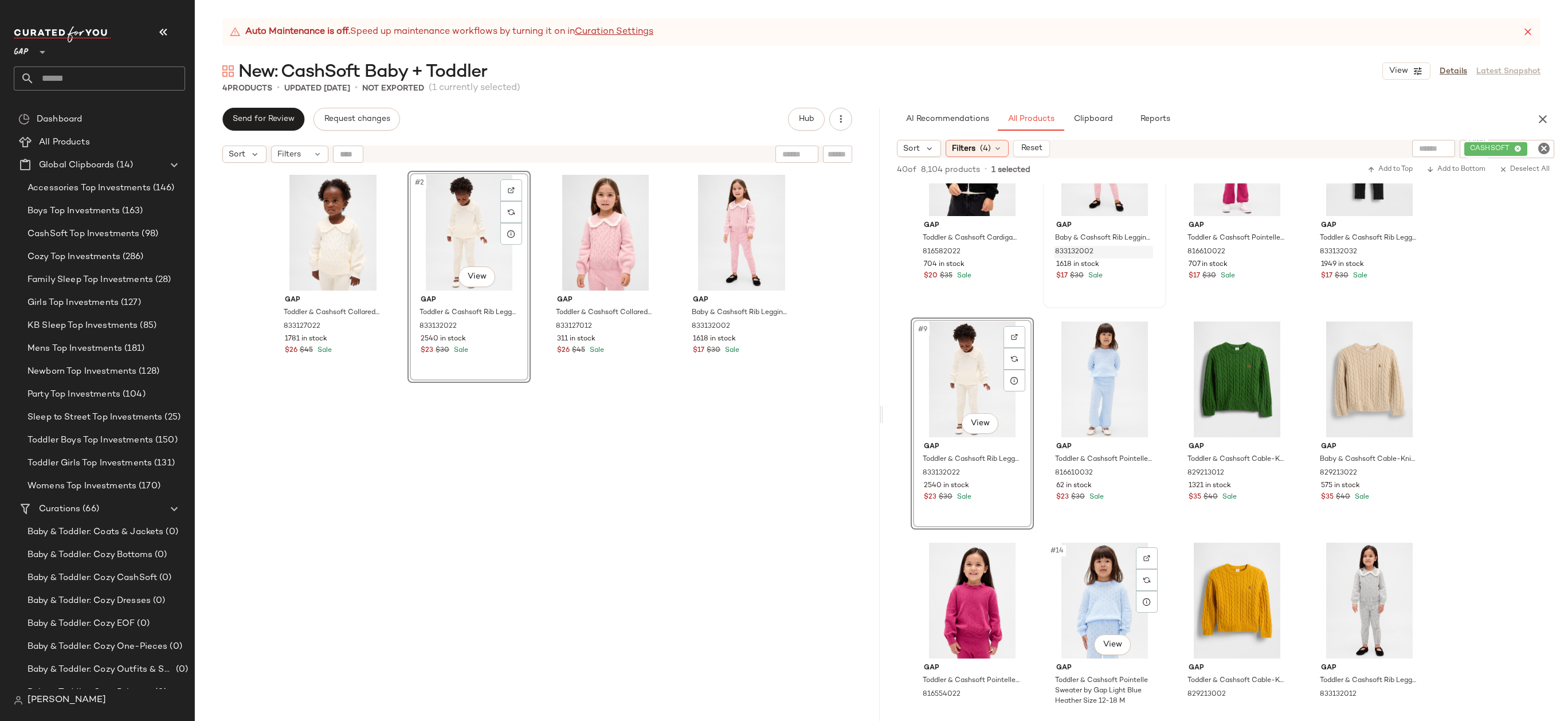
scroll to position [455, 0]
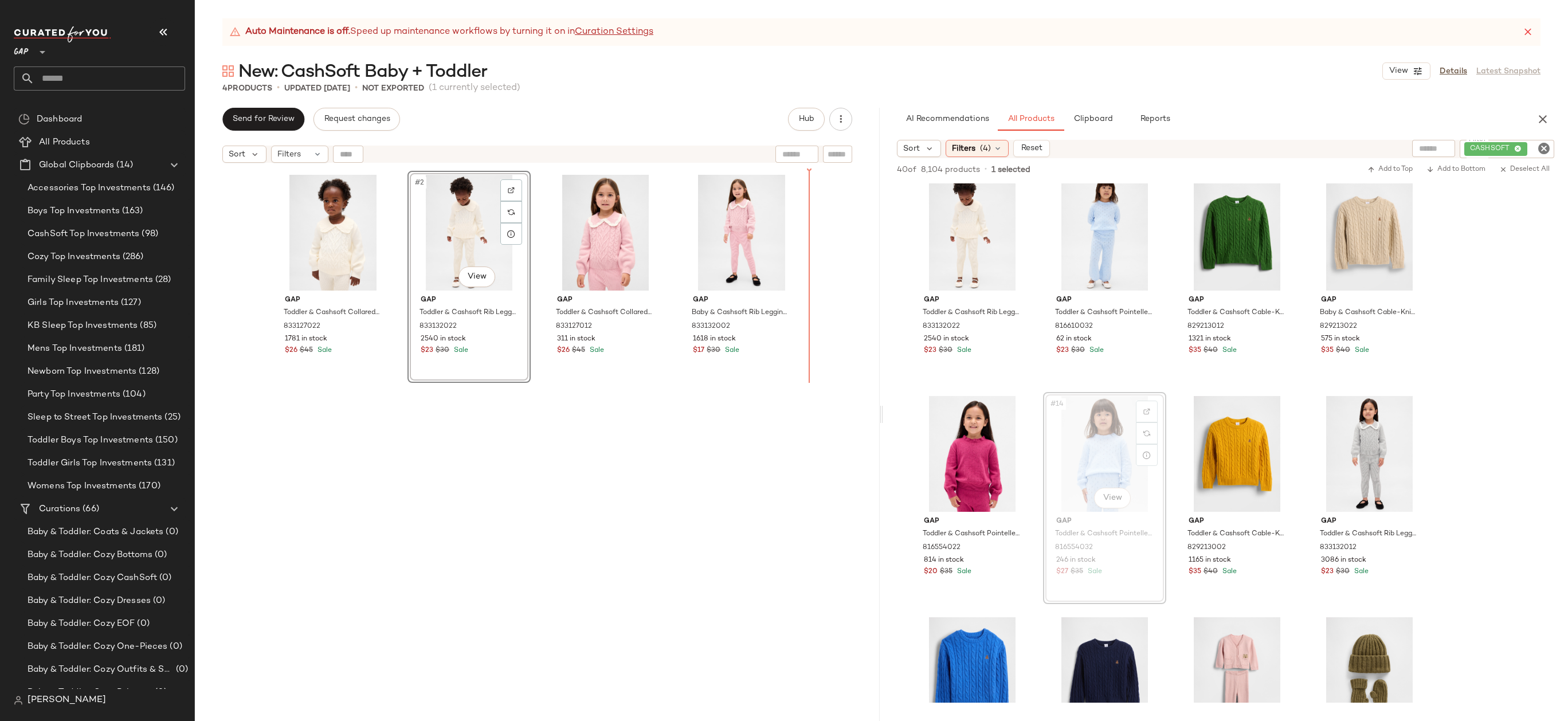
drag, startPoint x: 1102, startPoint y: 439, endPoint x: 1092, endPoint y: 439, distance: 10.0
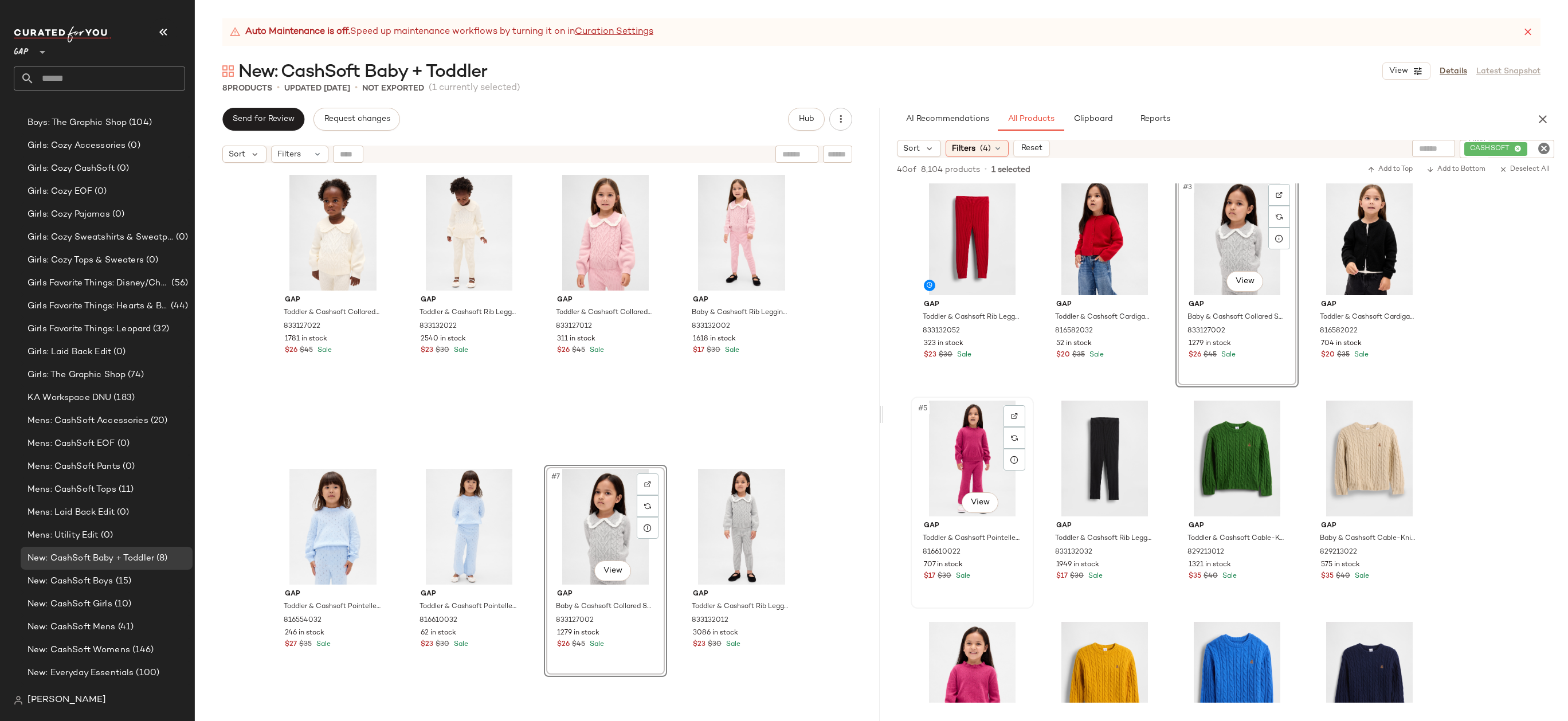
scroll to position [12, 0]
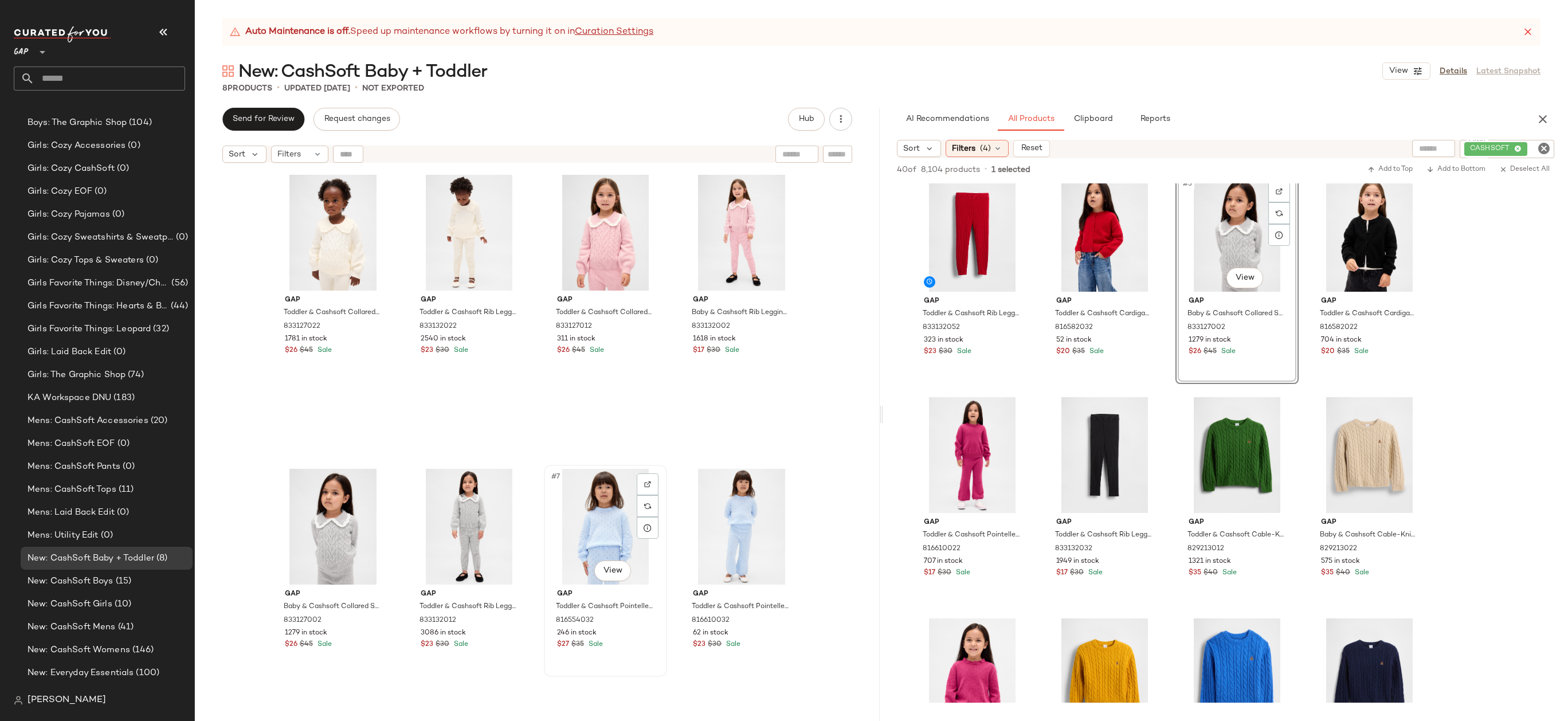
click at [601, 515] on div "#7 View" at bounding box center [605, 527] width 115 height 116
click at [810, 488] on div "Gap Toddler & Cashsoft Collared Sweater by Gap Ivory Frost Size 12-18 M 8331270…" at bounding box center [537, 458] width 685 height 581
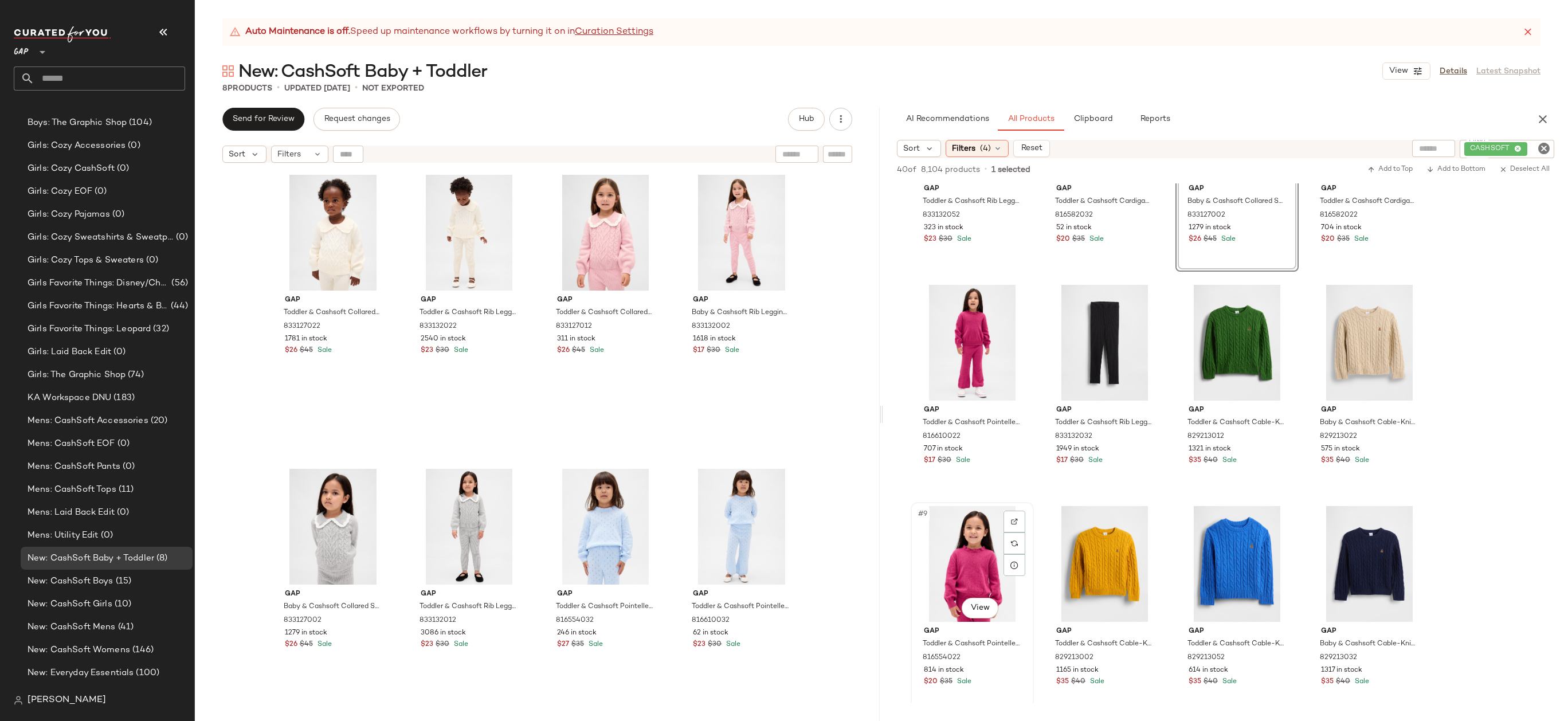
click at [985, 572] on div "#9 View" at bounding box center [972, 564] width 115 height 116
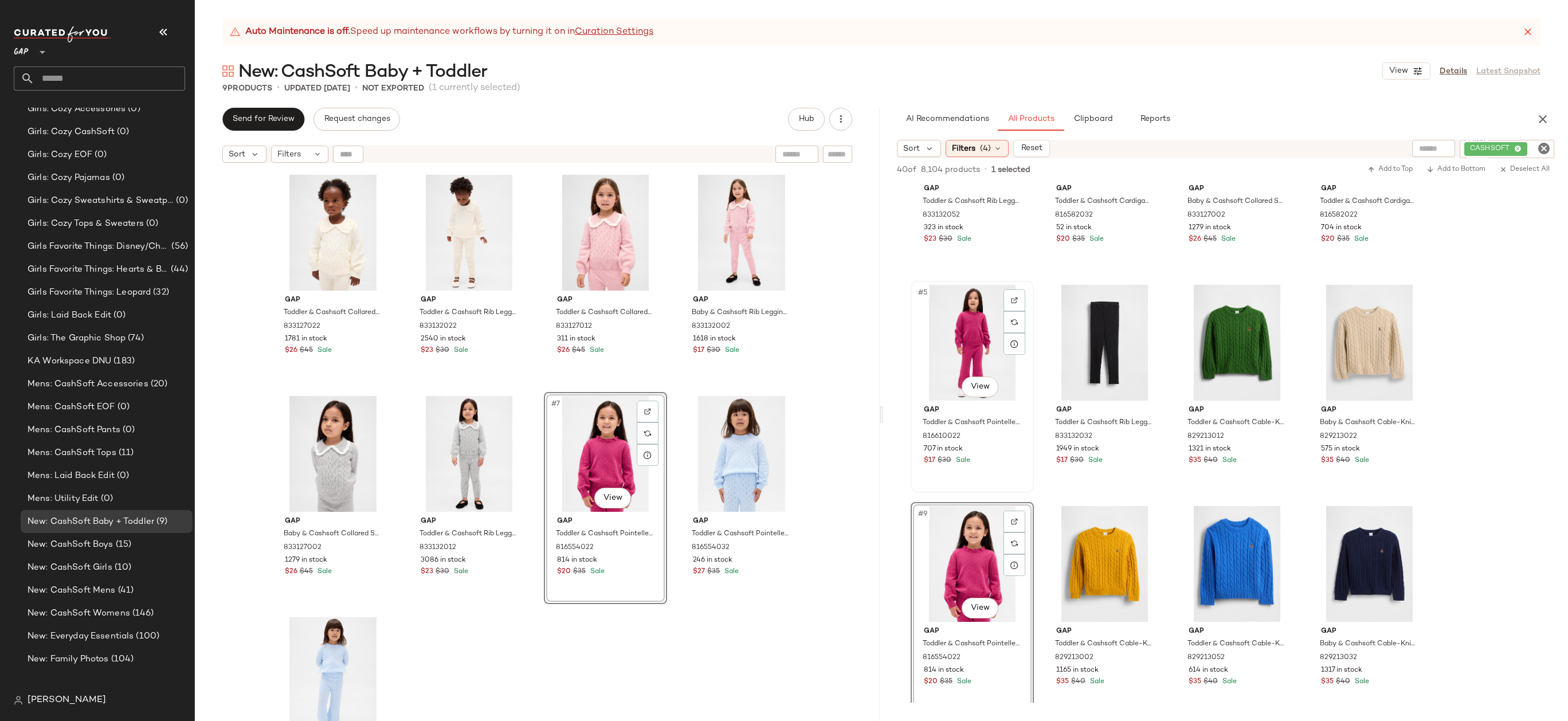
scroll to position [959, 0]
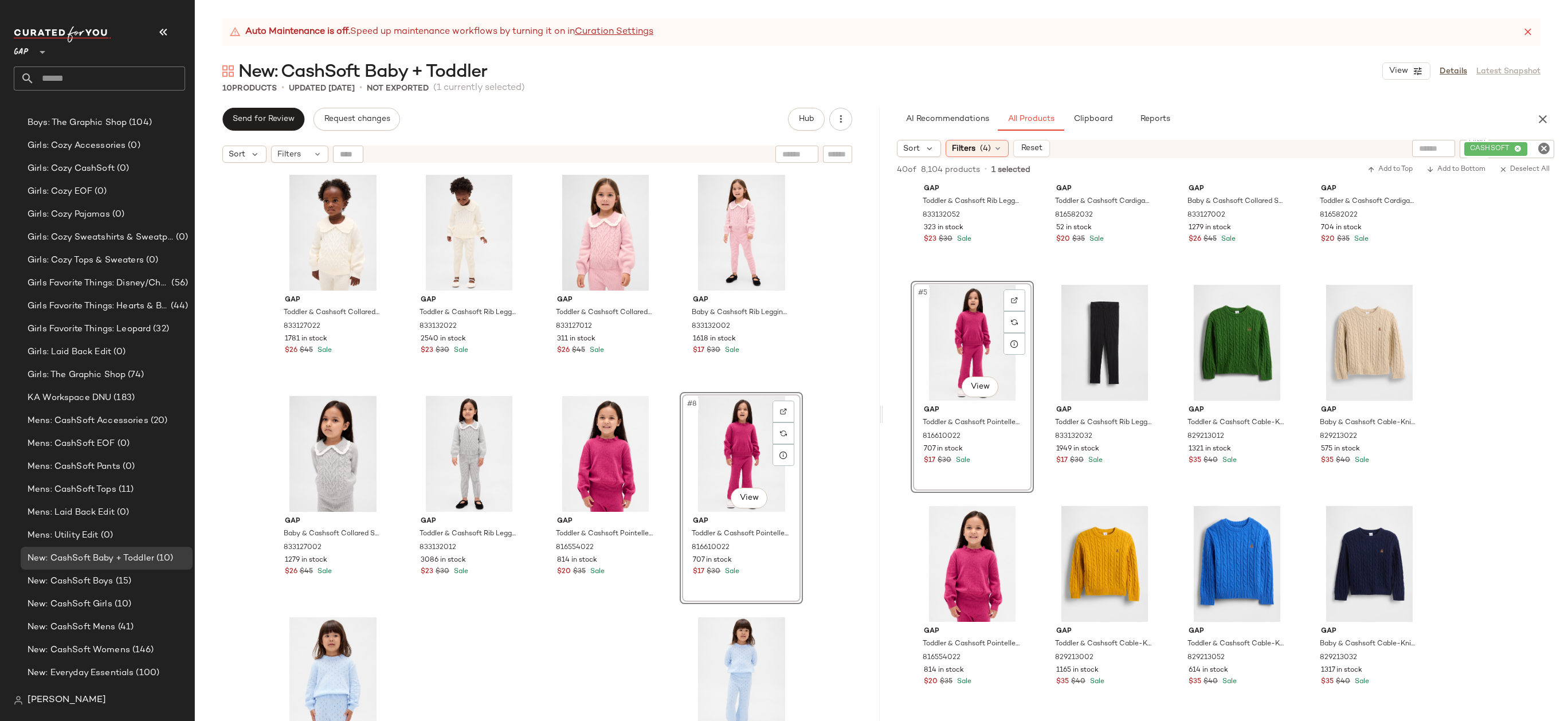
click at [820, 479] on div "Gap Toddler & Cashsoft Collared Sweater by Gap Ivory Frost Size 12-18 M 8331270…" at bounding box center [537, 458] width 685 height 581
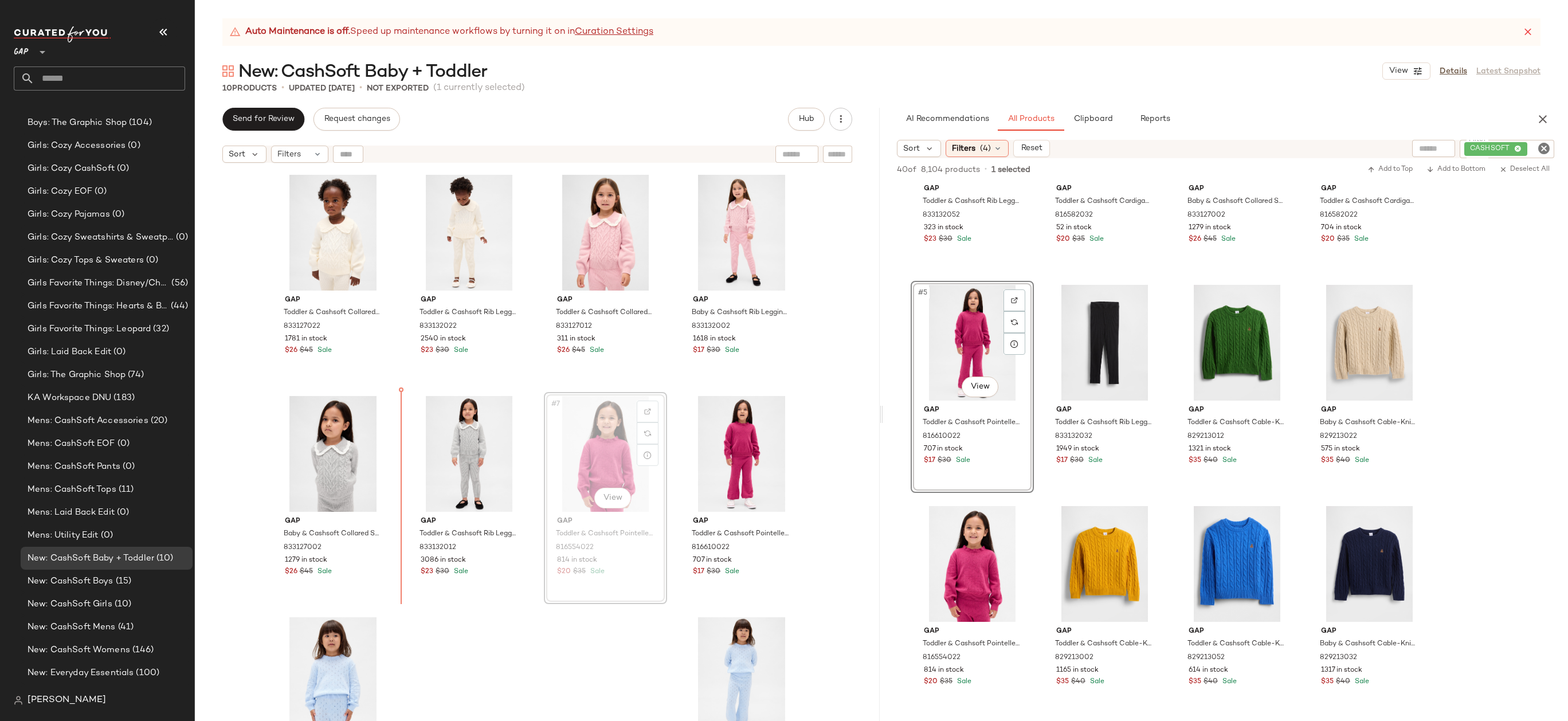
drag, startPoint x: 599, startPoint y: 467, endPoint x: 590, endPoint y: 467, distance: 9.0
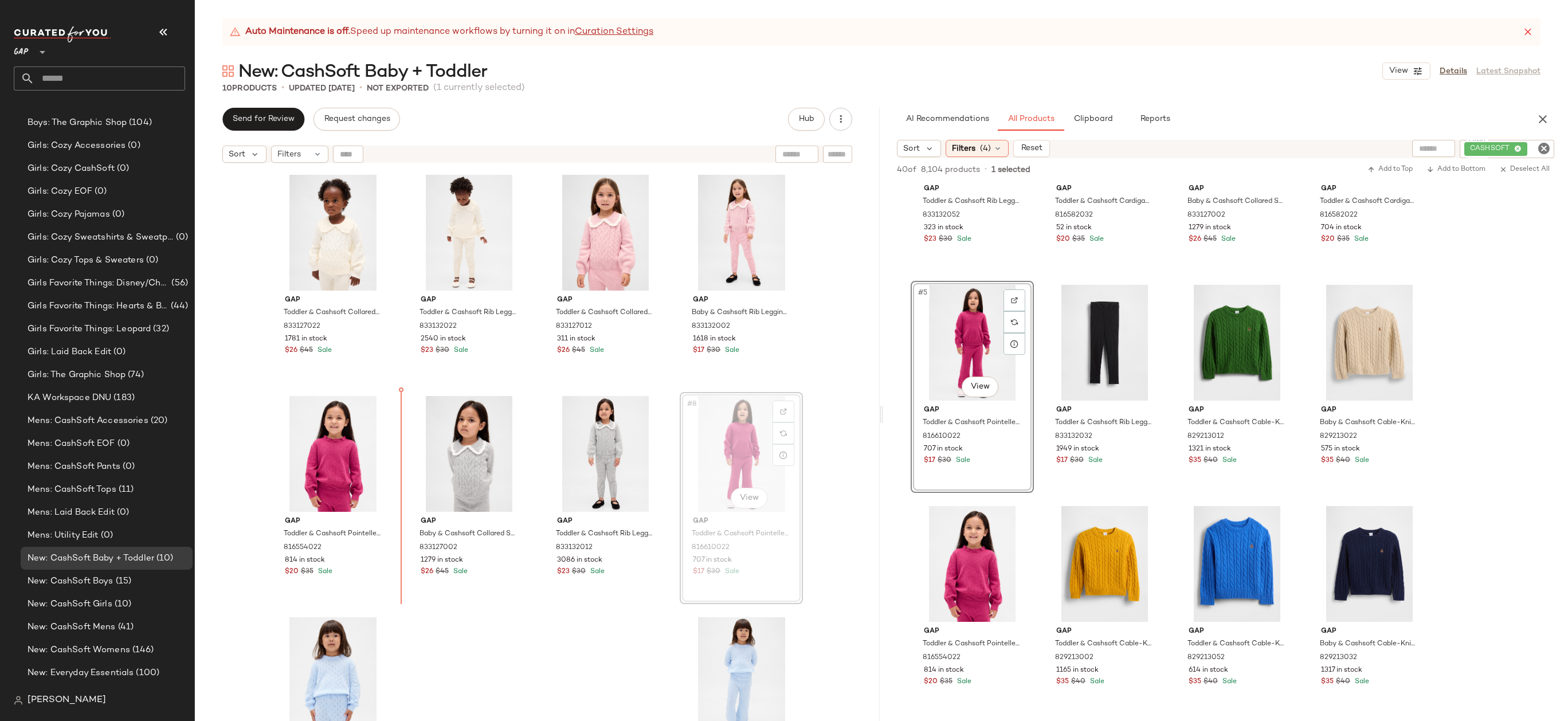
drag, startPoint x: 718, startPoint y: 476, endPoint x: 710, endPoint y: 476, distance: 8.0
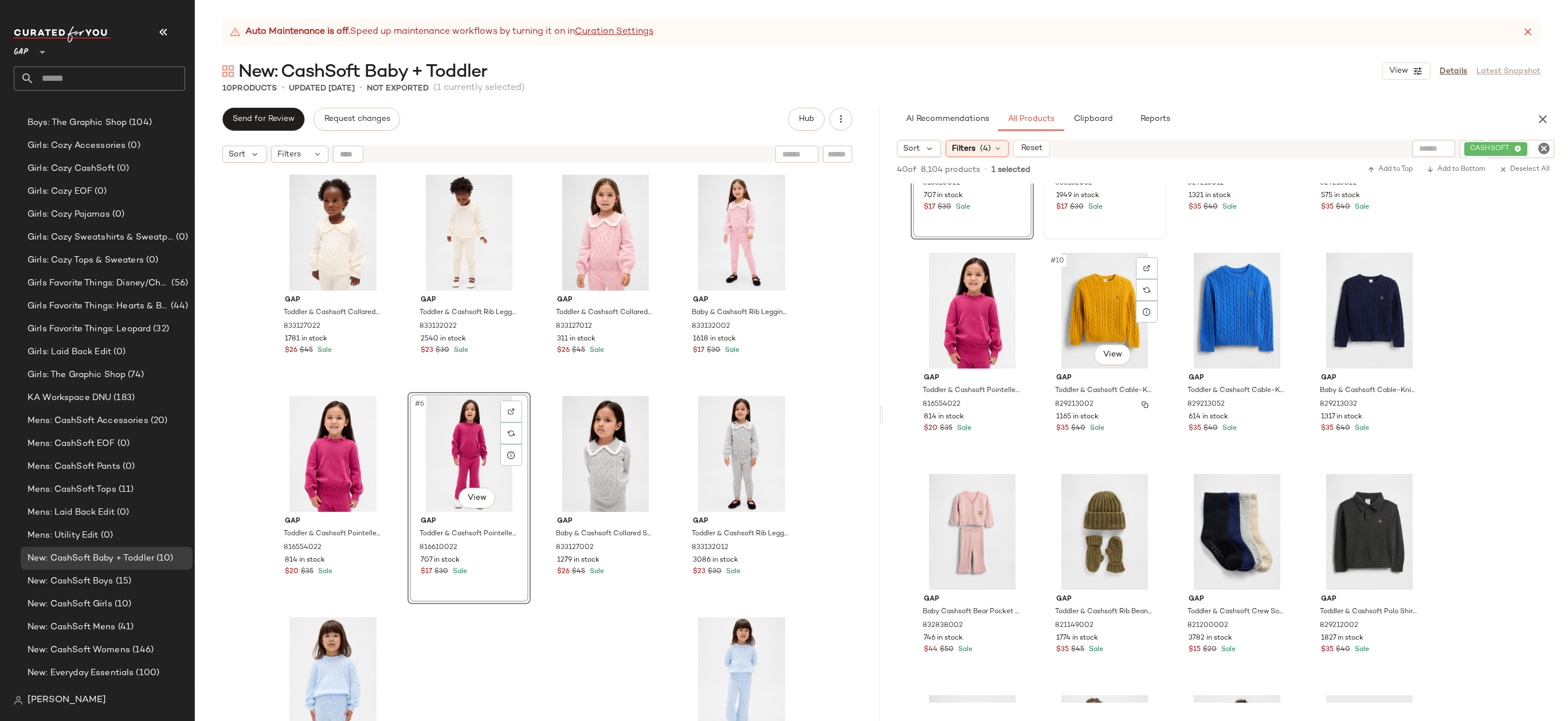
scroll to position [608, 0]
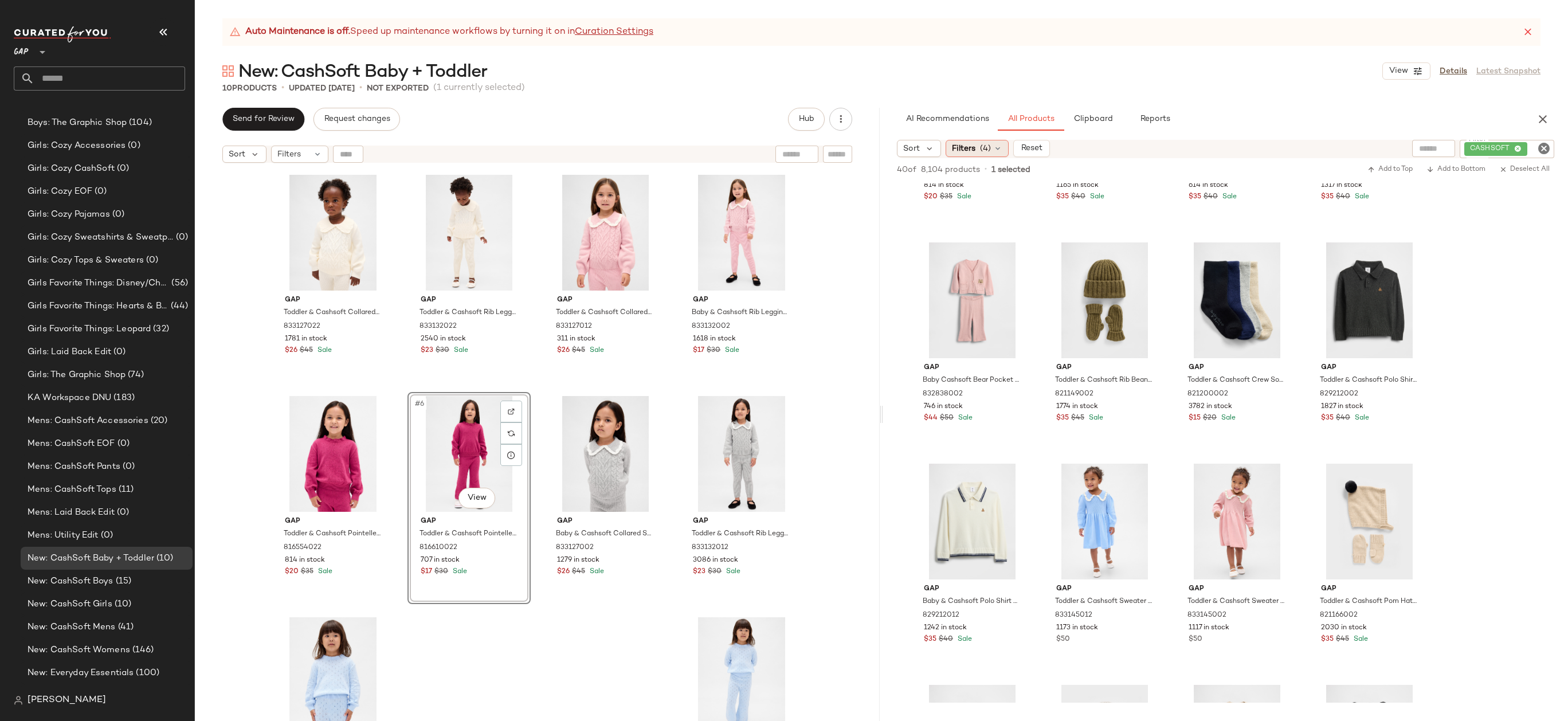
click at [987, 150] on span "(4)" at bounding box center [985, 149] width 11 height 12
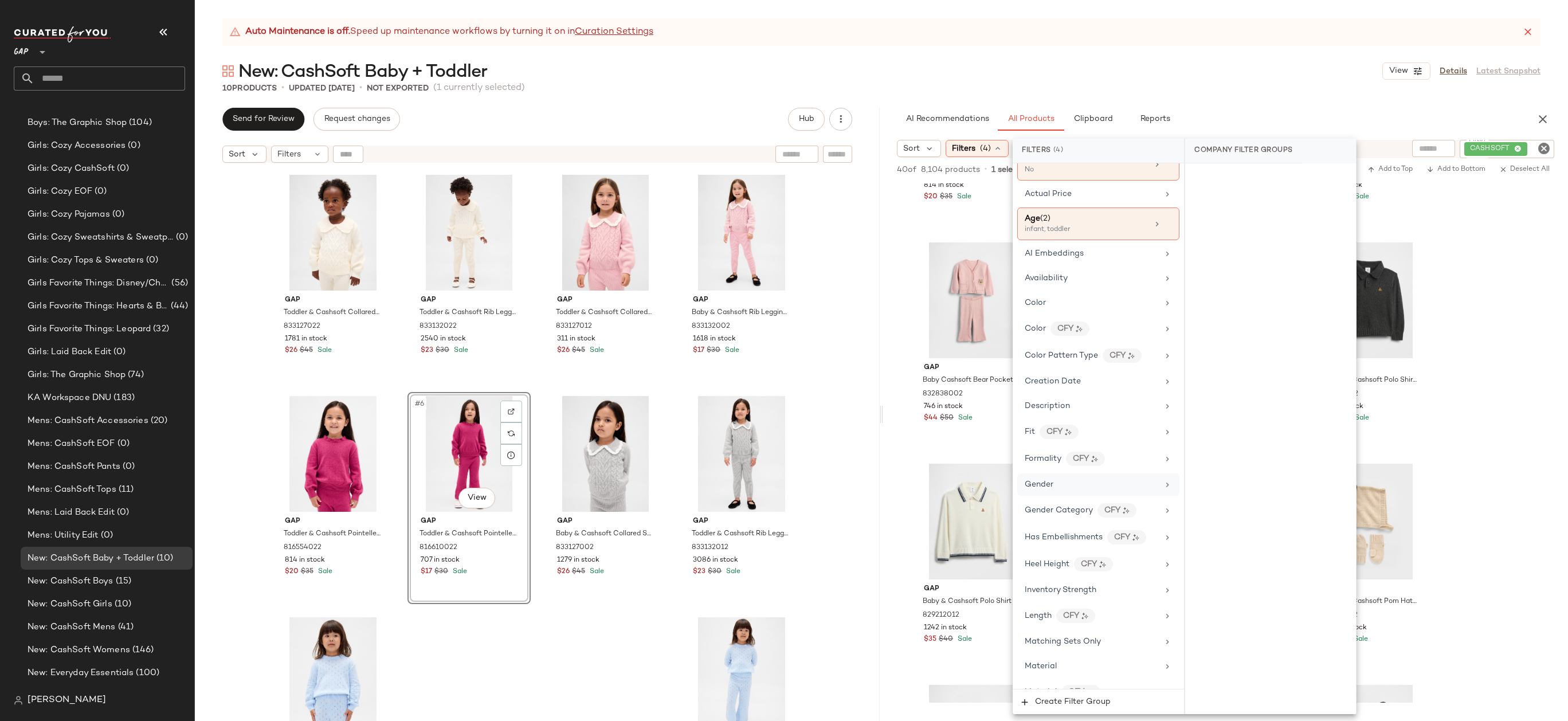
scroll to position [597, 0]
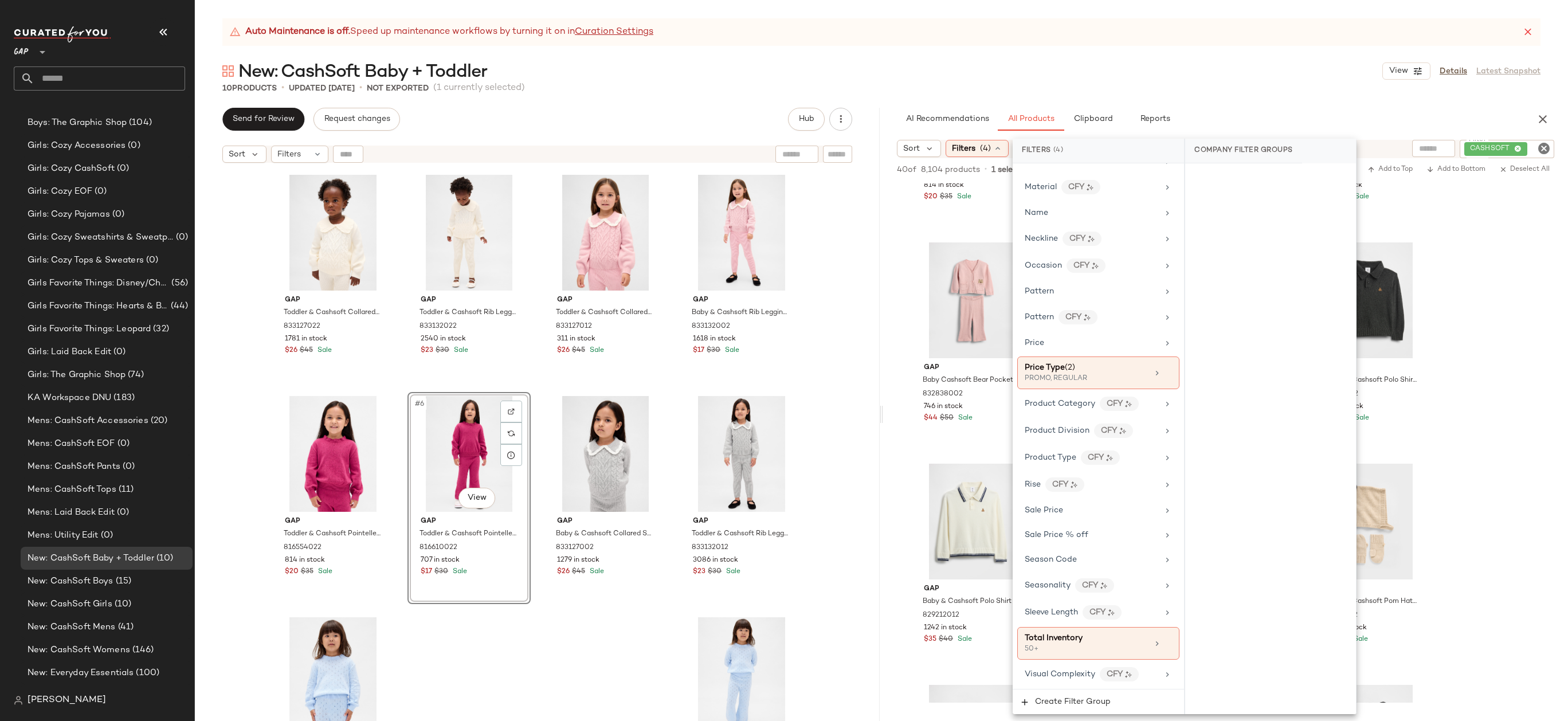
click at [1263, 89] on div "10 Products • updated Sep 23rd • Not Exported (1 currently selected)" at bounding box center [881, 88] width 1373 height 12
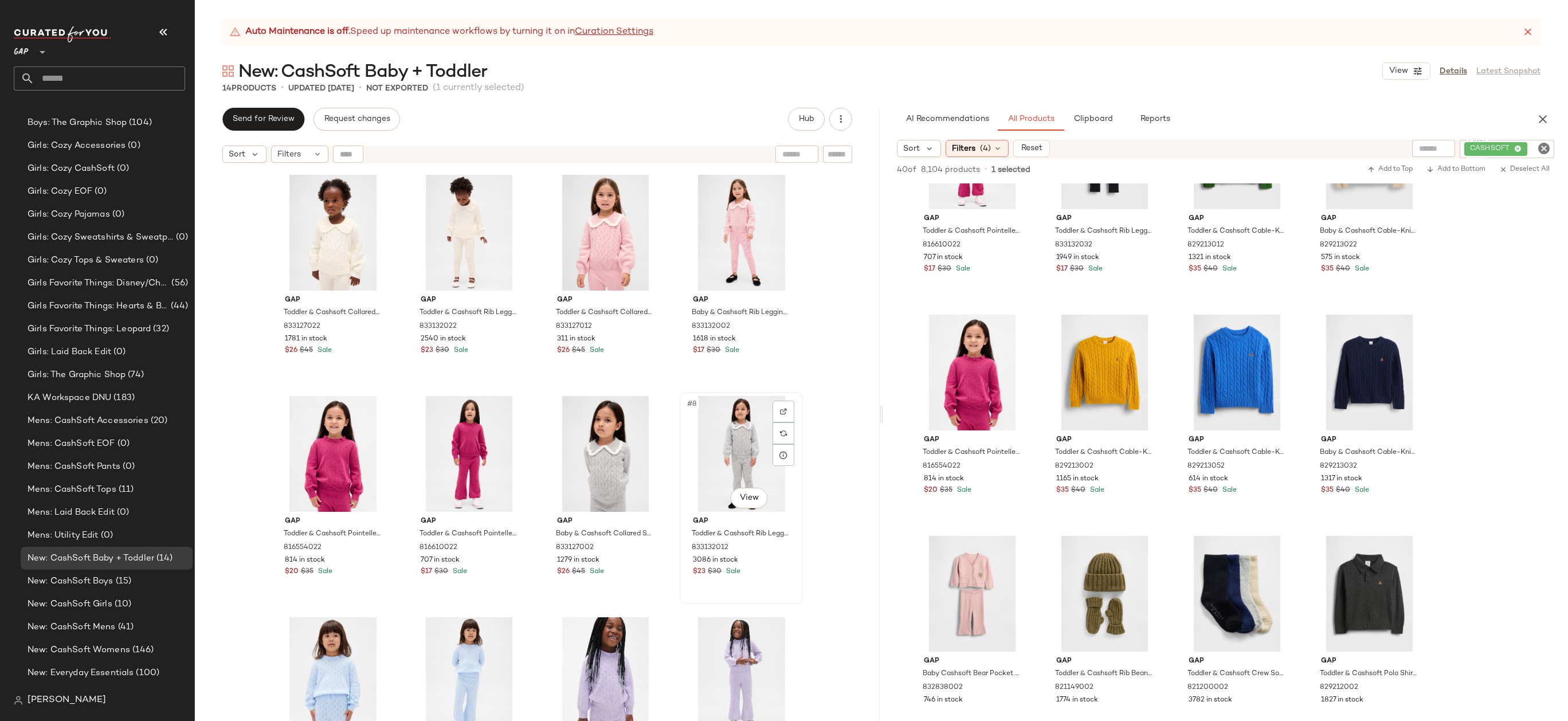
scroll to position [297, 0]
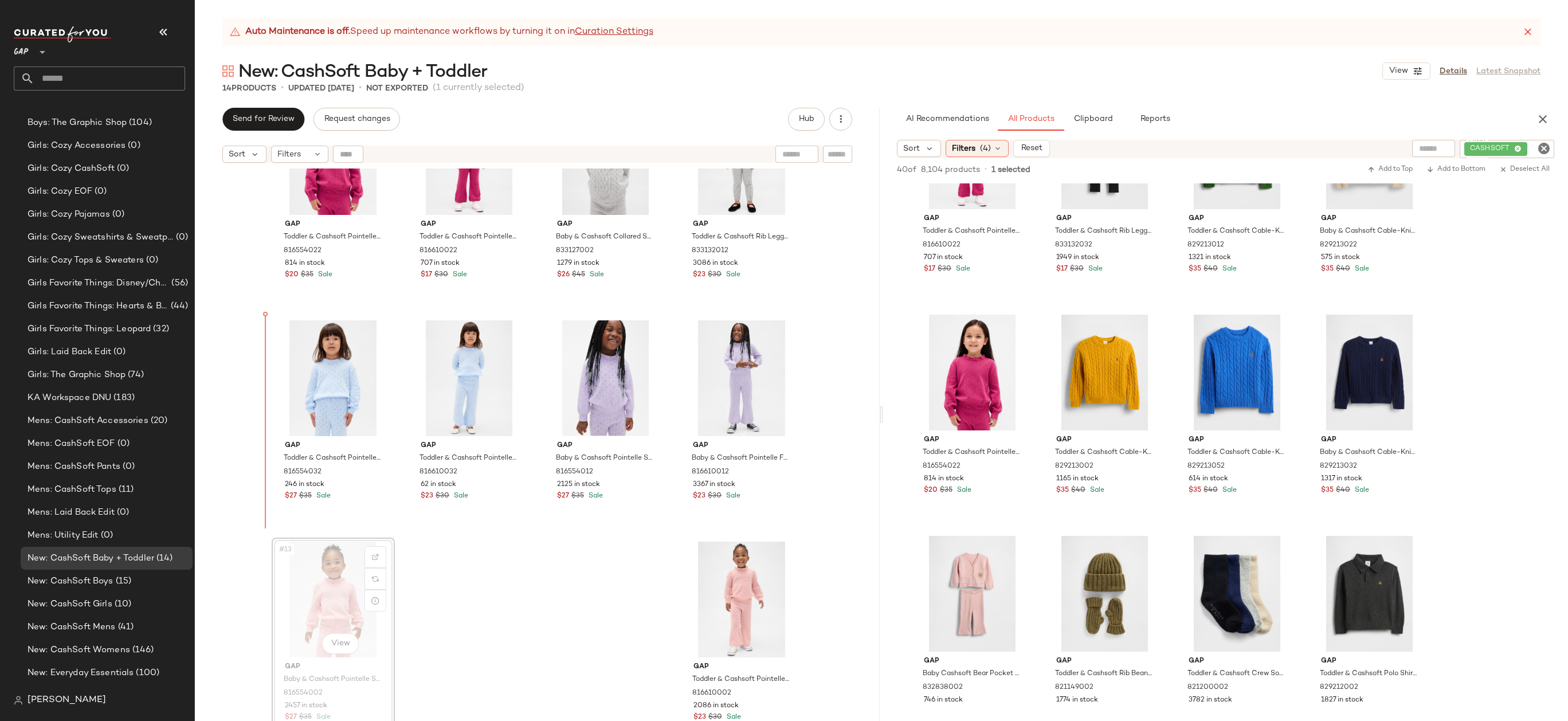
drag, startPoint x: 338, startPoint y: 585, endPoint x: 337, endPoint y: 578, distance: 7.1
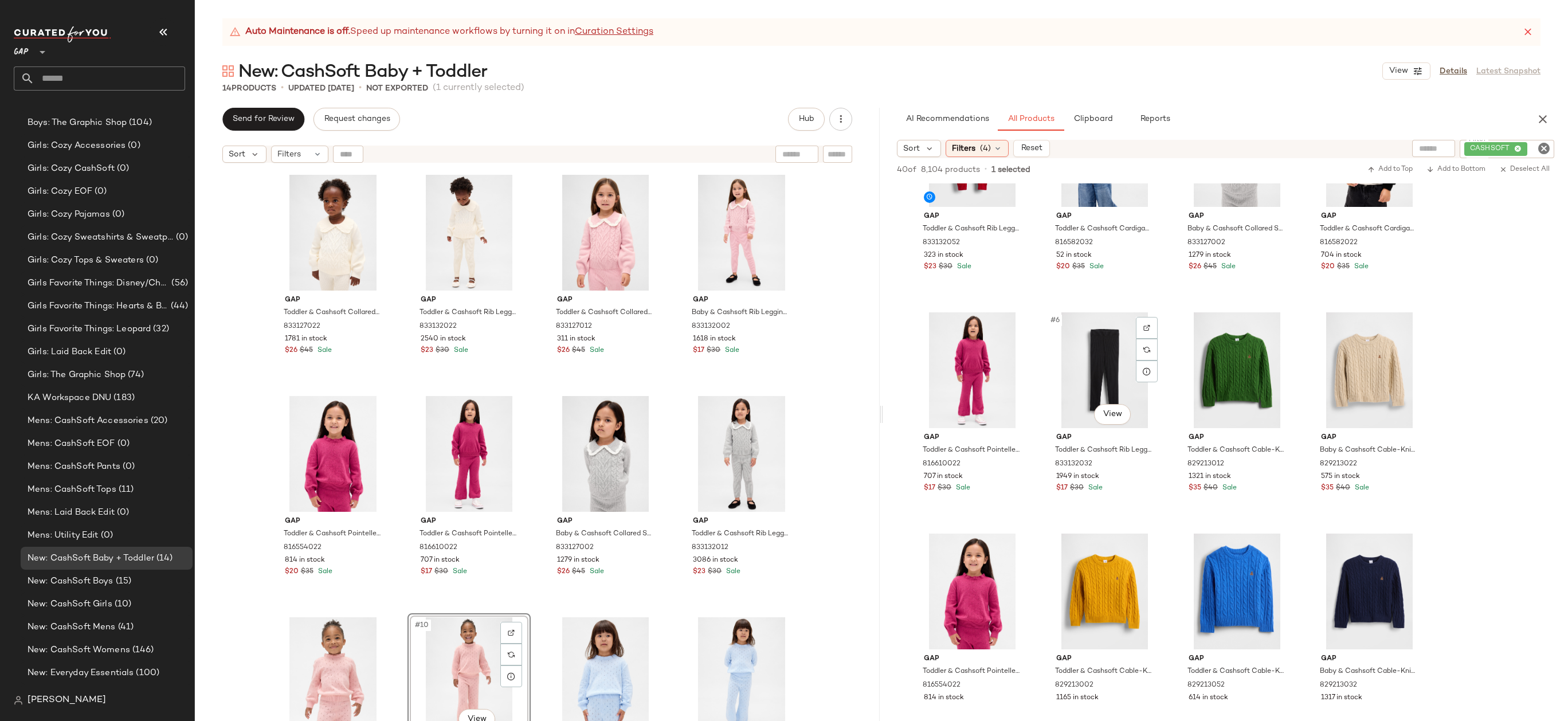
scroll to position [95, 0]
click at [1203, 366] on div "#7 View" at bounding box center [1237, 371] width 115 height 116
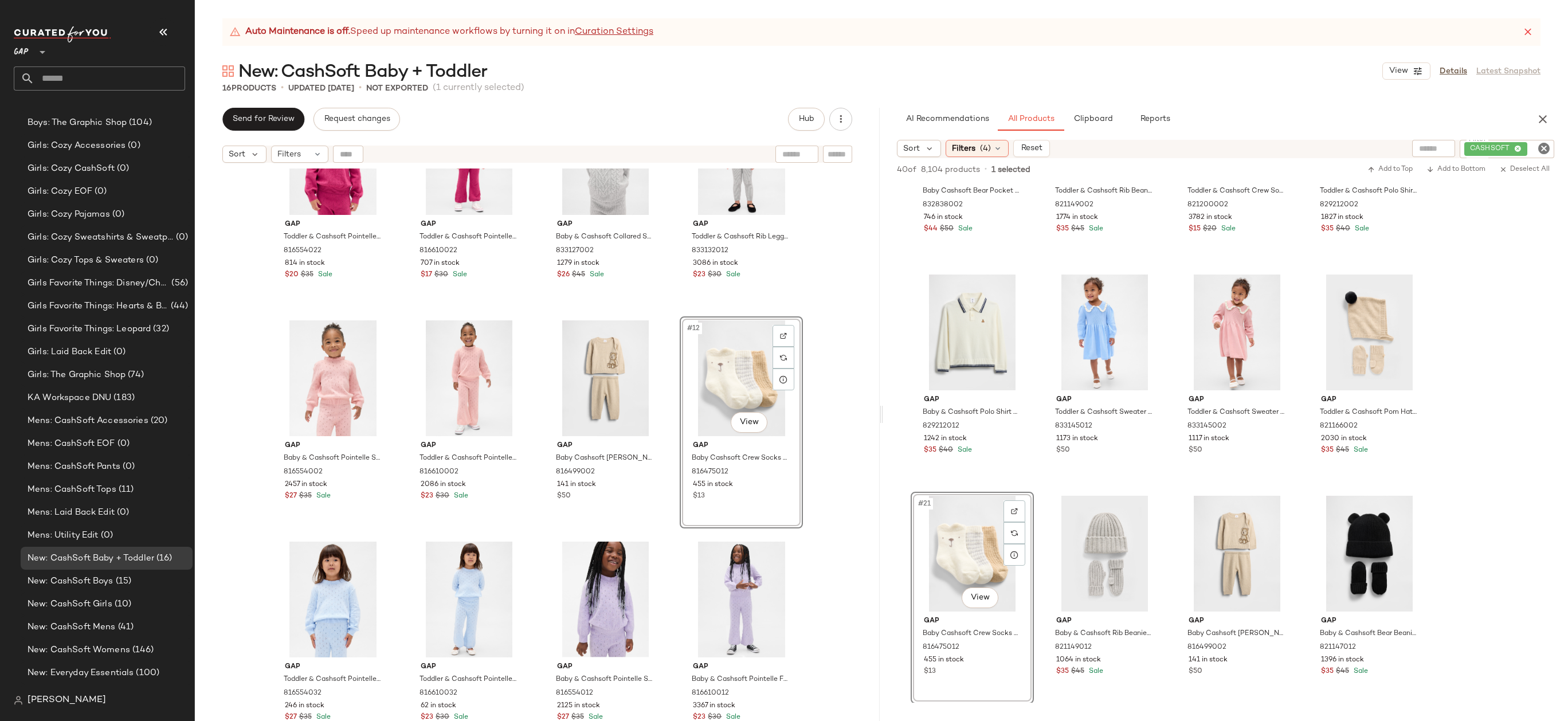
scroll to position [959, 0]
click at [860, 460] on div "Gap Toddler & Cashsoft Pointelle Sweater by Gap Cerise Maroon Size 2 YRS 816554…" at bounding box center [537, 458] width 685 height 581
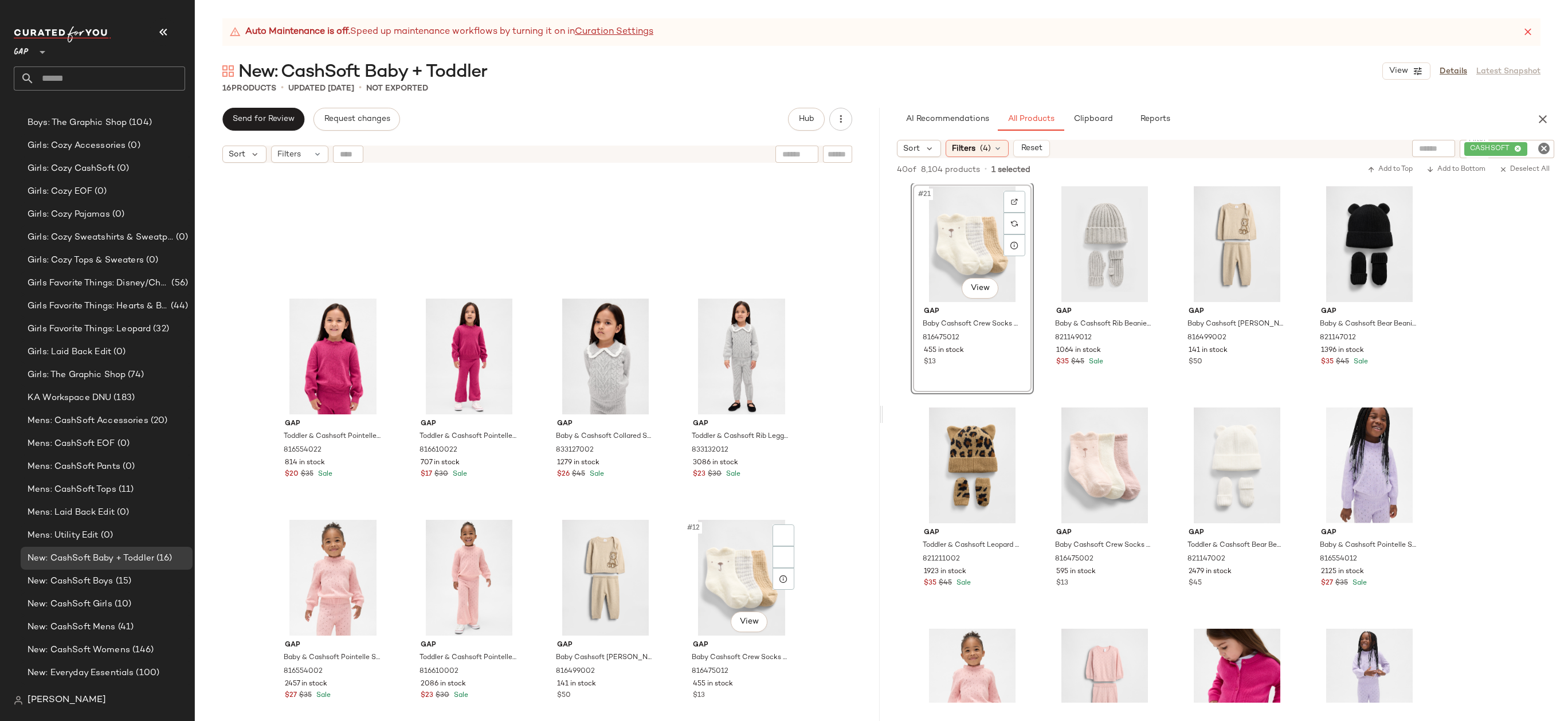
scroll to position [1, 0]
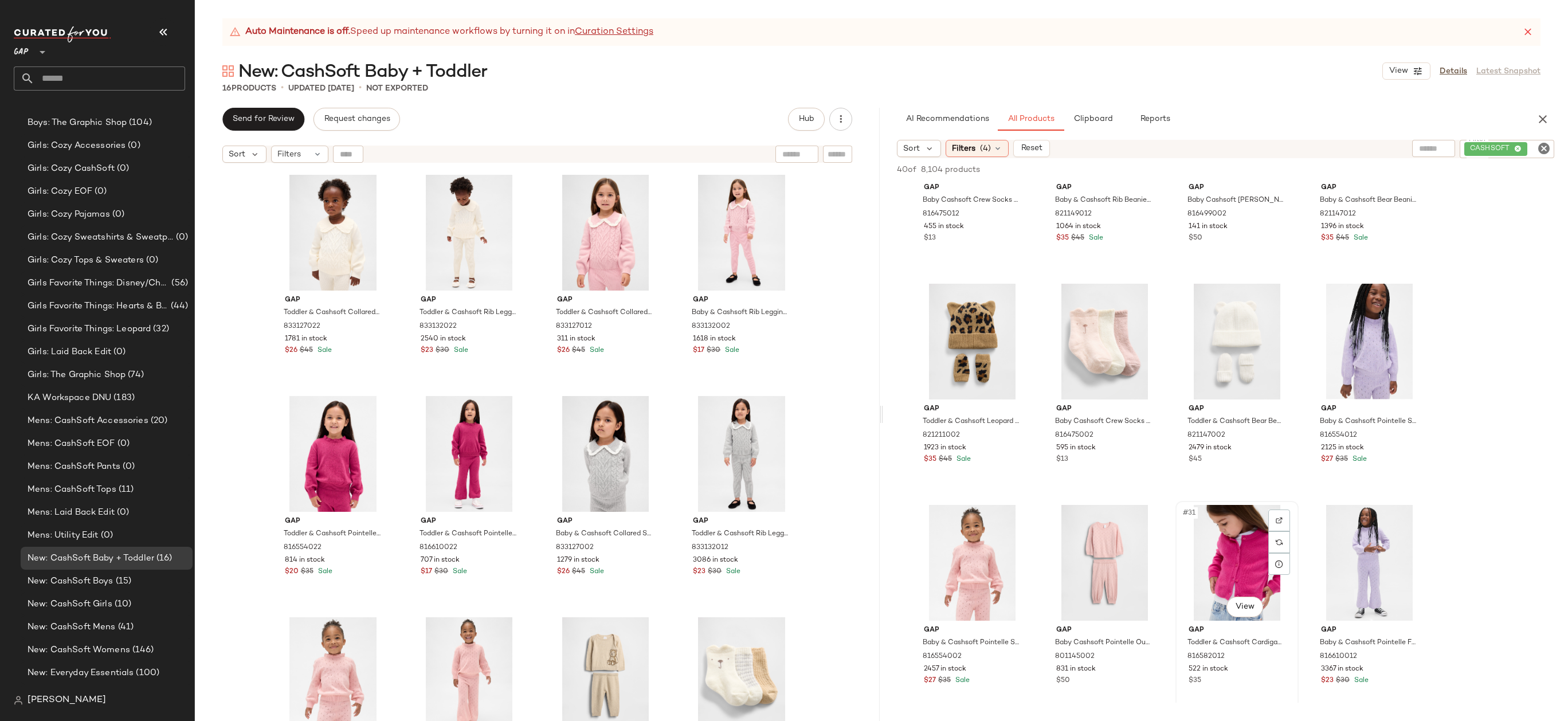
click at [1222, 559] on div "#31 View" at bounding box center [1237, 563] width 115 height 116
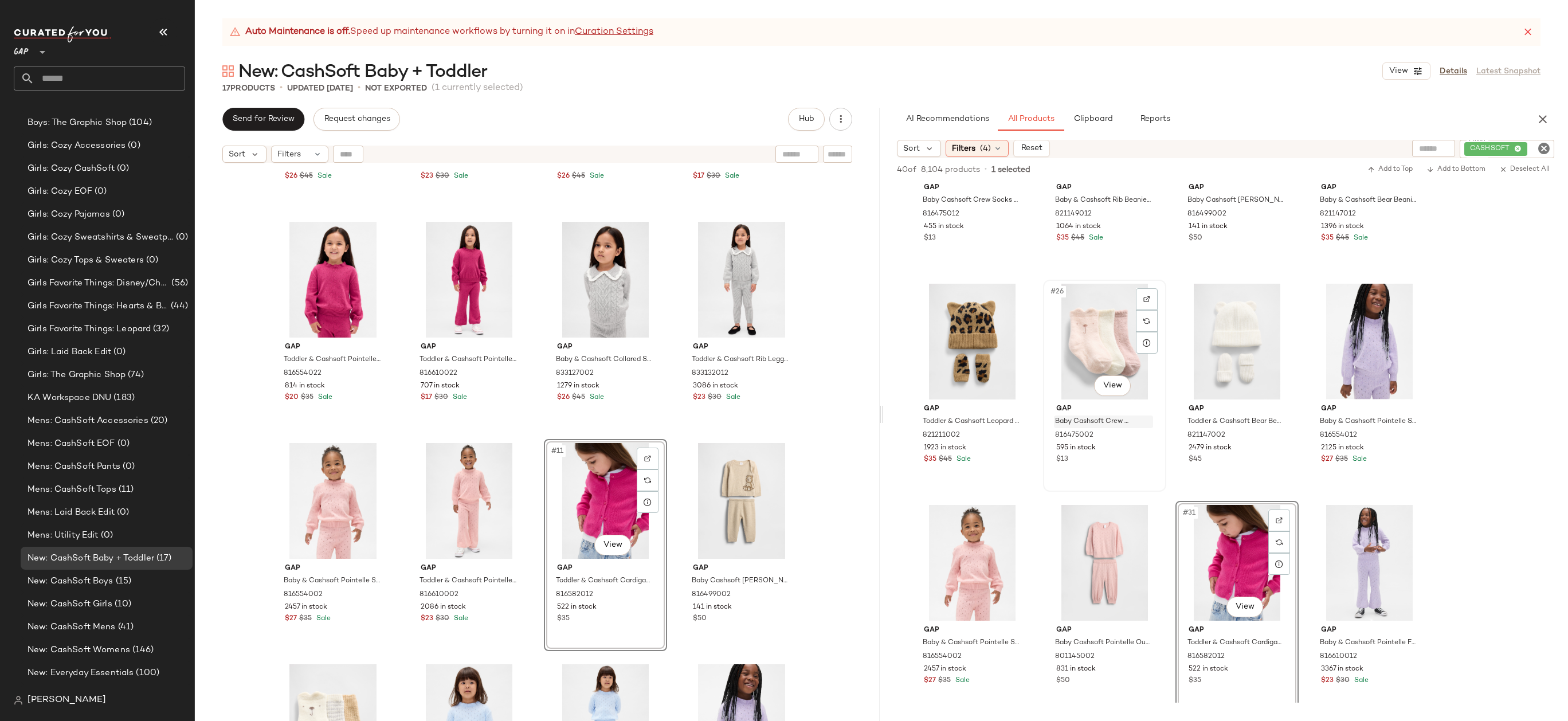
scroll to position [959, 0]
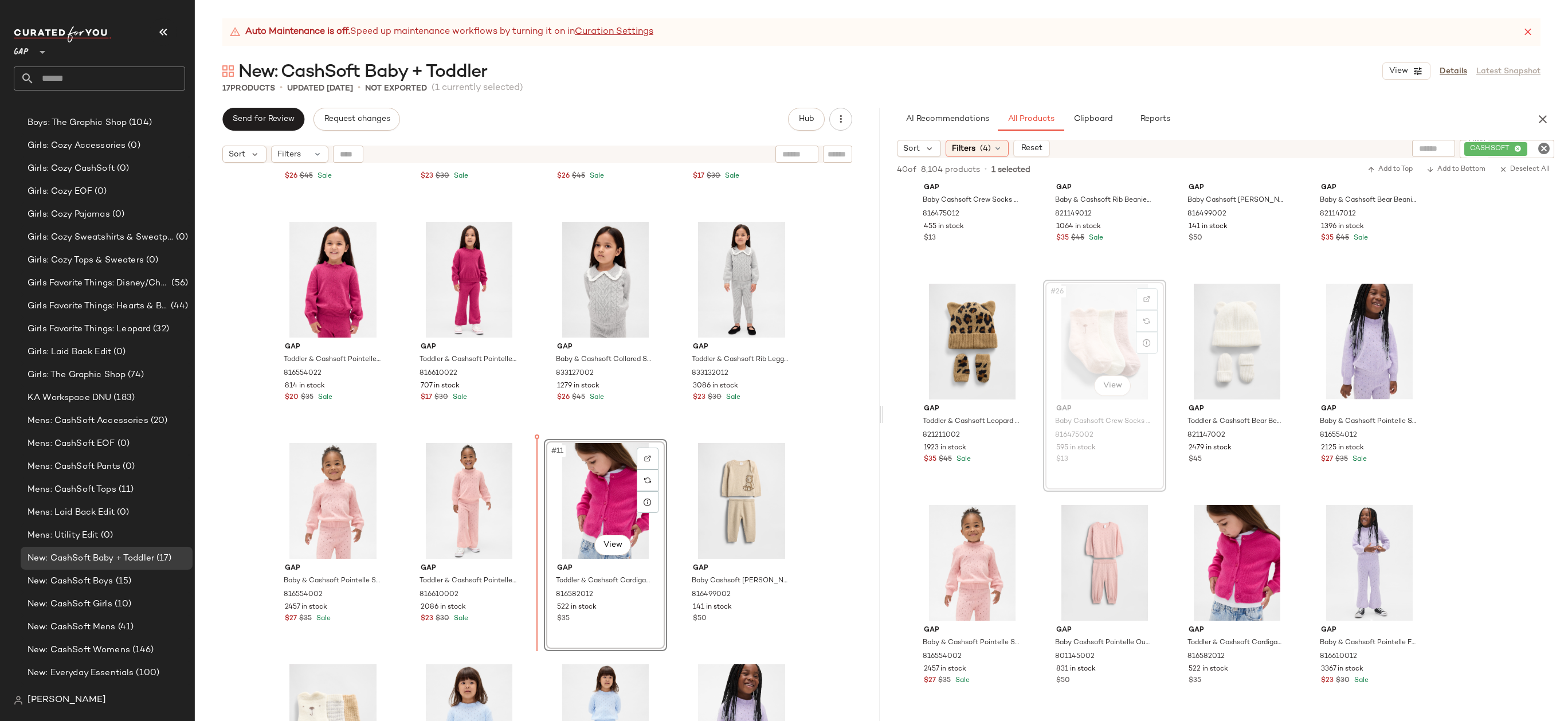
drag, startPoint x: 1105, startPoint y: 337, endPoint x: 1093, endPoint y: 338, distance: 12.0
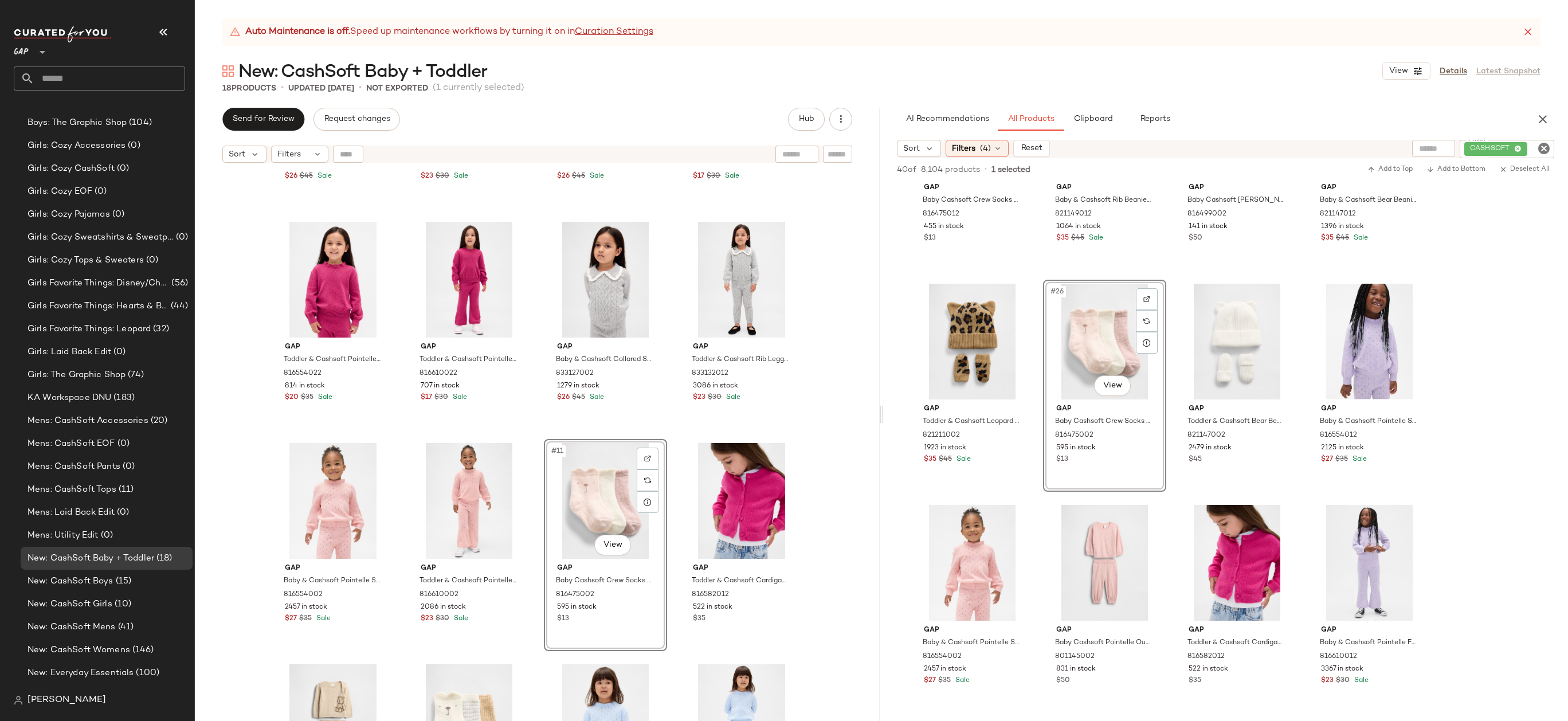
click at [838, 444] on div "Gap Toddler & Cashsoft Collared Sweater by Gap Ivory Frost Size 12-18 M 8331270…" at bounding box center [537, 458] width 685 height 581
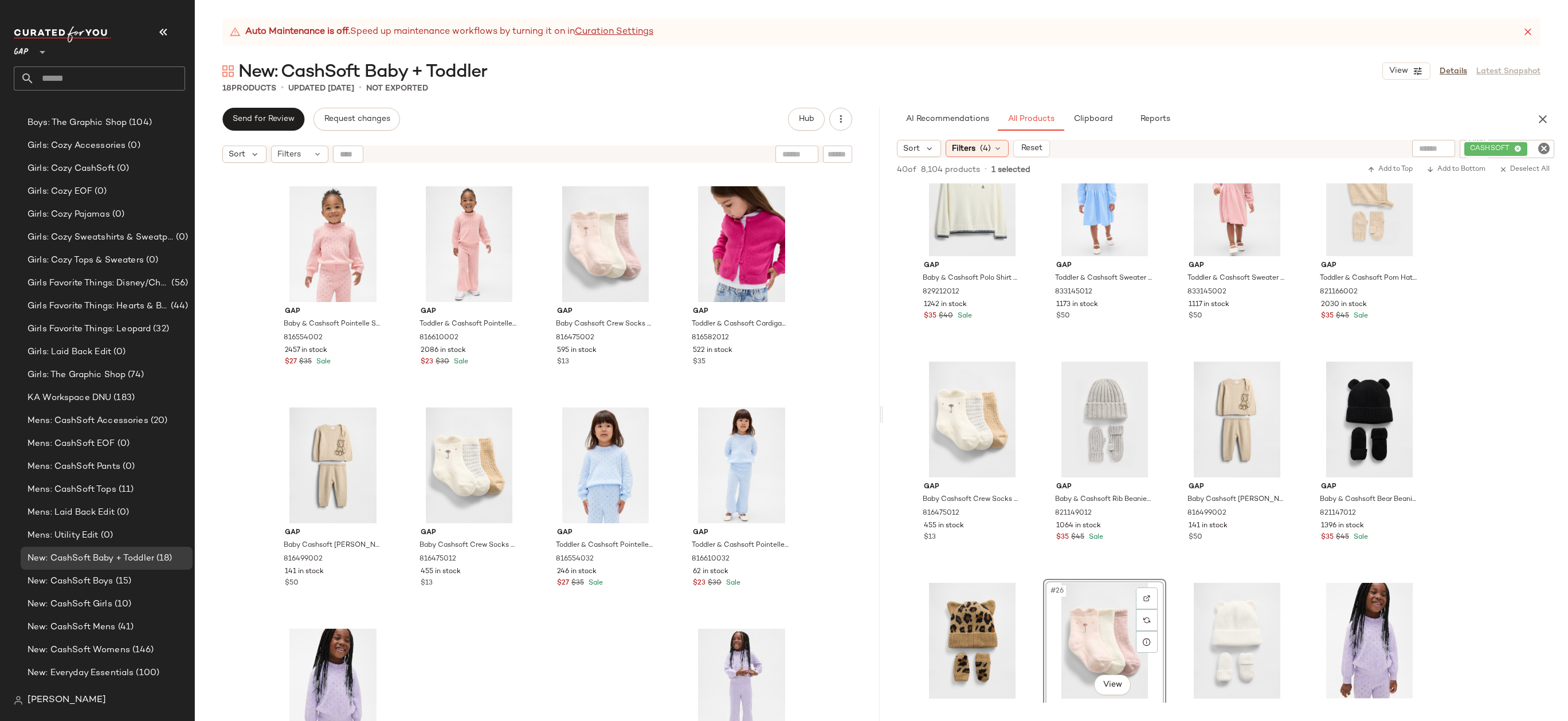
scroll to position [807, 0]
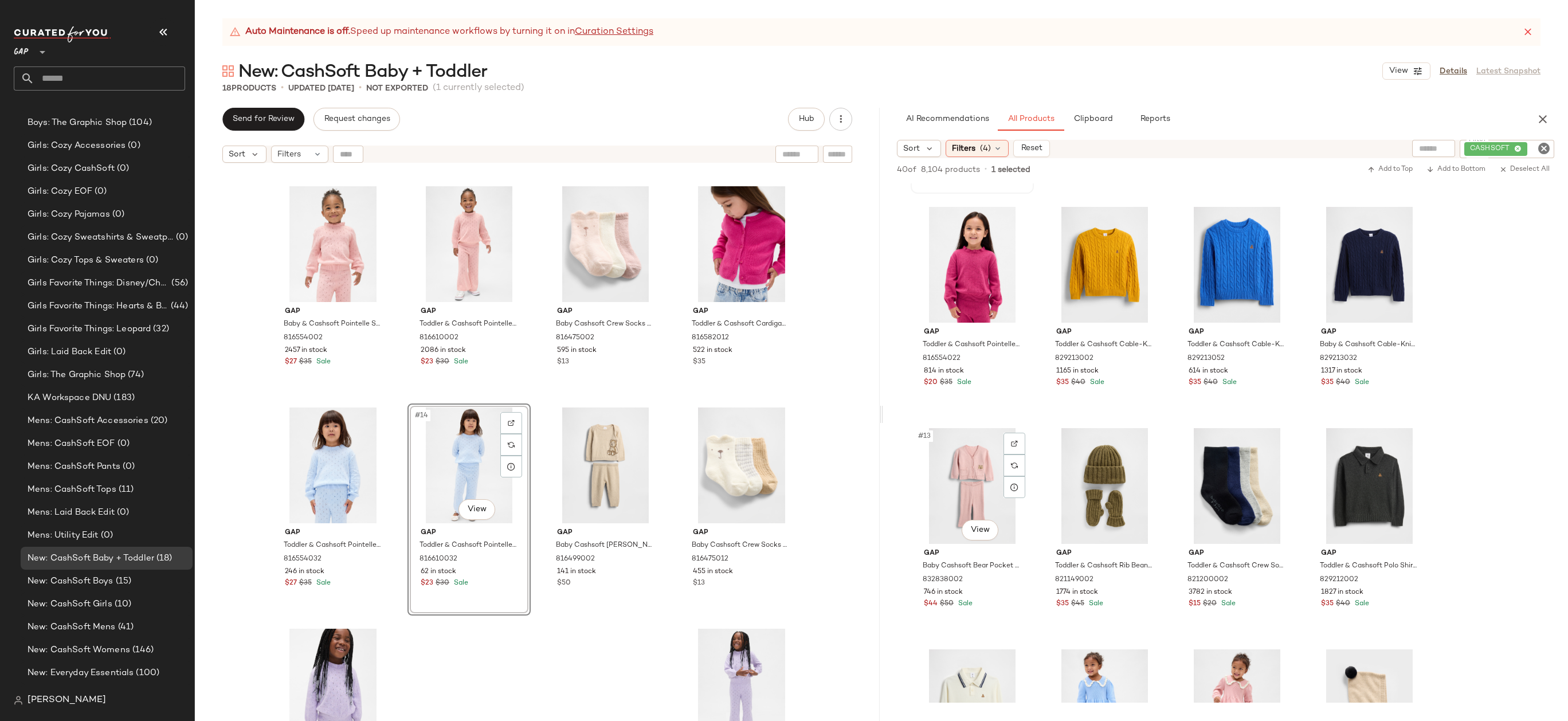
scroll to position [700, 0]
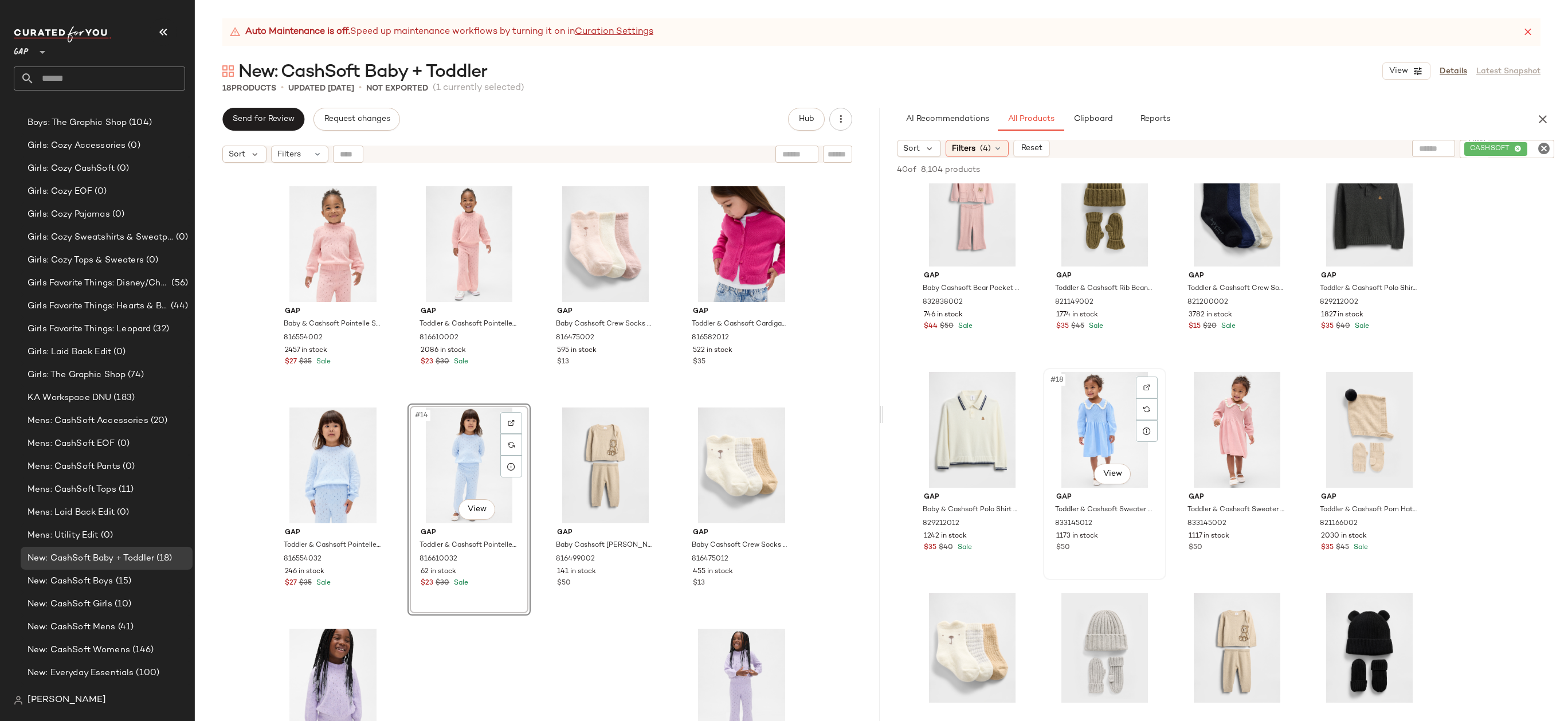
click at [1078, 438] on div "#18 View" at bounding box center [1104, 429] width 115 height 116
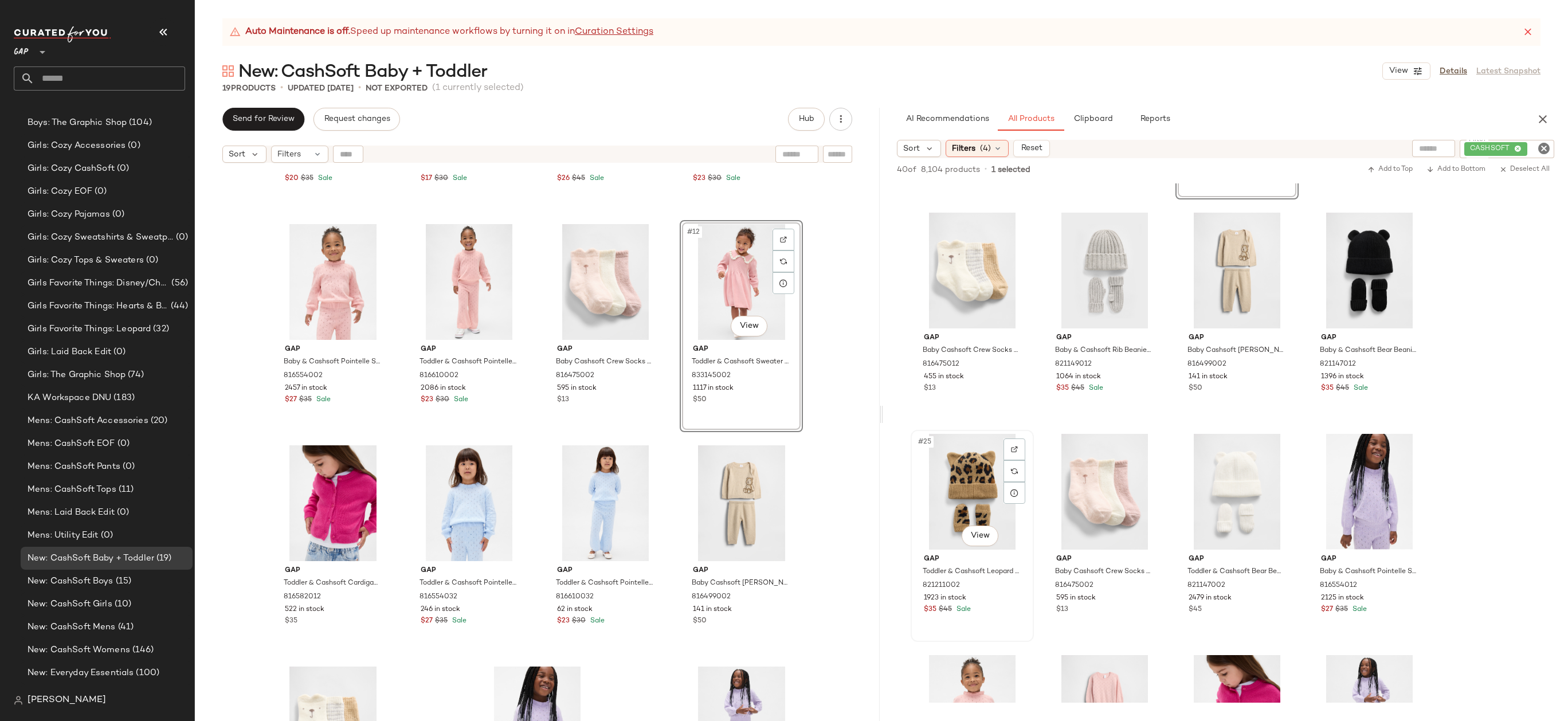
scroll to position [1185, 0]
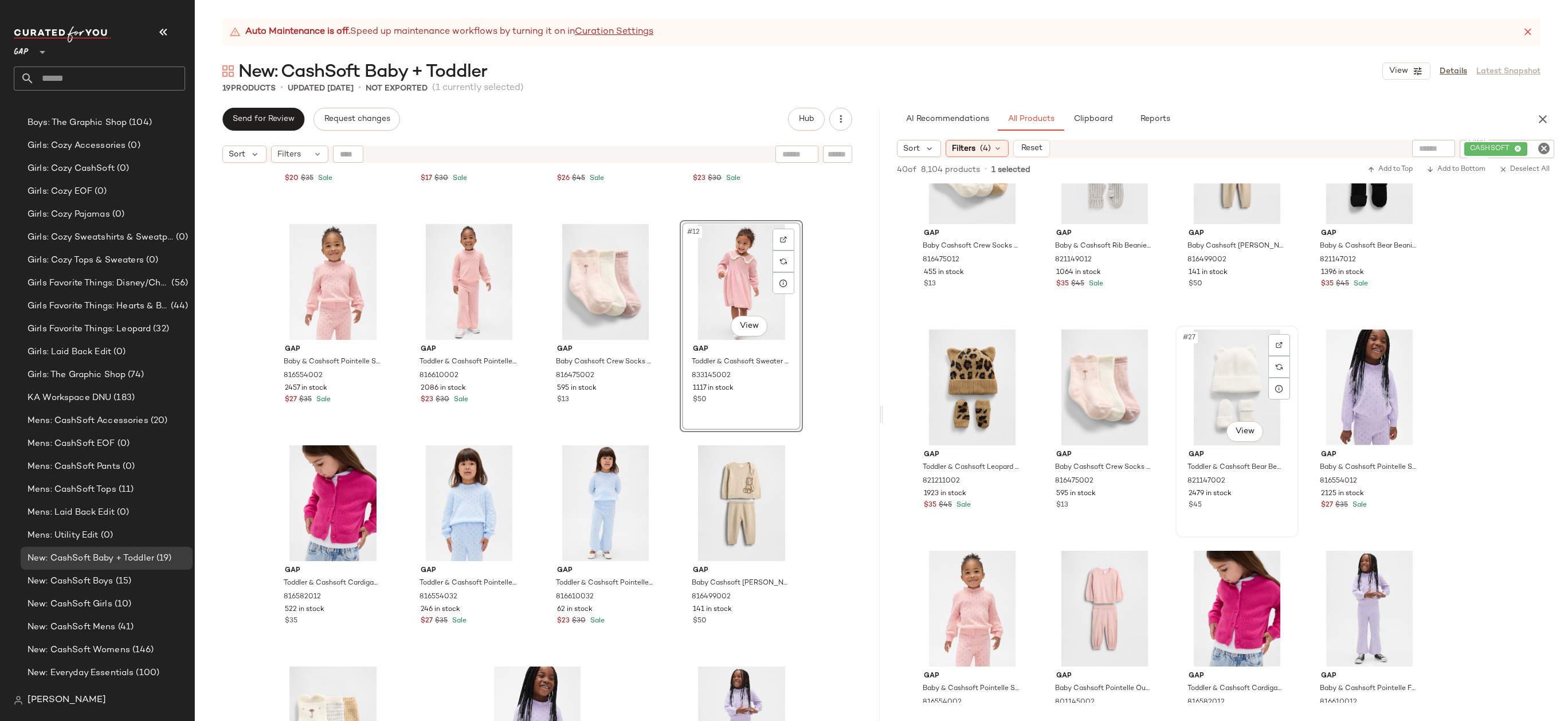
click at [1236, 379] on div "#27 View" at bounding box center [1237, 387] width 115 height 116
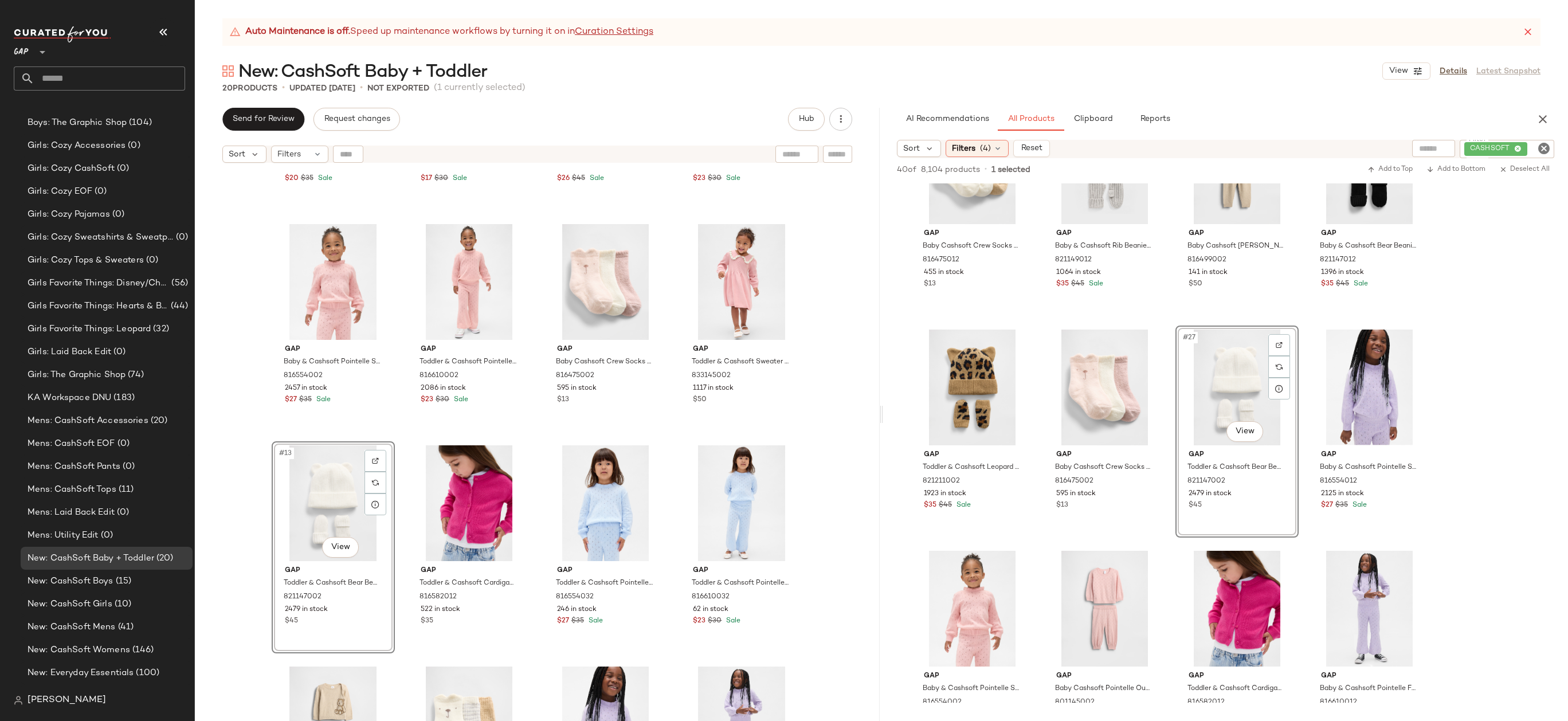
click at [837, 456] on div "Gap Toddler & Cashsoft Pointelle Sweater by Gap Cerise Maroon Size 2 YRS 816554…" at bounding box center [537, 458] width 685 height 581
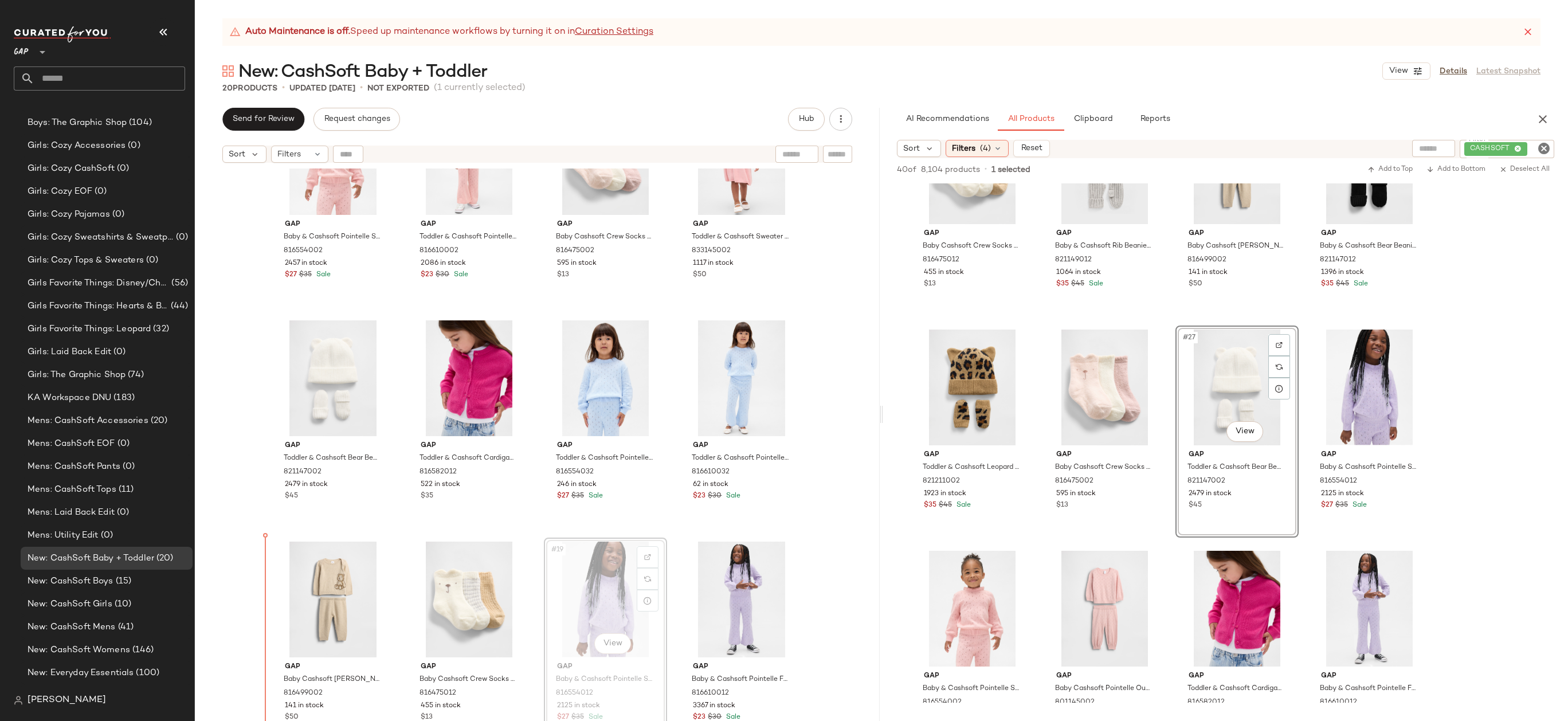
drag, startPoint x: 594, startPoint y: 591, endPoint x: 319, endPoint y: 587, distance: 275.0
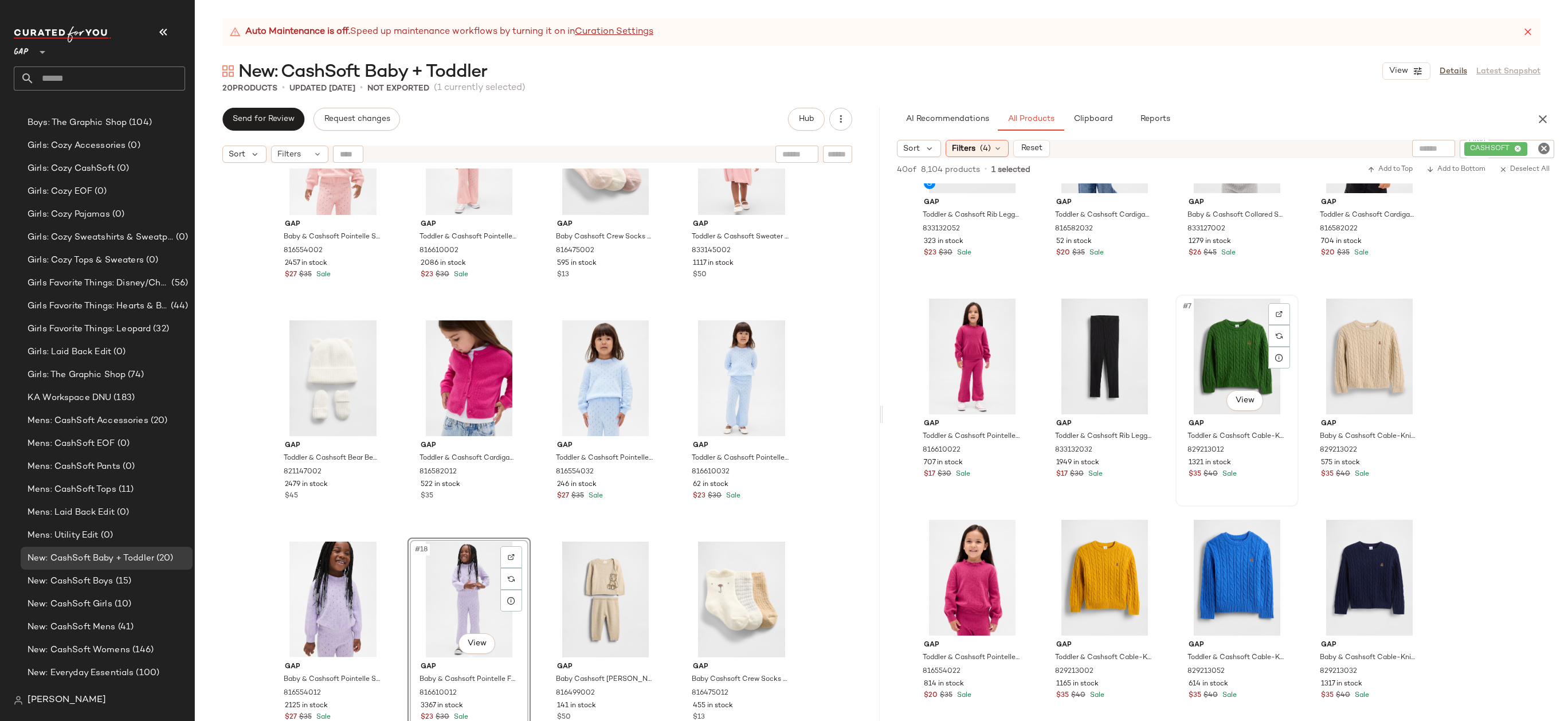
scroll to position [136, 0]
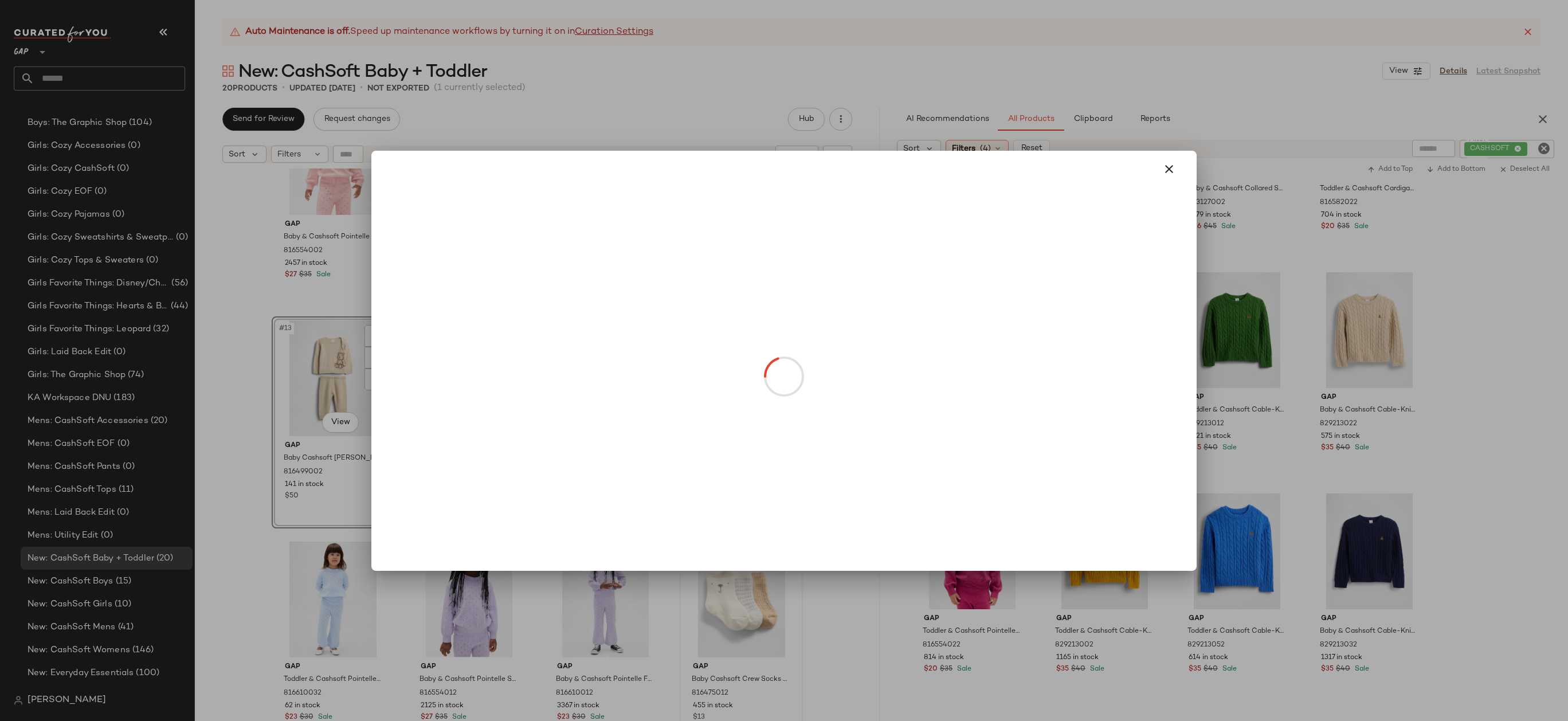
drag, startPoint x: 725, startPoint y: 633, endPoint x: 393, endPoint y: 404, distance: 403.3
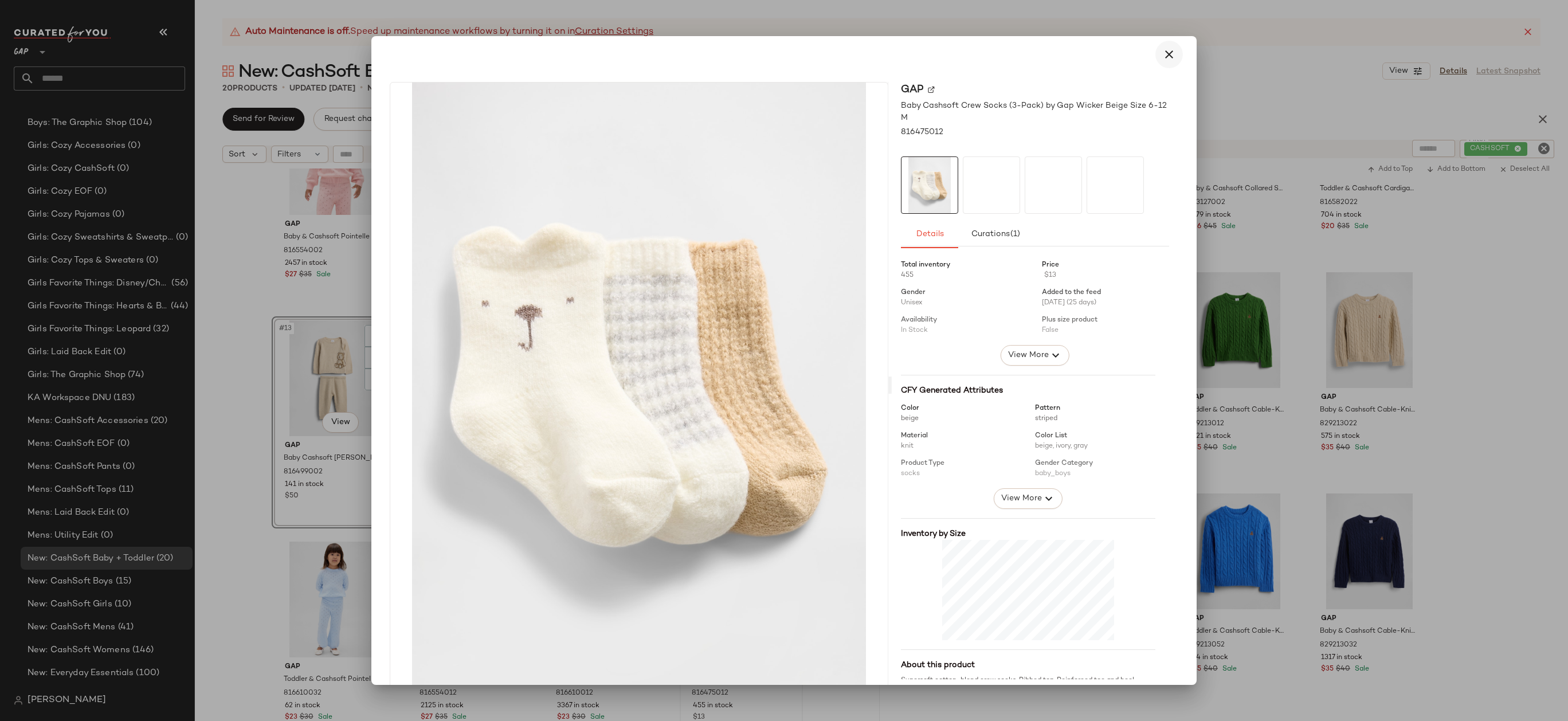
click at [1162, 56] on icon "button" at bounding box center [1169, 55] width 13 height 13
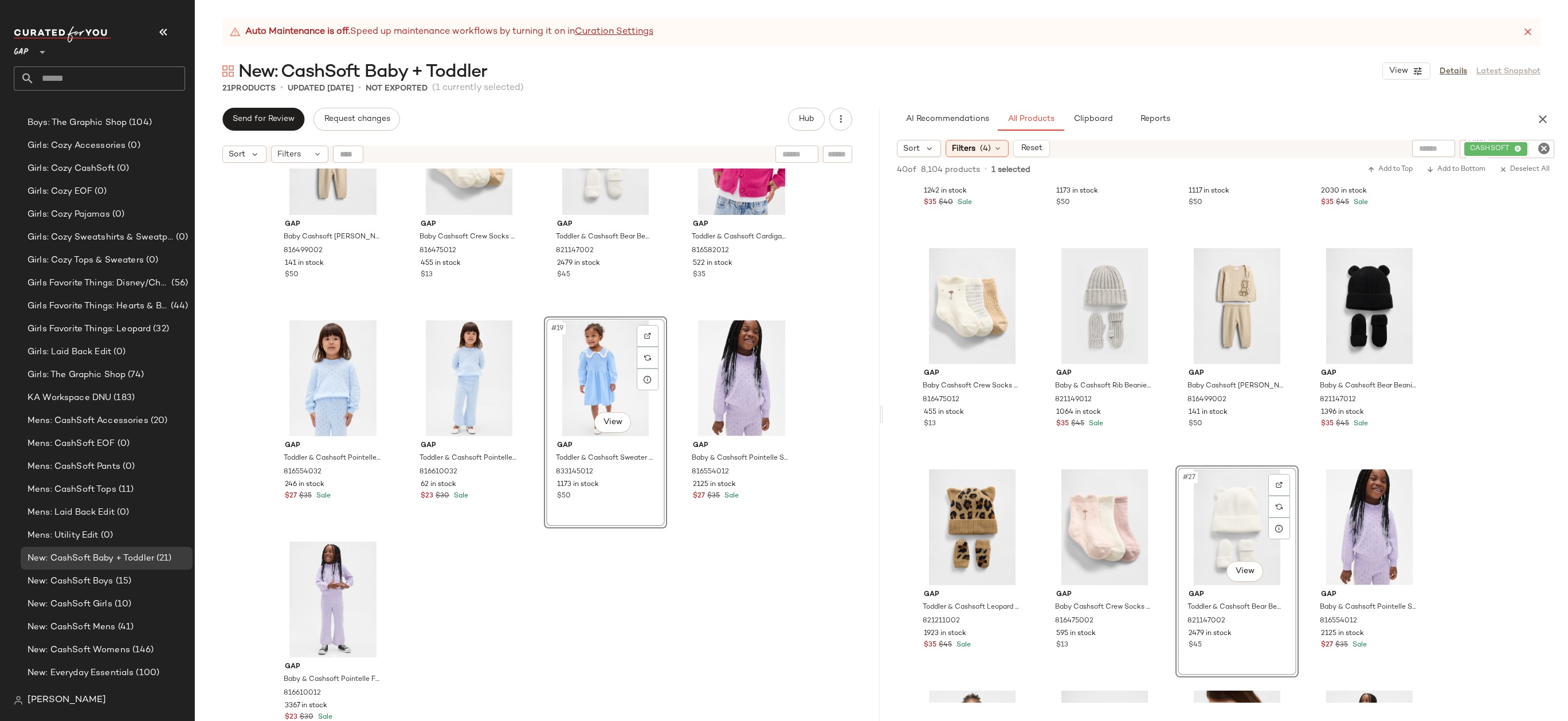
scroll to position [543, 0]
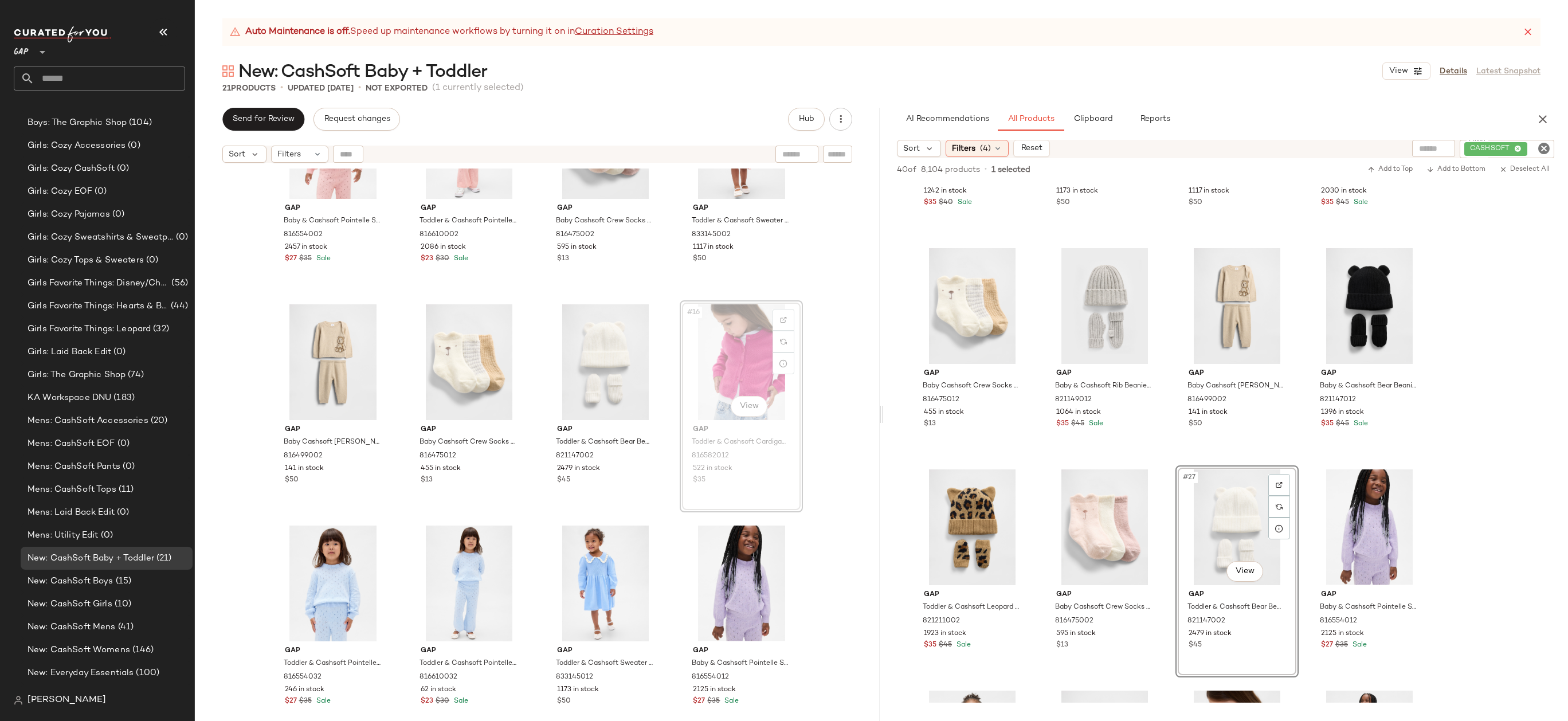
drag, startPoint x: 744, startPoint y: 369, endPoint x: 529, endPoint y: 379, distance: 215.2
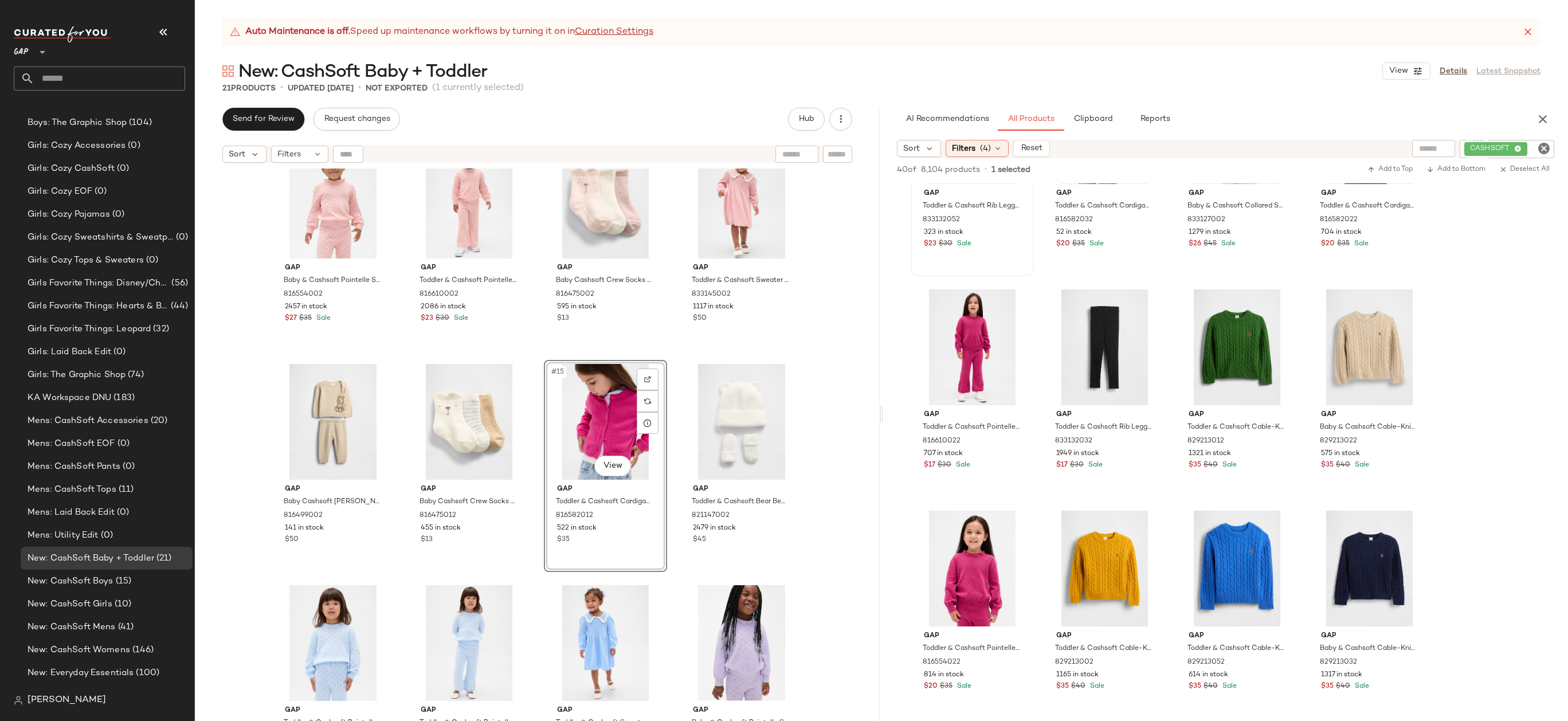
scroll to position [218, 0]
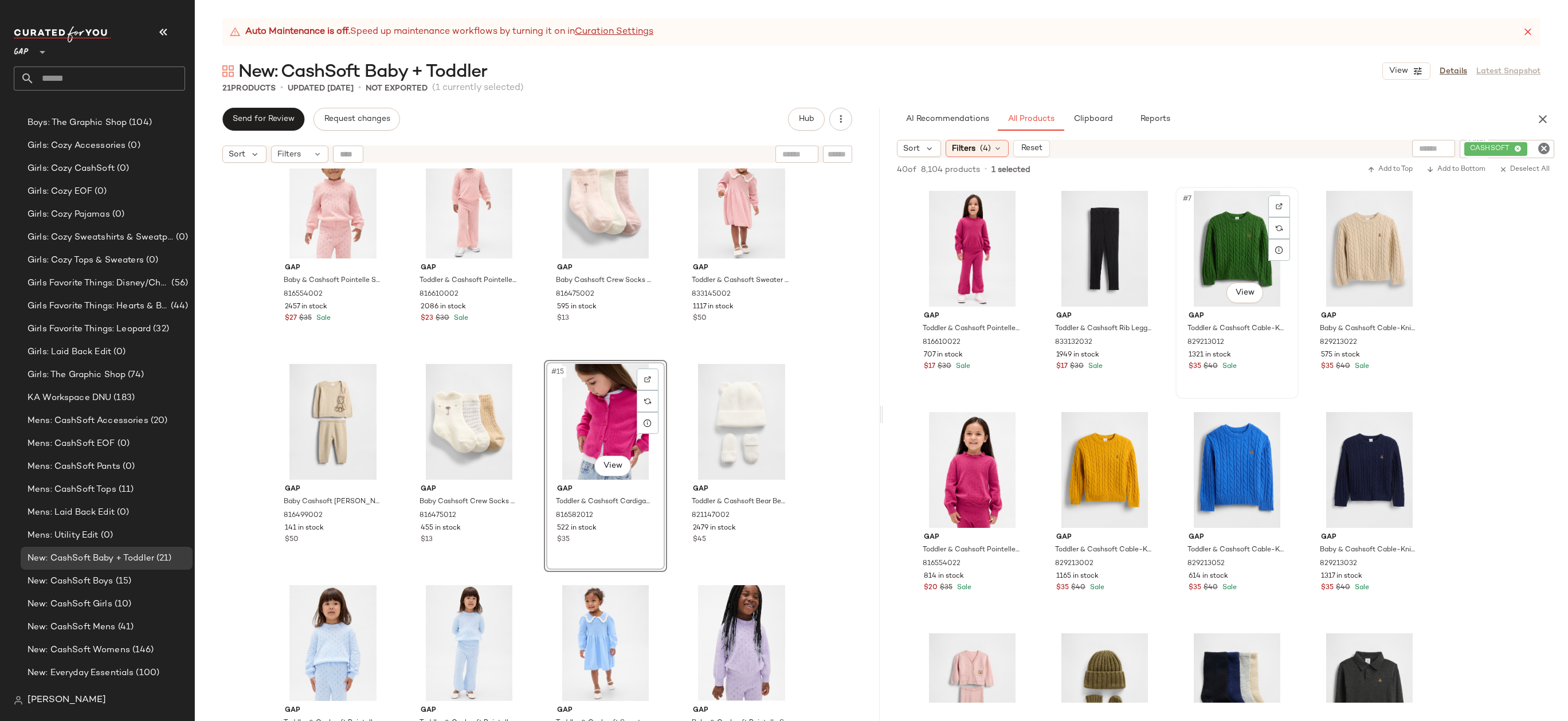
click at [1217, 243] on div "#7 View" at bounding box center [1237, 249] width 115 height 116
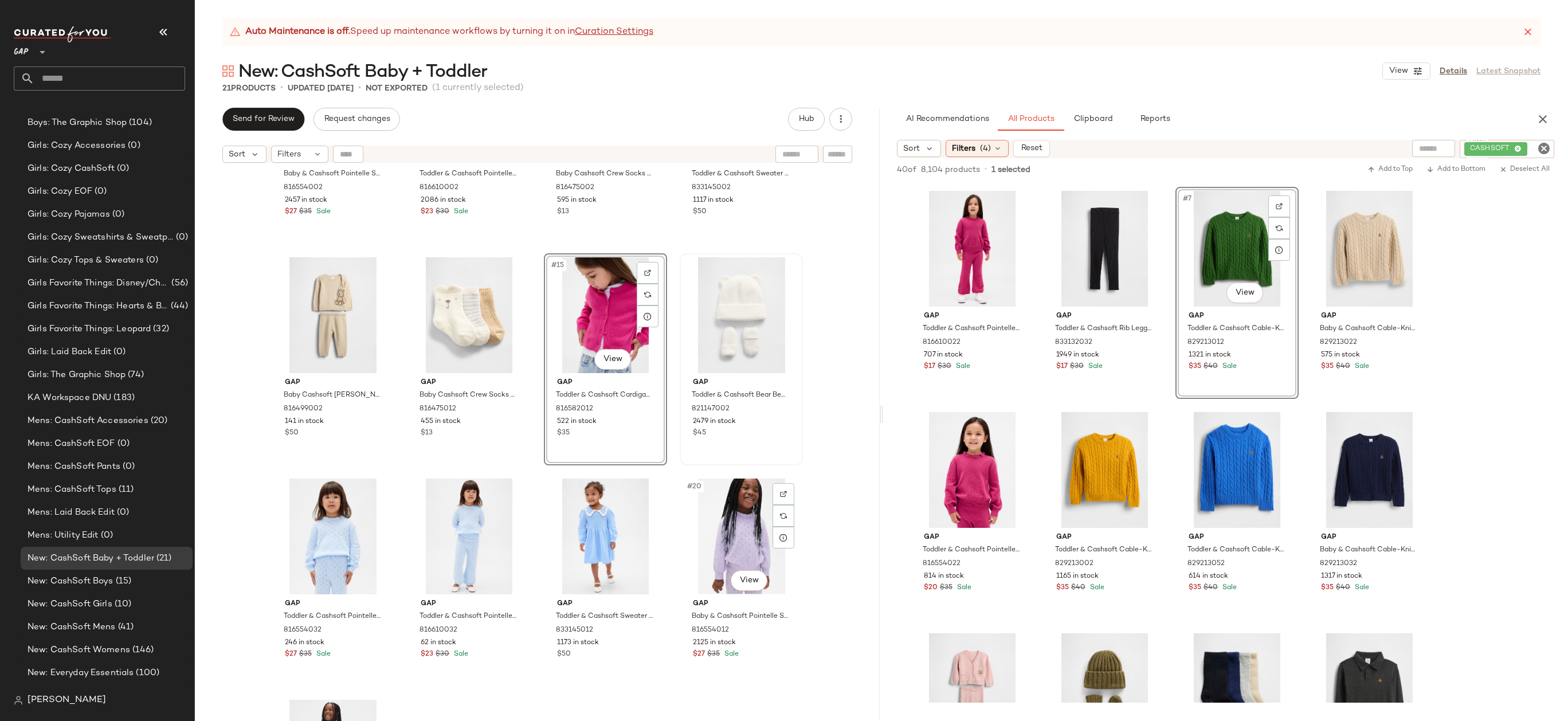
scroll to position [541, 0]
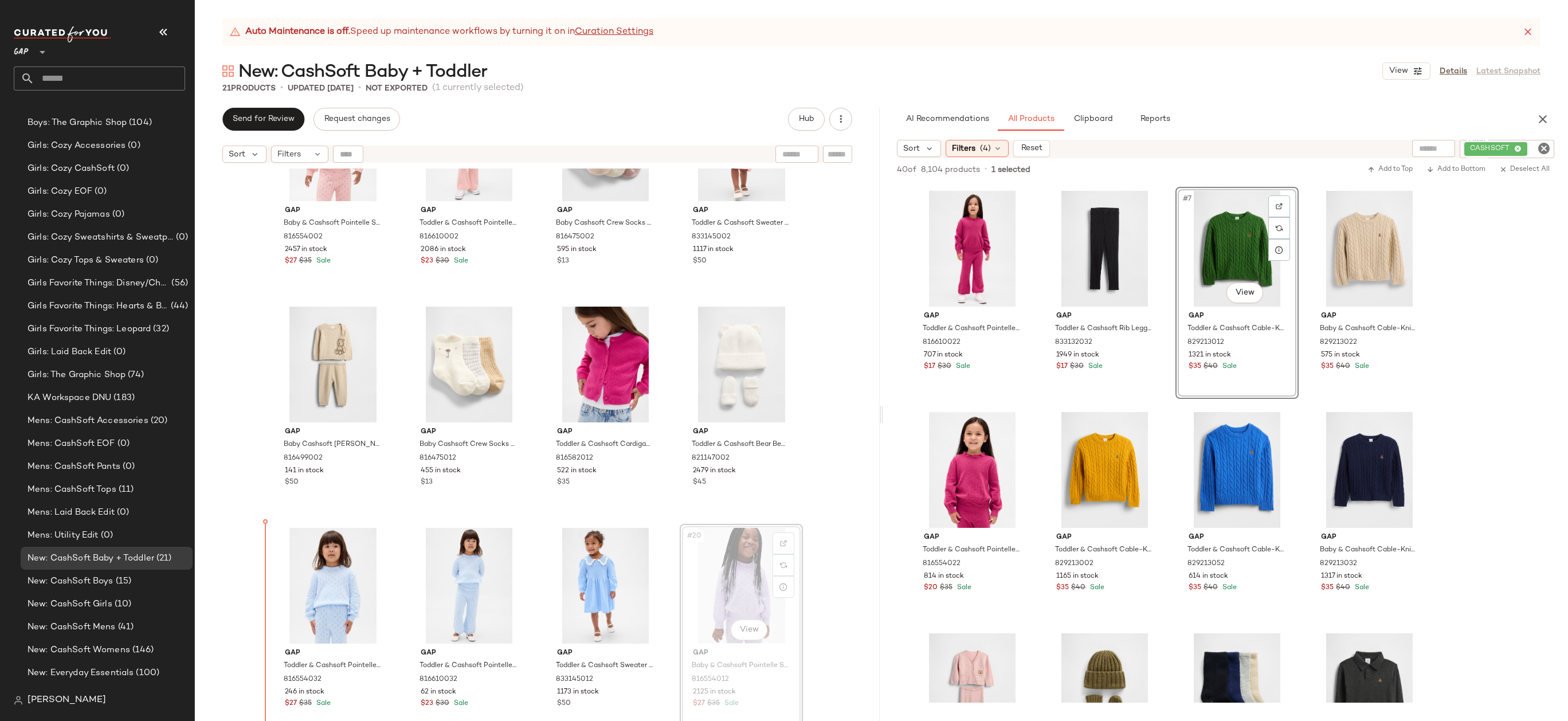
drag, startPoint x: 746, startPoint y: 572, endPoint x: 737, endPoint y: 572, distance: 9.0
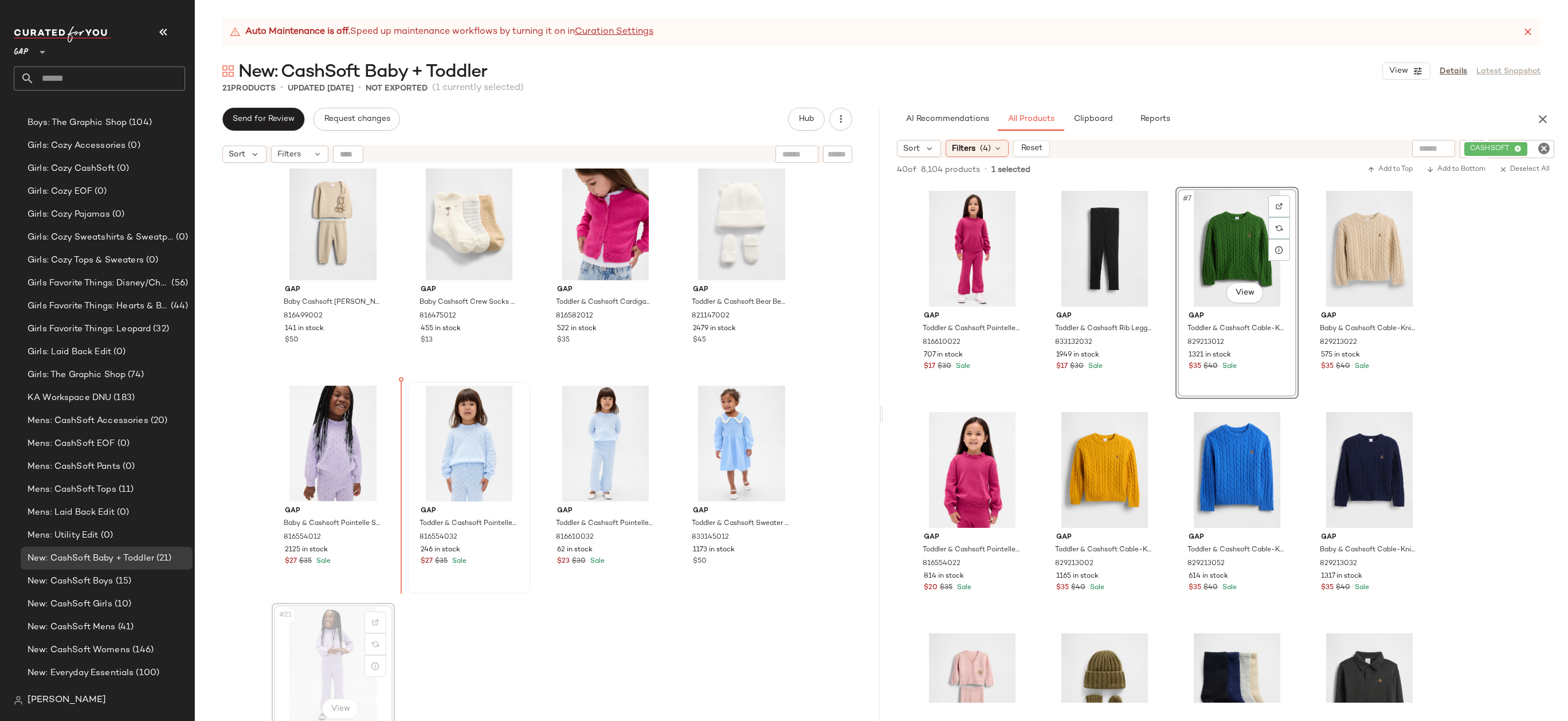
drag, startPoint x: 334, startPoint y: 646, endPoint x: 413, endPoint y: 476, distance: 187.5
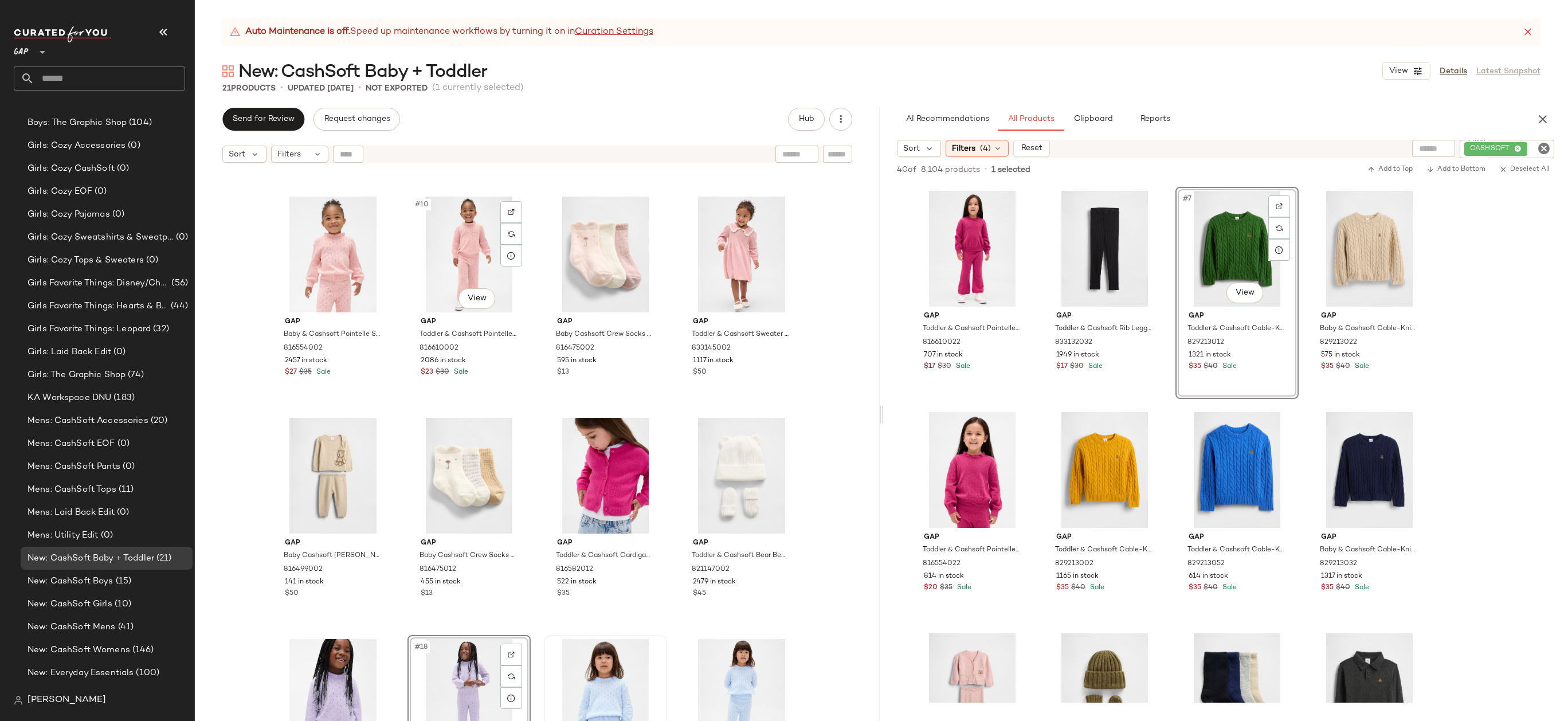
scroll to position [536, 0]
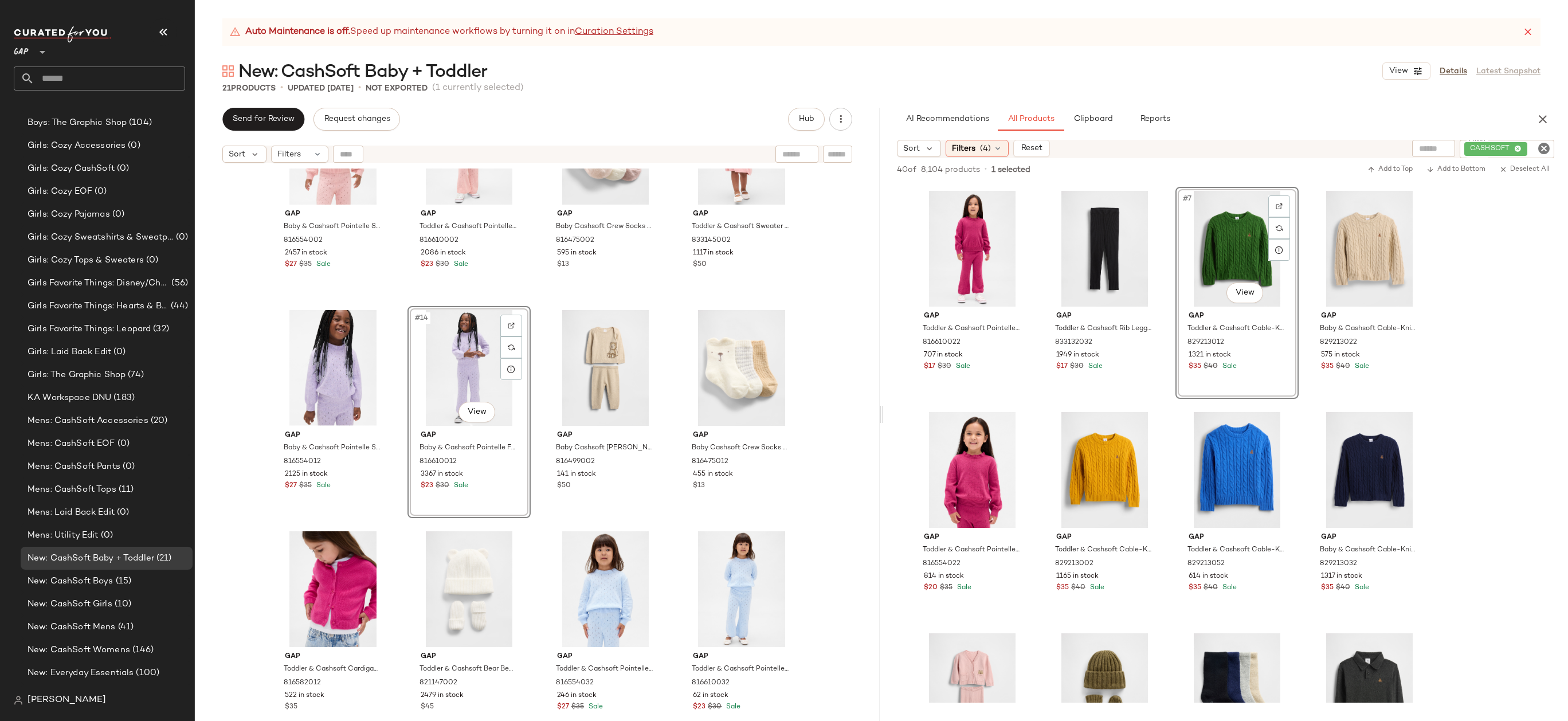
scroll to position [615, 0]
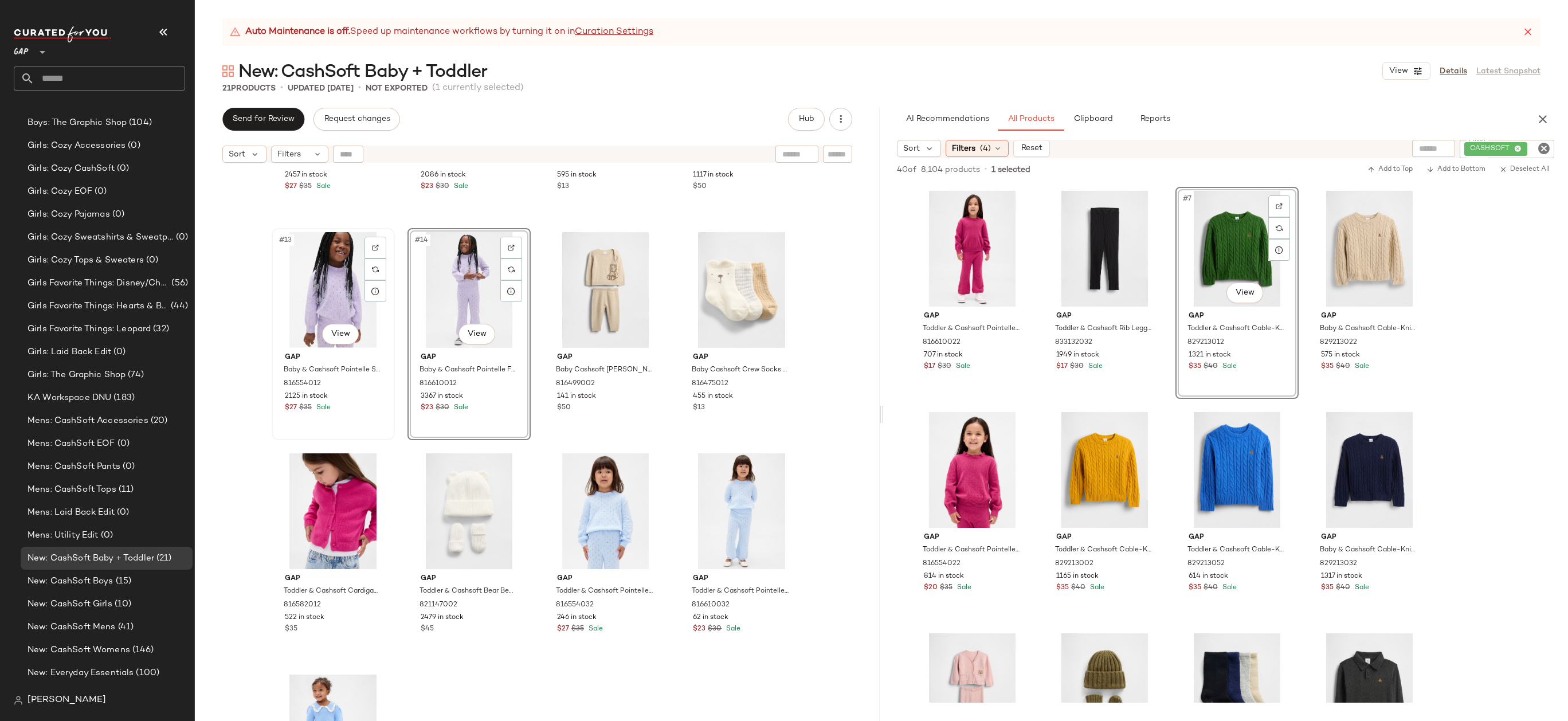
click at [321, 300] on div "#13 View" at bounding box center [333, 290] width 115 height 116
click at [458, 280] on div "#14 View" at bounding box center [468, 290] width 115 height 116
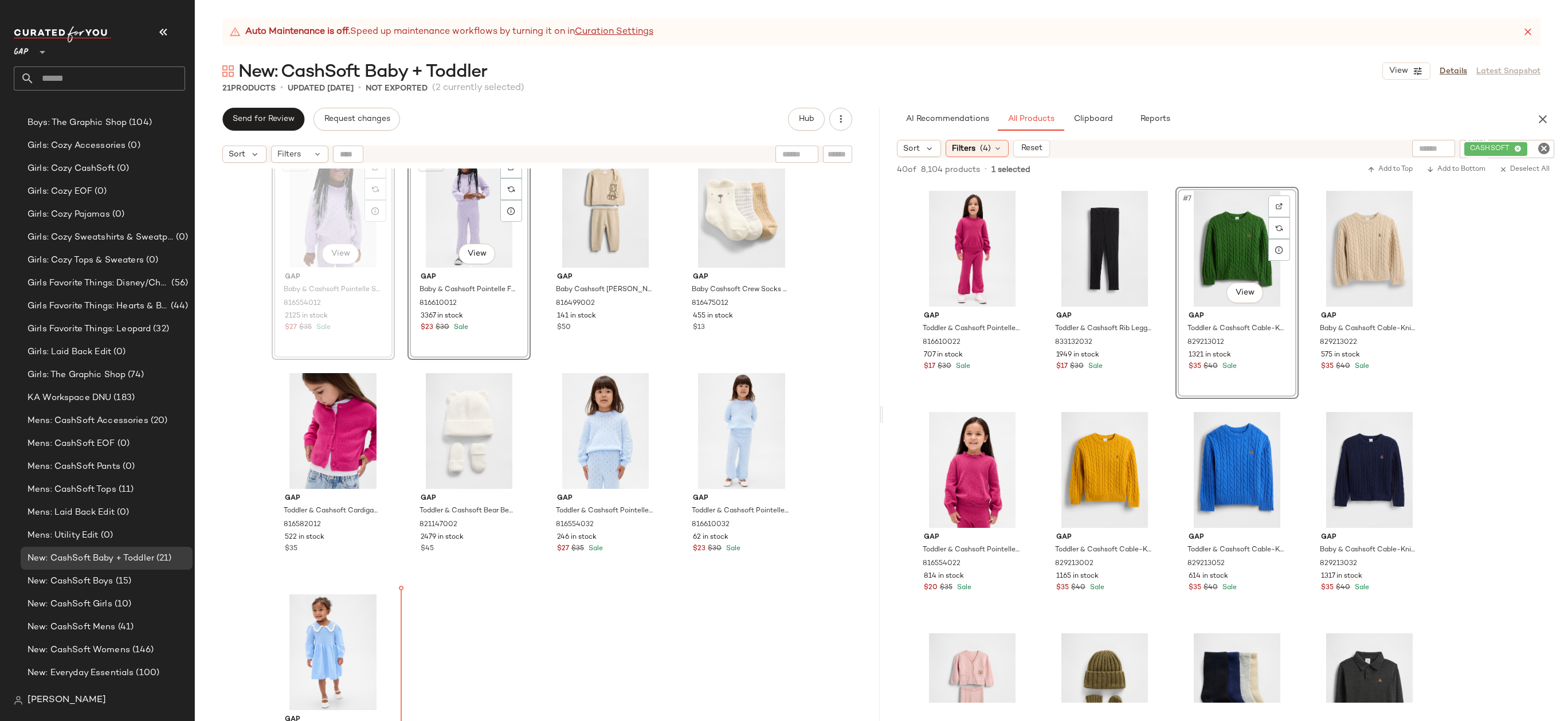
scroll to position [697, 0]
drag, startPoint x: 353, startPoint y: 287, endPoint x: 353, endPoint y: 295, distance: 8.0
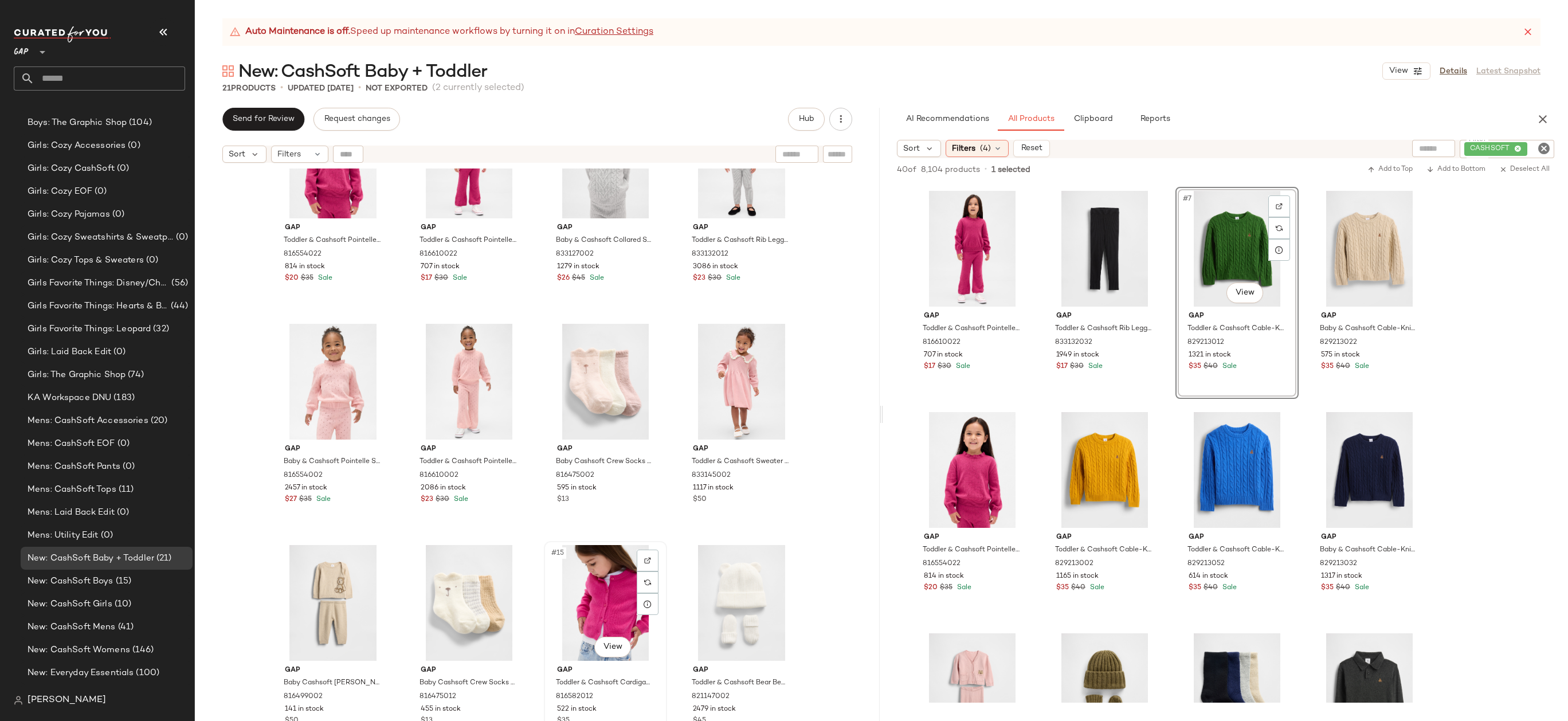
scroll to position [394, 0]
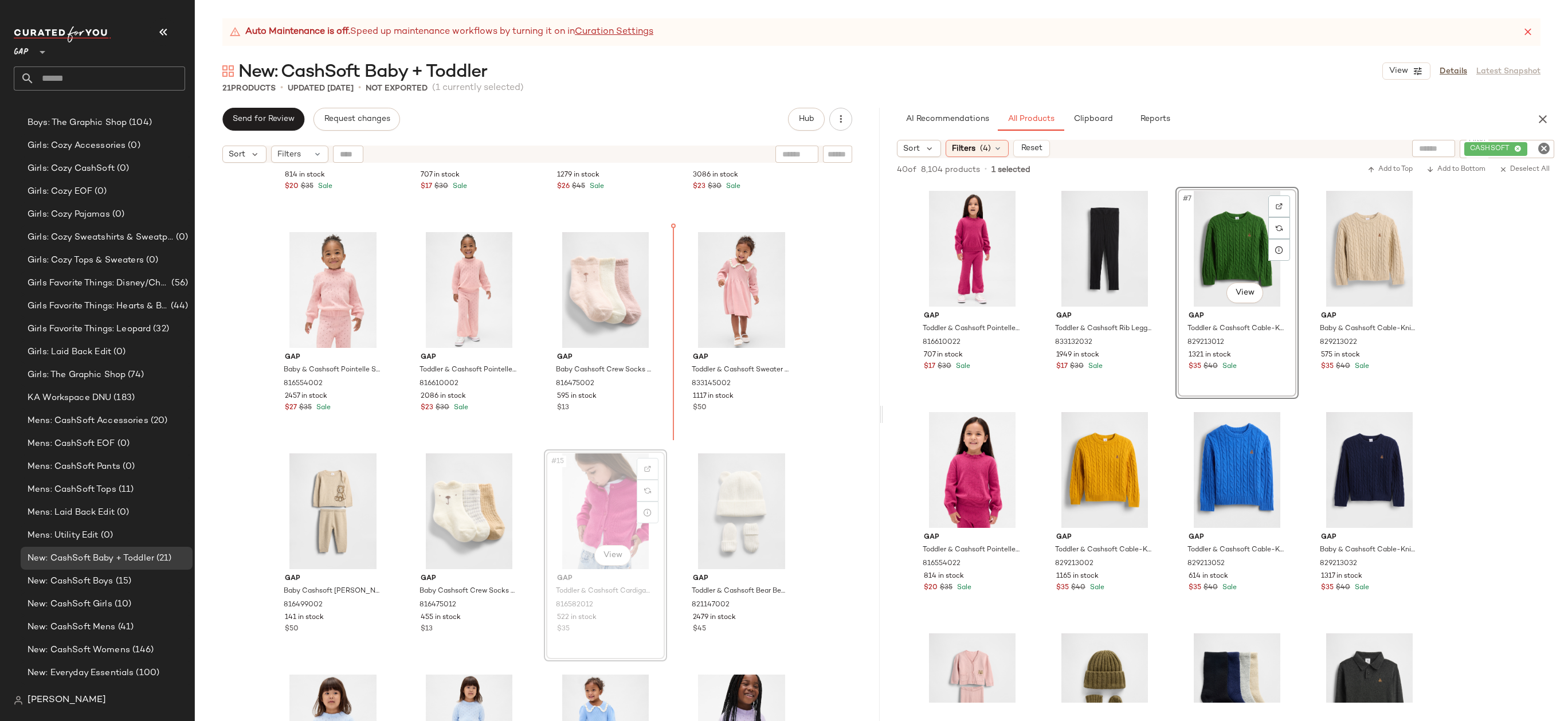
drag, startPoint x: 592, startPoint y: 504, endPoint x: 595, endPoint y: 496, distance: 8.5
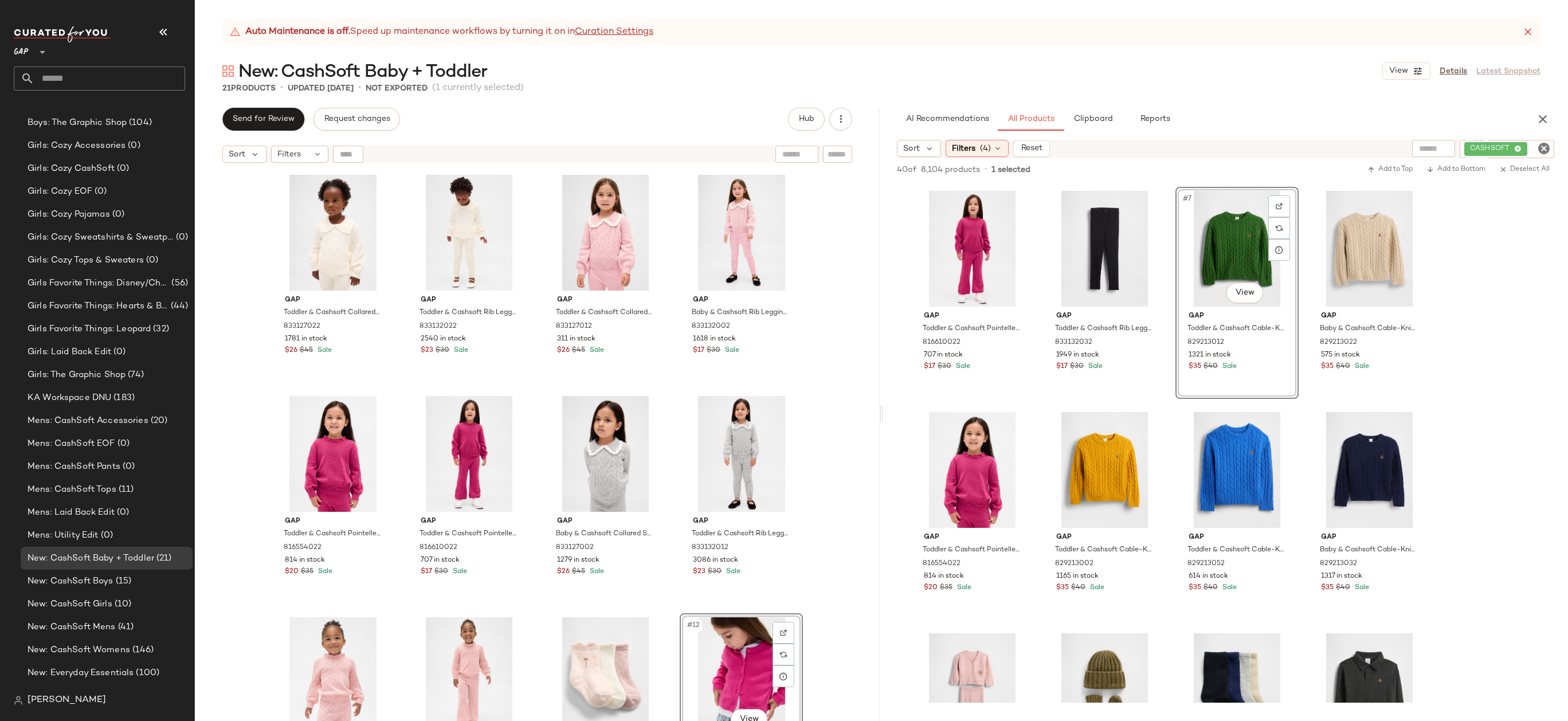
click at [837, 363] on div "Gap Toddler & Cashsoft Collared Sweater by Gap Ivory Frost Size 12-18 M 8331270…" at bounding box center [537, 458] width 685 height 581
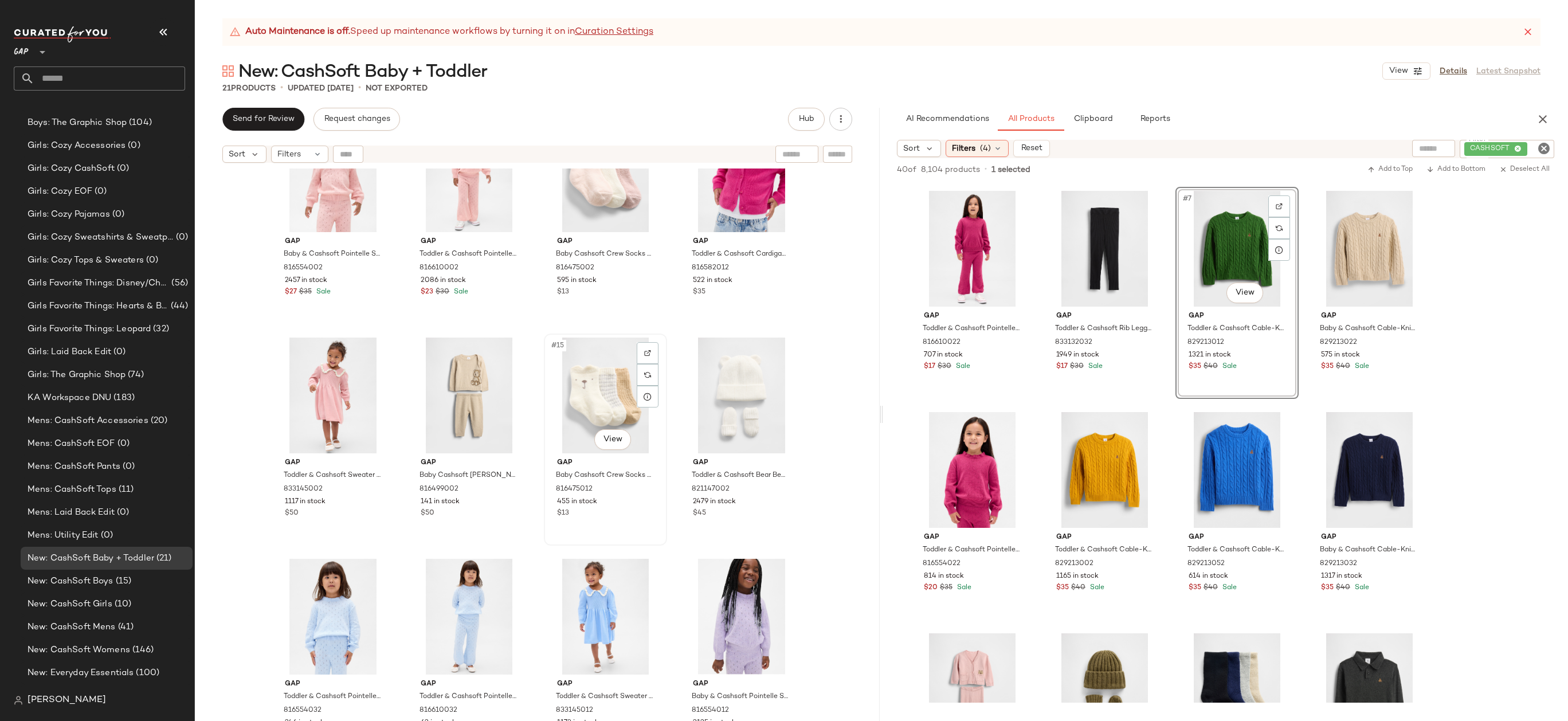
scroll to position [511, 0]
click at [740, 391] on div "#16 View" at bounding box center [741, 394] width 115 height 116
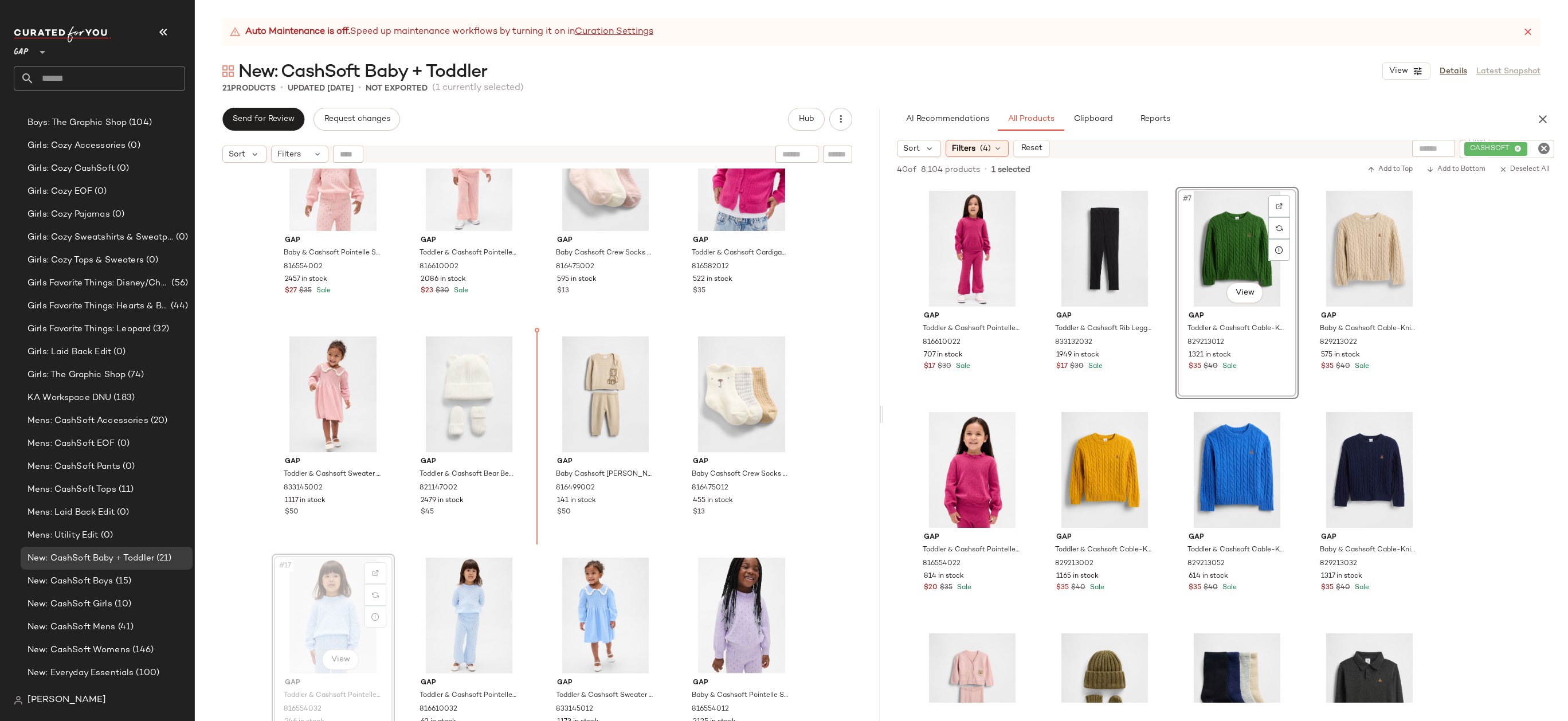
drag, startPoint x: 320, startPoint y: 635, endPoint x: 326, endPoint y: 629, distance: 8.5
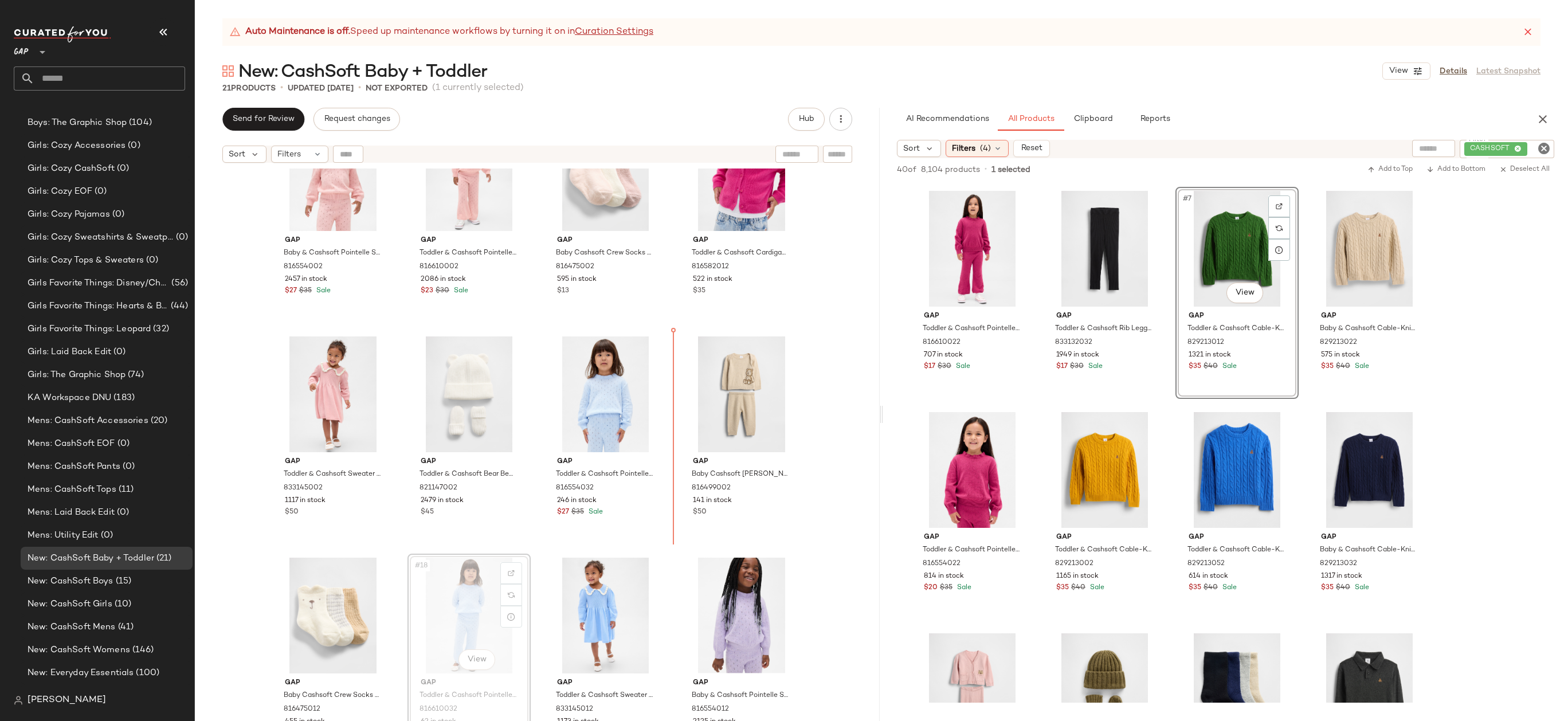
drag, startPoint x: 451, startPoint y: 609, endPoint x: 457, endPoint y: 608, distance: 6.1
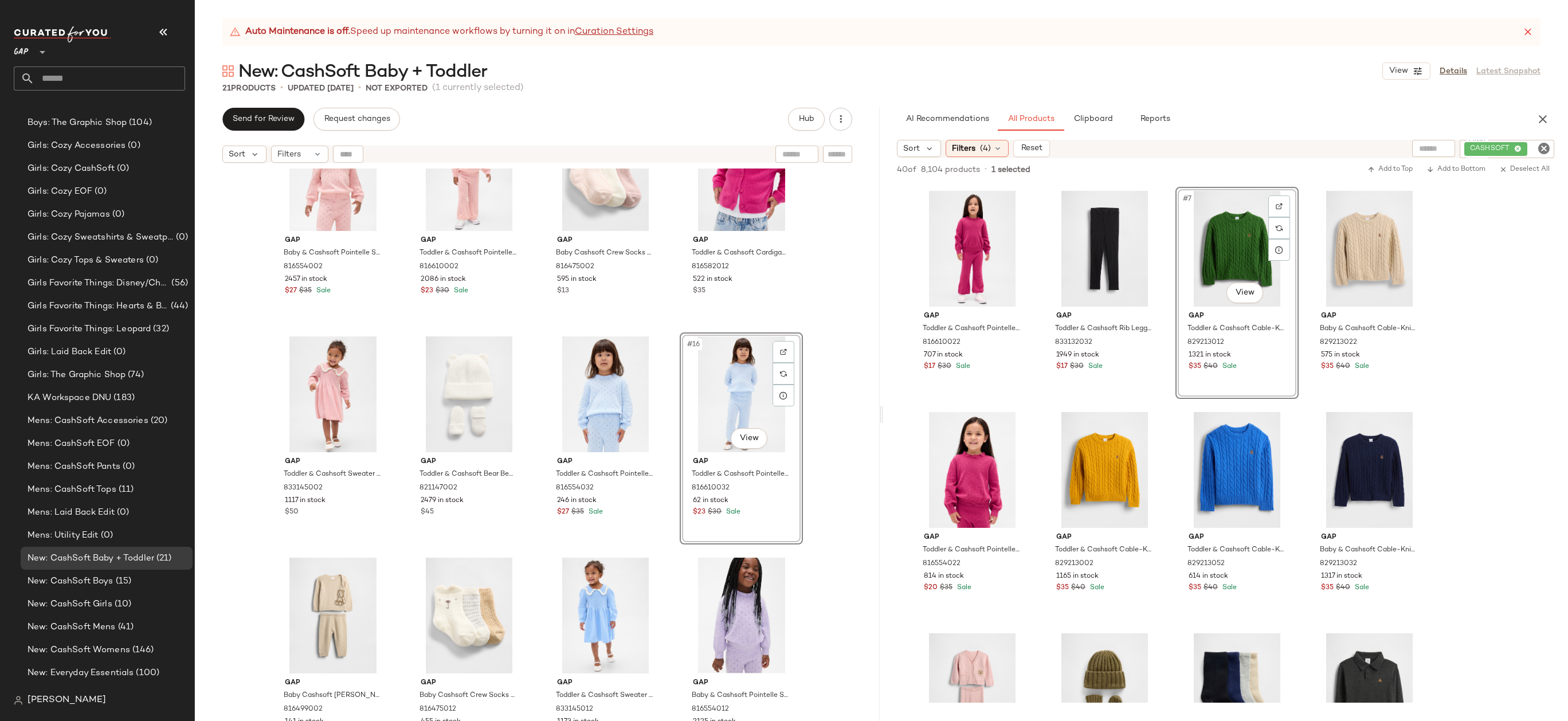
click at [811, 401] on div "Gap Toddler & Cashsoft Pointelle Sweater by Gap Cerise Maroon Size 2 YRS 816554…" at bounding box center [537, 458] width 685 height 581
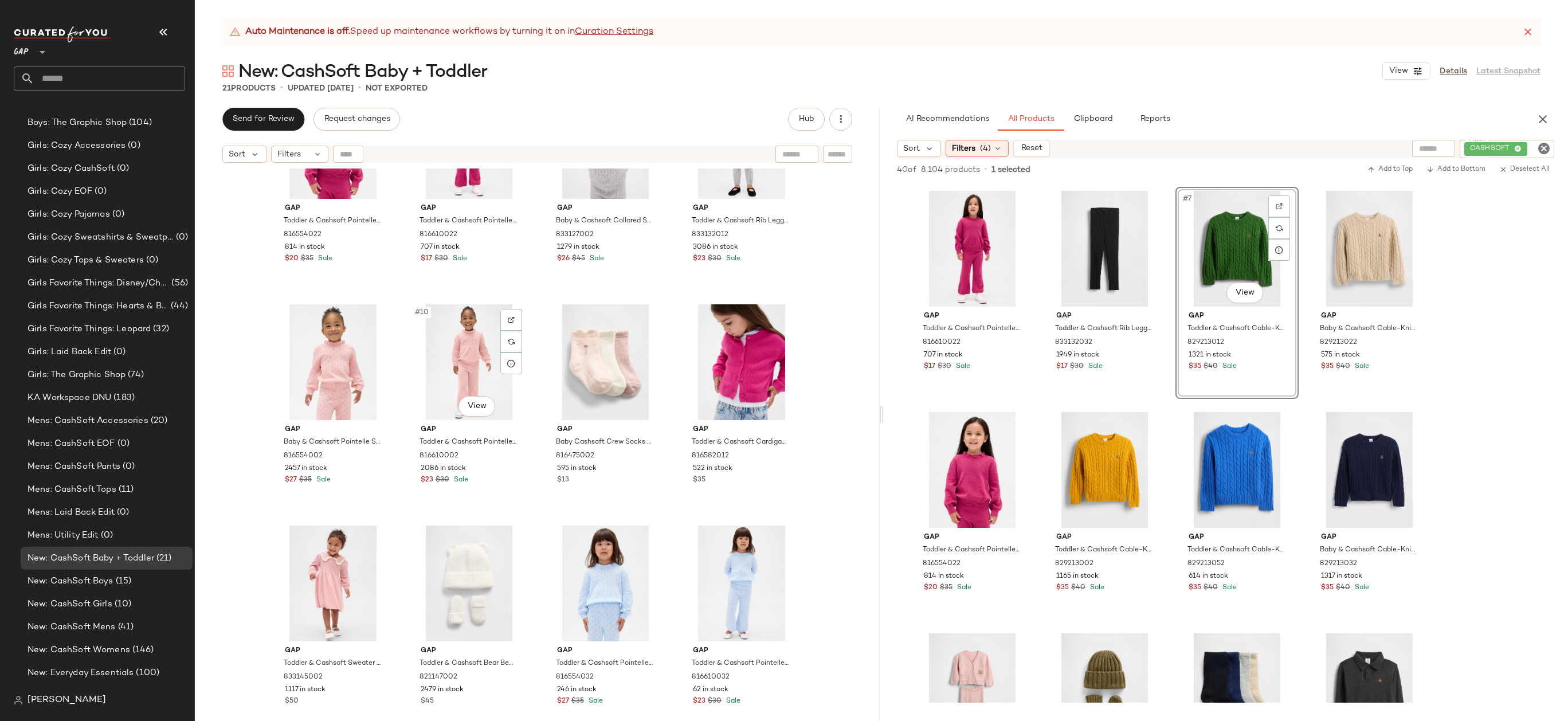
scroll to position [334, 0]
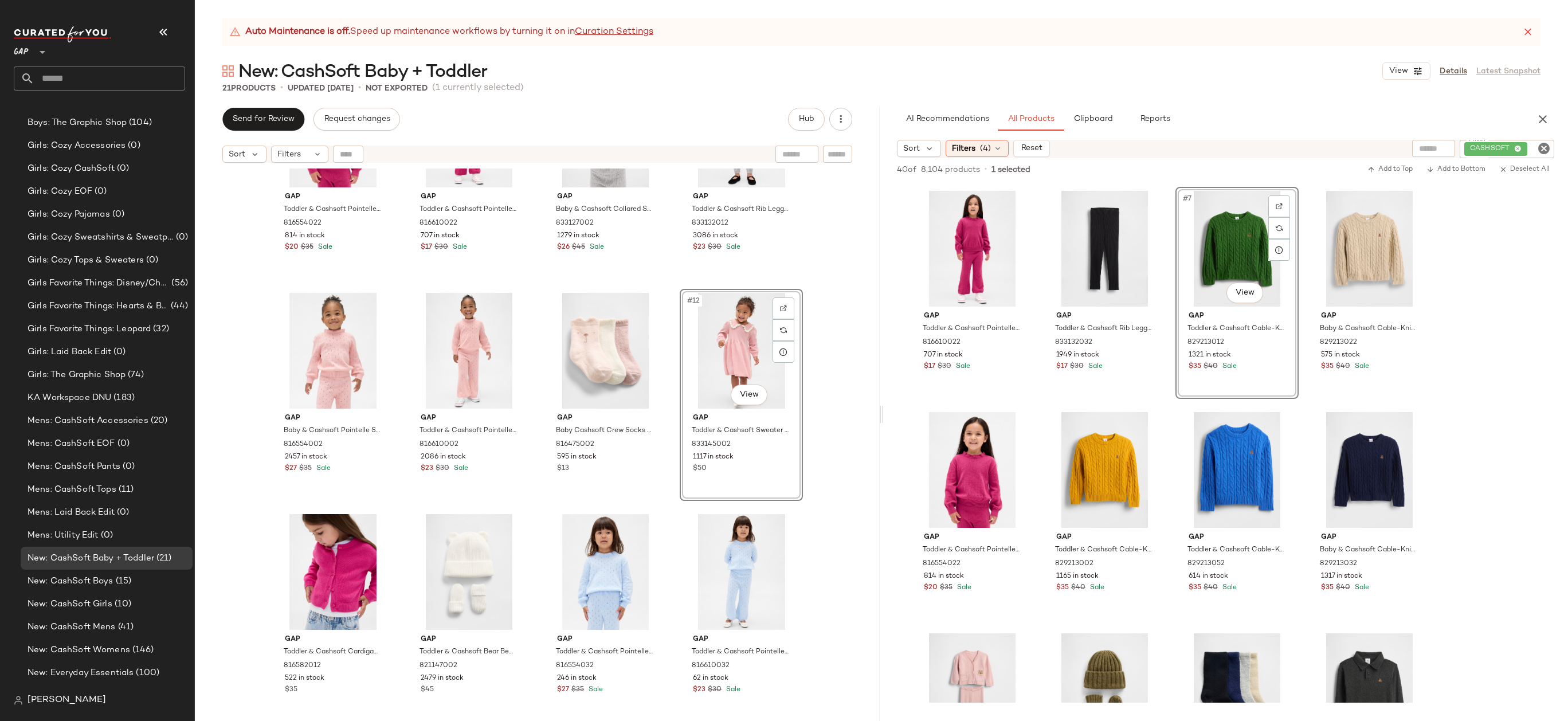
click at [837, 403] on div "Gap Toddler & Cashsoft Pointelle Sweater by Gap Cerise Maroon Size 2 YRS 816554…" at bounding box center [537, 458] width 685 height 581
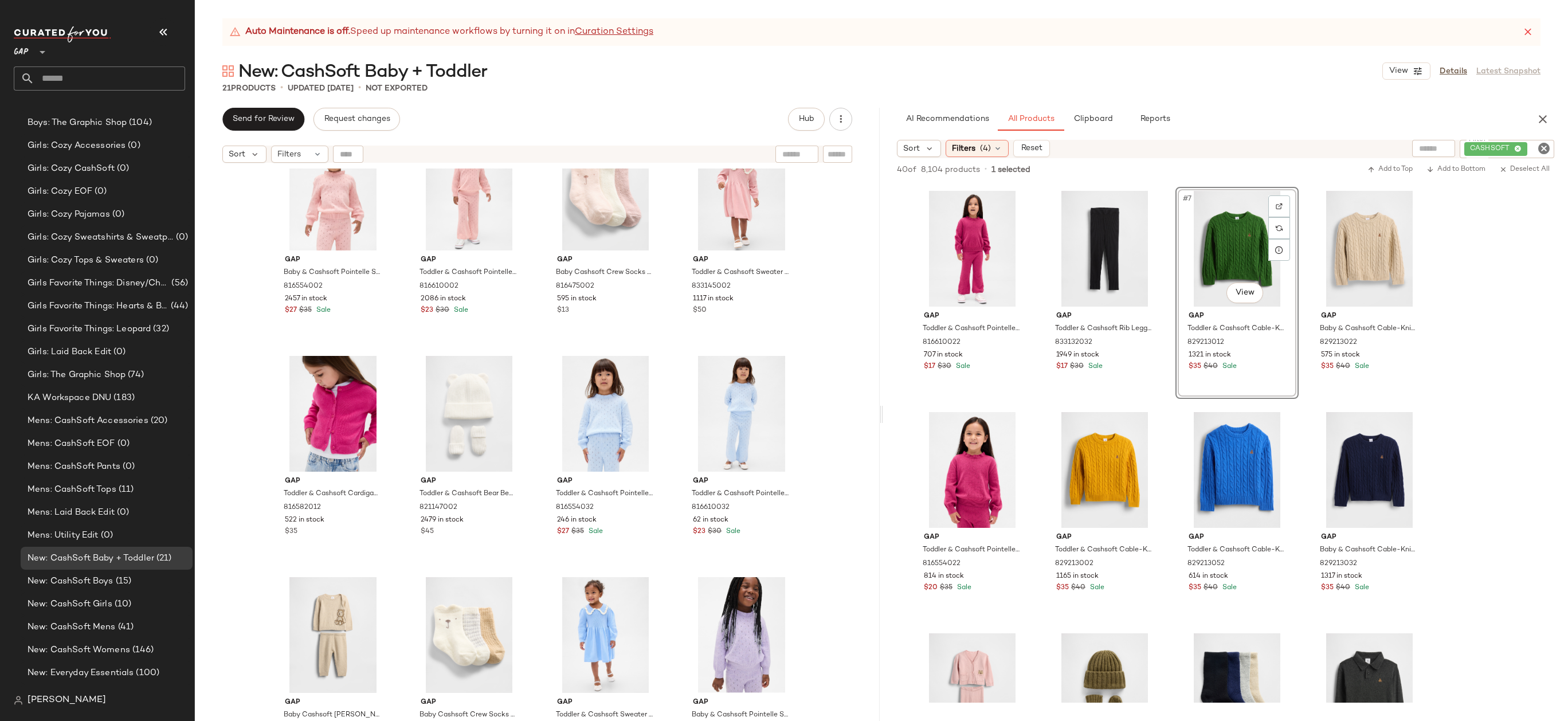
scroll to position [658, 0]
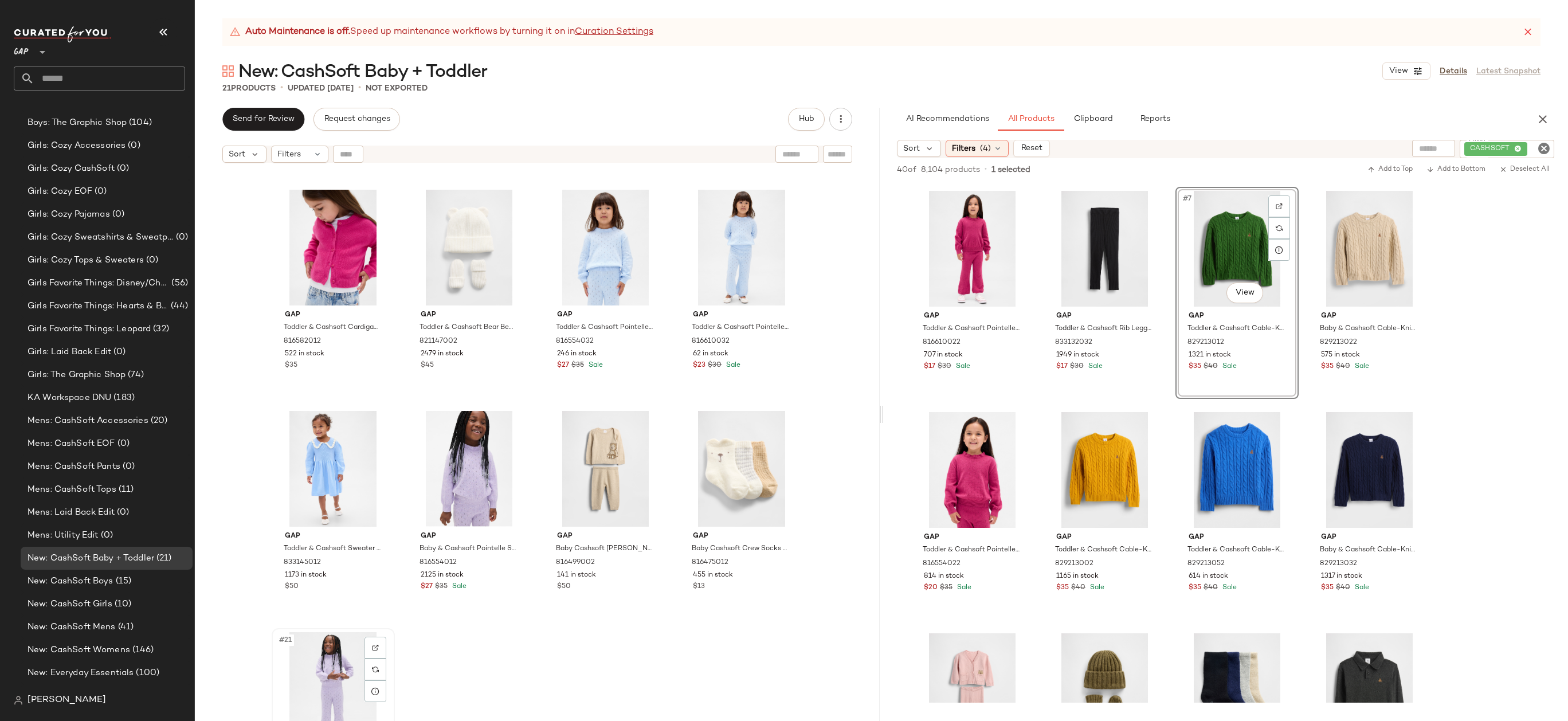
scroll to position [659, 0]
drag, startPoint x: 319, startPoint y: 686, endPoint x: 525, endPoint y: 479, distance: 292.0
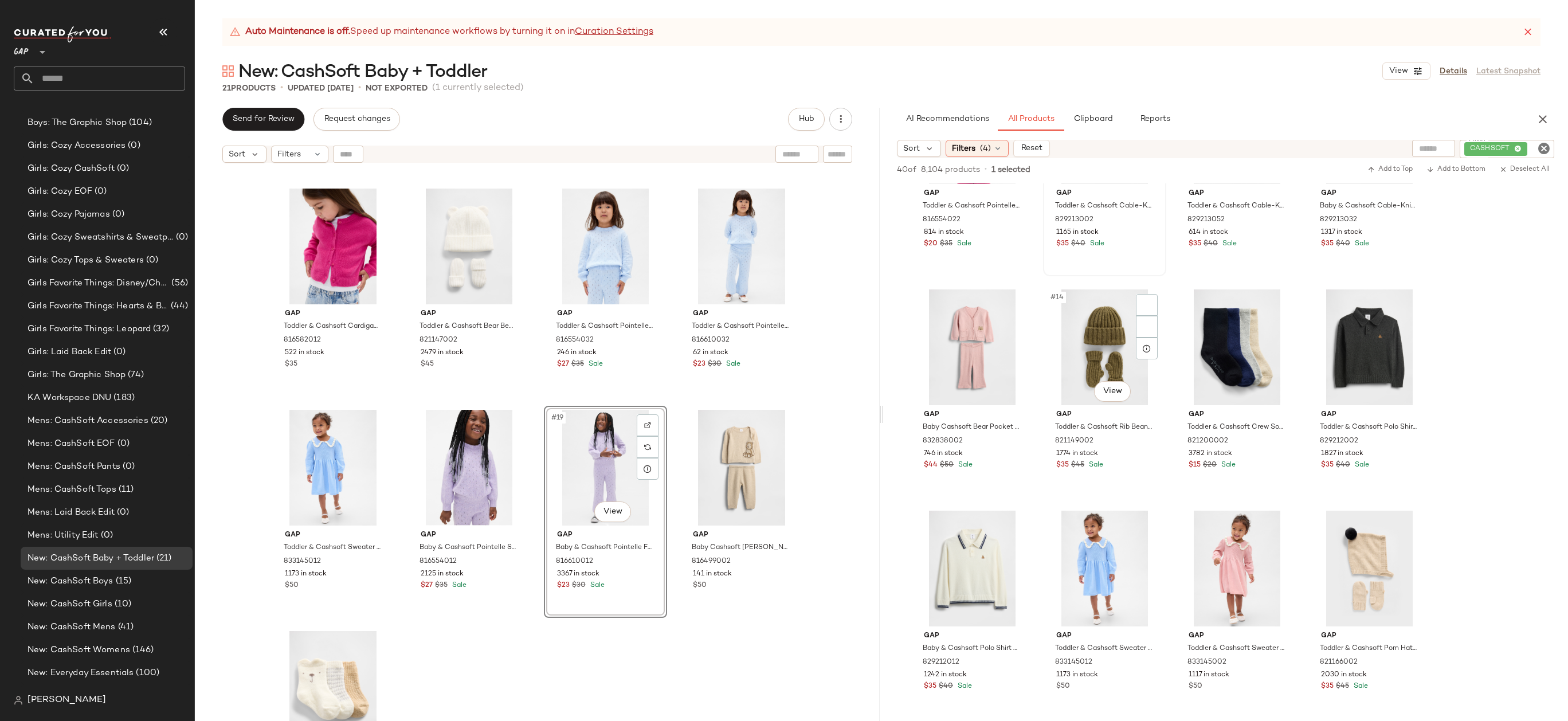
scroll to position [590, 0]
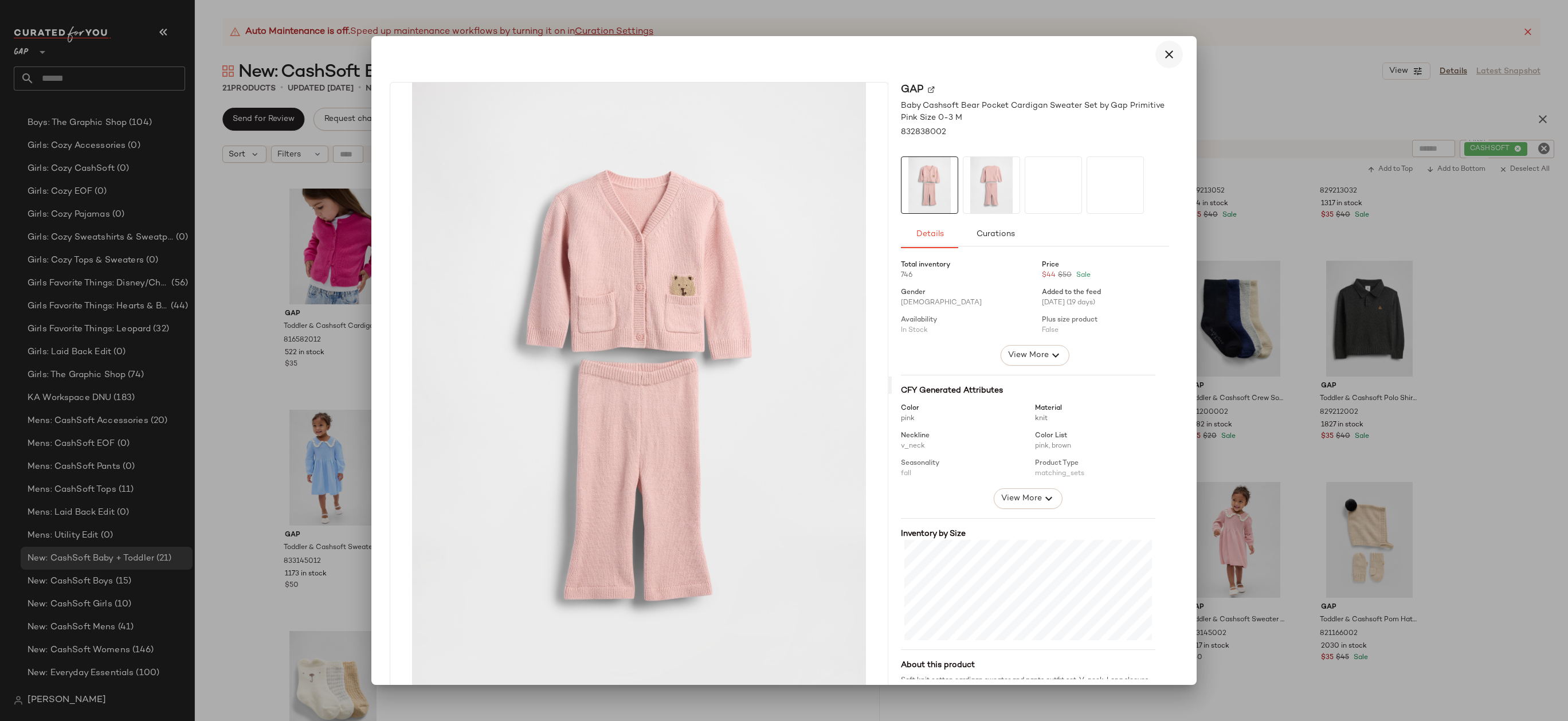
click at [1162, 59] on icon "button" at bounding box center [1169, 55] width 13 height 13
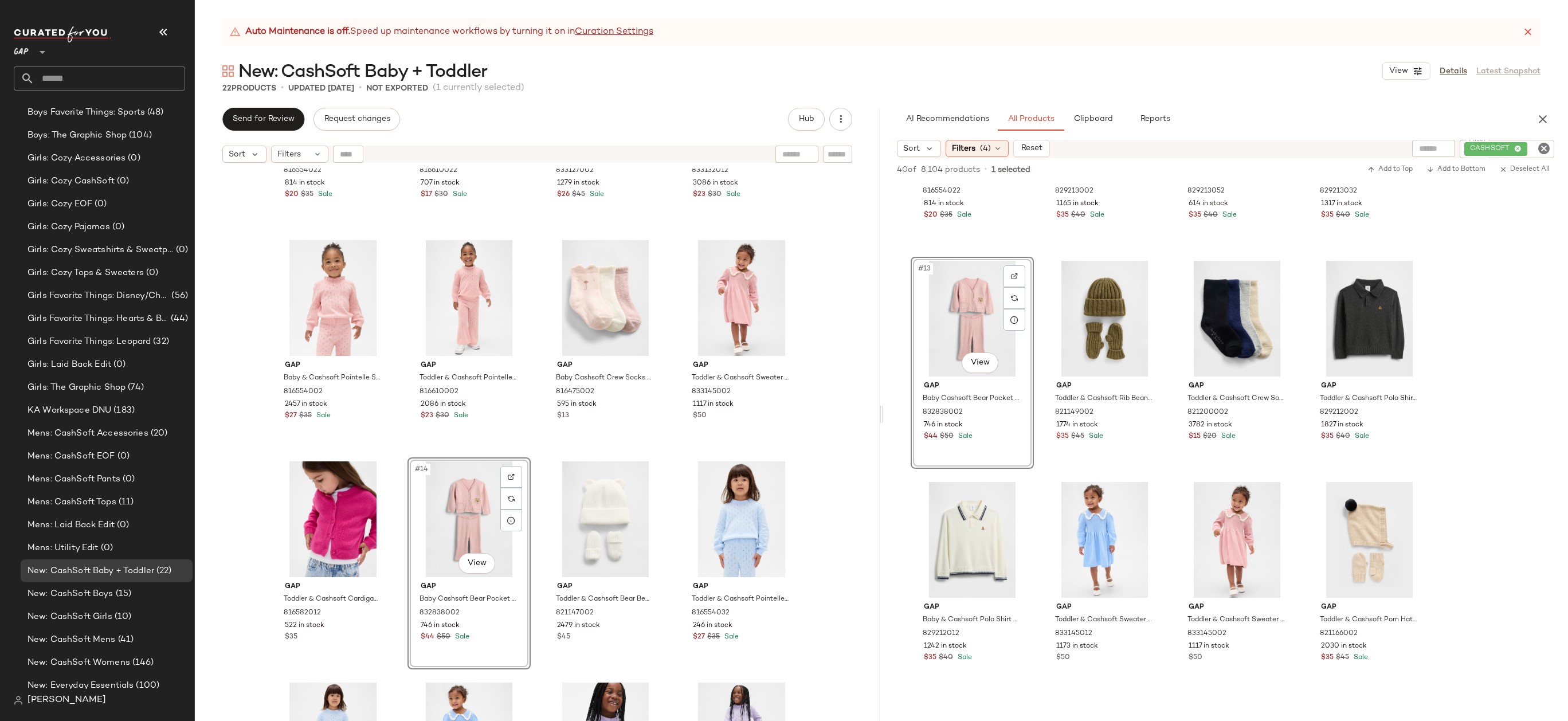
scroll to position [527, 0]
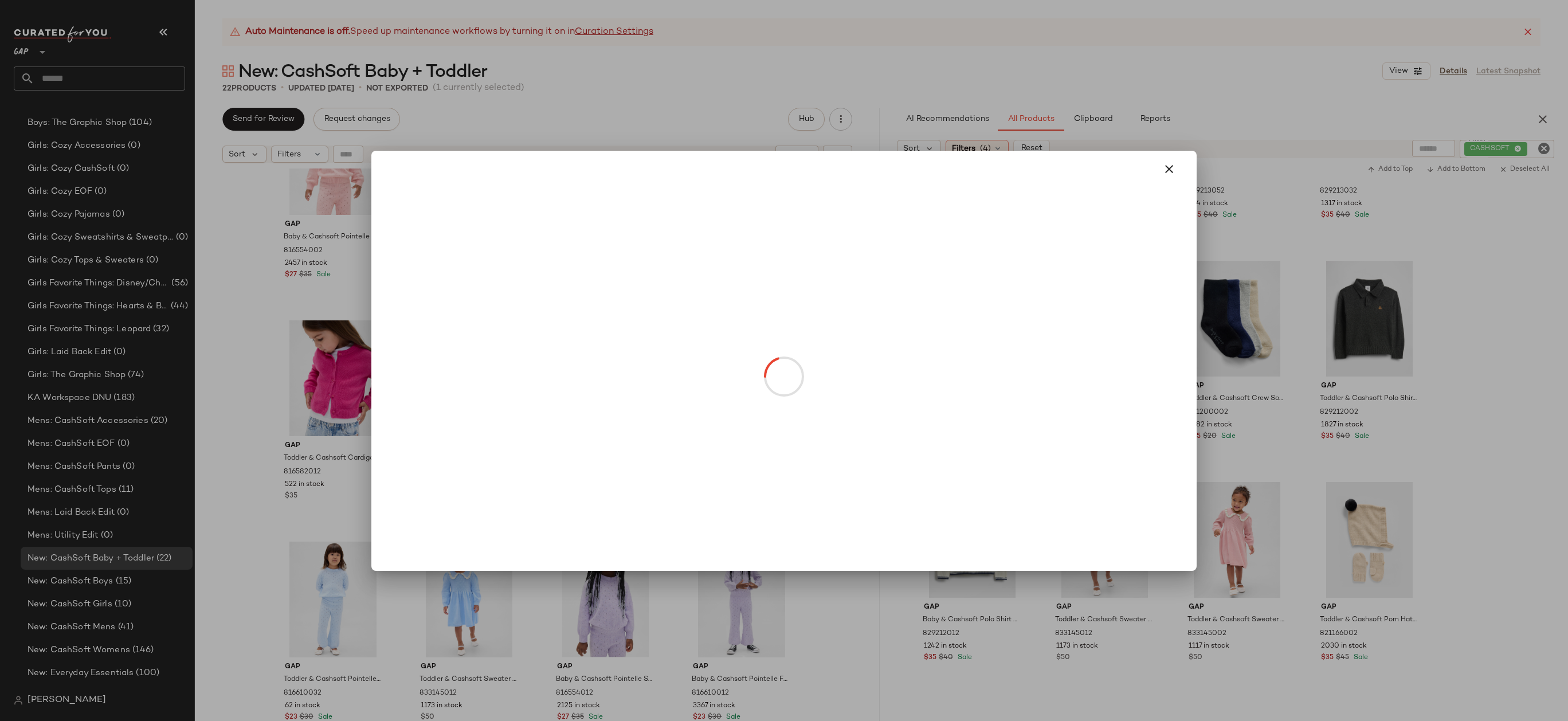
drag, startPoint x: 325, startPoint y: 407, endPoint x: 499, endPoint y: 587, distance: 250.4
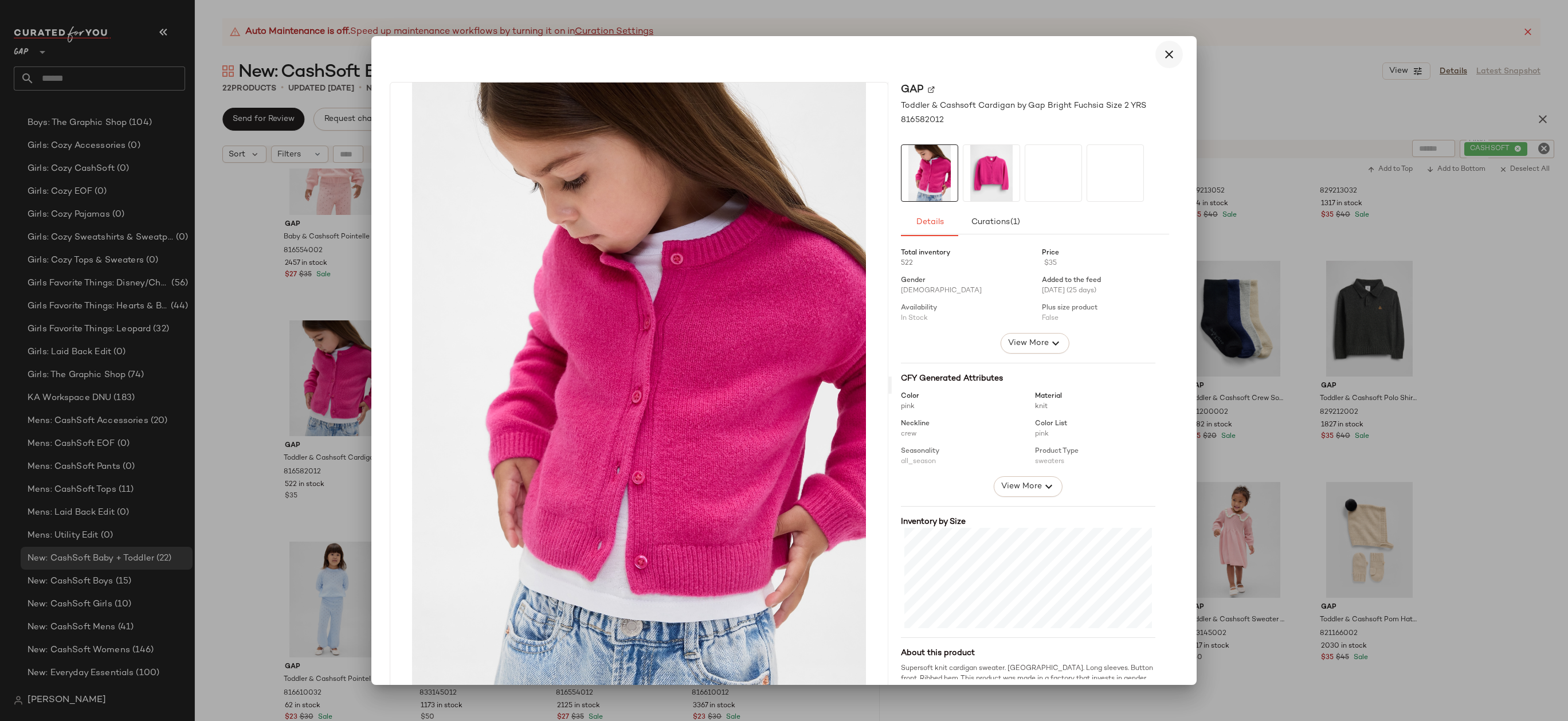
click at [1167, 54] on icon "button" at bounding box center [1169, 55] width 13 height 13
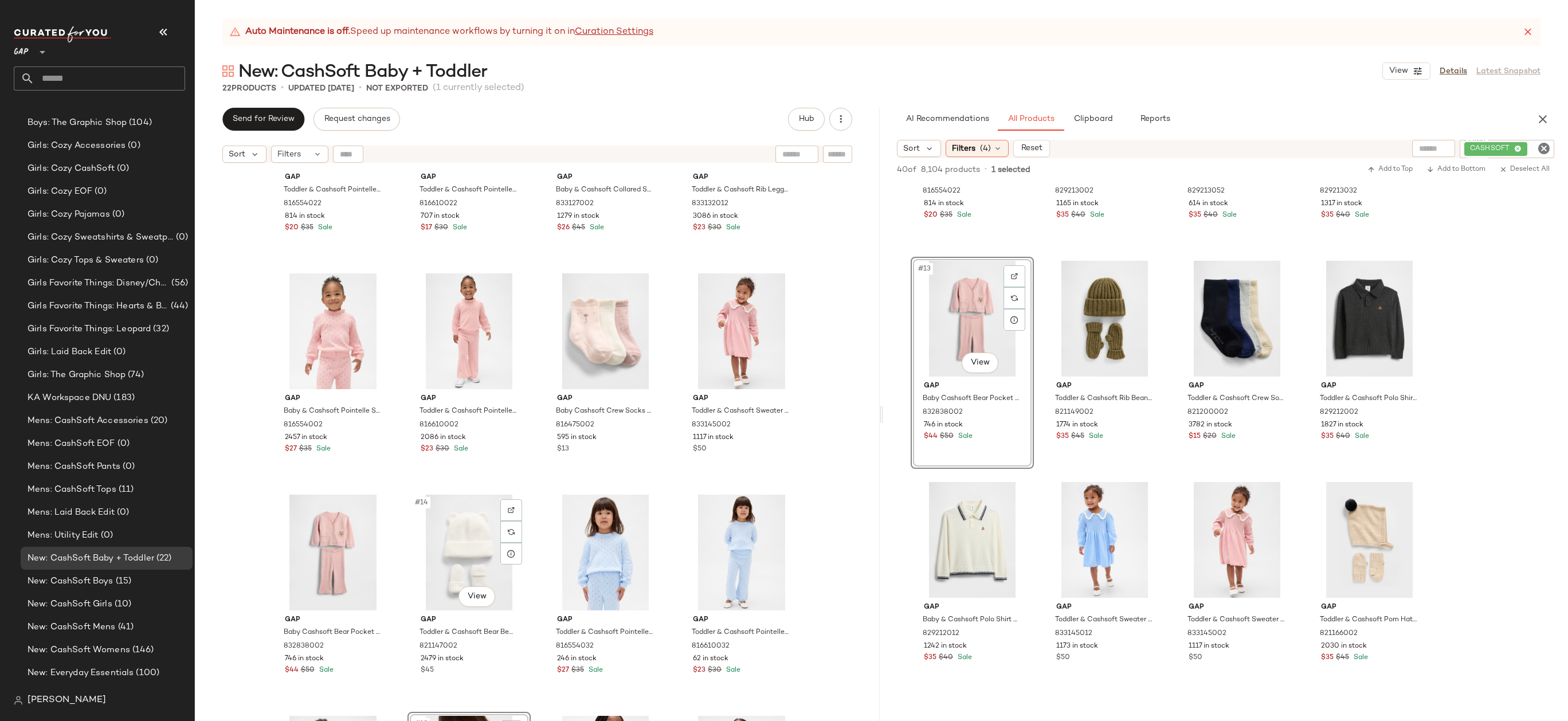
scroll to position [546, 0]
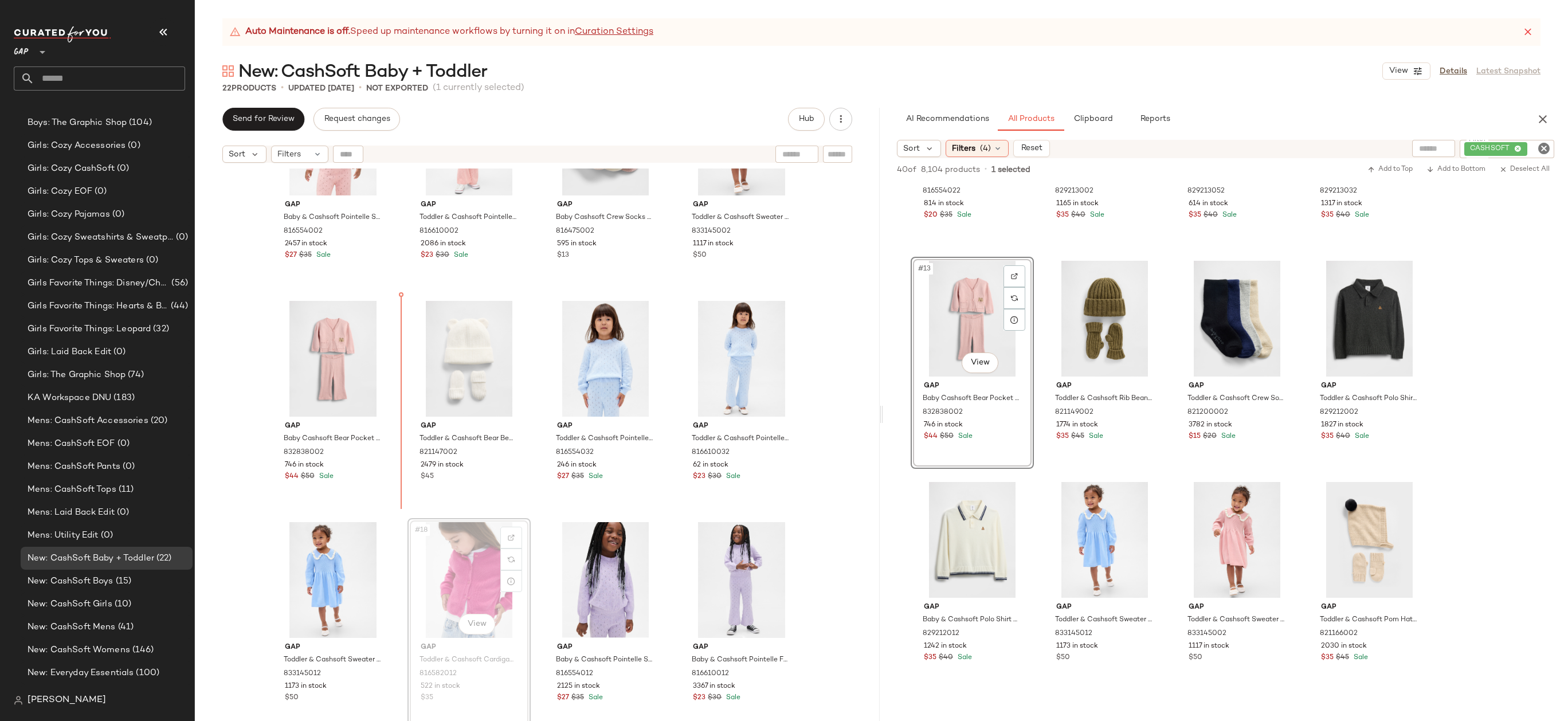
drag, startPoint x: 494, startPoint y: 571, endPoint x: 494, endPoint y: 564, distance: 7.0
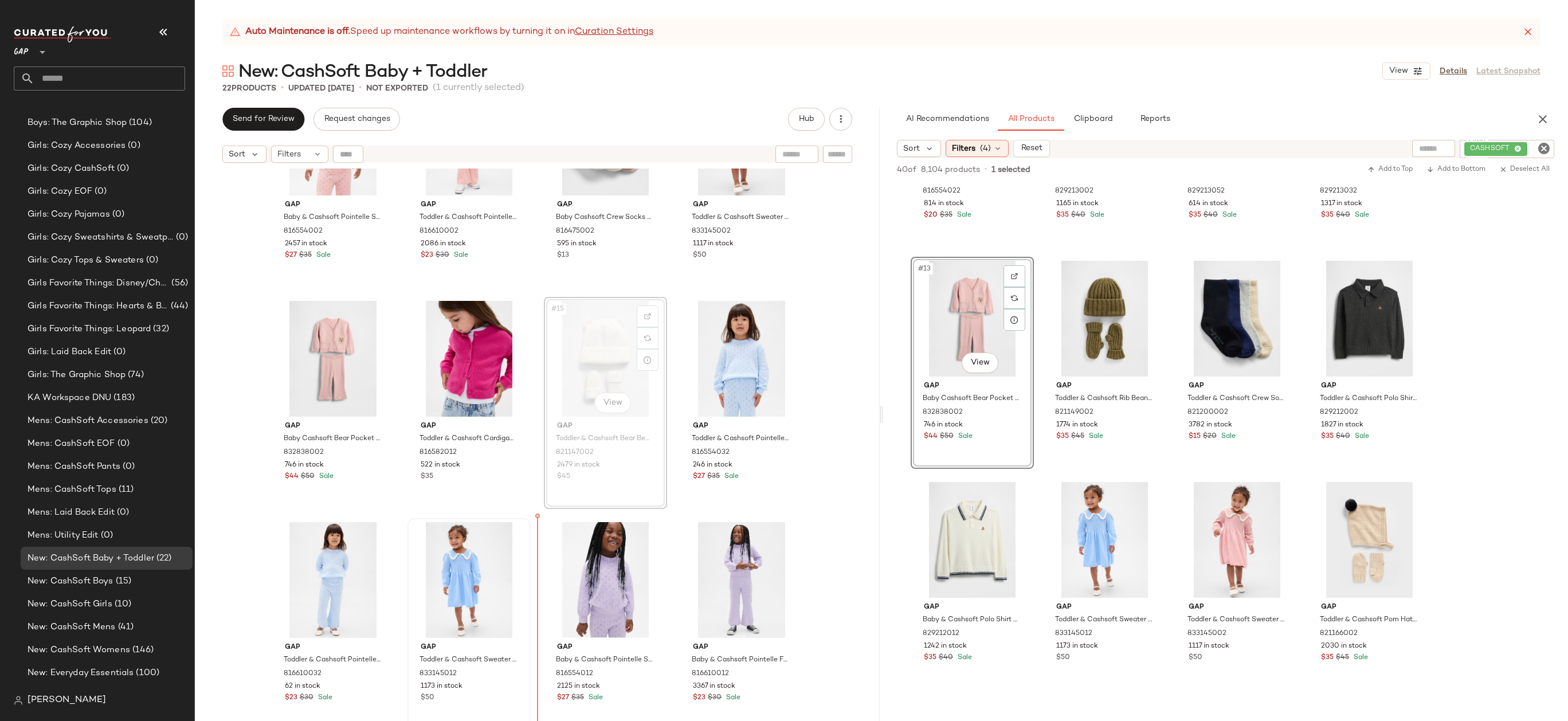
drag, startPoint x: 610, startPoint y: 350, endPoint x: 488, endPoint y: 607, distance: 284.5
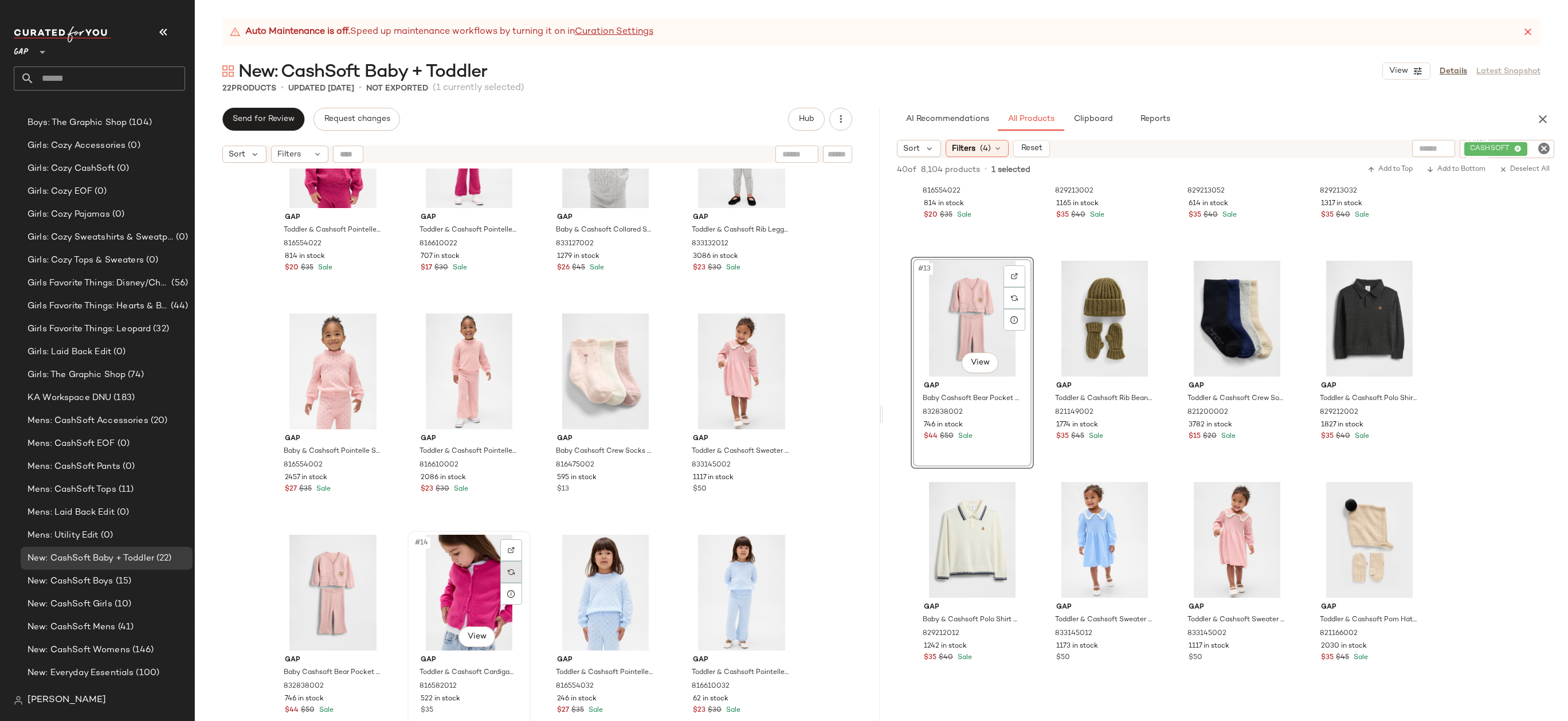
scroll to position [282, 0]
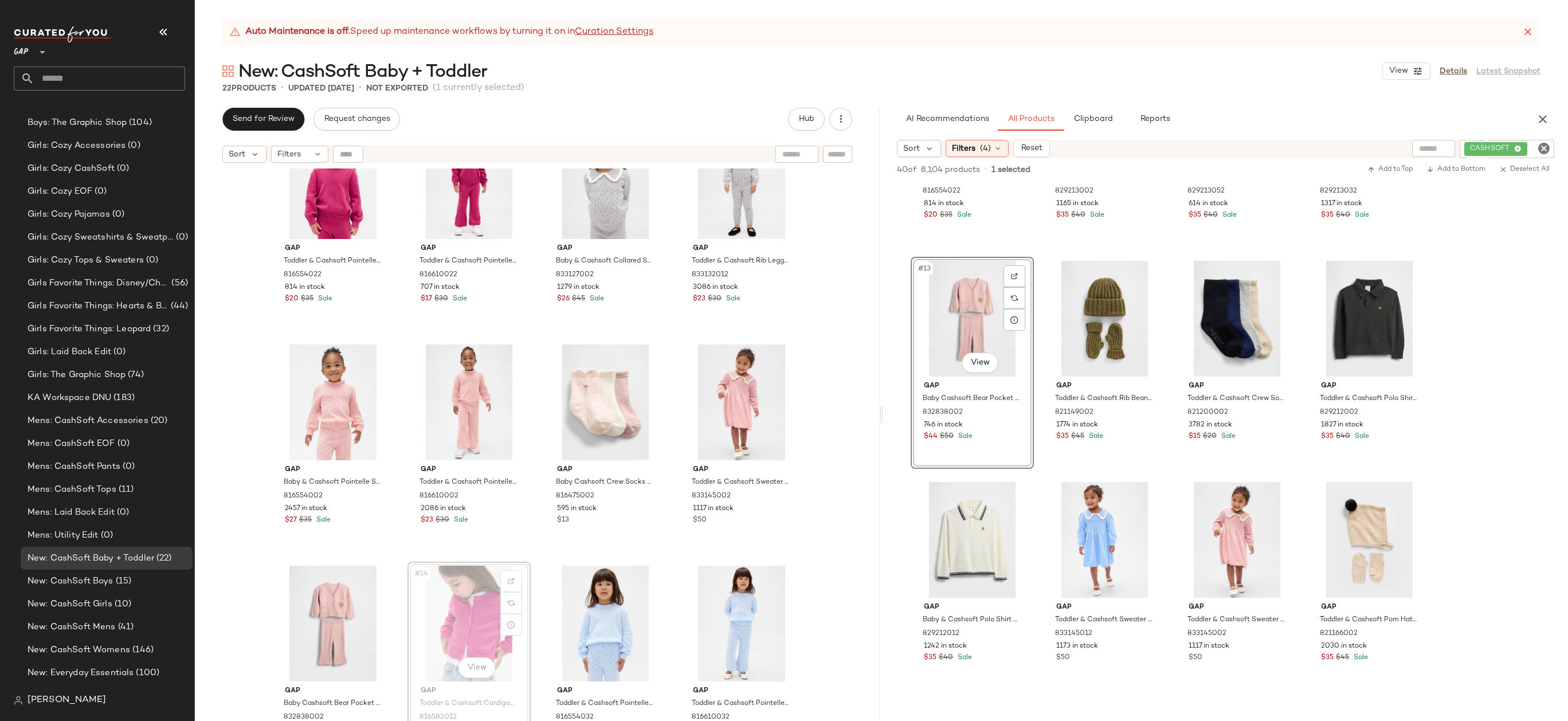
drag, startPoint x: 464, startPoint y: 603, endPoint x: 458, endPoint y: 603, distance: 6.0
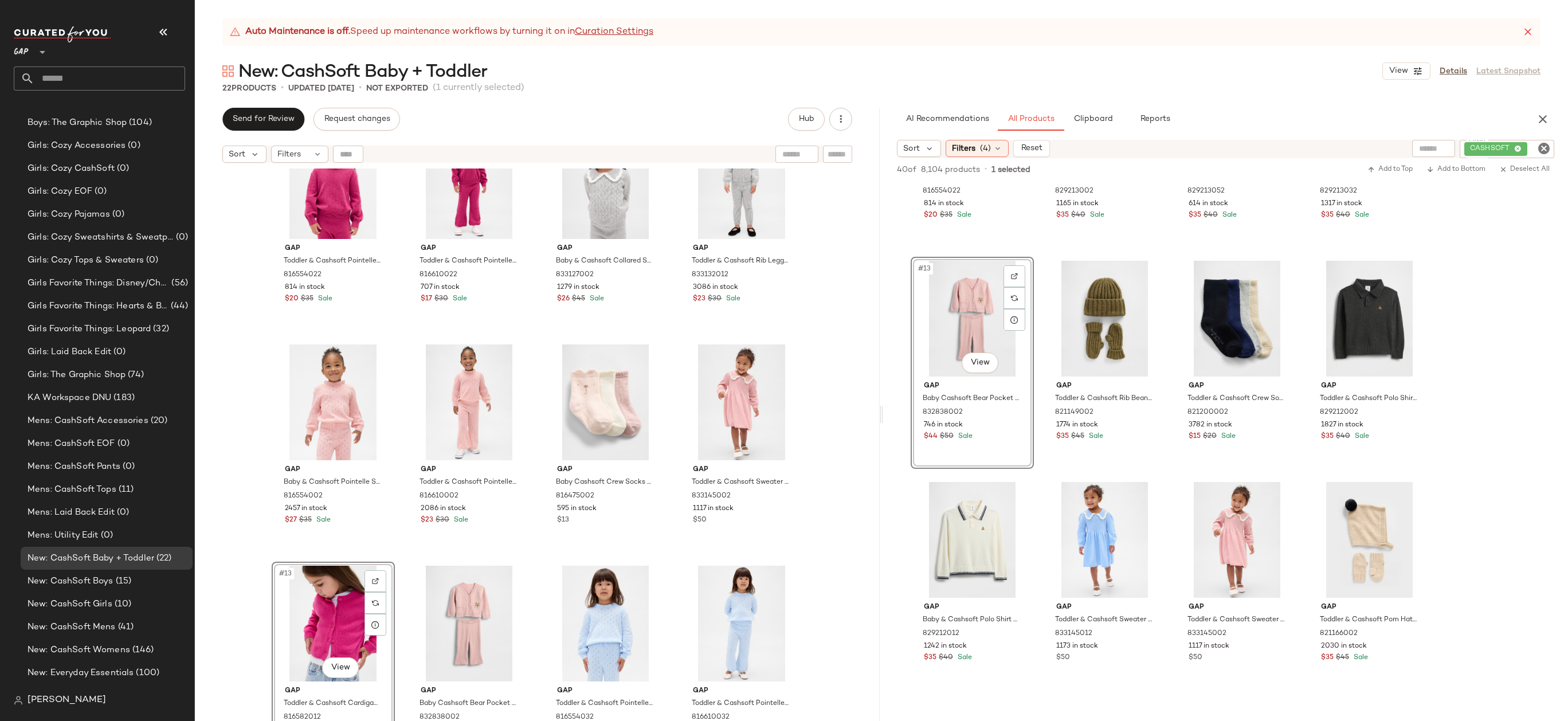
click at [838, 528] on div "Gap Toddler & Cashsoft Pointelle Sweater by Gap Cerise Maroon Size 2 YRS 816554…" at bounding box center [537, 458] width 685 height 581
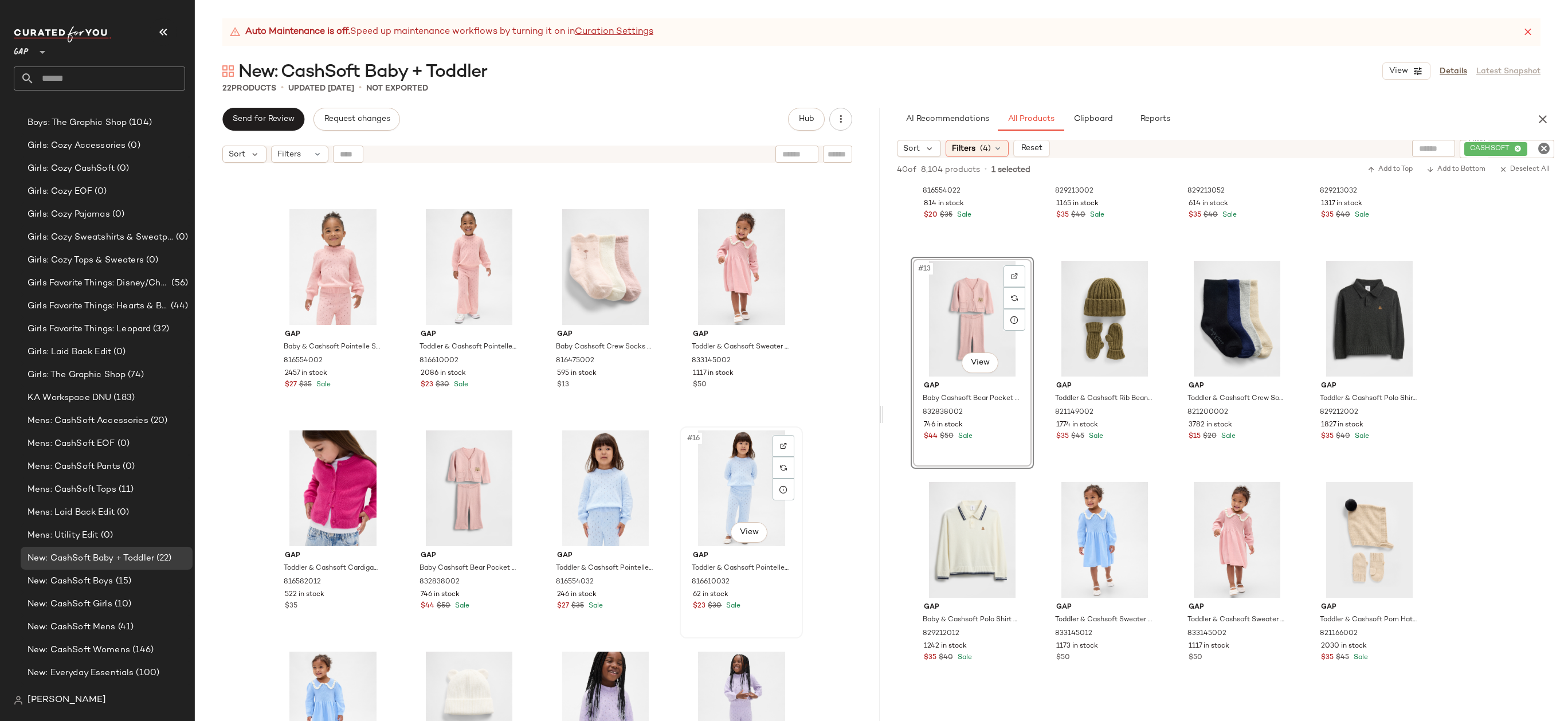
scroll to position [425, 0]
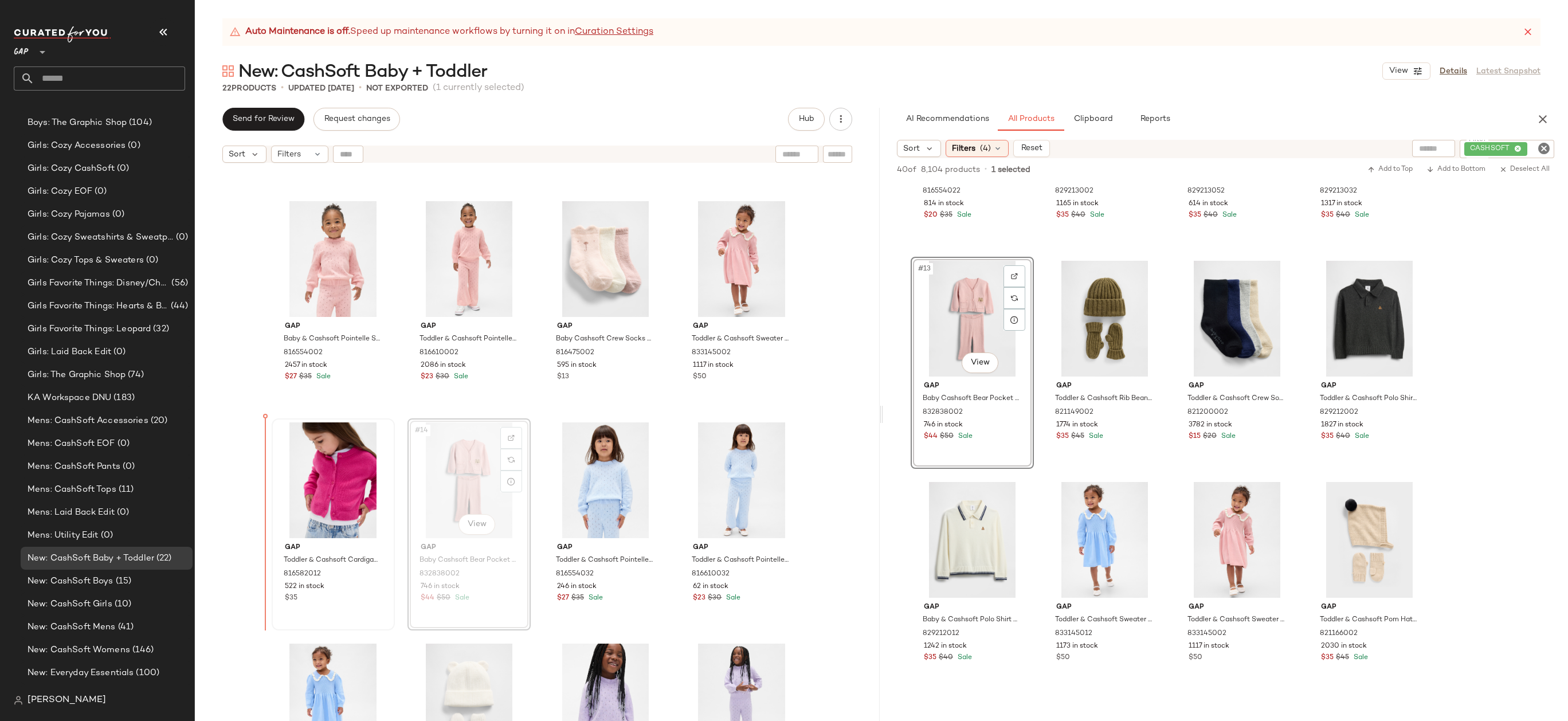
drag, startPoint x: 450, startPoint y: 507, endPoint x: 294, endPoint y: 506, distance: 156.0
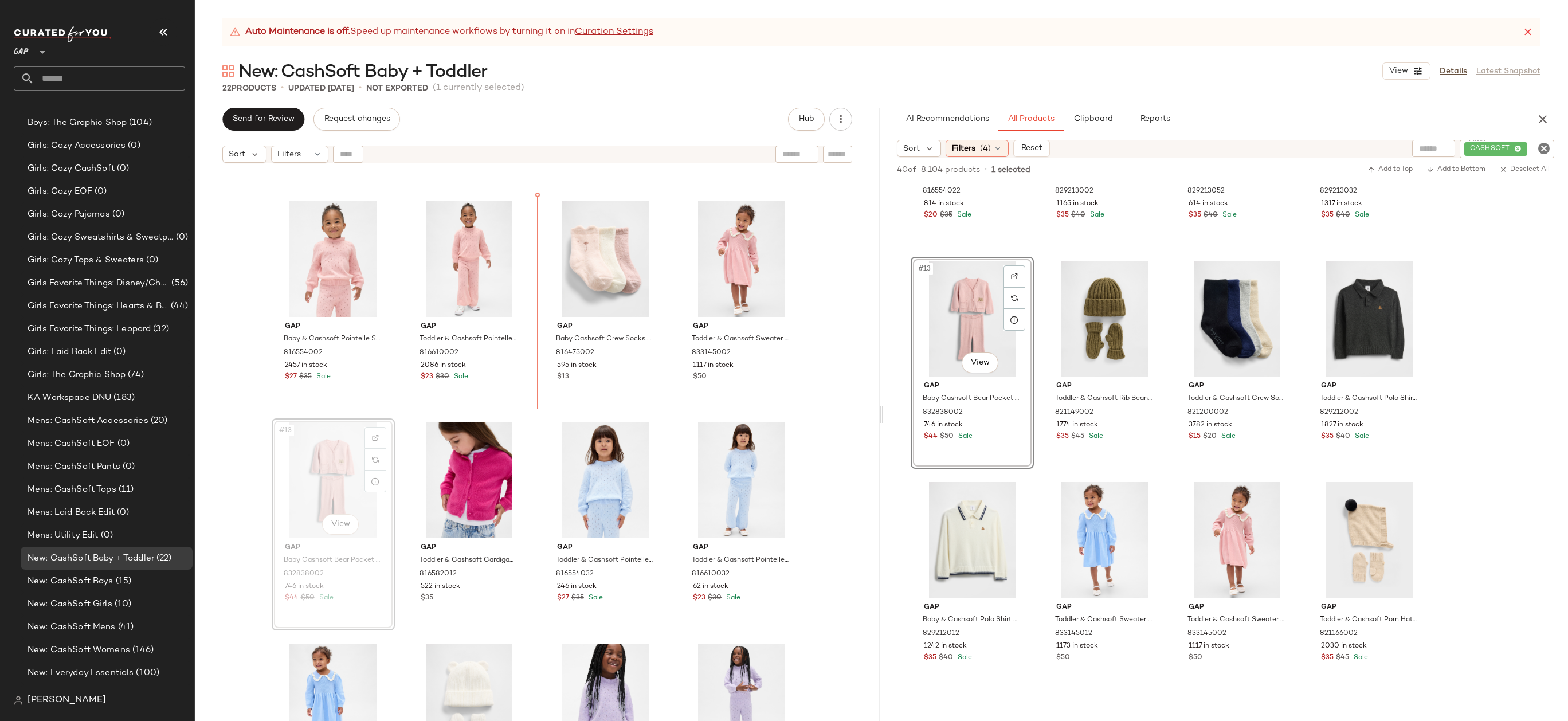
drag, startPoint x: 324, startPoint y: 469, endPoint x: 330, endPoint y: 467, distance: 6.3
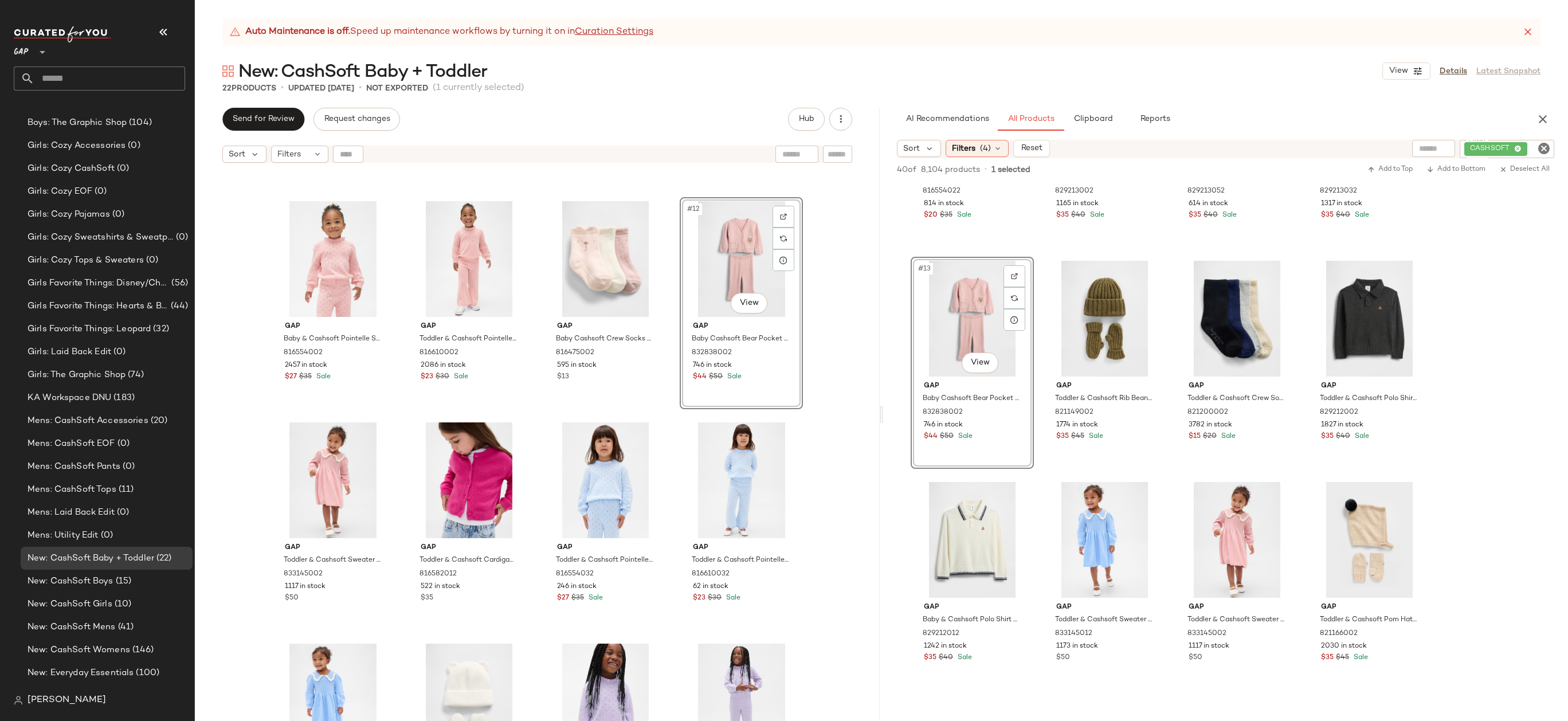
click at [825, 305] on div "Gap Toddler & Cashsoft Pointelle Sweater by Gap Cerise Maroon Size 2 YRS 816554…" at bounding box center [537, 458] width 685 height 581
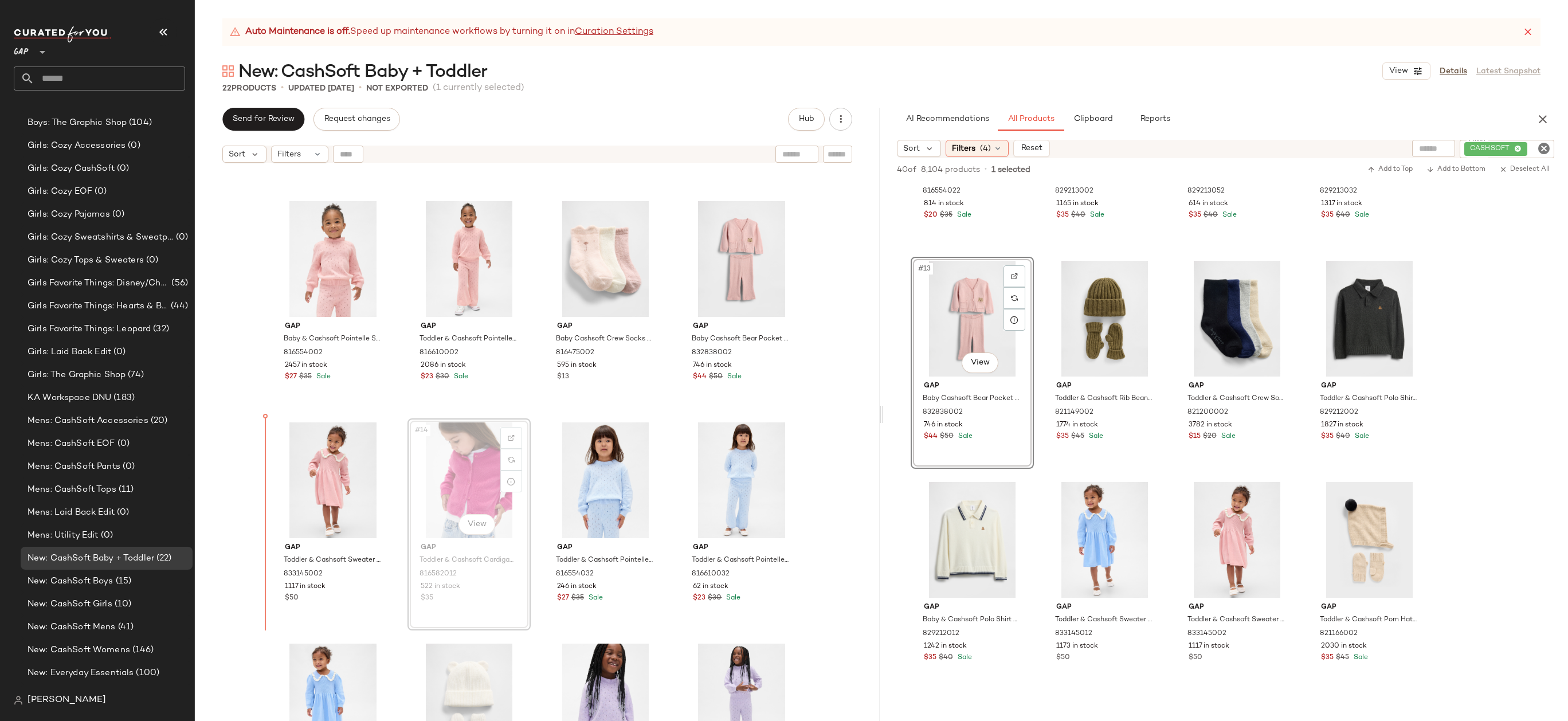
drag, startPoint x: 474, startPoint y: 451, endPoint x: 446, endPoint y: 451, distance: 28.0
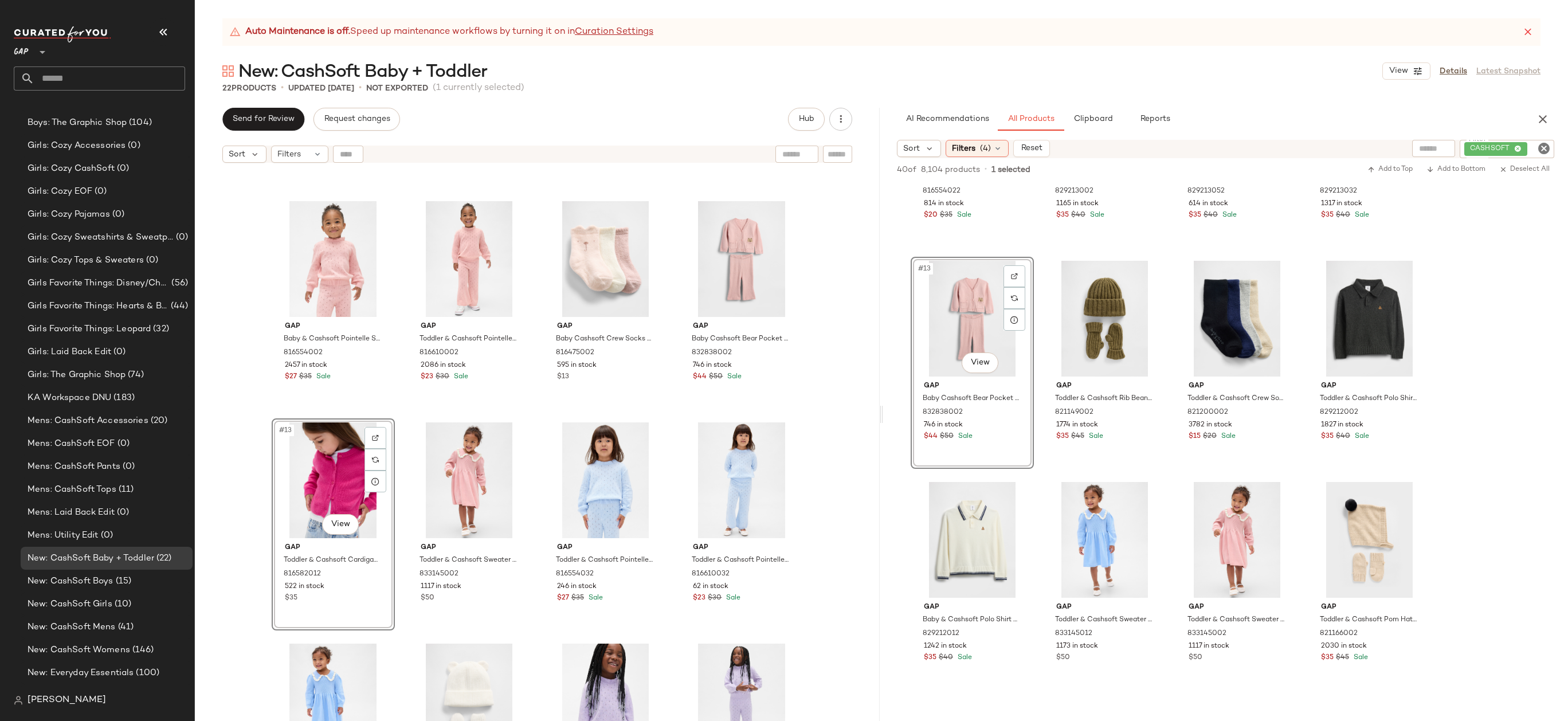
click at [232, 475] on div "Gap Toddler & Cashsoft Pointelle Sweater by Gap Cerise Maroon Size 2 YRS 816554…" at bounding box center [537, 458] width 685 height 581
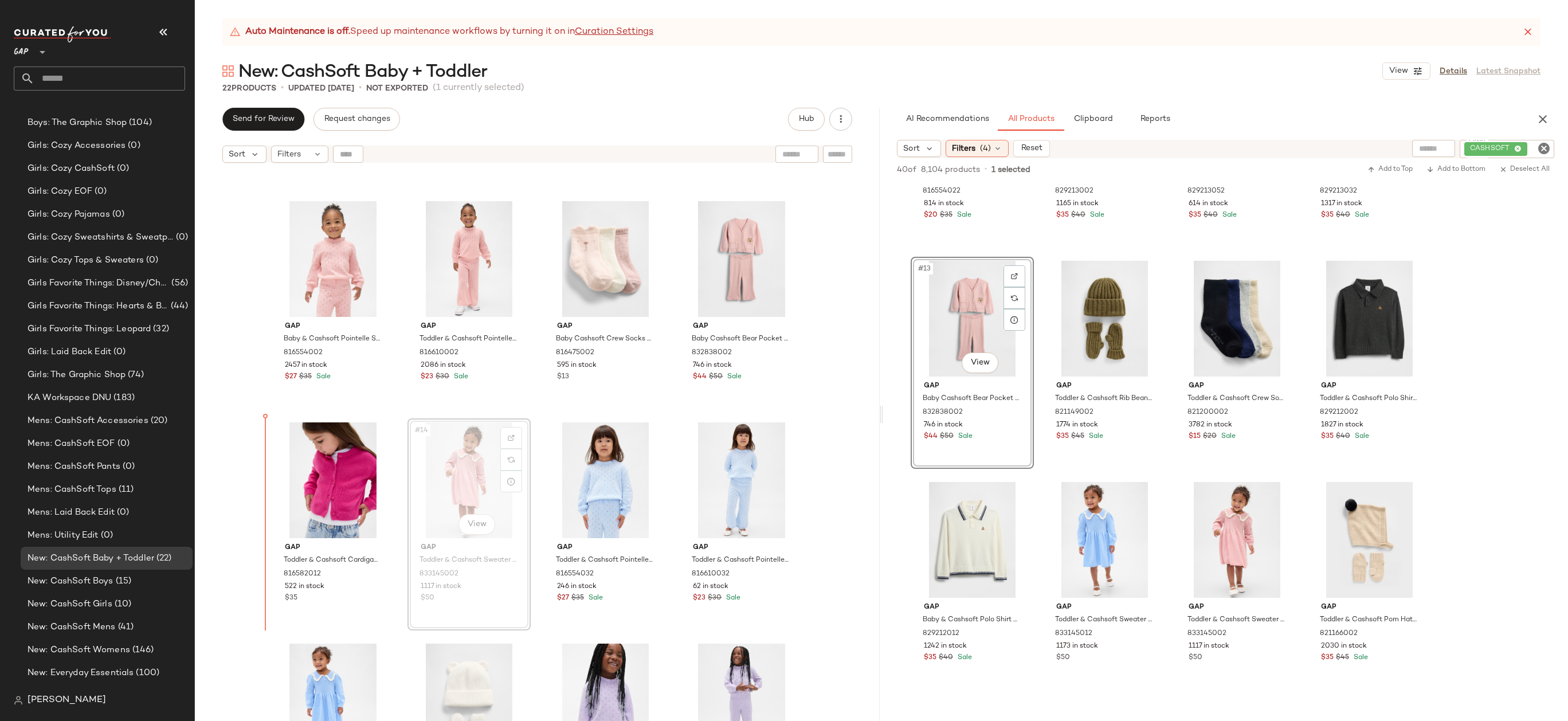
drag, startPoint x: 474, startPoint y: 490, endPoint x: 263, endPoint y: 495, distance: 211.1
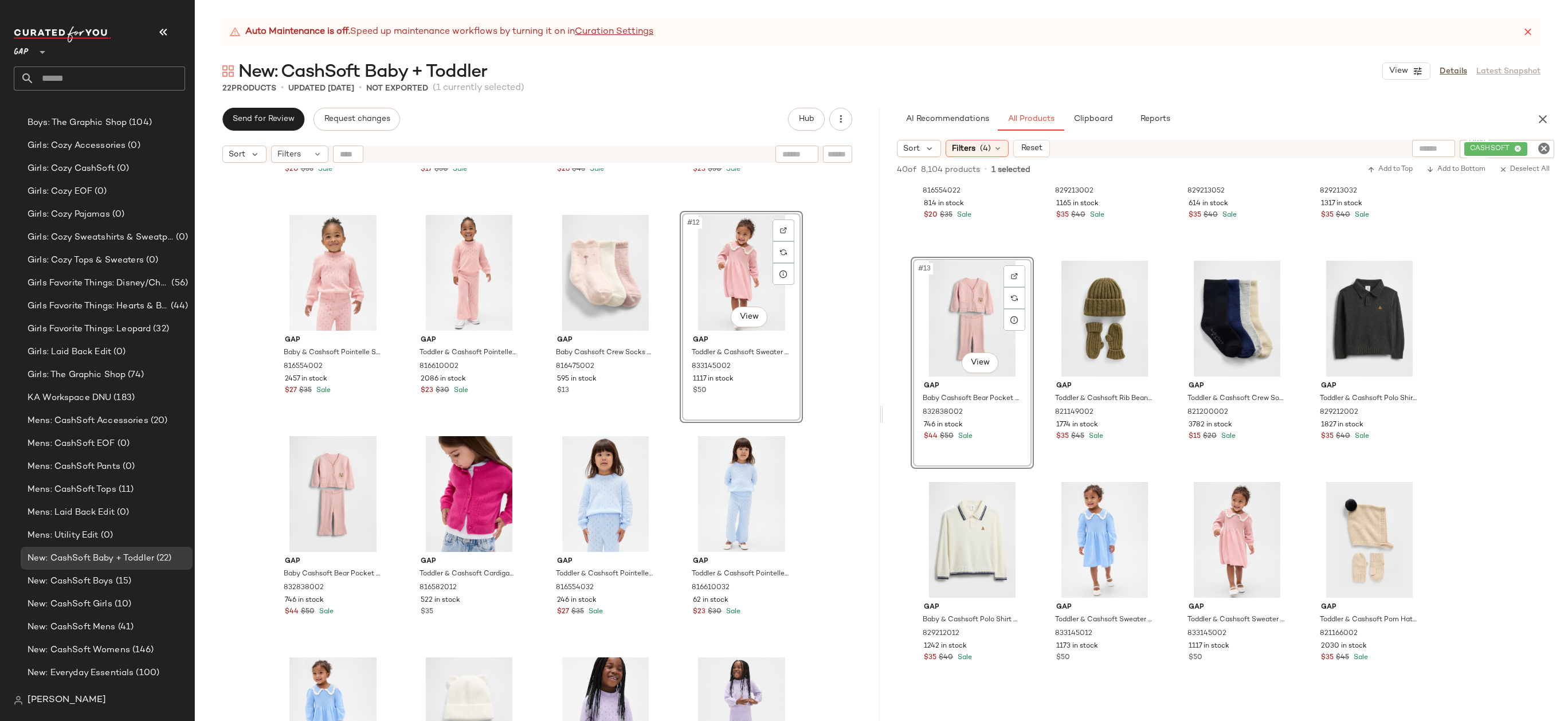
scroll to position [397, 0]
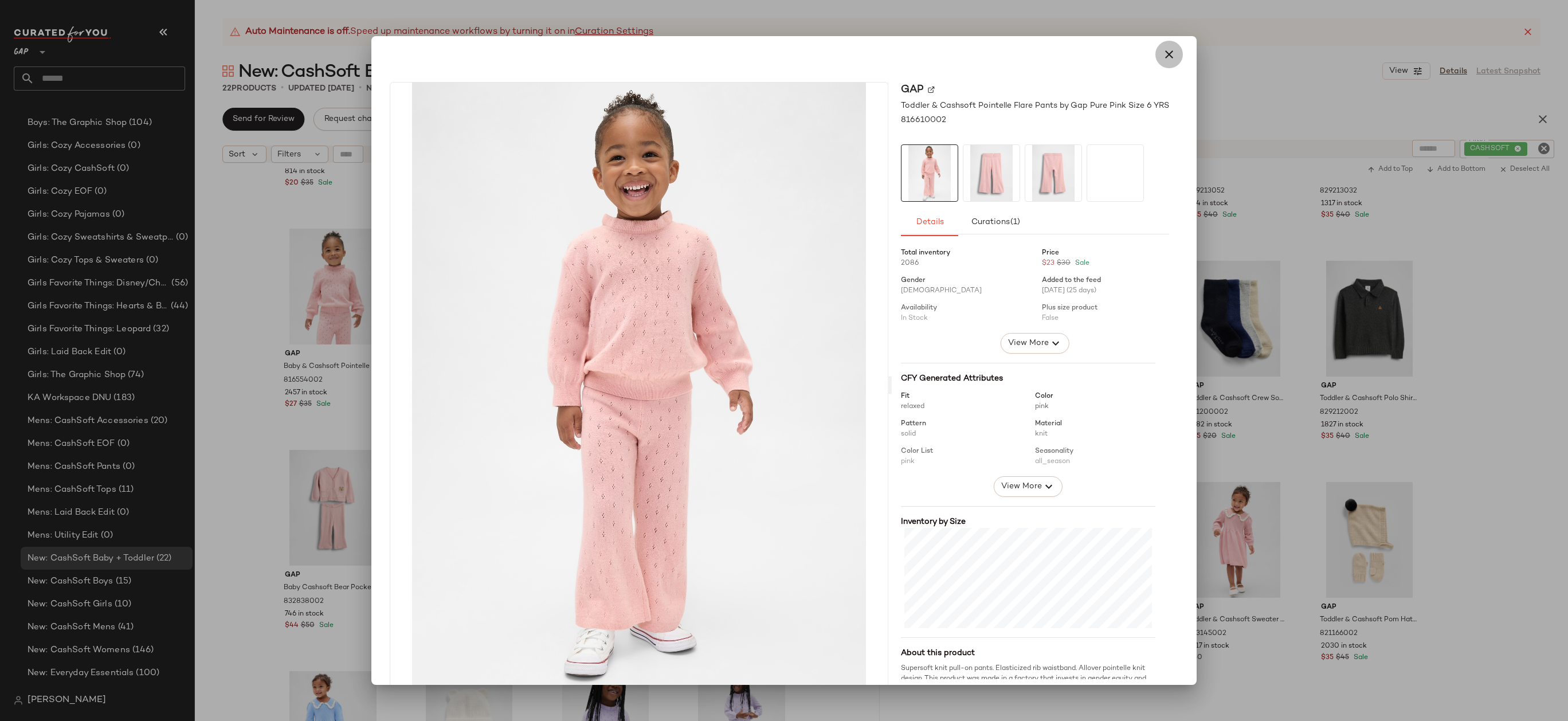
click at [1168, 58] on icon "button" at bounding box center [1169, 55] width 13 height 13
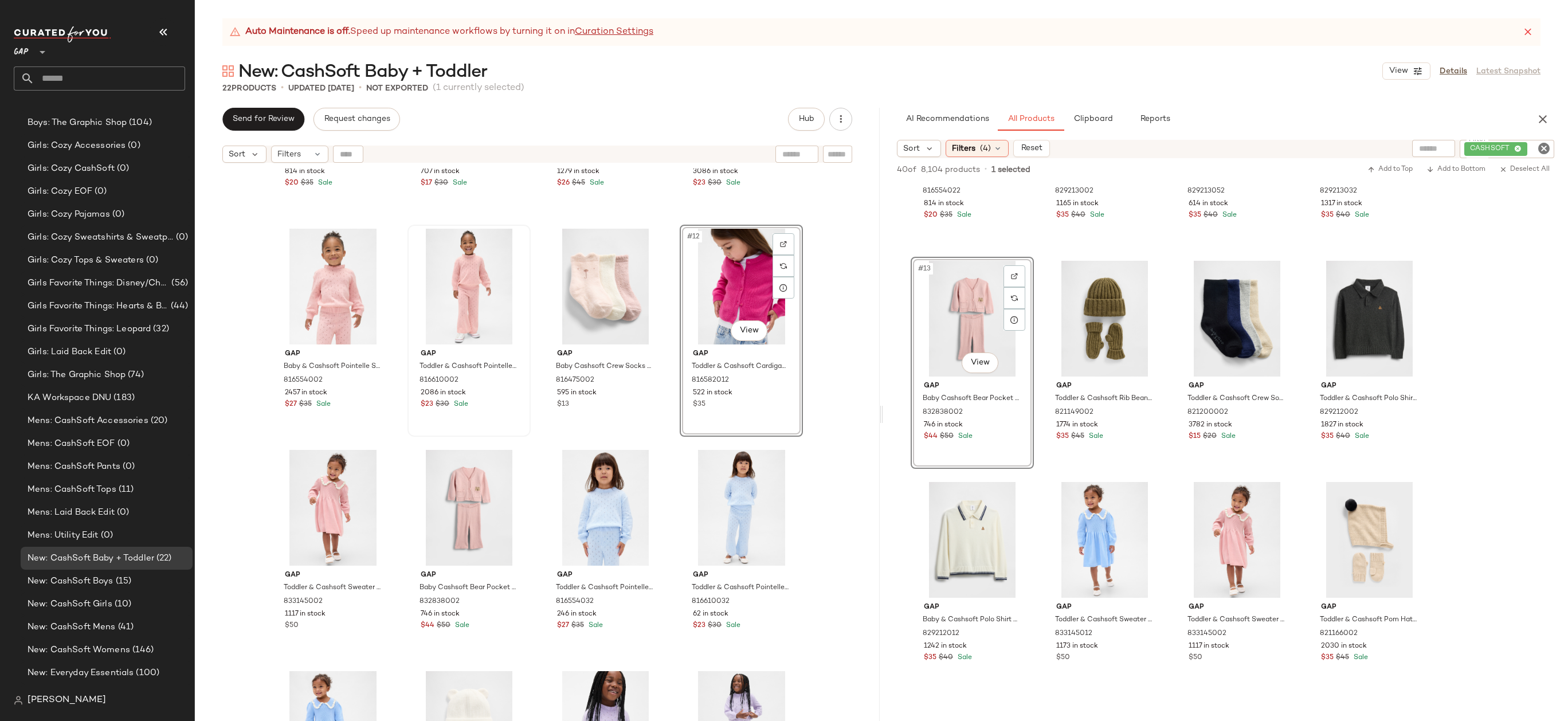
click at [858, 280] on div "Gap Toddler & Cashsoft Pointelle Sweater by Gap Cerise Maroon Size 2 YRS 816554…" at bounding box center [537, 458] width 685 height 581
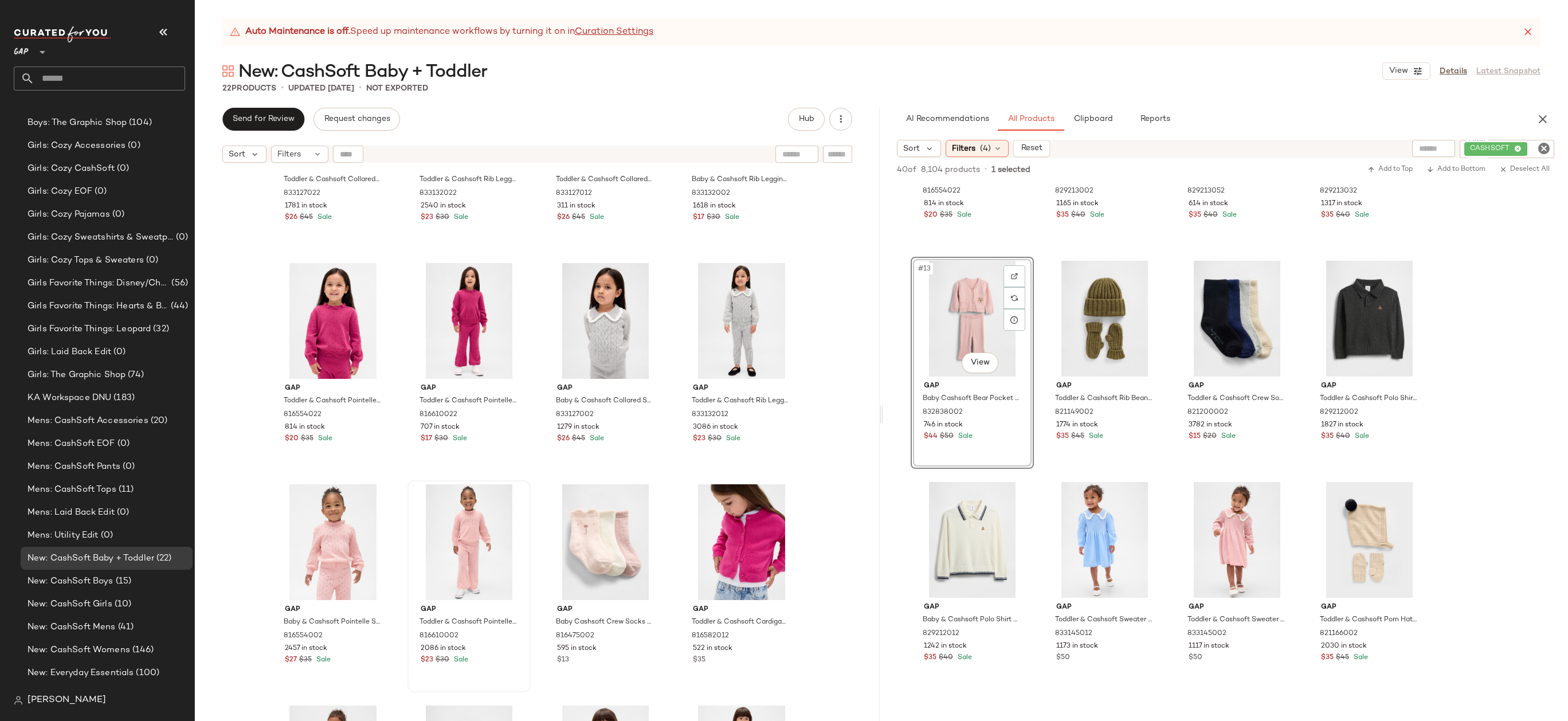
scroll to position [296, 0]
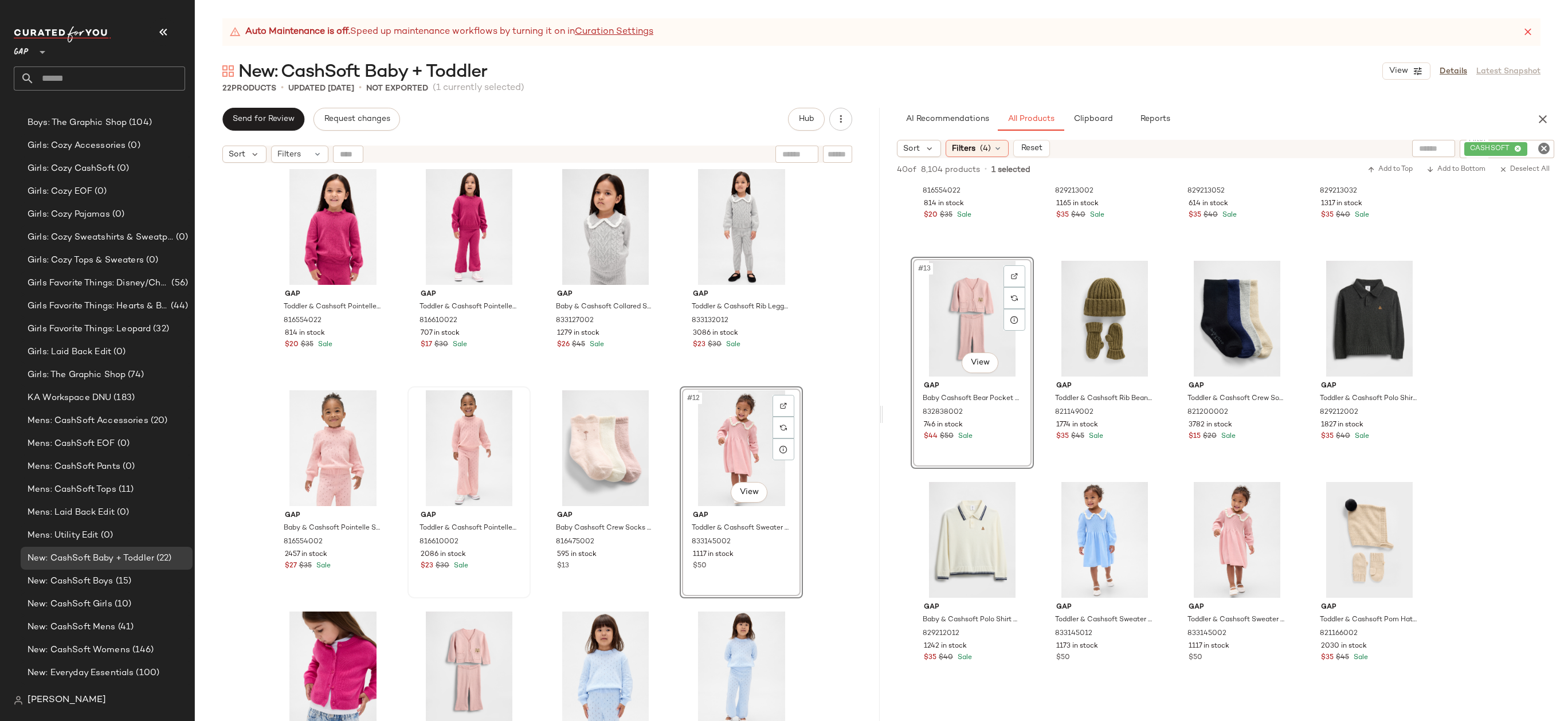
scroll to position [377, 0]
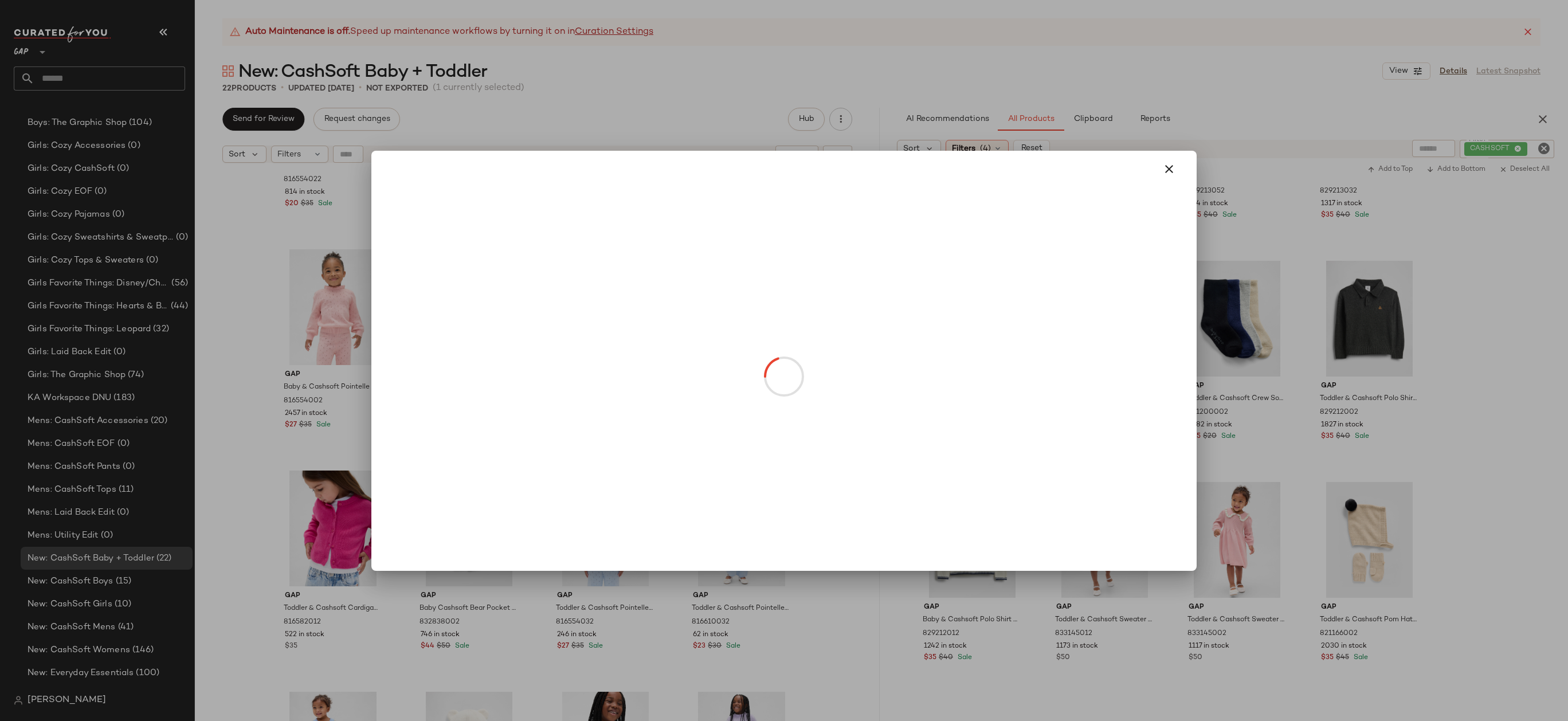
click at [732, 344] on body "GAP ** Dashboard All Products Global Clipboards (14) Accessories Top Investment…" at bounding box center [784, 360] width 1568 height 721
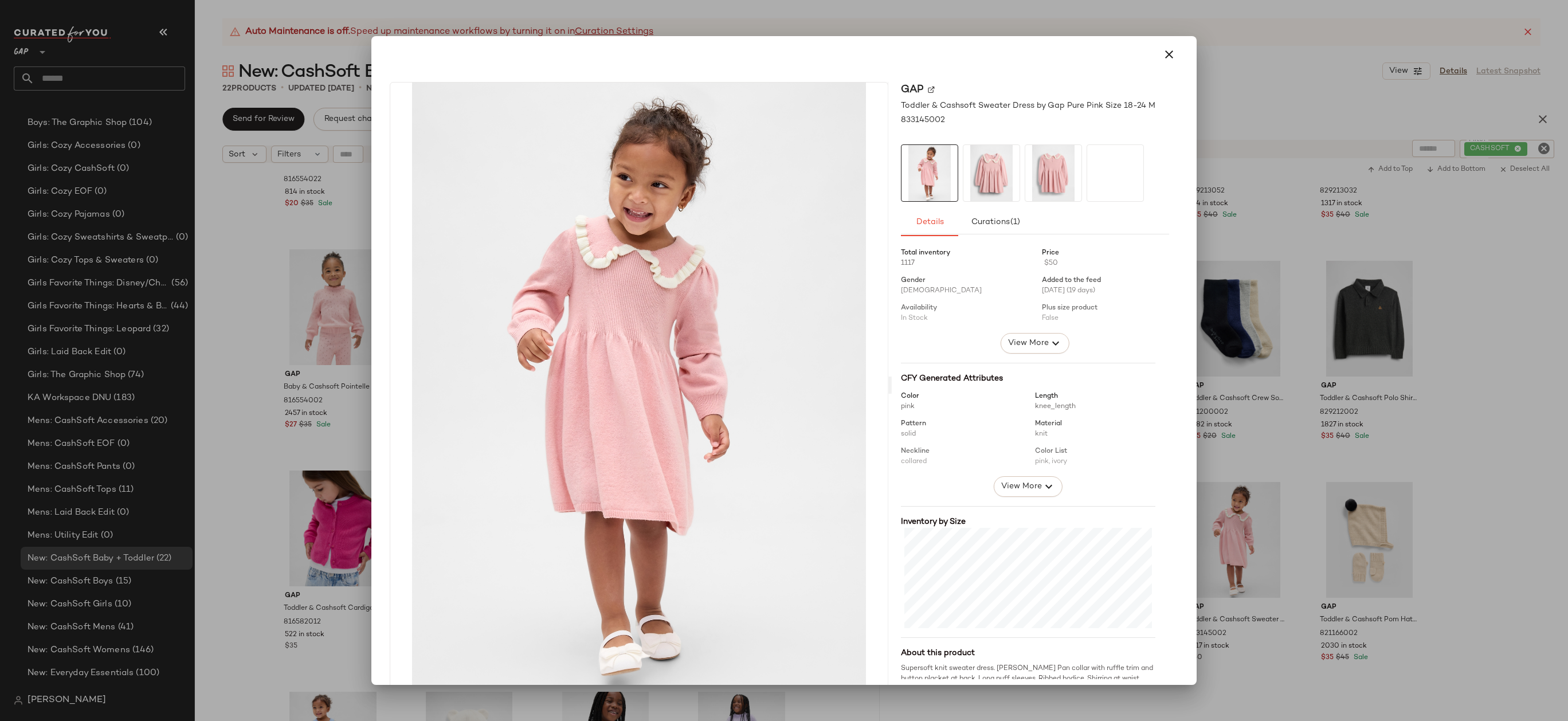
click at [298, 570] on div at bounding box center [784, 360] width 1568 height 721
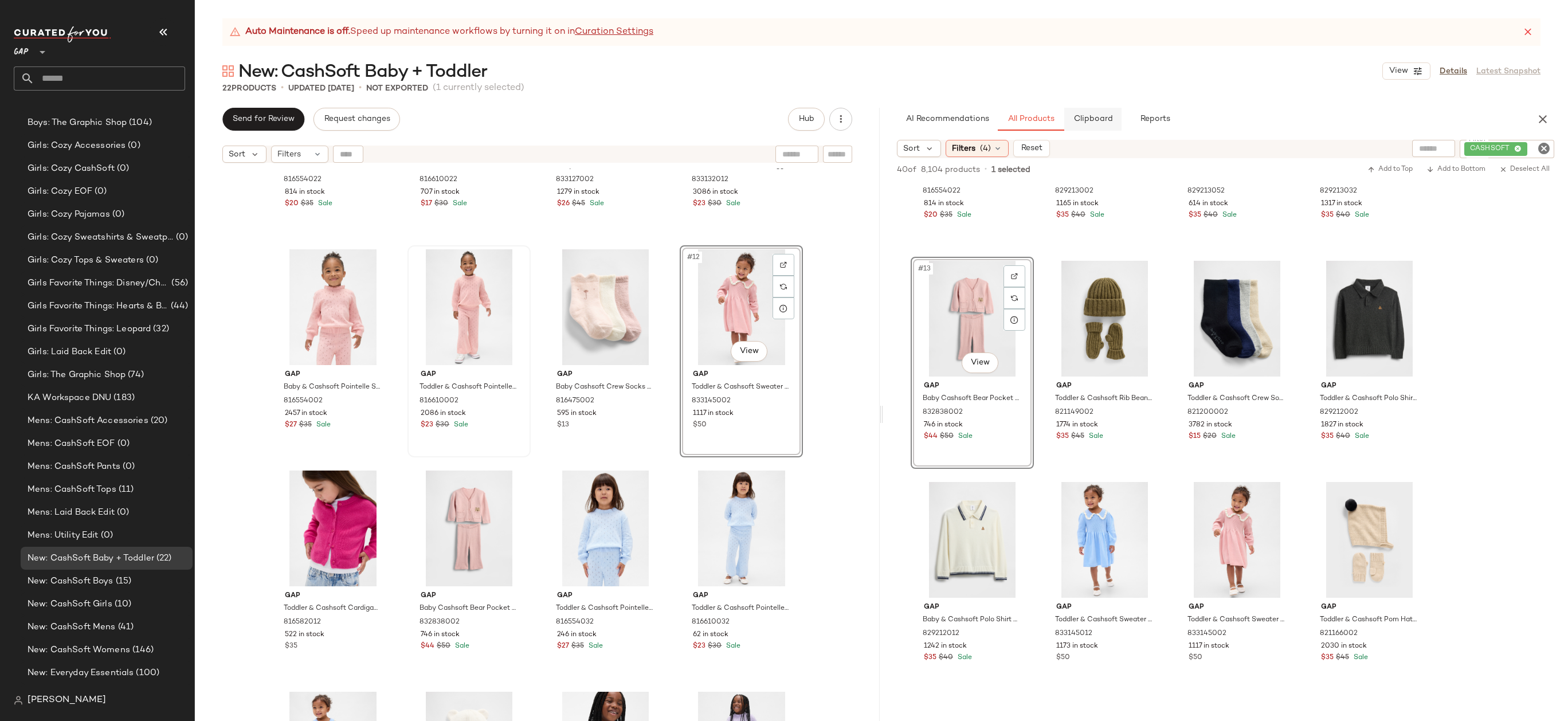
click at [1105, 108] on button "Clipboard" at bounding box center [1093, 118] width 57 height 23
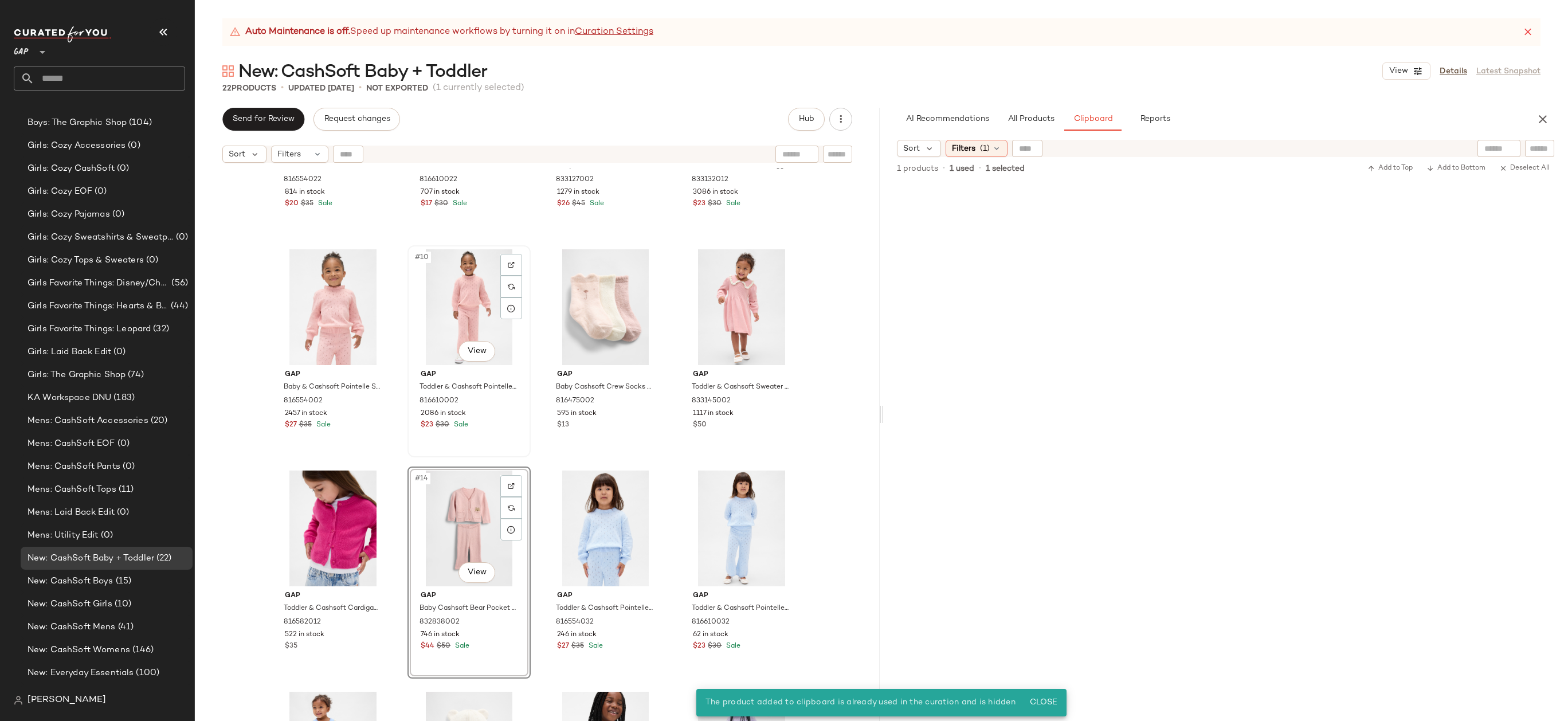
click at [457, 314] on div "#10 View" at bounding box center [468, 308] width 115 height 116
click at [453, 490] on div "#14 View" at bounding box center [468, 529] width 115 height 116
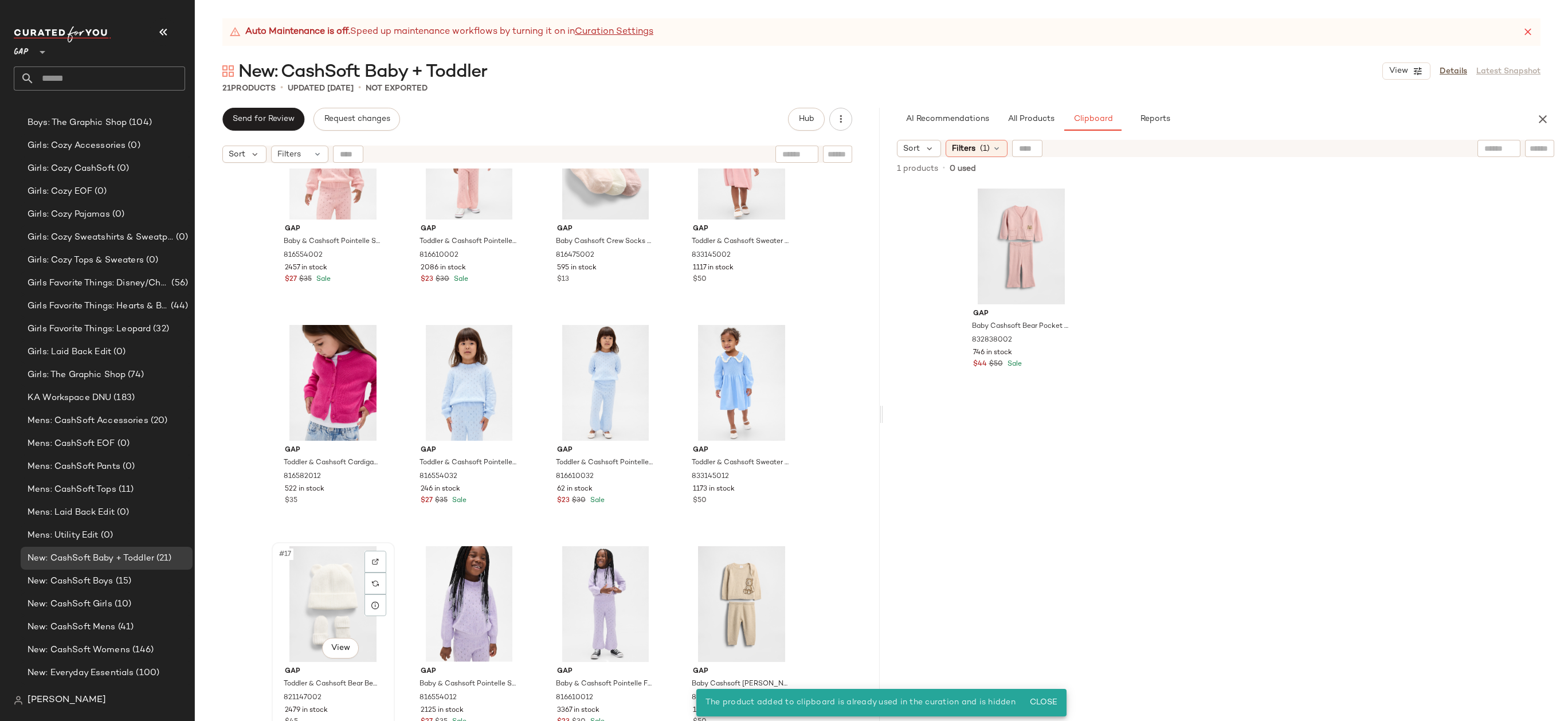
scroll to position [519, 0]
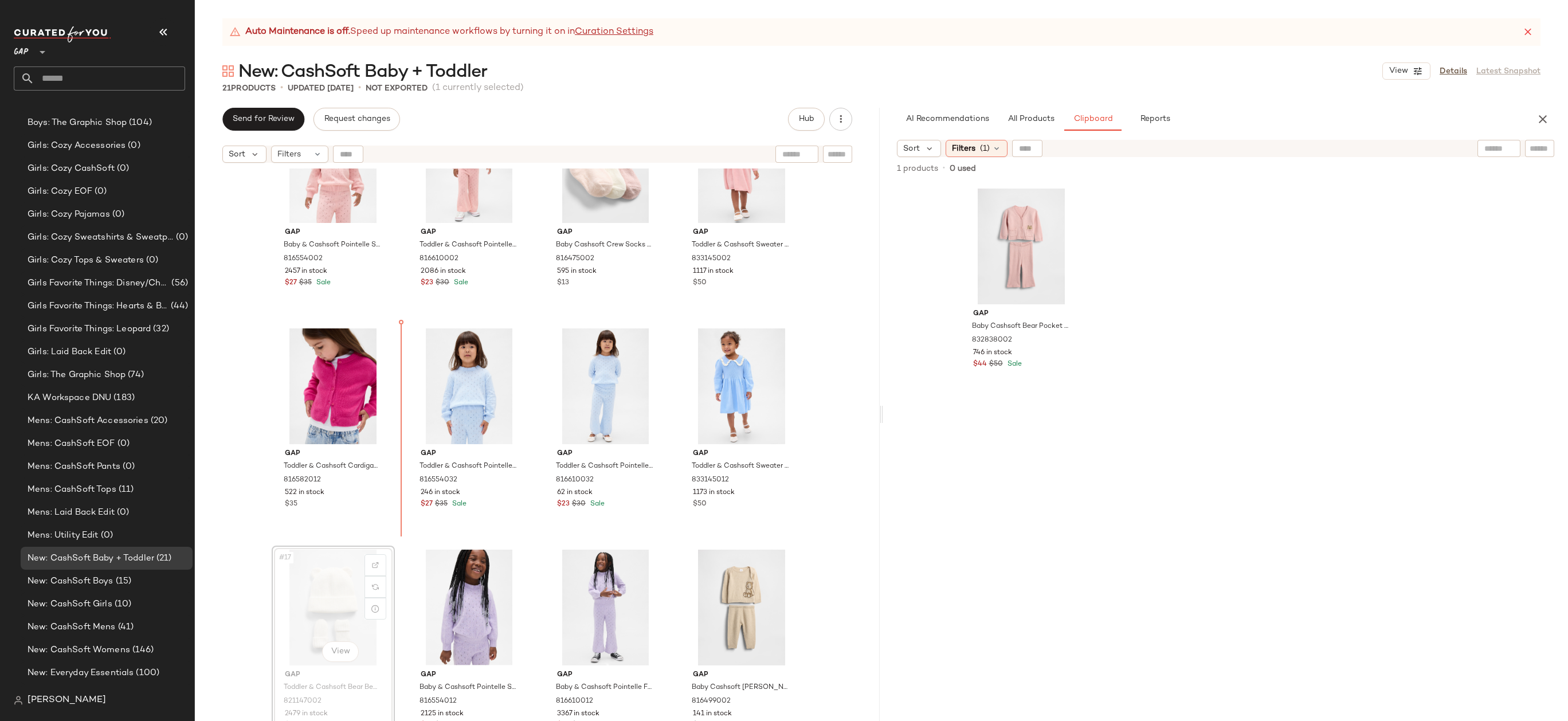
drag, startPoint x: 322, startPoint y: 625, endPoint x: 399, endPoint y: 432, distance: 207.8
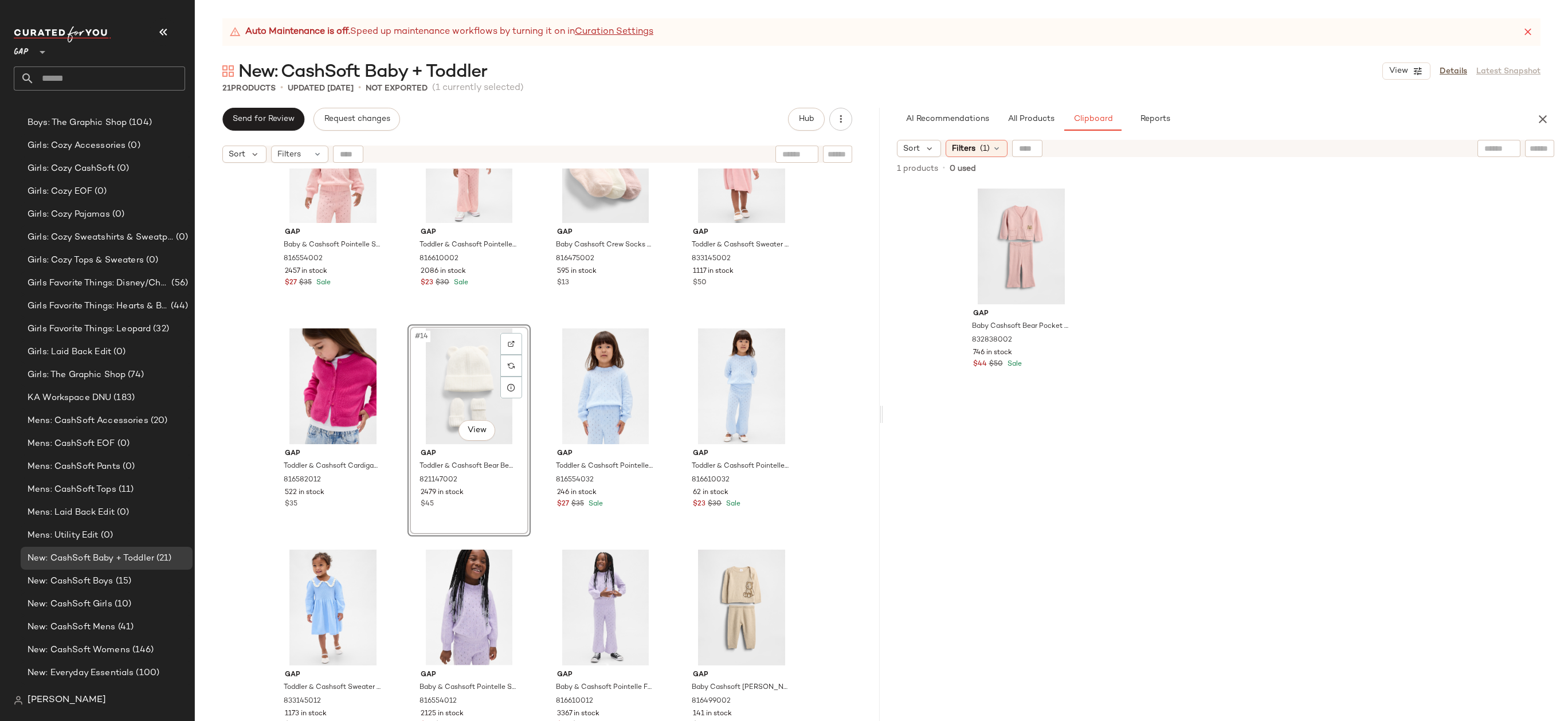
scroll to position [732, 0]
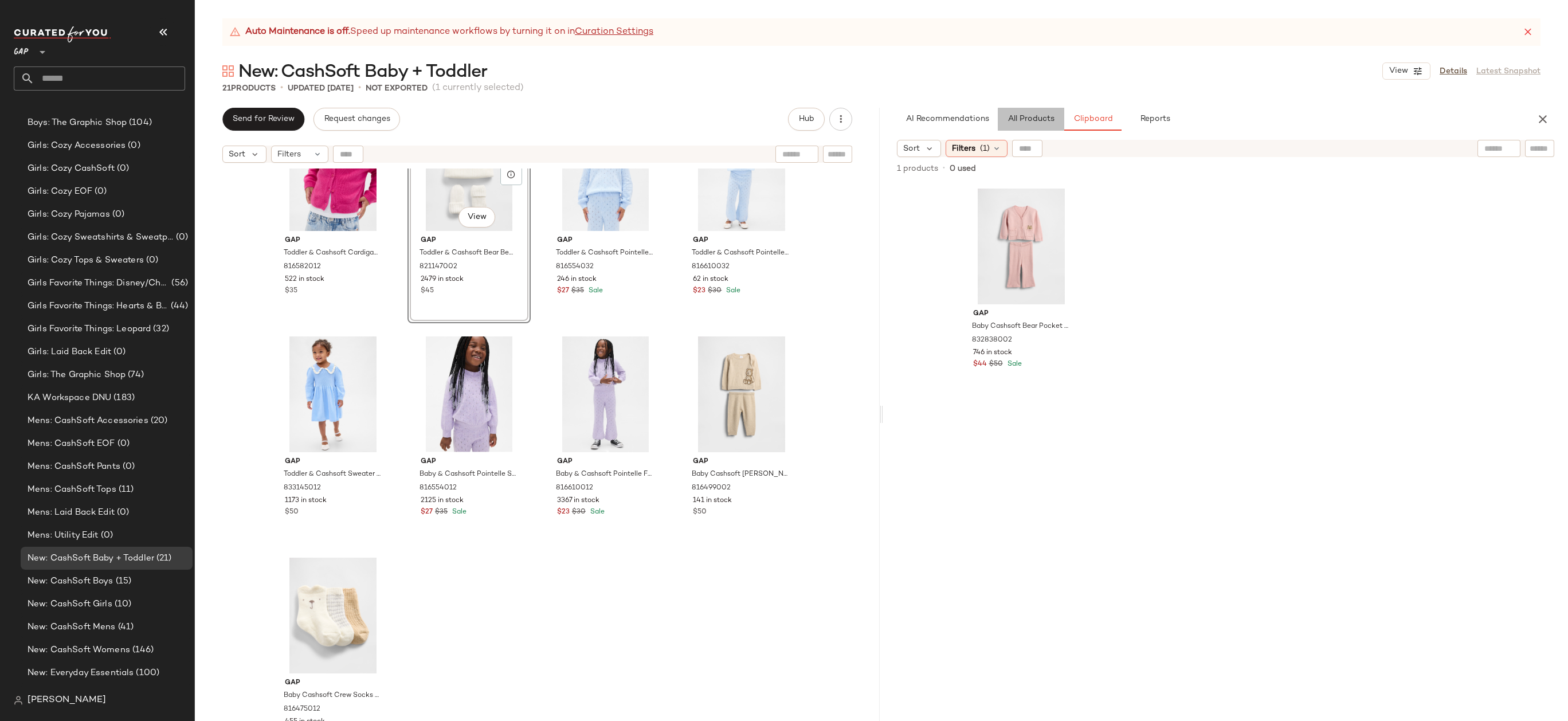
click at [1033, 119] on span "All Products" at bounding box center [1031, 118] width 47 height 9
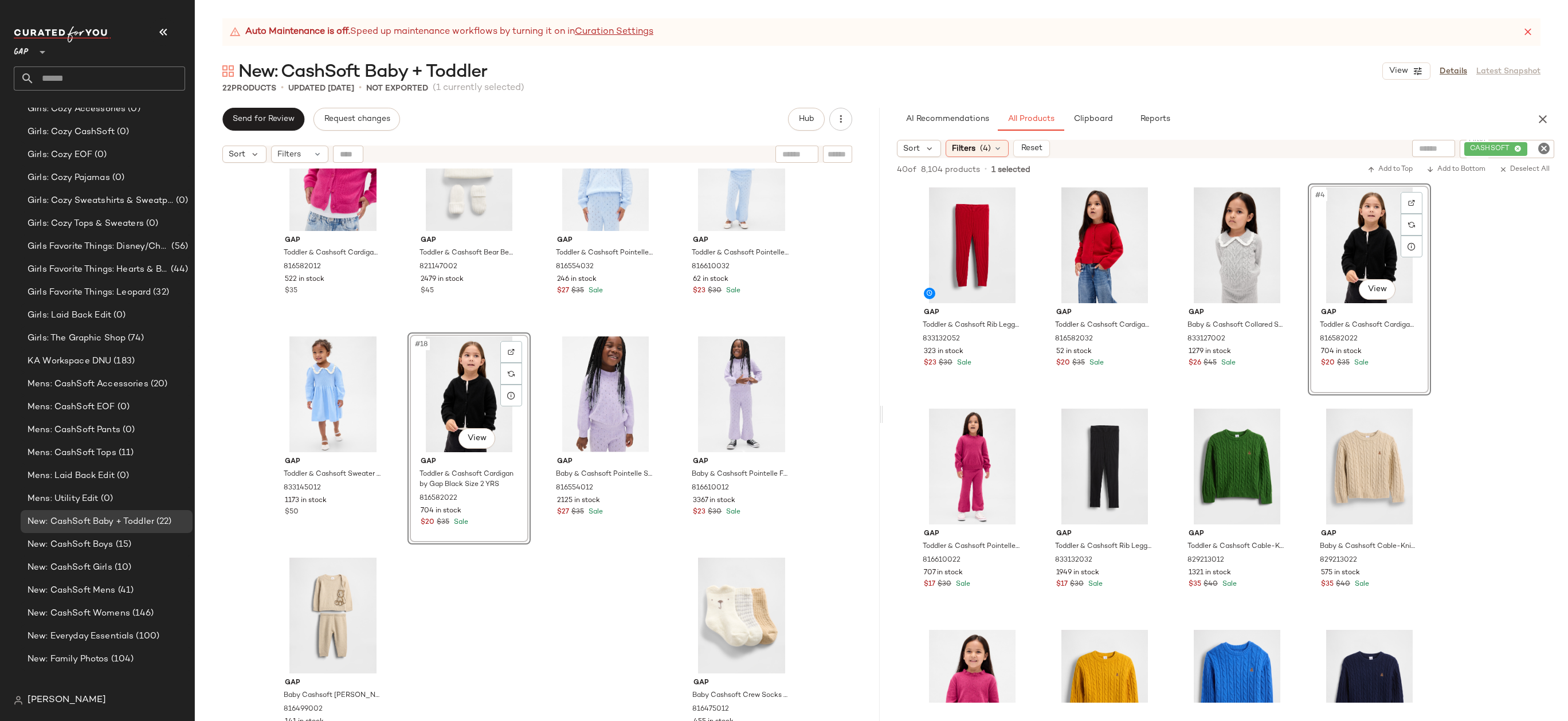
scroll to position [959, 0]
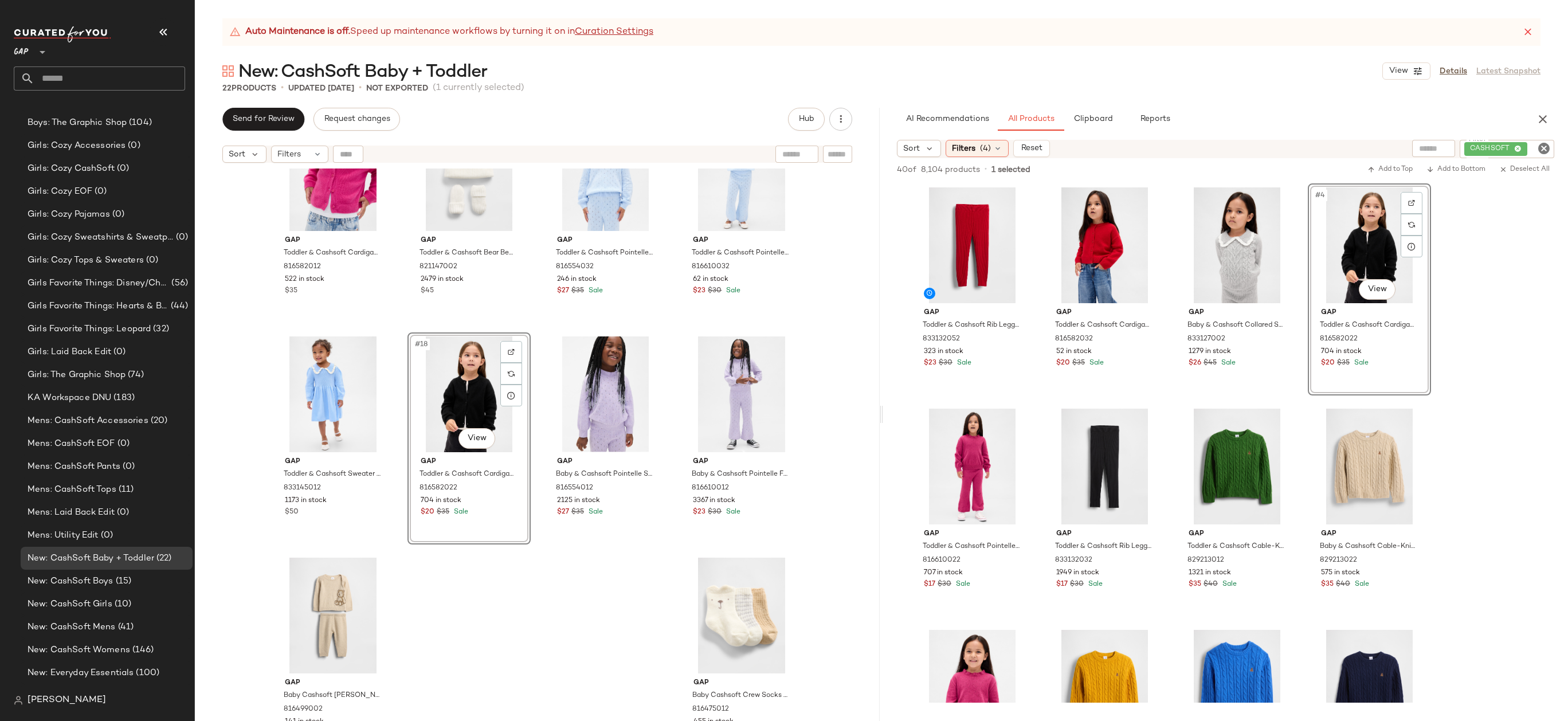
click at [550, 585] on div "Gap Toddler & Cashsoft Cardigan by Gap Bright Fuchsia Size 2 YRS 816582012 522 …" at bounding box center [537, 458] width 685 height 581
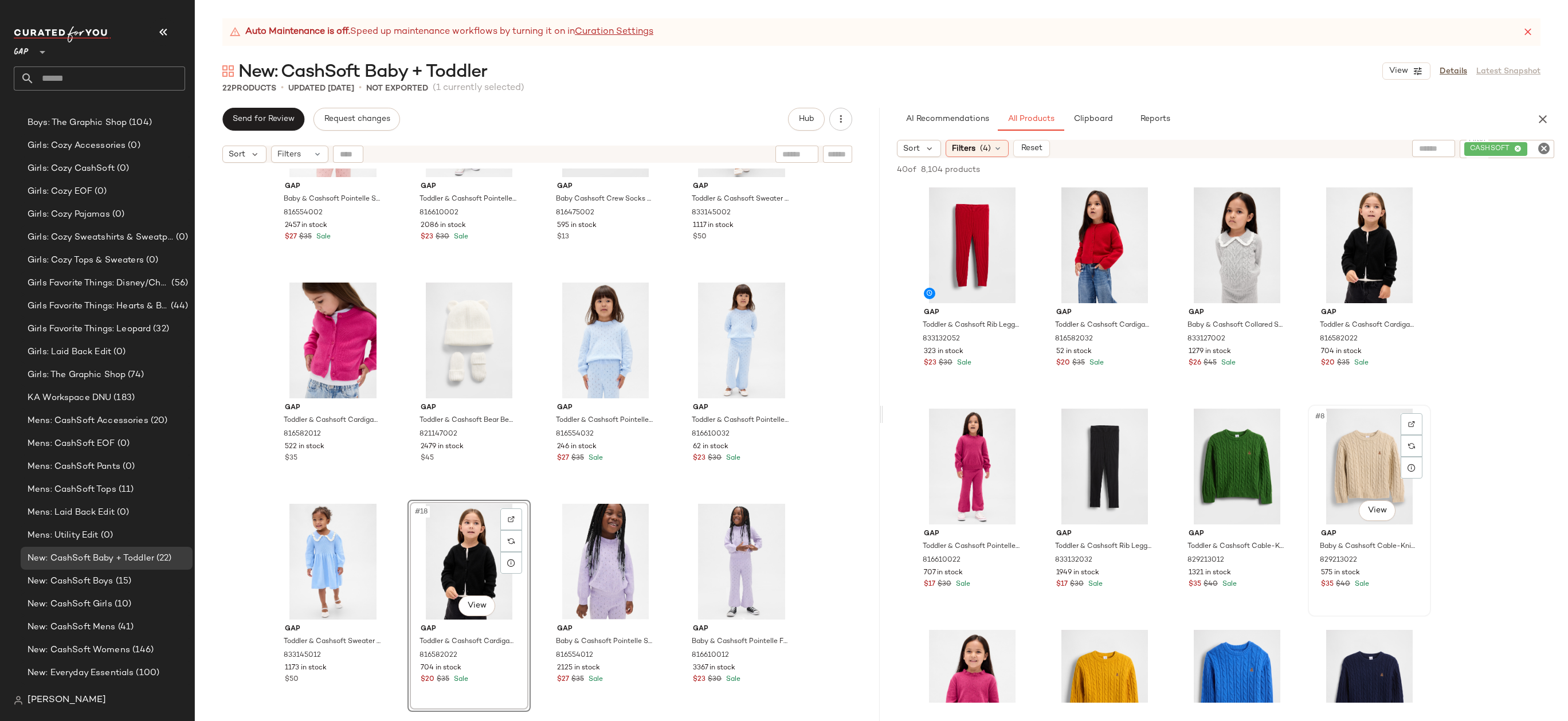
click at [1395, 468] on div "#8 View" at bounding box center [1369, 466] width 115 height 116
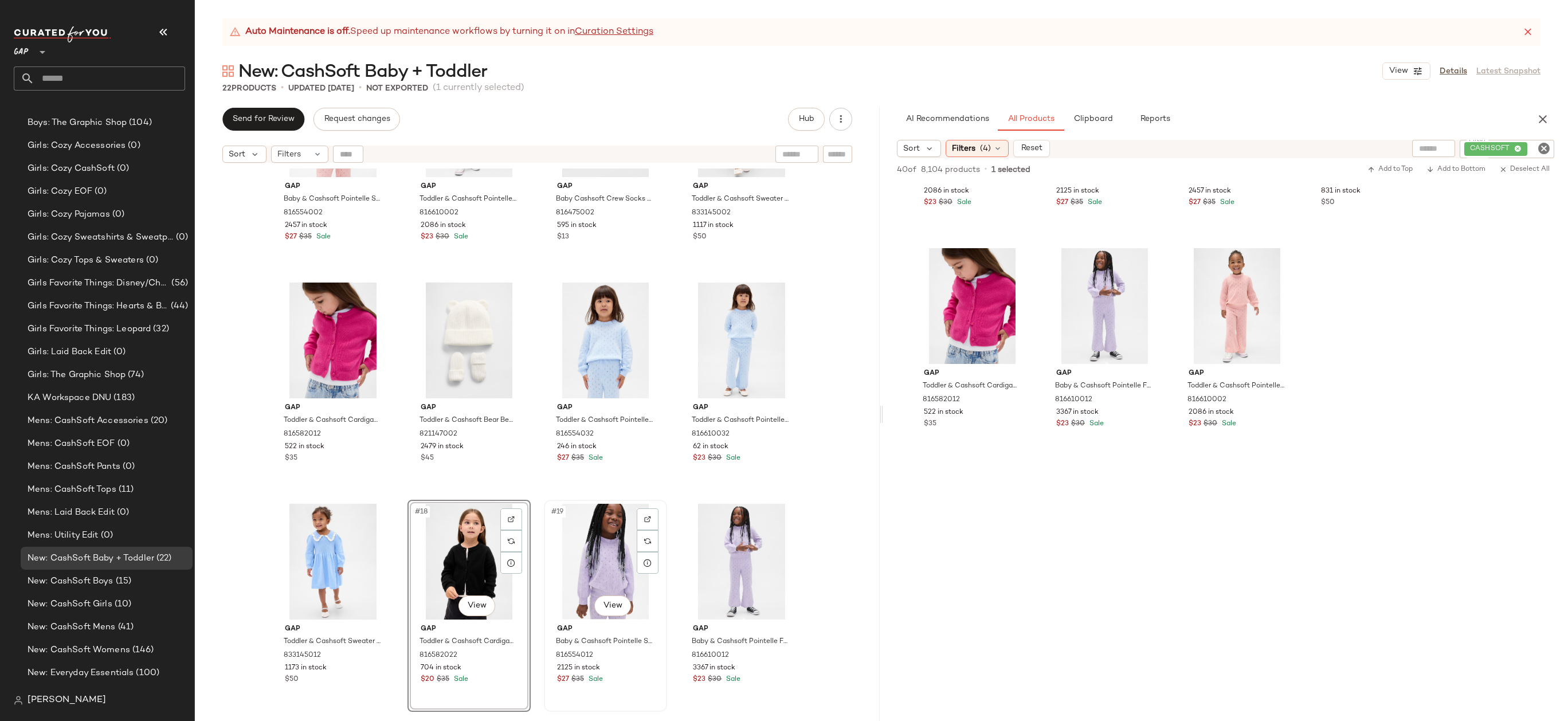
scroll to position [748, 0]
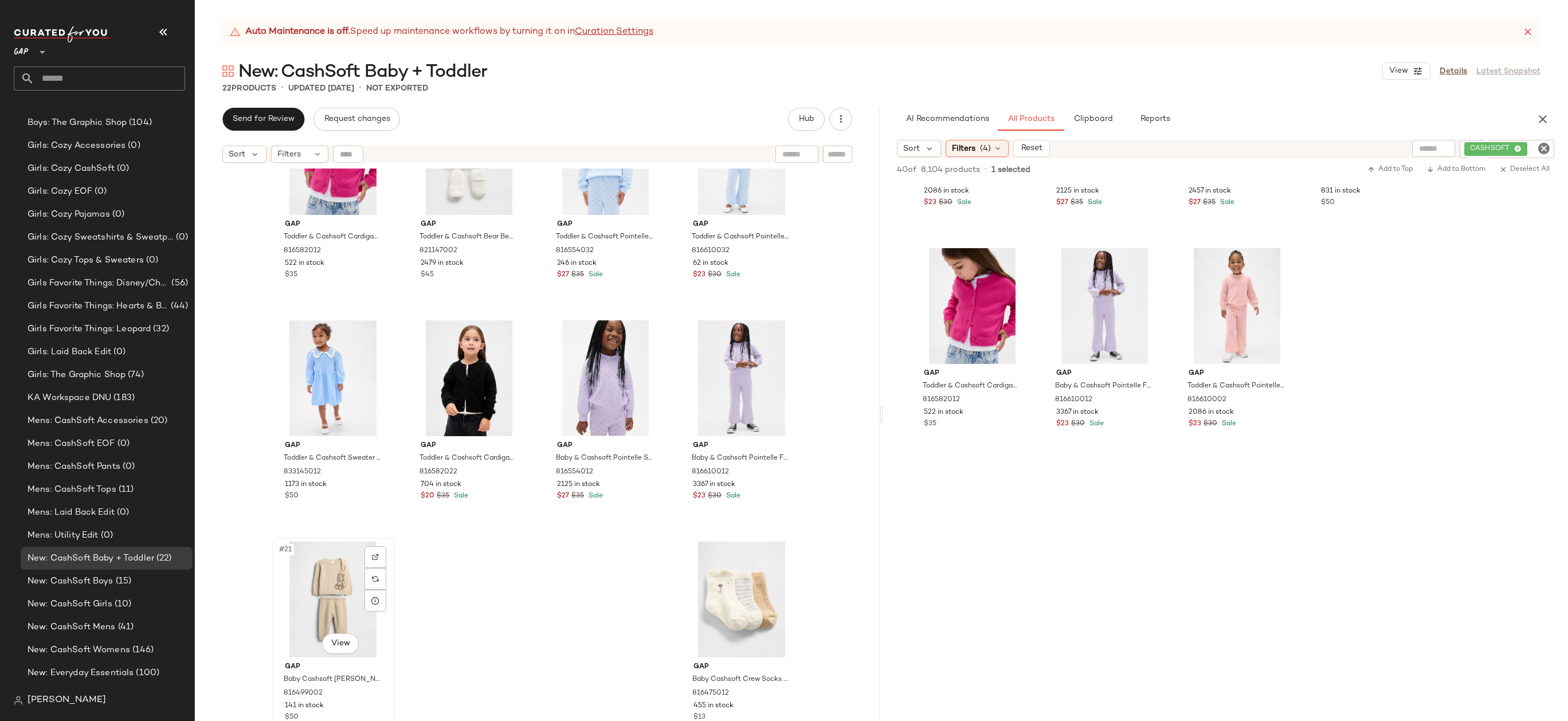
click at [338, 606] on div "#21 View" at bounding box center [333, 599] width 115 height 116
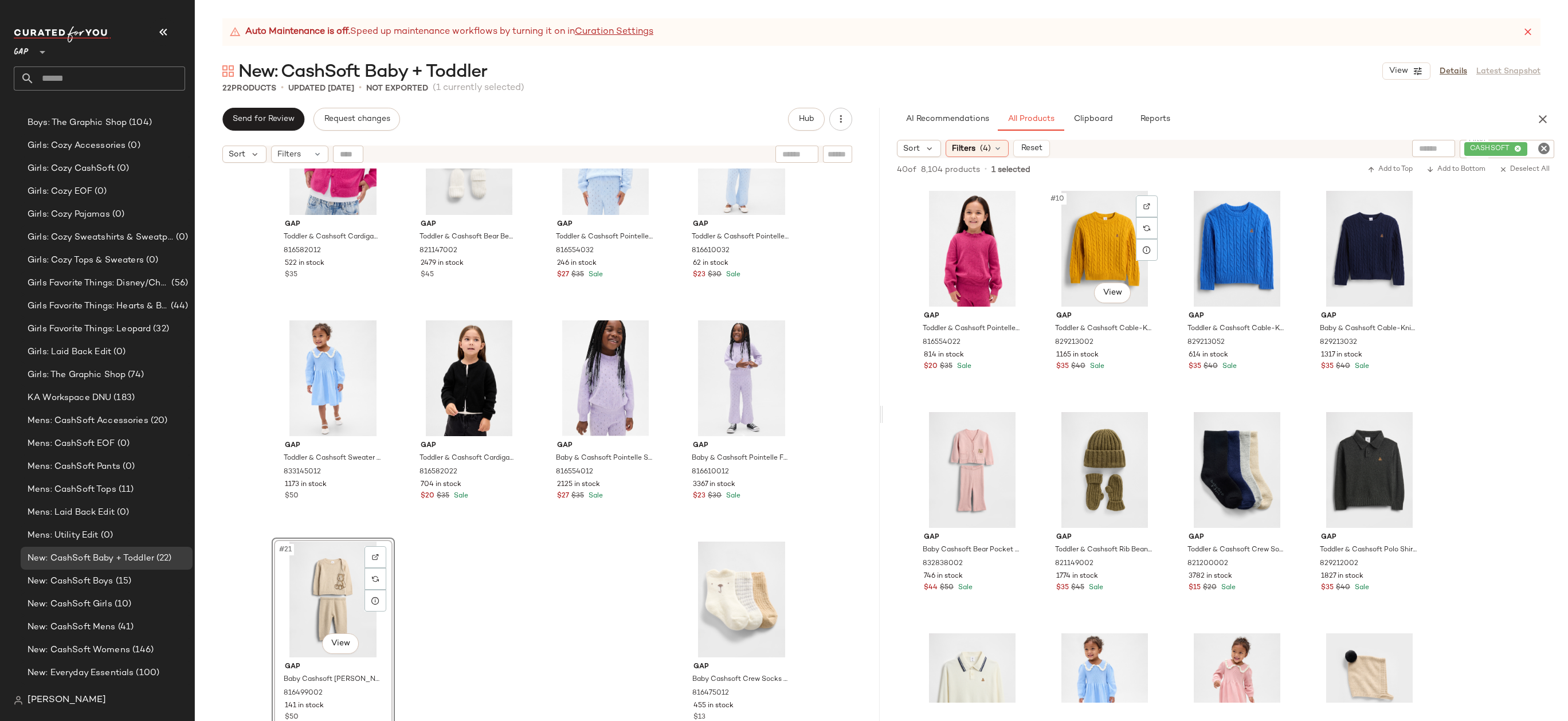
scroll to position [404, 0]
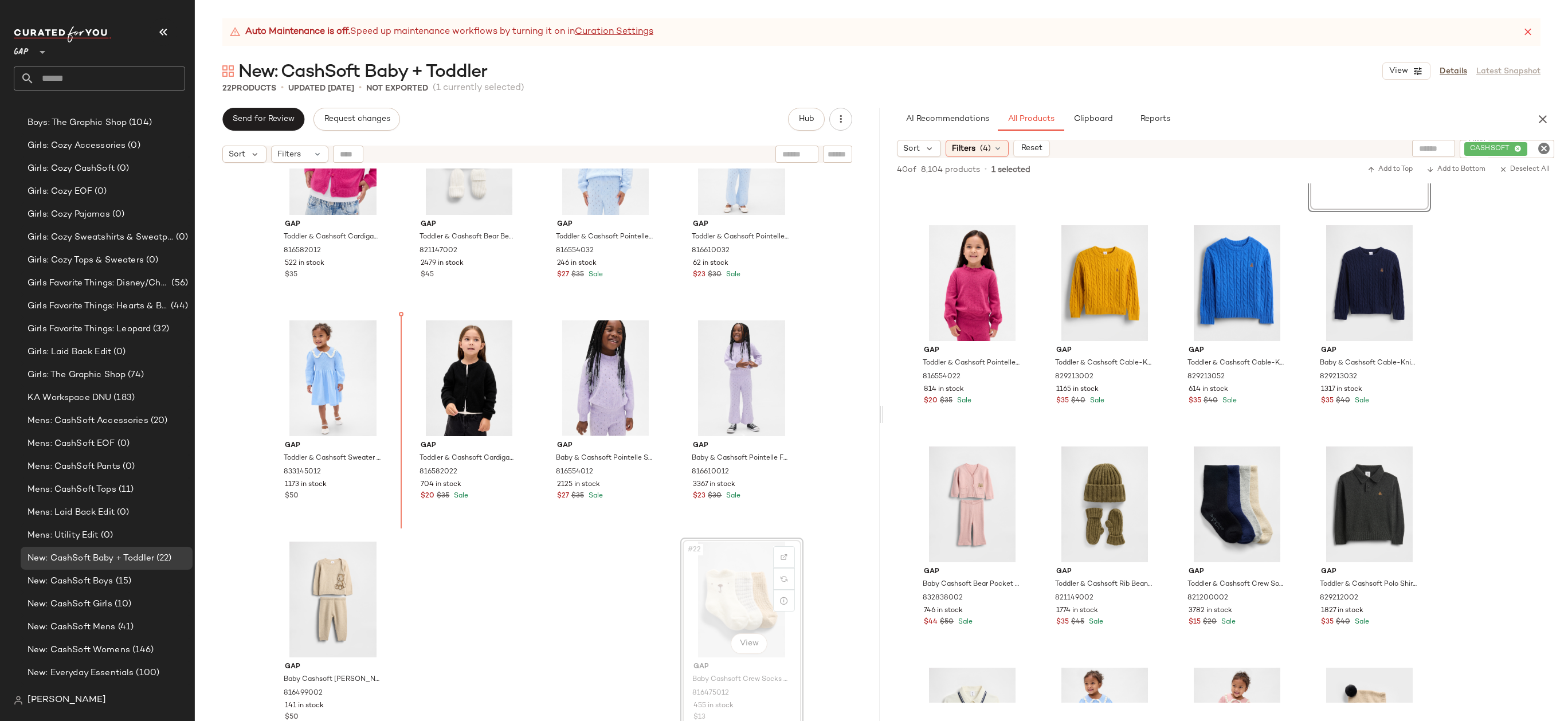
drag, startPoint x: 735, startPoint y: 602, endPoint x: 727, endPoint y: 596, distance: 10.0
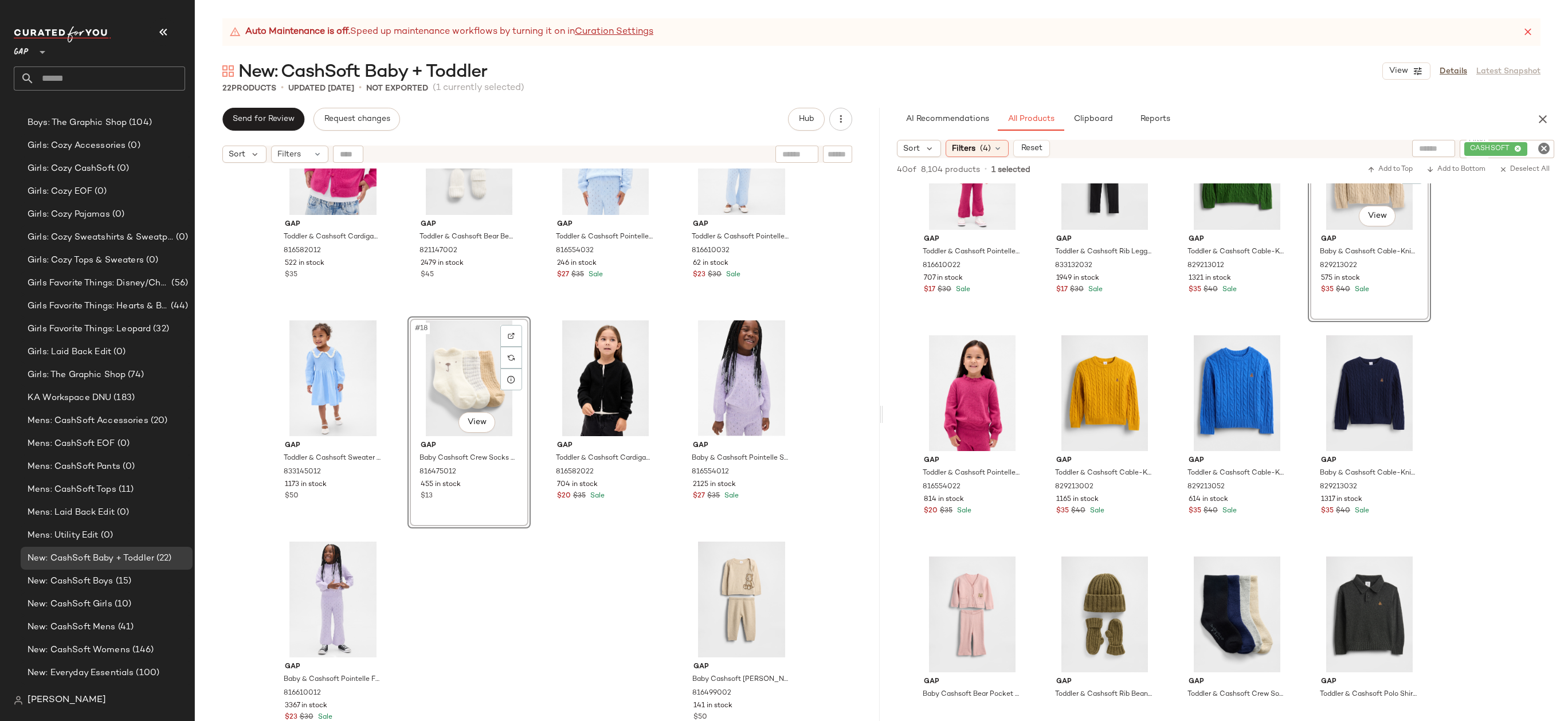
scroll to position [158, 0]
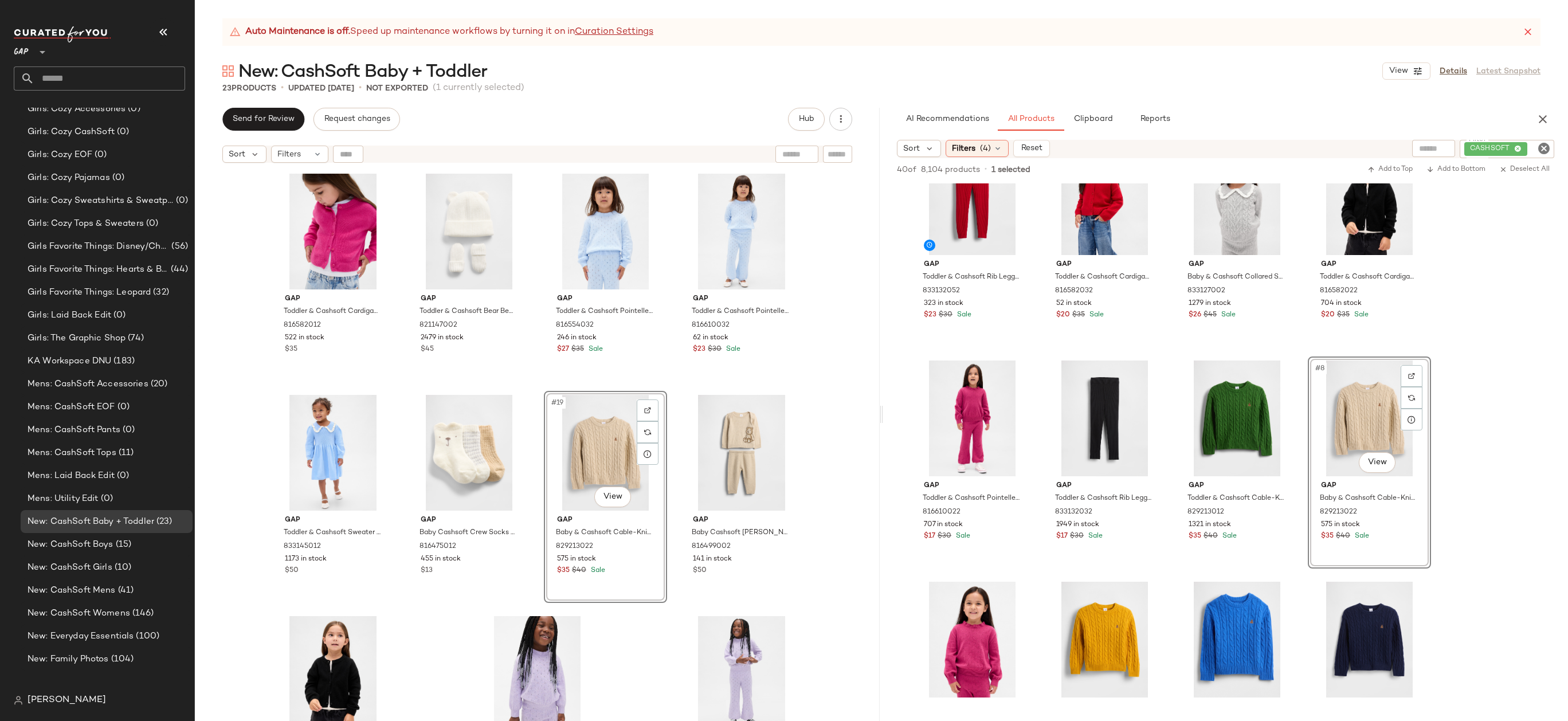
scroll to position [748, 0]
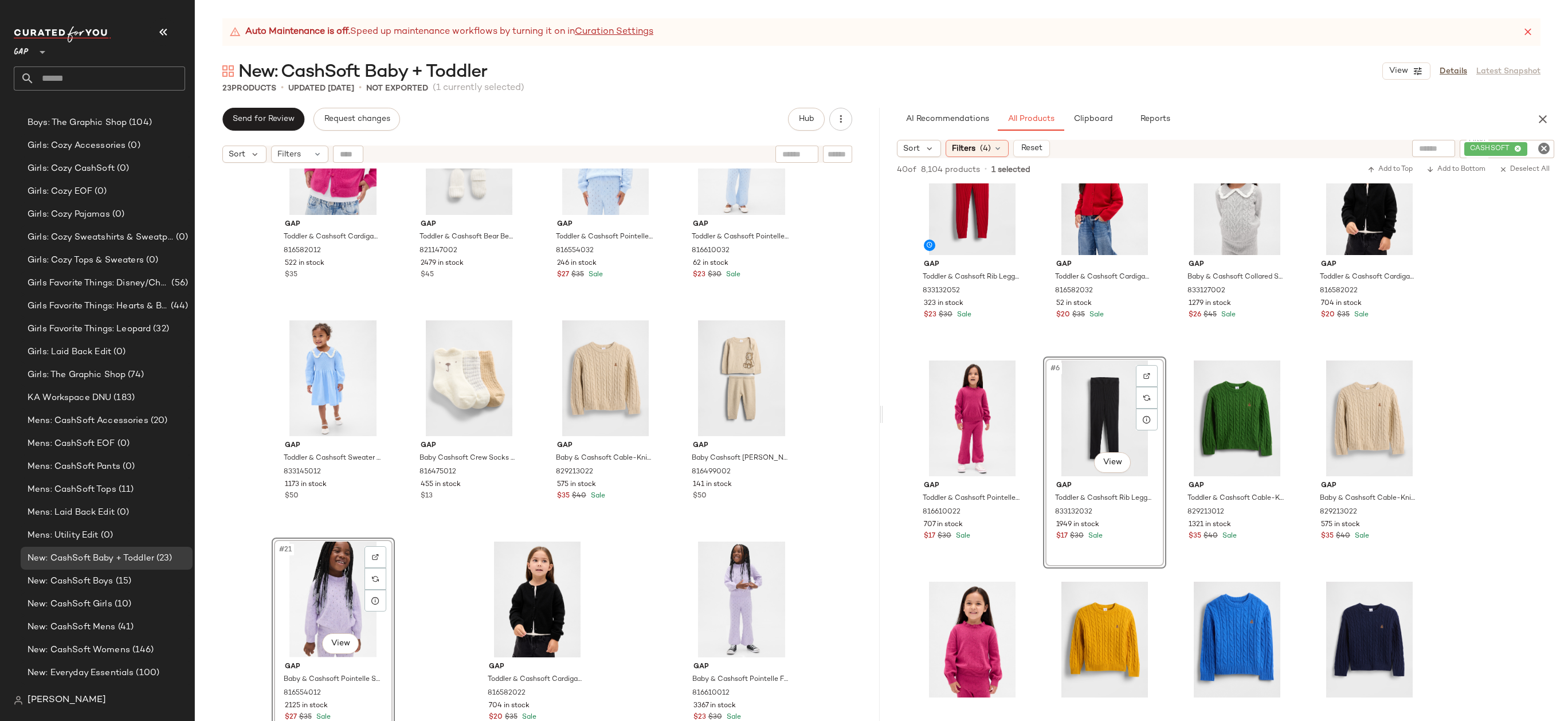
drag, startPoint x: 1106, startPoint y: 398, endPoint x: 1097, endPoint y: 398, distance: 9.0
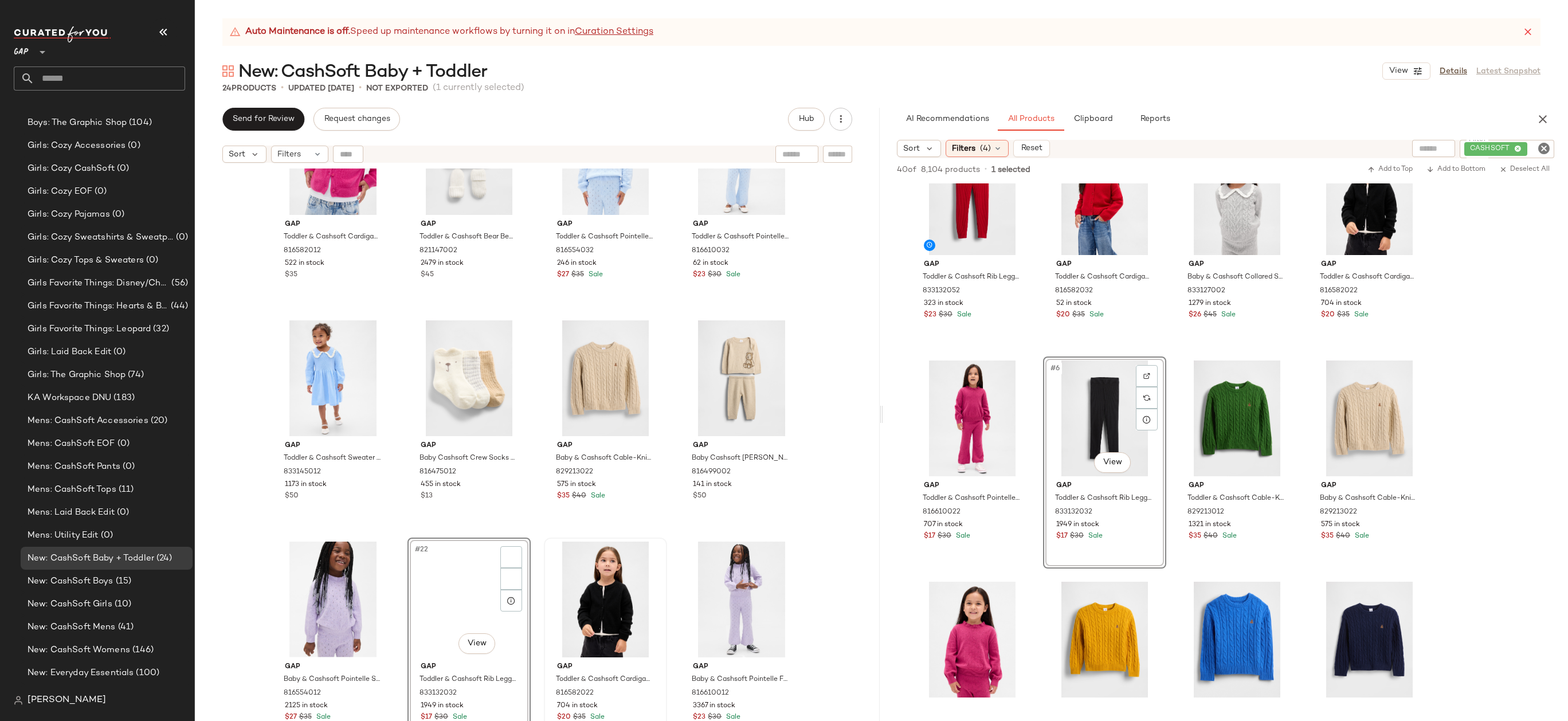
scroll to position [959, 0]
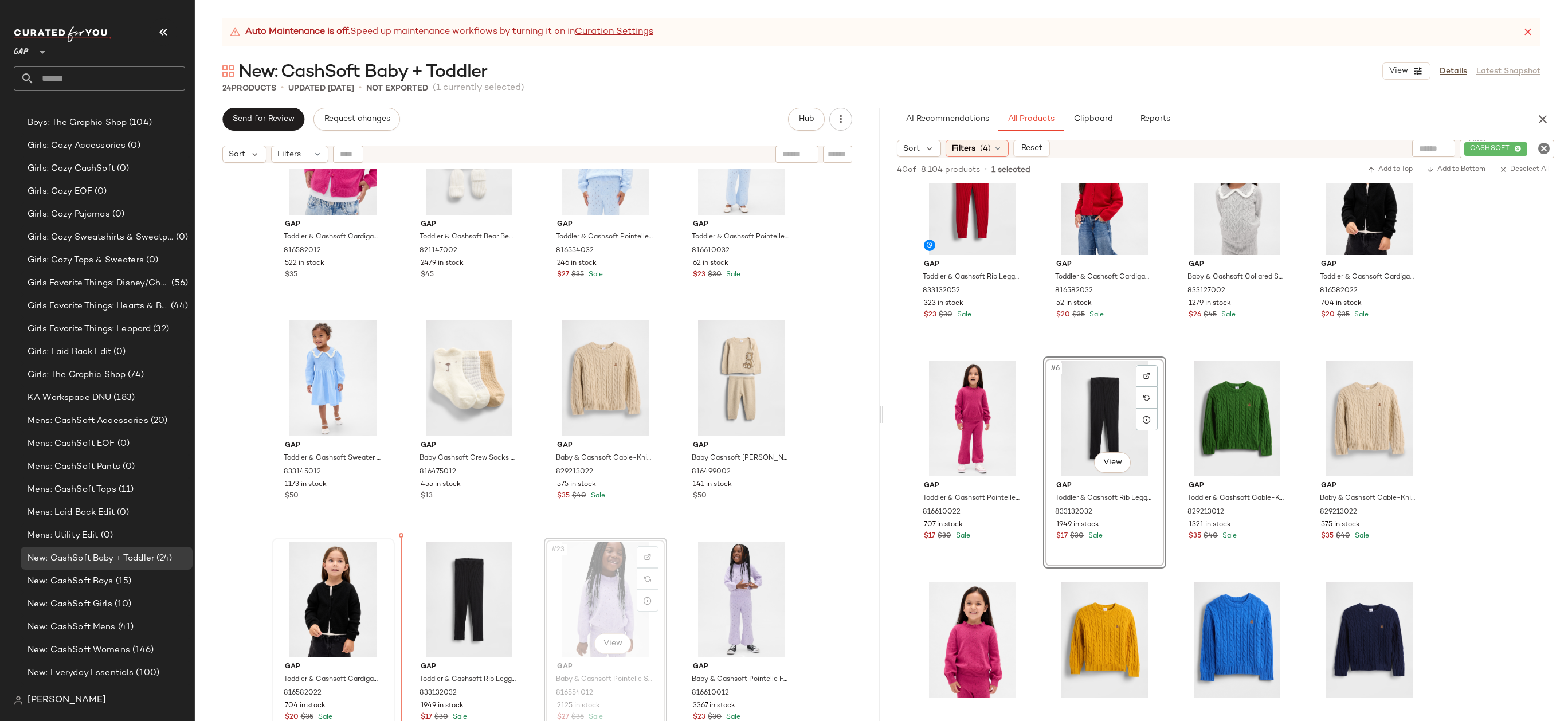
drag, startPoint x: 583, startPoint y: 602, endPoint x: 283, endPoint y: 602, distance: 300.0
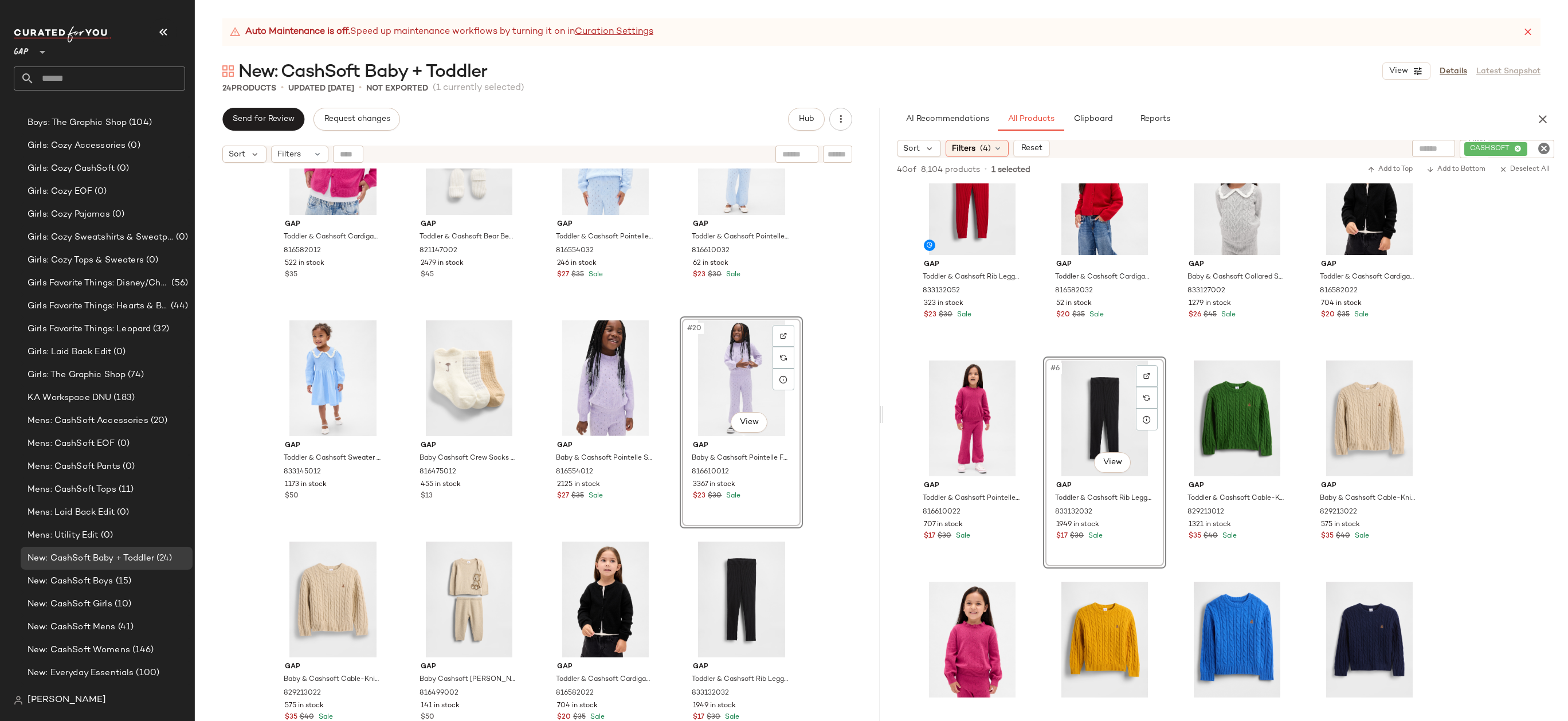
scroll to position [551, 0]
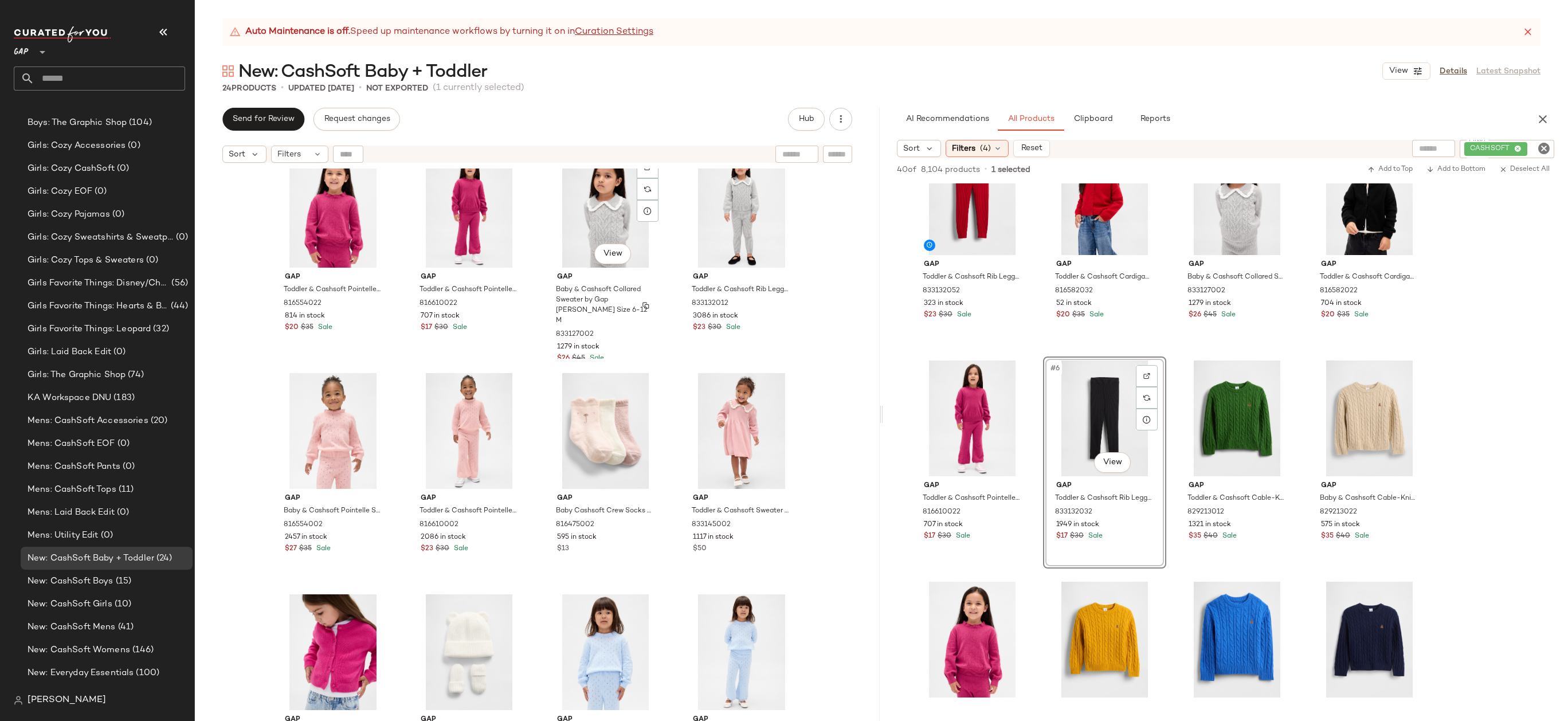
scroll to position [486, 0]
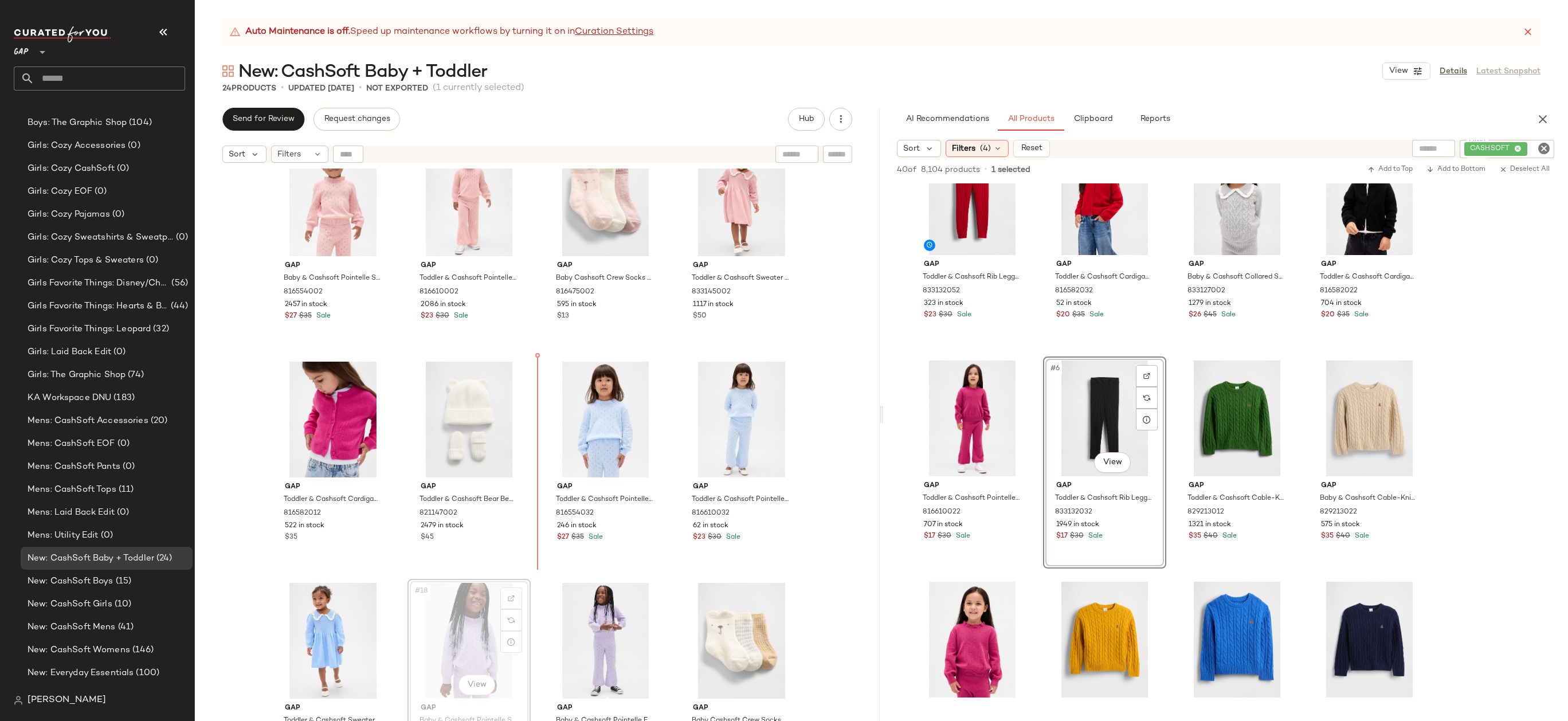
drag, startPoint x: 470, startPoint y: 629, endPoint x: 559, endPoint y: 463, distance: 188.4
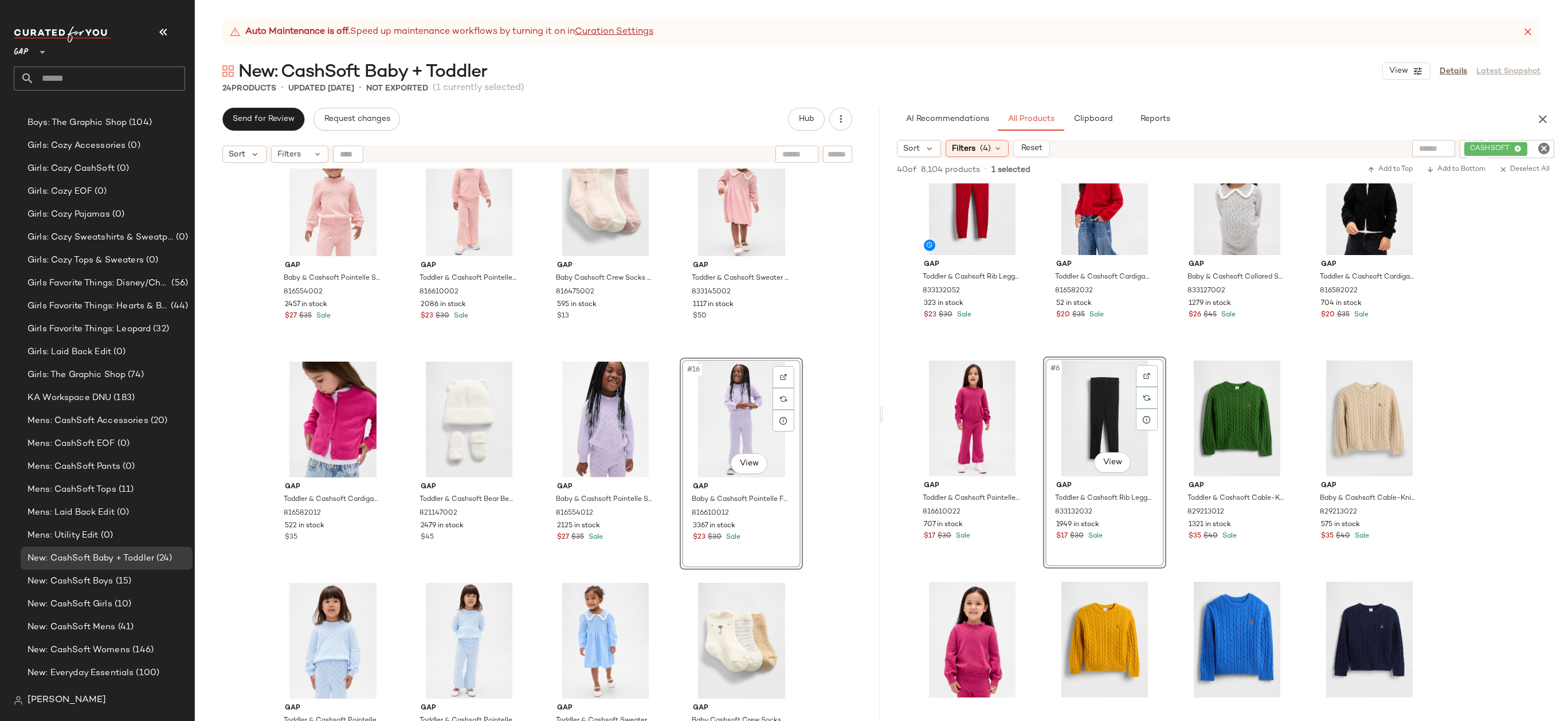
click at [813, 428] on div "Gap Baby & Cashsoft Pointelle Sweater by Gap Pure Pink Size 6-12 M 816554002 24…" at bounding box center [537, 458] width 685 height 581
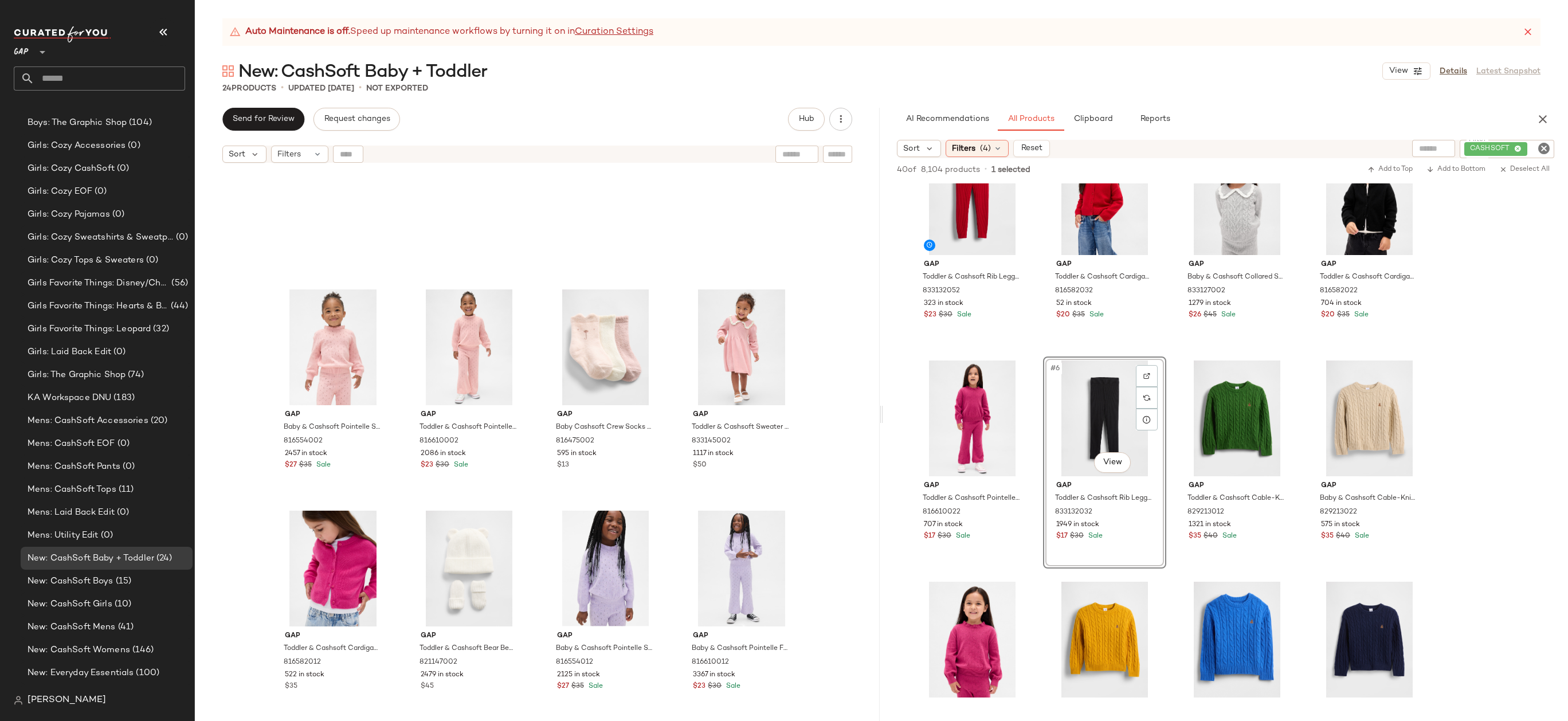
scroll to position [526, 0]
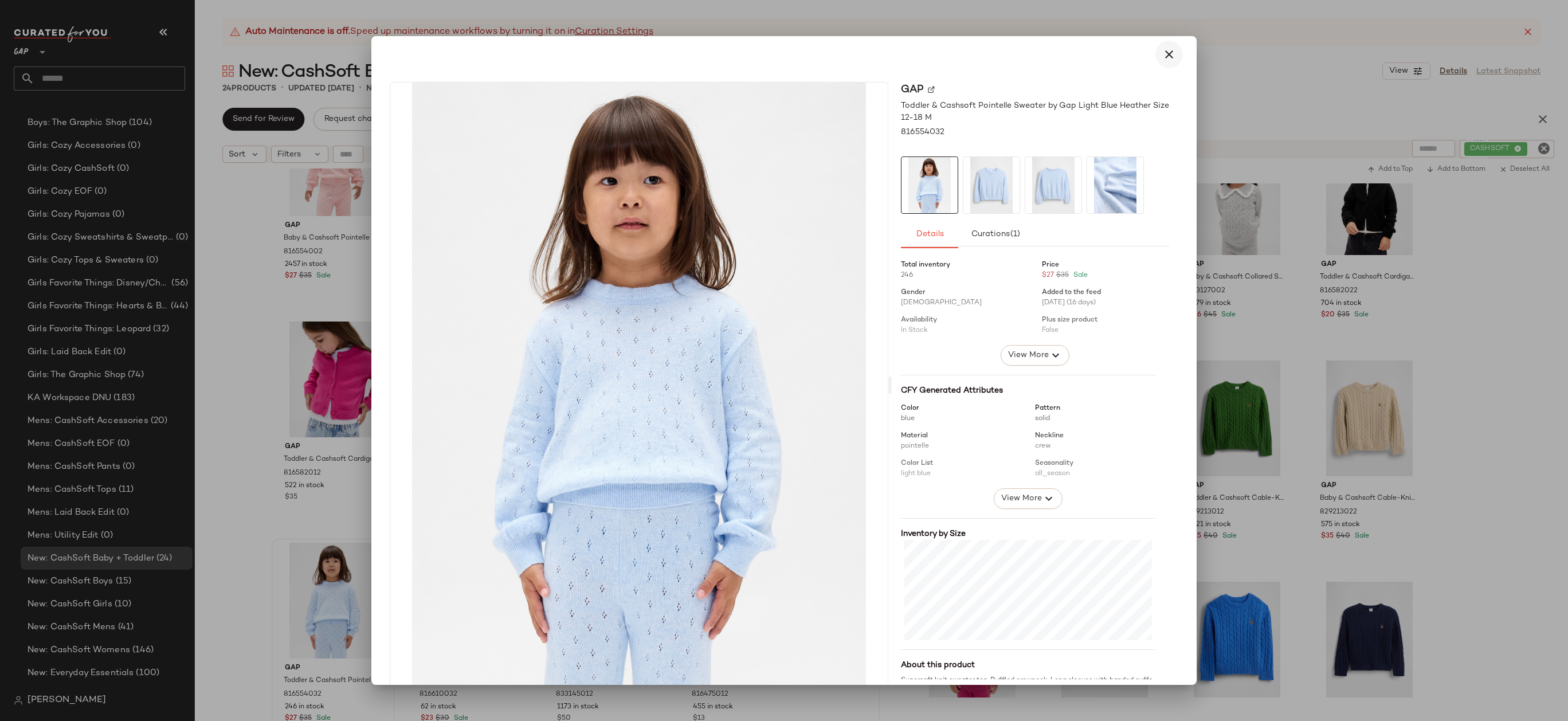
click at [1164, 51] on icon "button" at bounding box center [1169, 55] width 13 height 13
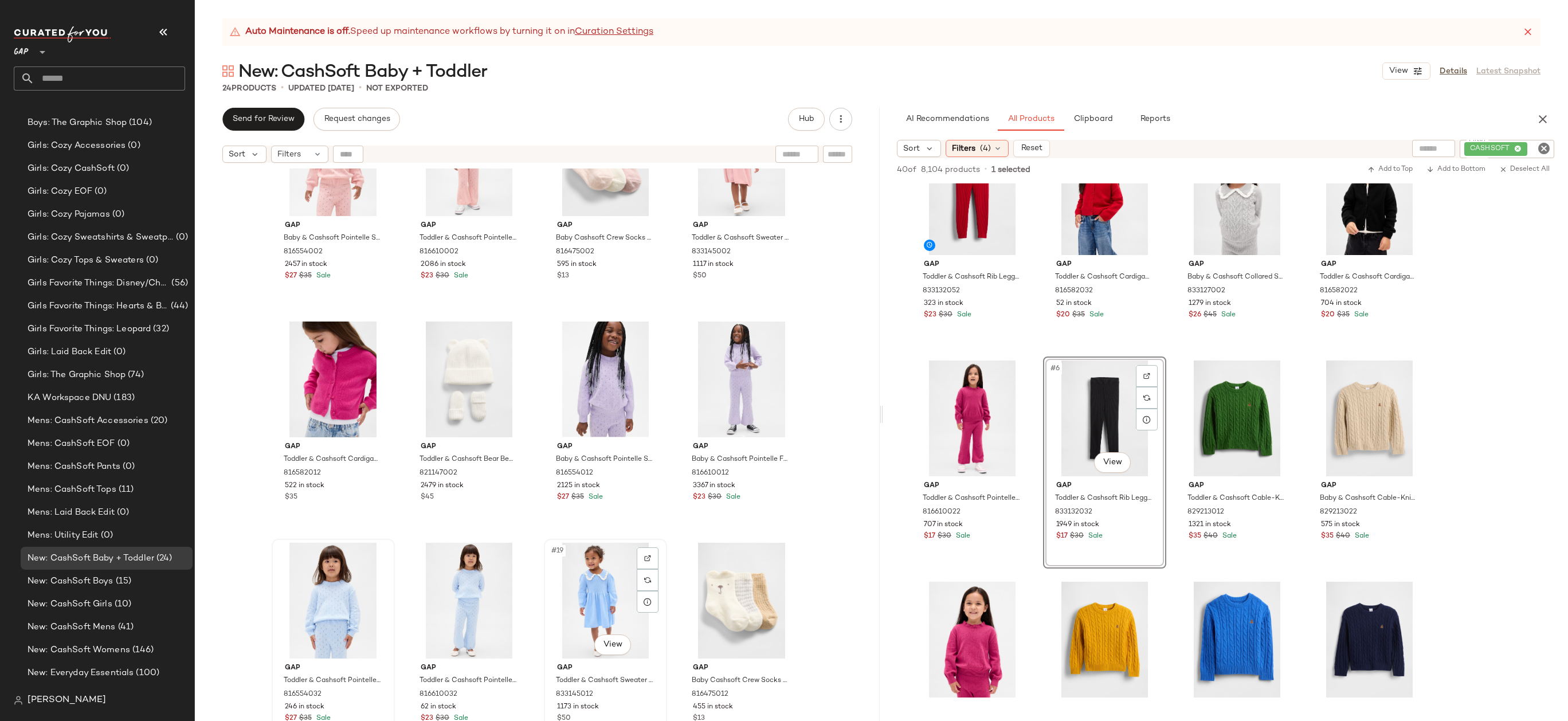
scroll to position [696, 0]
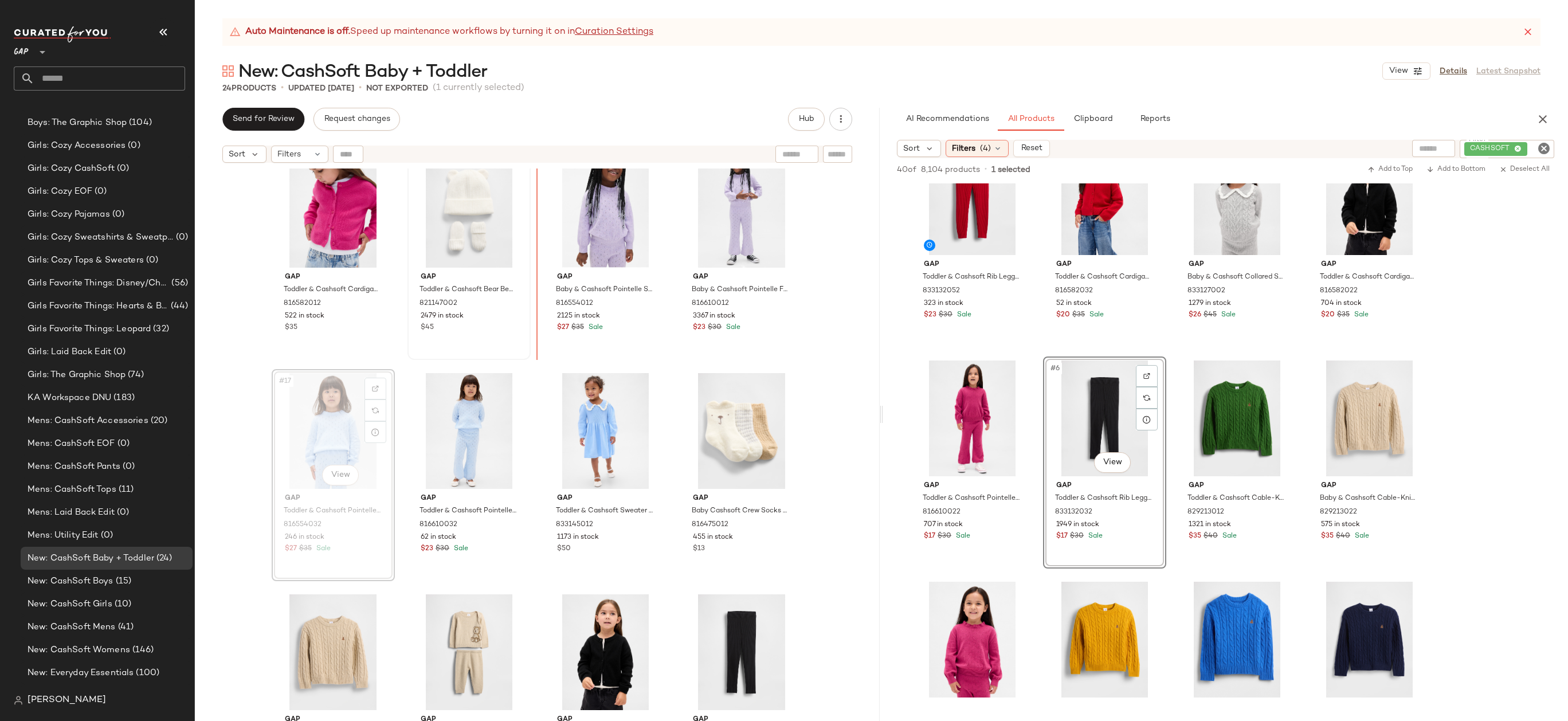
drag, startPoint x: 341, startPoint y: 438, endPoint x: 526, endPoint y: 271, distance: 249.2
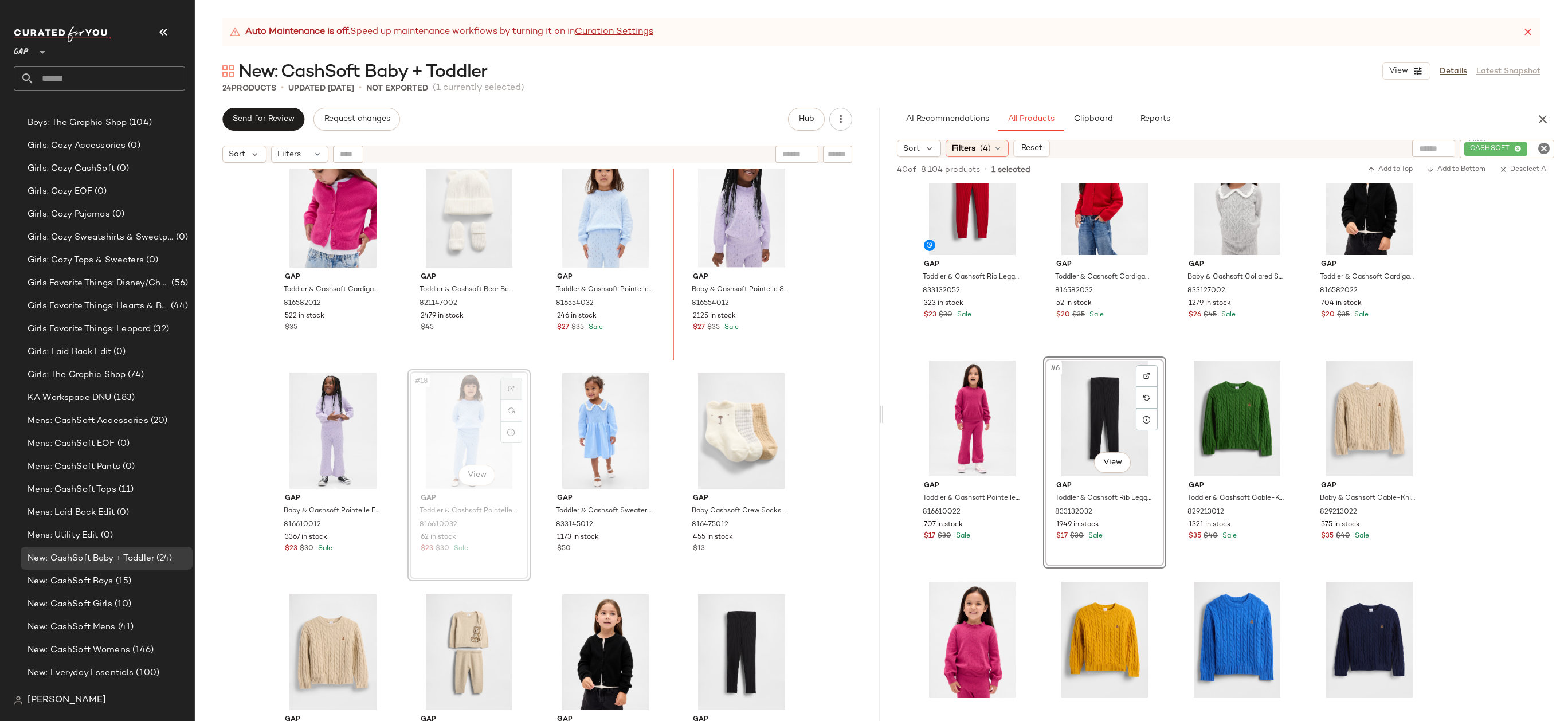
scroll to position [683, 0]
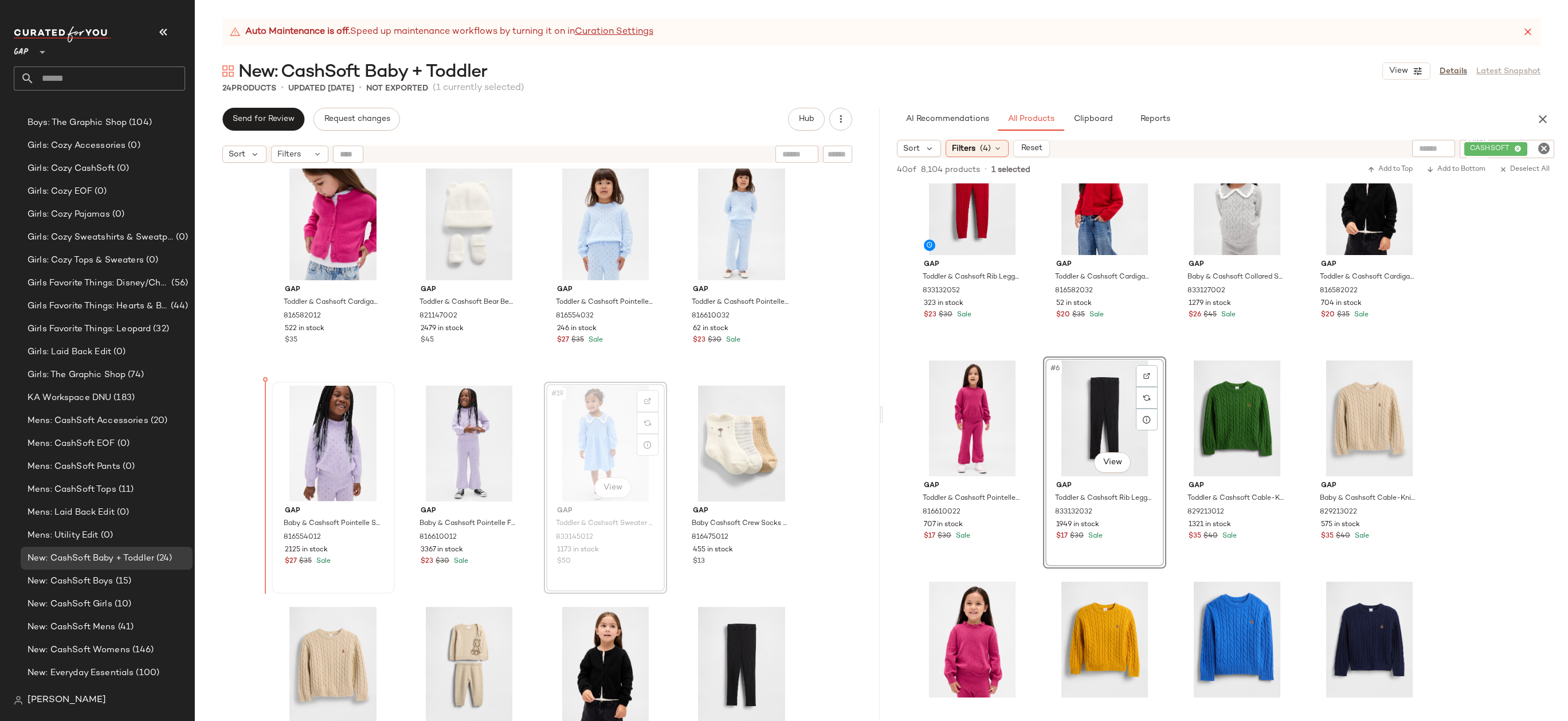
drag, startPoint x: 605, startPoint y: 457, endPoint x: 288, endPoint y: 458, distance: 317.0
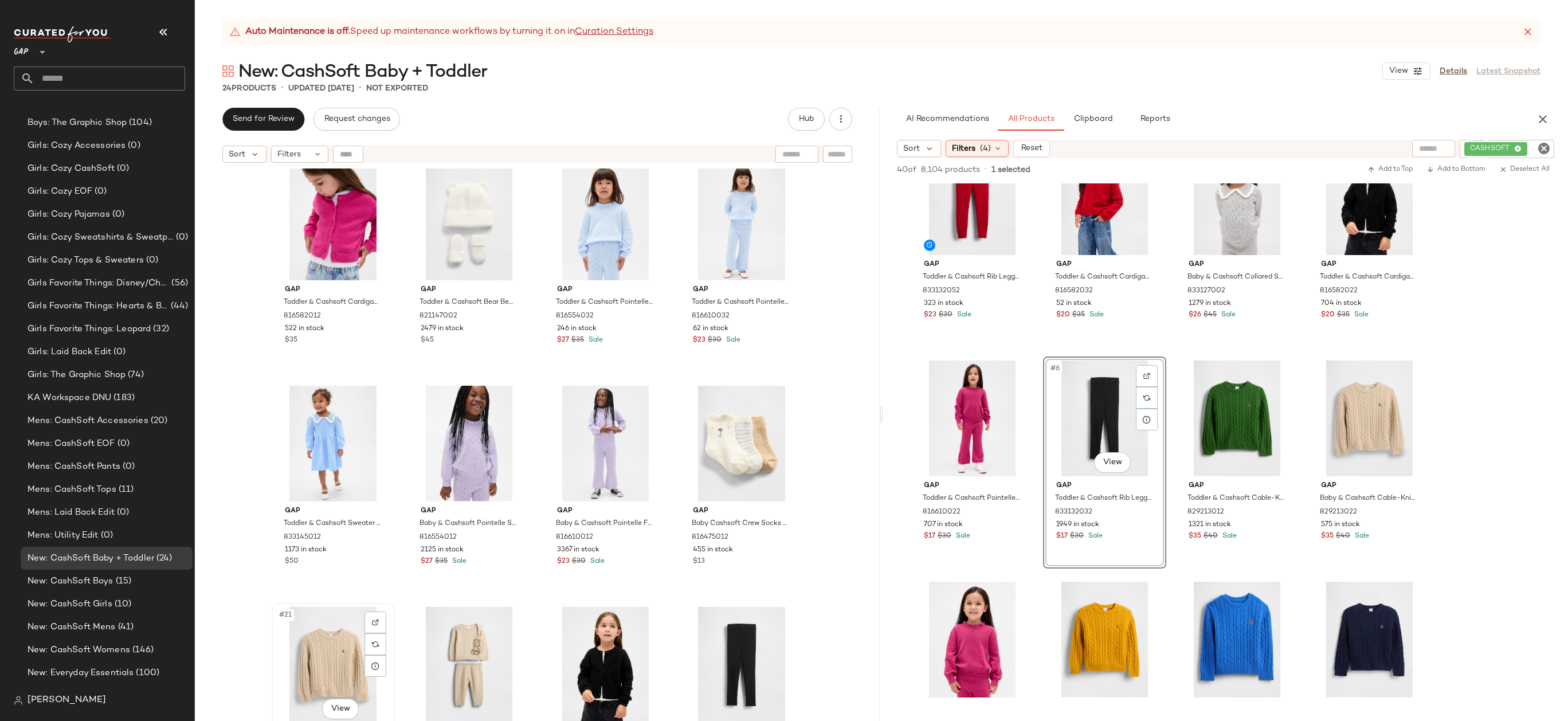
scroll to position [683, 0]
drag, startPoint x: 334, startPoint y: 662, endPoint x: 335, endPoint y: 656, distance: 6.1
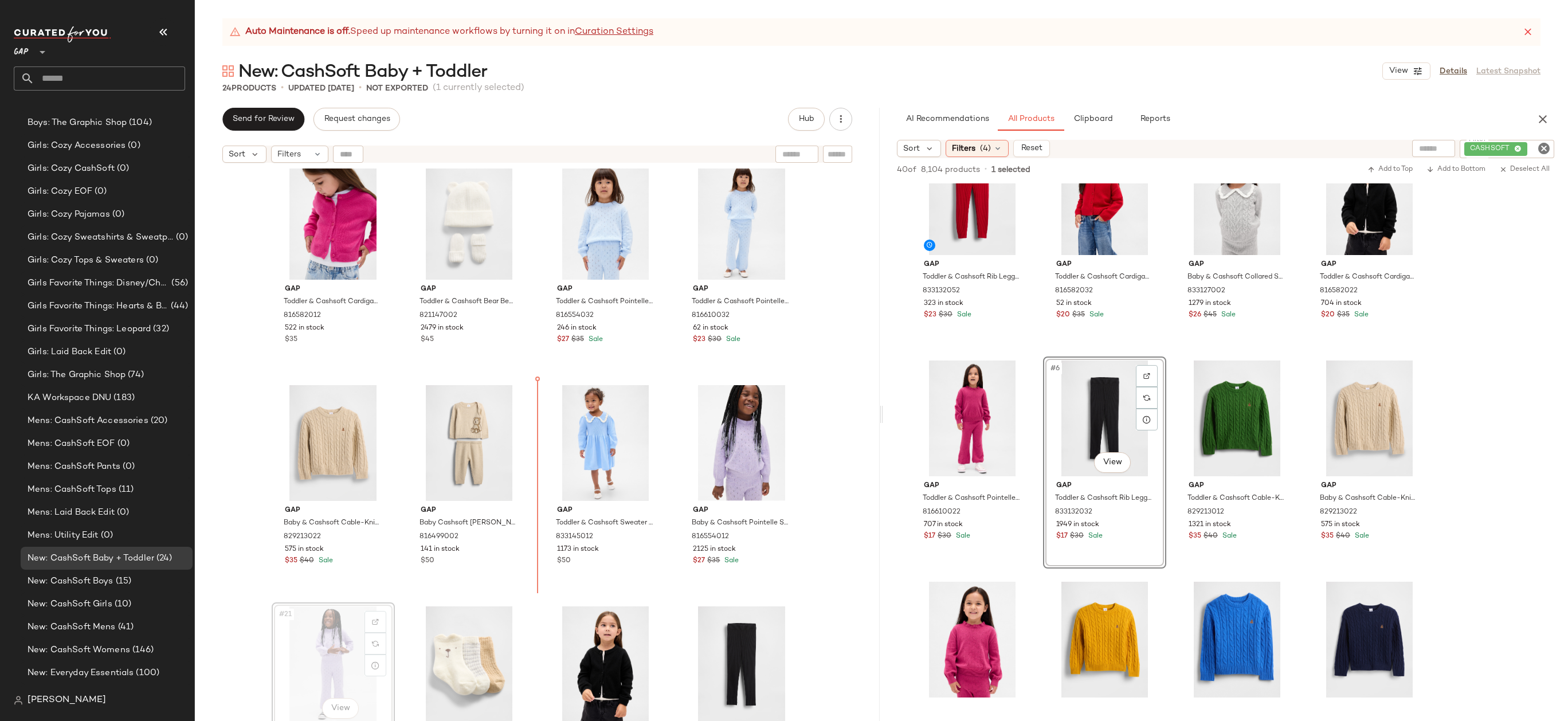
scroll to position [684, 0]
drag, startPoint x: 341, startPoint y: 652, endPoint x: 351, endPoint y: 637, distance: 18.0
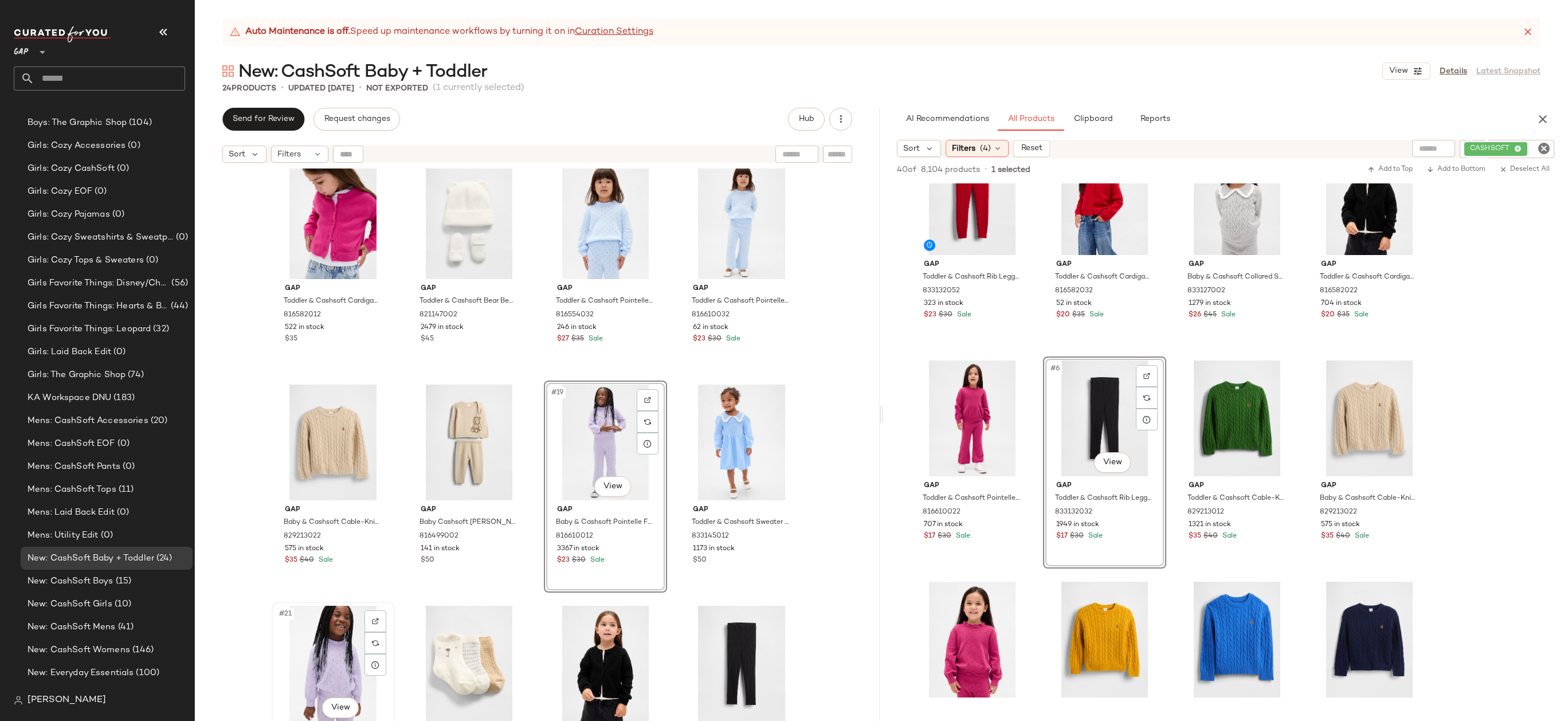
scroll to position [685, 0]
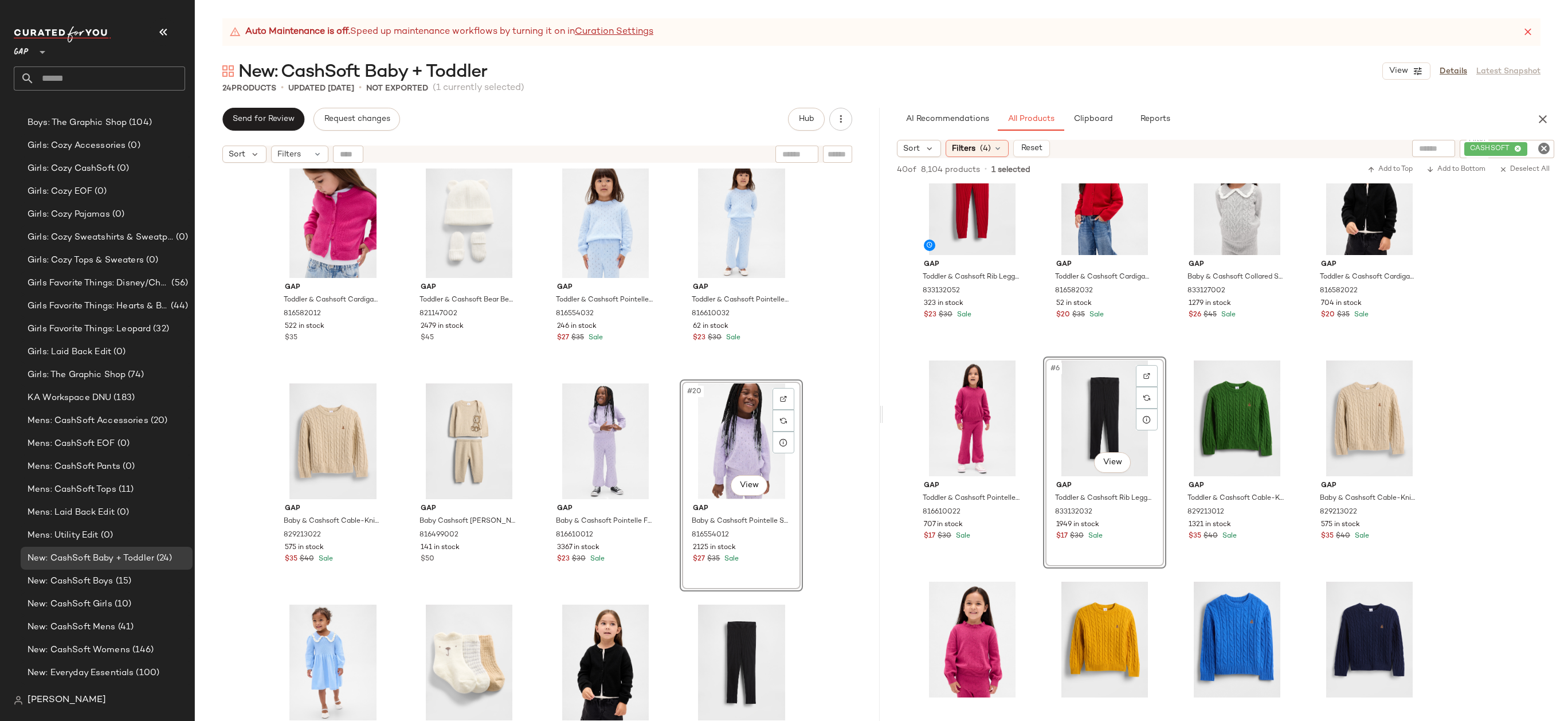
click at [840, 382] on div "Gap Baby & Cashsoft Pointelle Sweater by Gap Pure Pink Size 6-12 M 816554002 24…" at bounding box center [537, 458] width 685 height 581
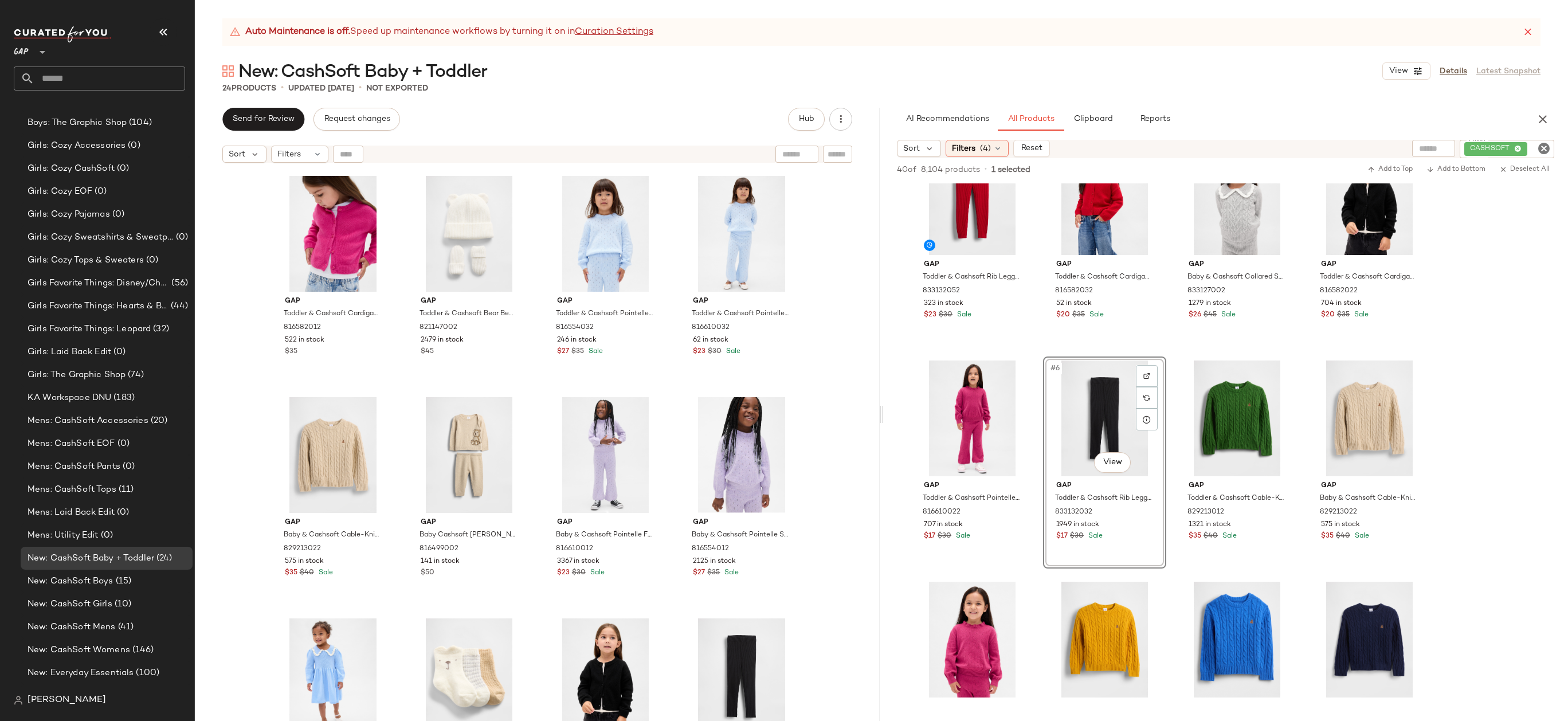
scroll to position [748, 0]
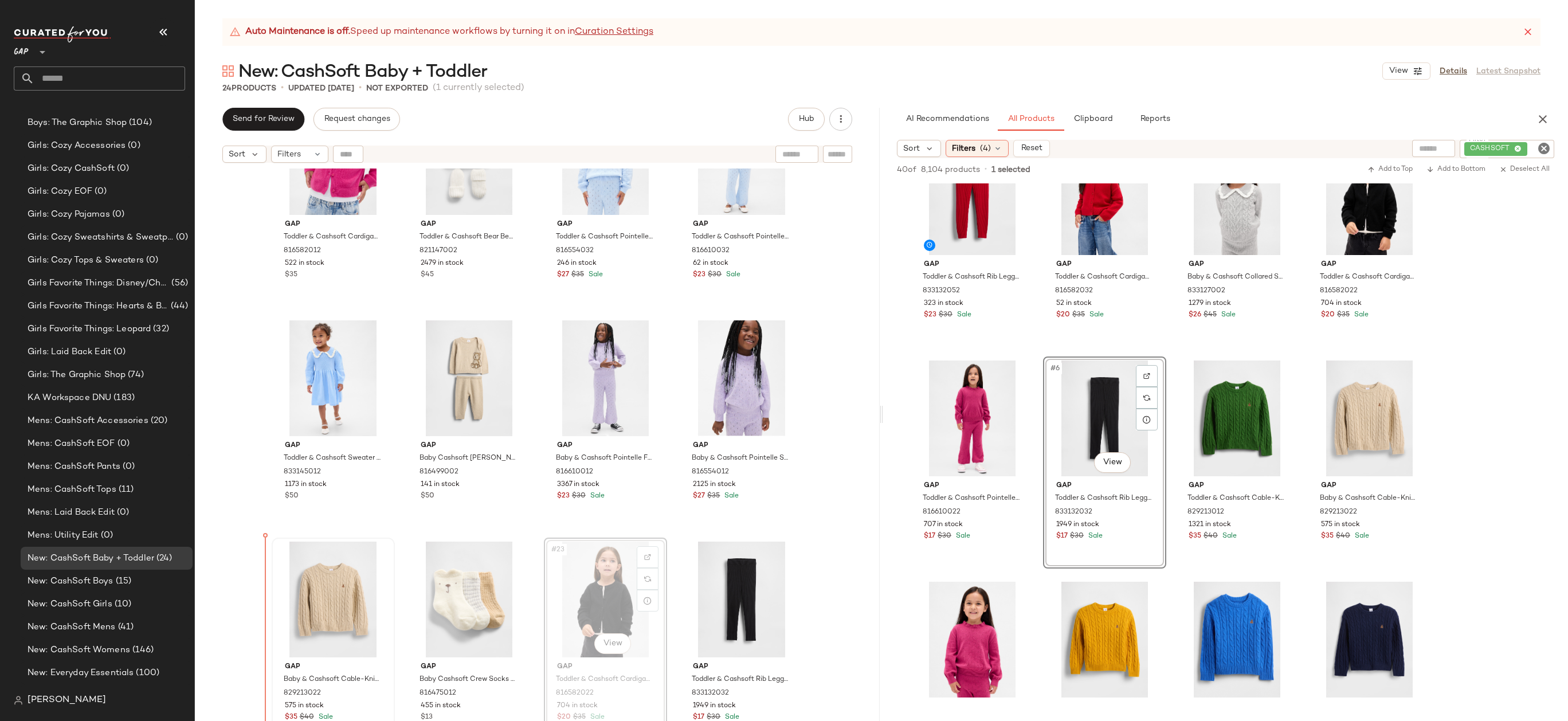
drag, startPoint x: 603, startPoint y: 607, endPoint x: 291, endPoint y: 617, distance: 312.2
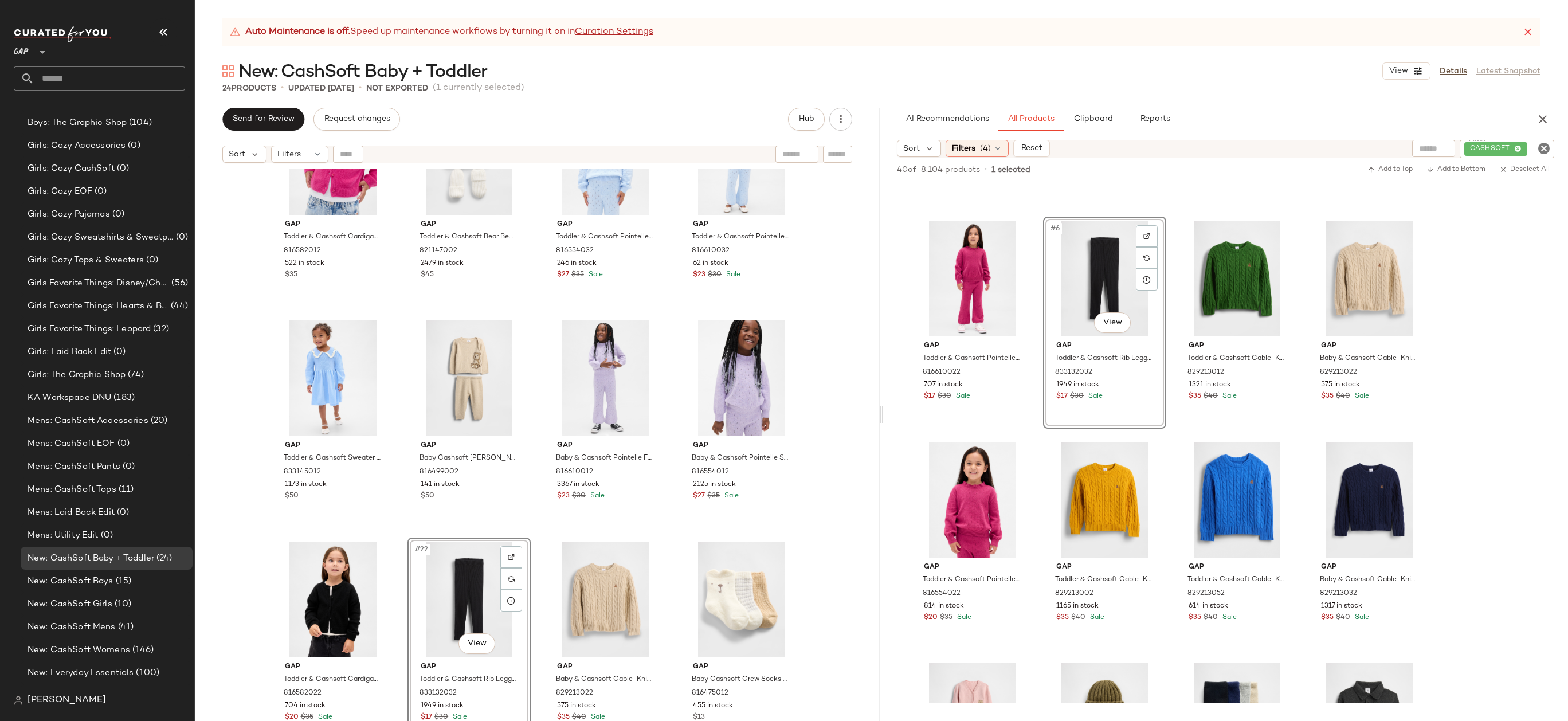
scroll to position [264, 0]
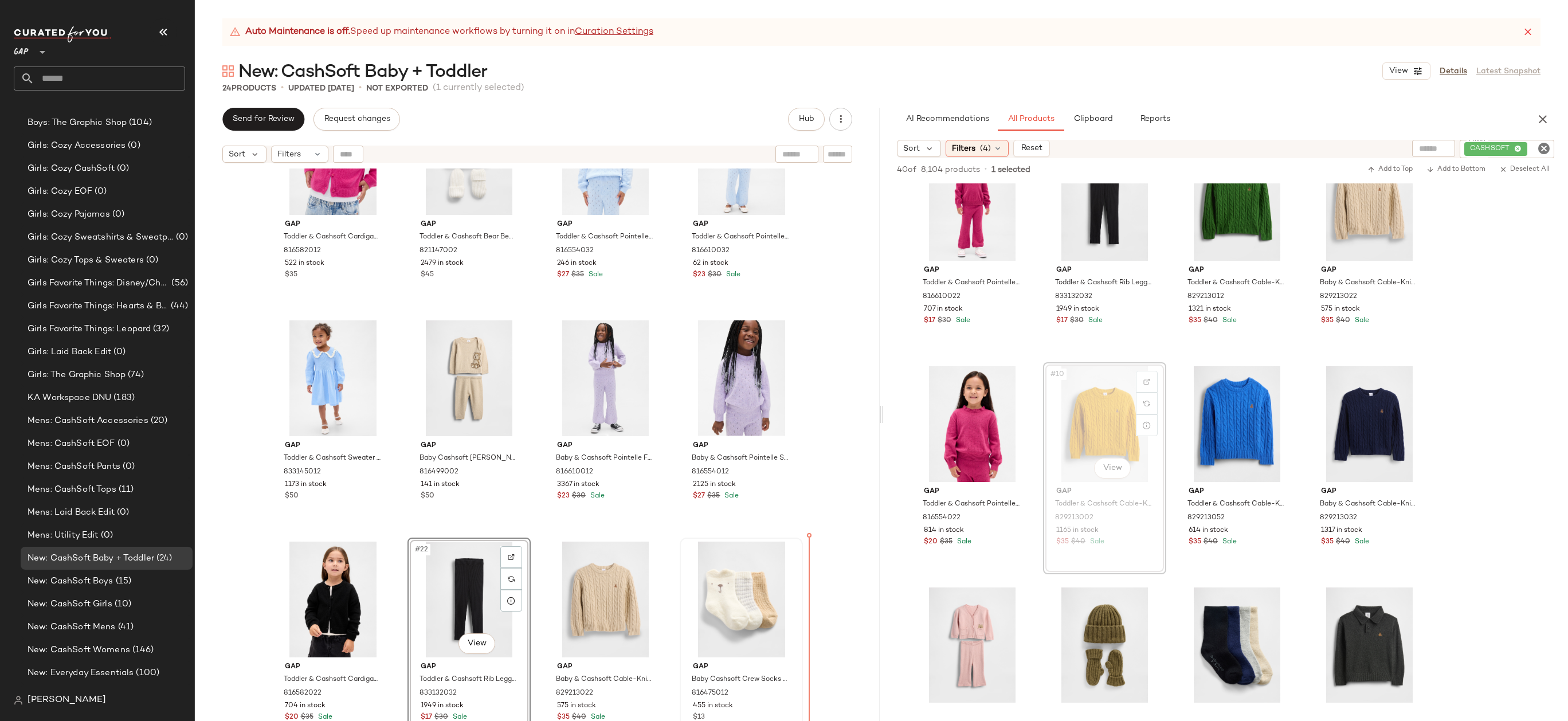
drag, startPoint x: 1074, startPoint y: 418, endPoint x: 775, endPoint y: 626, distance: 364.2
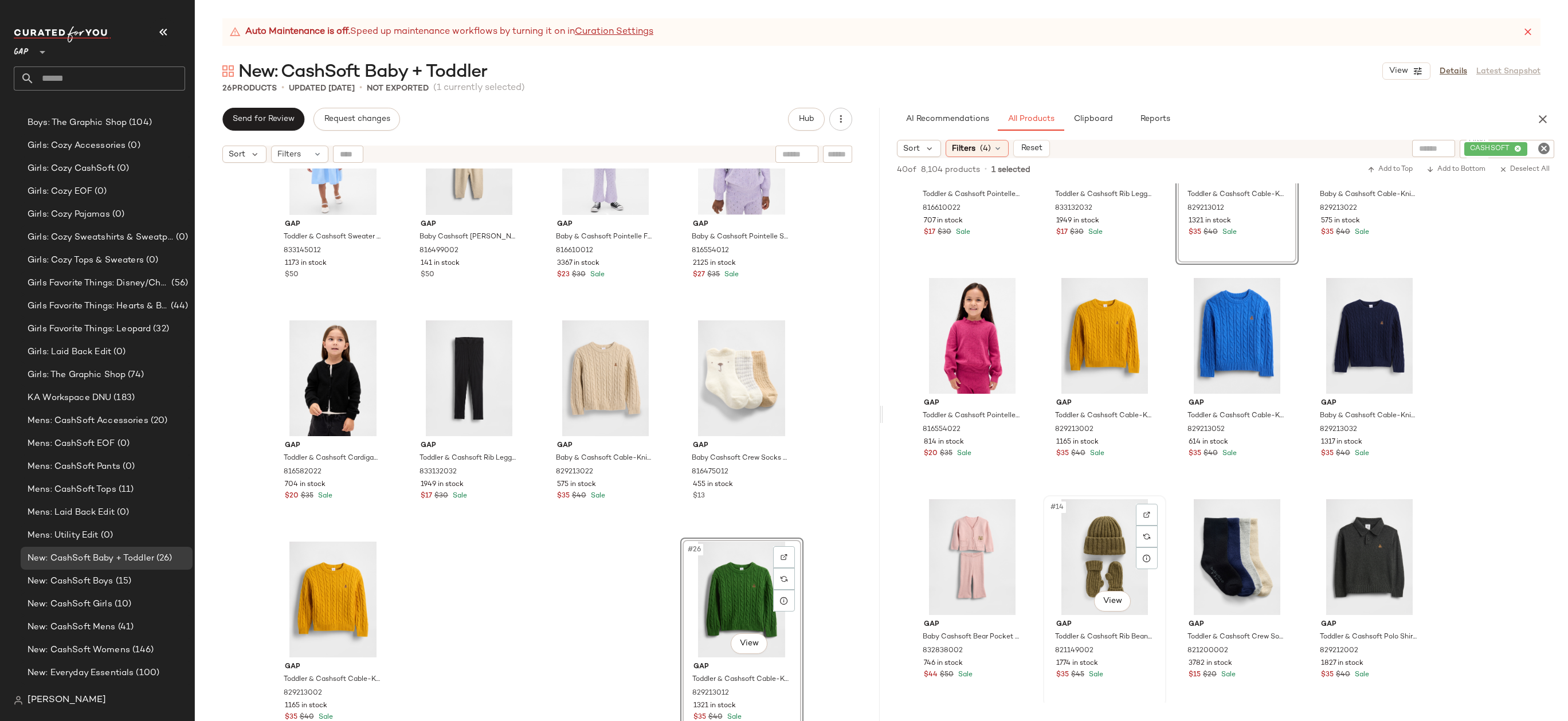
scroll to position [387, 0]
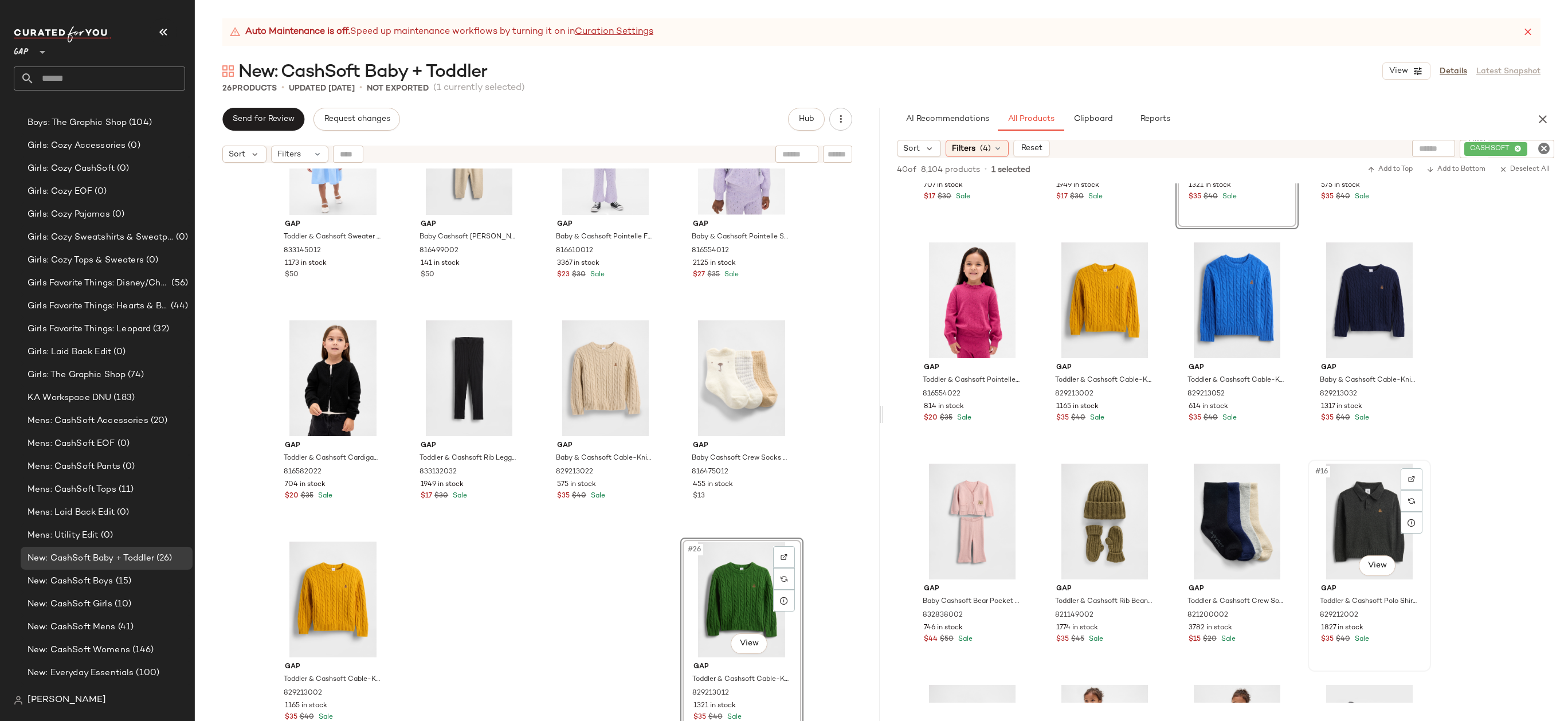
click at [1373, 503] on div "#16 View" at bounding box center [1369, 521] width 115 height 116
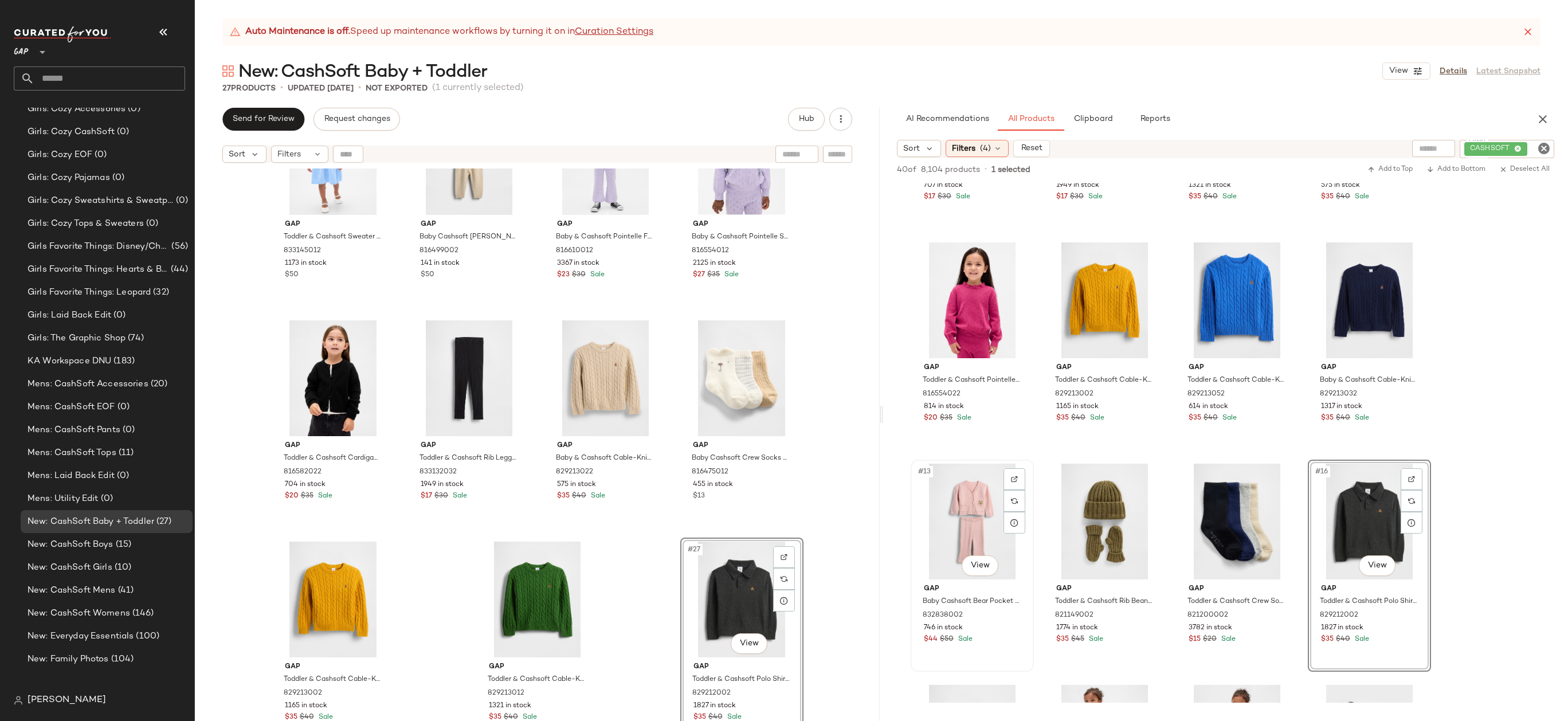
scroll to position [959, 0]
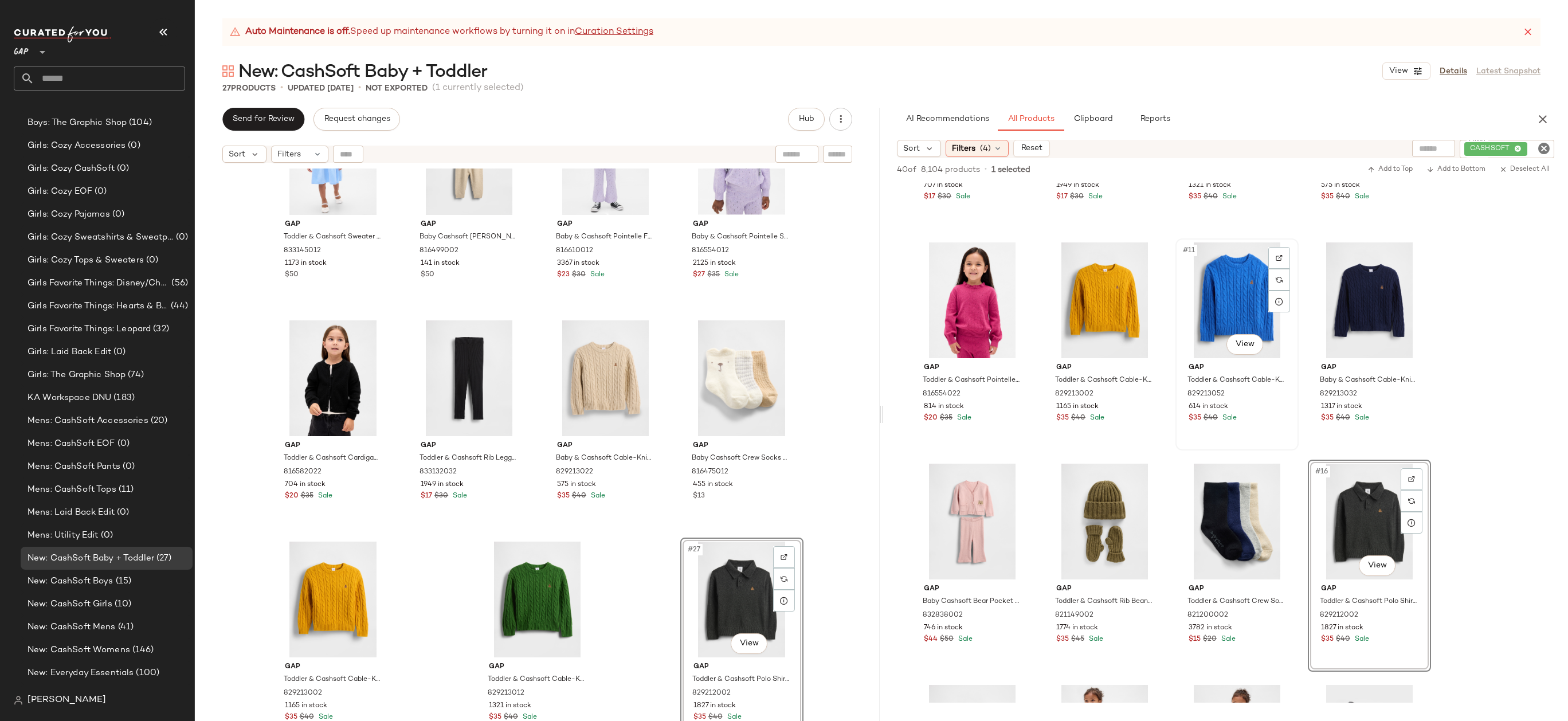
click at [1233, 286] on div "#11 View" at bounding box center [1237, 300] width 115 height 116
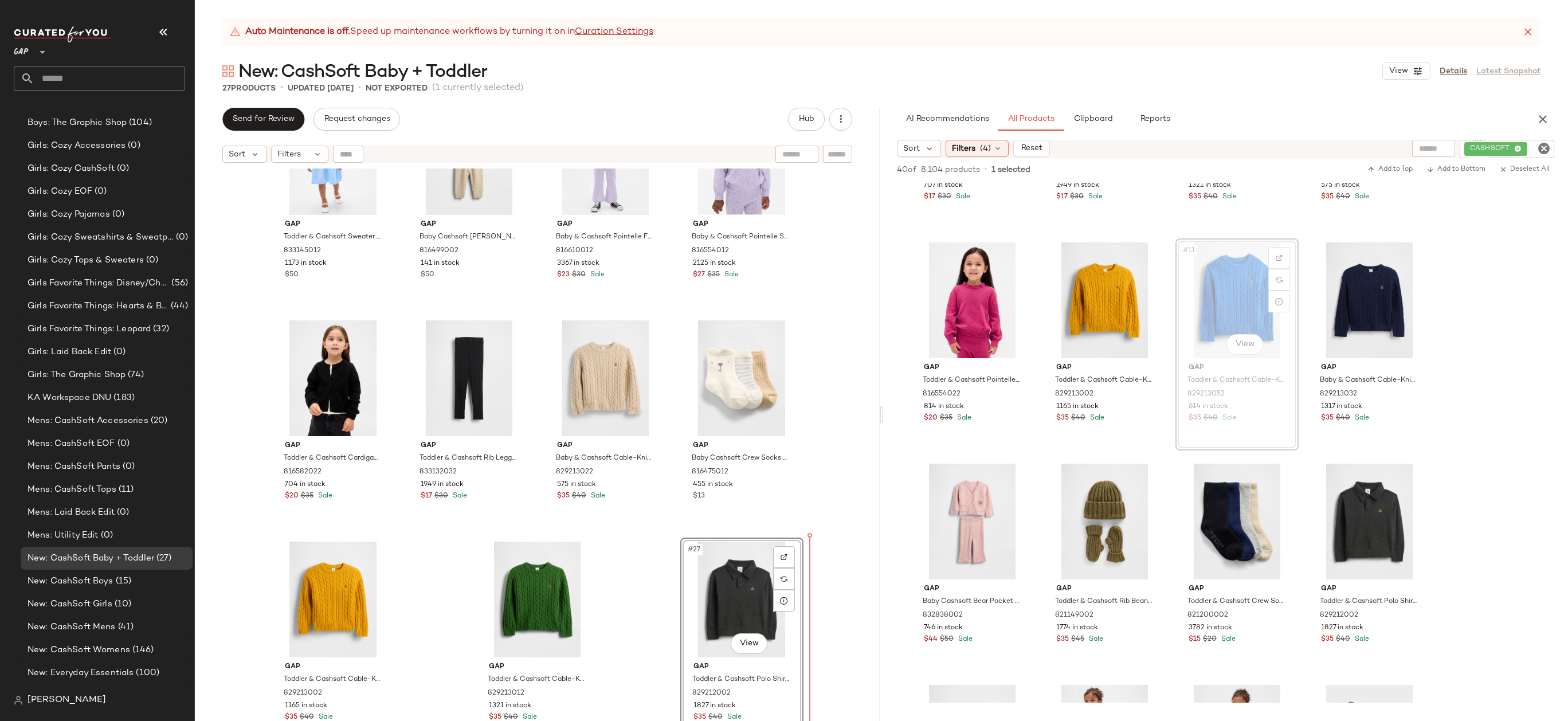
drag, startPoint x: 1261, startPoint y: 280, endPoint x: 1254, endPoint y: 283, distance: 7.6
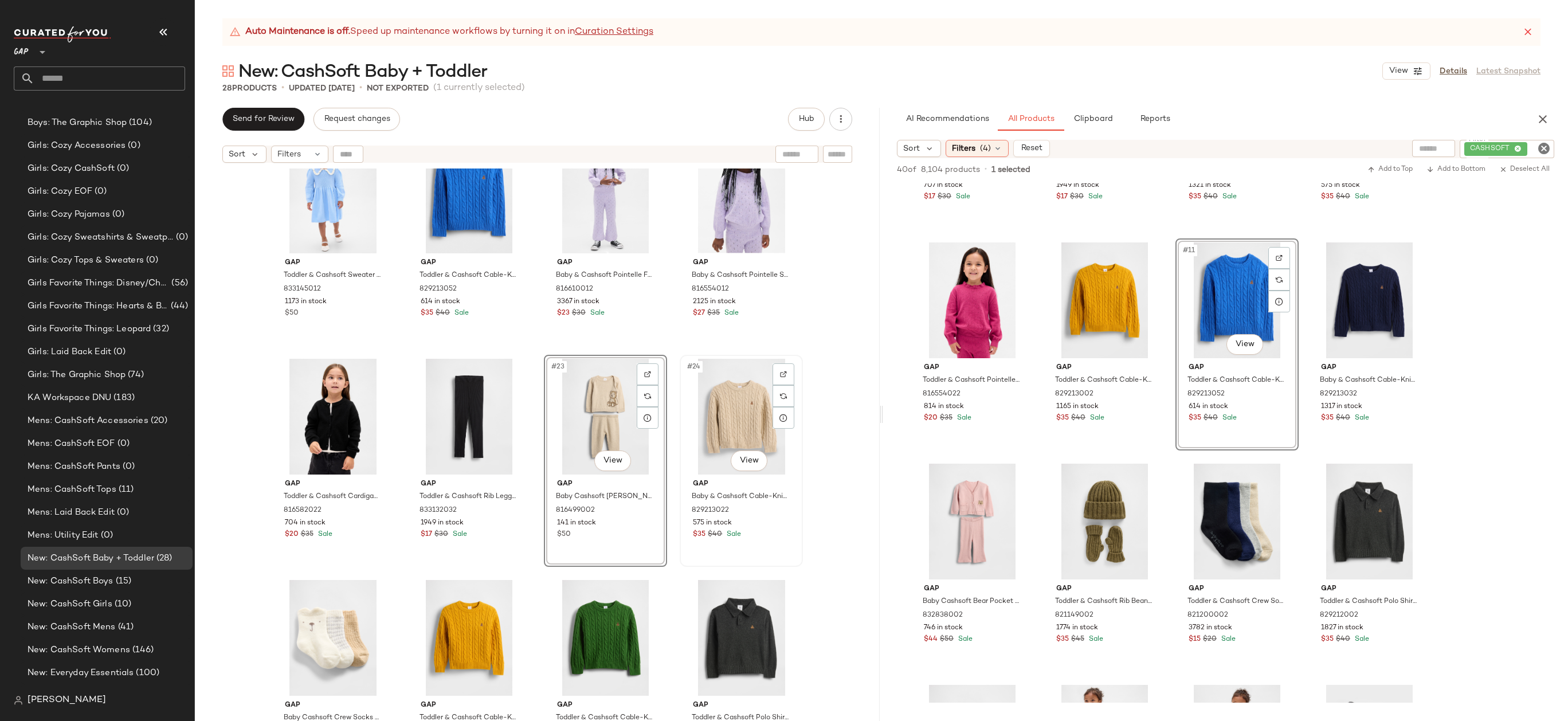
scroll to position [969, 0]
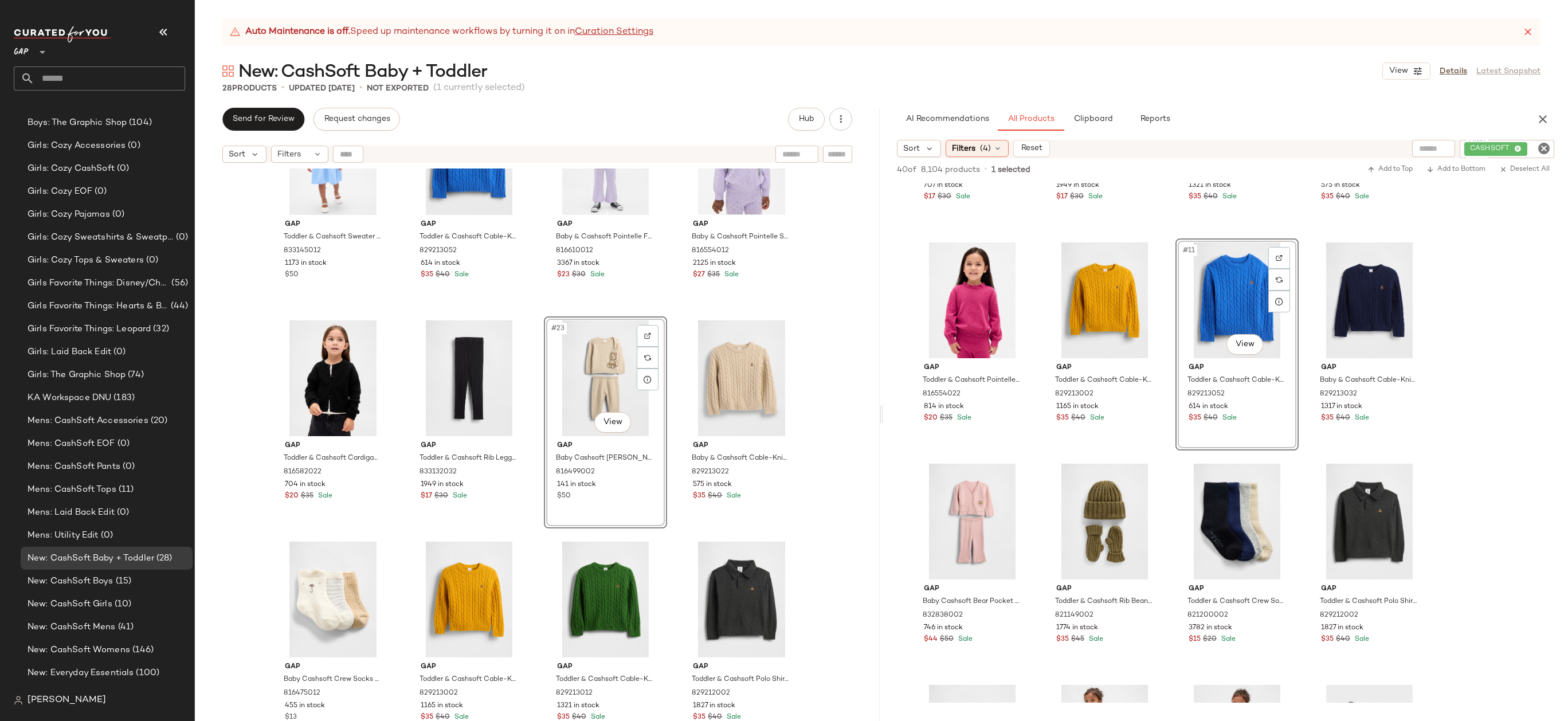
click at [398, 565] on div "Gap Toddler & Cashsoft Sweater Dress by Gap Wind Blue Size 5 YRS 833145012 1173…" at bounding box center [537, 458] width 685 height 581
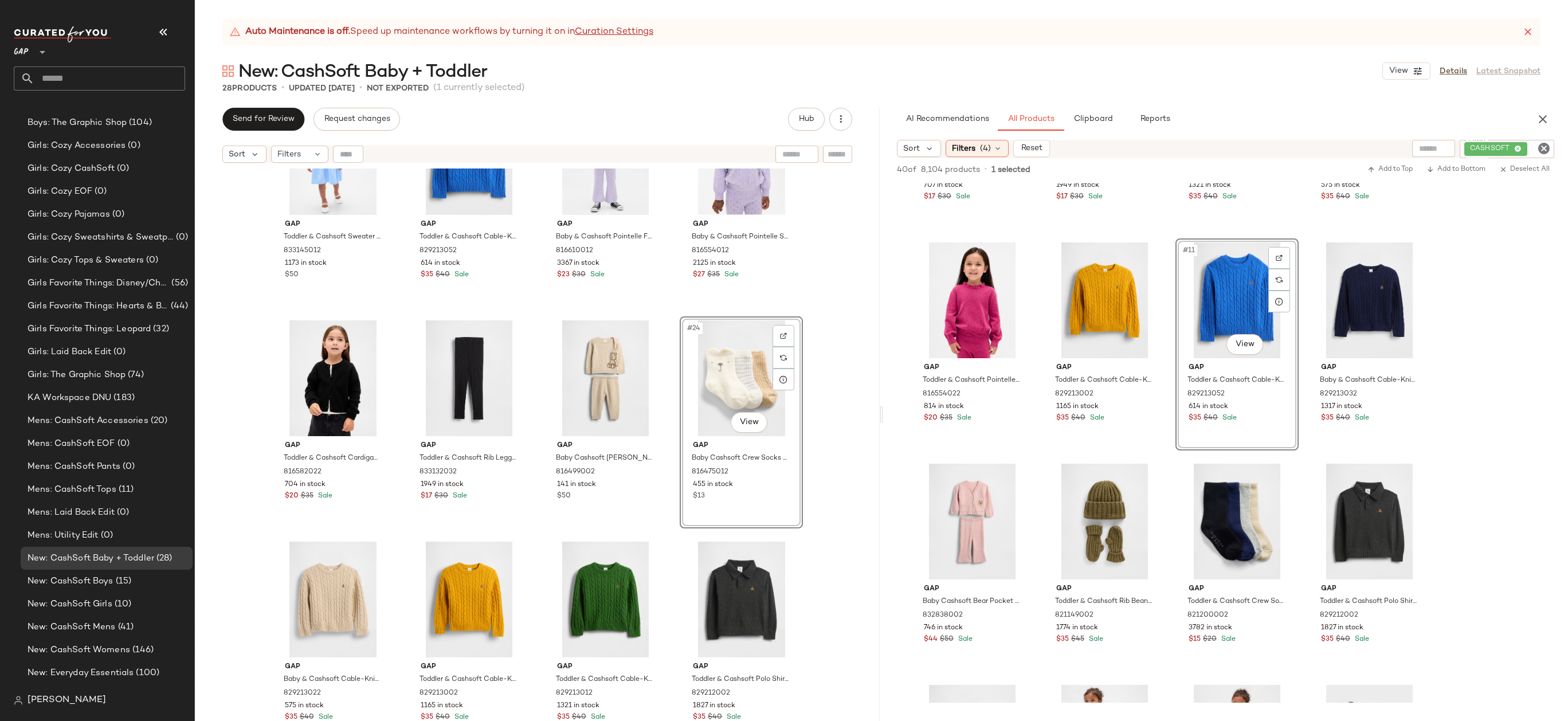
click at [829, 392] on div "Gap Toddler & Cashsoft Sweater Dress by Gap Wind Blue Size 5 YRS 833145012 1173…" at bounding box center [537, 458] width 685 height 581
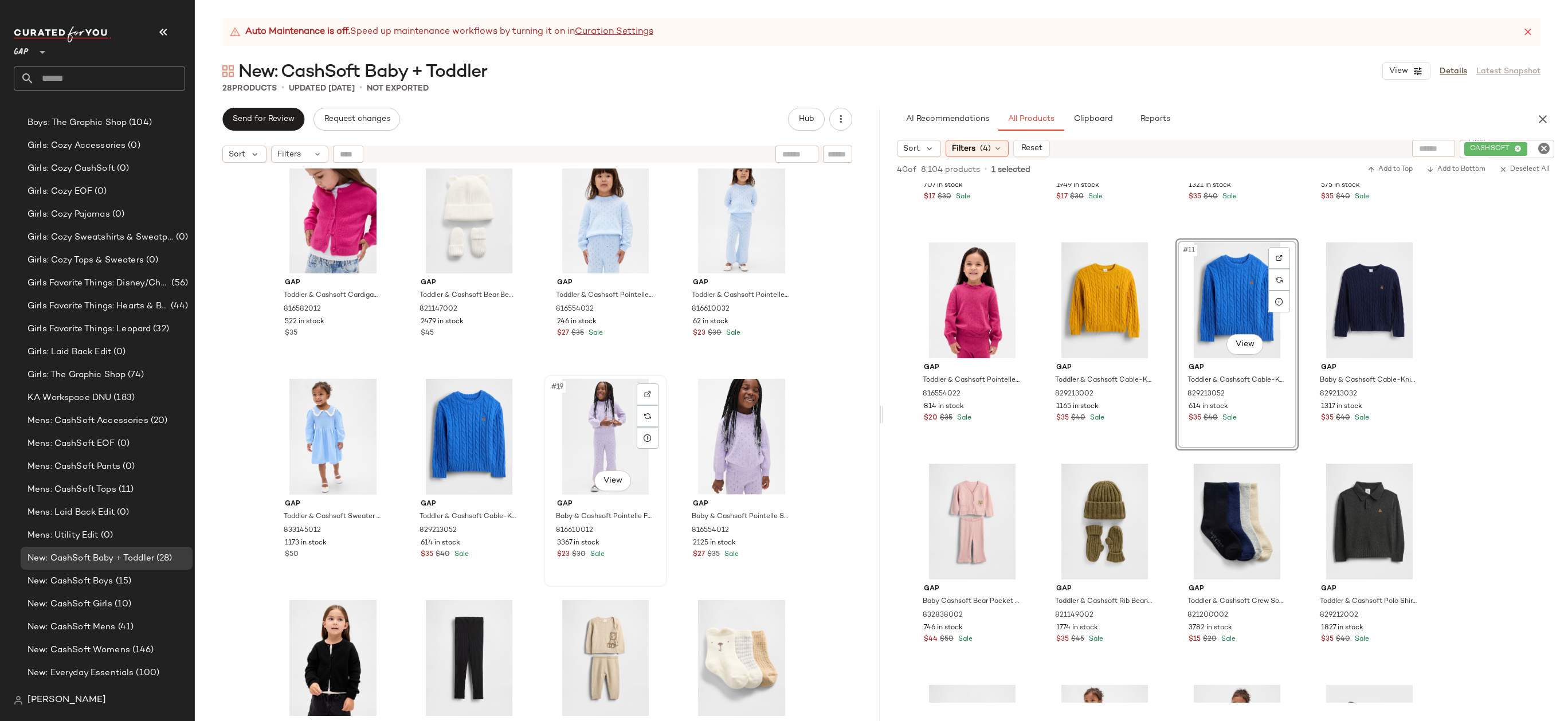
scroll to position [579, 0]
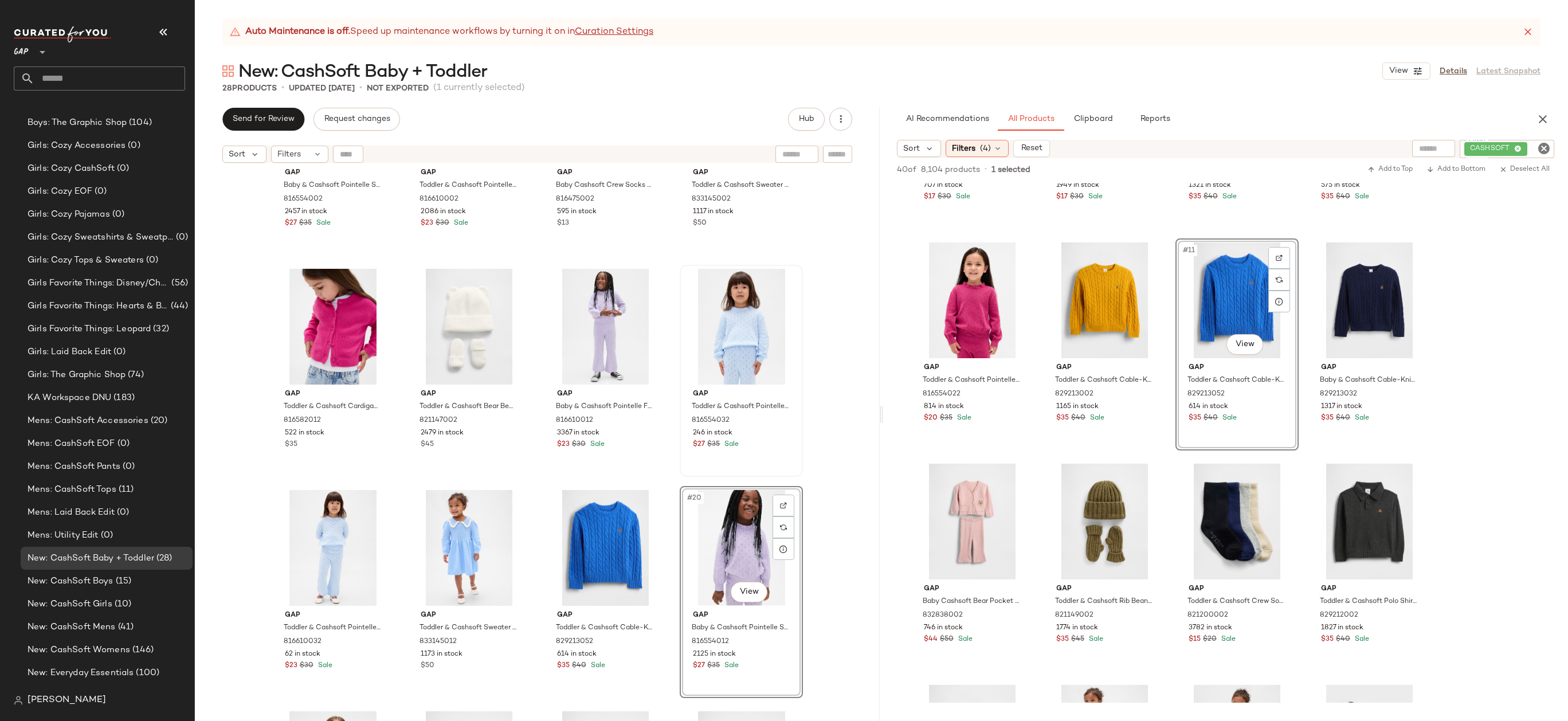
drag, startPoint x: 734, startPoint y: 546, endPoint x: 686, endPoint y: 343, distance: 208.6
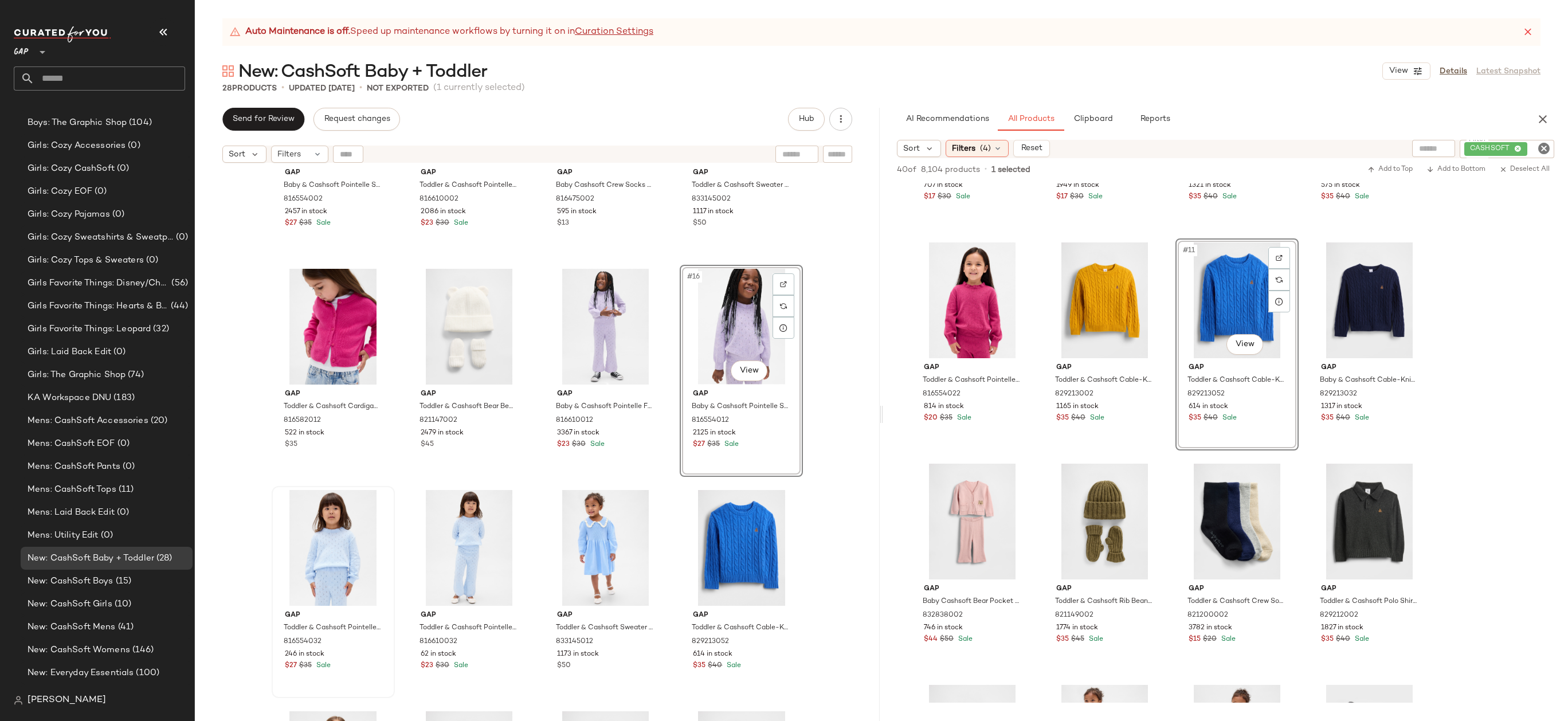
scroll to position [470, 0]
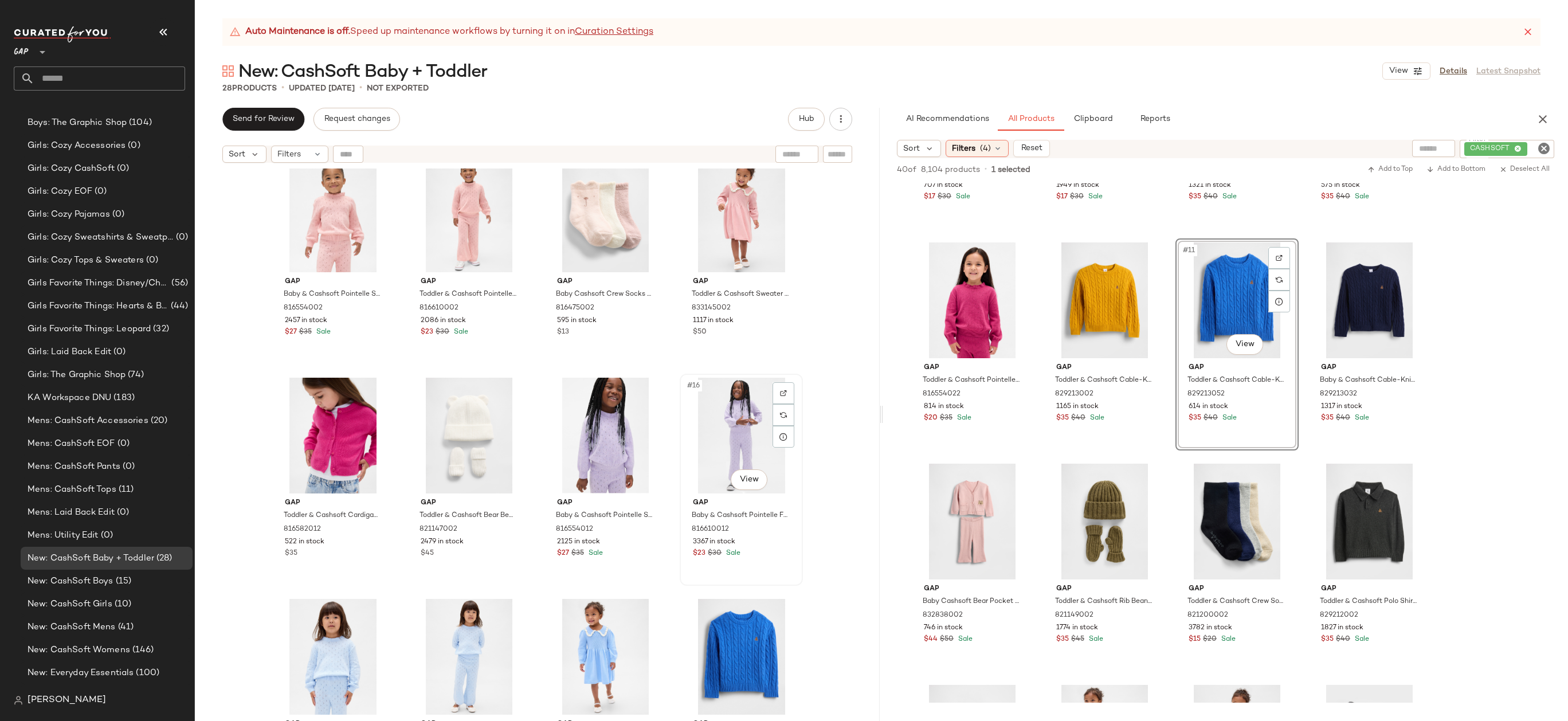
click at [737, 434] on div "#16 View" at bounding box center [741, 435] width 115 height 116
click at [843, 395] on div "Gap Baby & Cashsoft Pointelle Sweater by Gap Pure Pink Size 6-12 M 816554002 24…" at bounding box center [537, 458] width 685 height 581
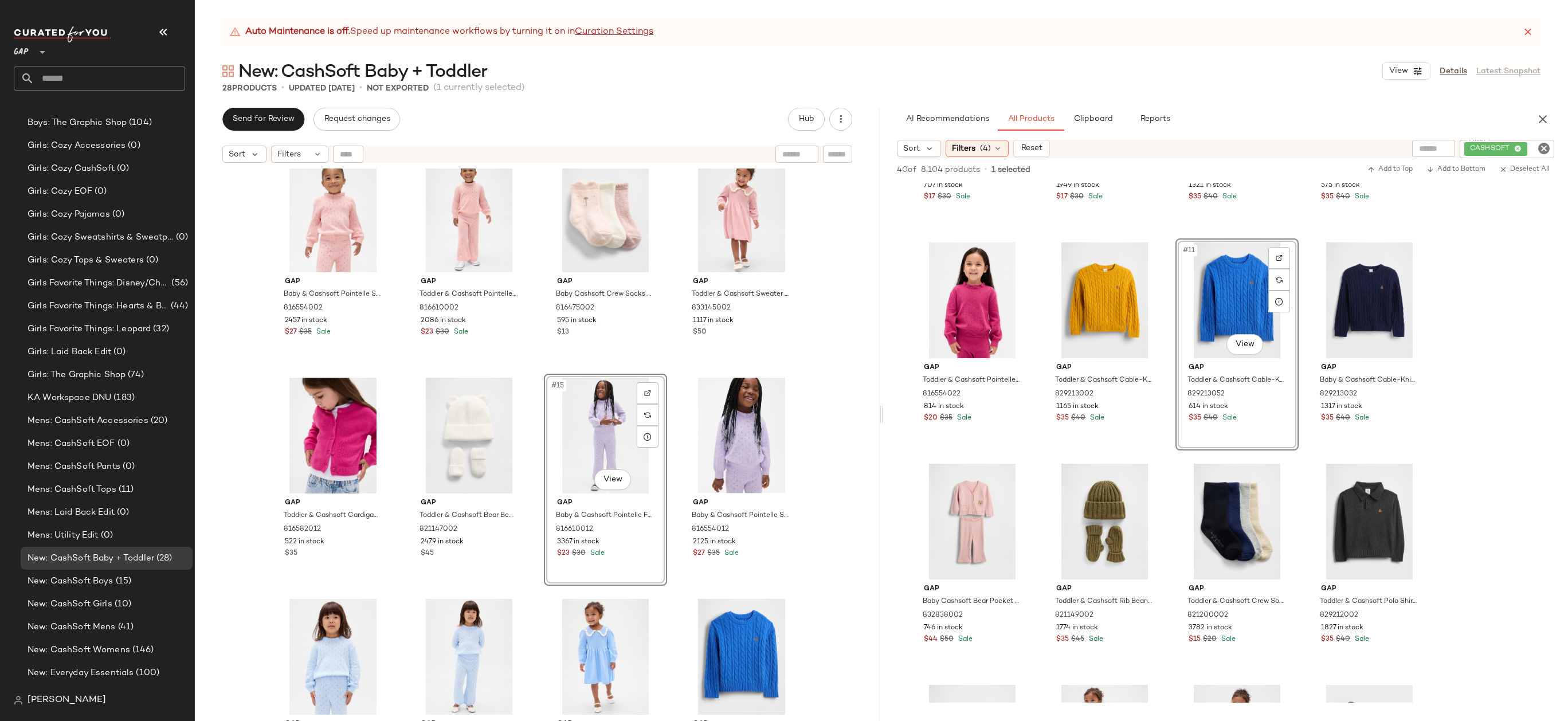
click at [858, 414] on div "Gap Baby & Cashsoft Pointelle Sweater by Gap Pure Pink Size 6-12 M 816554002 24…" at bounding box center [537, 458] width 685 height 581
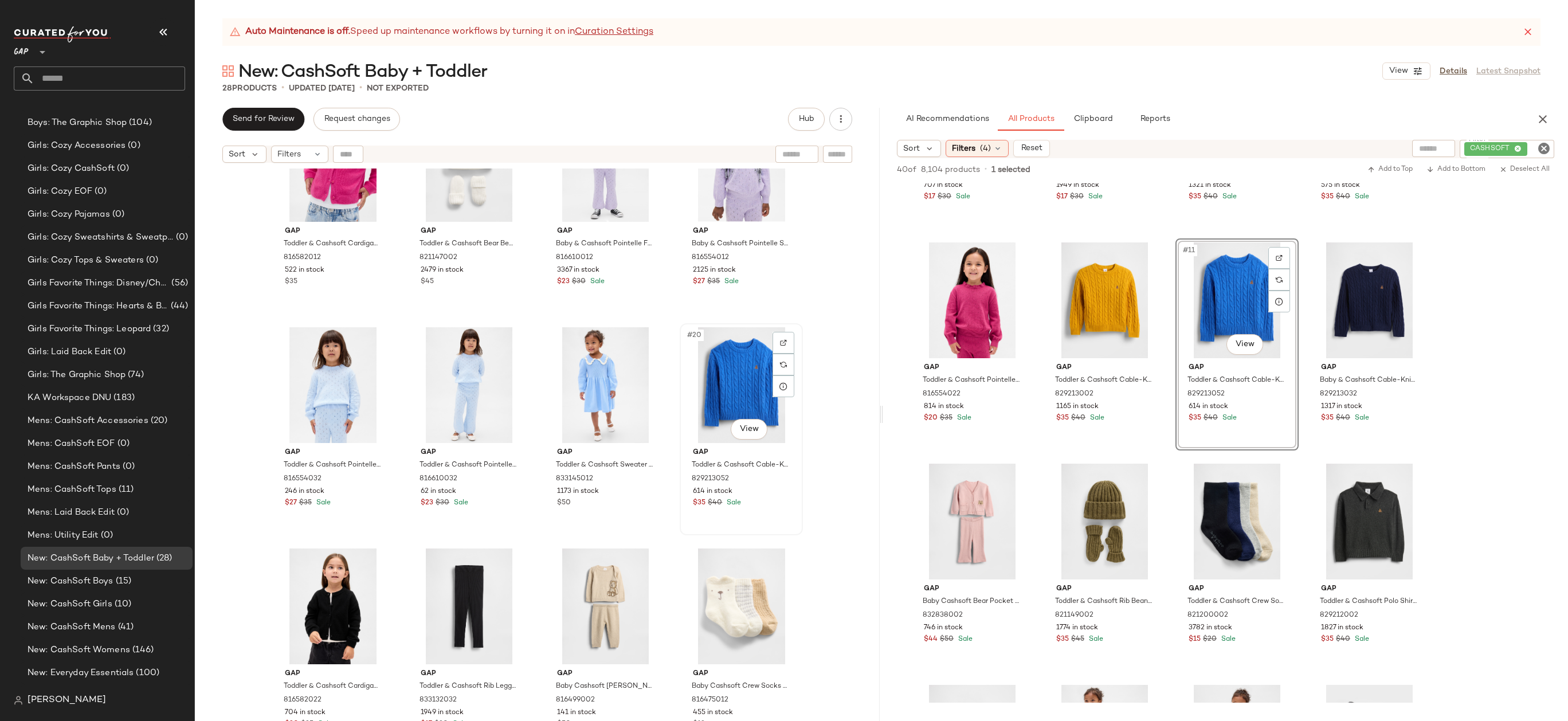
scroll to position [593, 0]
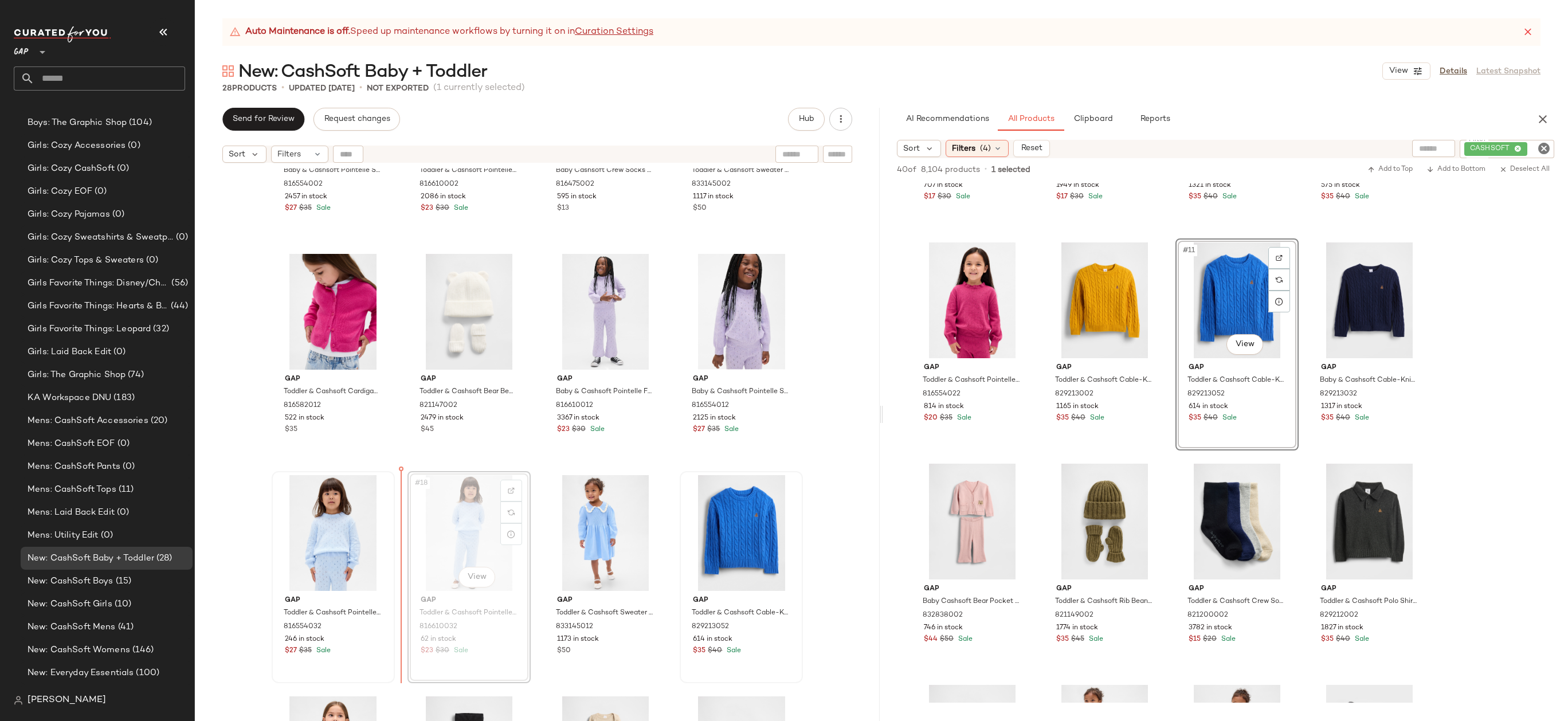
drag, startPoint x: 455, startPoint y: 518, endPoint x: 294, endPoint y: 519, distance: 161.0
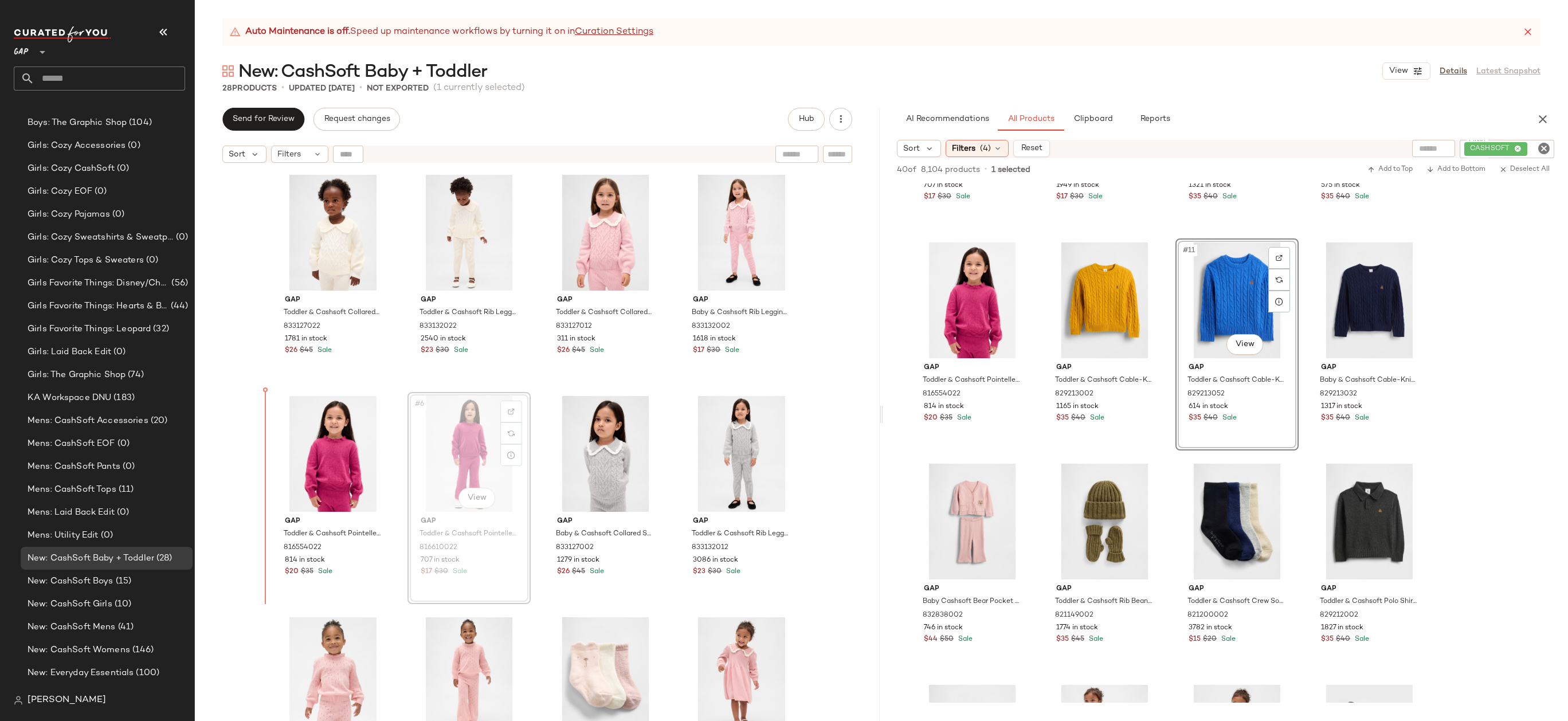
drag, startPoint x: 463, startPoint y: 434, endPoint x: 266, endPoint y: 443, distance: 197.2
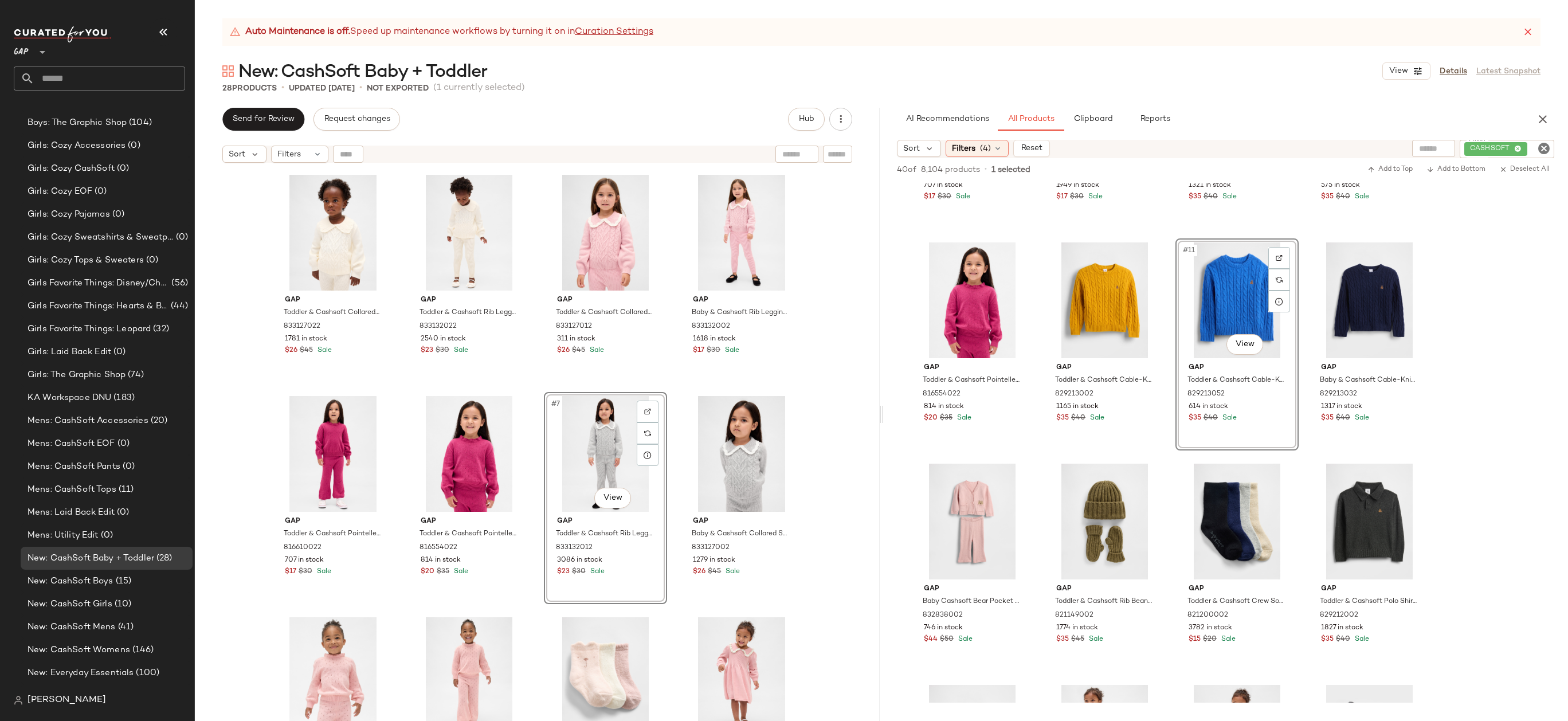
click at [800, 445] on div "Gap Toddler & Cashsoft Collared Sweater by Gap Ivory Frost Size 12-18 M 8331270…" at bounding box center [537, 458] width 685 height 581
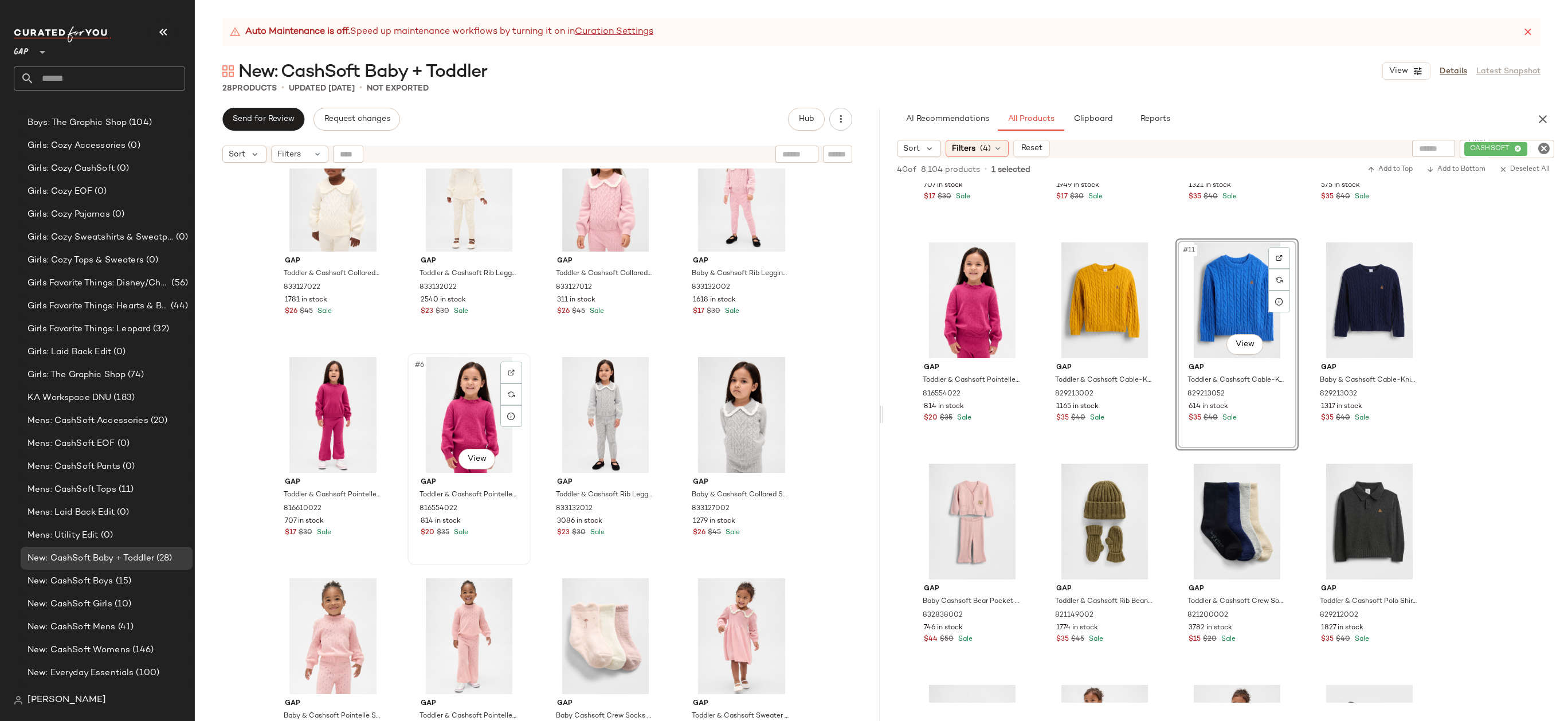
scroll to position [79, 0]
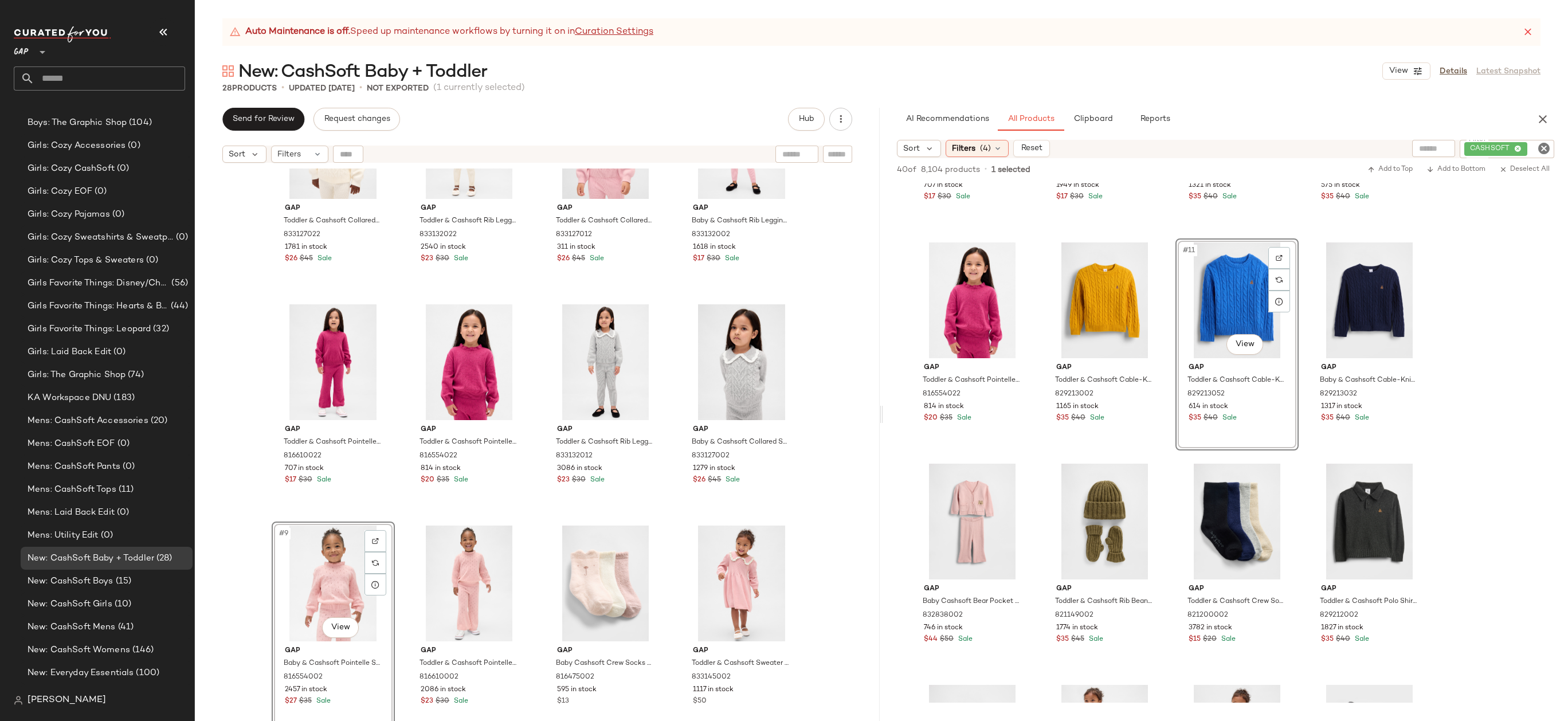
scroll to position [135, 0]
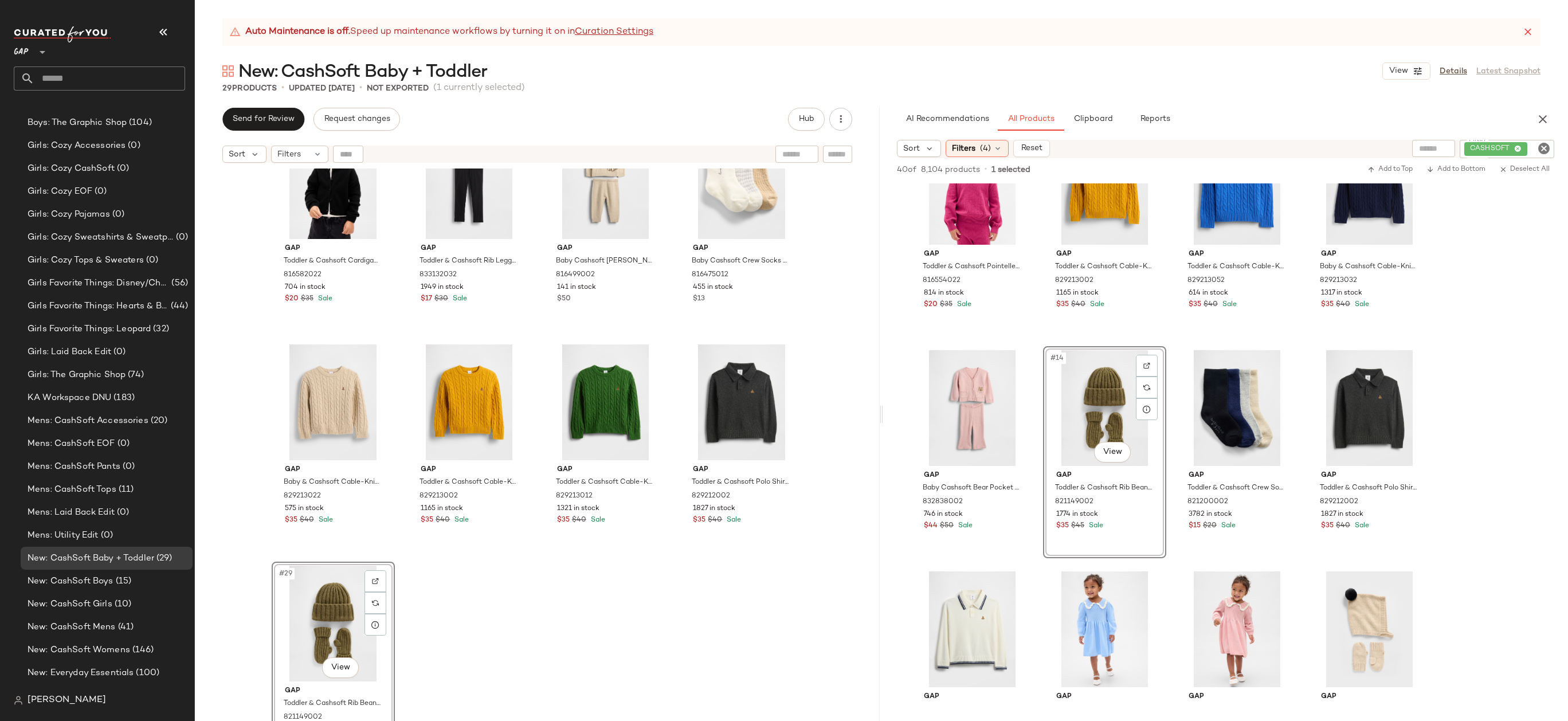
scroll to position [1191, 0]
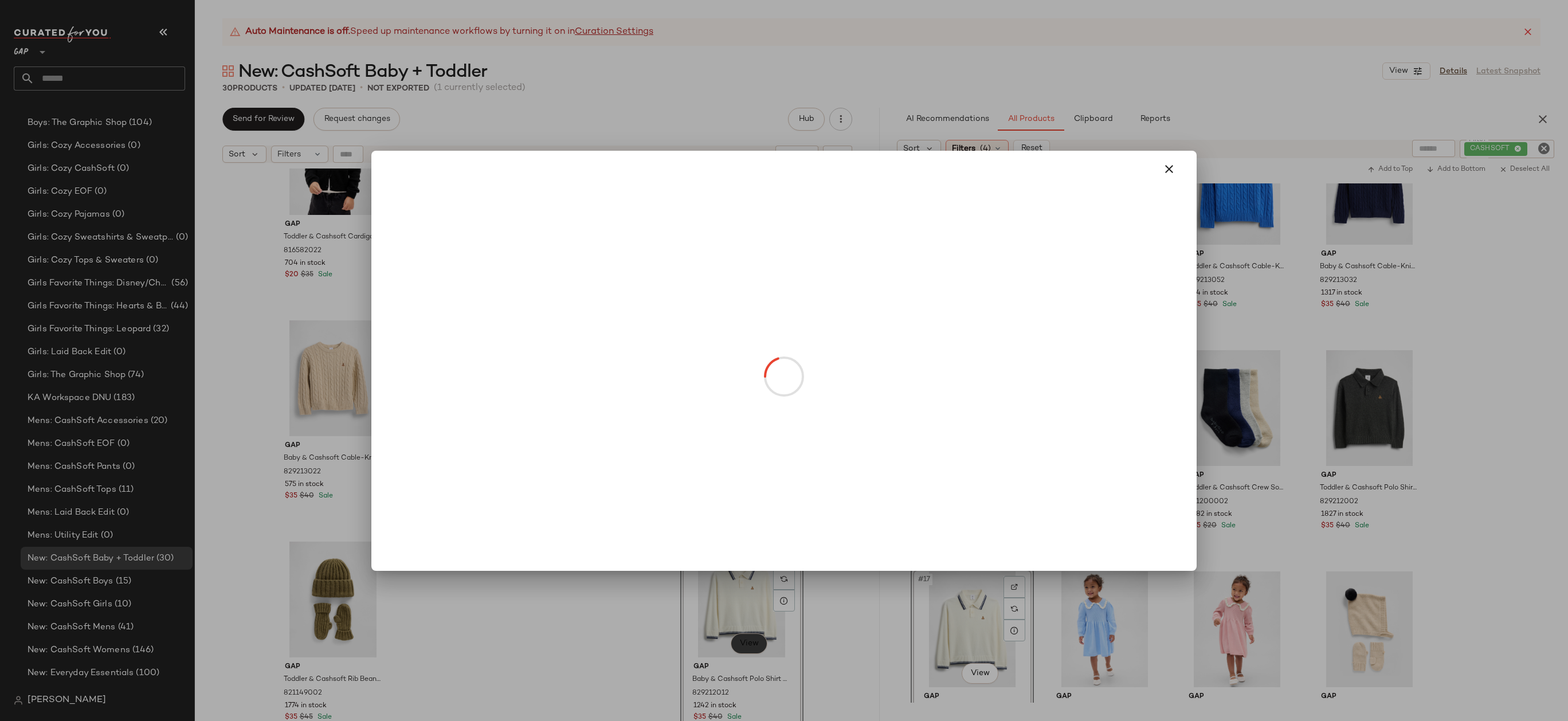
click at [739, 639] on body "GAP ** Dashboard All Products Global Clipboards (14) Accessories Top Investment…" at bounding box center [784, 360] width 1568 height 721
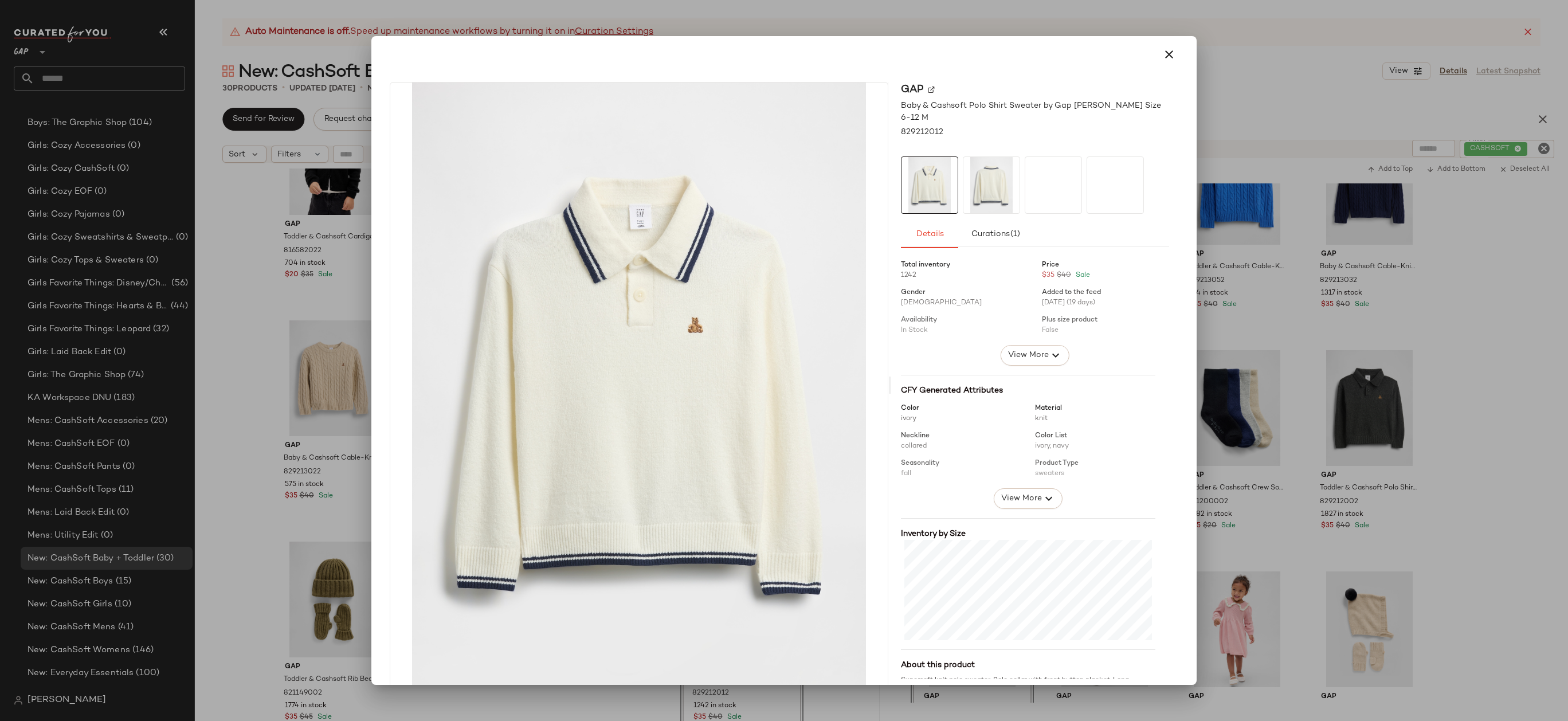
click at [1149, 66] on div at bounding box center [784, 54] width 798 height 28
click at [1162, 53] on icon "button" at bounding box center [1169, 55] width 13 height 13
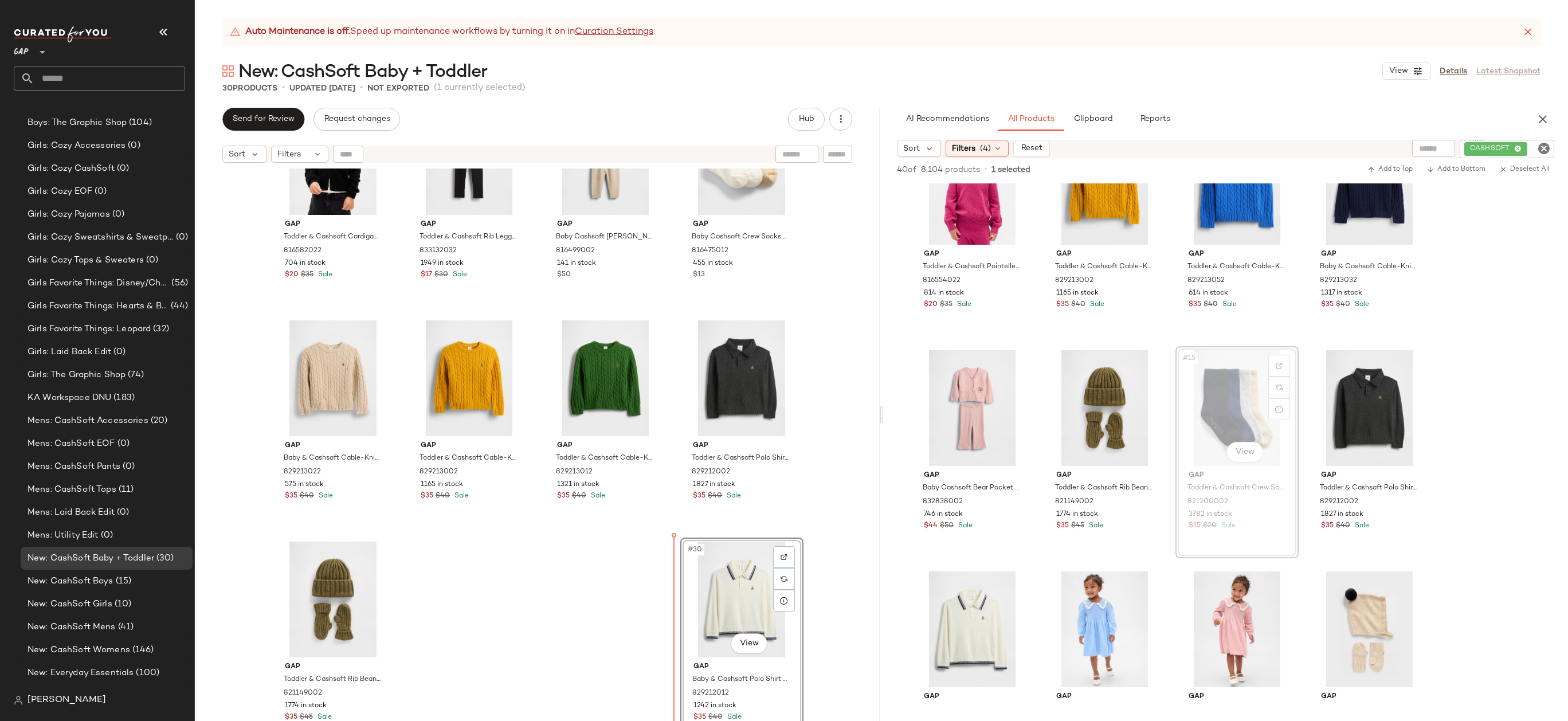
drag, startPoint x: 1225, startPoint y: 382, endPoint x: 1217, endPoint y: 387, distance: 9.4
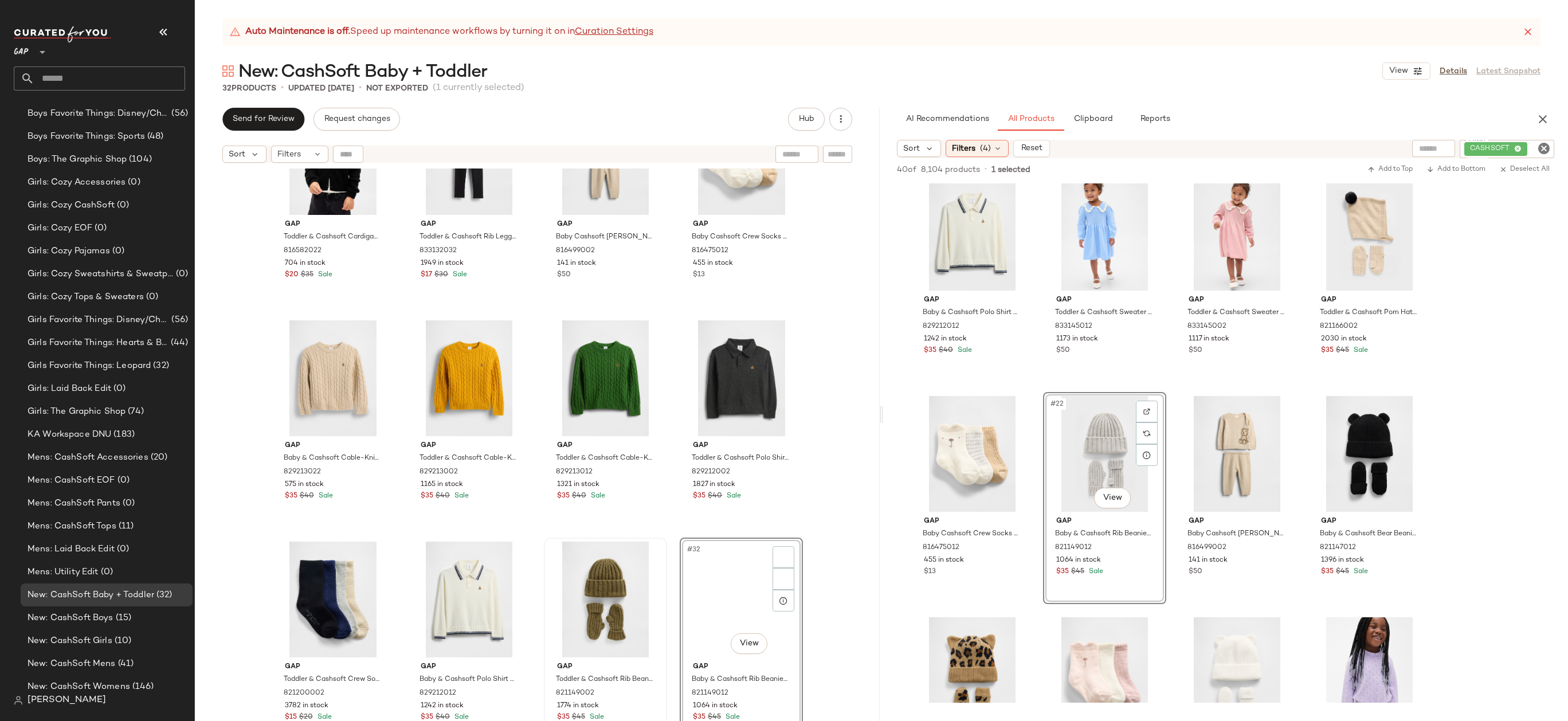
scroll to position [959, 0]
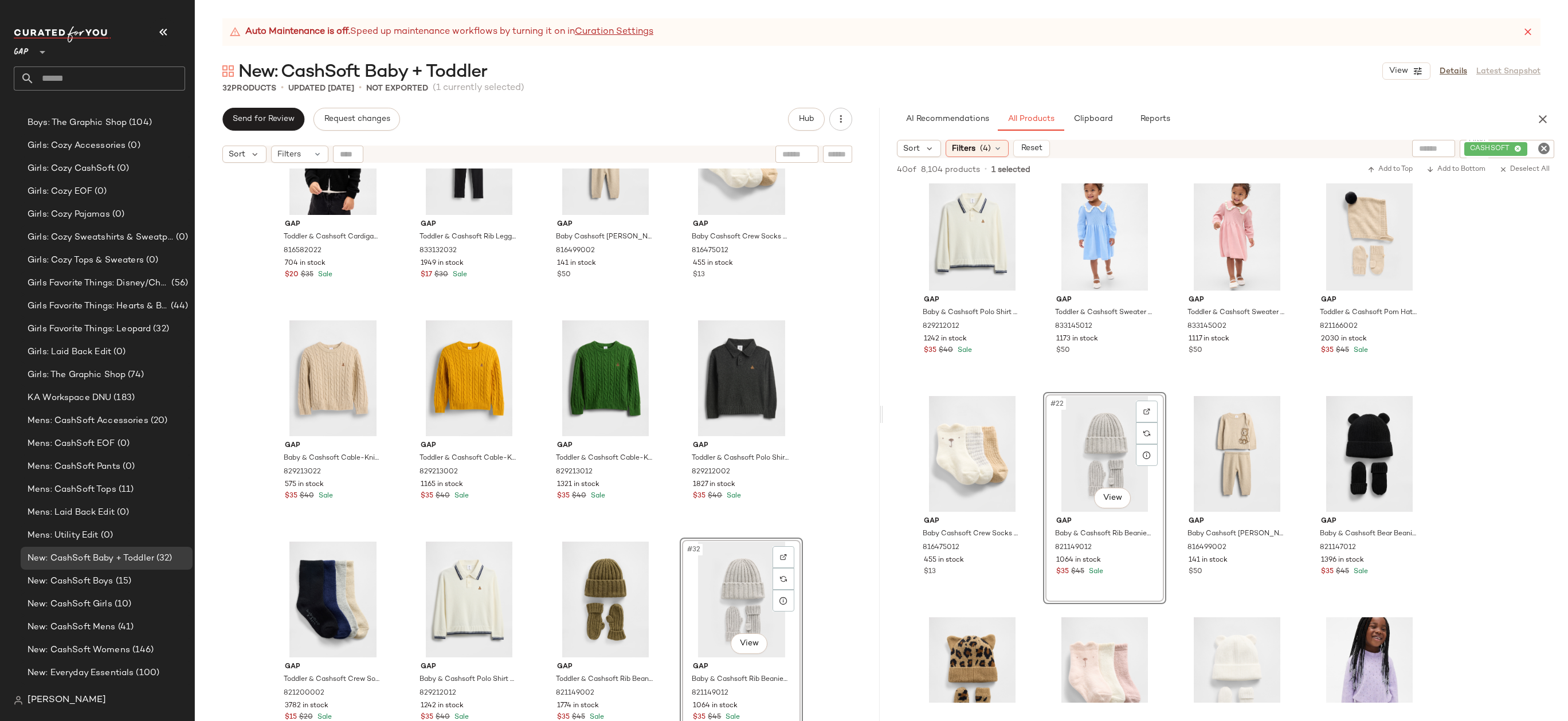
click at [846, 545] on div "Gap Toddler & Cashsoft Pointelle Flare Pants by Gap Light Blue Heather Size 12-…" at bounding box center [537, 458] width 685 height 581
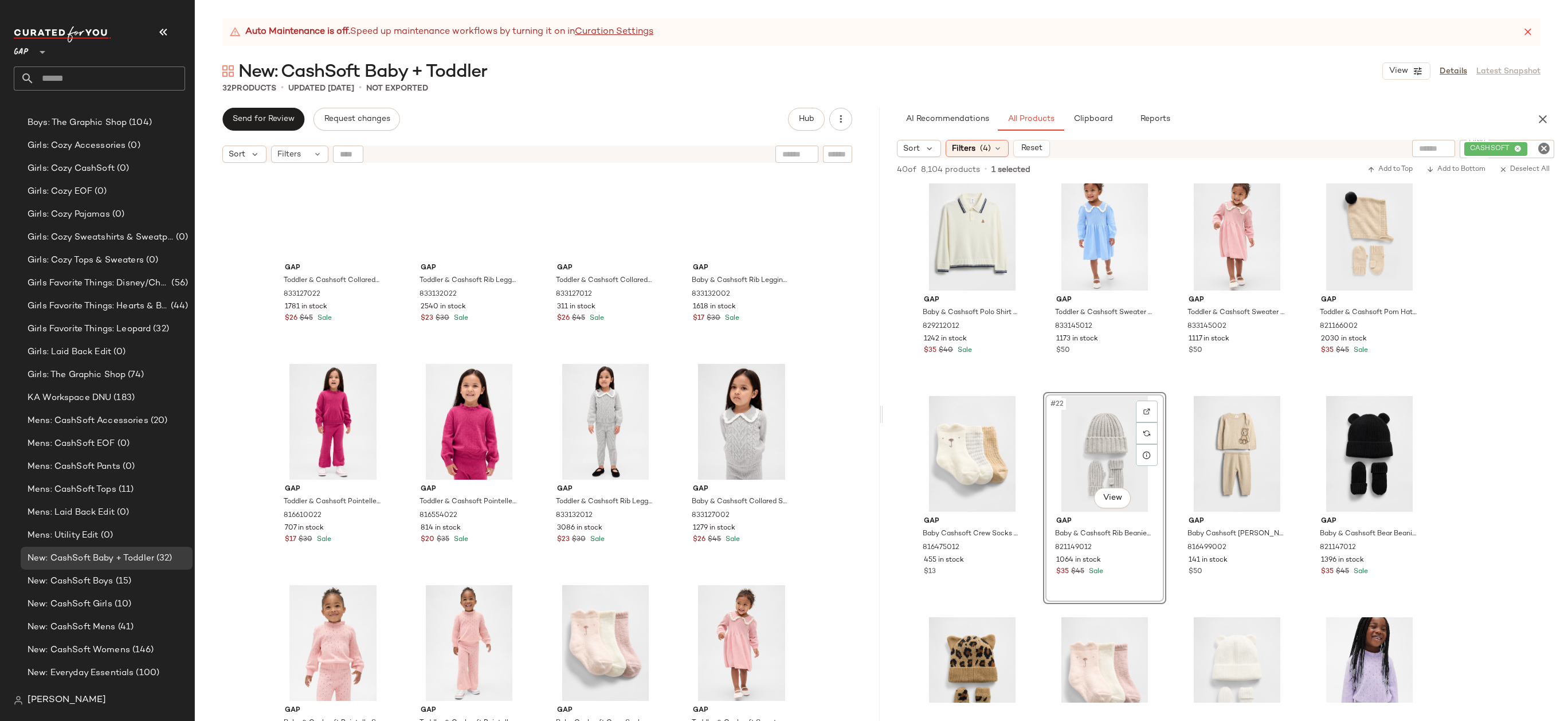
scroll to position [0, 0]
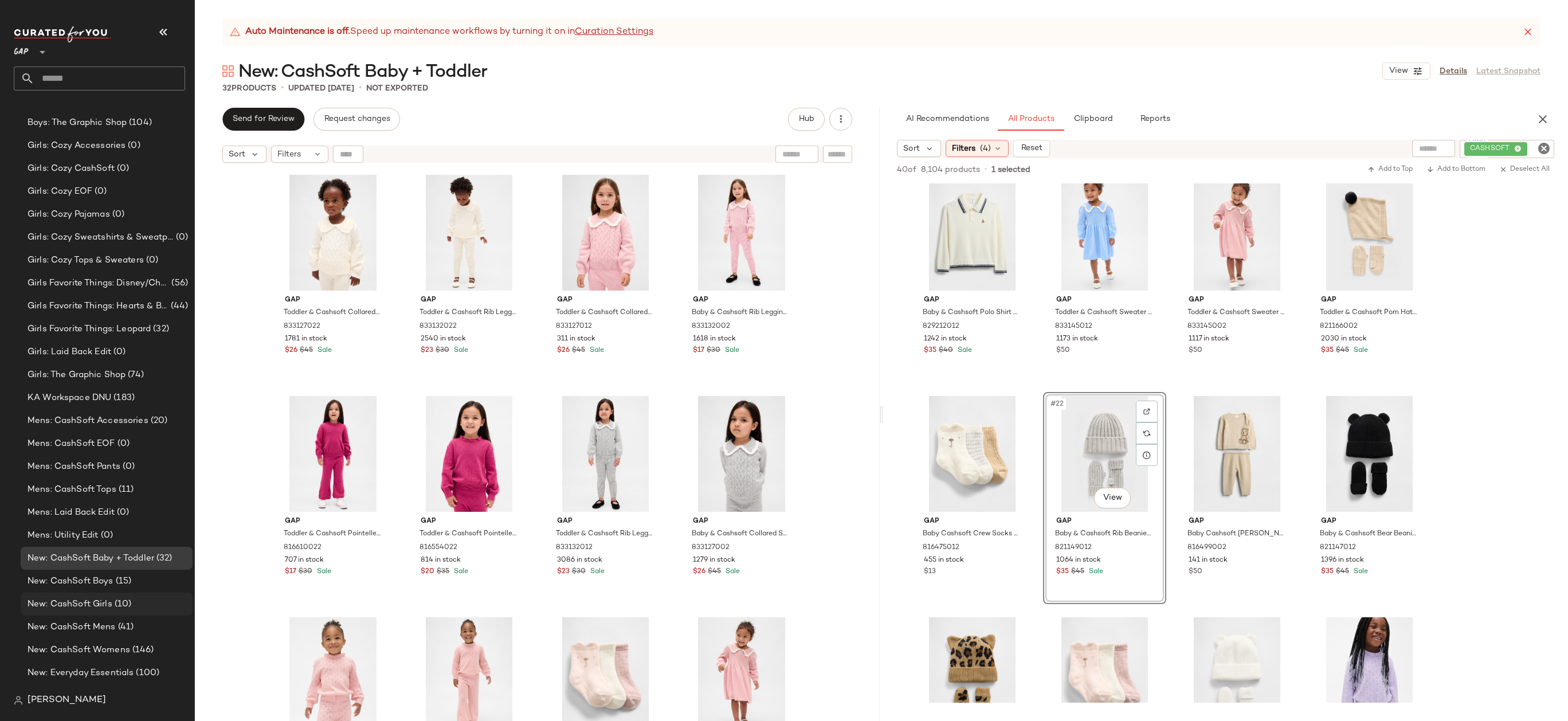
click at [140, 603] on div "New: CashSoft Girls (10)" at bounding box center [106, 604] width 164 height 13
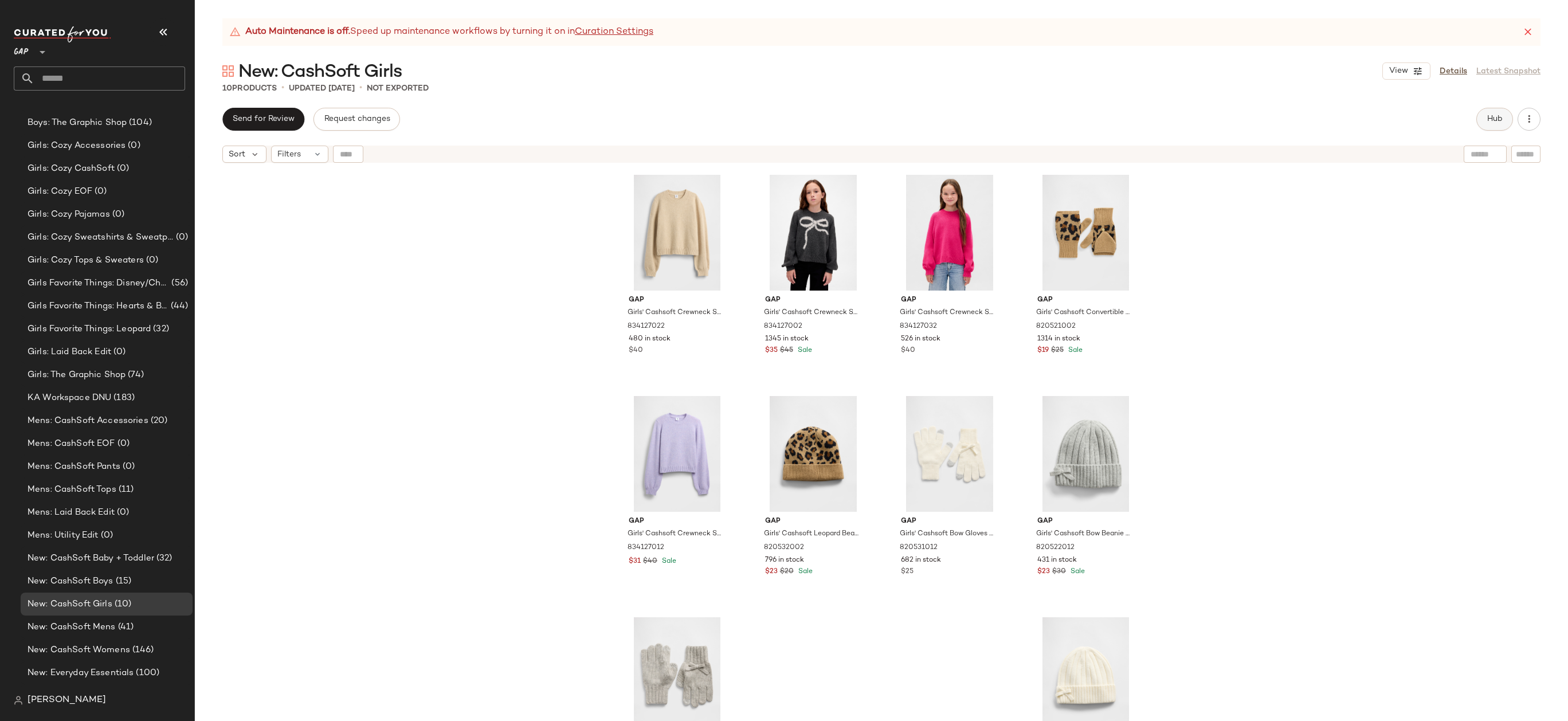
click at [1481, 118] on button "Hub" at bounding box center [1495, 118] width 37 height 23
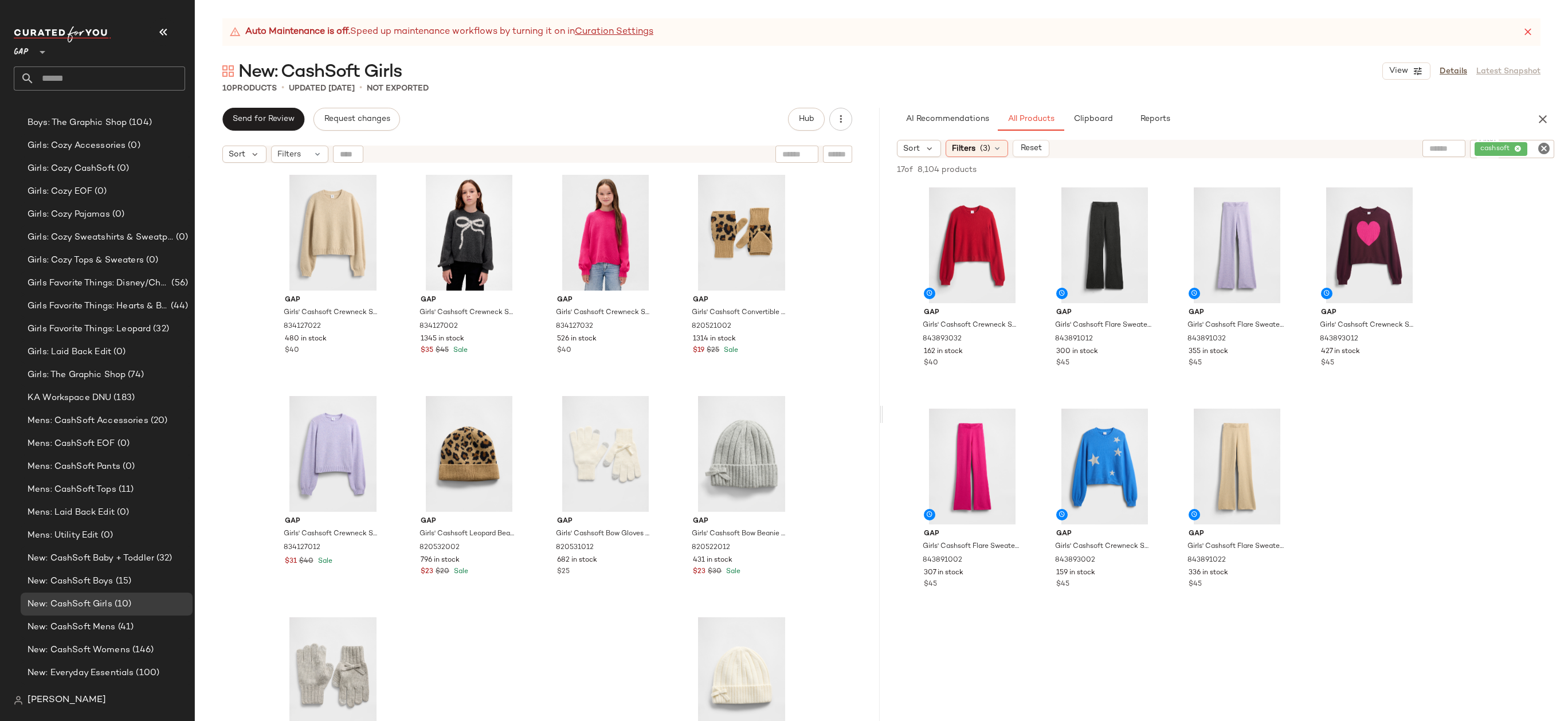
click at [1523, 32] on icon at bounding box center [1528, 32] width 12 height 12
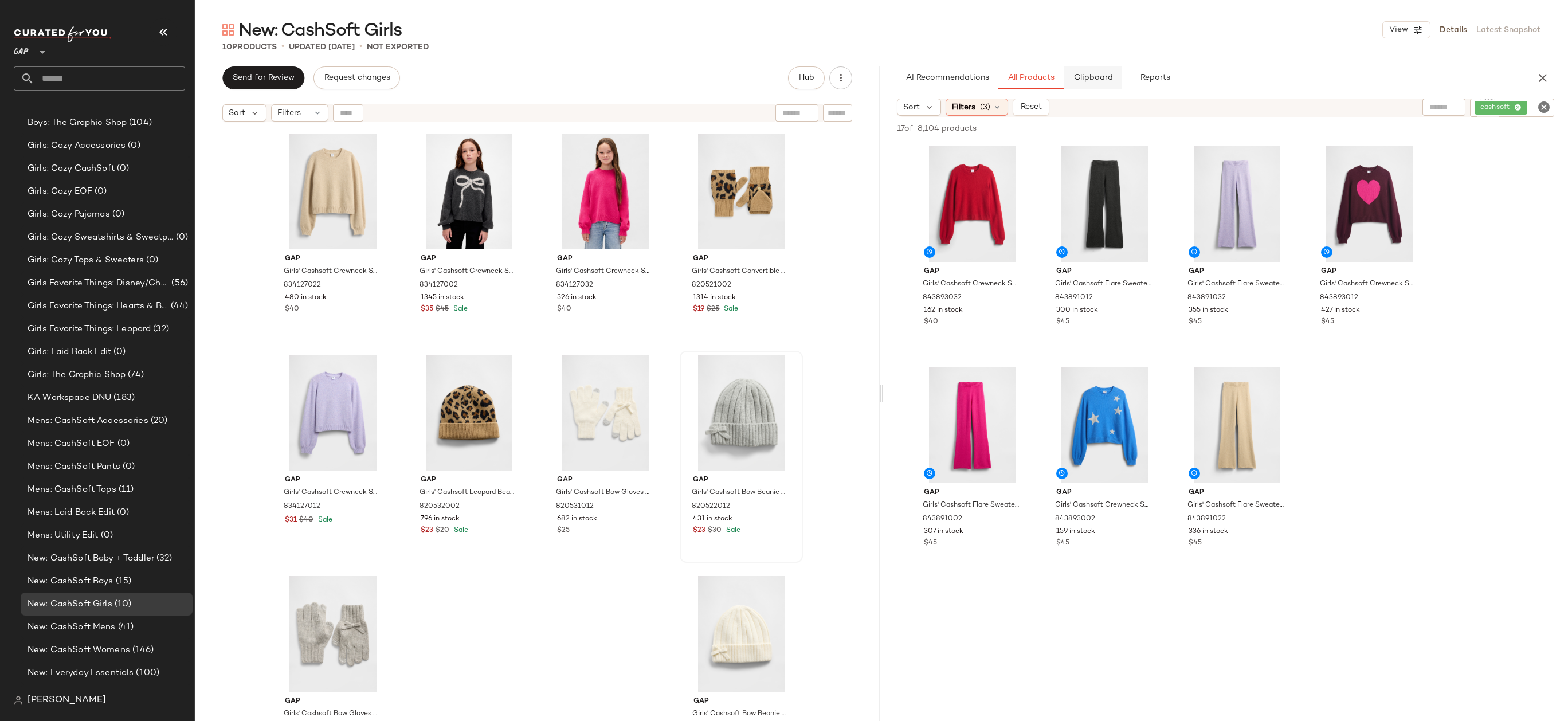
click at [1096, 72] on button "Clipboard" at bounding box center [1093, 77] width 57 height 23
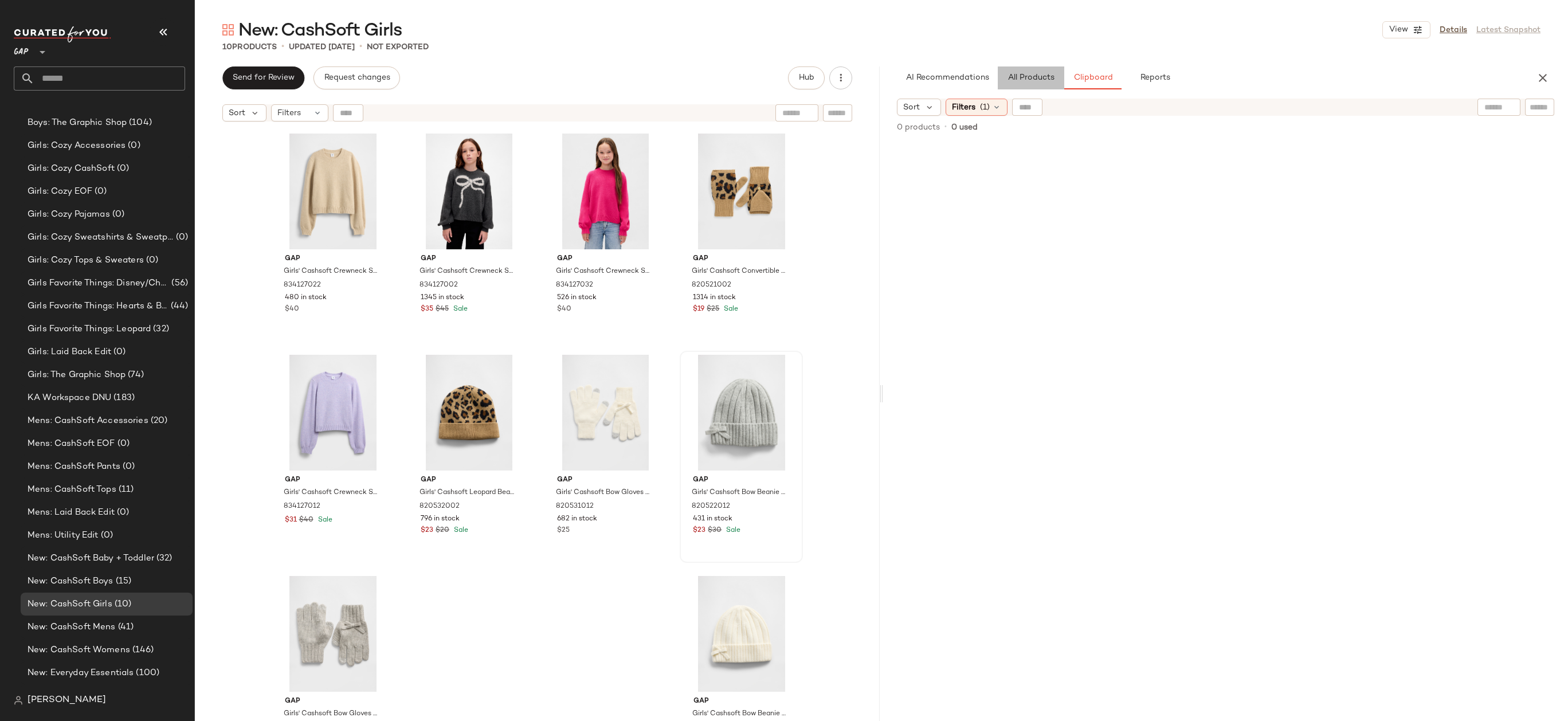
click at [1029, 73] on span "All Products" at bounding box center [1031, 77] width 47 height 9
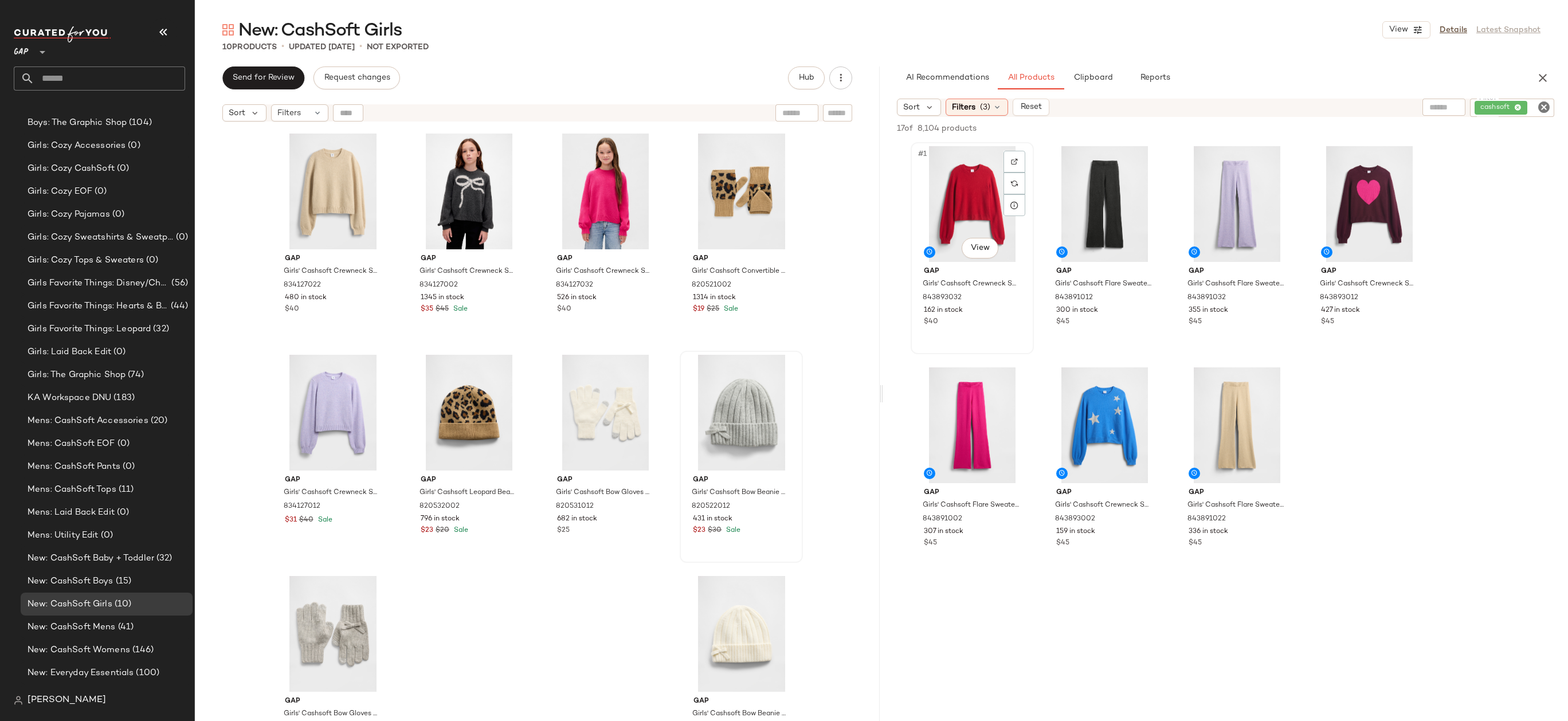
click at [932, 199] on div "#1 View" at bounding box center [972, 204] width 115 height 116
click at [1242, 409] on div "#7 View" at bounding box center [1237, 425] width 115 height 116
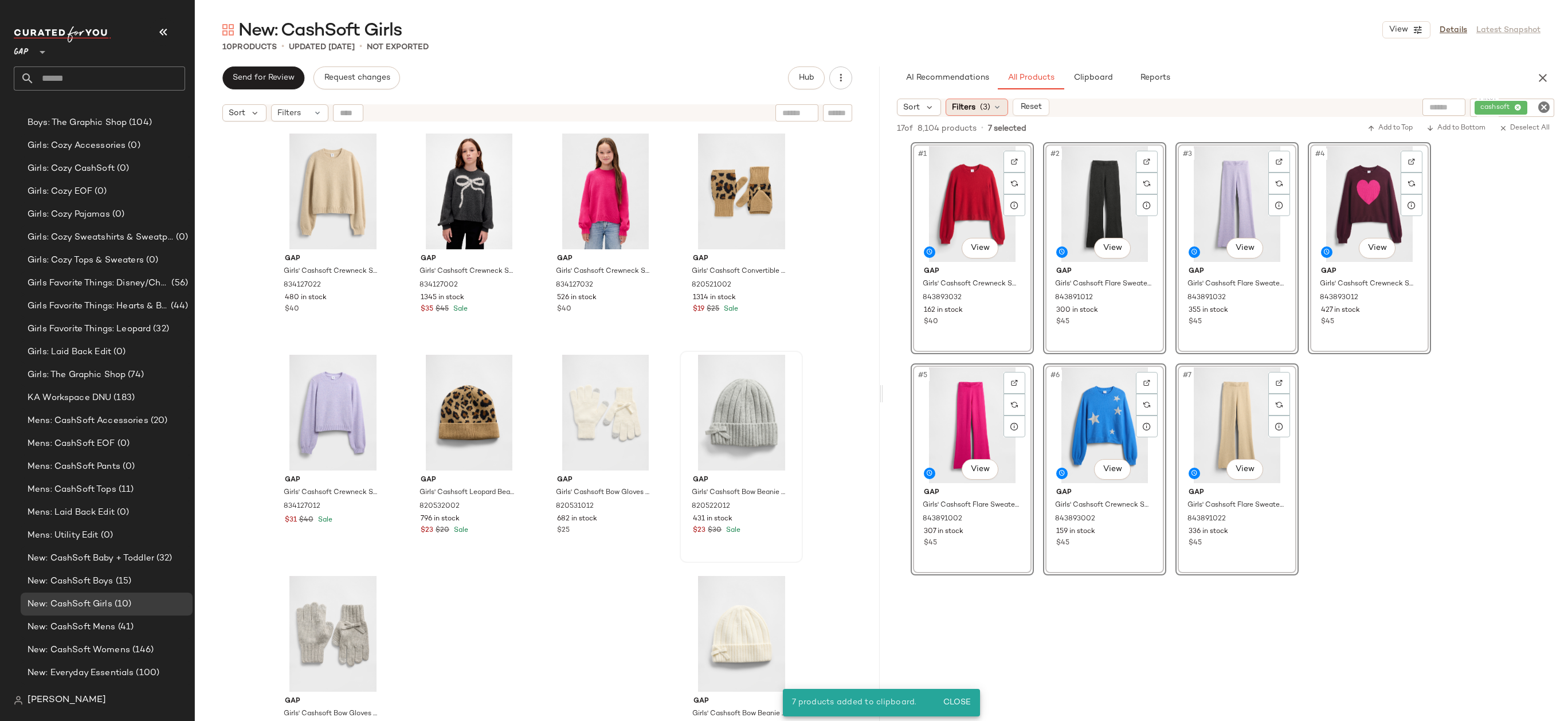
click at [971, 109] on span "Filters" at bounding box center [964, 108] width 24 height 12
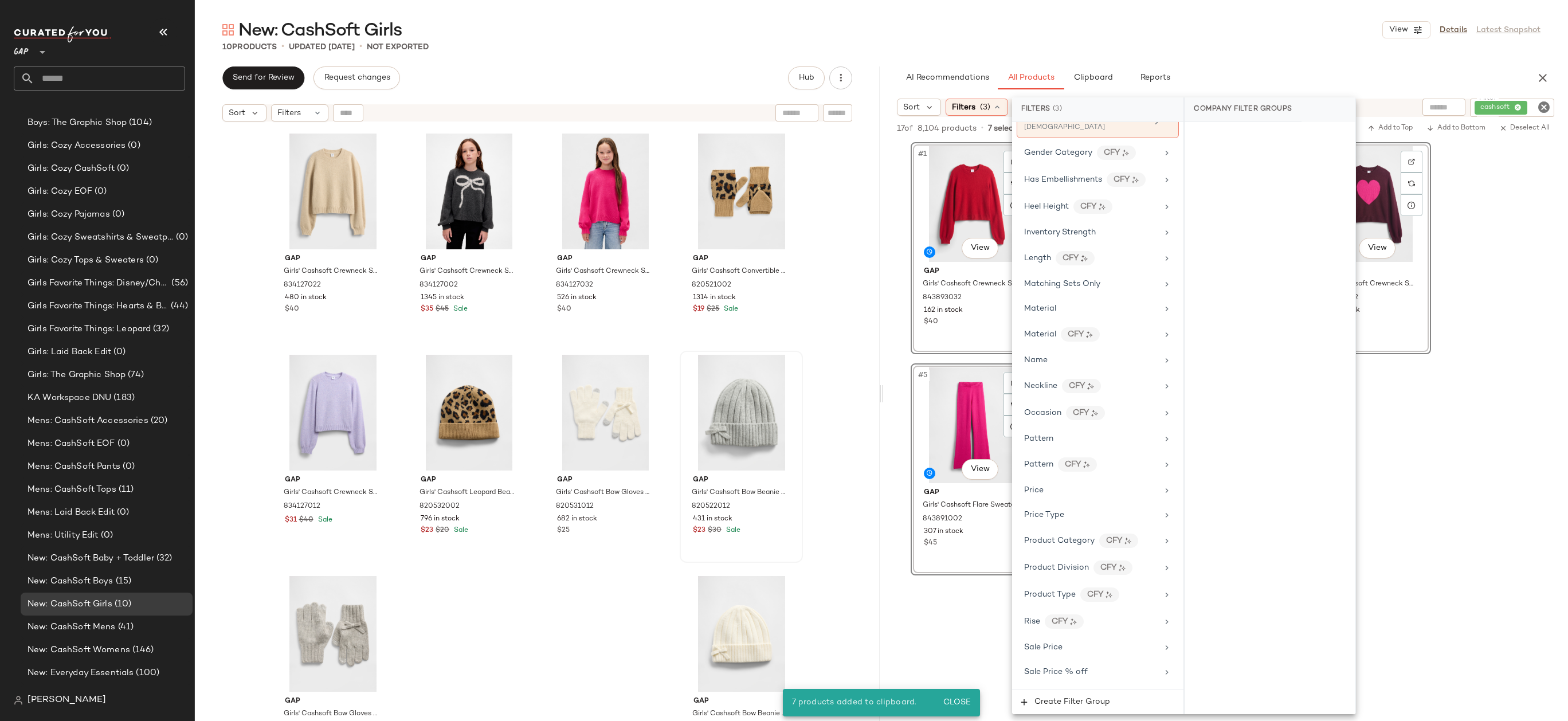
scroll to position [545, 0]
click at [1093, 386] on div "Price Type" at bounding box center [1090, 388] width 134 height 12
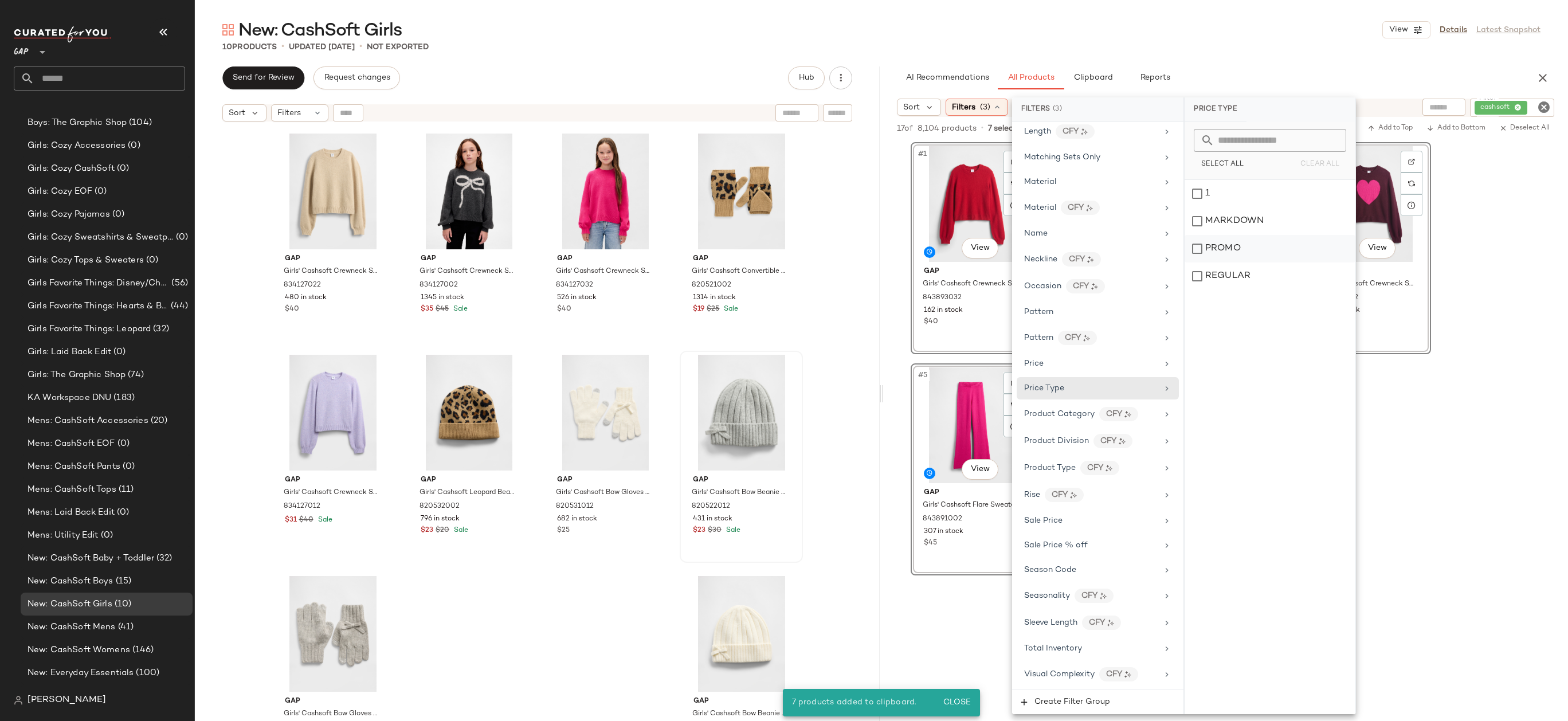
click at [1260, 250] on div "PROMO" at bounding box center [1270, 248] width 171 height 28
click at [1260, 276] on div "REGULAR" at bounding box center [1270, 276] width 171 height 28
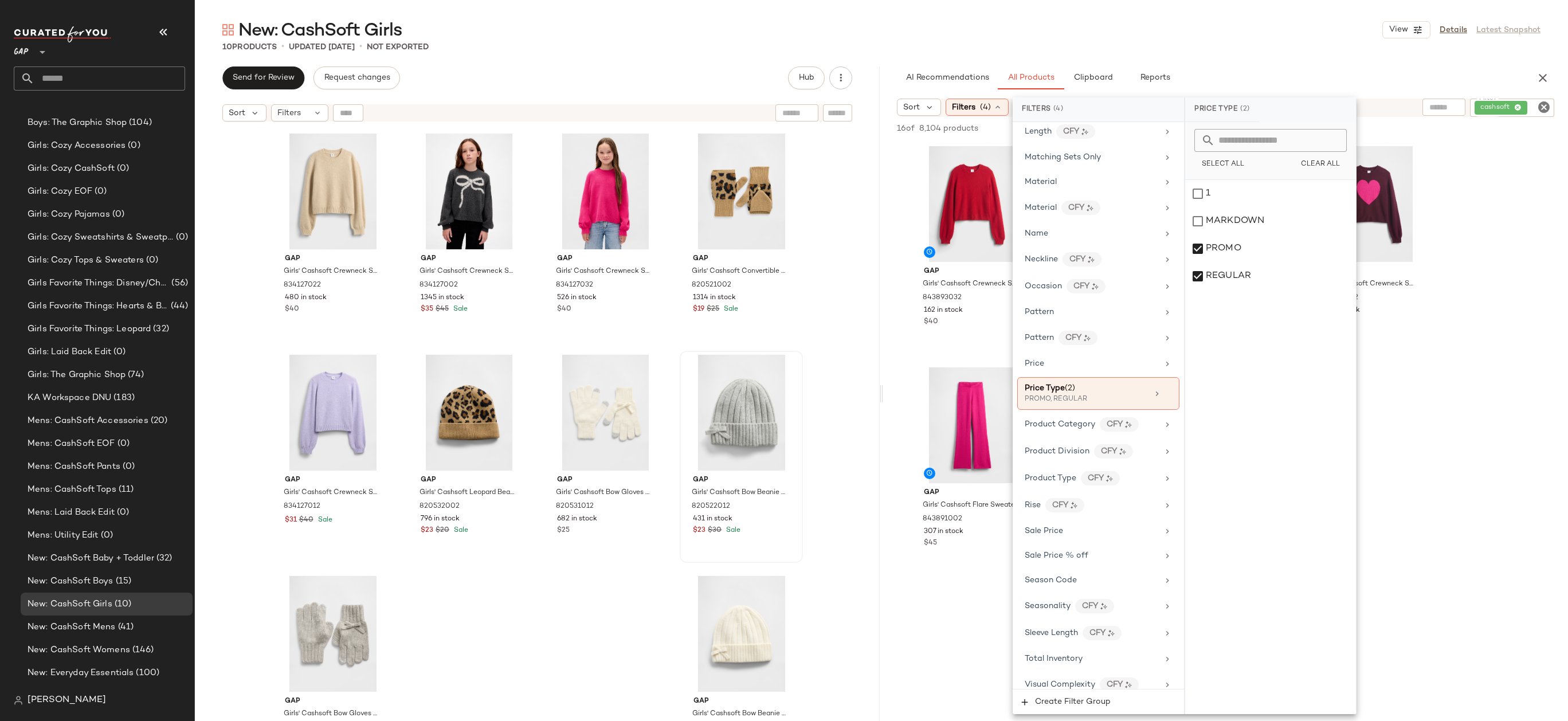
click at [1280, 56] on div "New: CashSoft Girls View Details Latest Snapshot 10 Products • updated Sep 22nd…" at bounding box center [881, 370] width 1373 height 703
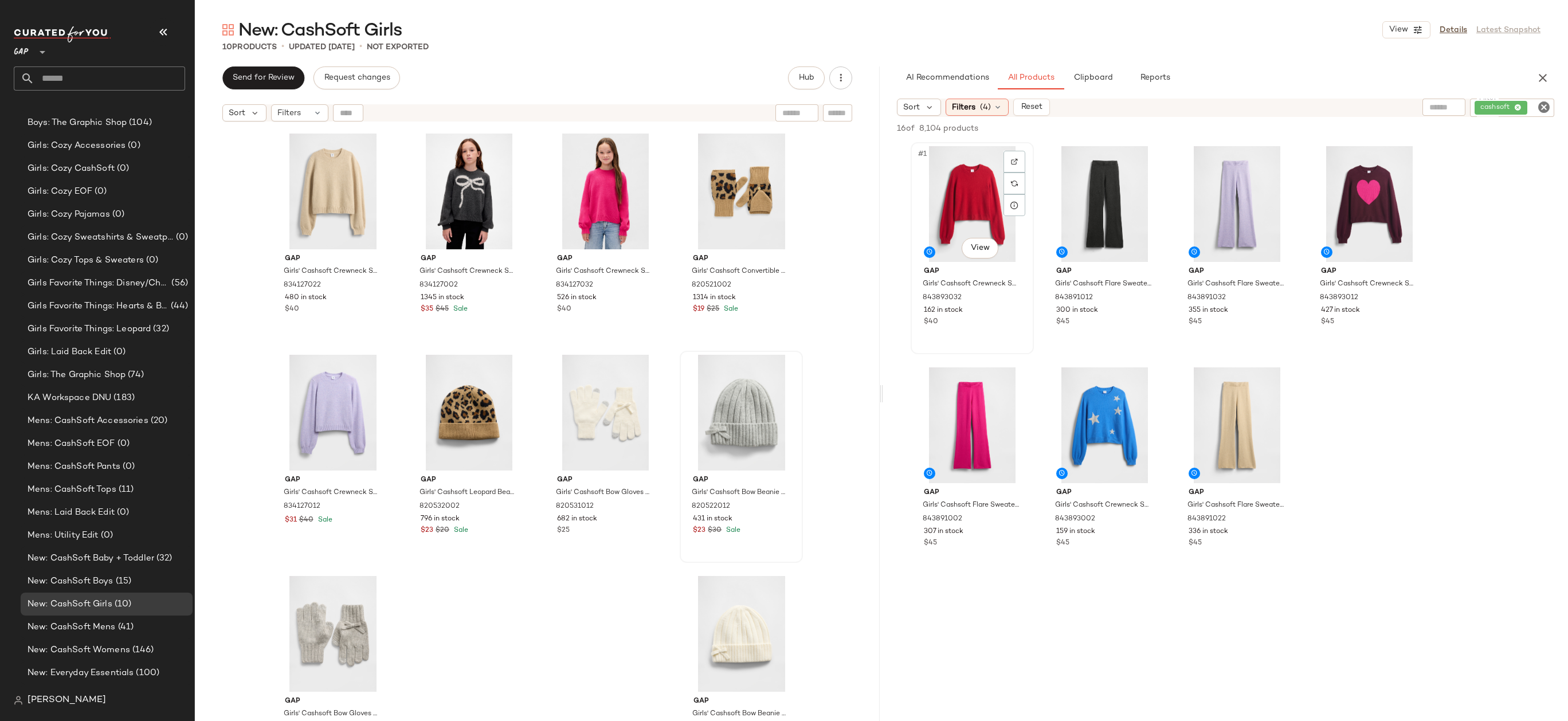
drag, startPoint x: 1325, startPoint y: 440, endPoint x: 974, endPoint y: 168, distance: 444.1
click at [974, 168] on div "#1 View Gap Girls' Cashsoft Crewneck Sweater by Gap Modern Red Size L (10) 8438…" at bounding box center [1225, 358] width 685 height 433
click at [969, 190] on div "#1 View" at bounding box center [972, 204] width 115 height 116
click at [1241, 419] on div "#7 View" at bounding box center [1237, 425] width 115 height 116
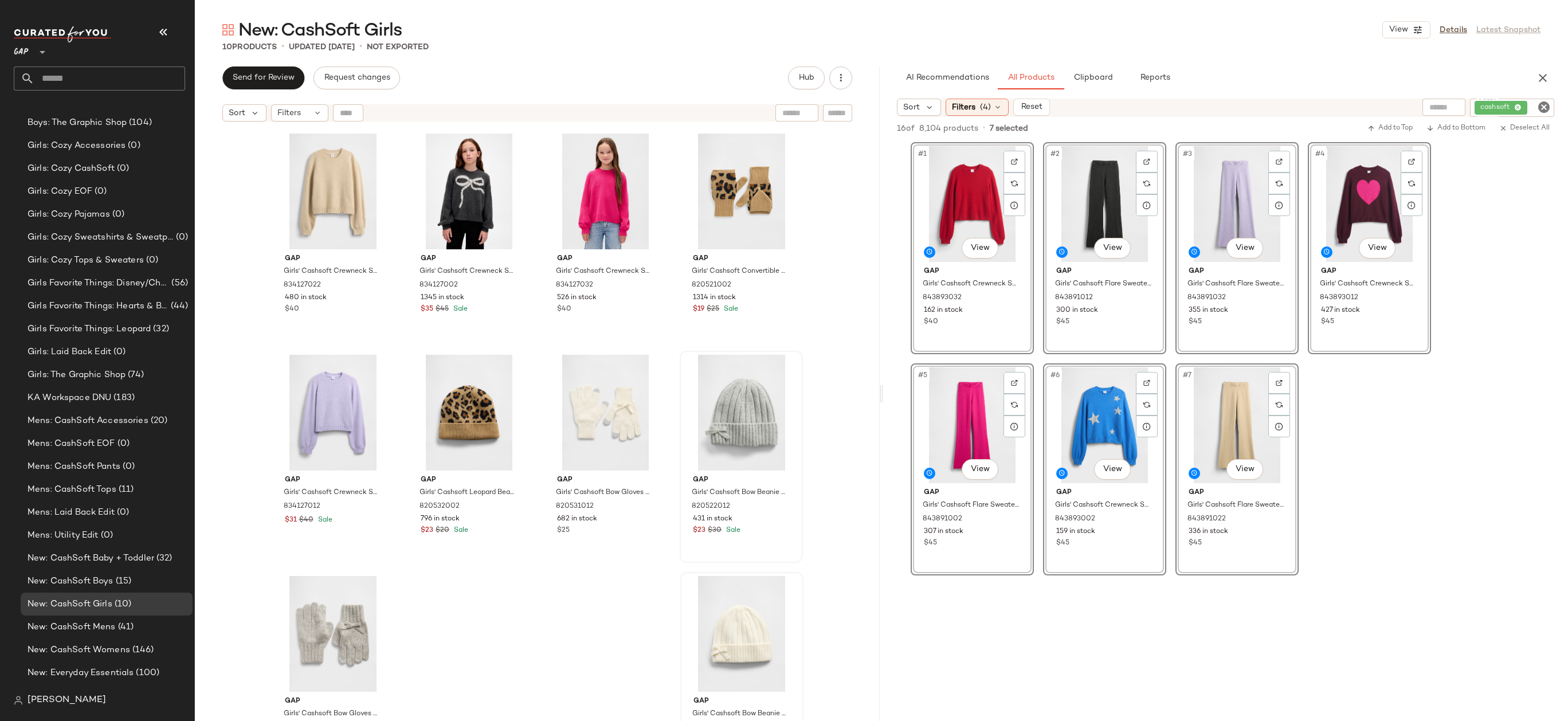
drag, startPoint x: 953, startPoint y: 165, endPoint x: 763, endPoint y: 616, distance: 489.4
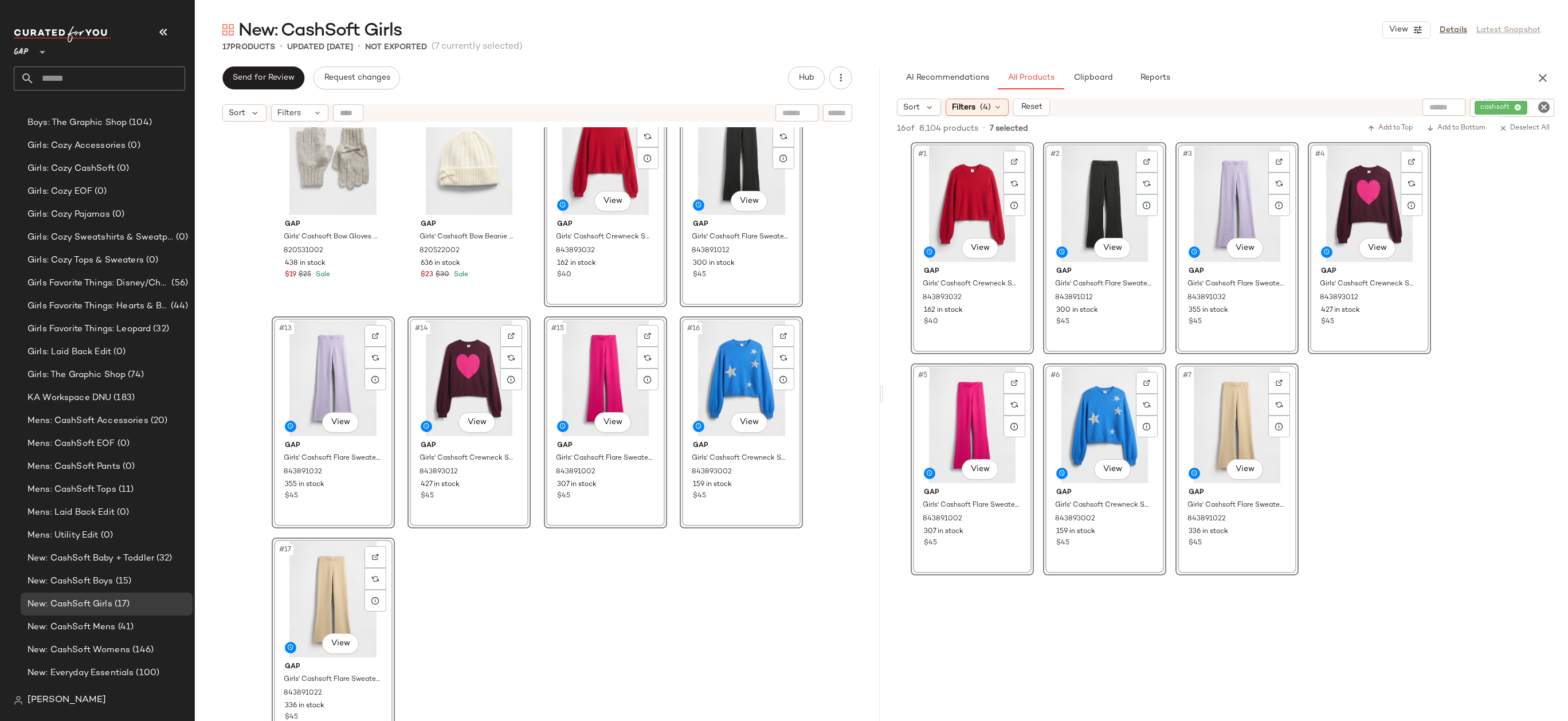
scroll to position [0, 0]
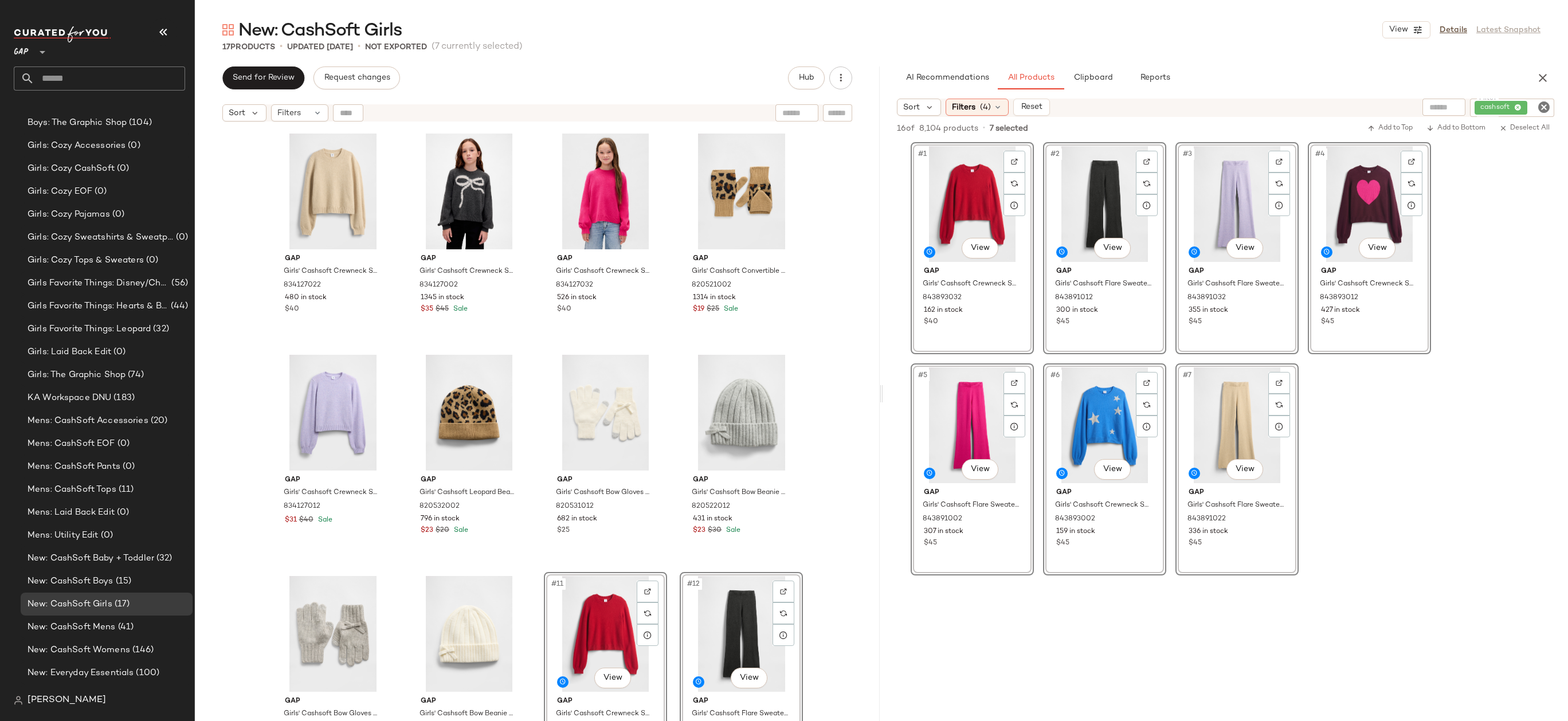
click at [826, 317] on div "Gap Girls' Cashsoft Crewneck Sweater by Gap Oatmeal Heather Size S (6/7) 834127…" at bounding box center [537, 438] width 685 height 622
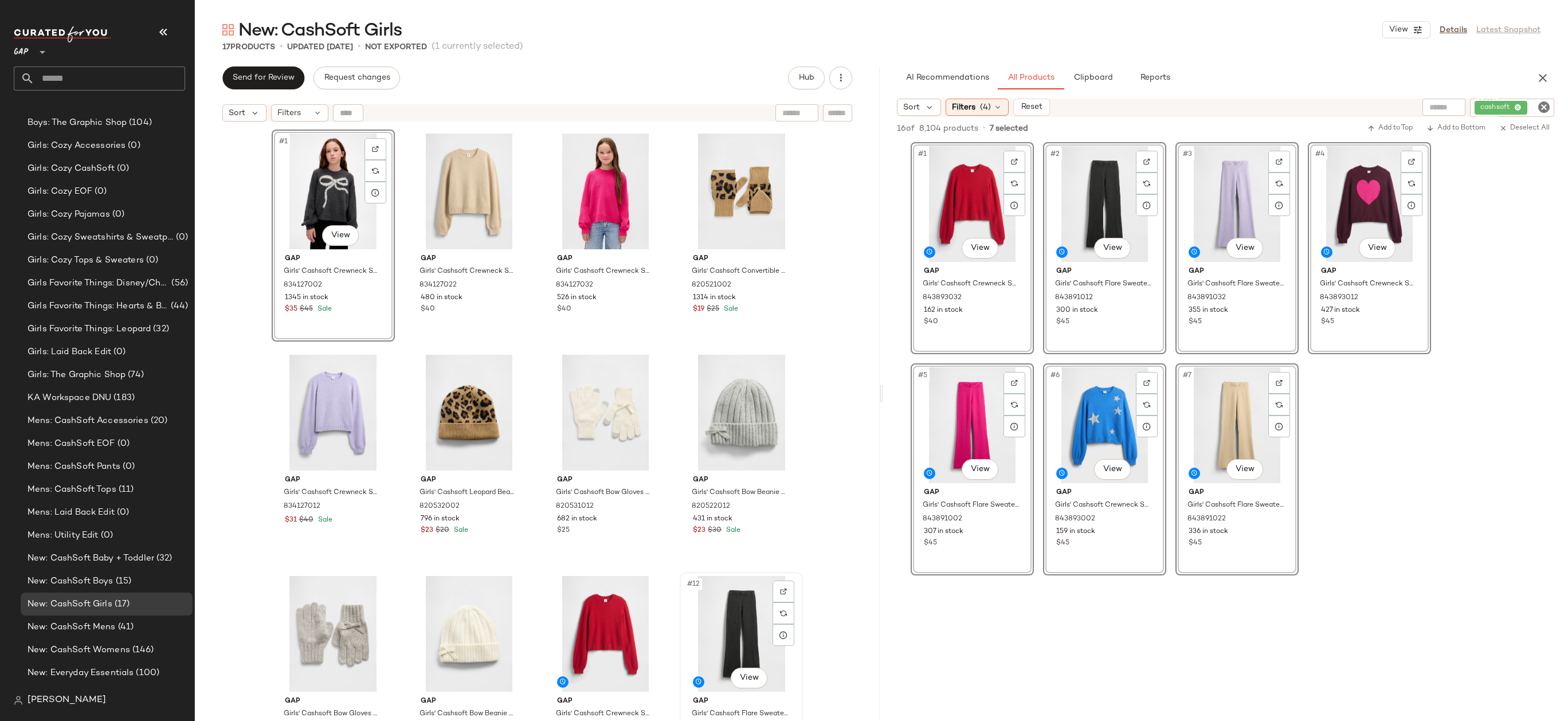
click at [747, 600] on div "#12 View" at bounding box center [741, 634] width 115 height 116
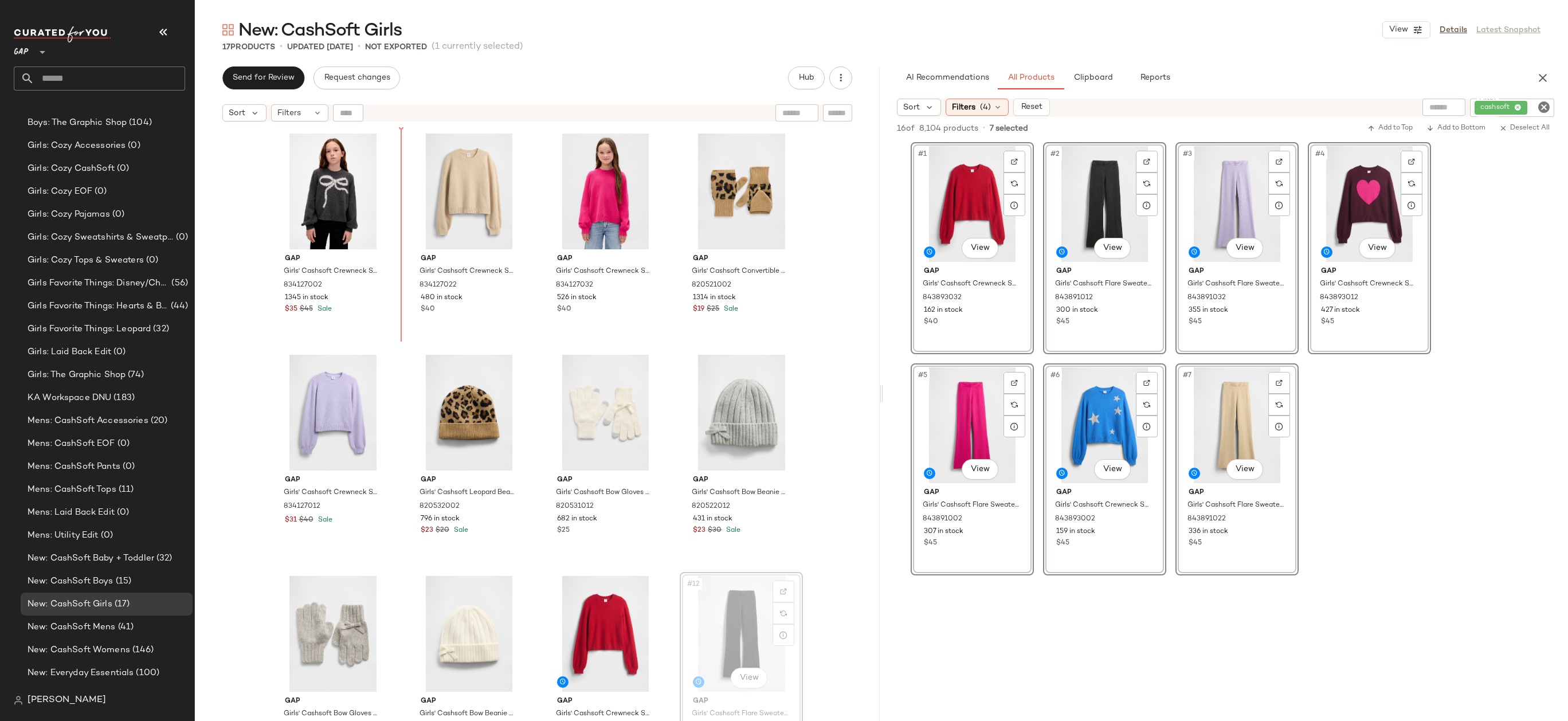
drag, startPoint x: 764, startPoint y: 613, endPoint x: 757, endPoint y: 603, distance: 12.2
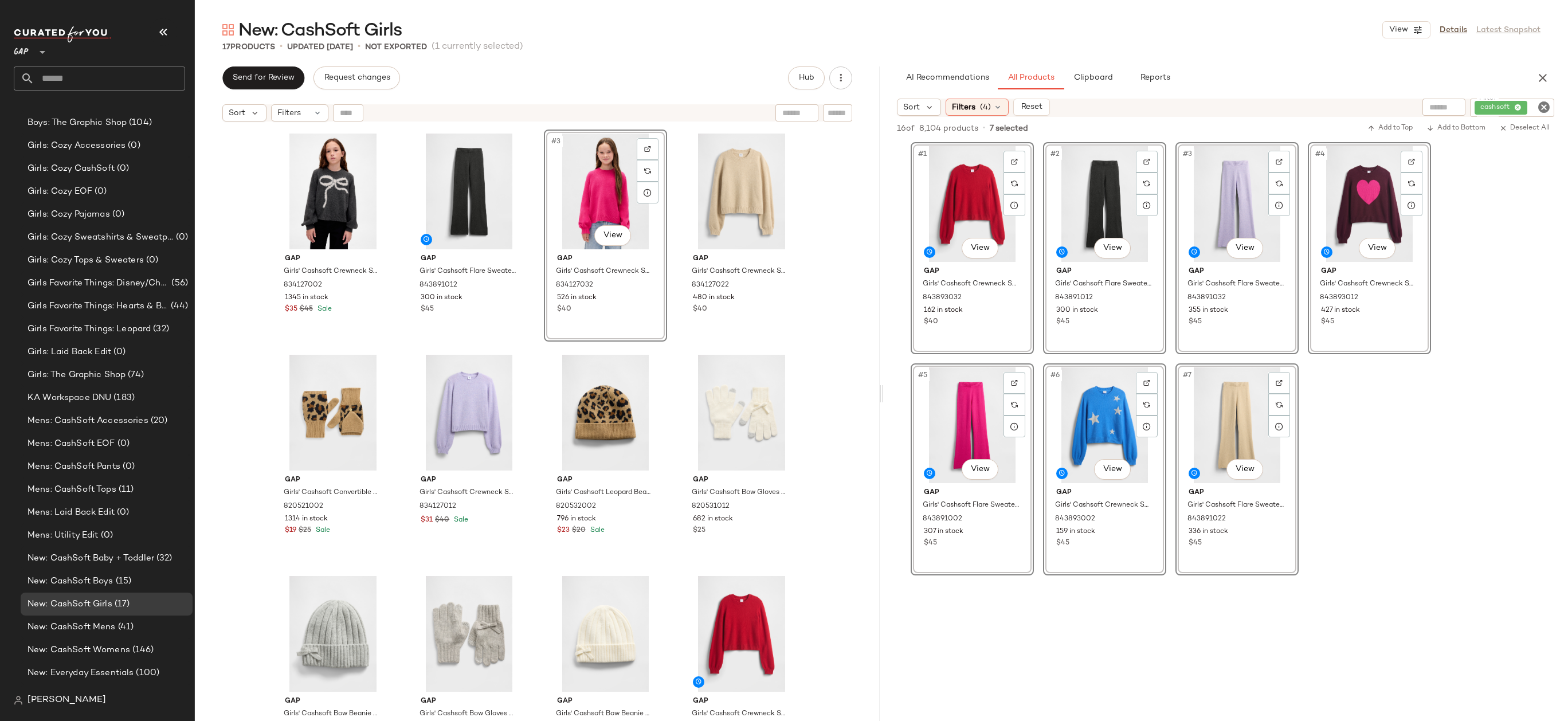
click at [863, 308] on div "Gap Girls' Cashsoft Crewneck Sweater by Gap Charcoal Heather Size S (6/7) 83412…" at bounding box center [537, 438] width 685 height 622
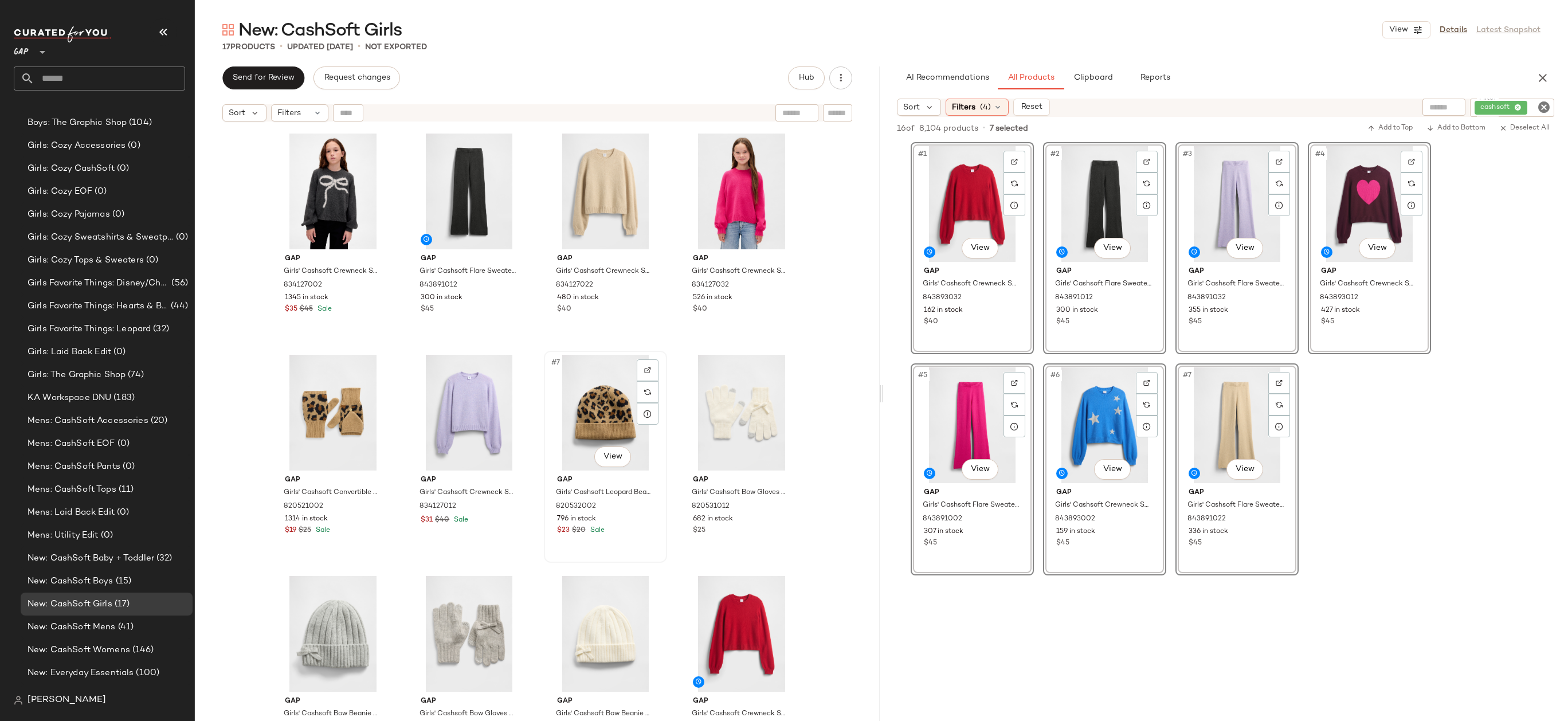
click at [611, 403] on div "#7 View" at bounding box center [605, 413] width 115 height 116
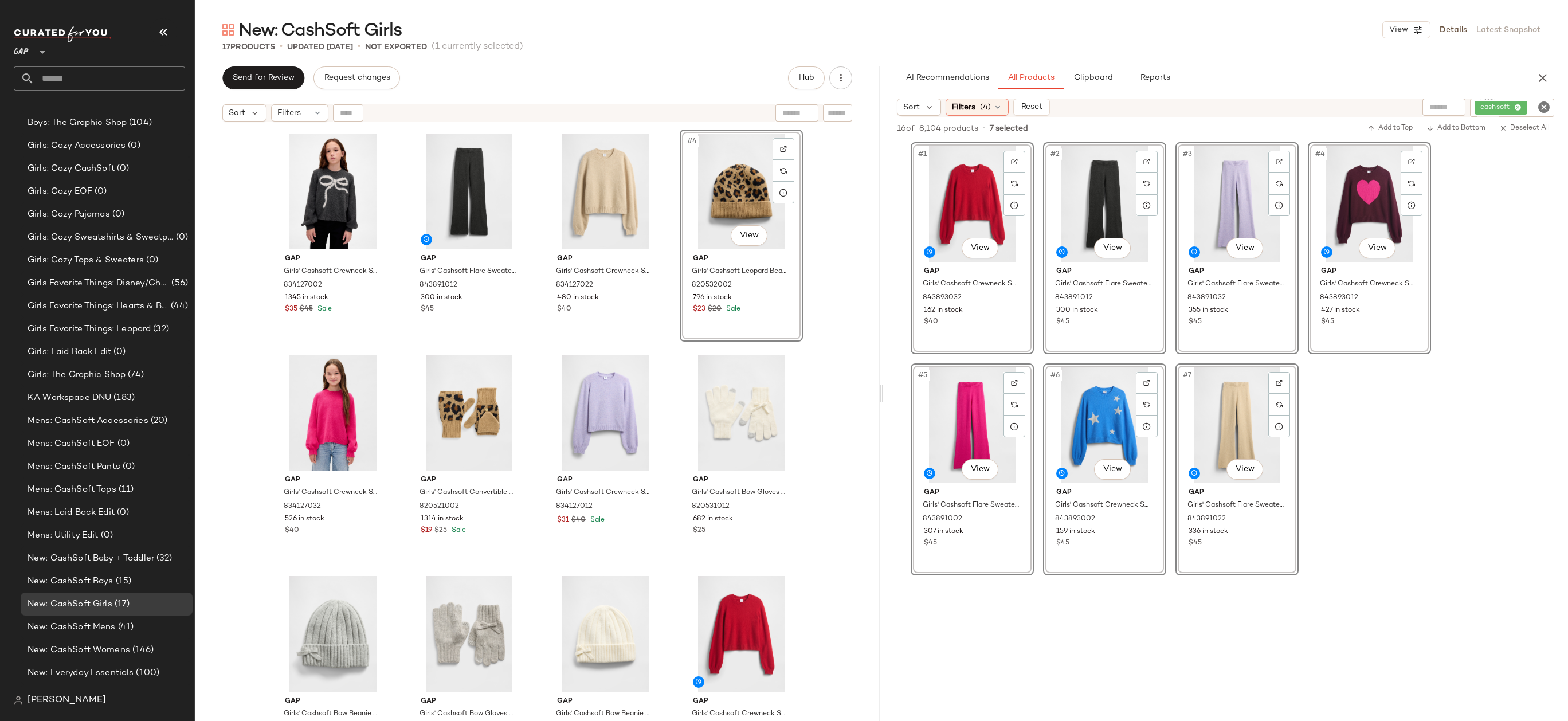
click at [856, 253] on div "Gap Girls' Cashsoft Crewneck Sweater by Gap Charcoal Heather Size S (6/7) 83412…" at bounding box center [537, 438] width 685 height 622
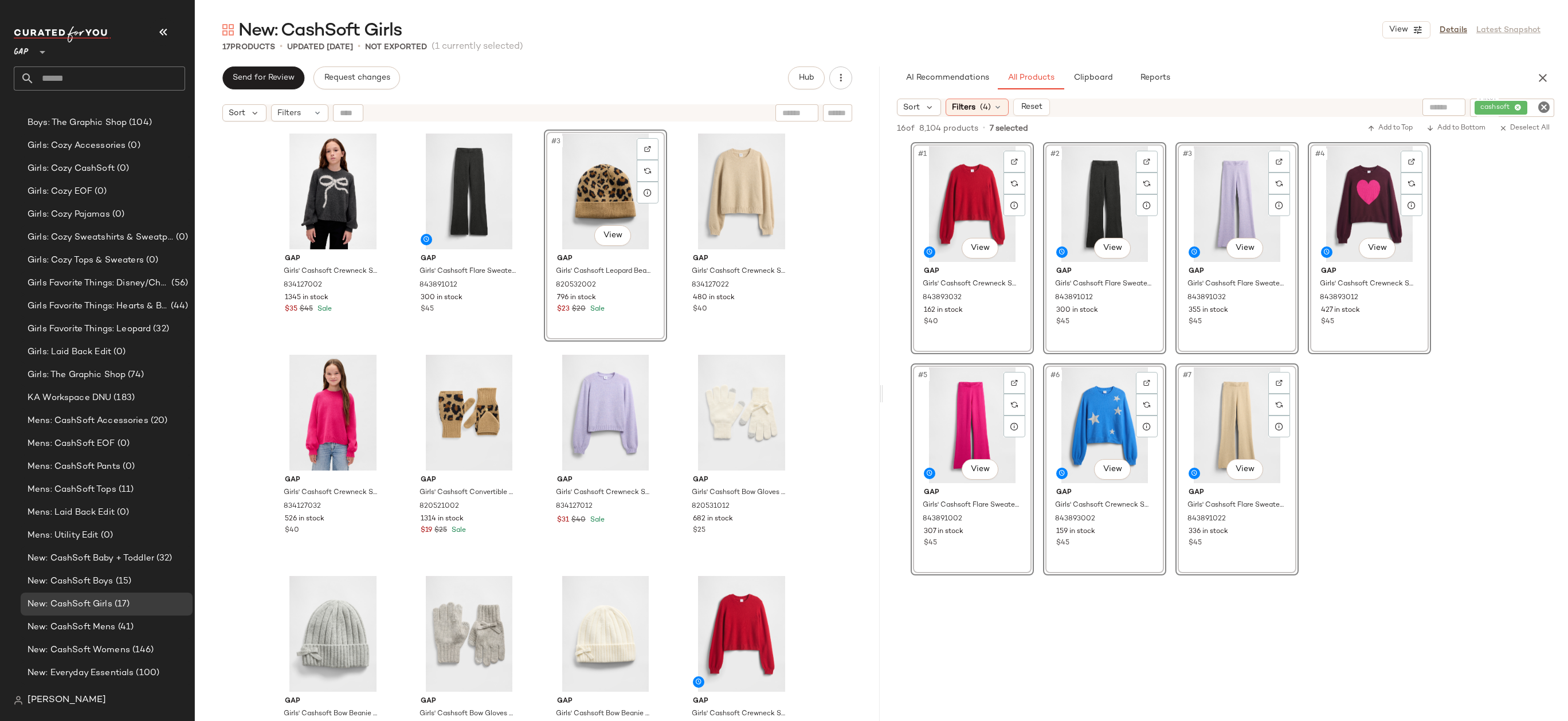
click at [838, 226] on div "Gap Girls' Cashsoft Crewneck Sweater by Gap Charcoal Heather Size S (6/7) 83412…" at bounding box center [537, 438] width 685 height 622
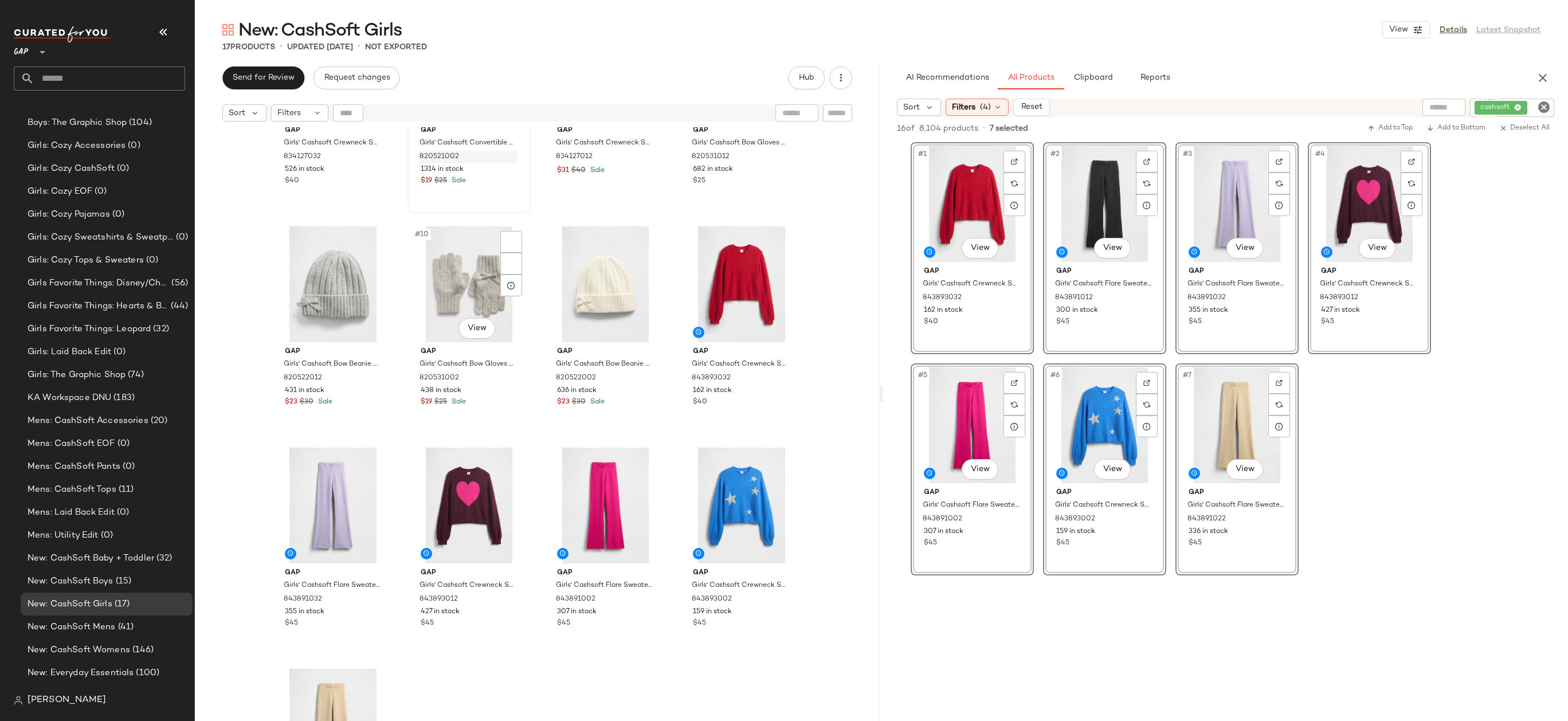
scroll to position [268, 0]
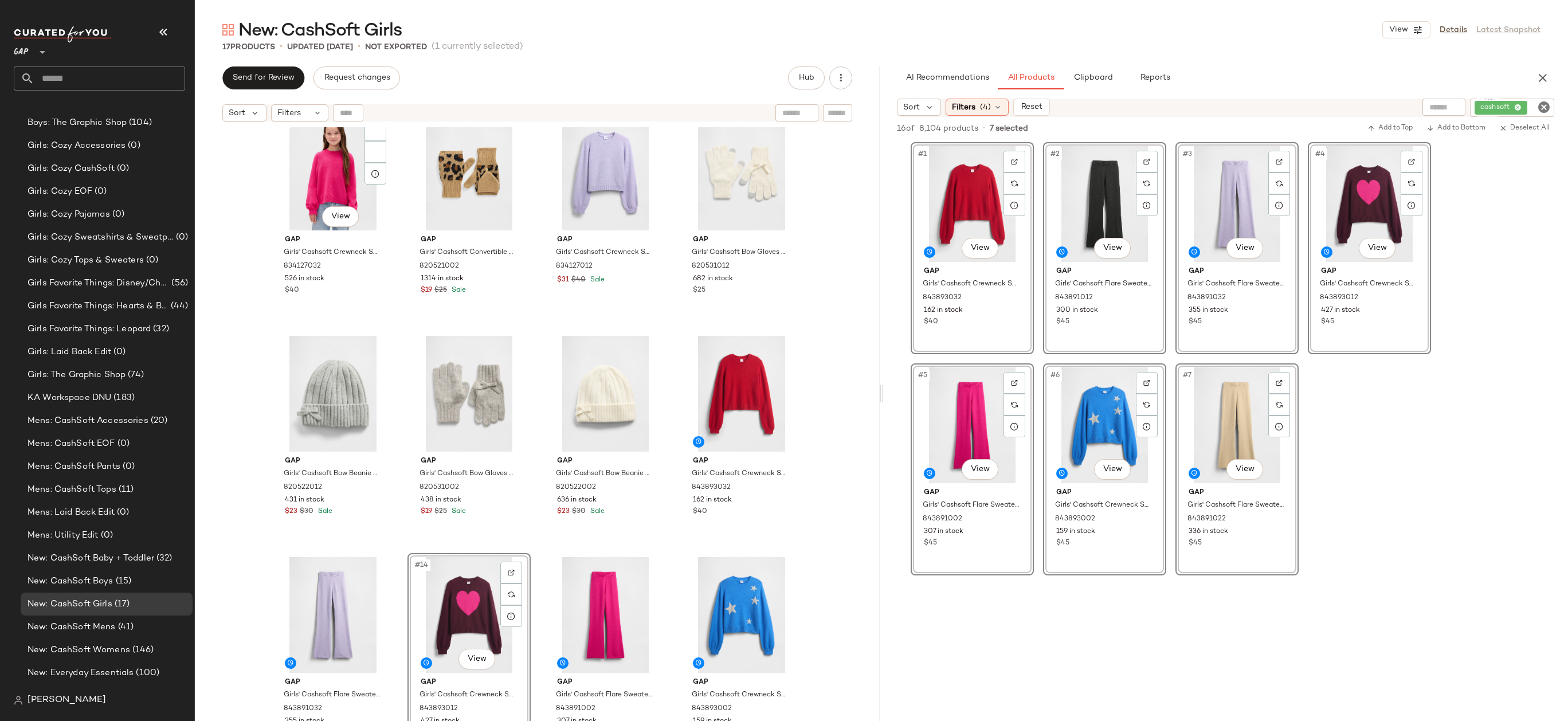
scroll to position [247, 0]
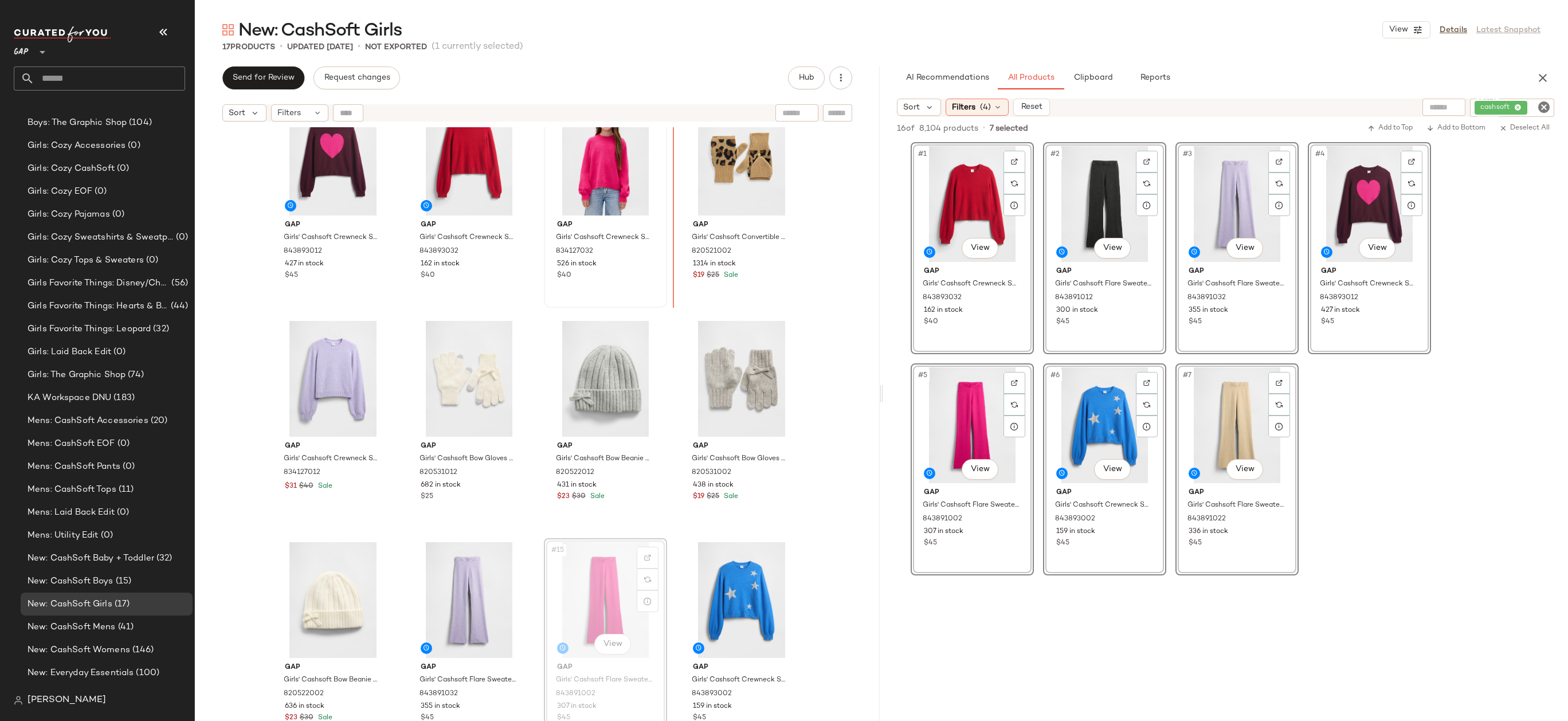
drag, startPoint x: 599, startPoint y: 581, endPoint x: 659, endPoint y: 200, distance: 385.7
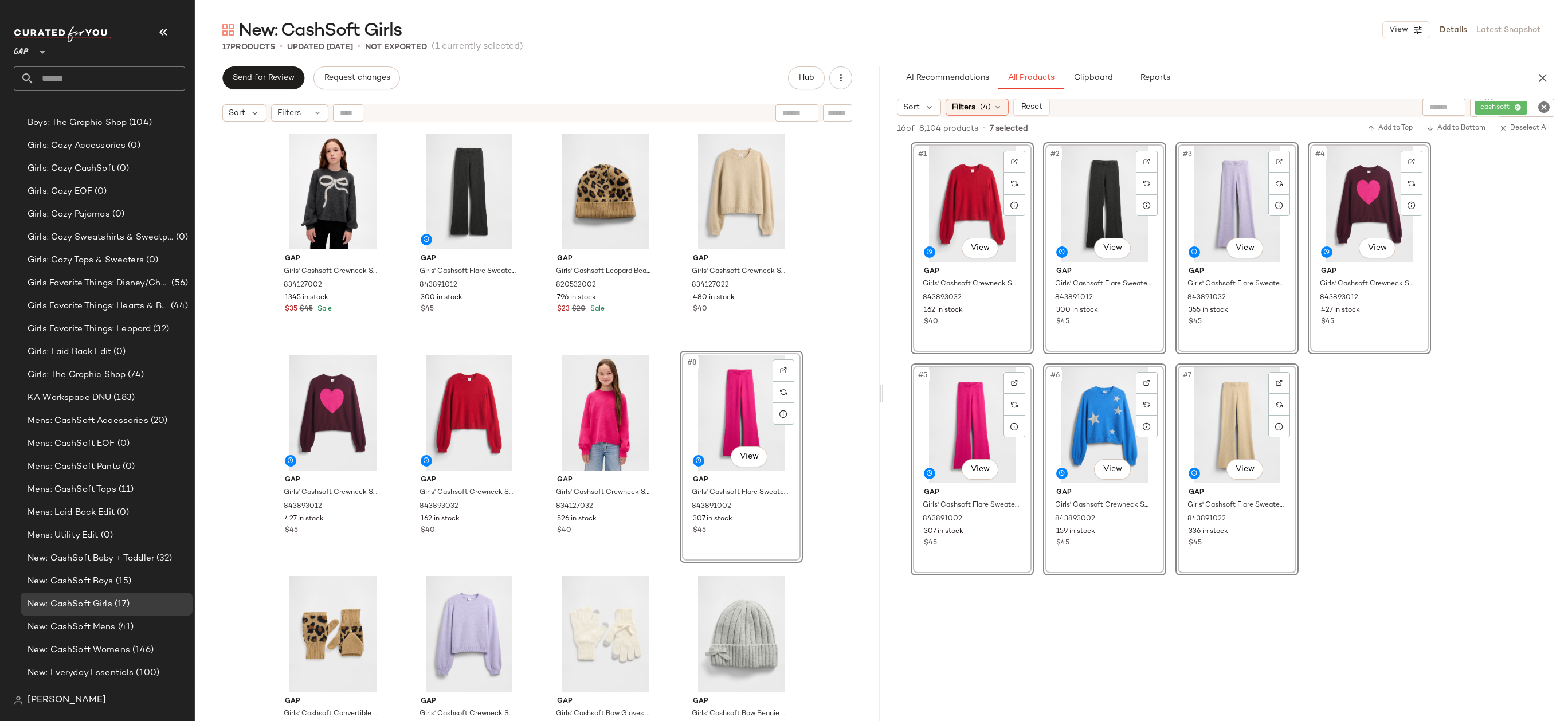
click at [826, 389] on div "Gap Girls' Cashsoft Crewneck Sweater by Gap Charcoal Heather Size S (6/7) 83412…" at bounding box center [537, 438] width 685 height 622
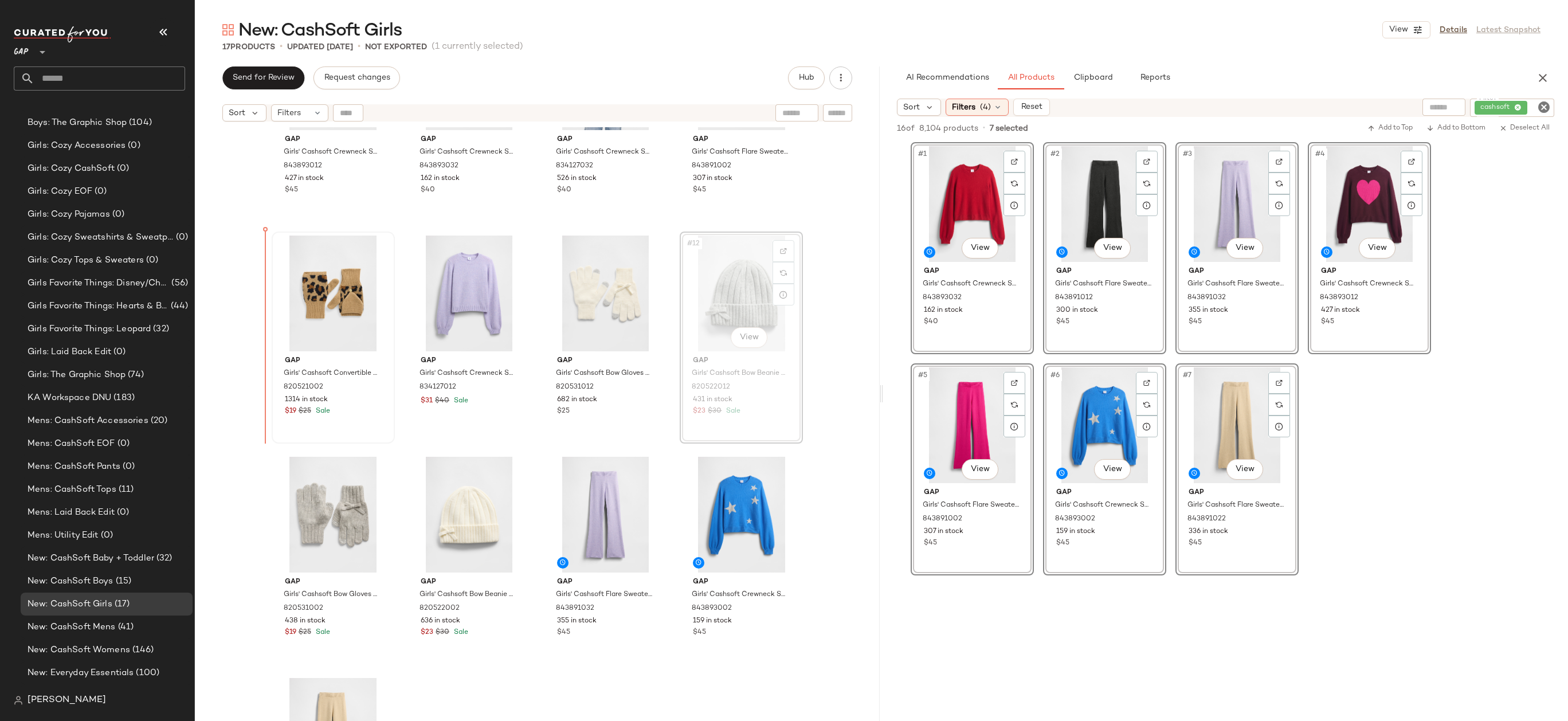
drag, startPoint x: 730, startPoint y: 309, endPoint x: 304, endPoint y: 346, distance: 427.6
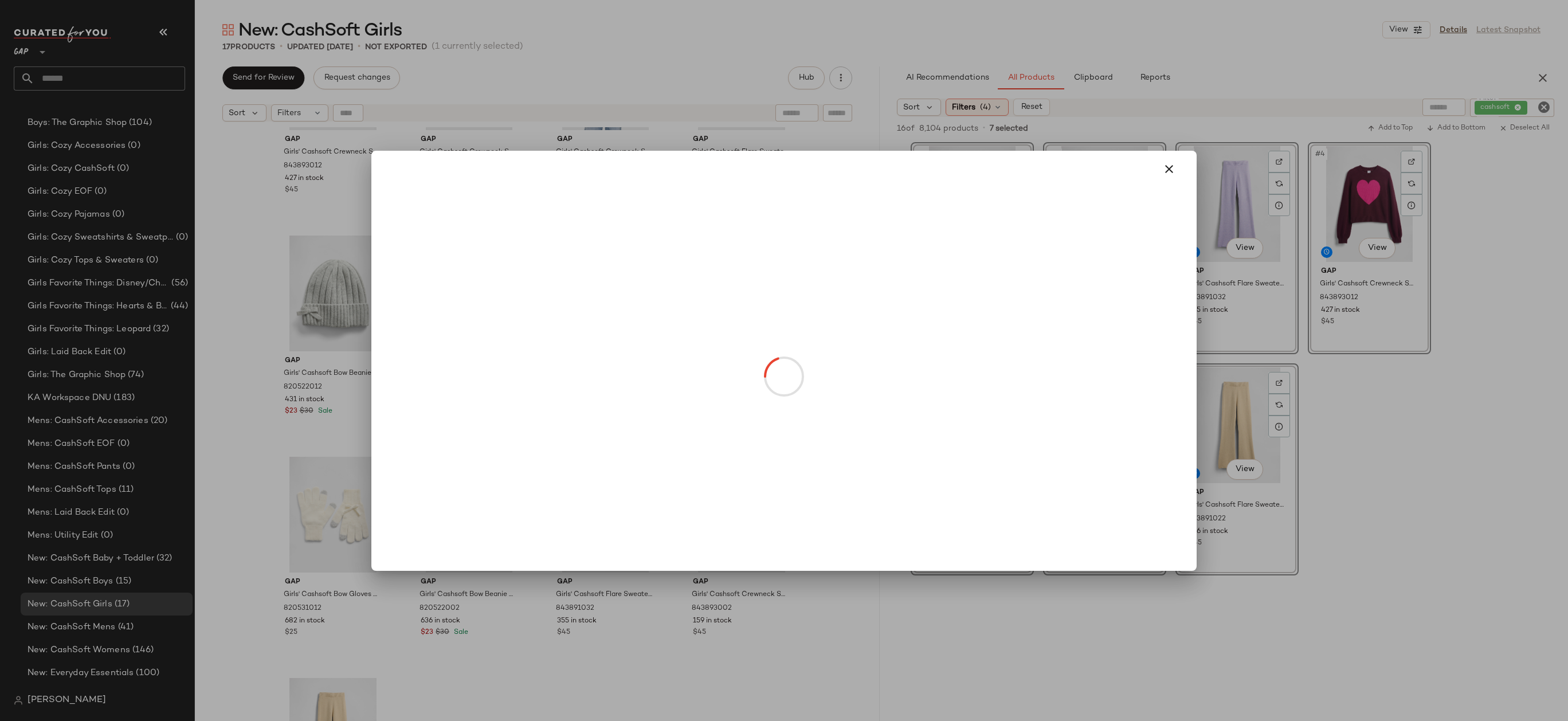
drag, startPoint x: 728, startPoint y: 346, endPoint x: 509, endPoint y: 345, distance: 219.0
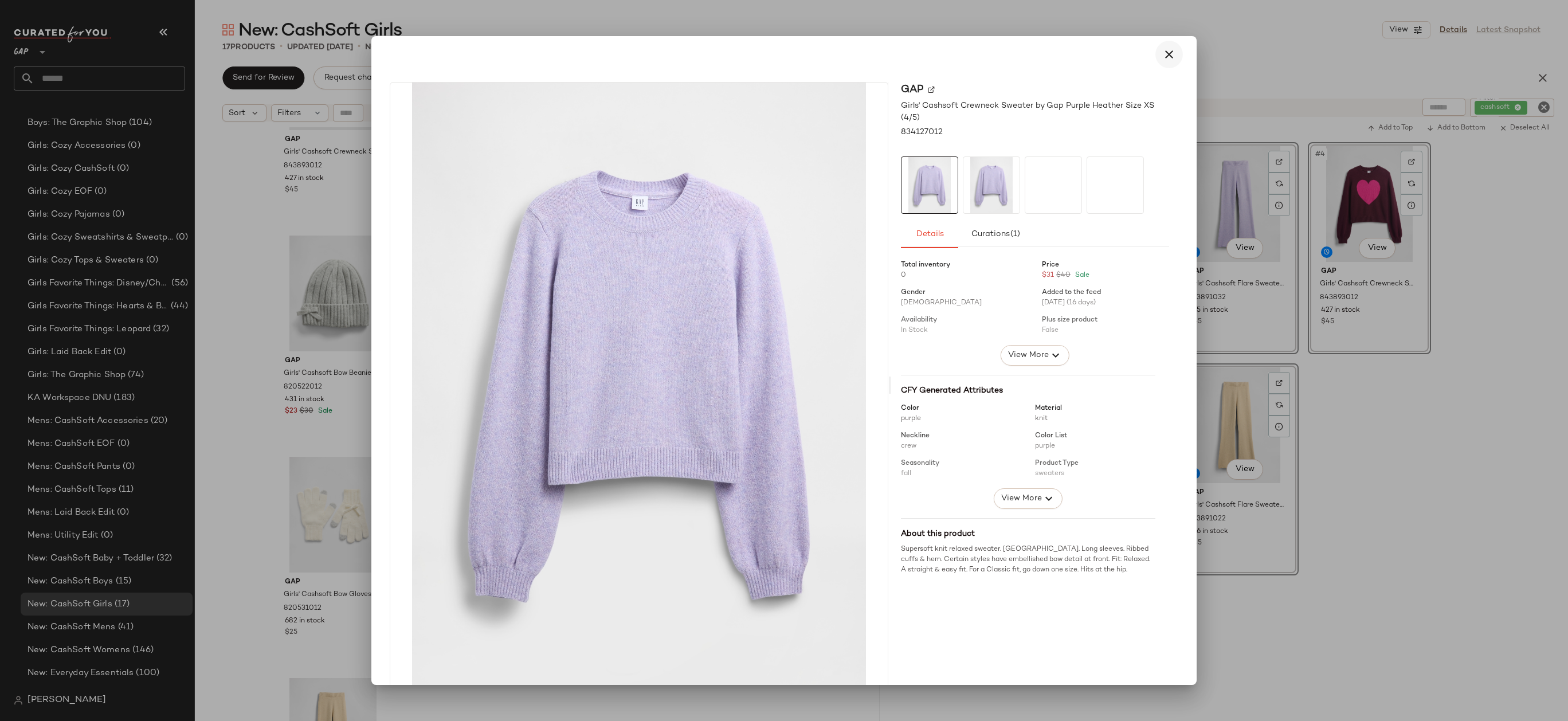
click at [1169, 45] on button "button" at bounding box center [1169, 54] width 28 height 28
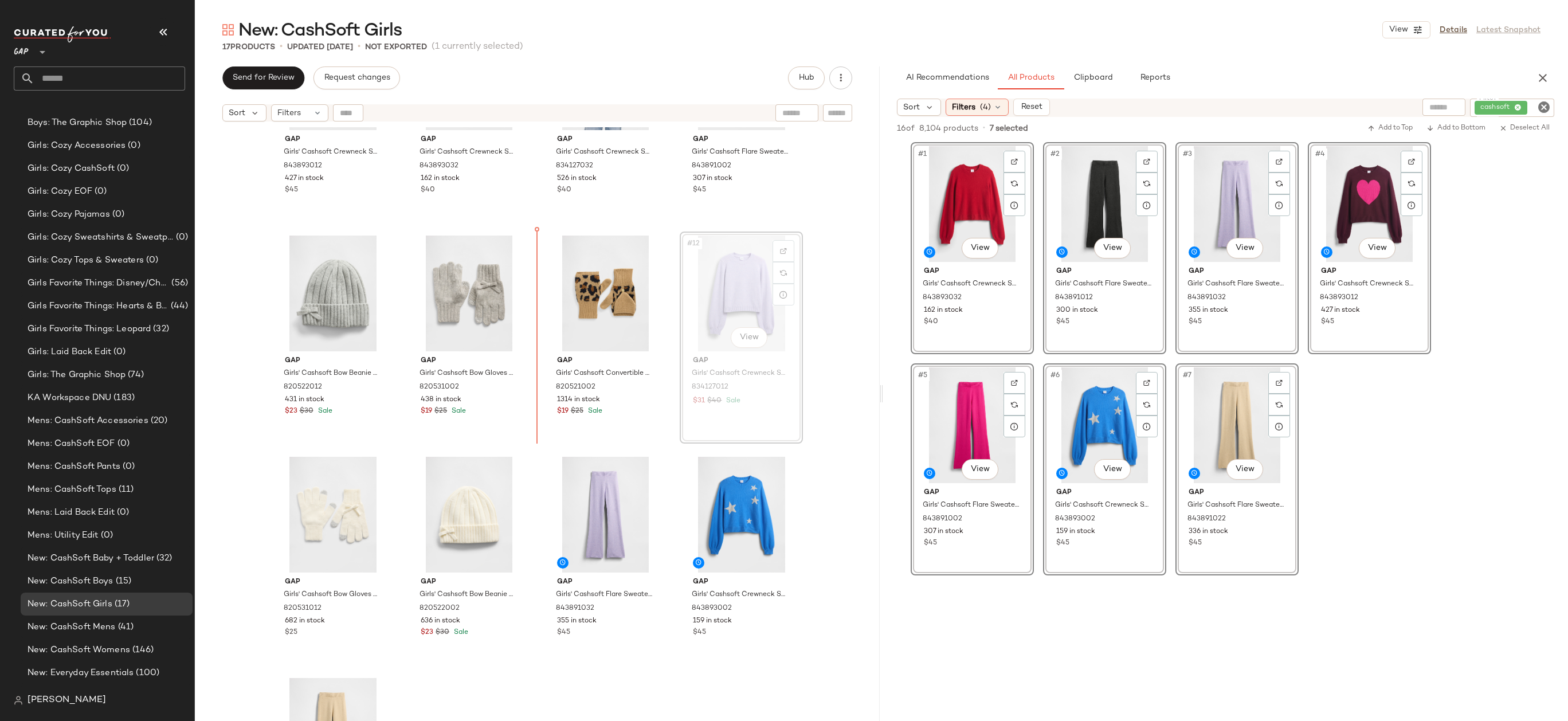
drag, startPoint x: 718, startPoint y: 283, endPoint x: 709, endPoint y: 283, distance: 9.0
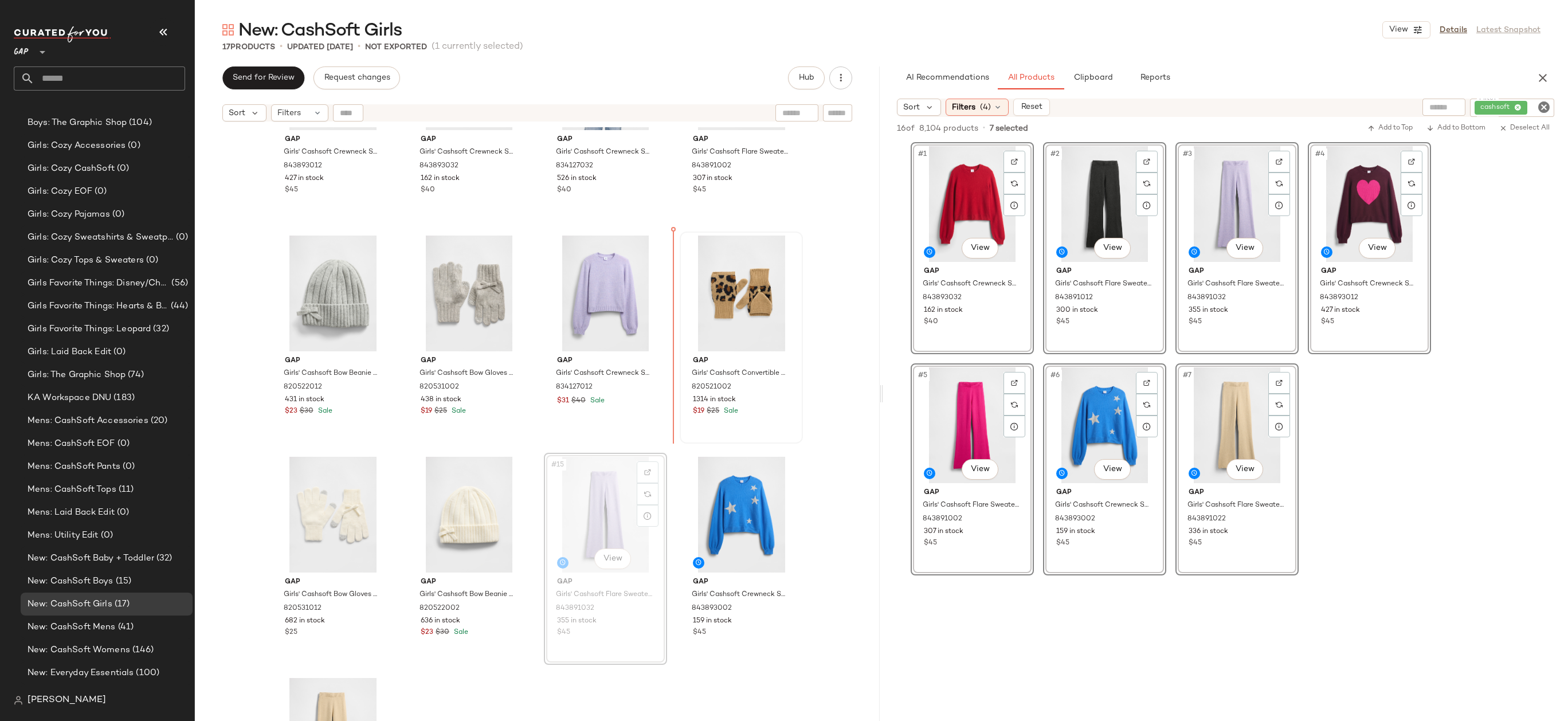
drag, startPoint x: 590, startPoint y: 499, endPoint x: 710, endPoint y: 330, distance: 207.3
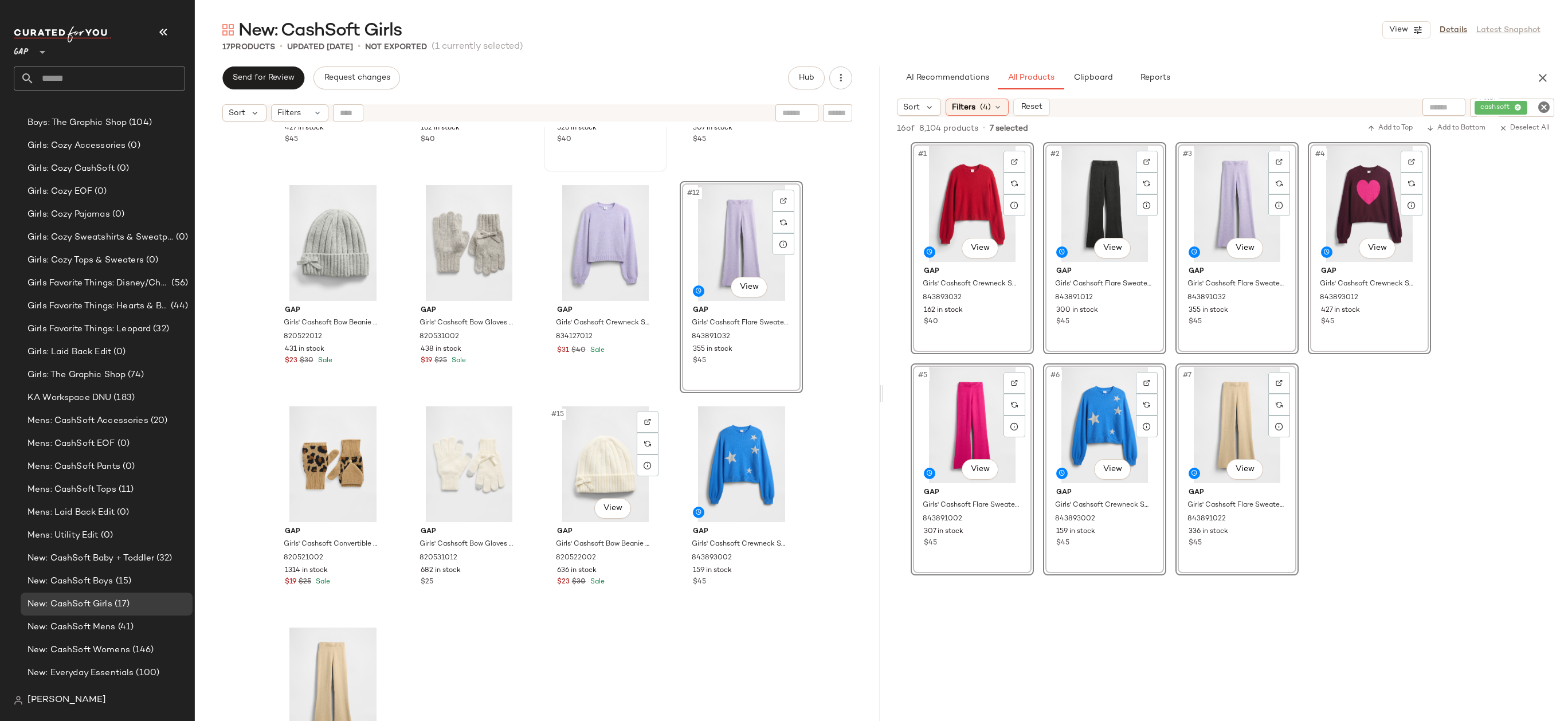
scroll to position [486, 0]
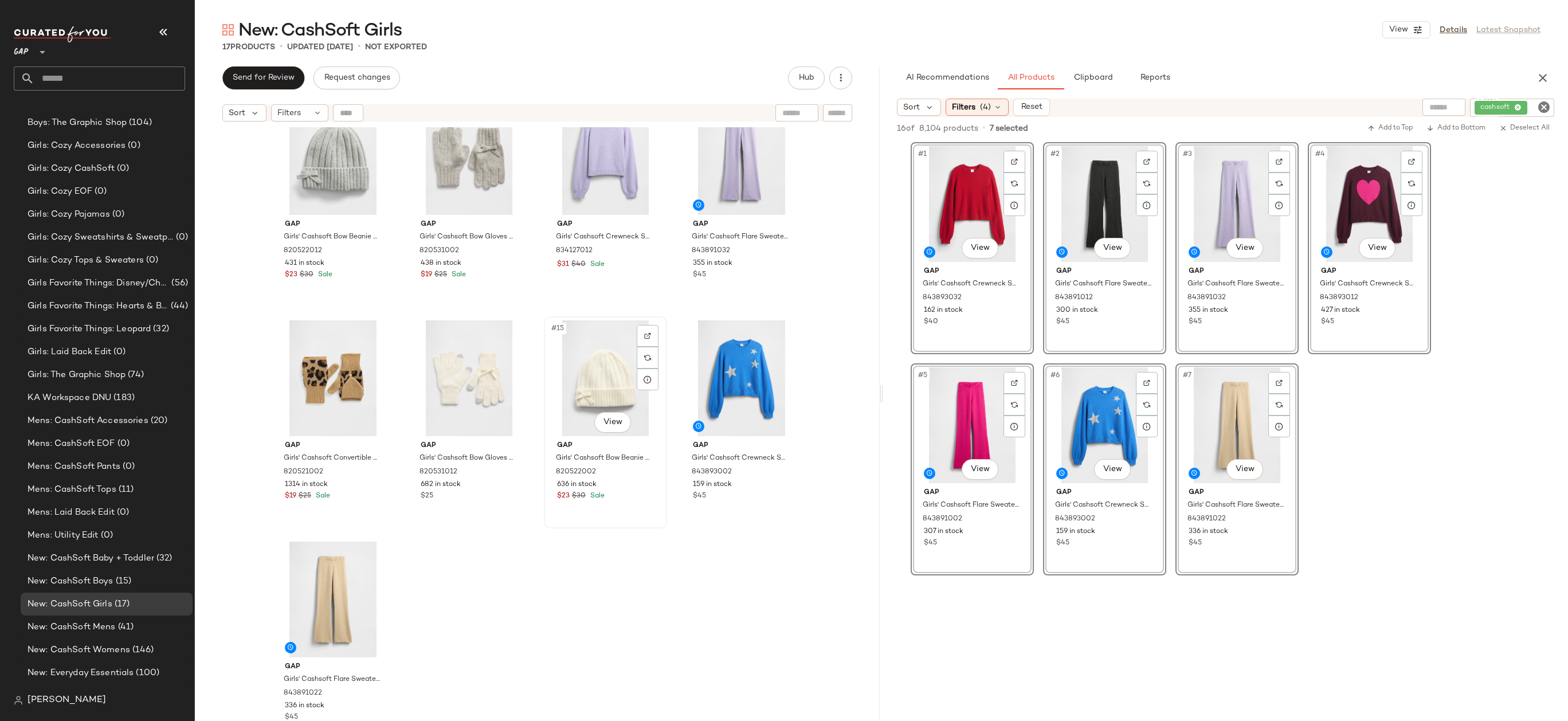
click at [594, 388] on div "#15 View" at bounding box center [605, 378] width 115 height 116
click at [972, 615] on div at bounding box center [1225, 685] width 685 height 221
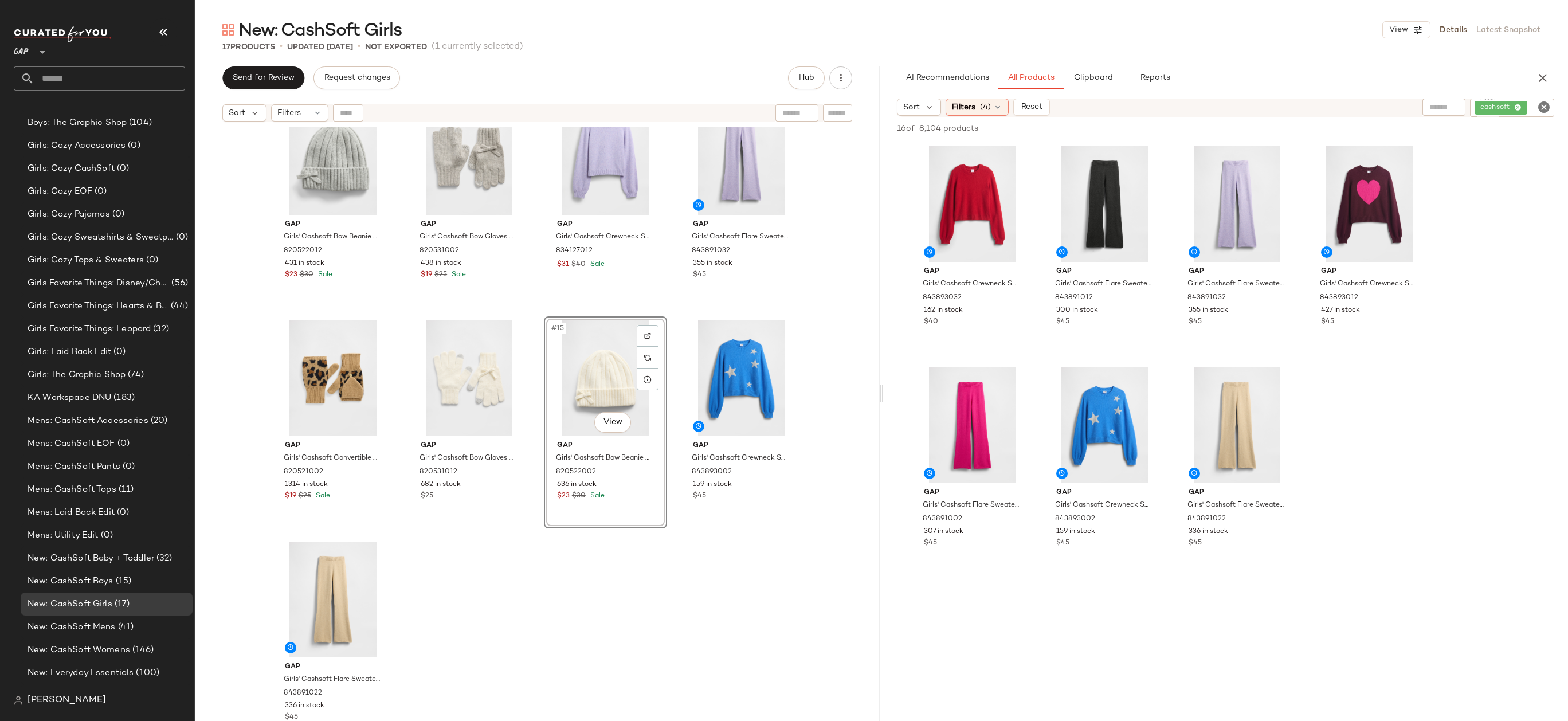
click at [1542, 105] on icon "Clear Filter" at bounding box center [1544, 107] width 13 height 13
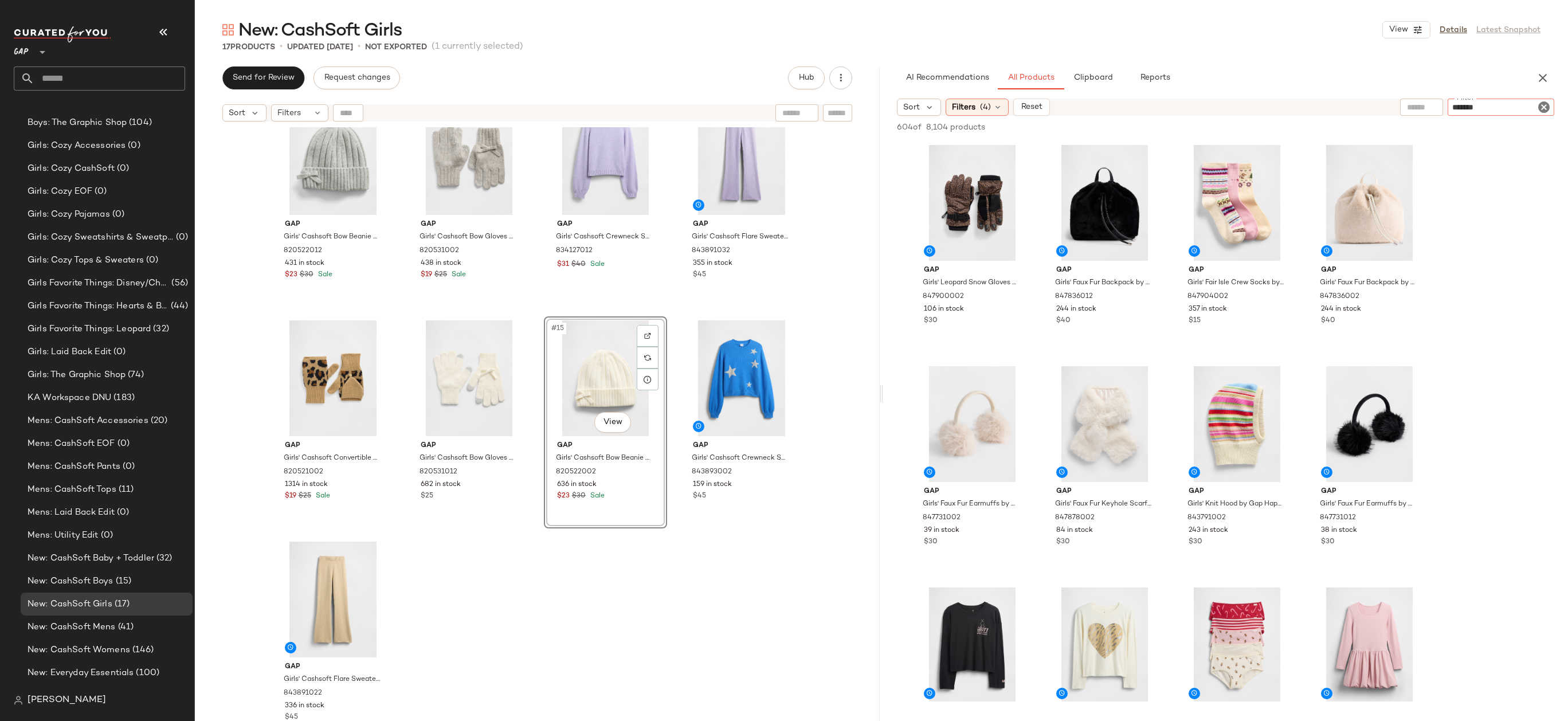
type input "********"
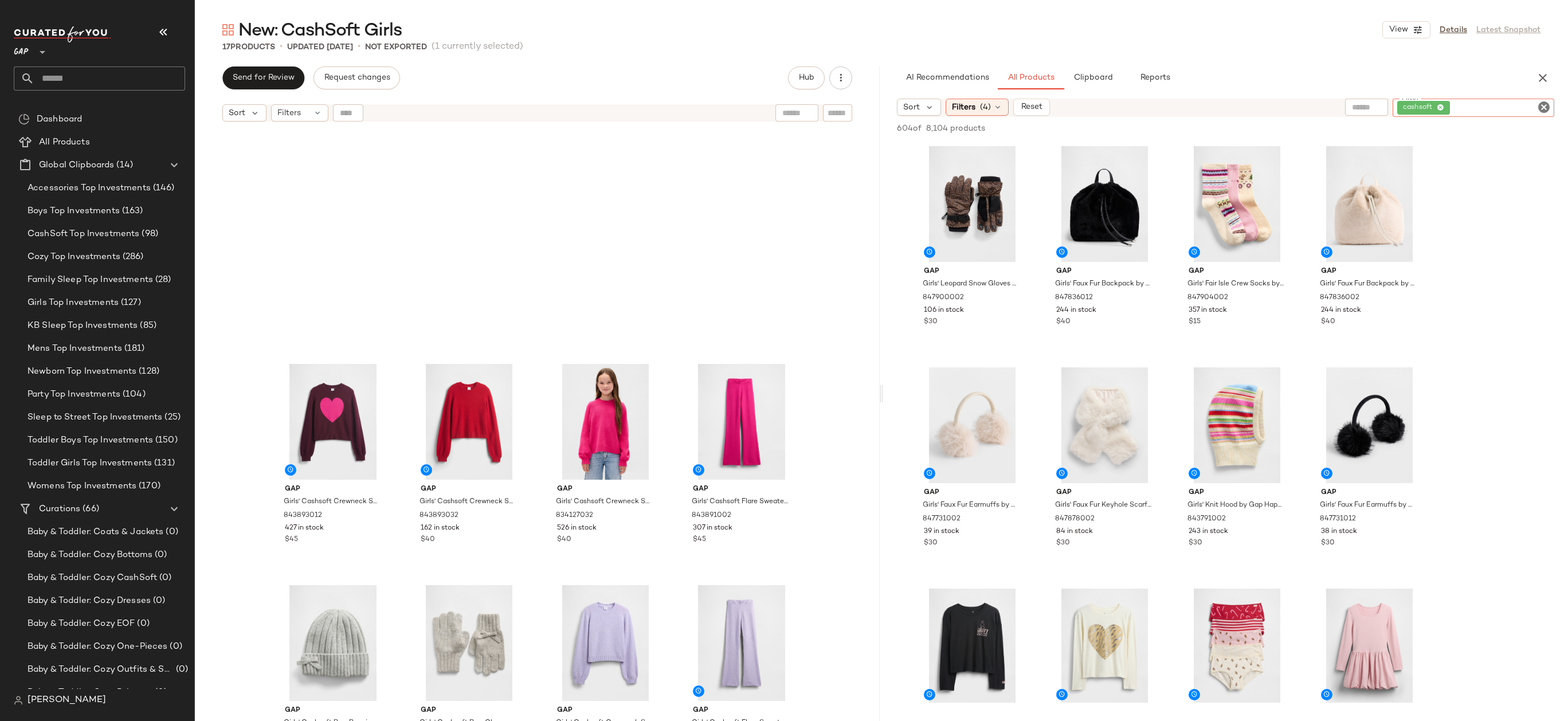
scroll to position [486, 0]
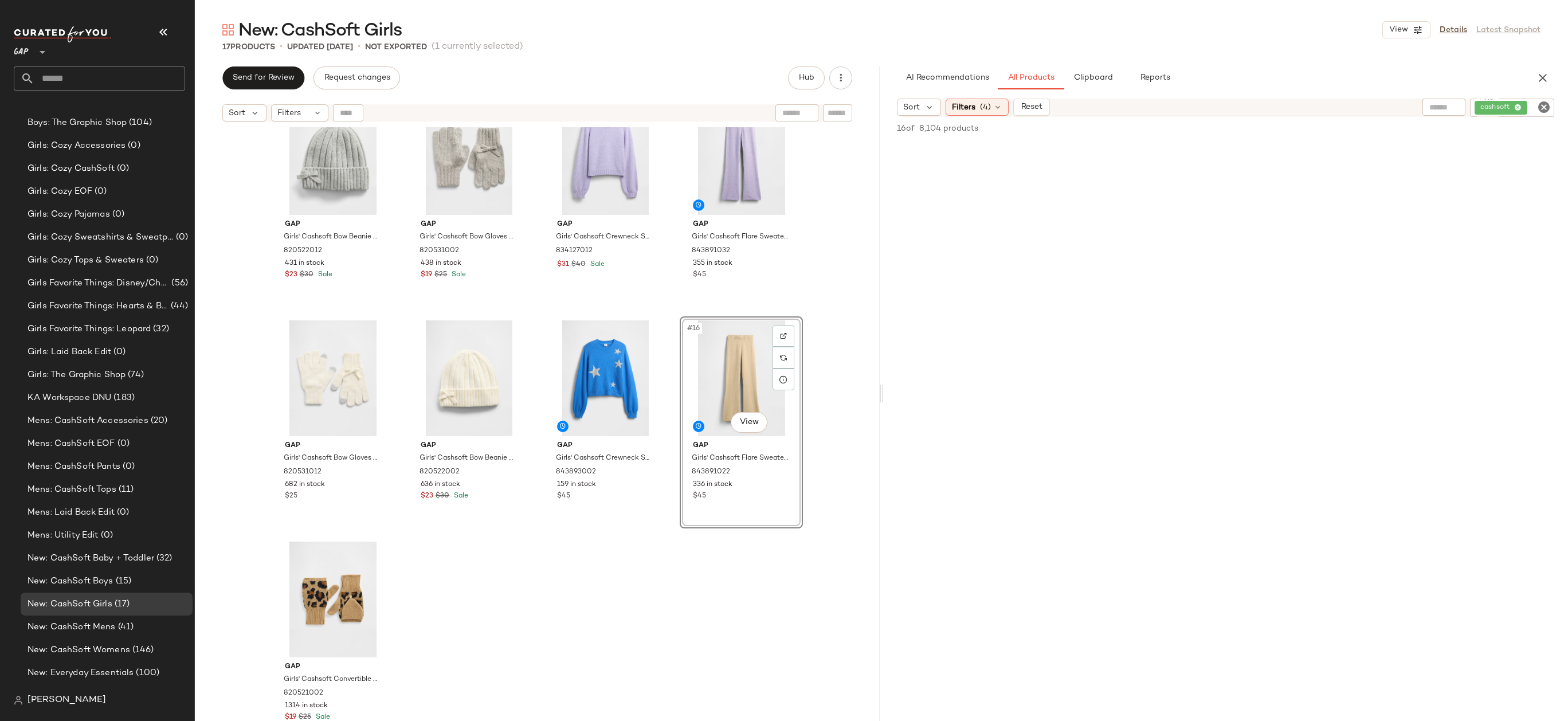
click at [836, 397] on div "Gap Girls' Cashsoft Crewneck Sweater by Gap Tuscan Red Size M (8) 843893012 427…" at bounding box center [537, 438] width 685 height 622
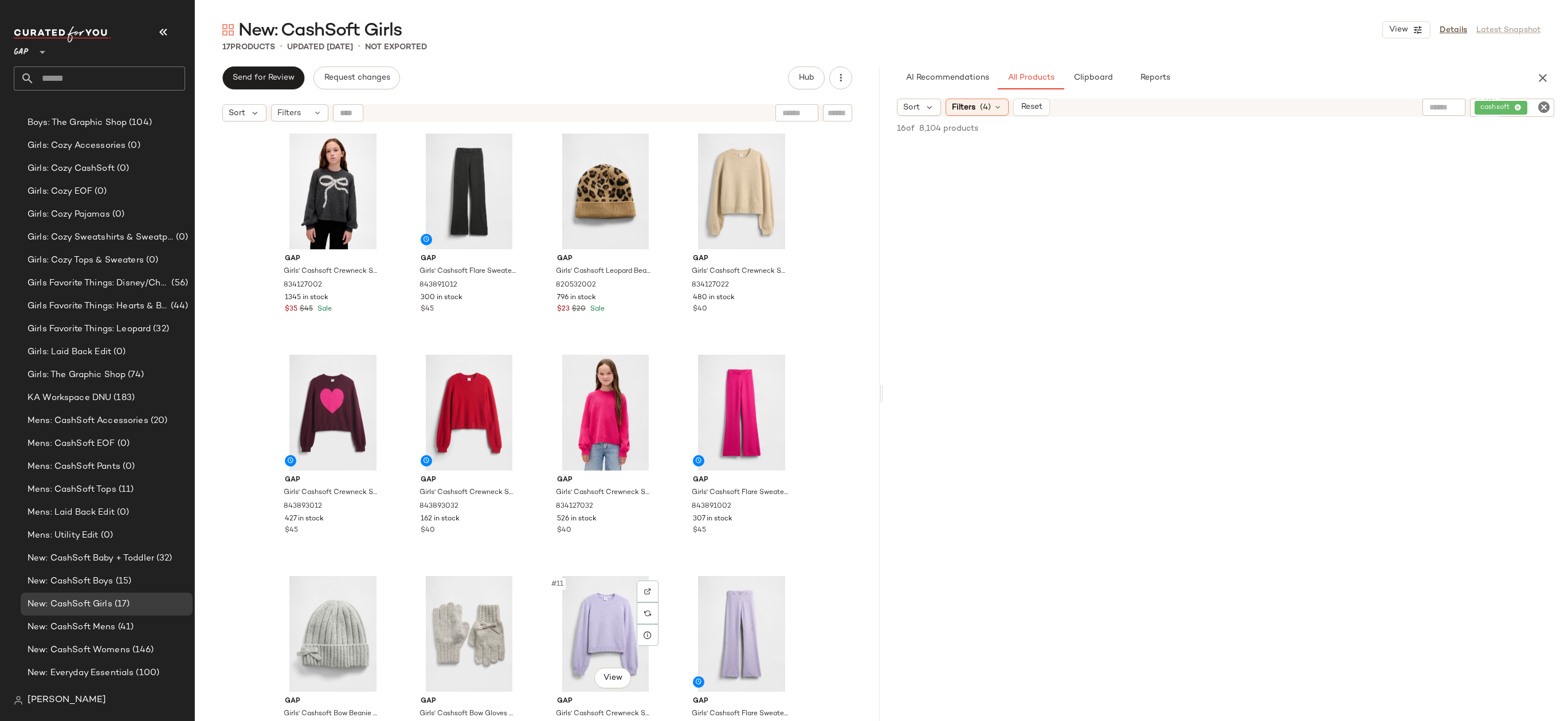
scroll to position [486, 0]
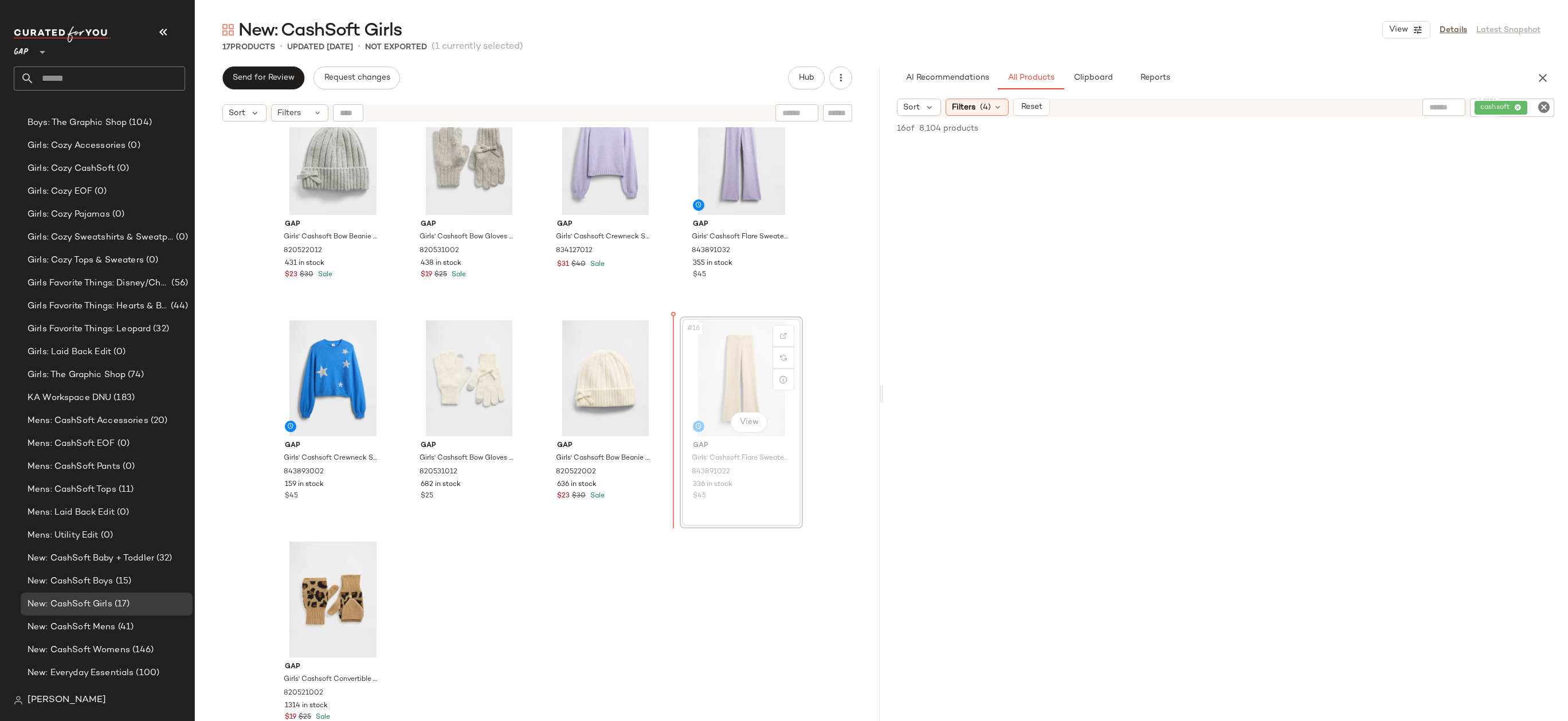
drag, startPoint x: 741, startPoint y: 368, endPoint x: 398, endPoint y: 370, distance: 343.0
drag, startPoint x: 734, startPoint y: 390, endPoint x: 508, endPoint y: 390, distance: 226.0
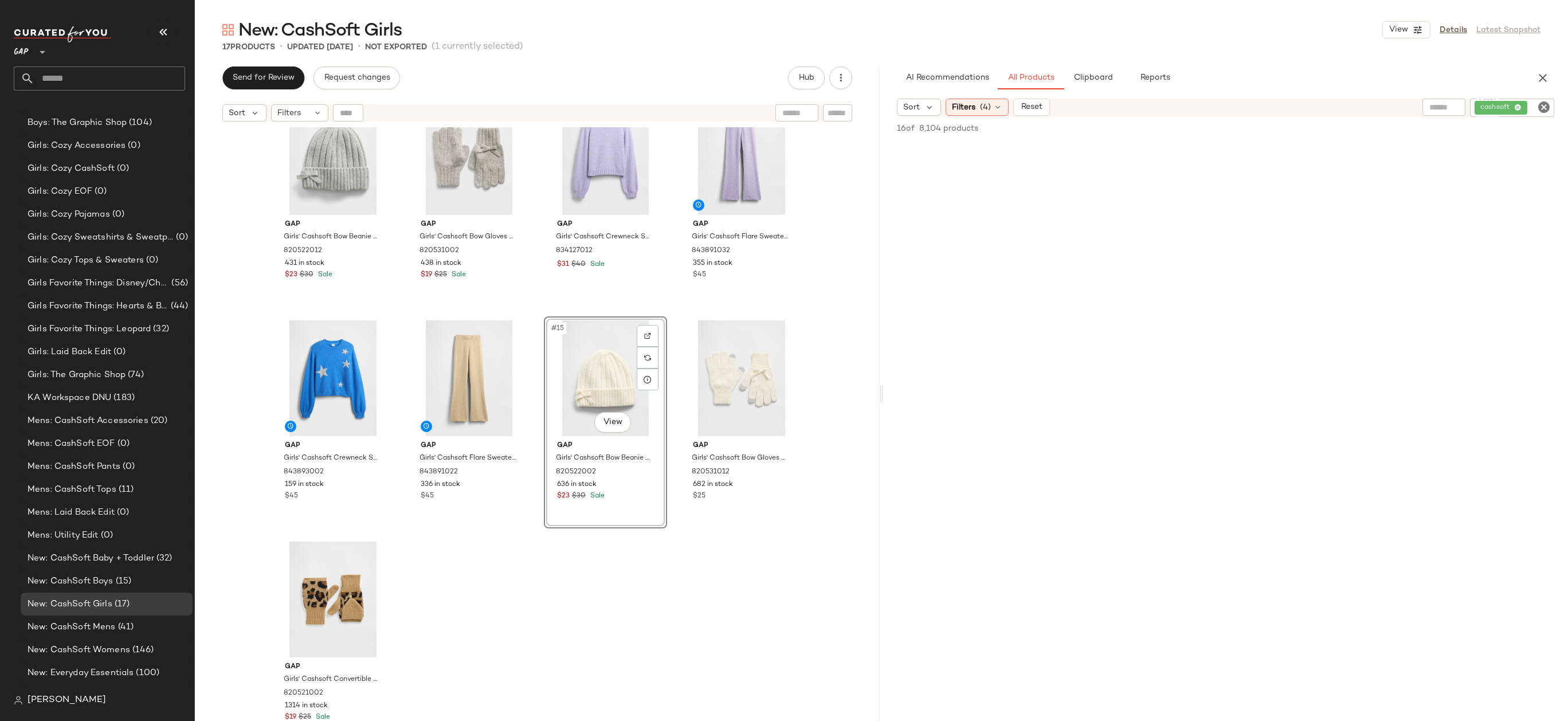
click at [619, 555] on div "Gap Girls' Cashsoft Crewneck Sweater by Gap Tuscan Red Size M (8) 843893012 427…" at bounding box center [537, 438] width 685 height 622
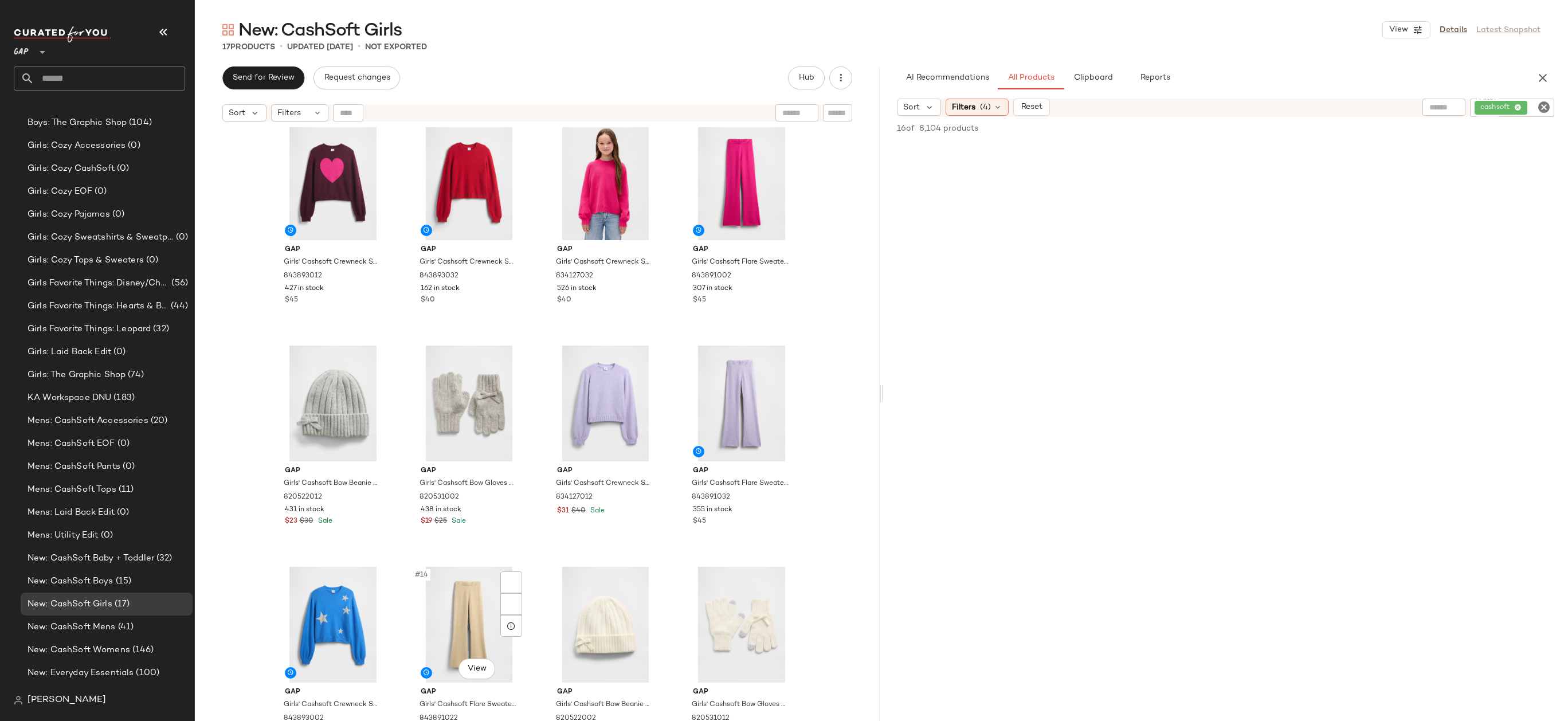
scroll to position [486, 0]
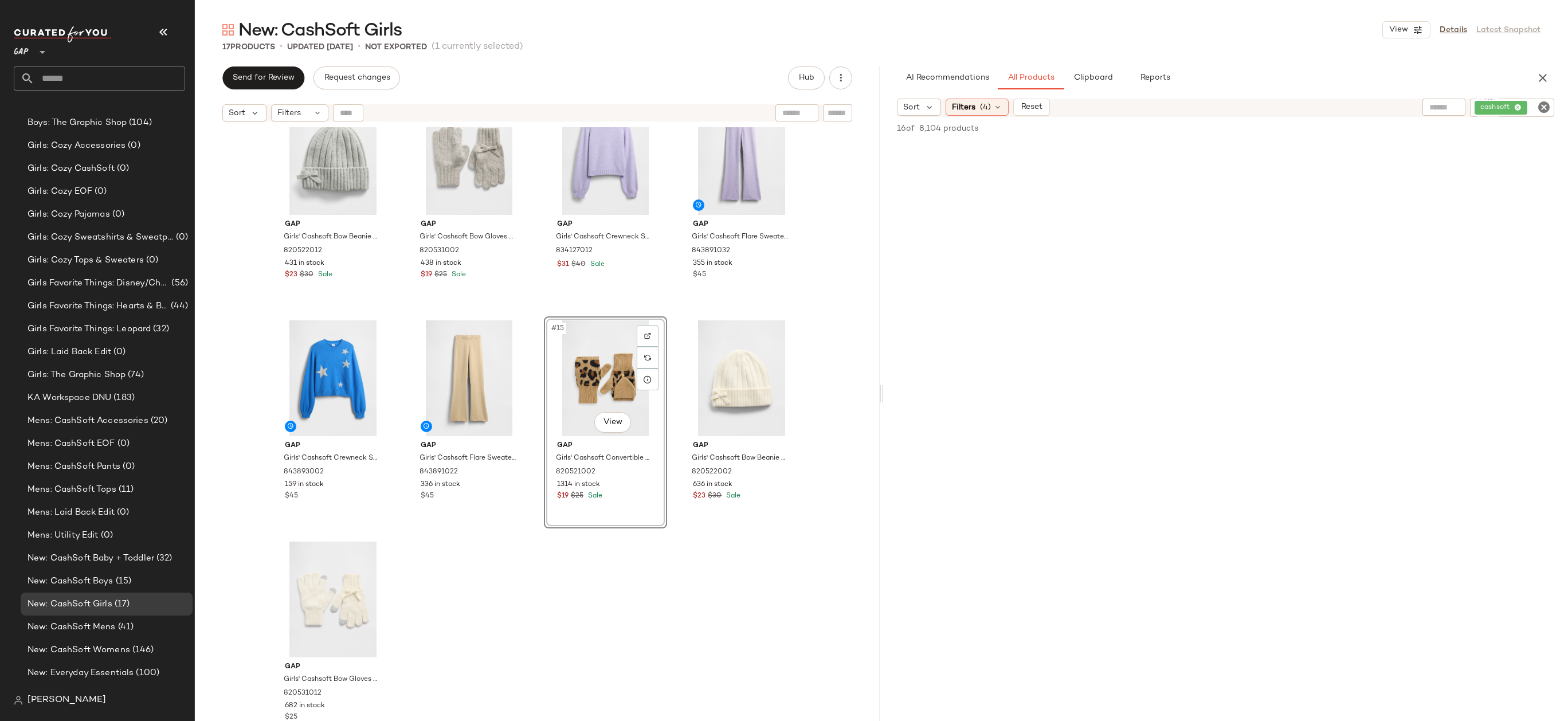
click at [650, 544] on div "Gap Girls' Cashsoft Bow Beanie by Gap [PERSON_NAME] Size L/XL 820522012 431 in …" at bounding box center [537, 438] width 685 height 622
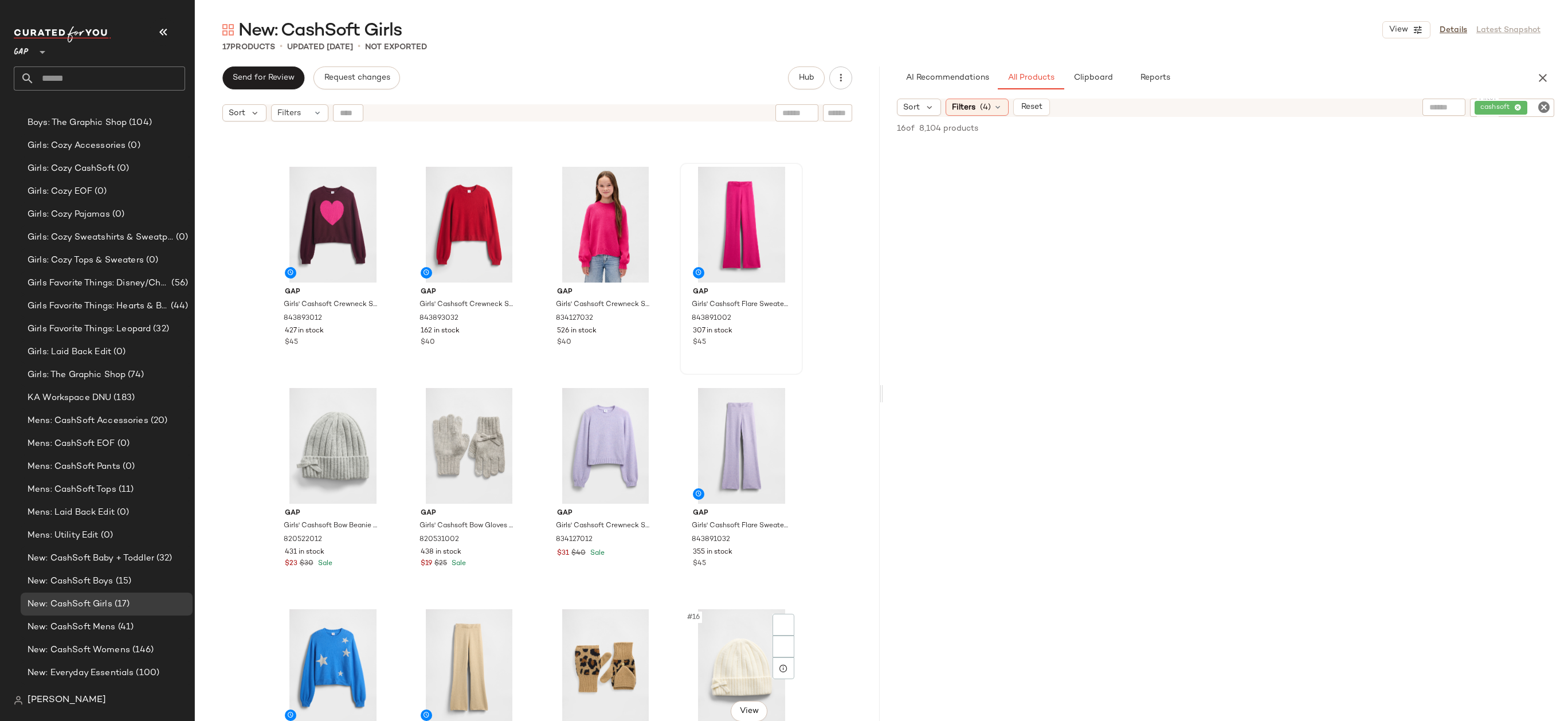
scroll to position [486, 0]
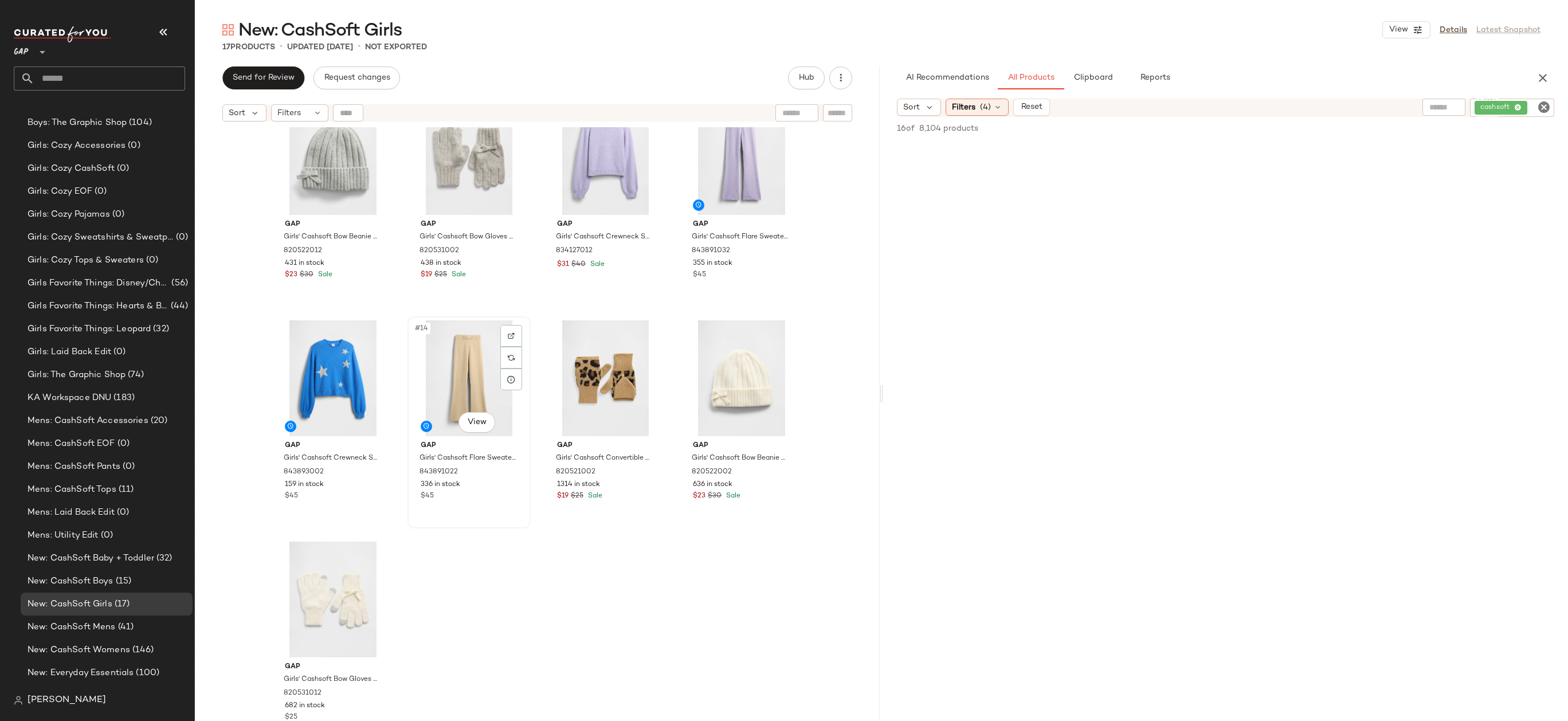
click at [450, 380] on div "#14 View" at bounding box center [468, 378] width 115 height 116
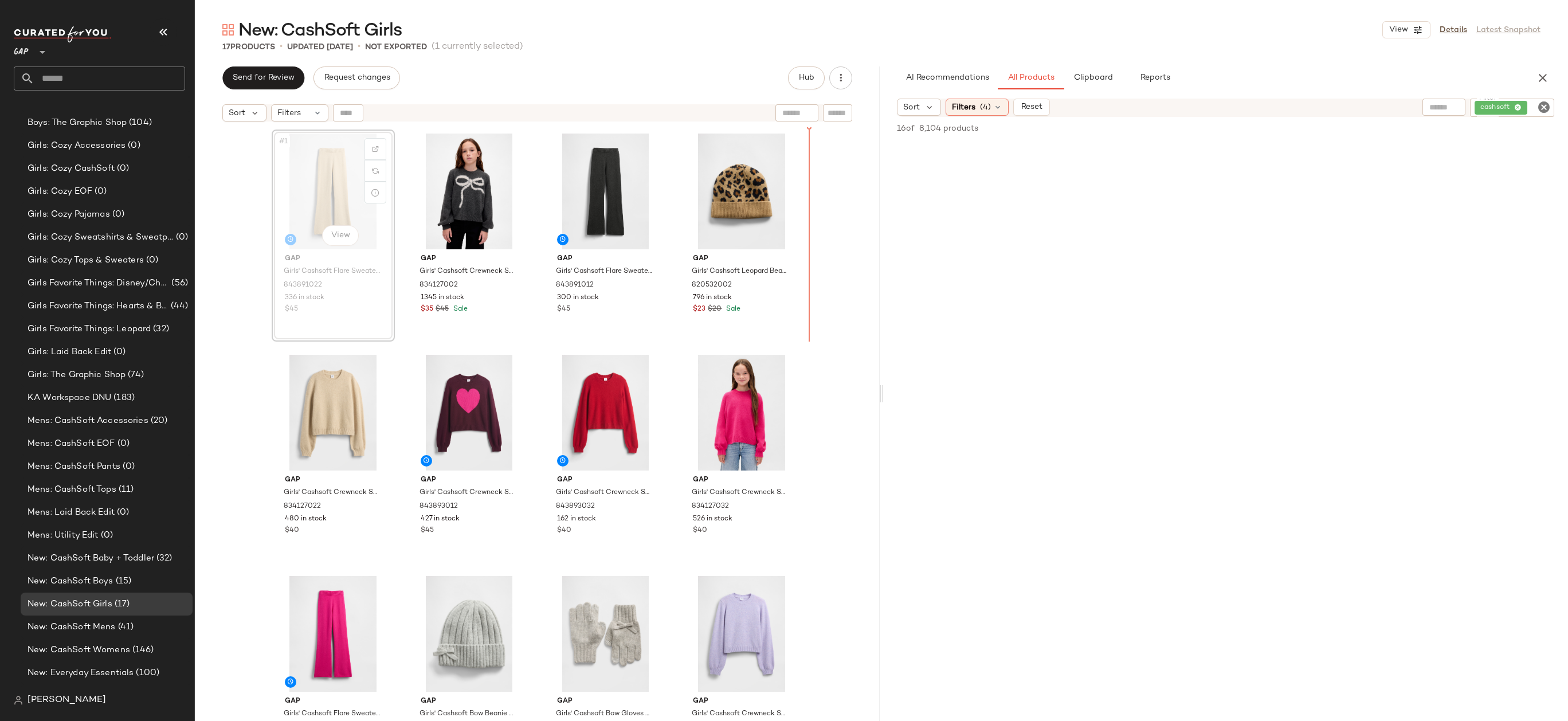
drag, startPoint x: 340, startPoint y: 210, endPoint x: 346, endPoint y: 210, distance: 6.0
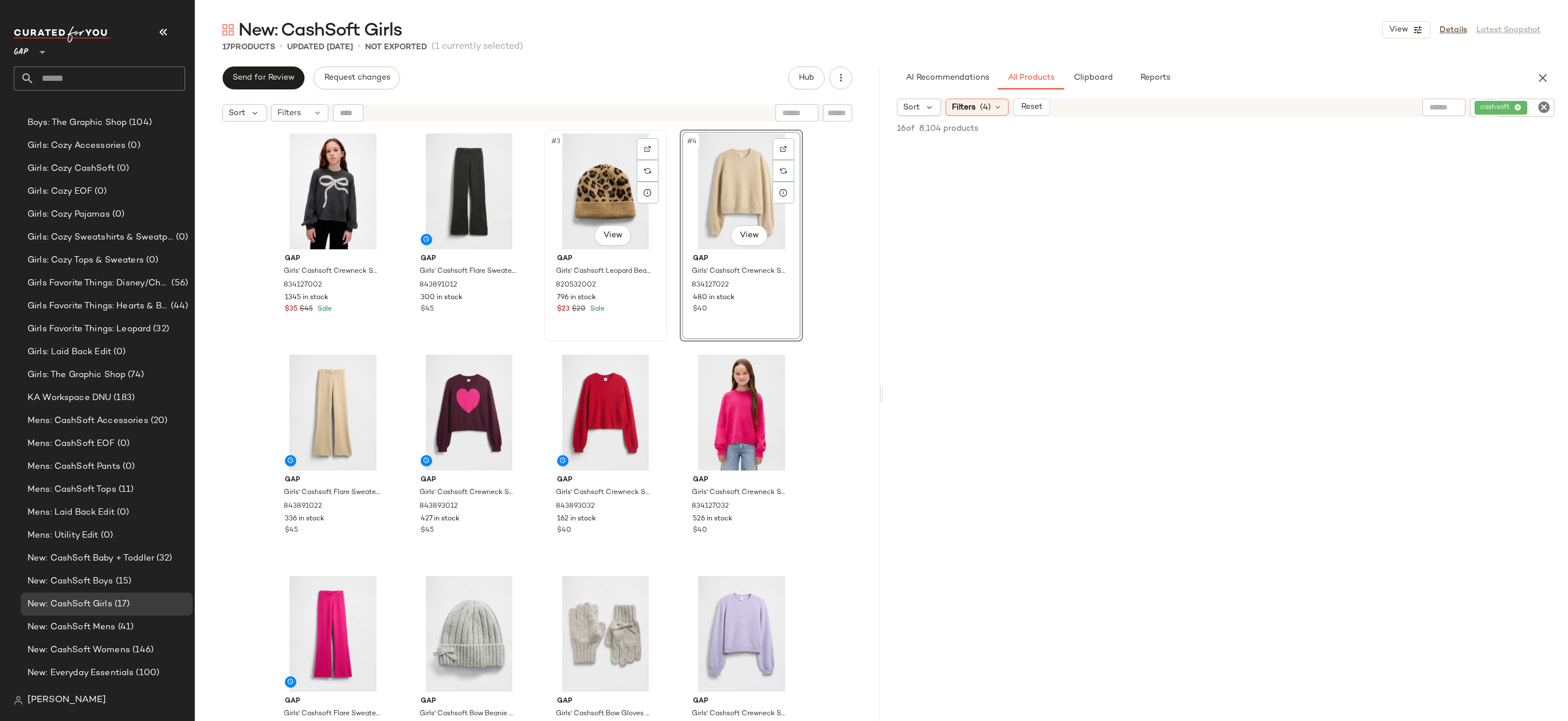
click at [603, 187] on div "#3 View" at bounding box center [605, 192] width 115 height 116
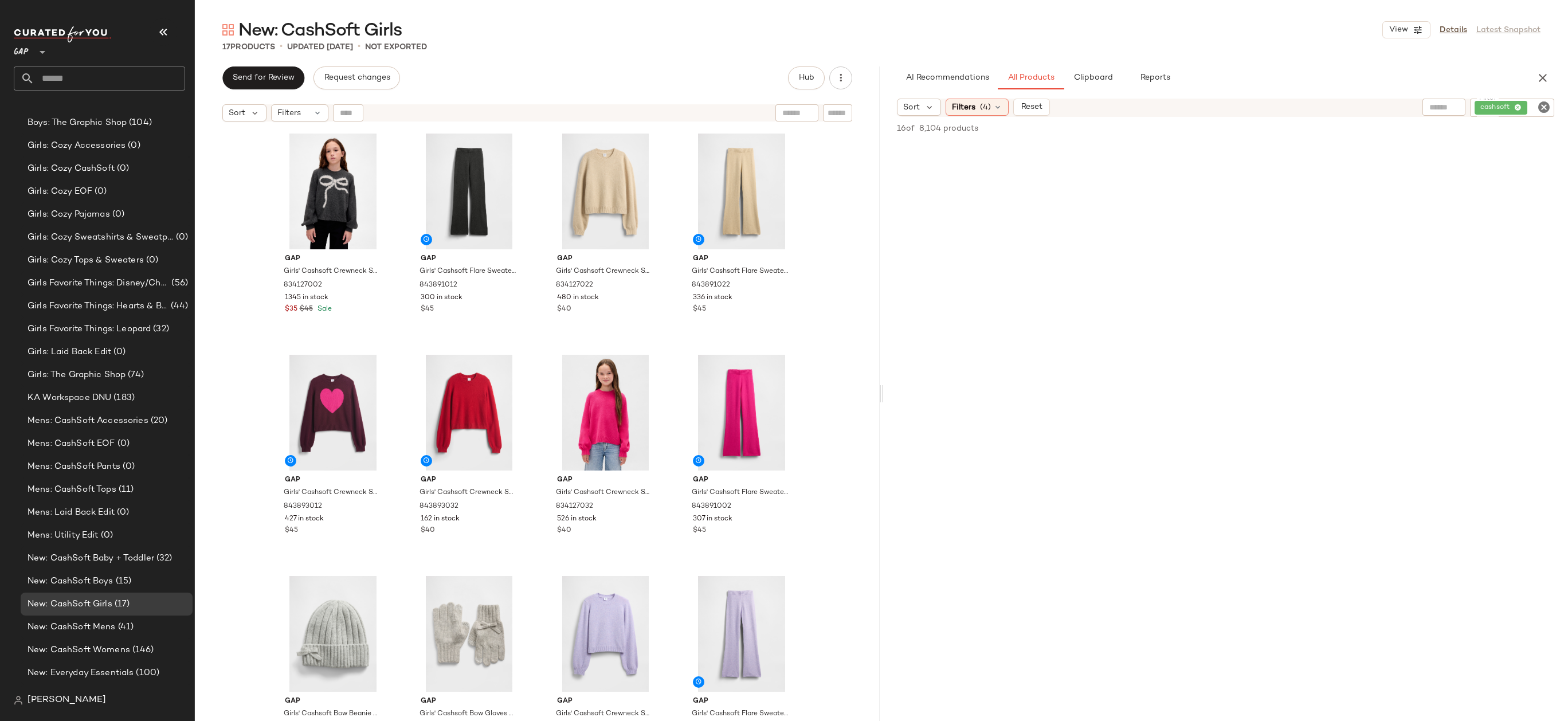
click at [827, 300] on div "Gap Girls' Cashsoft Crewneck Sweater by Gap Charcoal Heather Size S (6/7) 83412…" at bounding box center [537, 438] width 685 height 622
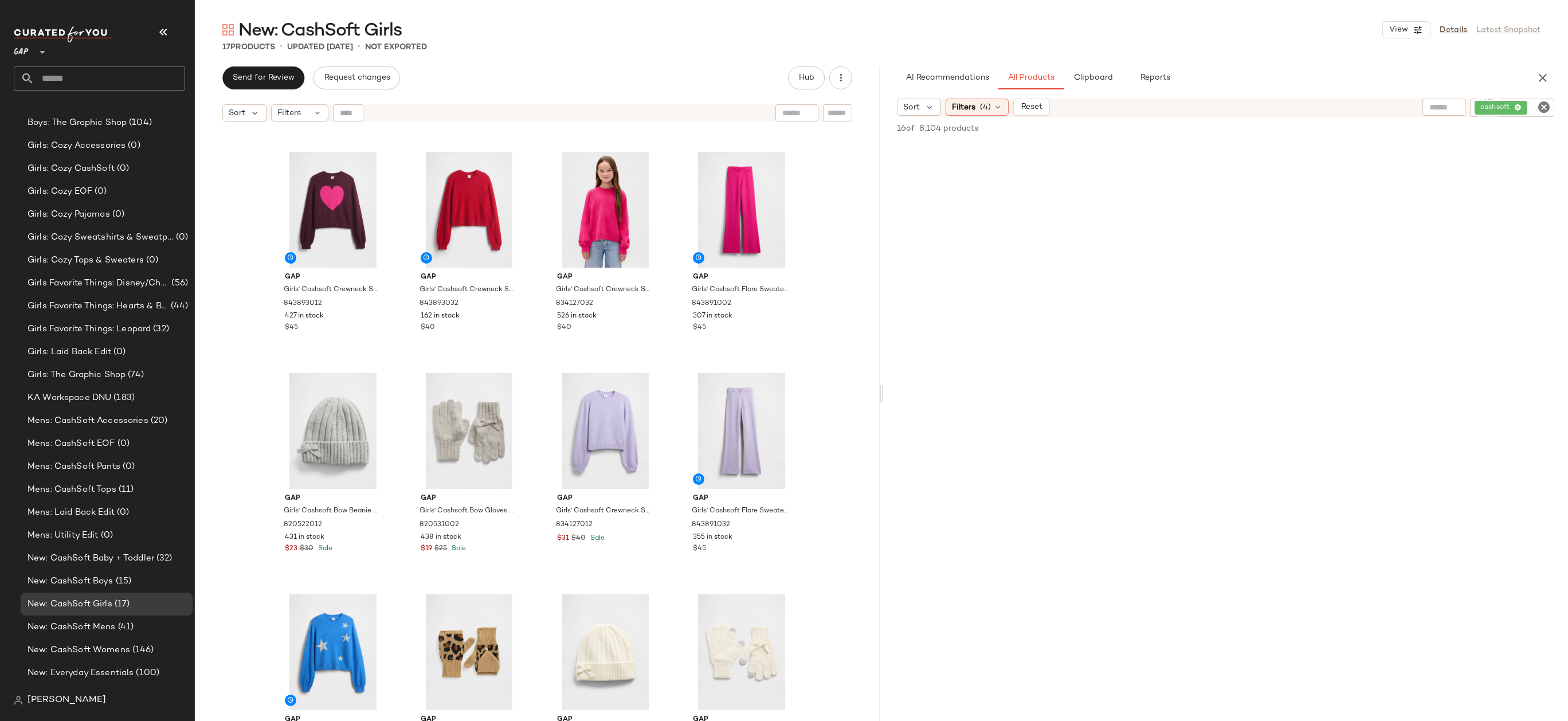
scroll to position [486, 0]
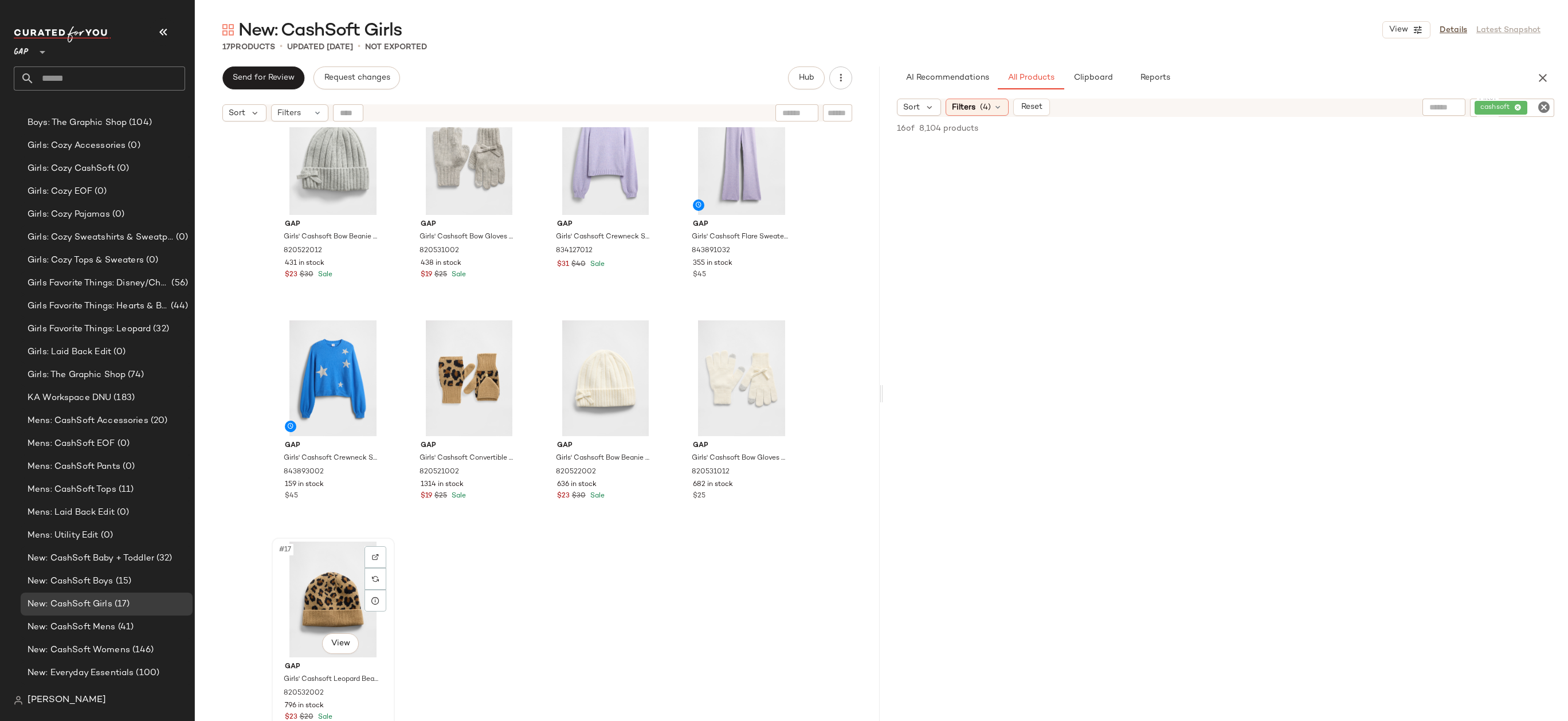
click at [327, 571] on div "#17 View" at bounding box center [333, 599] width 115 height 116
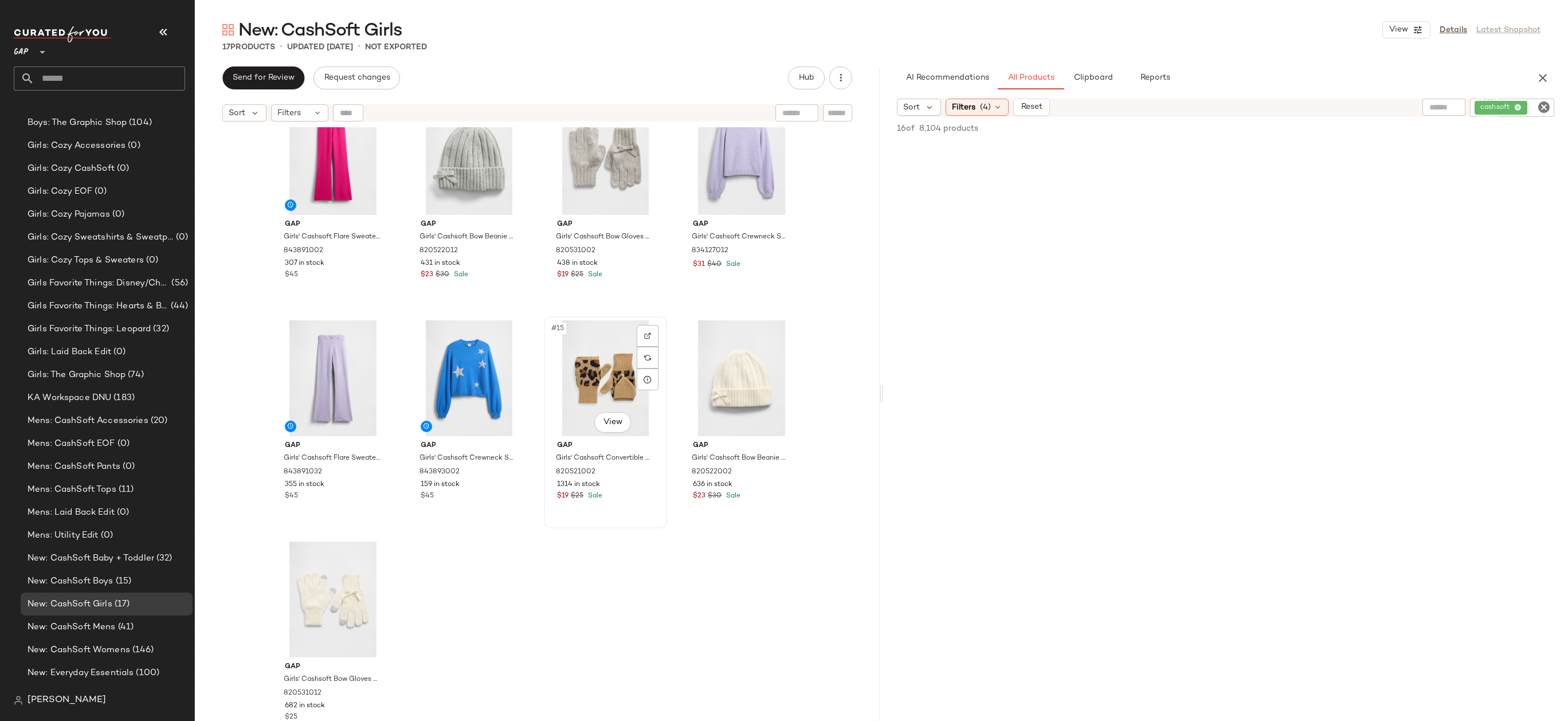
click at [591, 354] on div "#15 View" at bounding box center [605, 378] width 115 height 116
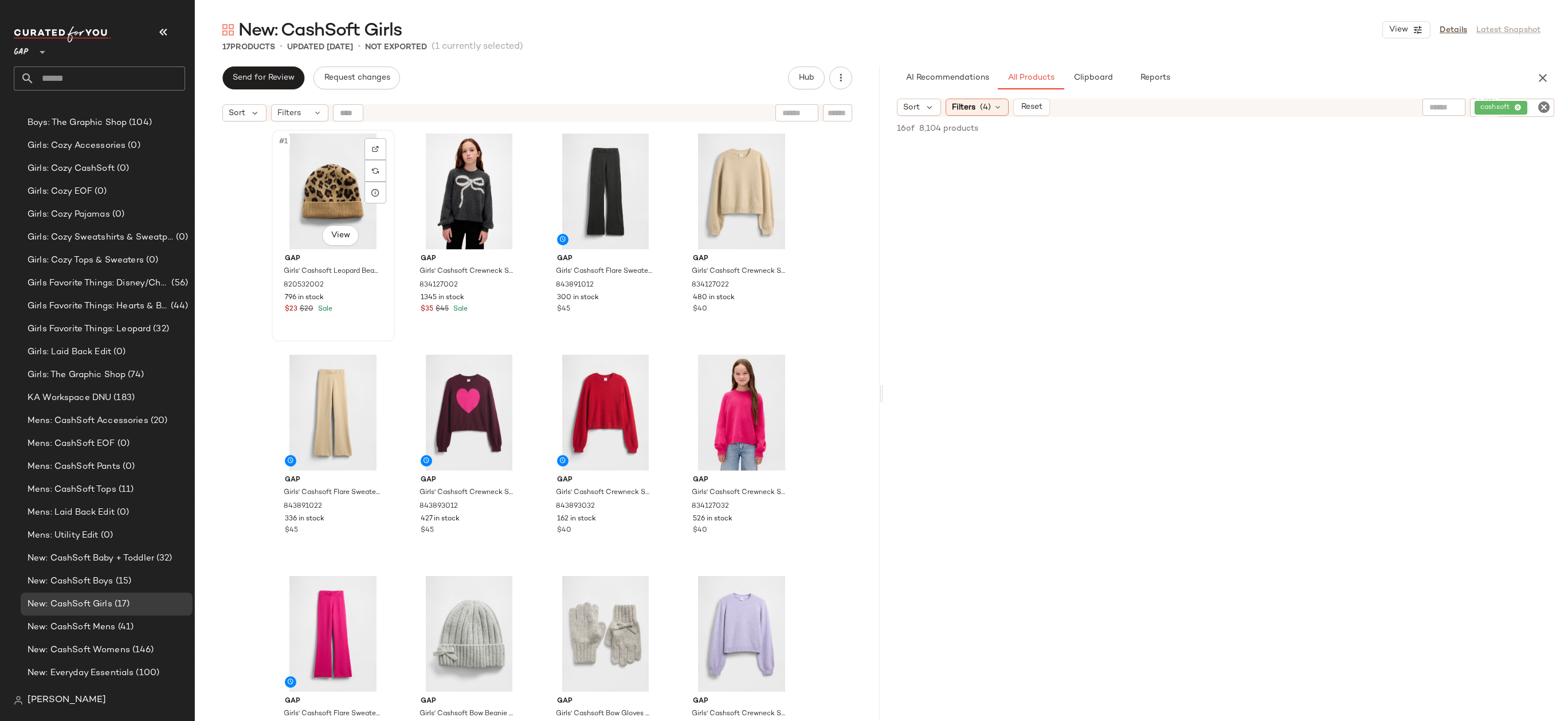
click at [343, 199] on div "#1 View" at bounding box center [333, 192] width 115 height 116
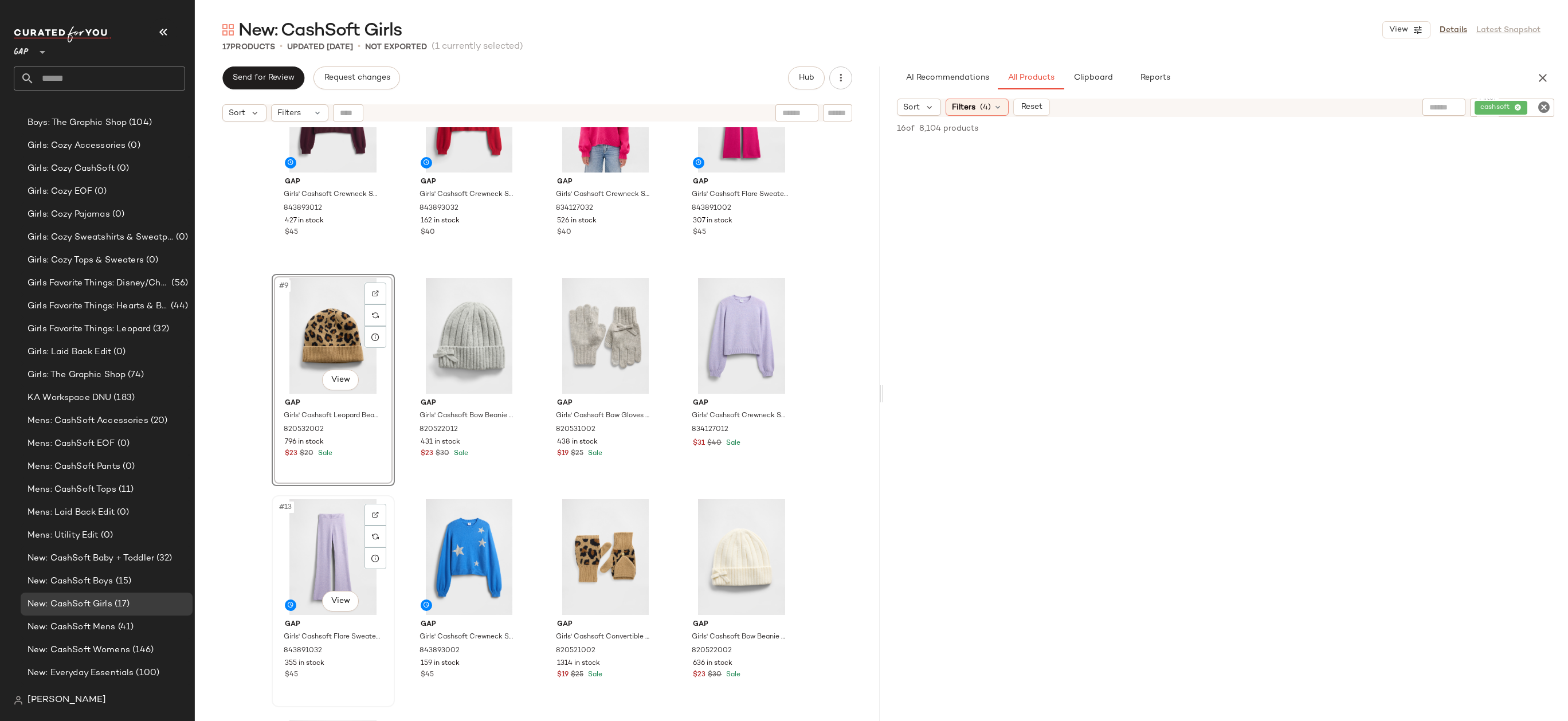
scroll to position [486, 0]
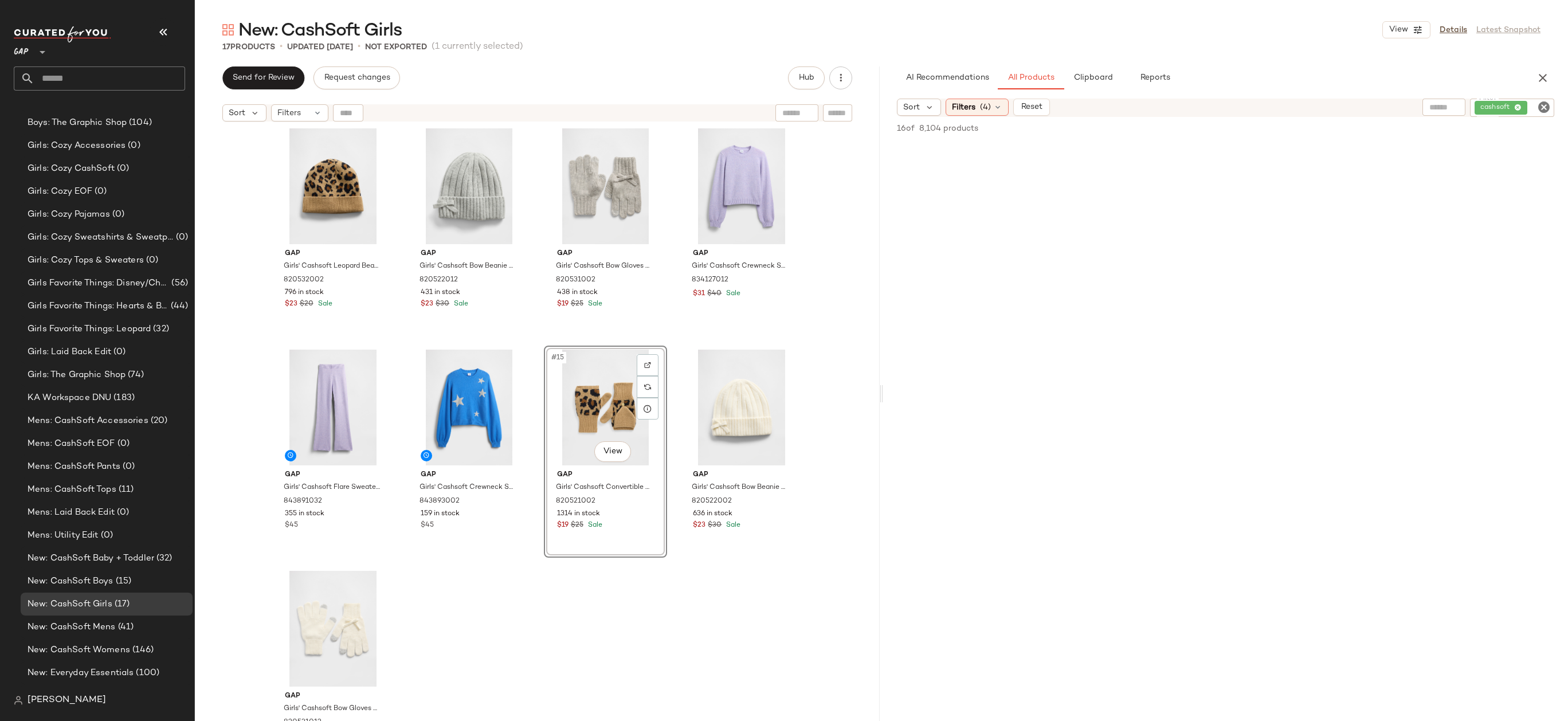
drag, startPoint x: 589, startPoint y: 380, endPoint x: 583, endPoint y: 376, distance: 7.2
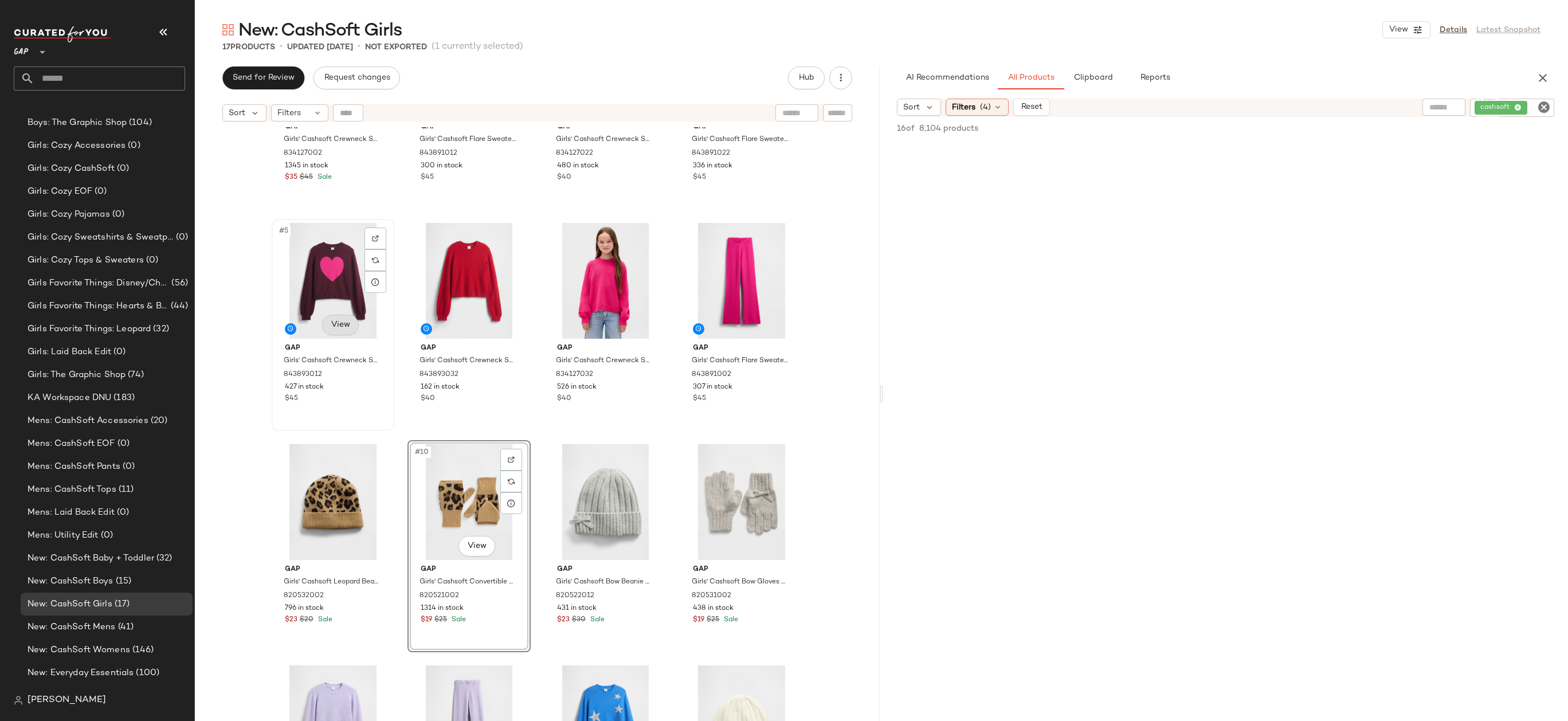
scroll to position [297, 0]
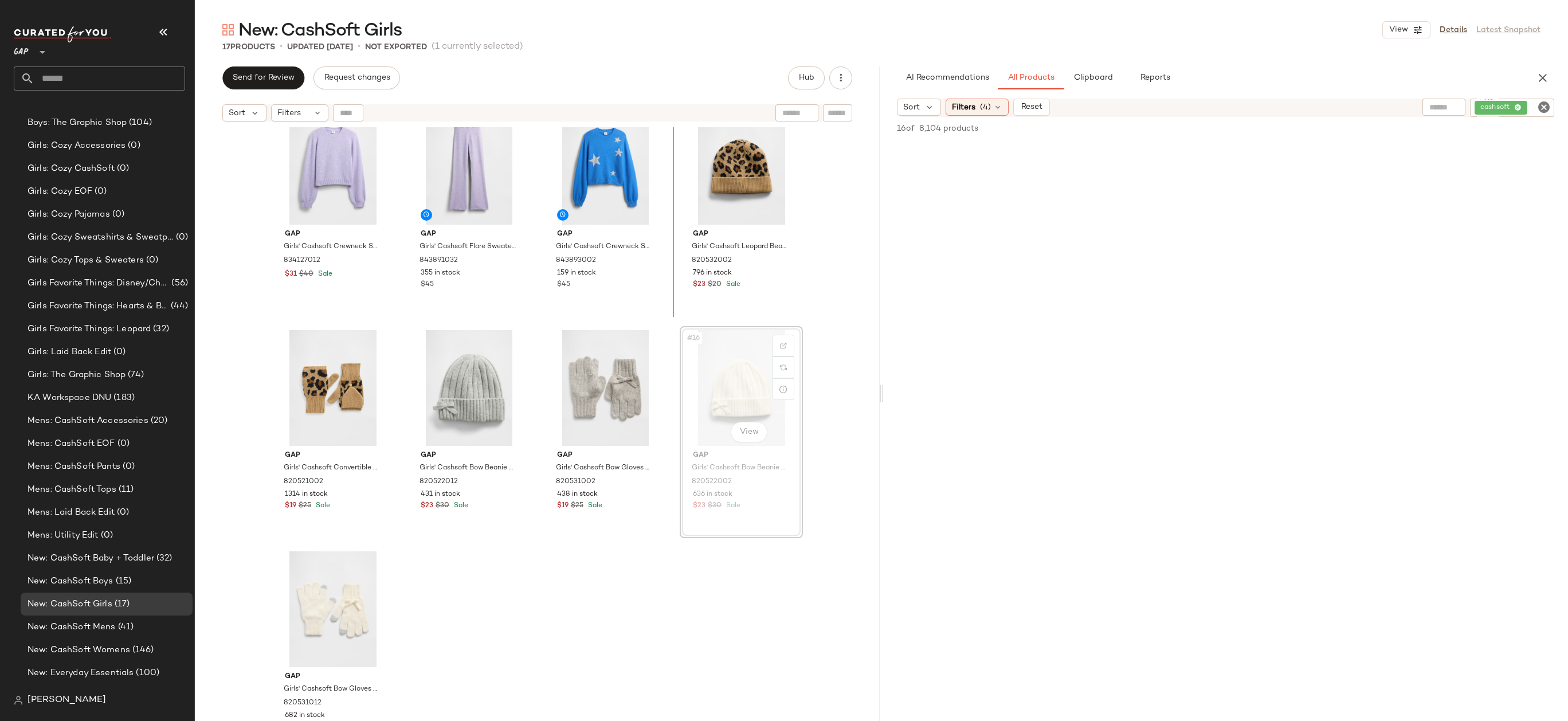
scroll to position [466, 0]
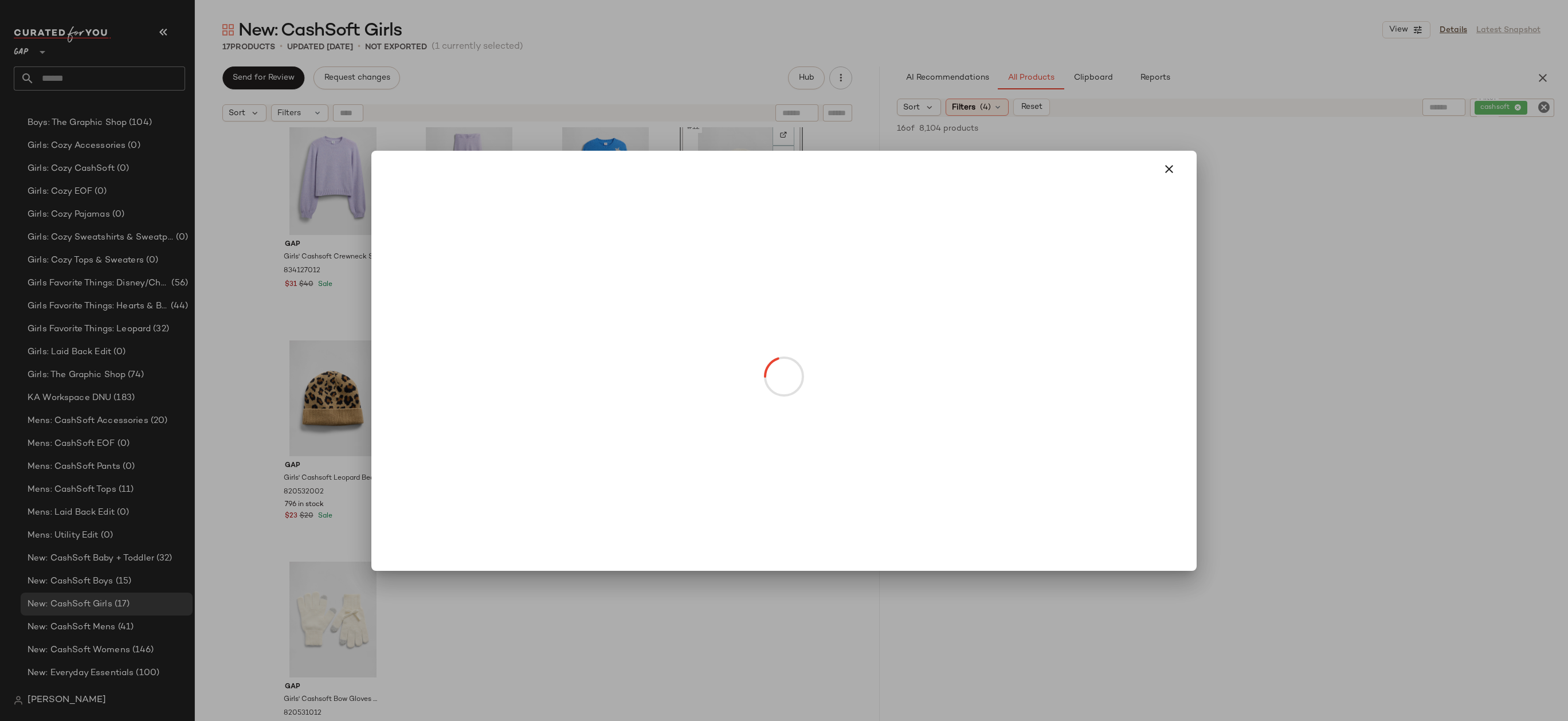
drag, startPoint x: 312, startPoint y: 652, endPoint x: 267, endPoint y: 470, distance: 187.5
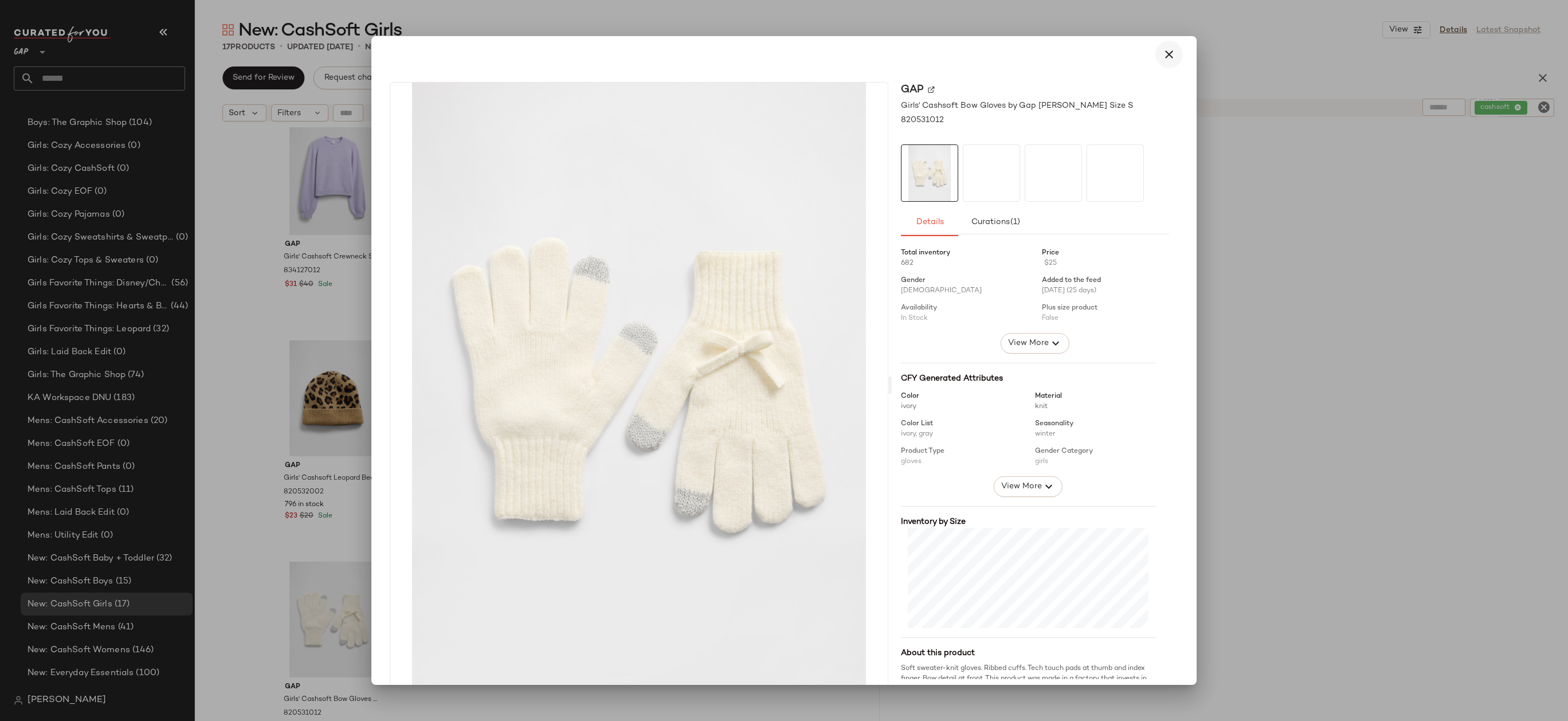
click at [1162, 57] on icon "button" at bounding box center [1169, 55] width 13 height 13
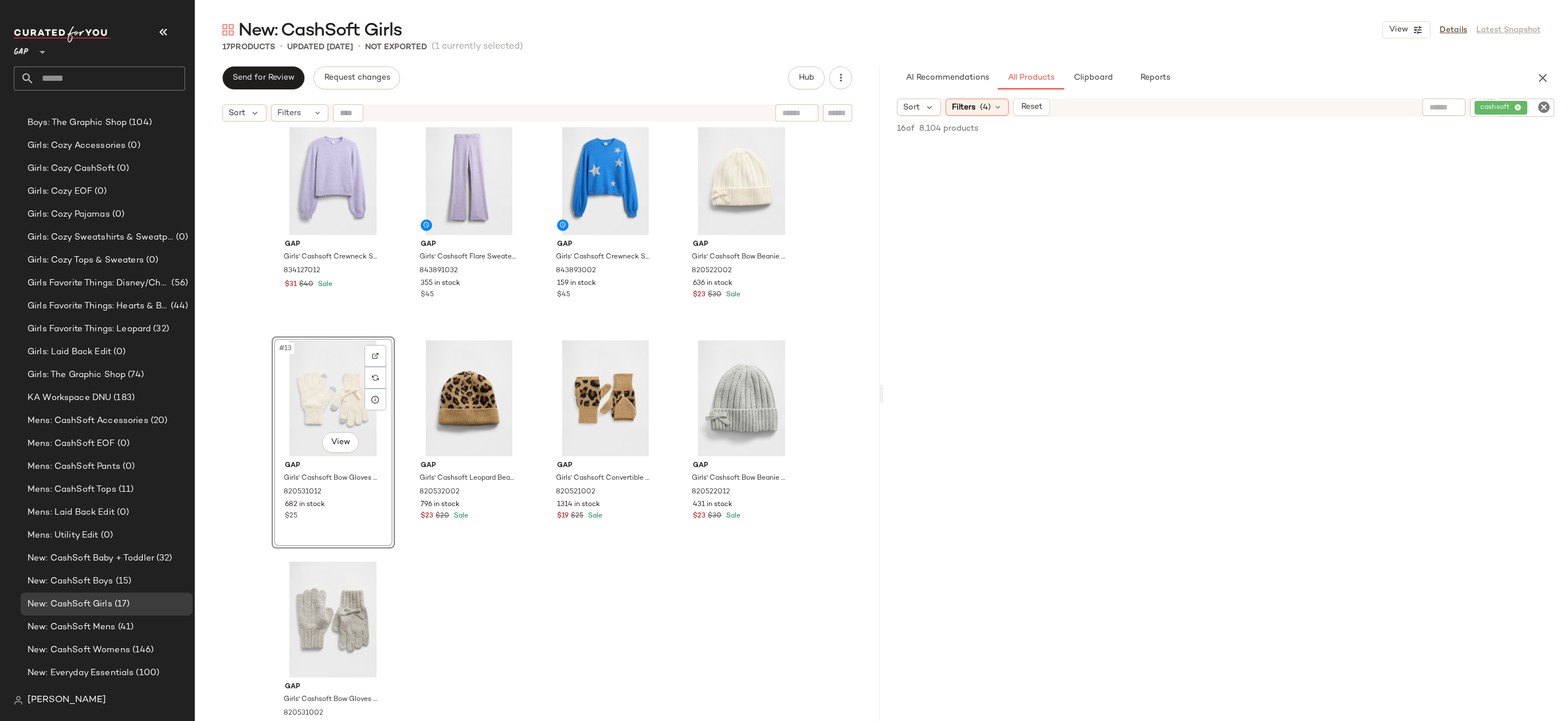
click at [441, 596] on div "Gap Girls' Cashsoft Crewneck Sweater by Gap Purple Heather Size XS (4/5) 834127…" at bounding box center [537, 438] width 685 height 622
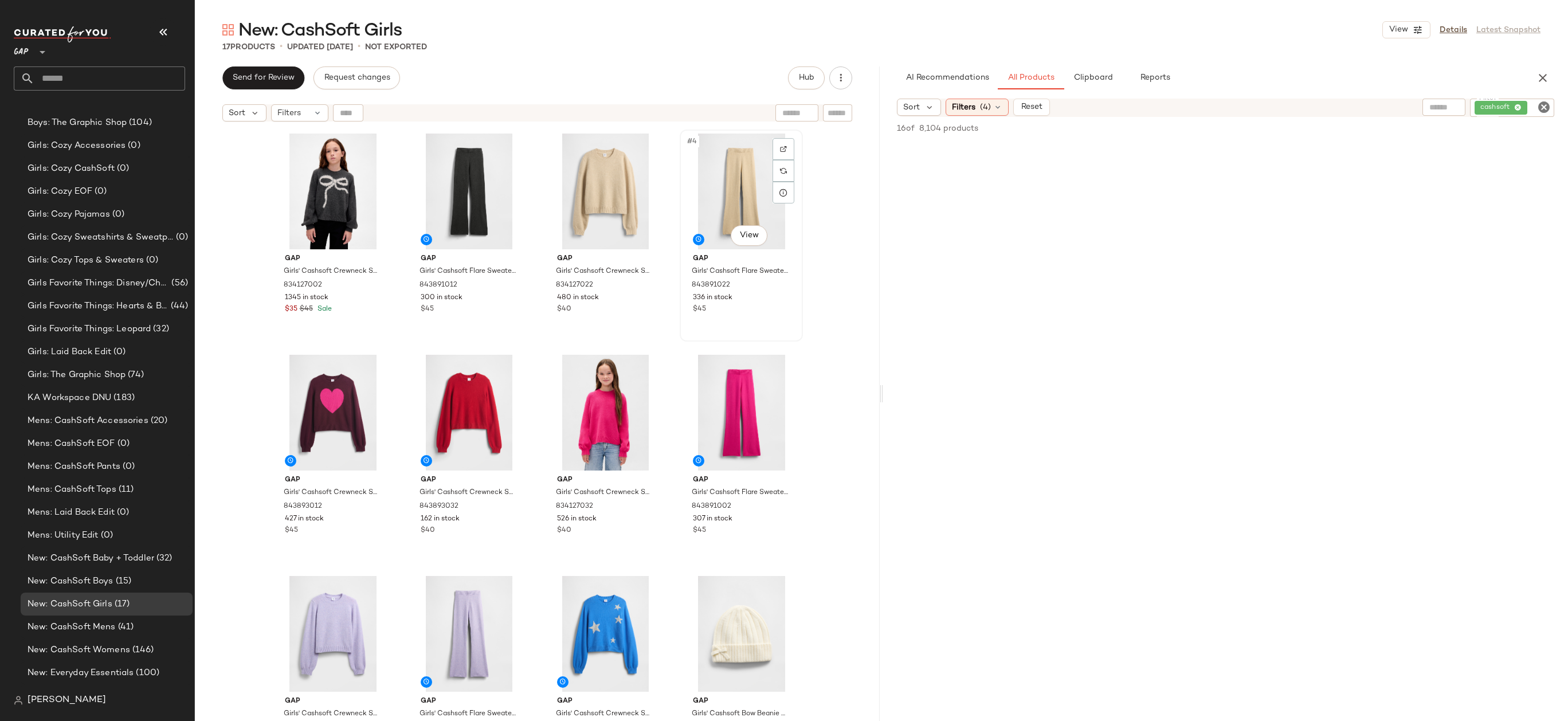
scroll to position [350, 0]
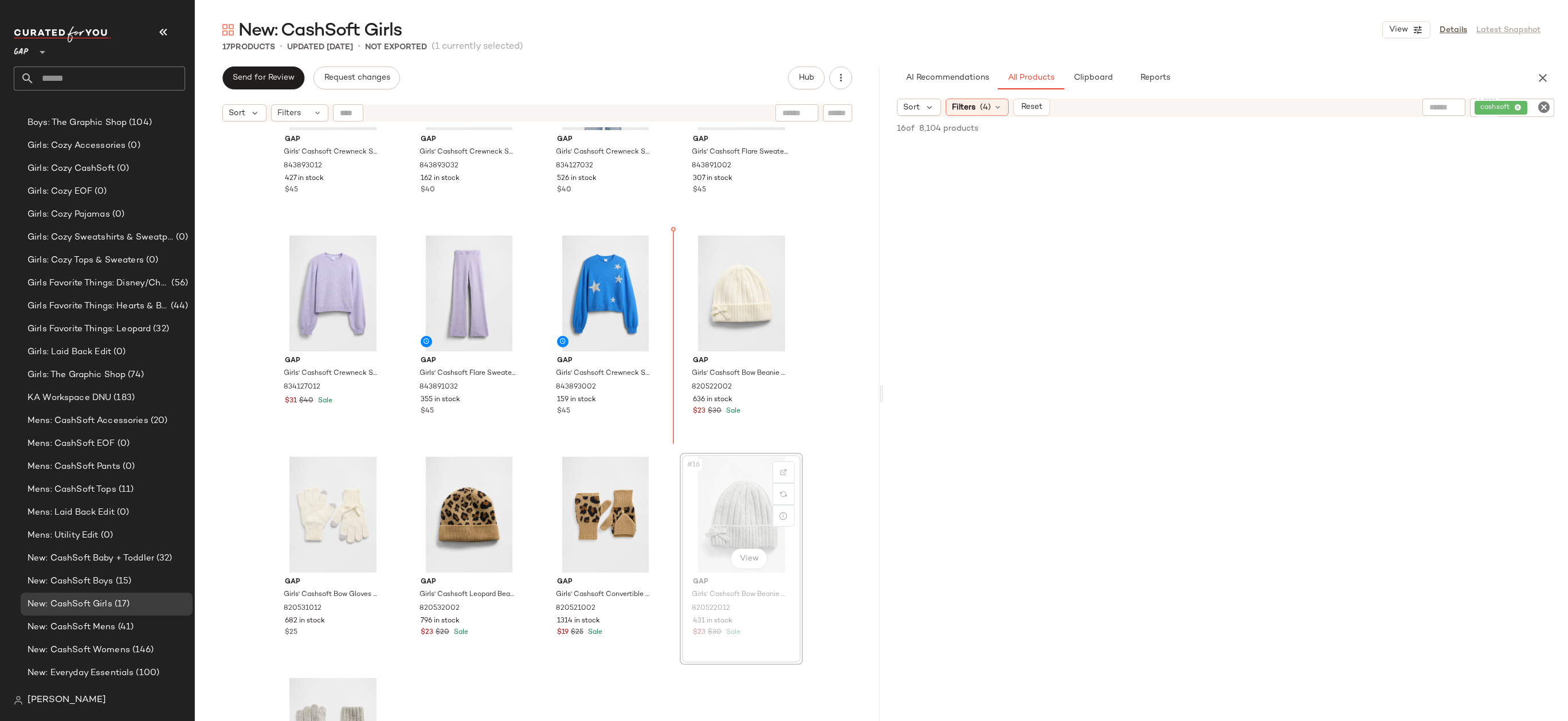
drag, startPoint x: 725, startPoint y: 503, endPoint x: 669, endPoint y: 331, distance: 180.9
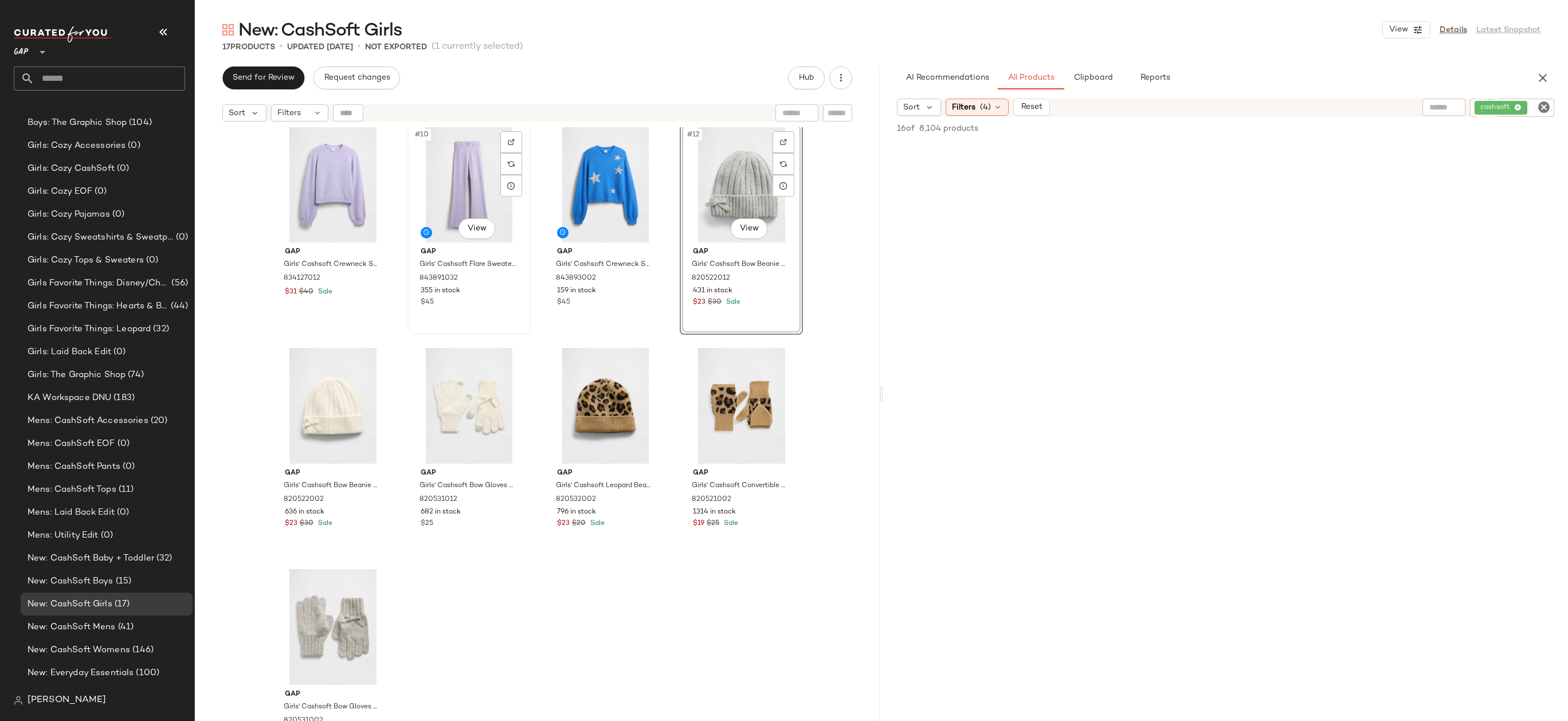
scroll to position [486, 0]
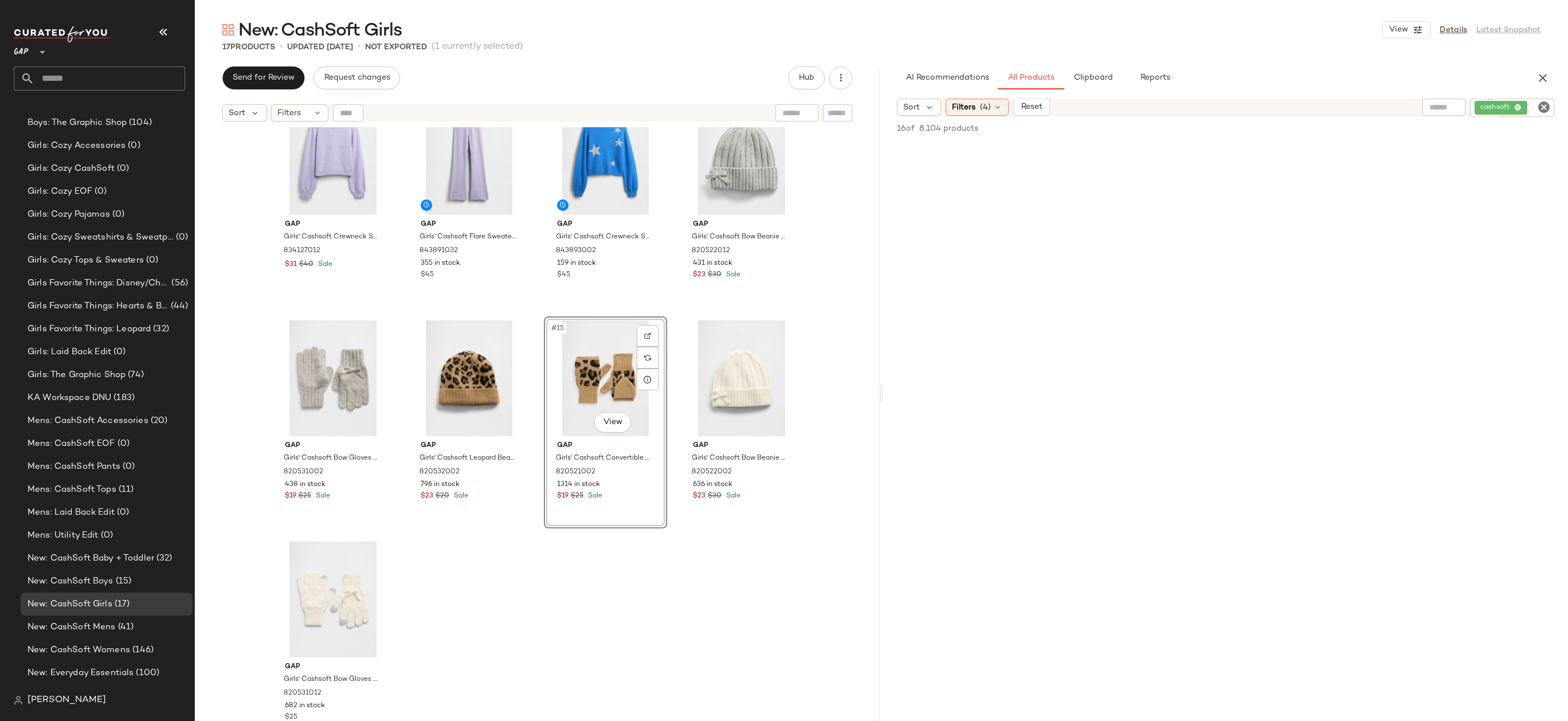
click at [446, 578] on div "Gap Girls' Cashsoft Crewneck Sweater by Gap Tuscan Red Size M (8) 843893012 427…" at bounding box center [537, 438] width 685 height 622
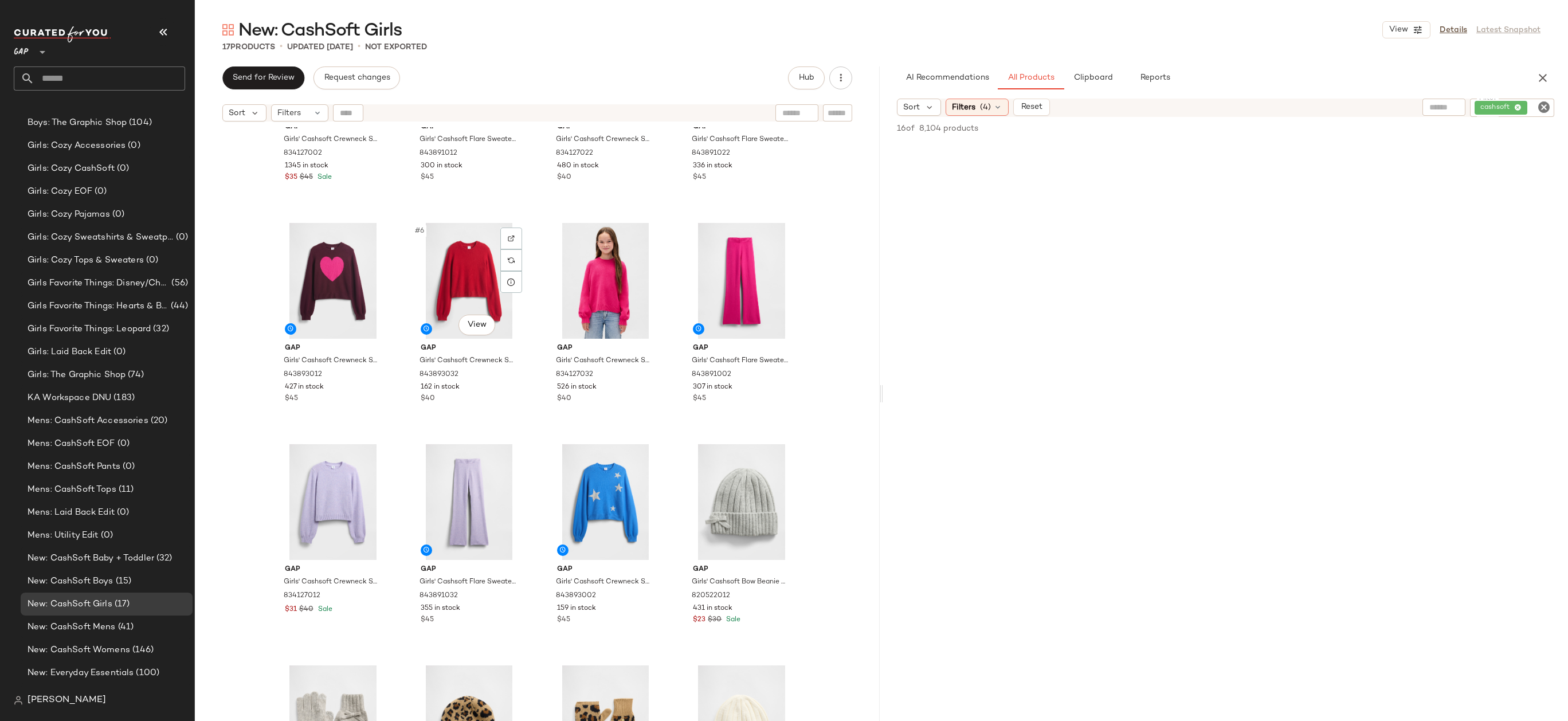
scroll to position [357, 0]
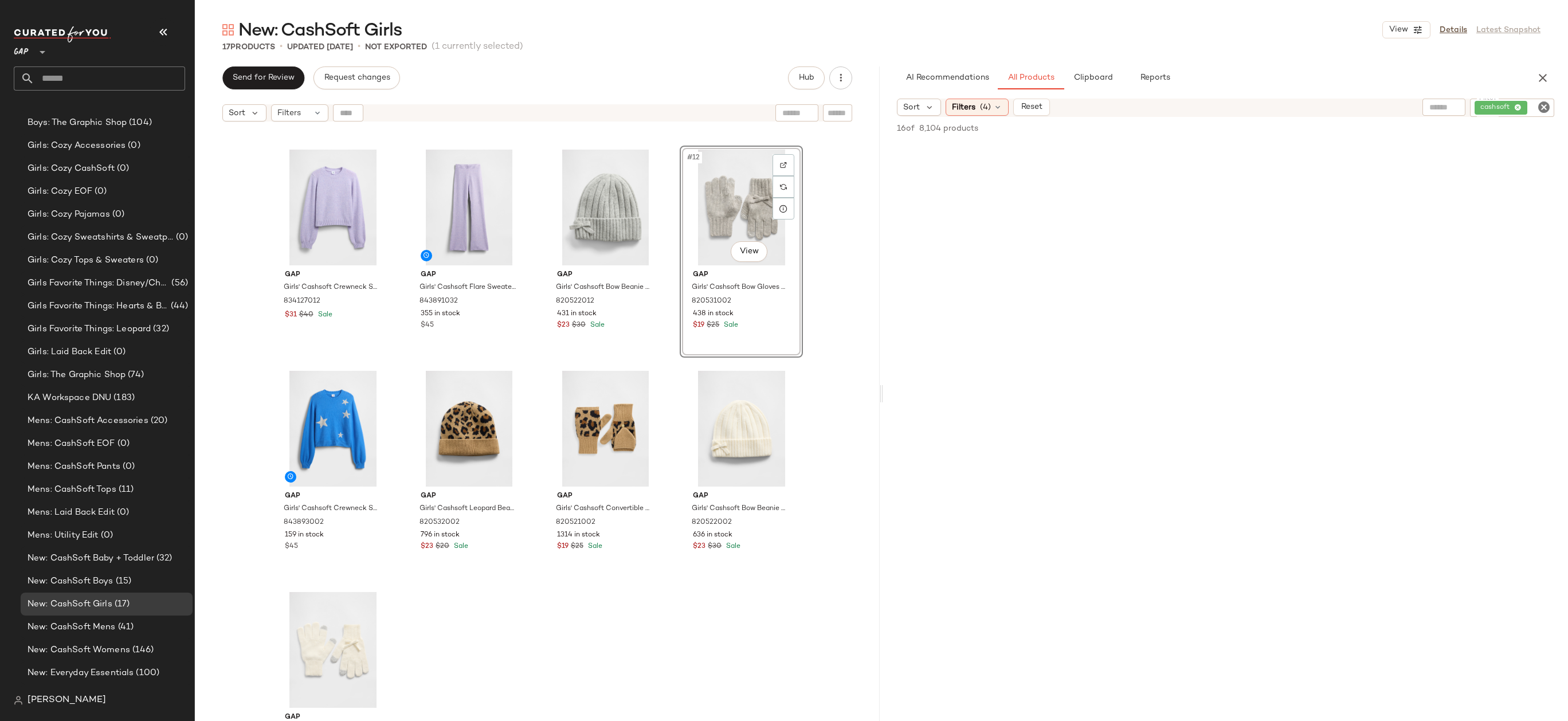
scroll to position [466, 0]
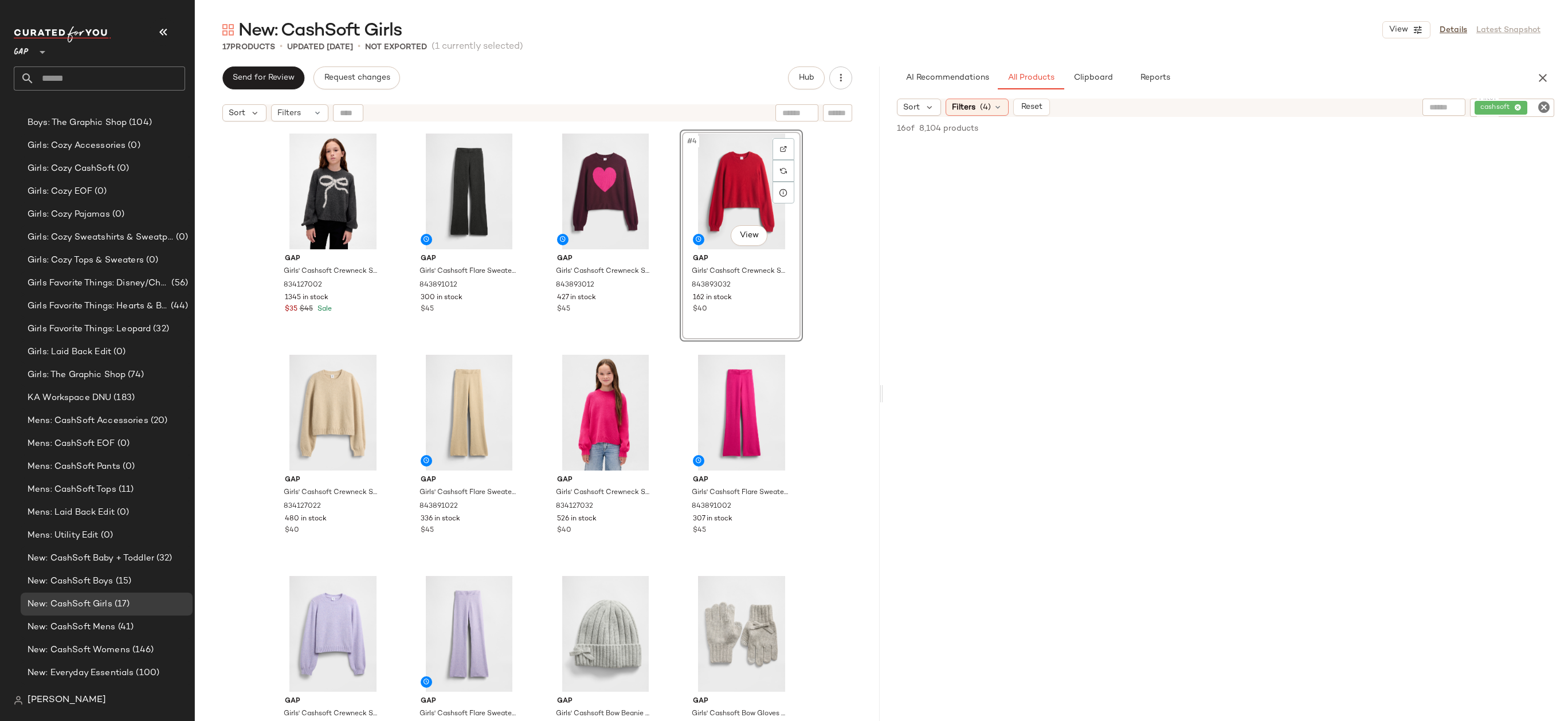
click at [865, 297] on div "Gap Girls' Cashsoft Crewneck Sweater by Gap Charcoal Heather Size S (6/7) 83412…" at bounding box center [537, 438] width 685 height 622
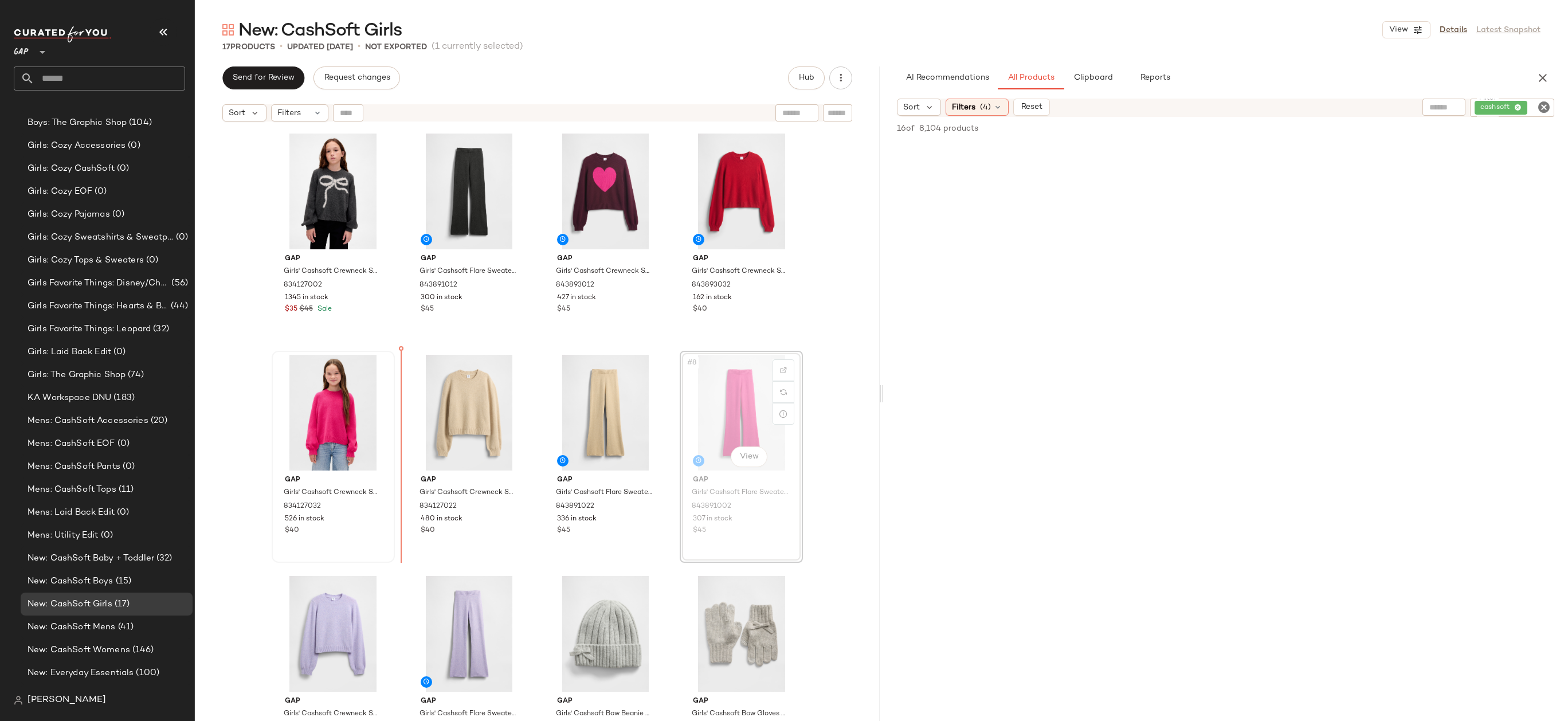
drag, startPoint x: 747, startPoint y: 405, endPoint x: 384, endPoint y: 411, distance: 363.0
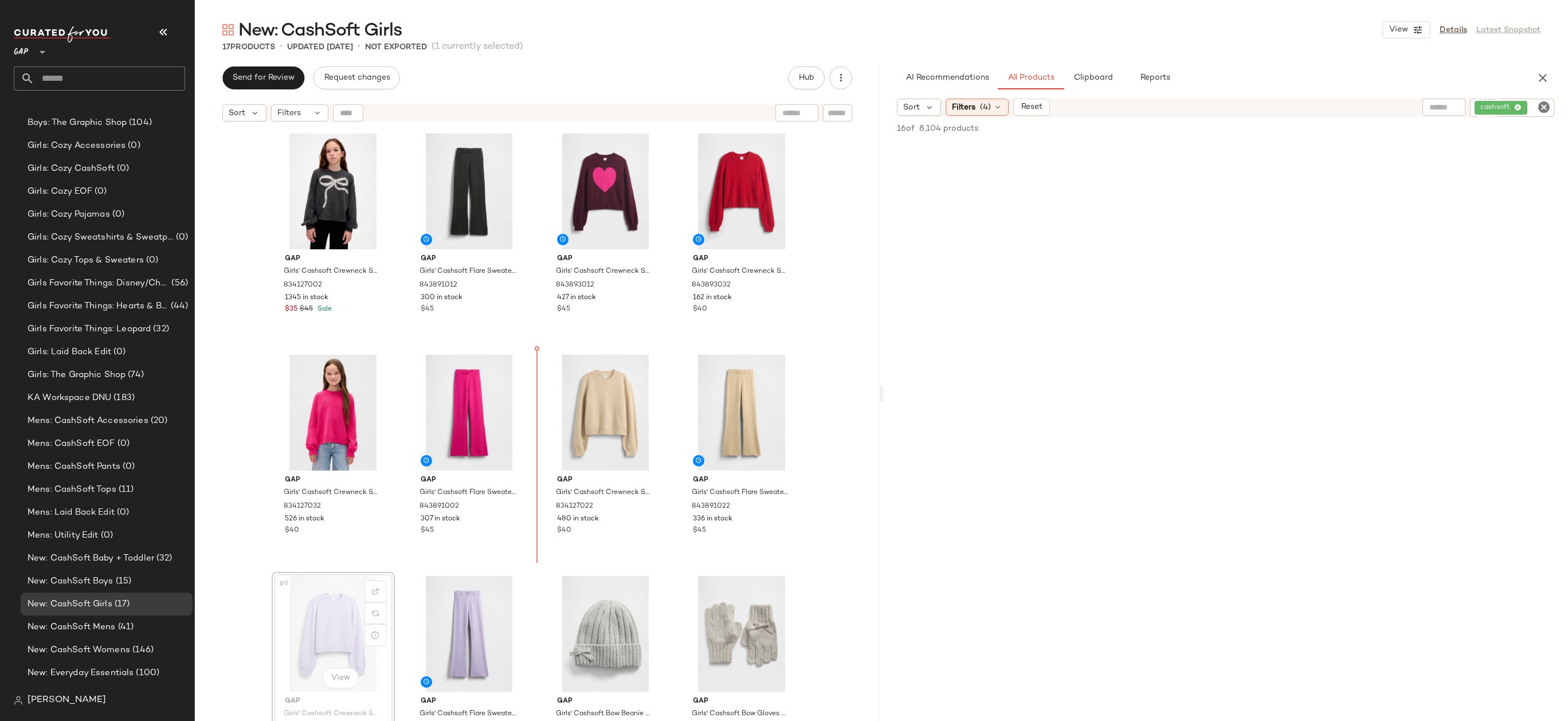
scroll to position [1, 0]
drag, startPoint x: 317, startPoint y: 650, endPoint x: 320, endPoint y: 641, distance: 9.5
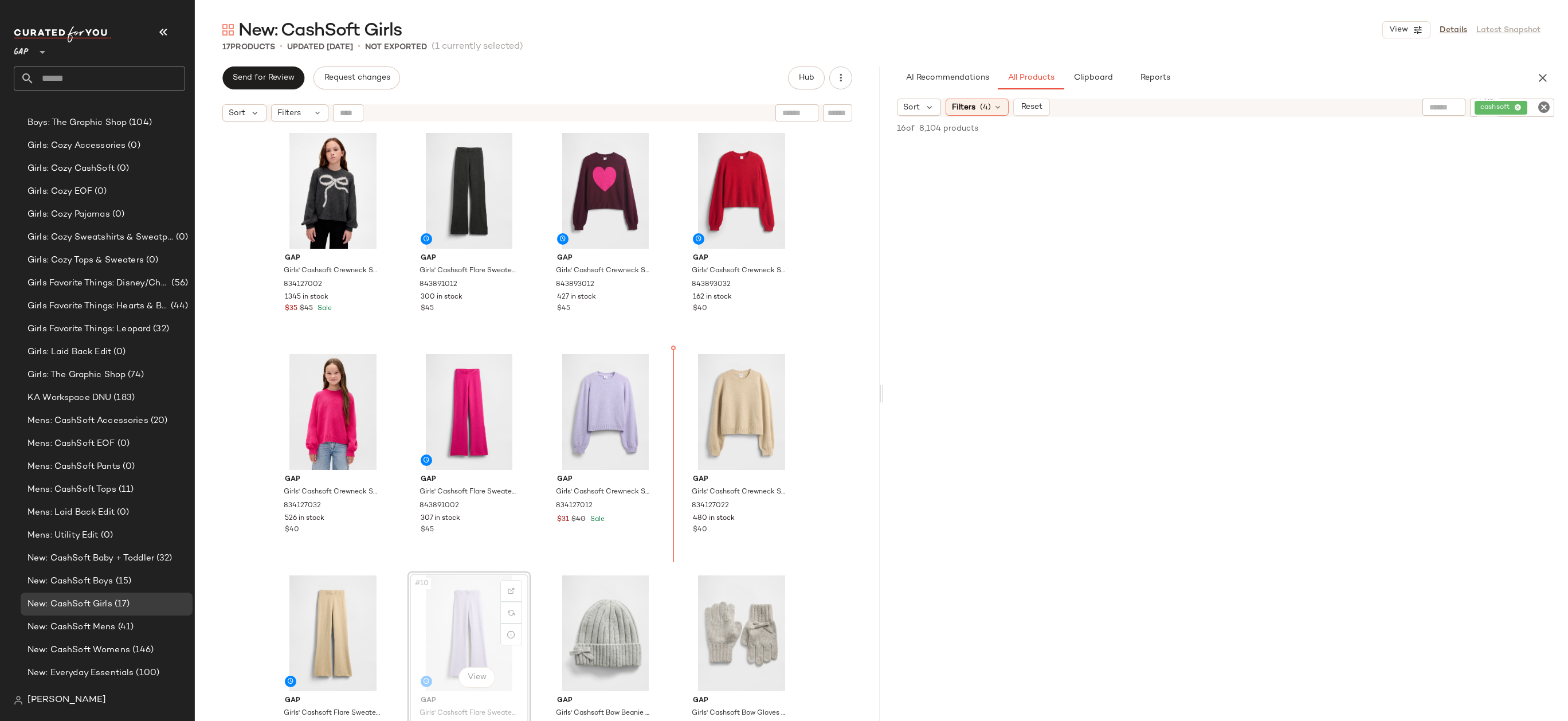
drag, startPoint x: 483, startPoint y: 603, endPoint x: 666, endPoint y: 441, distance: 244.4
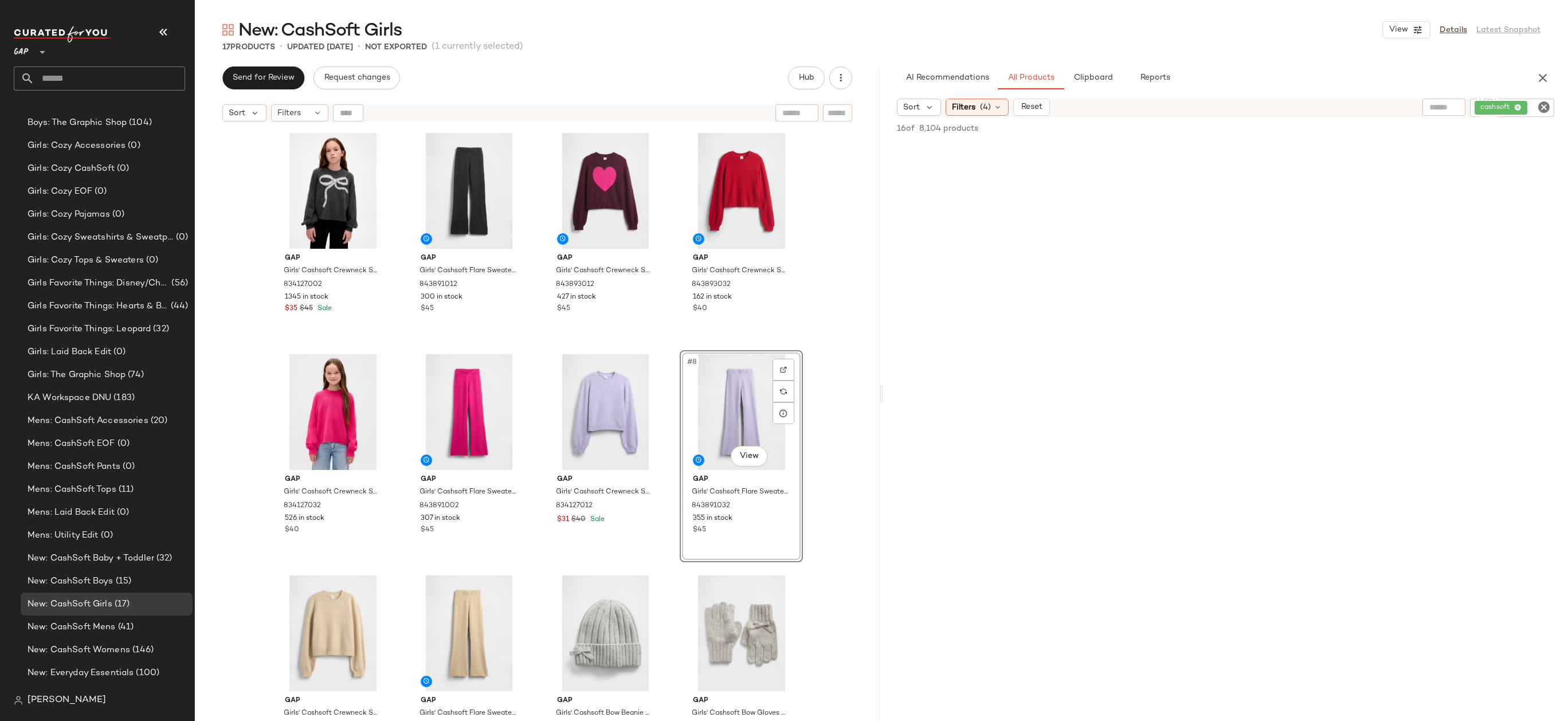
click at [844, 393] on div "Gap Girls' Cashsoft Crewneck Sweater by Gap Charcoal Heather Size S (6/7) 83412…" at bounding box center [537, 438] width 685 height 622
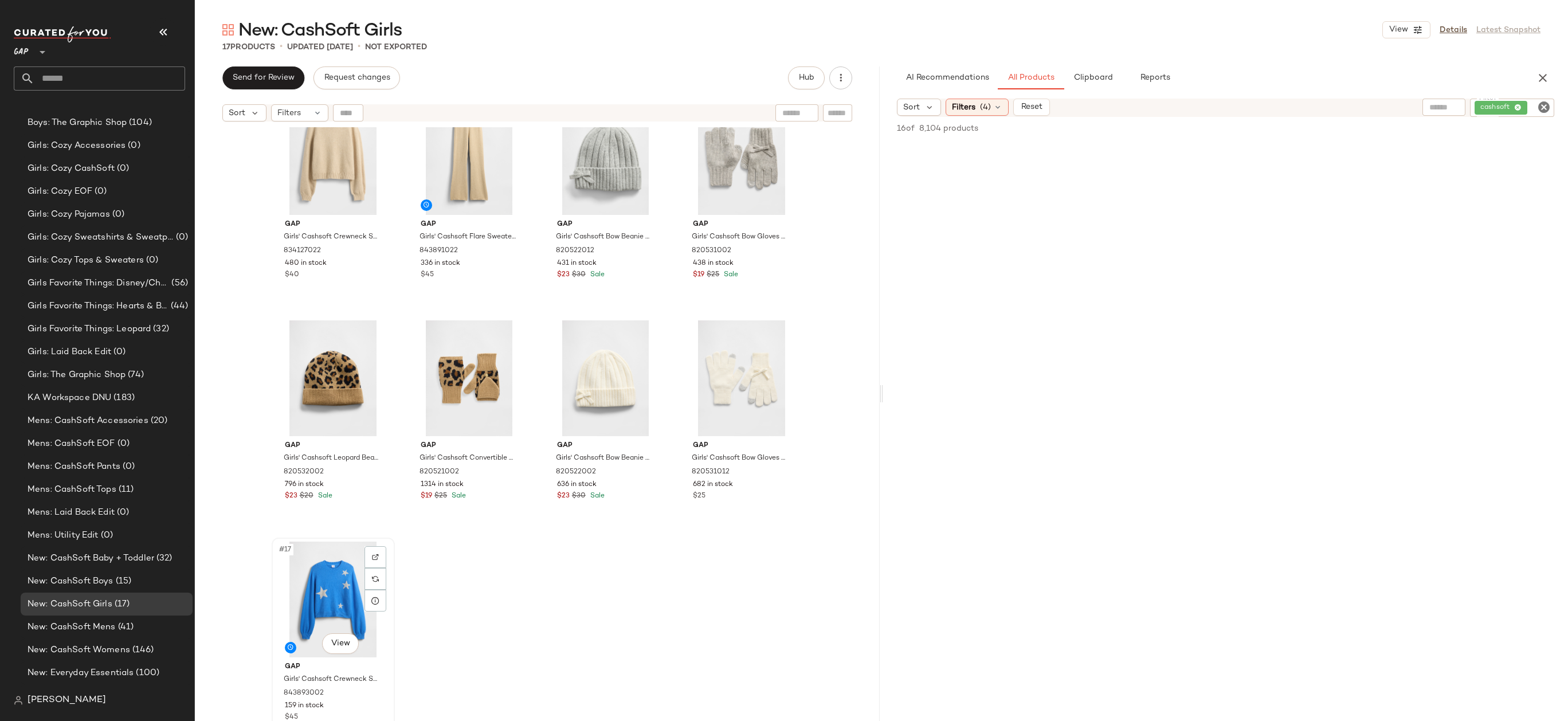
click at [336, 580] on div "#17 View" at bounding box center [333, 599] width 115 height 116
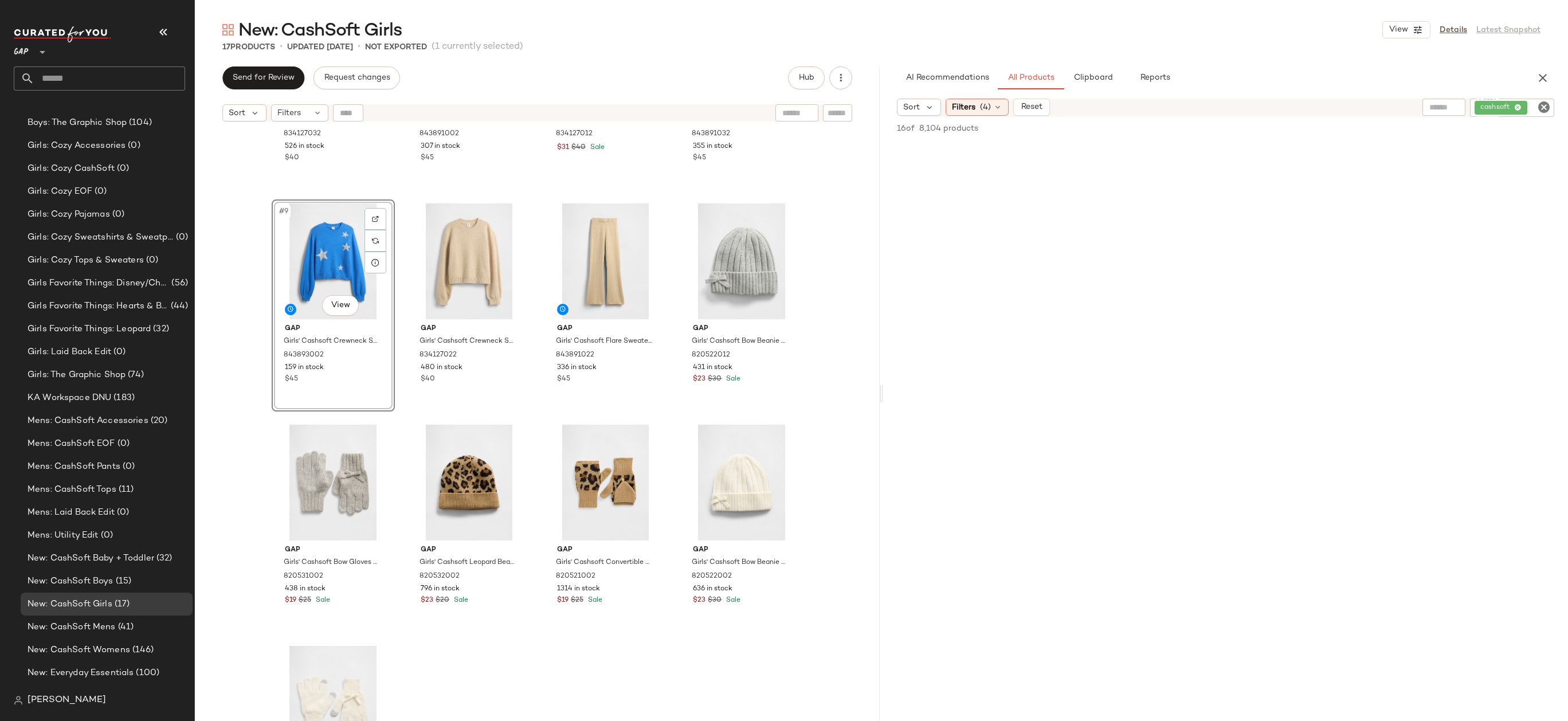
scroll to position [355, 0]
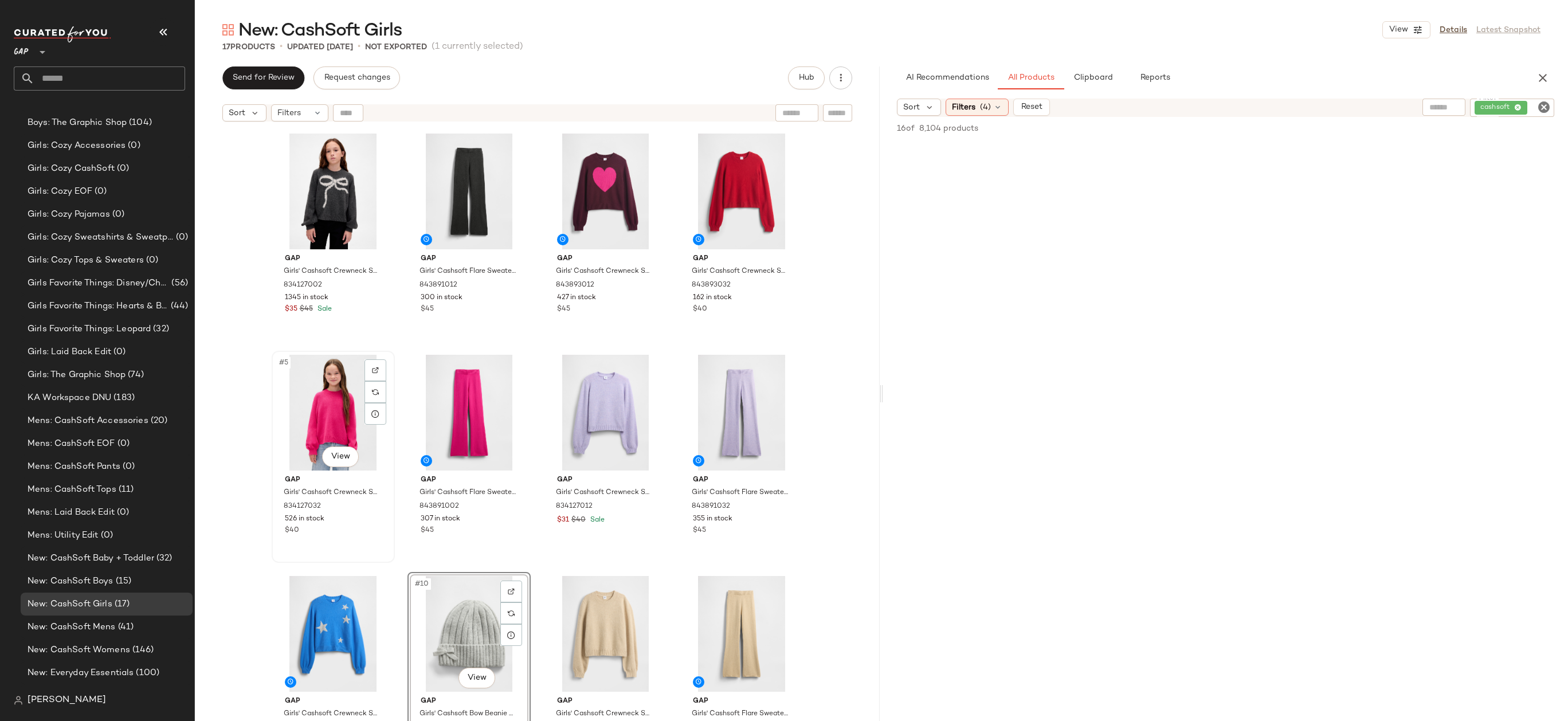
scroll to position [454, 0]
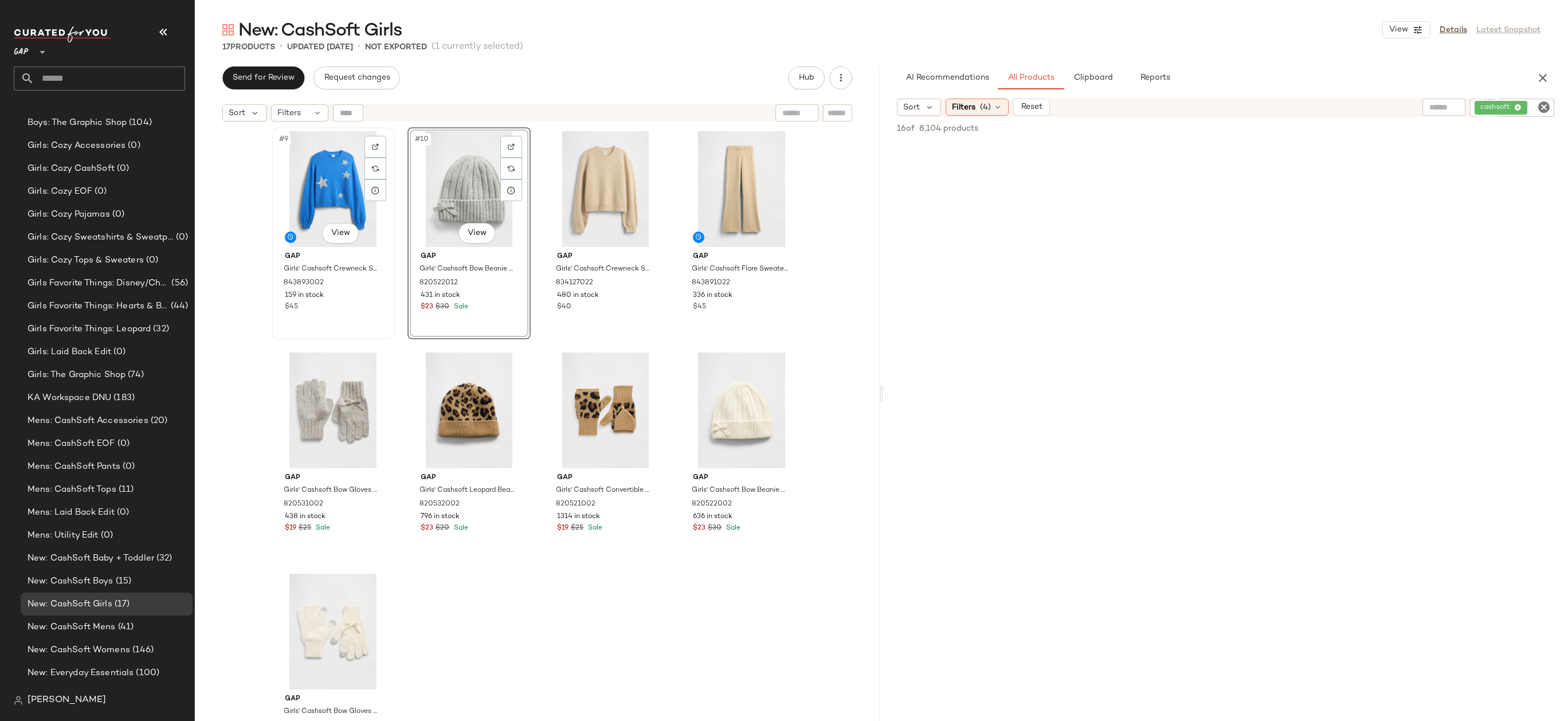
click at [340, 198] on div "#9 View" at bounding box center [333, 189] width 115 height 116
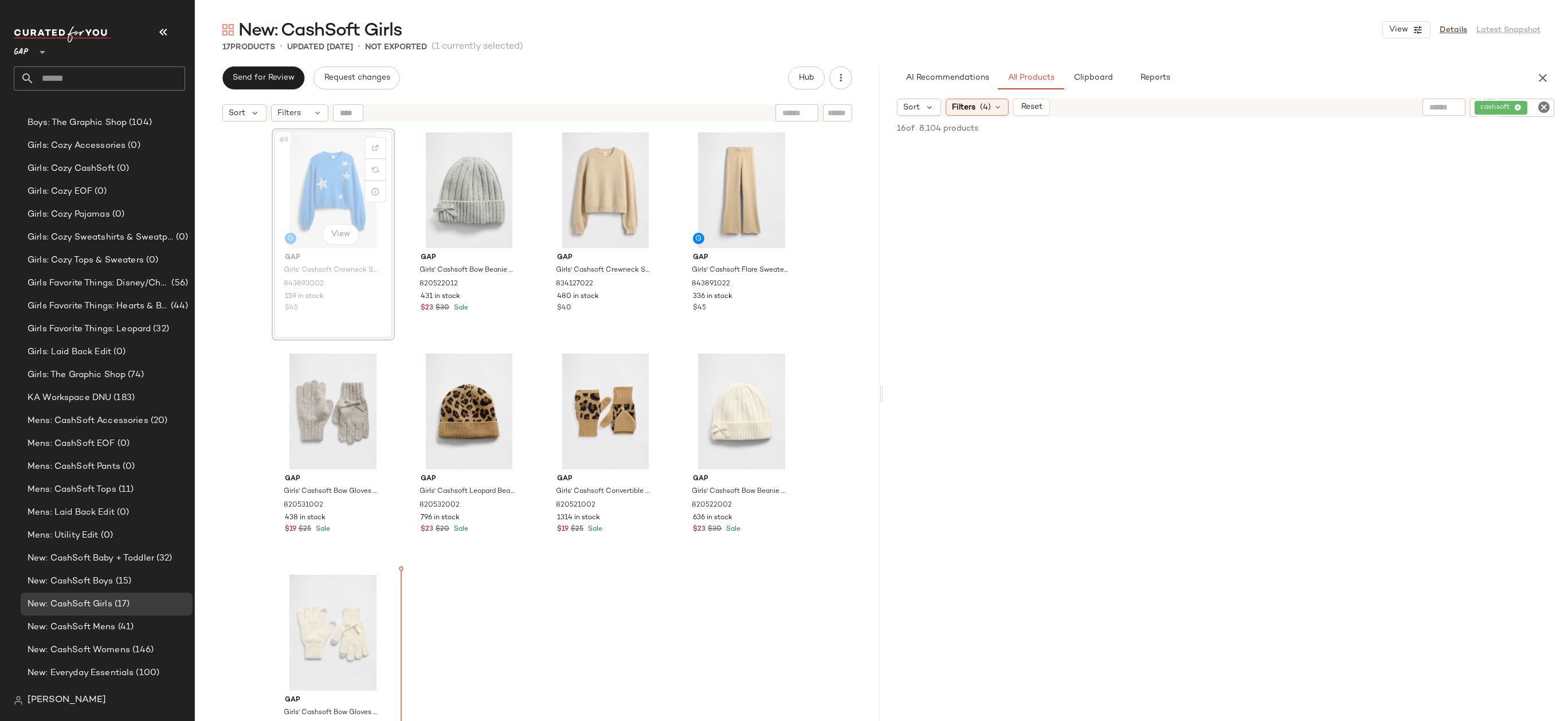
scroll to position [456, 0]
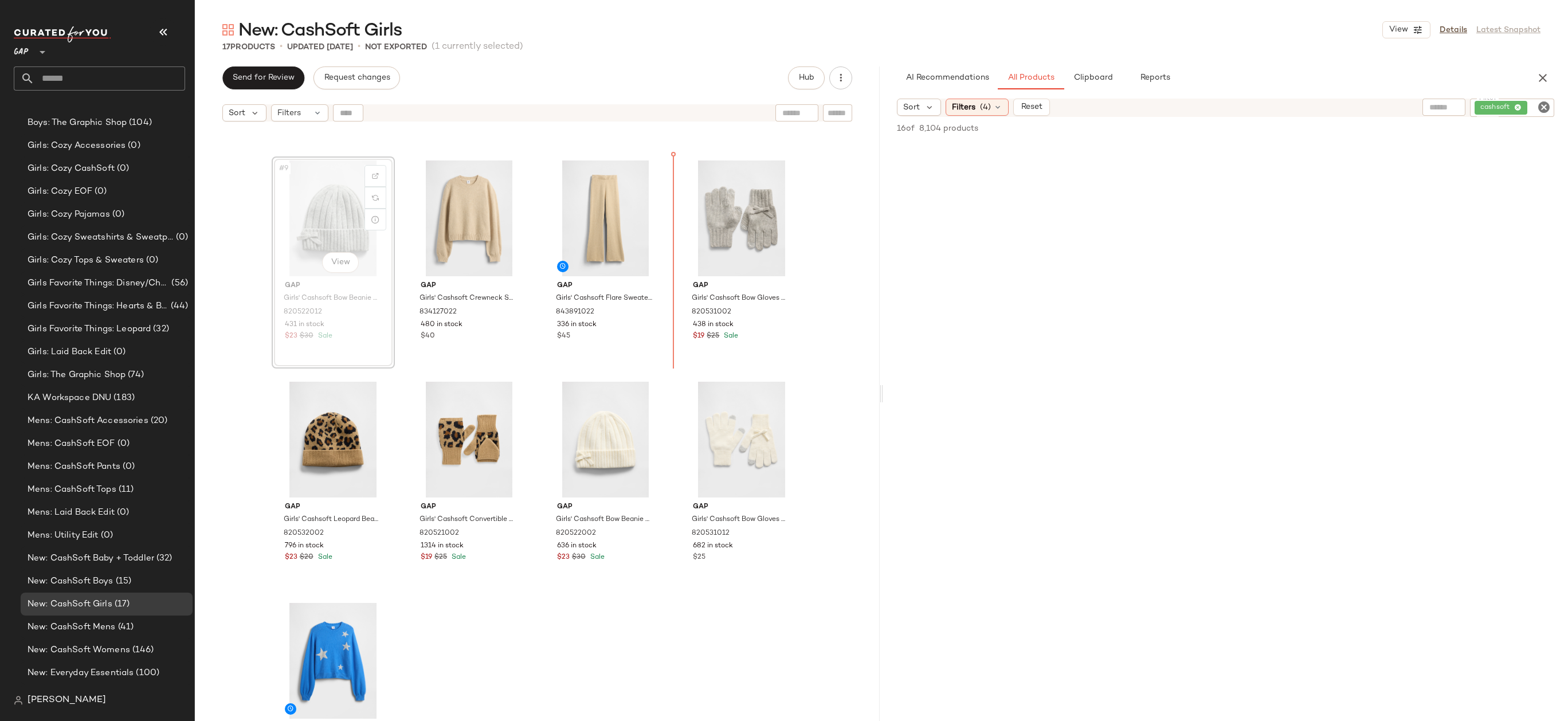
scroll to position [395, 0]
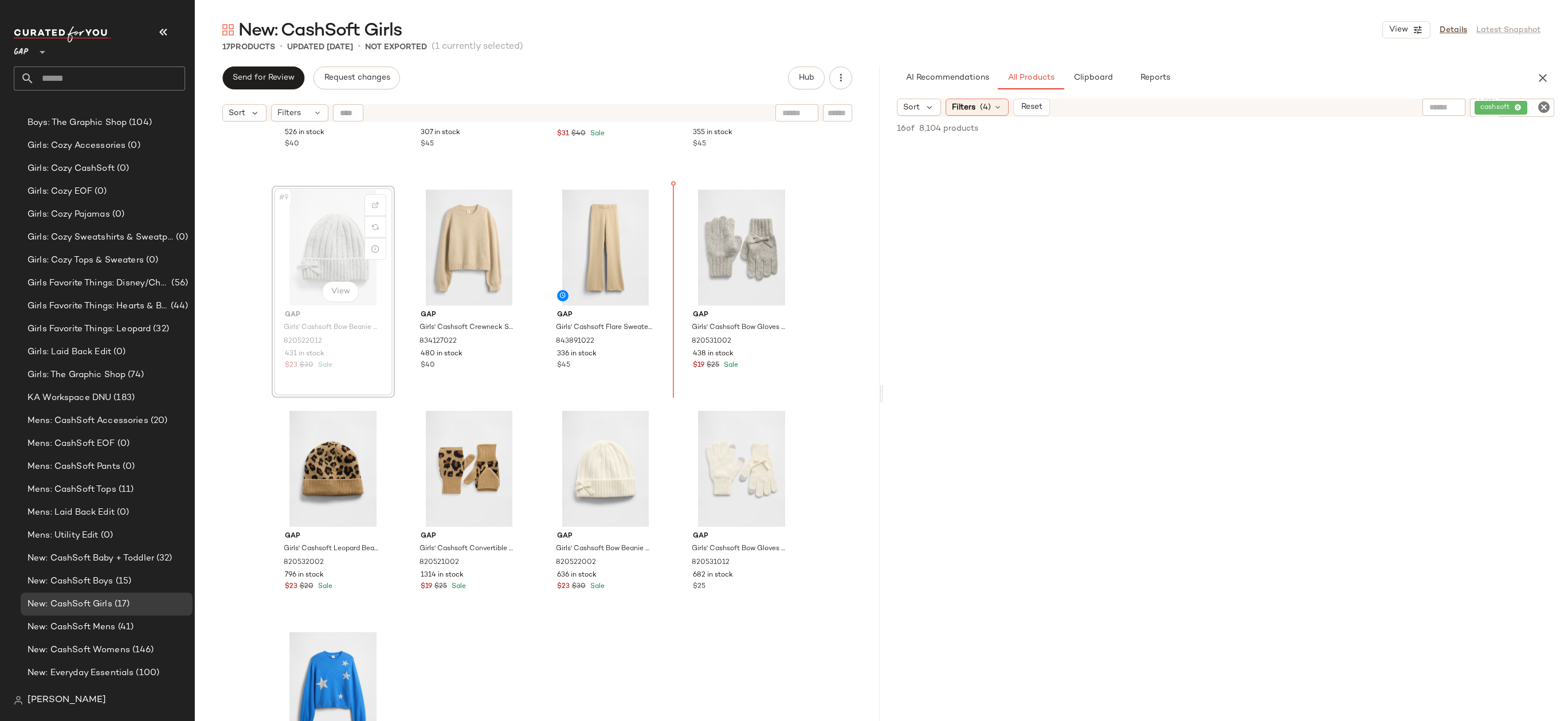
drag, startPoint x: 330, startPoint y: 192, endPoint x: 340, endPoint y: 192, distance: 10.0
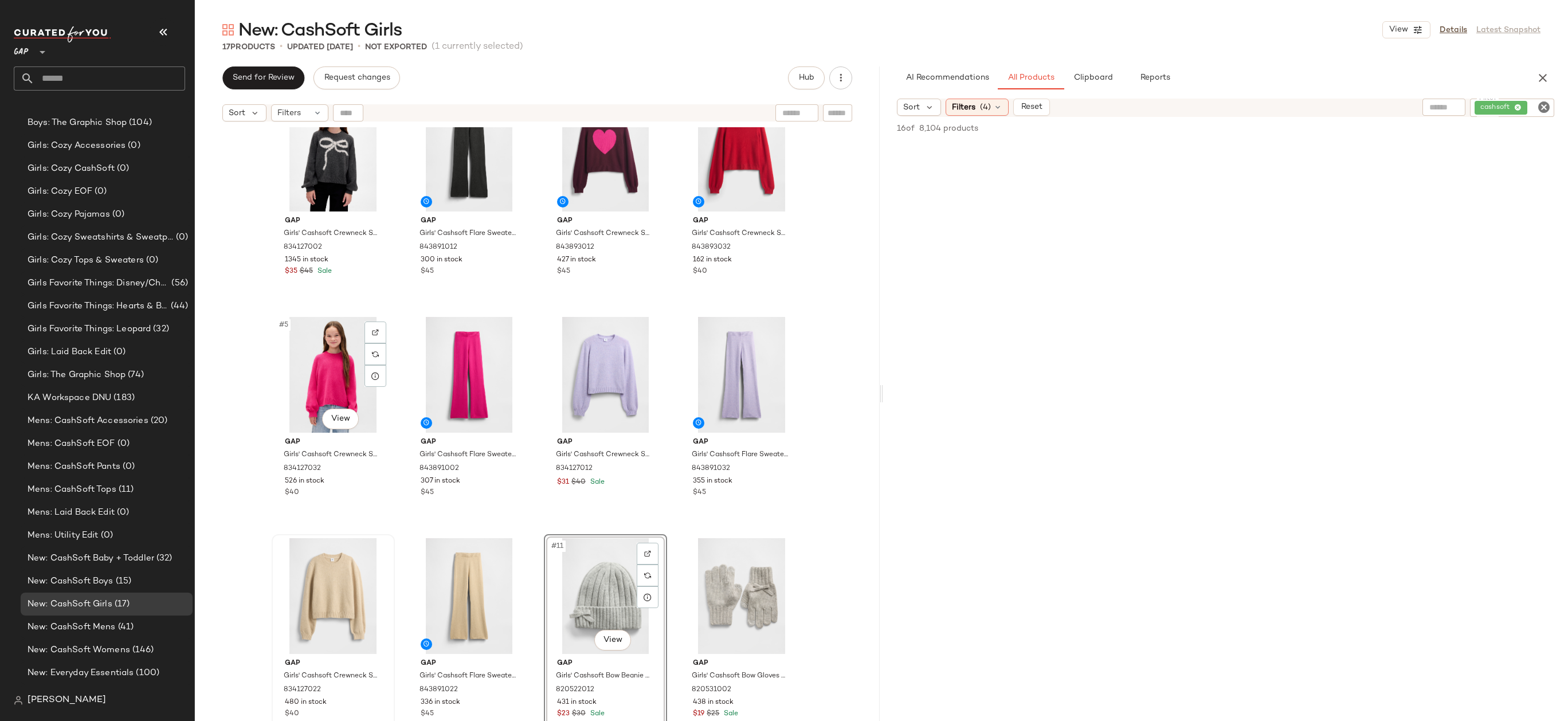
scroll to position [0, 0]
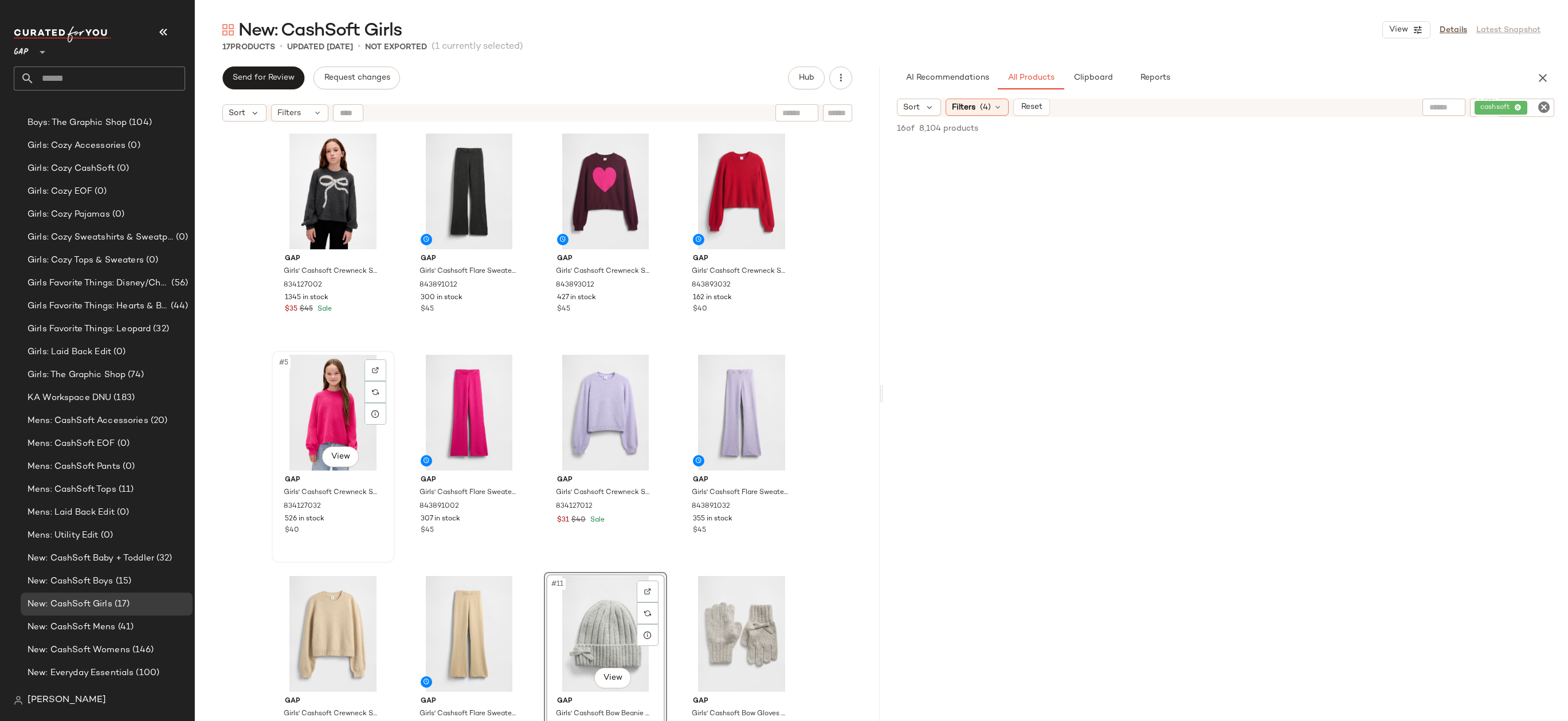
click at [346, 410] on div "#5 View" at bounding box center [333, 413] width 115 height 116
drag, startPoint x: 317, startPoint y: 417, endPoint x: 554, endPoint y: 218, distance: 309.5
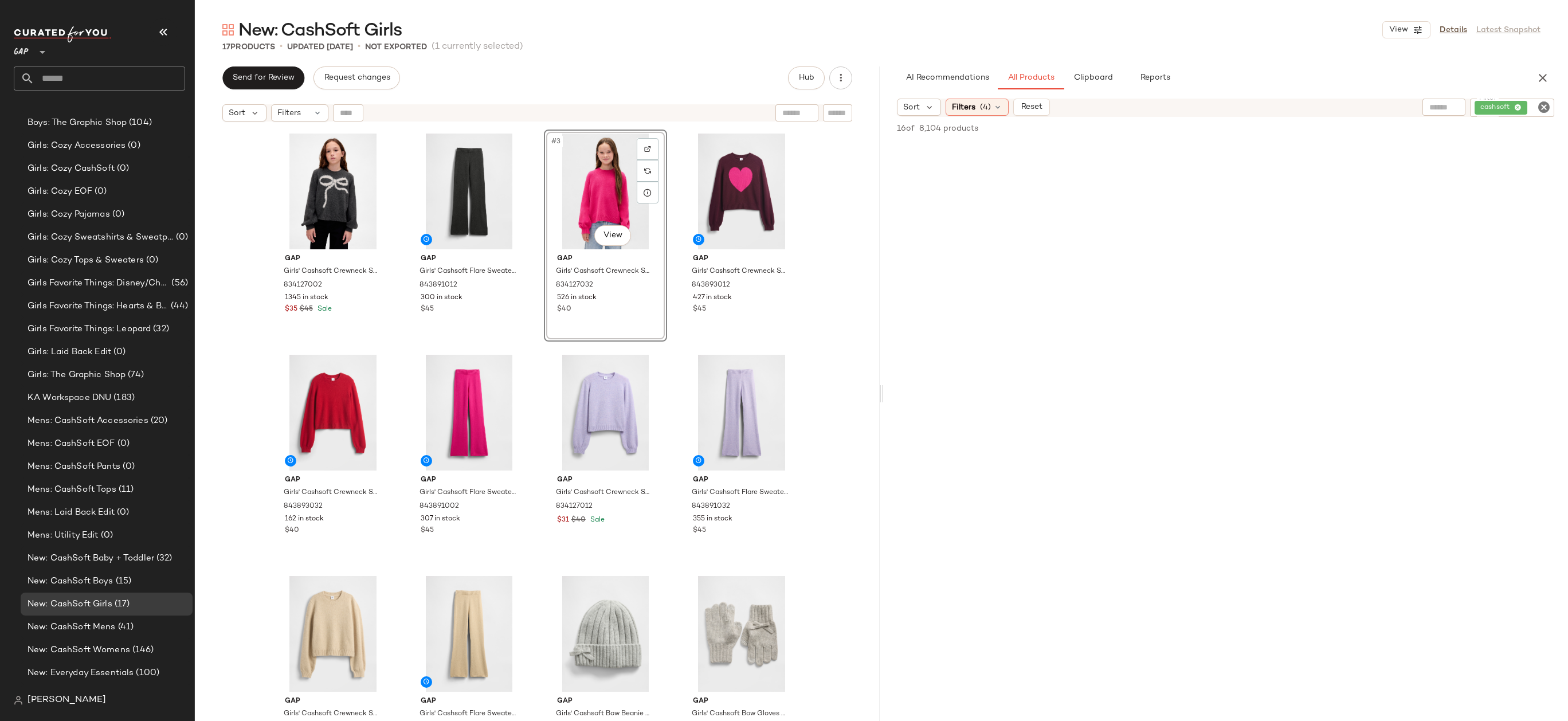
click at [829, 265] on div "Gap Girls' Cashsoft Crewneck Sweater by Gap Charcoal Heather Size S (6/7) 83412…" at bounding box center [537, 438] width 685 height 622
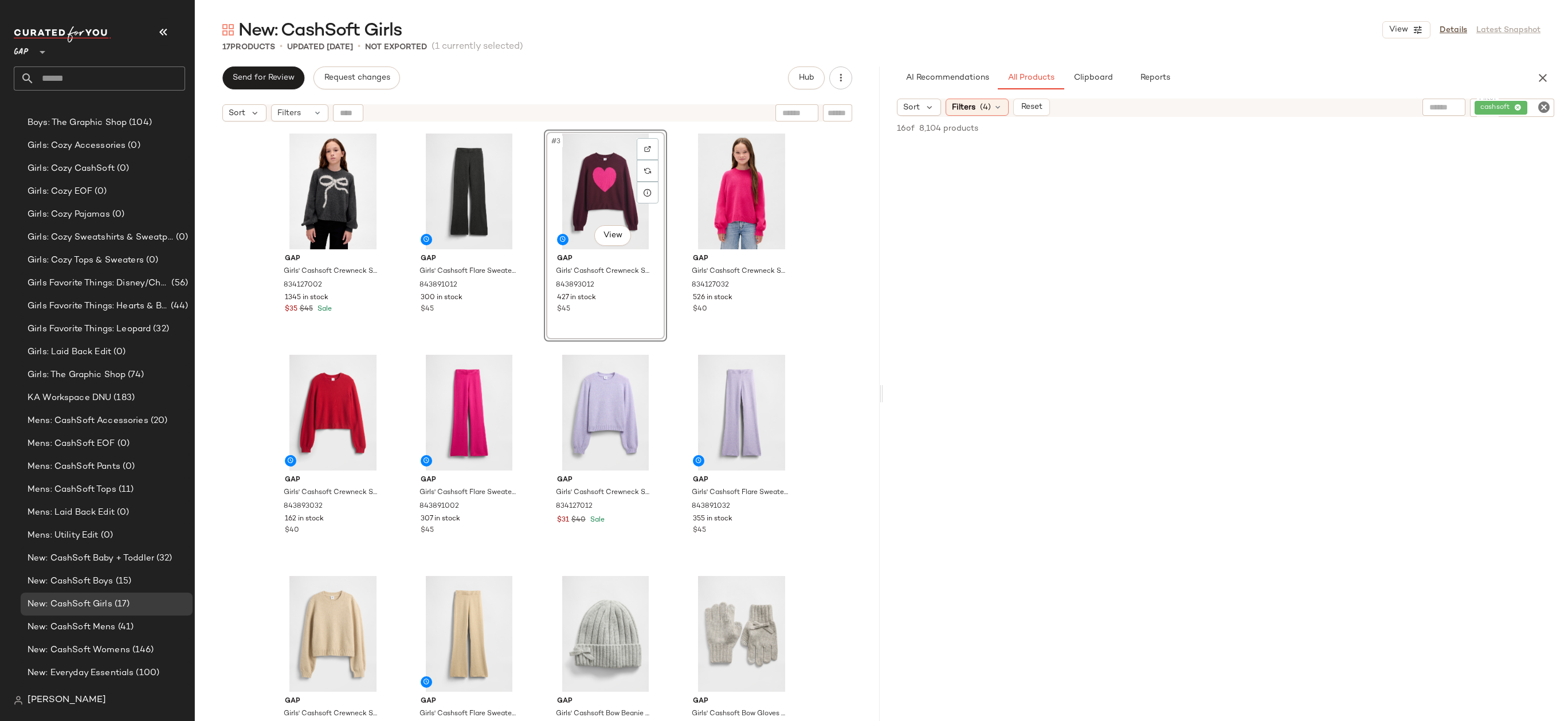
click at [831, 237] on div "Gap Girls' Cashsoft Crewneck Sweater by Gap Charcoal Heather Size S (6/7) 83412…" at bounding box center [537, 438] width 685 height 622
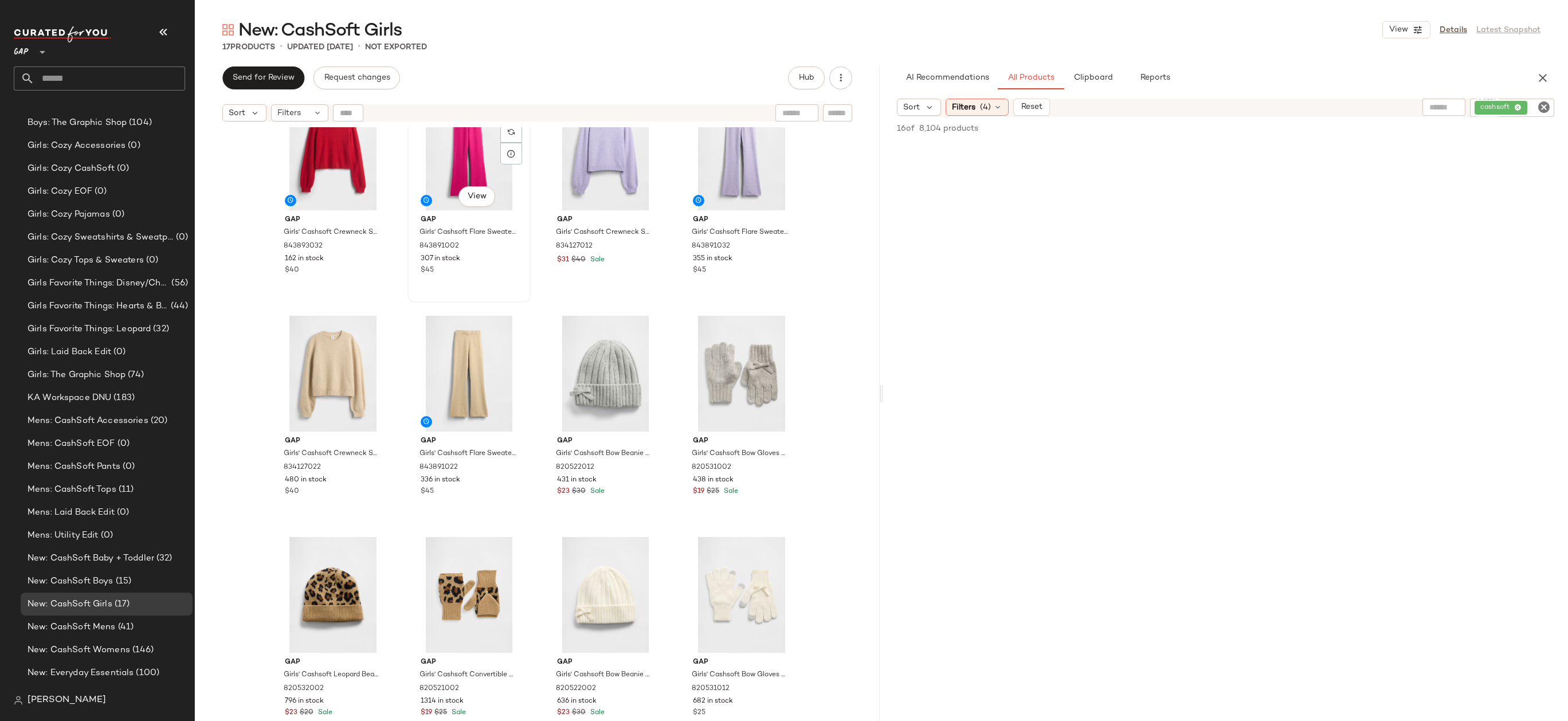
scroll to position [297, 0]
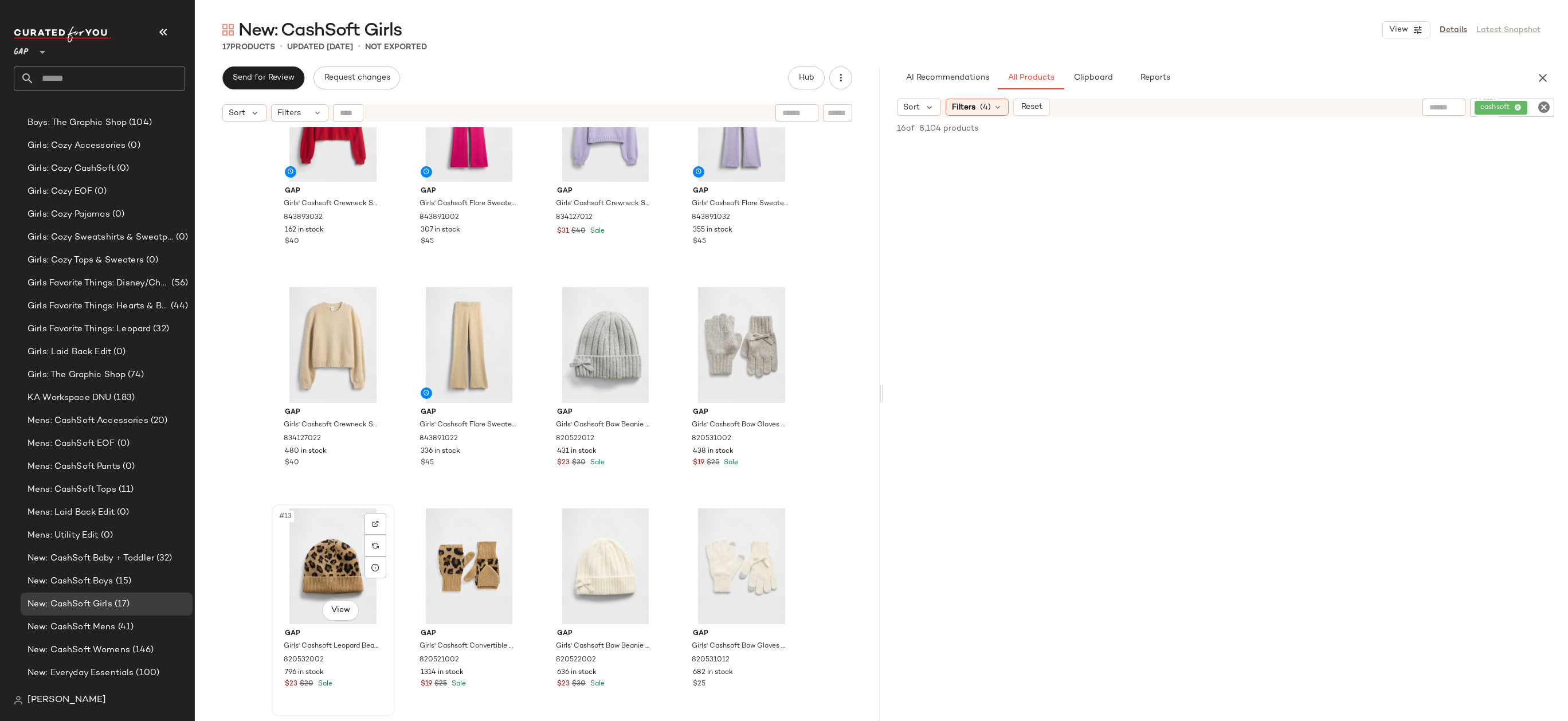
click at [319, 534] on div "#13 View" at bounding box center [333, 566] width 115 height 116
click at [453, 545] on div "#14 View" at bounding box center [468, 566] width 115 height 116
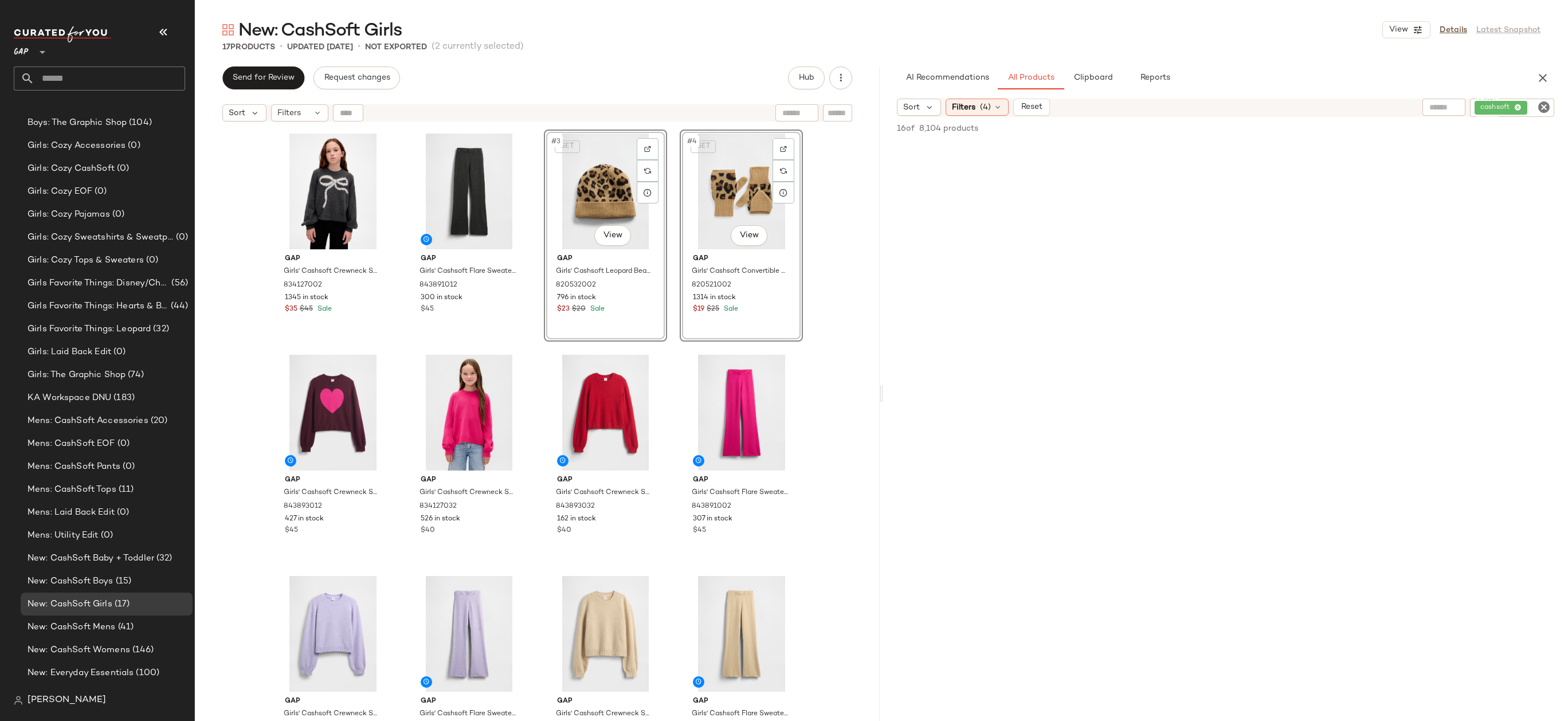
click at [847, 242] on div "Gap Girls' Cashsoft Crewneck Sweater by Gap Charcoal Heather Size S (6/7) 83412…" at bounding box center [537, 438] width 685 height 622
click at [567, 208] on div "#3 View" at bounding box center [605, 192] width 115 height 116
click at [726, 182] on div "#4 View" at bounding box center [741, 192] width 115 height 116
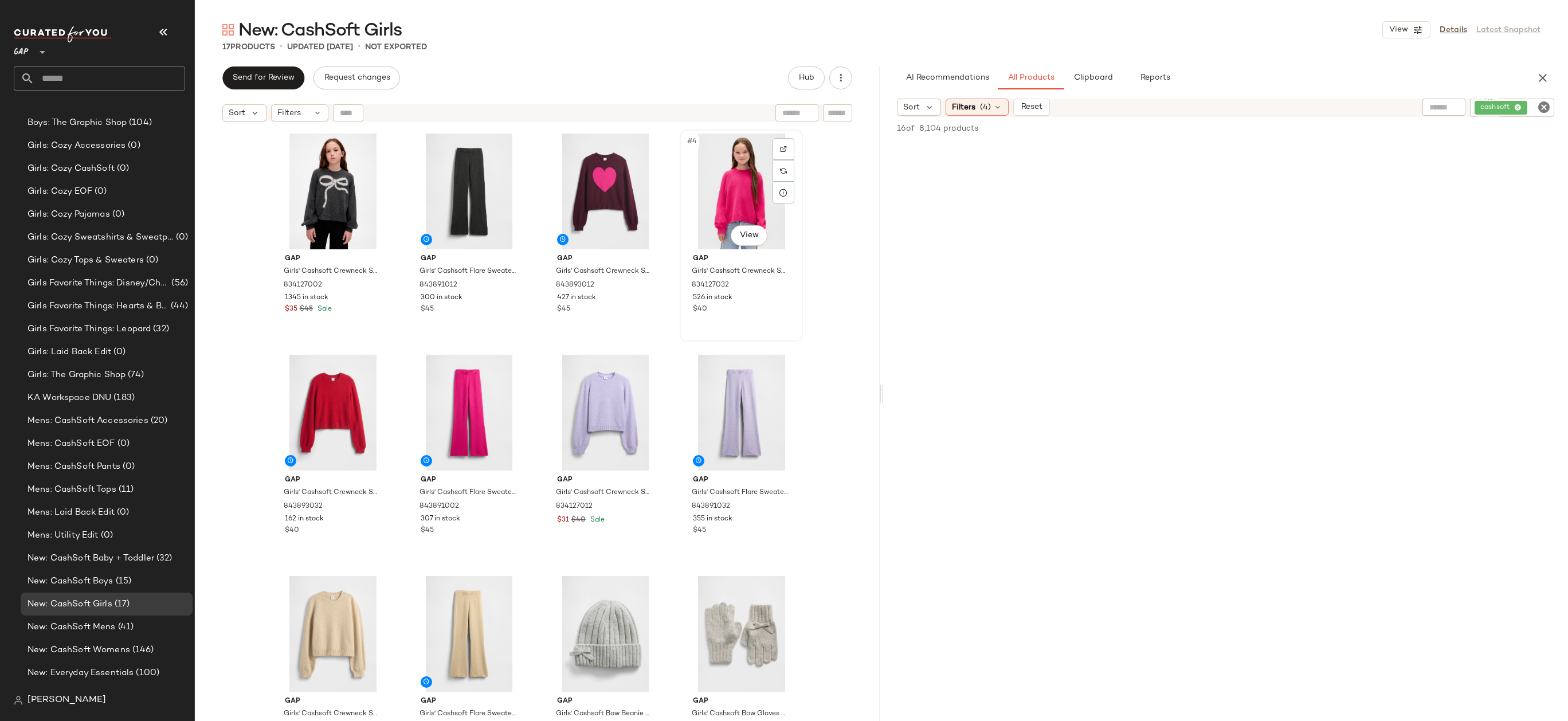
click at [737, 195] on div "#4 View" at bounding box center [741, 192] width 115 height 116
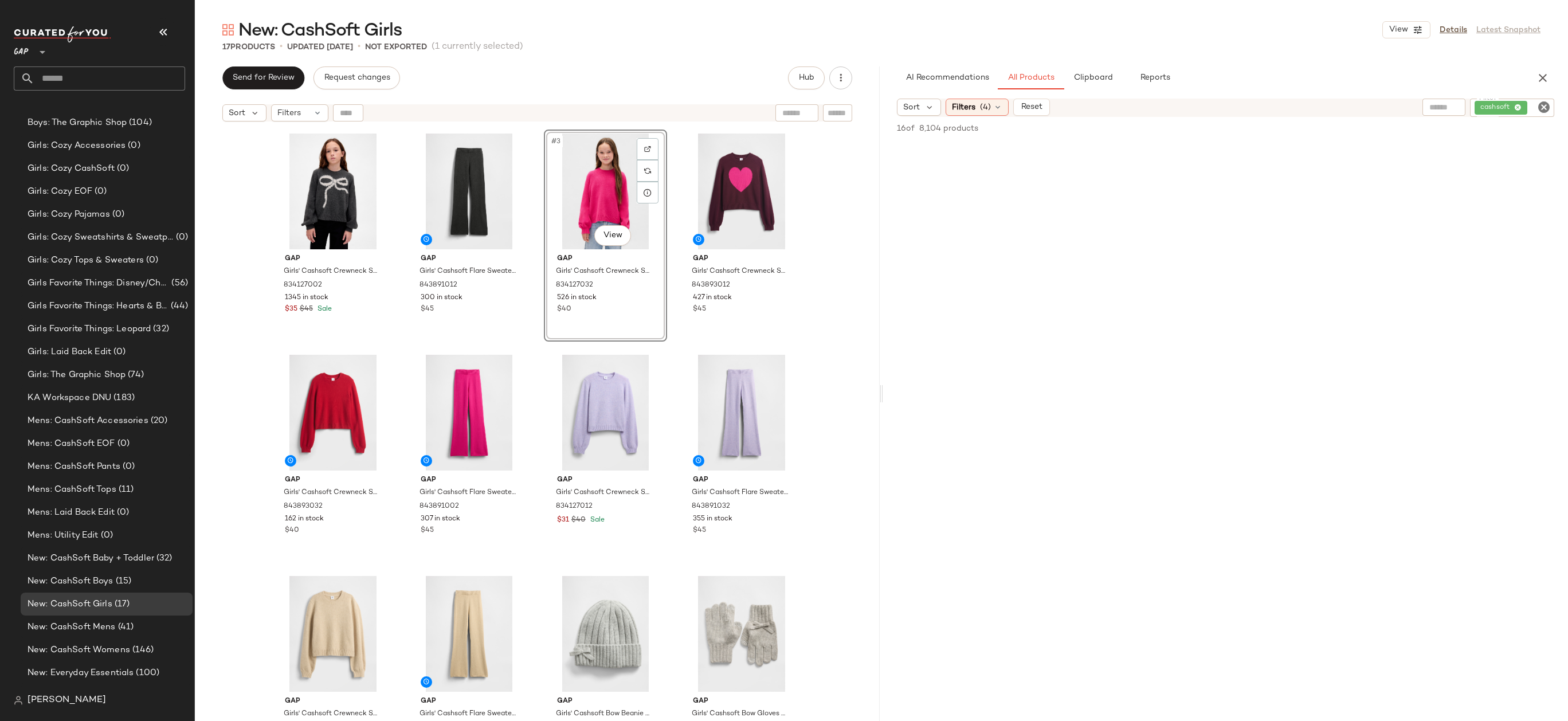
click at [833, 245] on div "Gap Girls' Cashsoft Crewneck Sweater by Gap Charcoal Heather Size S (6/7) 83412…" at bounding box center [537, 438] width 685 height 622
click at [600, 409] on div "#7 View" at bounding box center [605, 413] width 115 height 116
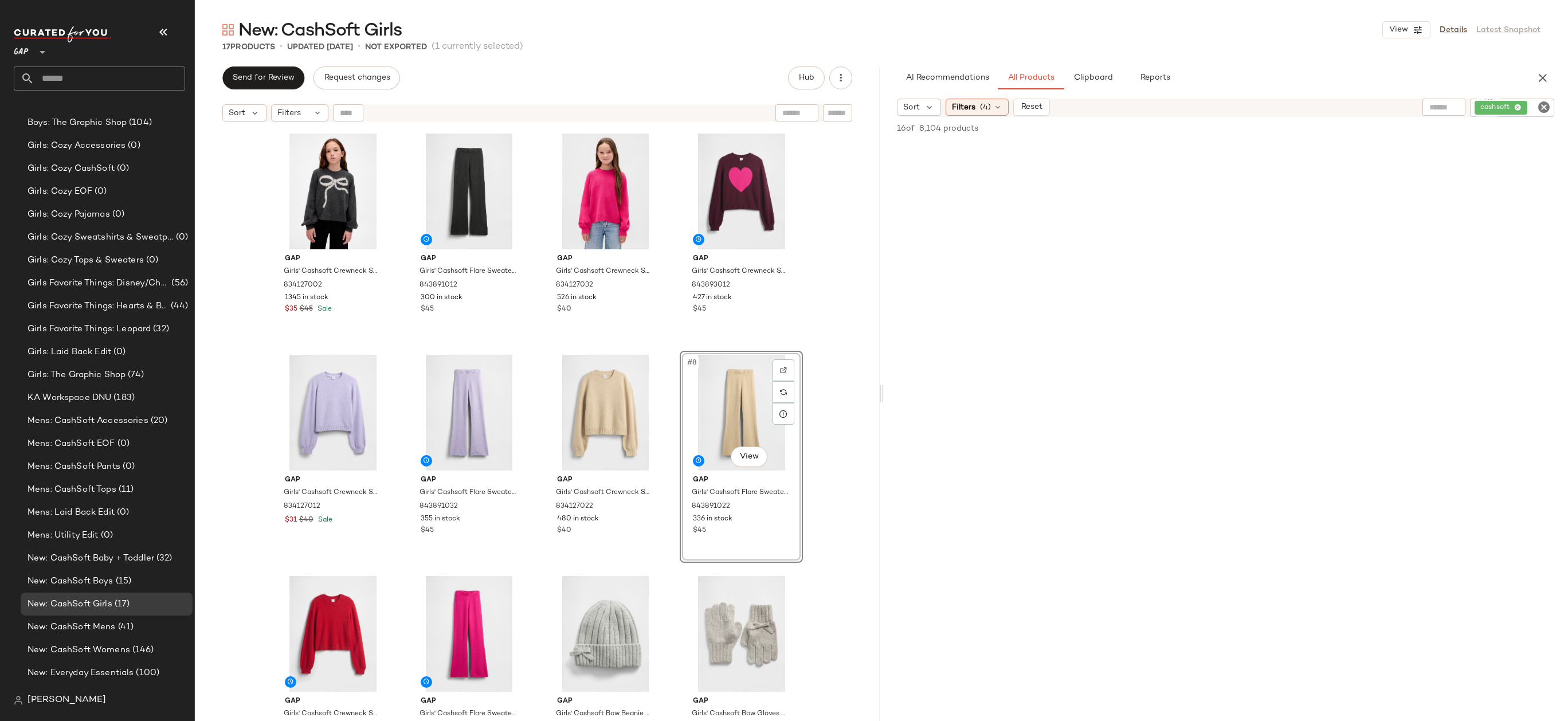
click at [854, 365] on div "Gap Girls' Cashsoft Crewneck Sweater by Gap Charcoal Heather Size S (6/7) 83412…" at bounding box center [537, 438] width 685 height 622
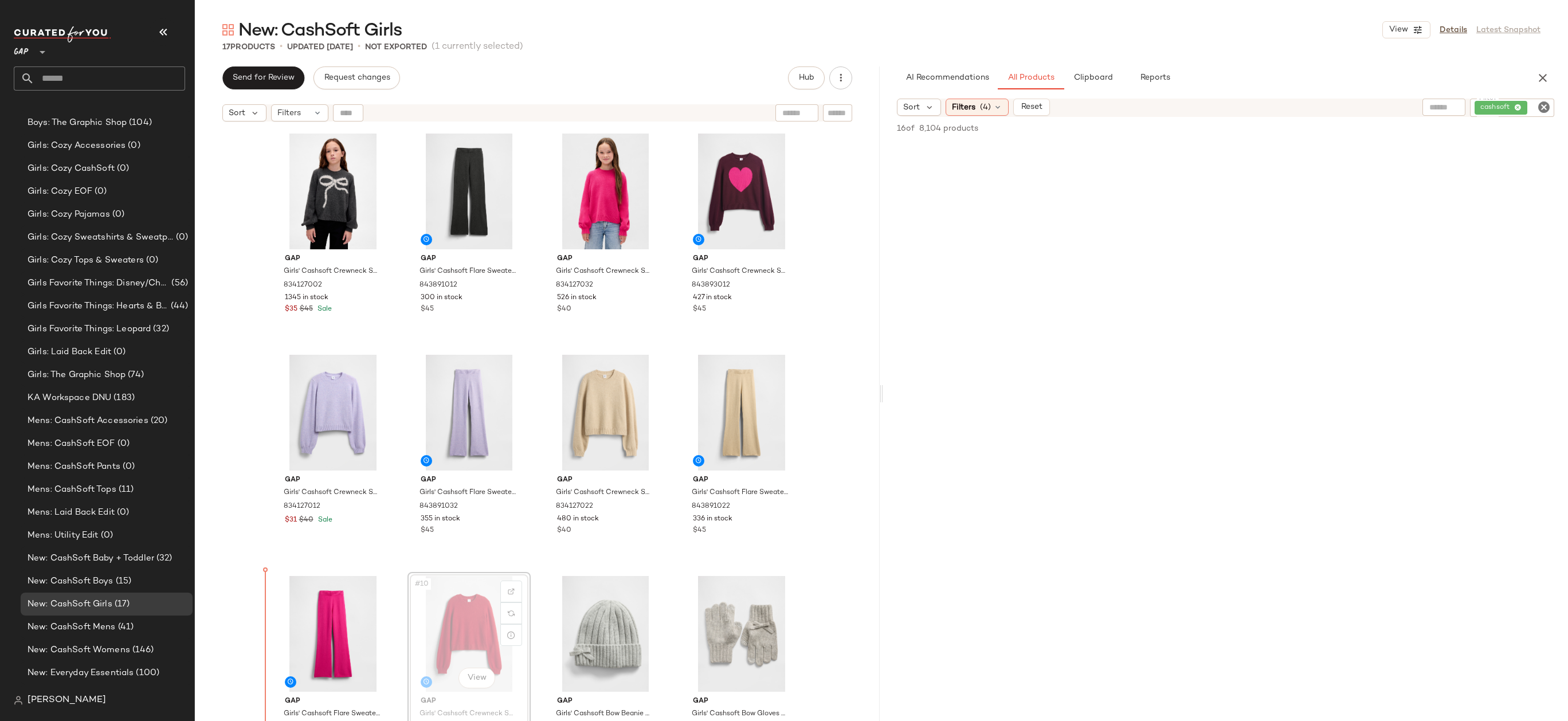
drag, startPoint x: 475, startPoint y: 620, endPoint x: 467, endPoint y: 620, distance: 8.0
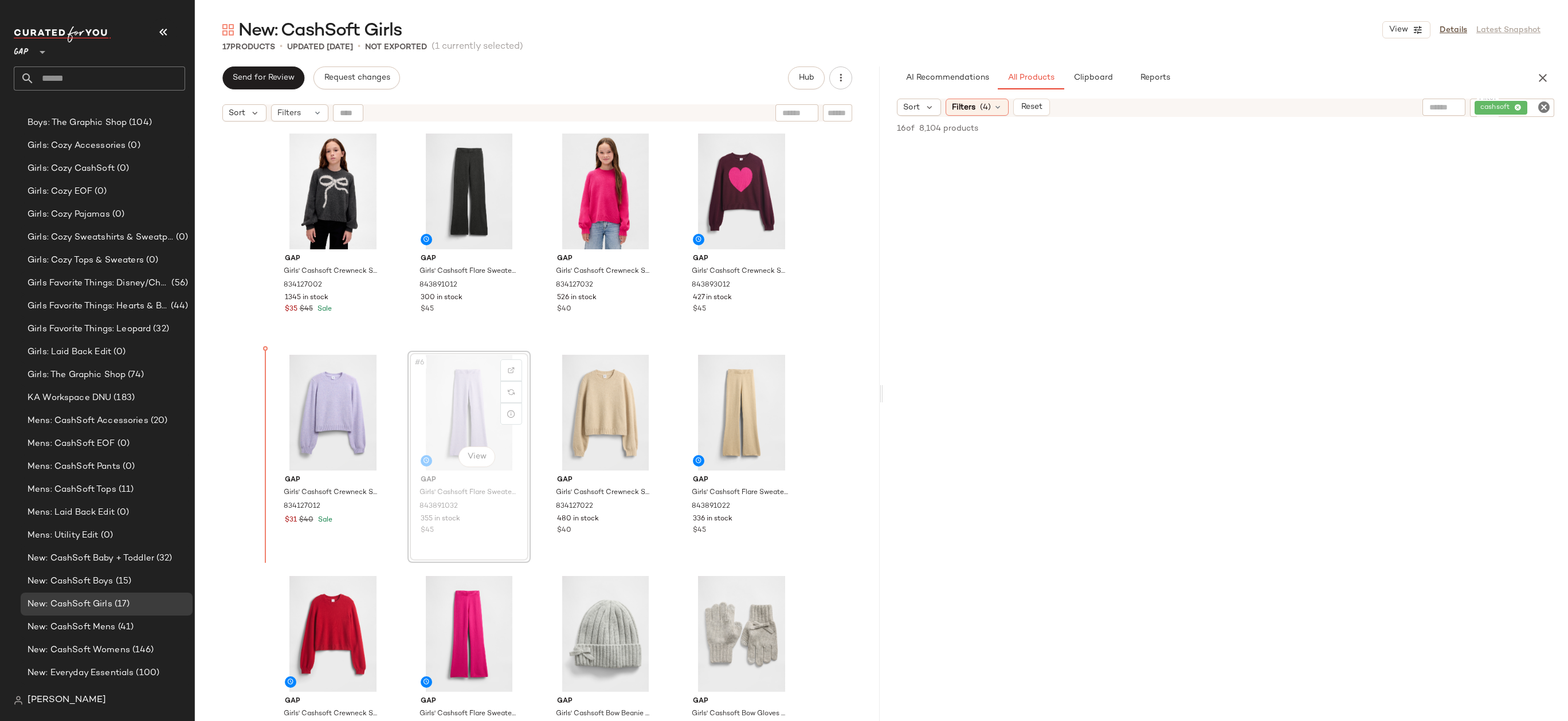
drag, startPoint x: 452, startPoint y: 428, endPoint x: 279, endPoint y: 428, distance: 173.0
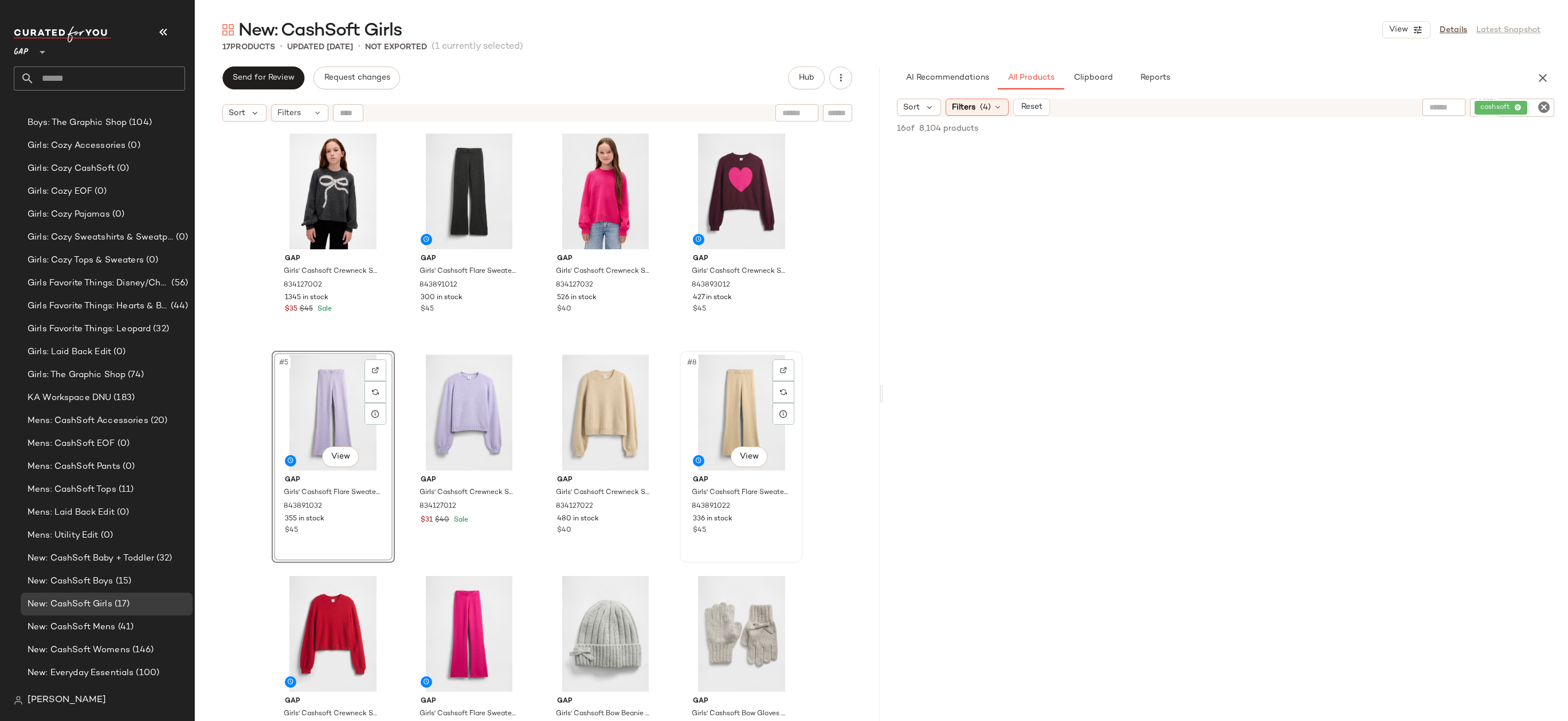
click at [743, 406] on div "#8 View" at bounding box center [741, 413] width 115 height 116
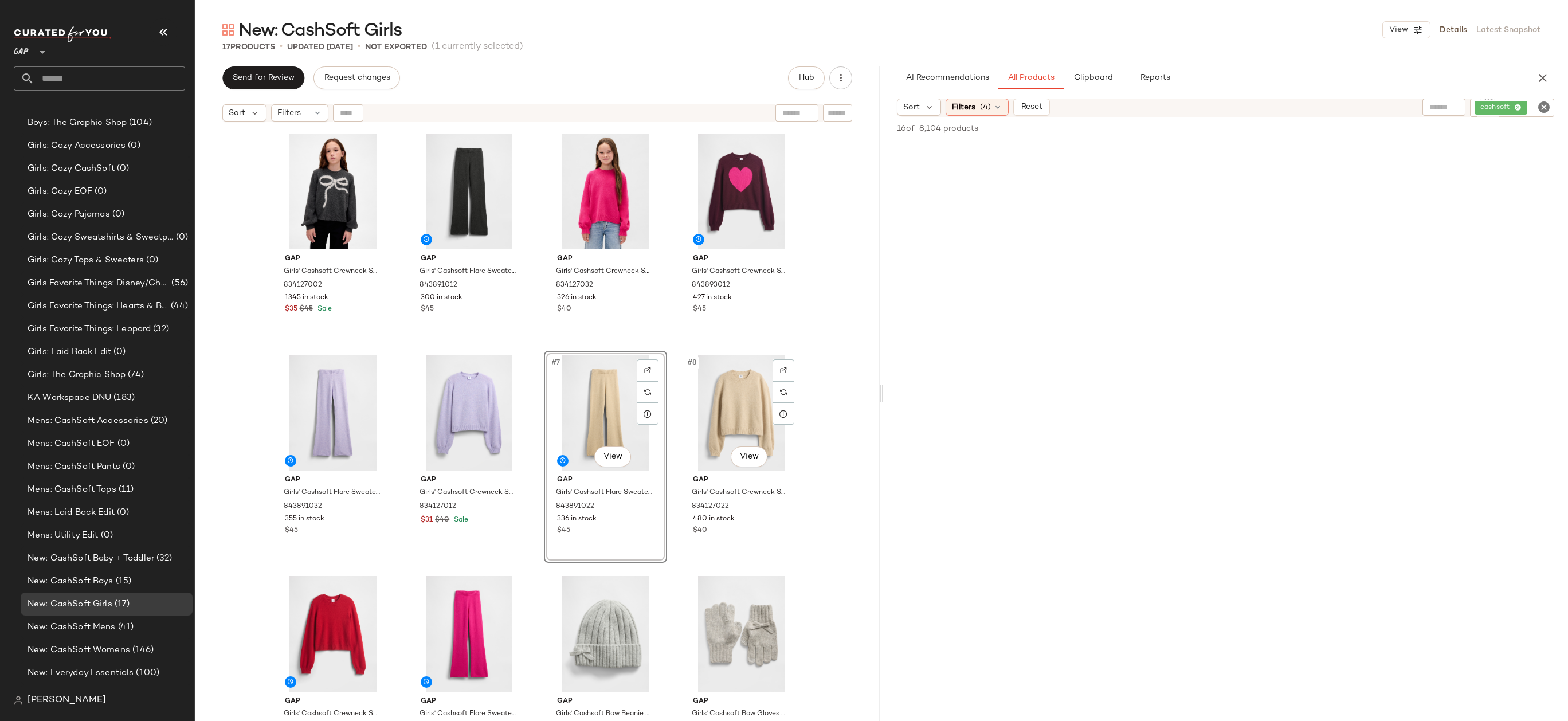
click at [802, 390] on div "Gap Girls' Cashsoft Crewneck Sweater by Gap Charcoal Heather Size S (6/7) 83412…" at bounding box center [537, 438] width 685 height 622
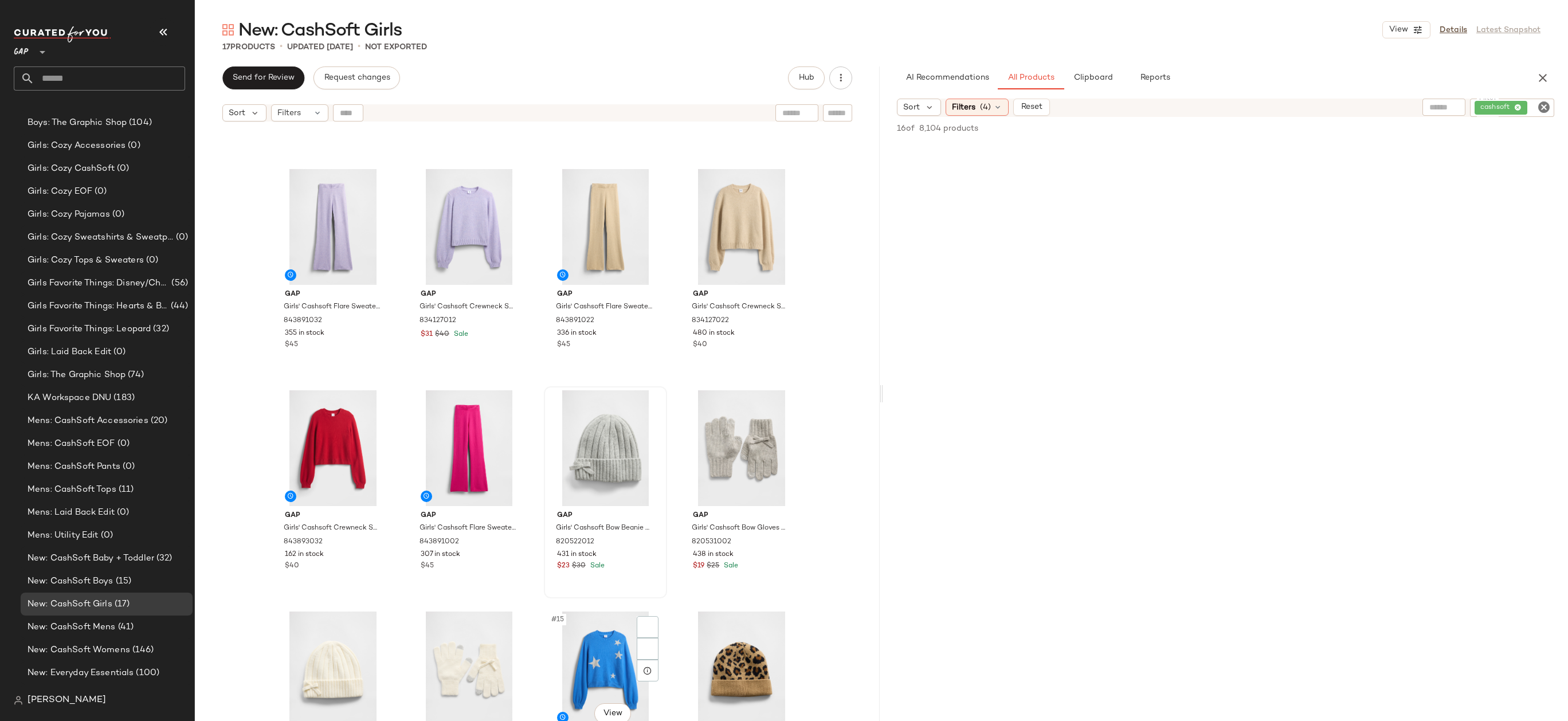
scroll to position [384, 0]
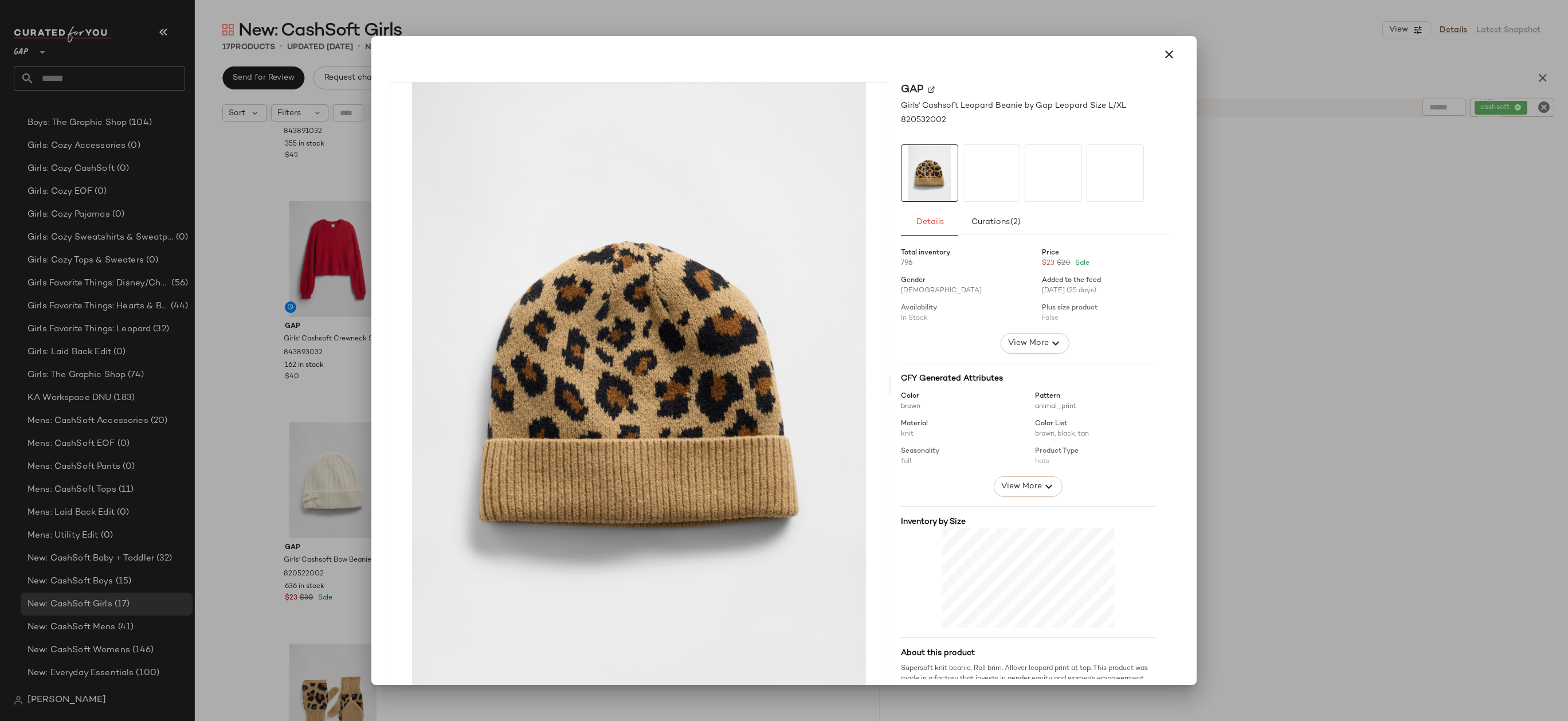
drag, startPoint x: 731, startPoint y: 510, endPoint x: 558, endPoint y: 327, distance: 251.8
click at [1162, 53] on icon "button" at bounding box center [1169, 55] width 13 height 13
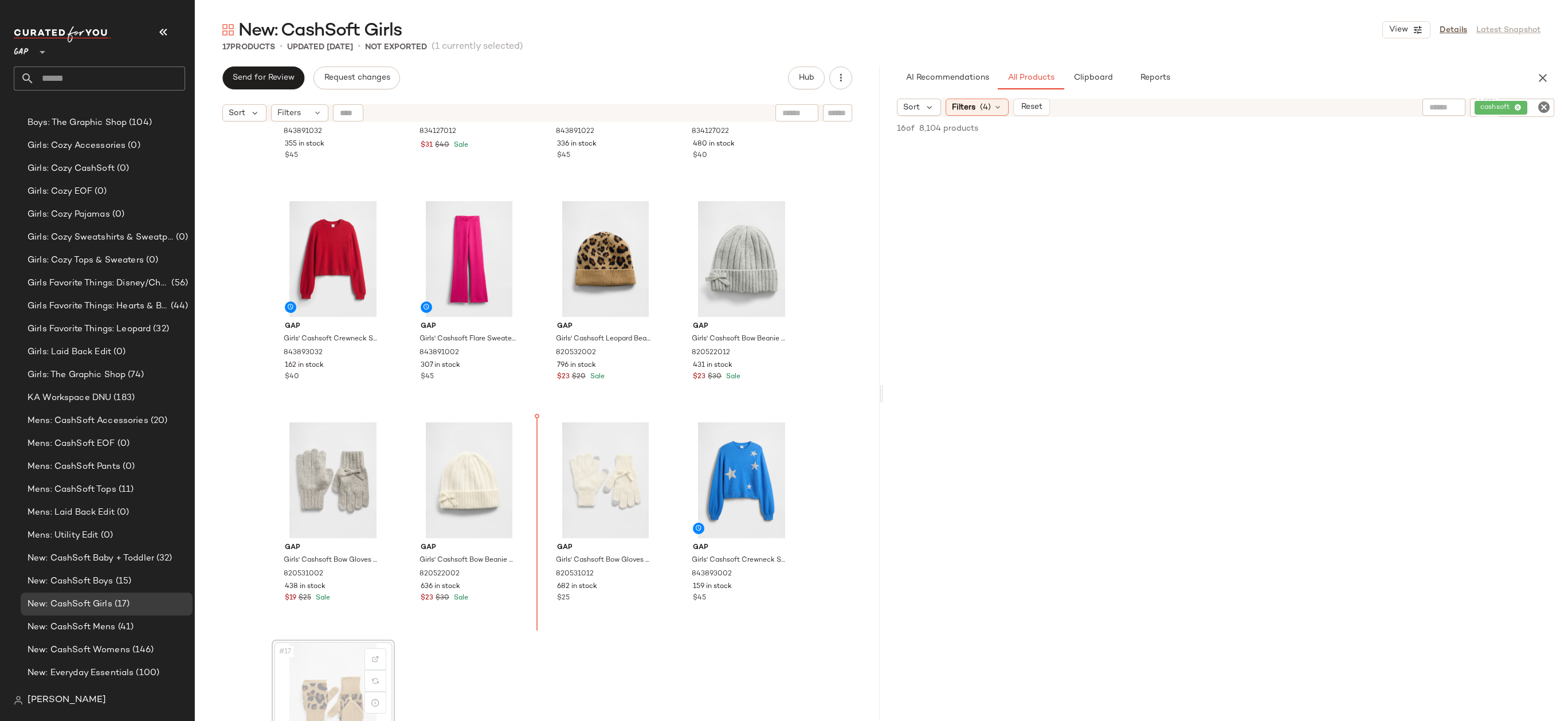
scroll to position [384, 0]
drag, startPoint x: 319, startPoint y: 679, endPoint x: 325, endPoint y: 672, distance: 9.2
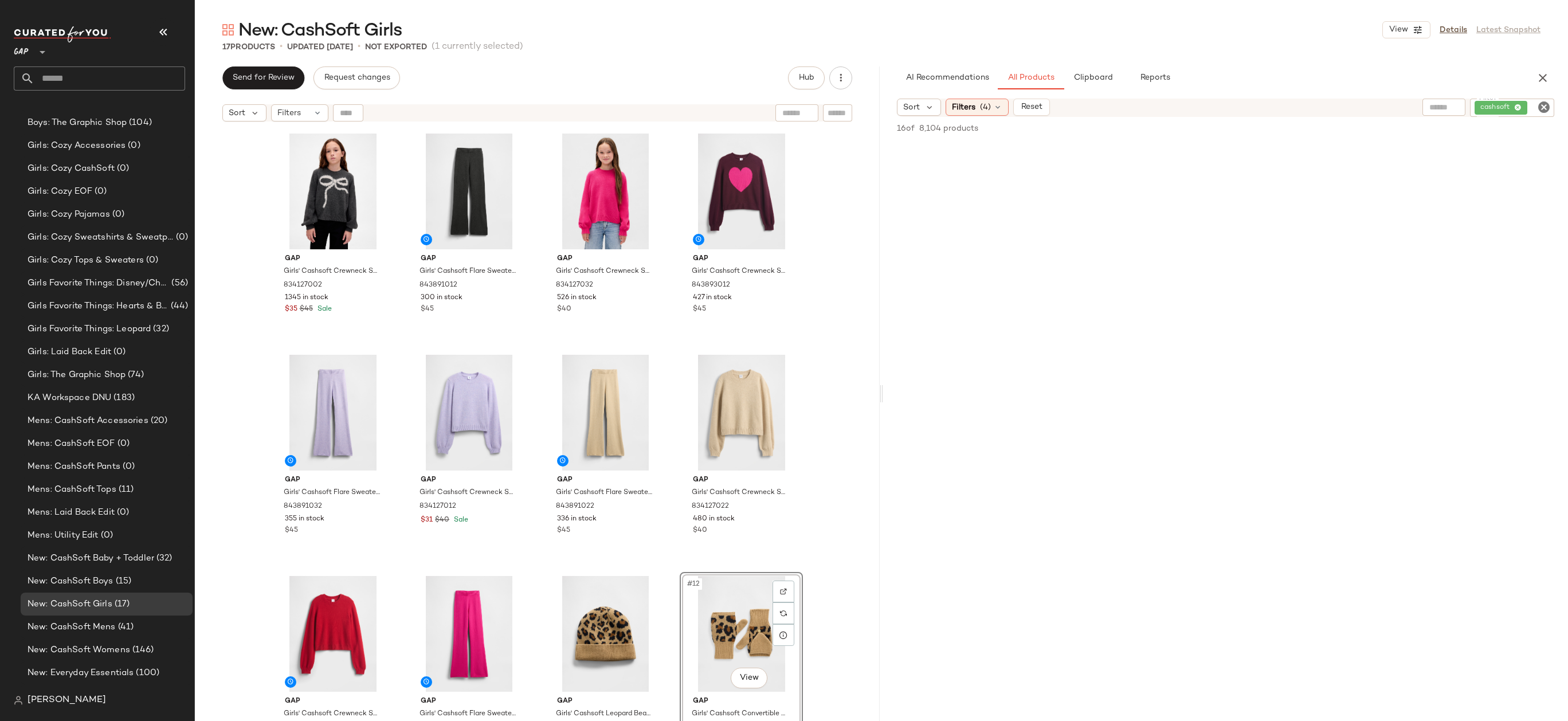
click at [826, 419] on div "Gap Girls' Cashsoft Crewneck Sweater by Gap Charcoal Heather Size S (6/7) 83412…" at bounding box center [537, 438] width 685 height 622
click at [114, 579] on span "(15)" at bounding box center [123, 582] width 18 height 13
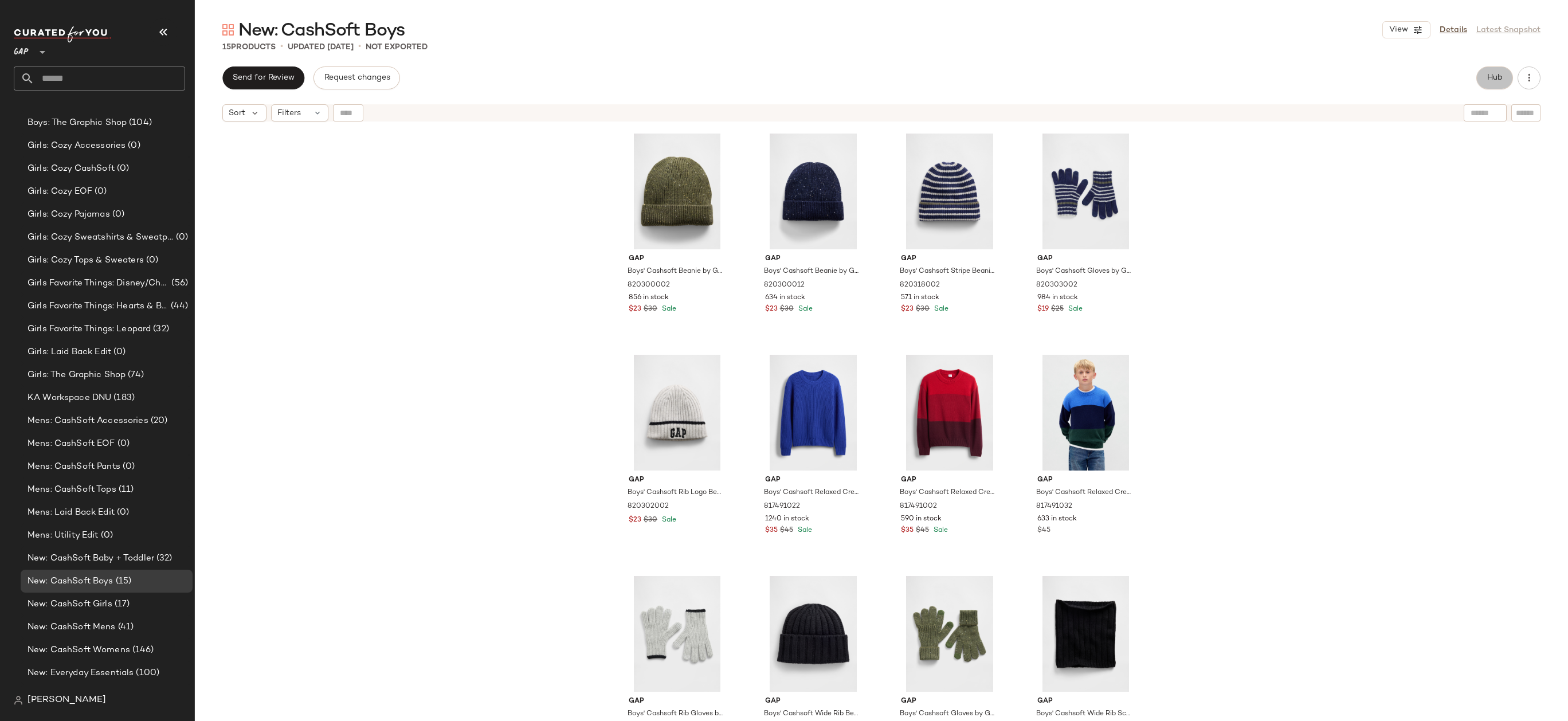
click at [1493, 76] on span "Hub" at bounding box center [1494, 77] width 16 height 9
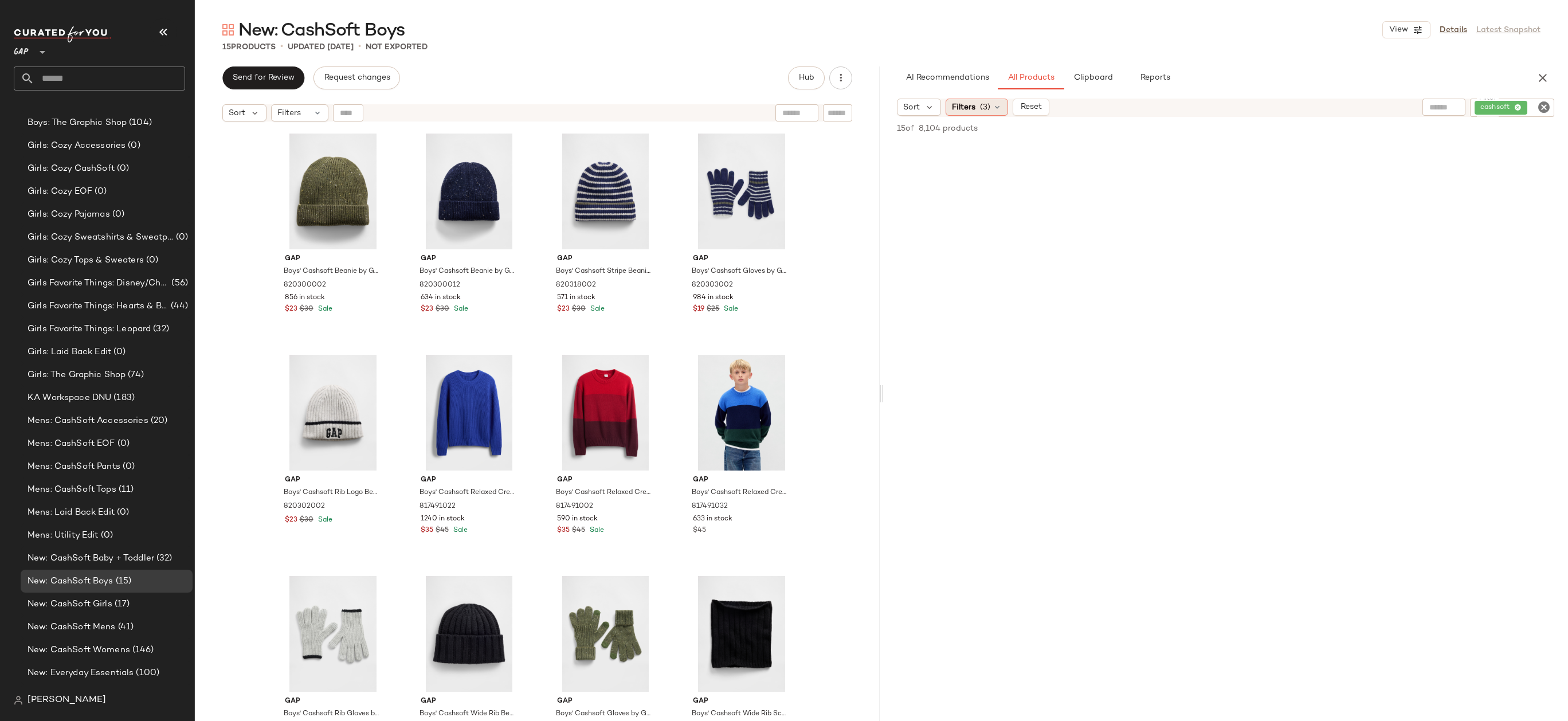
click at [996, 105] on icon at bounding box center [997, 107] width 9 height 9
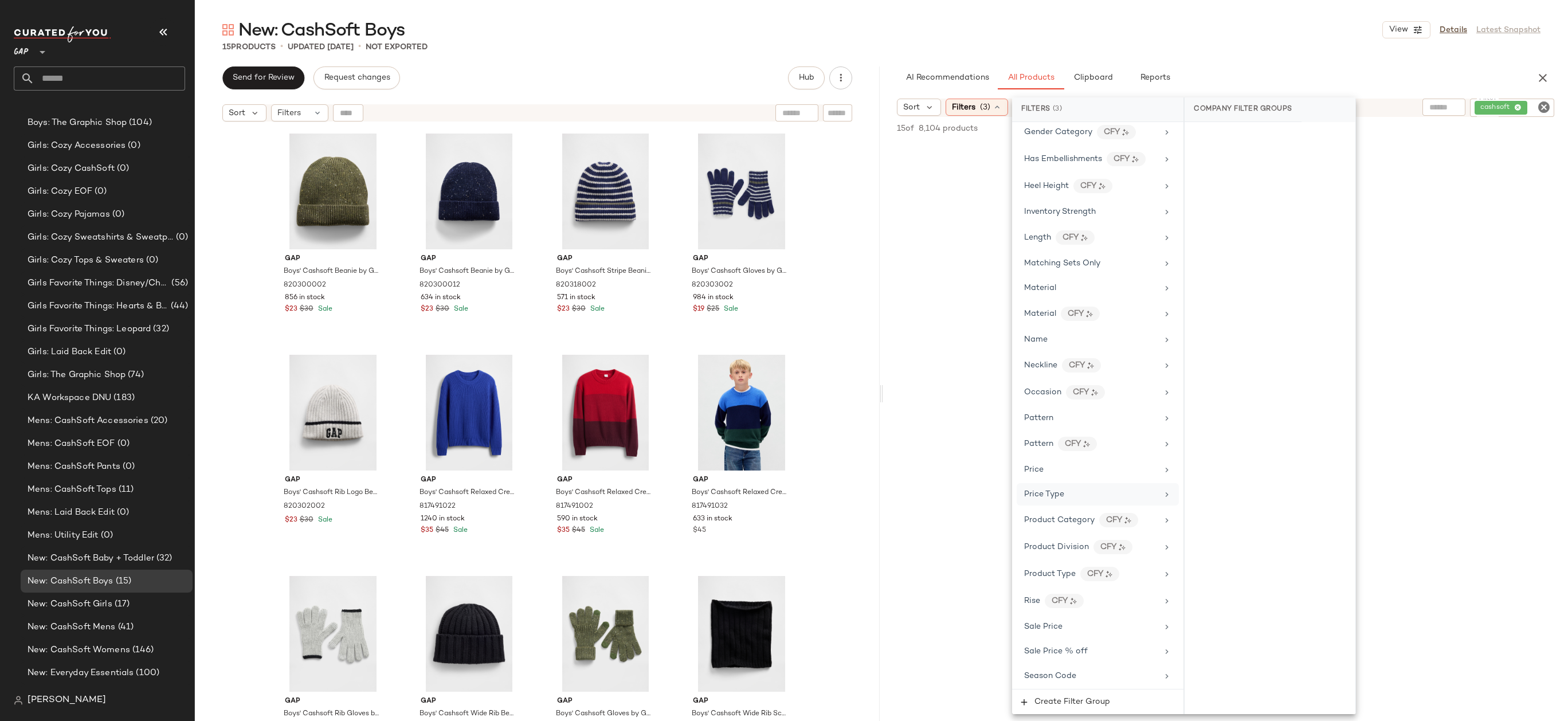
scroll to position [545, 0]
click at [1550, 107] on icon "Clear Filter" at bounding box center [1544, 107] width 13 height 13
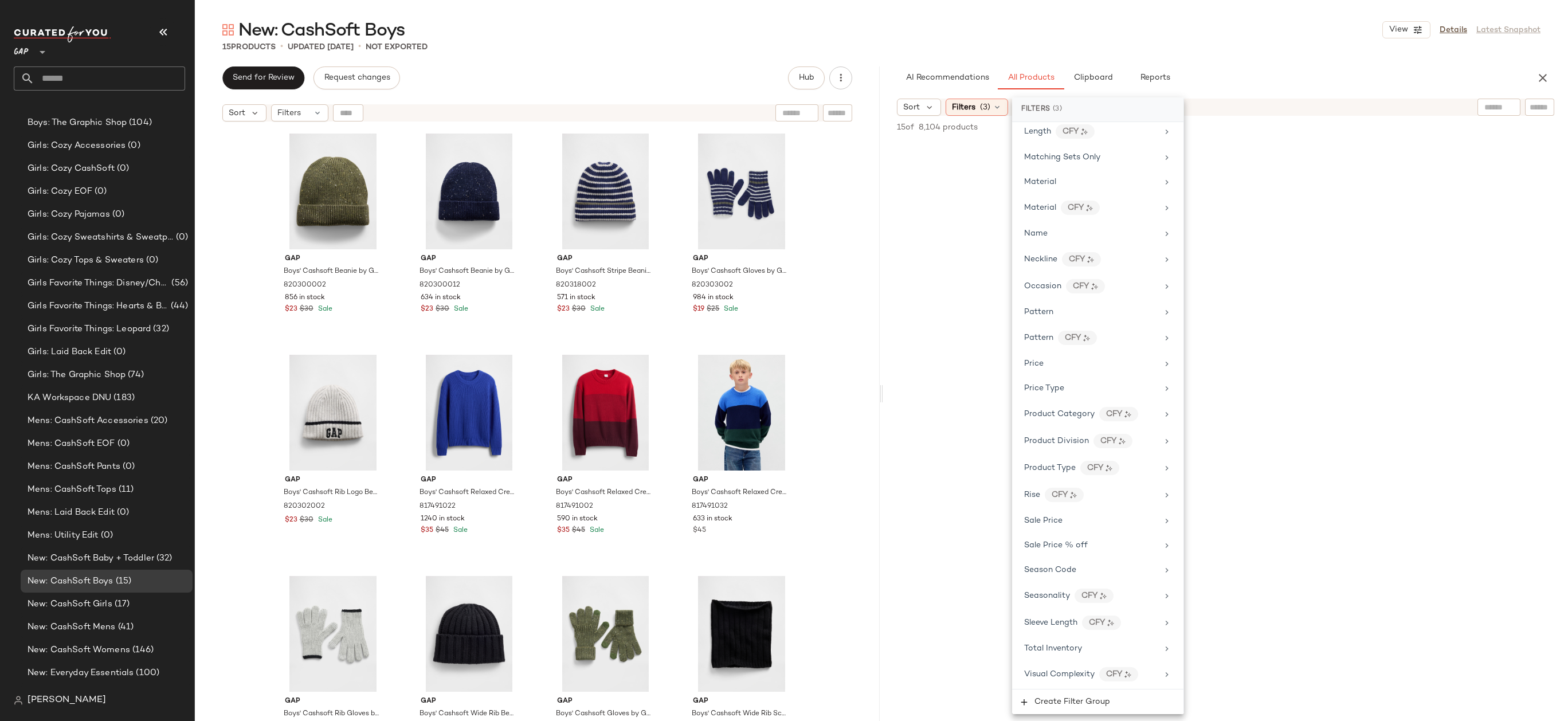
scroll to position [0, 0]
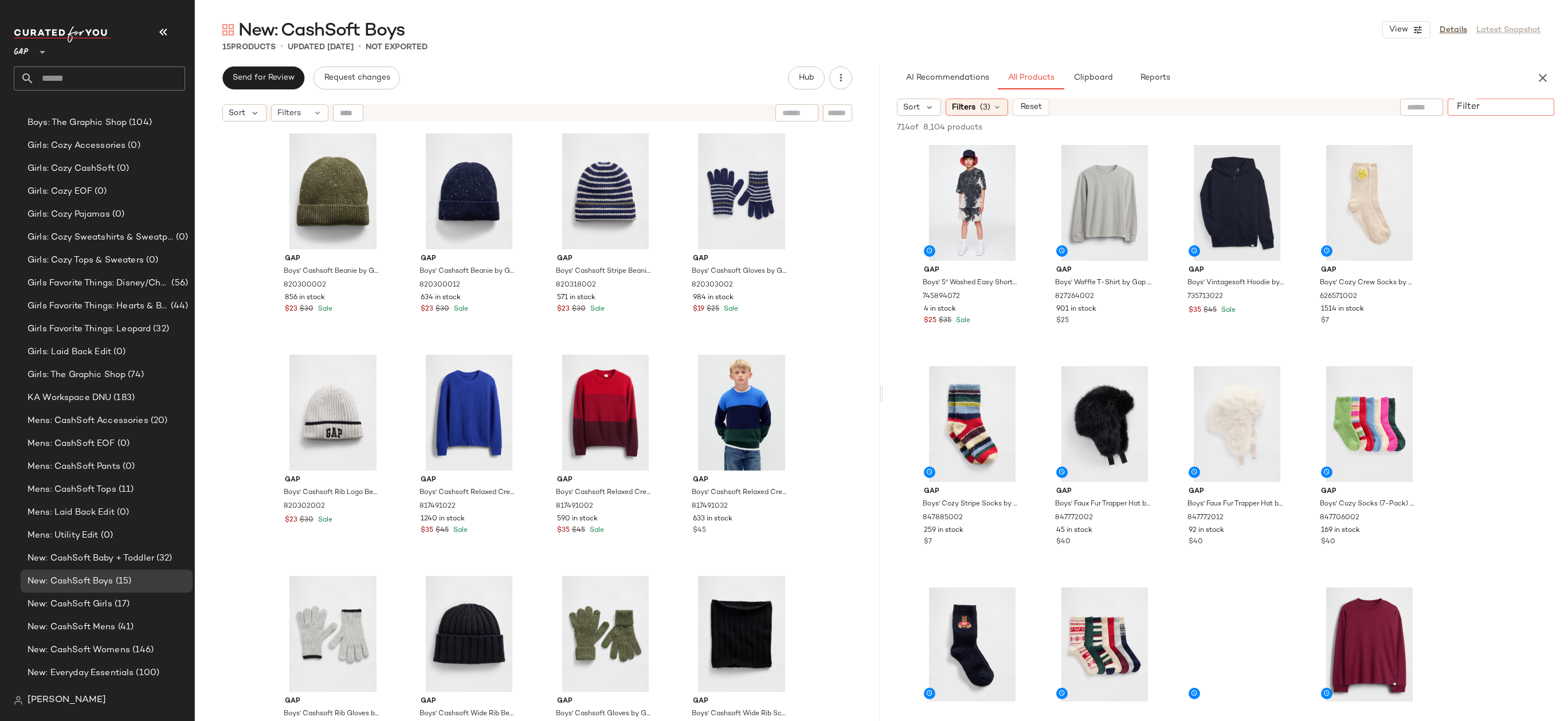
click at [1545, 104] on input "Filter" at bounding box center [1501, 108] width 98 height 12
type input "*********"
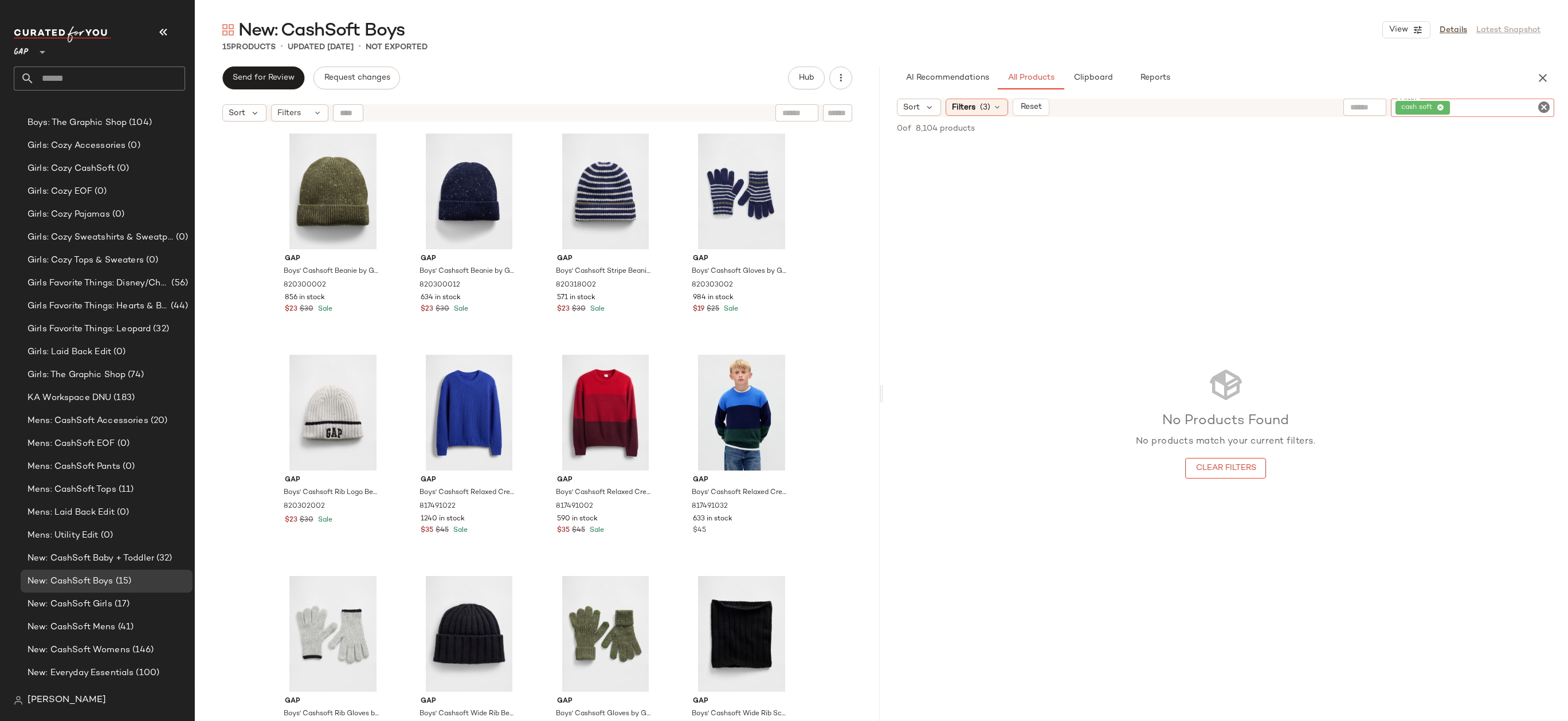
click at [1547, 109] on icon "Clear Filter" at bounding box center [1544, 107] width 13 height 13
type input "********"
click at [974, 99] on div "Filters (3)" at bounding box center [977, 107] width 62 height 17
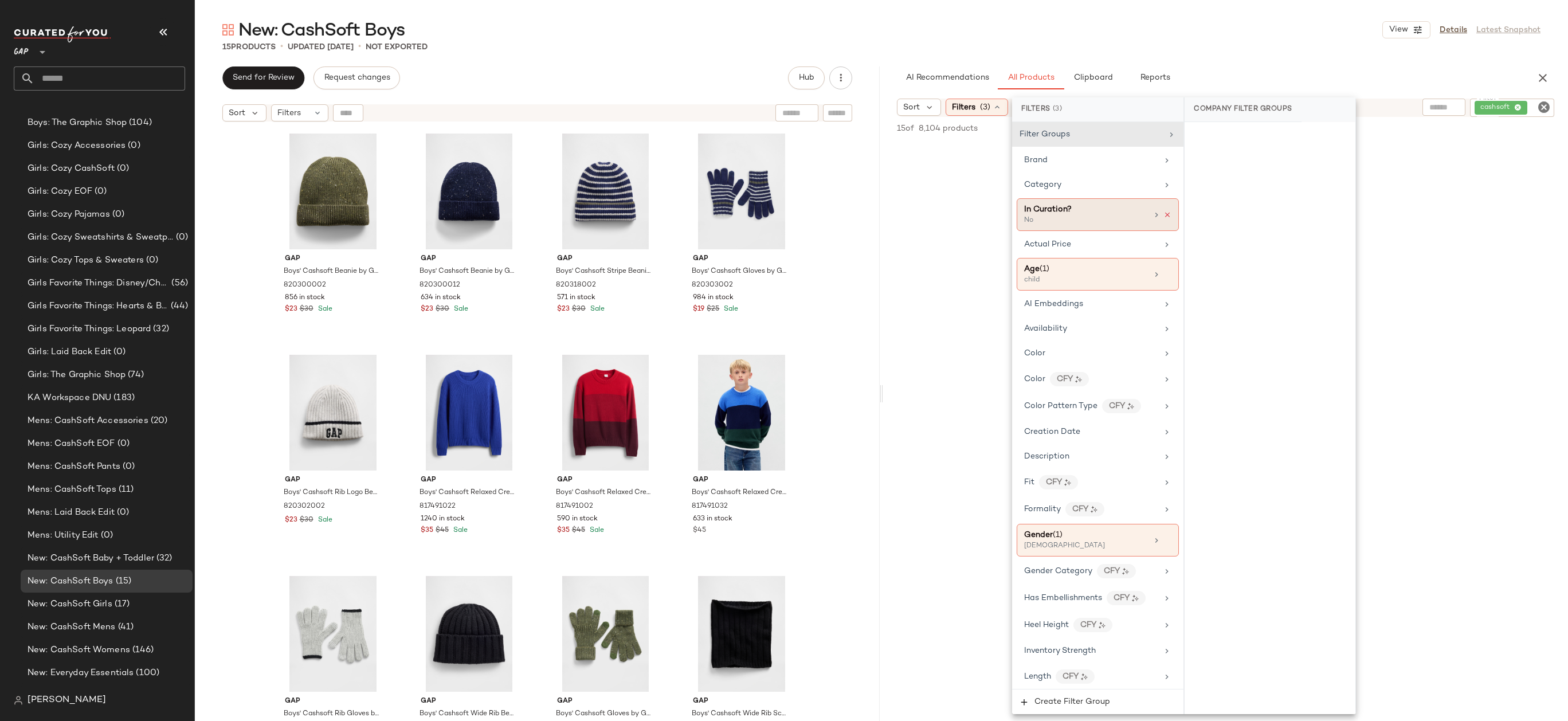
click at [1164, 213] on icon at bounding box center [1168, 215] width 8 height 8
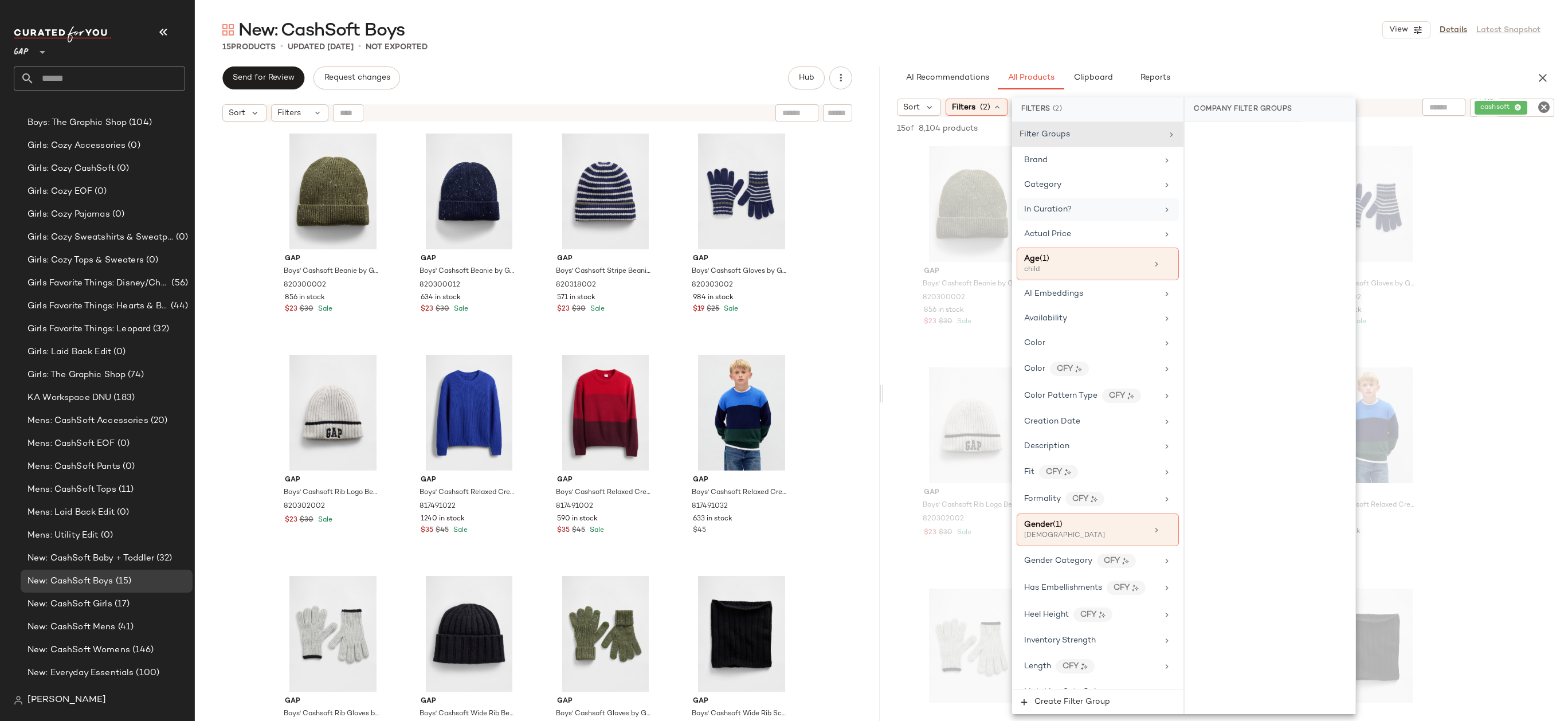
click at [1211, 34] on div "New: CashSoft Boys View Details Latest Snapshot" at bounding box center [881, 29] width 1373 height 23
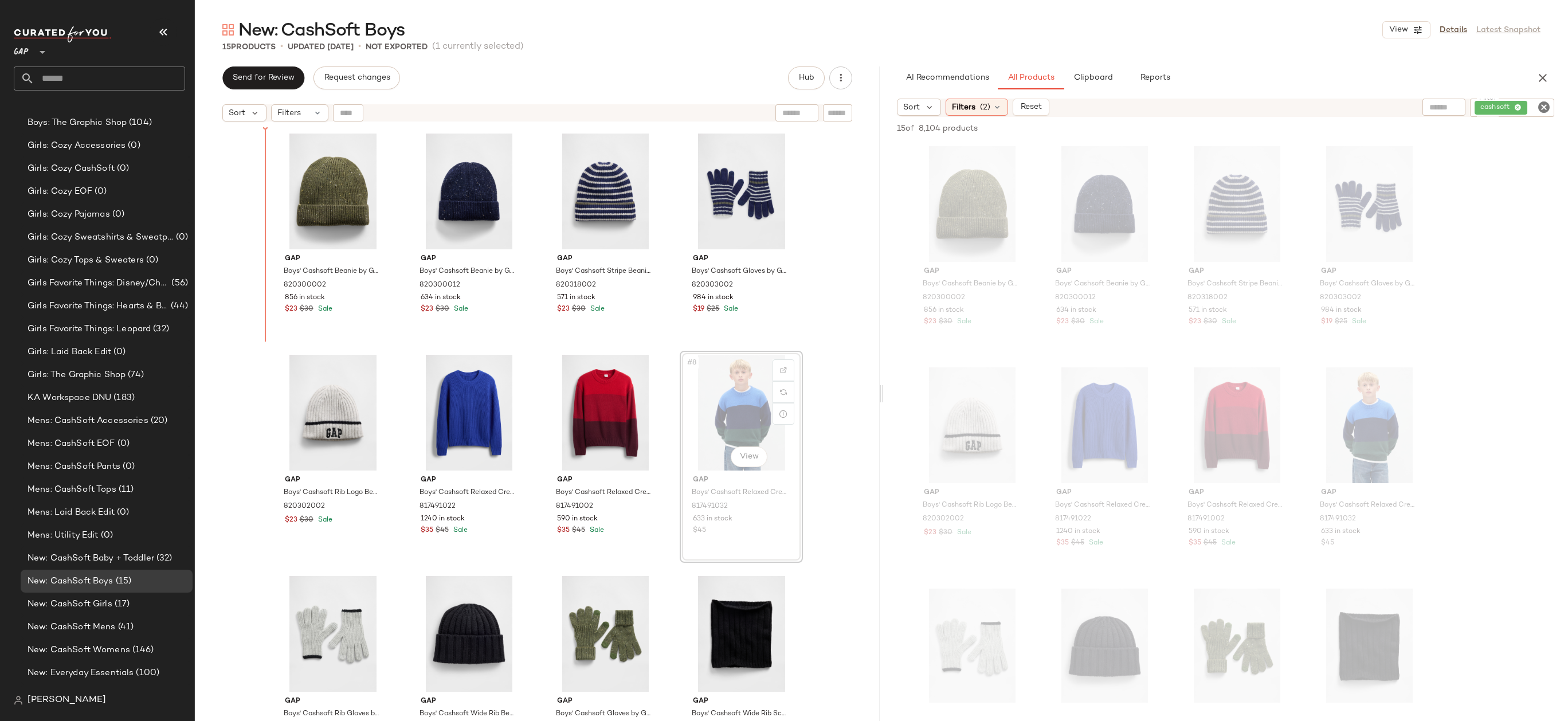
drag, startPoint x: 735, startPoint y: 401, endPoint x: 725, endPoint y: 399, distance: 10.2
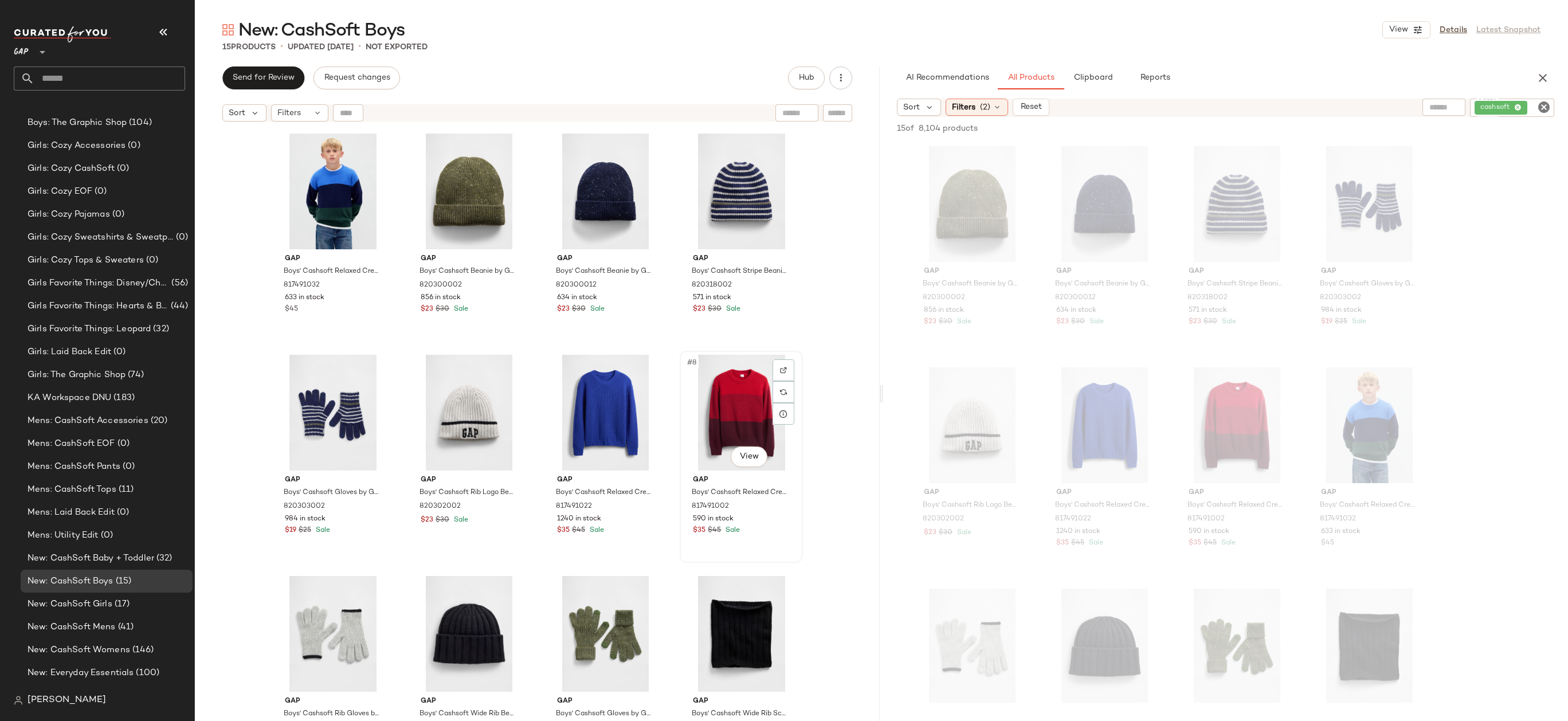
click at [720, 397] on div "#8 View" at bounding box center [741, 413] width 115 height 116
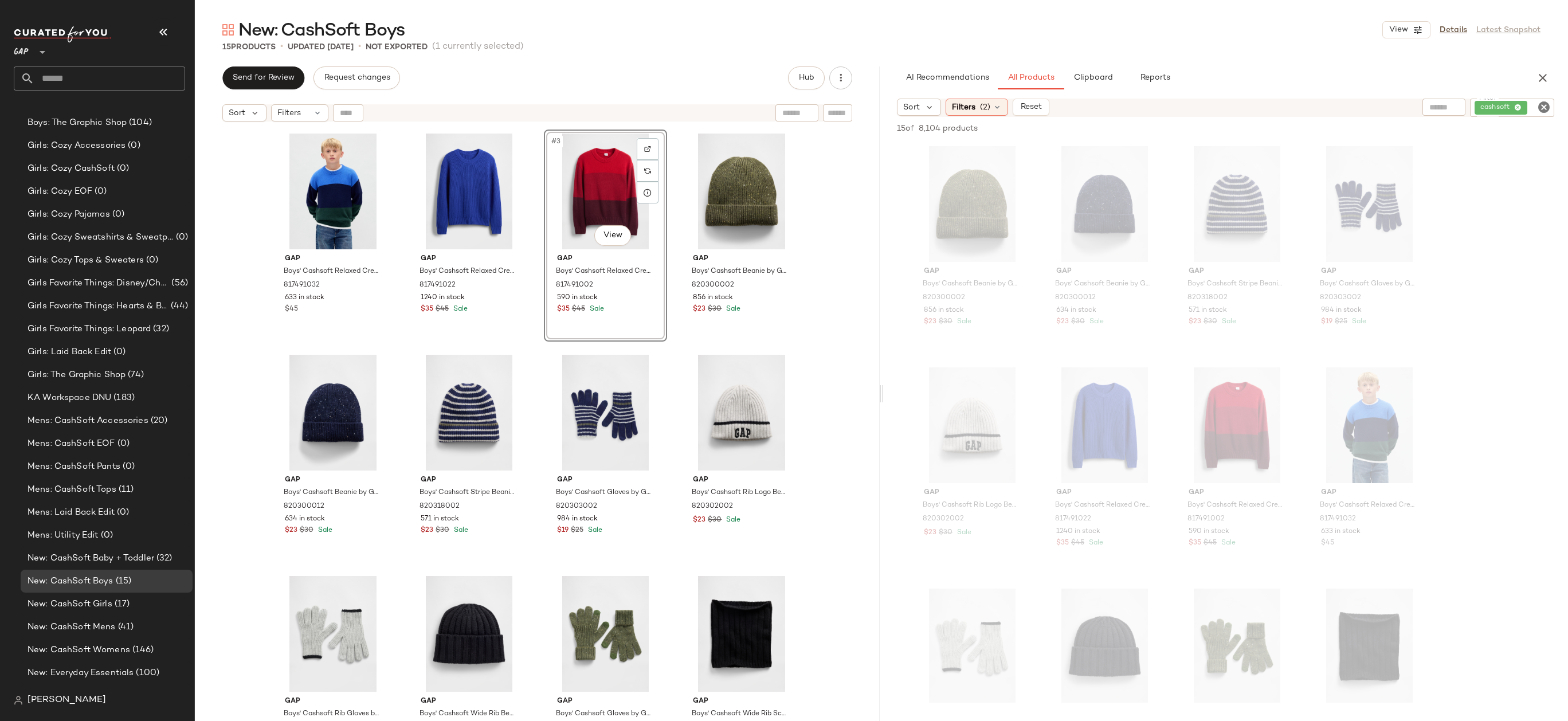
click at [821, 262] on div "Gap Boys' Cashsoft Relaxed Crewneck Sweater by Gap Deep Hunter Size XS 81749103…" at bounding box center [537, 438] width 685 height 622
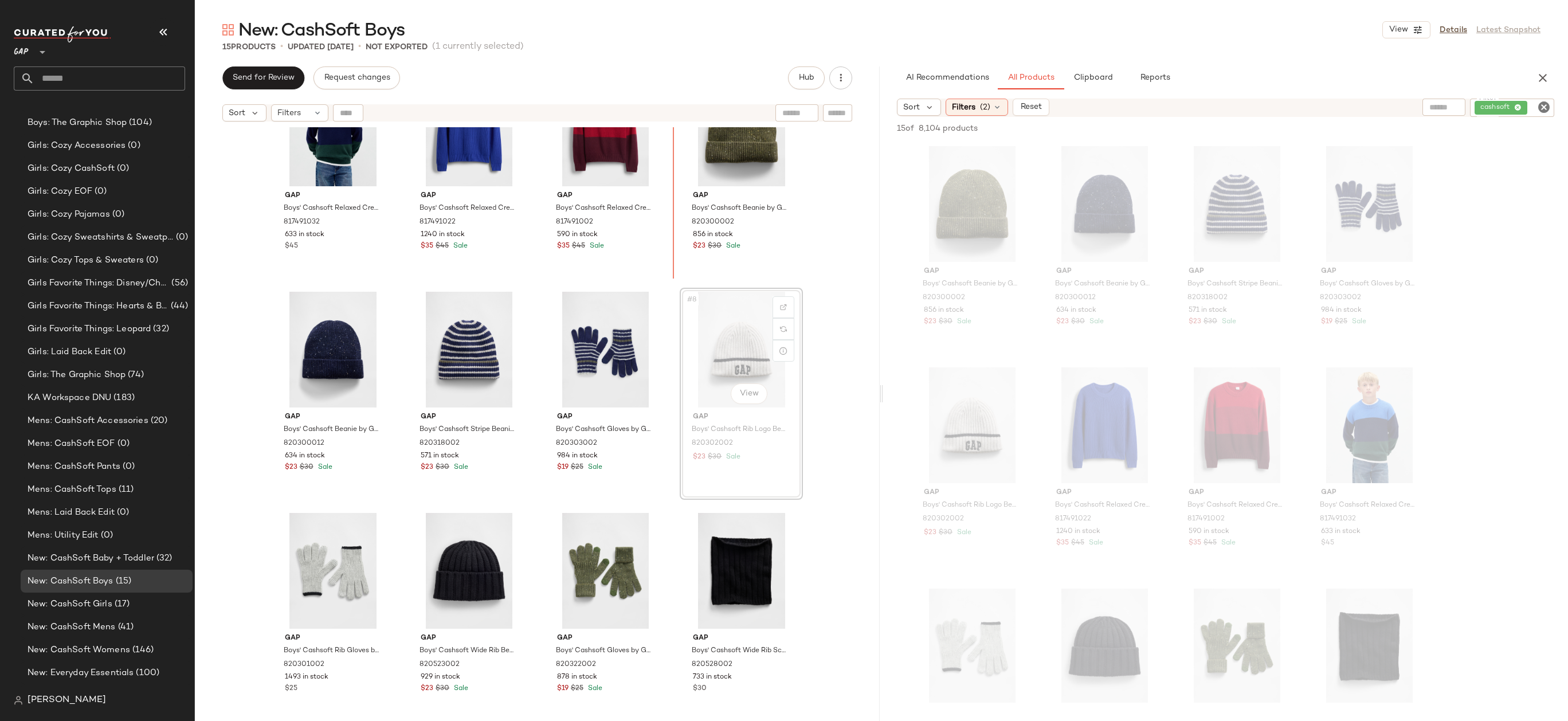
scroll to position [40, 0]
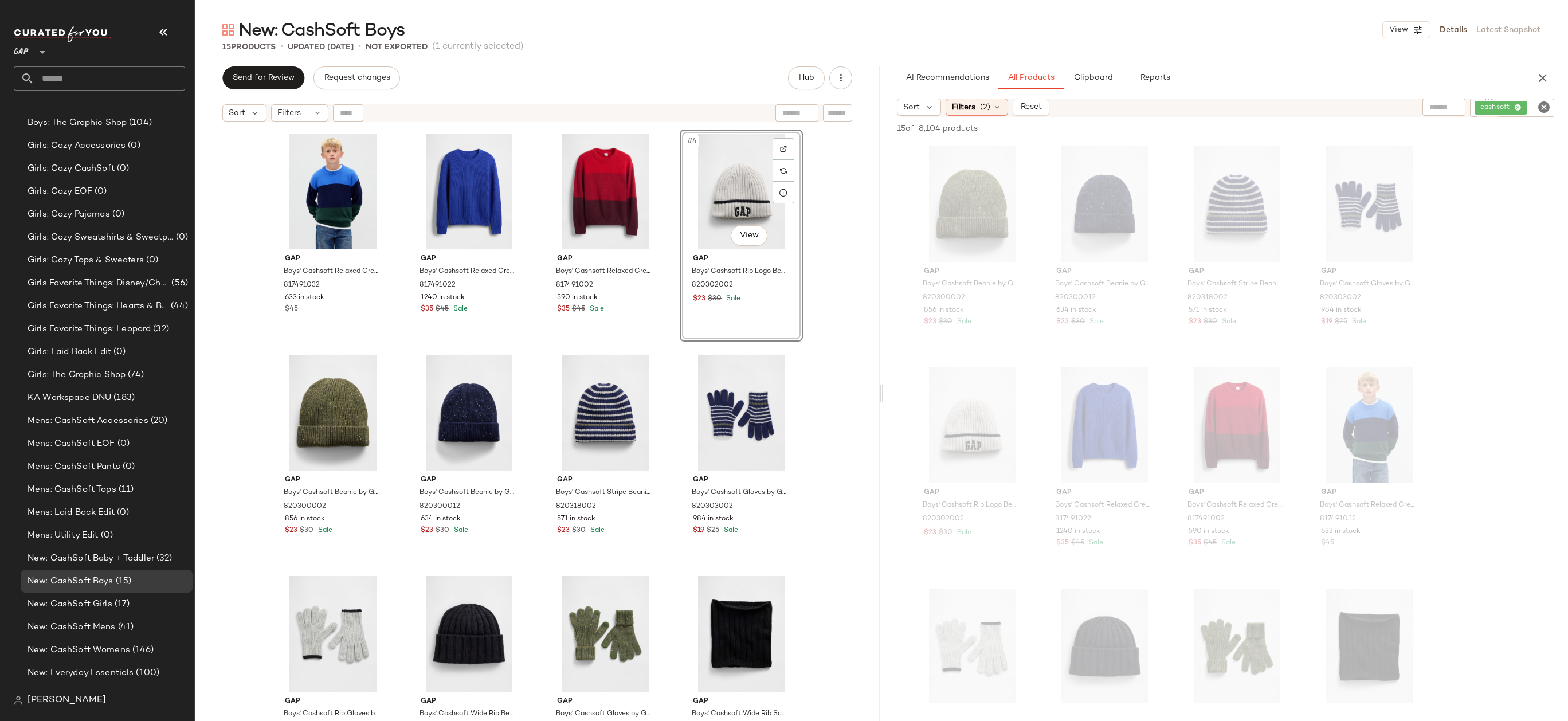
click at [837, 268] on div "Gap Boys' Cashsoft Relaxed Crewneck Sweater by Gap Deep Hunter Size XS 81749103…" at bounding box center [537, 438] width 685 height 622
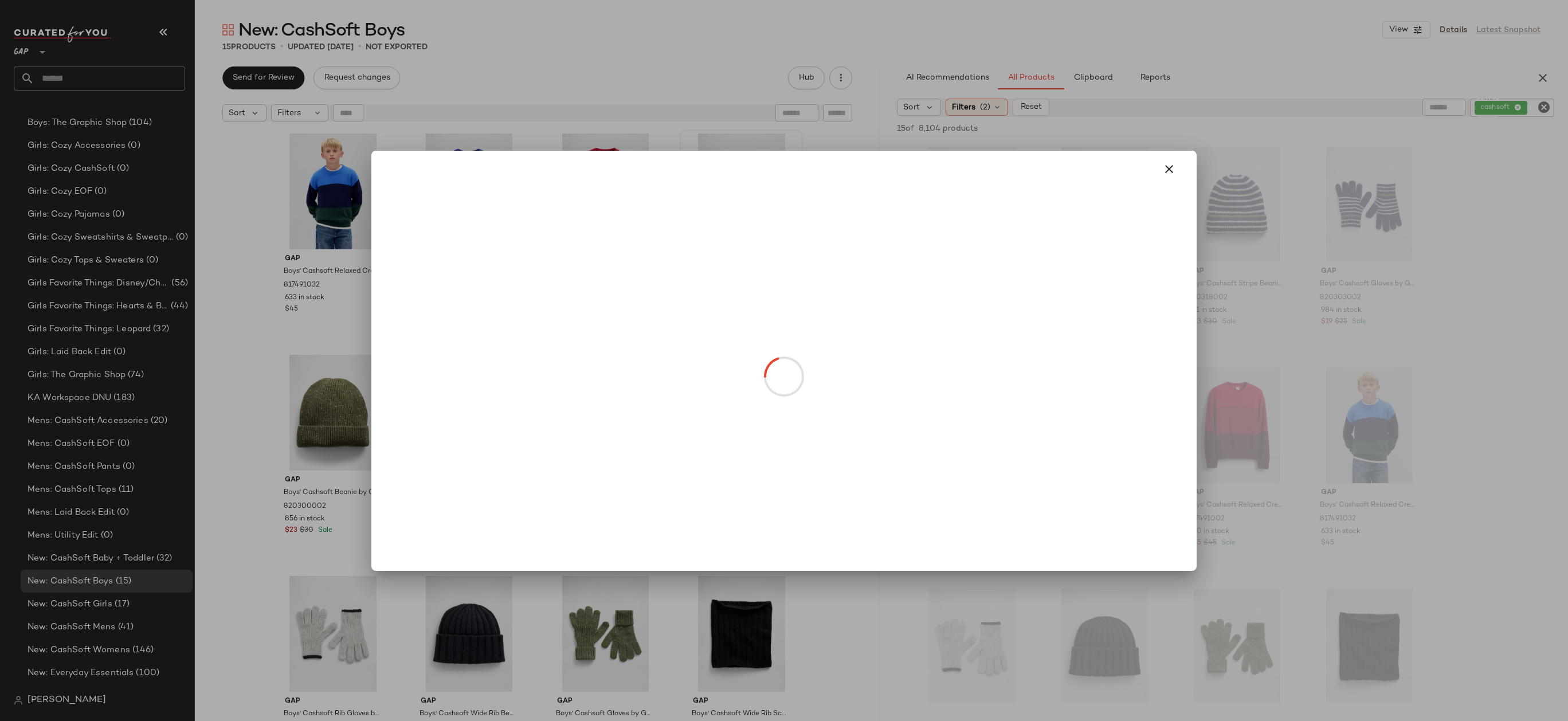
drag, startPoint x: 755, startPoint y: 225, endPoint x: 564, endPoint y: 225, distance: 191.0
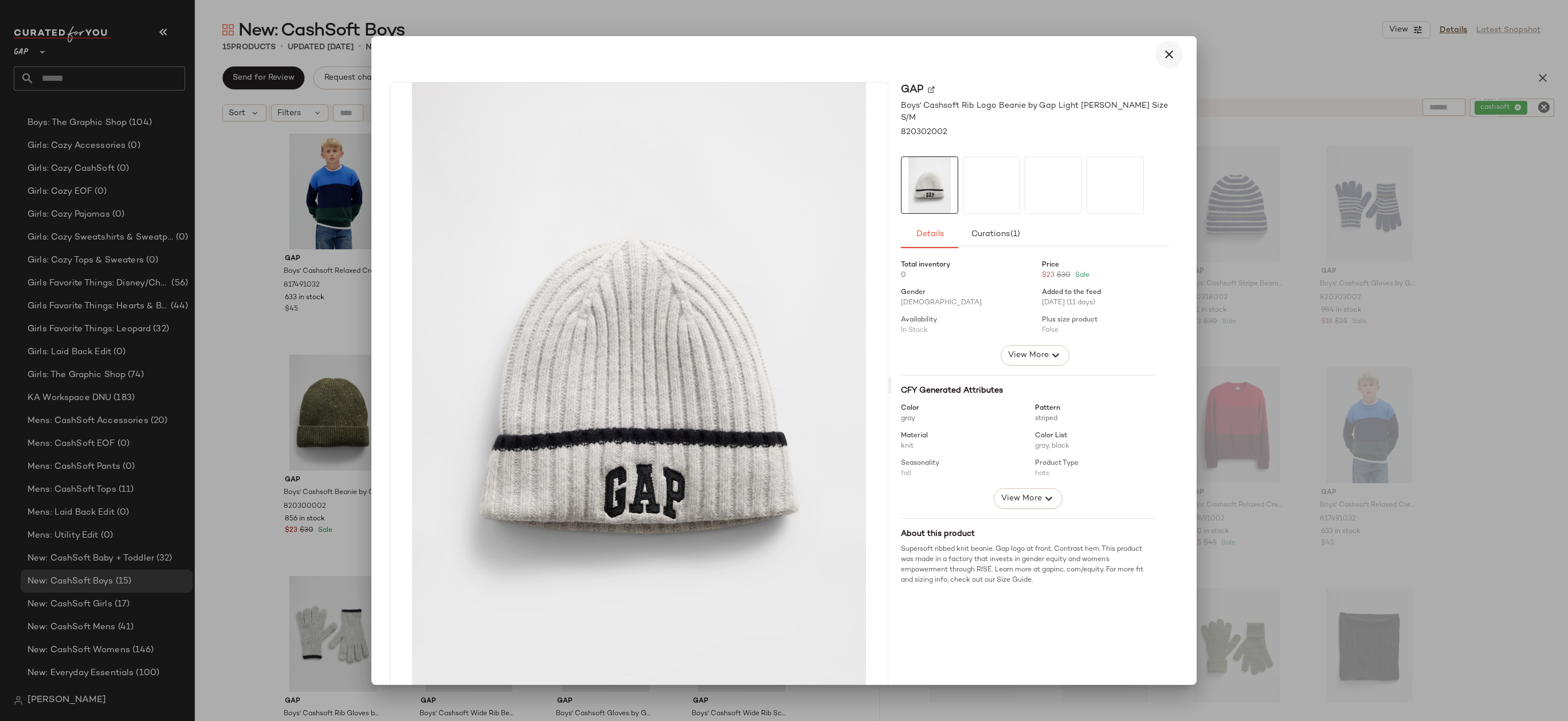
click at [1168, 49] on icon "button" at bounding box center [1169, 55] width 13 height 13
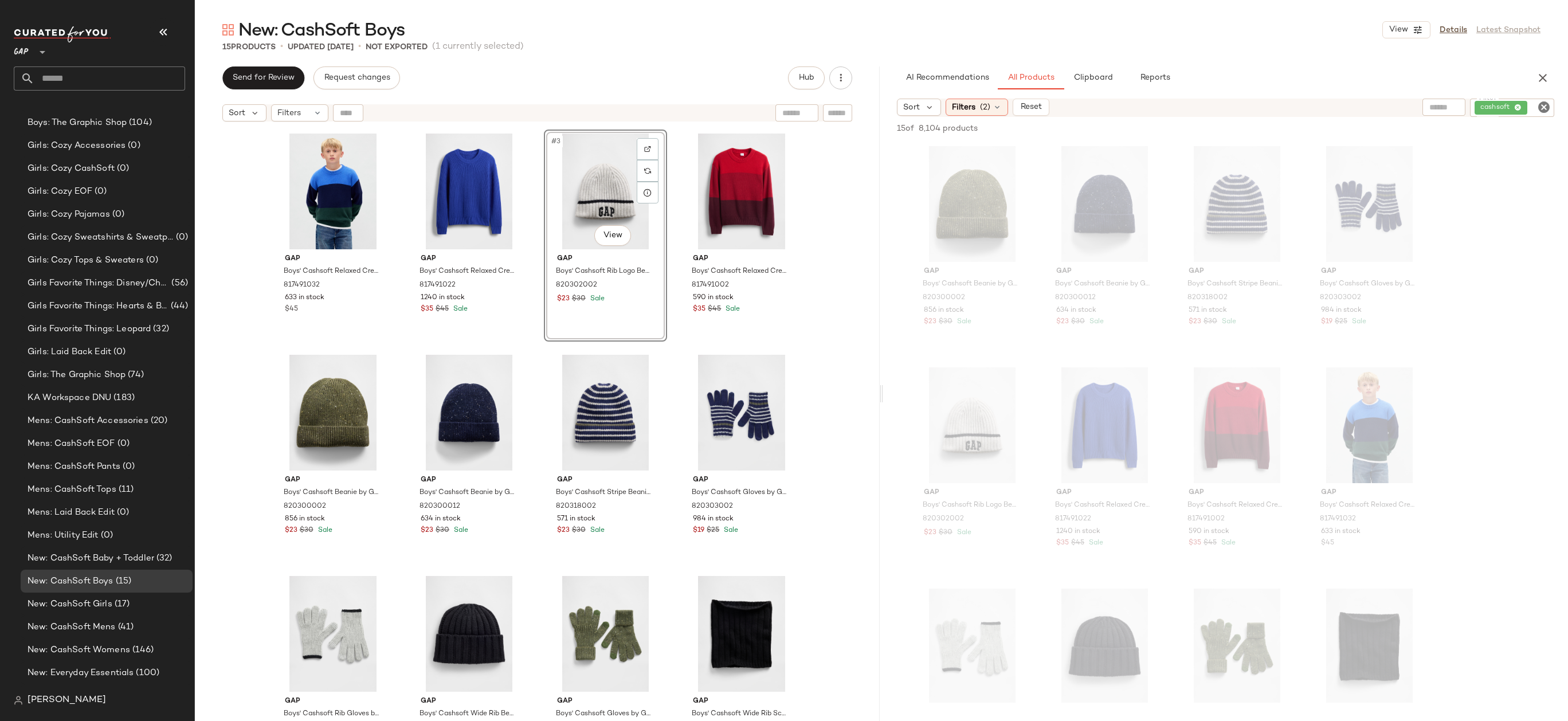
click at [824, 198] on div "Gap Boys' Cashsoft Relaxed Crewneck Sweater by Gap Deep Hunter Size XS 81749103…" at bounding box center [537, 438] width 685 height 622
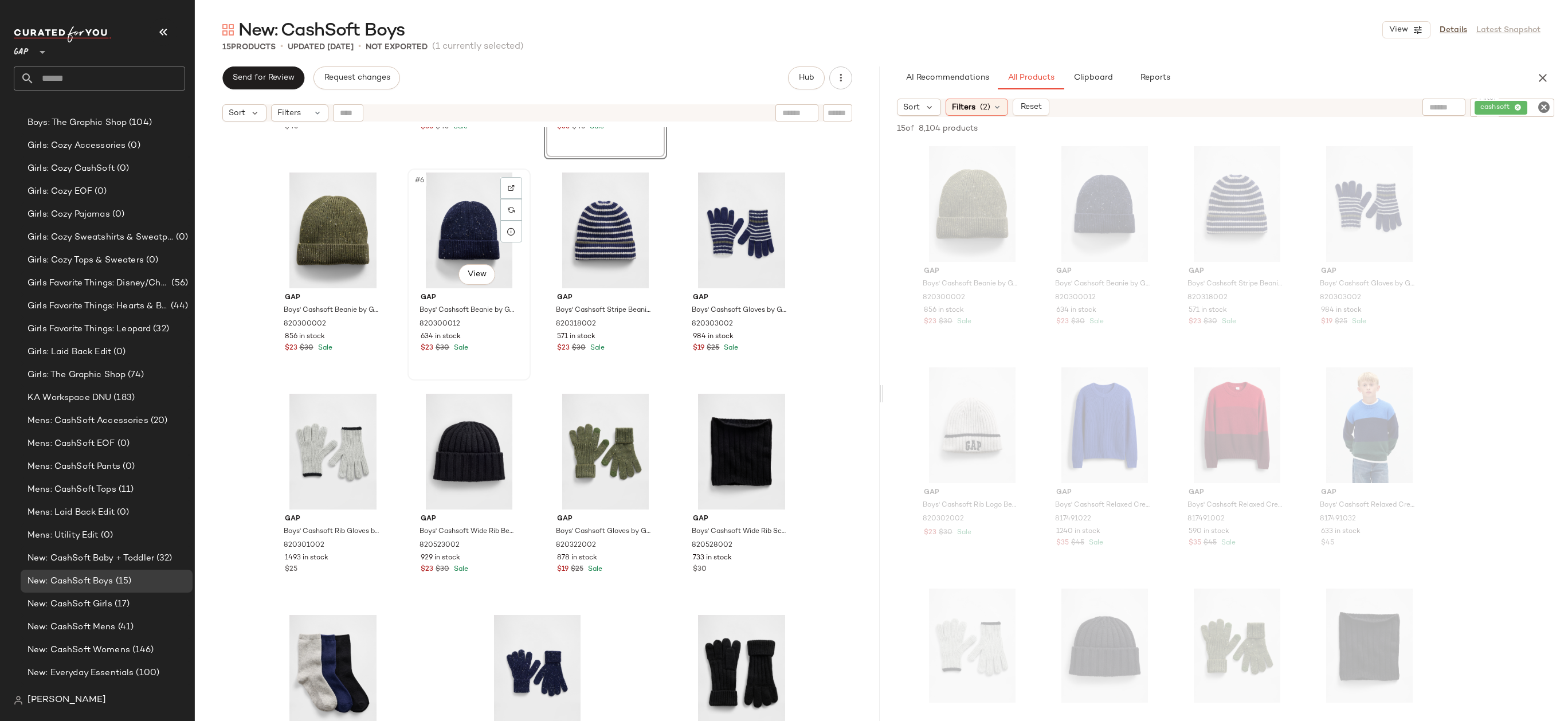
scroll to position [195, 0]
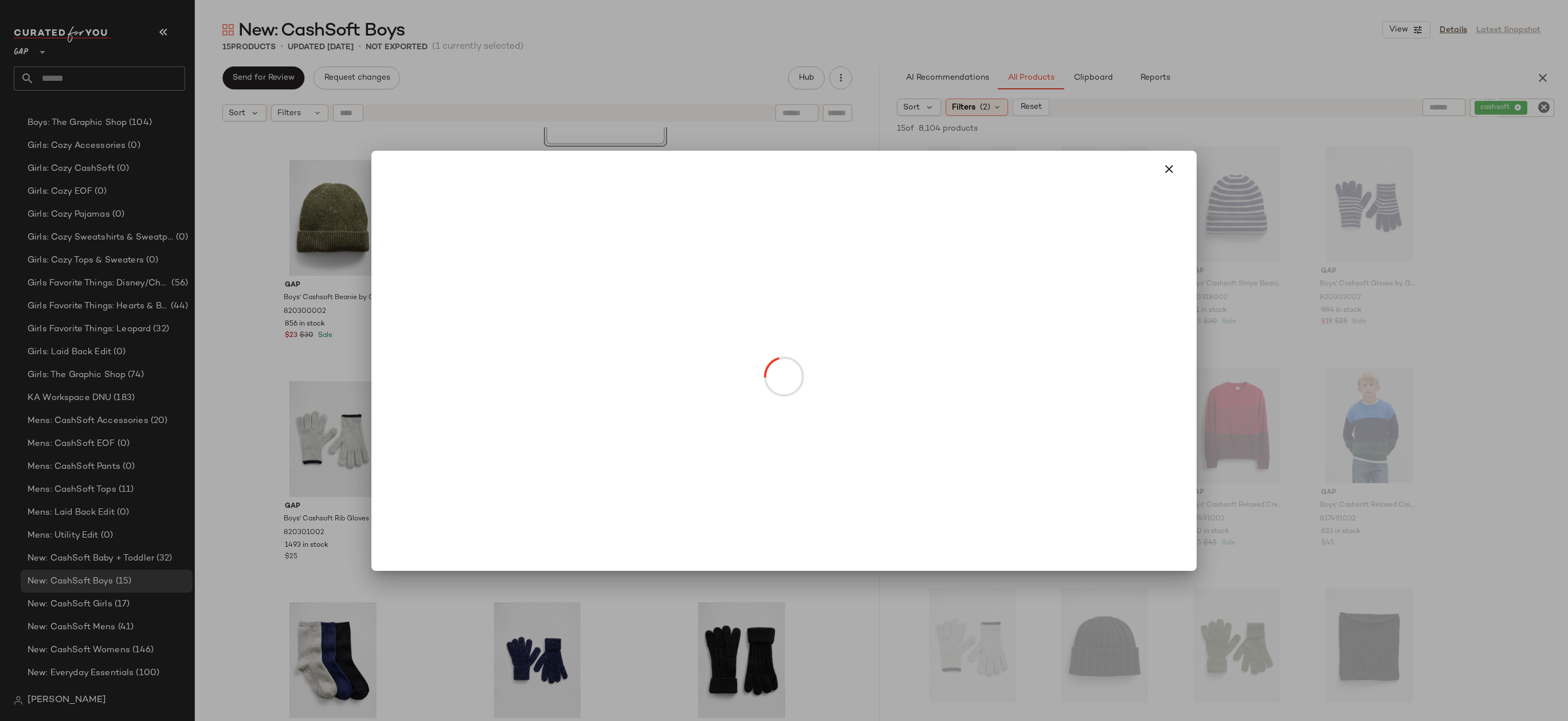
drag, startPoint x: 460, startPoint y: 467, endPoint x: 319, endPoint y: 323, distance: 201.5
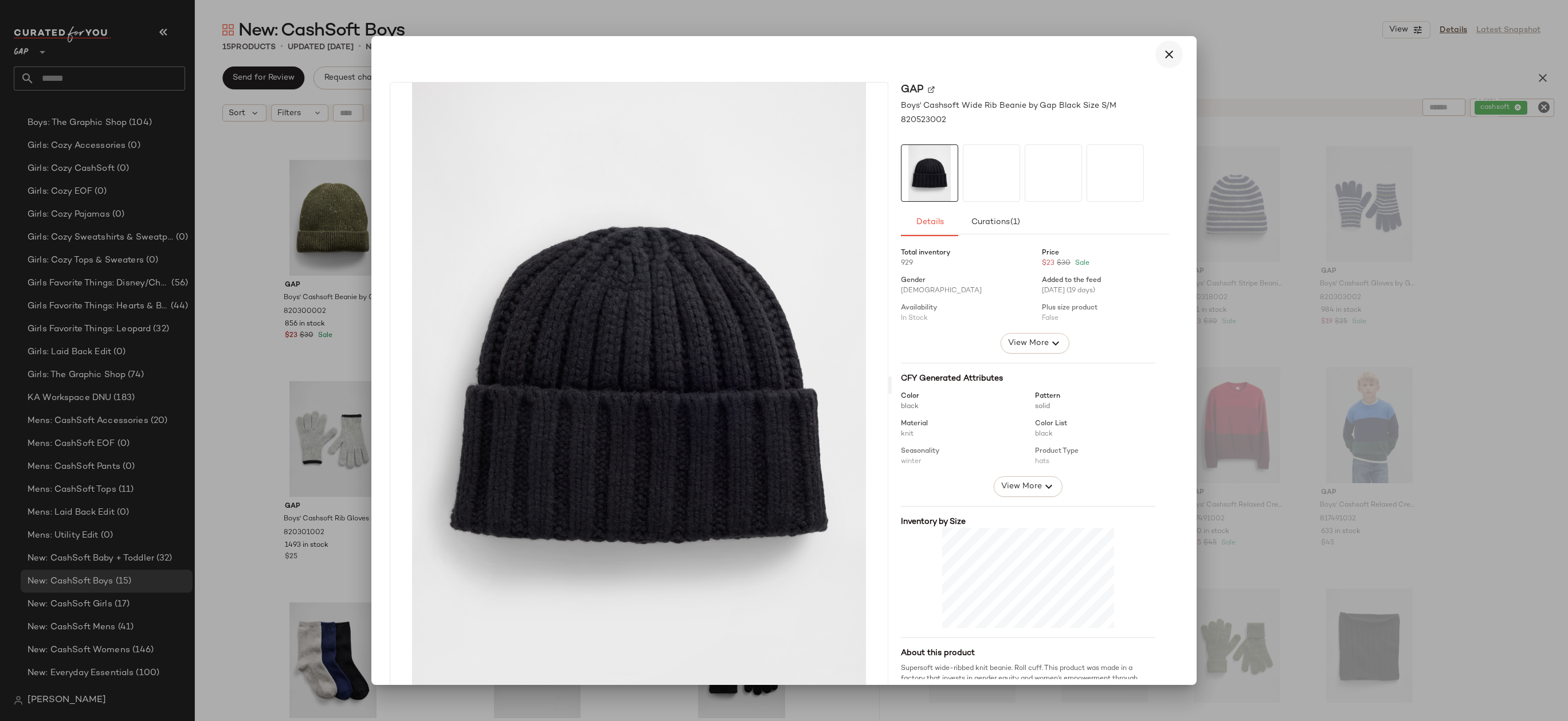
click at [1168, 56] on icon "button" at bounding box center [1169, 55] width 13 height 13
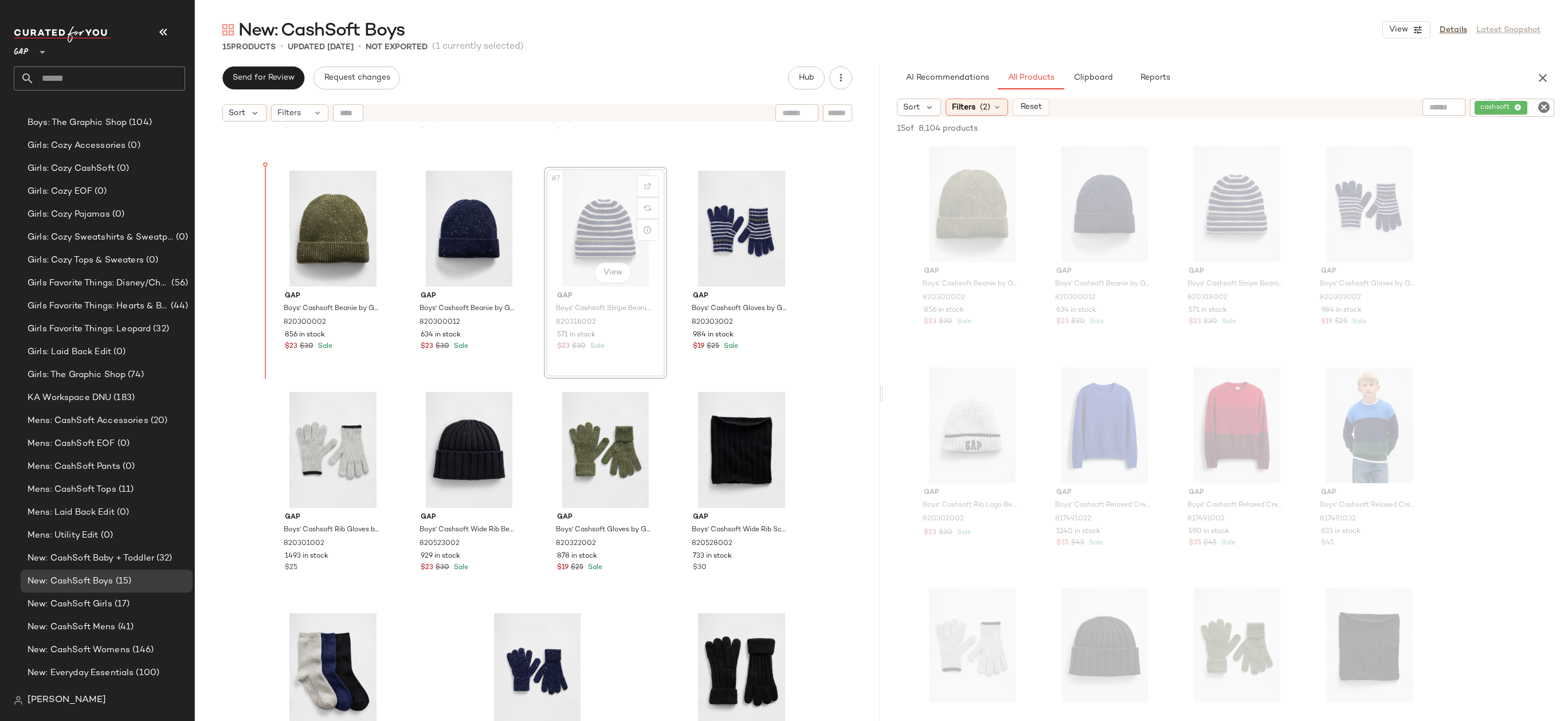
scroll to position [164, 0]
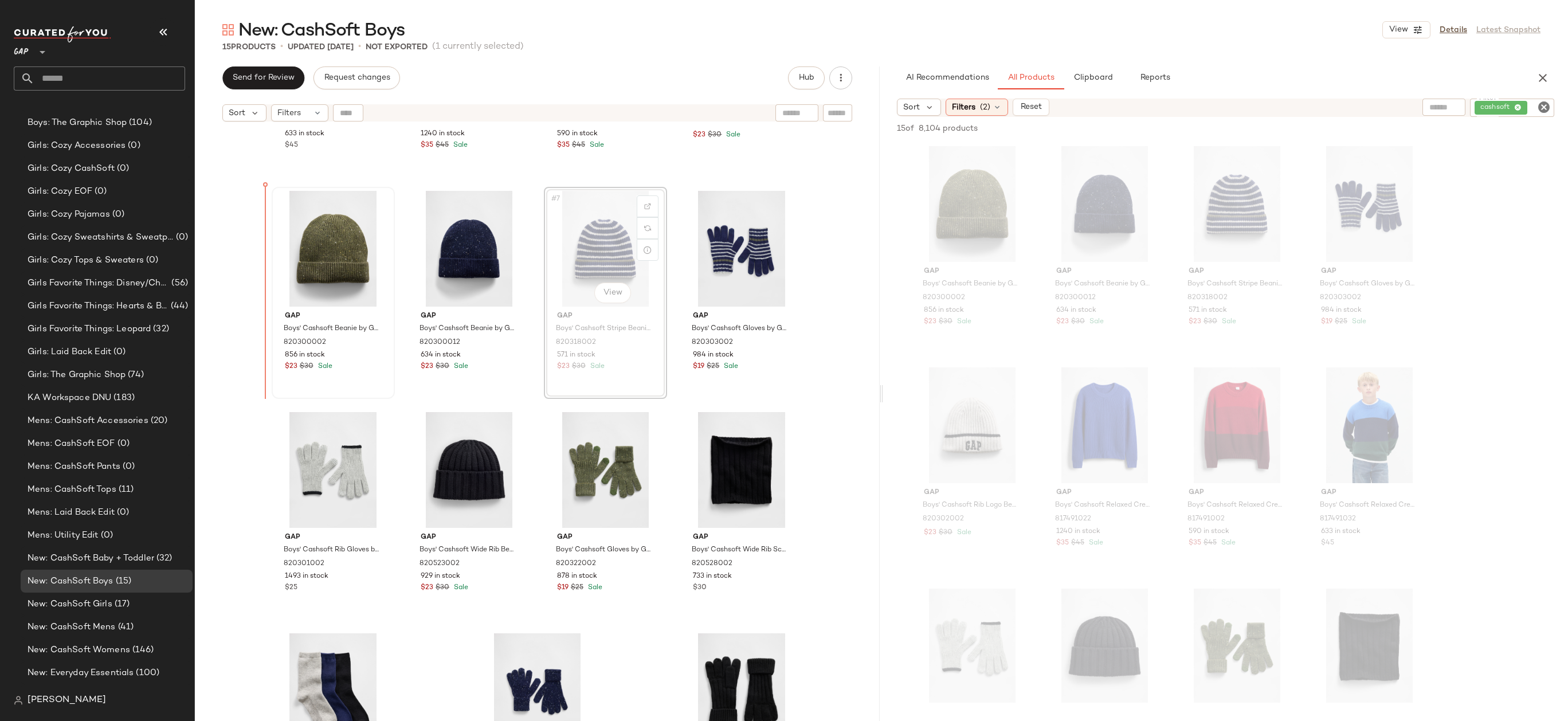
drag, startPoint x: 609, startPoint y: 219, endPoint x: 283, endPoint y: 220, distance: 326.0
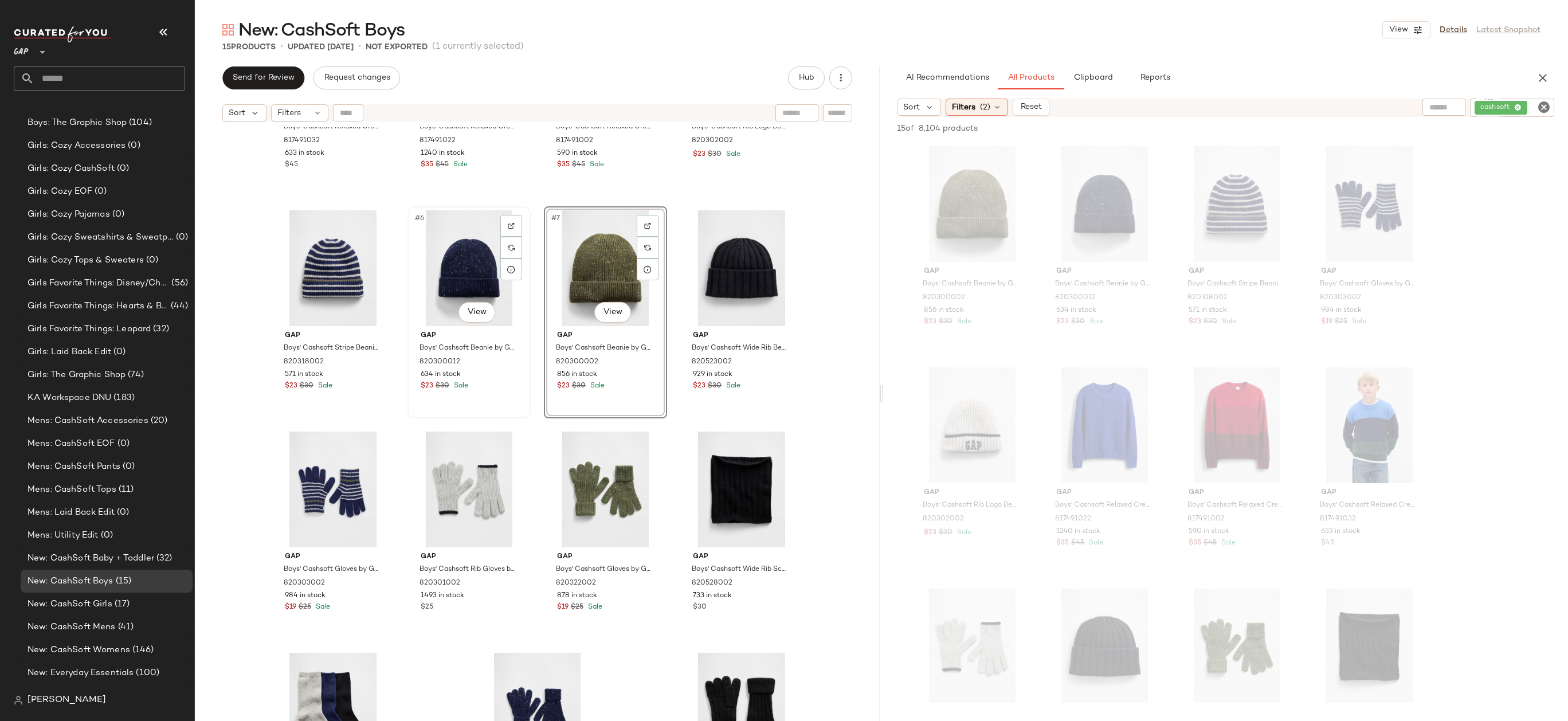
scroll to position [255, 0]
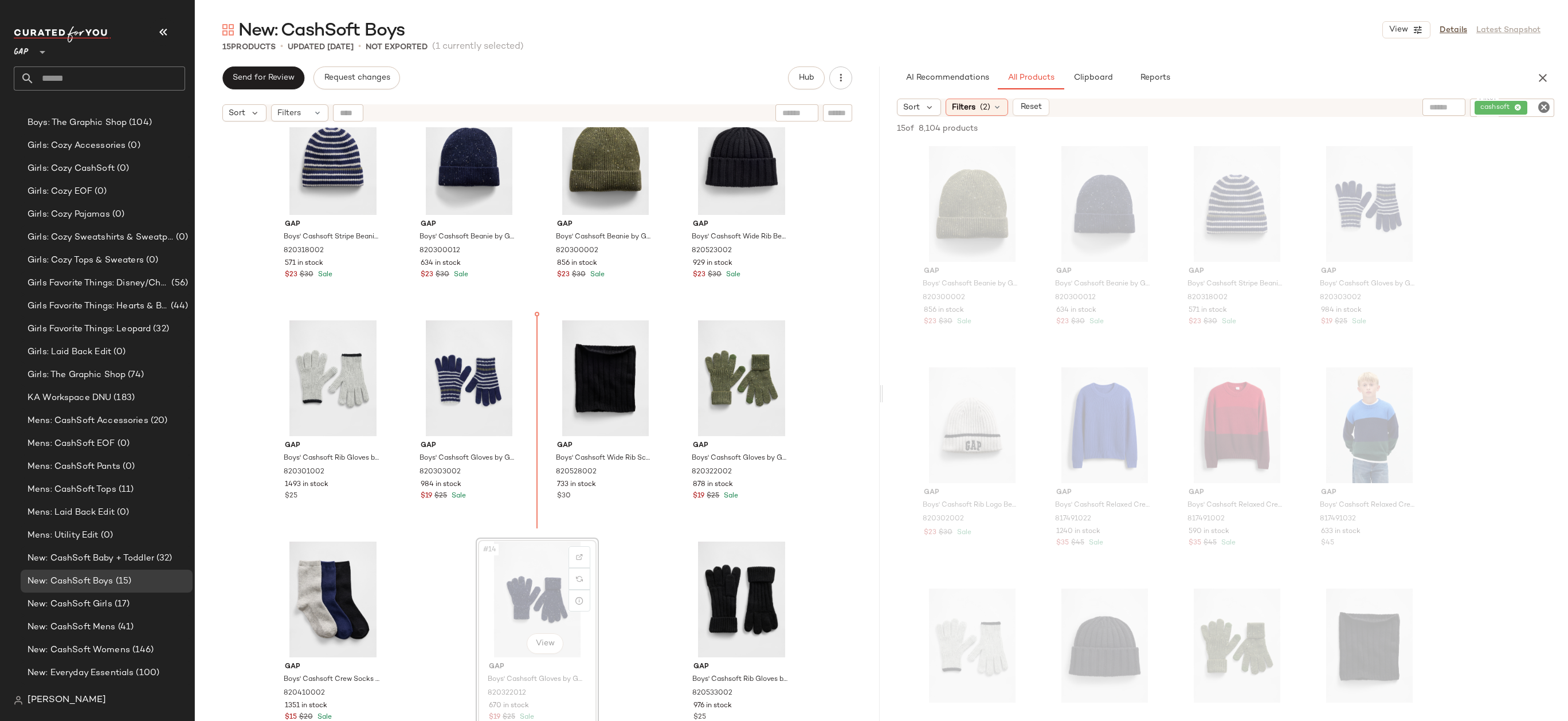
drag, startPoint x: 518, startPoint y: 592, endPoint x: 527, endPoint y: 371, distance: 221.2
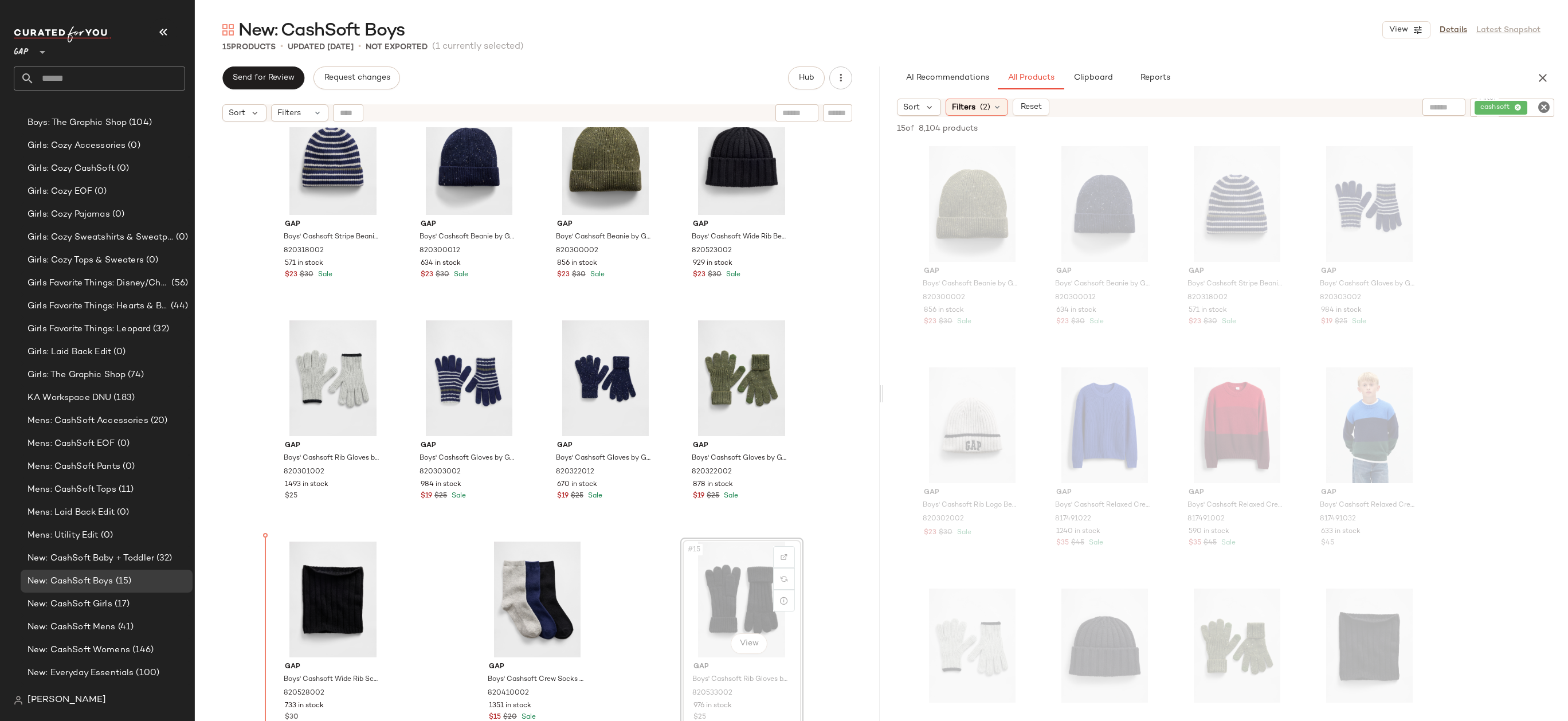
drag, startPoint x: 721, startPoint y: 598, endPoint x: 313, endPoint y: 595, distance: 408.0
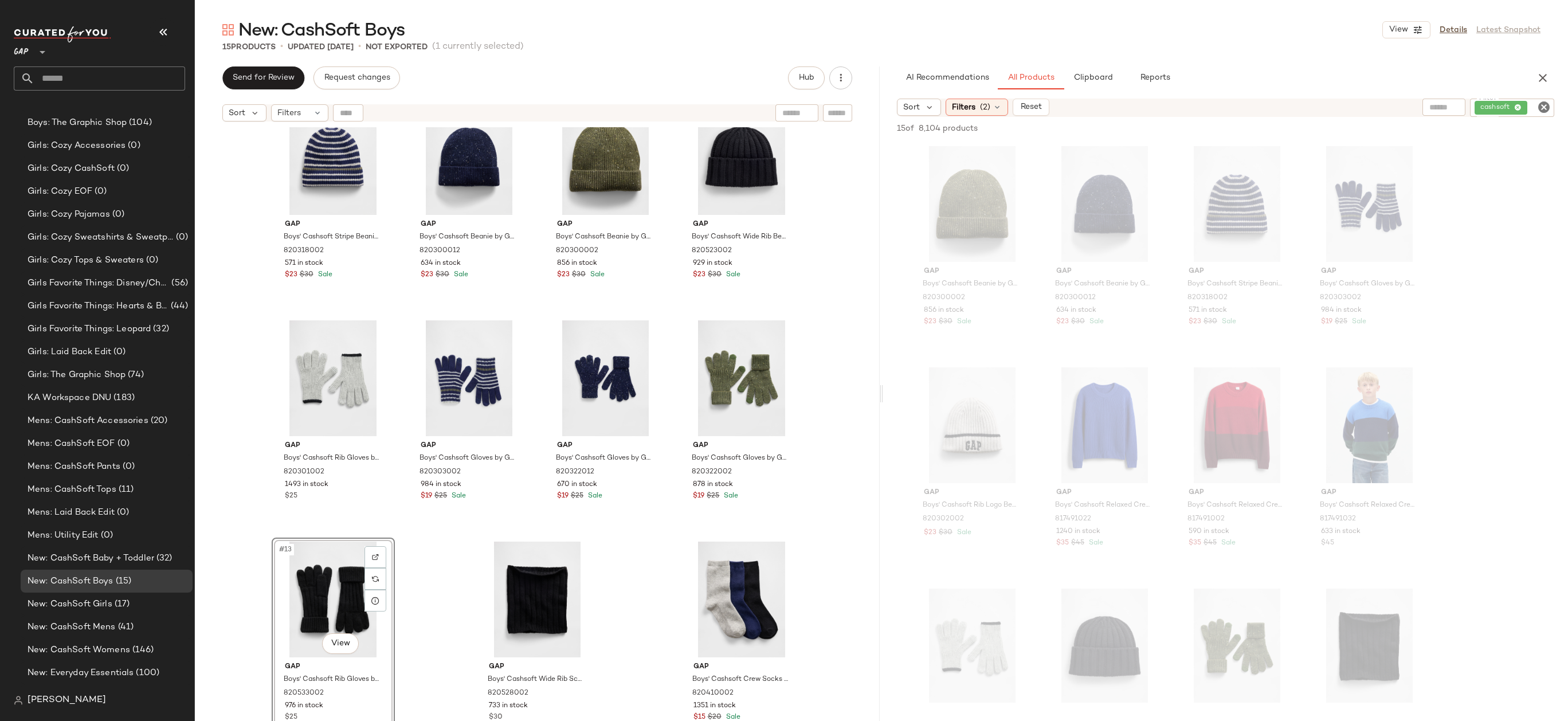
click at [825, 524] on div "Gap Boys' Cashsoft Relaxed Crewneck Sweater by Gap Deep Hunter Size XS 81749103…" at bounding box center [537, 438] width 685 height 622
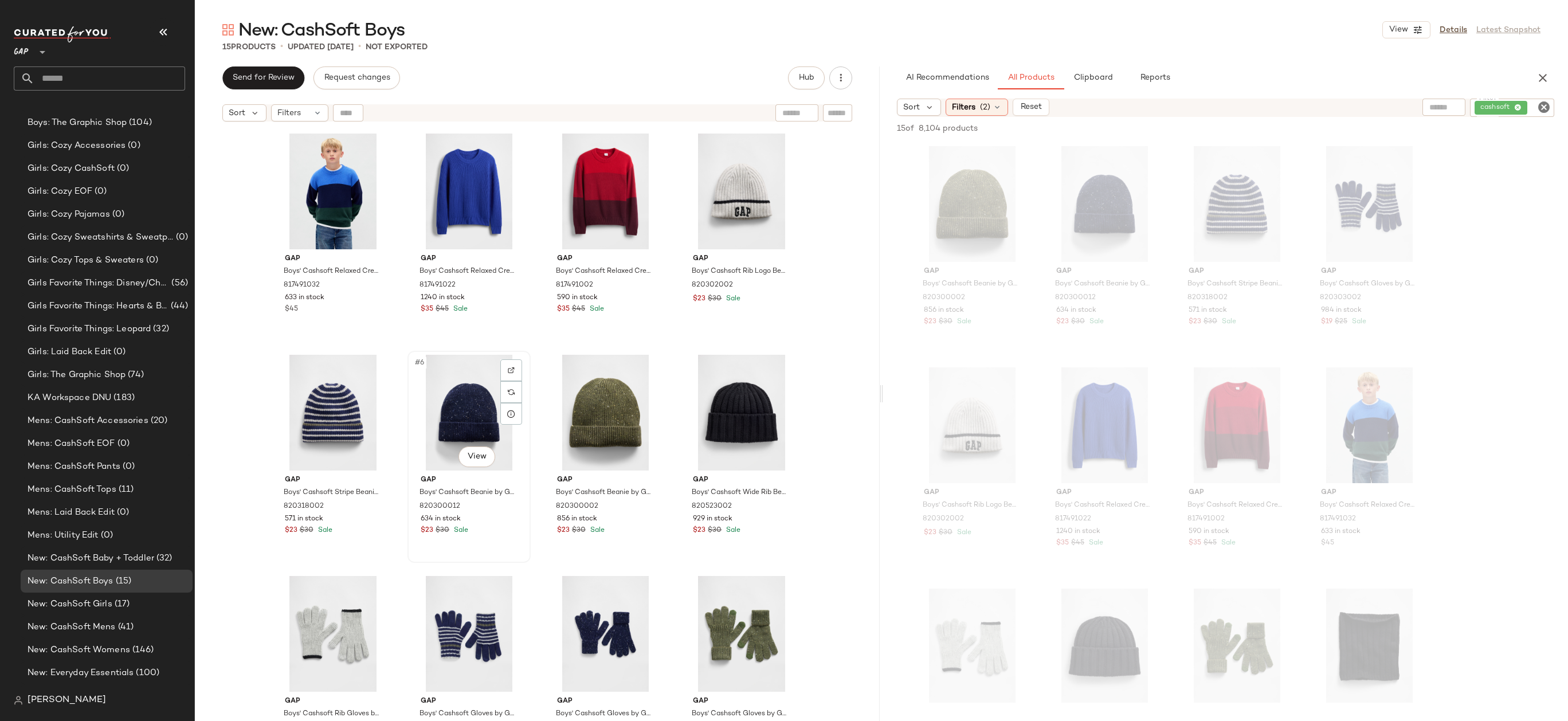
click at [436, 409] on div "#6 View" at bounding box center [468, 413] width 115 height 116
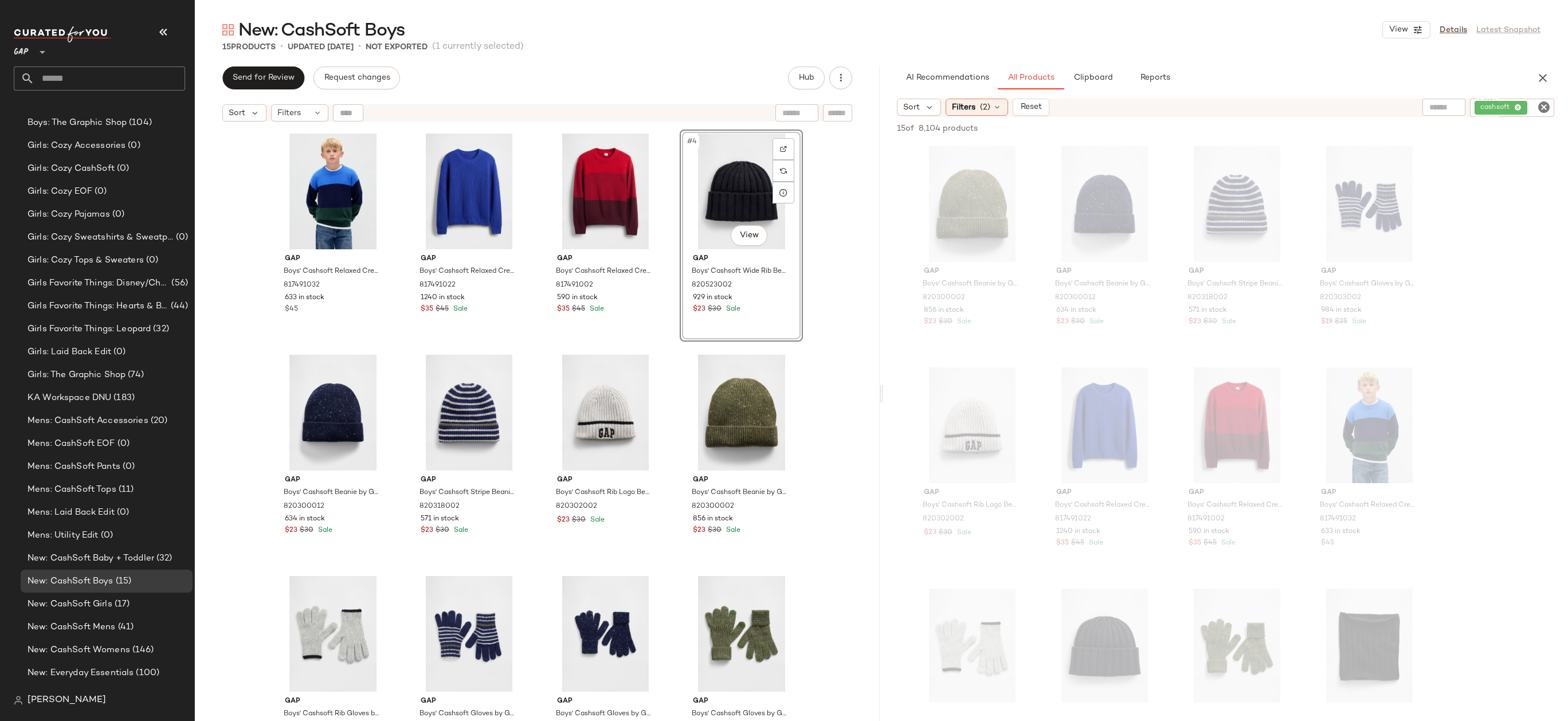
click at [822, 355] on div "Gap Boys' Cashsoft Relaxed Crewneck Sweater by Gap Deep Hunter Size XS 81749103…" at bounding box center [537, 438] width 685 height 622
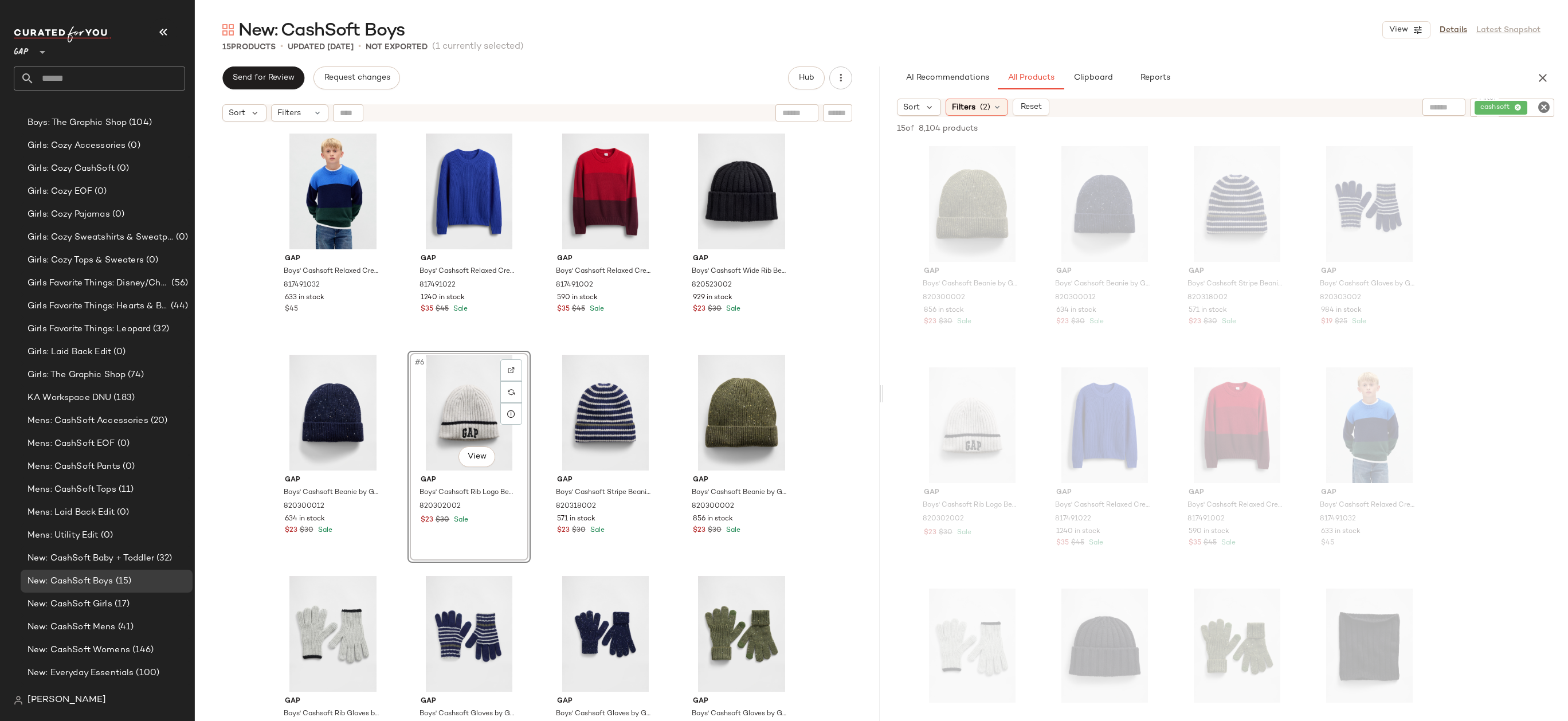
click at [843, 374] on div "Gap Boys' Cashsoft Relaxed Crewneck Sweater by Gap Deep Hunter Size XS 81749103…" at bounding box center [537, 438] width 685 height 622
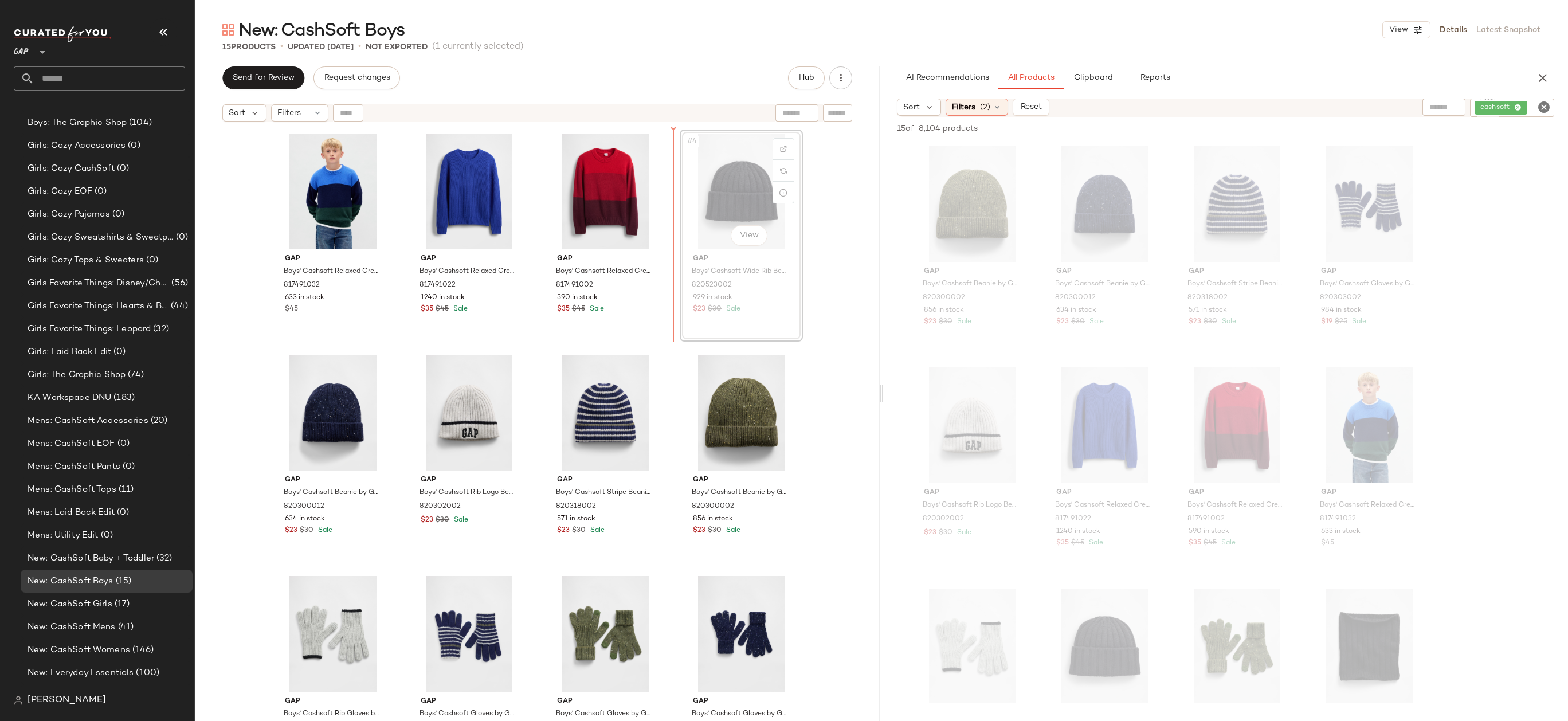
drag, startPoint x: 725, startPoint y: 172, endPoint x: 557, endPoint y: 172, distance: 168.0
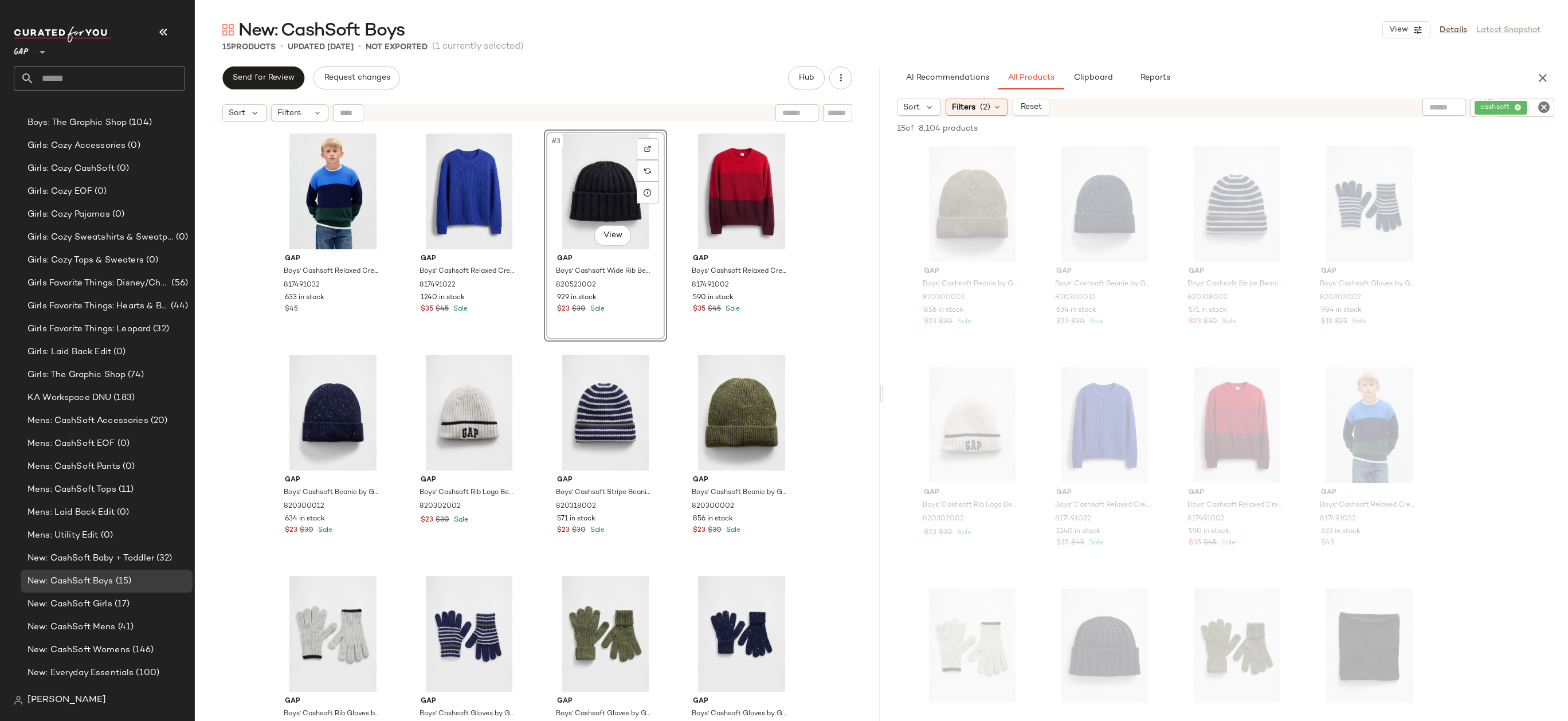
click at [832, 186] on div "Gap Boys' Cashsoft Relaxed Crewneck Sweater by Gap Deep Hunter Size XS 81749103…" at bounding box center [537, 438] width 685 height 622
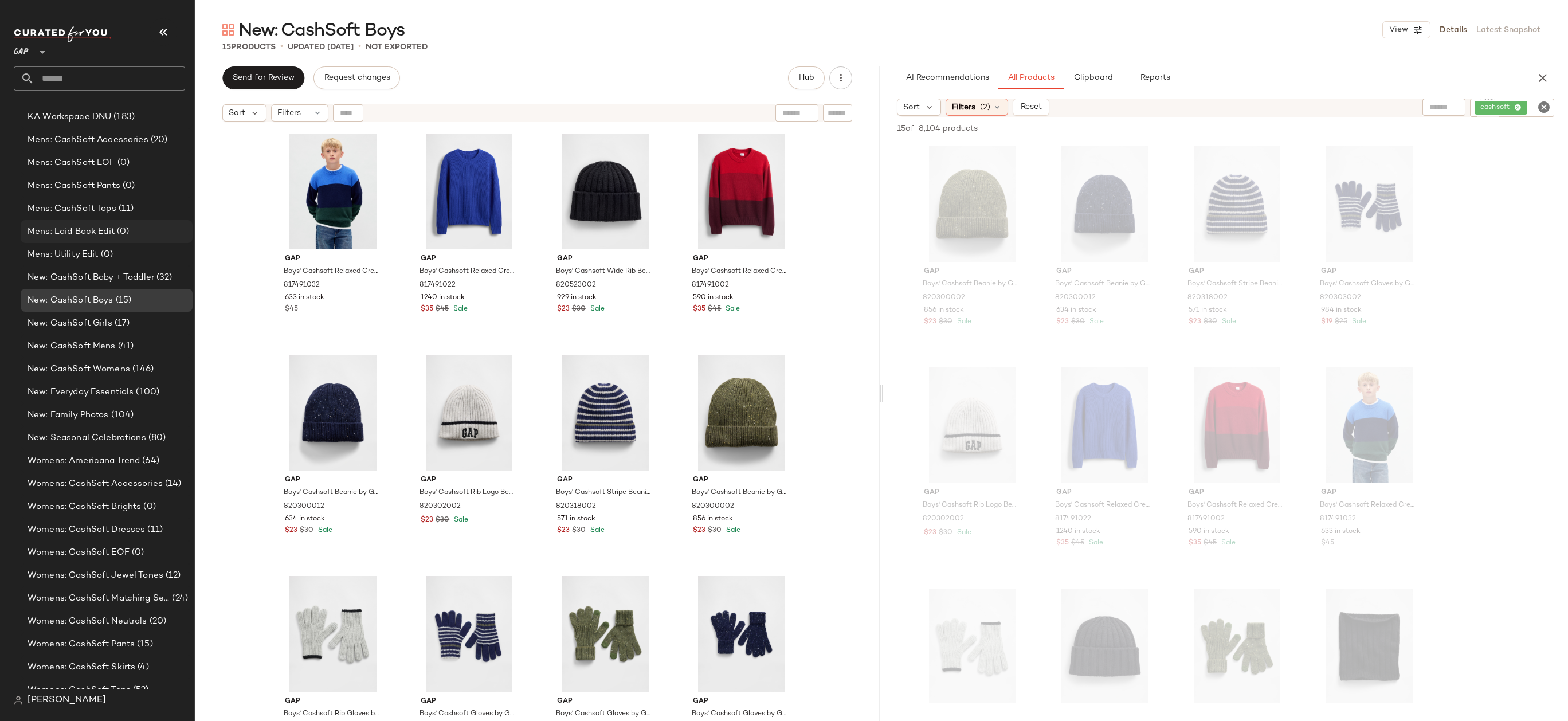
scroll to position [1344, 0]
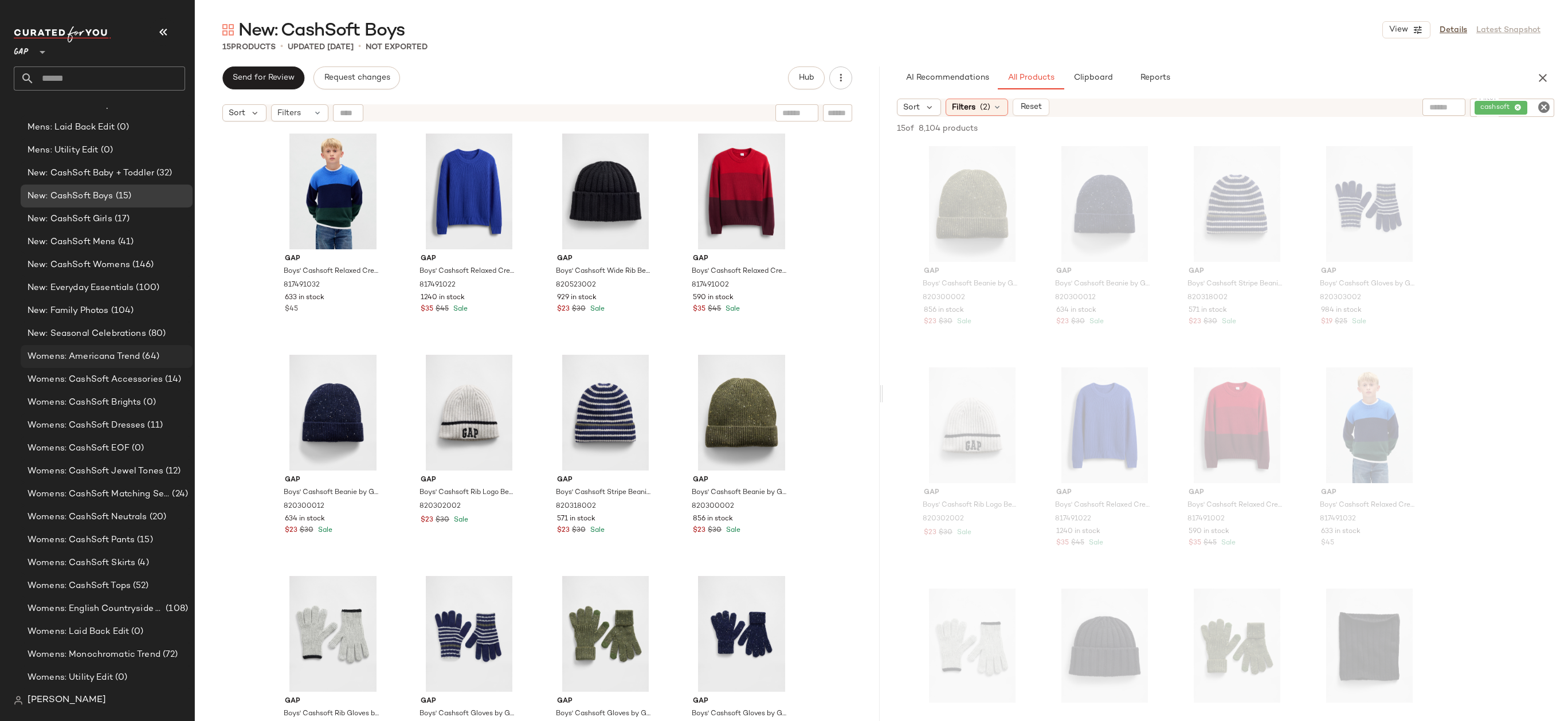
click at [133, 353] on span "Womens: Americana Trend" at bounding box center [84, 357] width 113 height 13
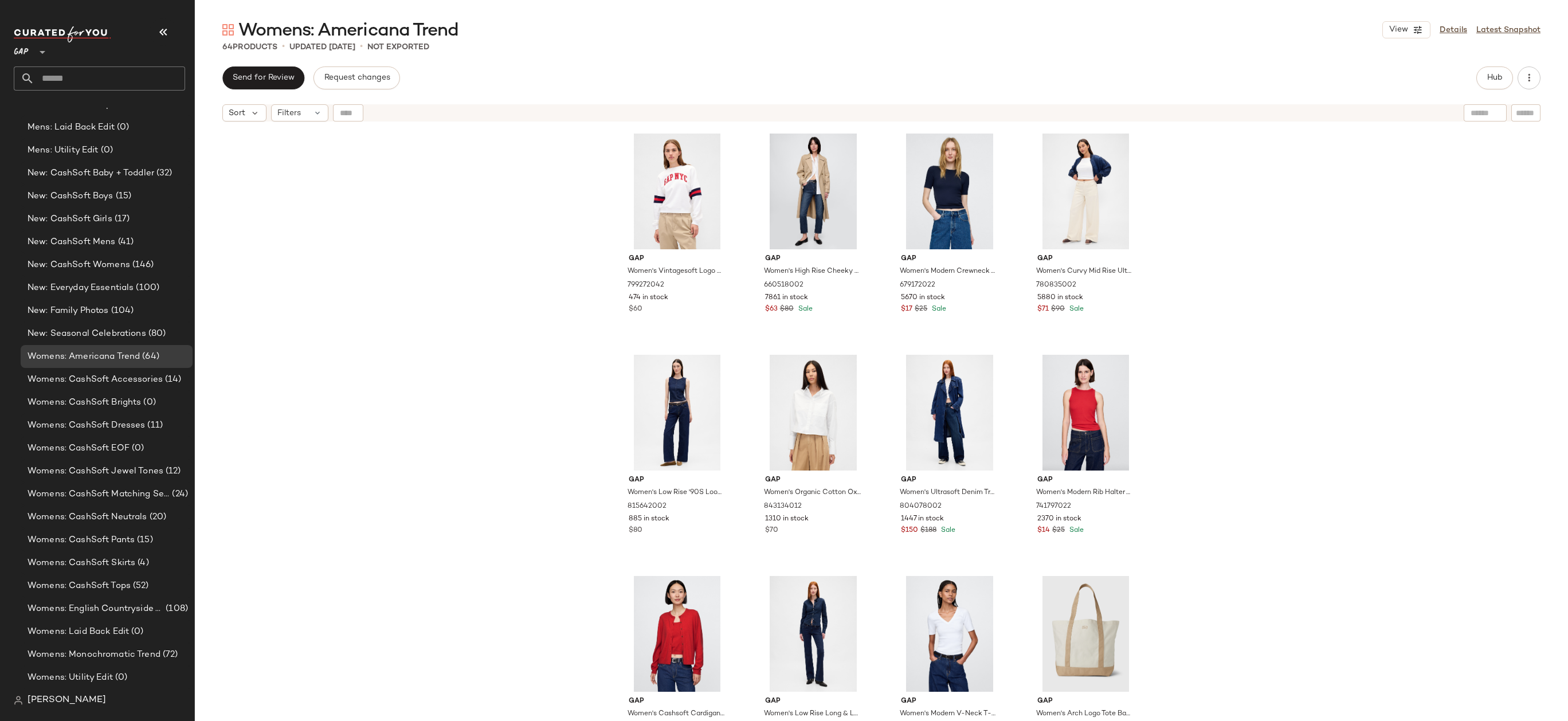
scroll to position [345, 0]
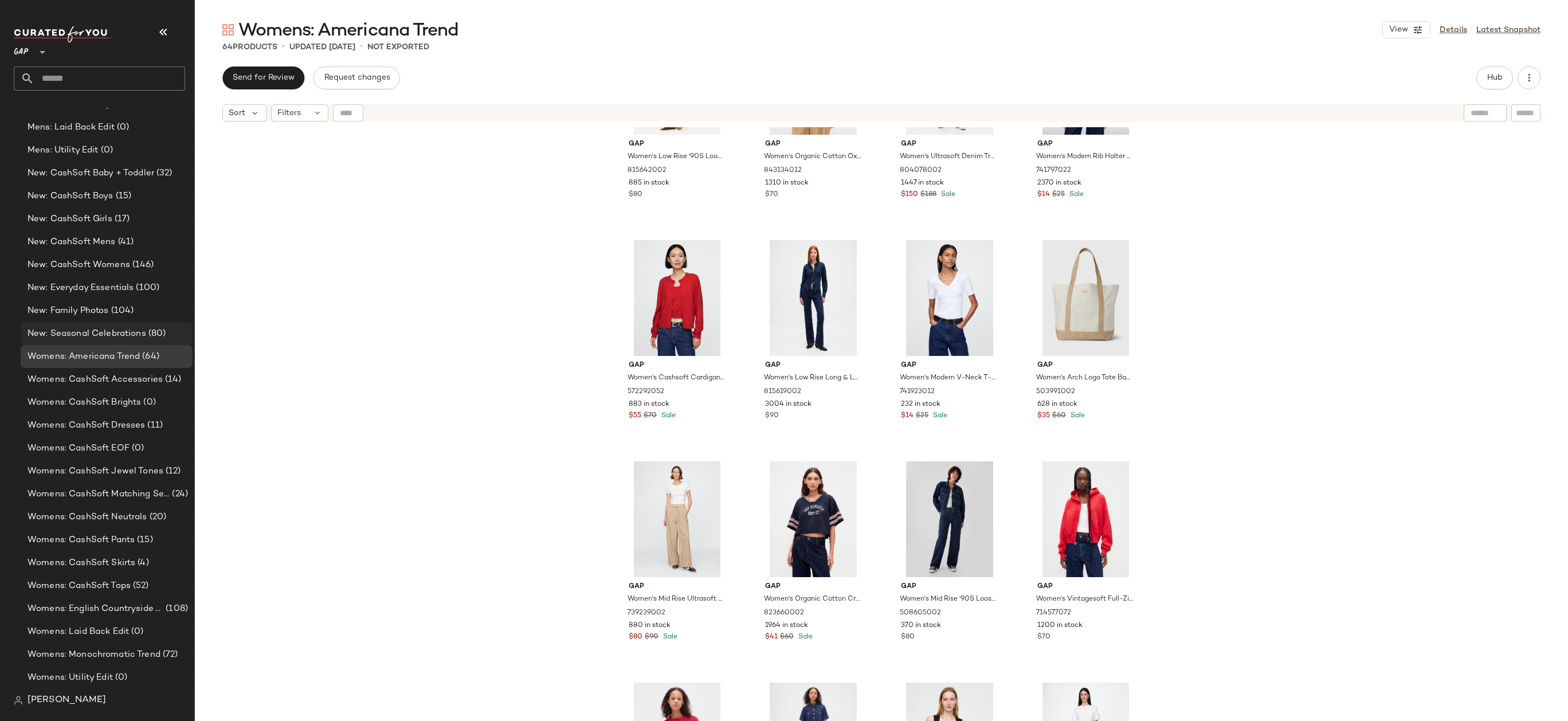
click at [150, 329] on span "(80)" at bounding box center [156, 334] width 20 height 13
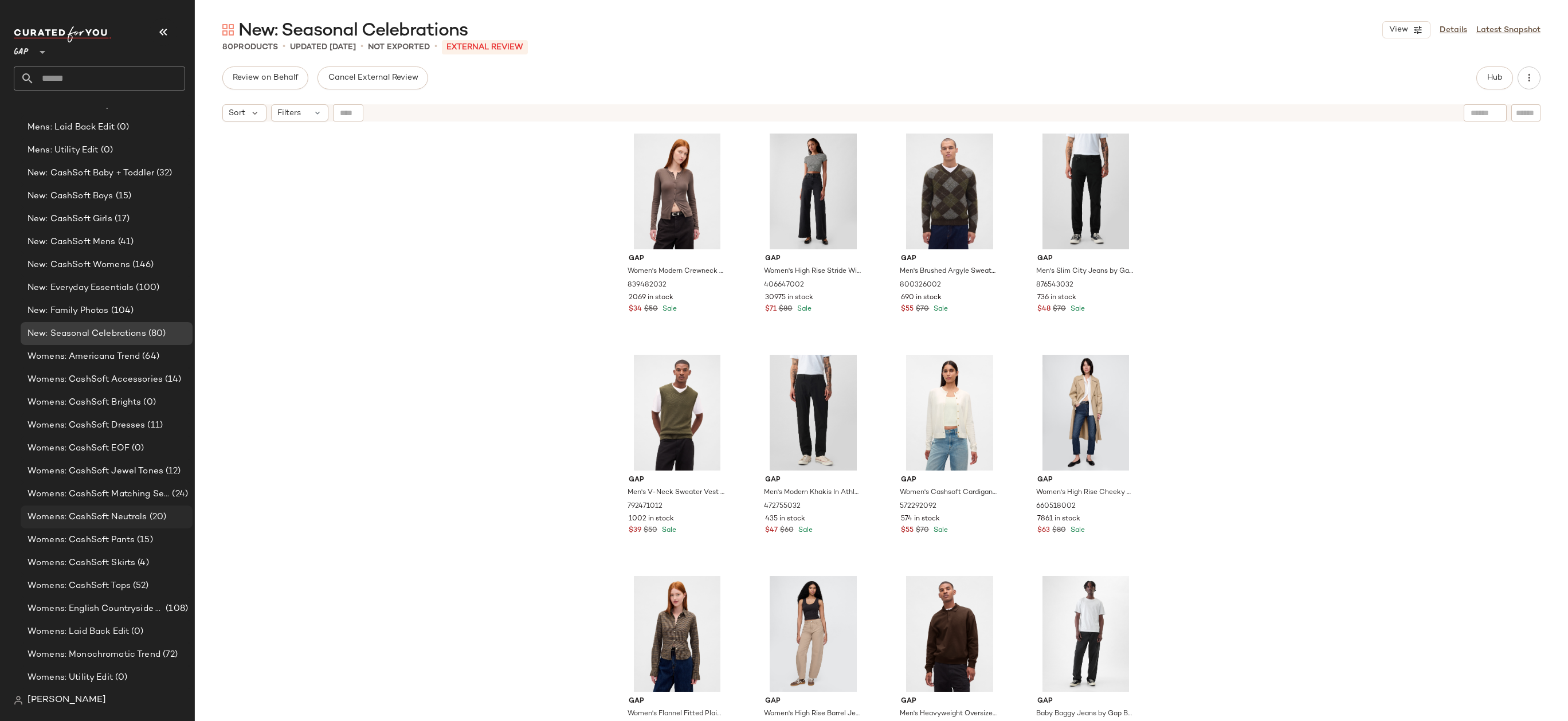
click at [140, 518] on span "Womens: CashSoft Neutrals" at bounding box center [87, 517] width 119 height 13
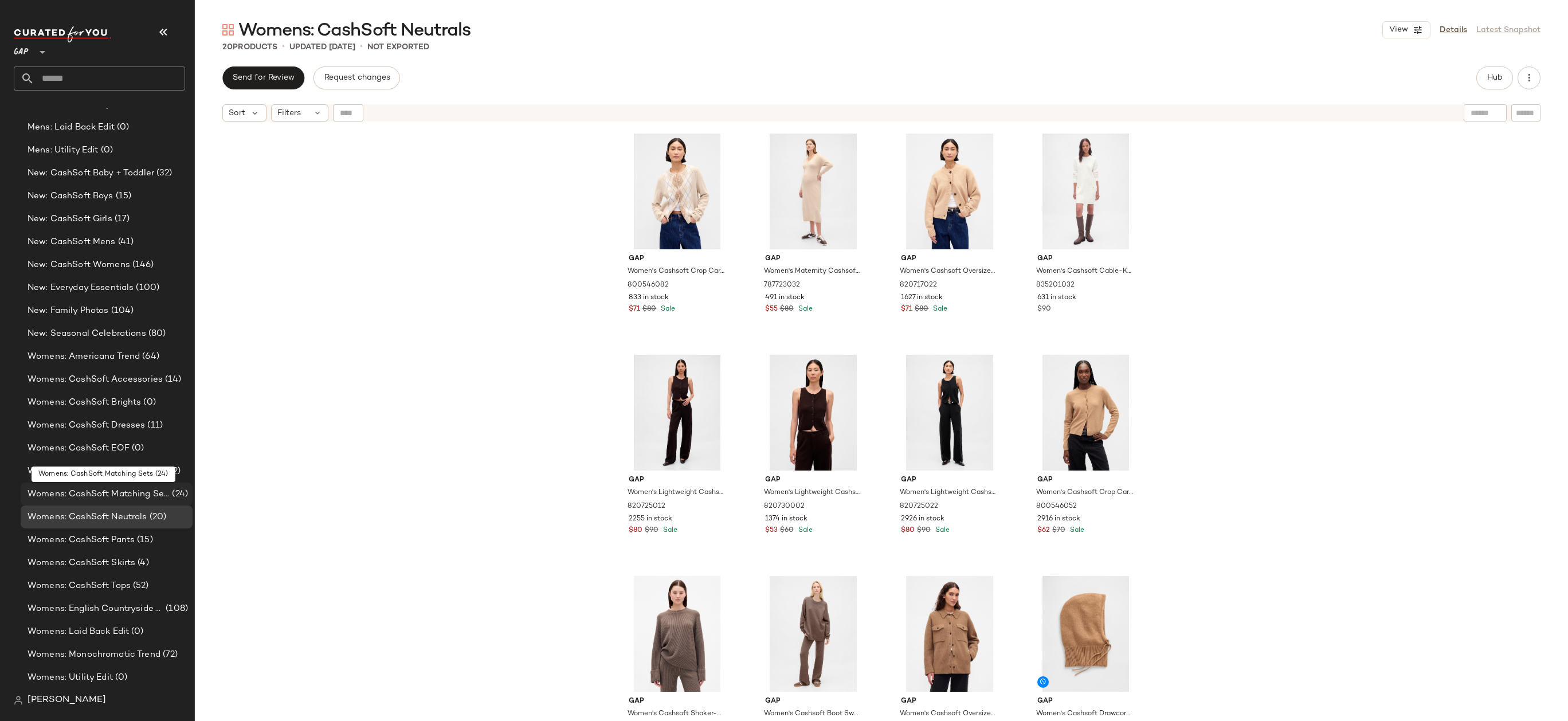
click at [117, 489] on span "Womens: CashSoft Matching Sets" at bounding box center [98, 494] width 142 height 13
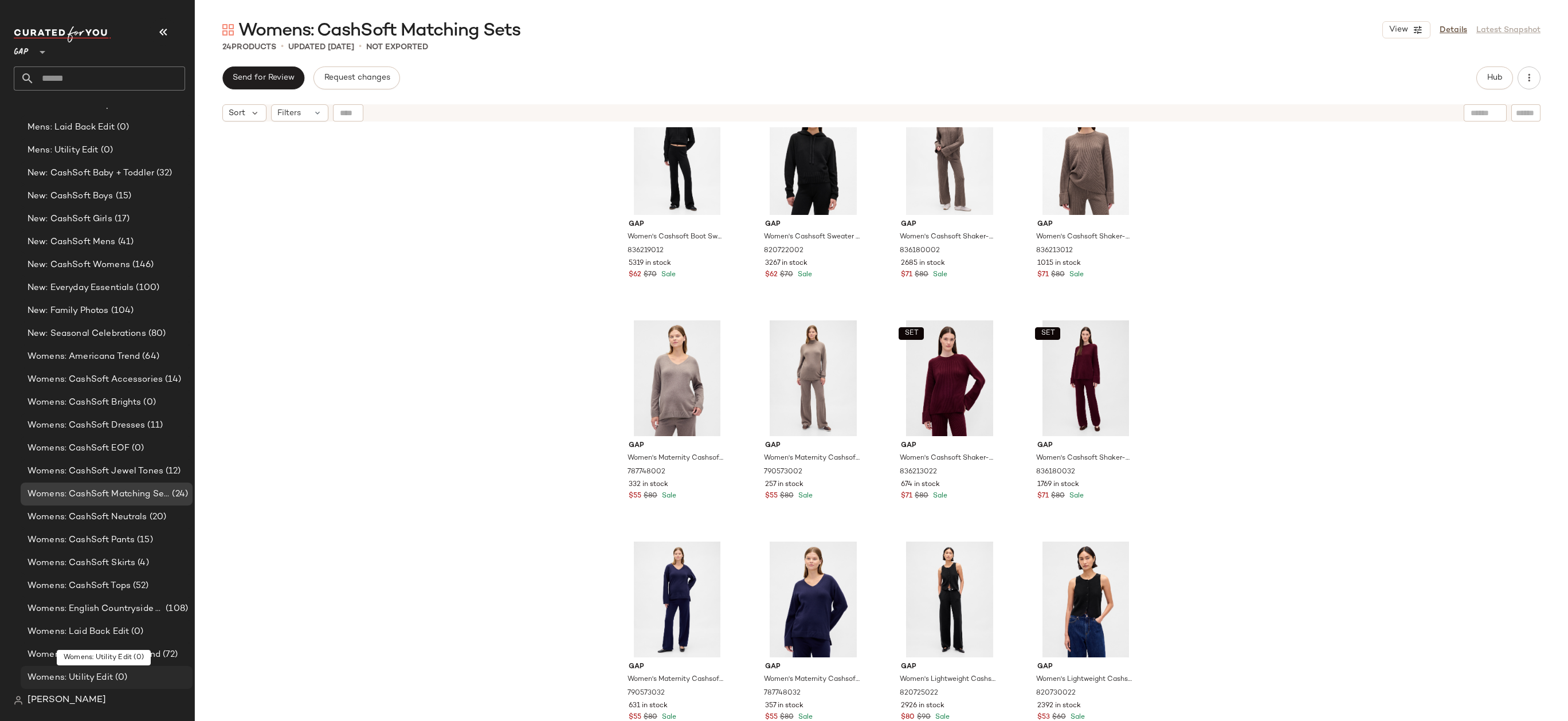
scroll to position [1305, 0]
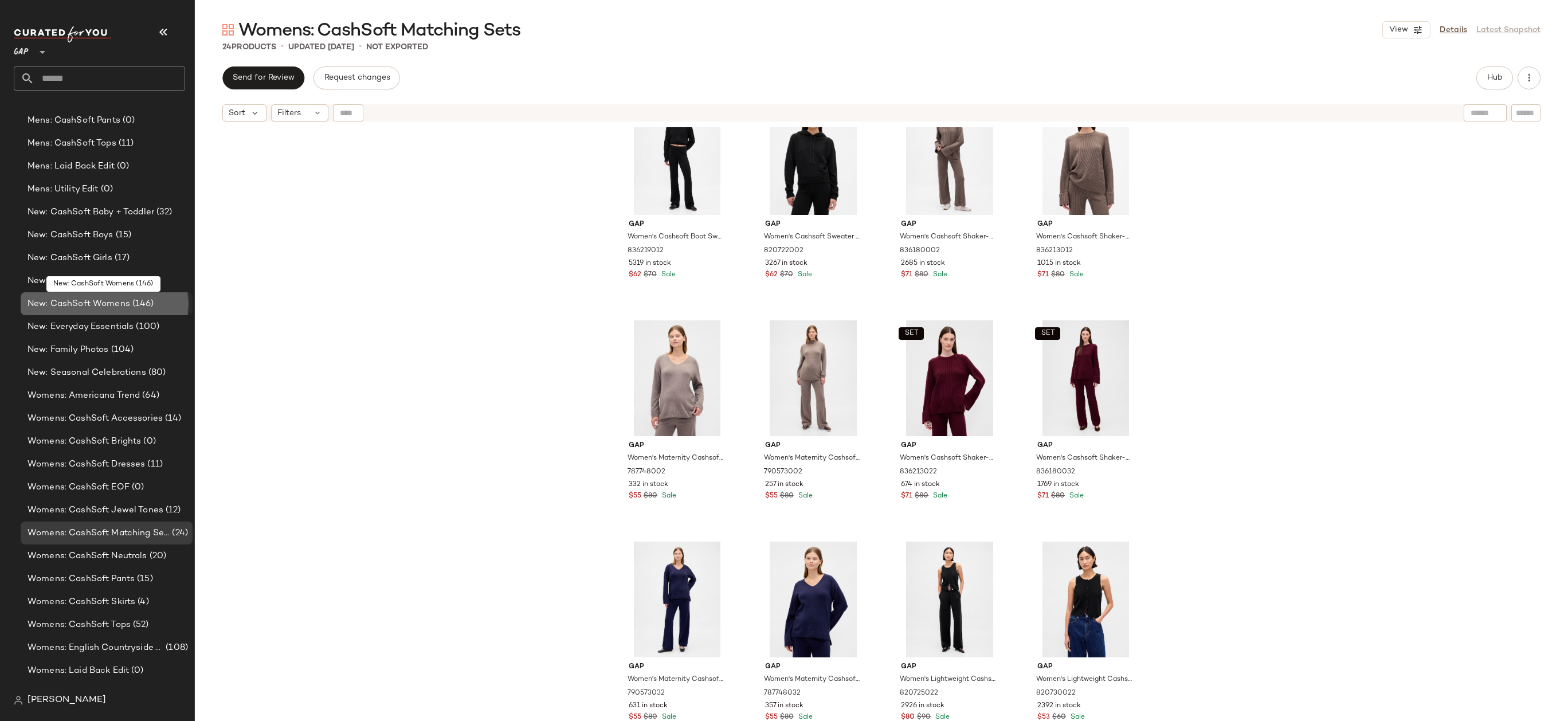
click at [151, 311] on div "New: CashSoft Womens (146)" at bounding box center [107, 303] width 172 height 23
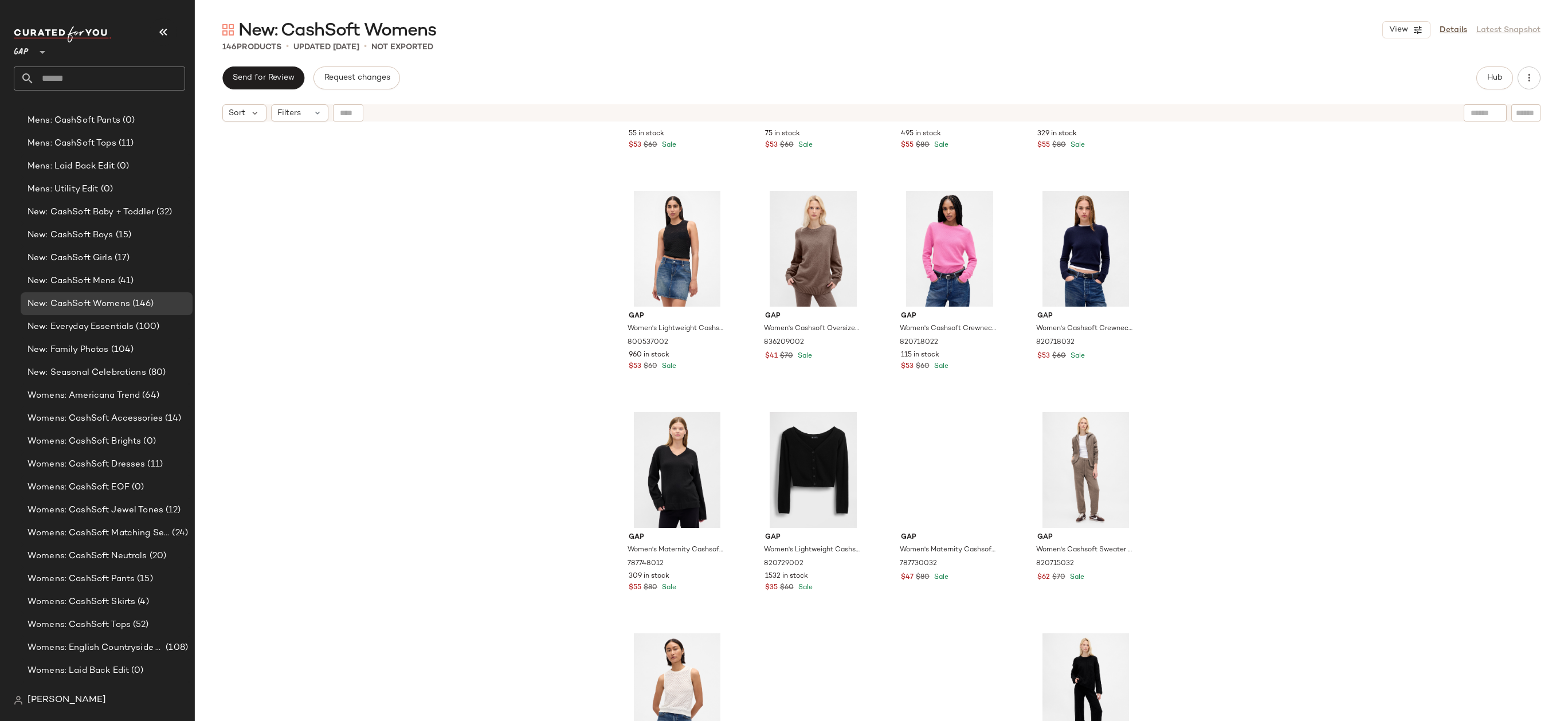
scroll to position [7561, 0]
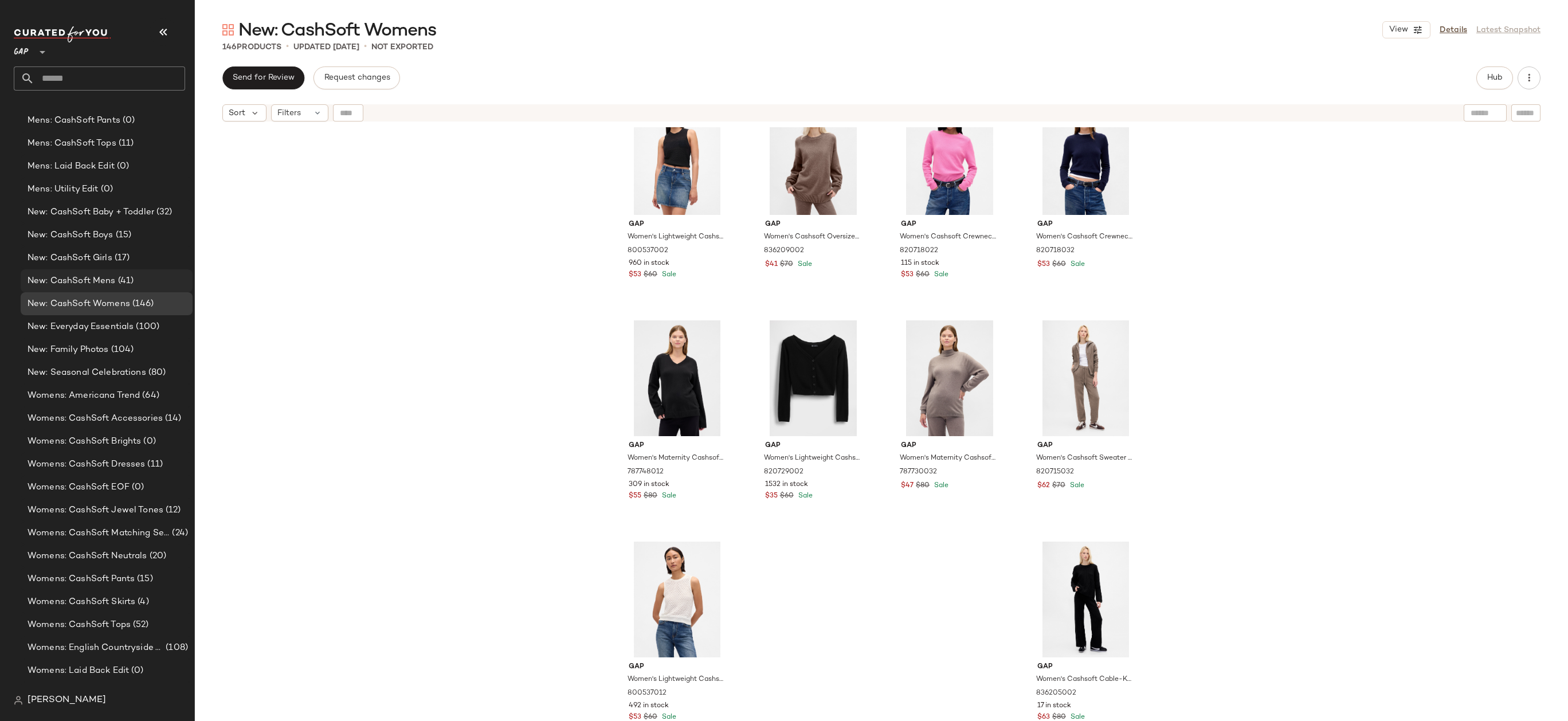
click at [148, 289] on div "New: CashSoft Mens (41)" at bounding box center [107, 280] width 172 height 23
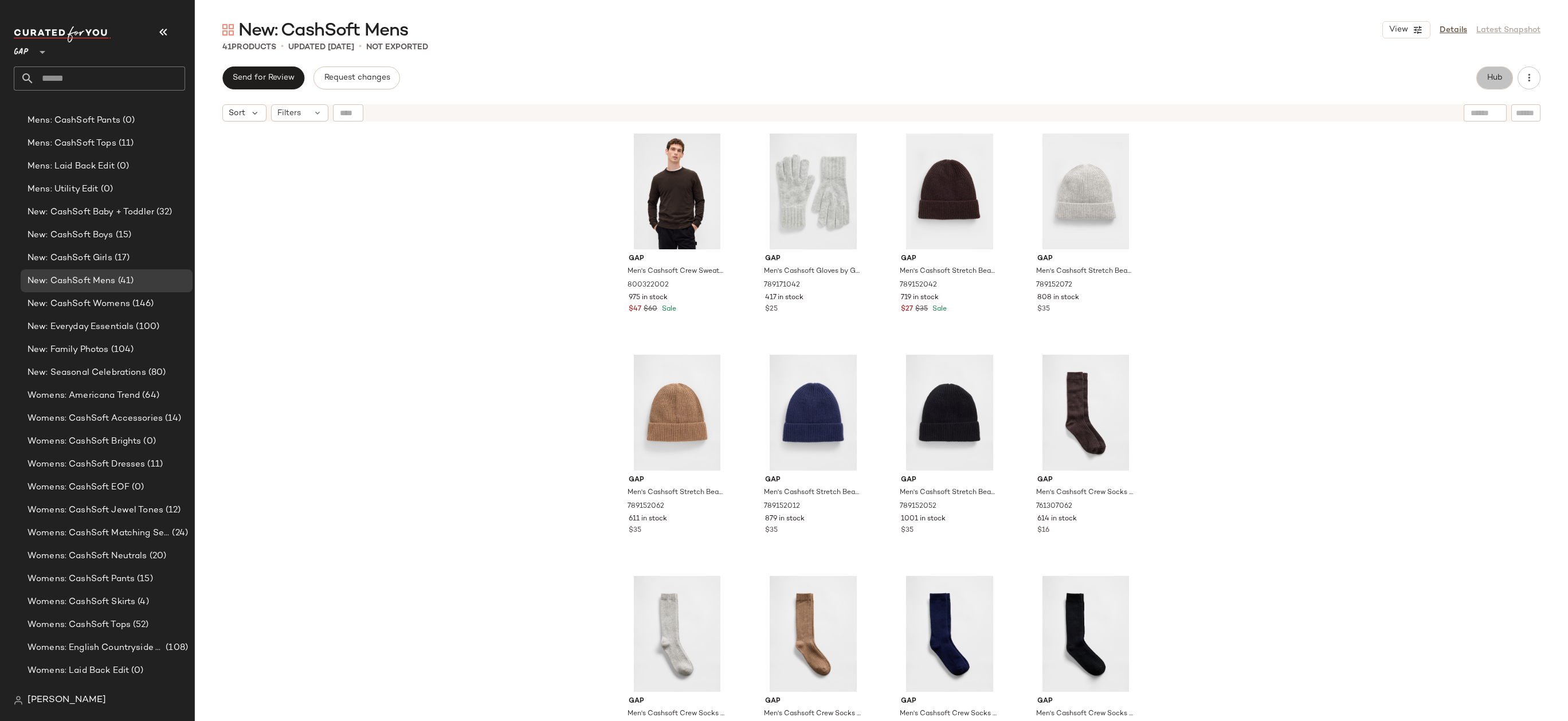
click at [1490, 73] on span "Hub" at bounding box center [1494, 77] width 16 height 9
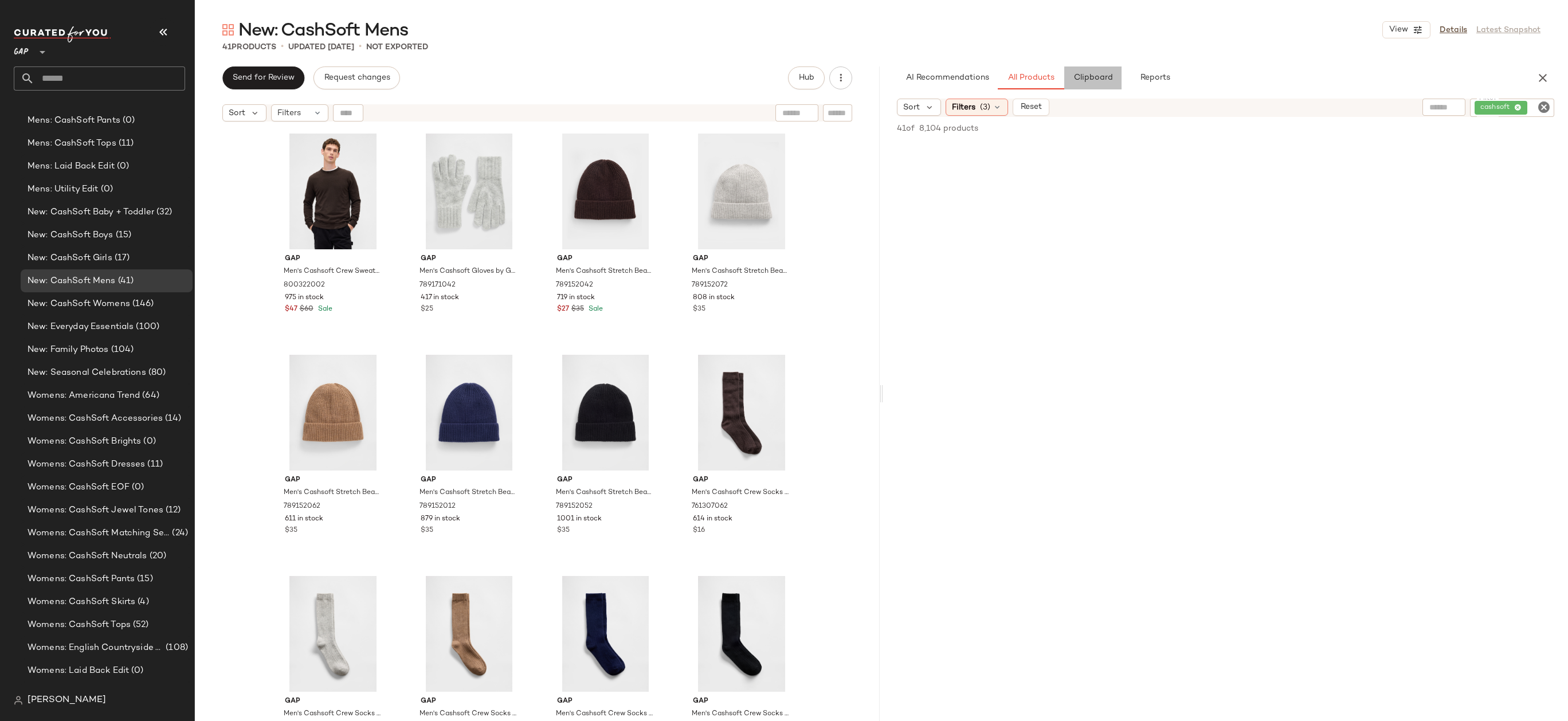
click at [1094, 79] on span "Clipboard" at bounding box center [1092, 77] width 40 height 9
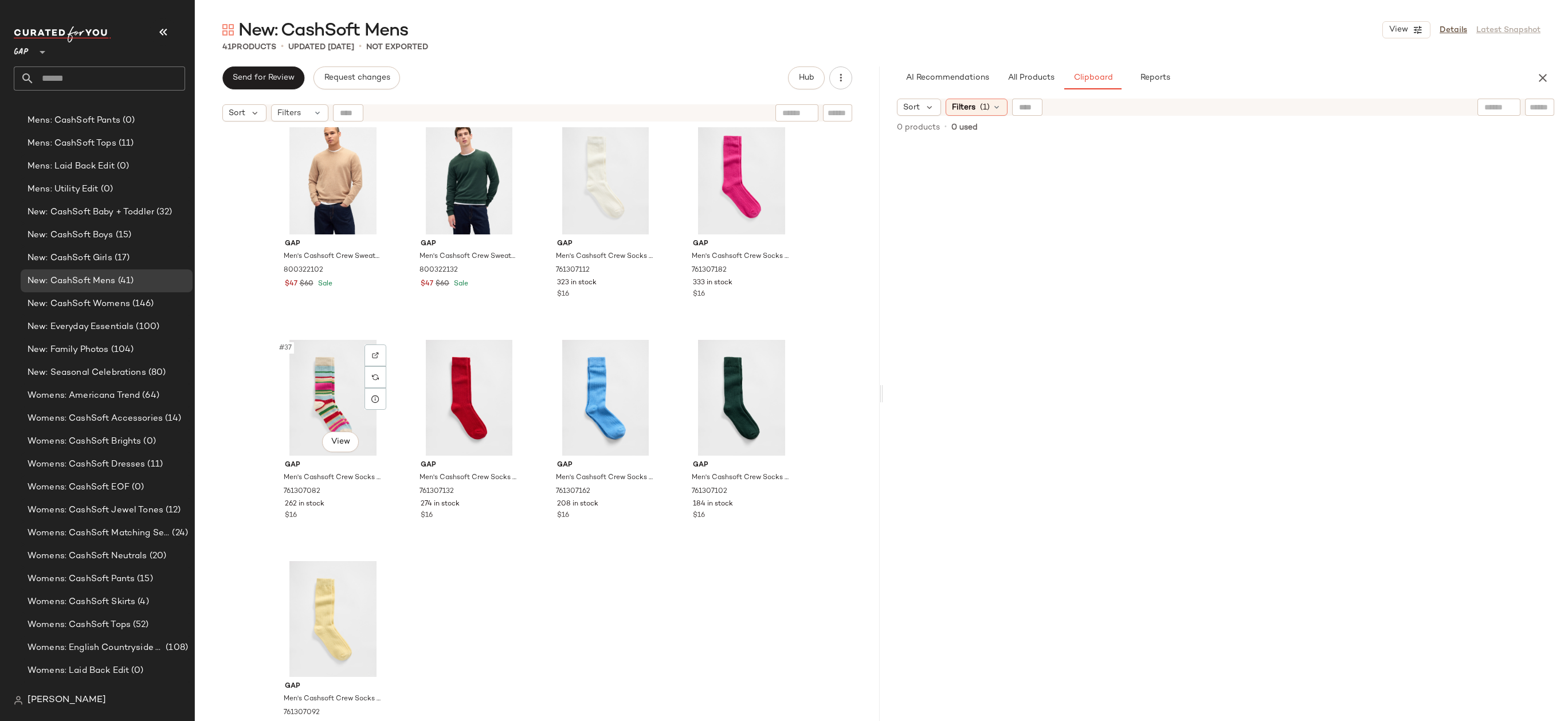
scroll to position [1813, 0]
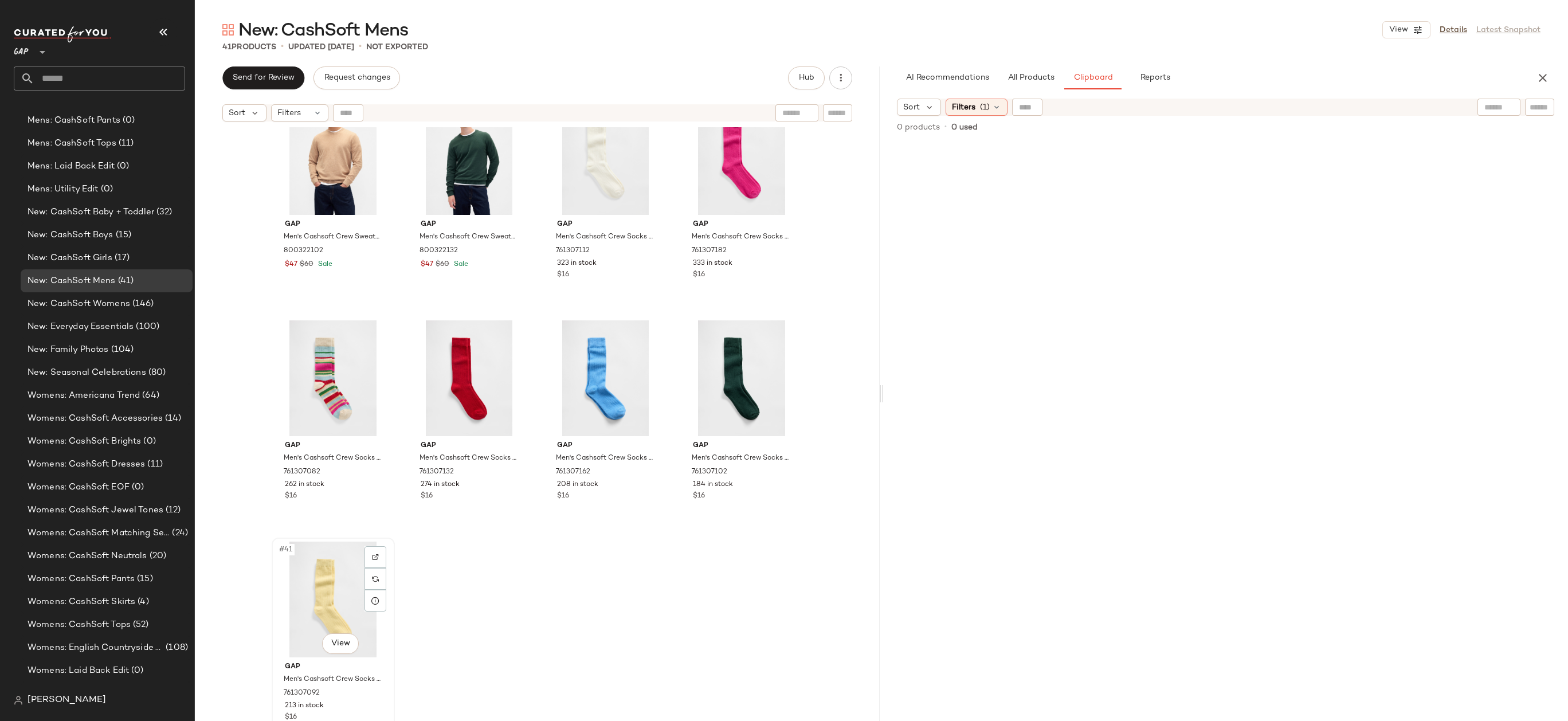
click at [313, 572] on div "#41 View" at bounding box center [333, 599] width 115 height 116
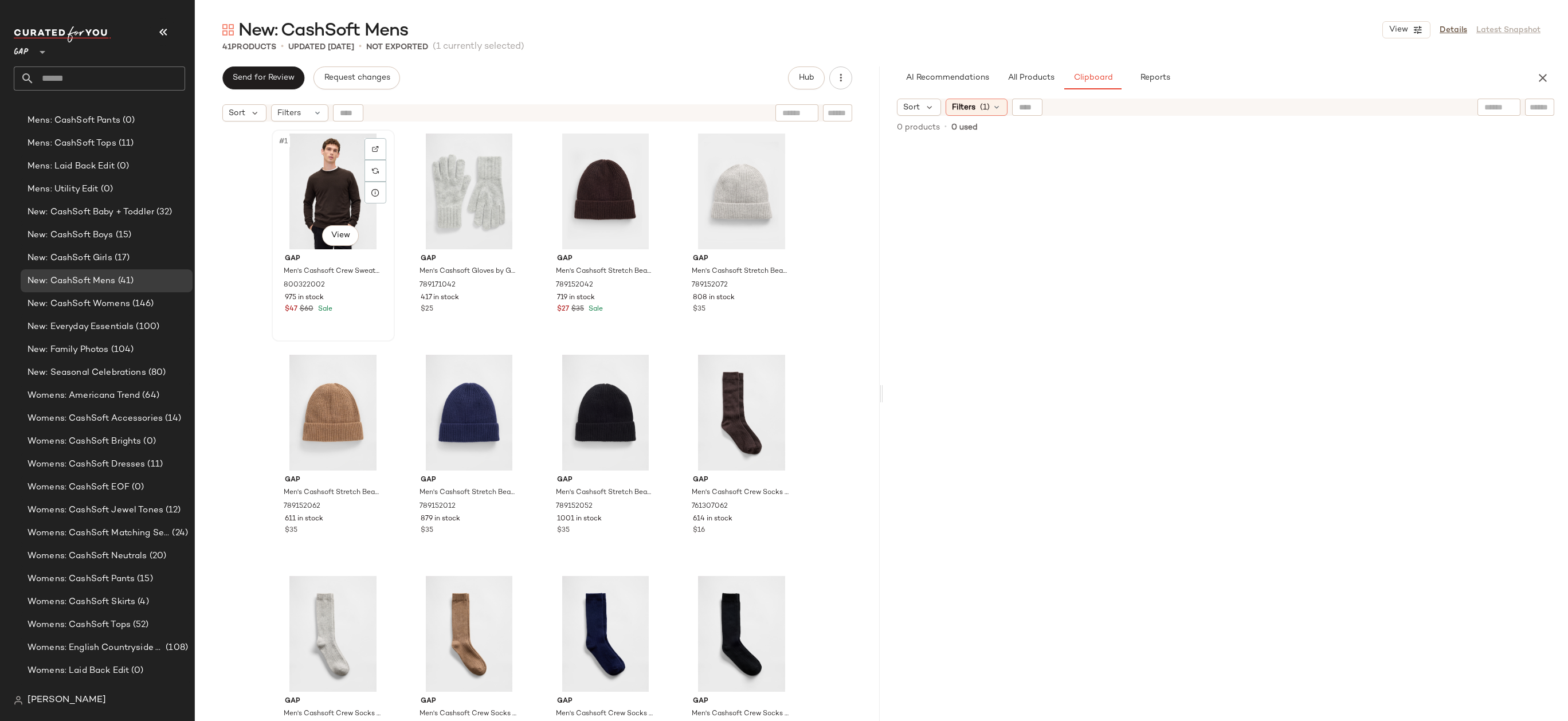
click at [308, 166] on div "#1 View" at bounding box center [333, 192] width 115 height 116
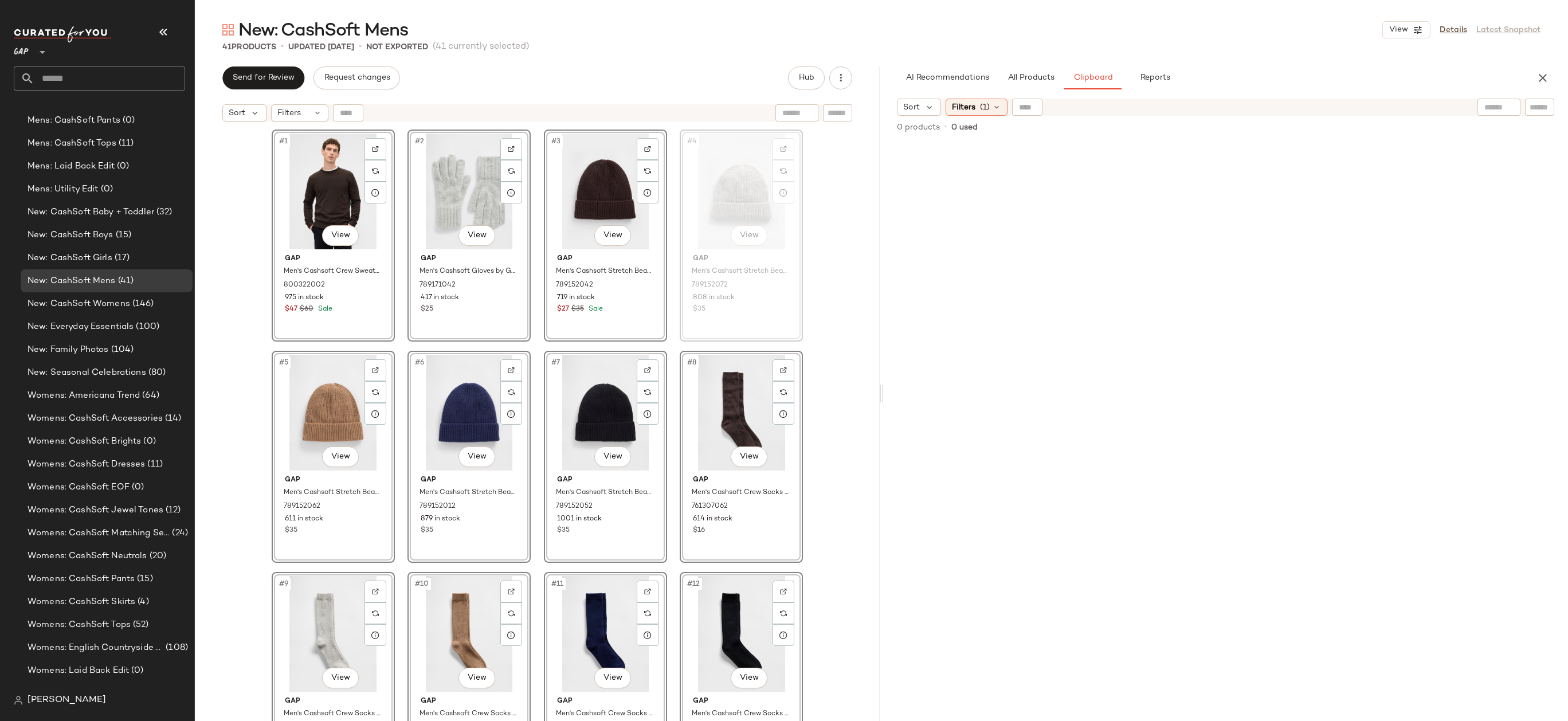
drag, startPoint x: 720, startPoint y: 187, endPoint x: 731, endPoint y: 187, distance: 11.0
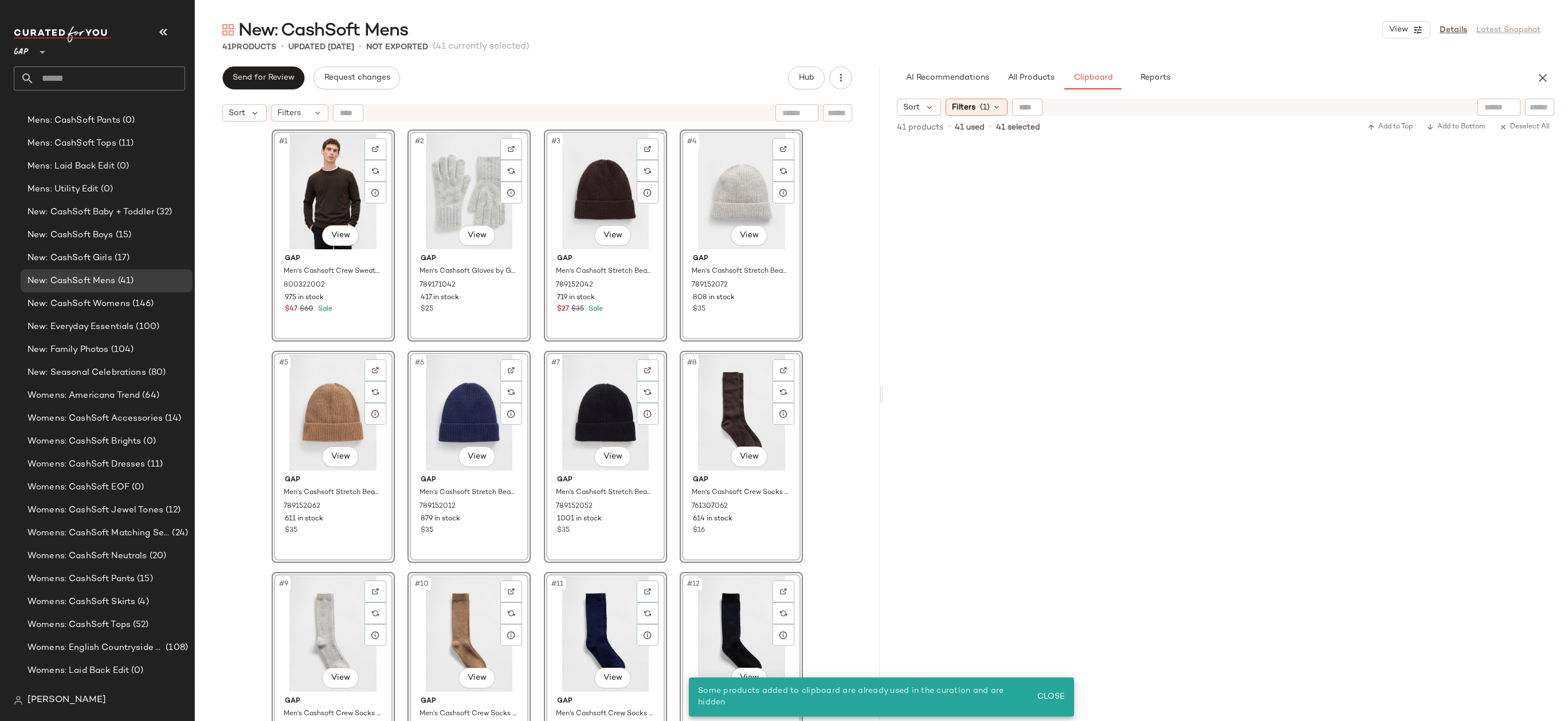
click at [830, 213] on div "#1 View Gap Men's Cashsoft Crew Sweater by Gap [PERSON_NAME] Tall Size XXXL 800…" at bounding box center [537, 438] width 685 height 622
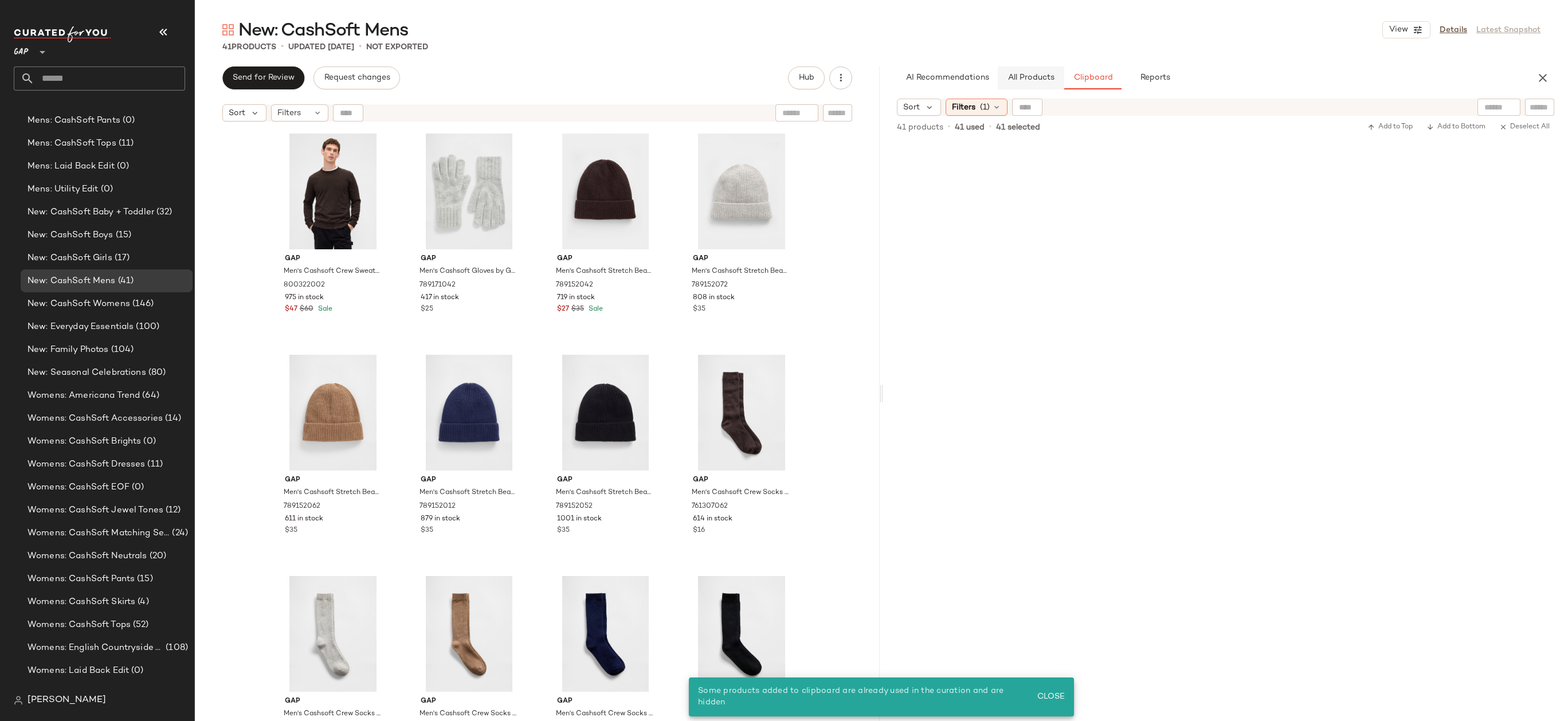
click at [1034, 76] on span "All Products" at bounding box center [1031, 77] width 47 height 9
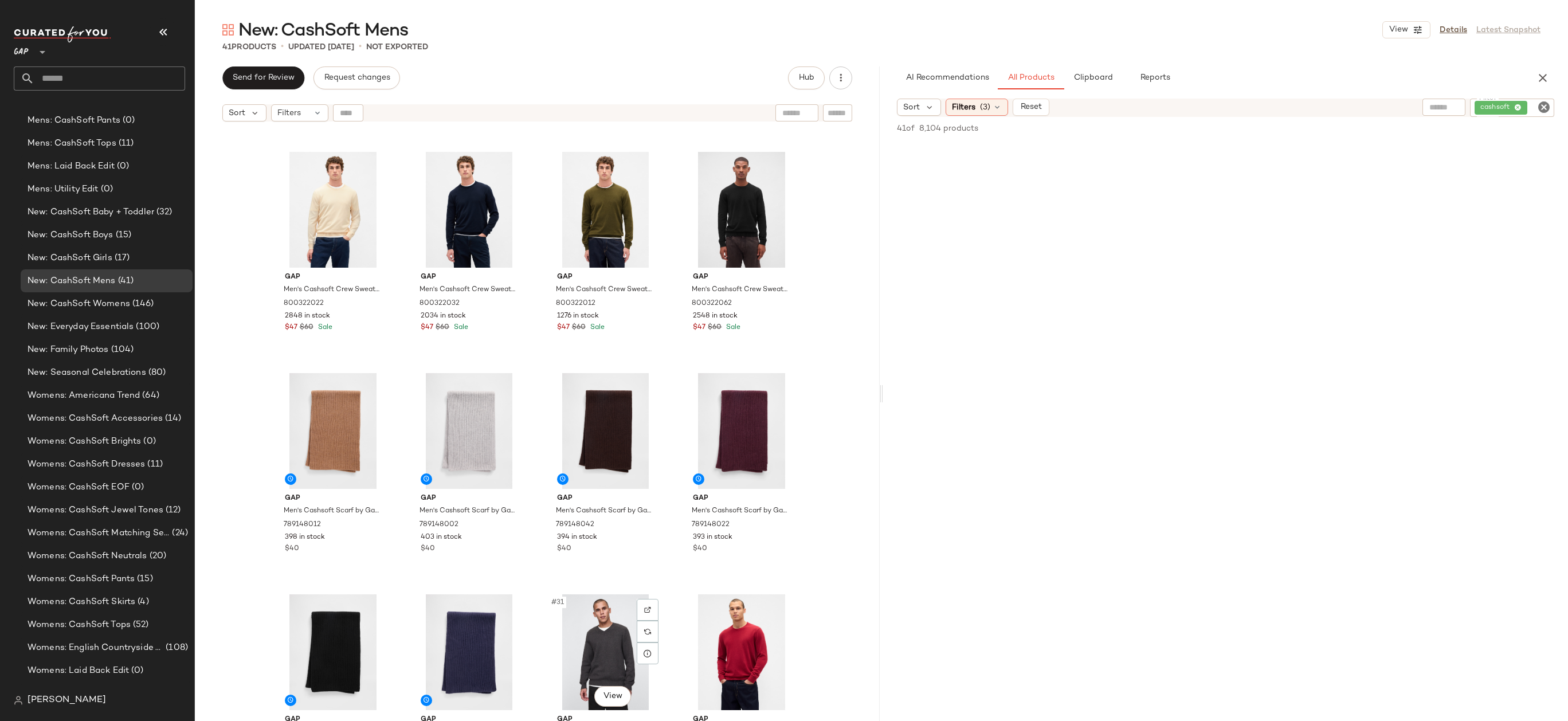
scroll to position [1813, 0]
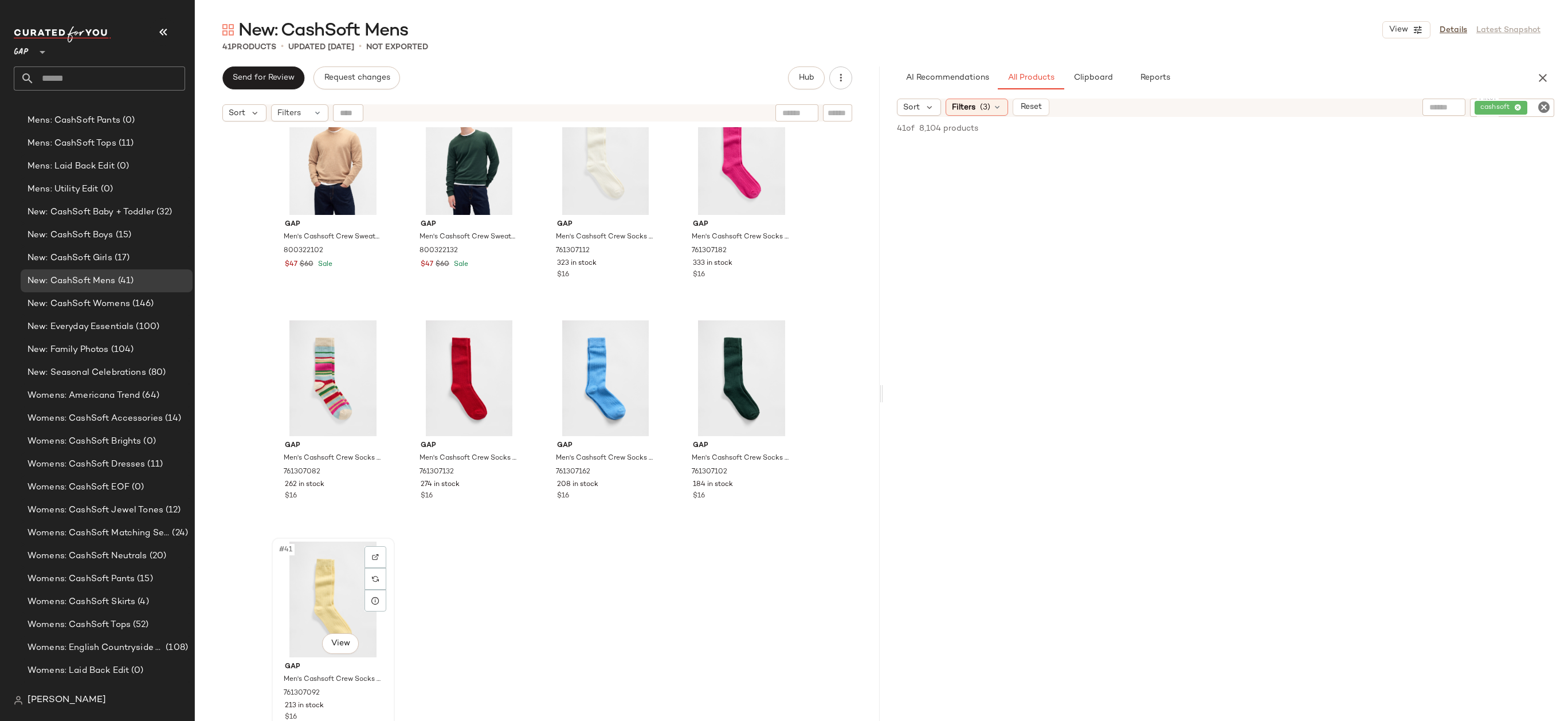
click at [313, 573] on div "#41 View" at bounding box center [333, 599] width 115 height 116
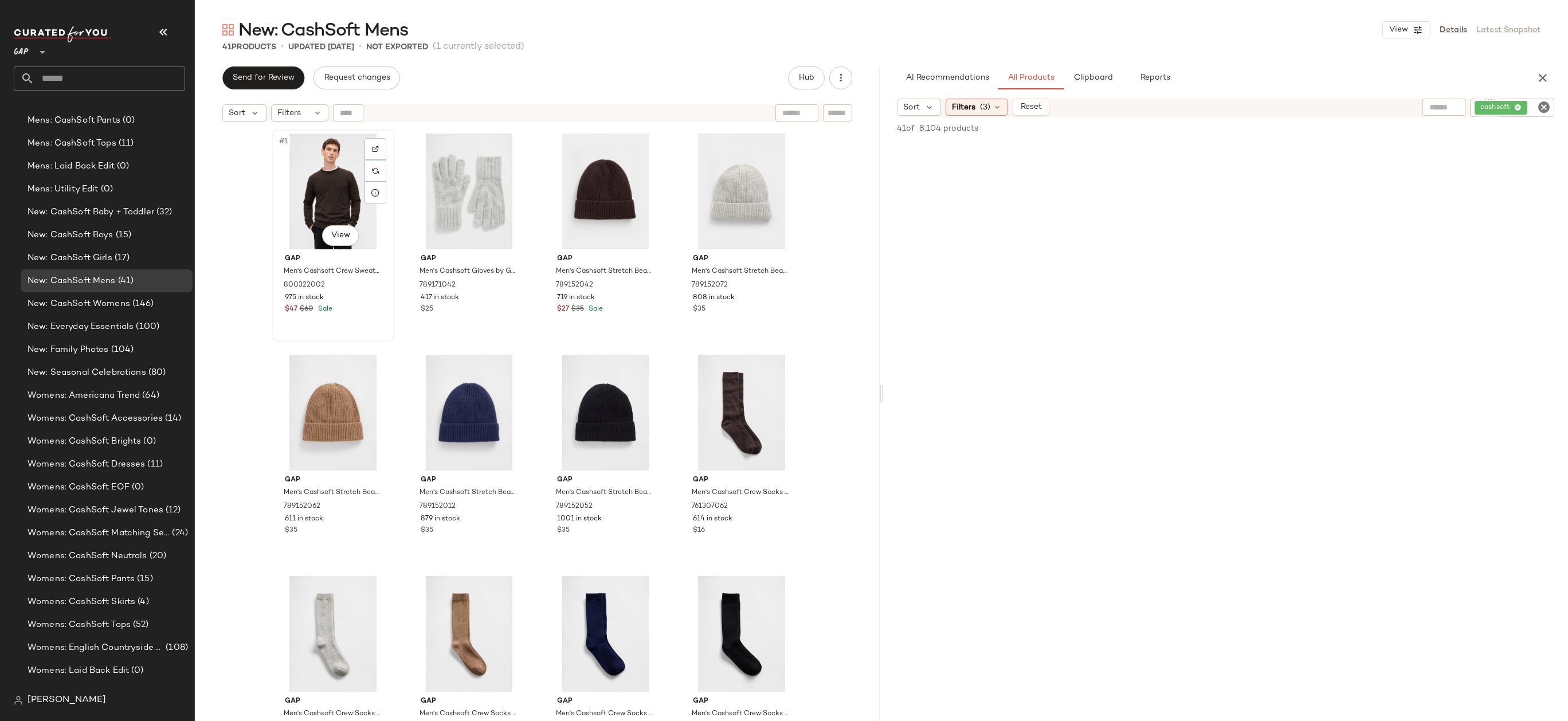
click at [315, 192] on div "#1 View" at bounding box center [333, 192] width 115 height 116
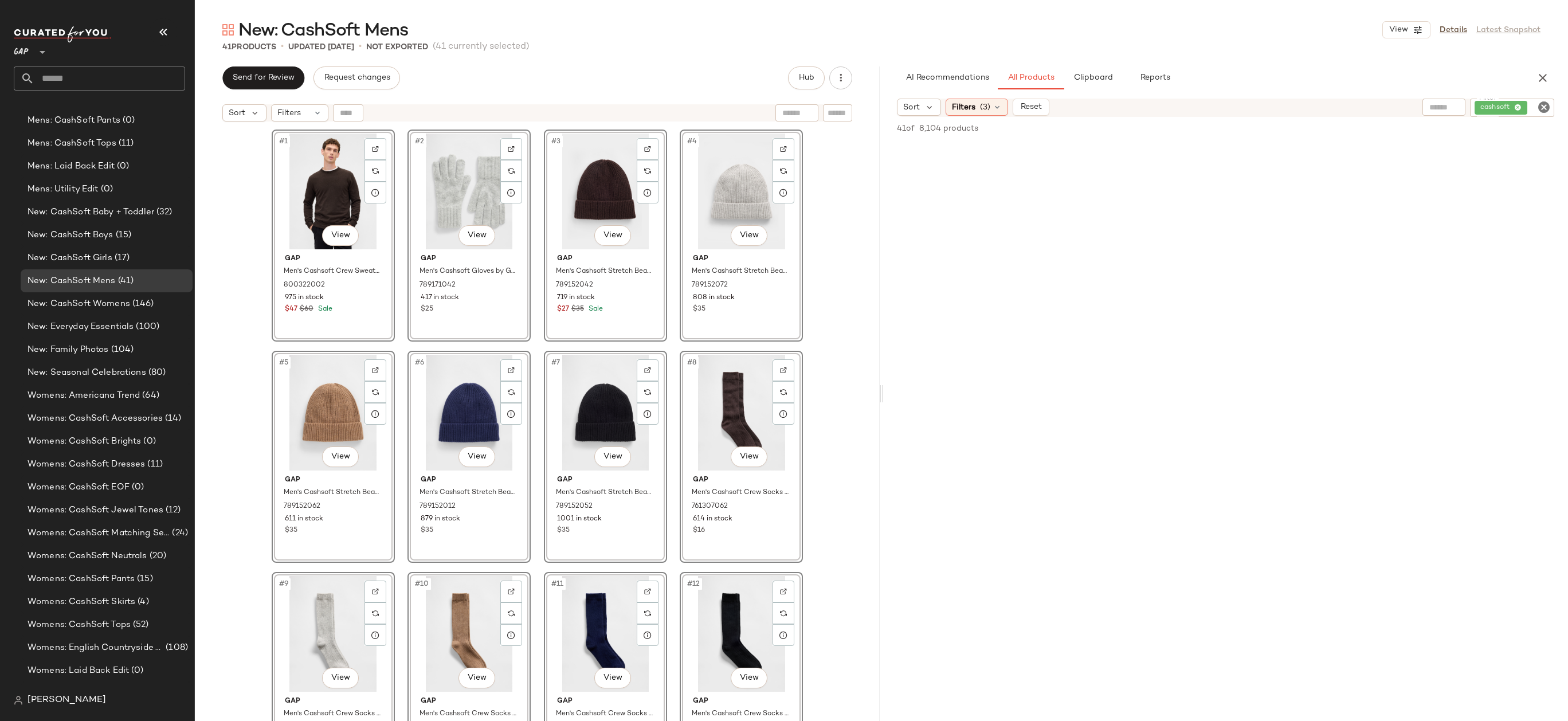
click at [831, 197] on div "#1 View Gap Men's Cashsoft Crew Sweater by Gap [PERSON_NAME] Tall Size XXXL 800…" at bounding box center [537, 438] width 685 height 622
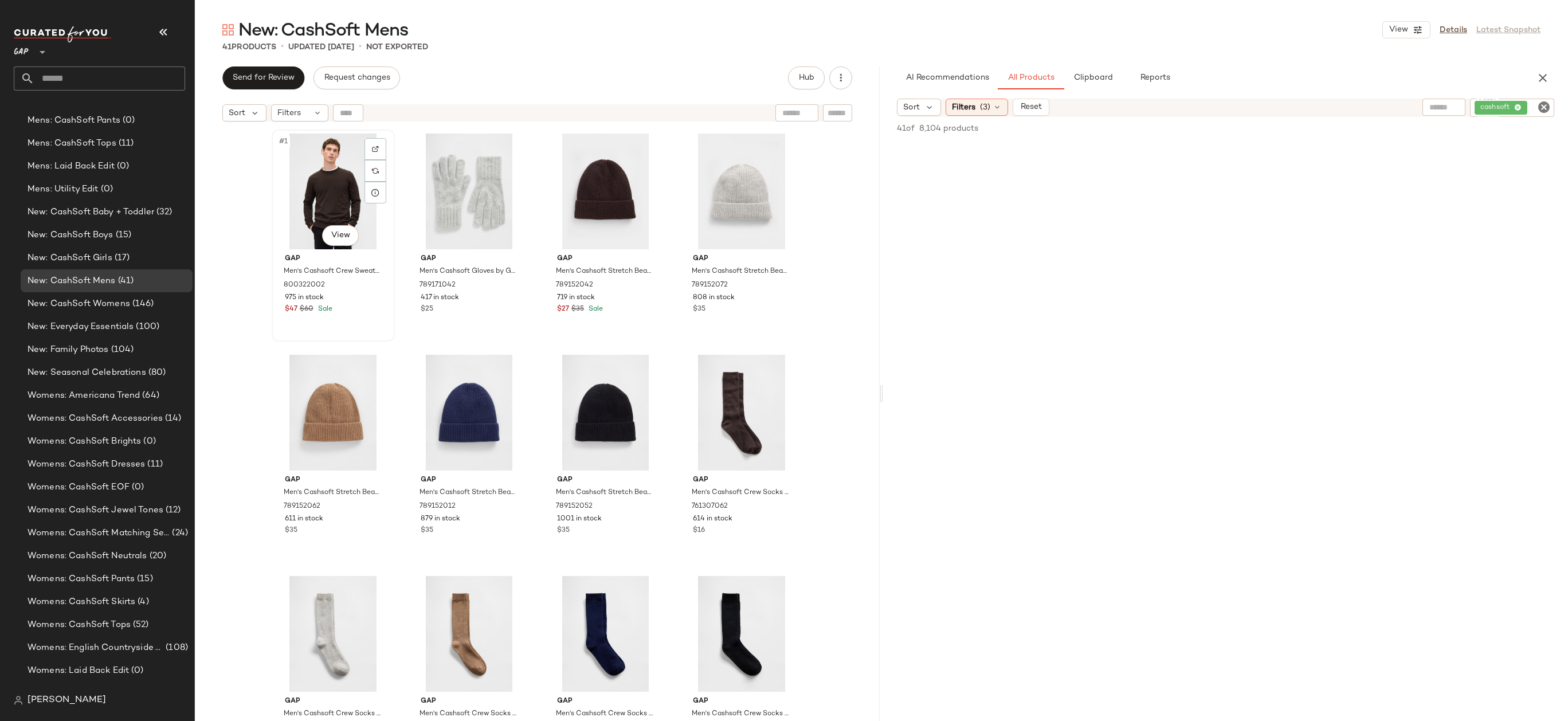
click at [296, 188] on div "#1 View" at bounding box center [333, 192] width 115 height 116
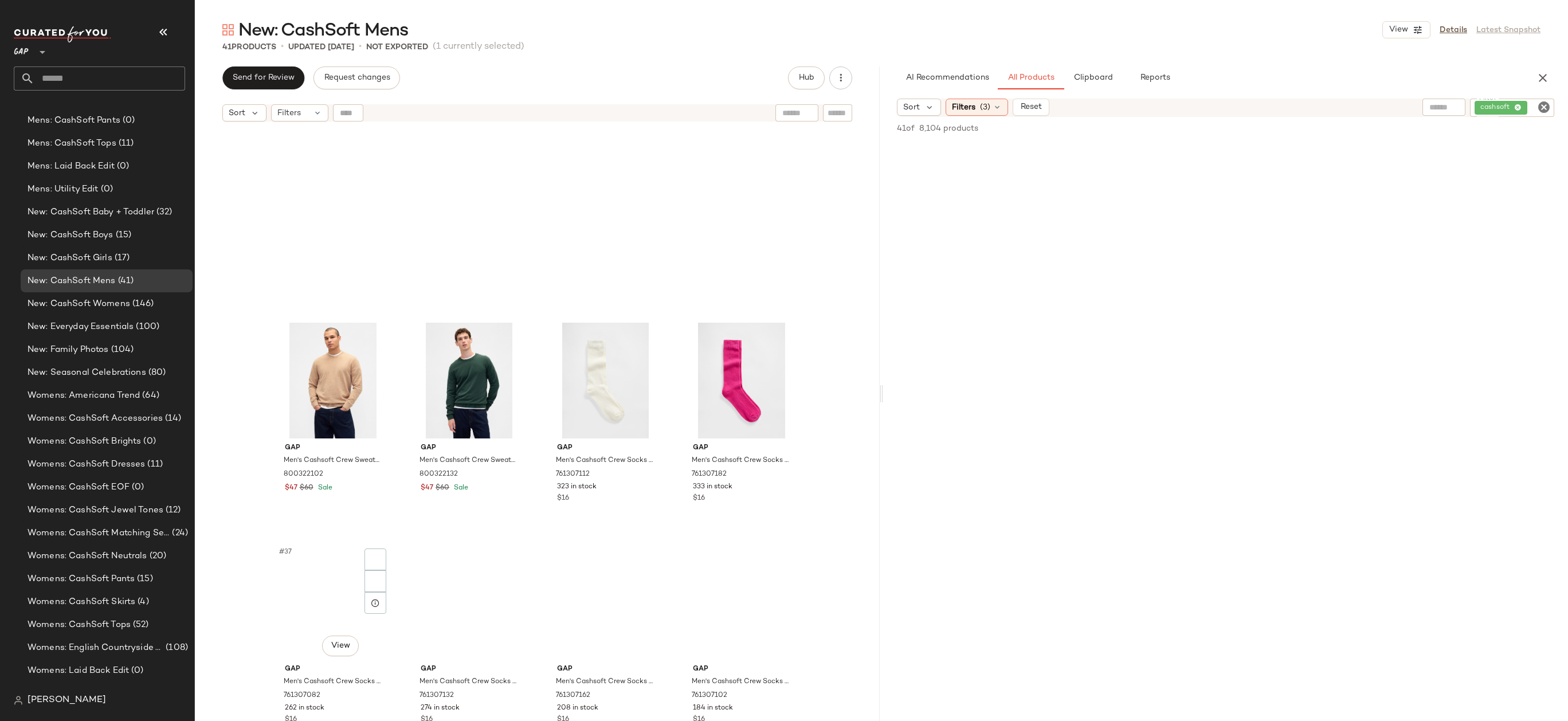
scroll to position [1813, 0]
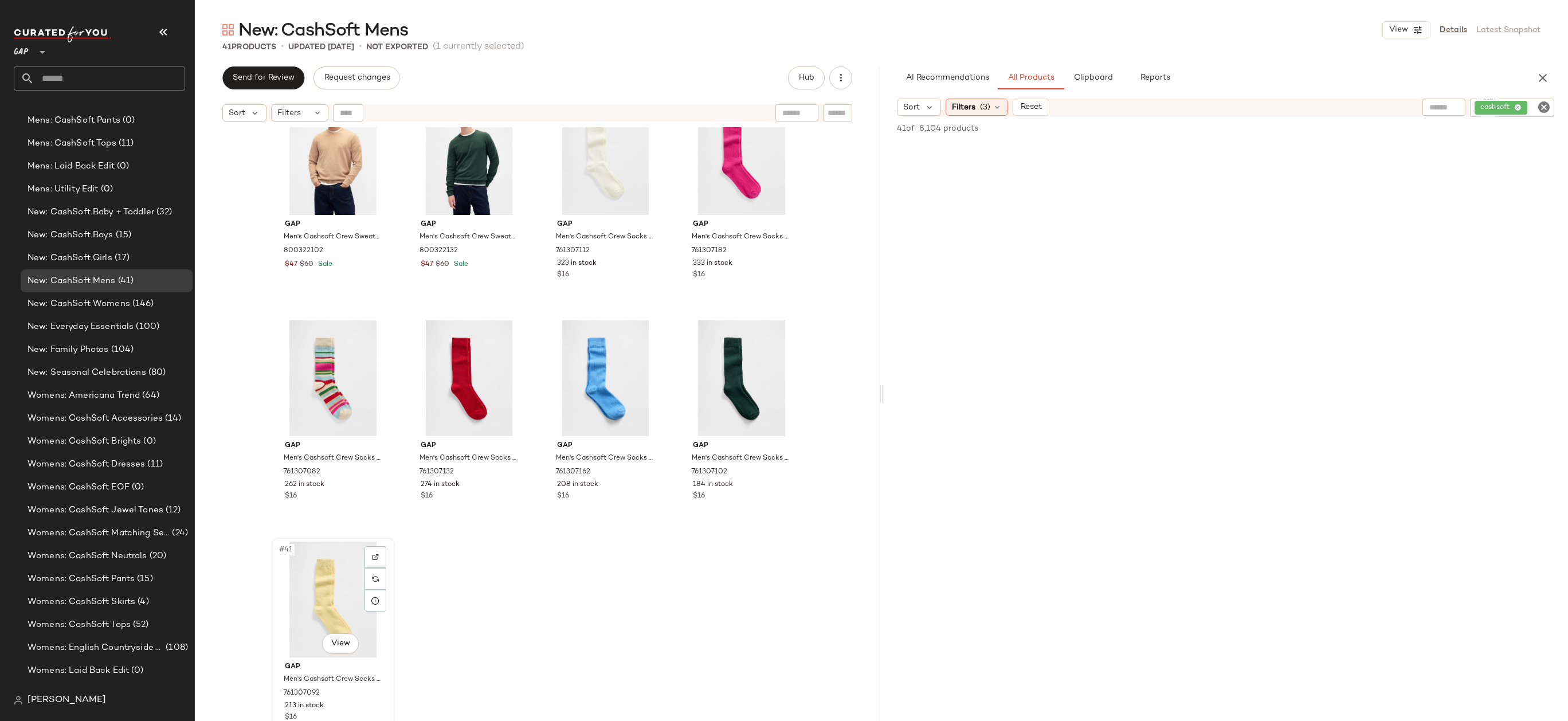
click at [321, 566] on div "#41 View" at bounding box center [333, 599] width 115 height 116
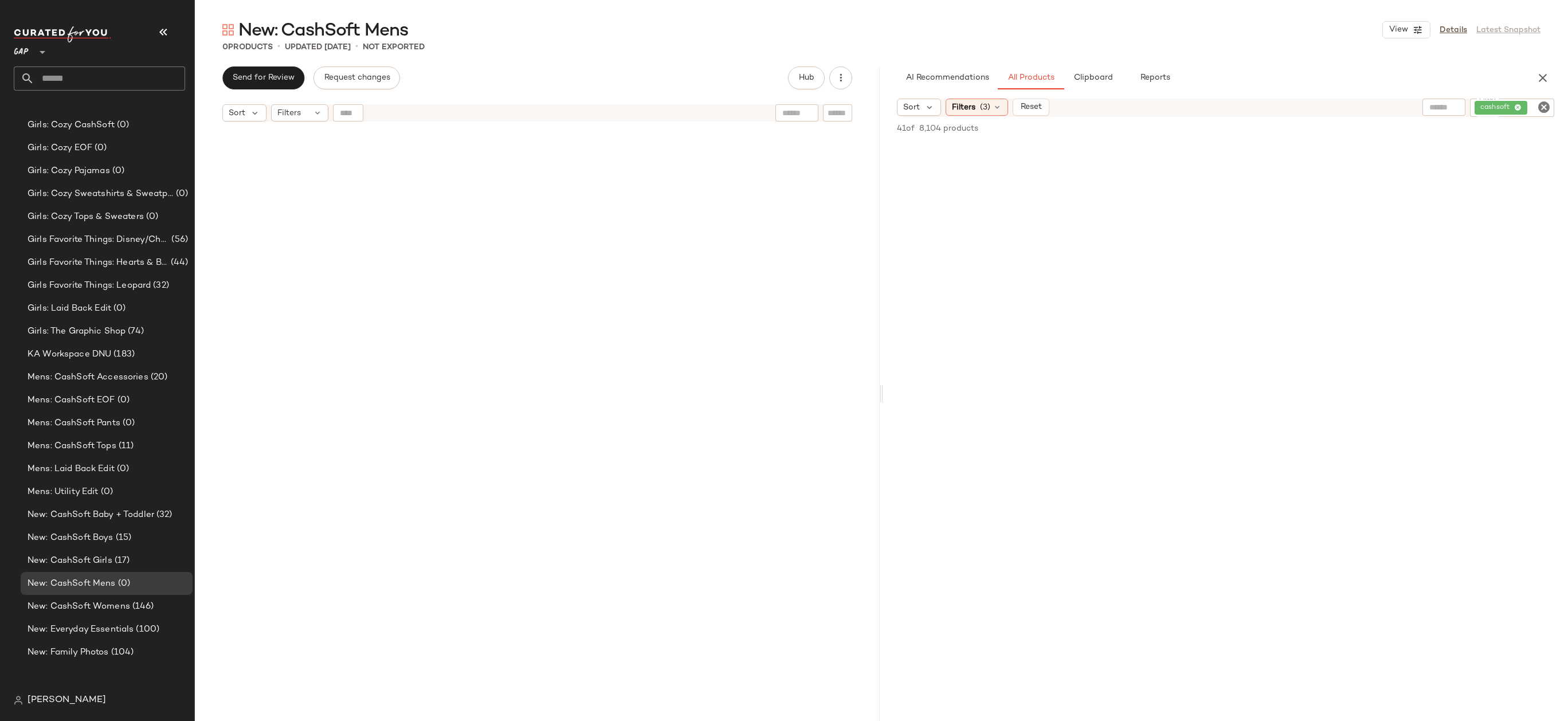
scroll to position [1305, 0]
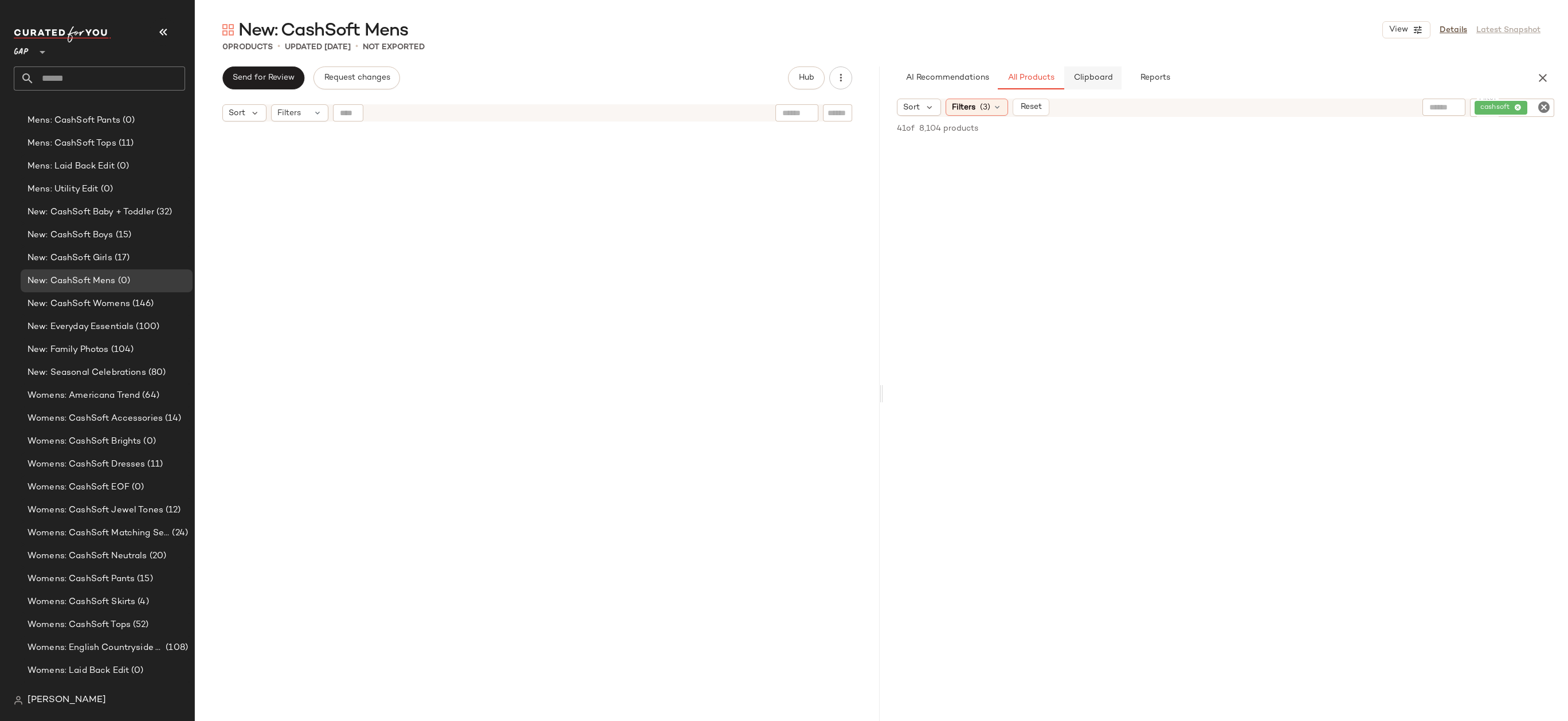
click at [1108, 74] on span "Clipboard" at bounding box center [1092, 77] width 40 height 9
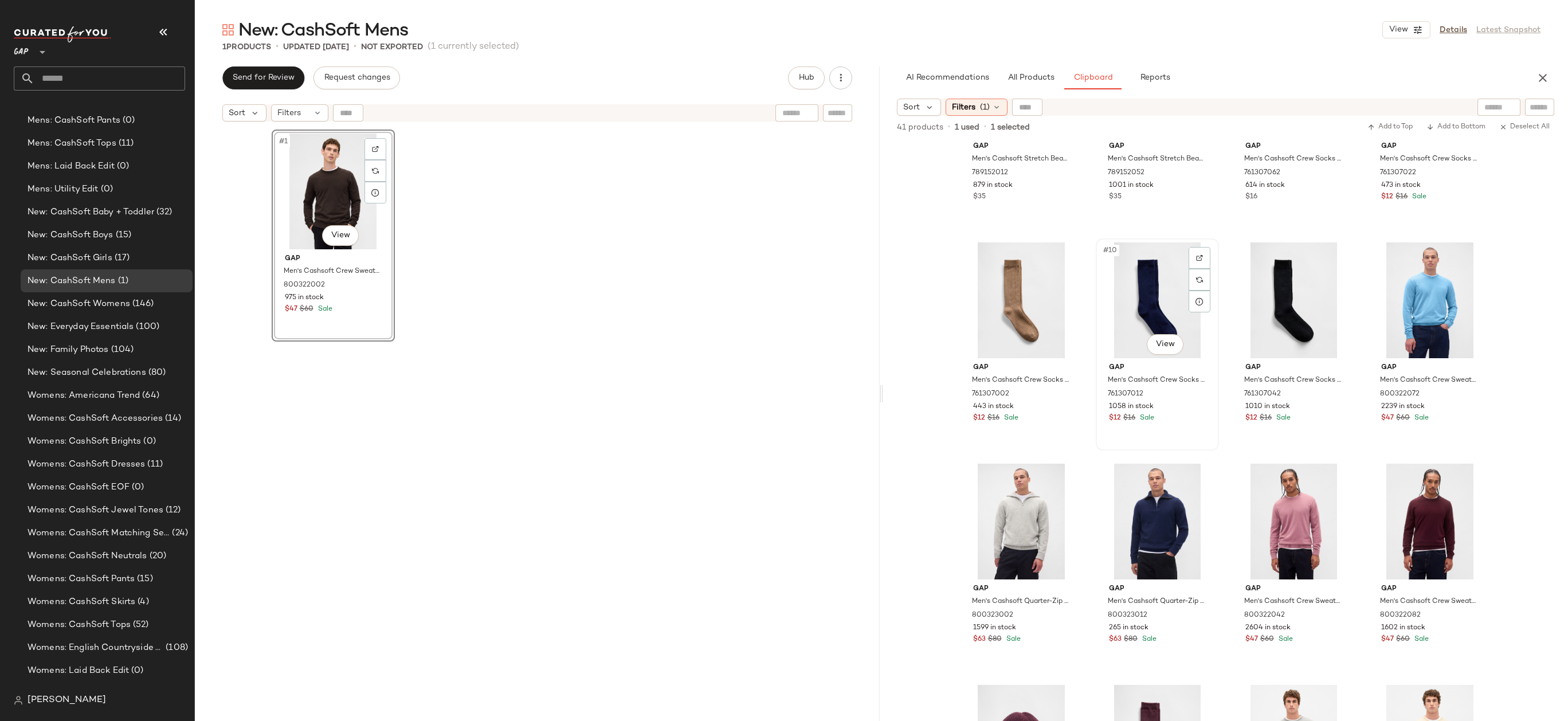
scroll to position [371, 0]
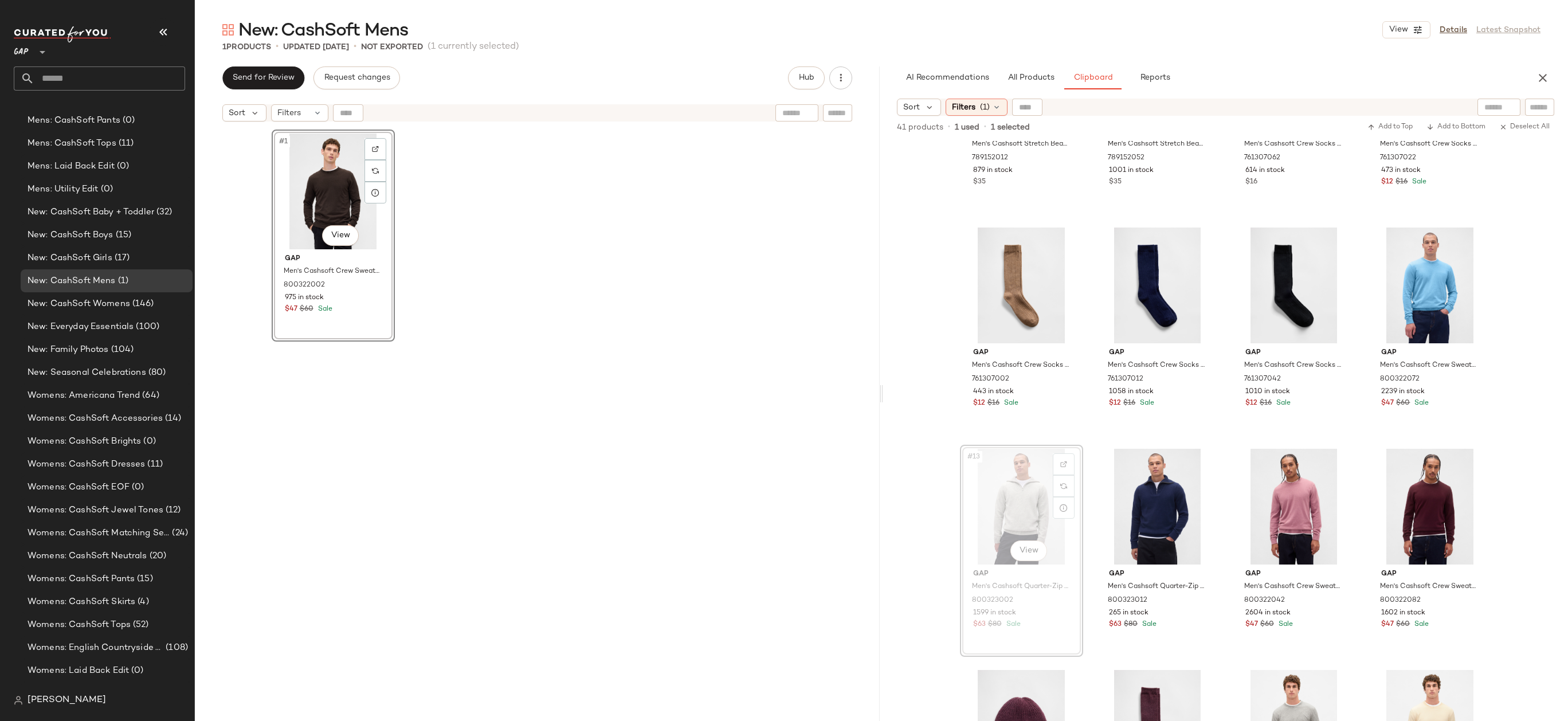
drag, startPoint x: 1005, startPoint y: 497, endPoint x: 631, endPoint y: 355, distance: 400.0
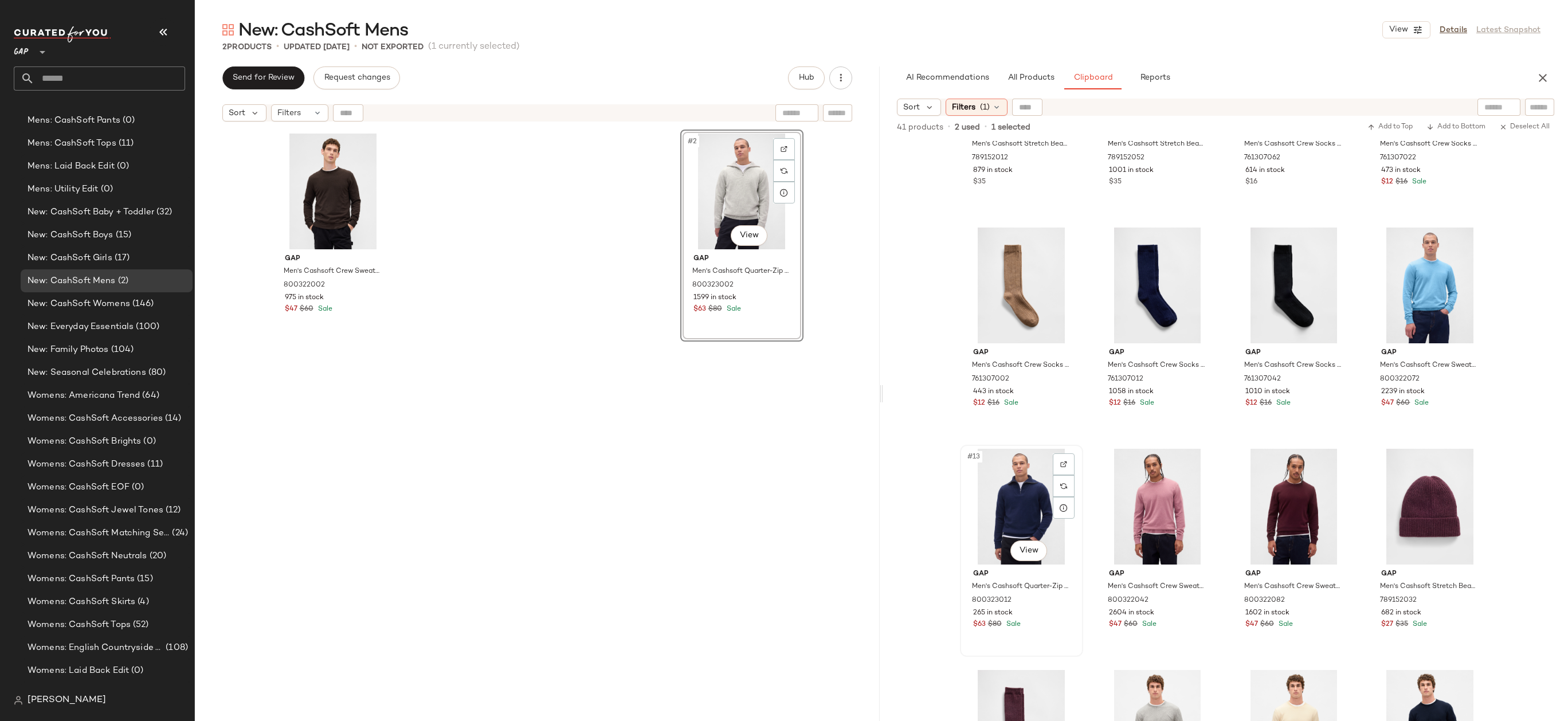
scroll to position [504, 0]
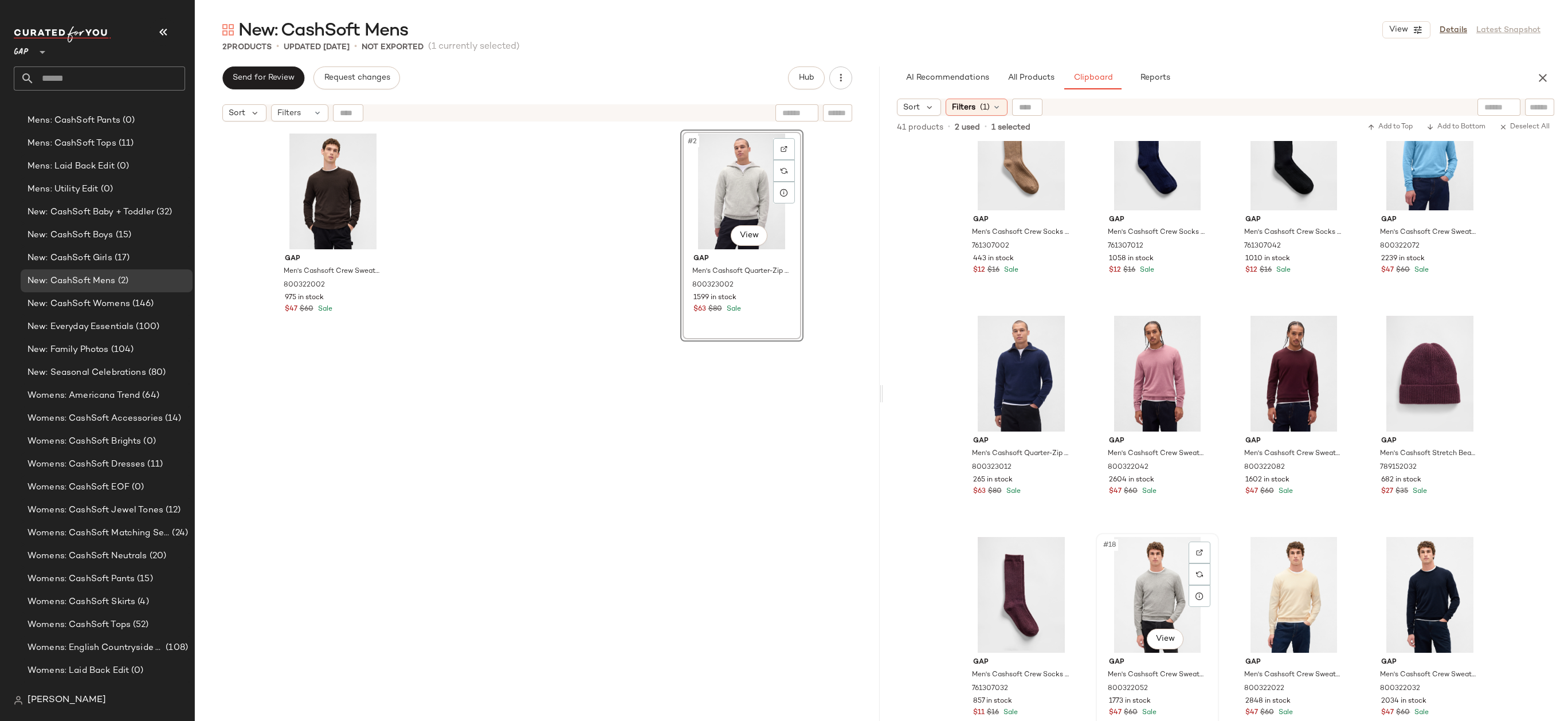
click at [1148, 603] on div "#18 View" at bounding box center [1157, 595] width 115 height 116
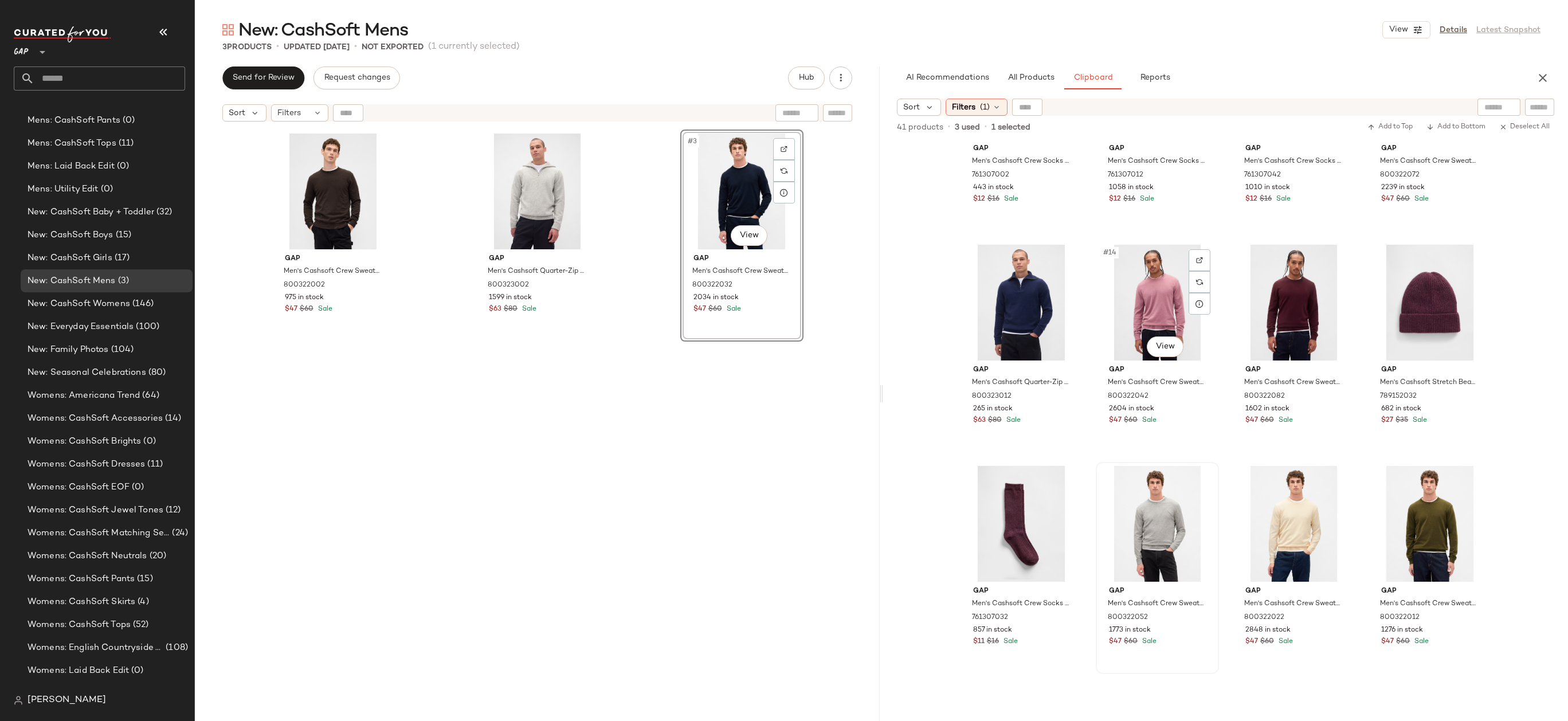
scroll to position [716, 0]
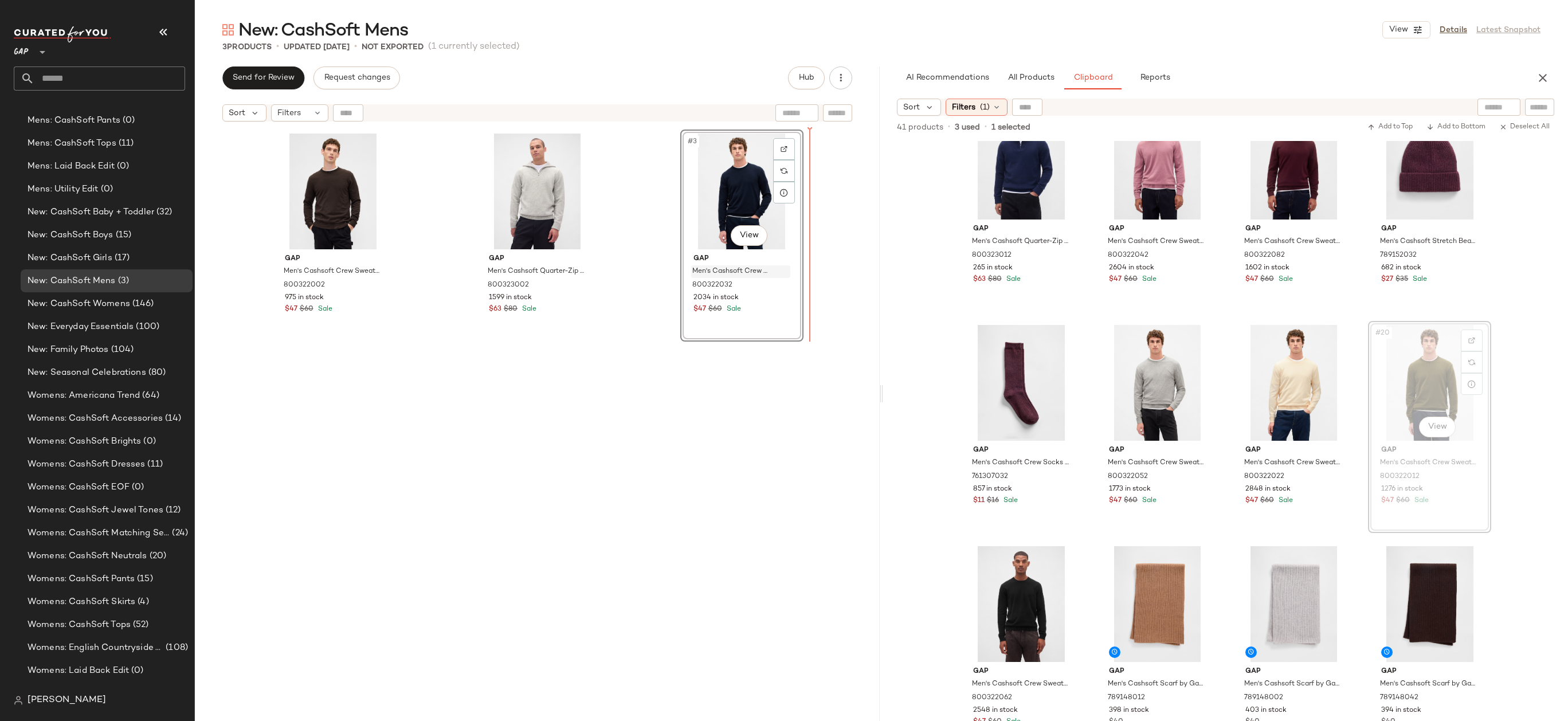
drag, startPoint x: 1397, startPoint y: 406, endPoint x: 763, endPoint y: 277, distance: 647.0
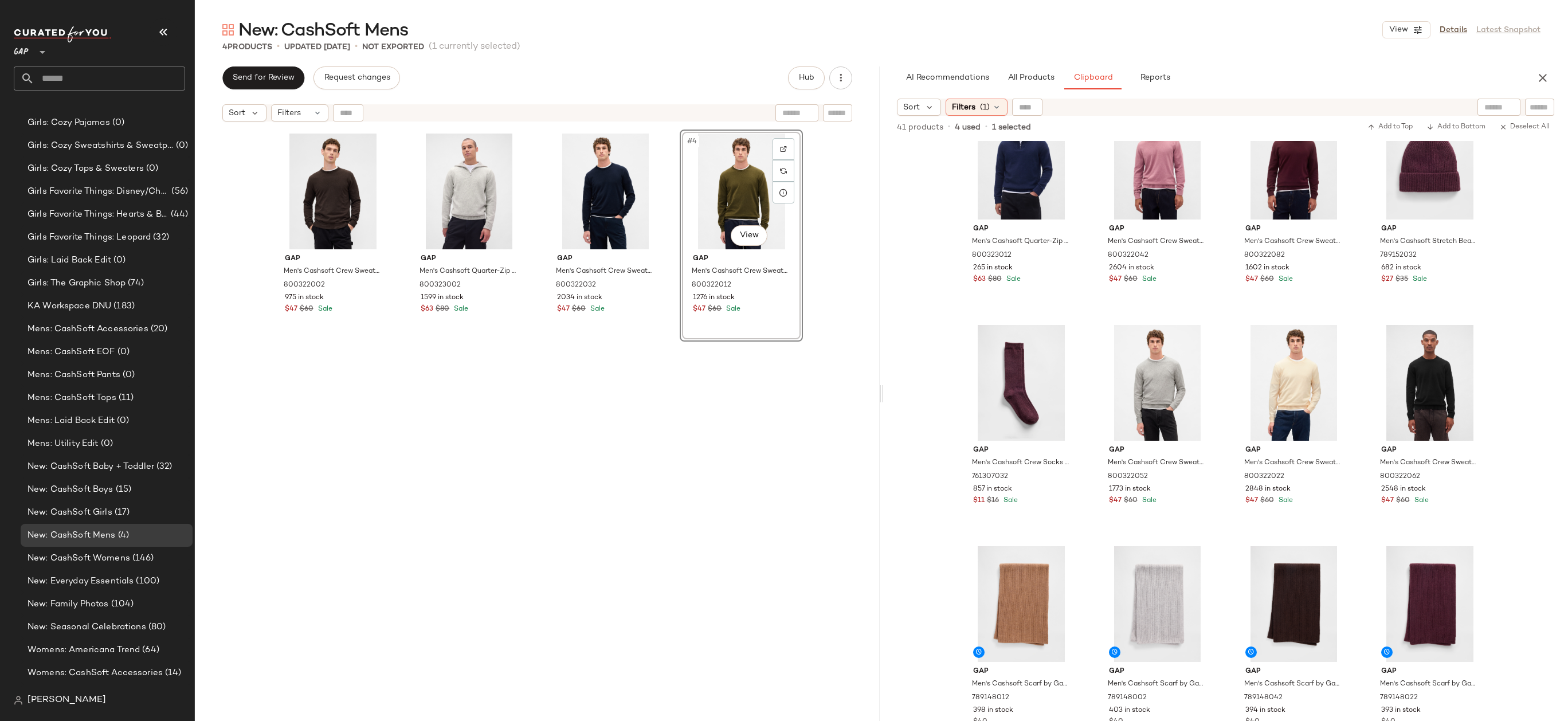
scroll to position [1305, 0]
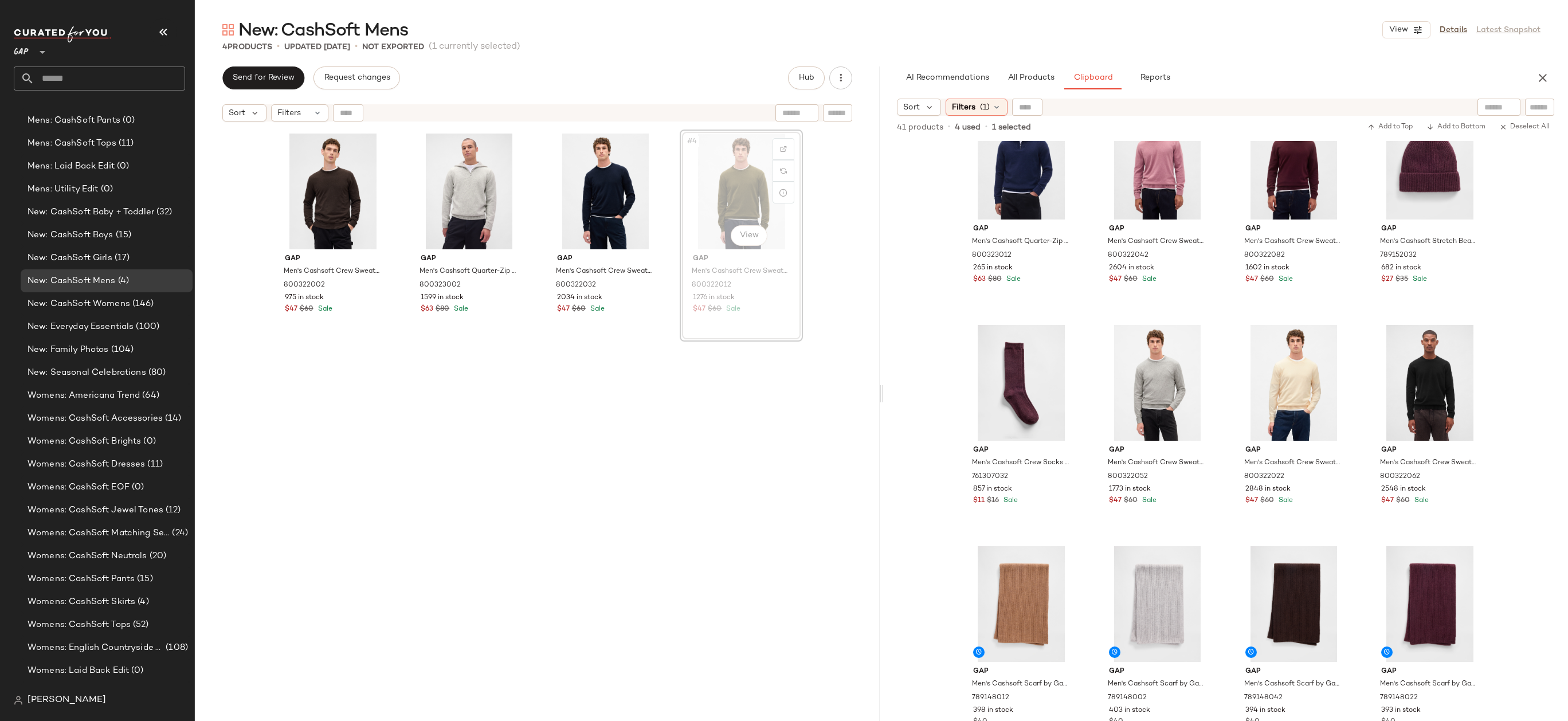
drag, startPoint x: 730, startPoint y: 187, endPoint x: 395, endPoint y: 203, distance: 335.4
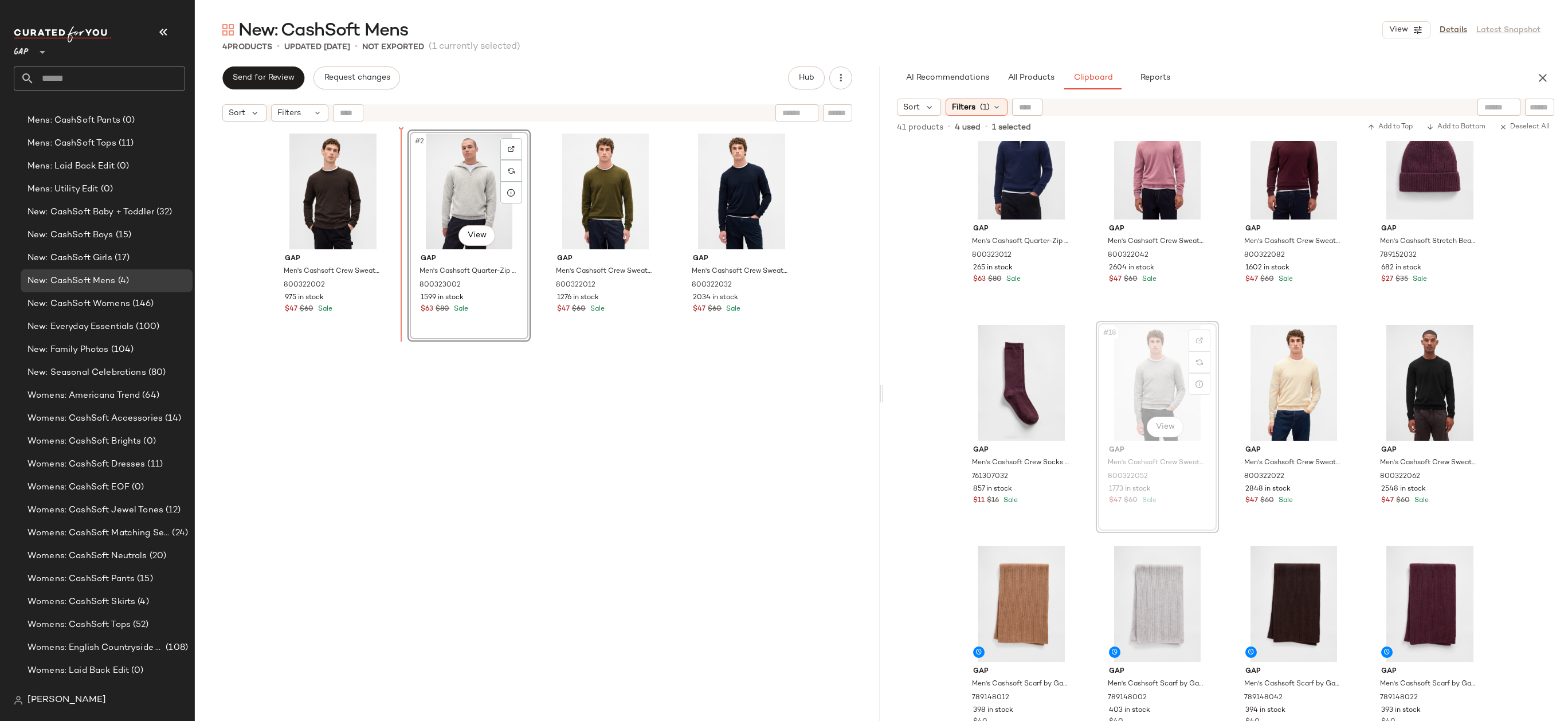
drag, startPoint x: 1144, startPoint y: 384, endPoint x: 1128, endPoint y: 384, distance: 16.0
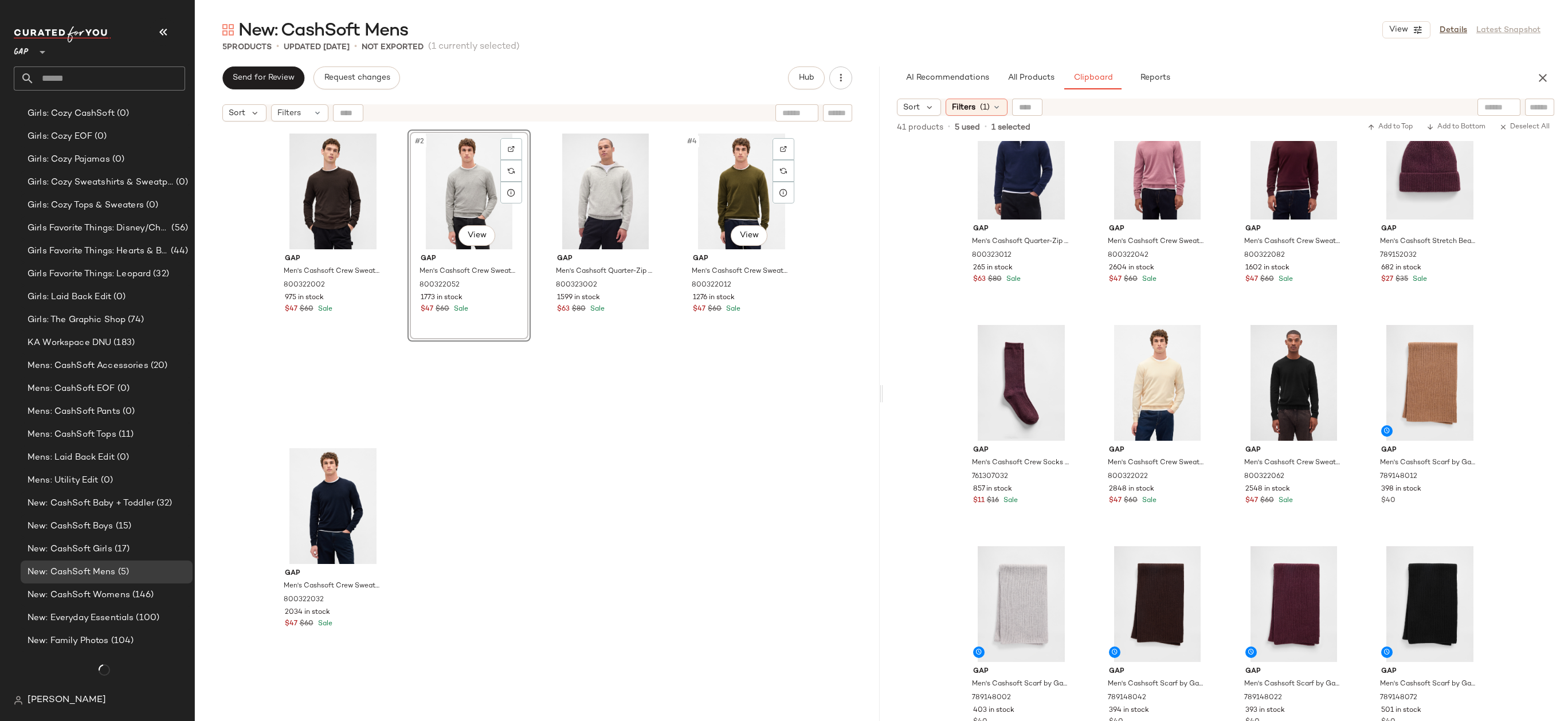
scroll to position [1305, 0]
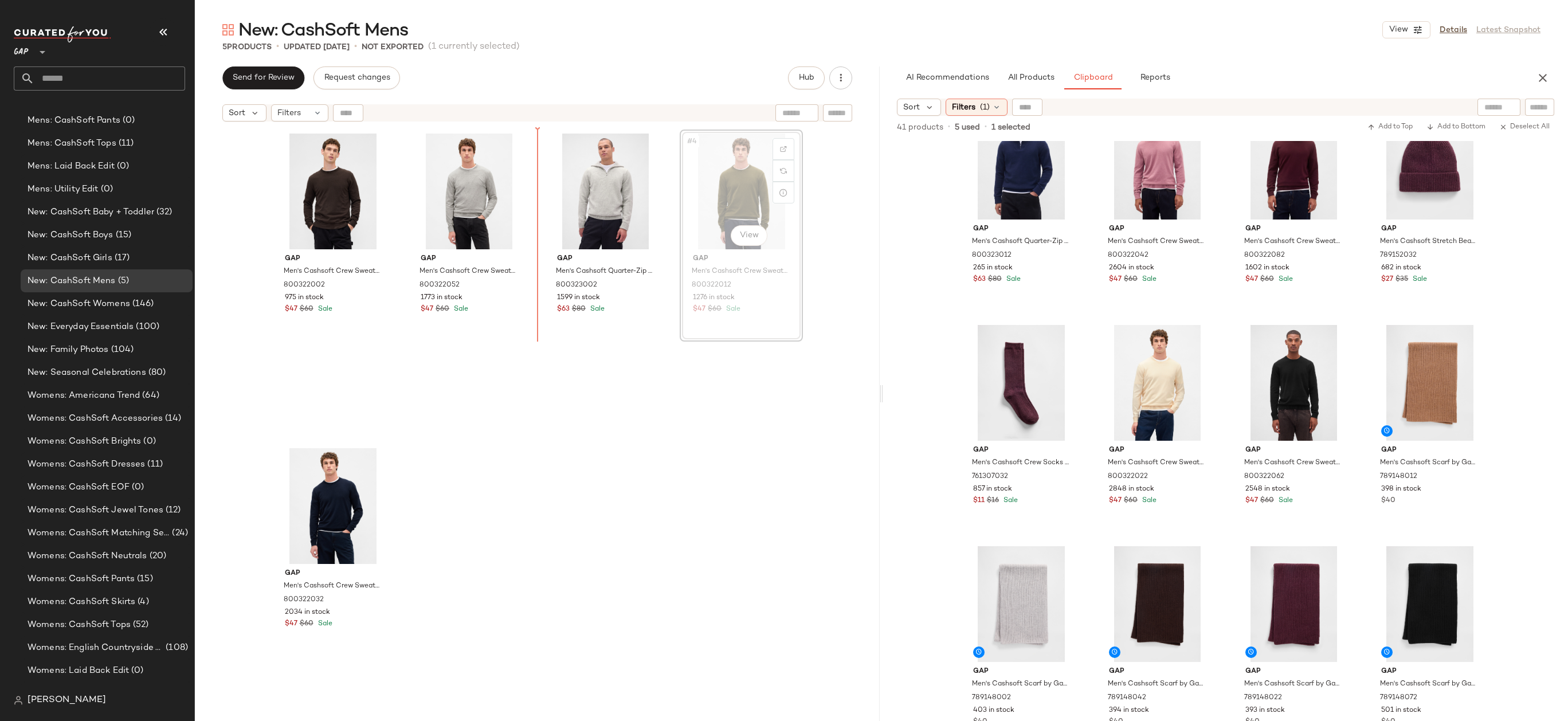
drag, startPoint x: 726, startPoint y: 208, endPoint x: 715, endPoint y: 208, distance: 11.0
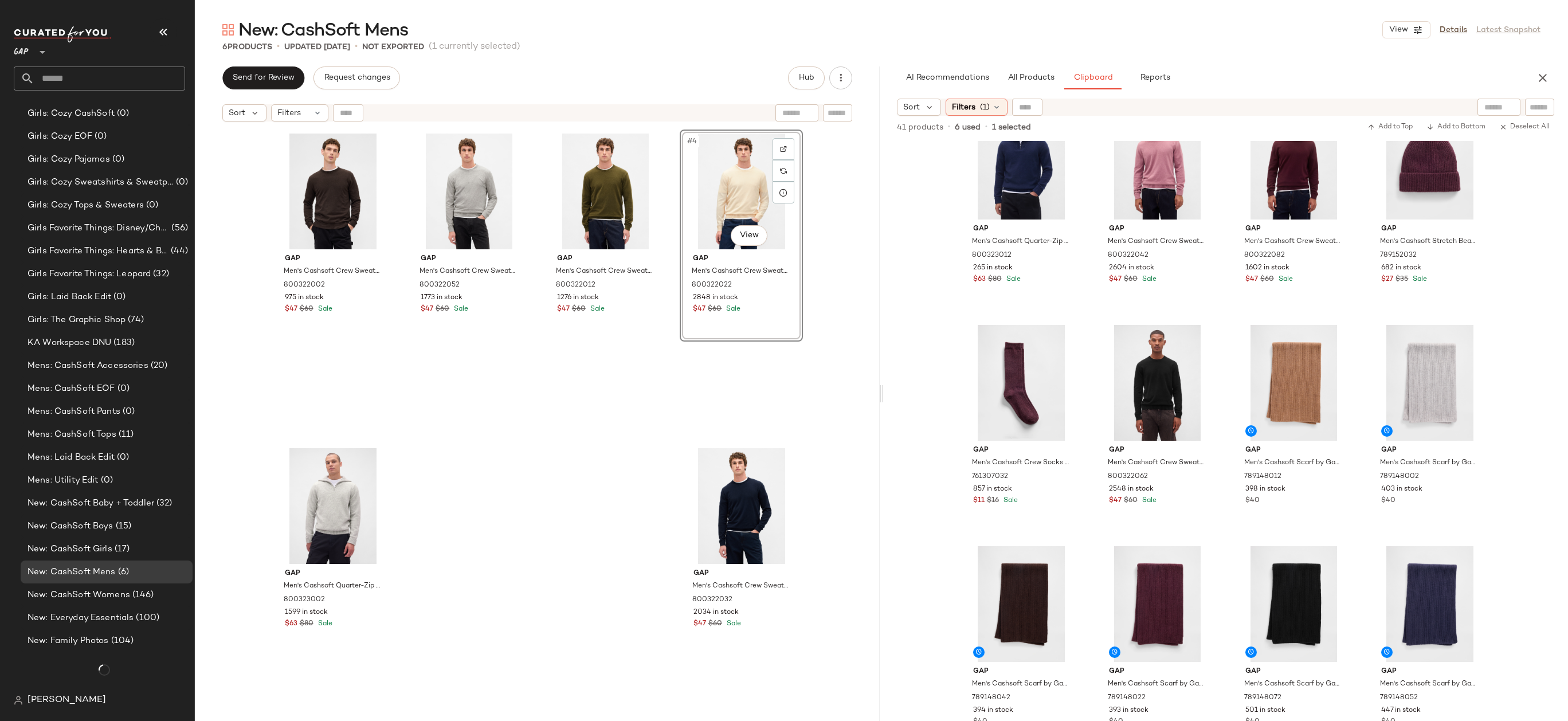
scroll to position [1305, 0]
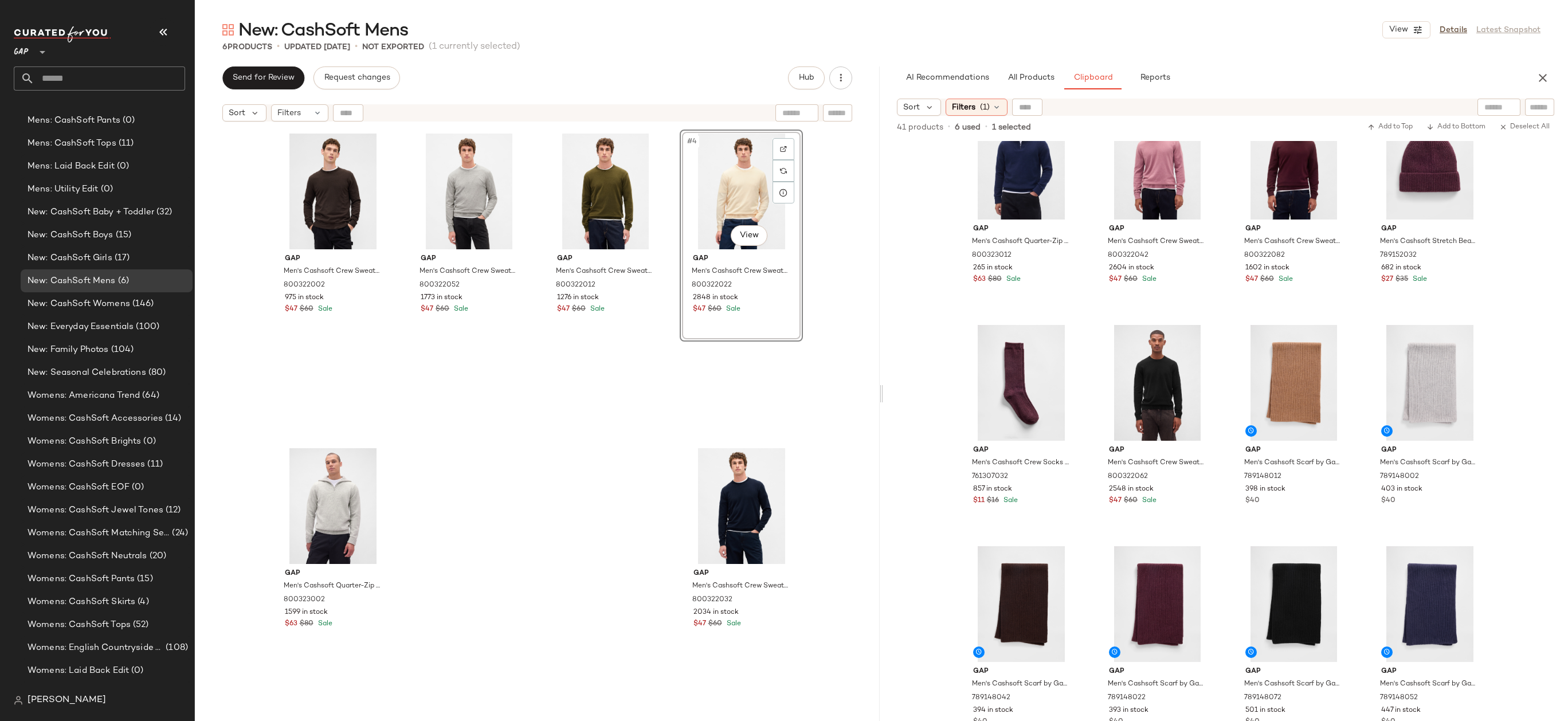
click at [881, 326] on div at bounding box center [881, 393] width 4 height 654
click at [1132, 391] on div "#18 View" at bounding box center [1157, 383] width 115 height 116
drag, startPoint x: 1149, startPoint y: 366, endPoint x: 704, endPoint y: 355, distance: 445.1
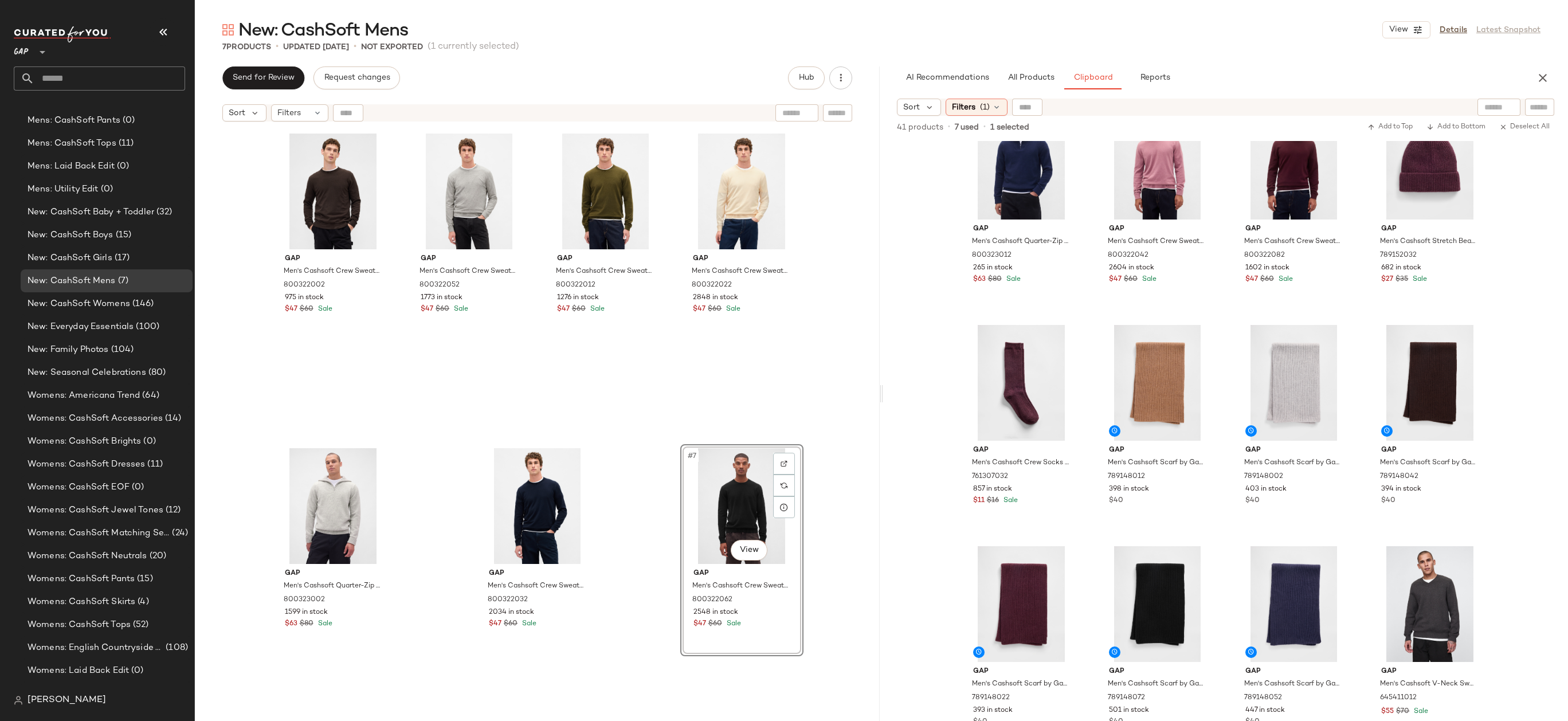
click at [734, 507] on div "#7 View" at bounding box center [742, 506] width 115 height 116
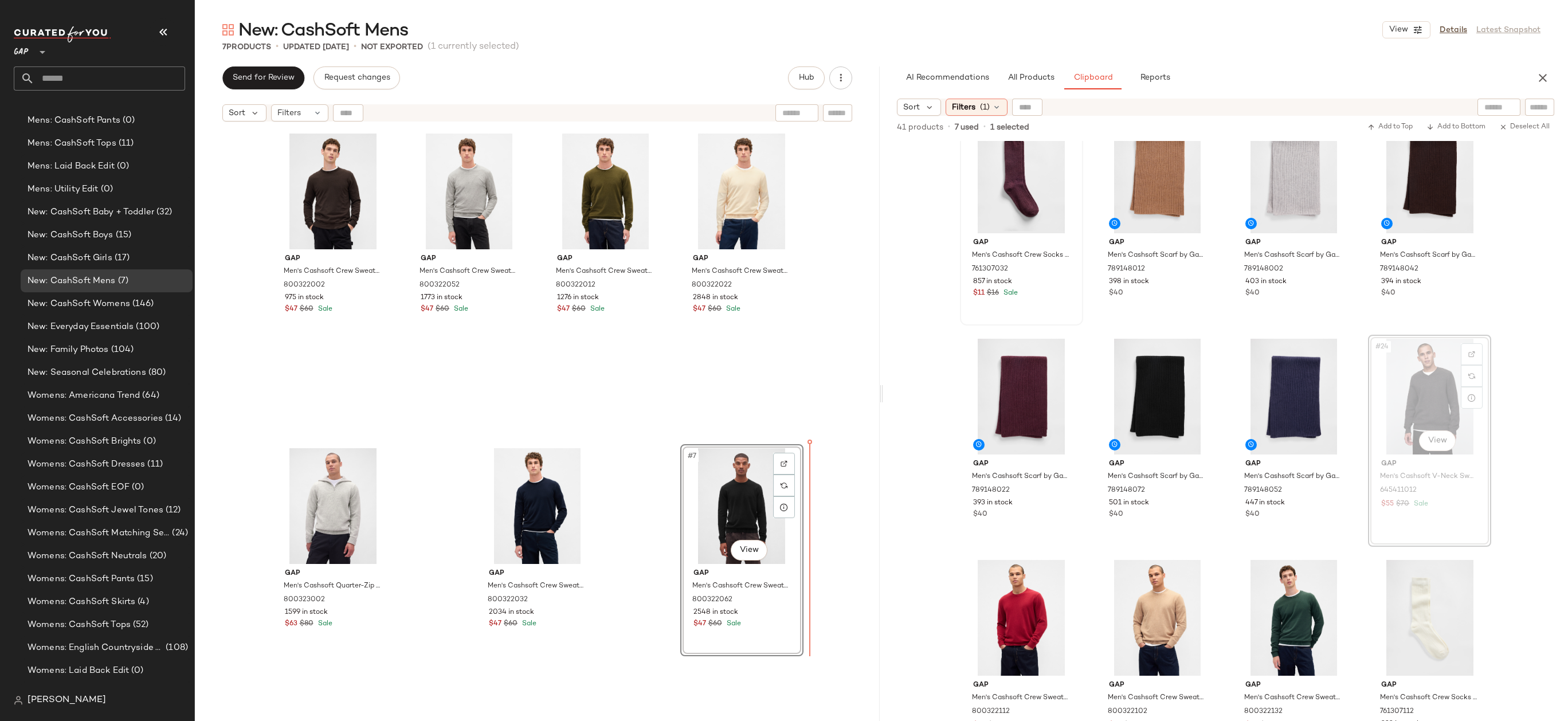
drag, startPoint x: 1397, startPoint y: 386, endPoint x: 1386, endPoint y: 386, distance: 11.0
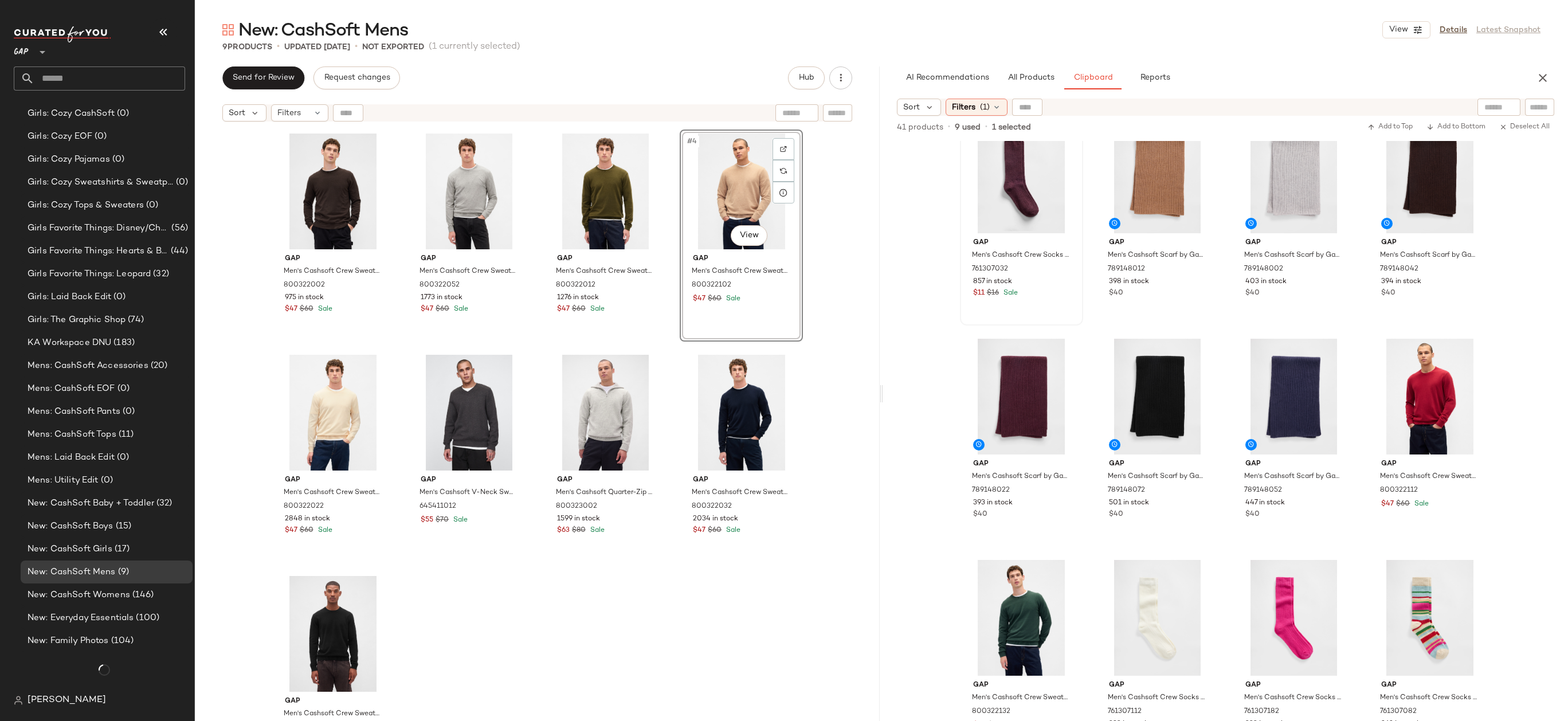
scroll to position [1305, 0]
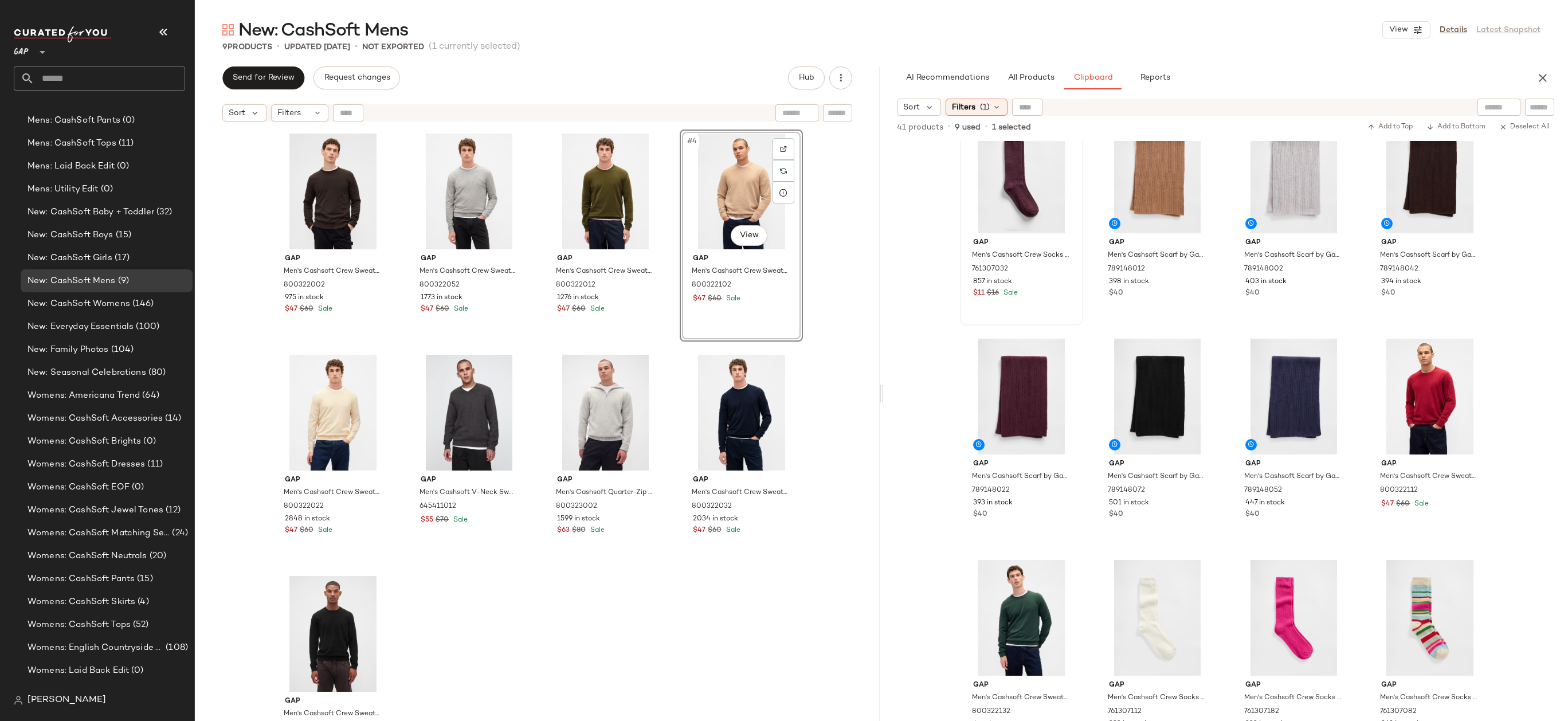
click at [843, 282] on div "Gap Men's Cashsoft Crew Sweater by Gap [PERSON_NAME] Tall Size XXXL 800322002 9…" at bounding box center [537, 438] width 685 height 622
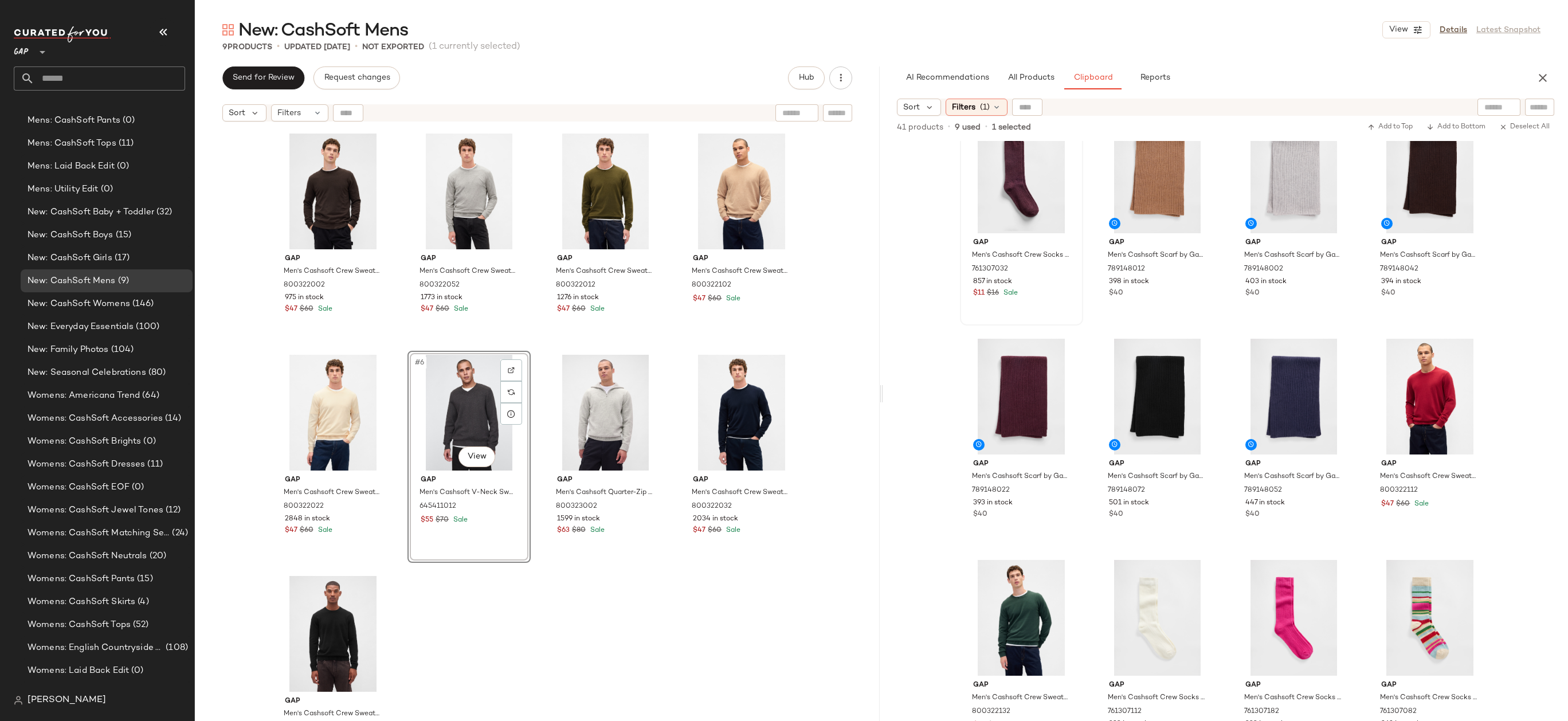
drag, startPoint x: 475, startPoint y: 415, endPoint x: 288, endPoint y: 420, distance: 187.1
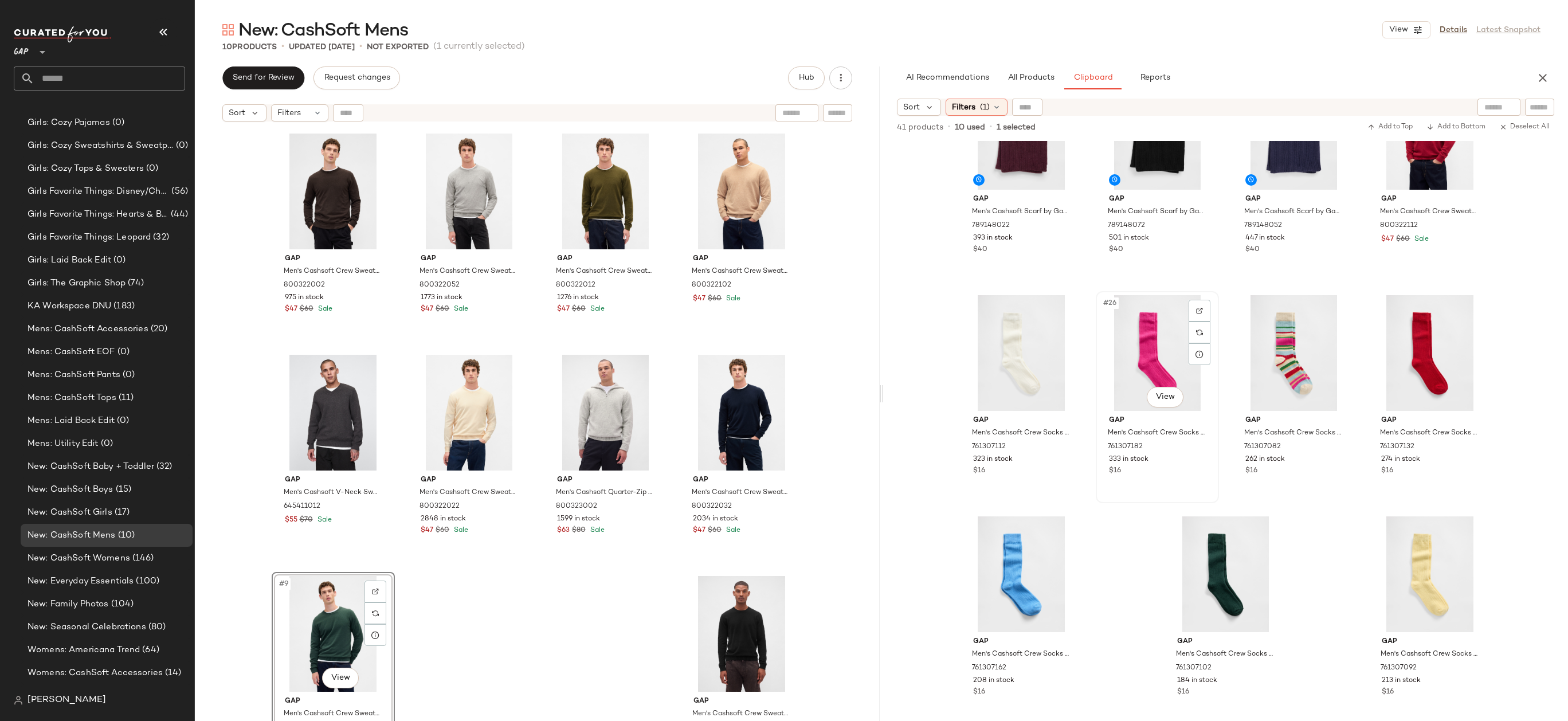
scroll to position [1305, 0]
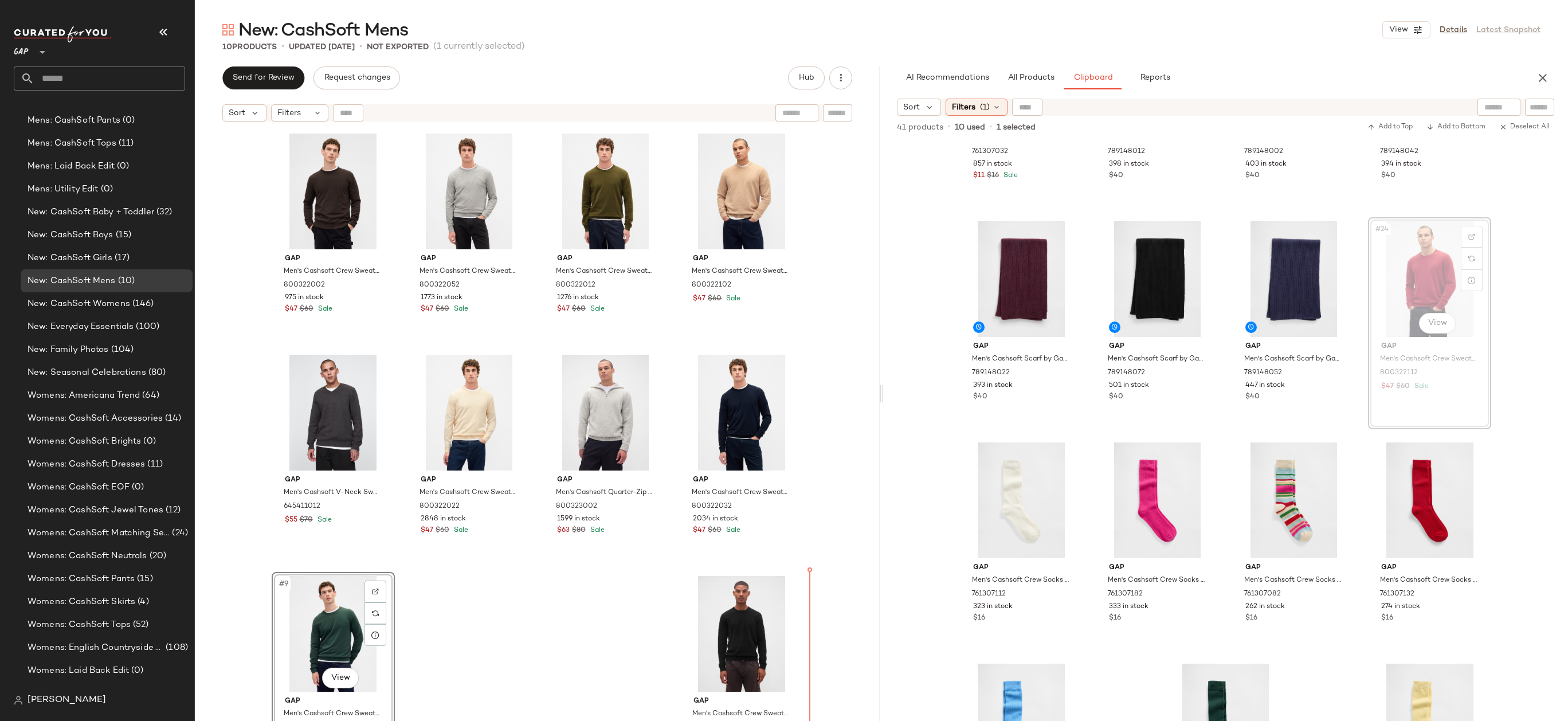
drag, startPoint x: 1441, startPoint y: 244, endPoint x: 1437, endPoint y: 249, distance: 6.4
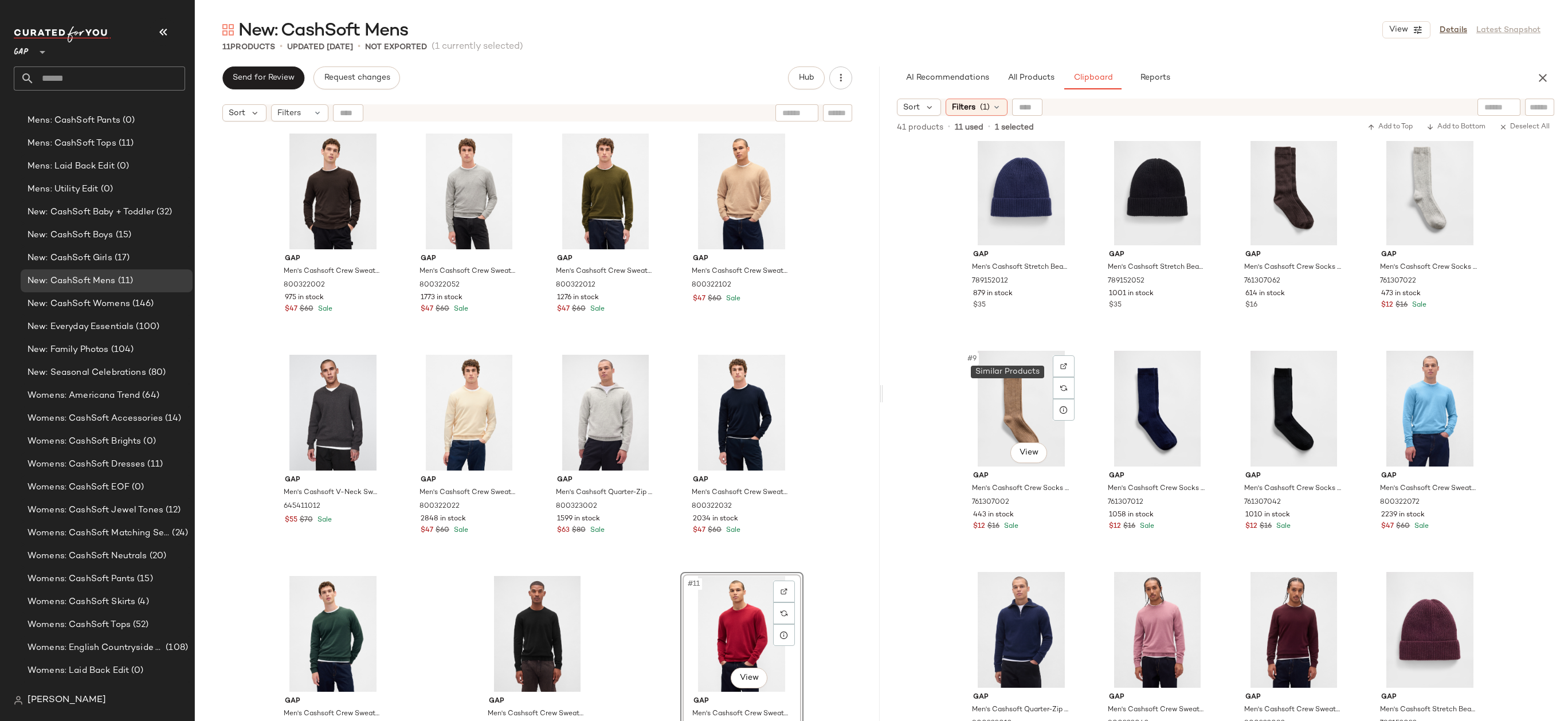
scroll to position [450, 0]
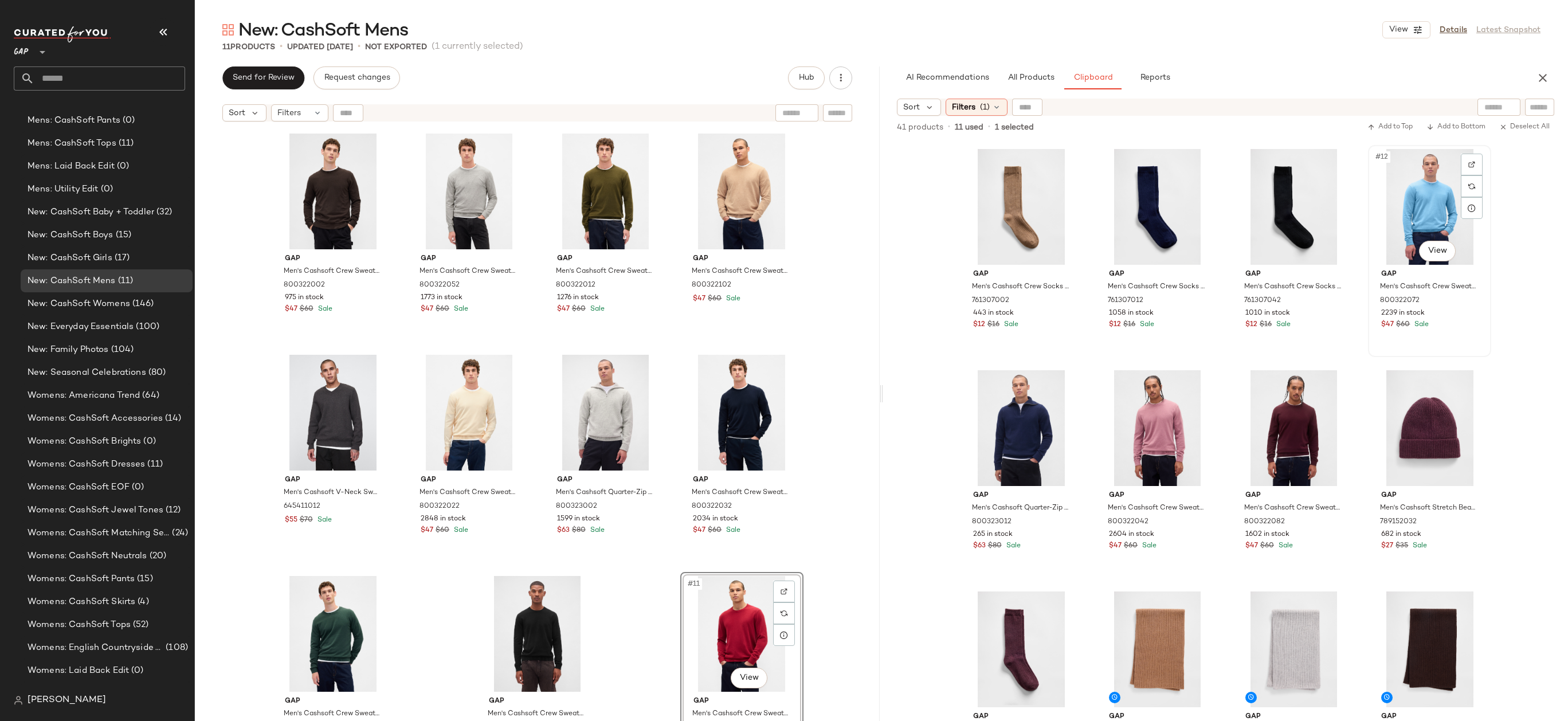
click at [1436, 204] on div "#12 View" at bounding box center [1429, 207] width 115 height 116
click at [1272, 433] on div "#15 View" at bounding box center [1293, 428] width 115 height 116
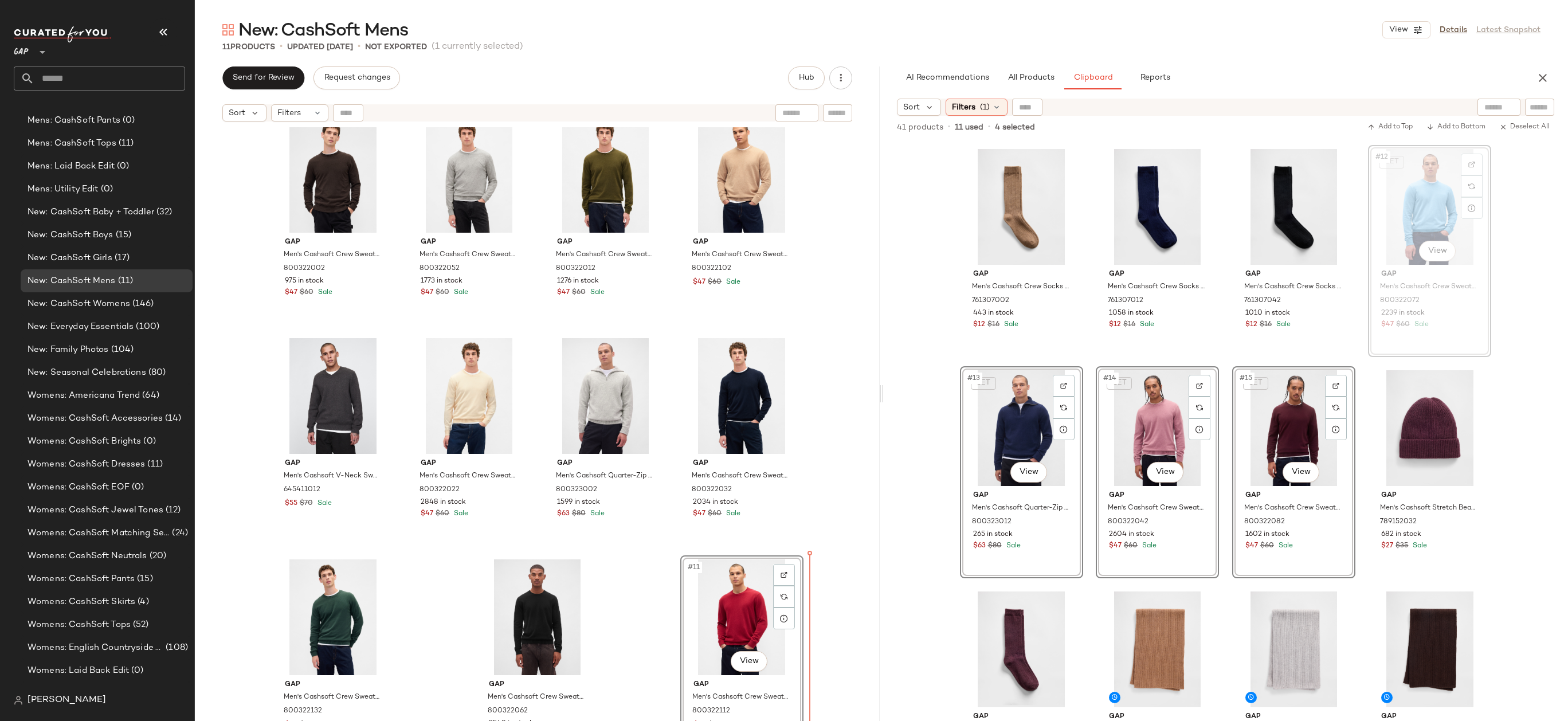
scroll to position [34, 0]
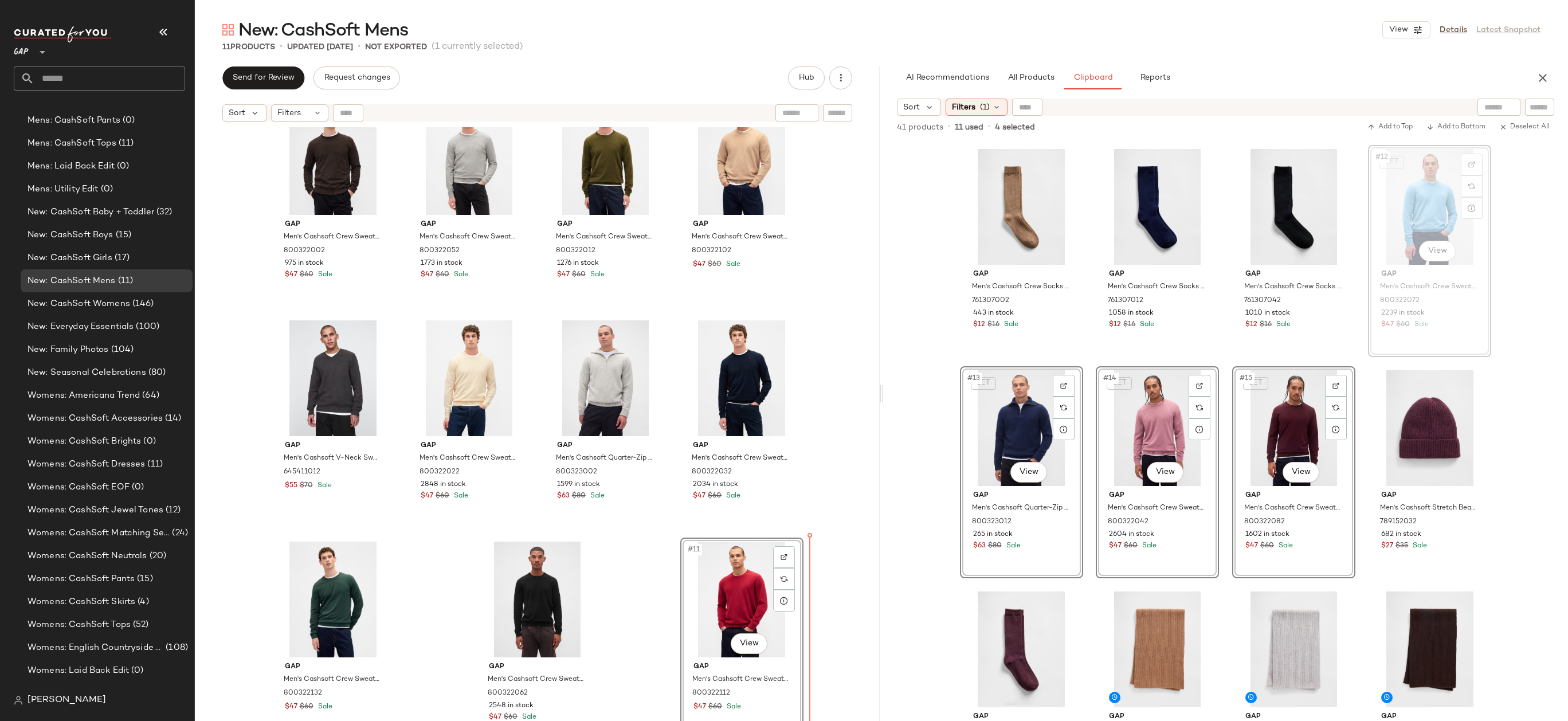
drag, startPoint x: 1414, startPoint y: 226, endPoint x: 1406, endPoint y: 232, distance: 10.0
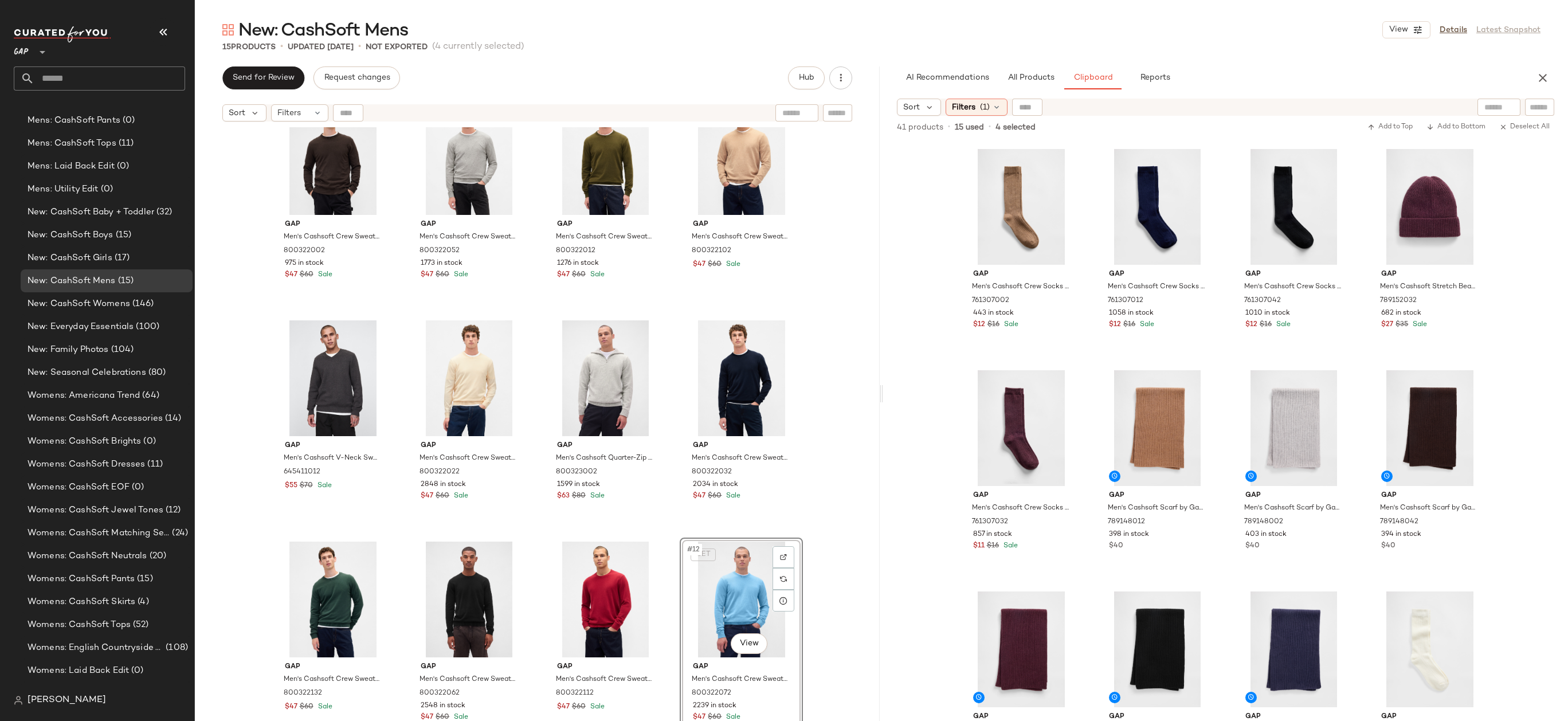
scroll to position [0, 0]
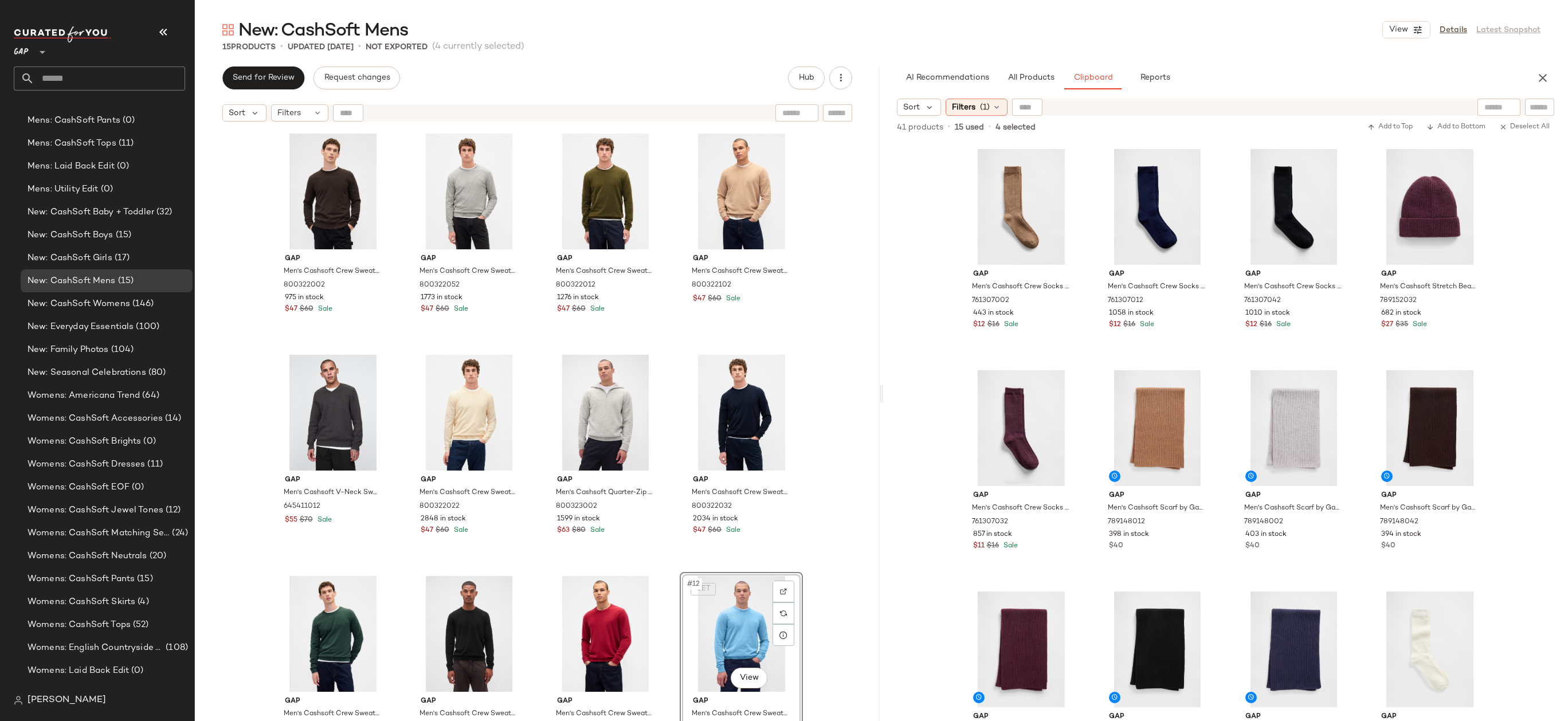
click at [838, 401] on div "Gap Men's Cashsoft Crew Sweater by Gap [PERSON_NAME] Tall Size XXXL 800322002 9…" at bounding box center [537, 438] width 685 height 622
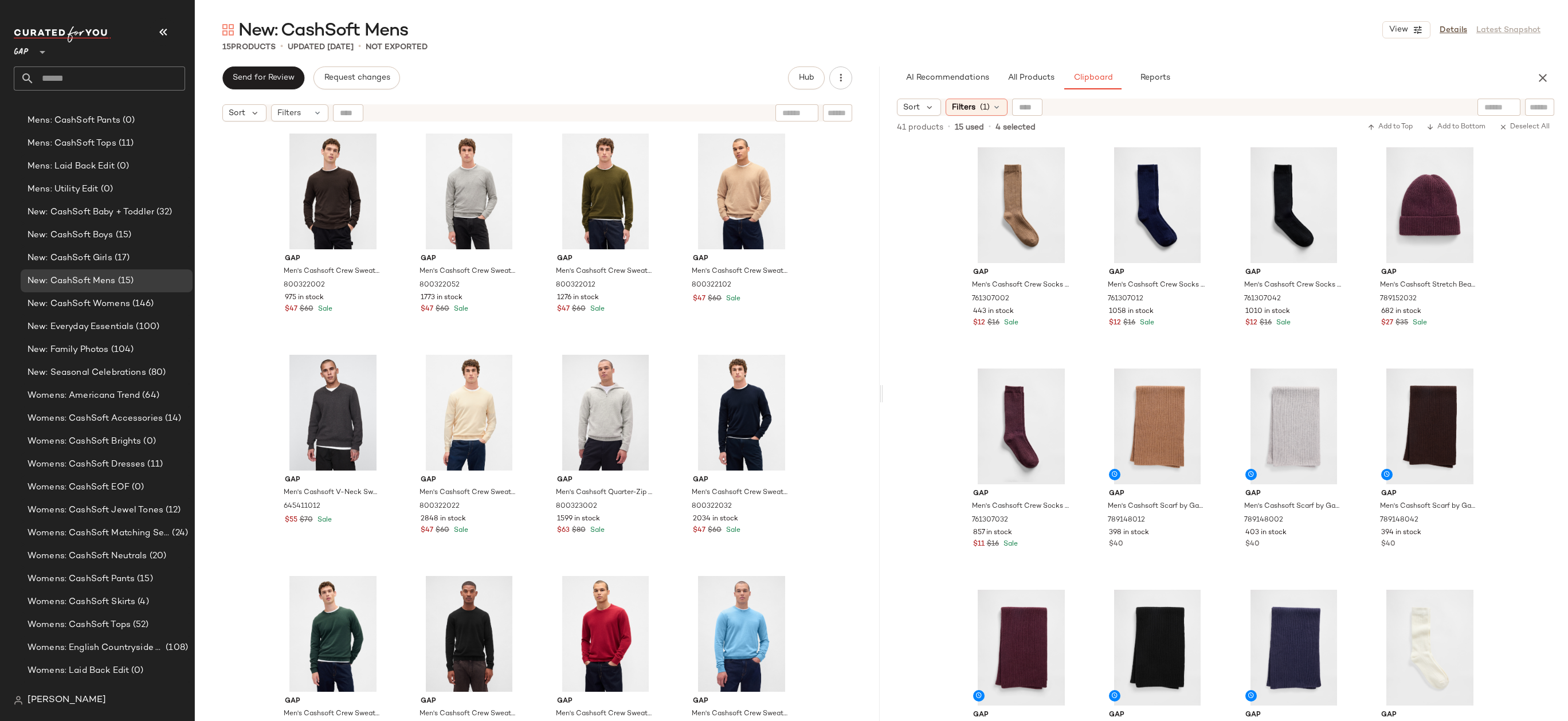
scroll to position [971, 0]
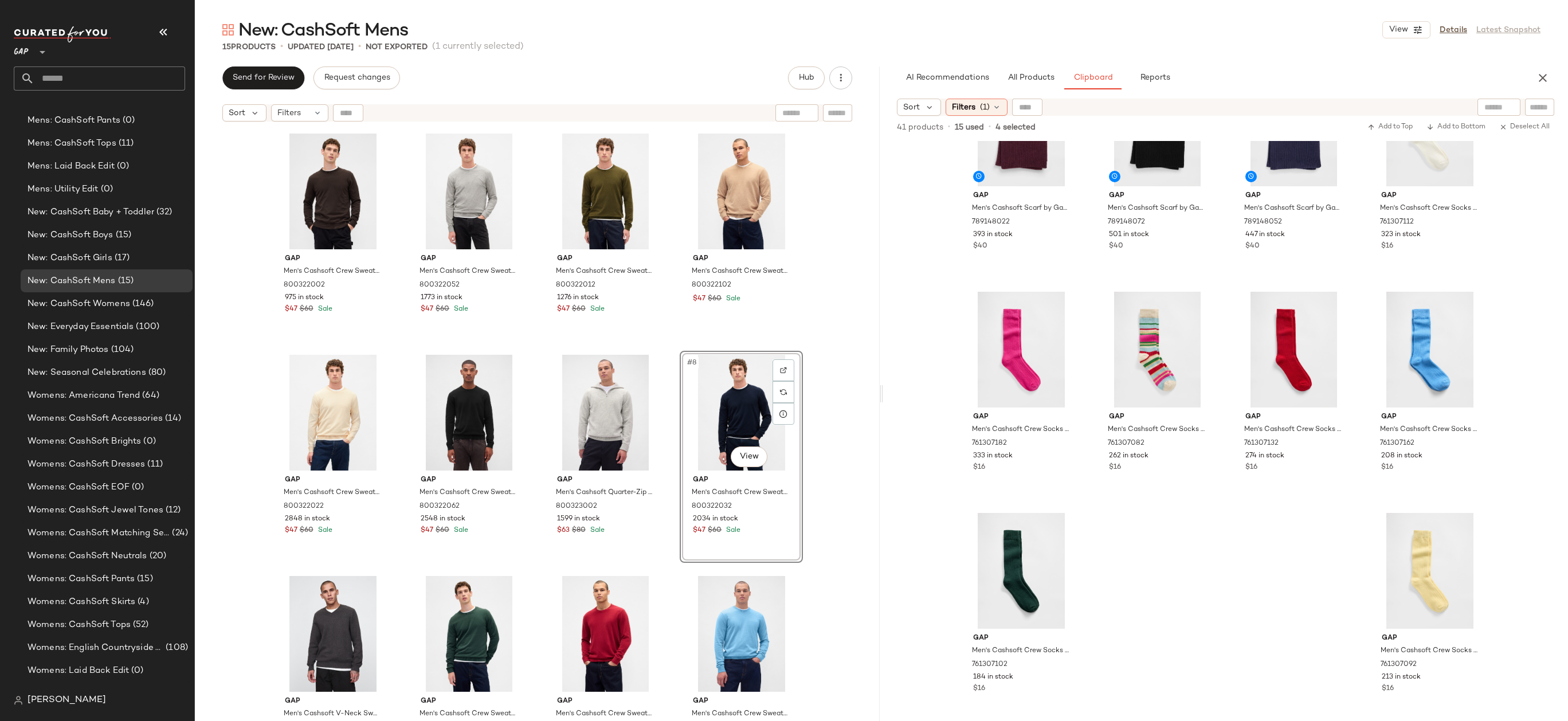
click at [837, 391] on div "Gap Men's Cashsoft Crew Sweater by Gap [PERSON_NAME] Tall Size XXXL 800322002 9…" at bounding box center [537, 438] width 685 height 622
click at [841, 387] on div "Gap Men's Cashsoft Crew Sweater by Gap [PERSON_NAME] Tall Size XXXL 800322002 9…" at bounding box center [537, 438] width 685 height 622
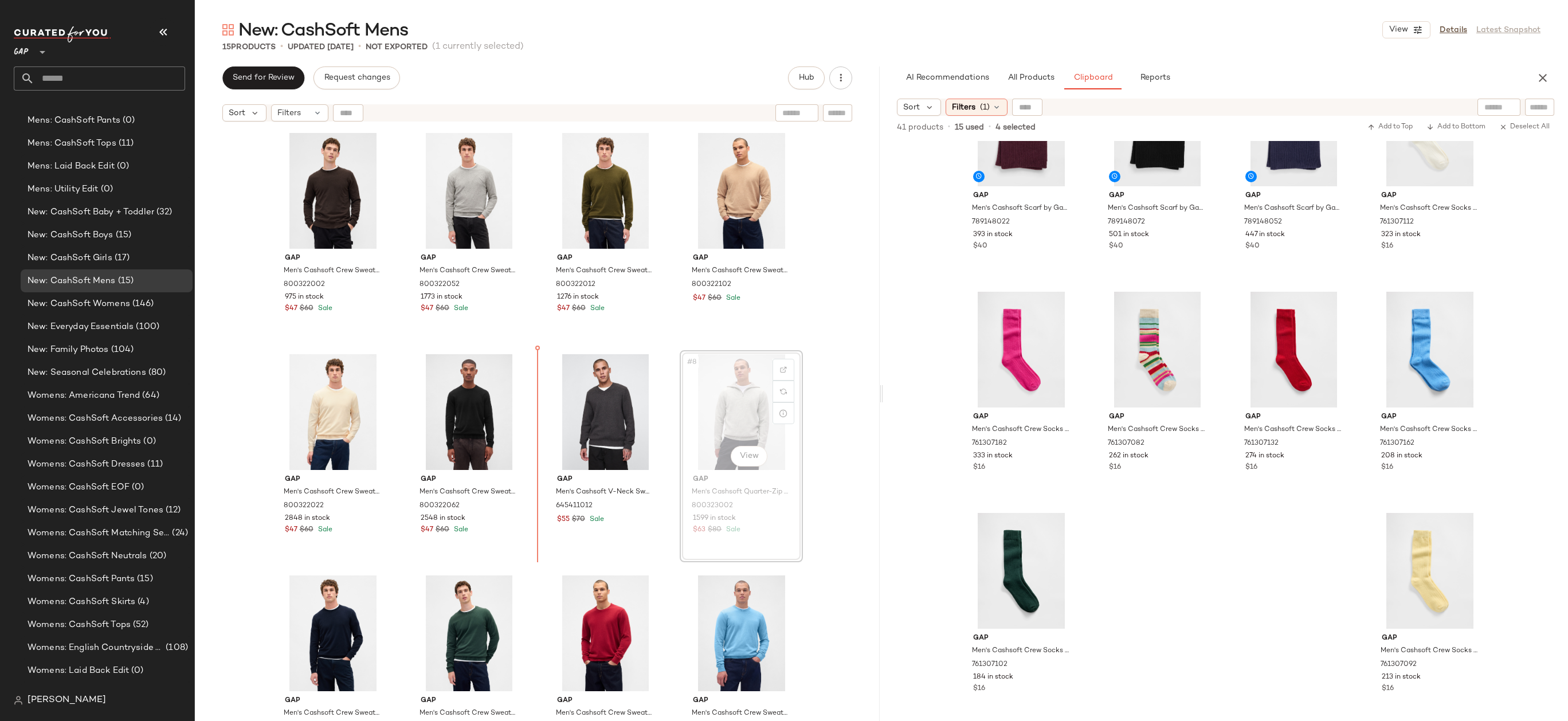
drag, startPoint x: 722, startPoint y: 423, endPoint x: 558, endPoint y: 424, distance: 164.0
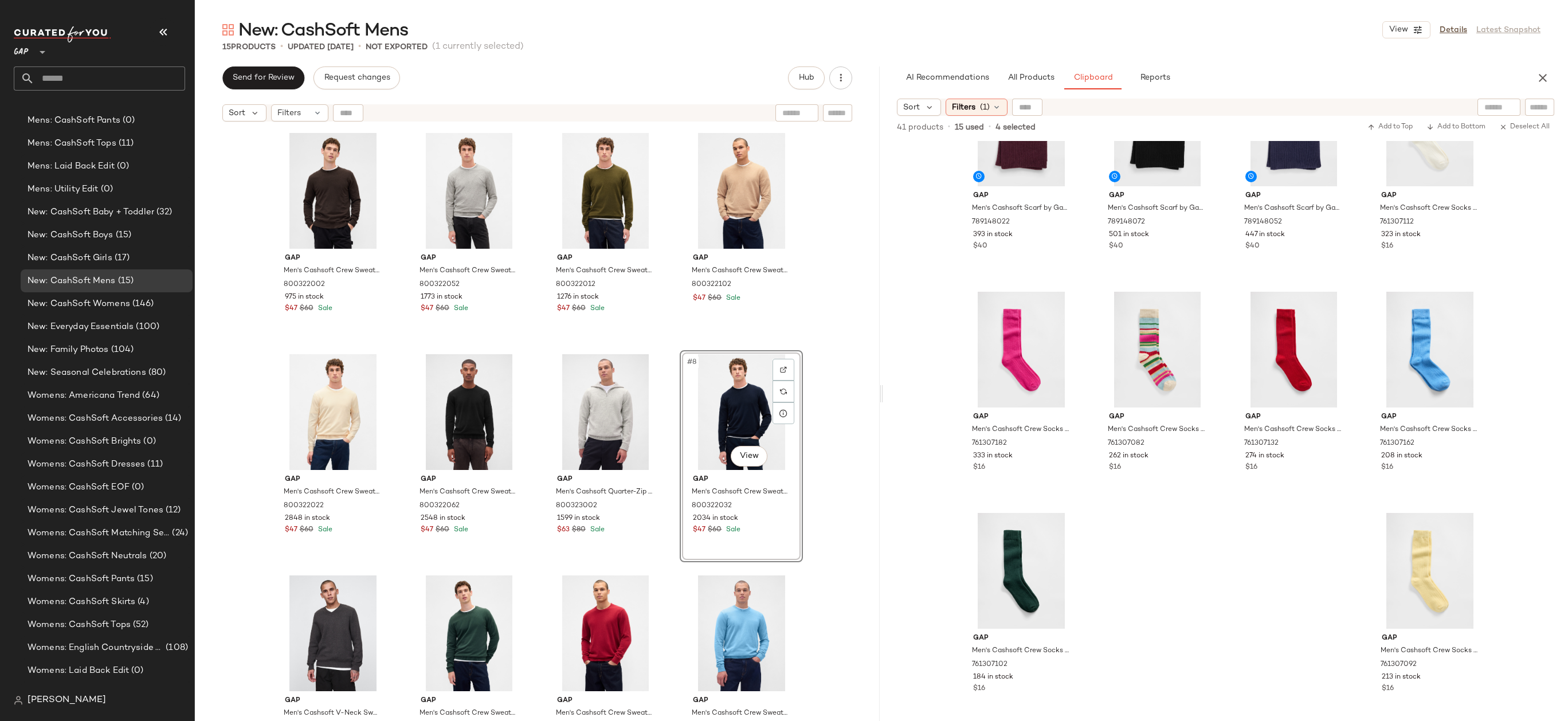
click at [826, 421] on div "Gap Men's Cashsoft Crew Sweater by Gap [PERSON_NAME] Tall Size XXXL 800322002 9…" at bounding box center [537, 438] width 685 height 622
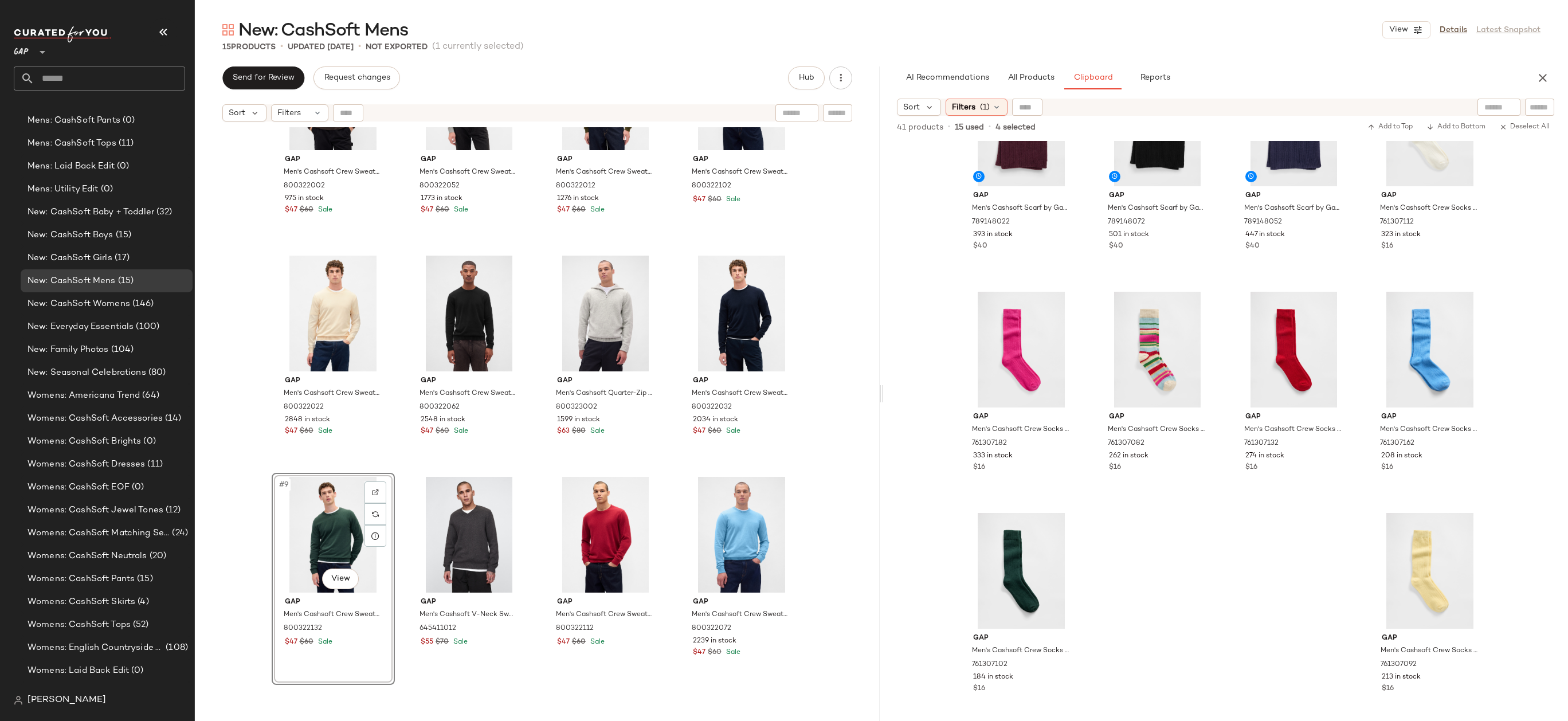
scroll to position [255, 0]
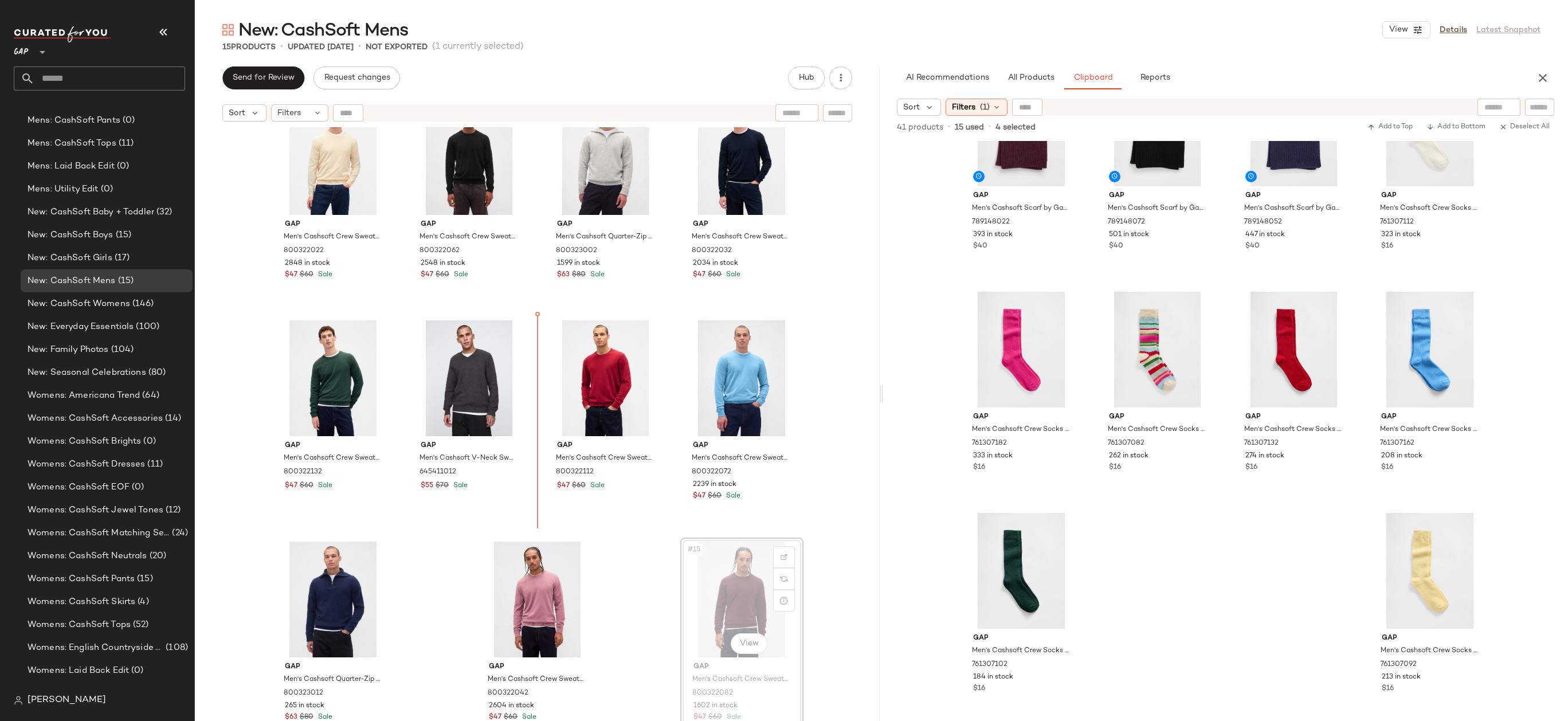
drag, startPoint x: 753, startPoint y: 604, endPoint x: 747, endPoint y: 603, distance: 6.1
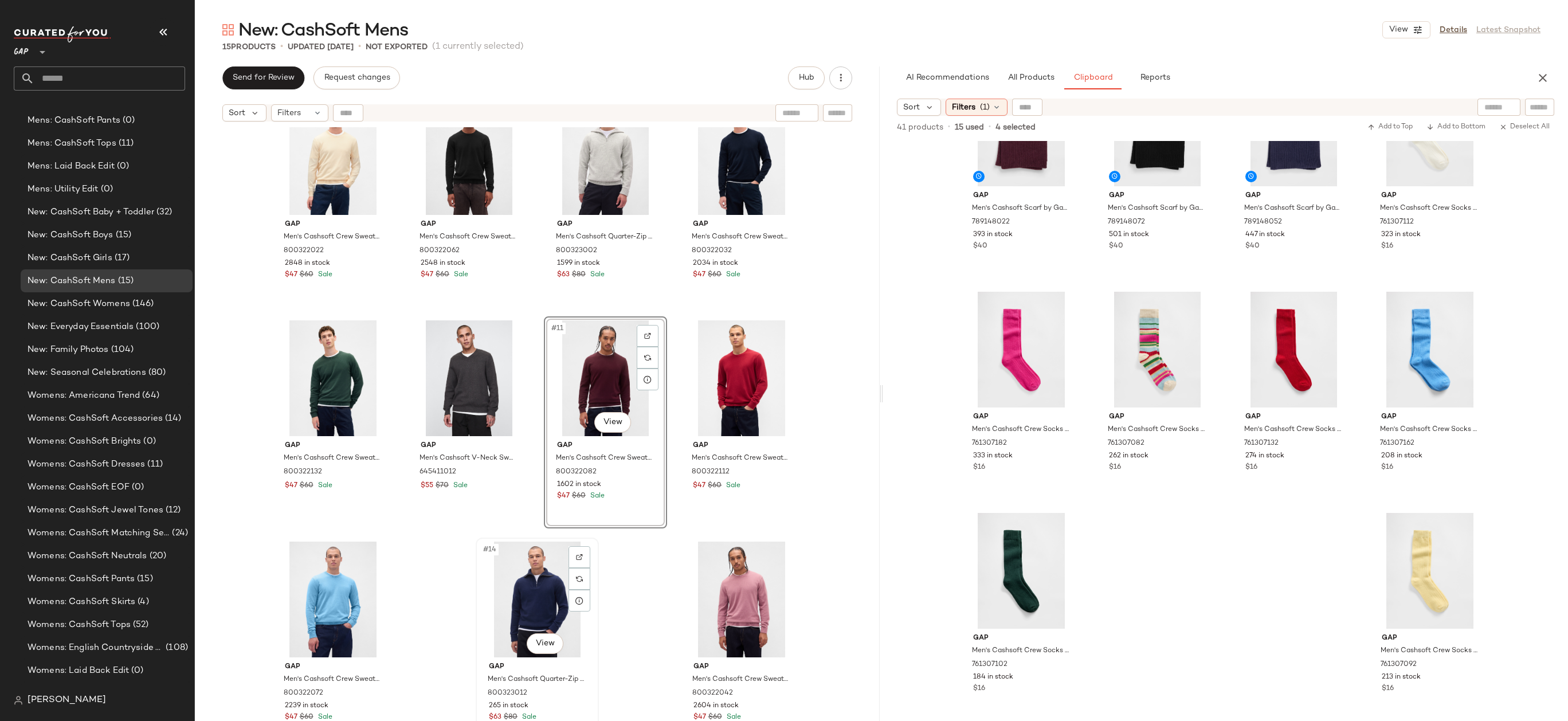
click at [530, 592] on div "#14 View" at bounding box center [537, 599] width 115 height 116
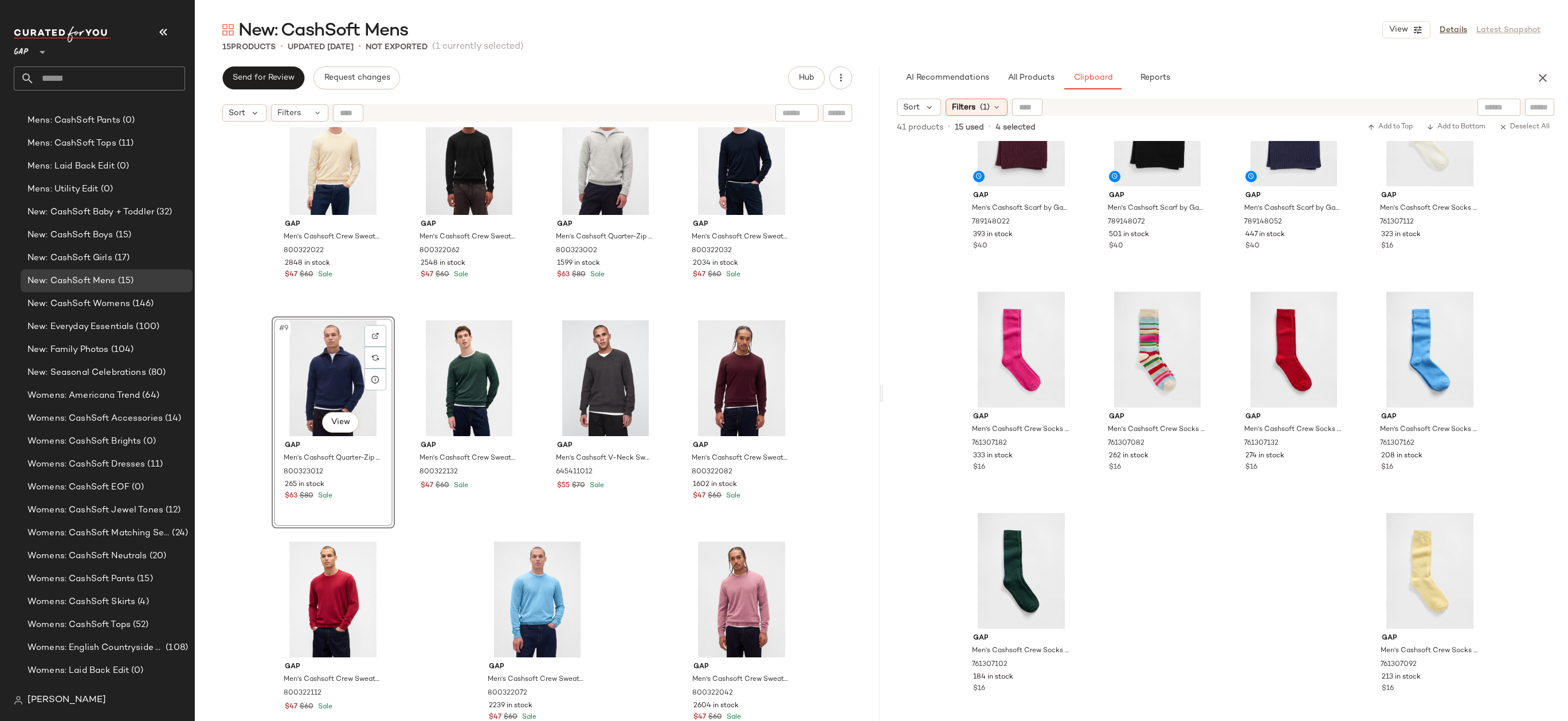
click at [838, 379] on div "Gap Men's Cashsoft Crew Sweater by Gap [PERSON_NAME] Tall Size XXXL 800322002 9…" at bounding box center [537, 438] width 685 height 622
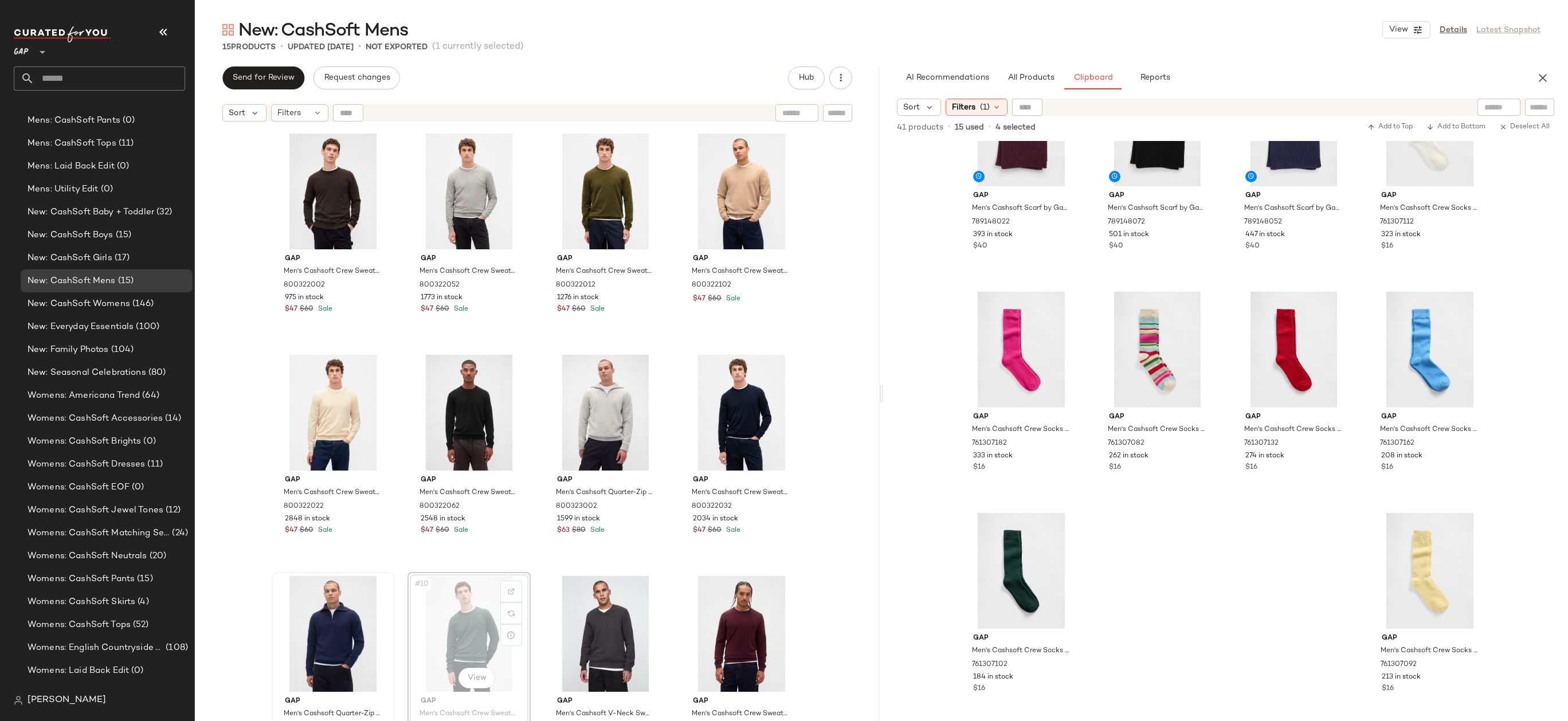
drag, startPoint x: 472, startPoint y: 645, endPoint x: 319, endPoint y: 645, distance: 153.0
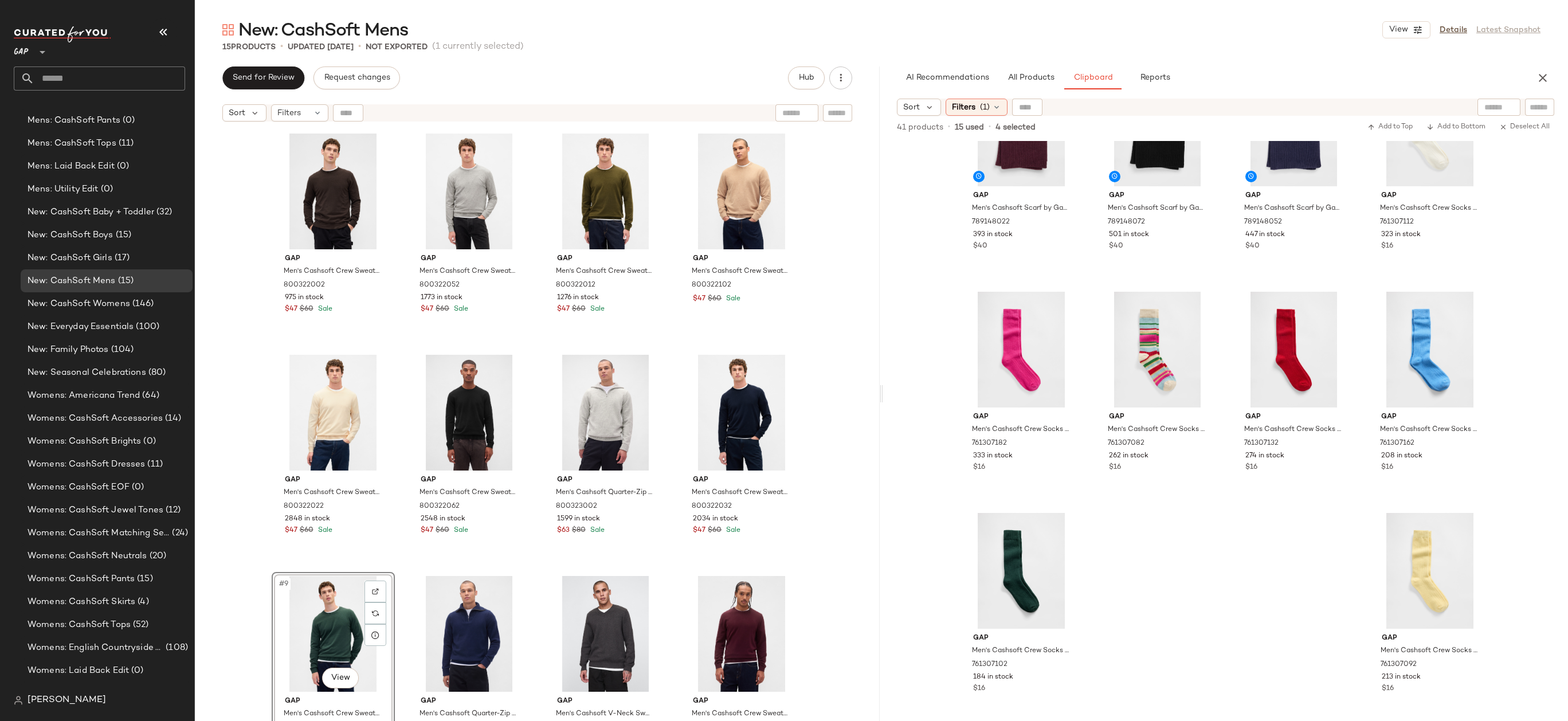
click at [811, 601] on div "Gap Men's Cashsoft Crew Sweater by Gap [PERSON_NAME] Tall Size XXXL 800322002 9…" at bounding box center [537, 438] width 685 height 622
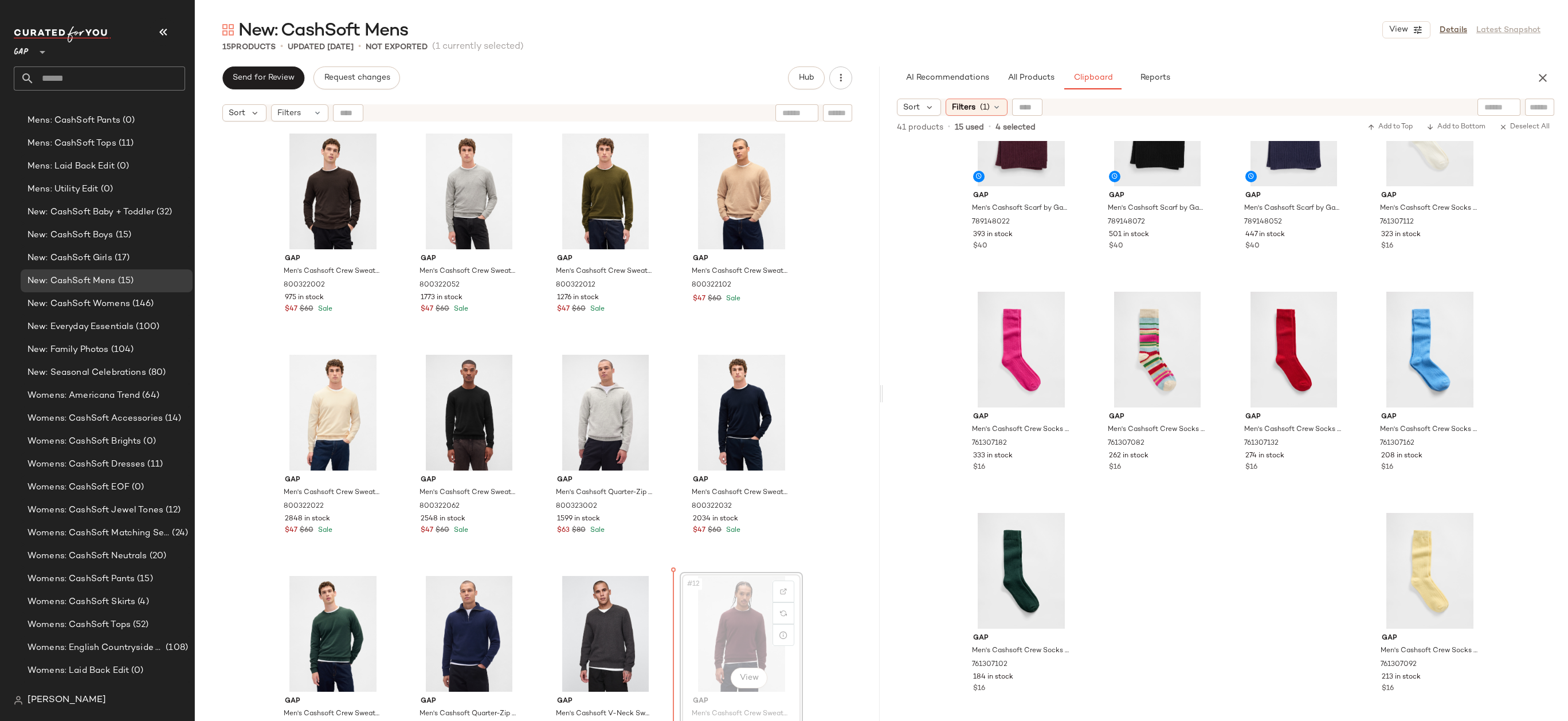
drag, startPoint x: 741, startPoint y: 645, endPoint x: 594, endPoint y: 636, distance: 147.3
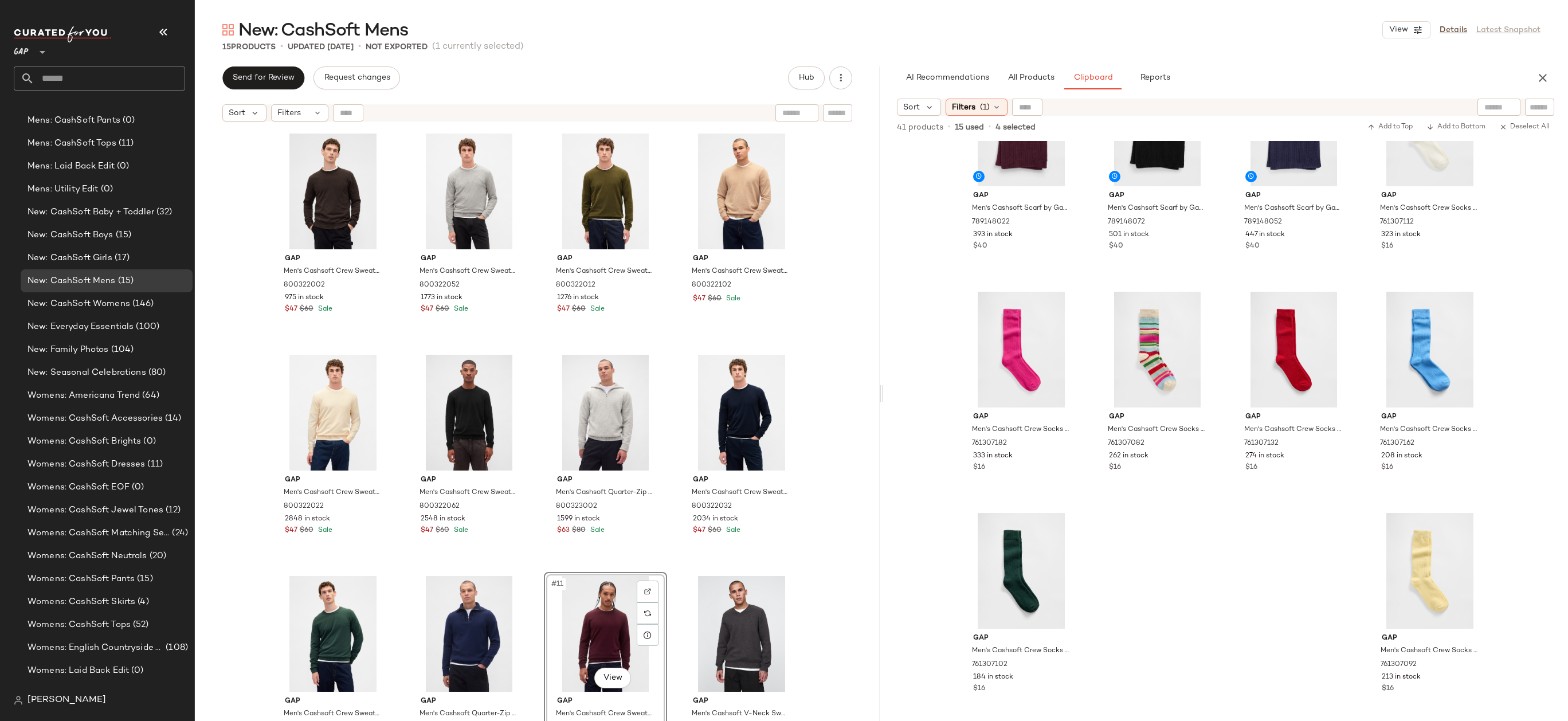
click at [805, 593] on div "Gap Men's Cashsoft Crew Sweater by Gap [PERSON_NAME] Tall Size XXXL 800322002 9…" at bounding box center [537, 438] width 685 height 622
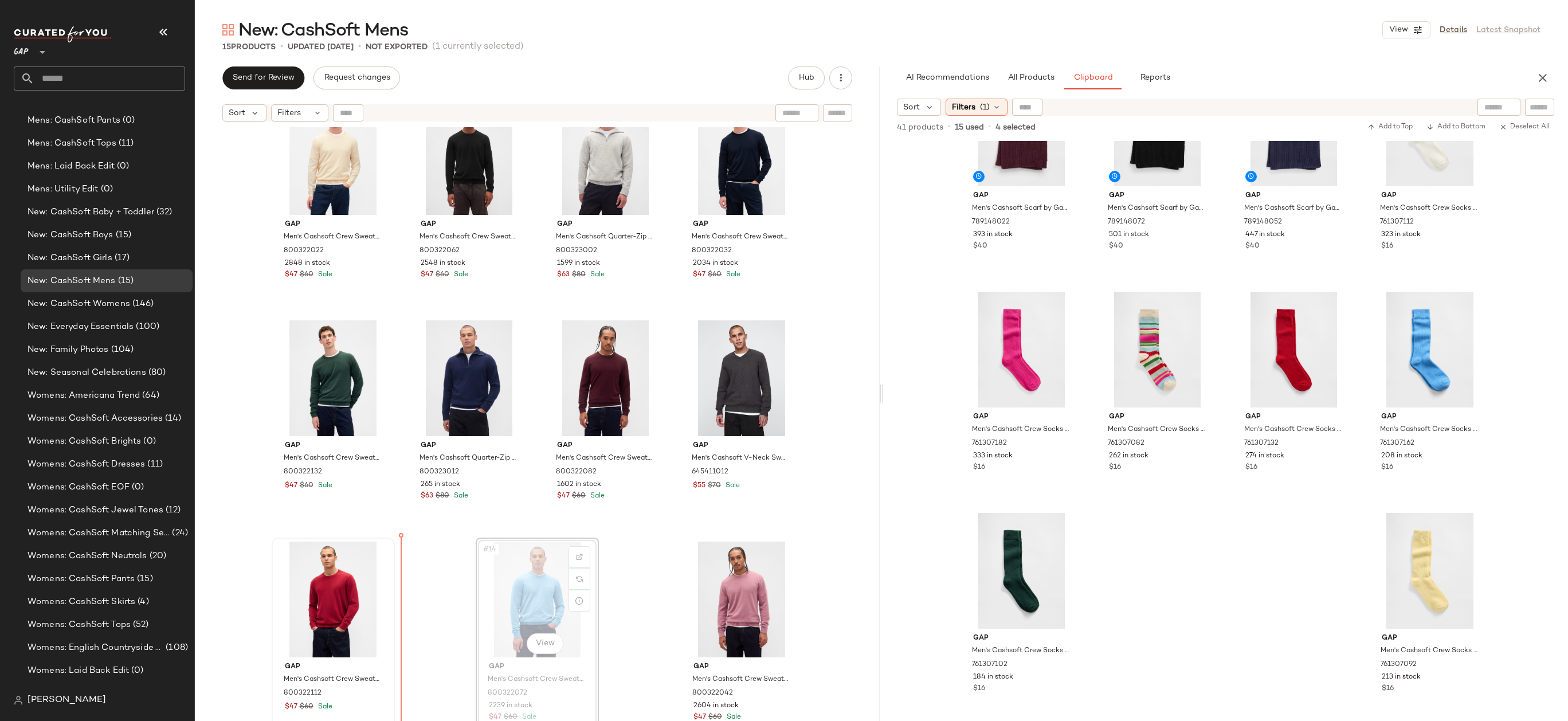
drag, startPoint x: 520, startPoint y: 606, endPoint x: 288, endPoint y: 613, distance: 232.1
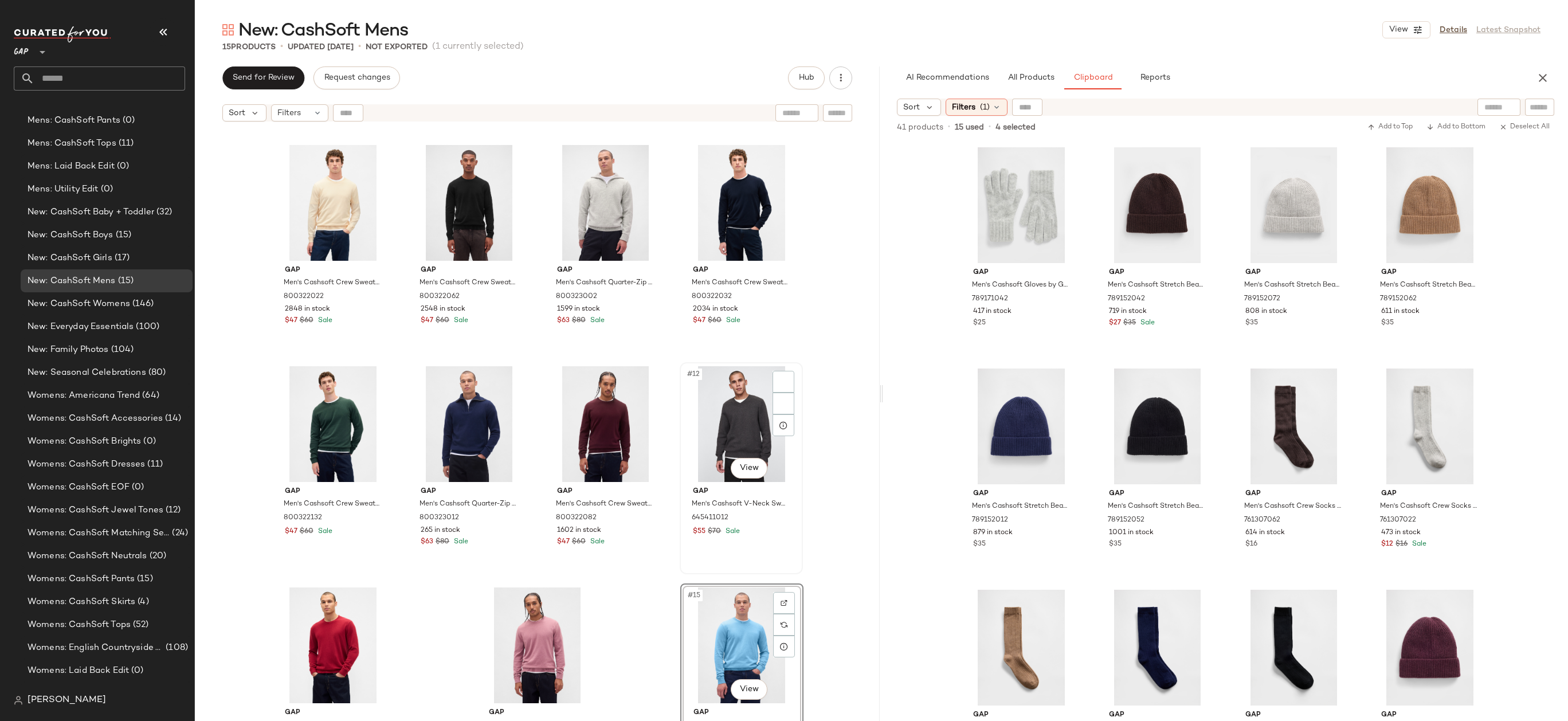
scroll to position [265, 0]
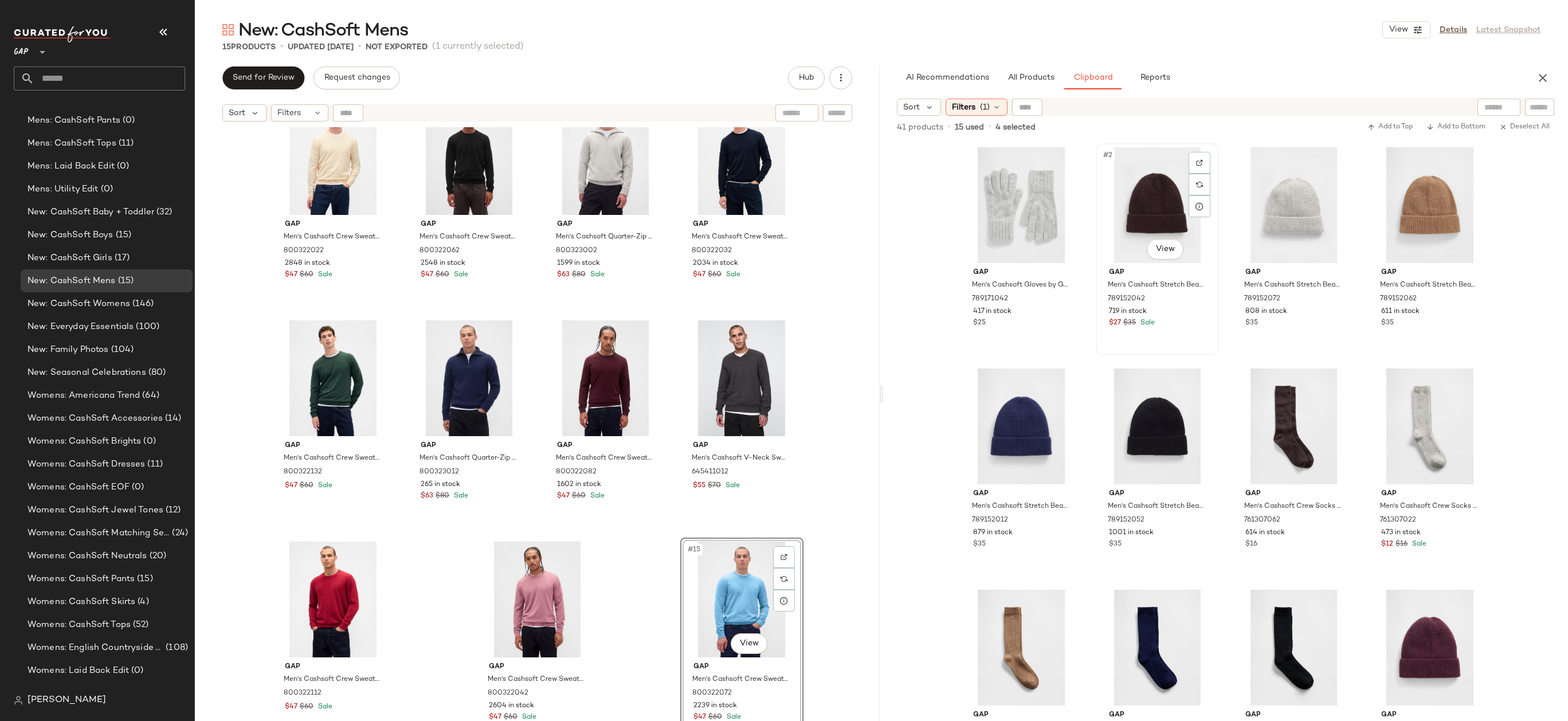
click at [1132, 187] on div "#2 View" at bounding box center [1157, 205] width 115 height 116
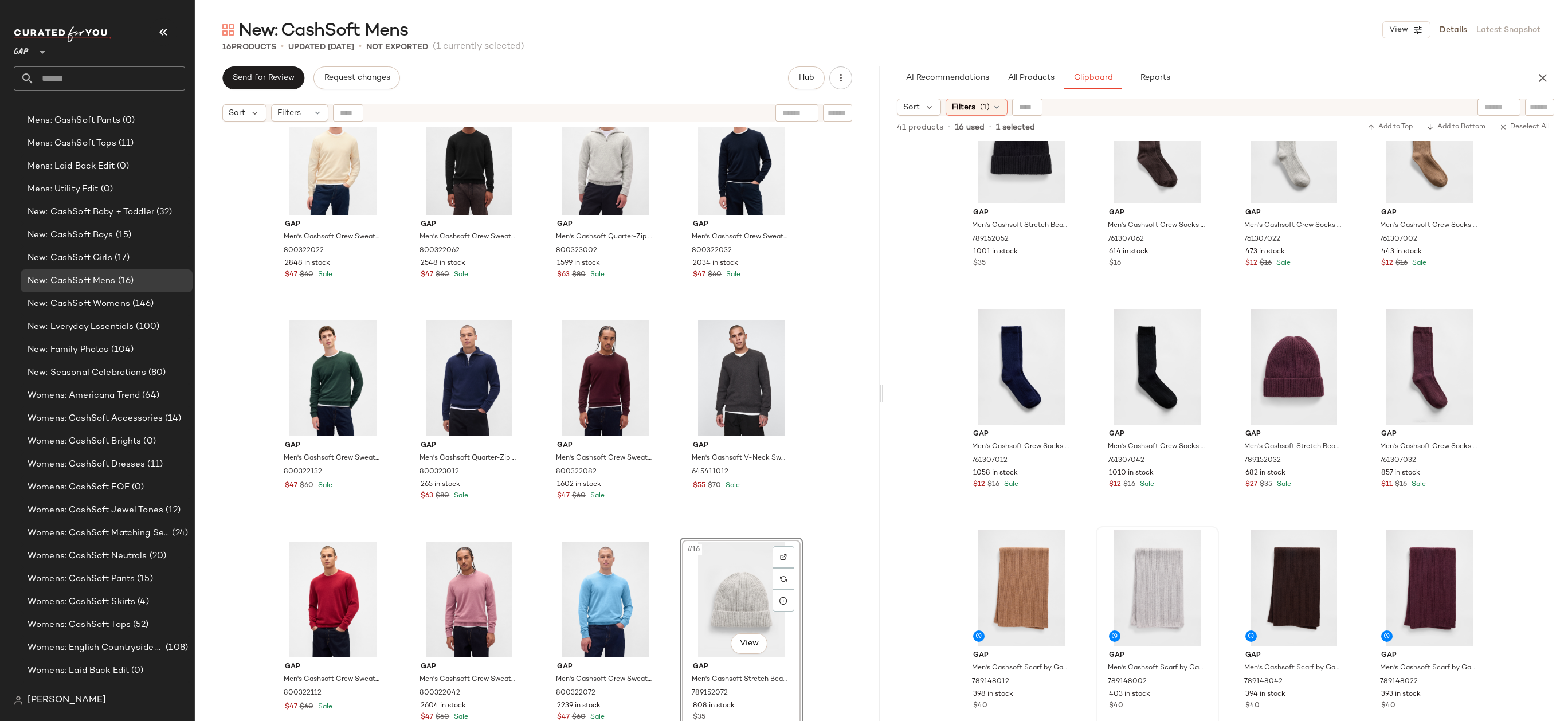
scroll to position [10, 0]
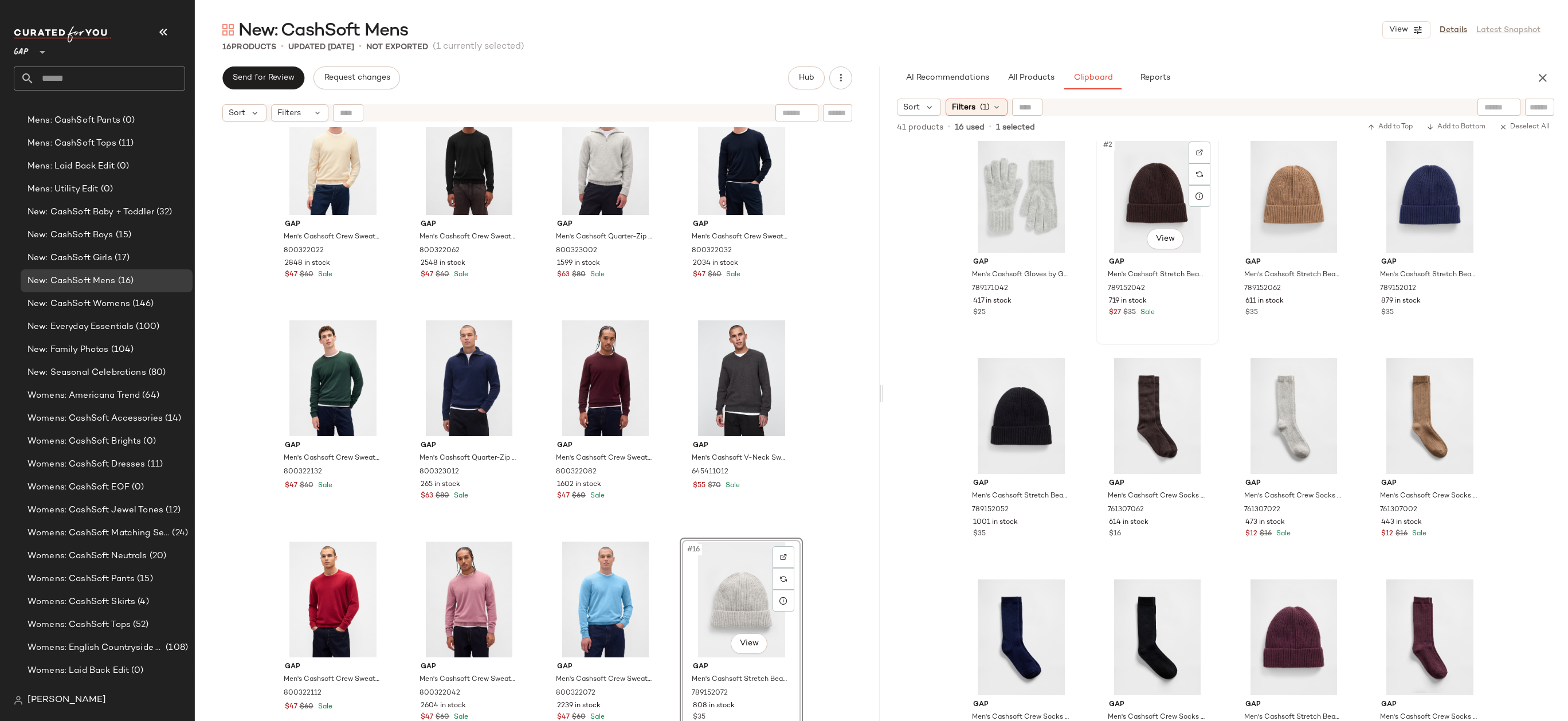
click at [1138, 196] on div "#2 View" at bounding box center [1157, 195] width 115 height 116
click at [1010, 404] on div "#5 View" at bounding box center [1022, 416] width 115 height 116
drag, startPoint x: 1007, startPoint y: 208, endPoint x: 1002, endPoint y: 216, distance: 9.4
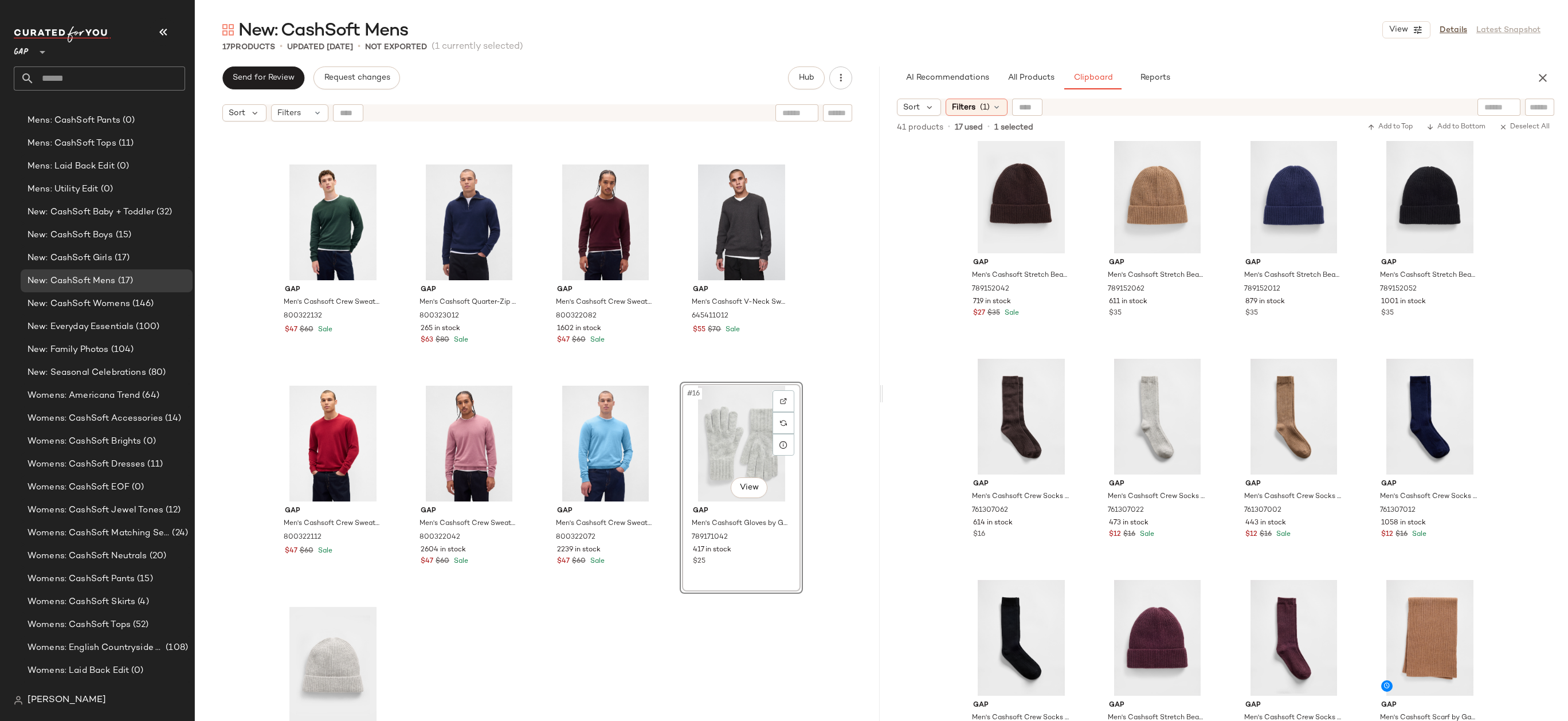
scroll to position [486, 0]
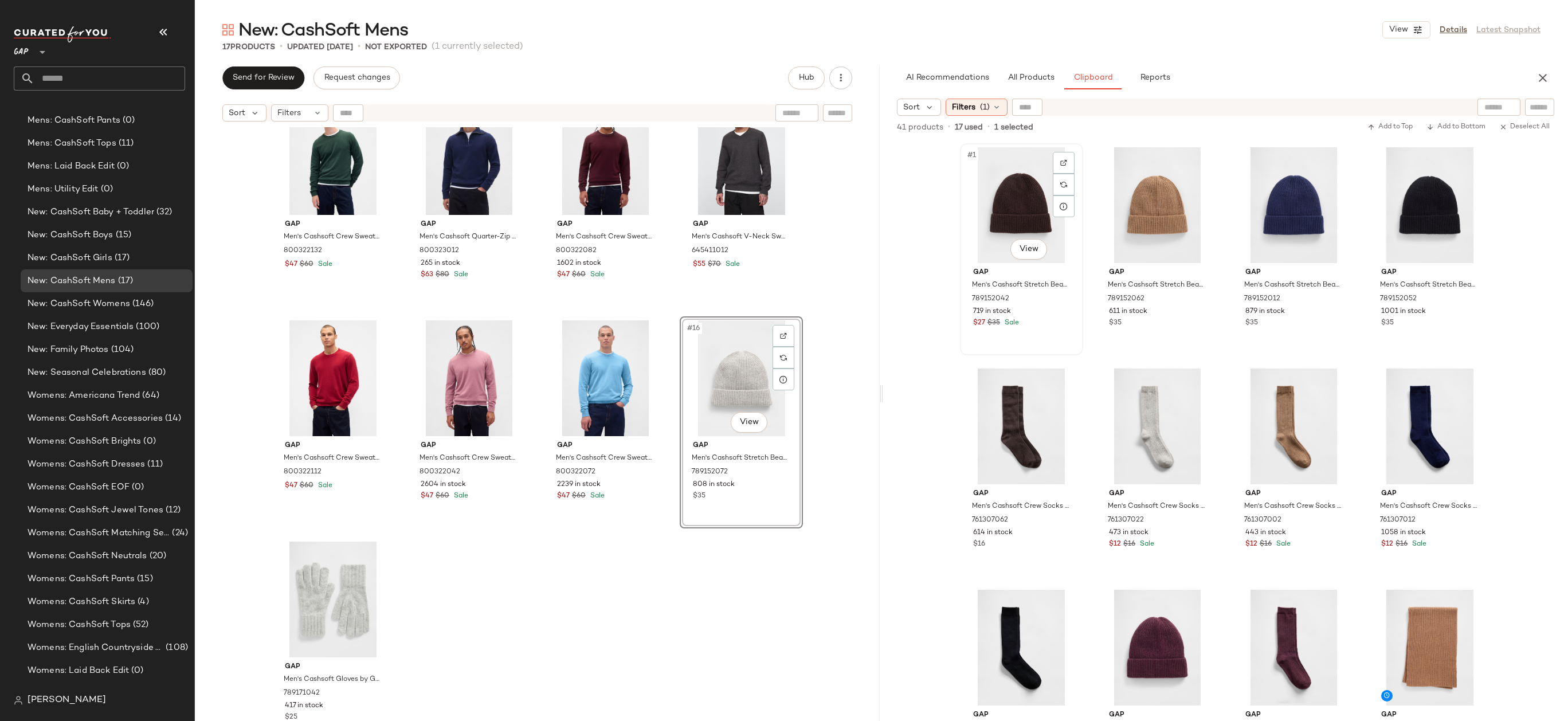
click at [1025, 213] on div "#1 View" at bounding box center [1022, 205] width 115 height 116
click at [1414, 185] on div "#4 View" at bounding box center [1429, 205] width 115 height 116
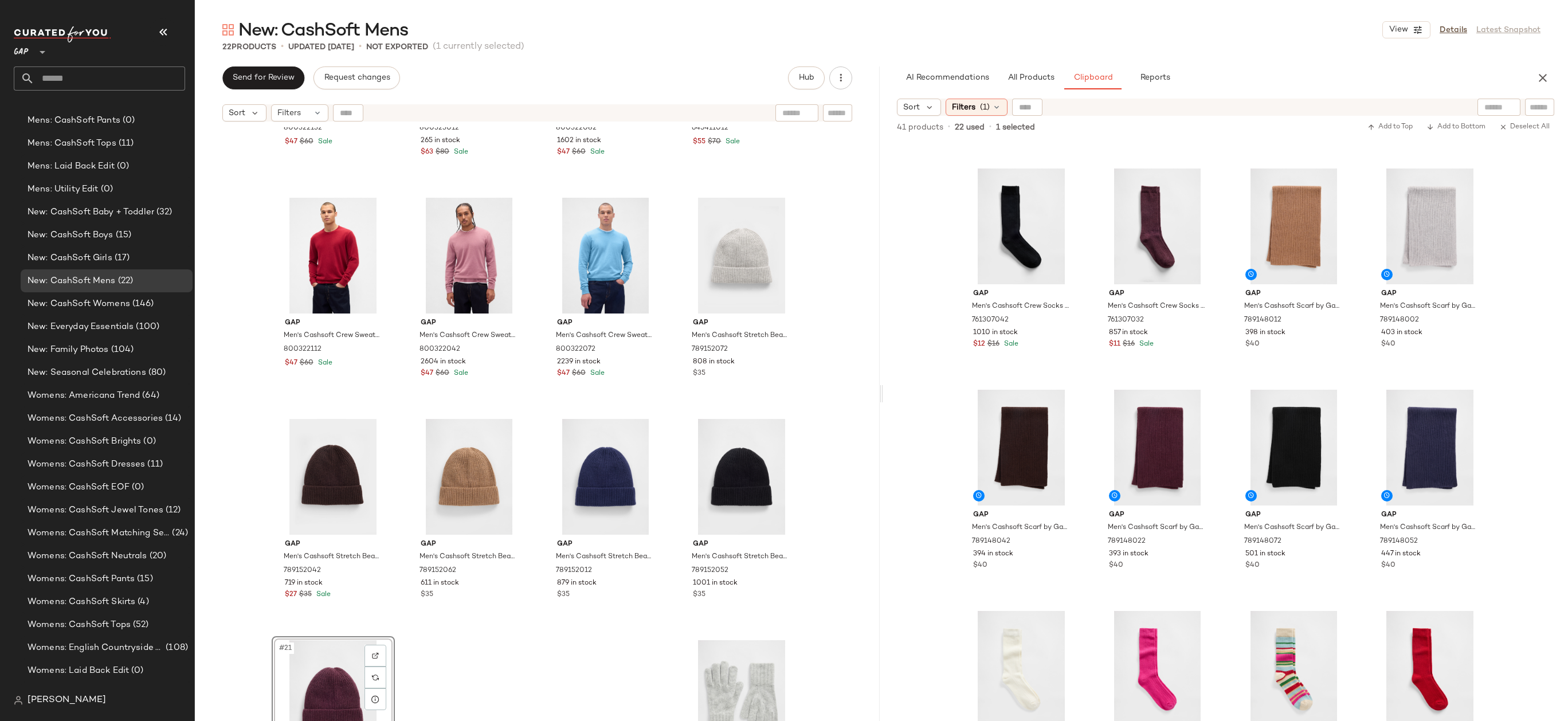
scroll to position [688, 0]
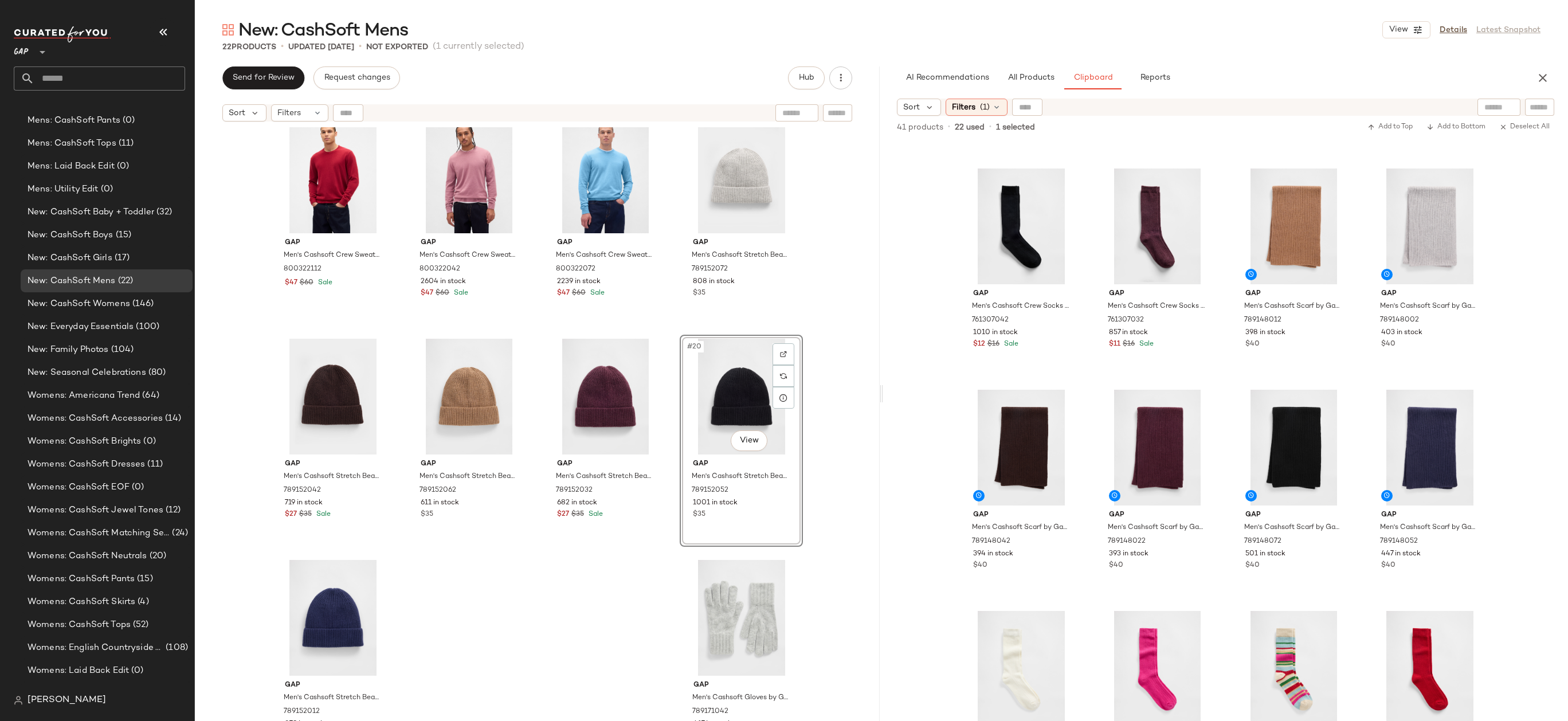
click at [830, 323] on div "Gap Men's Cashsoft Crew Sweater by Gap Deep Hunter Size XS 800322132 $47 $60 Sa…" at bounding box center [537, 438] width 685 height 622
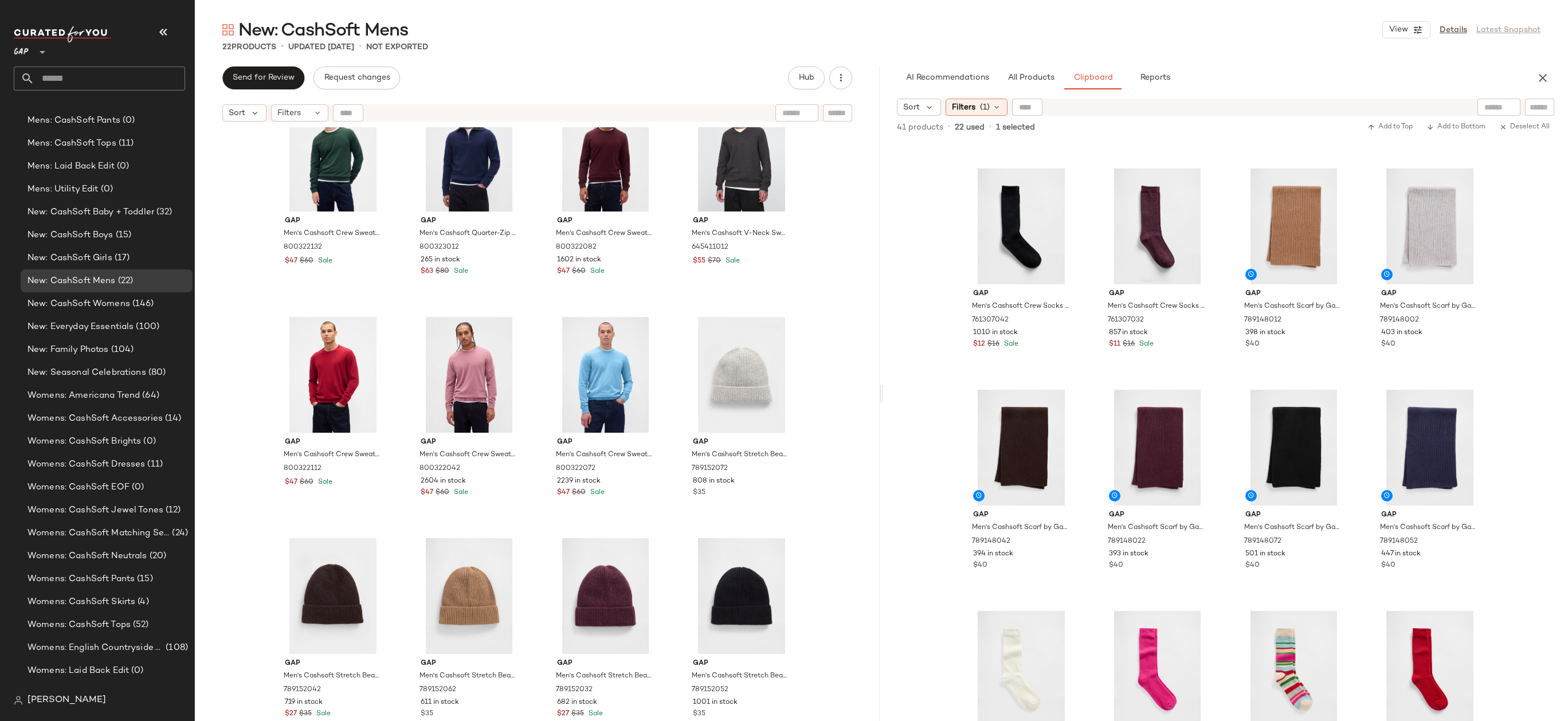
scroll to position [339, 0]
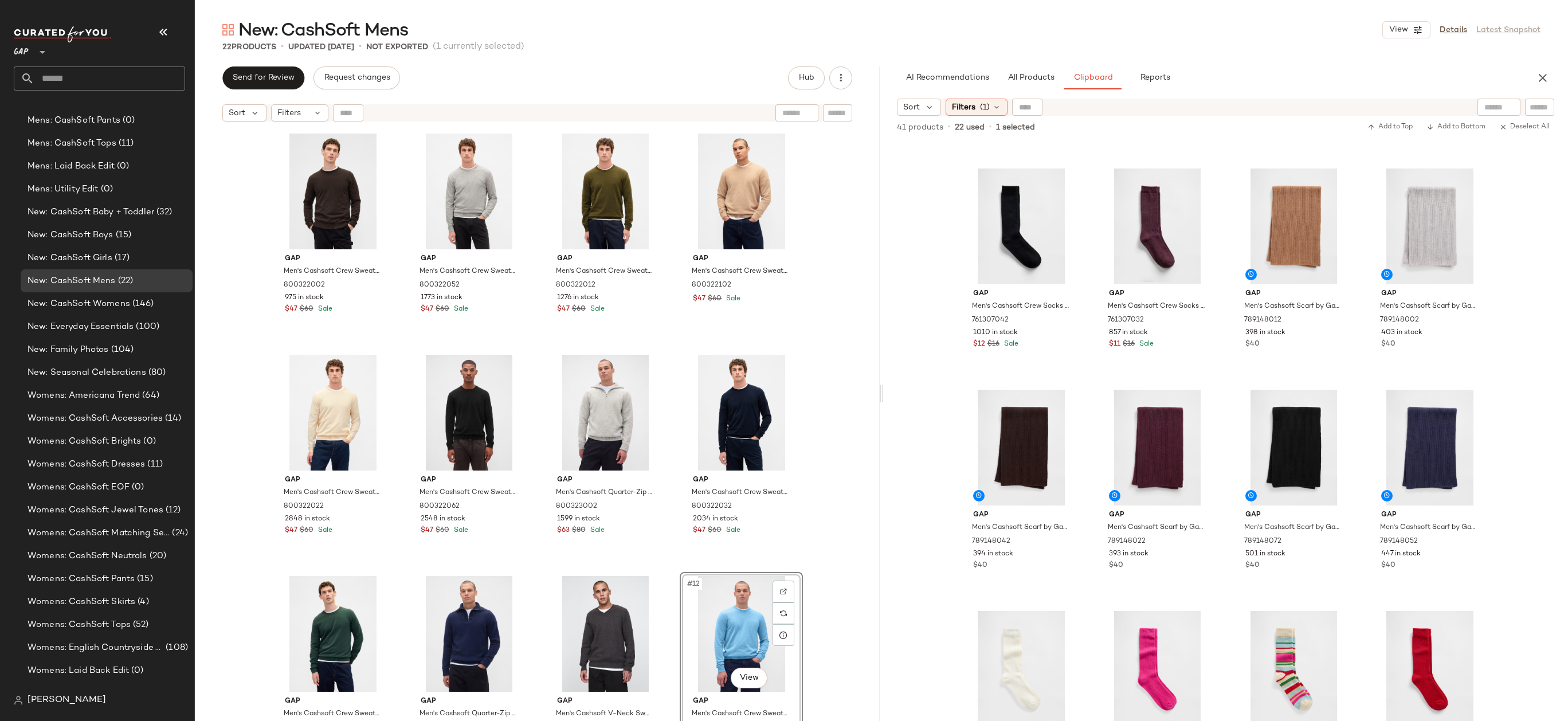
click at [833, 308] on div "Gap Men's Cashsoft Crew Sweater by Gap Terra Brown Tall Size XXXL 800322002 975…" at bounding box center [537, 438] width 685 height 622
click at [816, 581] on div "Gap Men's Cashsoft Crew Sweater by Gap Terra Brown Tall Size XXXL 800322002 975…" at bounding box center [537, 438] width 685 height 622
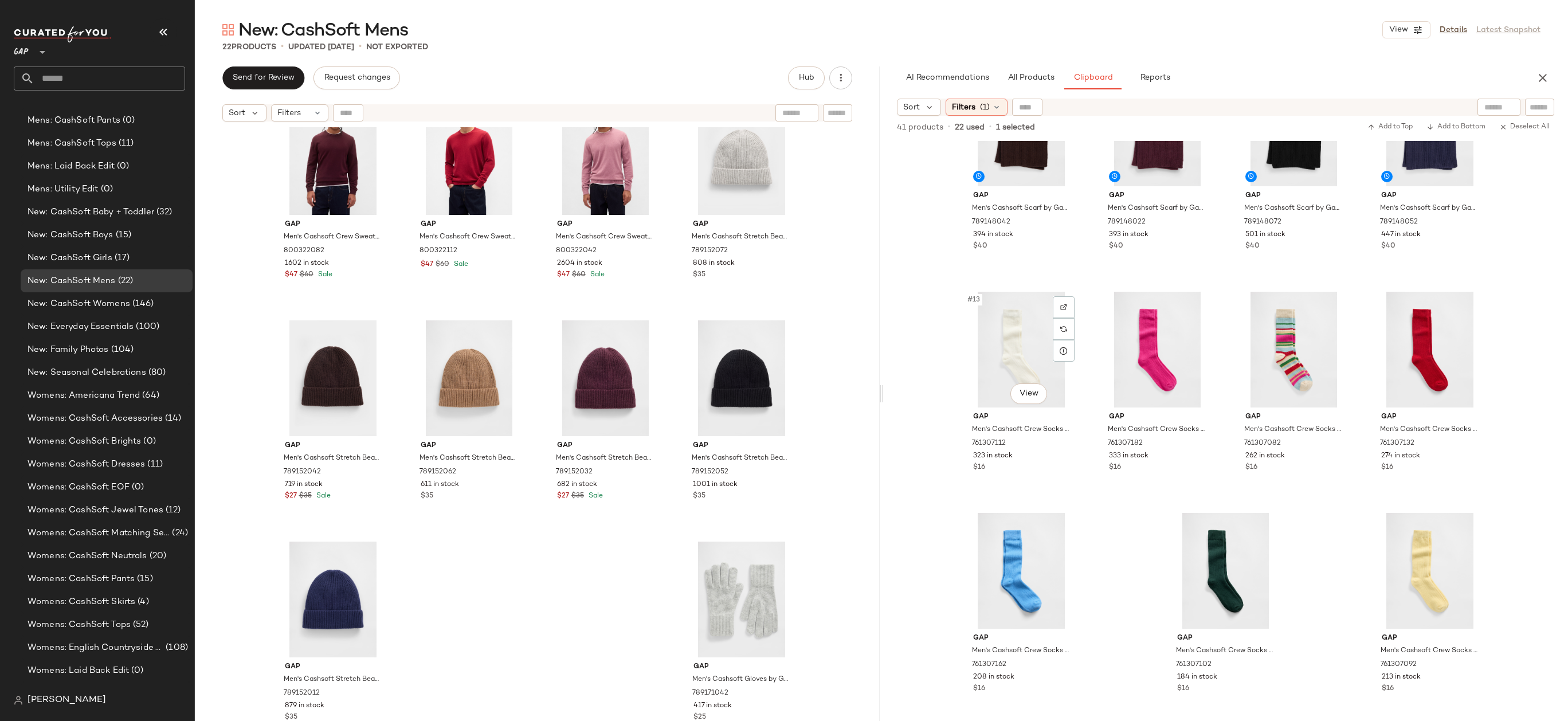
scroll to position [250, 0]
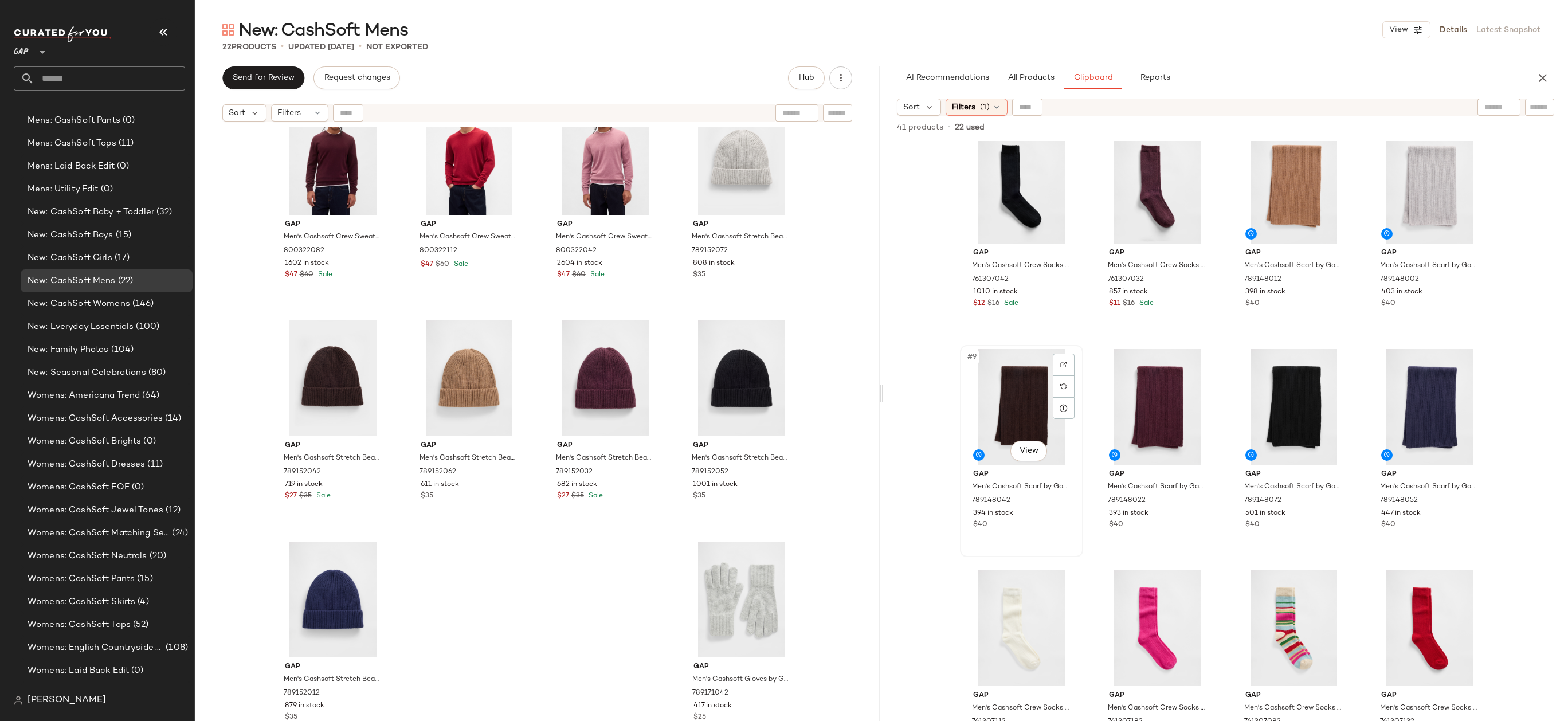
click at [1013, 371] on div "#9 View" at bounding box center [1022, 407] width 115 height 116
click at [1296, 178] on div "#7 View" at bounding box center [1293, 186] width 115 height 116
click at [1428, 399] on div "#12 View" at bounding box center [1429, 407] width 115 height 116
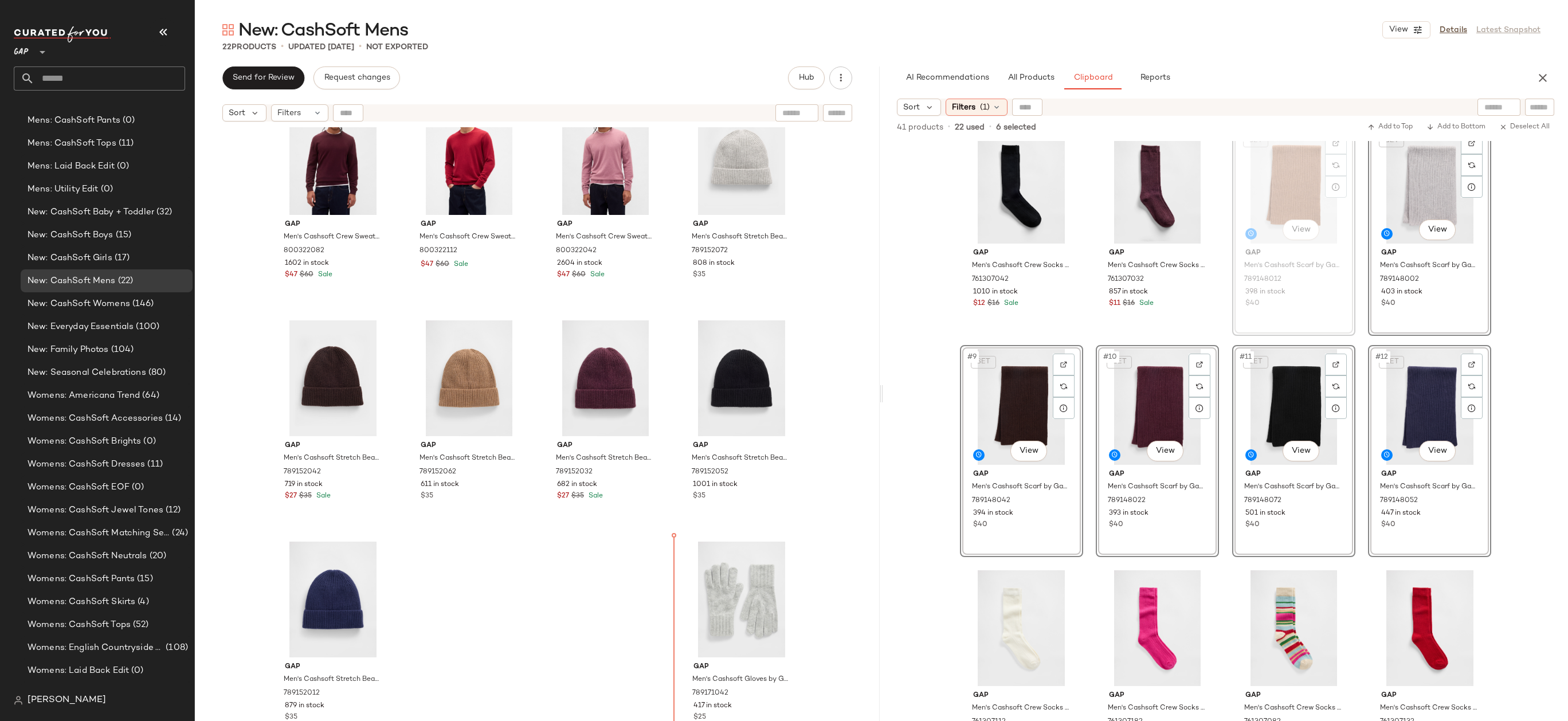
drag, startPoint x: 1261, startPoint y: 208, endPoint x: 1254, endPoint y: 209, distance: 7.1
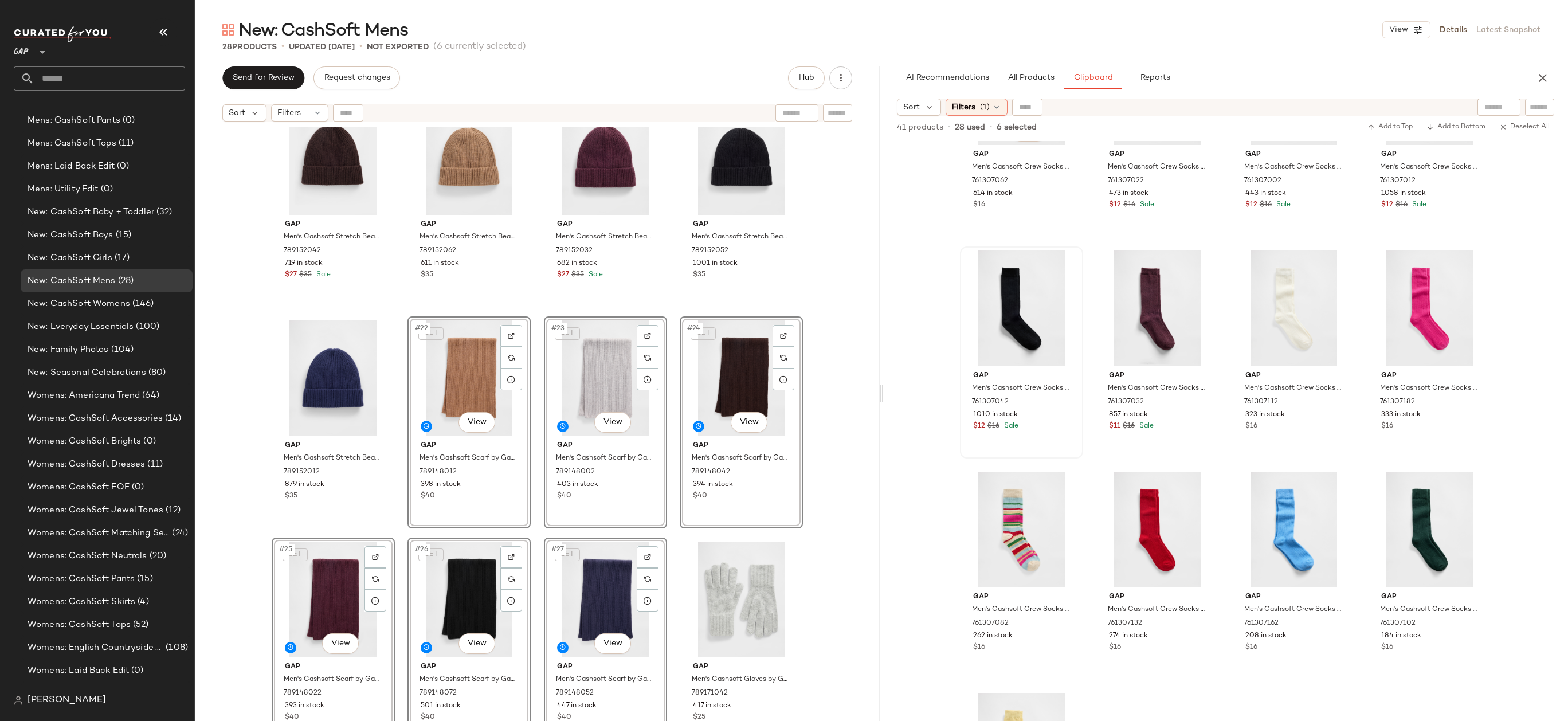
scroll to position [0, 0]
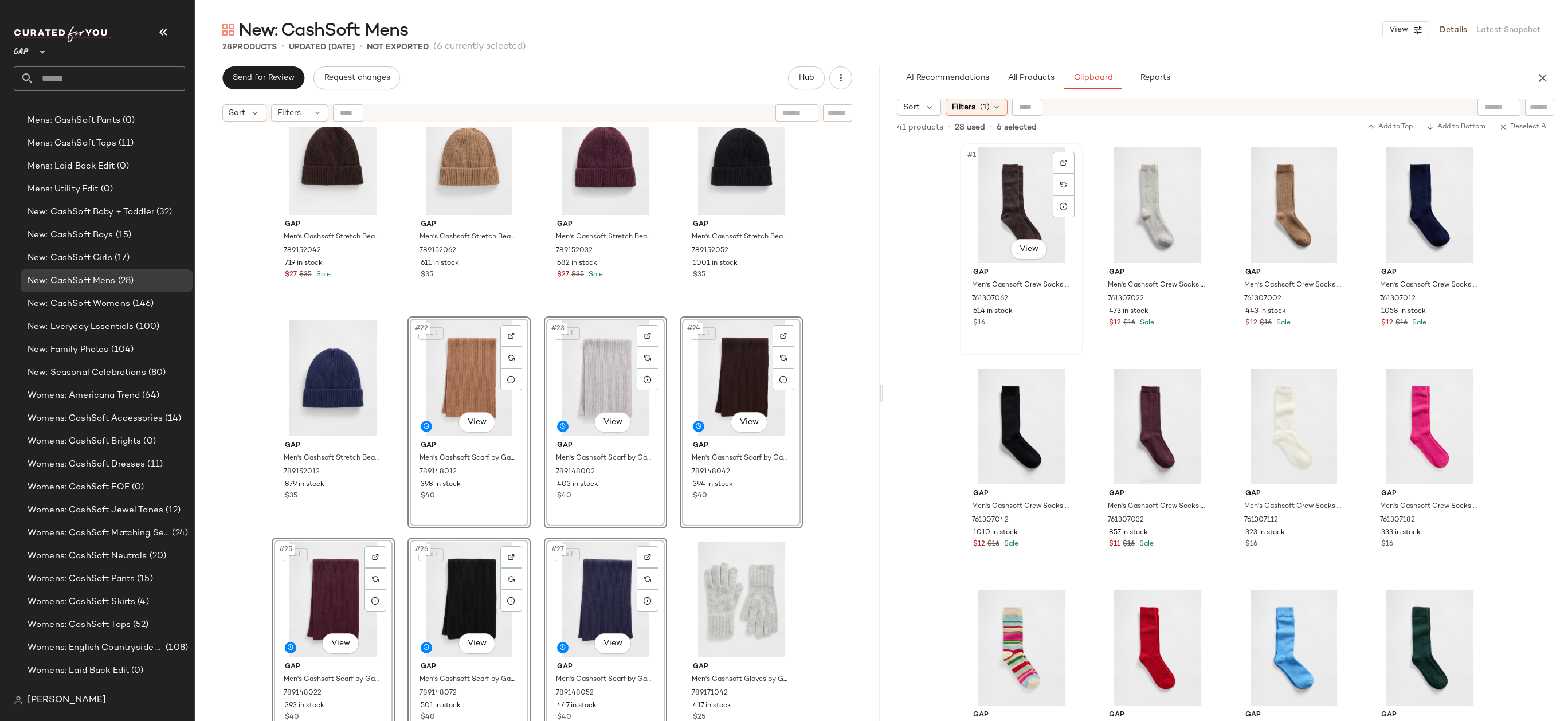
click at [1018, 203] on div "#1 View" at bounding box center [1022, 205] width 115 height 116
click at [1278, 431] on div "#7 View" at bounding box center [1293, 426] width 115 height 116
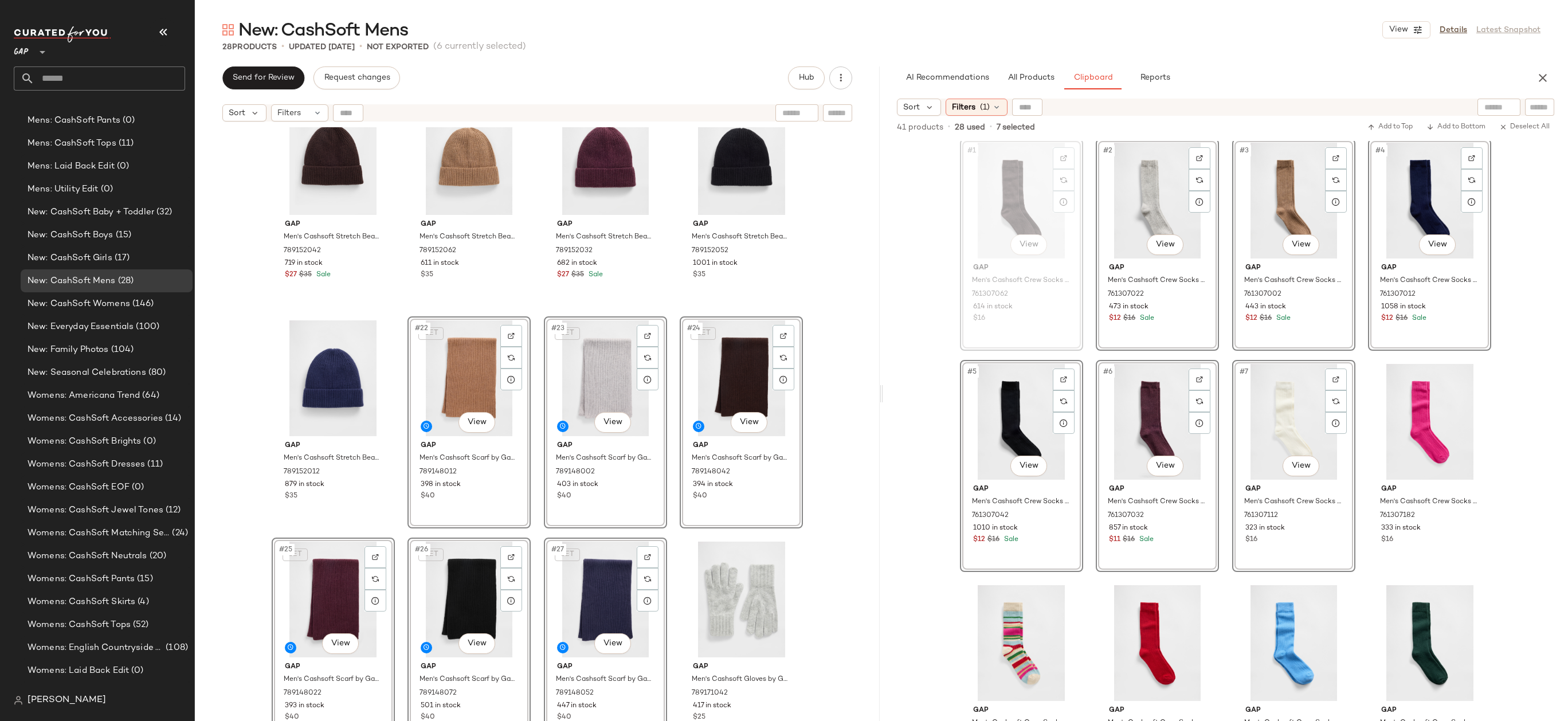
scroll to position [4, 0]
drag, startPoint x: 1015, startPoint y: 197, endPoint x: 1009, endPoint y: 212, distance: 16.2
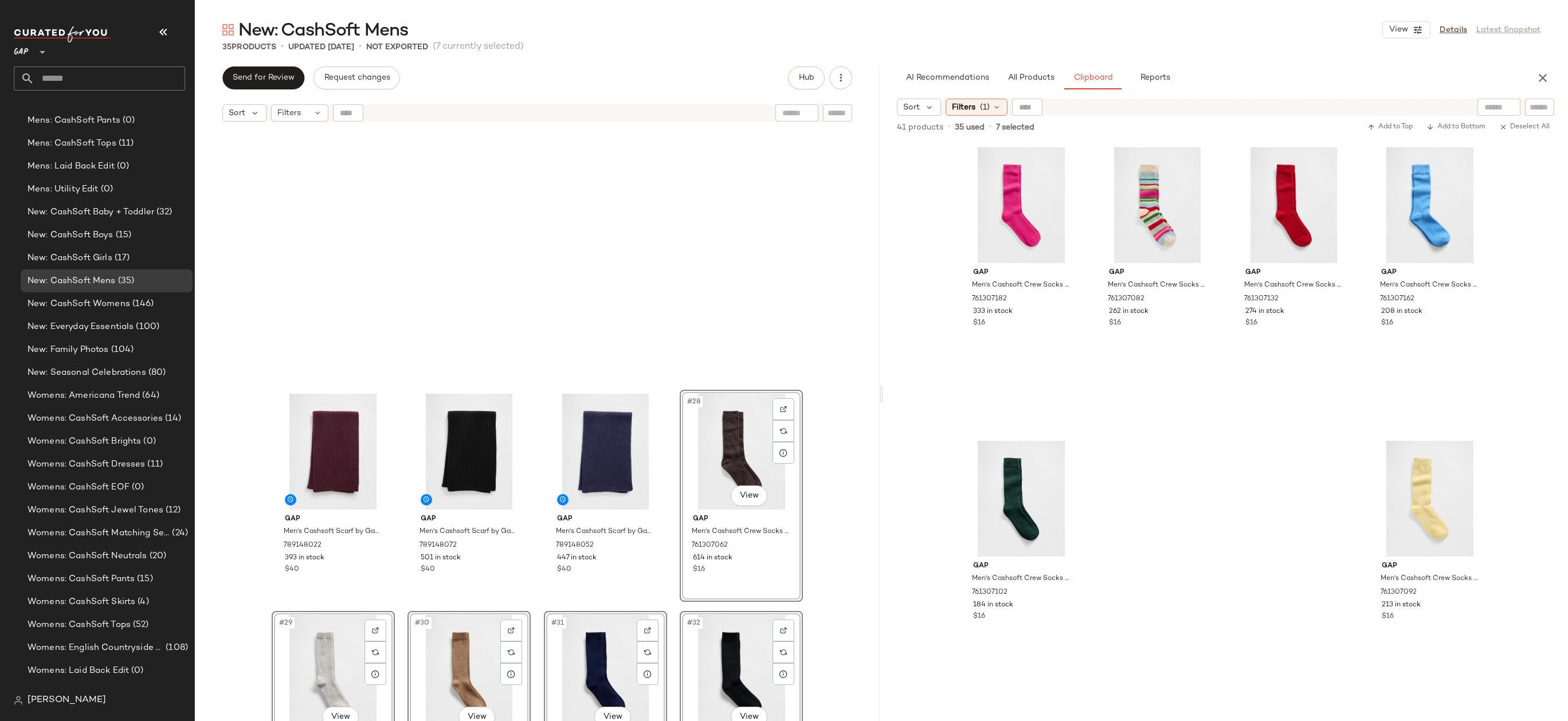
scroll to position [1371, 0]
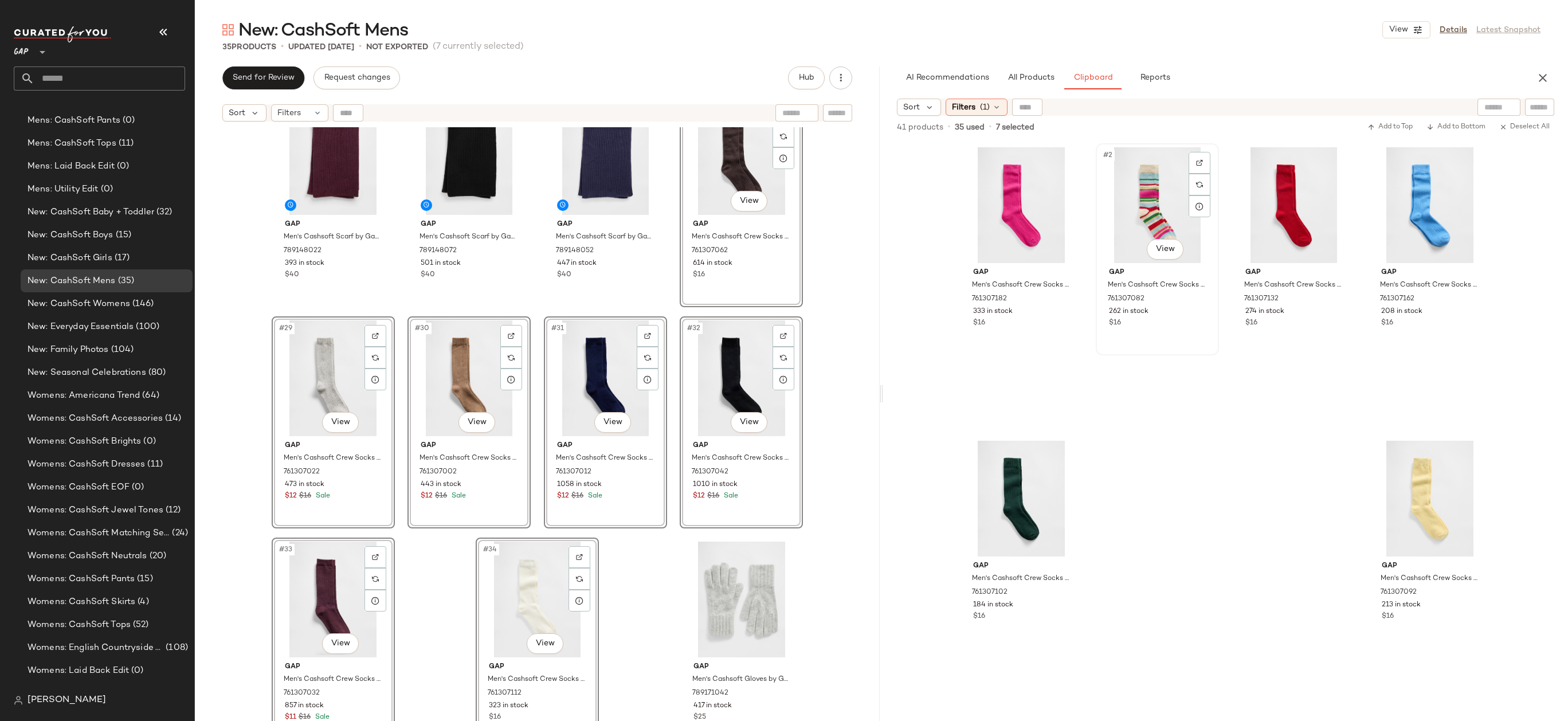
click at [1111, 350] on div "#2 View Gap Men's Cashsoft Crew Socks by Gap Happy Stripe Size M/L 761307082 26…" at bounding box center [1158, 250] width 121 height 210
click at [881, 508] on div at bounding box center [881, 393] width 4 height 654
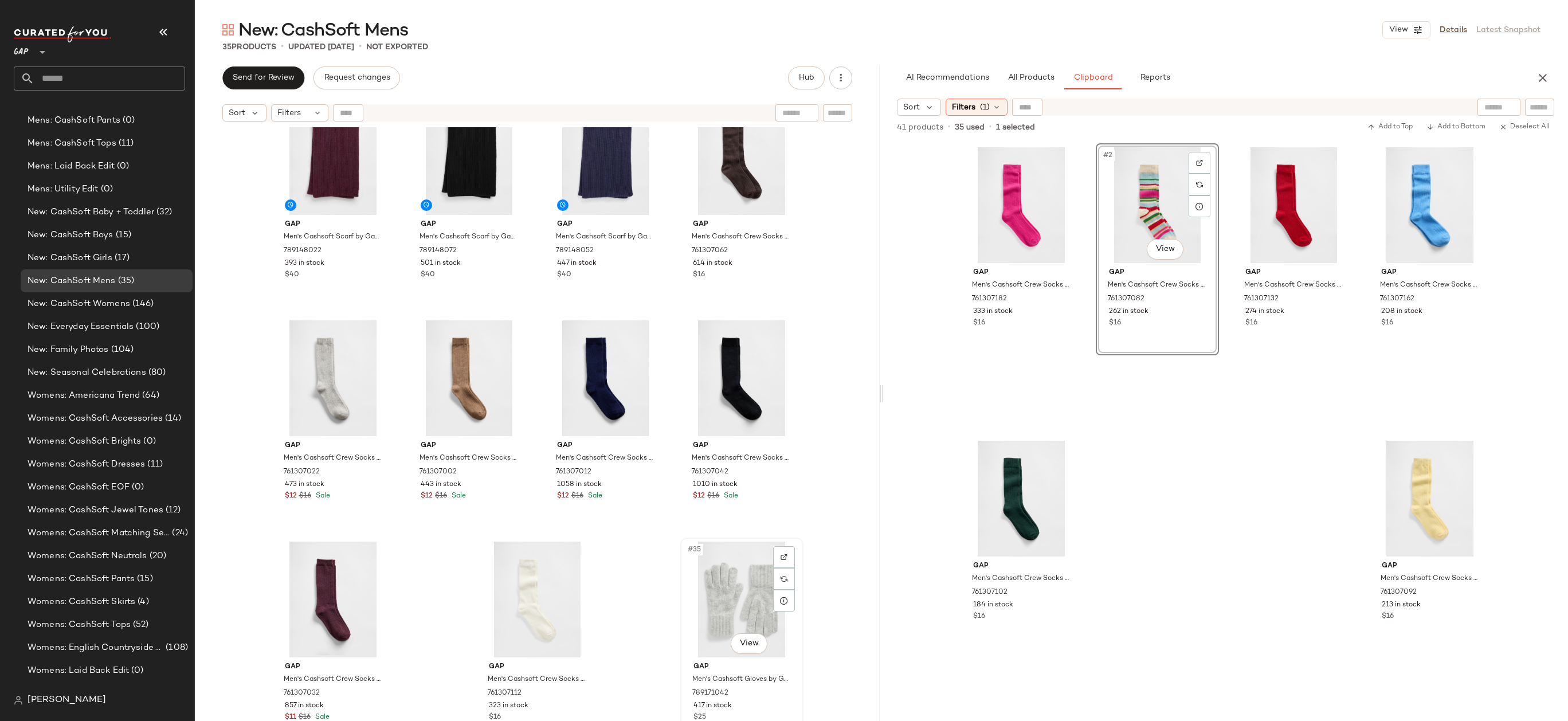
click at [798, 574] on div "#35 View Gap Men's Cashsoft Gloves by Gap New Heather Grey Size S/M 789171042 4…" at bounding box center [742, 644] width 121 height 210
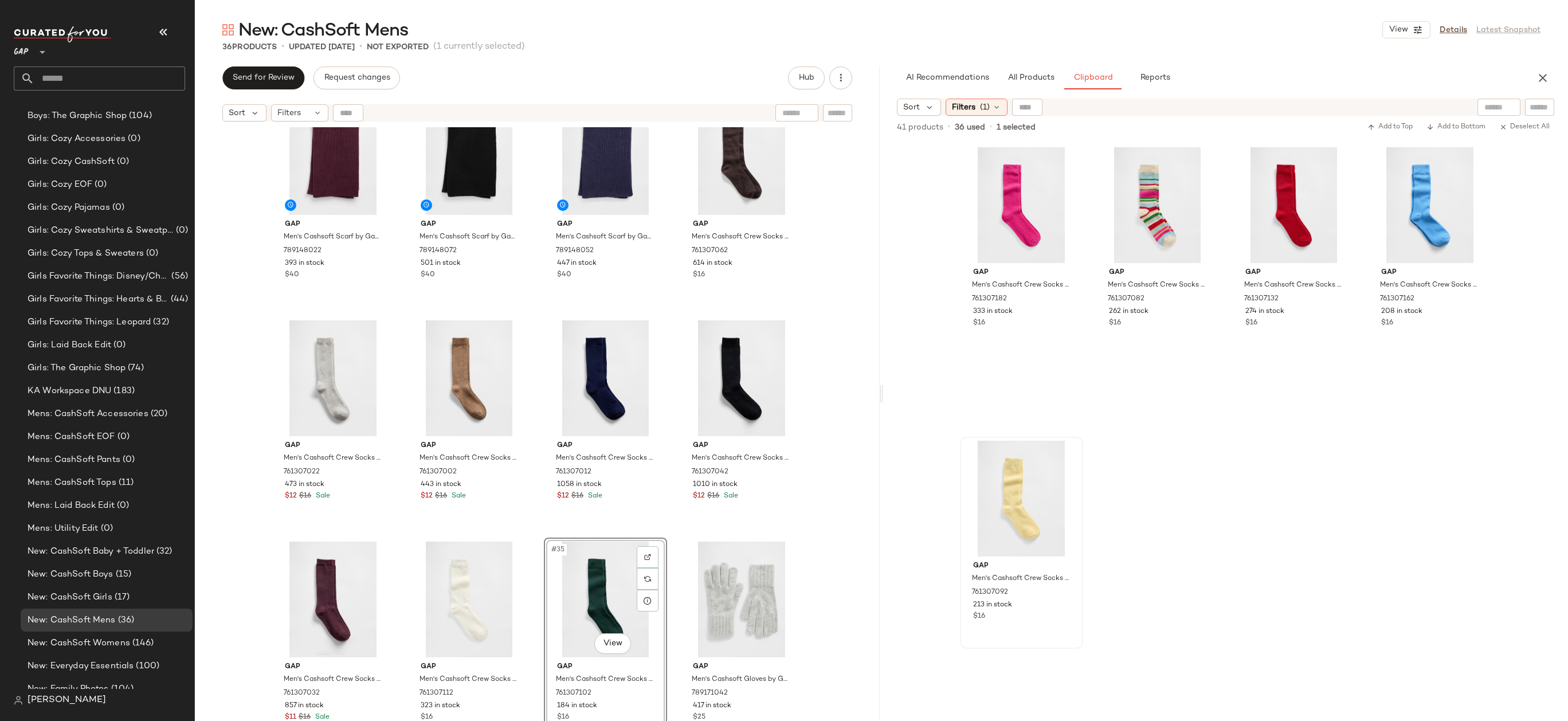
scroll to position [1305, 0]
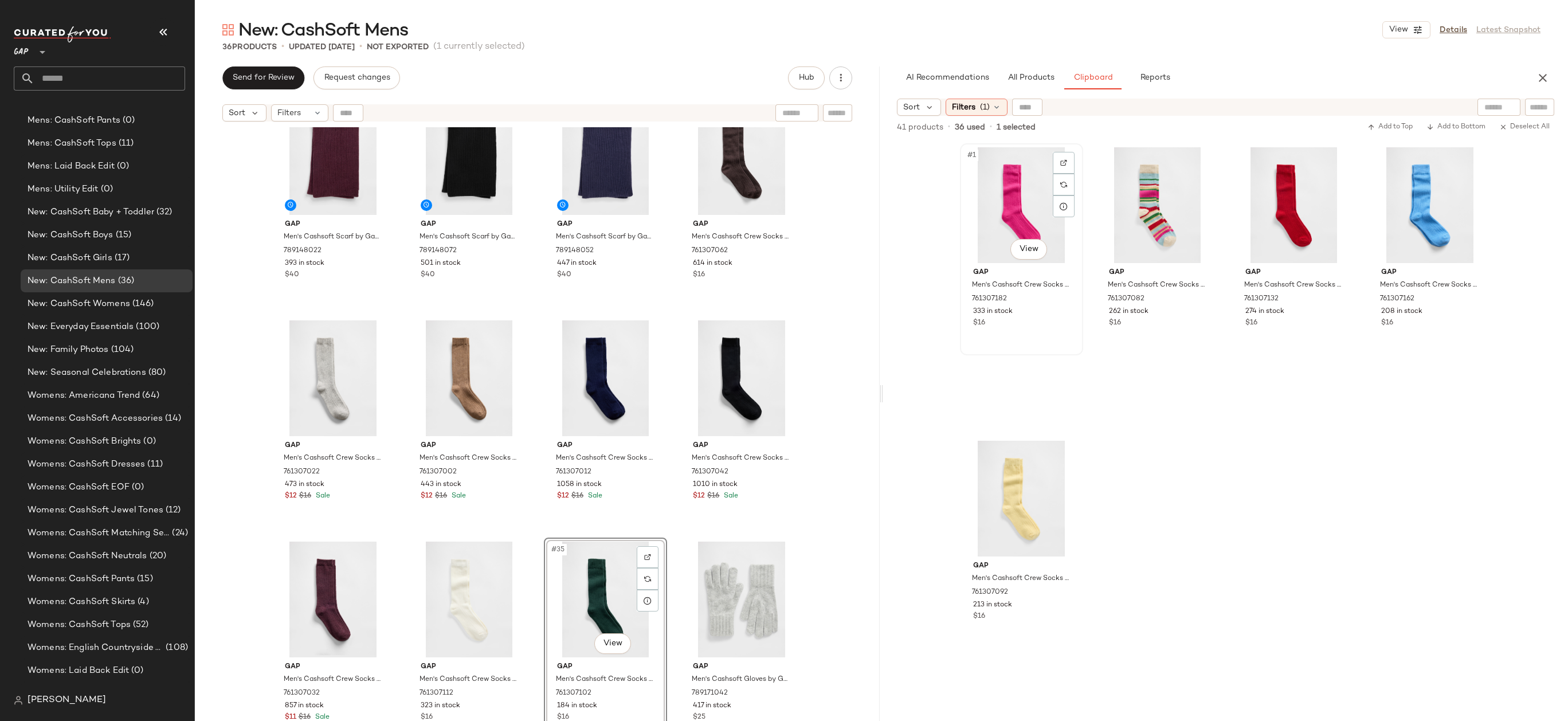
click at [1015, 197] on div "#1 View" at bounding box center [1022, 205] width 115 height 116
click at [1012, 518] on div "#5 View" at bounding box center [1022, 498] width 115 height 116
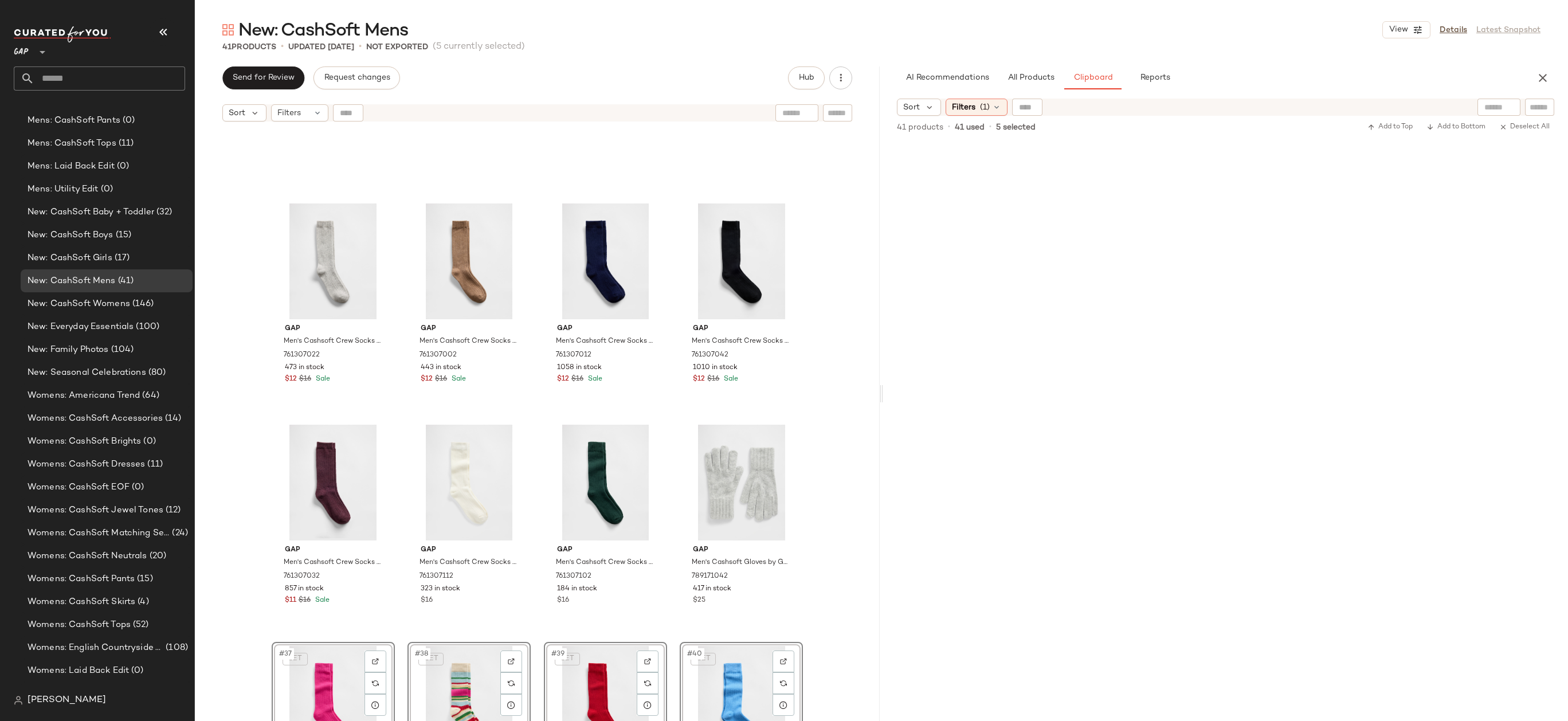
scroll to position [1804, 0]
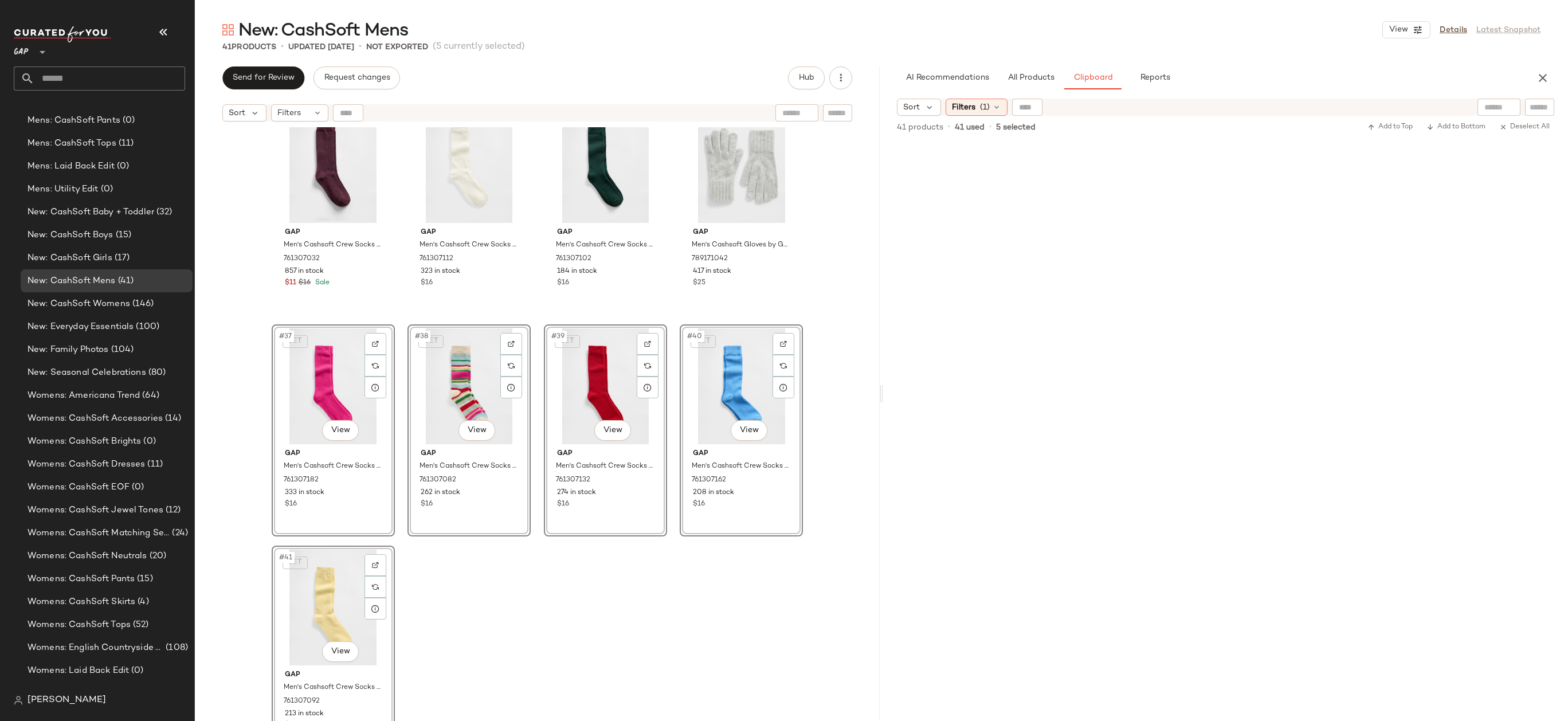
click at [751, 608] on div "Gap Men's Cashsoft Crew Socks by Gap New Heather Grey Size M/L 761307022 473 in…" at bounding box center [537, 438] width 685 height 622
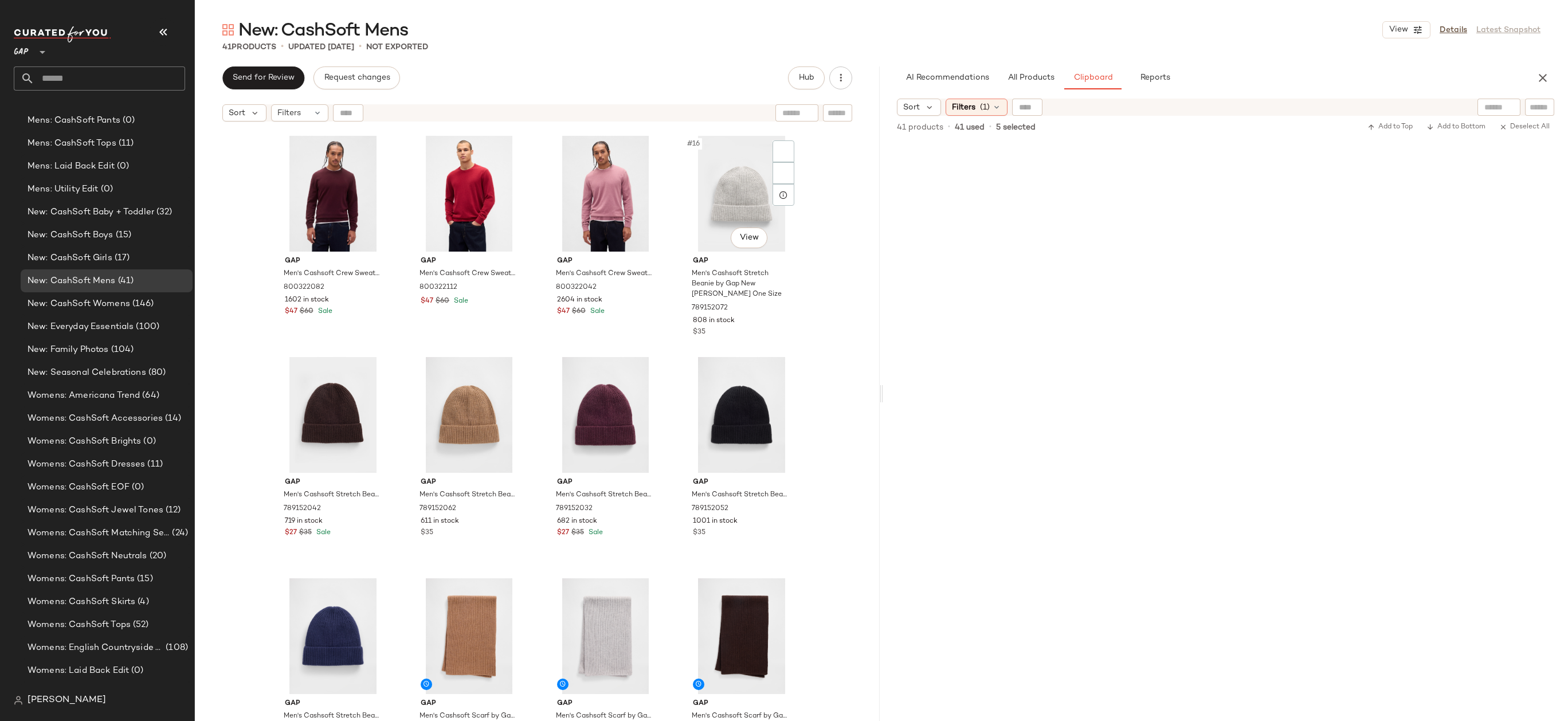
scroll to position [0, 0]
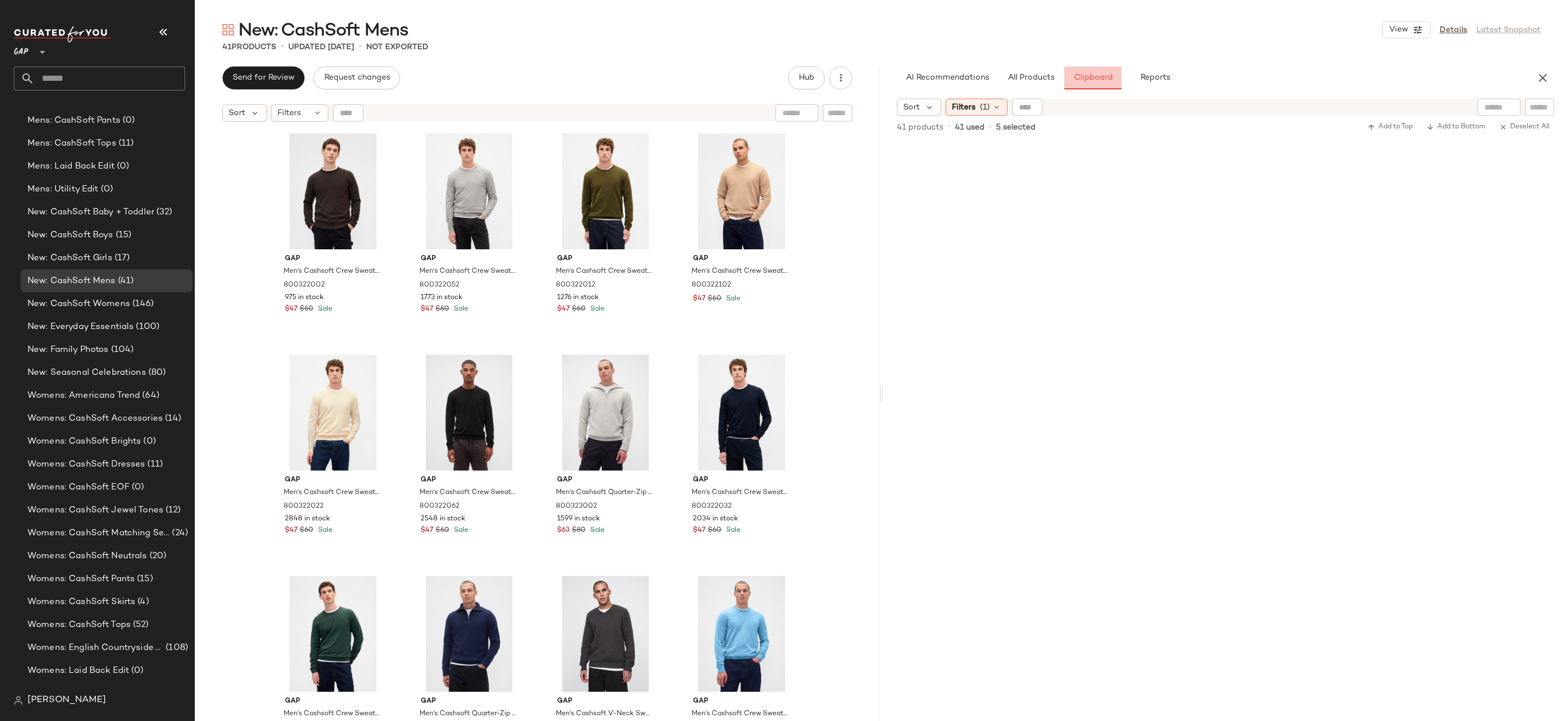
click at [1089, 82] on span "Clipboard" at bounding box center [1092, 77] width 40 height 9
click at [741, 192] on div "#4 View" at bounding box center [741, 192] width 115 height 116
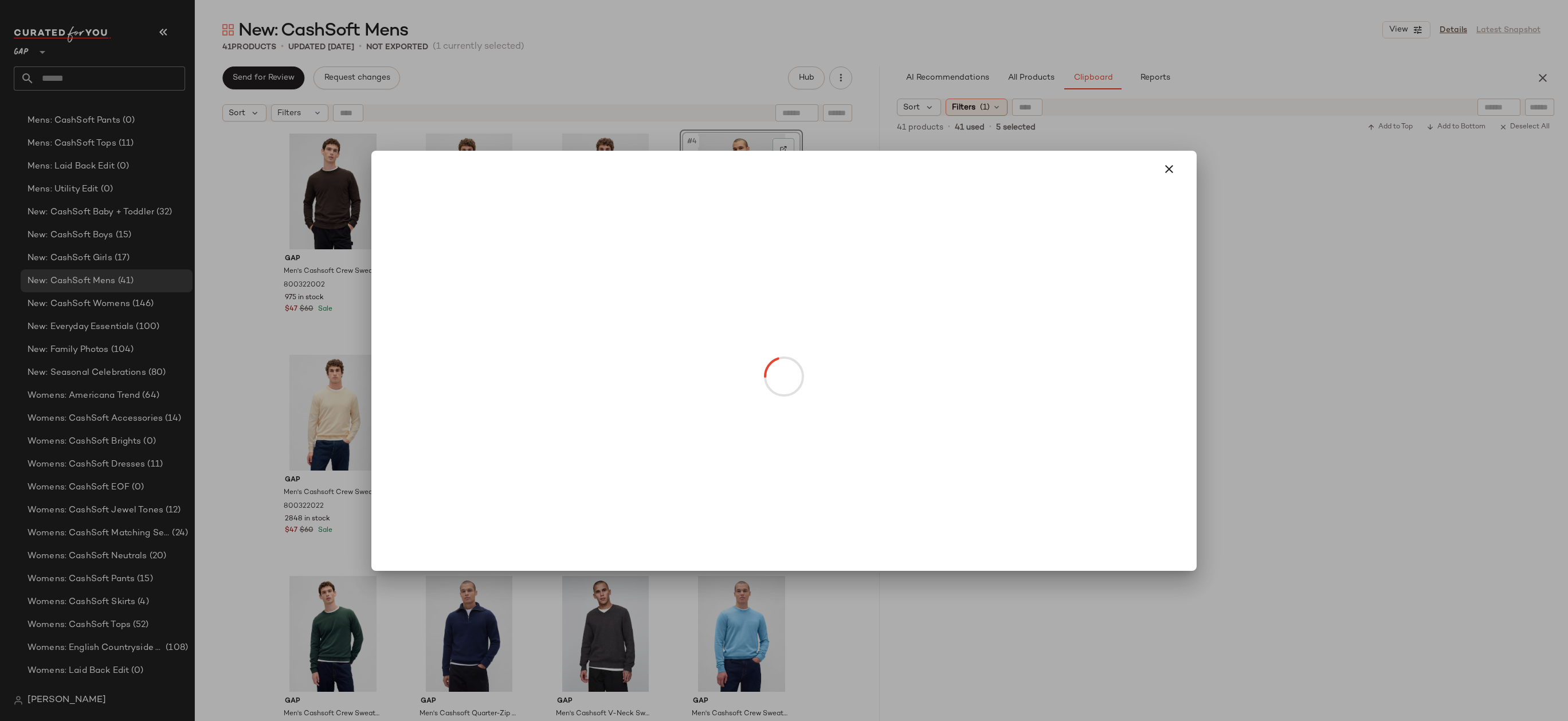
click at [752, 242] on body "GAP ** Dashboard All Products Global Clipboards (14) Accessories Top Investment…" at bounding box center [784, 360] width 1568 height 721
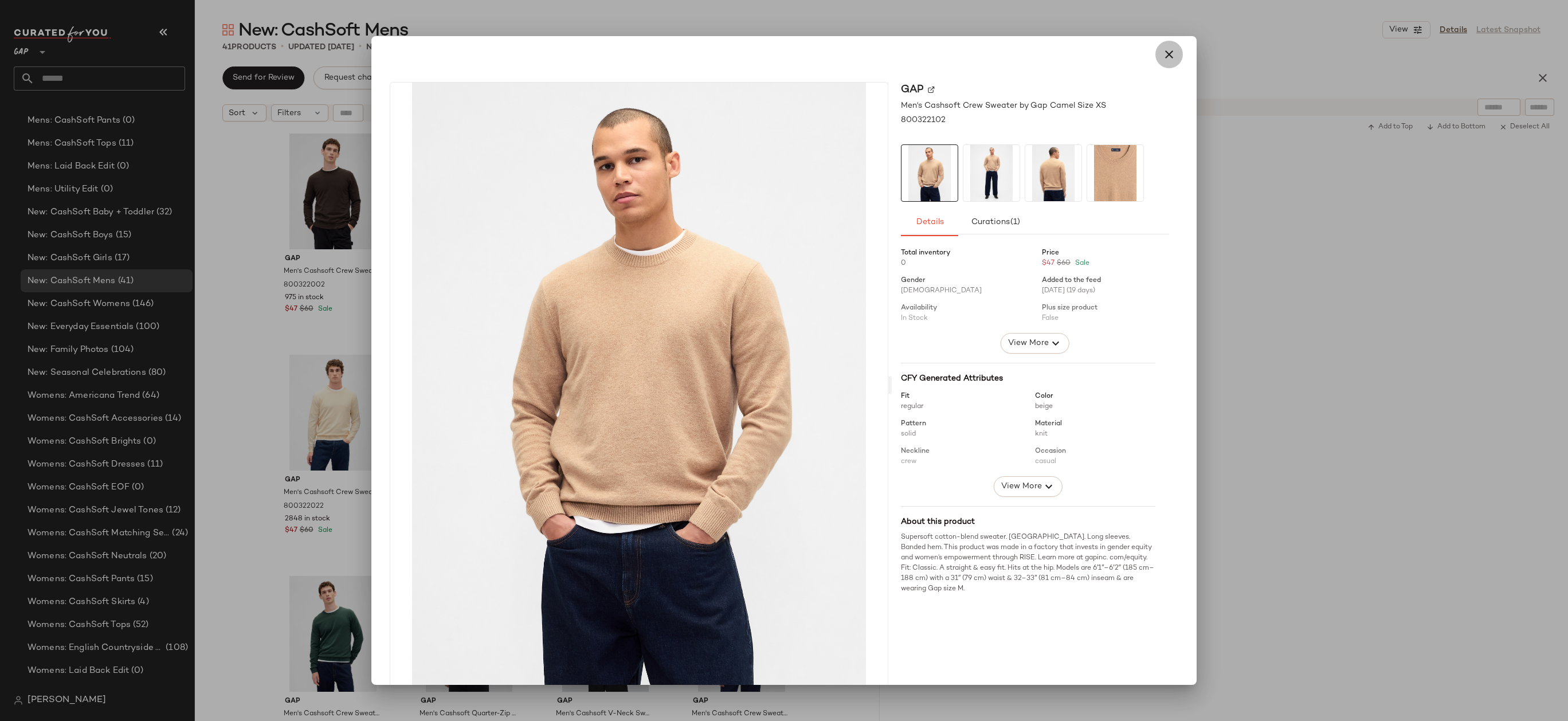
click at [1162, 61] on icon "button" at bounding box center [1169, 55] width 13 height 13
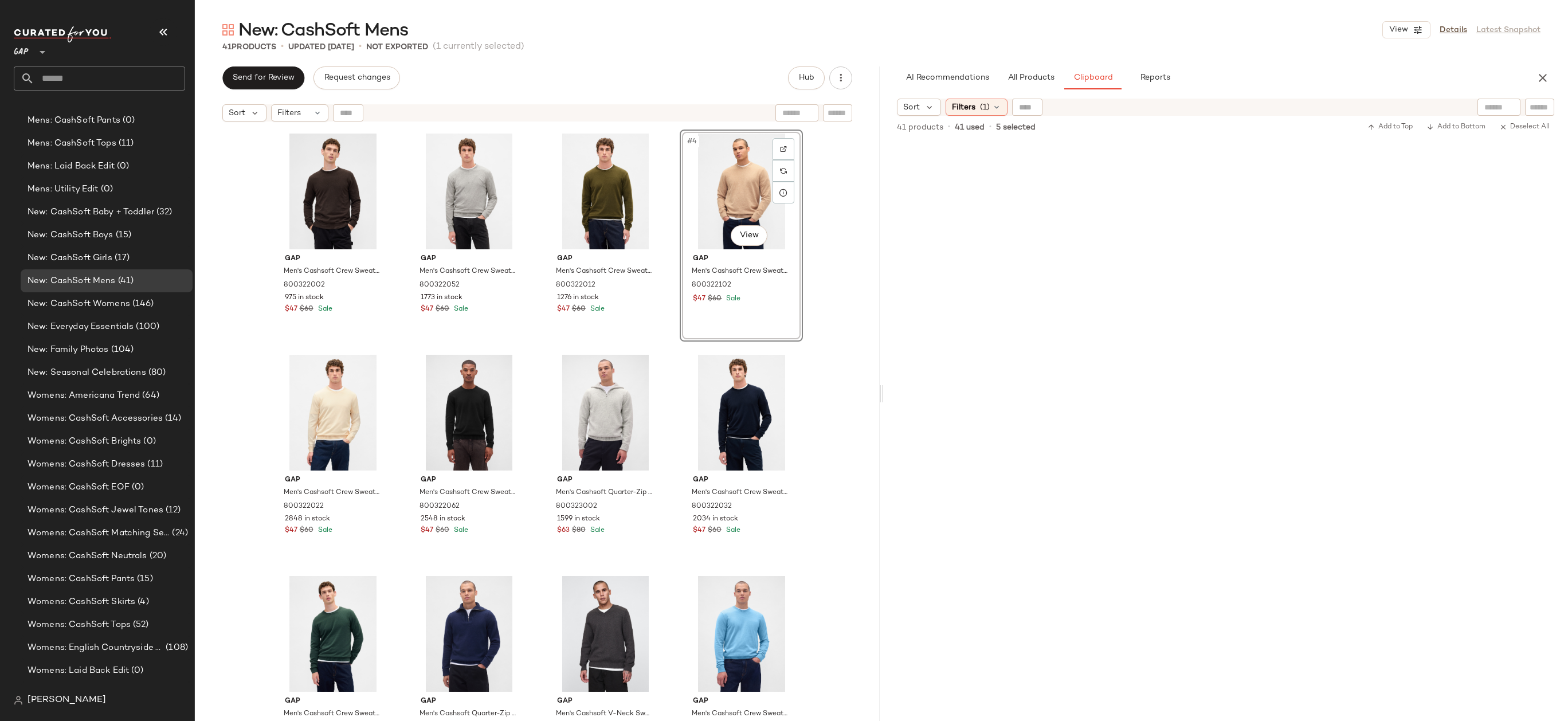
click at [750, 204] on div "#4 View" at bounding box center [741, 192] width 115 height 116
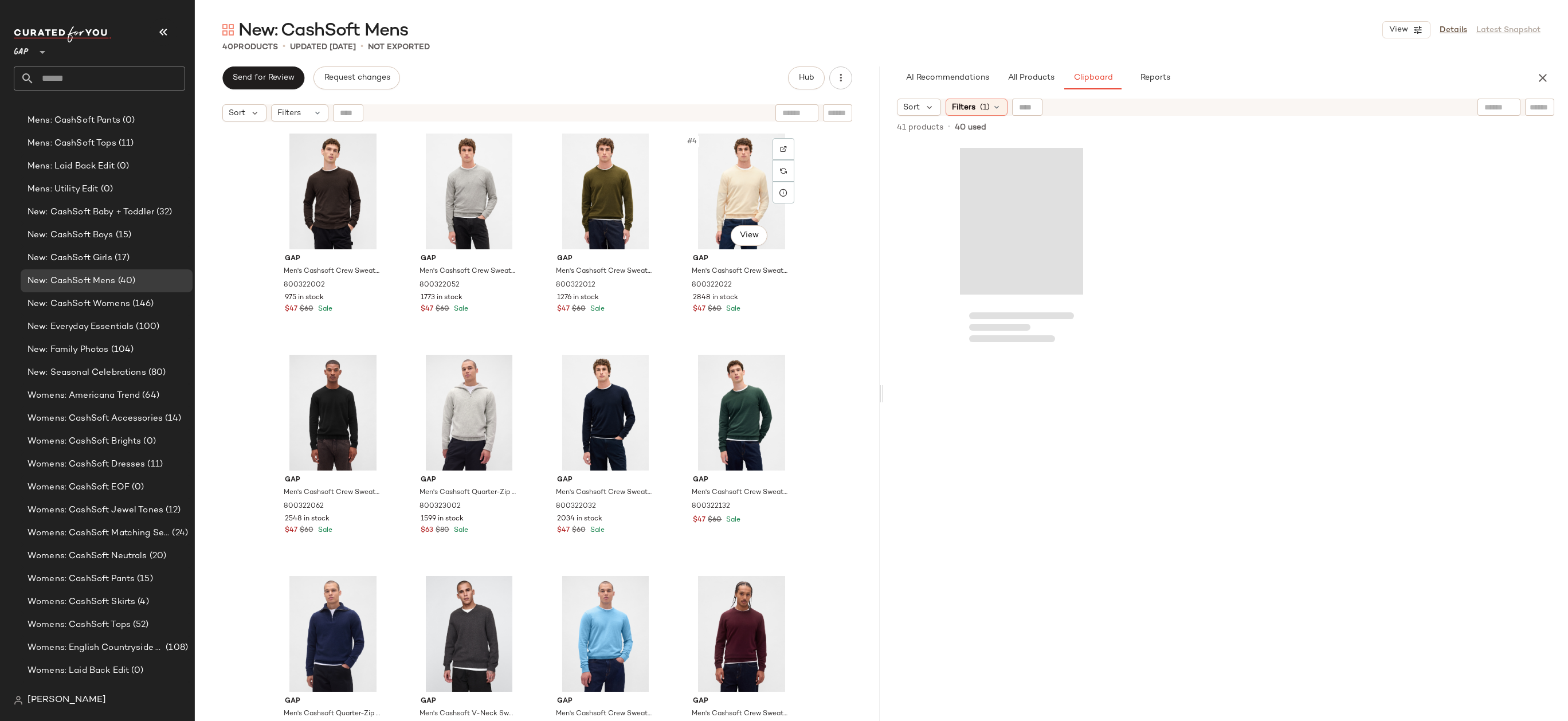
scroll to position [1305, 0]
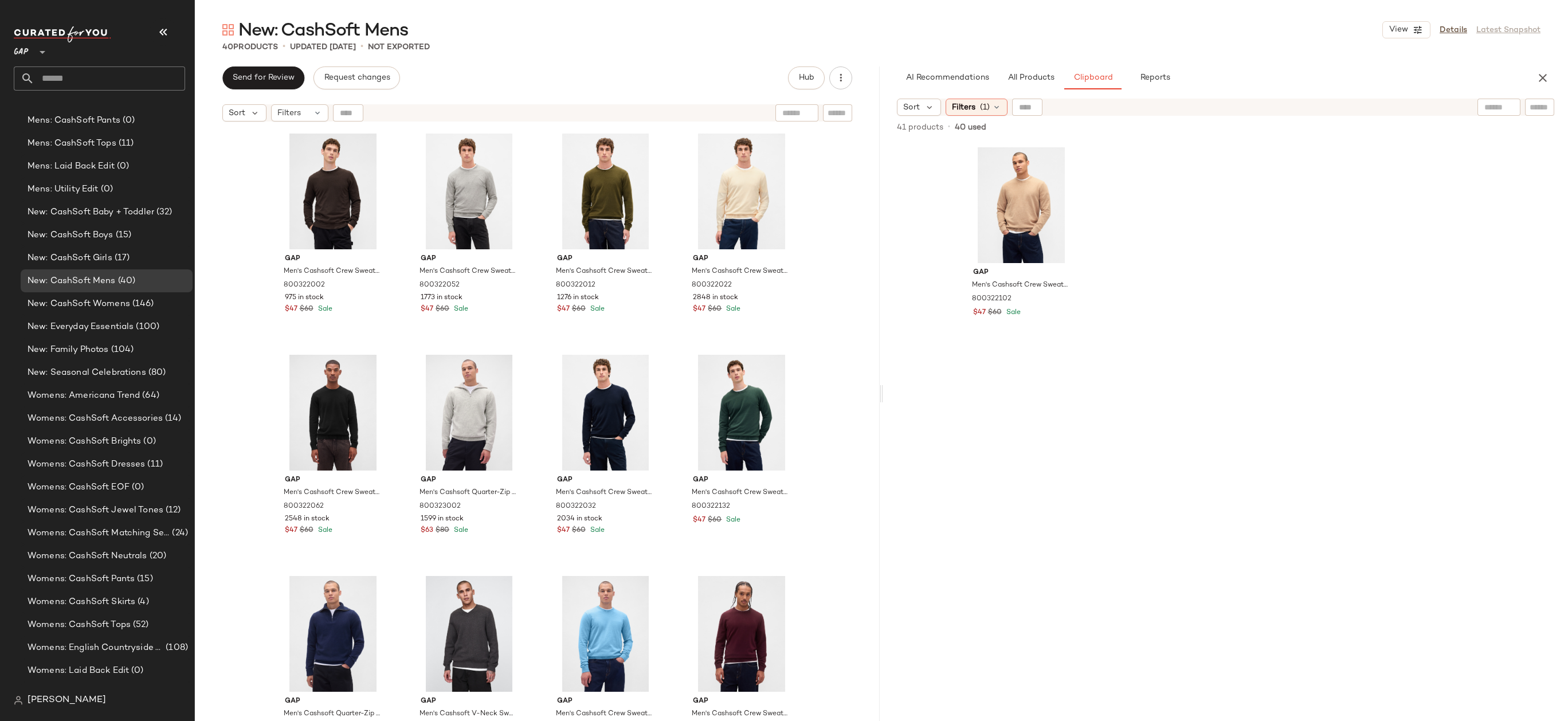
click at [820, 253] on div "Gap Men's Cashsoft Crew Sweater by Gap Terra Brown Tall Size XXXL 800322002 975…" at bounding box center [537, 438] width 685 height 622
click at [730, 405] on div "#8 View" at bounding box center [741, 413] width 115 height 116
click at [724, 397] on div "#8 View" at bounding box center [741, 413] width 115 height 116
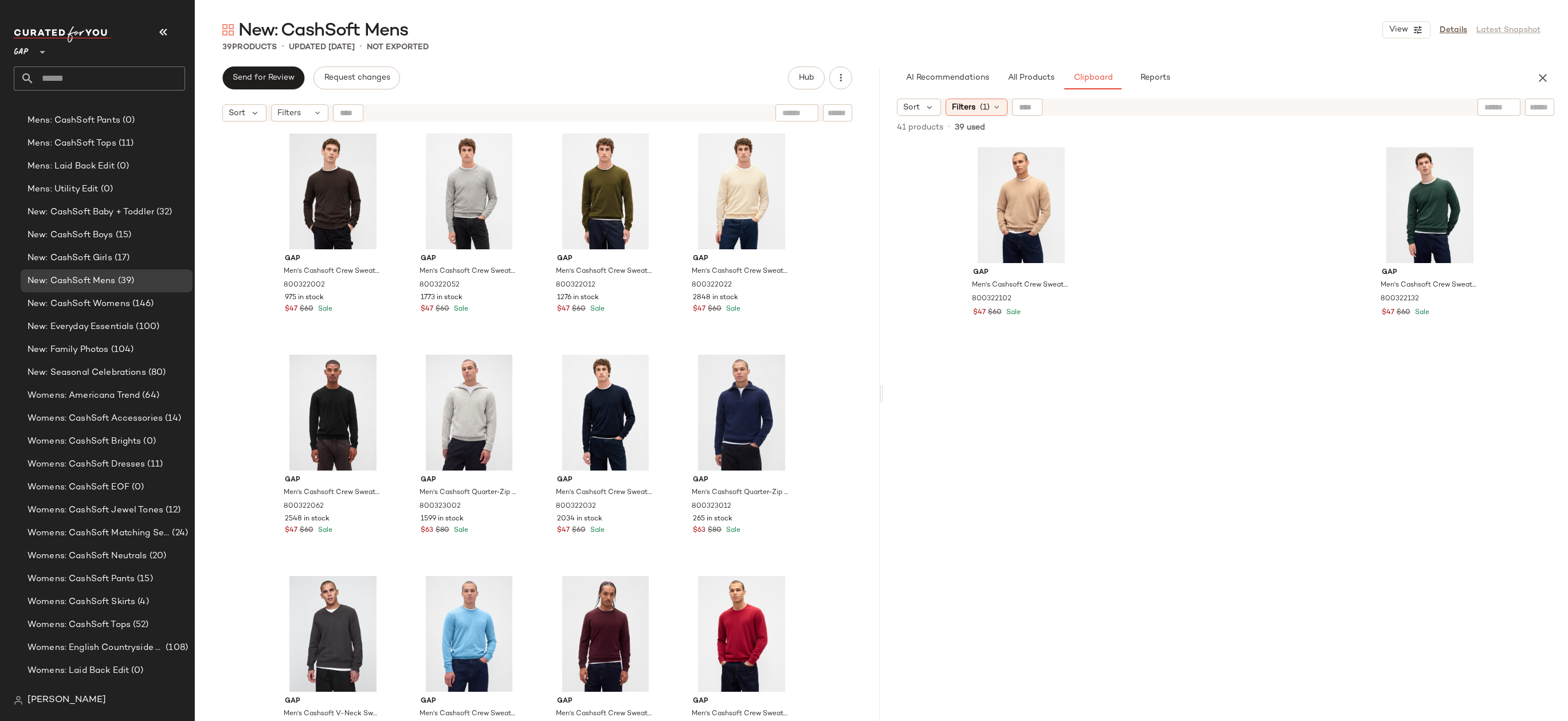
scroll to position [251, 0]
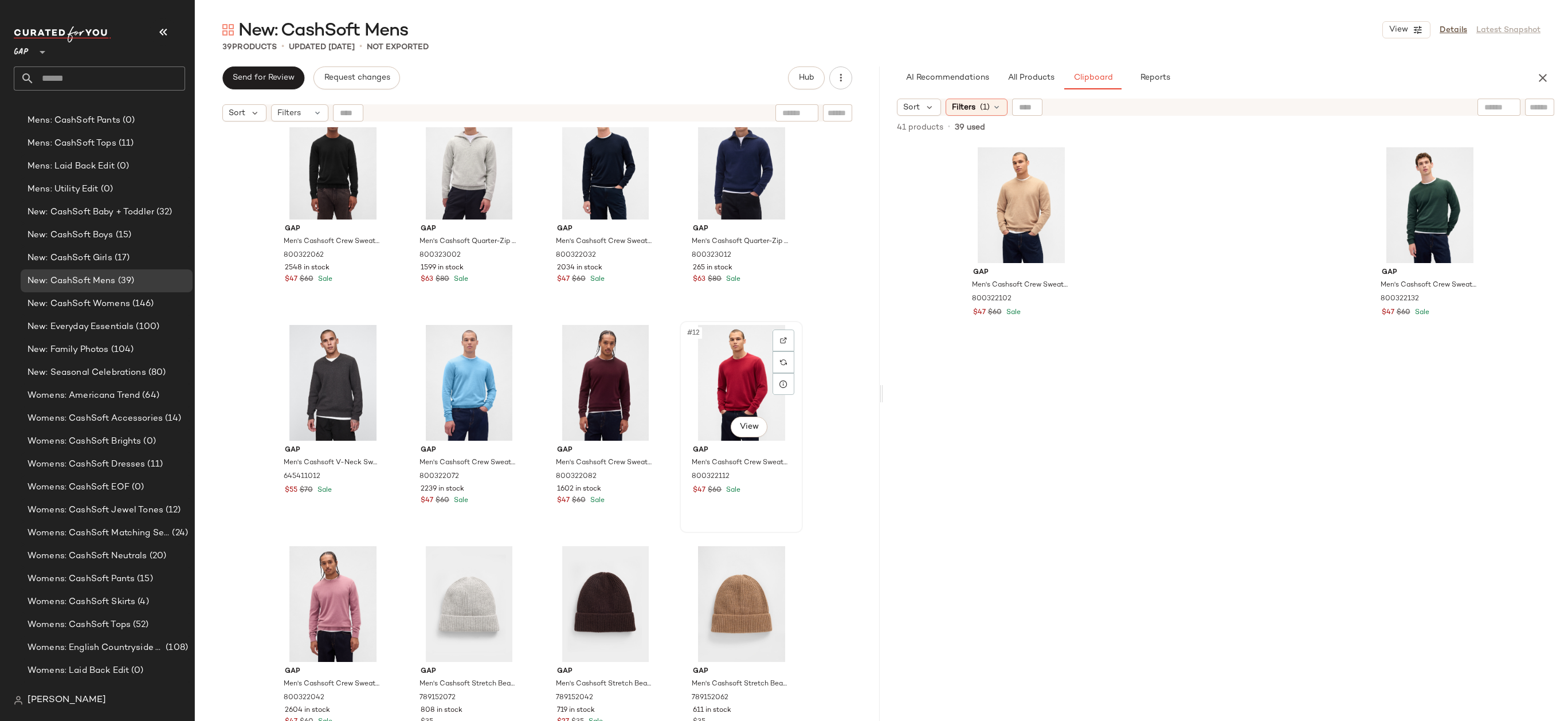
click at [735, 370] on div "#12 View" at bounding box center [741, 383] width 115 height 116
click at [322, 391] on div "#9 View" at bounding box center [333, 383] width 115 height 116
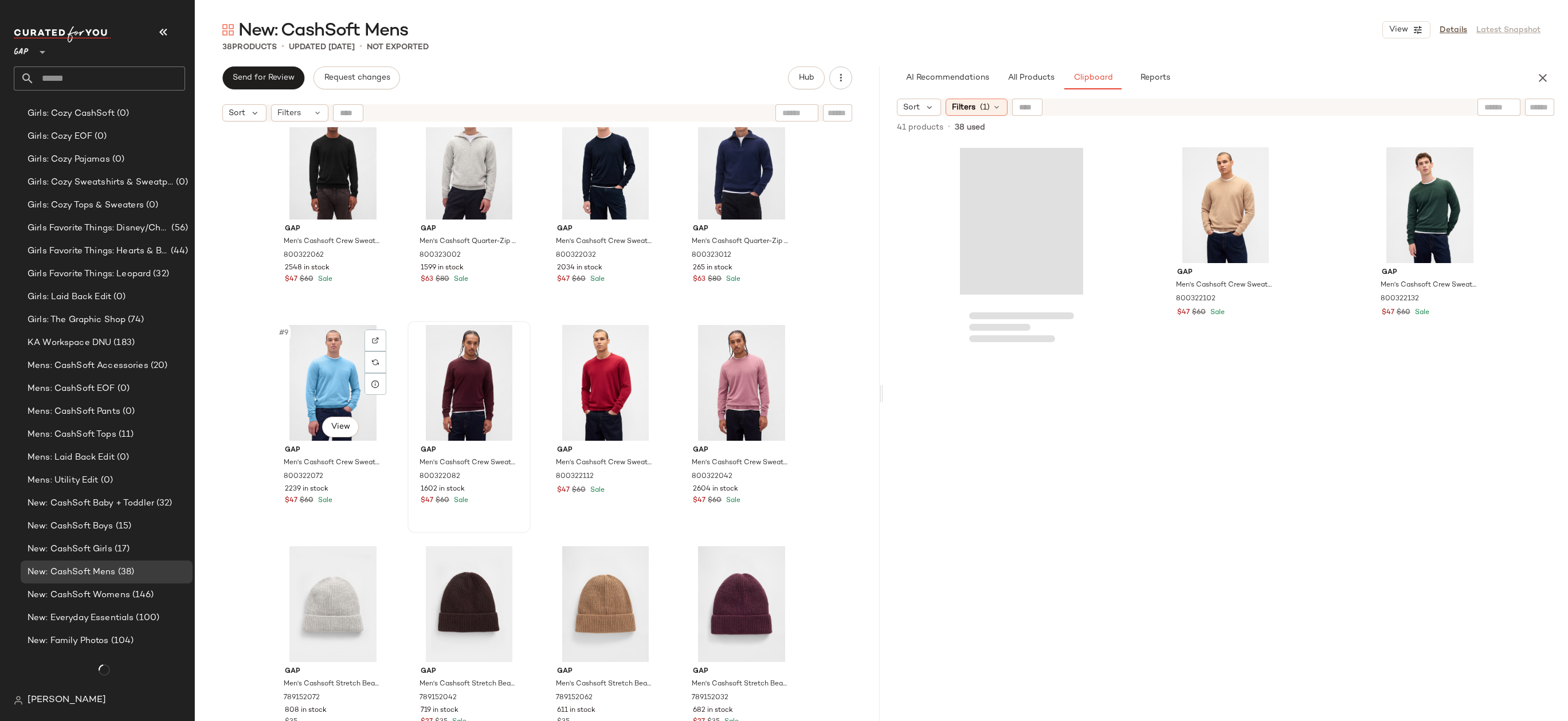
scroll to position [1305, 0]
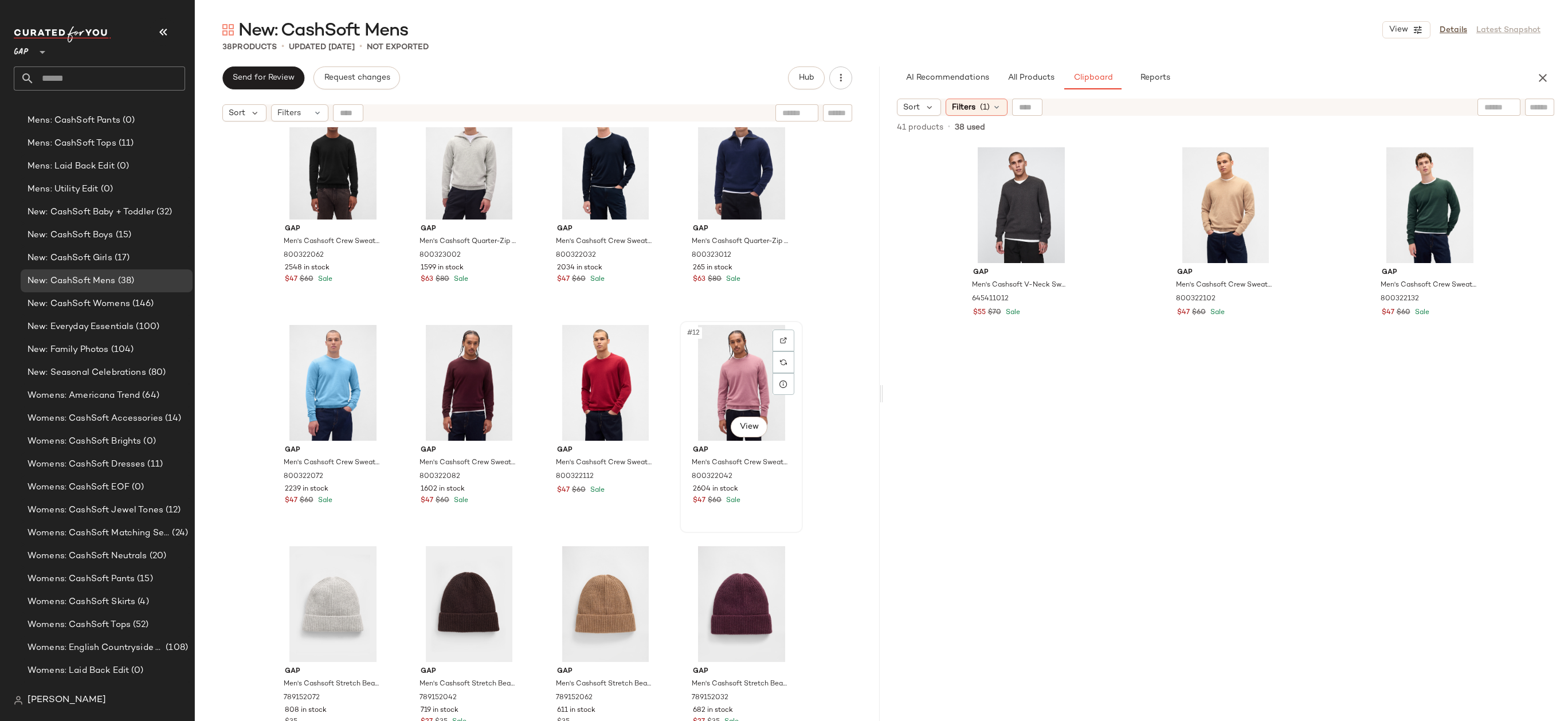
click at [697, 376] on div "#12 View" at bounding box center [741, 383] width 115 height 116
click at [561, 376] on div "#11 View" at bounding box center [605, 383] width 115 height 116
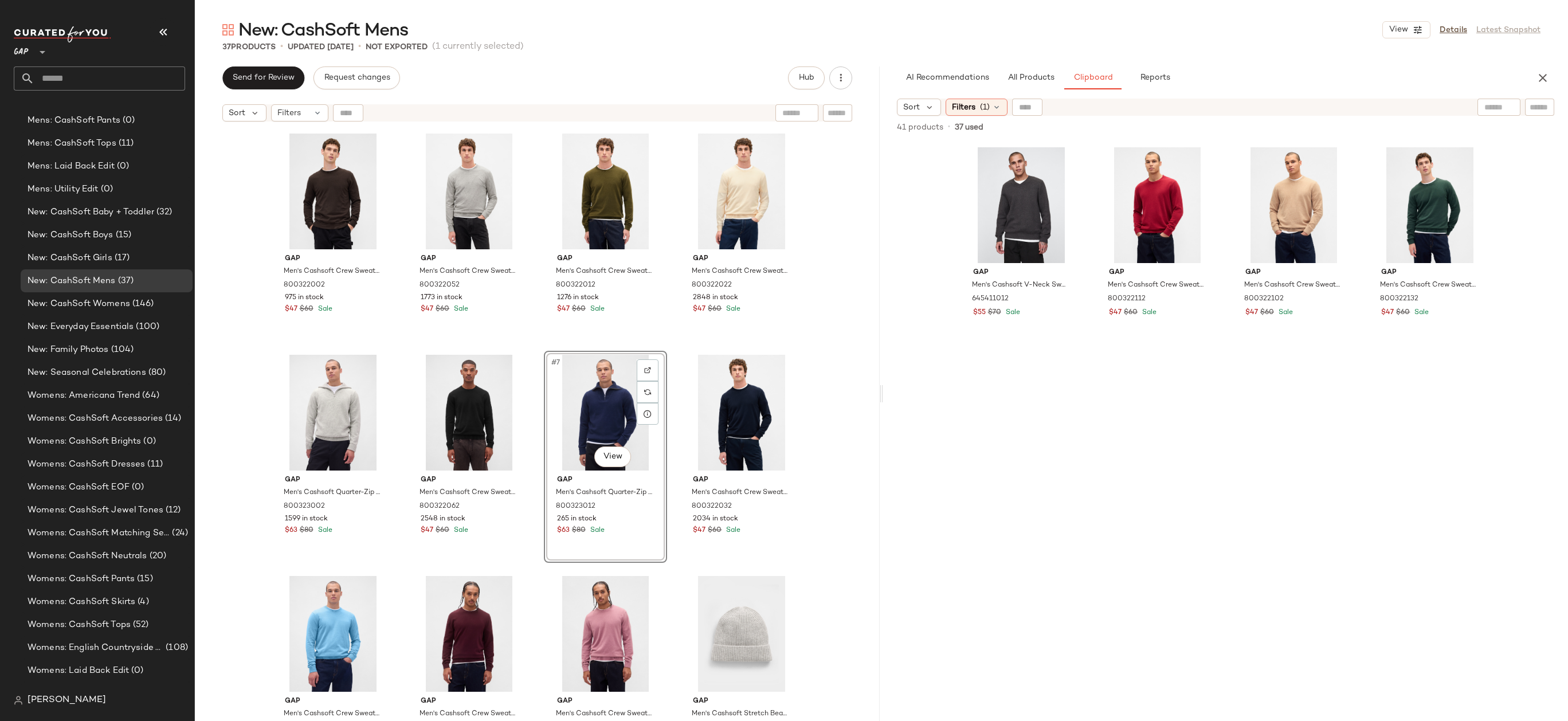
click at [803, 397] on div "Gap Men's Cashsoft Crew Sweater by Gap Terra Brown Tall Size XXXL 800322002 975…" at bounding box center [537, 438] width 685 height 622
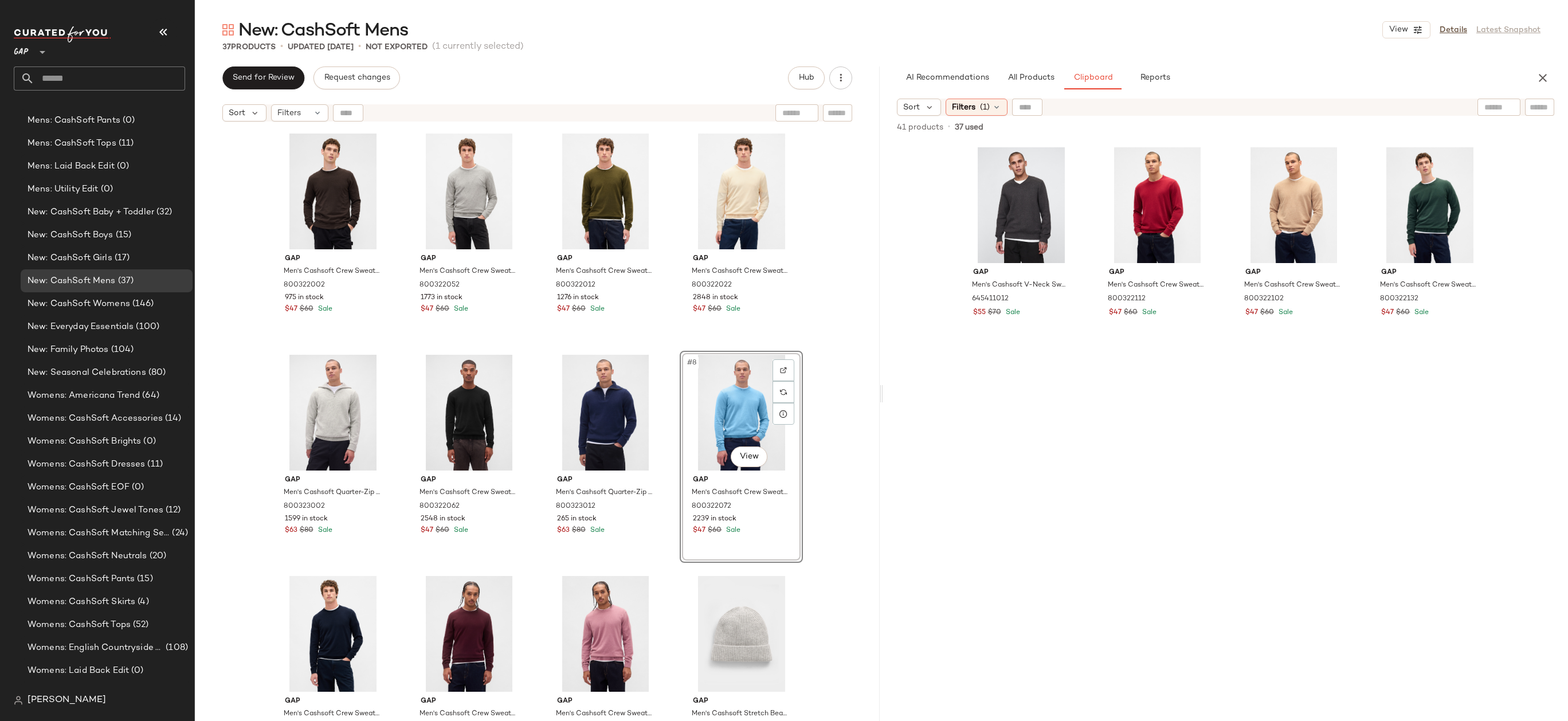
click at [827, 401] on div "Gap Men's Cashsoft Crew Sweater by Gap Terra Brown Tall Size XXXL 800322002 975…" at bounding box center [537, 438] width 685 height 622
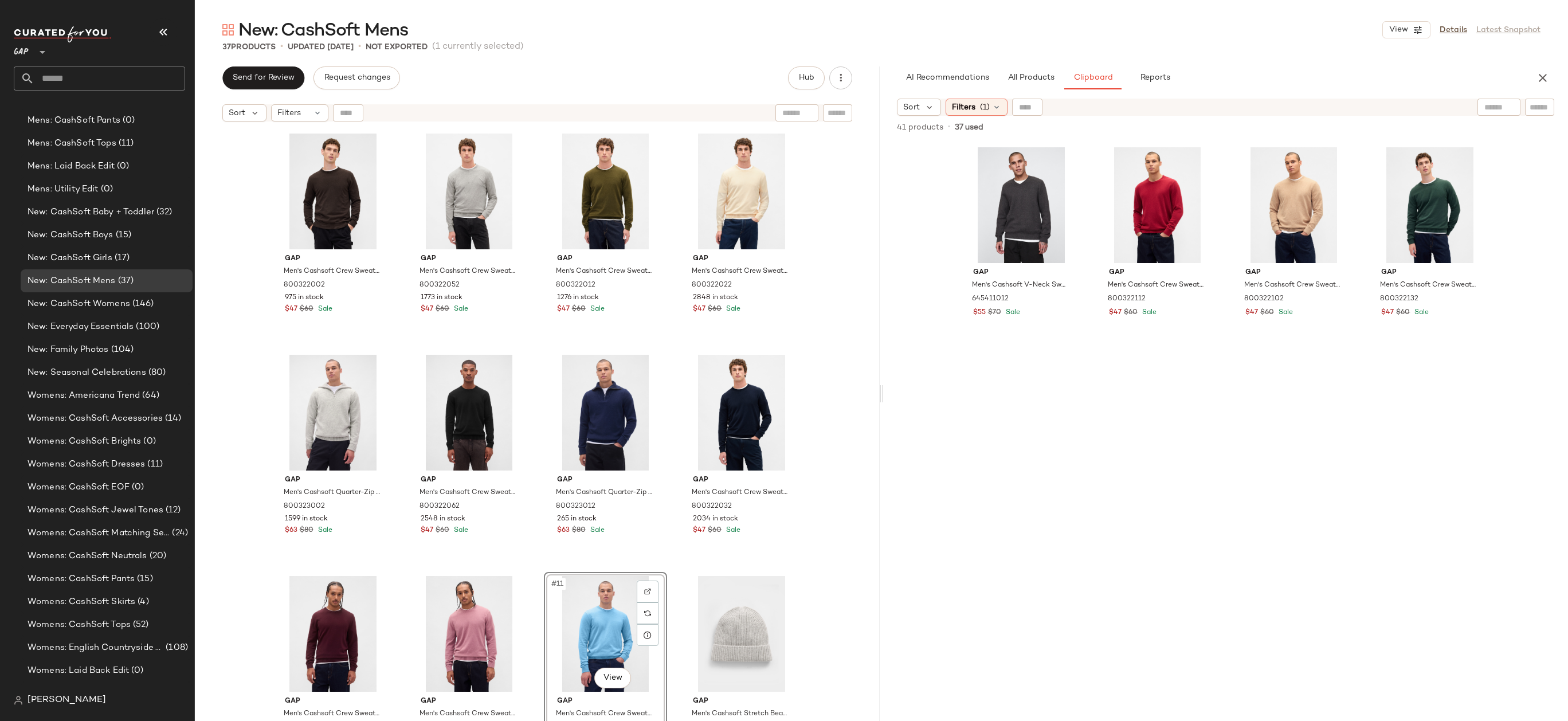
click at [827, 551] on div "Gap Men's Cashsoft Crew Sweater by Gap Terra Brown Tall Size XXXL 800322002 975…" at bounding box center [537, 438] width 685 height 622
drag, startPoint x: 594, startPoint y: 629, endPoint x: 700, endPoint y: 469, distance: 191.9
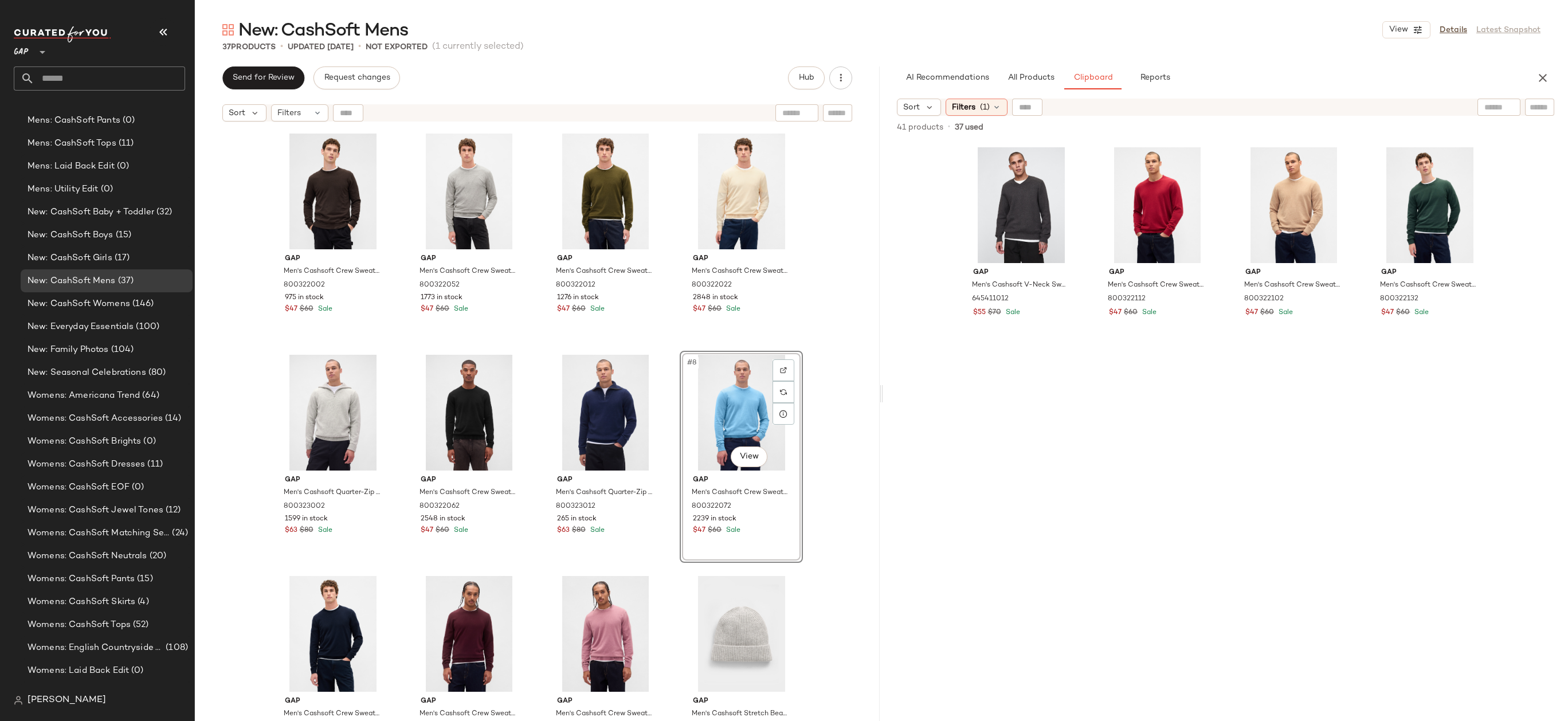
click at [811, 420] on div "Gap Men's Cashsoft Crew Sweater by Gap Terra Brown Tall Size XXXL 800322002 975…" at bounding box center [537, 438] width 685 height 622
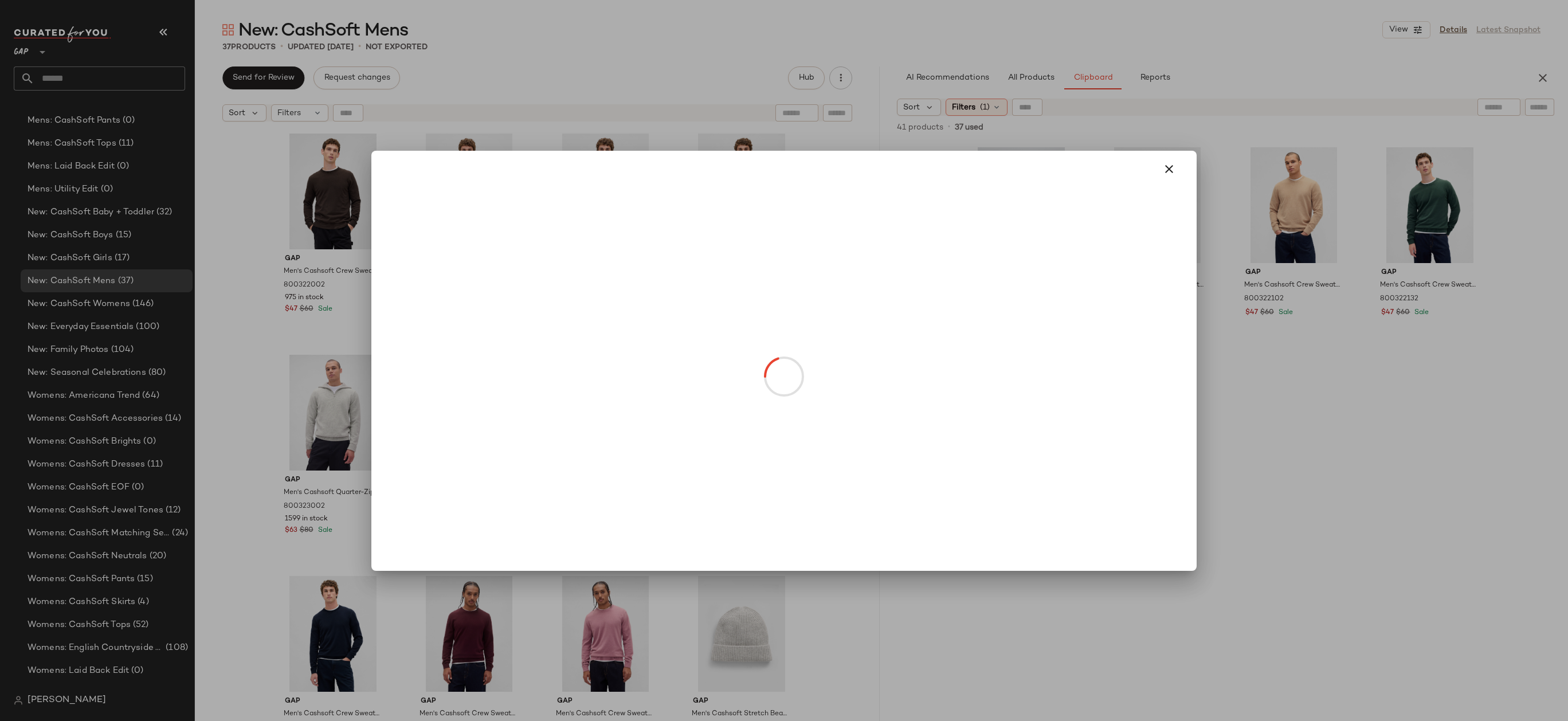
drag, startPoint x: 601, startPoint y: 442, endPoint x: 436, endPoint y: 442, distance: 165.0
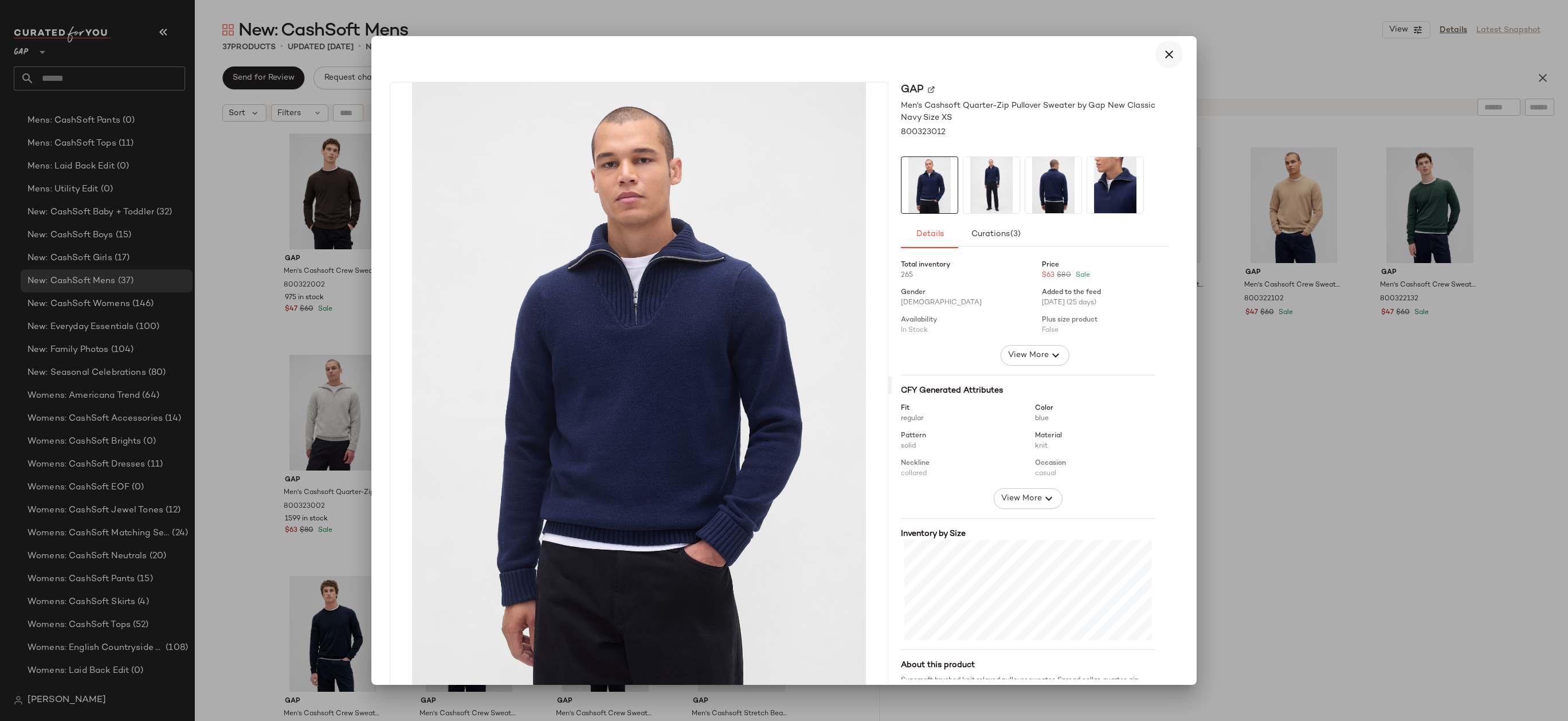
click at [1162, 55] on icon "button" at bounding box center [1169, 55] width 13 height 13
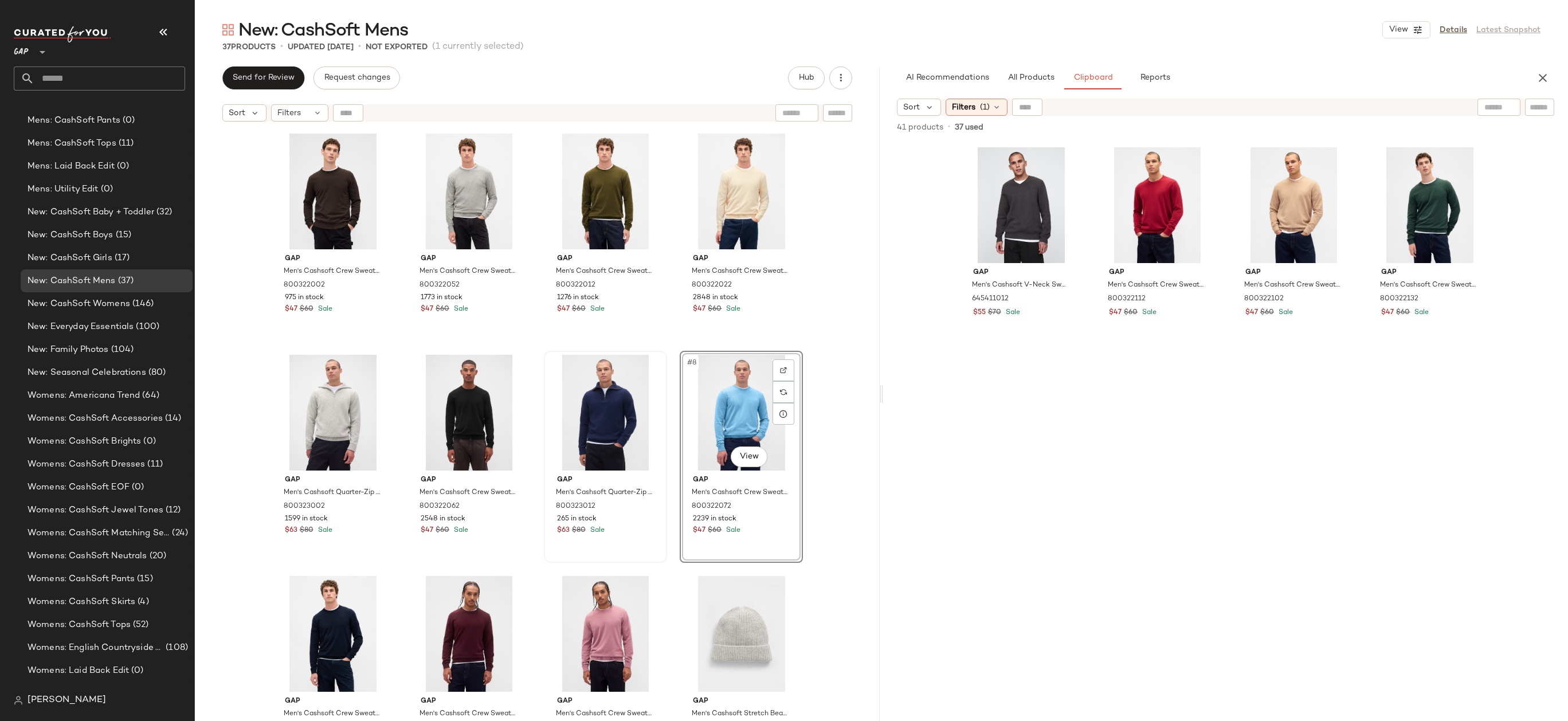
drag, startPoint x: 752, startPoint y: 403, endPoint x: 594, endPoint y: 420, distance: 158.9
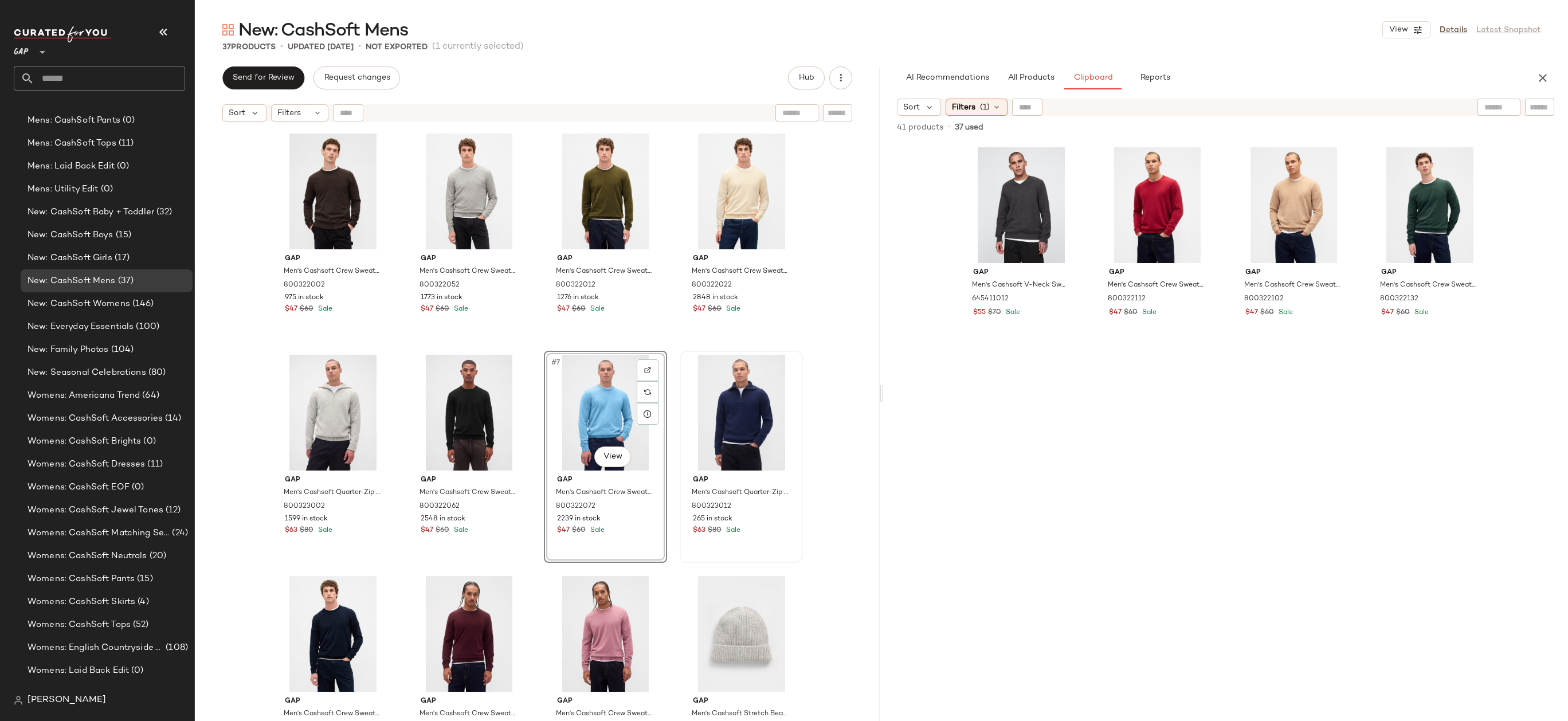
click at [813, 394] on div "Gap Men's Cashsoft Crew Sweater by Gap Terra Brown Tall Size XXXL 800322002 975…" at bounding box center [537, 438] width 685 height 622
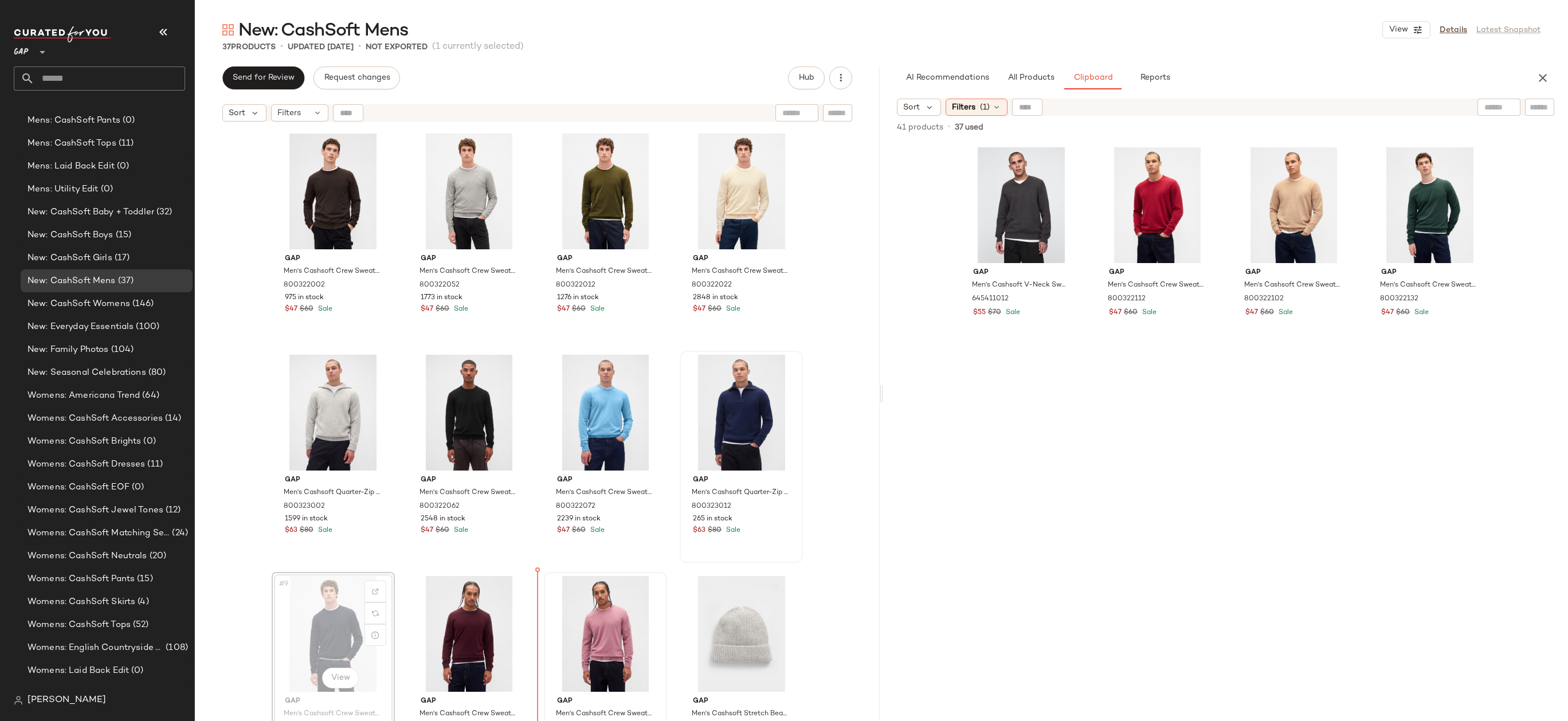
drag, startPoint x: 288, startPoint y: 634, endPoint x: 617, endPoint y: 627, distance: 329.1
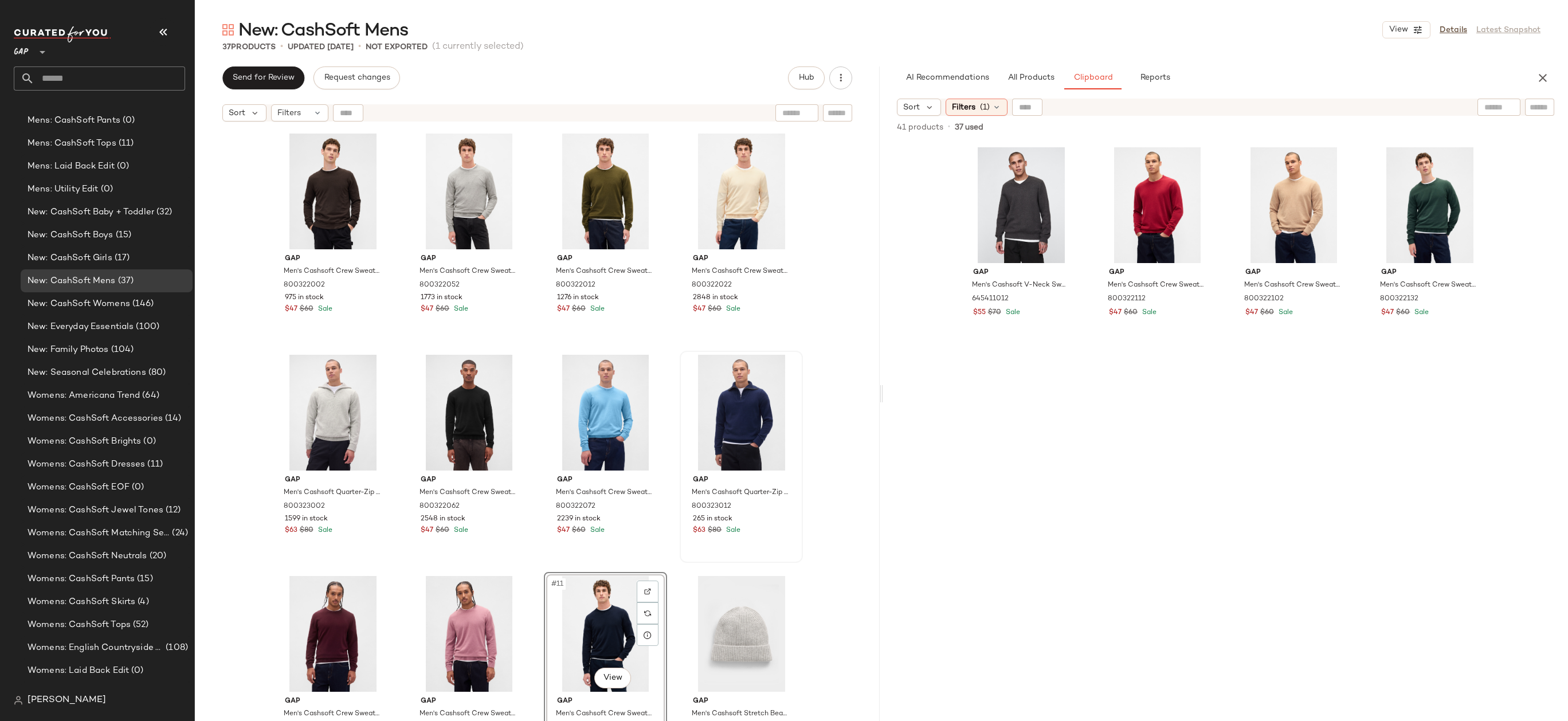
click at [828, 529] on div "Gap Men's Cashsoft Crew Sweater by Gap Terra Brown Tall Size XXXL 800322002 975…" at bounding box center [537, 438] width 685 height 622
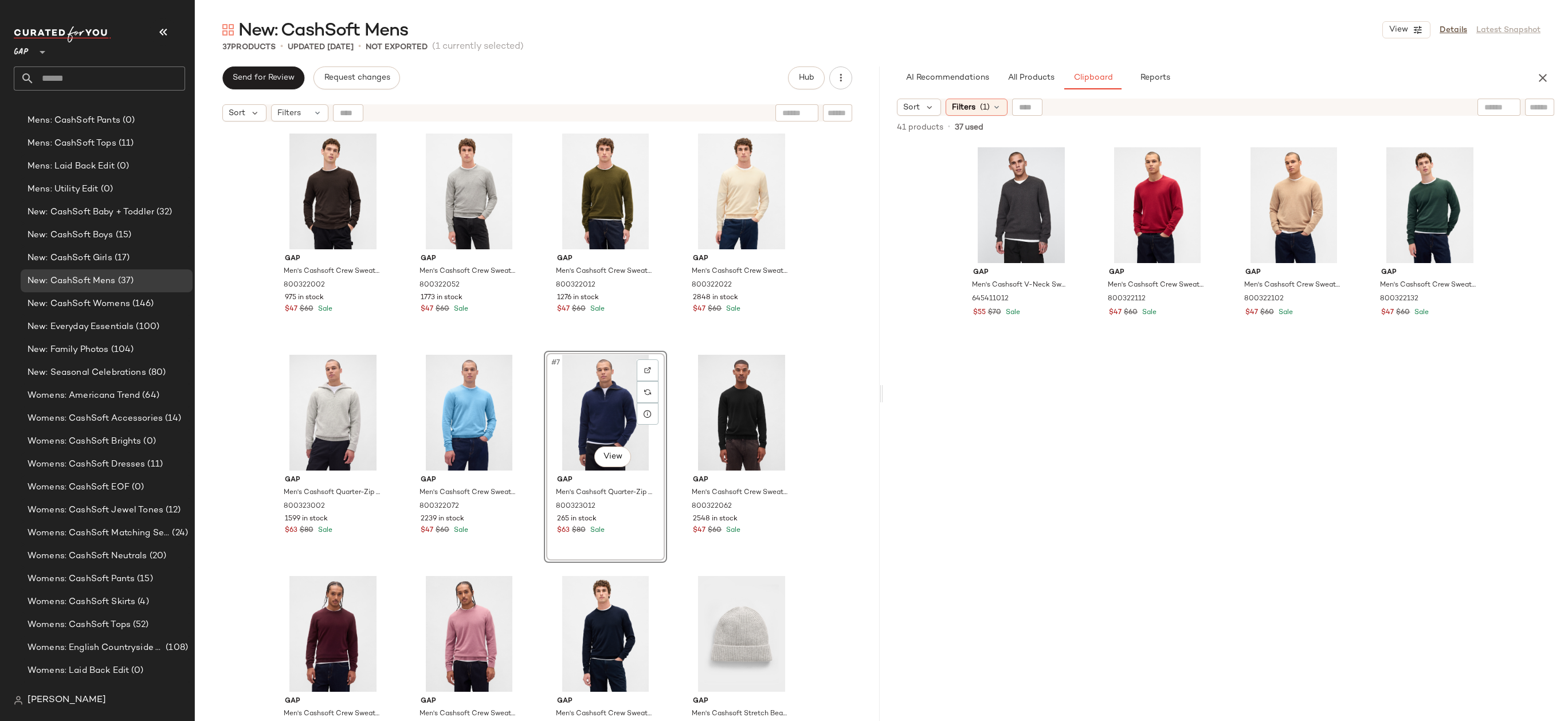
click at [805, 403] on div "Gap Men's Cashsoft Crew Sweater by Gap Terra Brown Tall Size XXXL 800322002 975…" at bounding box center [537, 438] width 685 height 622
drag, startPoint x: 609, startPoint y: 397, endPoint x: 424, endPoint y: 398, distance: 185.0
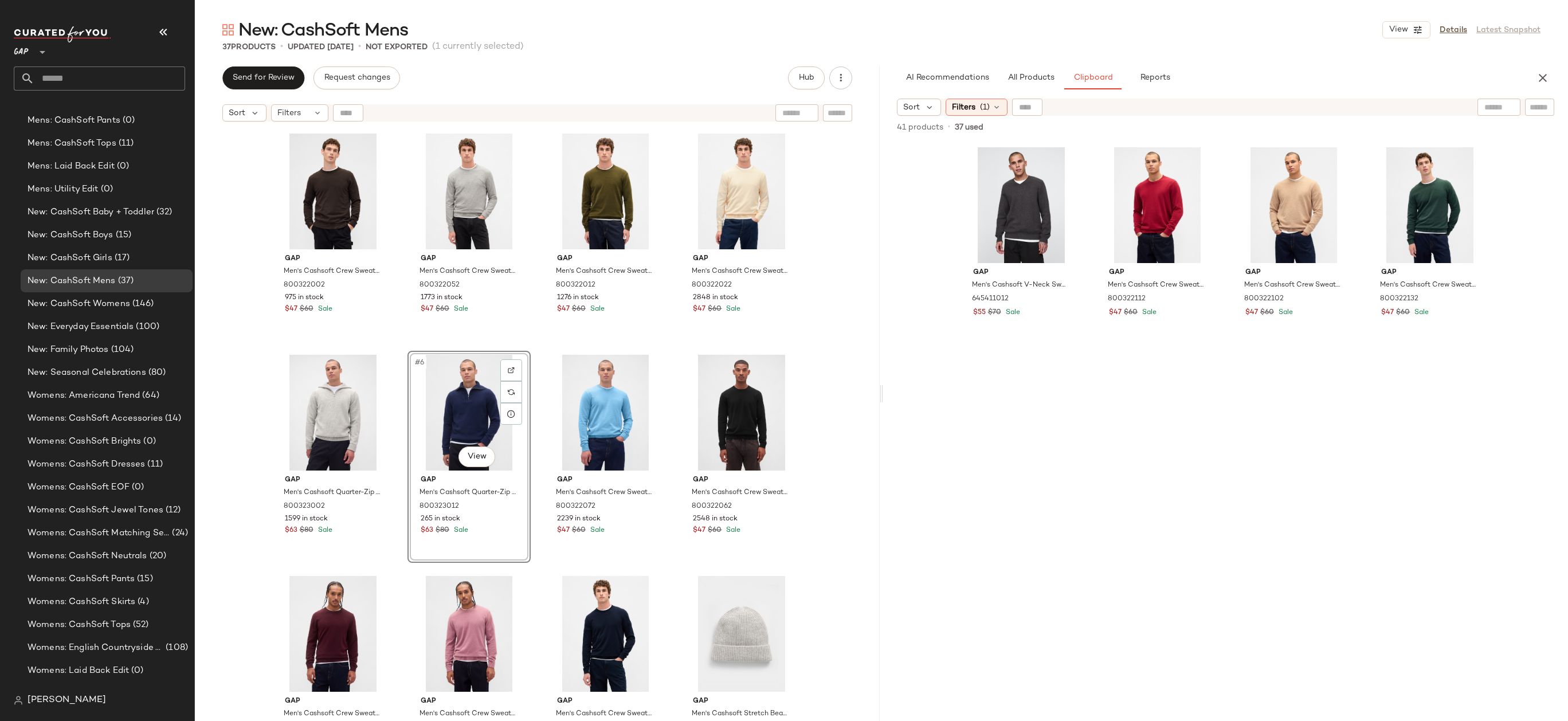
click at [838, 394] on div "Gap Men's Cashsoft Crew Sweater by Gap Terra Brown Tall Size XXXL 800322002 975…" at bounding box center [537, 438] width 685 height 622
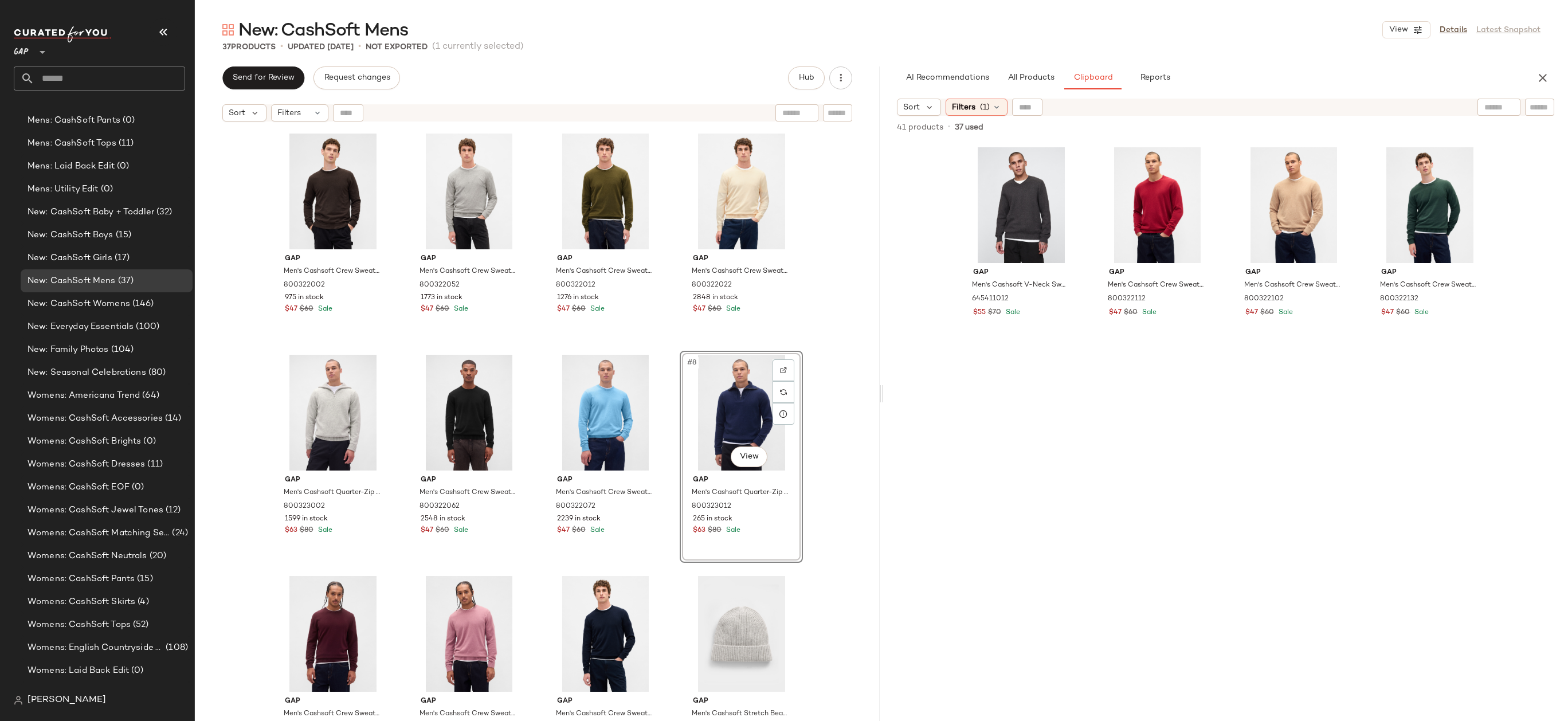
click at [843, 406] on div "Gap Men's Cashsoft Crew Sweater by Gap Terra Brown Tall Size XXXL 800322002 975…" at bounding box center [537, 438] width 685 height 622
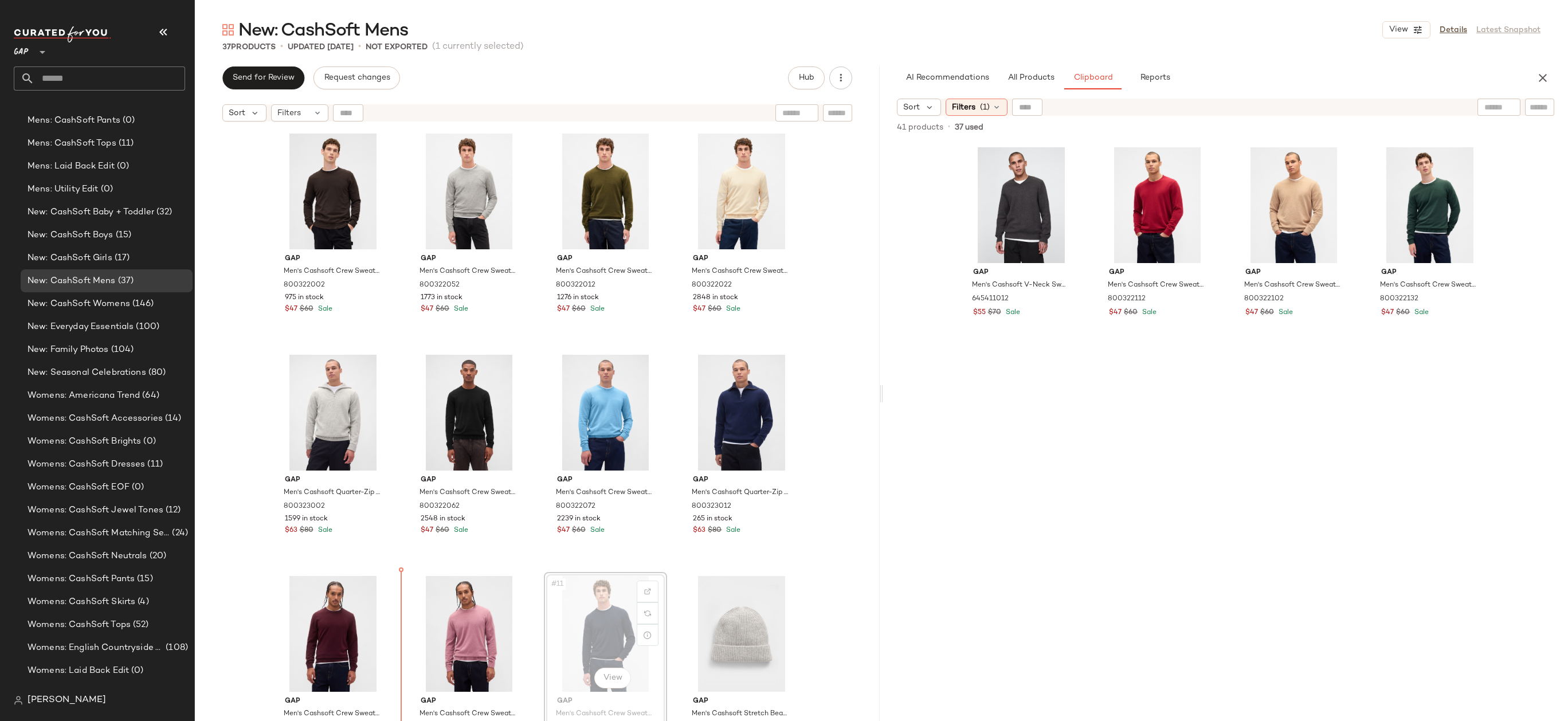
drag, startPoint x: 595, startPoint y: 609, endPoint x: 587, endPoint y: 609, distance: 8.0
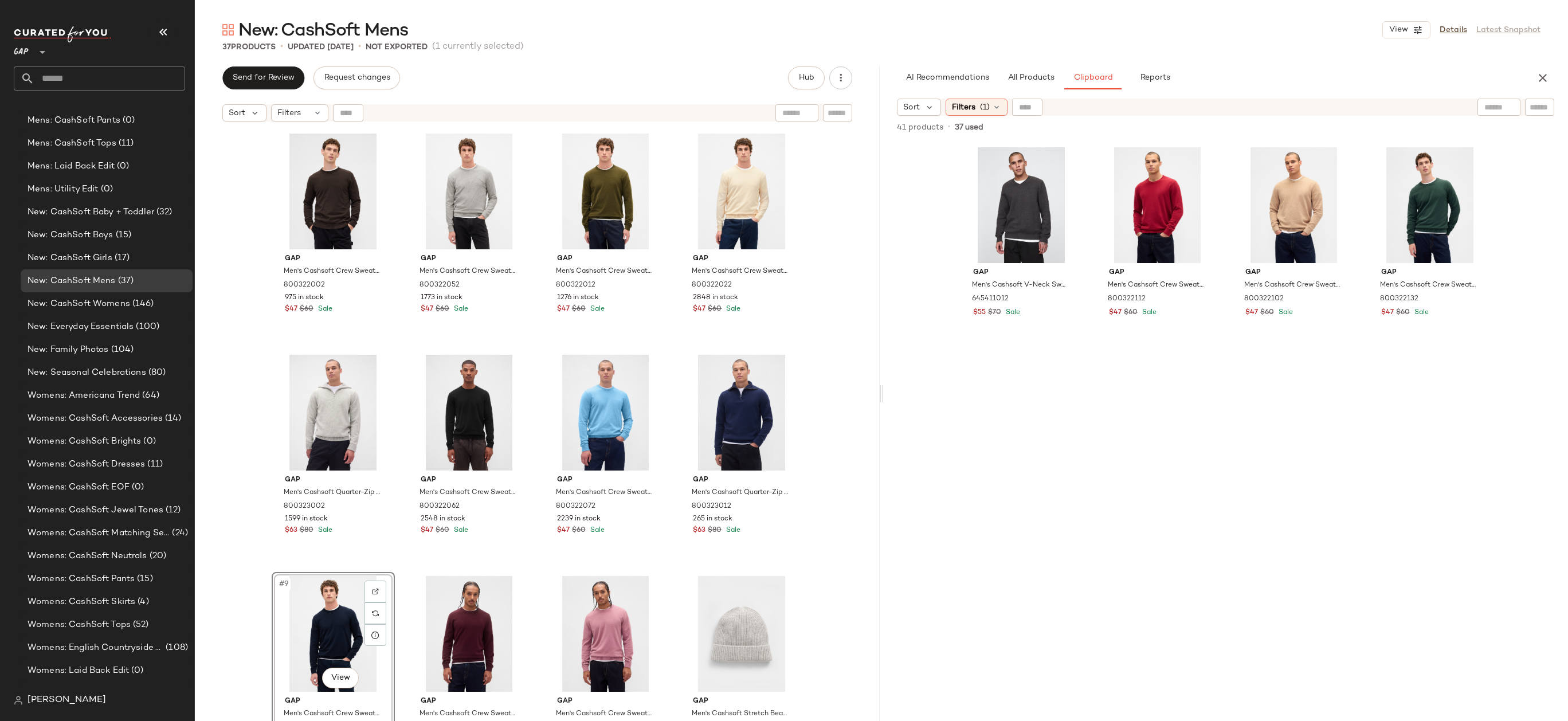
click at [822, 449] on div "Gap Men's Cashsoft Crew Sweater by Gap Terra Brown Tall Size XXXL 800322002 975…" at bounding box center [537, 438] width 685 height 622
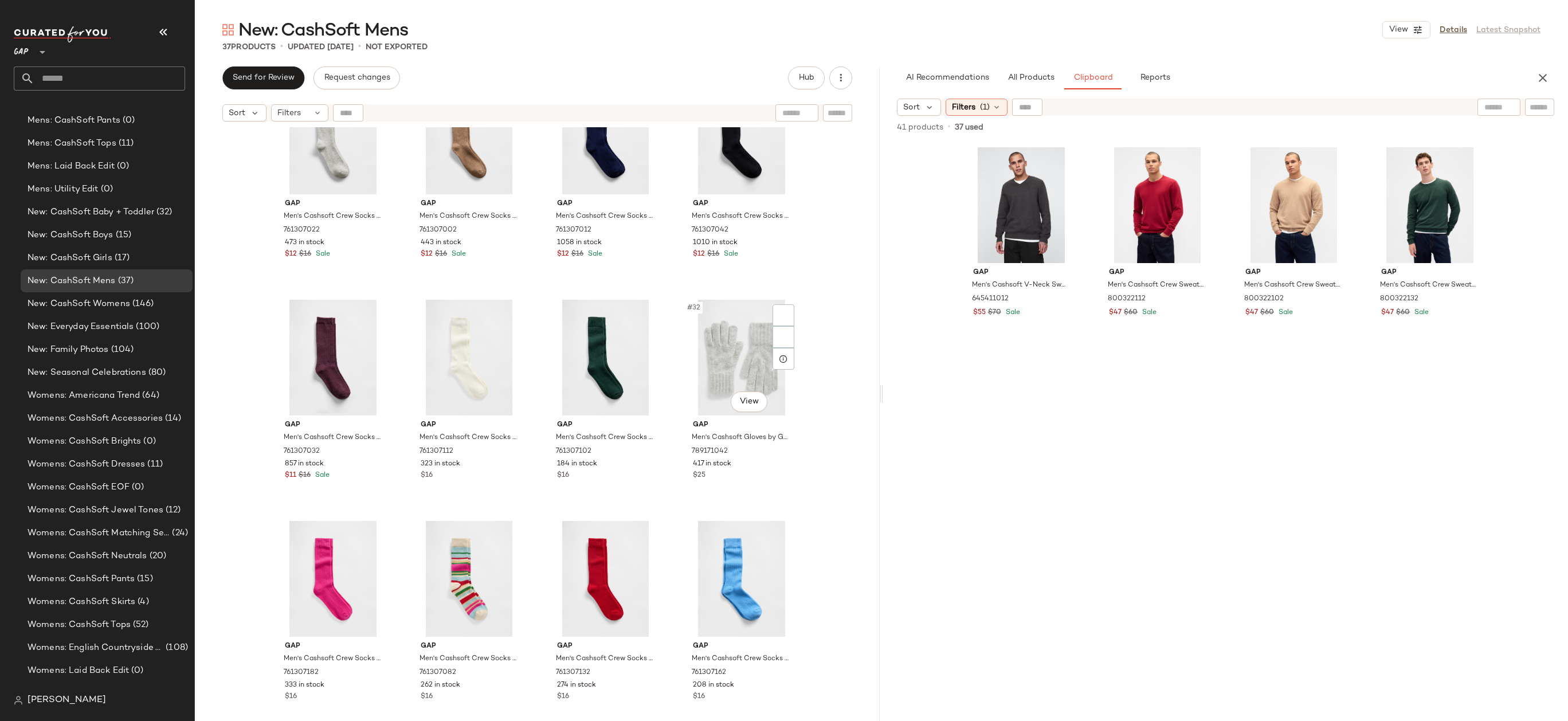
scroll to position [1587, 0]
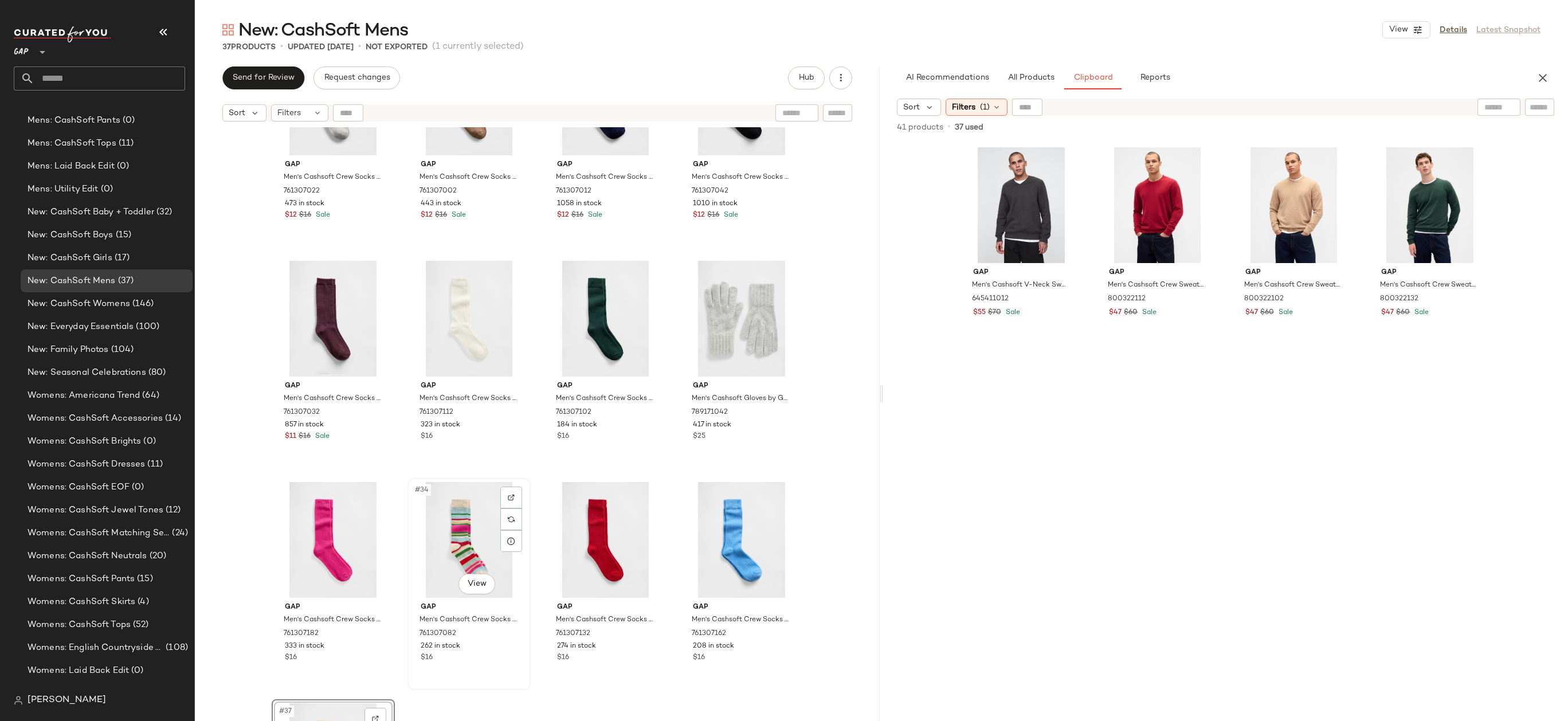
scroll to position [1592, 0]
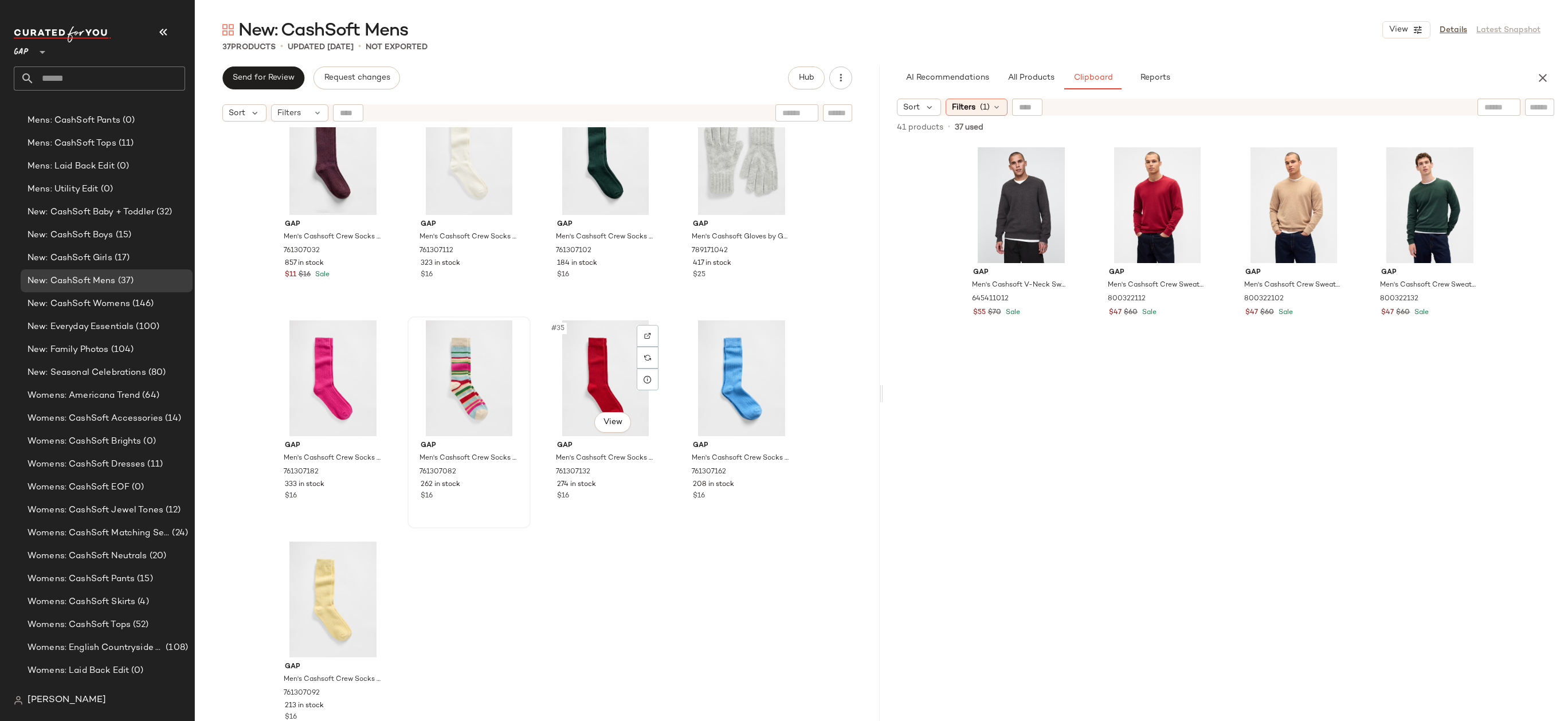
drag, startPoint x: 595, startPoint y: 384, endPoint x: 424, endPoint y: 403, distance: 172.1
click at [498, 536] on div "Gap Men's Cashsoft Crew Socks by Gap New Heather Grey Size M/L 761307022 473 in…" at bounding box center [537, 438] width 685 height 622
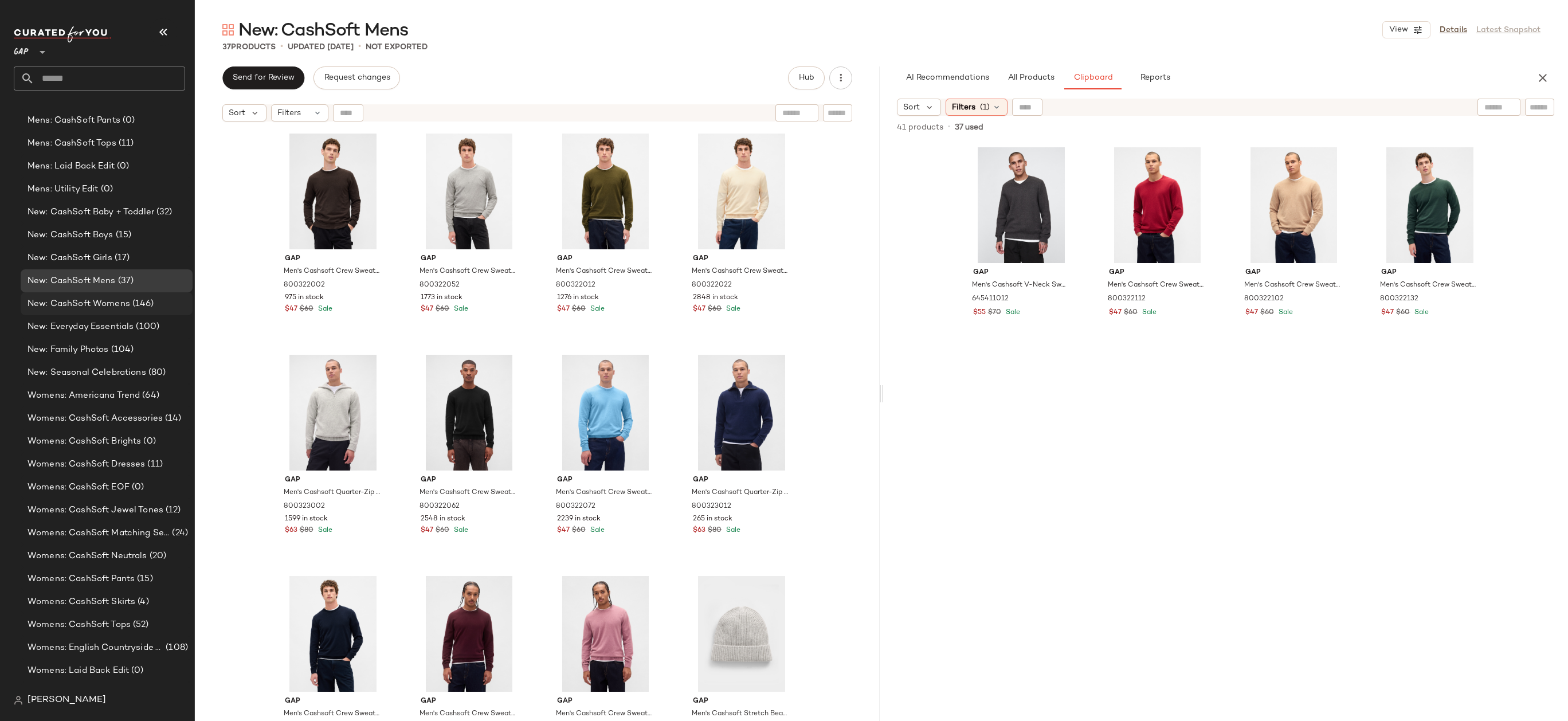
click at [104, 306] on span "New: CashSoft Womens" at bounding box center [79, 304] width 103 height 13
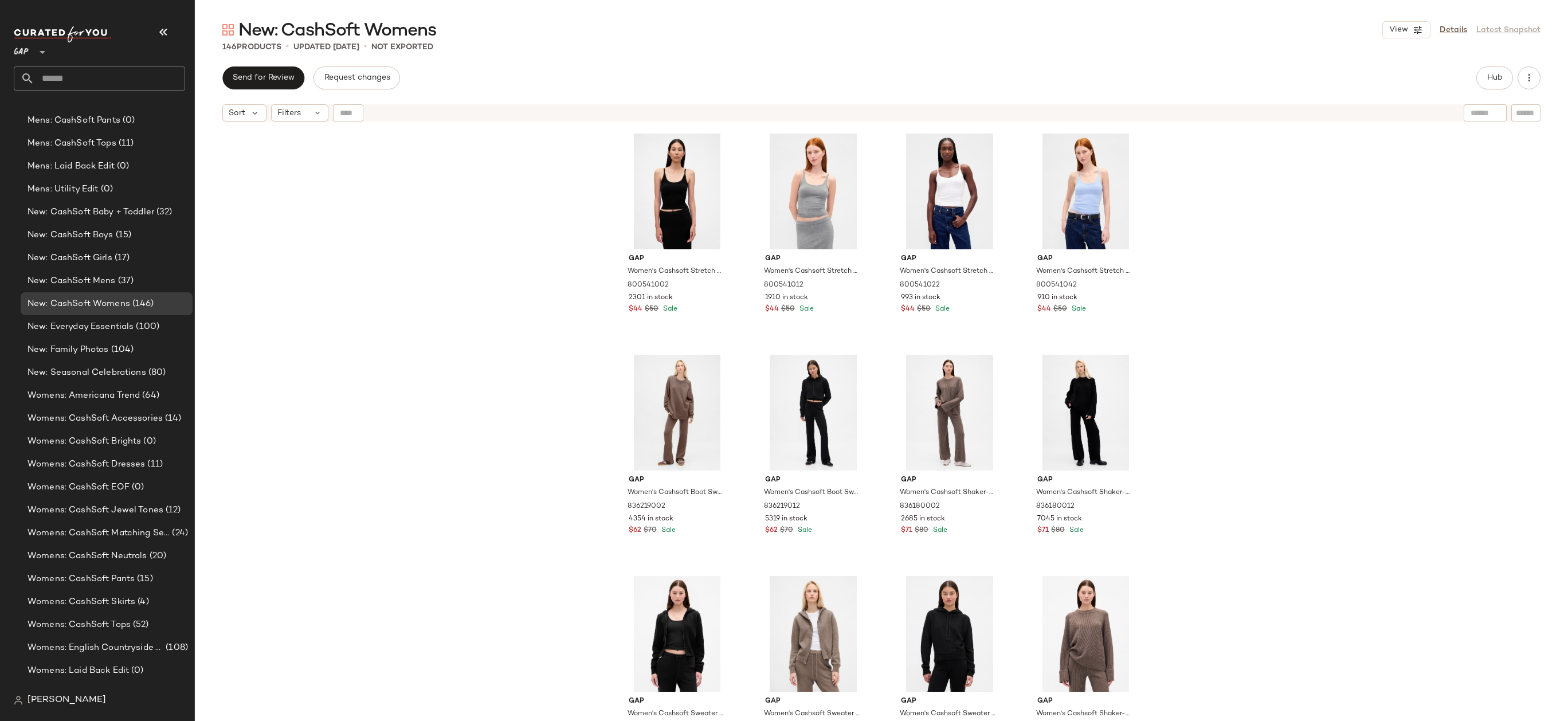
click at [1507, 66] on div "Hub" at bounding box center [1495, 77] width 37 height 23
click at [1498, 76] on span "Hub" at bounding box center [1494, 77] width 16 height 9
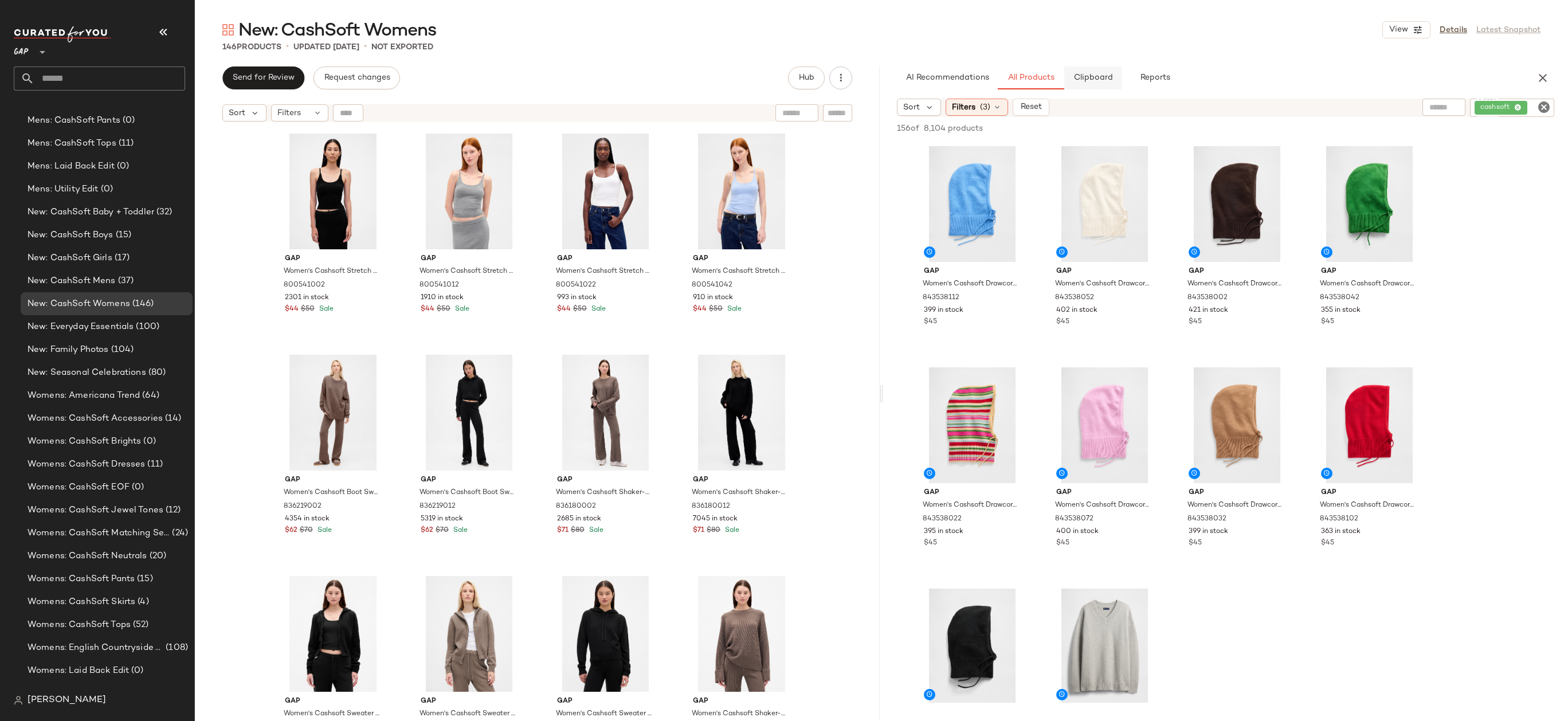
click at [1093, 82] on button "Clipboard" at bounding box center [1093, 77] width 57 height 23
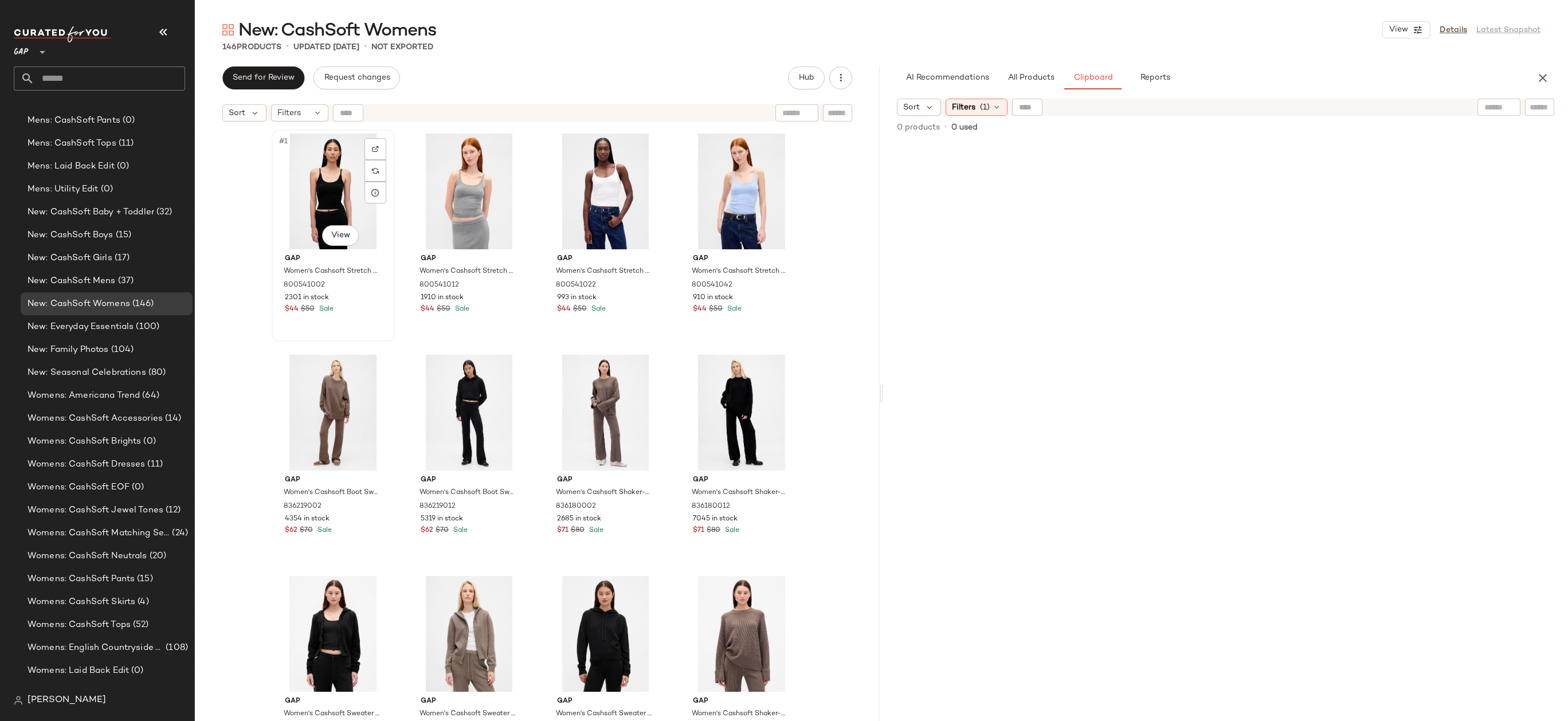
click at [316, 186] on div "#1 View" at bounding box center [333, 192] width 115 height 116
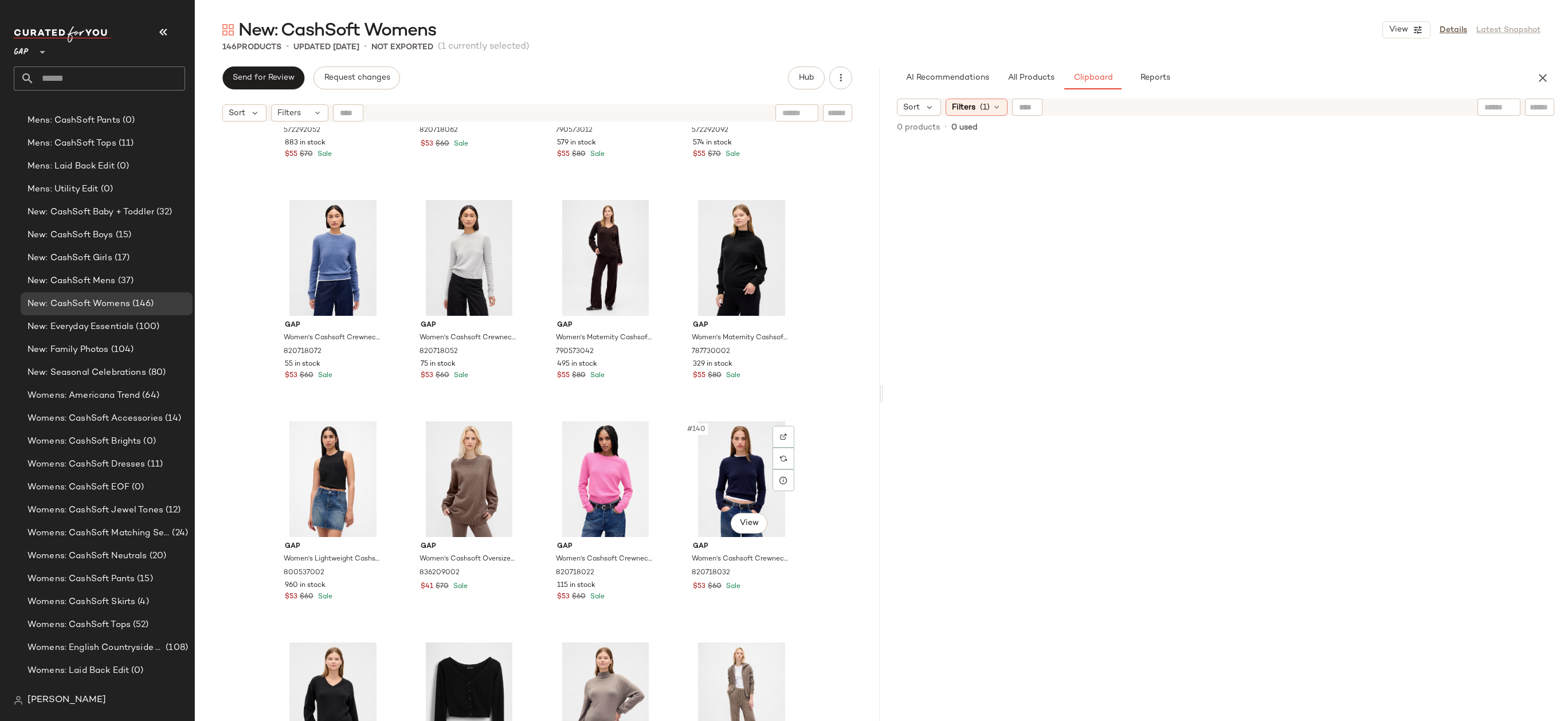
scroll to position [7561, 0]
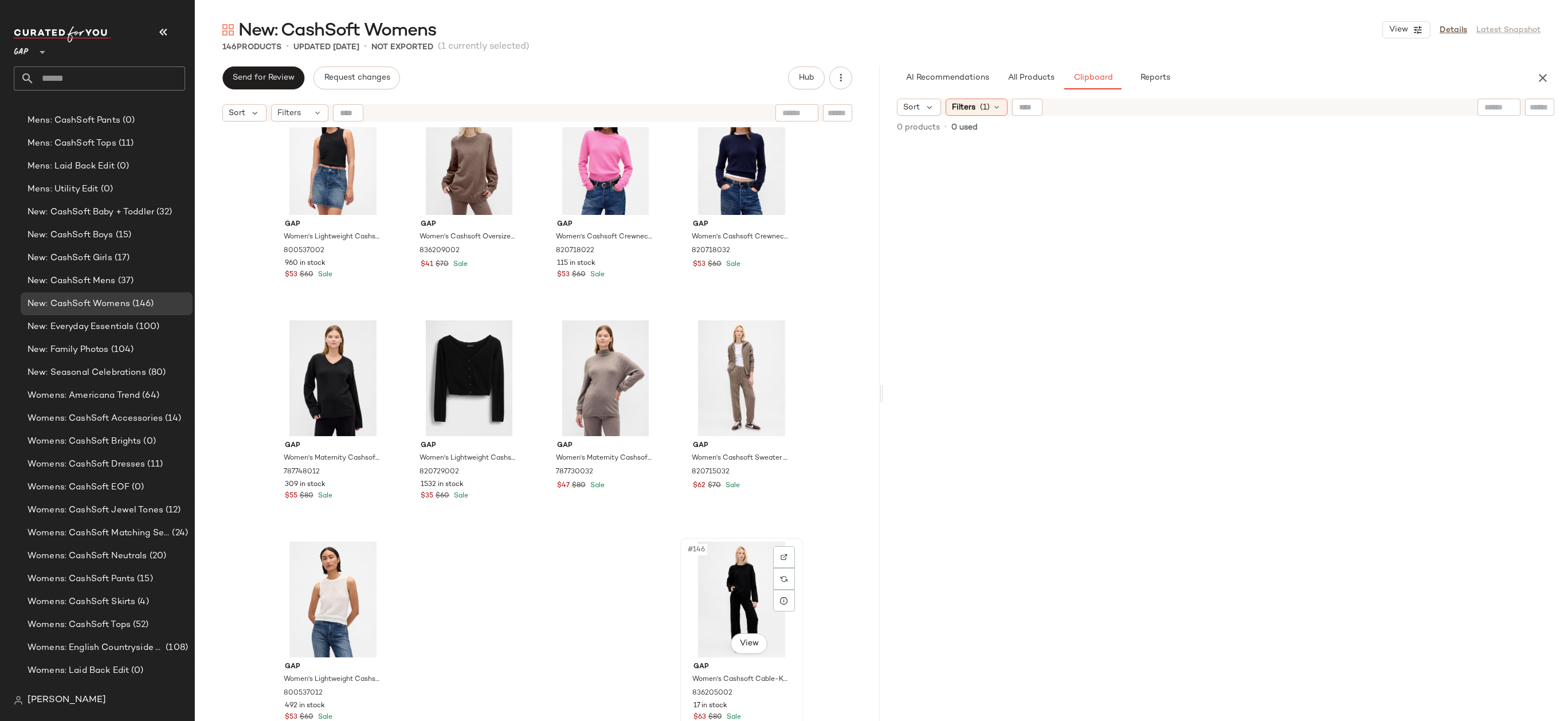
click at [745, 582] on div "#146 View" at bounding box center [742, 599] width 115 height 116
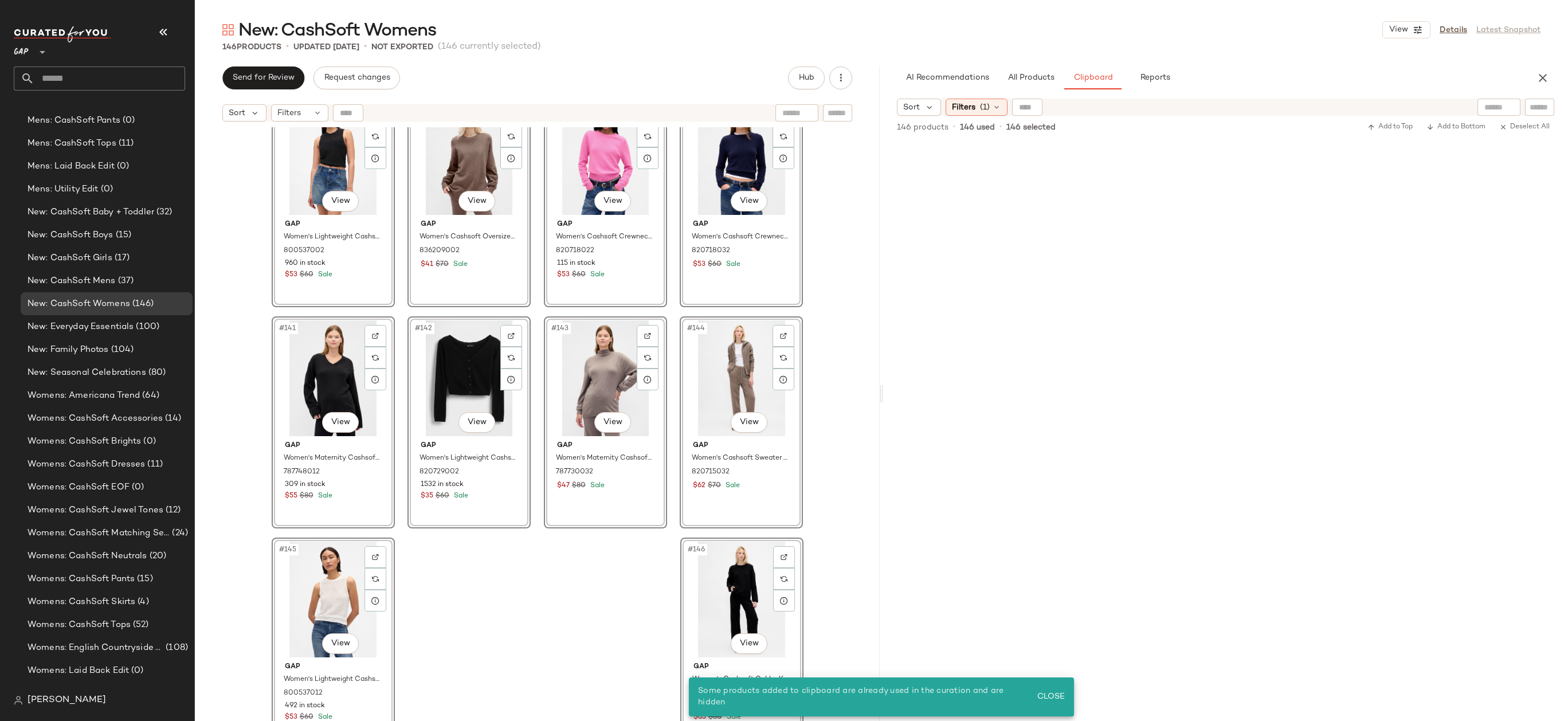
click at [556, 601] on div "#137 View Gap Women's Lightweight Cashsoft Crop Tank Top by Gap Black Petite Si…" at bounding box center [537, 438] width 685 height 622
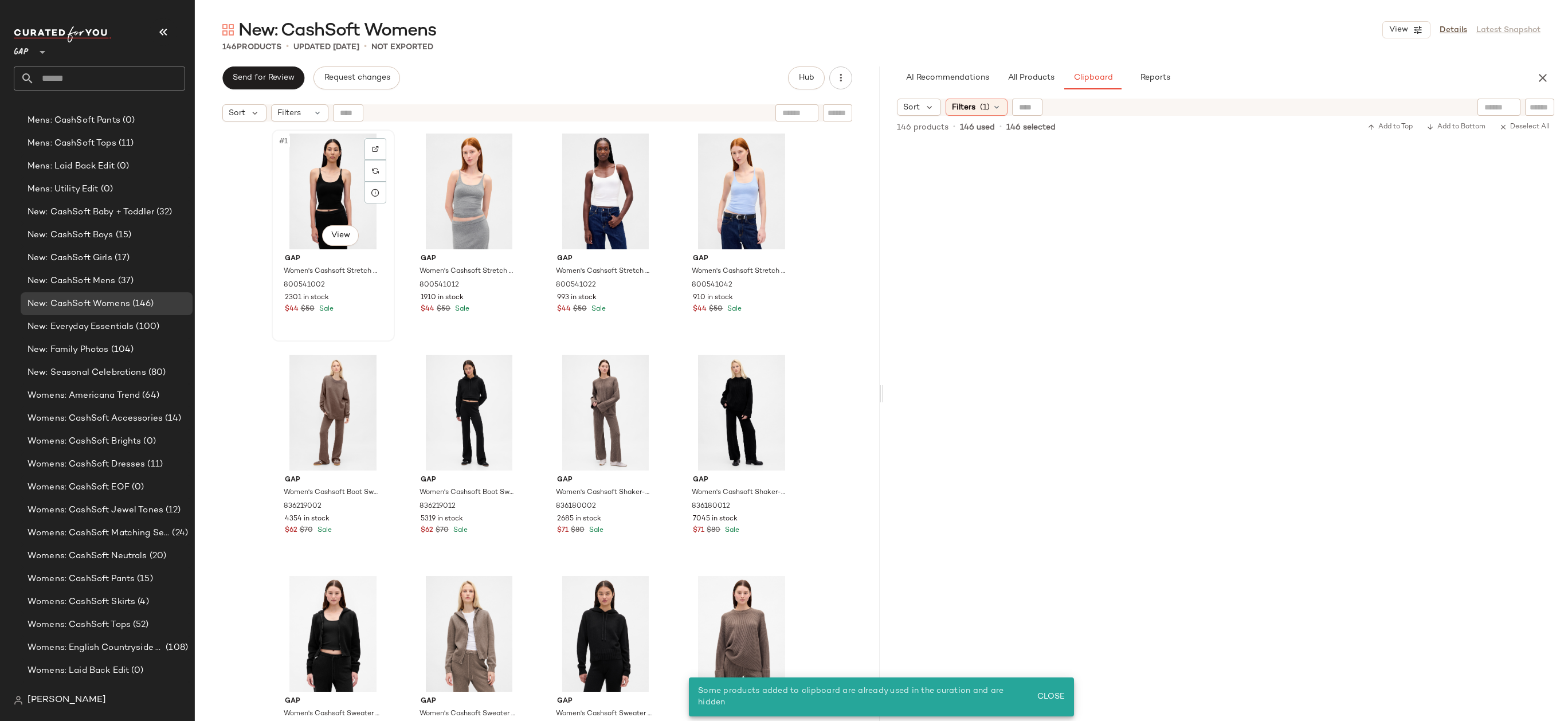
click at [291, 192] on div "#1 View" at bounding box center [333, 192] width 115 height 116
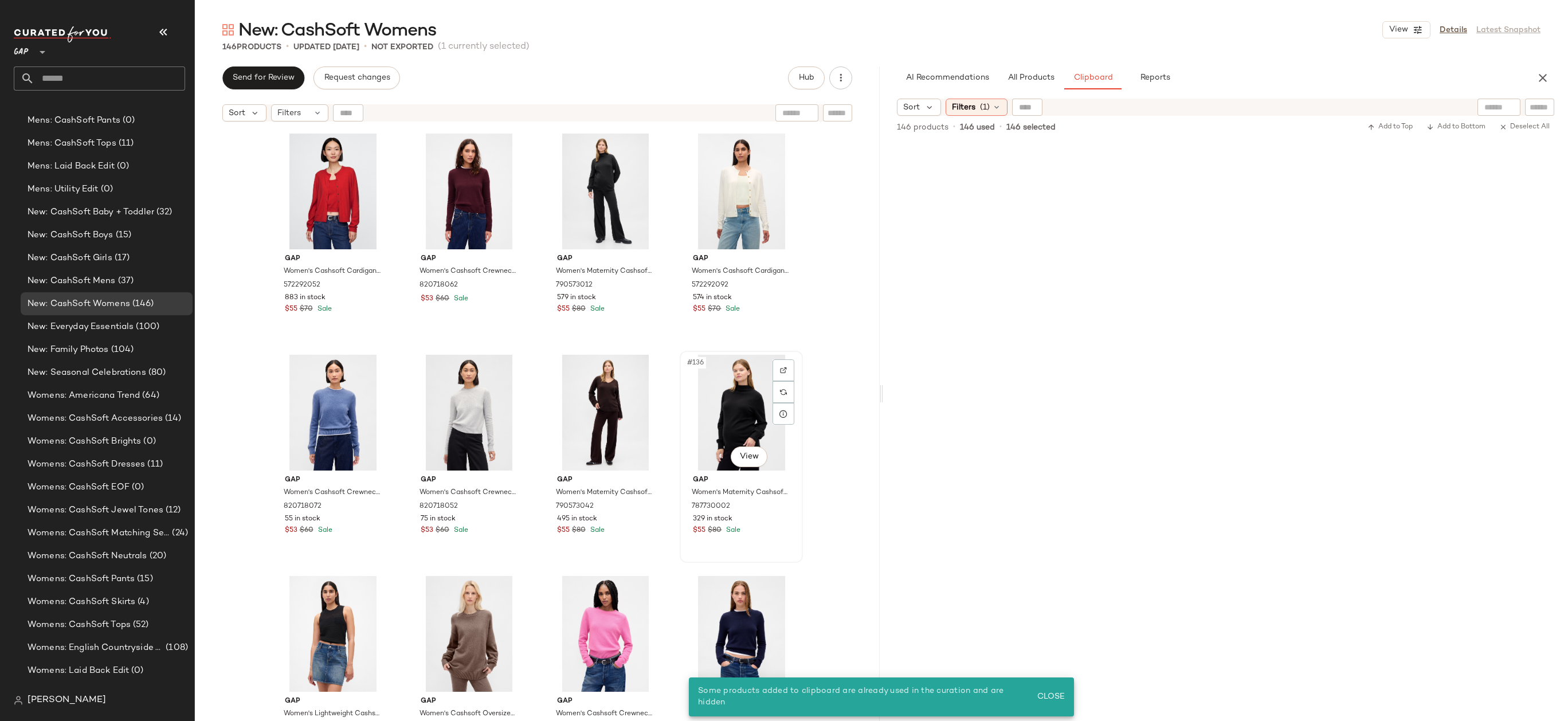
scroll to position [7561, 0]
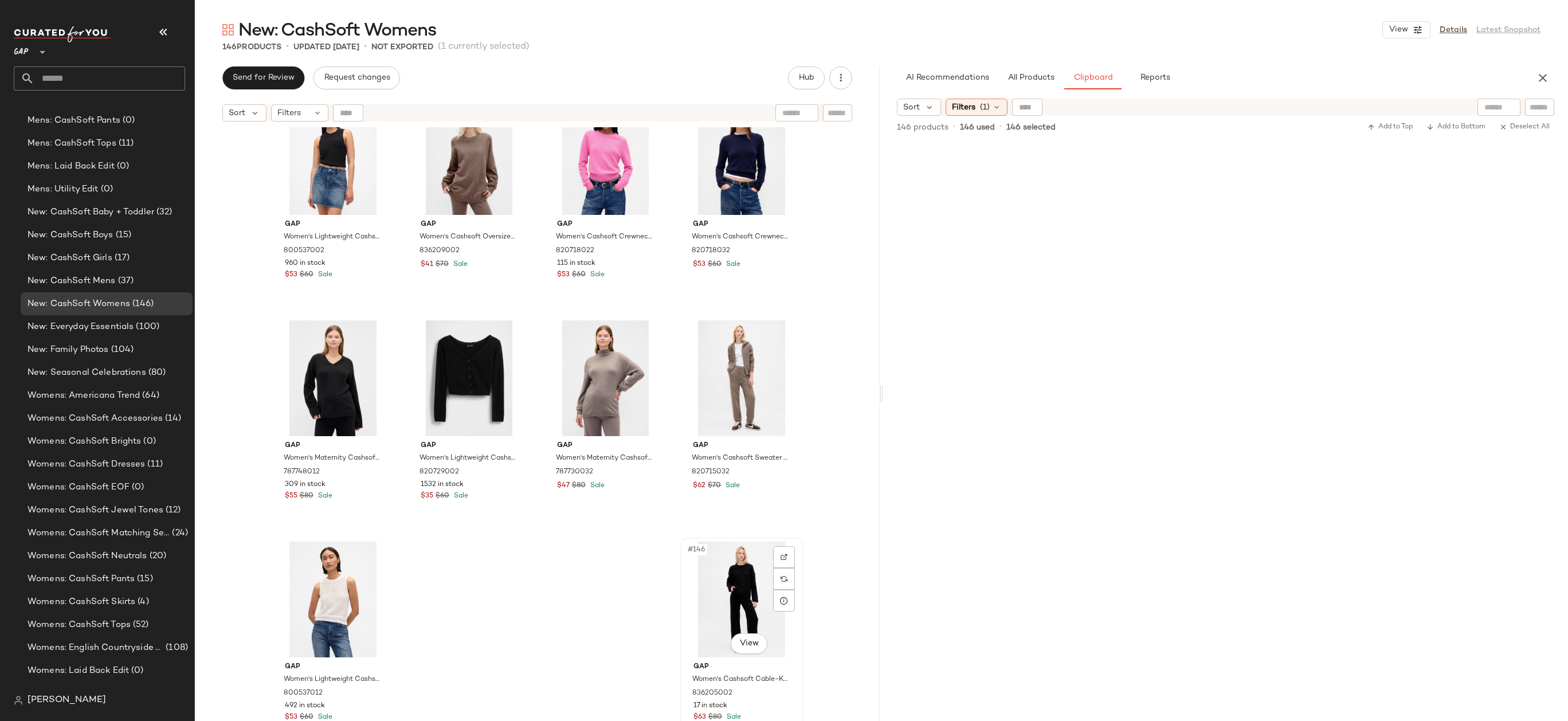
click at [728, 600] on div "#146 View" at bounding box center [742, 599] width 115 height 116
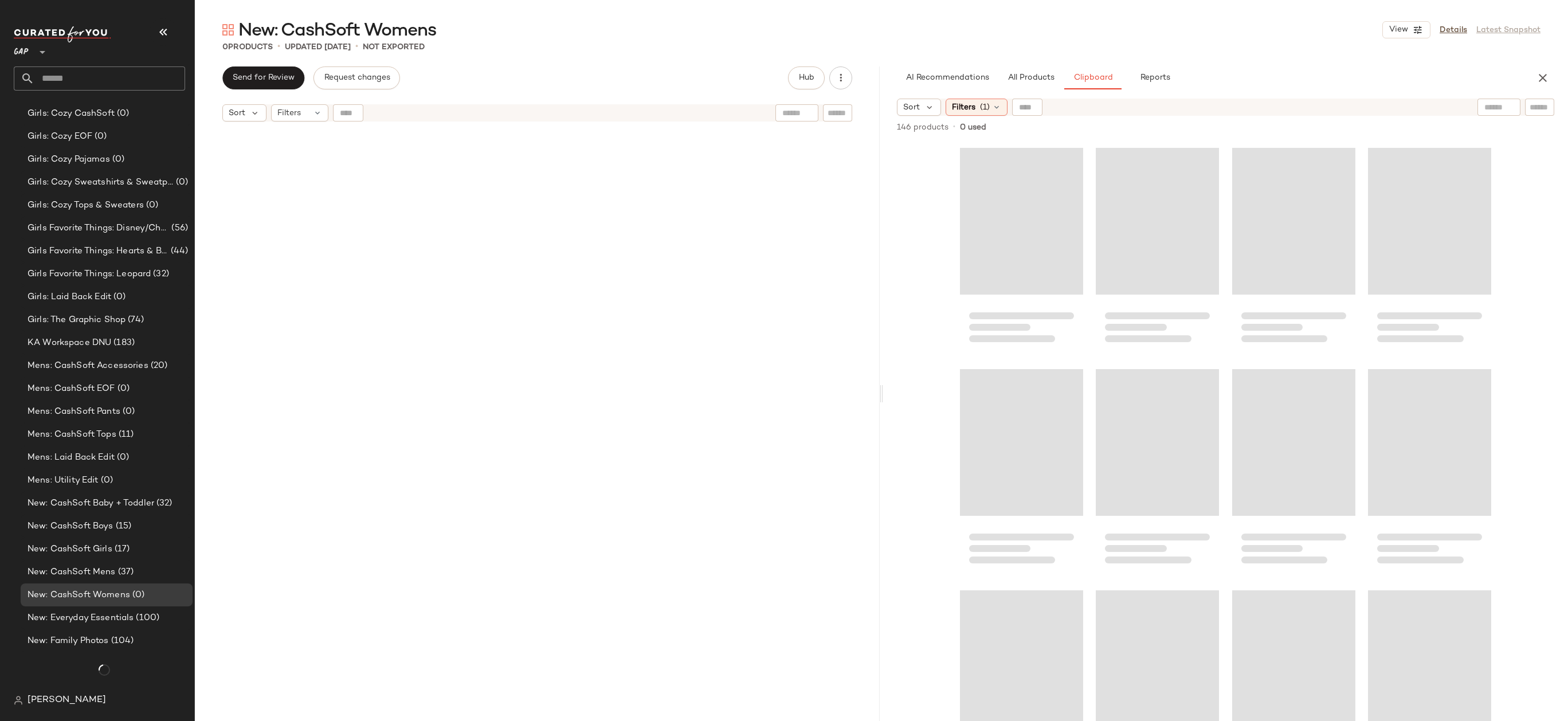
scroll to position [1305, 0]
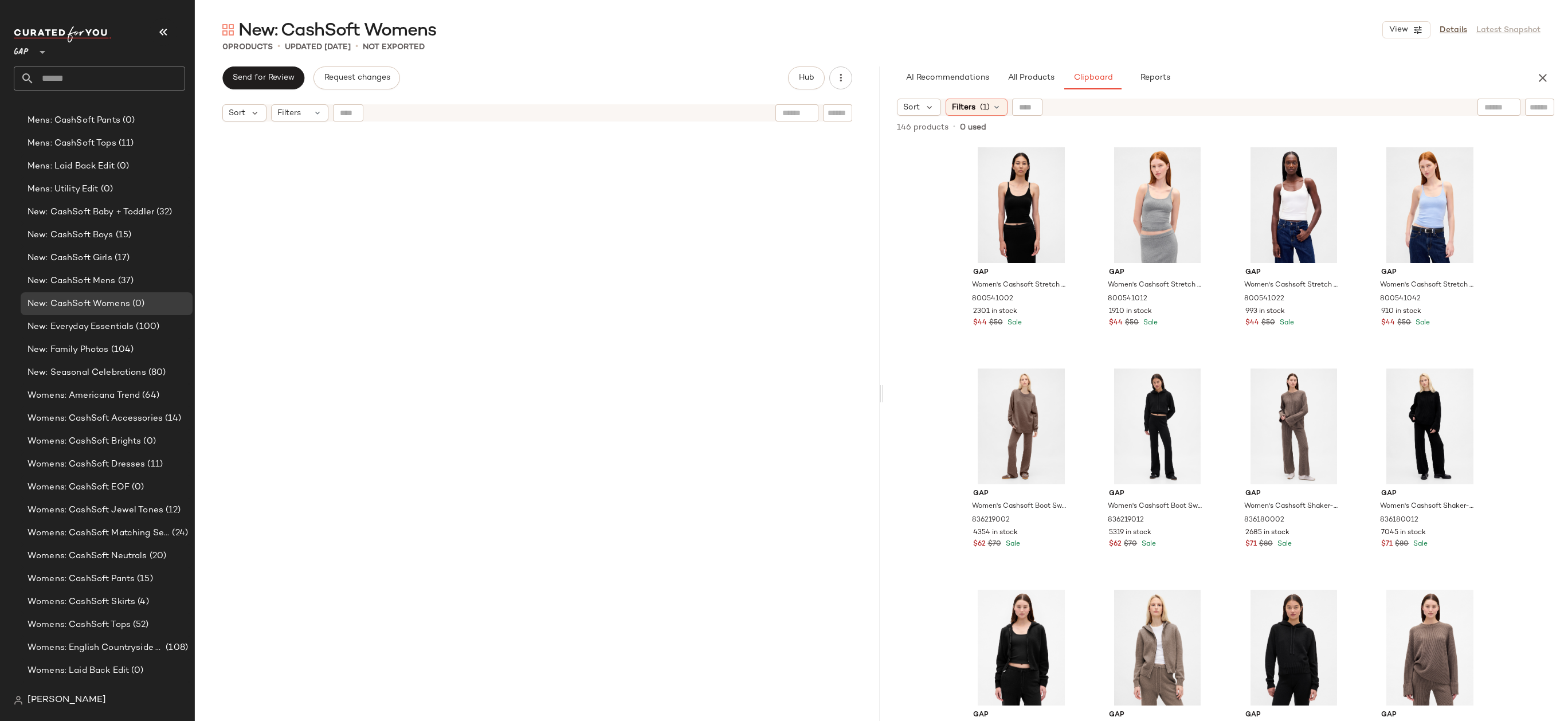
click at [989, 97] on div "AI Recommendations All Products Clipboard Reports Sort Filters (3) Reset Filter…" at bounding box center [1225, 393] width 685 height 654
click at [989, 102] on span "(1)" at bounding box center [985, 108] width 10 height 12
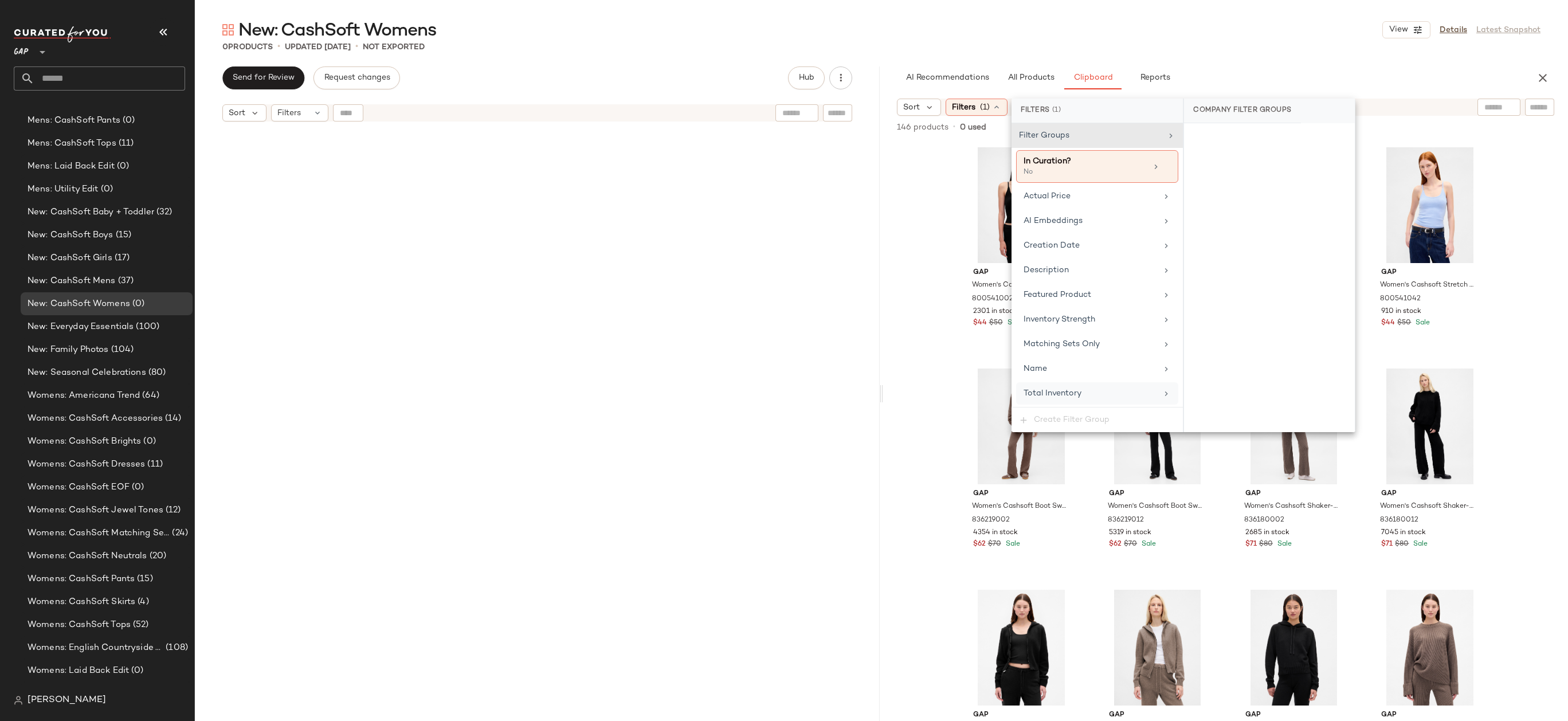
click at [1095, 398] on div "Total Inventory" at bounding box center [1090, 393] width 134 height 12
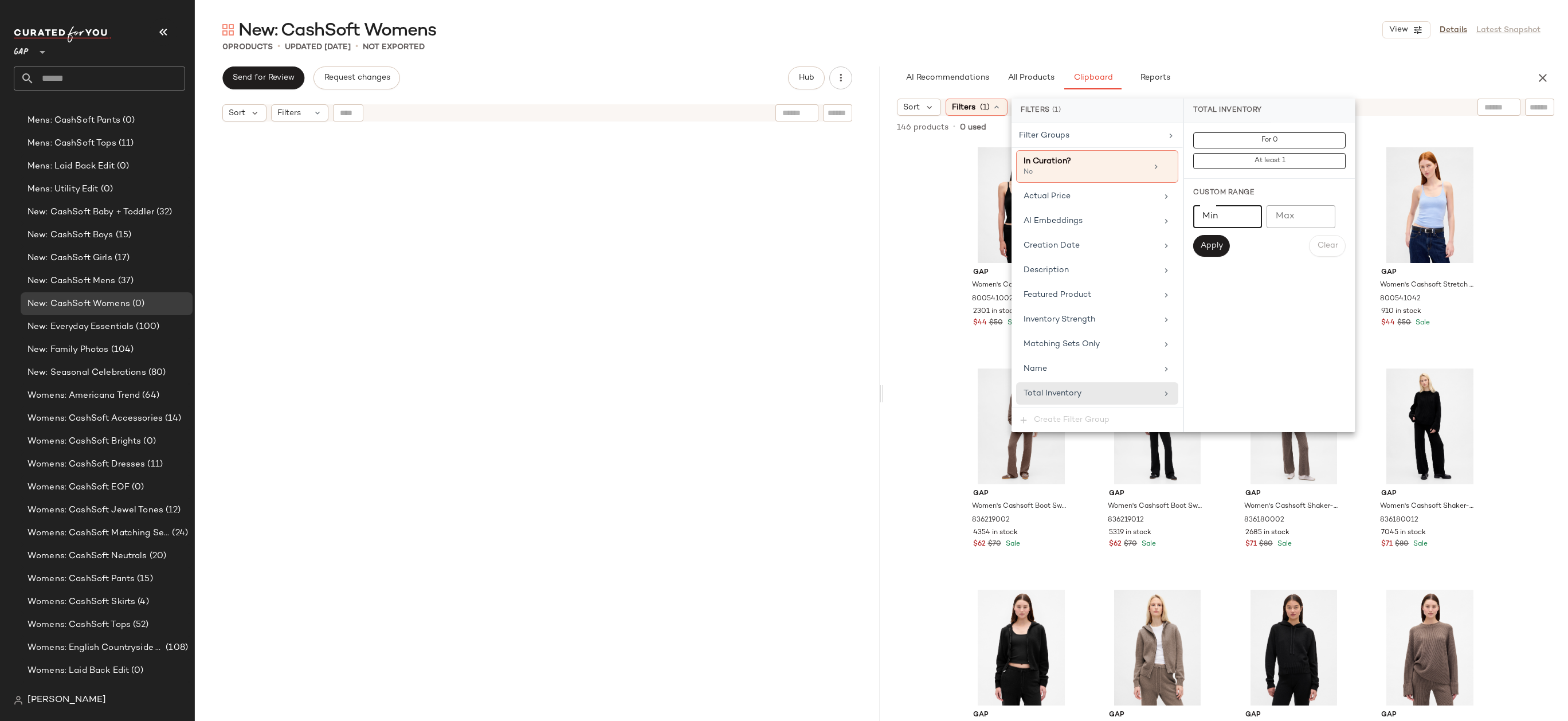
type input "*"
click at [1248, 213] on input "*" at bounding box center [1227, 216] width 69 height 23
type input "**"
click at [1201, 251] on button "Apply" at bounding box center [1212, 245] width 37 height 22
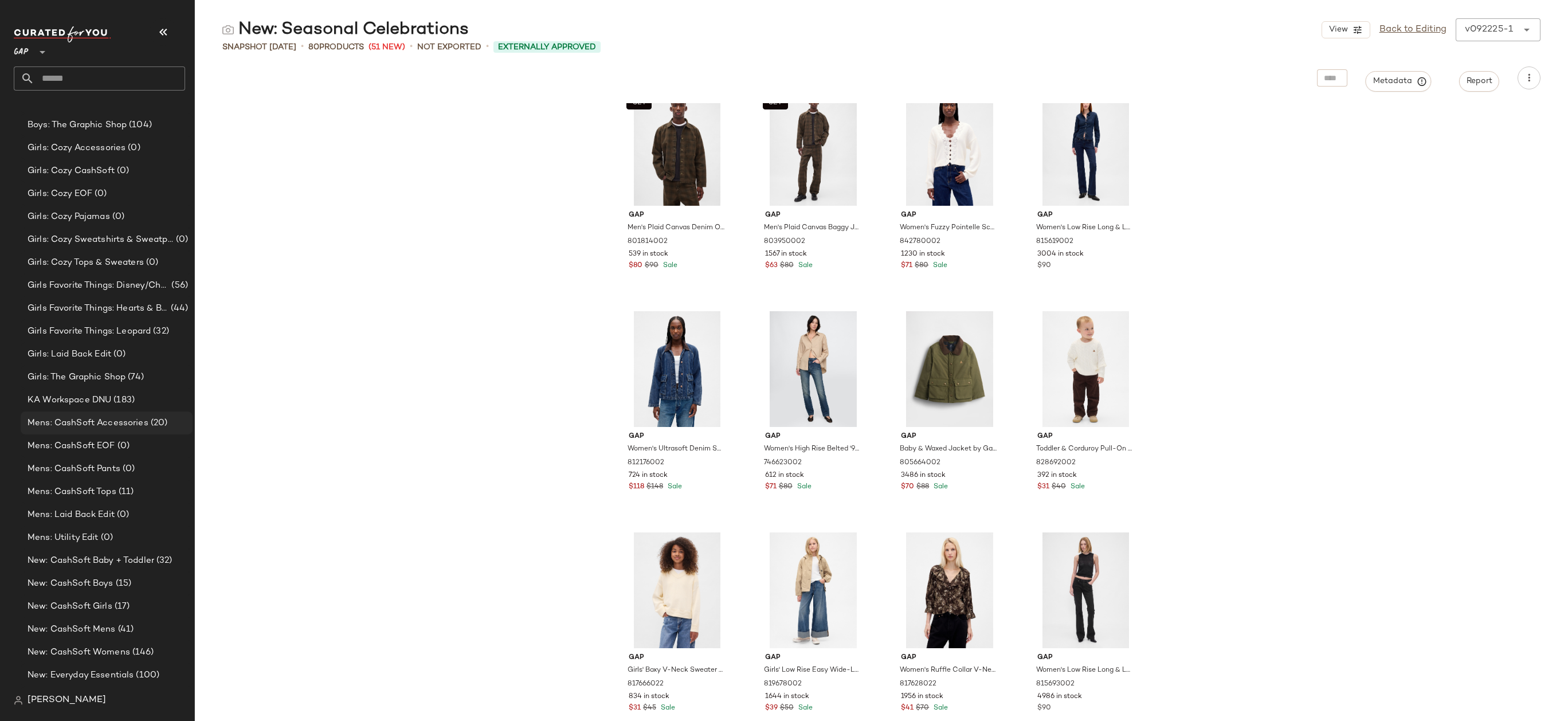
scroll to position [1226, 0]
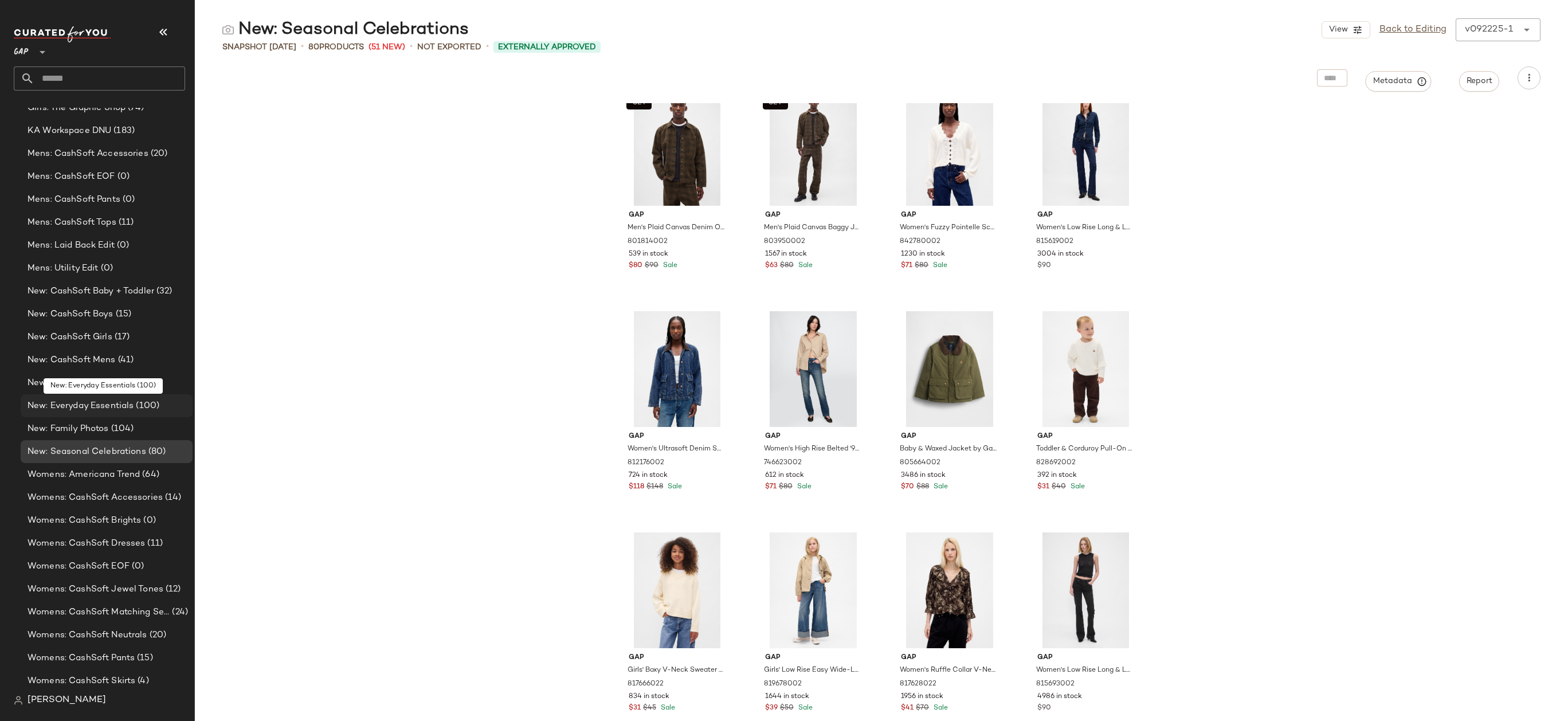
click at [156, 408] on span "(100)" at bounding box center [146, 406] width 26 height 13
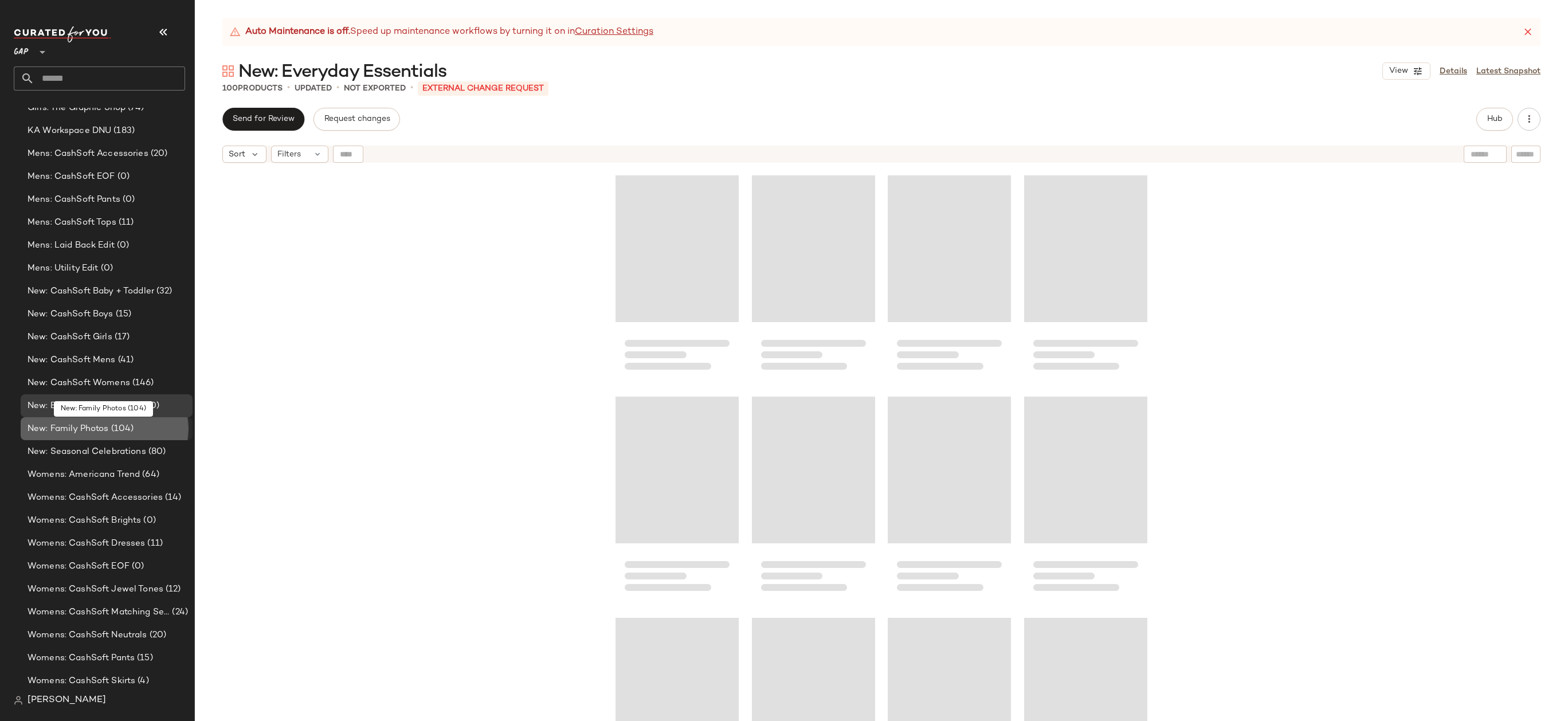
click at [160, 429] on div "New: Family Photos (104)" at bounding box center [106, 429] width 164 height 13
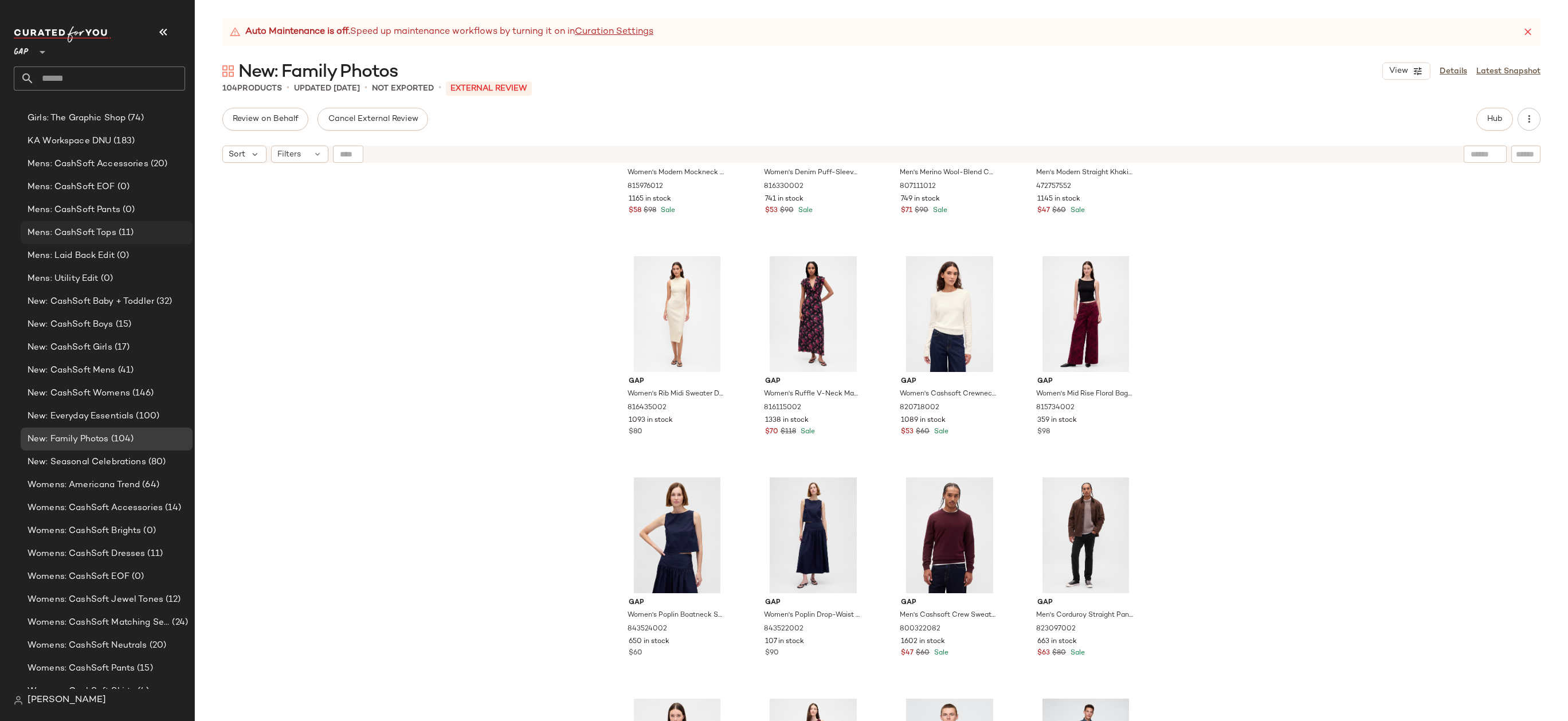
scroll to position [1344, 0]
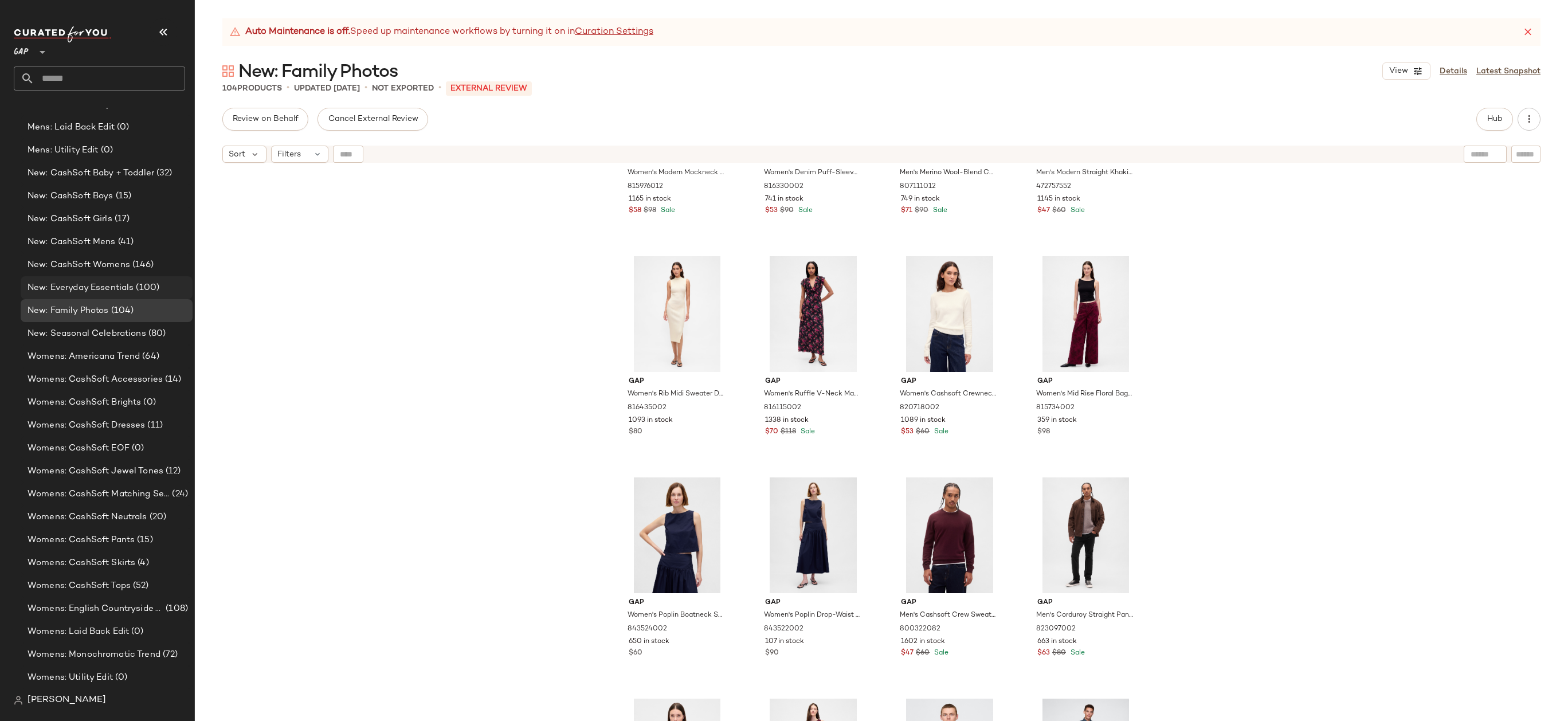
click at [158, 292] on span "(100)" at bounding box center [146, 288] width 26 height 13
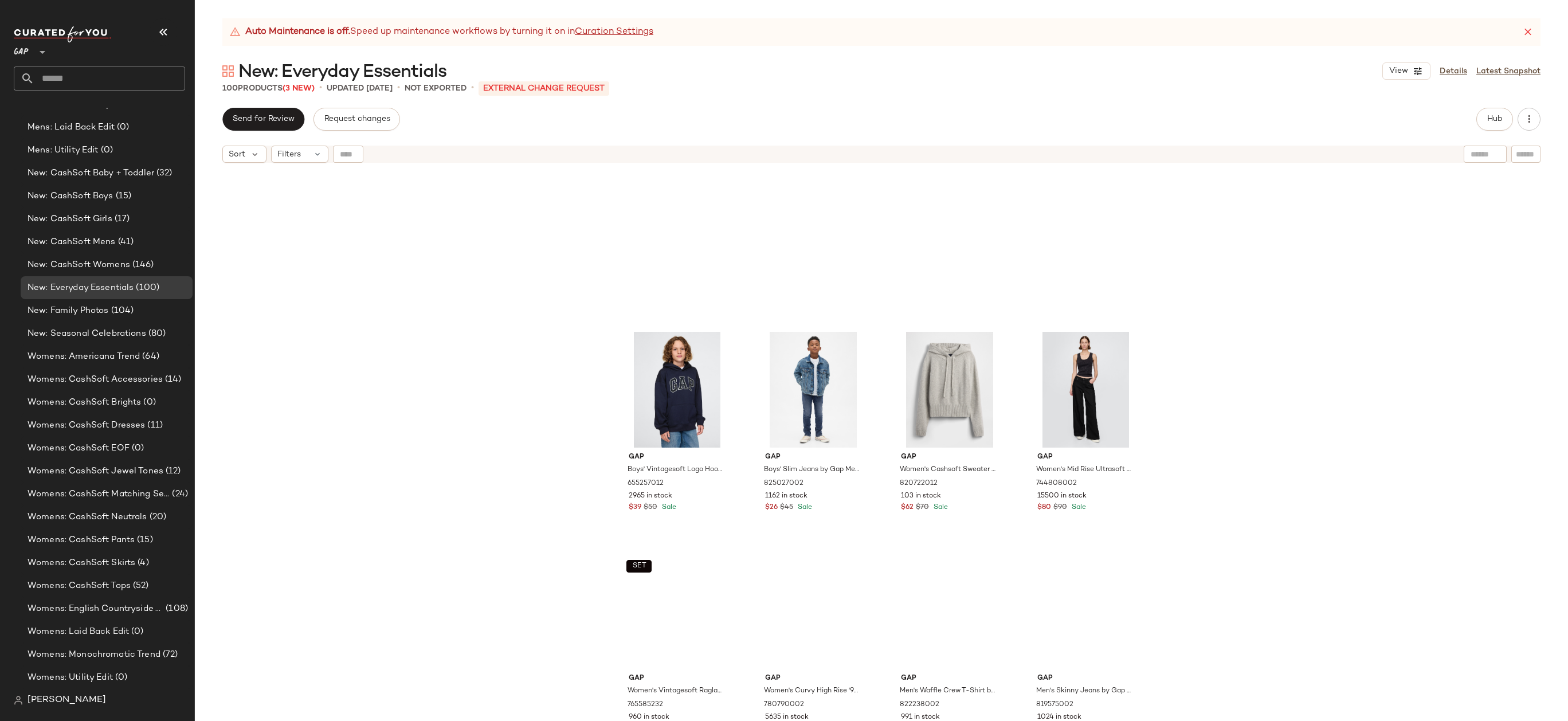
scroll to position [4134, 0]
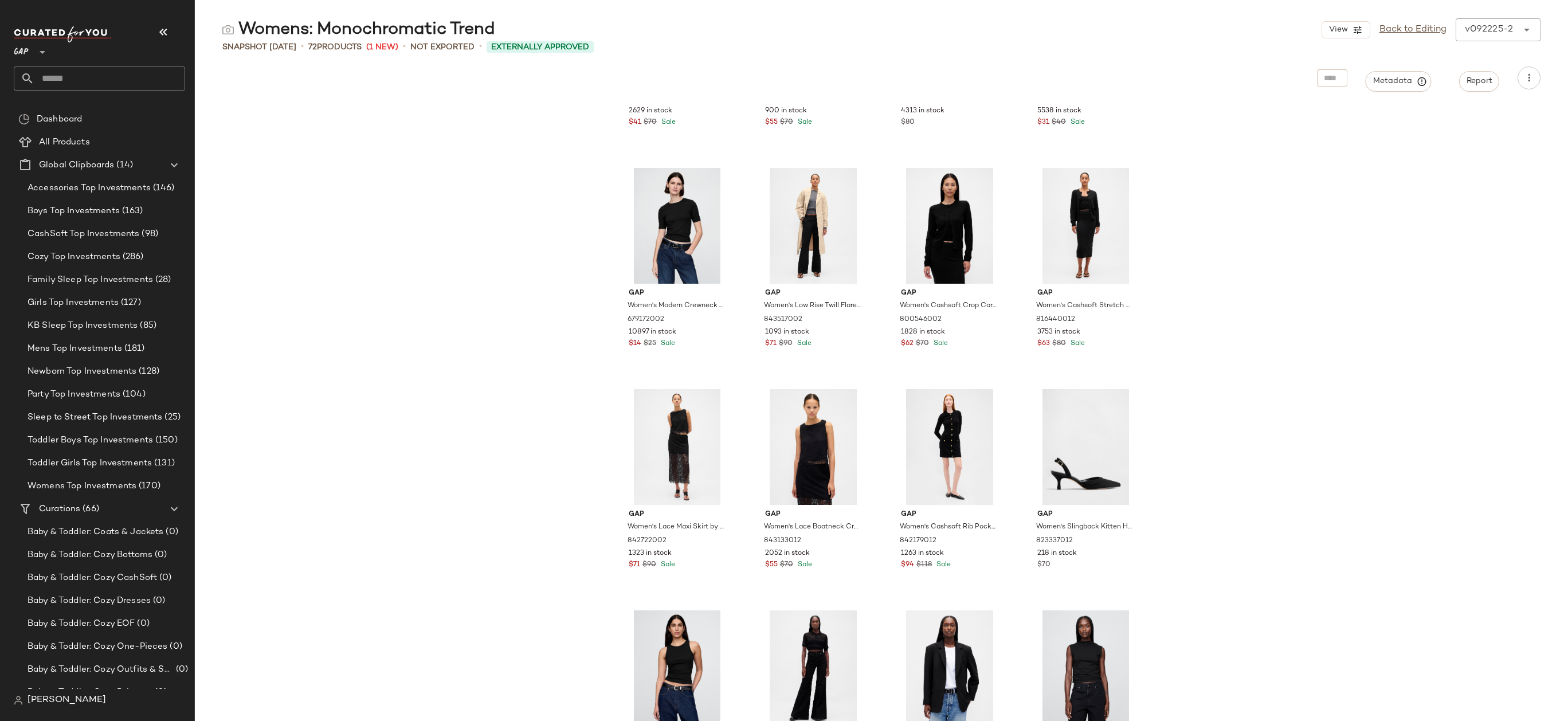
scroll to position [3365, 0]
